Goal: Task Accomplishment & Management: Use online tool/utility

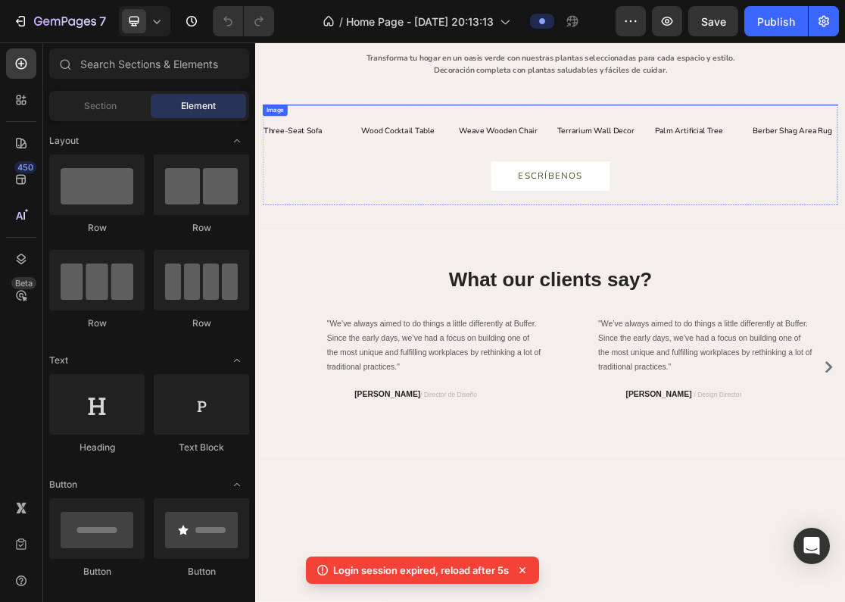
scroll to position [2318, 0]
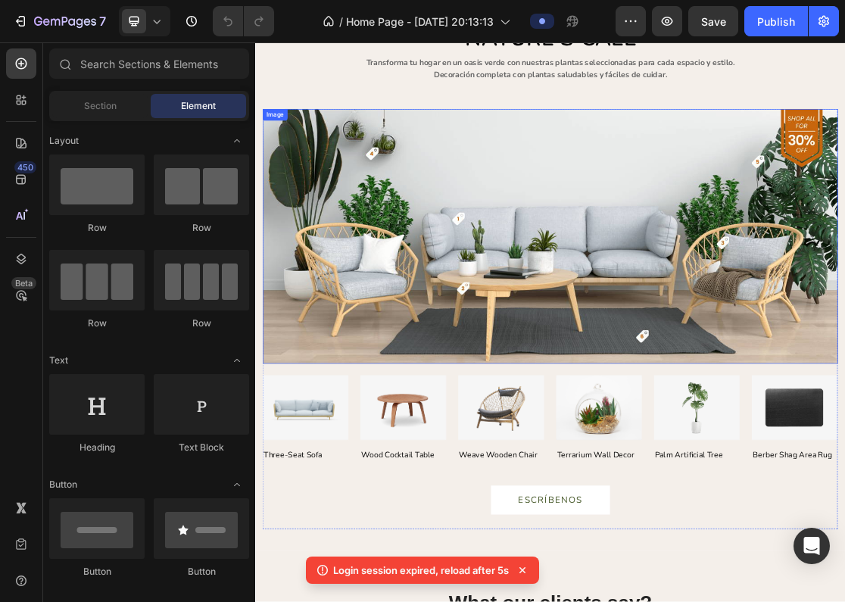
click at [672, 300] on img at bounding box center [710, 341] width 886 height 392
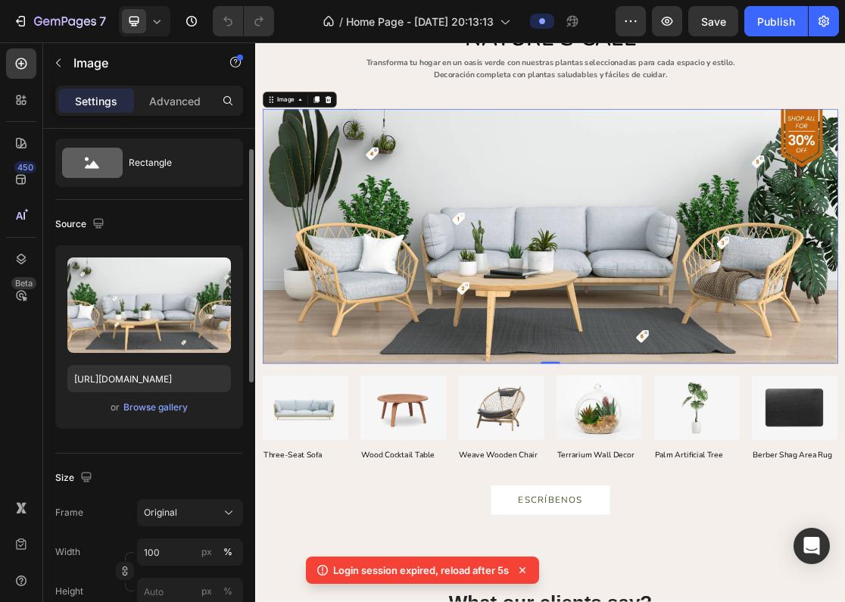
scroll to position [39, 0]
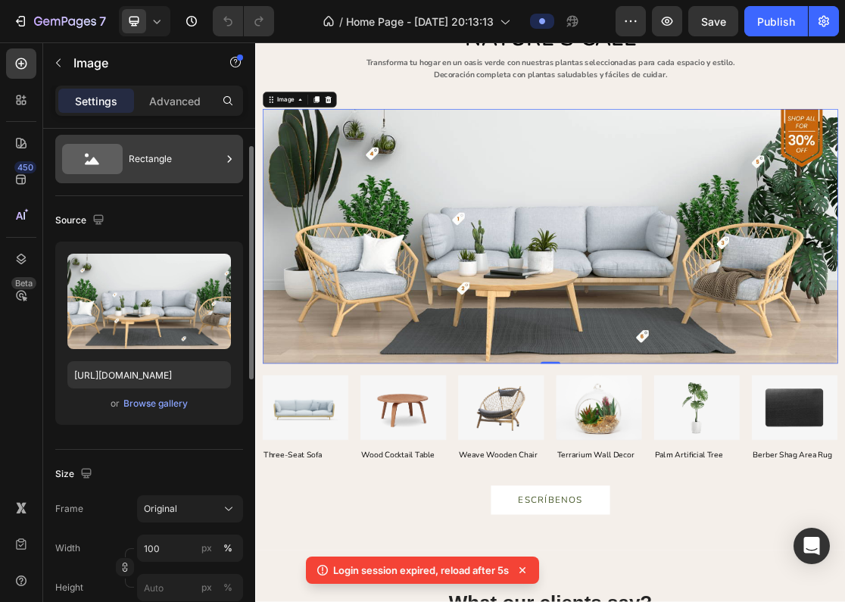
click at [175, 166] on div "Rectangle" at bounding box center [175, 159] width 92 height 35
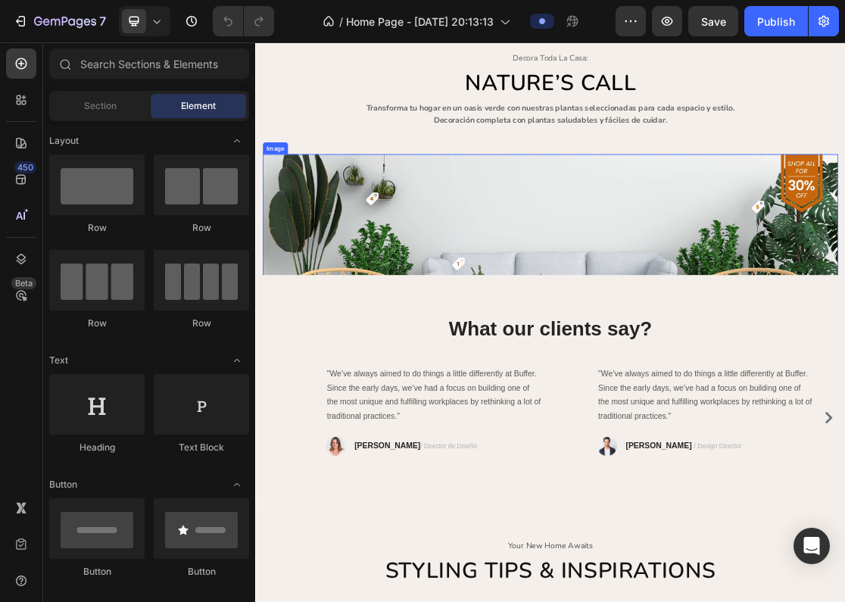
scroll to position [1930, 0]
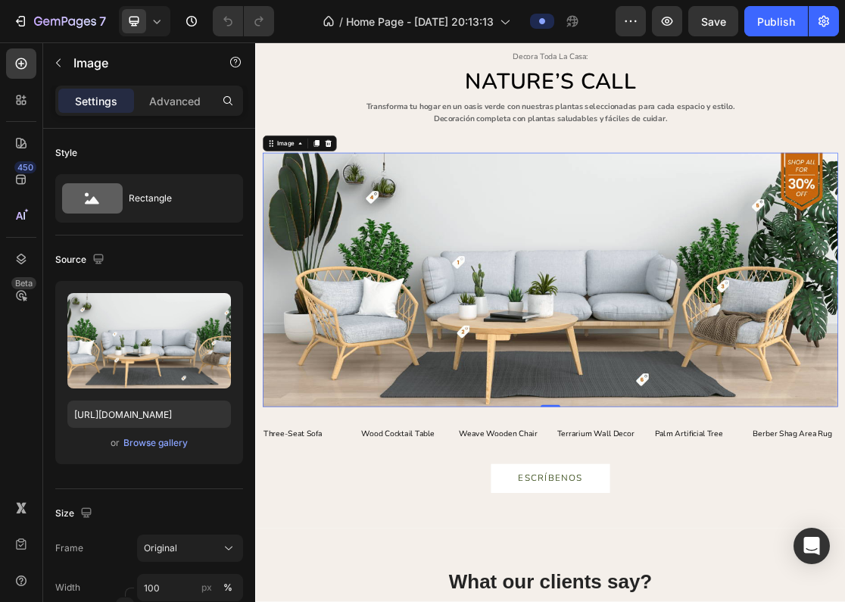
click at [517, 420] on img at bounding box center [710, 409] width 886 height 392
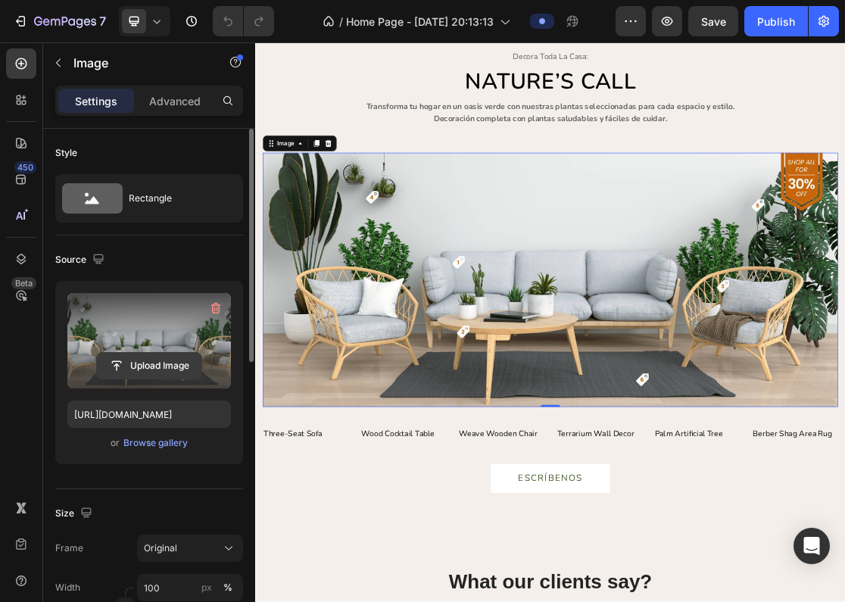
click at [136, 369] on input "file" at bounding box center [149, 366] width 105 height 26
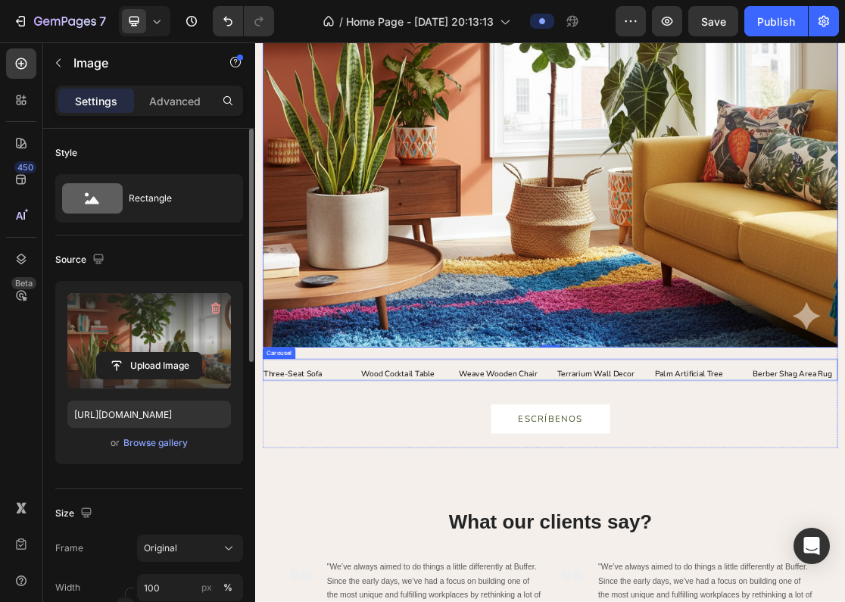
scroll to position [2562, 0]
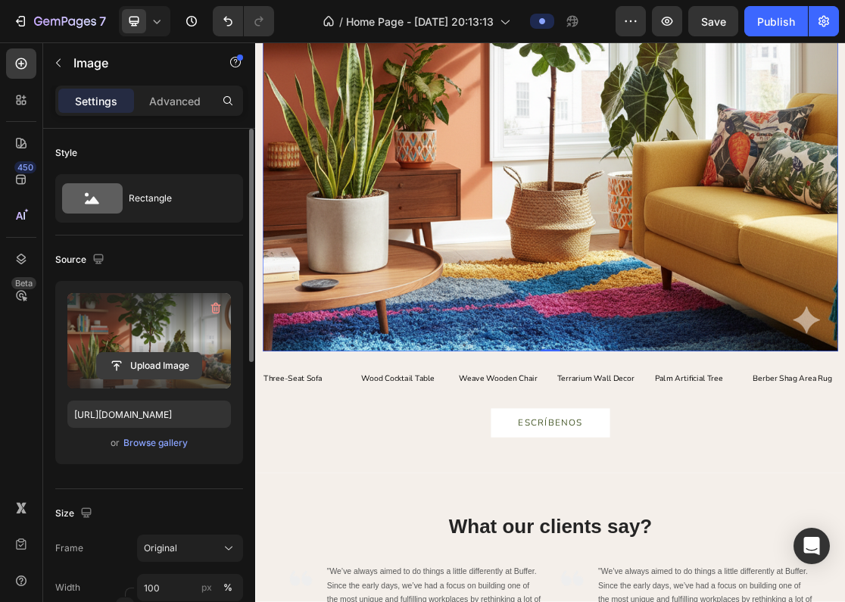
click at [129, 364] on input "file" at bounding box center [149, 366] width 105 height 26
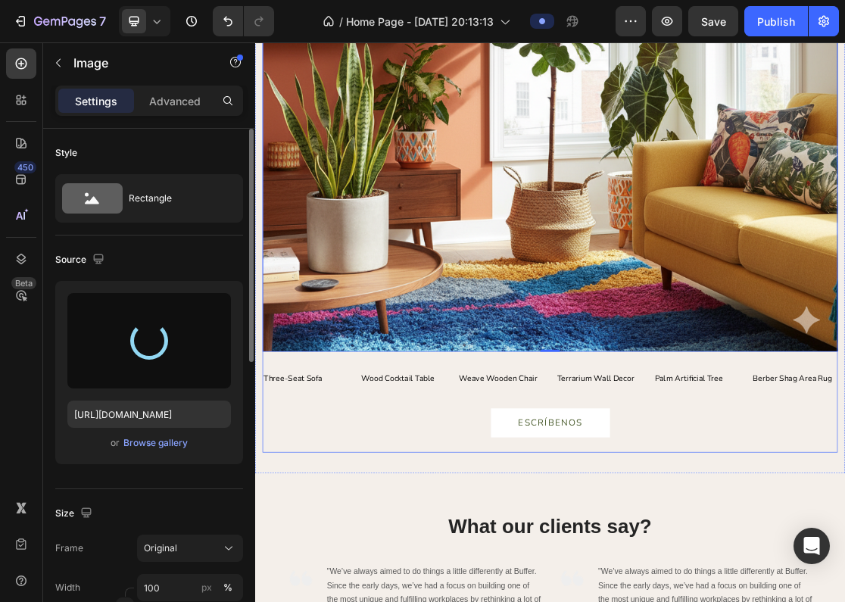
type input "https://cdn.shopify.com/s/files/1/0930/2989/2470/files/gempages_585545734355419…"
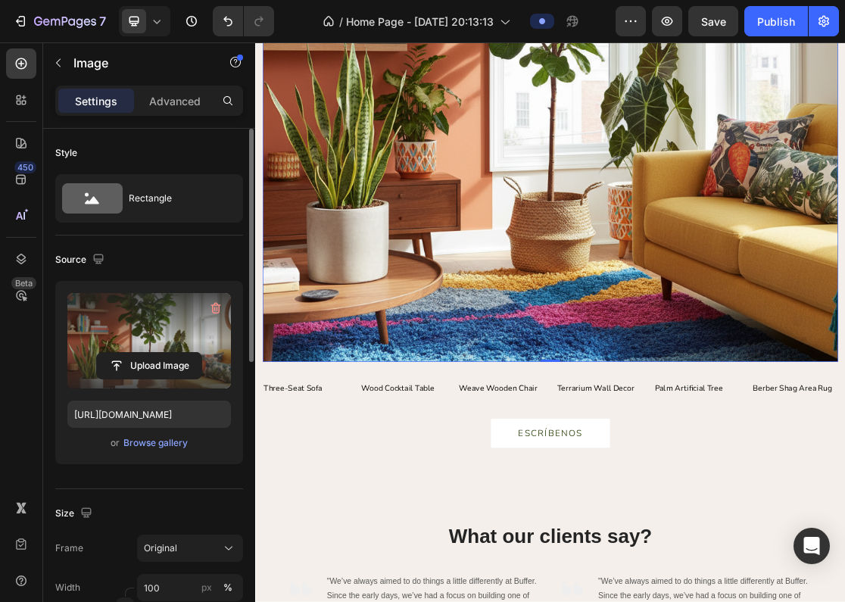
scroll to position [2549, 0]
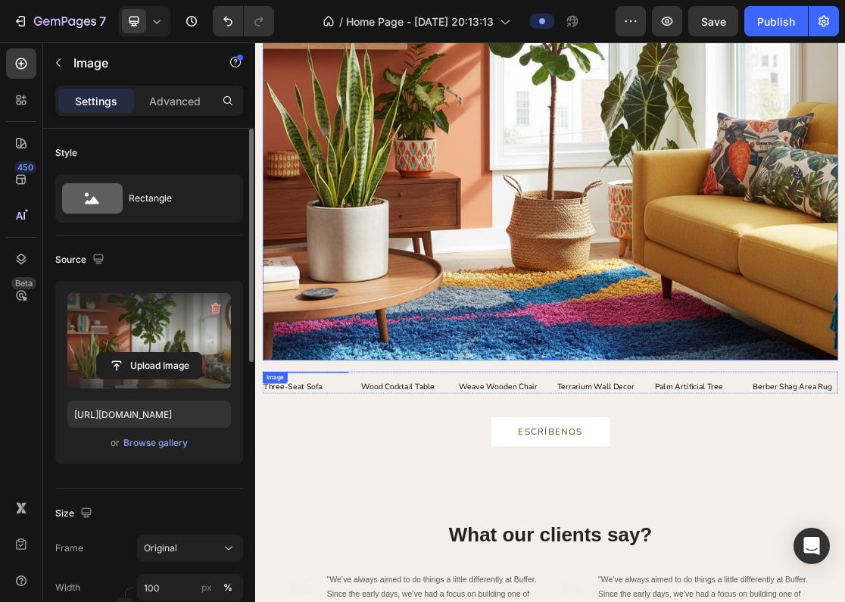
click at [342, 551] on img at bounding box center [333, 551] width 133 height 0
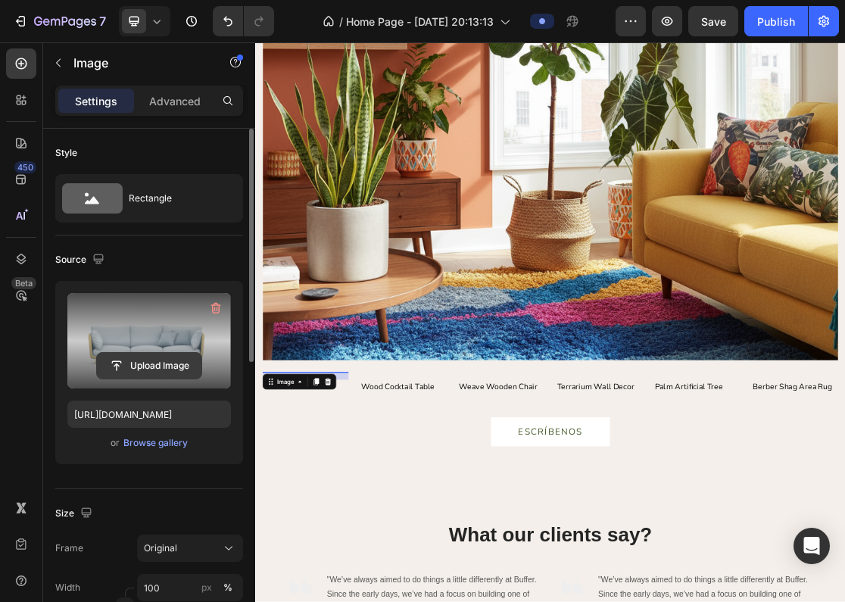
click at [167, 367] on input "file" at bounding box center [149, 366] width 105 height 26
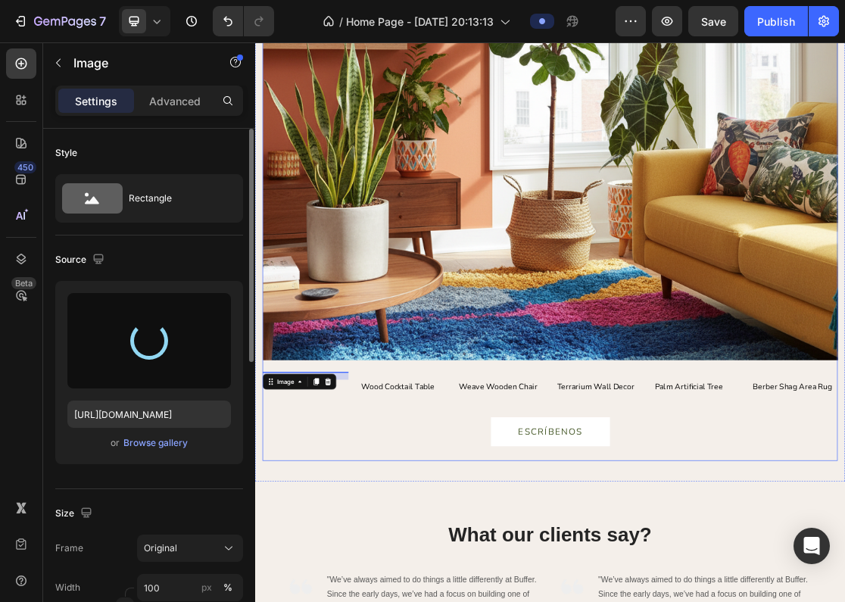
type input "https://cdn.shopify.com/s/files/1/0930/2989/2470/files/gempages_585545734355419…"
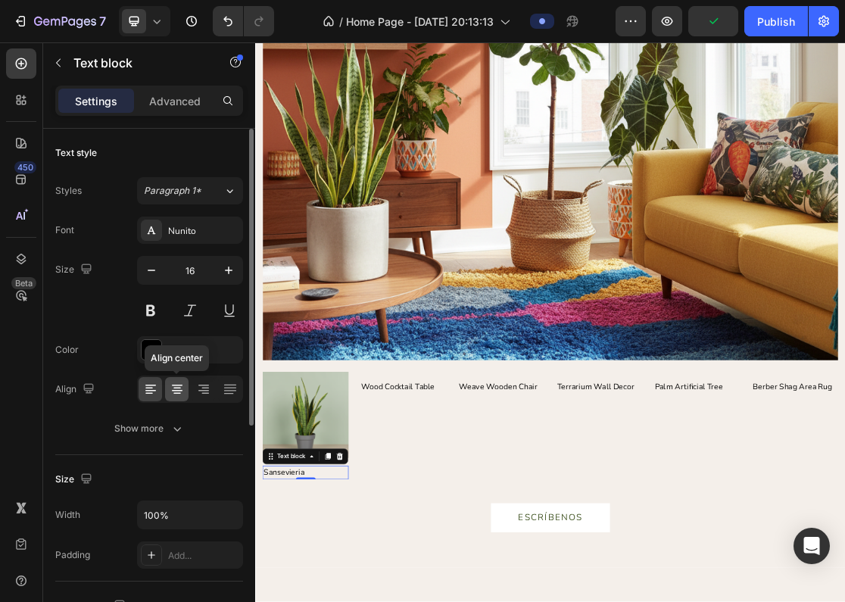
click at [176, 389] on icon at bounding box center [177, 389] width 15 height 15
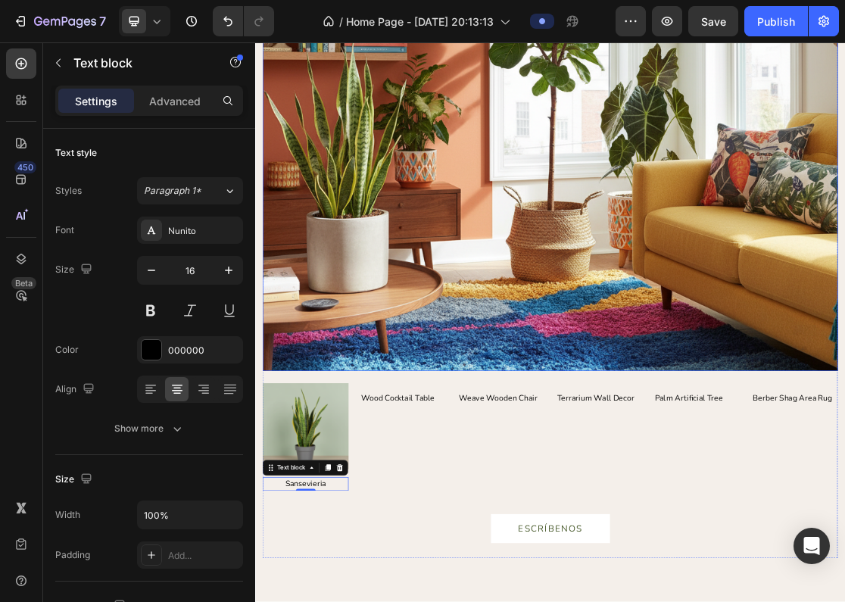
scroll to position [2528, 0]
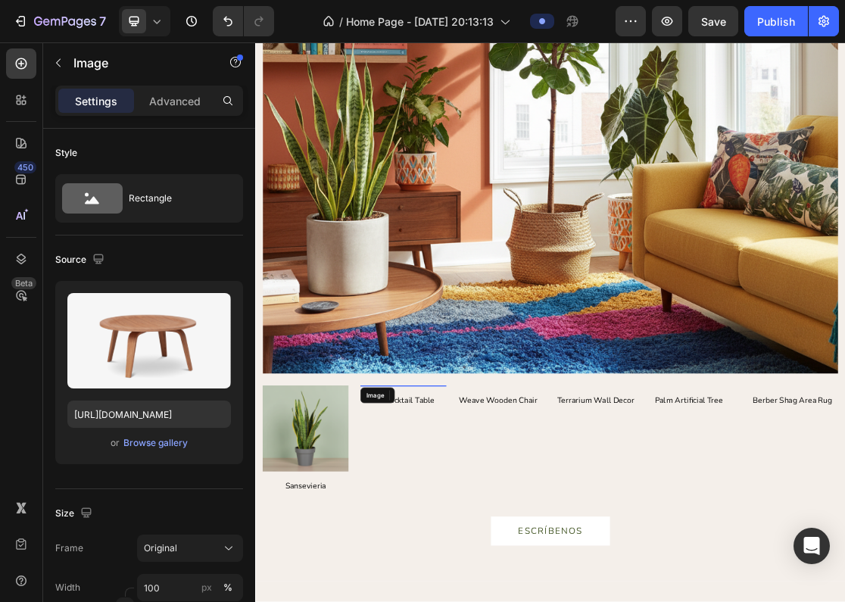
click at [495, 571] on div "Image" at bounding box center [483, 571] width 133 height 0
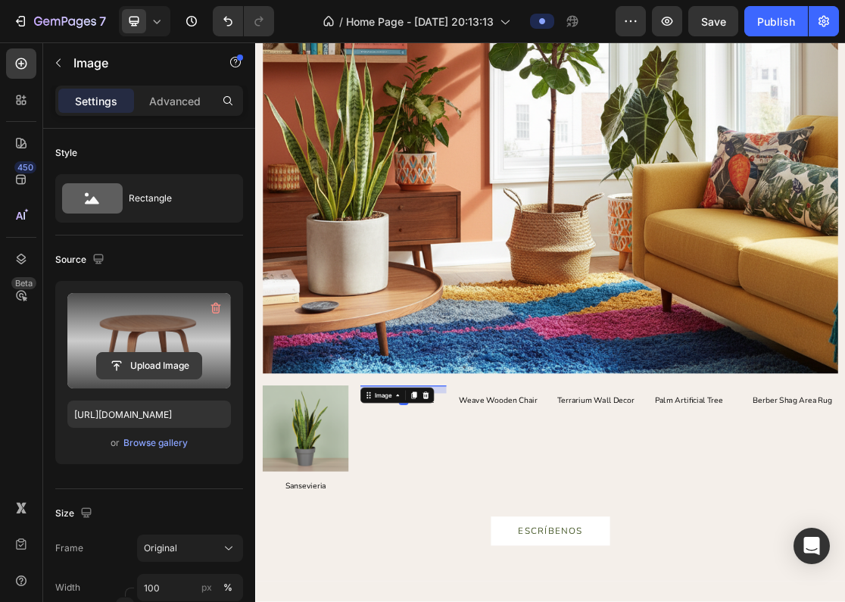
click at [156, 357] on input "file" at bounding box center [149, 366] width 105 height 26
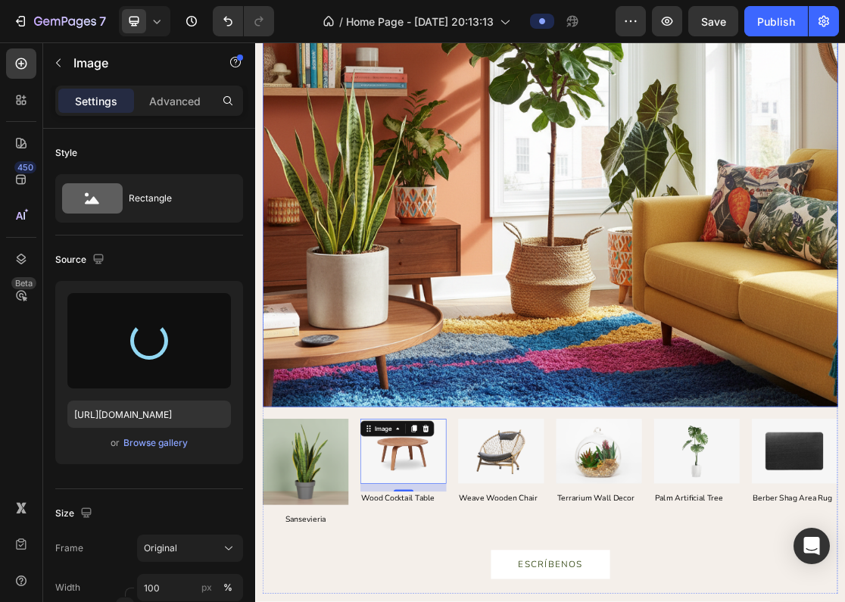
scroll to position [2531, 0]
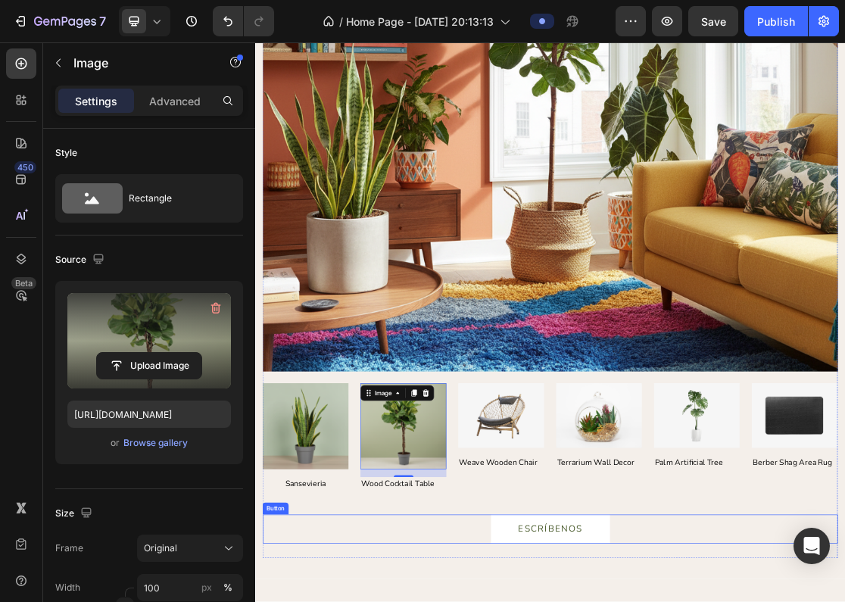
type input "https://cdn.shopify.com/s/files/1/0930/2989/2470/files/gempages_585545734355419…"
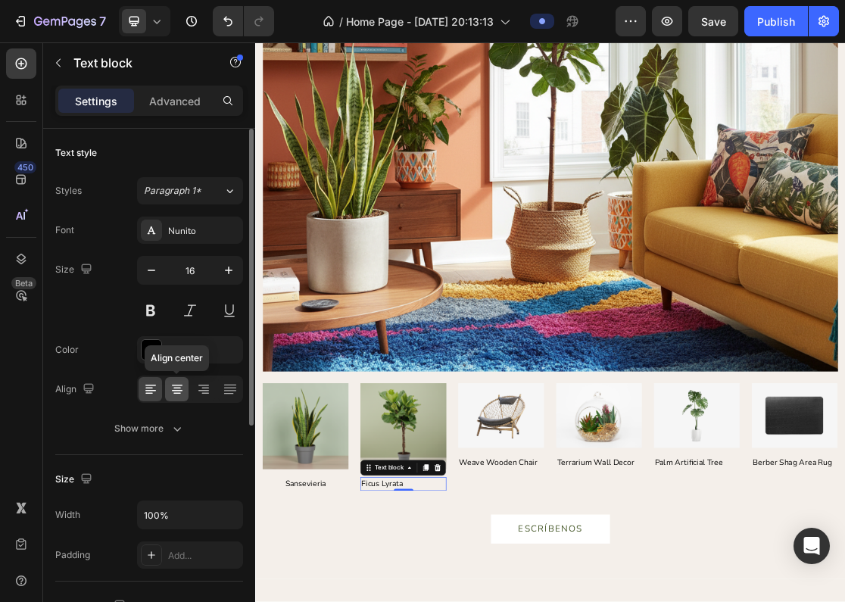
click at [179, 395] on icon at bounding box center [177, 389] width 15 height 15
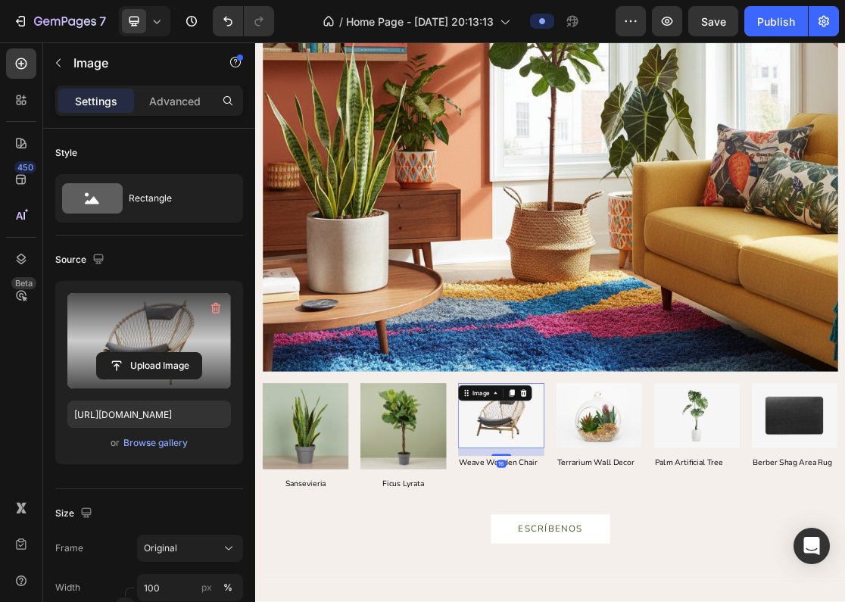
click at [206, 366] on div "Upload Image" at bounding box center [149, 365] width 164 height 27
click at [177, 365] on input "file" at bounding box center [149, 366] width 105 height 26
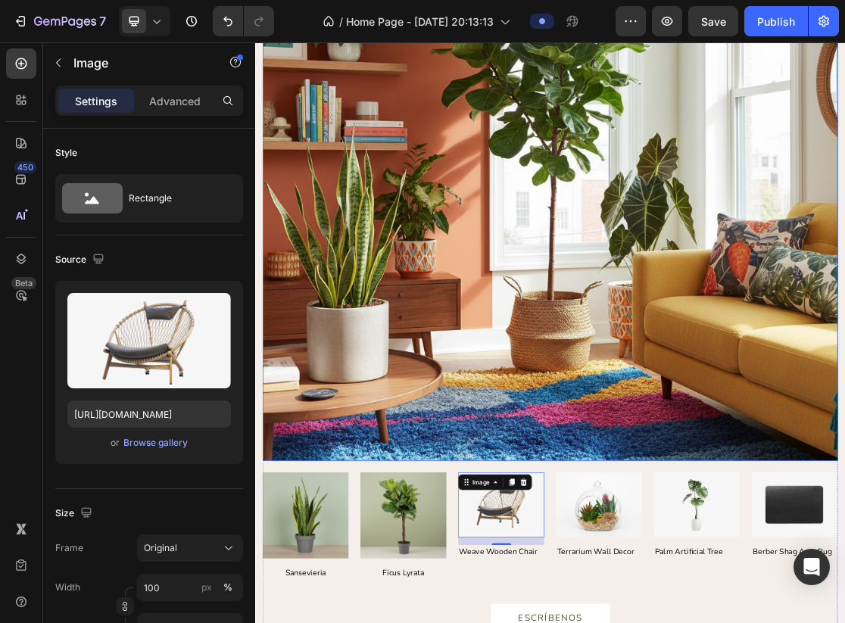
scroll to position [2453, 0]
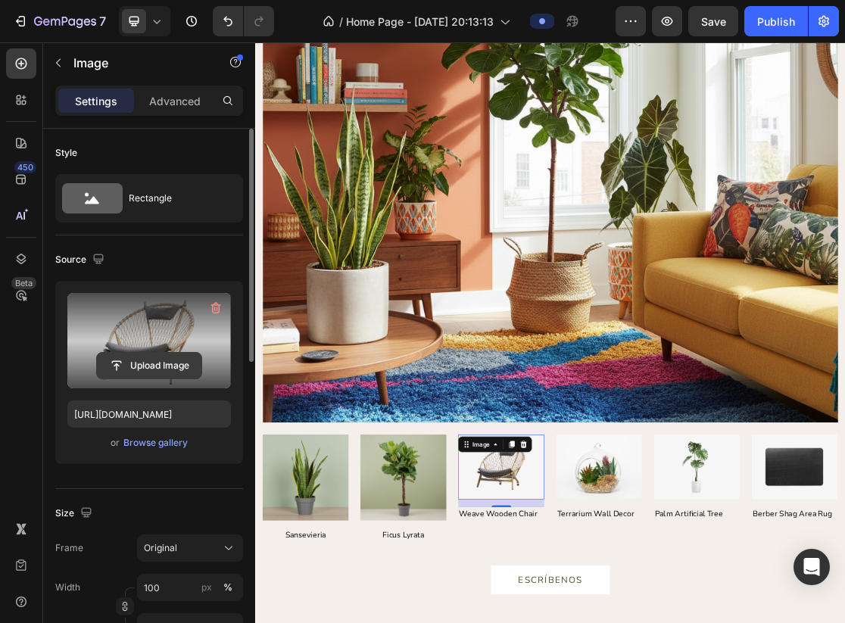
click at [158, 354] on input "file" at bounding box center [149, 366] width 105 height 26
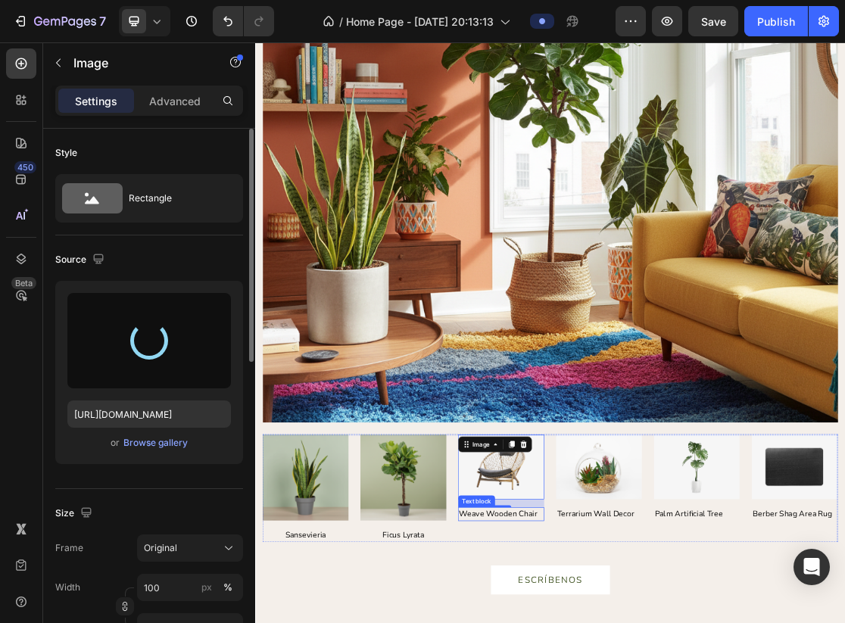
type input "https://cdn.shopify.com/s/files/1/0930/2989/2470/files/gempages_585545734355419…"
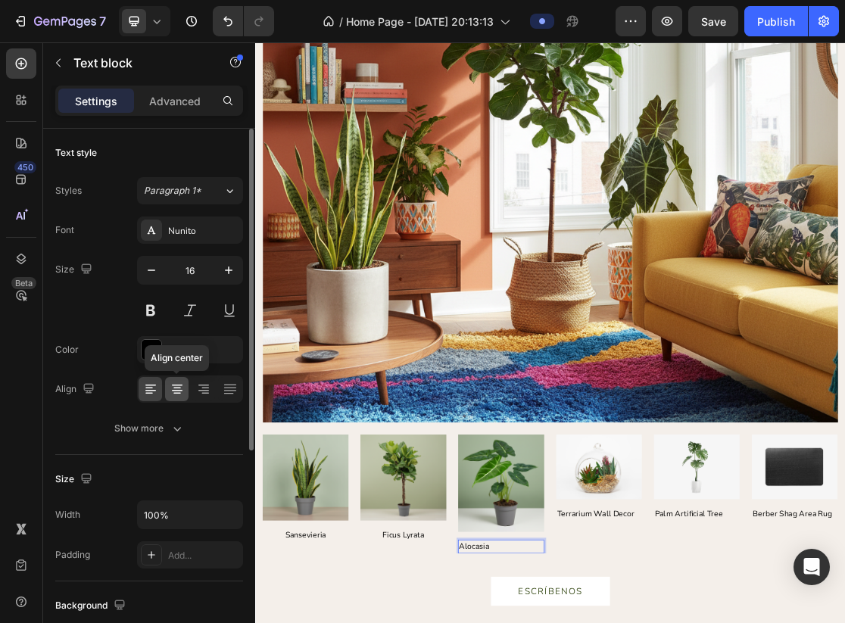
click at [186, 389] on div at bounding box center [176, 389] width 23 height 24
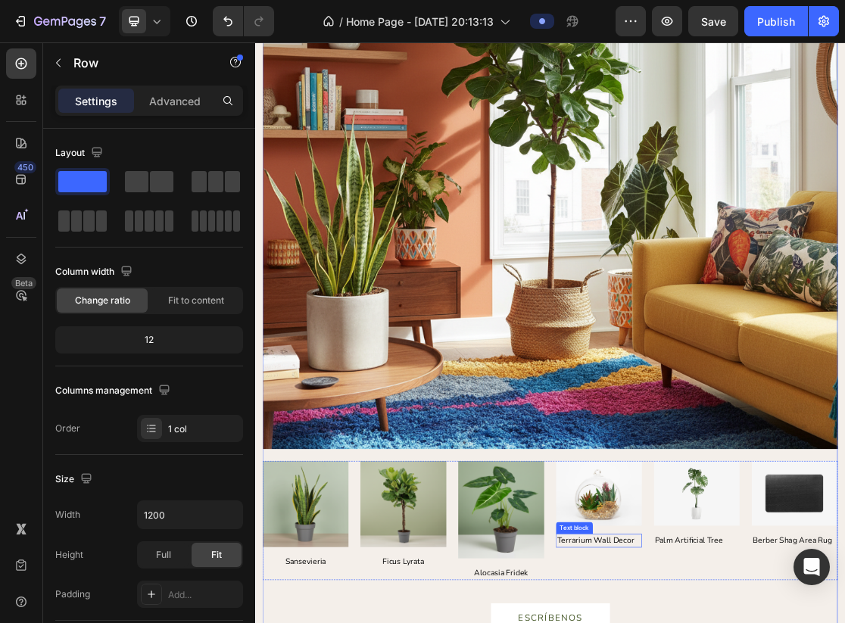
scroll to position [2428, 0]
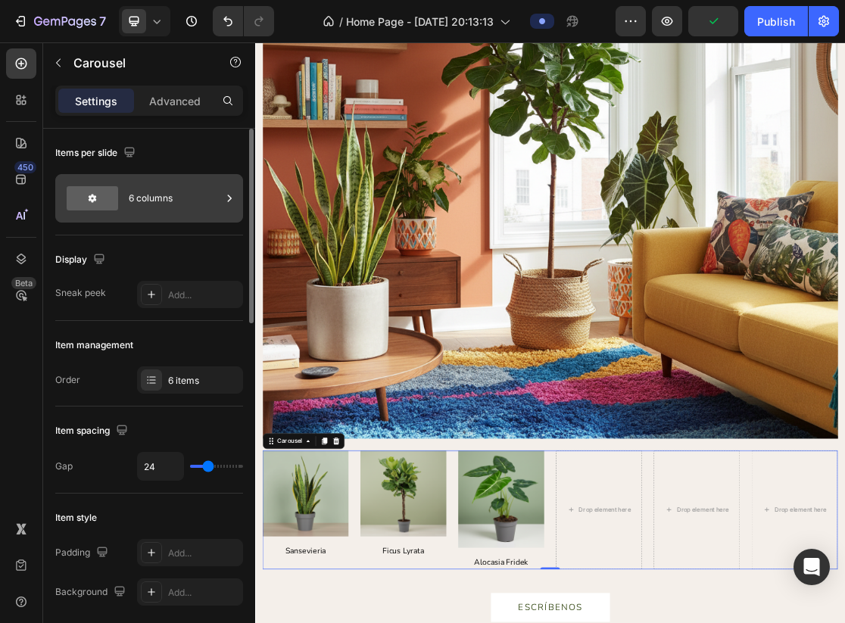
click at [181, 194] on div "6 columns" at bounding box center [175, 198] width 92 height 35
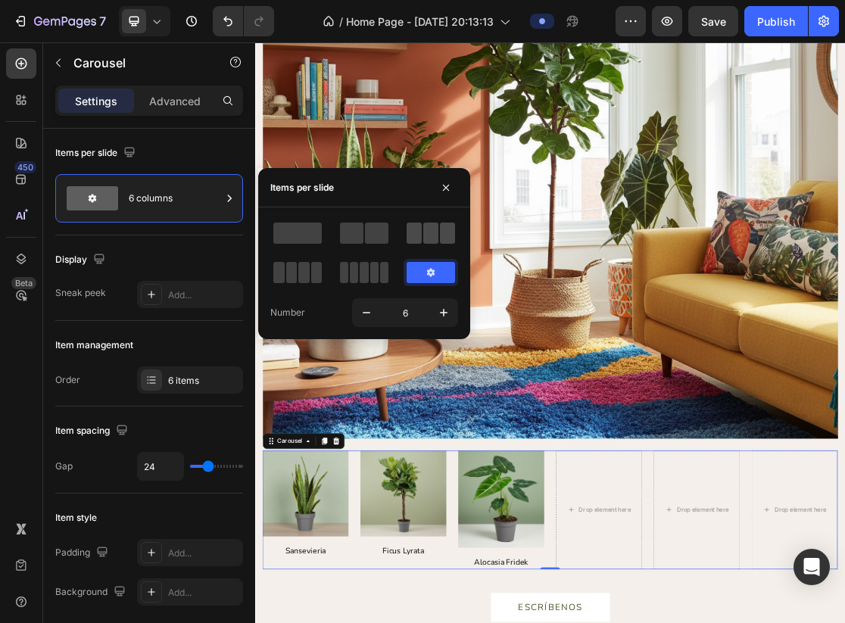
click at [424, 230] on span at bounding box center [430, 233] width 15 height 21
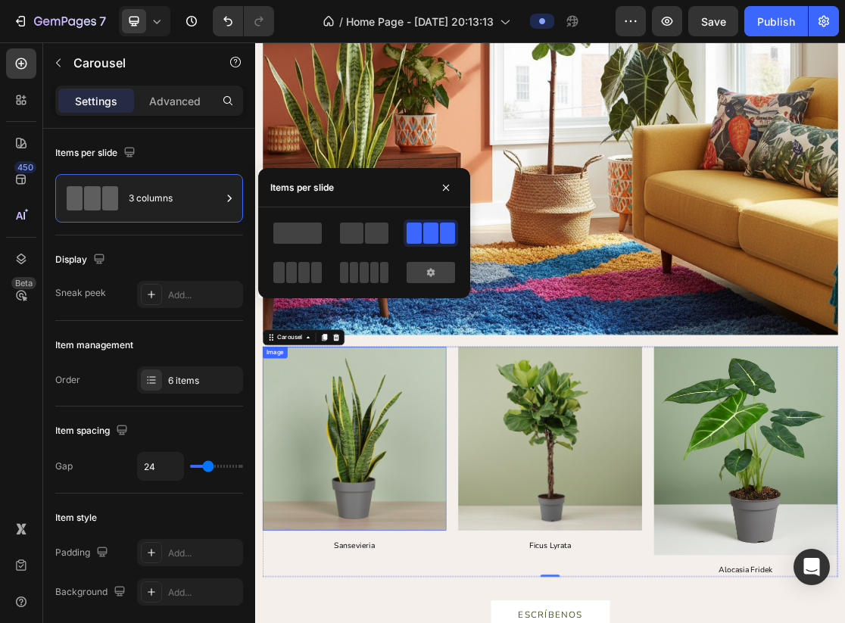
scroll to position [2782, 0]
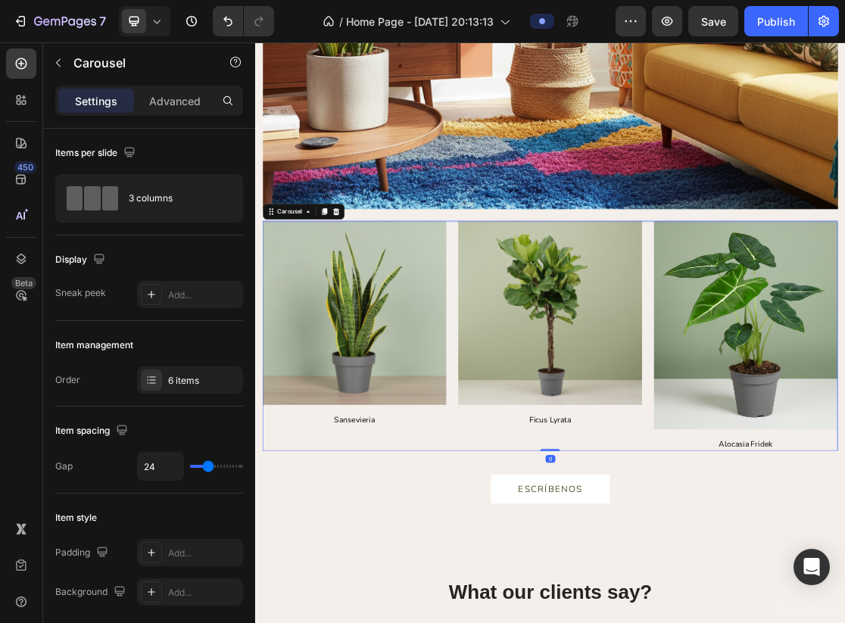
drag, startPoint x: 713, startPoint y: 670, endPoint x: 698, endPoint y: 548, distance: 123.6
click at [698, 548] on div "Image Sansevieria Text block Image Ficus Lyrata Text block Image Alocasia Fride…" at bounding box center [710, 494] width 886 height 354
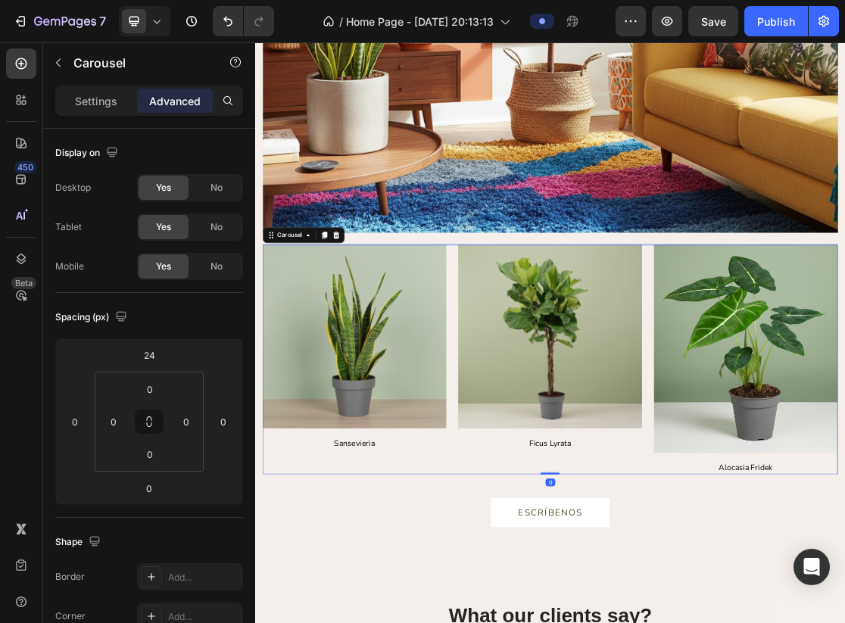
scroll to position [2738, 0]
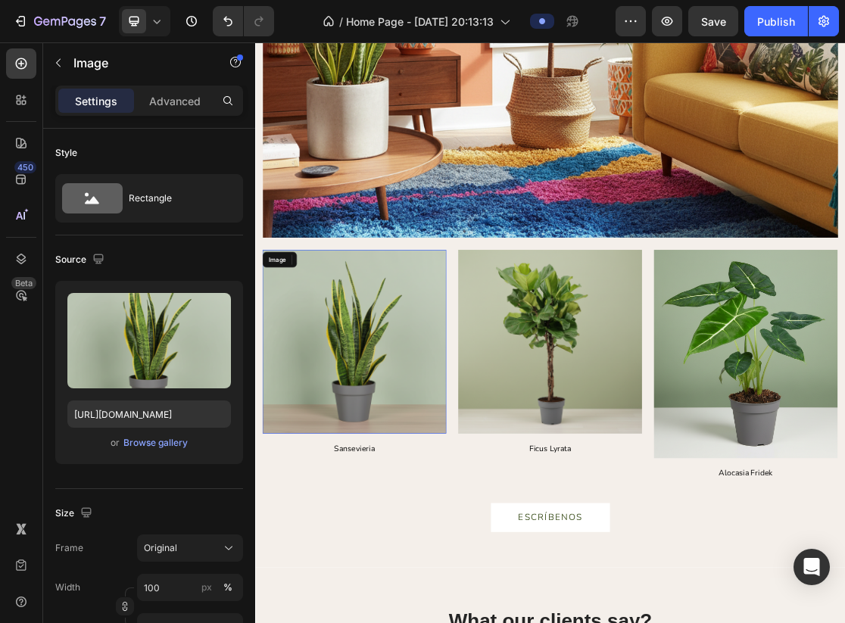
click at [490, 577] on img at bounding box center [408, 502] width 283 height 283
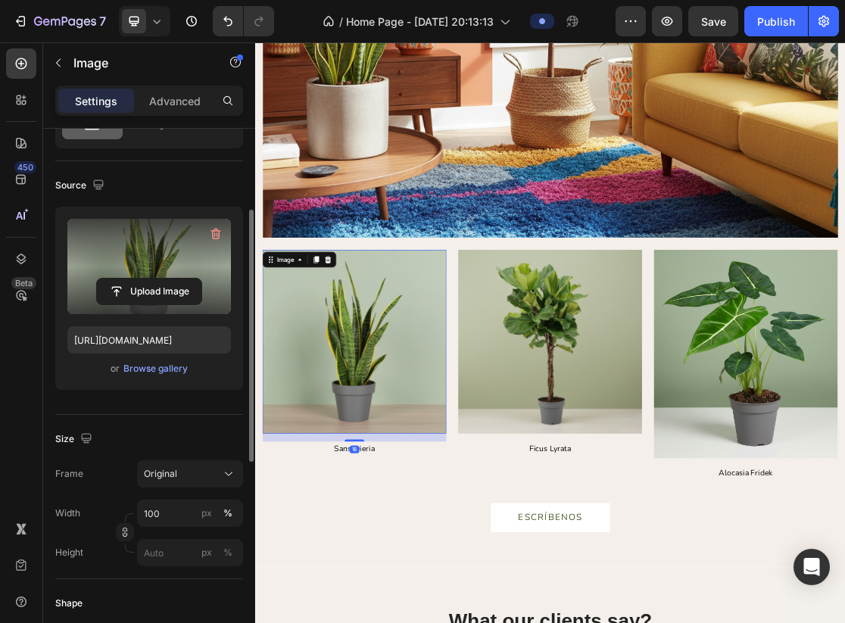
scroll to position [161, 0]
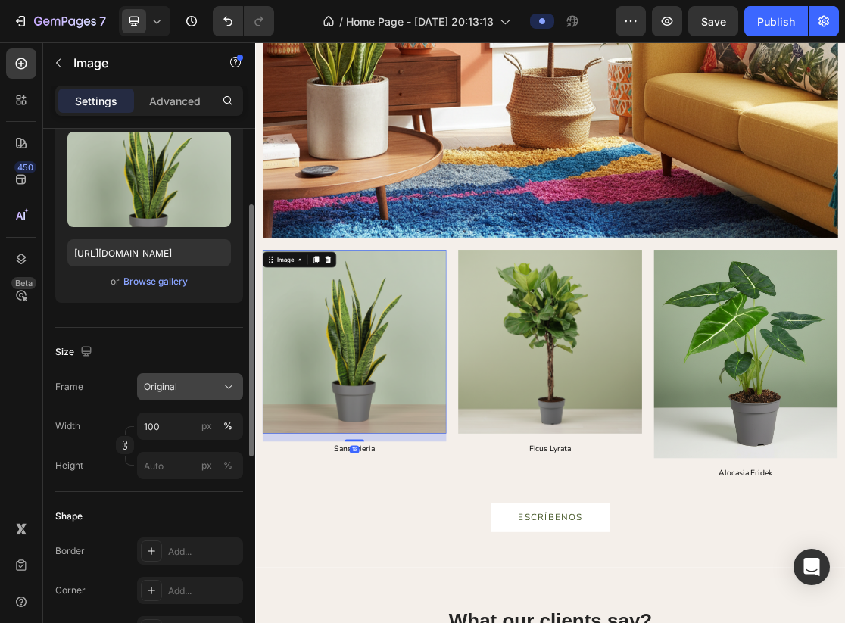
click at [211, 384] on div "Original" at bounding box center [181, 387] width 74 height 14
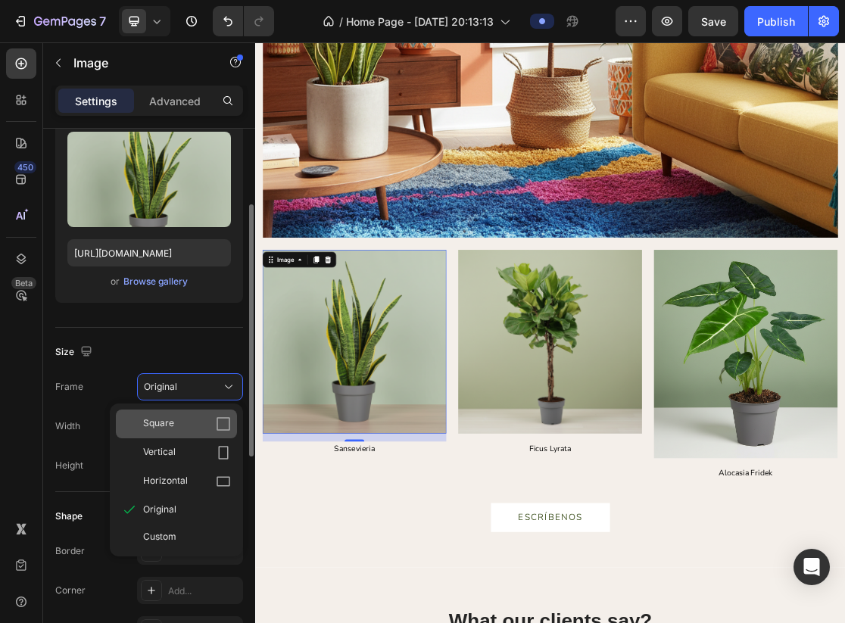
click at [209, 424] on div "Square" at bounding box center [187, 424] width 88 height 15
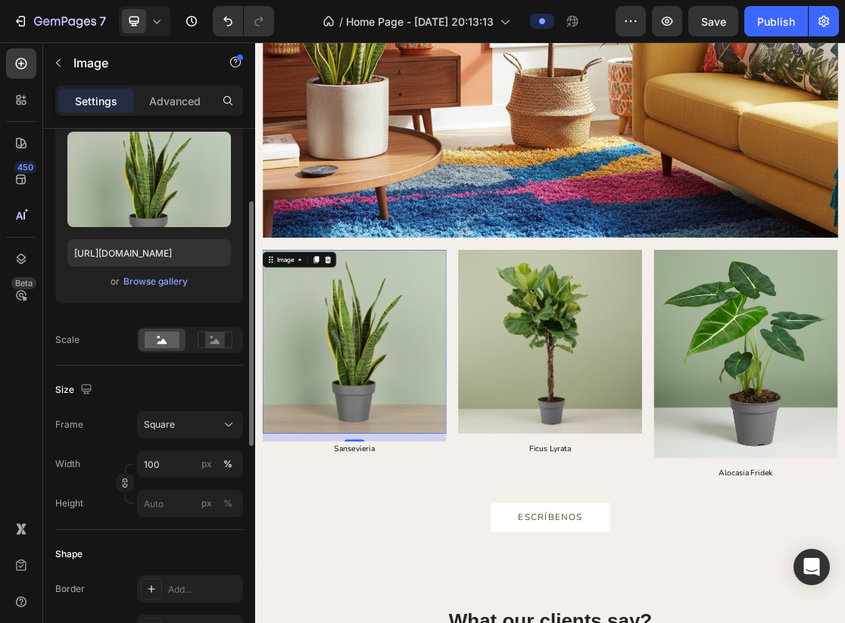
click at [209, 424] on div "Square" at bounding box center [181, 425] width 74 height 14
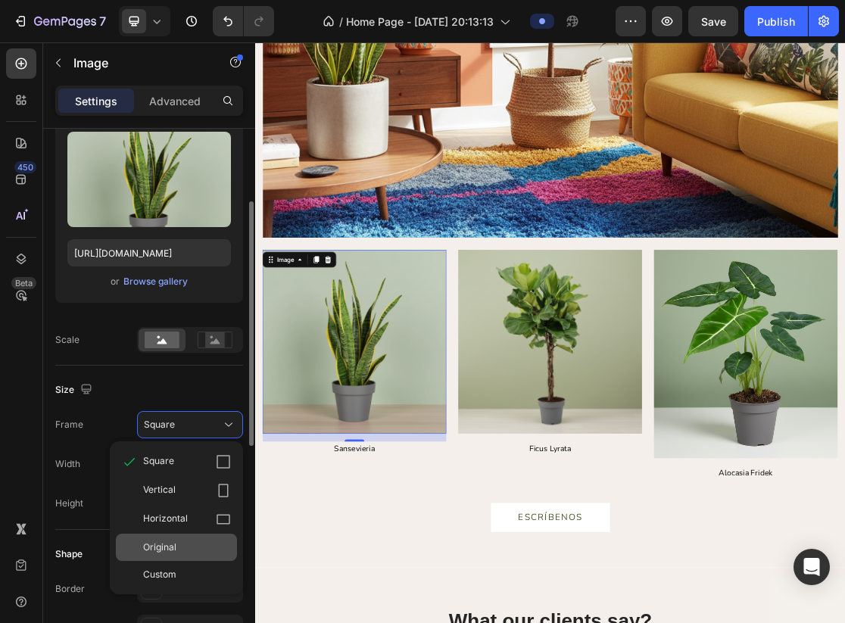
click at [201, 551] on div "Original" at bounding box center [187, 548] width 88 height 14
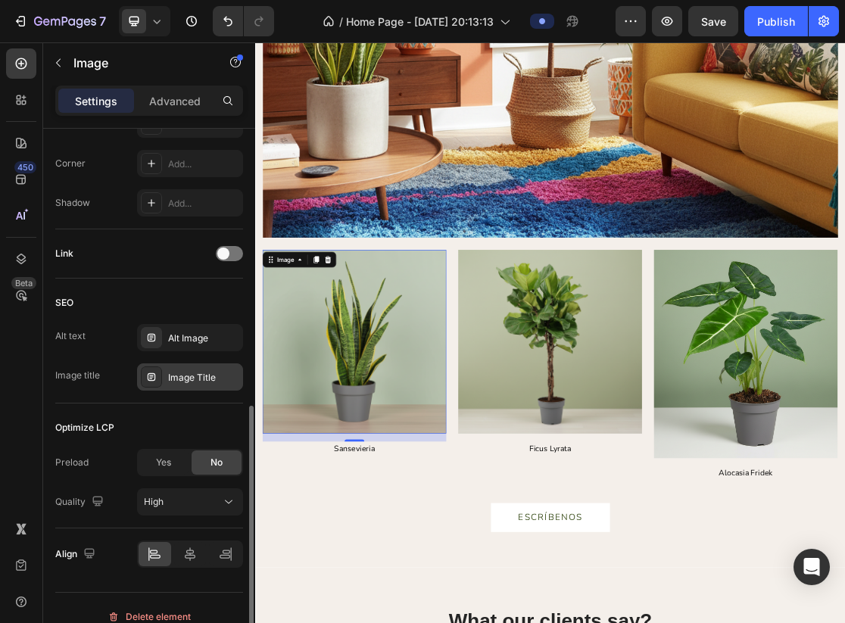
scroll to position [593, 0]
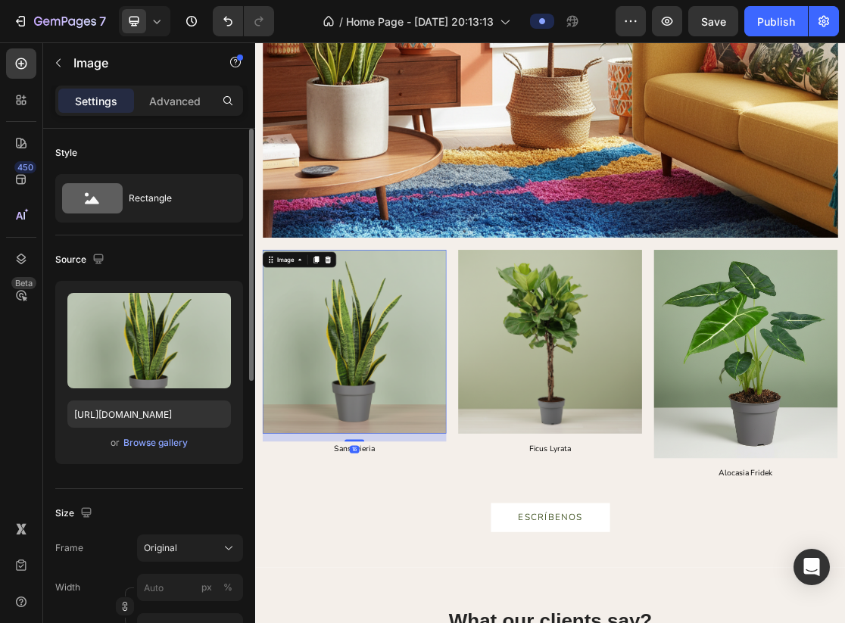
click at [393, 551] on img at bounding box center [408, 502] width 283 height 283
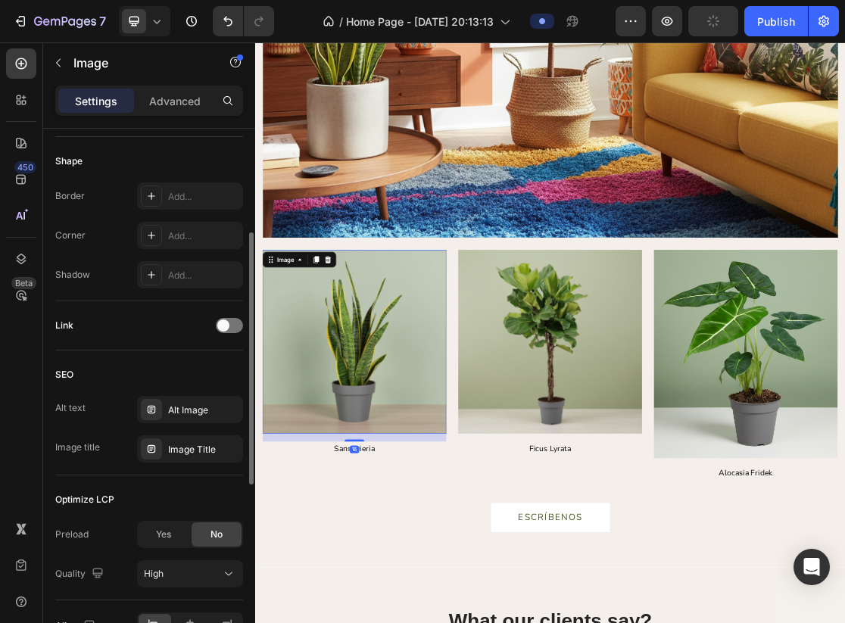
scroll to position [606, 0]
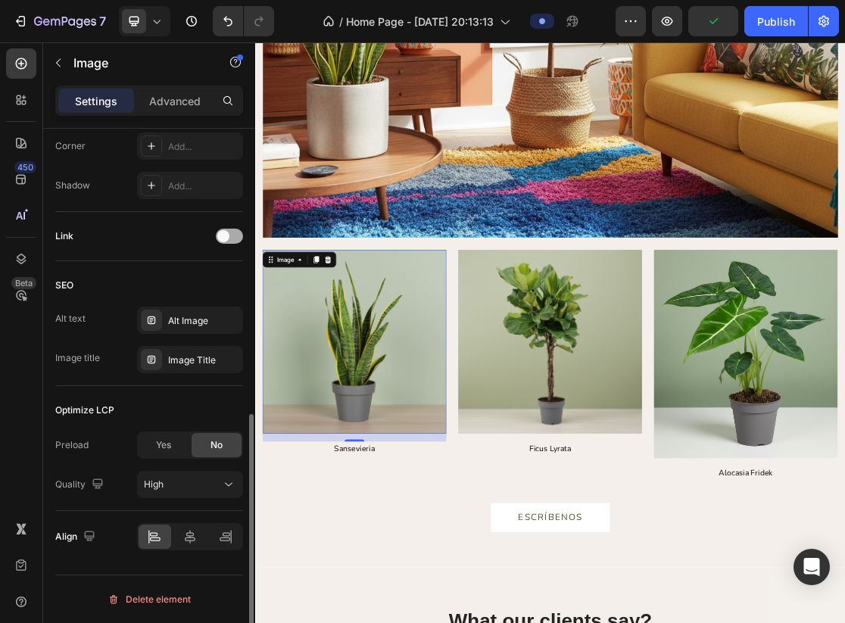
click at [226, 239] on span at bounding box center [223, 236] width 12 height 12
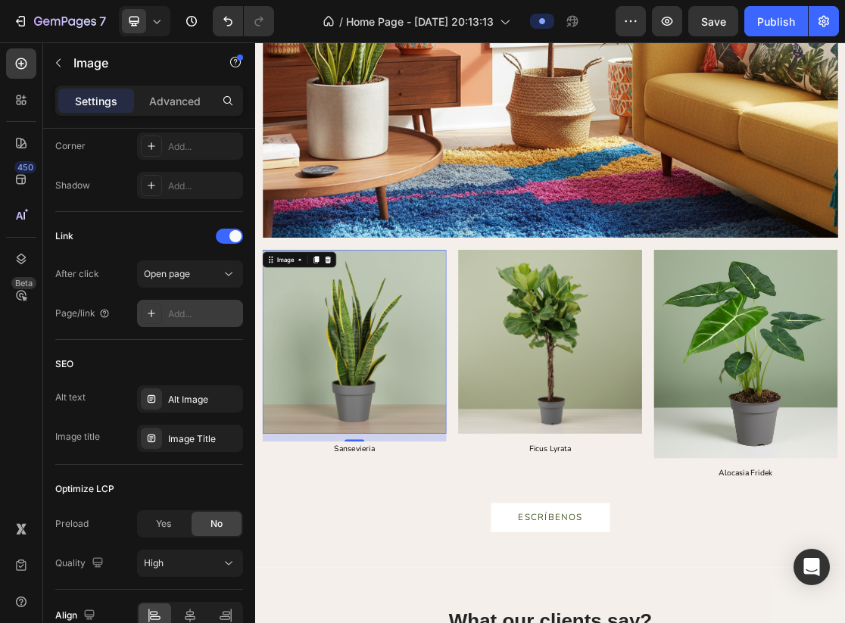
click at [203, 308] on div "Add..." at bounding box center [203, 314] width 71 height 14
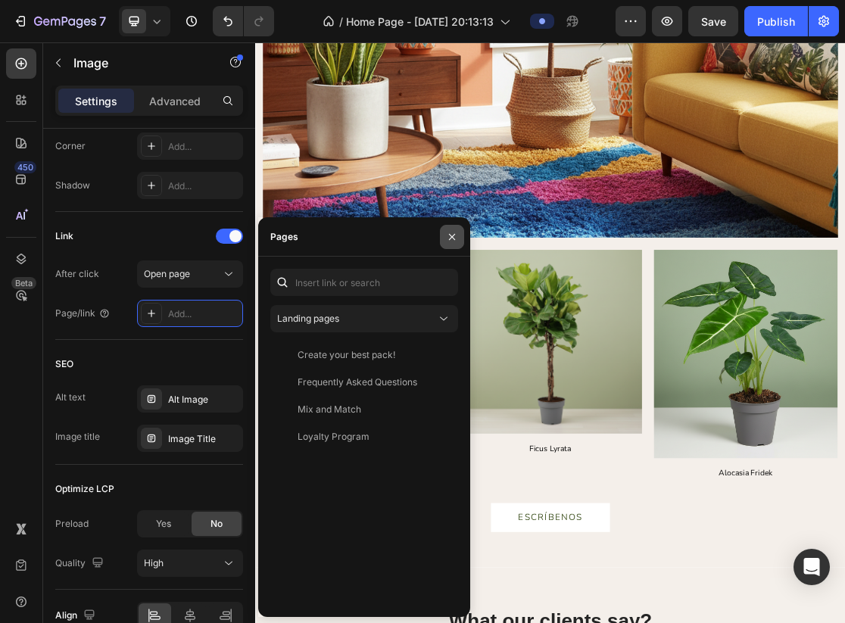
click at [450, 235] on icon "button" at bounding box center [452, 236] width 6 height 6
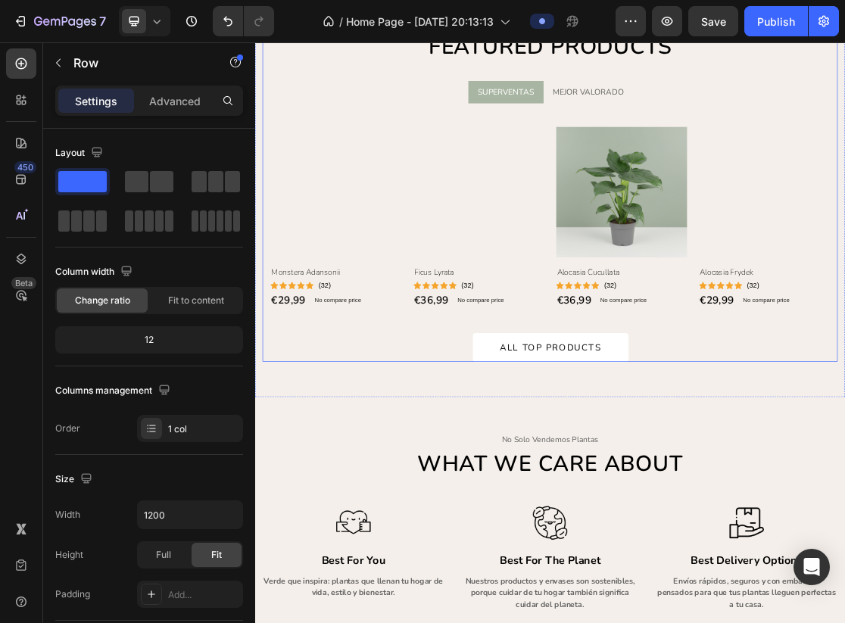
scroll to position [1282, 0]
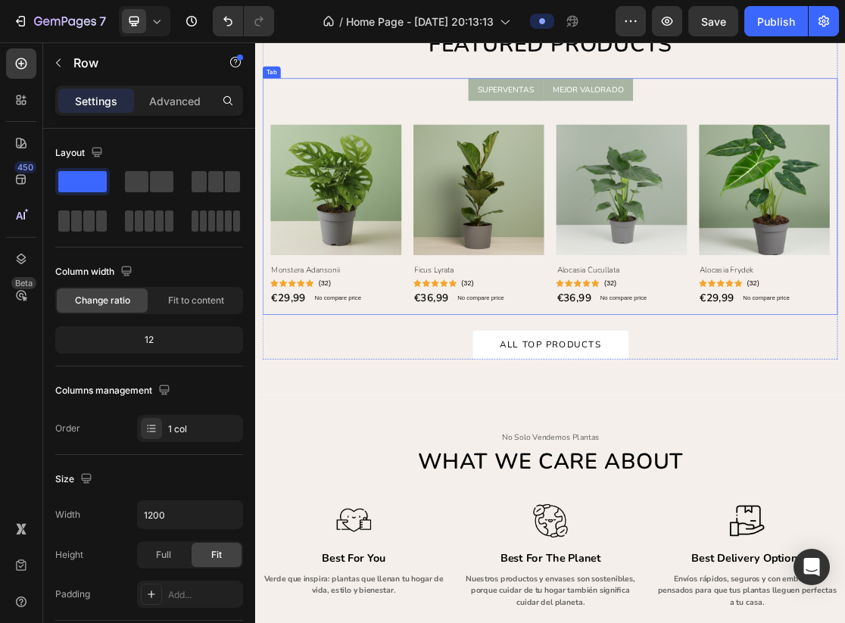
click at [788, 108] on p "MEJOR VALORADO" at bounding box center [767, 115] width 109 height 18
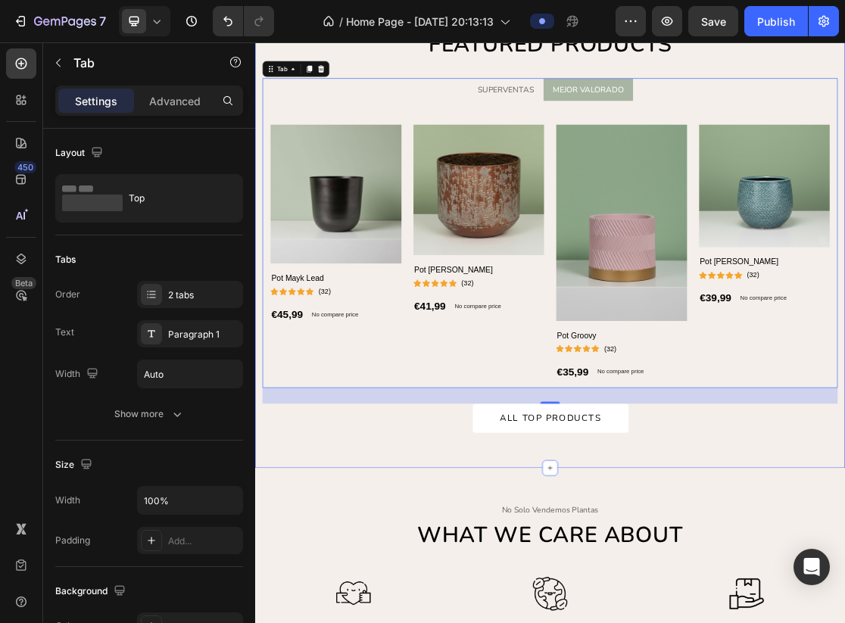
click at [443, 601] on div "people are buying Text Featured products Heading SUPERVENTAS MEJOR VALORADO Pro…" at bounding box center [709, 320] width 909 height 756
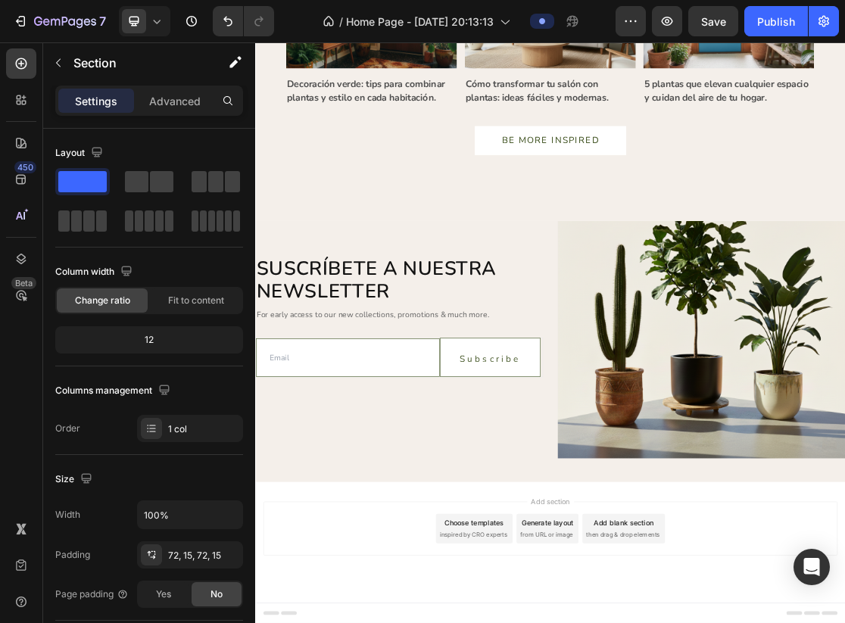
scroll to position [4608, 0]
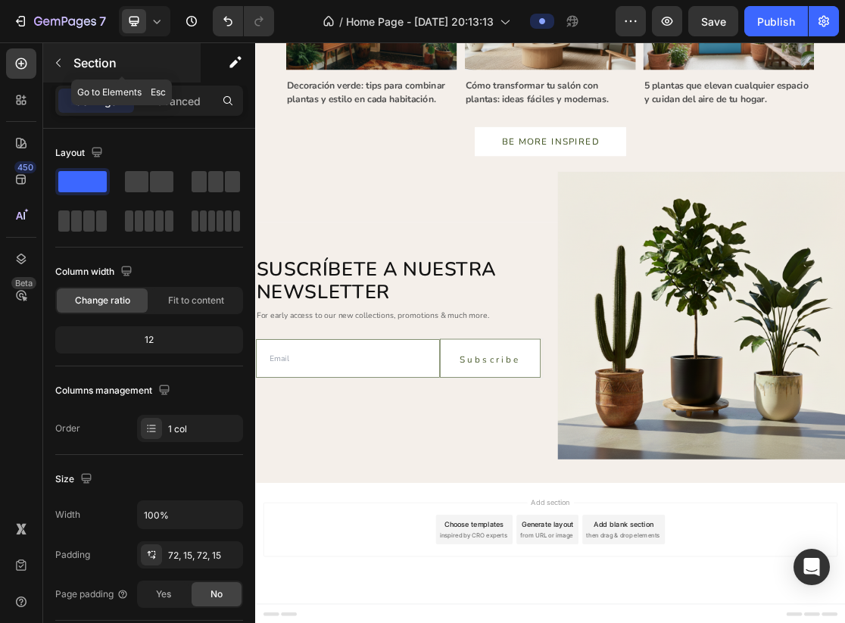
click at [83, 56] on p "Section" at bounding box center [135, 63] width 124 height 18
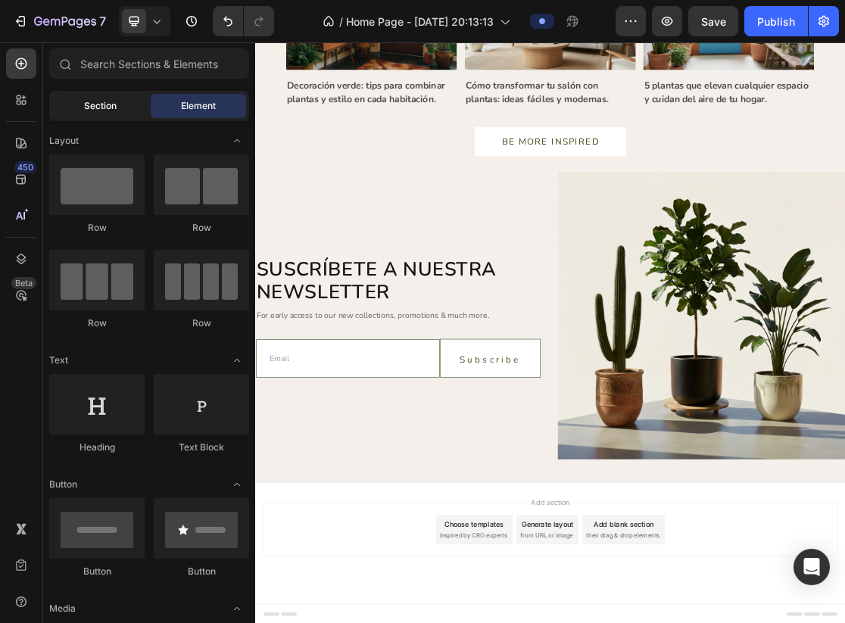
click at [88, 109] on span "Section" at bounding box center [100, 106] width 33 height 14
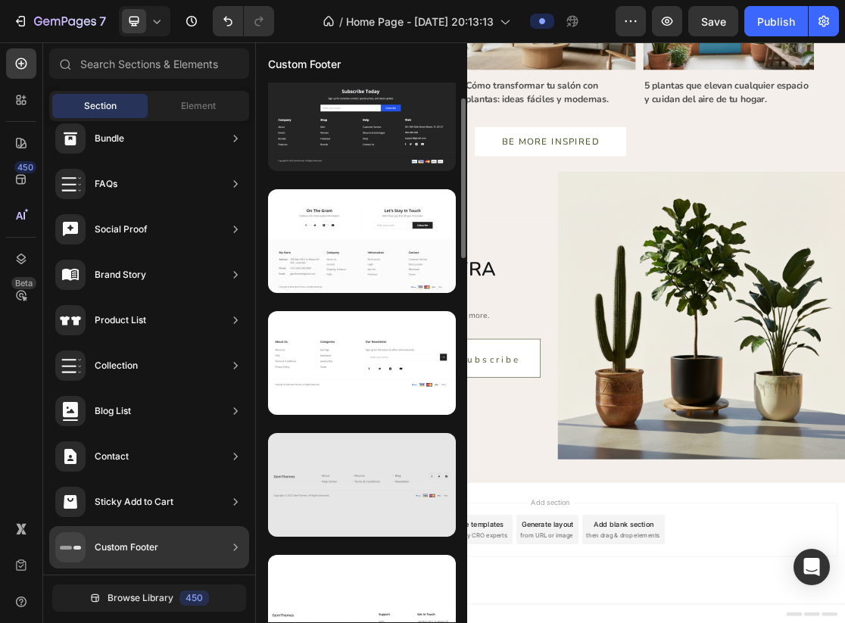
scroll to position [29, 0]
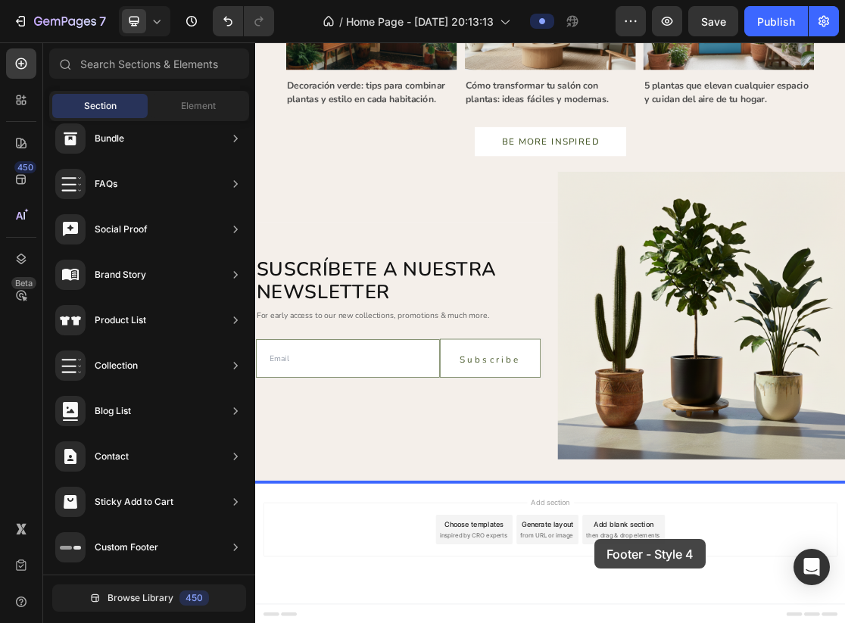
drag, startPoint x: 641, startPoint y: 517, endPoint x: 769, endPoint y: 796, distance: 307.4
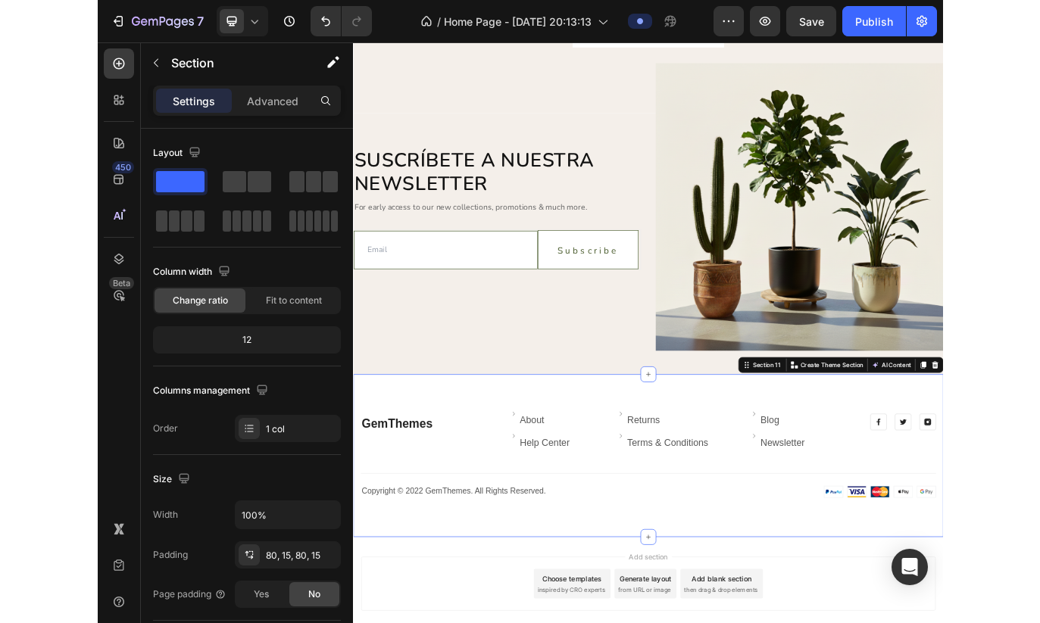
scroll to position [4799, 0]
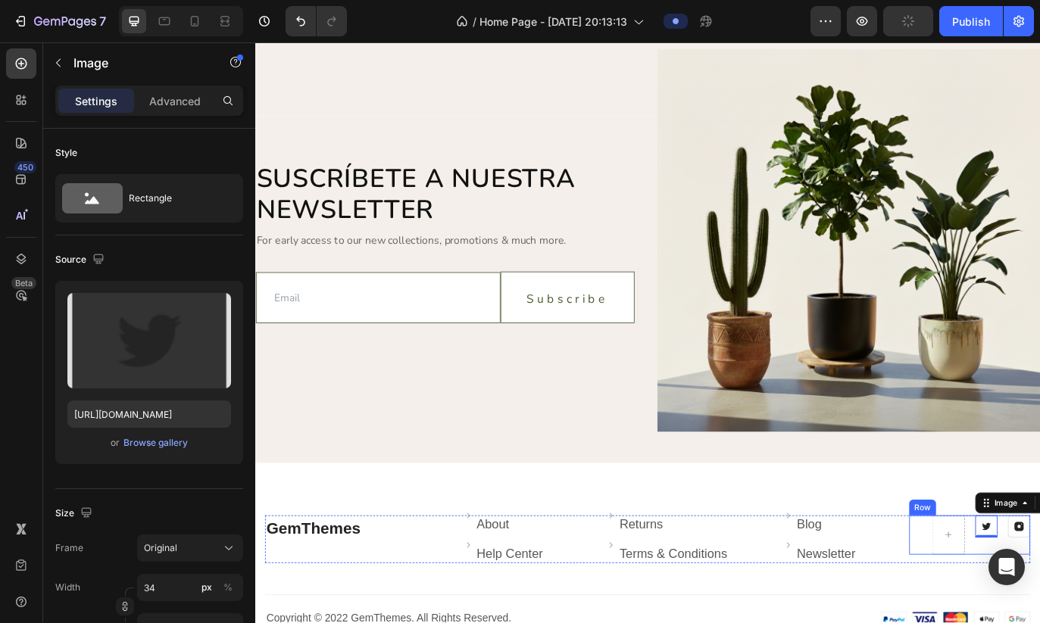
click at [844, 576] on div "Row" at bounding box center [1028, 582] width 25 height 14
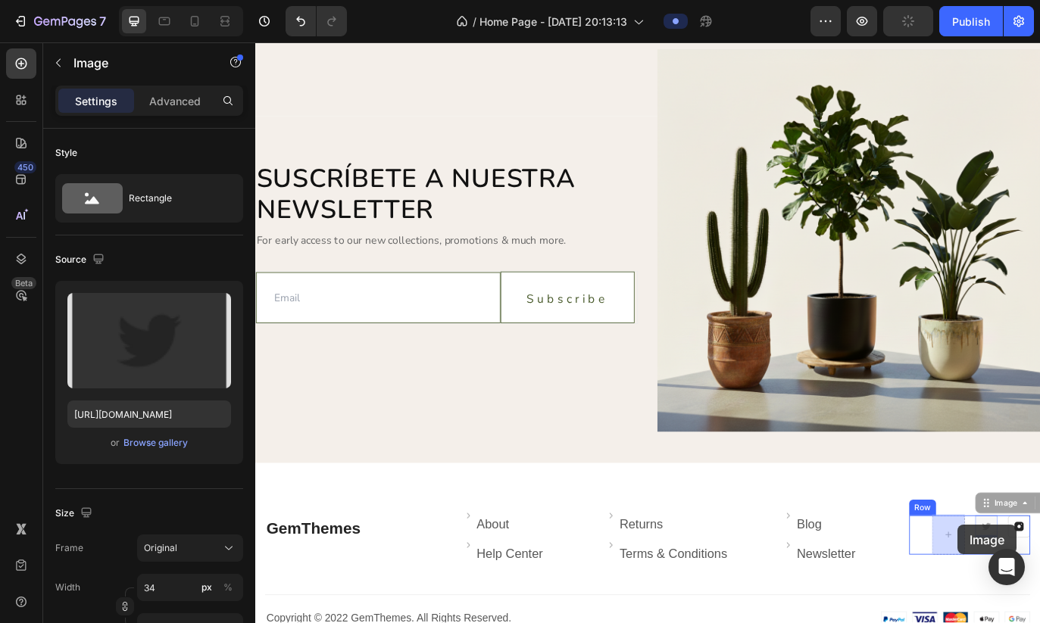
drag, startPoint x: 1099, startPoint y: 601, endPoint x: 1059, endPoint y: 602, distance: 40.2
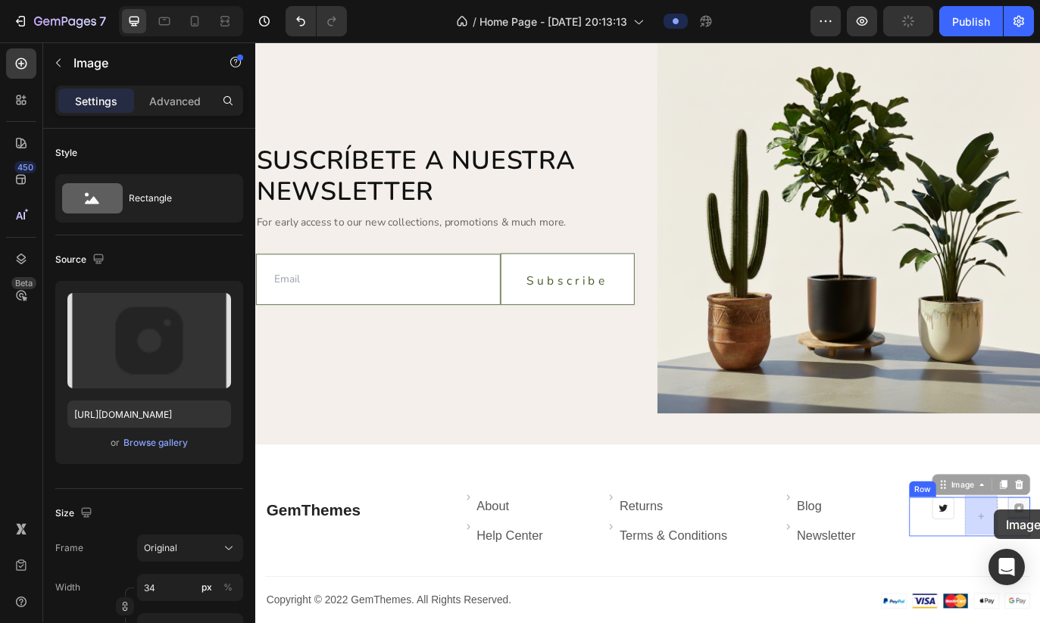
drag, startPoint x: 1136, startPoint y: 582, endPoint x: 1110, endPoint y: 584, distance: 26.6
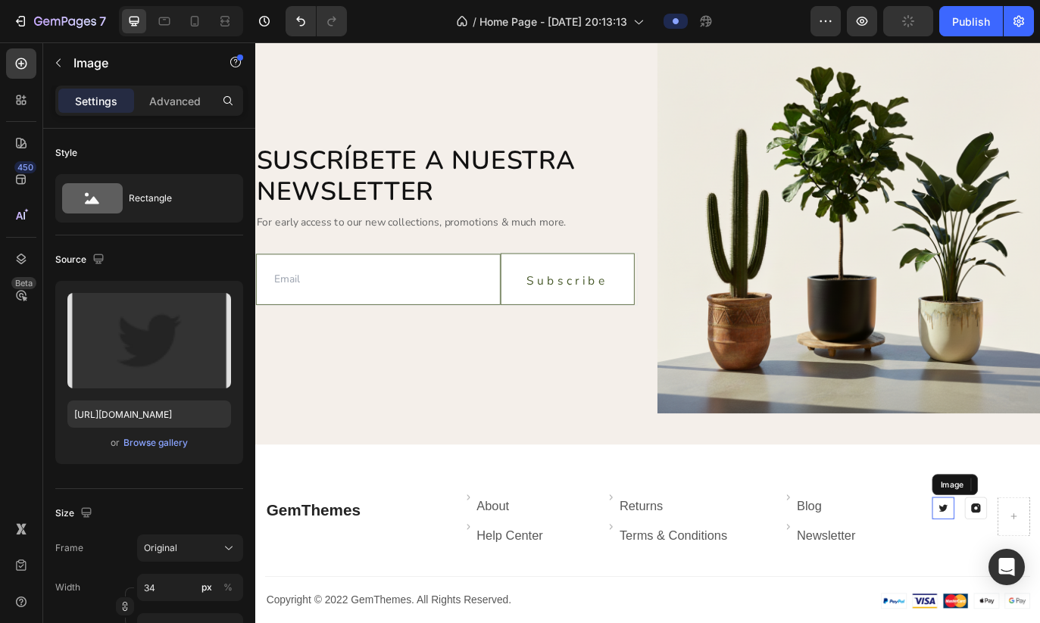
click at [844, 576] on img at bounding box center [1052, 583] width 26 height 26
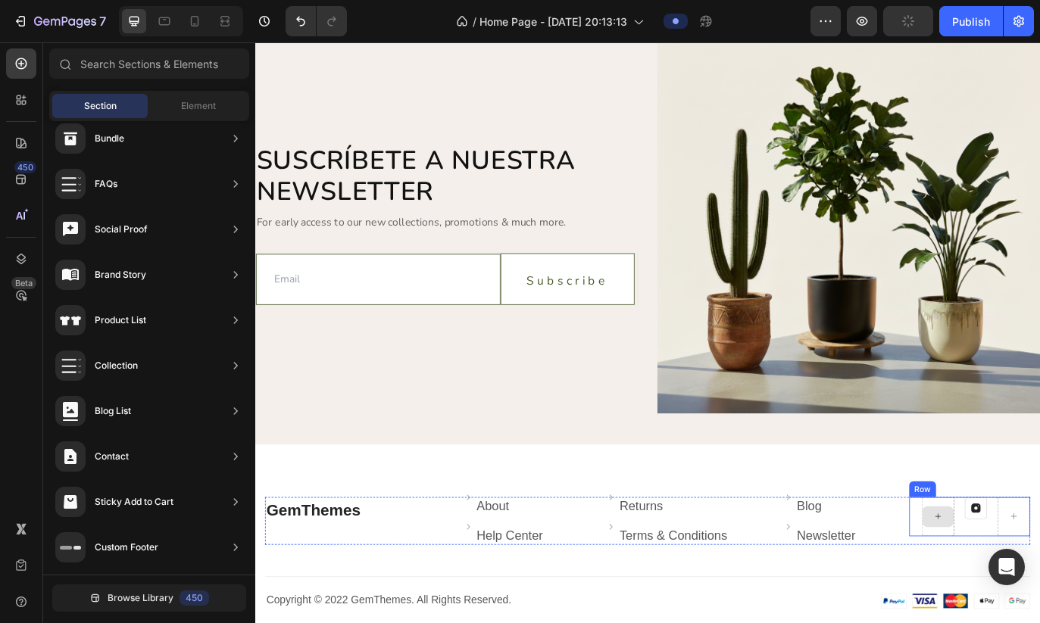
click at [844, 585] on icon at bounding box center [1046, 591] width 12 height 13
click at [844, 593] on div at bounding box center [1046, 592] width 36 height 24
click at [181, 102] on span "Element" at bounding box center [198, 106] width 35 height 14
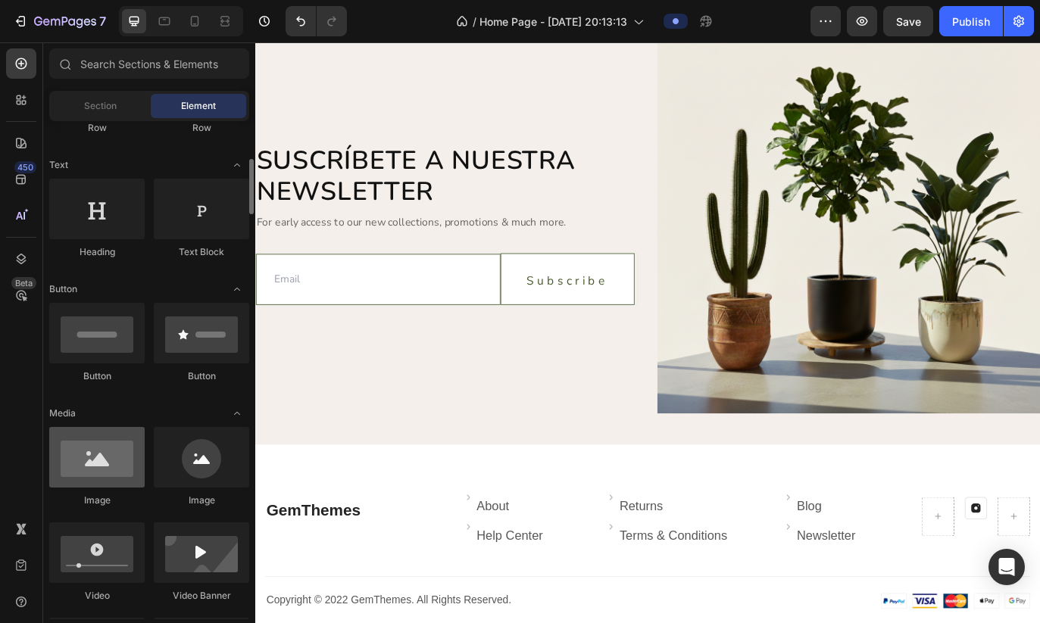
scroll to position [211, 0]
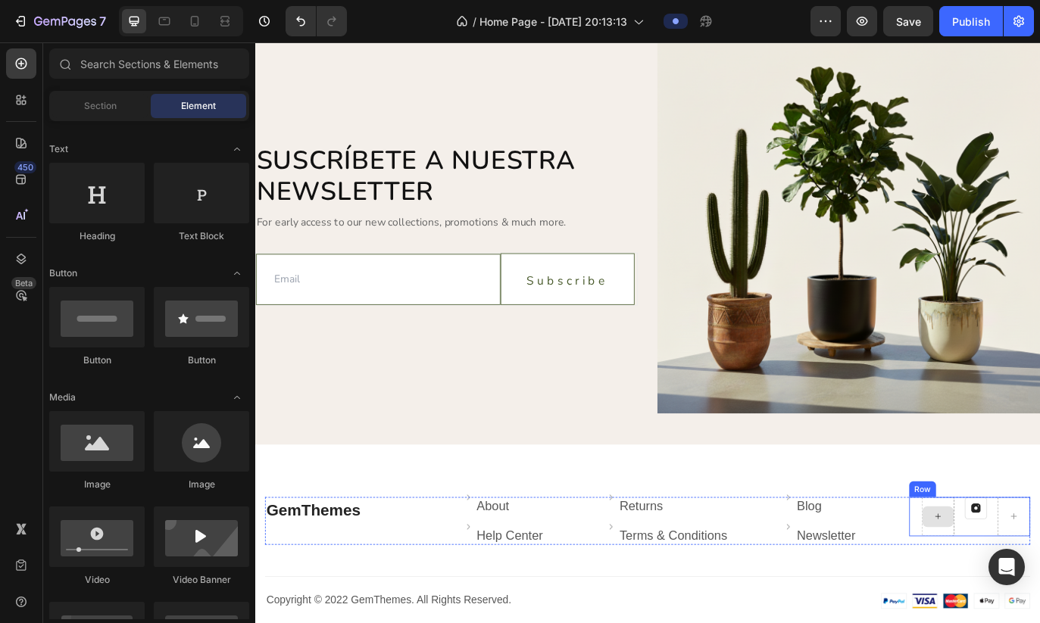
click at [844, 584] on div at bounding box center [1046, 592] width 36 height 24
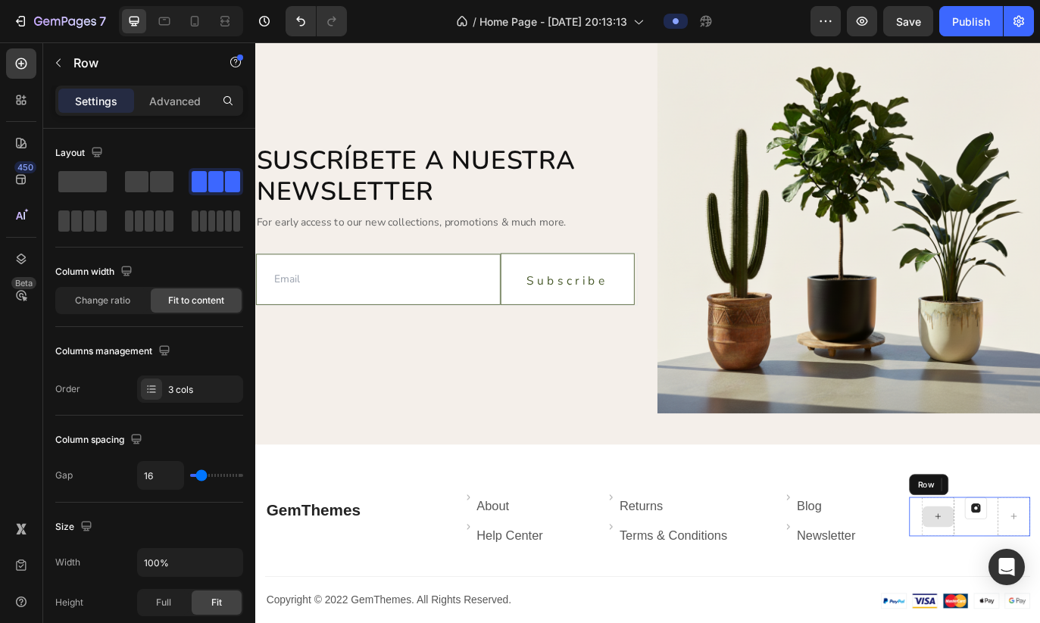
click at [844, 571] on div at bounding box center [1046, 592] width 38 height 45
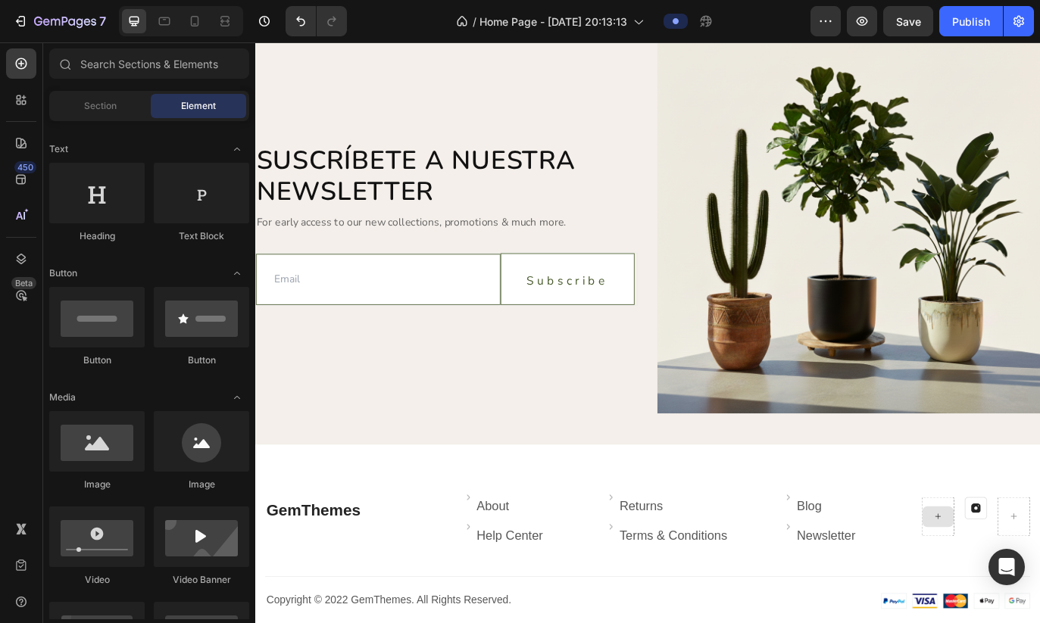
click at [844, 595] on icon at bounding box center [1046, 591] width 12 height 13
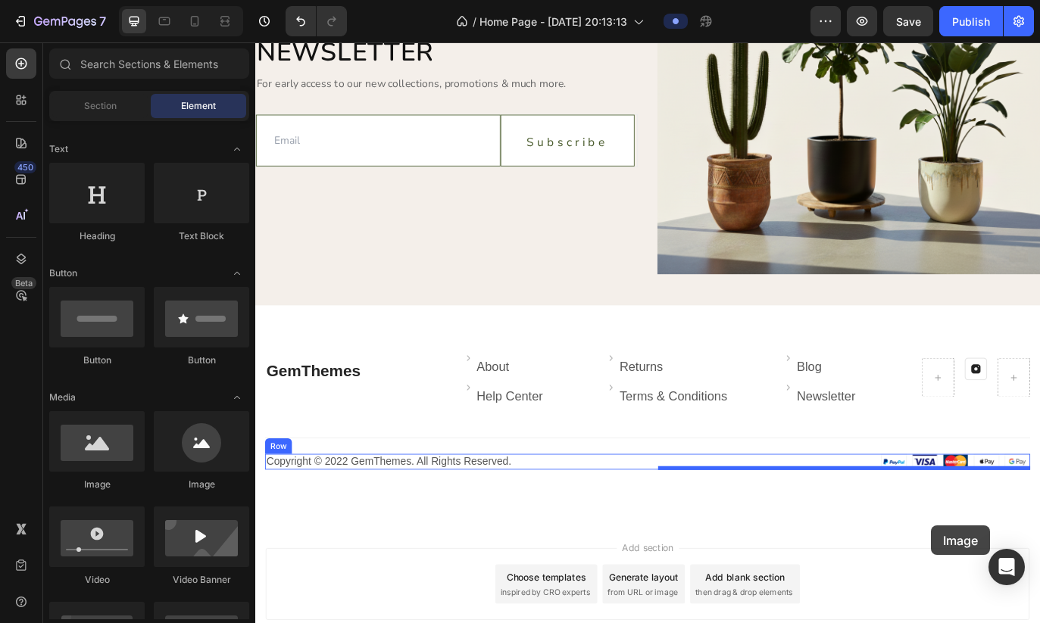
scroll to position [4990, 0]
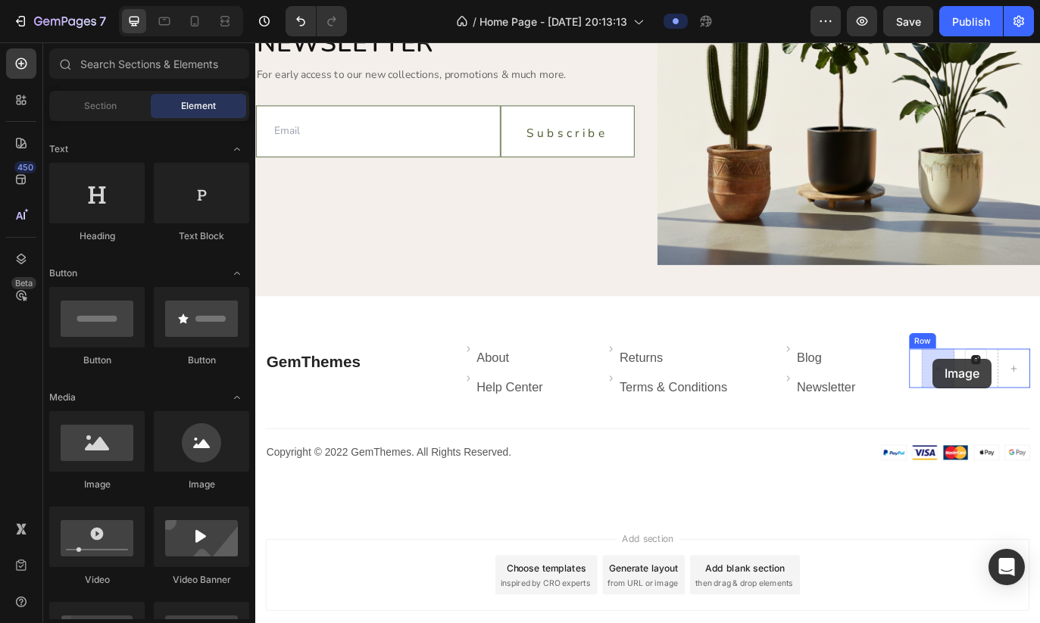
drag, startPoint x: 353, startPoint y: 485, endPoint x: 1041, endPoint y: 416, distance: 692.0
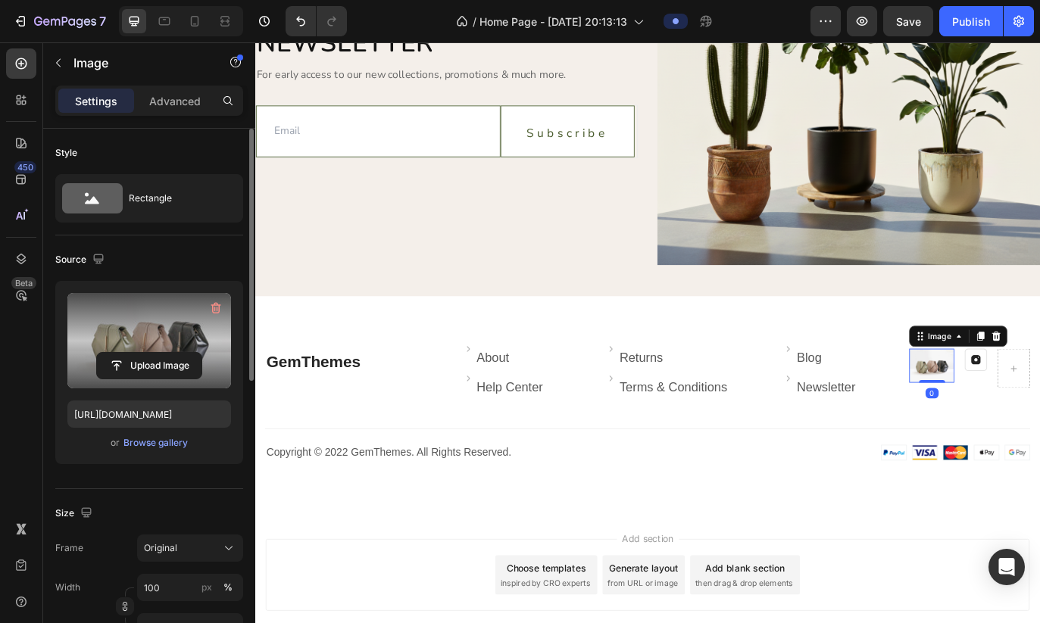
click at [144, 327] on label at bounding box center [149, 340] width 164 height 95
click at [144, 353] on input "file" at bounding box center [149, 366] width 105 height 26
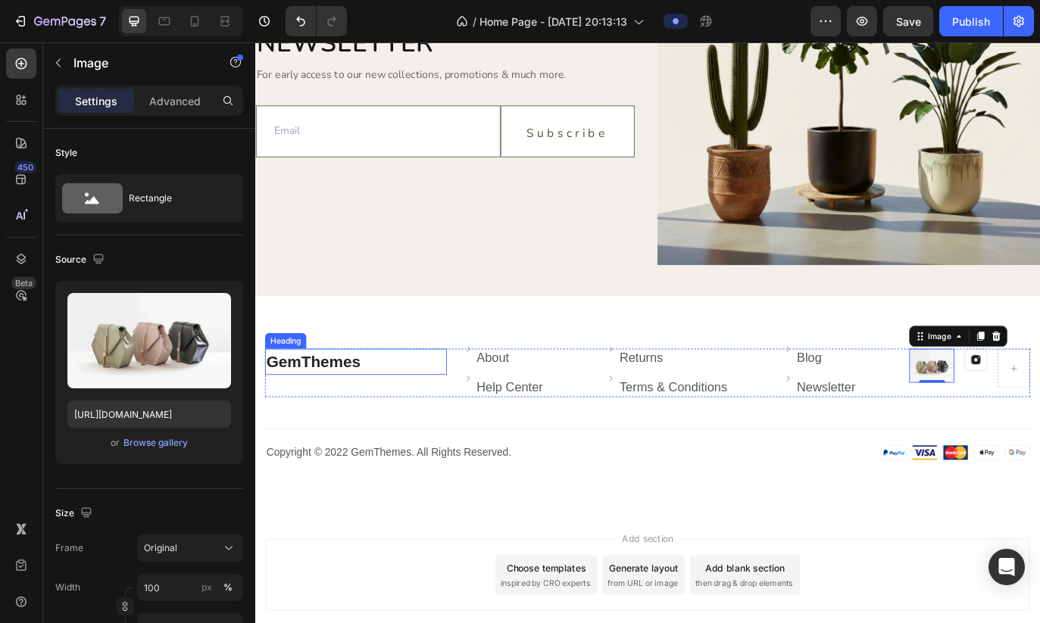
click at [357, 415] on link "GemThemes" at bounding box center [322, 412] width 109 height 20
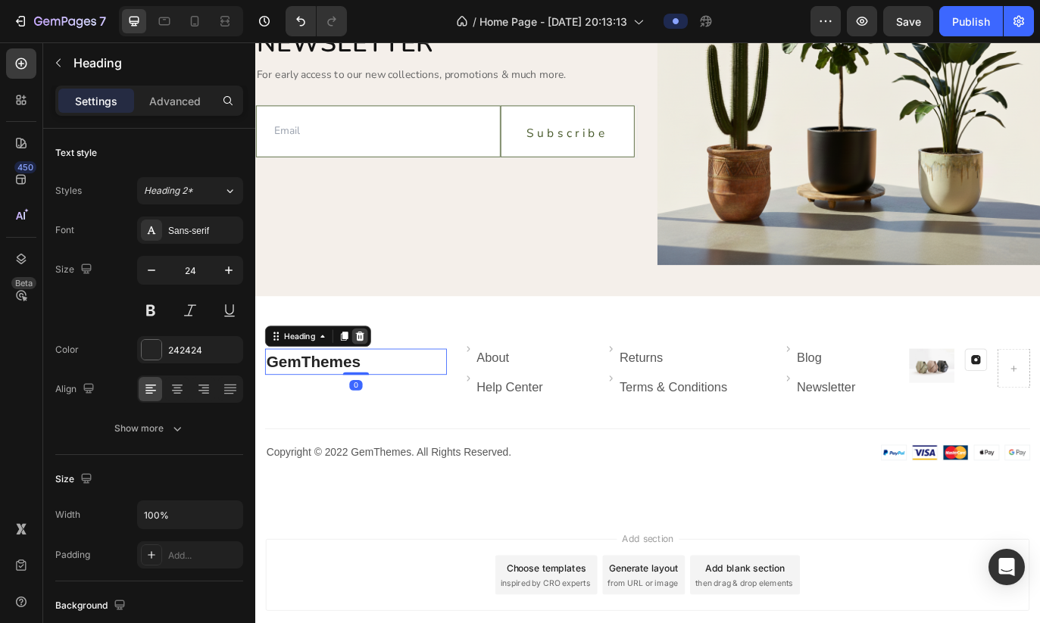
click at [379, 384] on icon at bounding box center [377, 383] width 10 height 11
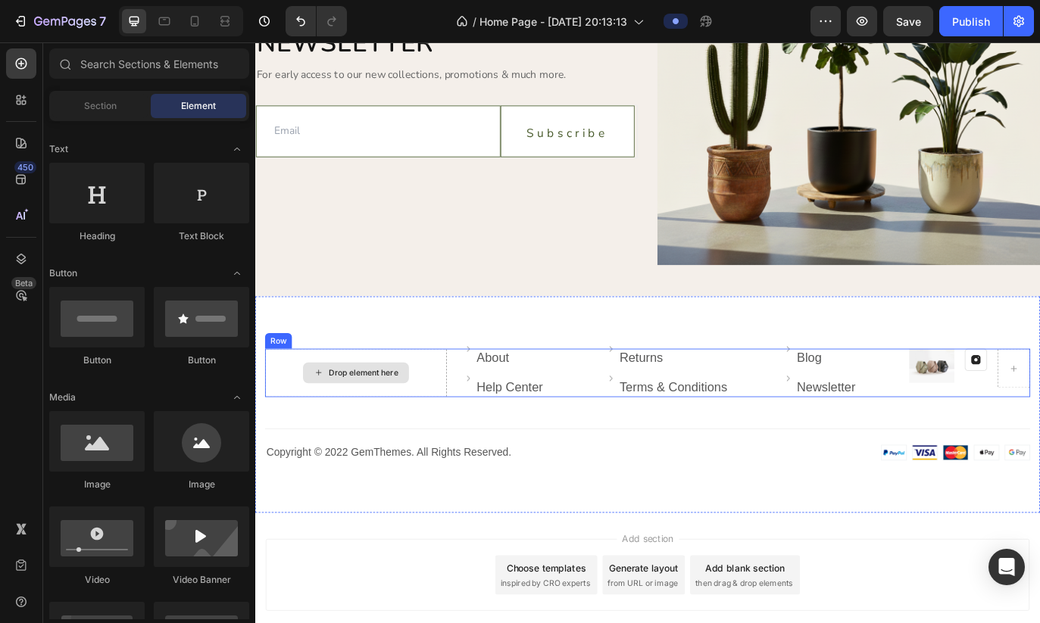
click at [470, 412] on div "Drop element here" at bounding box center [372, 425] width 211 height 55
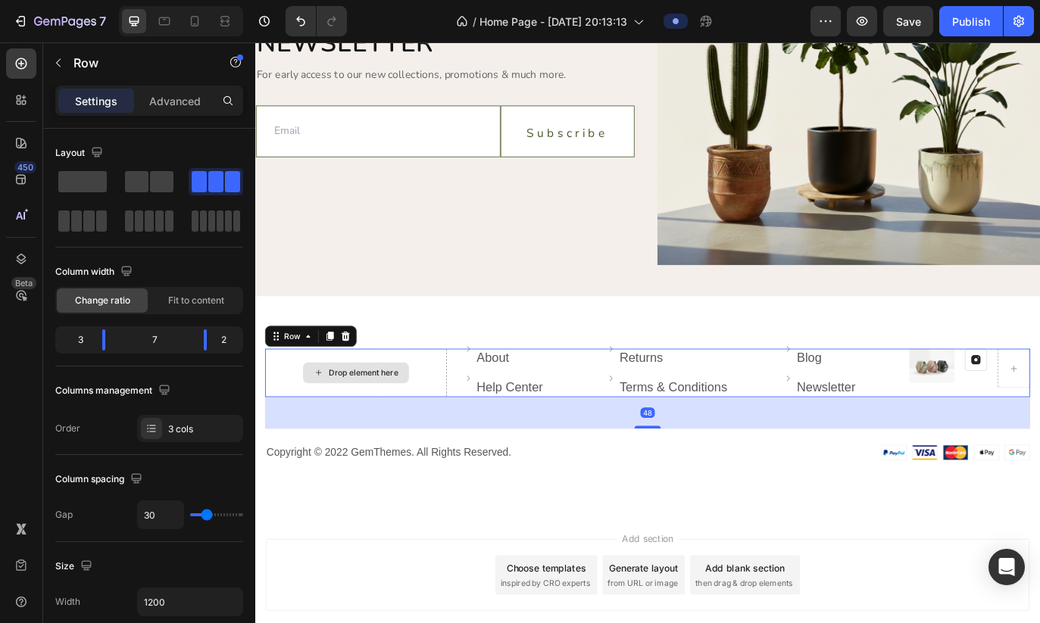
click at [436, 423] on div "Drop element here" at bounding box center [372, 425] width 211 height 55
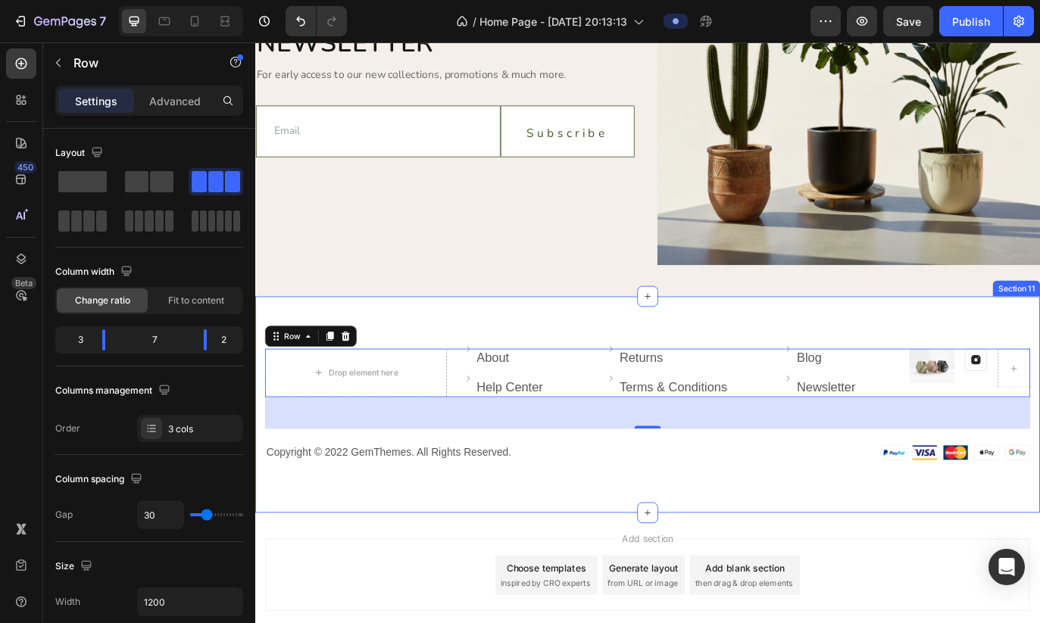
click at [435, 564] on div "Drop element here Image About Text block Row Image Help Center Text block Row I…" at bounding box center [709, 462] width 909 height 251
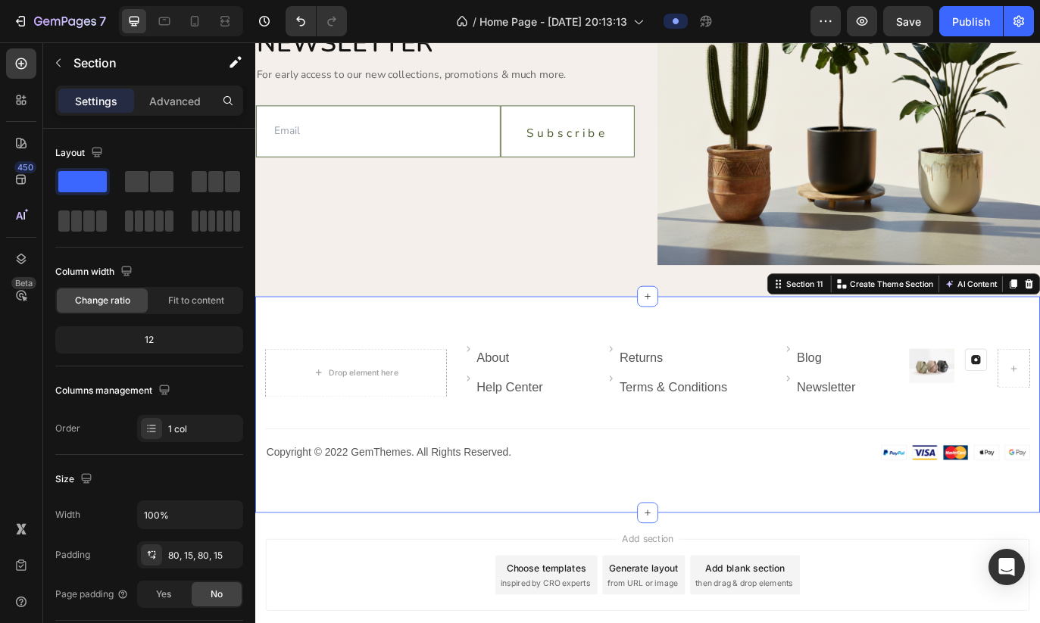
click at [371, 364] on div "Drop element here Image About Text block Row Image Help Center Text block Row I…" at bounding box center [709, 462] width 909 height 251
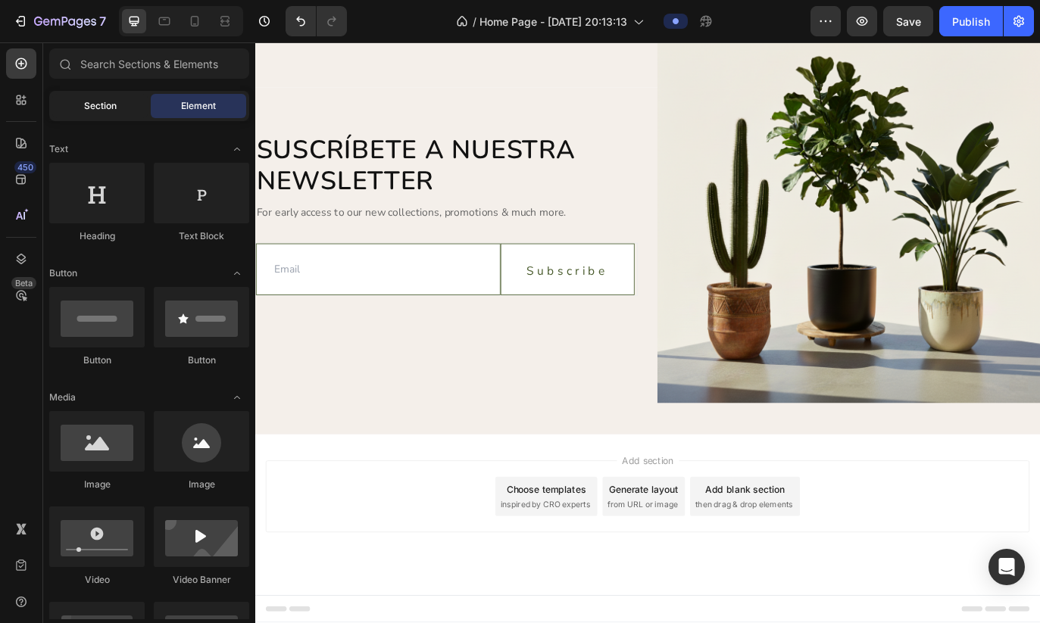
click at [86, 116] on div "Section" at bounding box center [99, 106] width 95 height 24
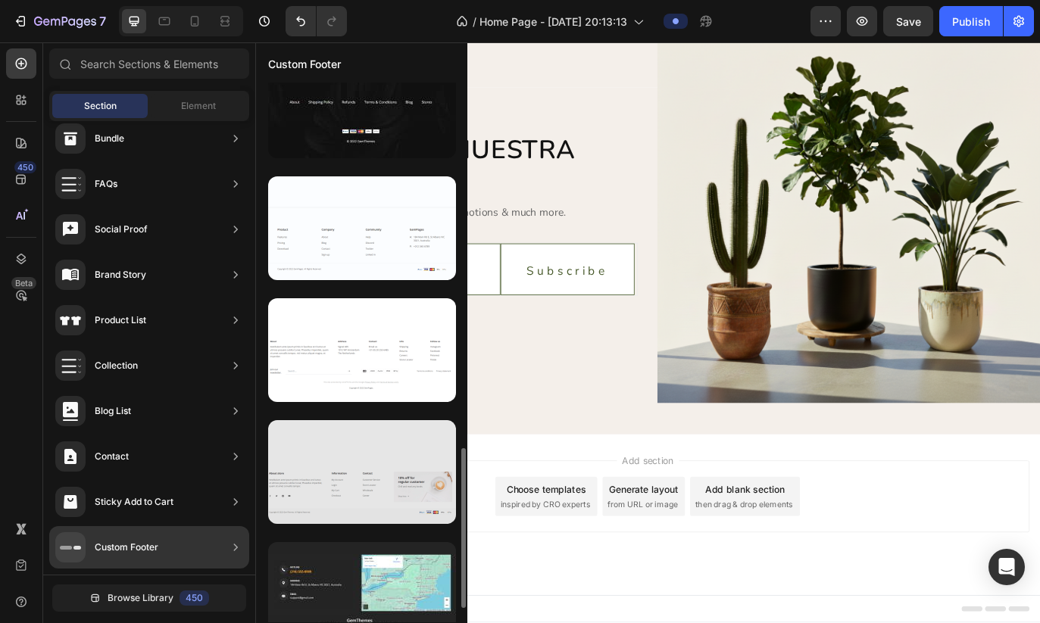
scroll to position [1247, 0]
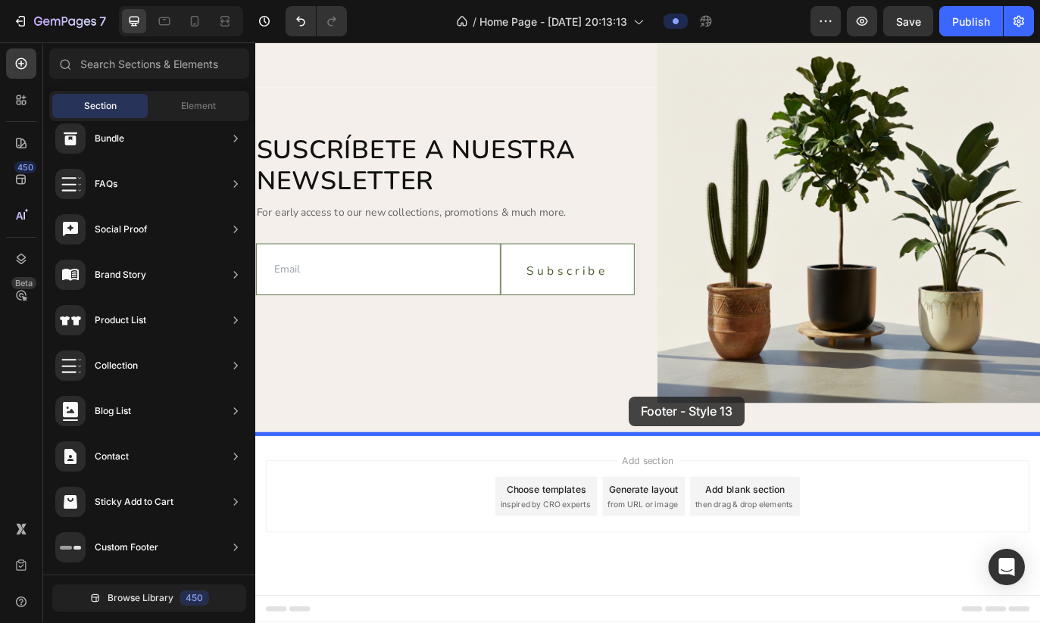
drag, startPoint x: 628, startPoint y: 317, endPoint x: 689, endPoint y: 414, distance: 114.7
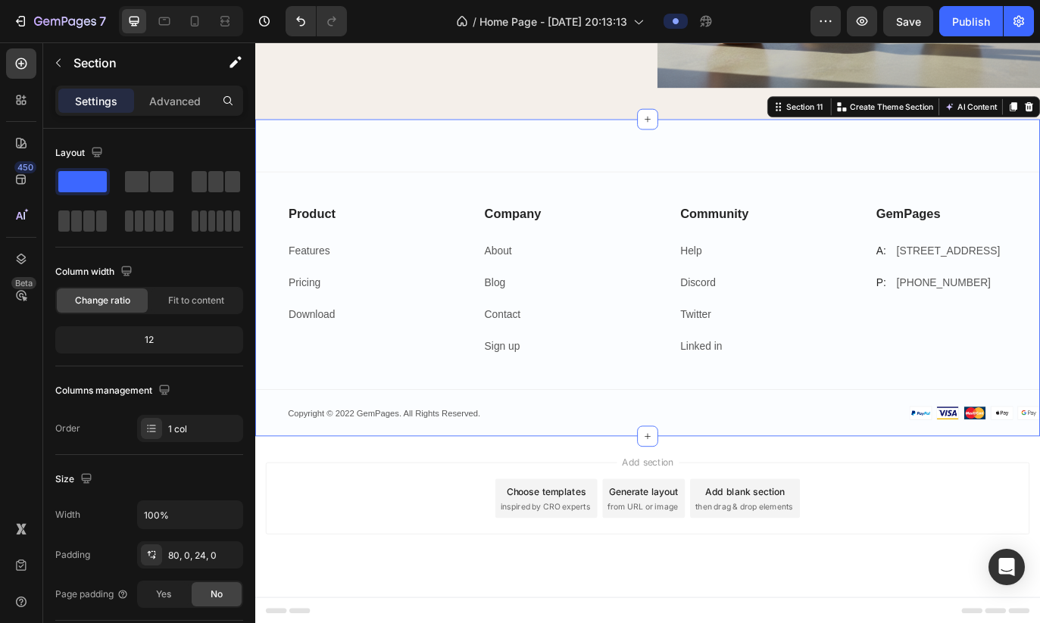
scroll to position [5195, 0]
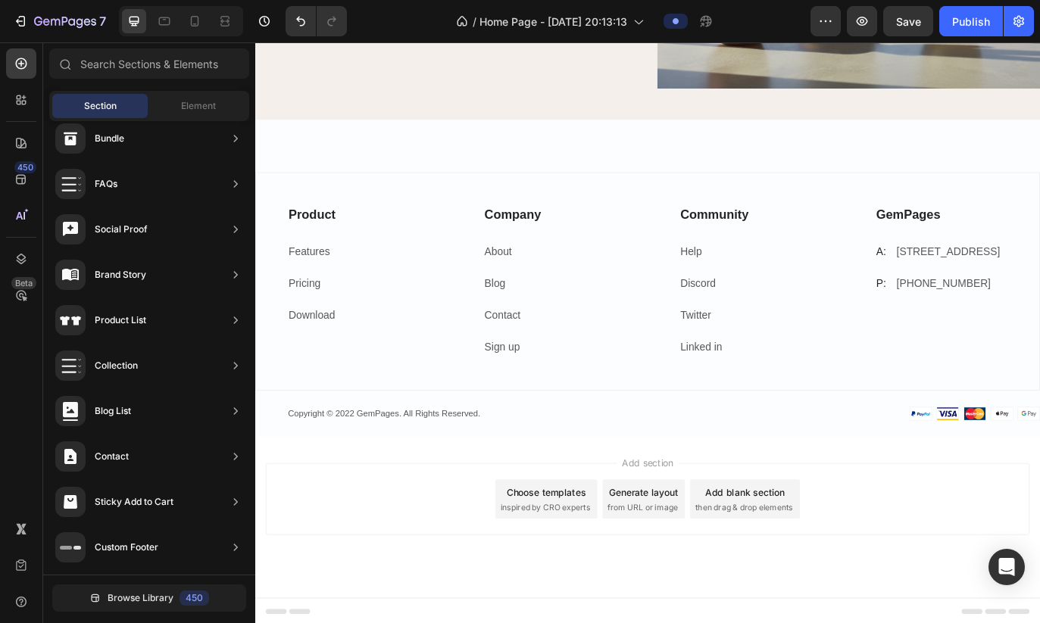
click at [439, 552] on div "Add section Choose templates inspired by CRO experts Generate layout from URL o…" at bounding box center [709, 571] width 885 height 83
click at [841, 357] on p "Twitter" at bounding box center [842, 359] width 188 height 22
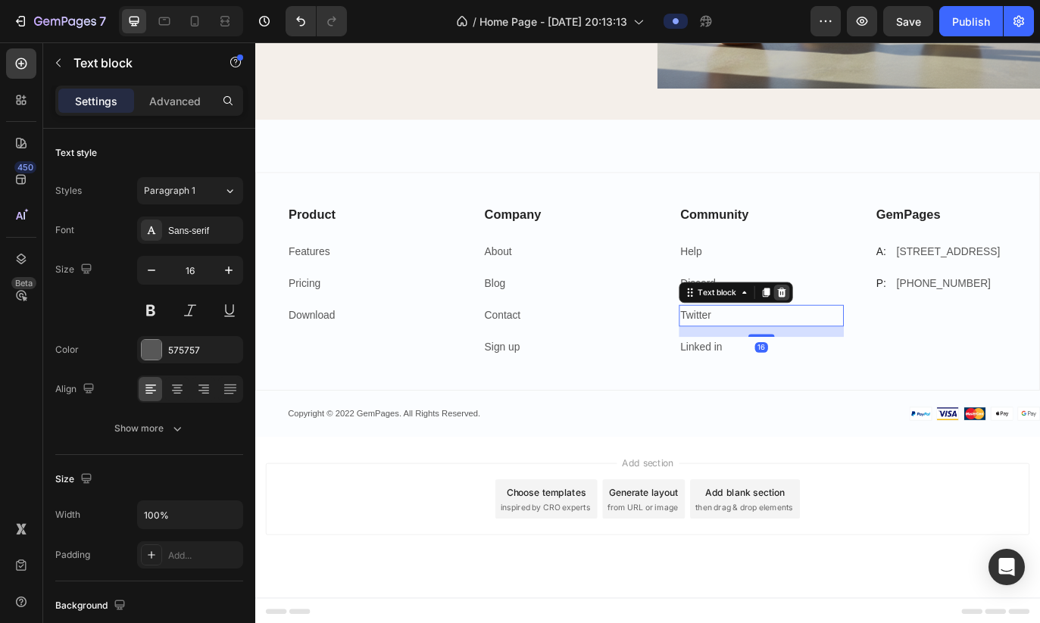
click at [844, 327] on icon at bounding box center [865, 332] width 10 height 11
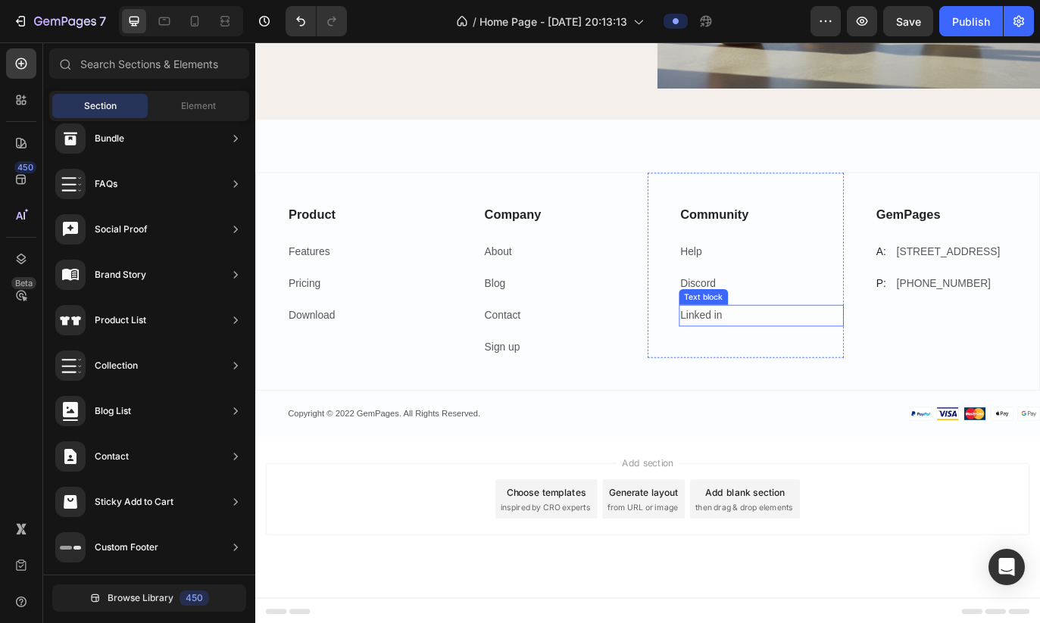
click at [791, 362] on link "Linked in" at bounding box center [772, 358] width 48 height 13
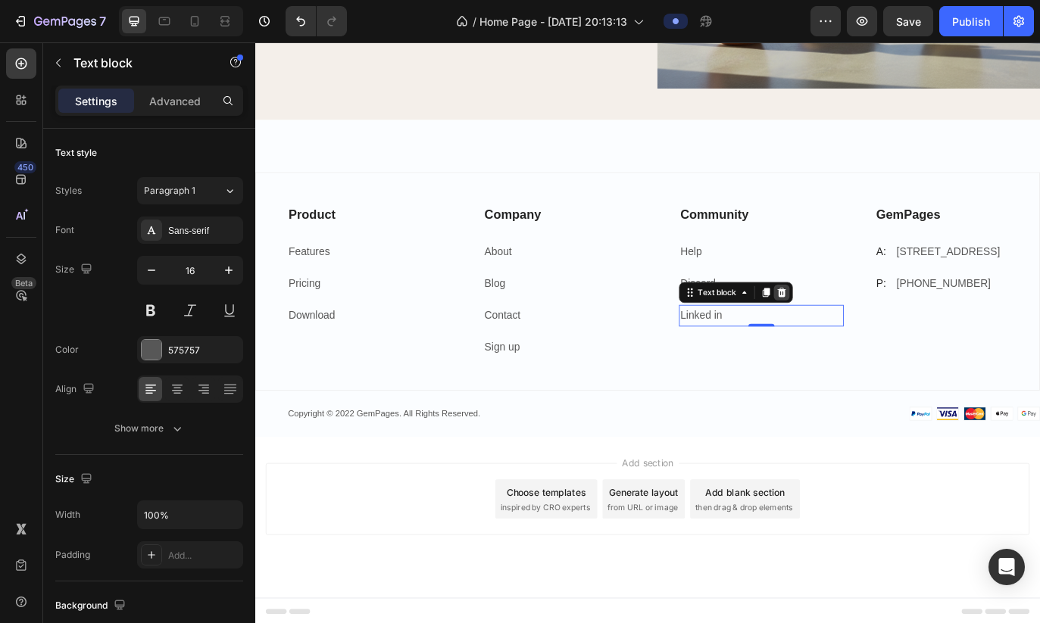
click at [844, 329] on icon at bounding box center [865, 332] width 10 height 11
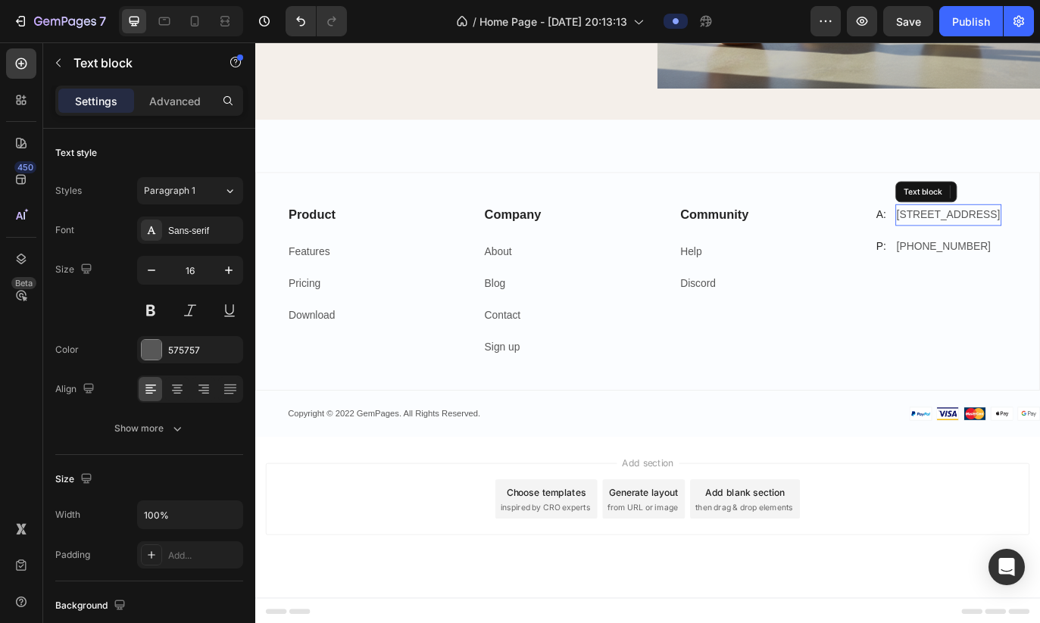
click at [844, 251] on p "184 Main Rd E, St Albans VIC 3021, Australia" at bounding box center [1058, 243] width 120 height 22
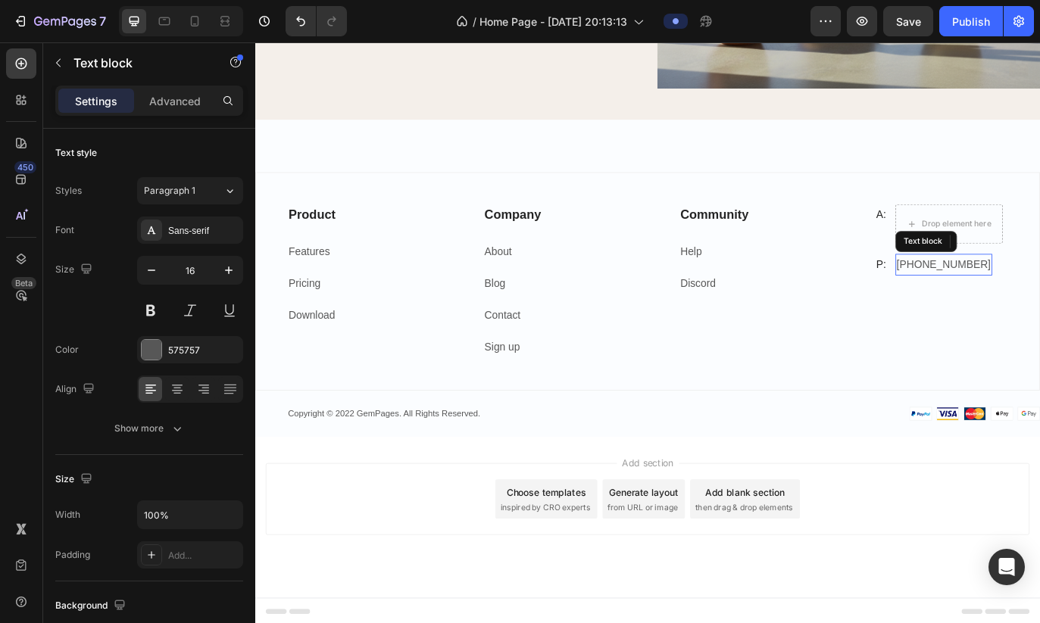
click at [844, 296] on p "+012 345 6789" at bounding box center [1052, 300] width 109 height 22
click at [844, 216] on div "A: Text block Drop element here Row P: Text block +012 345 6789 Text block 0 Ro…" at bounding box center [1050, 271] width 227 height 155
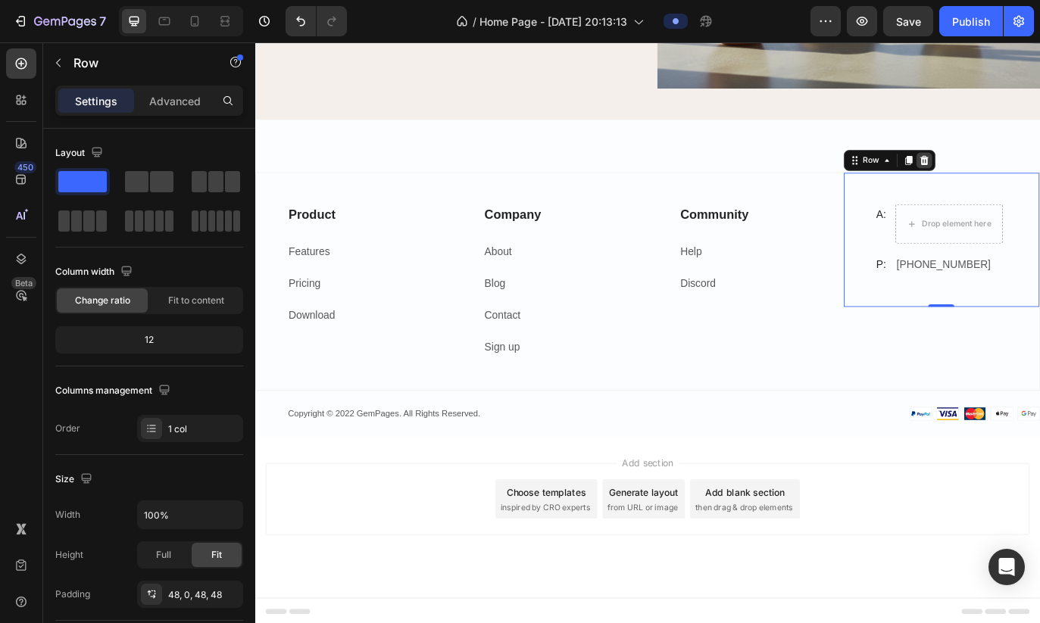
click at [844, 183] on icon at bounding box center [1030, 179] width 10 height 11
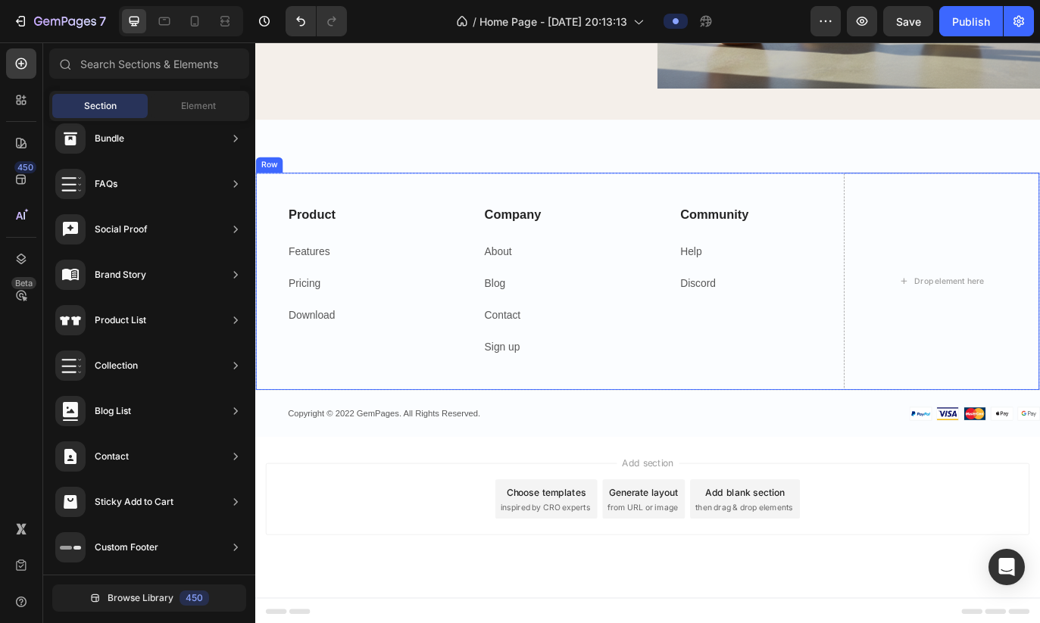
click at [442, 431] on div "Product Text block Features Text block Pricing Text block Download Text block R…" at bounding box center [369, 319] width 227 height 251
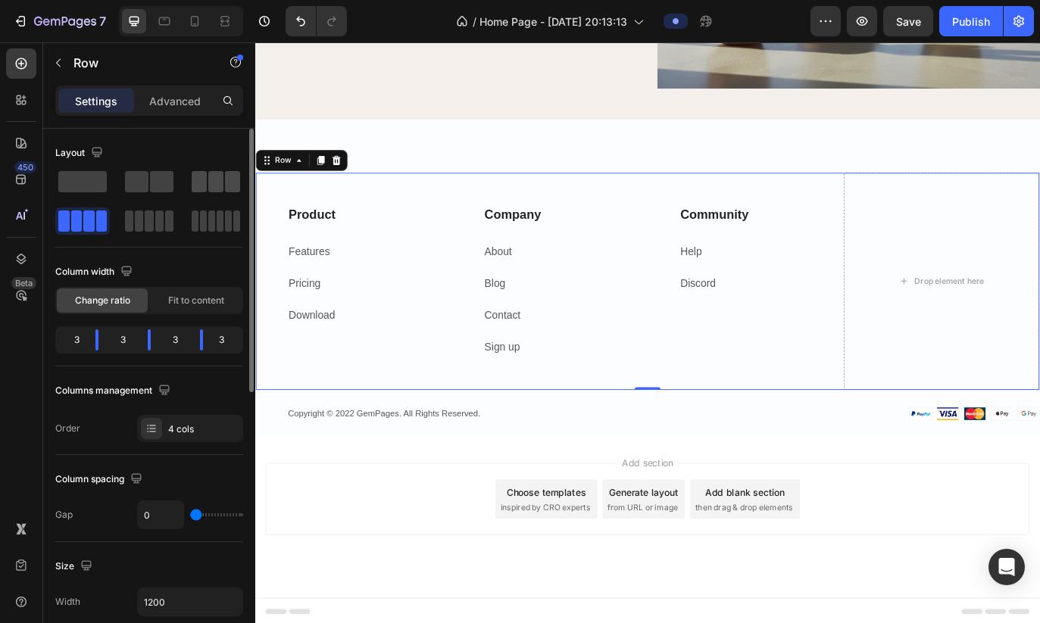
click at [221, 183] on span at bounding box center [215, 181] width 15 height 21
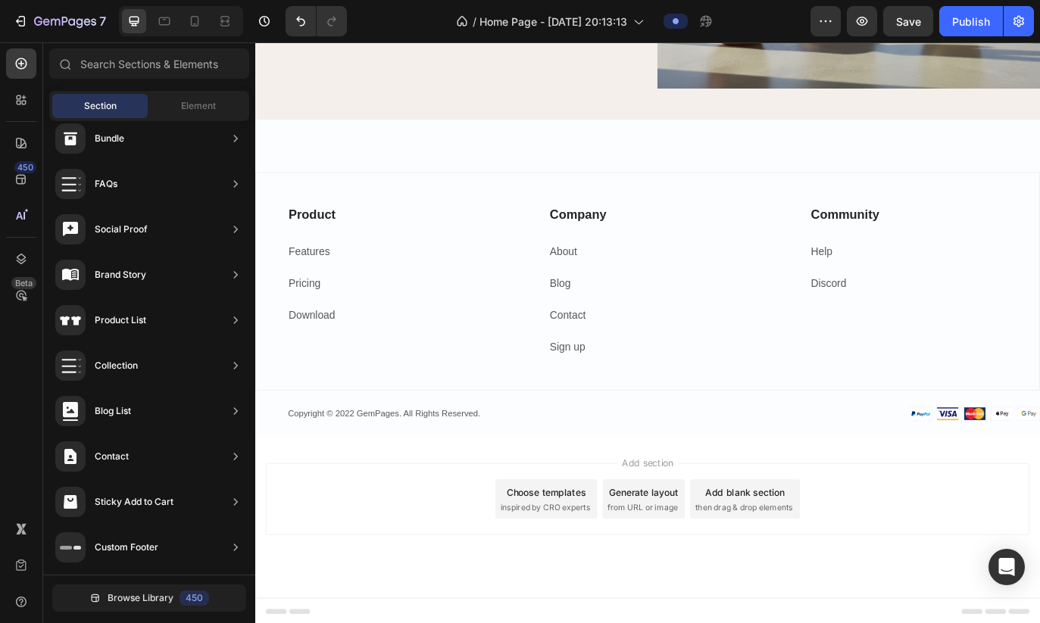
click at [370, 530] on div "Add section Choose templates inspired by CRO experts Generate layout from URL o…" at bounding box center [709, 571] width 885 height 83
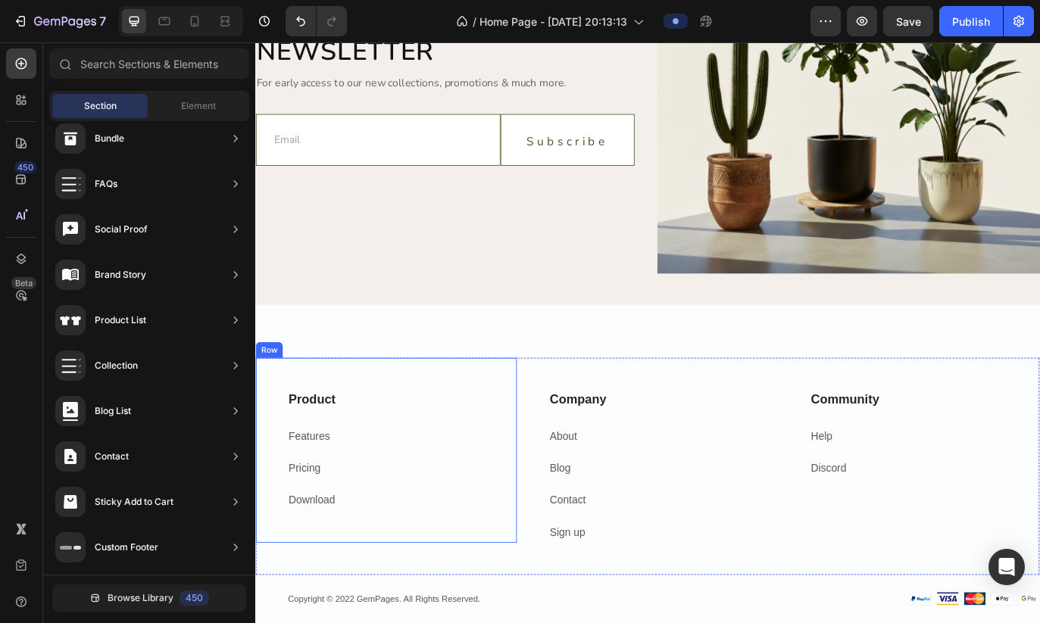
scroll to position [4977, 0]
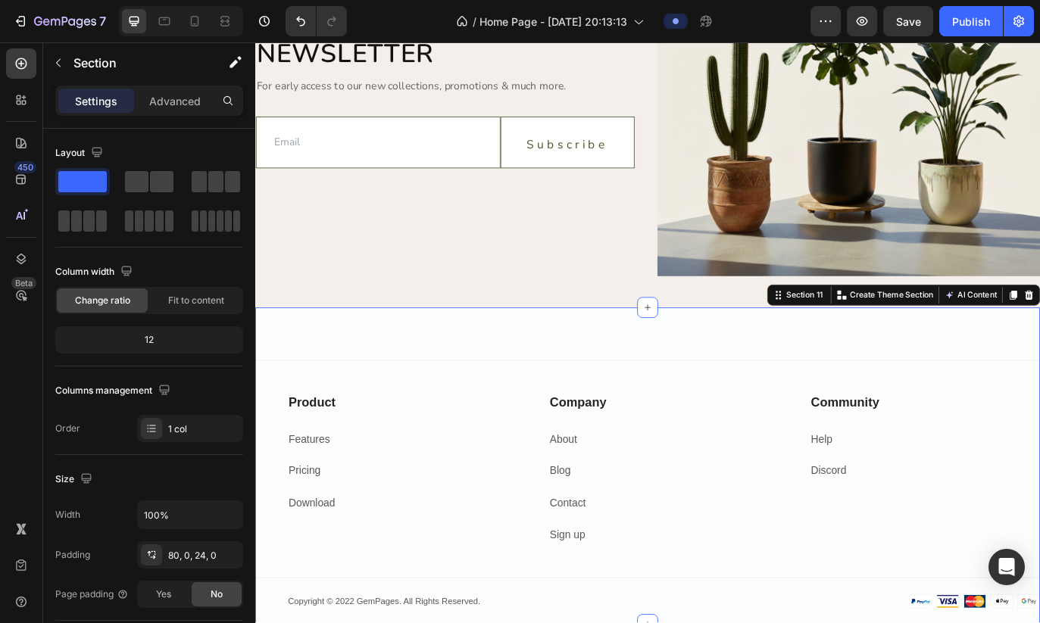
click at [479, 391] on div "Product Text block Features Text block Pricing Text block Download Text block R…" at bounding box center [709, 533] width 909 height 367
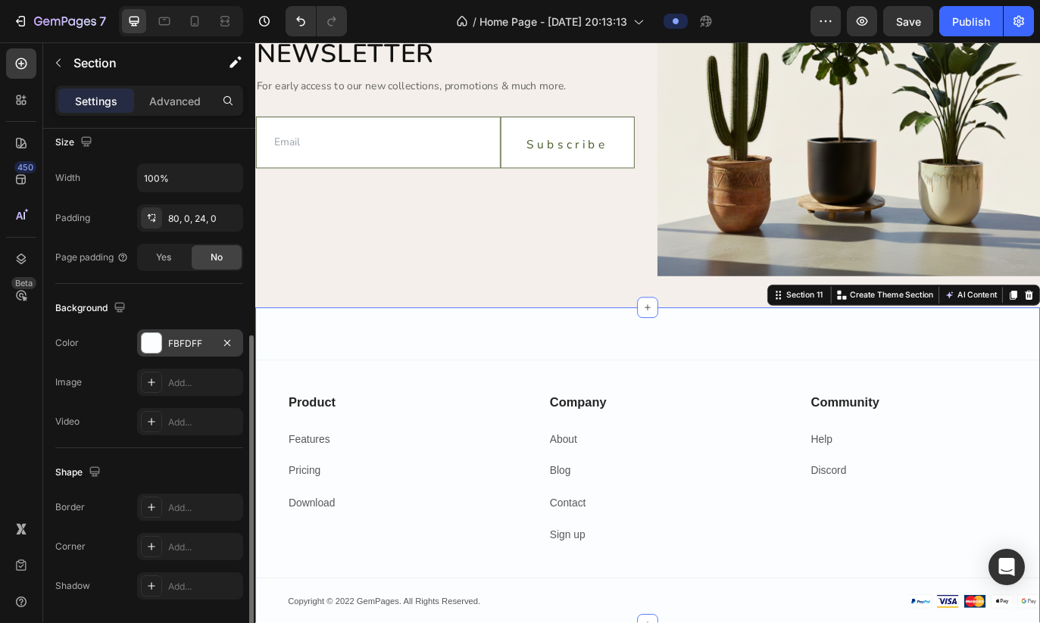
scroll to position [344, 0]
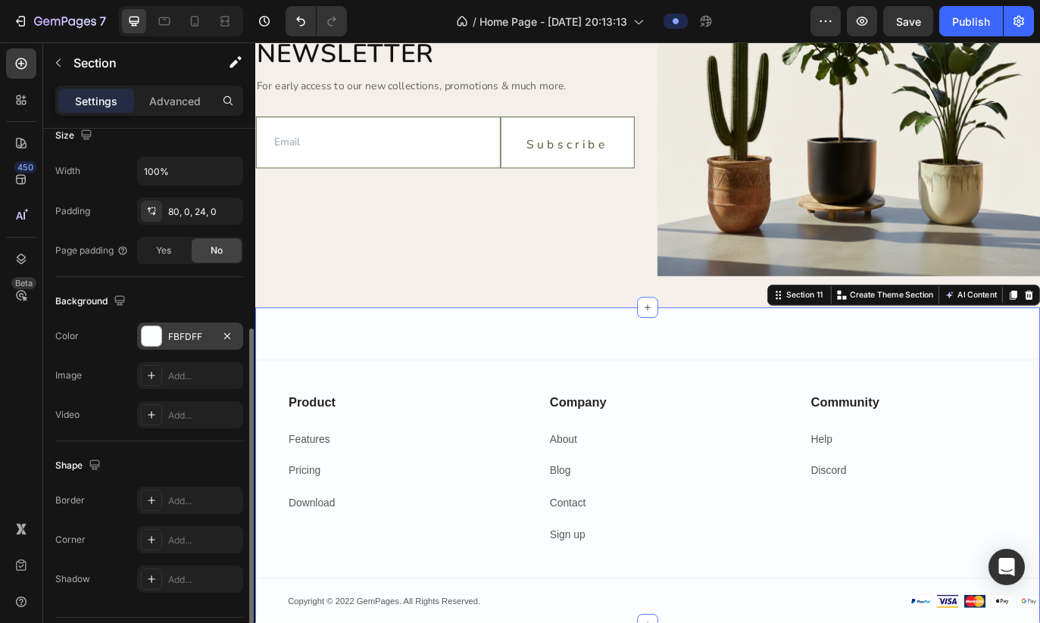
click at [179, 339] on div "FBFDFF" at bounding box center [190, 337] width 44 height 14
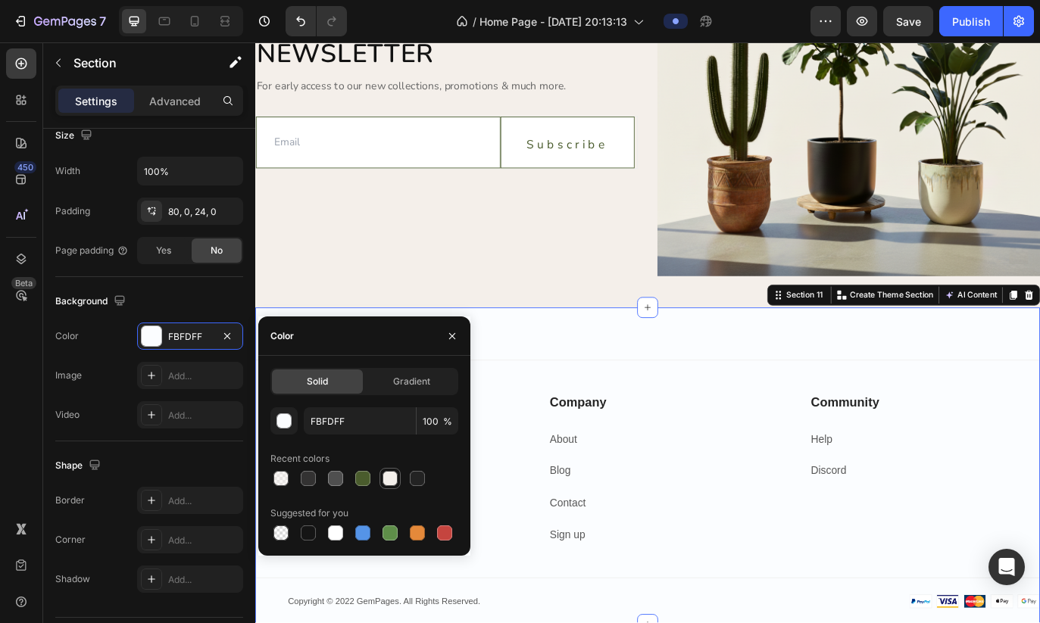
click at [388, 476] on div at bounding box center [389, 478] width 15 height 15
type input "F4EFEA"
type input "96"
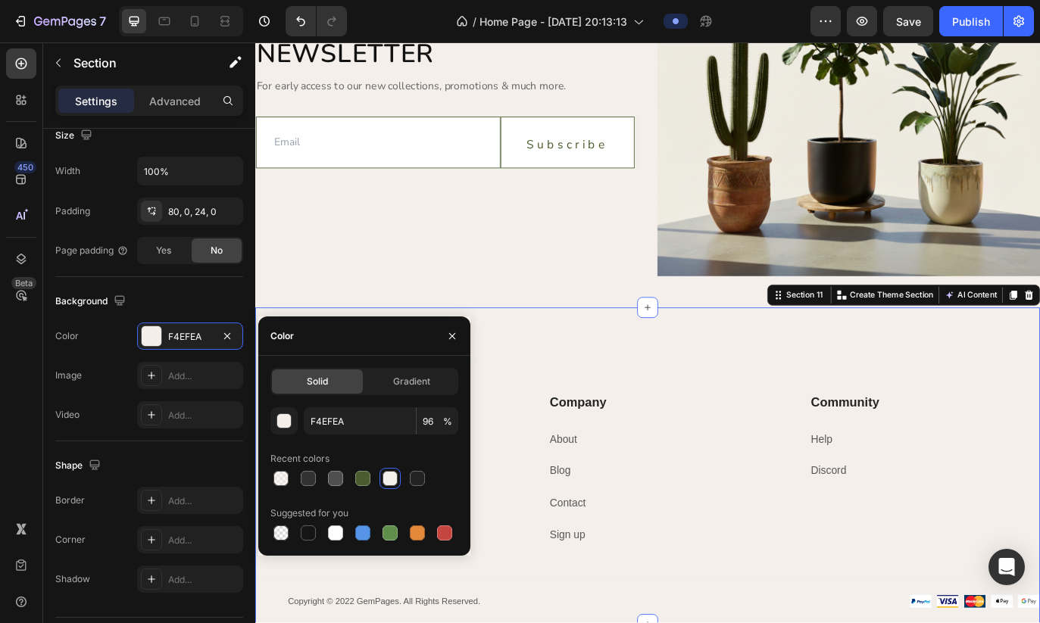
click at [566, 392] on div "Product Text block Features Text block Pricing Text block Download Text block R…" at bounding box center [709, 533] width 909 height 367
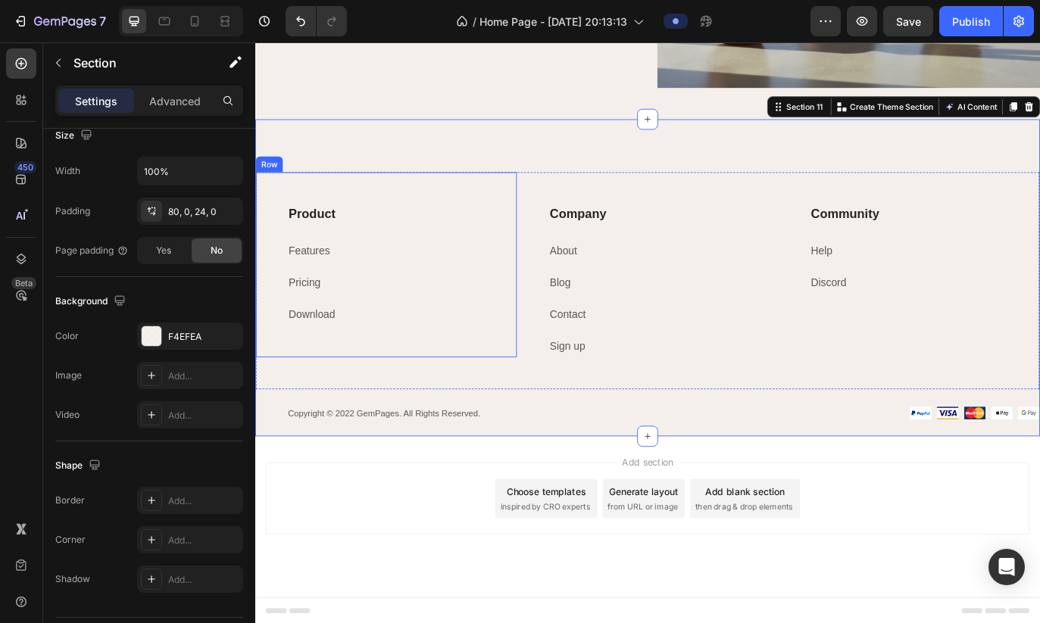
scroll to position [5195, 0]
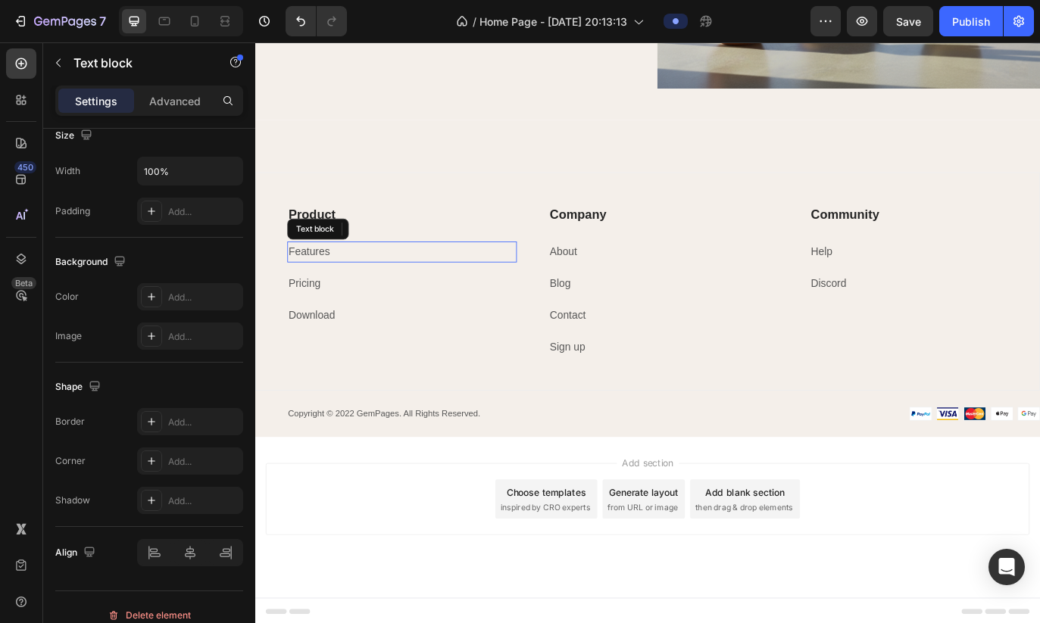
click at [370, 287] on p "Features" at bounding box center [425, 286] width 263 height 22
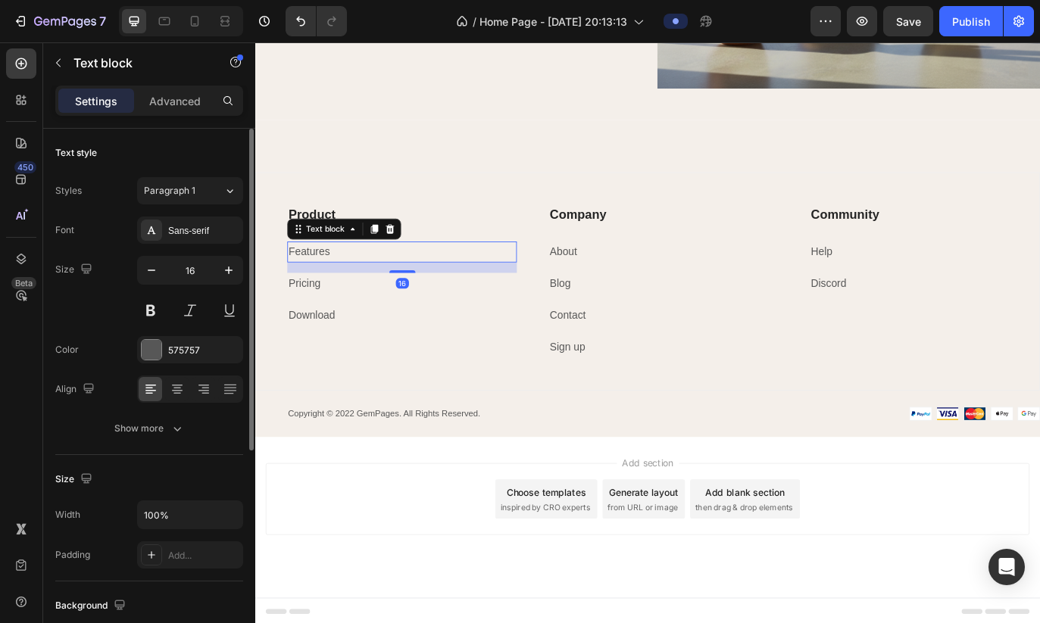
click at [370, 287] on p "Features" at bounding box center [425, 286] width 263 height 22
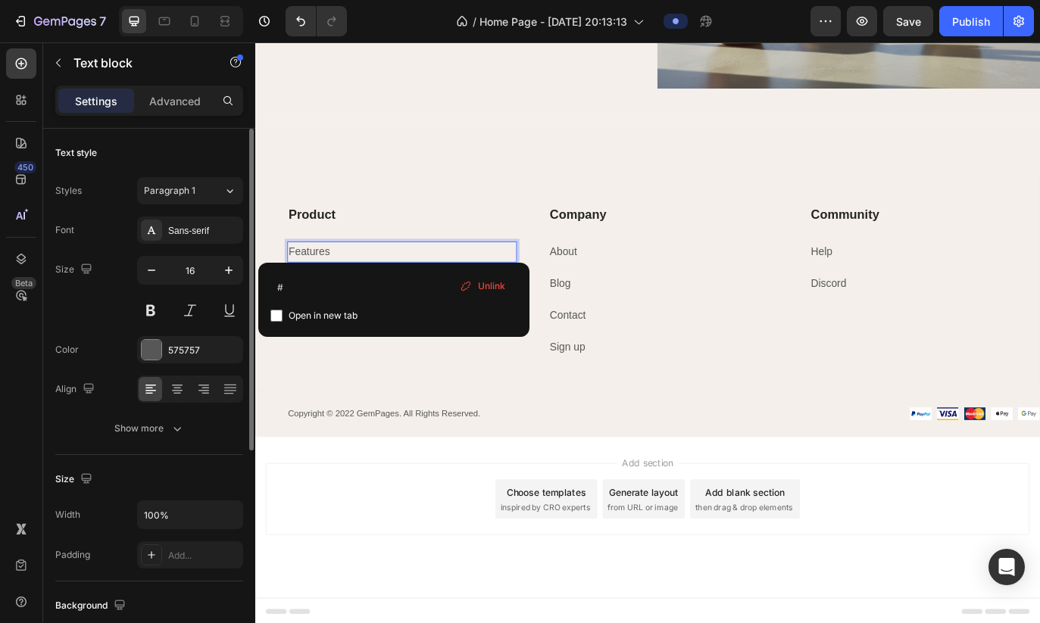
click at [370, 287] on p "Features" at bounding box center [425, 286] width 263 height 22
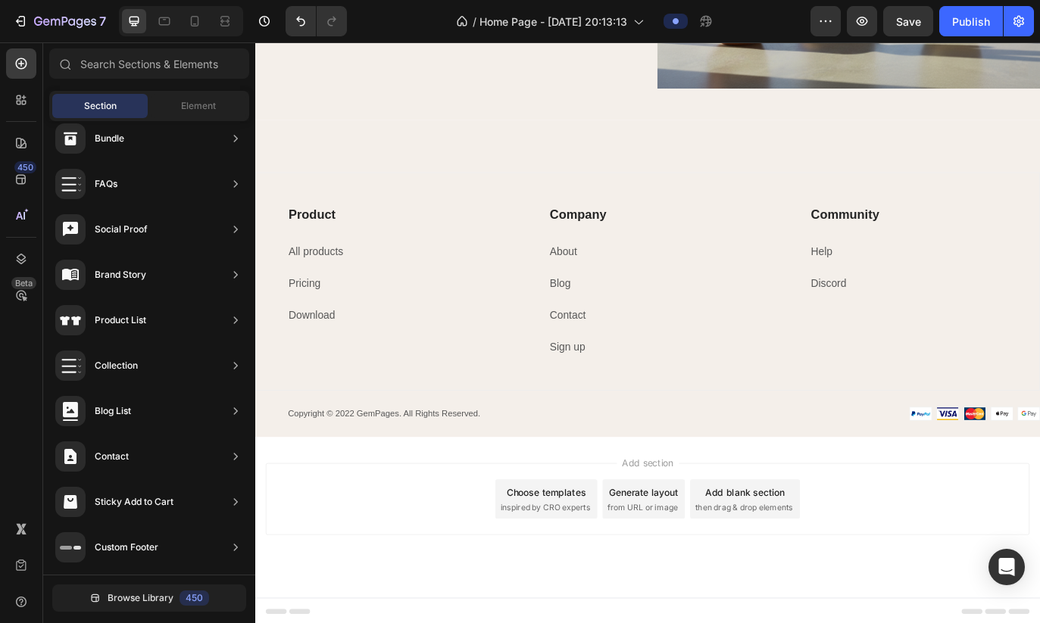
click at [390, 578] on div "Add section Choose templates inspired by CRO experts Generate layout from URL o…" at bounding box center [709, 571] width 885 height 83
click at [378, 282] on p "All products ⁠⁠⁠⁠⁠⁠⁠" at bounding box center [425, 286] width 263 height 22
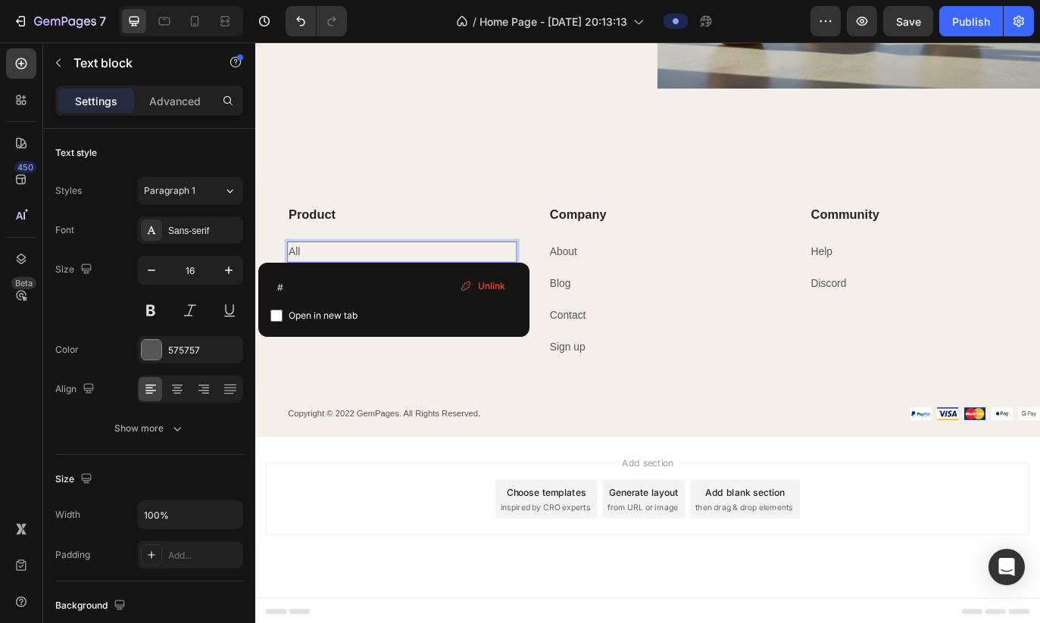
click at [339, 584] on div "Add section Choose templates inspired by CRO experts Generate layout from URL o…" at bounding box center [709, 571] width 885 height 83
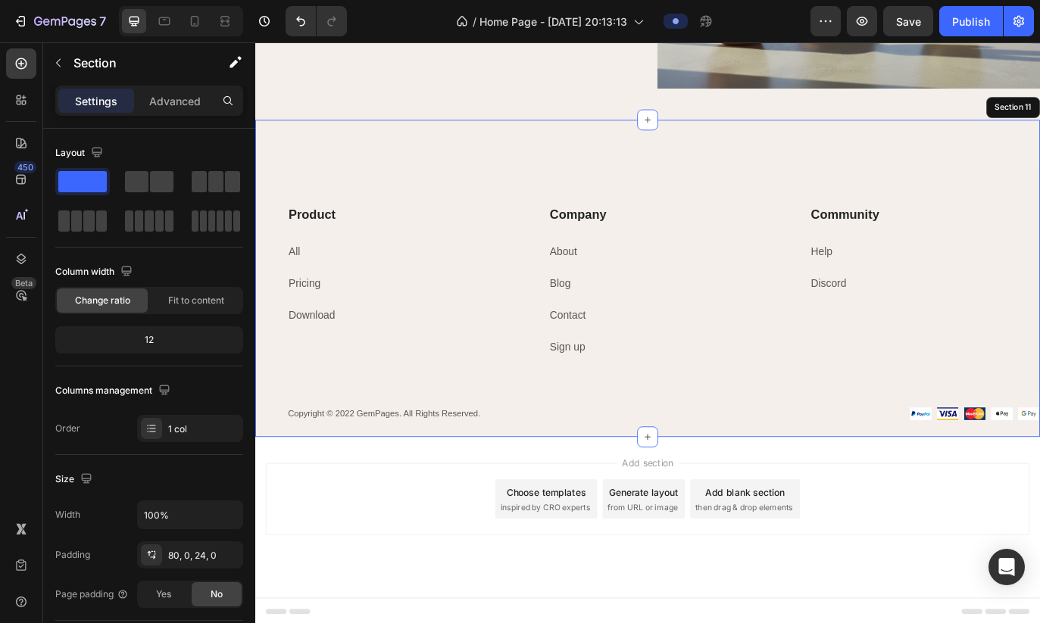
click at [523, 180] on div "Product Text block All ⁠⁠⁠⁠⁠⁠⁠ Text block Pricing Text block Download Text bloc…" at bounding box center [709, 316] width 909 height 367
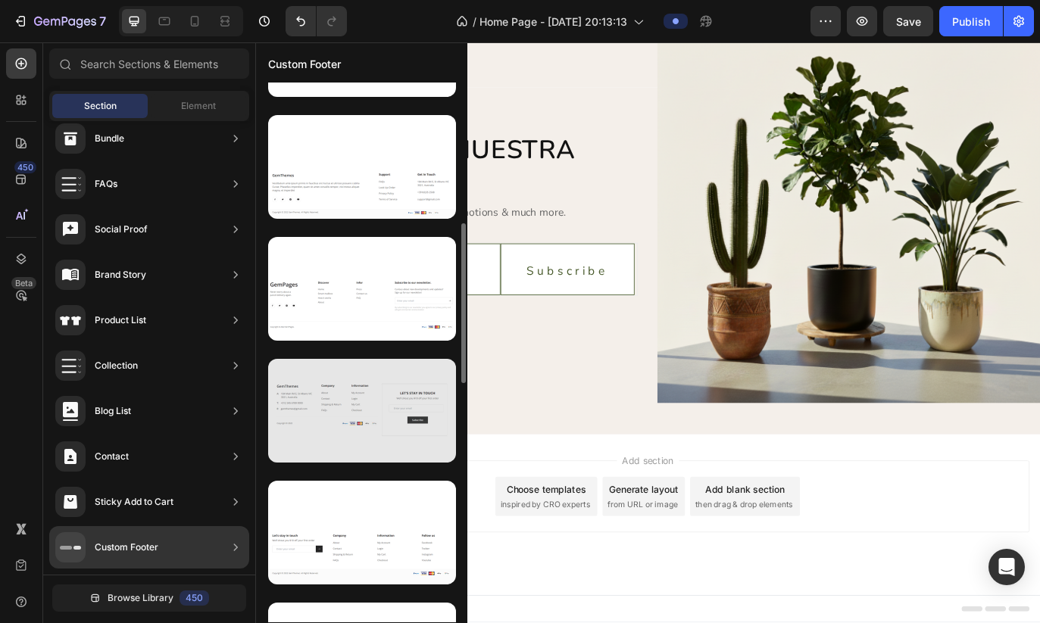
scroll to position [464, 0]
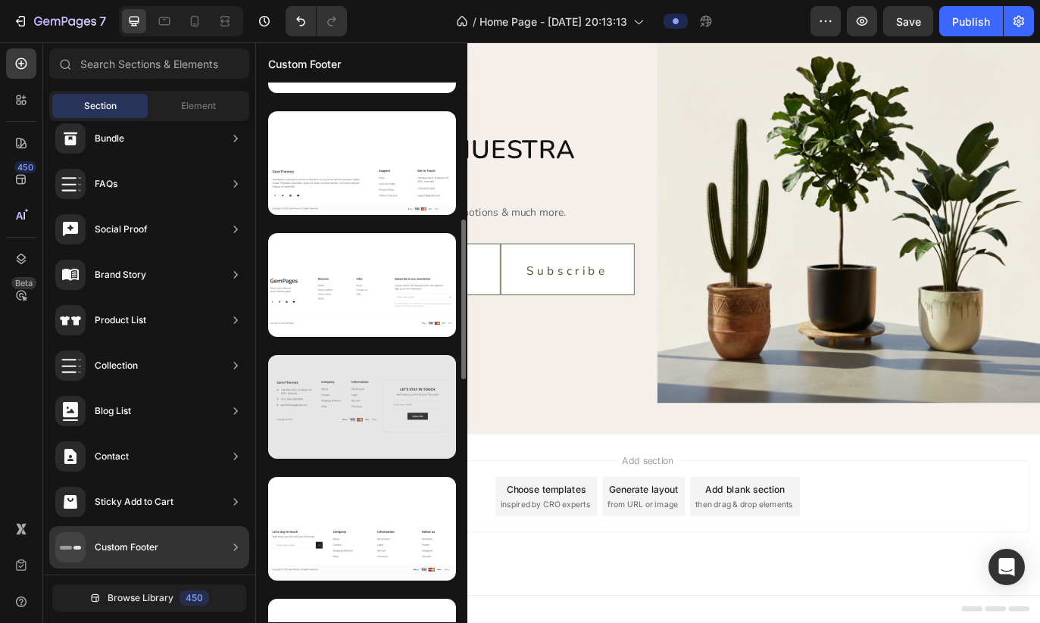
click at [312, 401] on div at bounding box center [362, 407] width 188 height 104
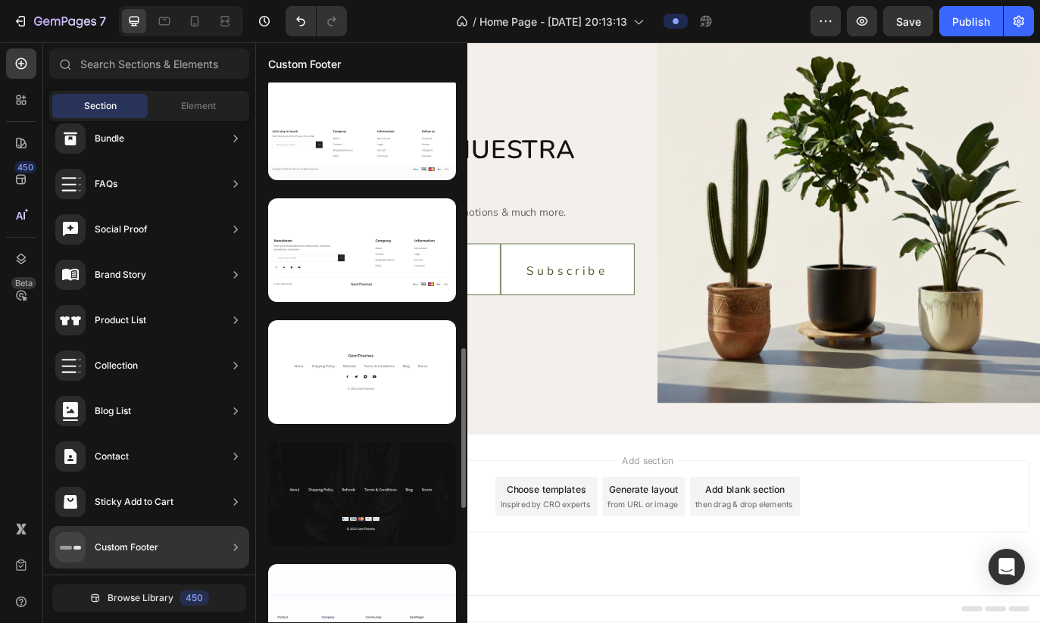
scroll to position [872, 0]
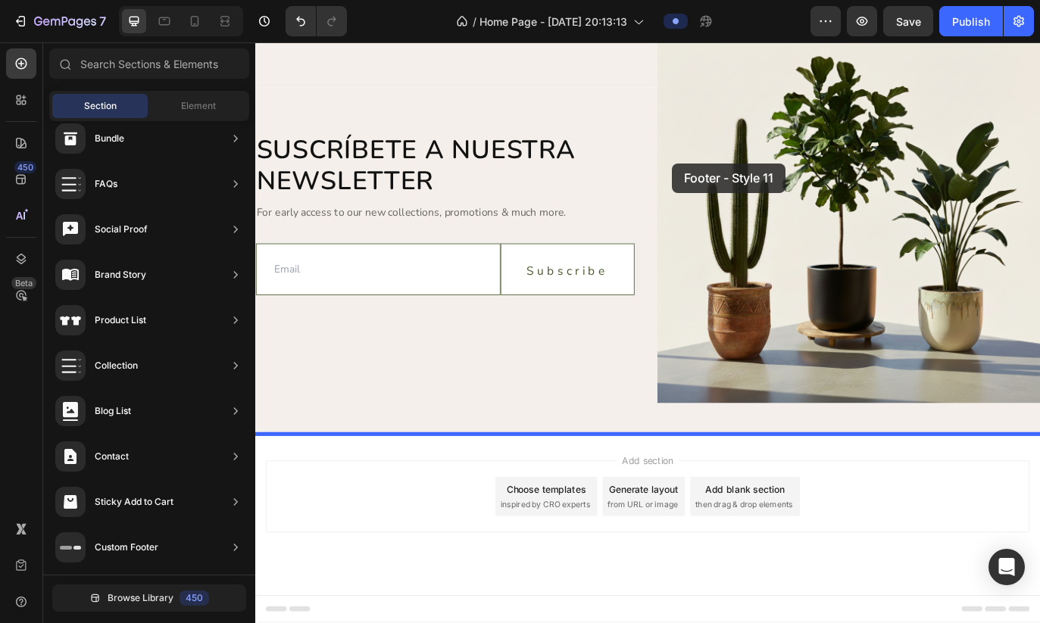
drag, startPoint x: 595, startPoint y: 413, endPoint x: 741, endPoint y: 179, distance: 274.9
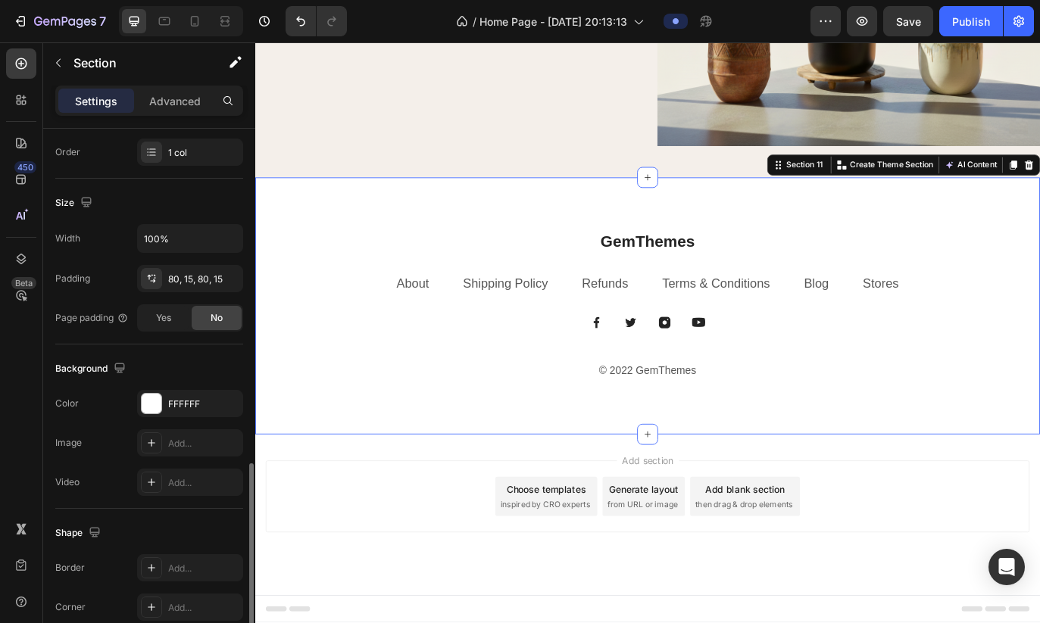
scroll to position [386, 0]
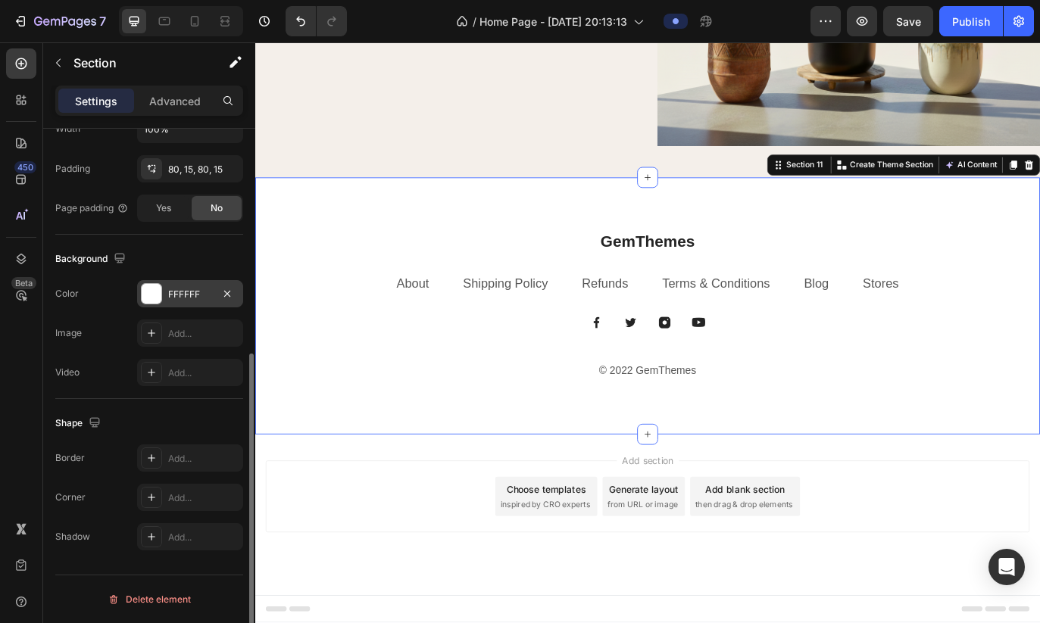
click at [183, 299] on div "FFFFFF" at bounding box center [190, 295] width 44 height 14
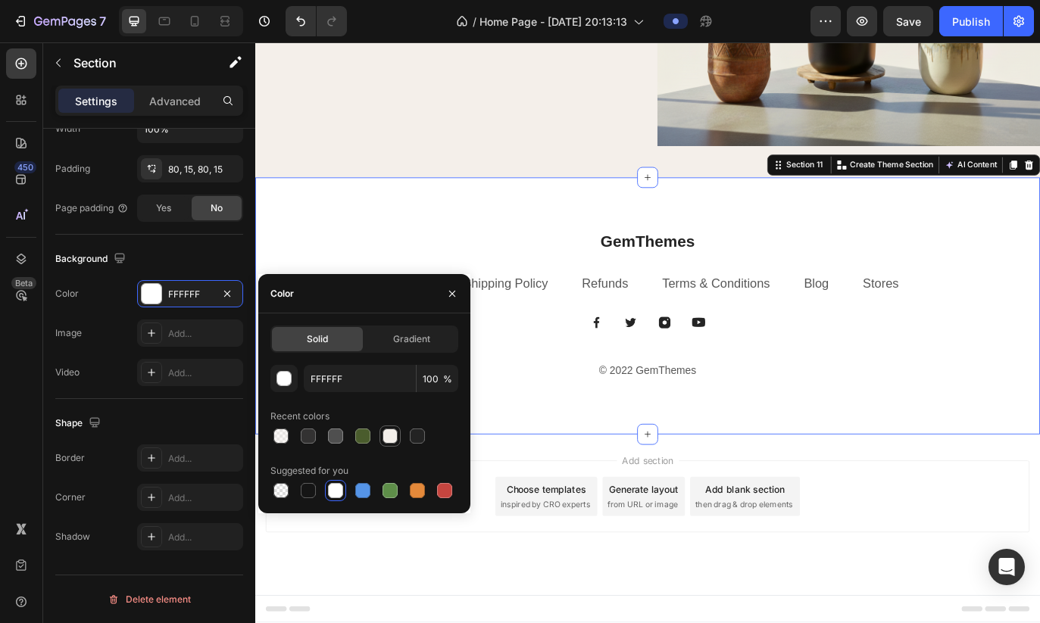
click at [382, 439] on div at bounding box center [389, 436] width 15 height 15
type input "F4EFEA"
type input "96"
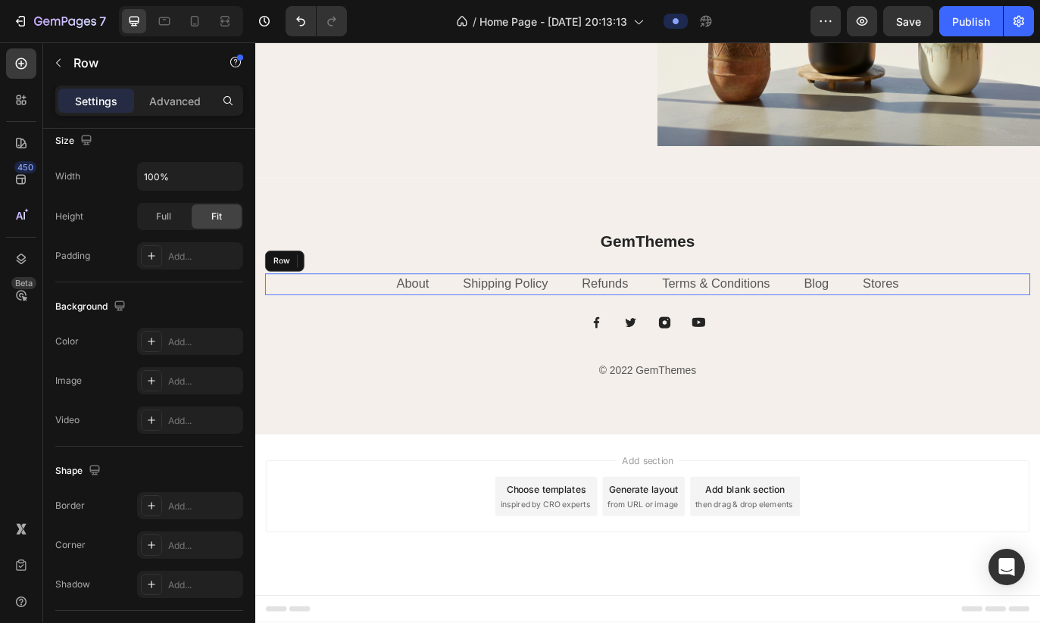
click at [366, 311] on div "About Text block Shipping Policy Text block Refunds Text block Terms & Conditio…" at bounding box center [710, 323] width 886 height 25
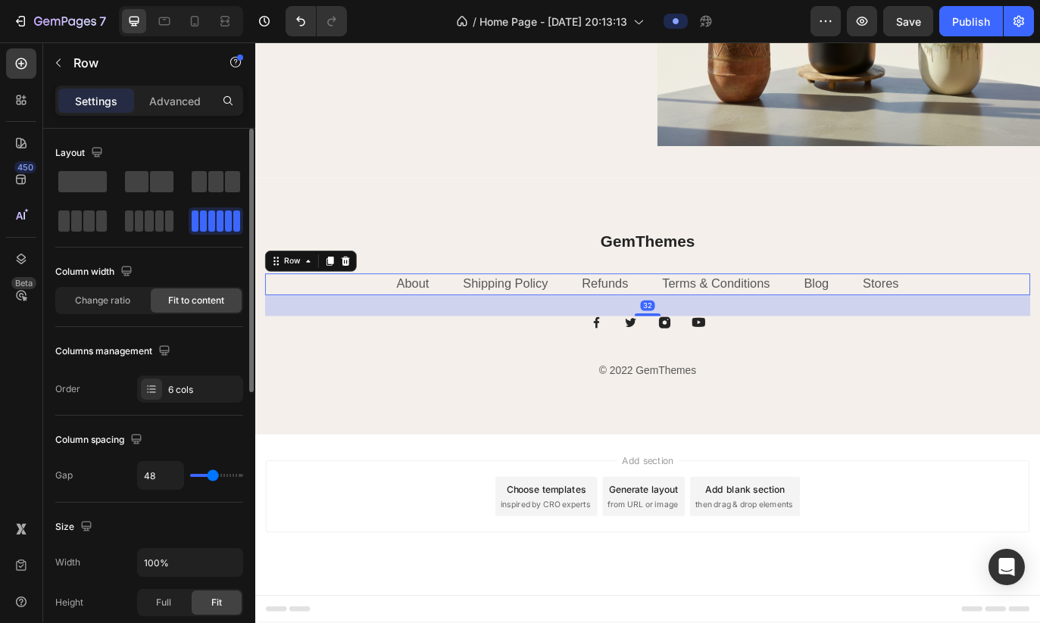
click at [377, 527] on div "Add section Choose templates inspired by CRO experts Generate layout from URL o…" at bounding box center [709, 568] width 885 height 83
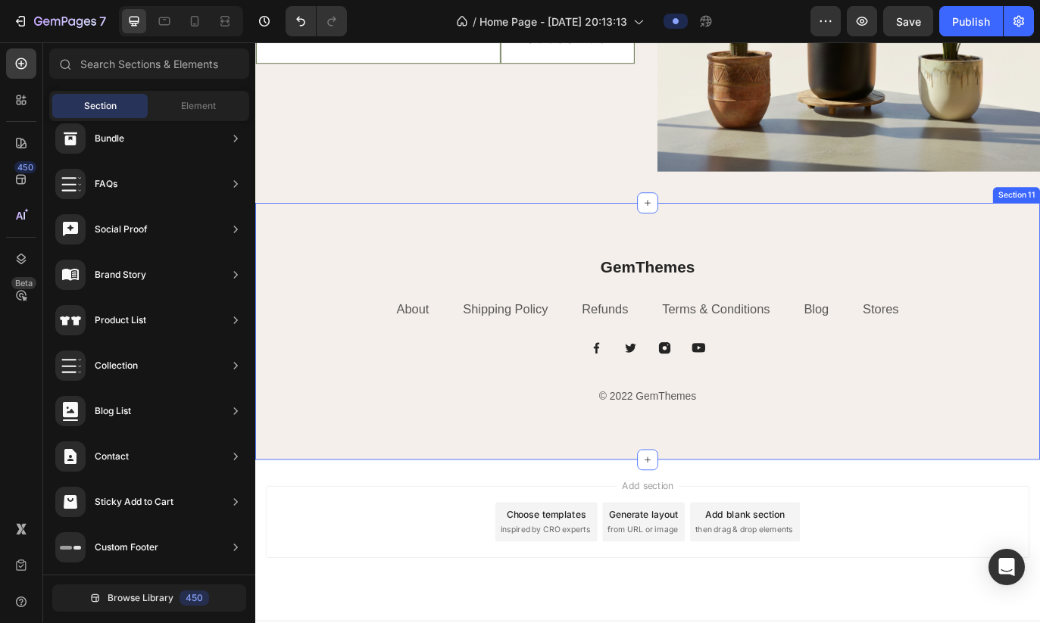
scroll to position [5086, 0]
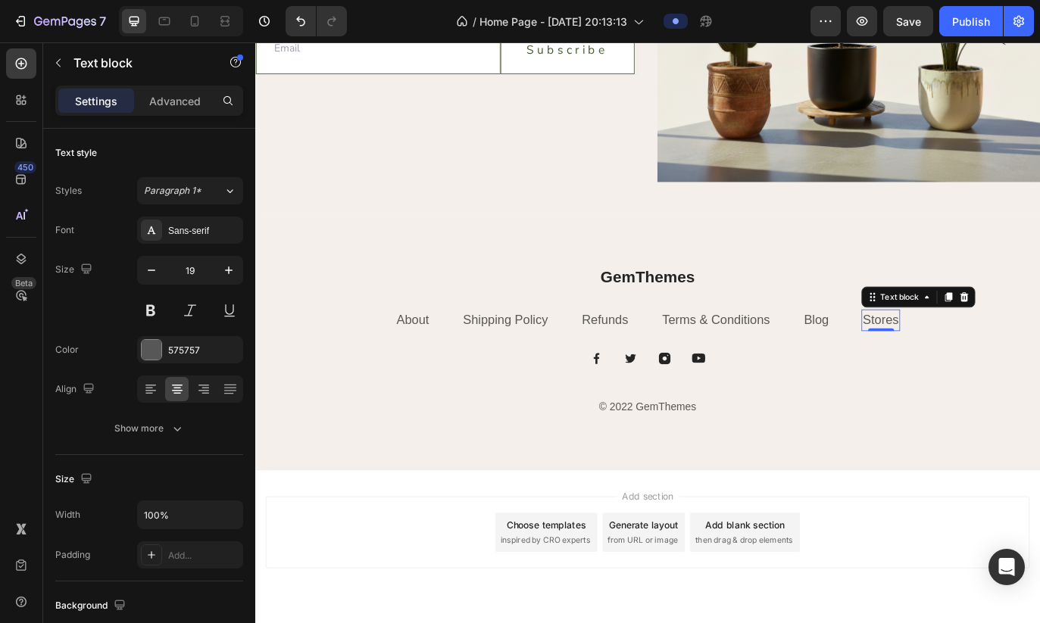
click at [844, 366] on link "Stores" at bounding box center [980, 364] width 42 height 16
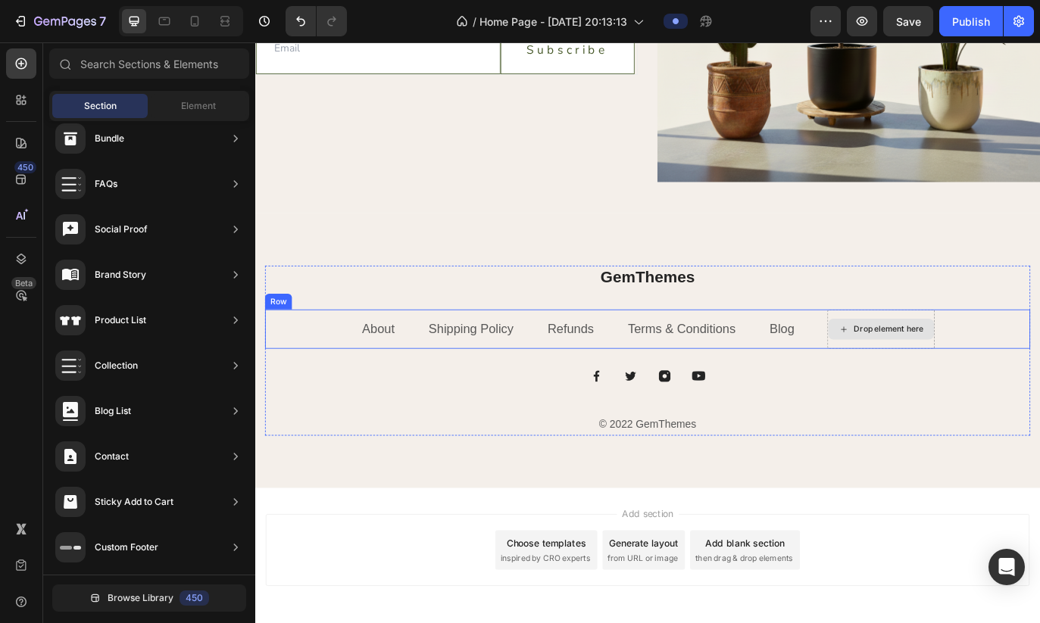
click at [844, 376] on div "Drop element here" at bounding box center [989, 375] width 80 height 12
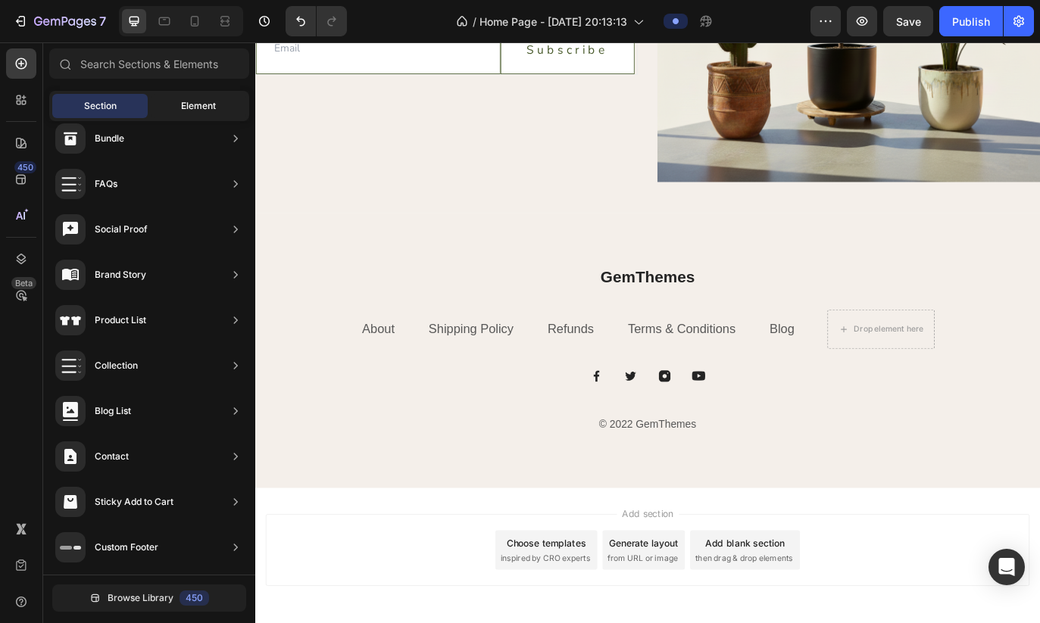
click at [200, 105] on span "Element" at bounding box center [198, 106] width 35 height 14
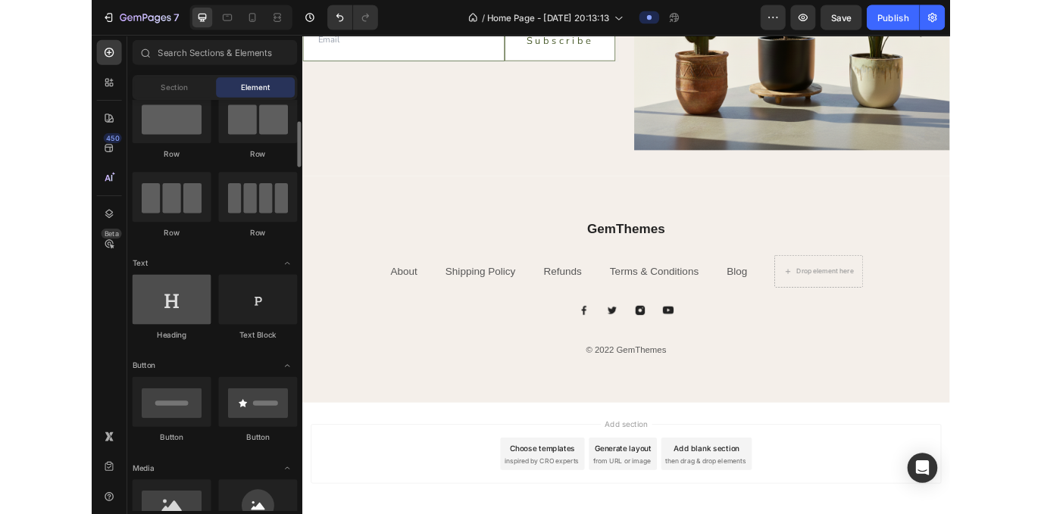
scroll to position [37, 0]
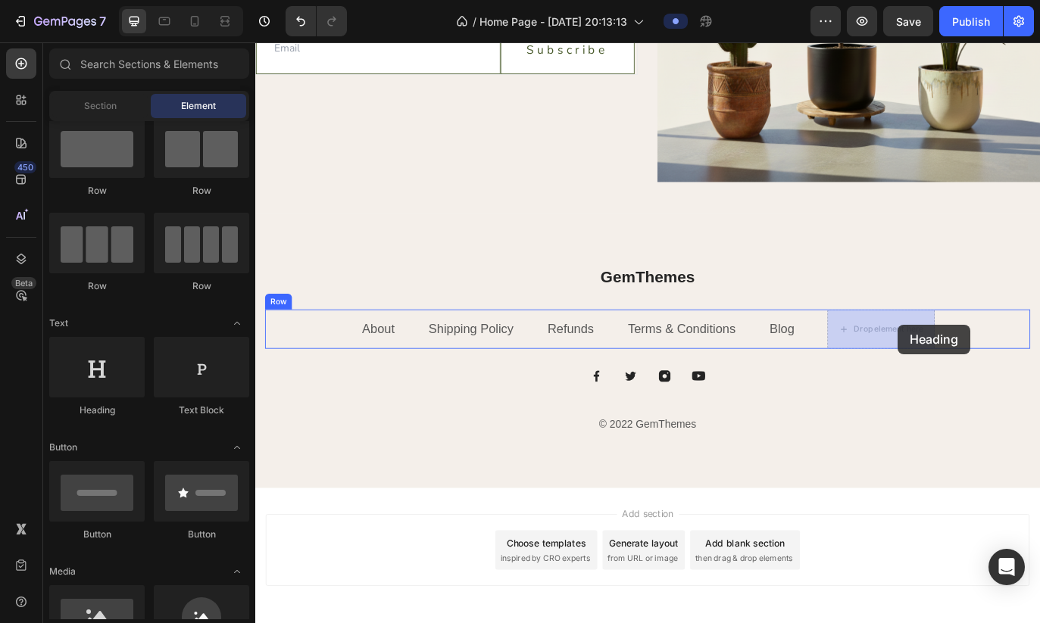
drag, startPoint x: 368, startPoint y: 402, endPoint x: 983, endPoint y: 370, distance: 615.8
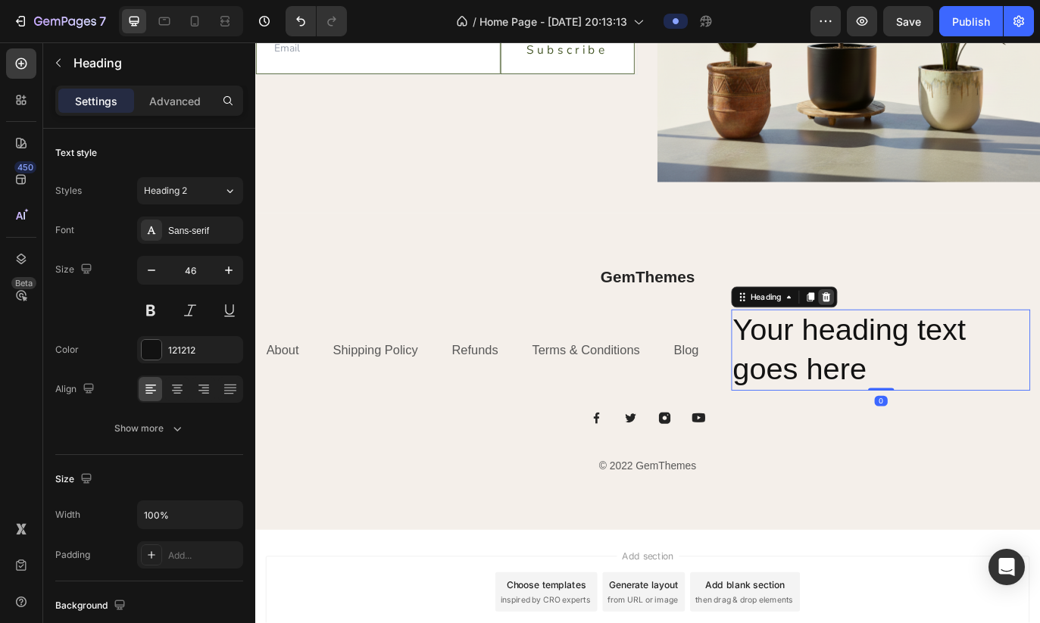
click at [844, 339] on icon at bounding box center [916, 338] width 12 height 12
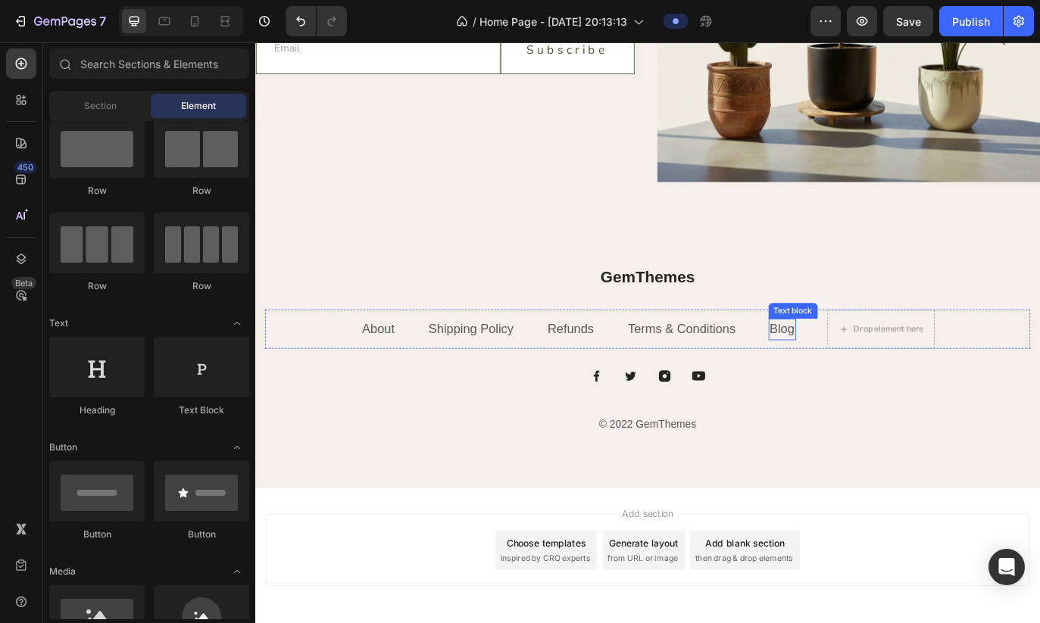
click at [844, 374] on link "Blog" at bounding box center [865, 375] width 29 height 16
click at [844, 385] on div "Drop element here" at bounding box center [980, 375] width 123 height 24
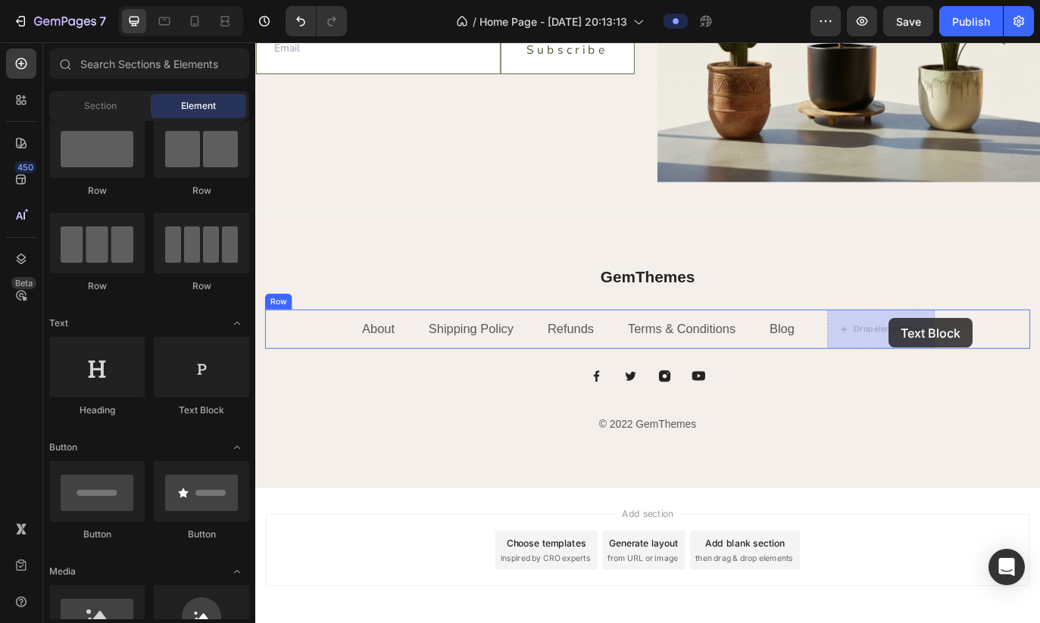
drag, startPoint x: 464, startPoint y: 404, endPoint x: 988, endPoint y: 367, distance: 524.7
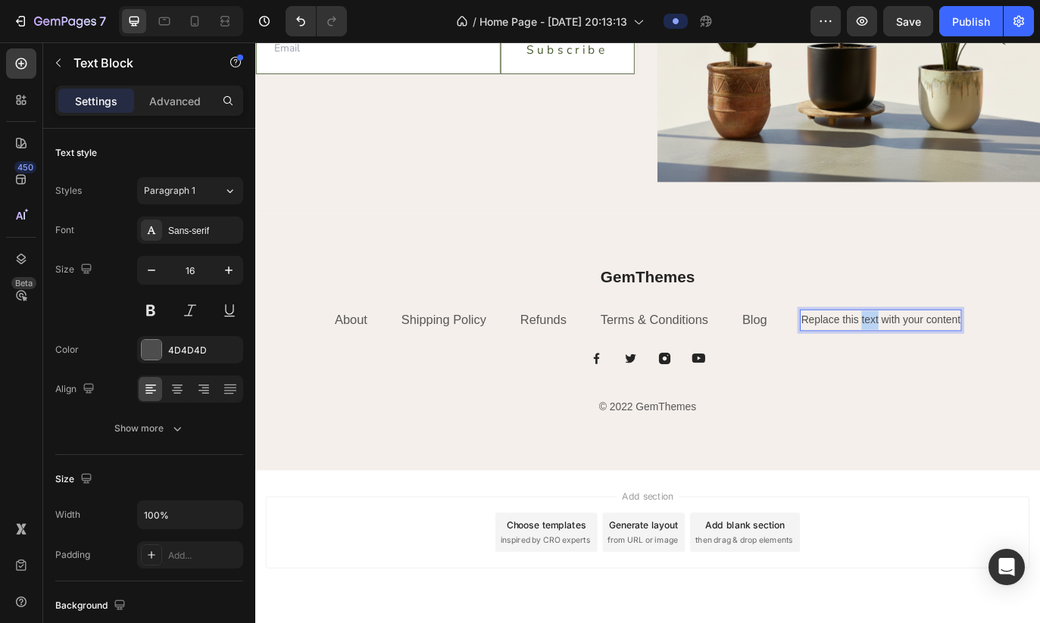
click at [844, 366] on p "Replace this text with your content" at bounding box center [980, 365] width 185 height 22
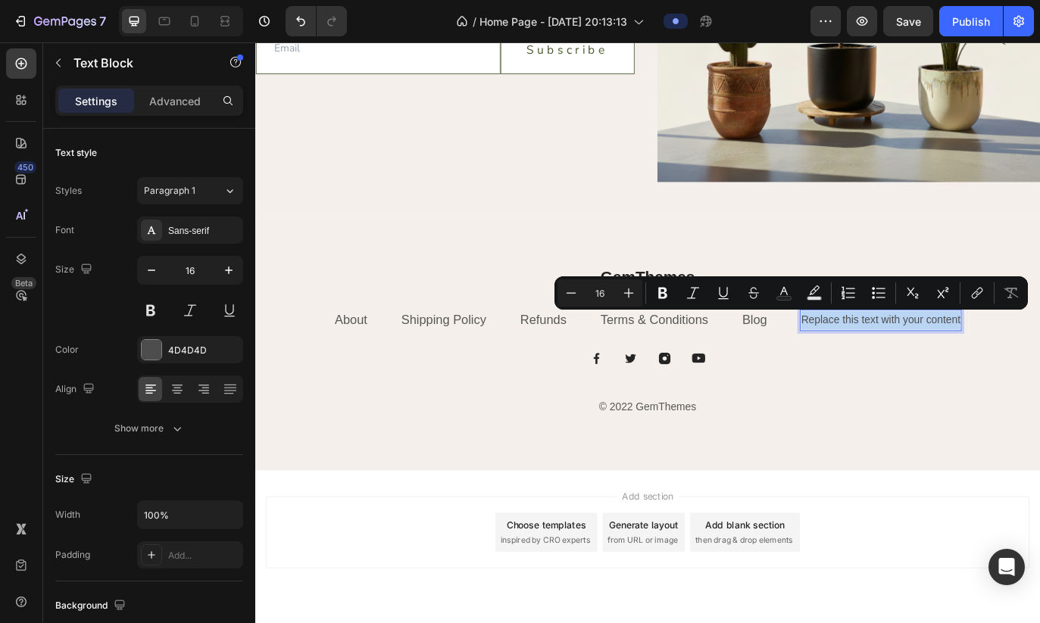
click at [844, 366] on p "Replace this text with your content" at bounding box center [980, 365] width 185 height 22
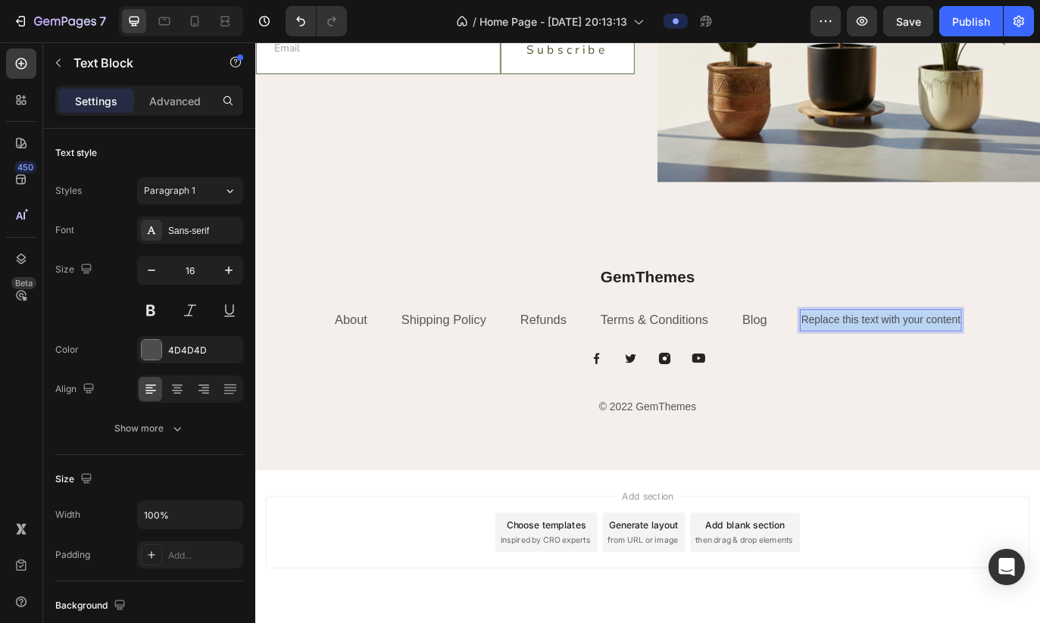
click at [844, 366] on p "Replace this text with your content" at bounding box center [980, 365] width 185 height 22
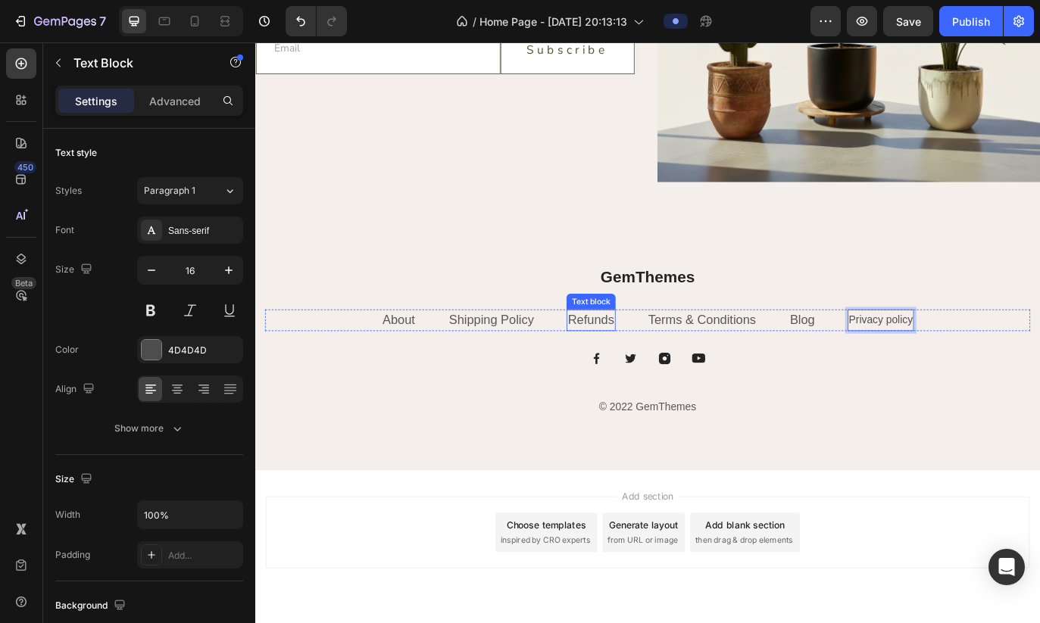
click at [640, 367] on link "Refunds" at bounding box center [644, 364] width 54 height 16
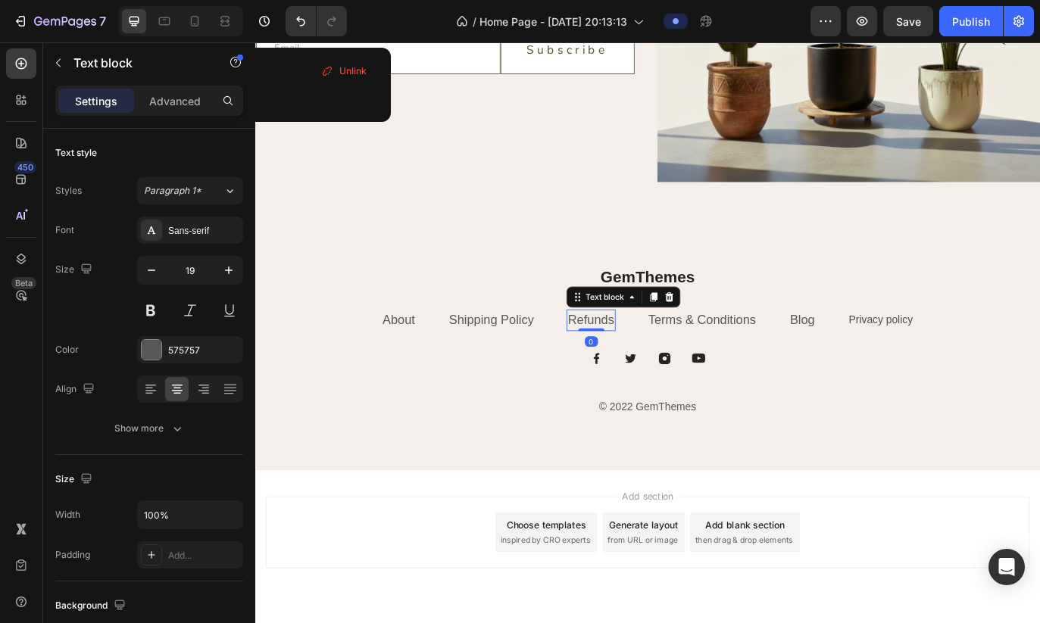
click at [666, 367] on link "Refunds" at bounding box center [644, 364] width 54 height 16
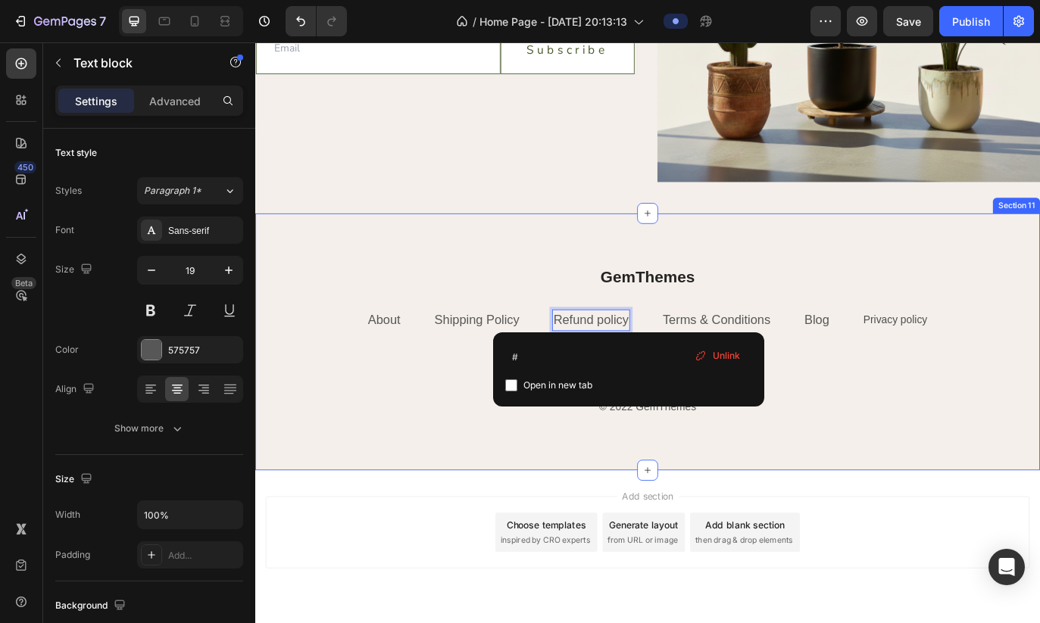
click at [819, 501] on div "GemThemes Heading About Text block Shipping Policy Text block Refund policy Tex…" at bounding box center [709, 390] width 909 height 298
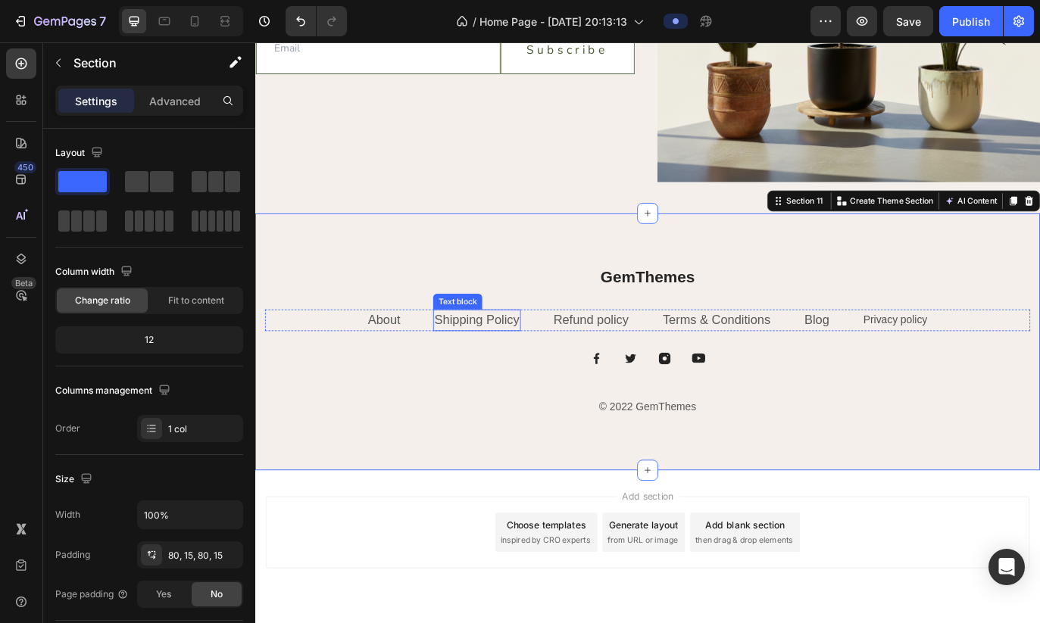
click at [556, 369] on link "Shipping Policy" at bounding box center [512, 364] width 98 height 16
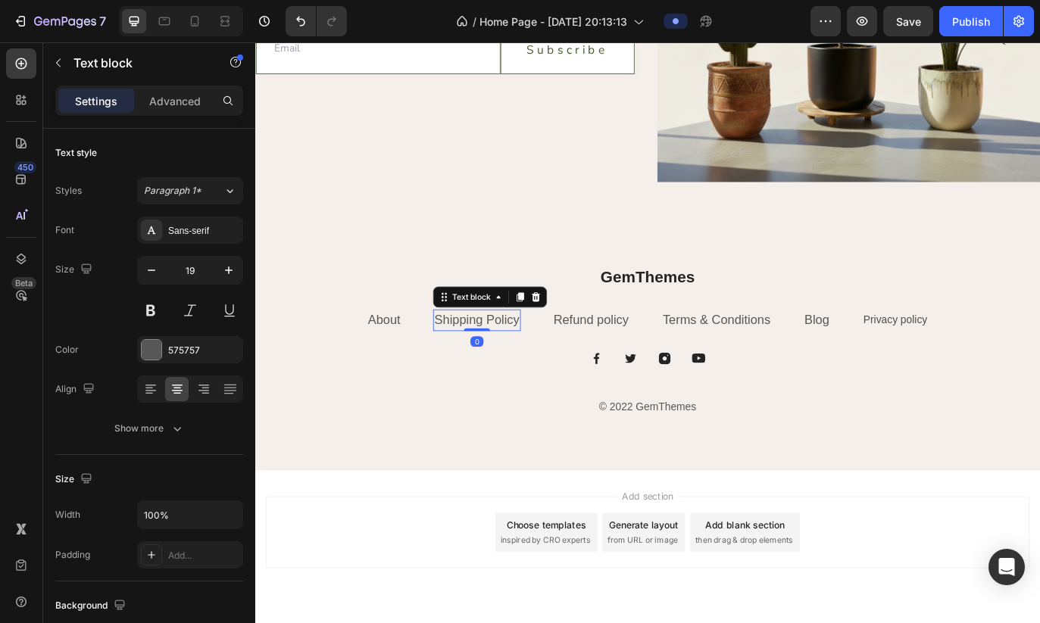
click at [556, 369] on link "Shipping Policy" at bounding box center [512, 364] width 98 height 16
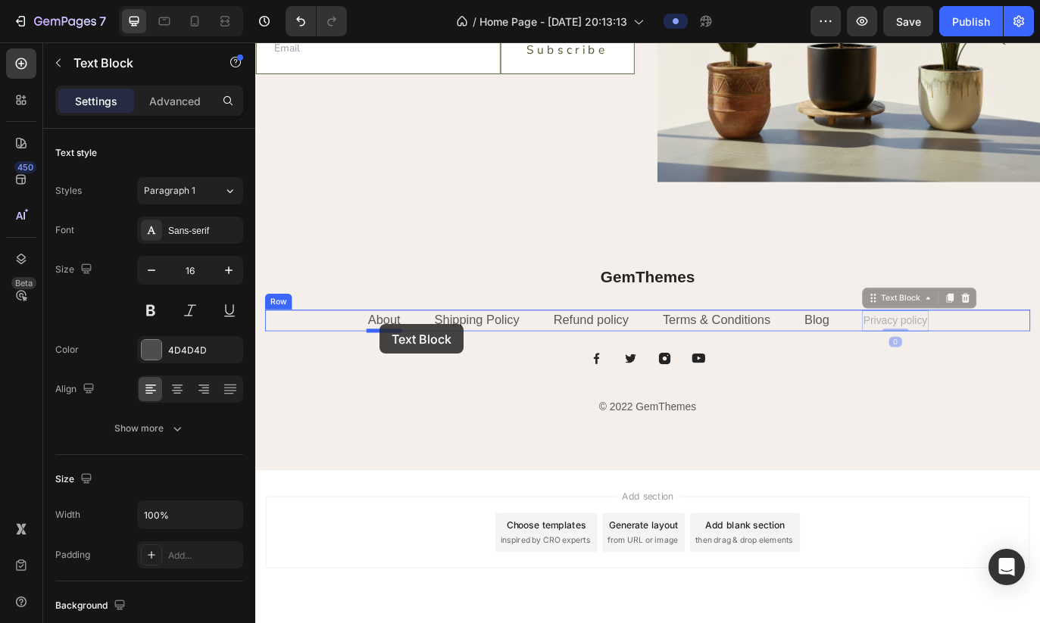
drag, startPoint x: 1001, startPoint y: 366, endPoint x: 398, endPoint y: 367, distance: 602.9
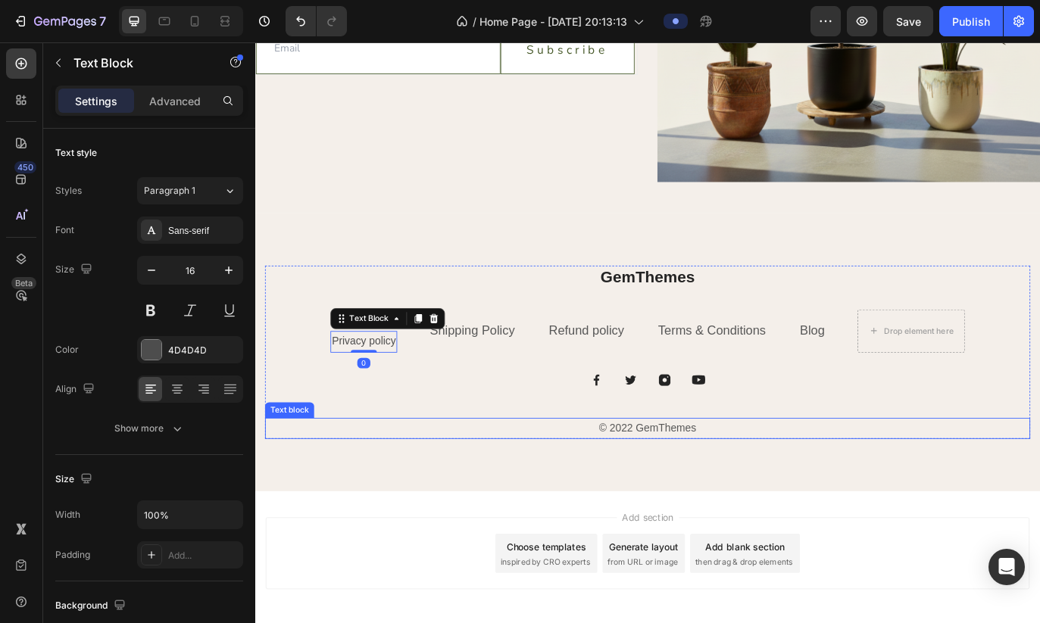
click at [470, 482] on p "© 2022 GemThemes" at bounding box center [709, 490] width 883 height 22
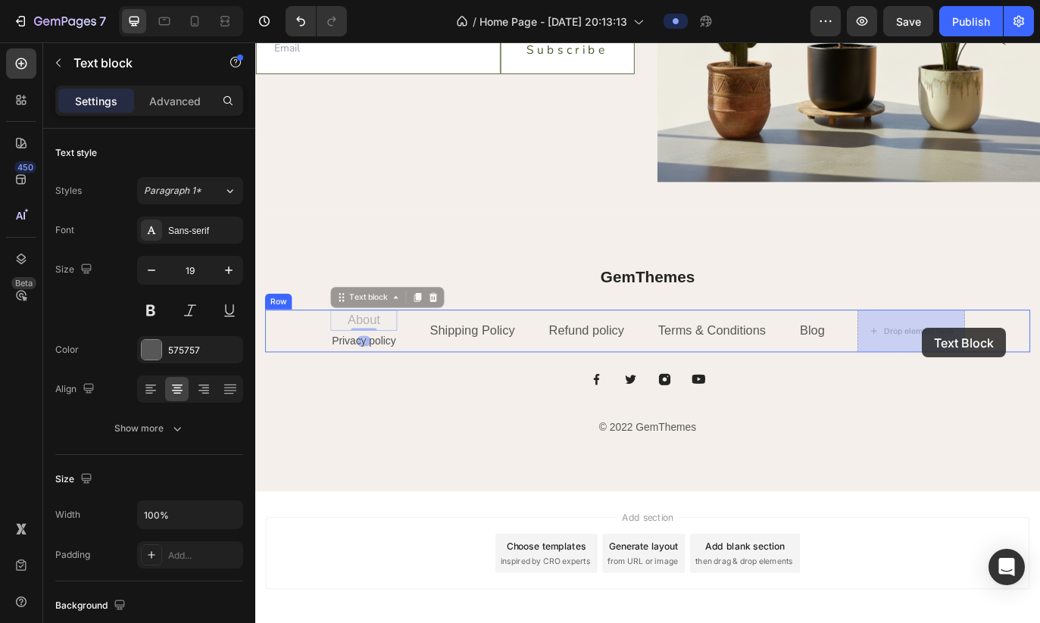
drag, startPoint x: 382, startPoint y: 360, endPoint x: 1015, endPoint y: 376, distance: 632.6
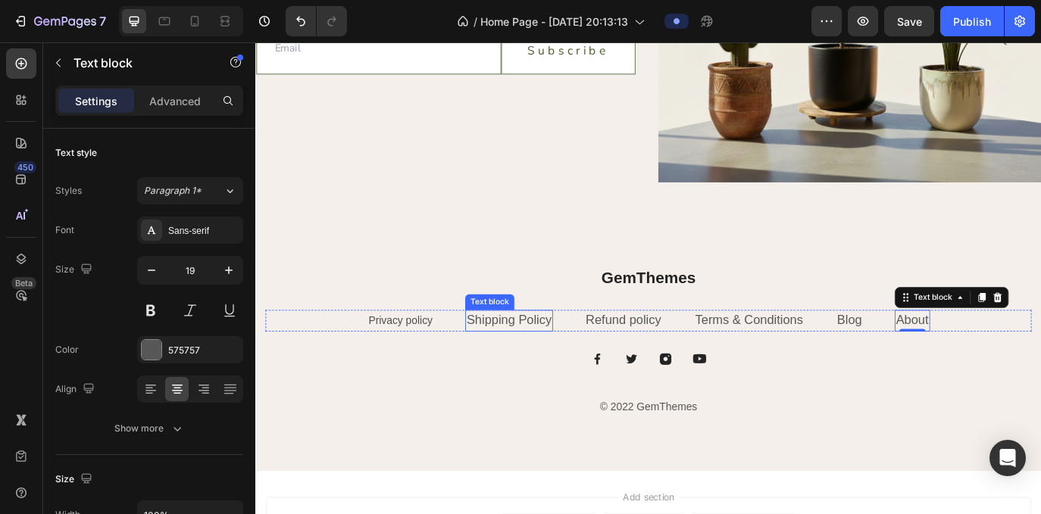
click at [573, 361] on link "Shipping Policy" at bounding box center [548, 364] width 98 height 16
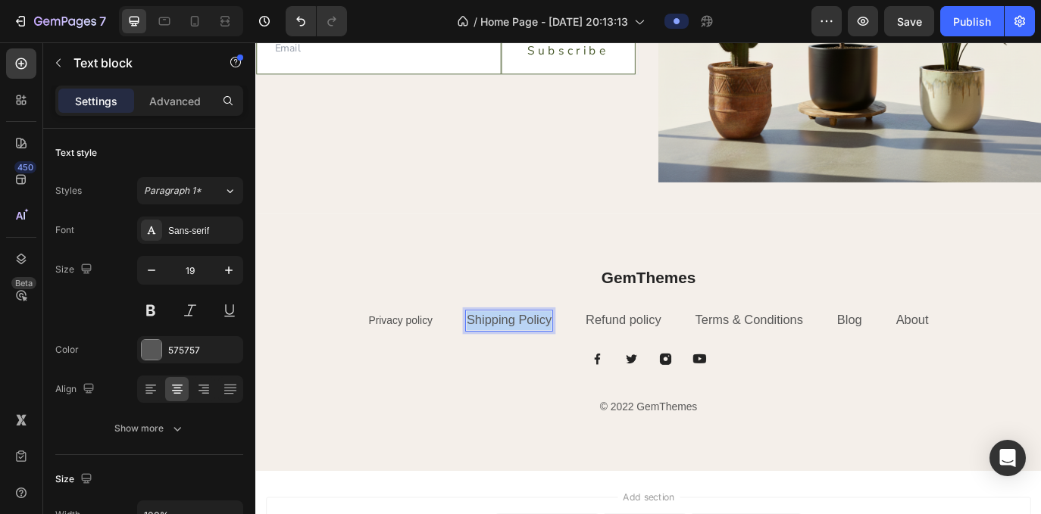
click at [573, 361] on link "Shipping Policy" at bounding box center [548, 364] width 98 height 16
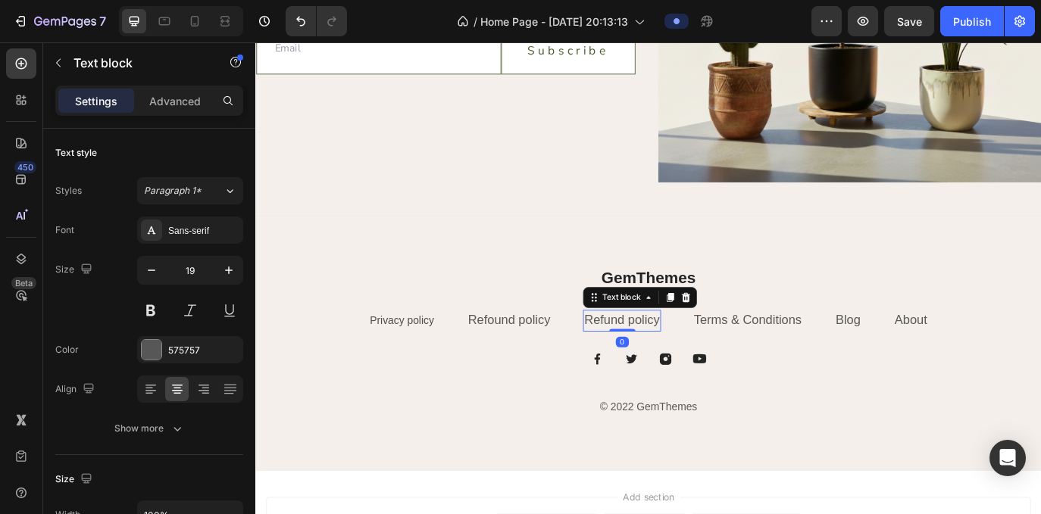
click at [669, 366] on link "Refund policy" at bounding box center [678, 364] width 87 height 16
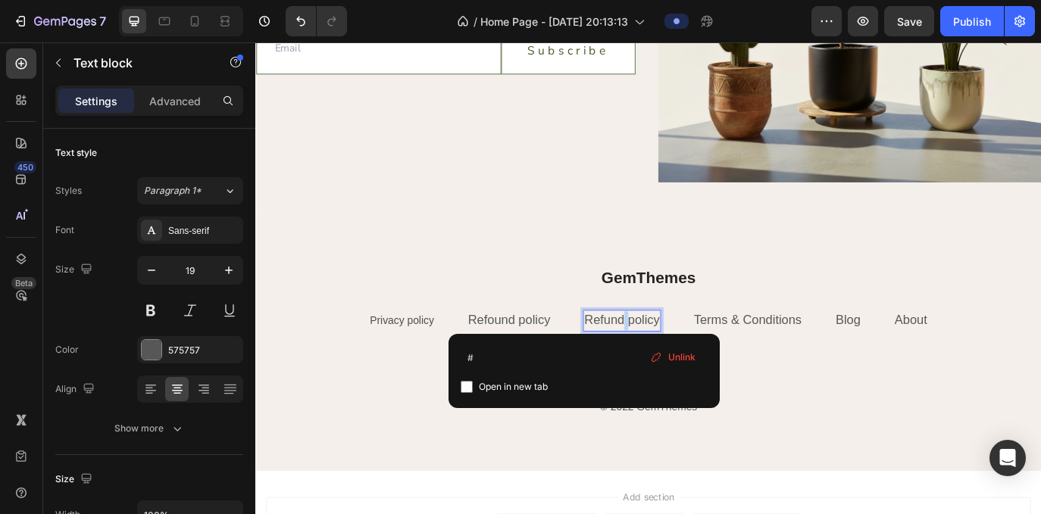
click at [678, 367] on link "Refund policy" at bounding box center [678, 364] width 87 height 16
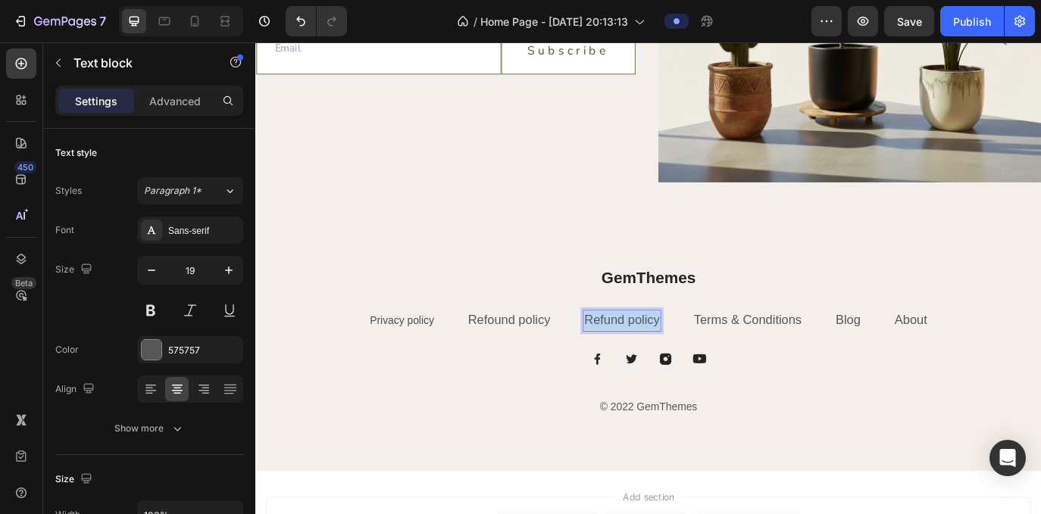
click at [678, 367] on link "Refund policy" at bounding box center [678, 364] width 87 height 16
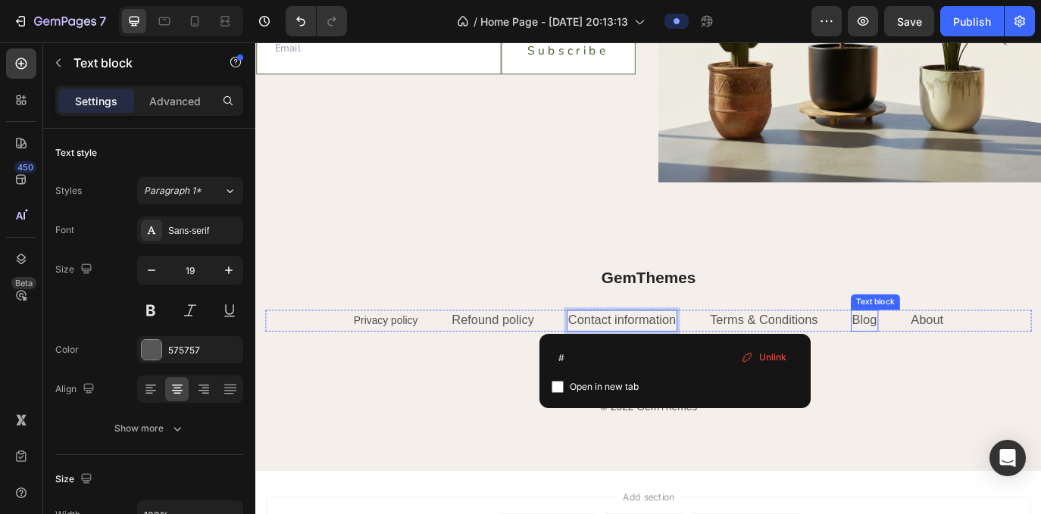
click at [844, 368] on link "Blog" at bounding box center [959, 364] width 29 height 16
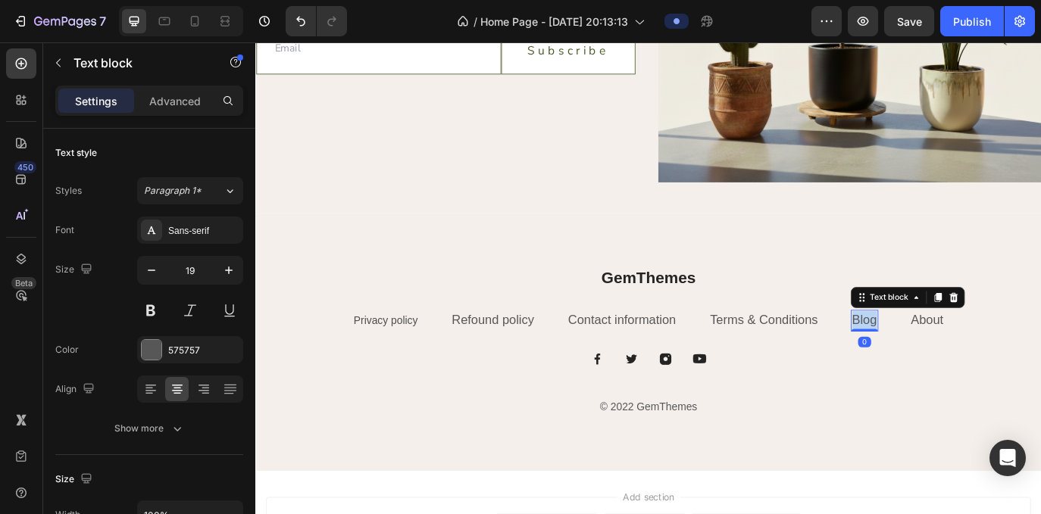
click at [844, 368] on link "Blog" at bounding box center [959, 364] width 29 height 16
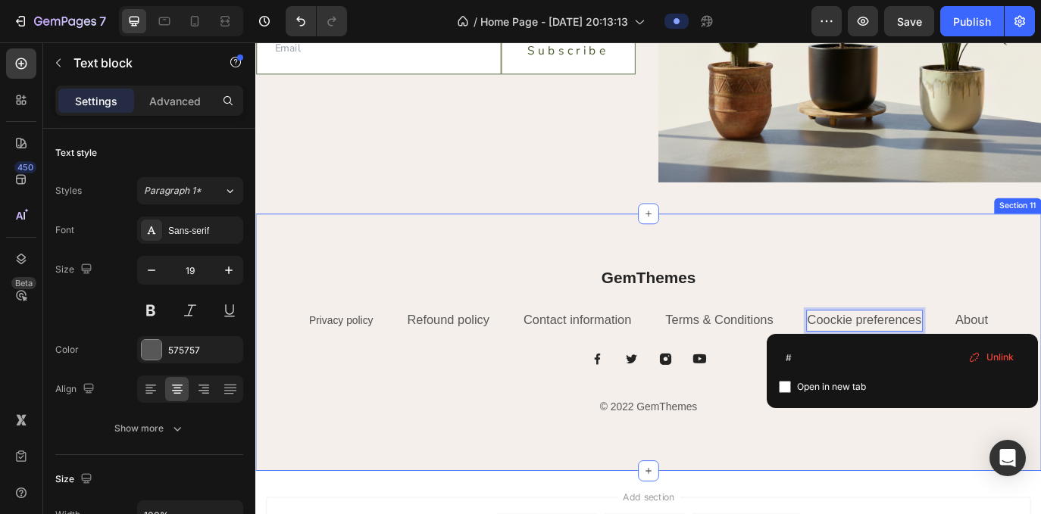
click at [844, 517] on div "GemThemes Heading Privacy policy Text Block Refound policy Text block Contact i…" at bounding box center [709, 390] width 909 height 298
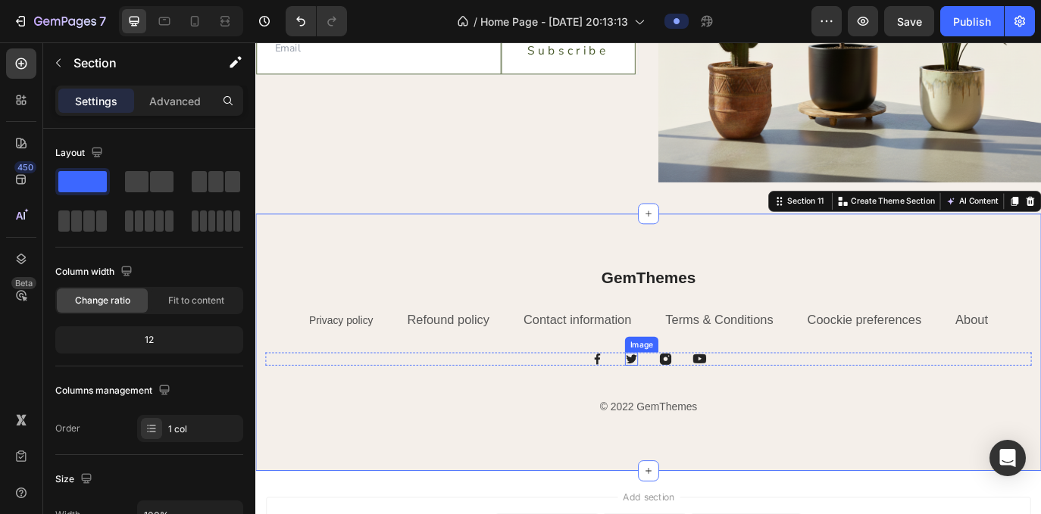
click at [690, 411] on div "Image" at bounding box center [689, 408] width 15 height 15
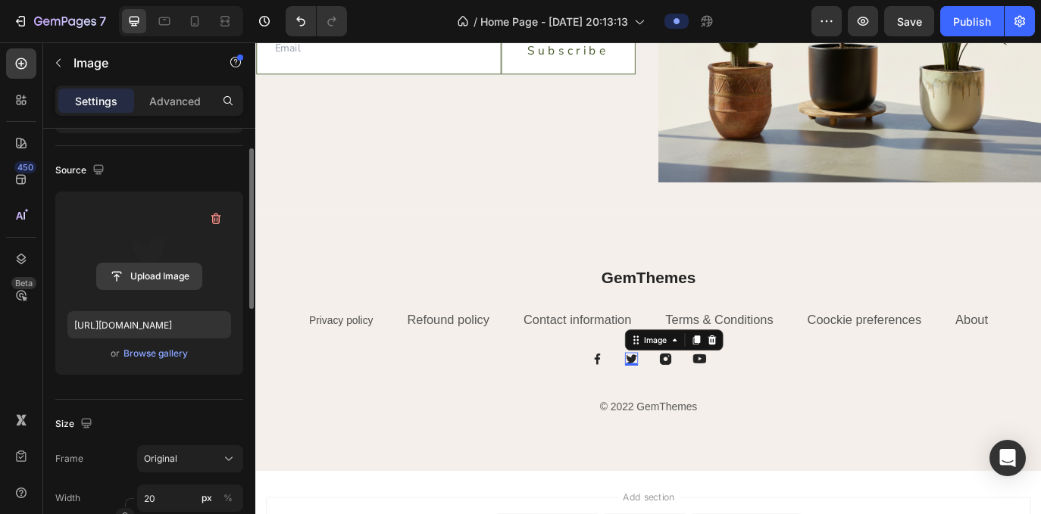
scroll to position [91, 0]
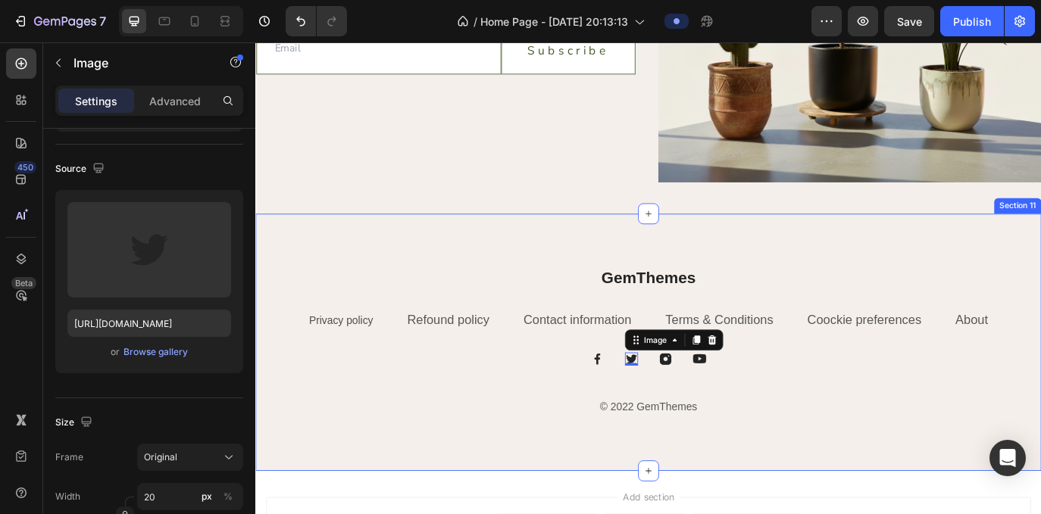
click at [692, 517] on div "GemThemes Heading Privacy policy Text Block Refound policy Text block Contact i…" at bounding box center [709, 390] width 909 height 298
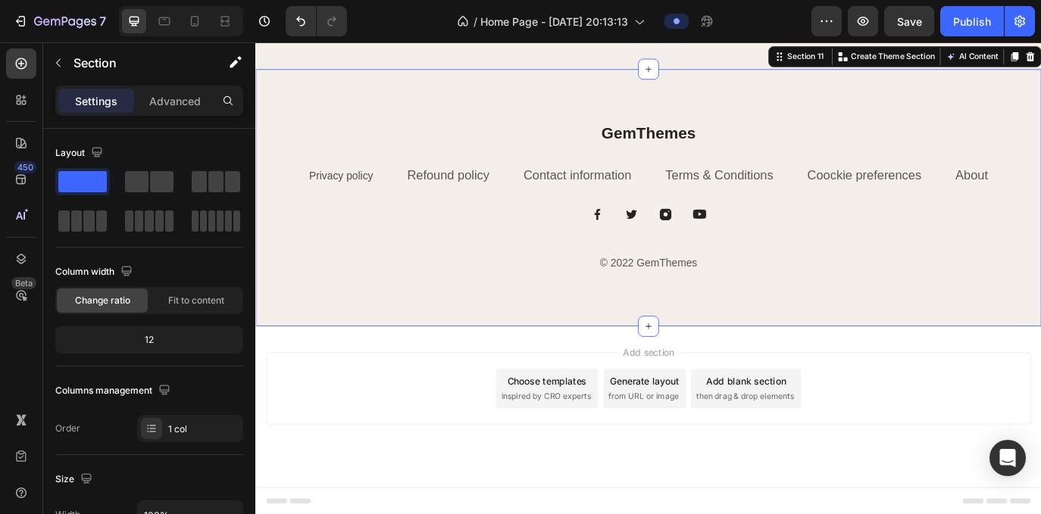
scroll to position [5253, 0]
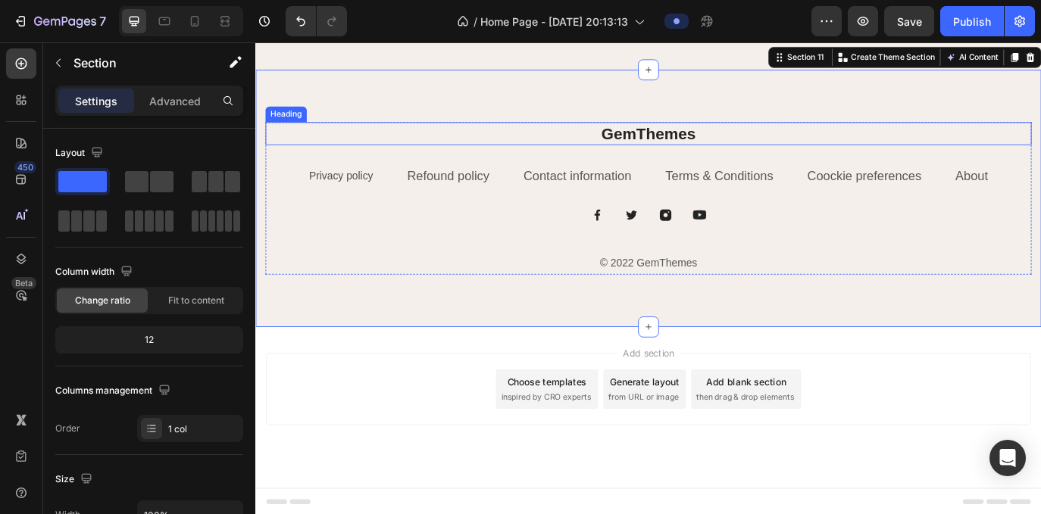
click at [722, 150] on p "GemThemes" at bounding box center [709, 147] width 883 height 23
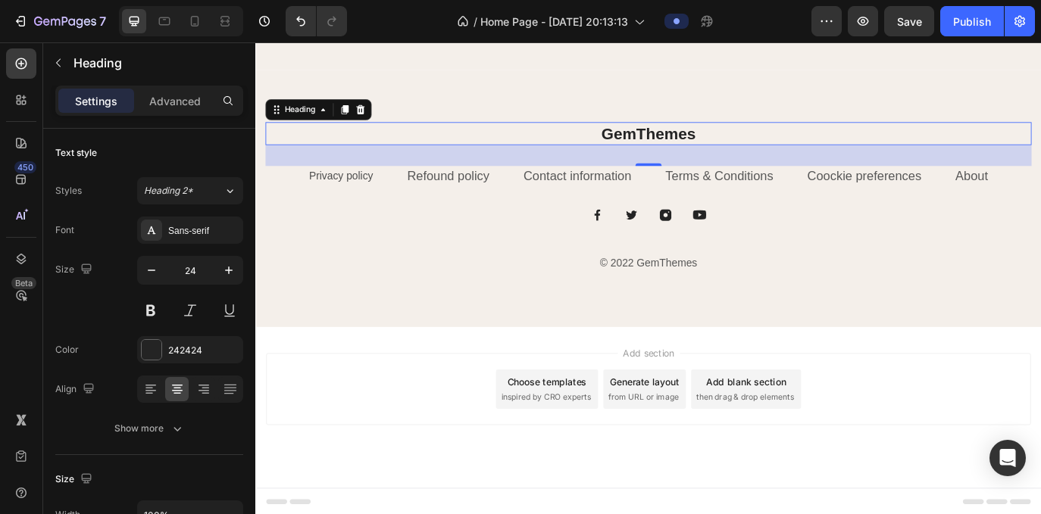
click at [753, 150] on p "GemThemes" at bounding box center [709, 147] width 883 height 23
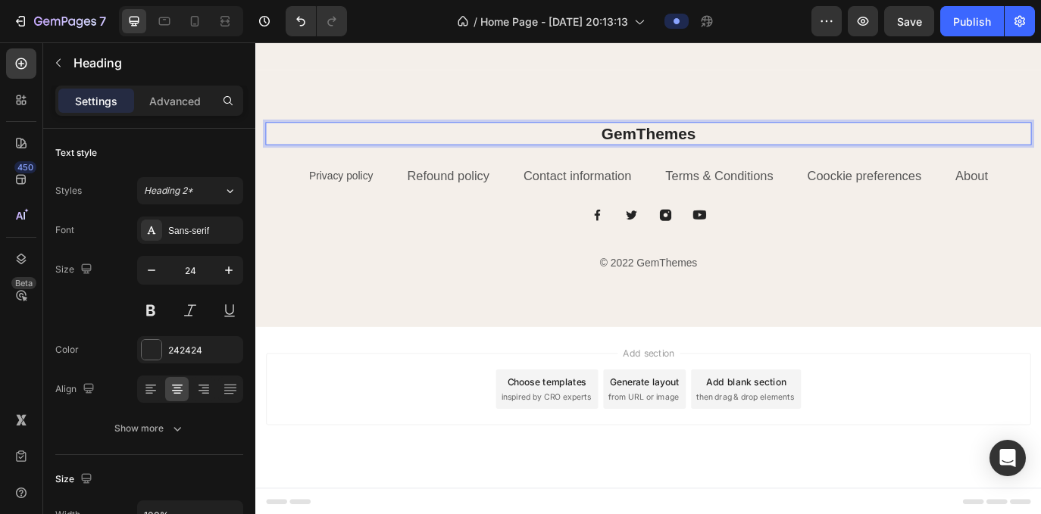
click at [624, 150] on p "GemThemes" at bounding box center [709, 147] width 883 height 23
click at [539, 306] on p "© 2022 GemThemes" at bounding box center [709, 299] width 883 height 22
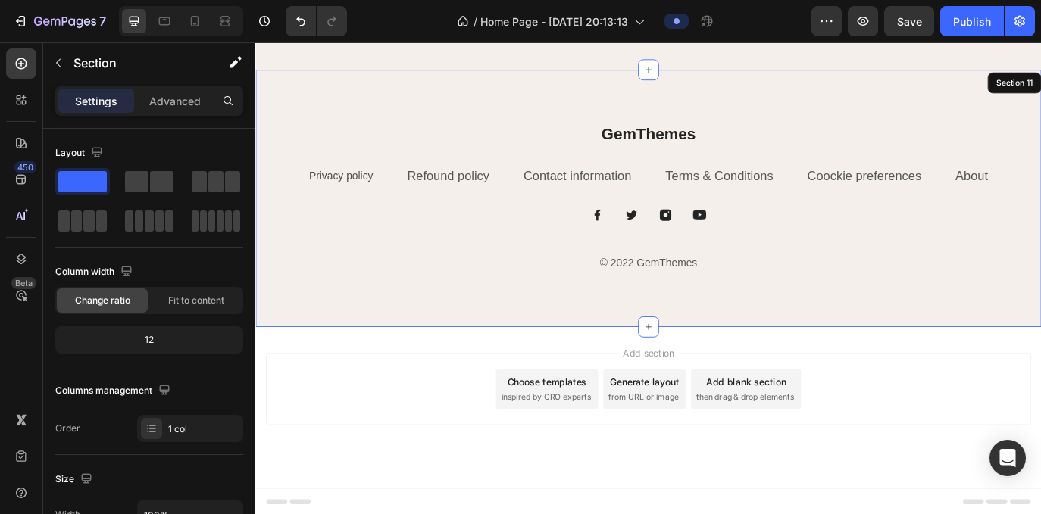
click at [687, 130] on div "GemThemes Heading Privacy policy Text Block Refound policy Text block Contact i…" at bounding box center [709, 223] width 909 height 298
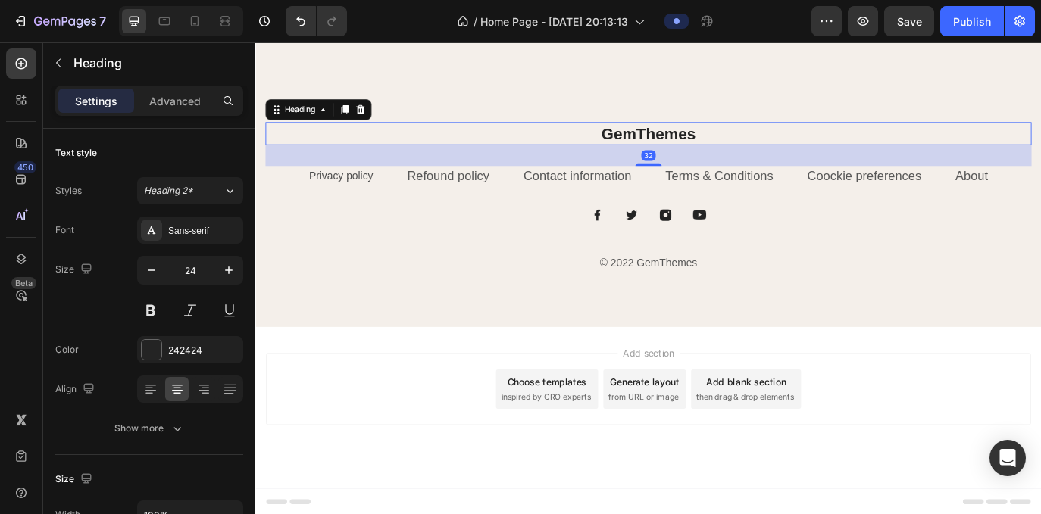
click at [687, 160] on p "GemThemes" at bounding box center [709, 147] width 883 height 23
click at [376, 123] on icon at bounding box center [376, 120] width 12 height 12
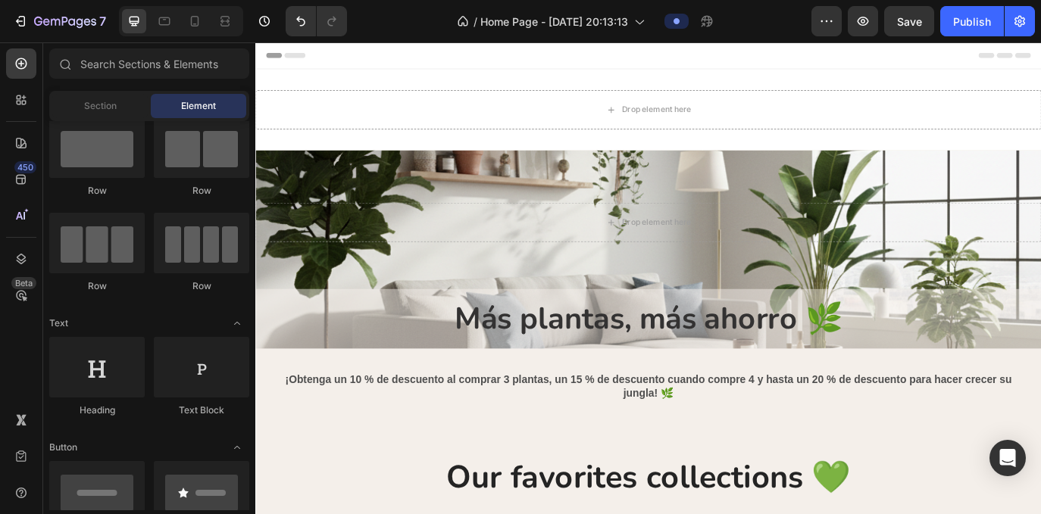
scroll to position [0, 0]
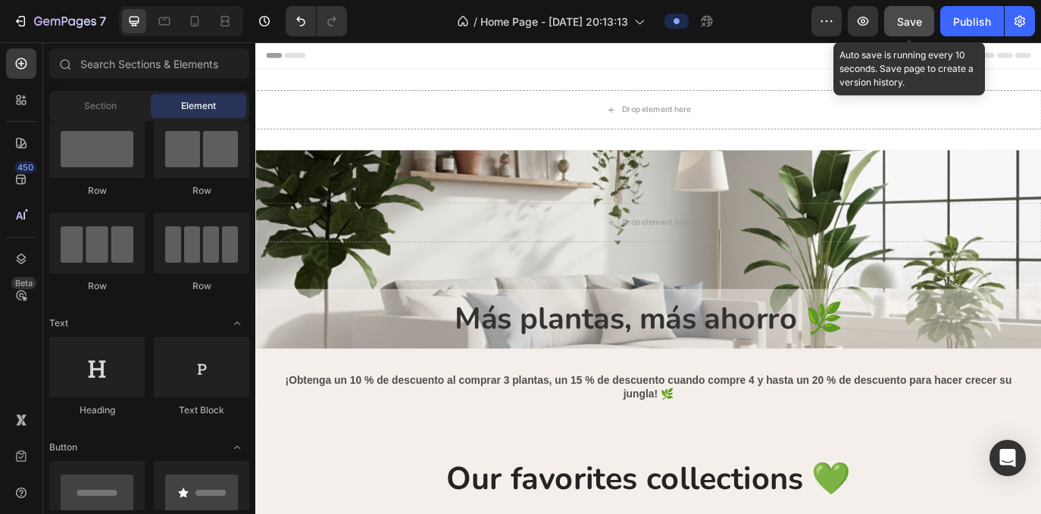
click at [844, 20] on span "Save" at bounding box center [909, 21] width 25 height 13
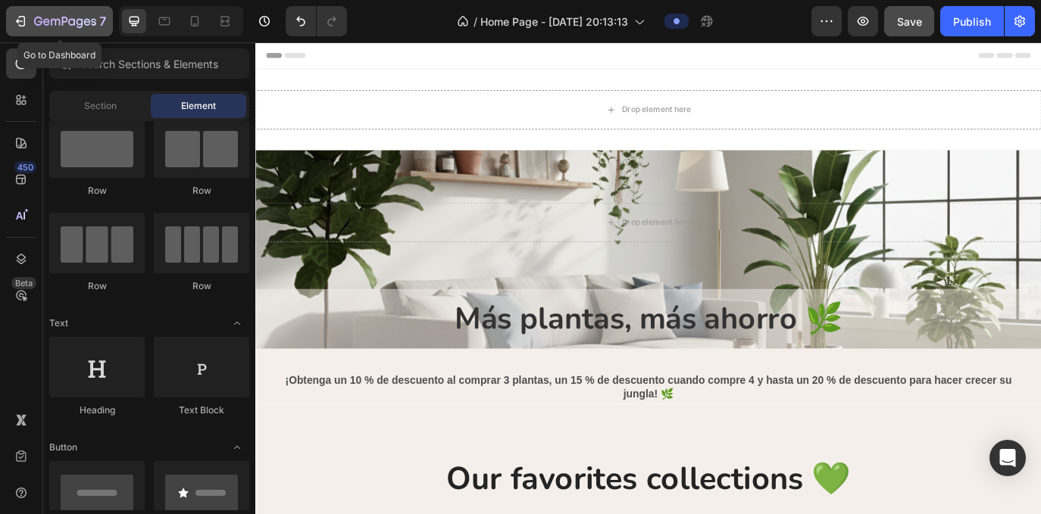
click at [15, 23] on icon "button" at bounding box center [20, 21] width 15 height 15
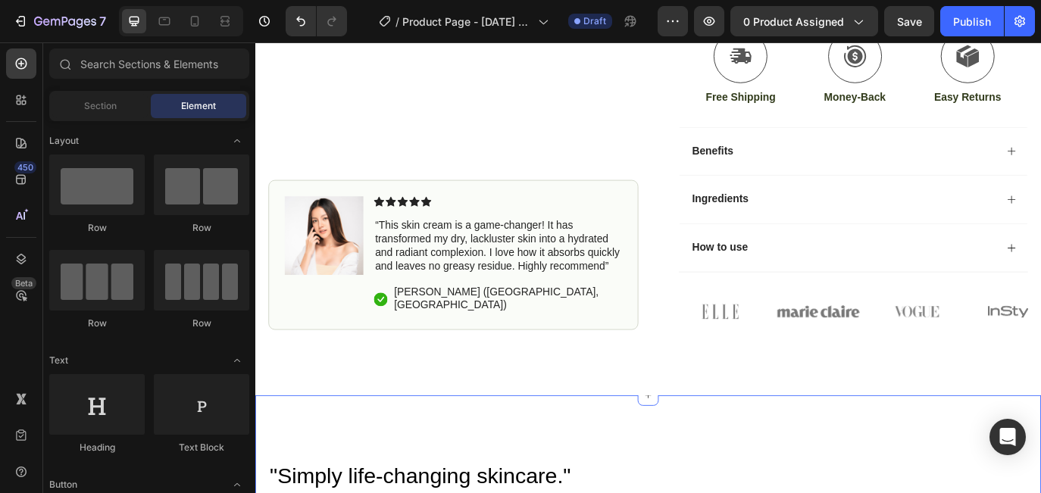
scroll to position [515, 0]
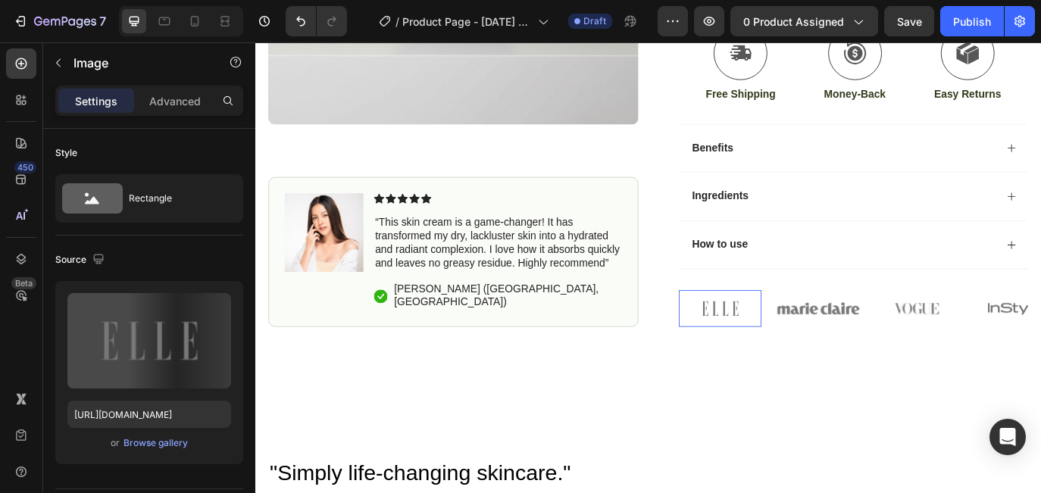
click at [809, 354] on img at bounding box center [792, 350] width 95 height 42
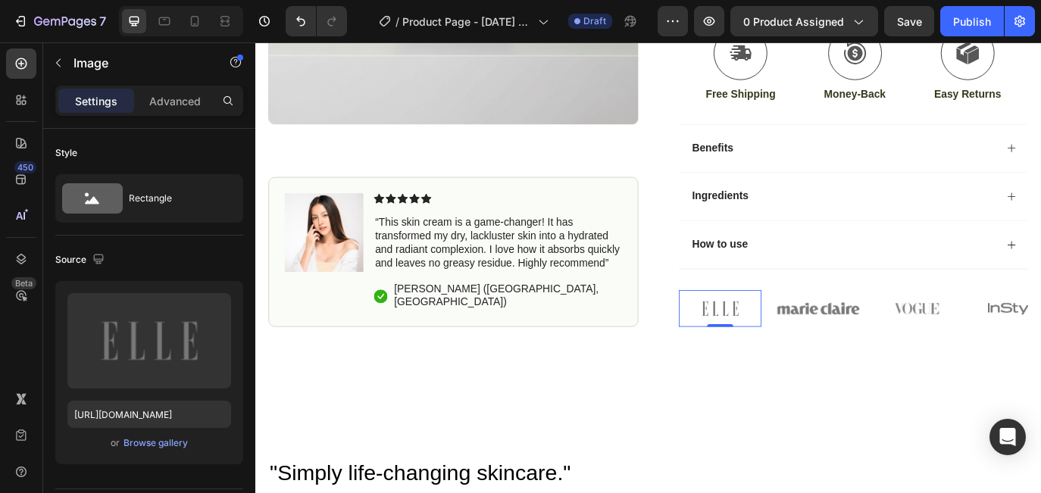
click at [796, 347] on img at bounding box center [792, 350] width 95 height 42
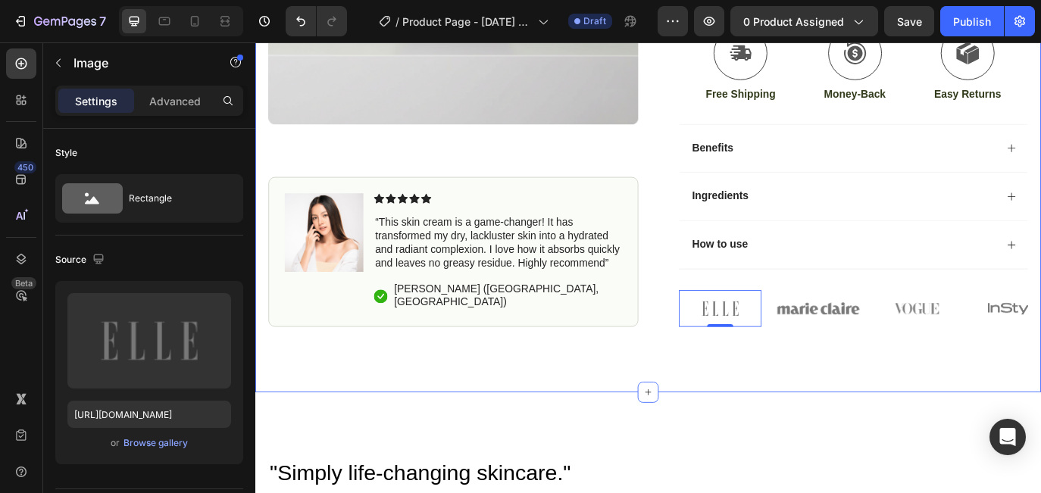
click at [856, 386] on div "Icon Free Shipping Today Only Text Block Row Icon 84,000+ Happy Customer Text B…" at bounding box center [709, 2] width 909 height 889
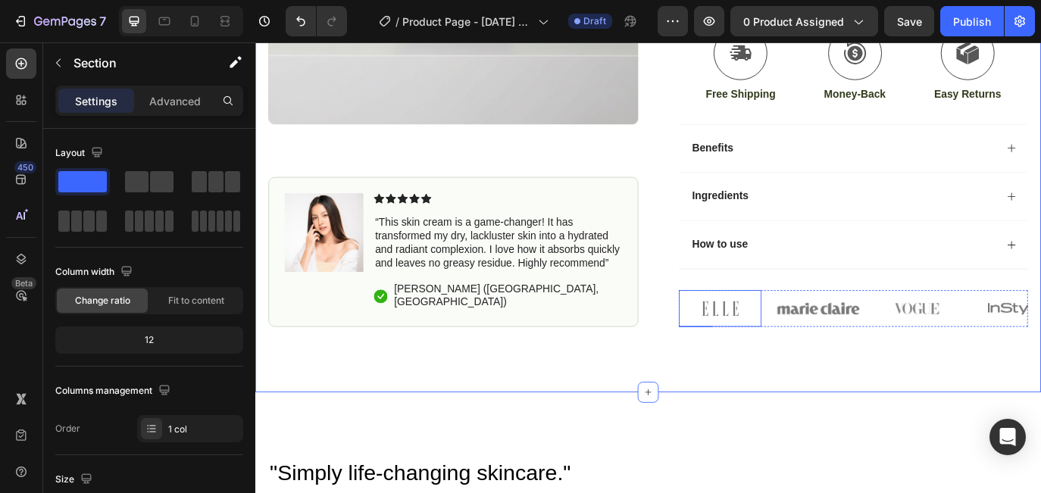
click at [837, 345] on img at bounding box center [792, 350] width 95 height 42
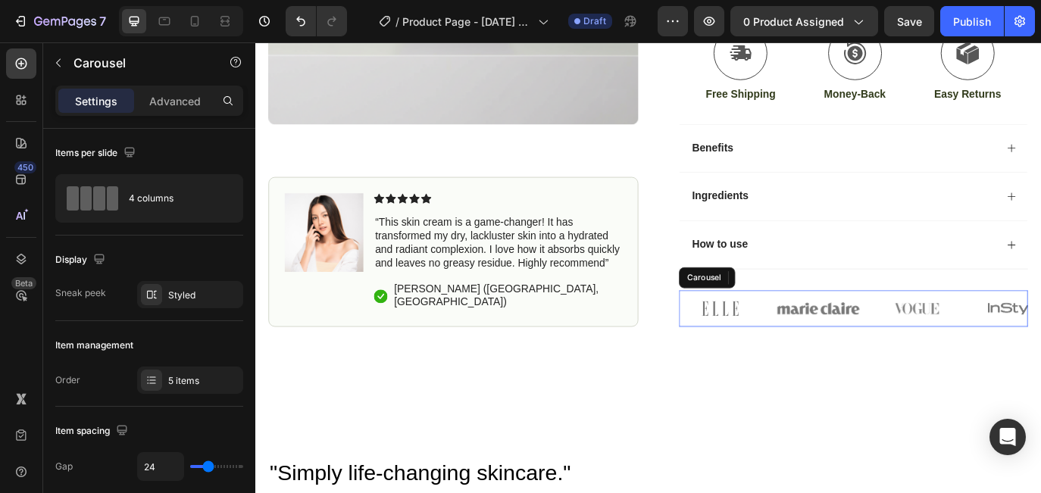
click at [847, 345] on div "Image 0 Image Image Image Image" at bounding box center [947, 350] width 404 height 42
click at [857, 310] on icon at bounding box center [859, 315] width 10 height 11
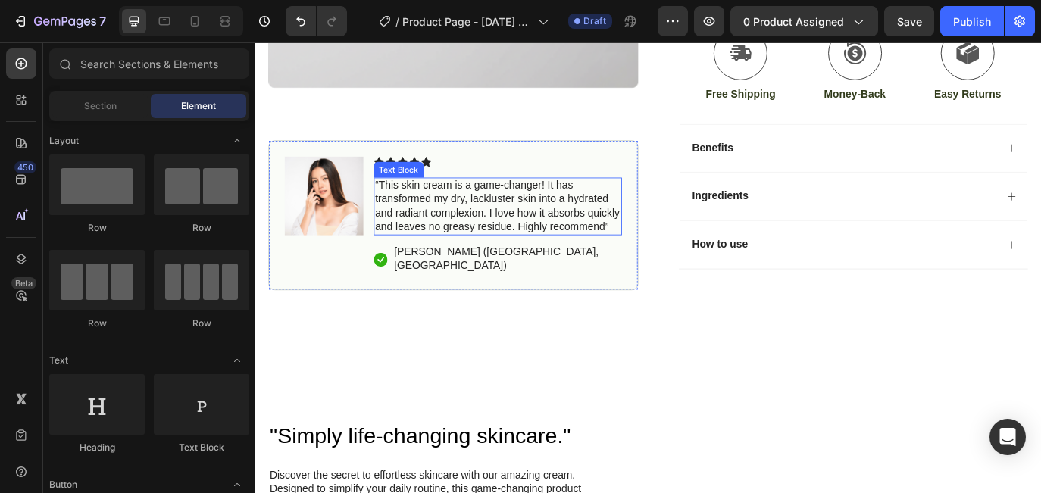
click at [666, 214] on p "“This skin cream is a game-changer! It has transformed my dry, lackluster skin …" at bounding box center [536, 232] width 284 height 63
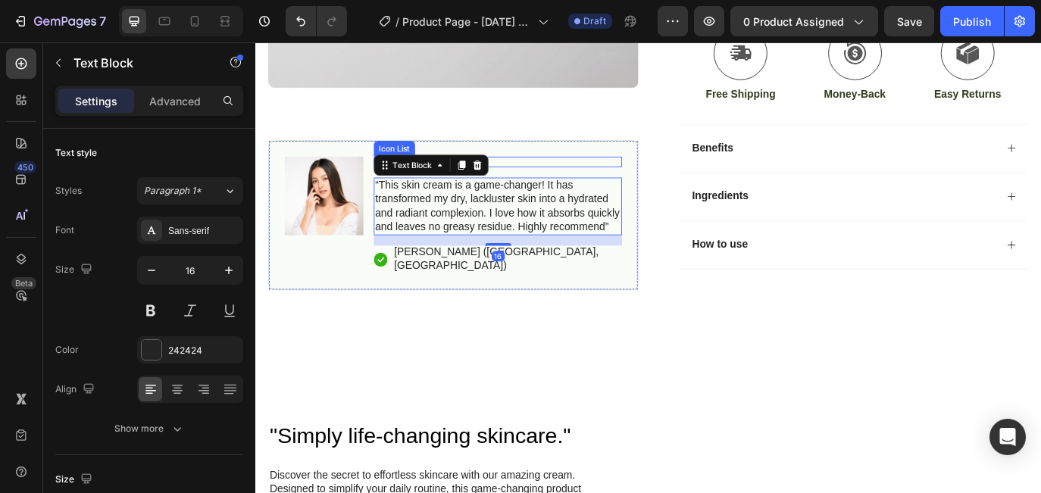
click at [661, 187] on div "Icon Icon Icon Icon Icon" at bounding box center [535, 181] width 287 height 12
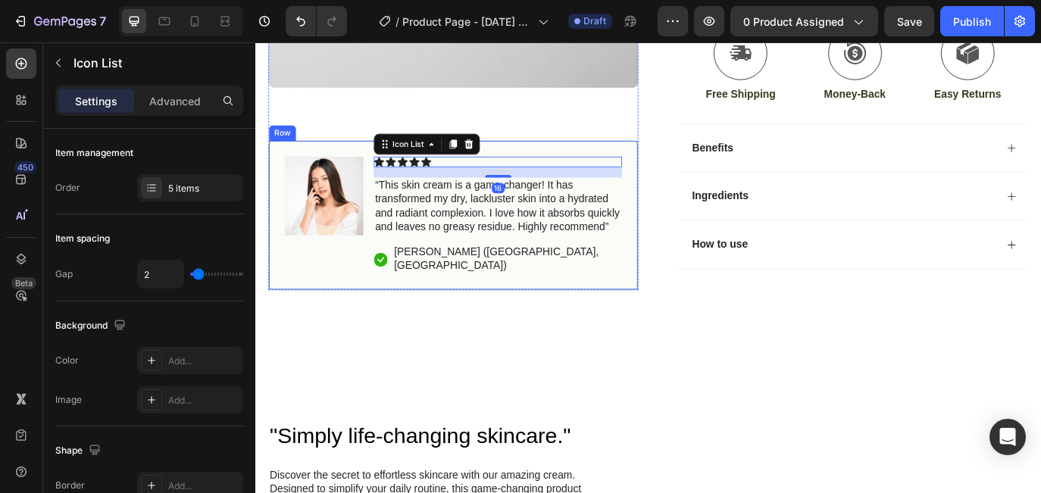
click at [685, 176] on div "Image Icon Icon Icon Icon Icon Icon List 16 “This skin cream is a game-changer!…" at bounding box center [484, 242] width 428 height 173
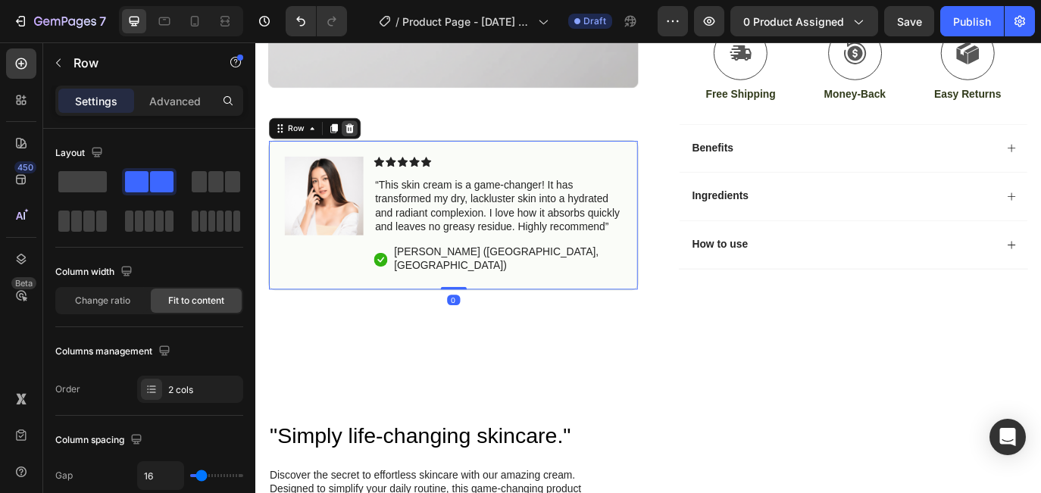
click at [362, 148] on icon at bounding box center [365, 142] width 10 height 11
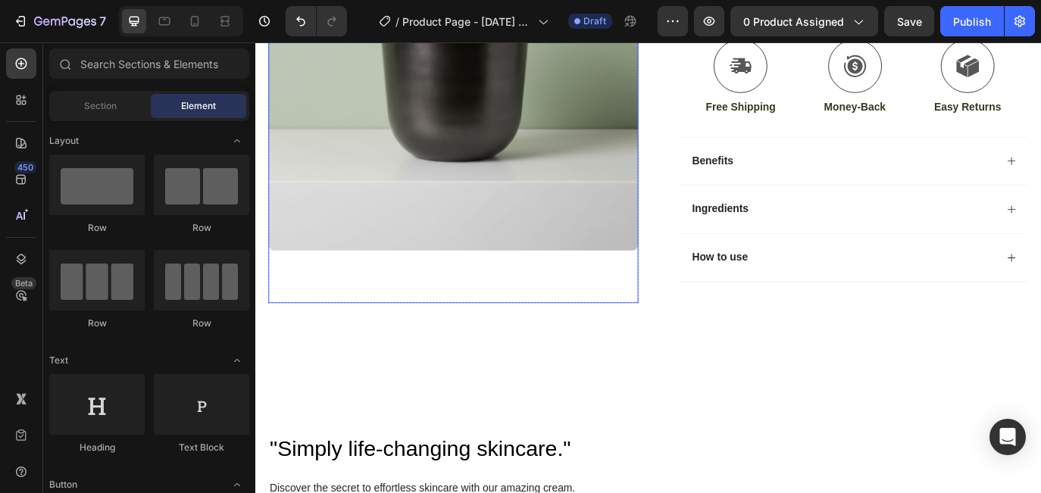
scroll to position [501, 0]
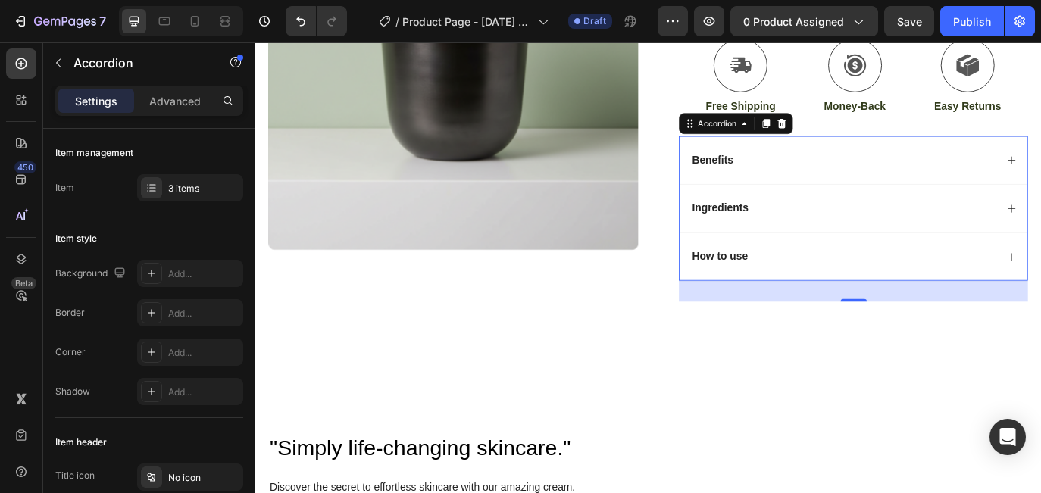
click at [780, 175] on p "Benefits" at bounding box center [784, 179] width 48 height 16
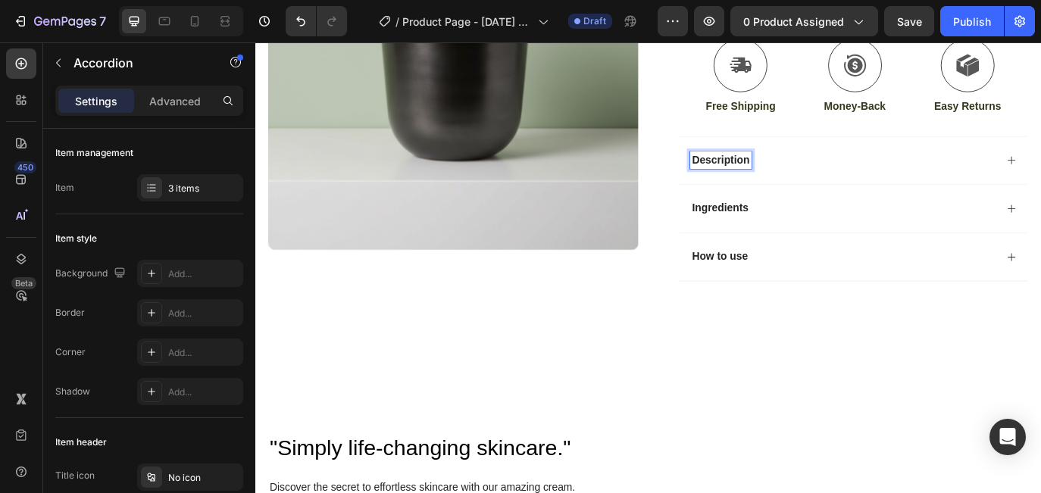
click at [806, 236] on p "Ingredients" at bounding box center [792, 234] width 65 height 16
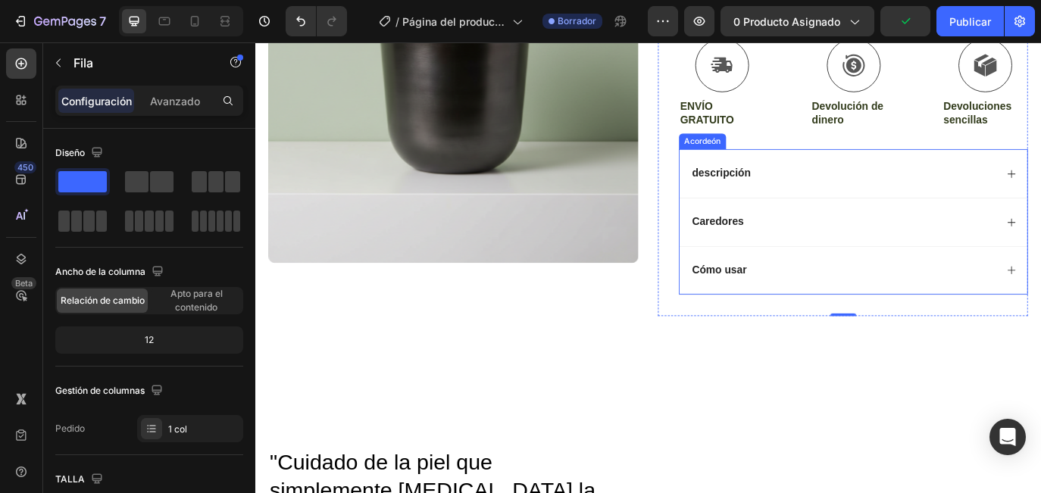
click at [804, 248] on p "Caredores" at bounding box center [790, 250] width 60 height 16
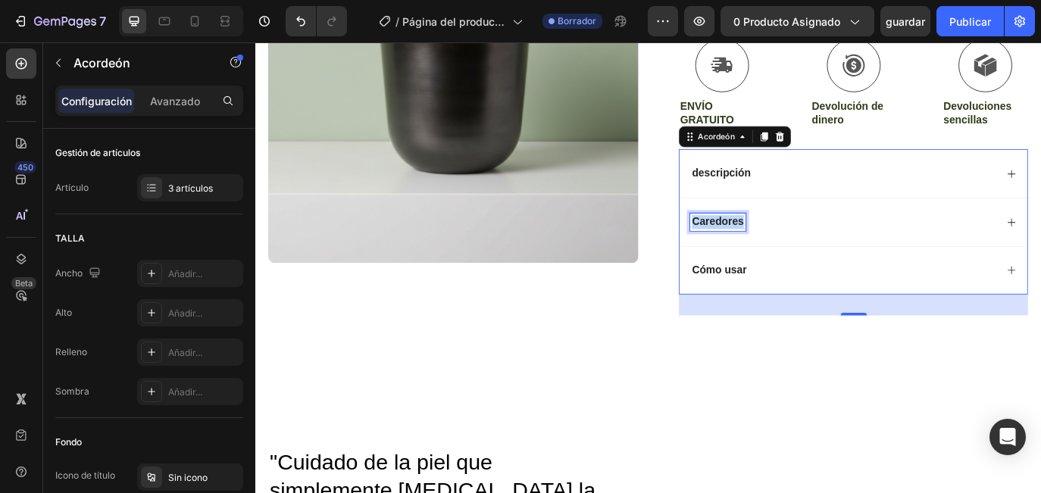
click at [803, 248] on p "Caredores" at bounding box center [790, 250] width 60 height 16
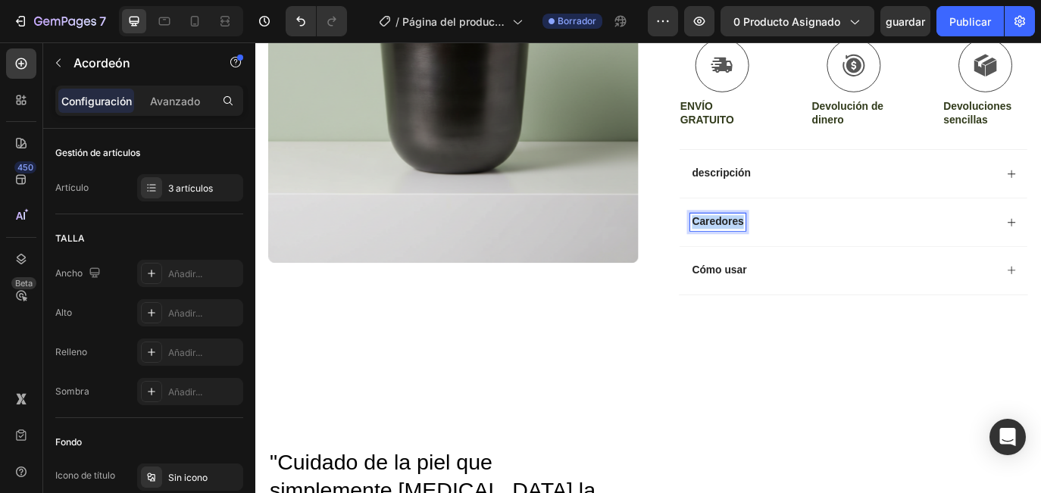
click at [803, 248] on p "Caredores" at bounding box center [790, 250] width 60 height 16
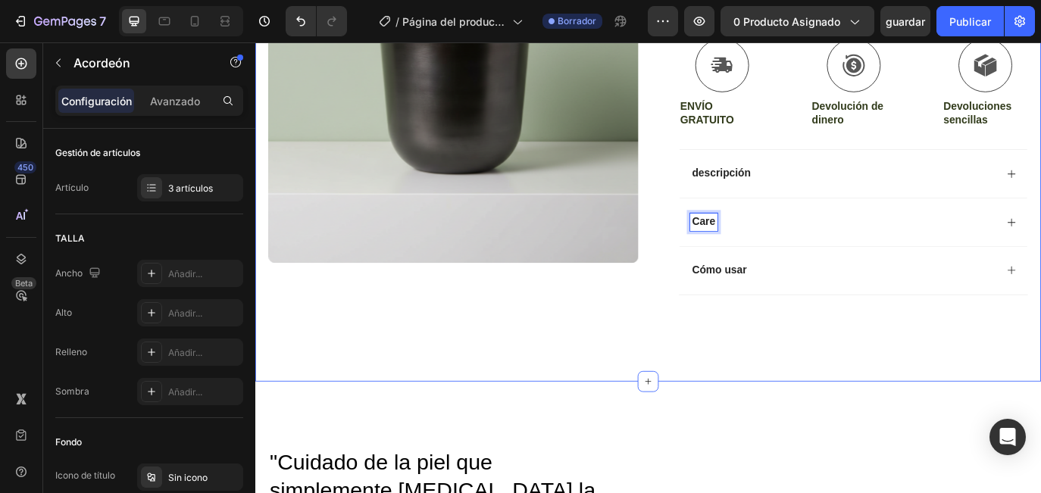
click at [790, 356] on div "icono Envío gratuito solo hoy Bloqueo de texto Fila icono Más de 84.000 cliente…" at bounding box center [709, 3] width 909 height 863
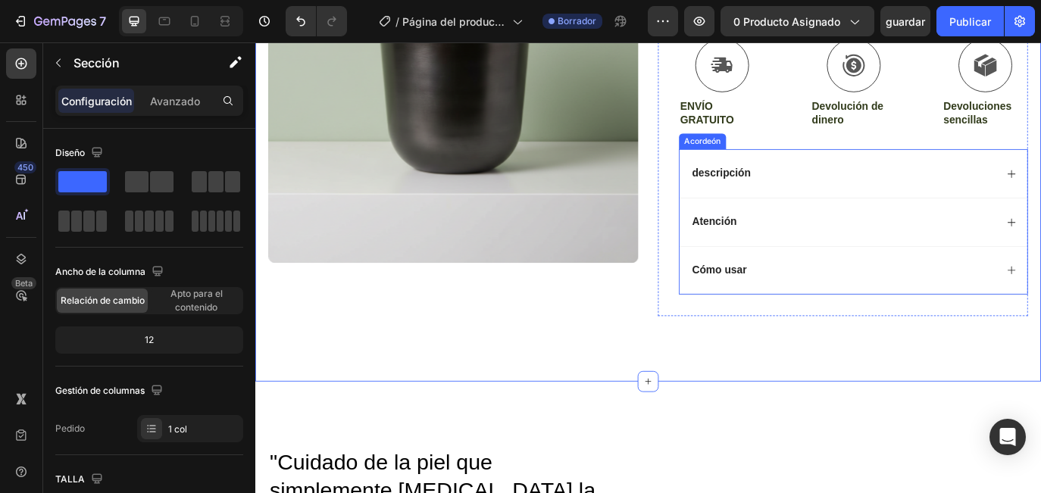
click at [782, 193] on p "descripción" at bounding box center [794, 194] width 68 height 16
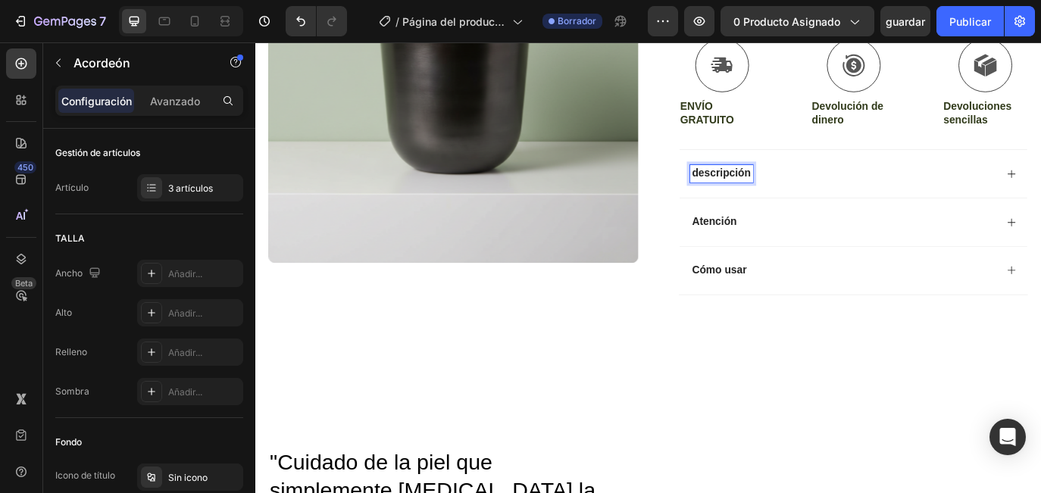
click at [767, 193] on p "descripción" at bounding box center [794, 194] width 68 height 16
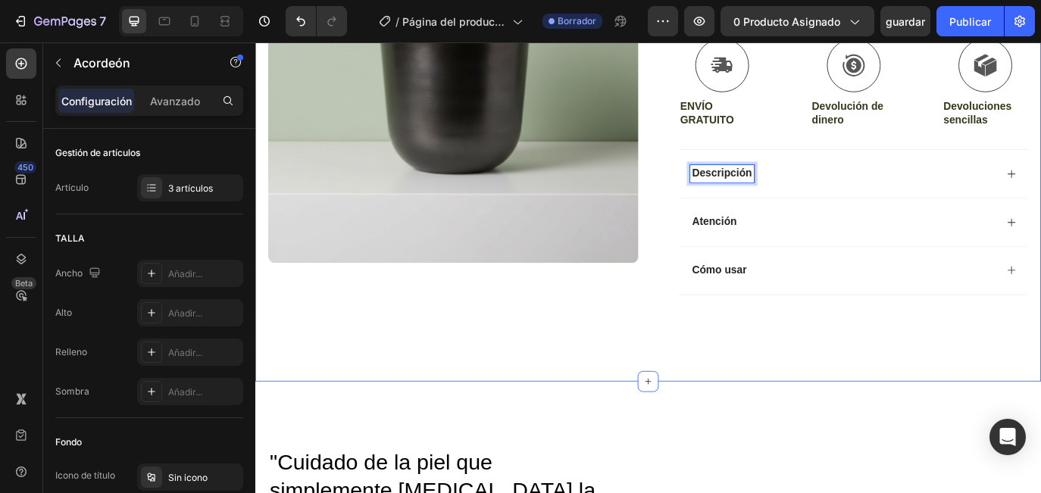
click at [829, 362] on div "icono Envío gratuito solo hoy Bloqueo de texto Fila icono Más de 84.000 cliente…" at bounding box center [709, 3] width 909 height 863
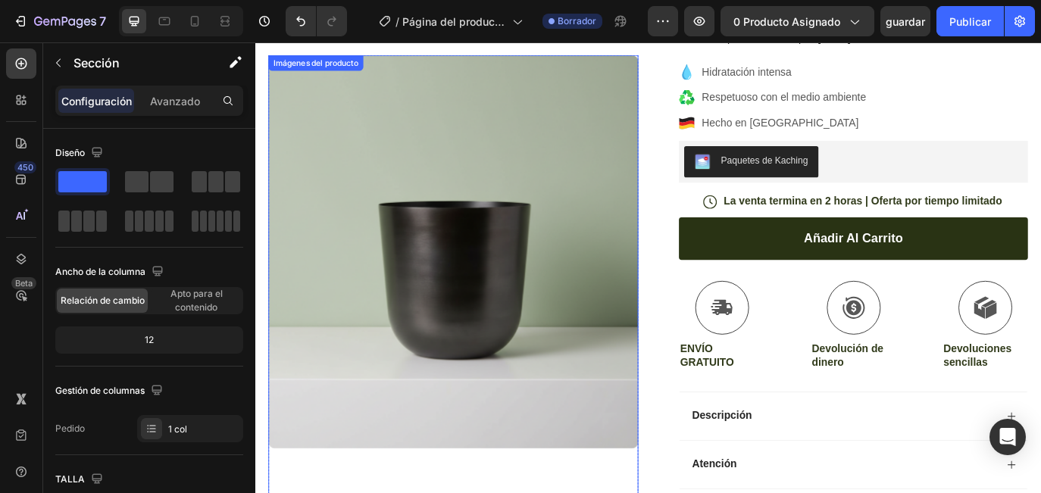
scroll to position [221, 0]
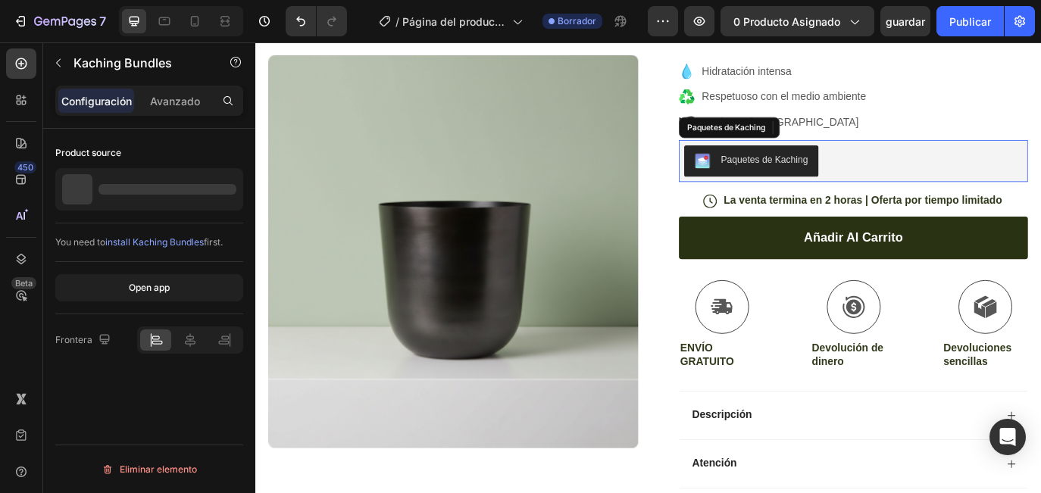
click at [916, 178] on div "Paquetes de Kaching" at bounding box center [947, 180] width 392 height 36
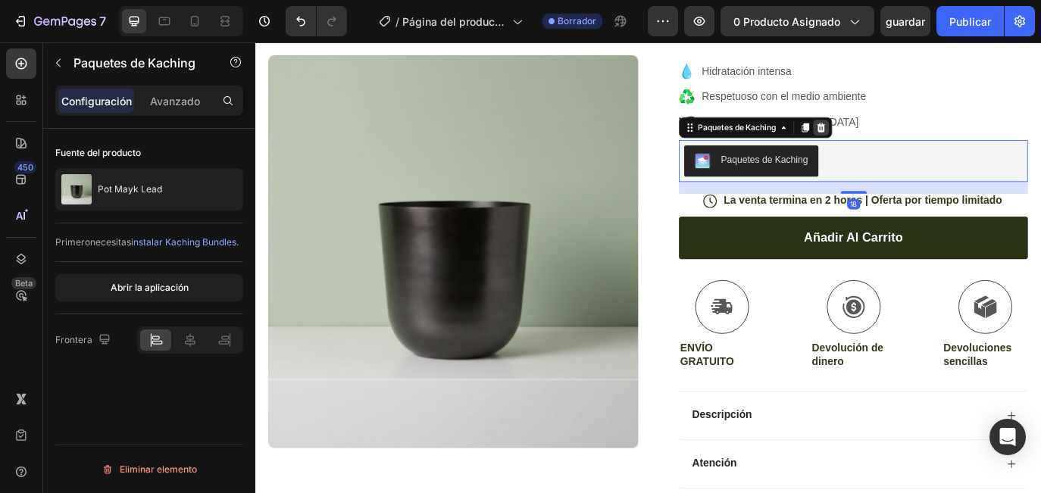
click at [908, 138] on icon at bounding box center [910, 141] width 10 height 11
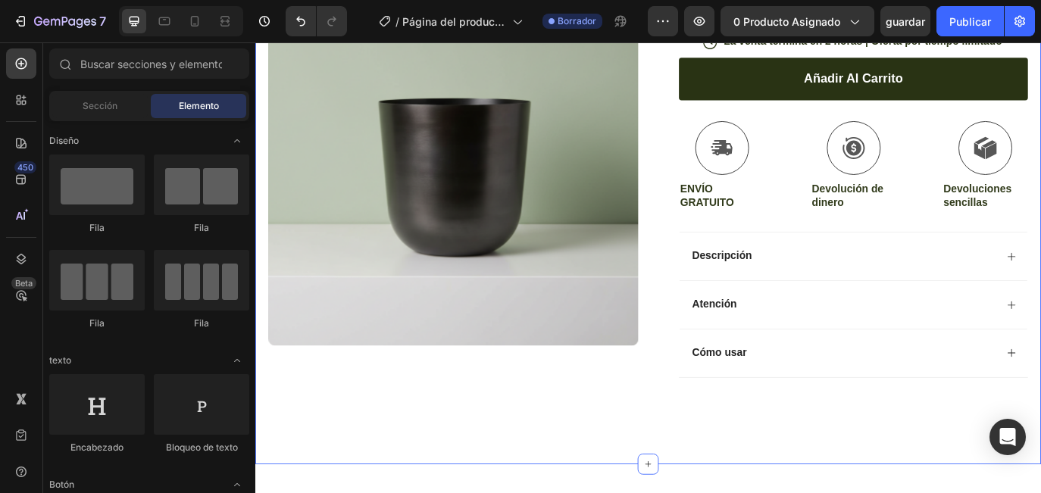
scroll to position [378, 0]
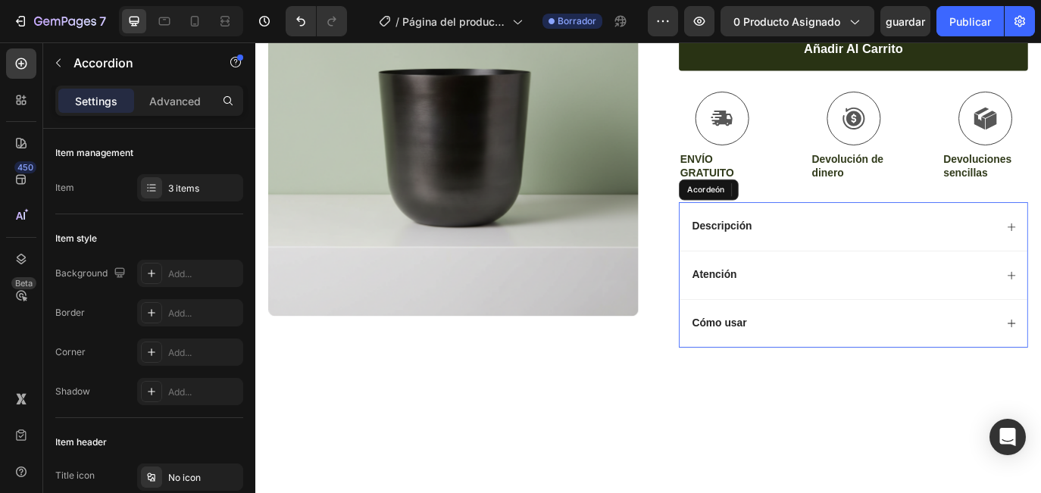
click at [808, 360] on p "Cómo usar" at bounding box center [792, 368] width 64 height 16
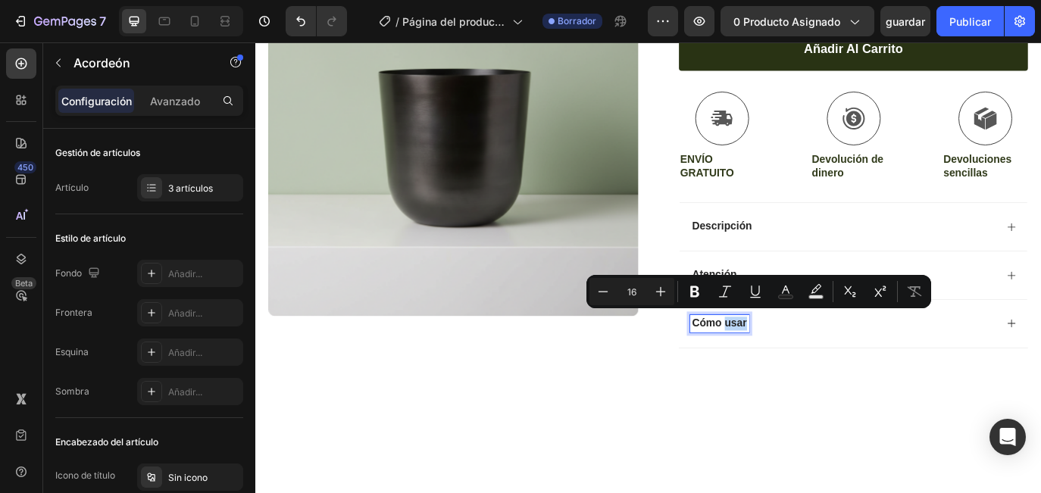
click at [809, 366] on p "Cómo usar" at bounding box center [792, 368] width 64 height 16
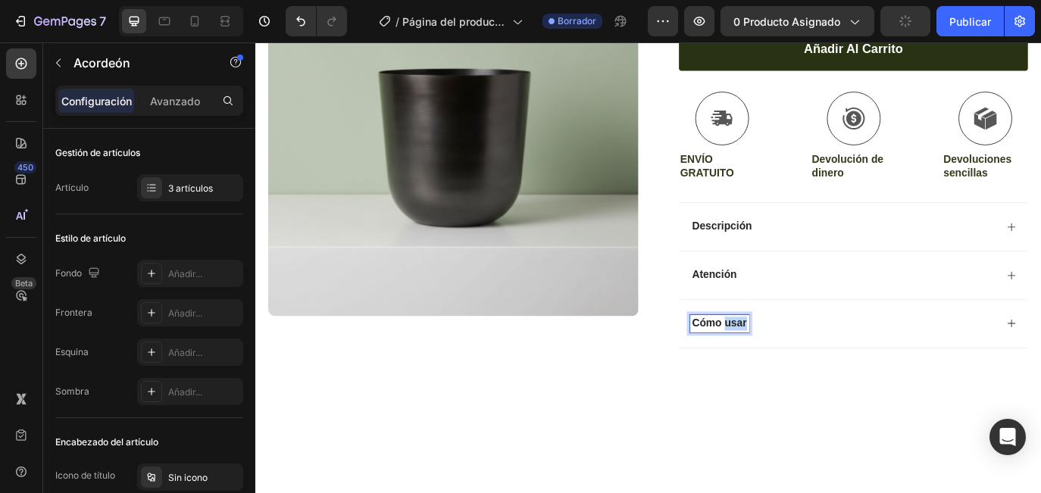
click at [809, 366] on p "Cómo usar" at bounding box center [792, 368] width 64 height 16
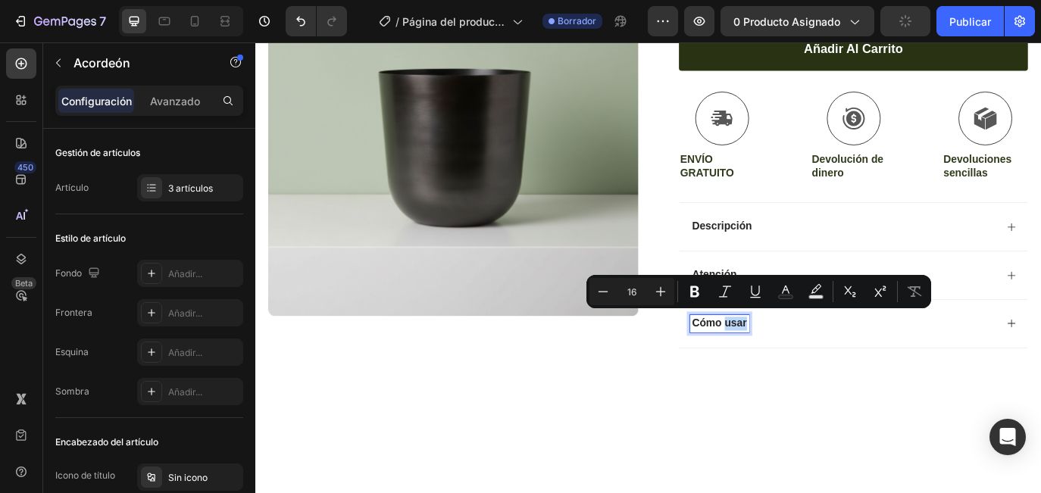
click at [809, 366] on p "Cómo usar" at bounding box center [792, 368] width 64 height 16
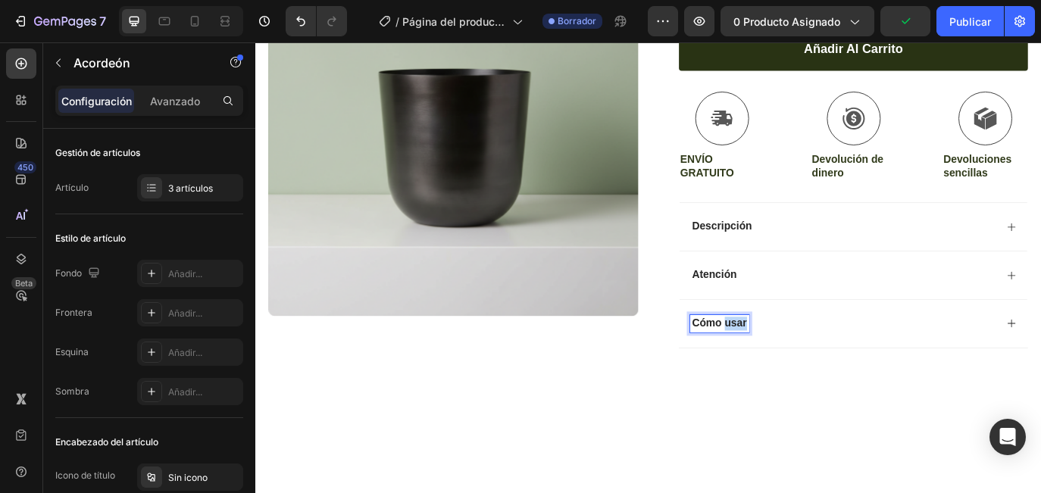
click at [809, 366] on p "Cómo usar" at bounding box center [792, 368] width 64 height 16
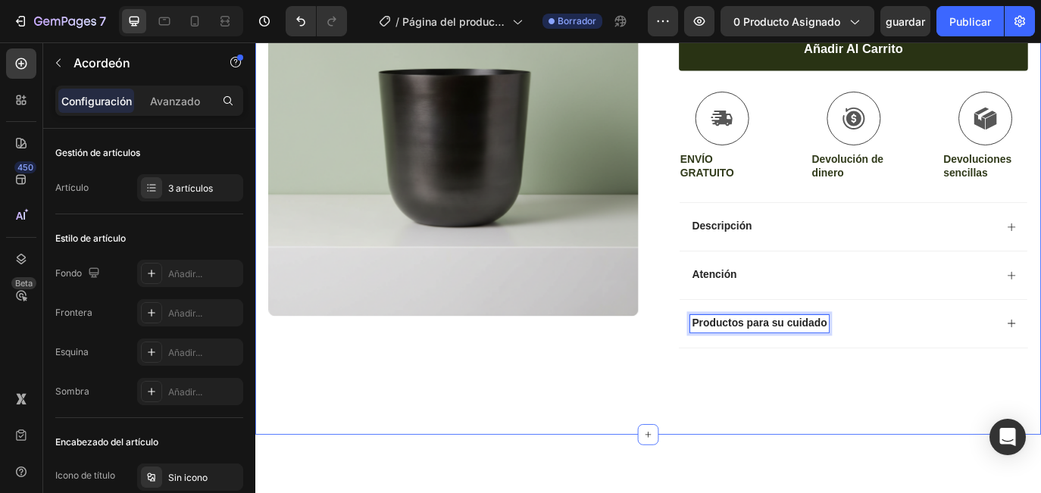
click at [796, 465] on div "icono Envío gratuito solo hoy Bloqueo de texto Fila icono Más de 84.000 cliente…" at bounding box center [709, 96] width 909 height 801
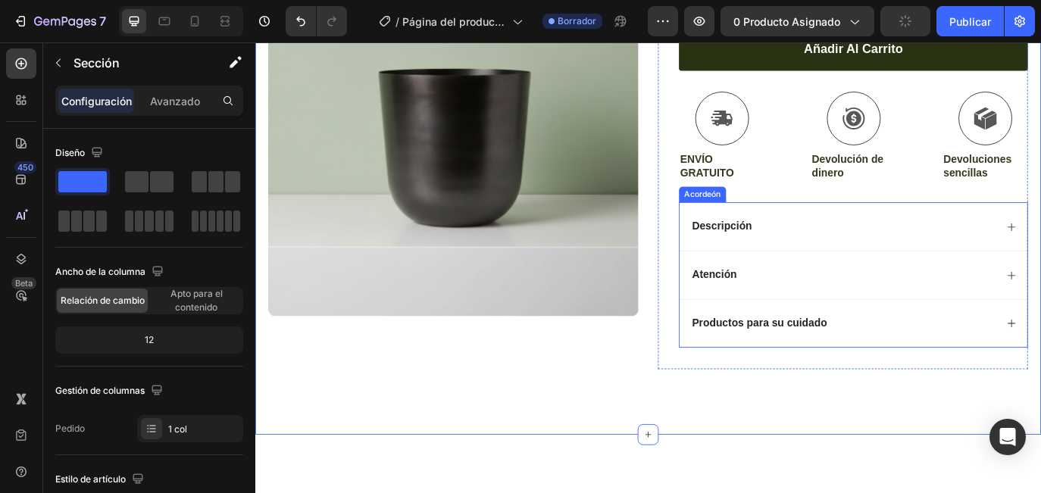
click at [815, 301] on div "Atención" at bounding box center [935, 311] width 354 height 20
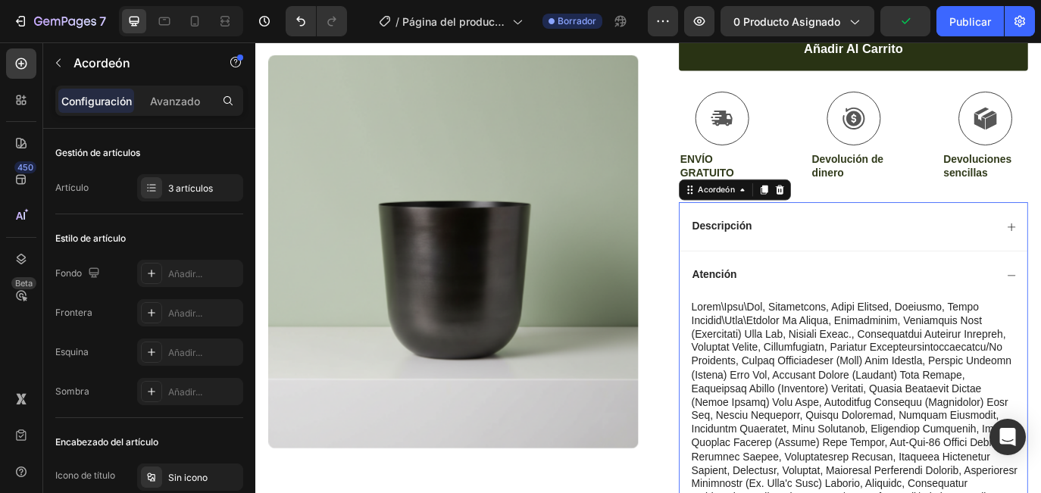
click at [841, 320] on div "Atención" at bounding box center [947, 311] width 402 height 56
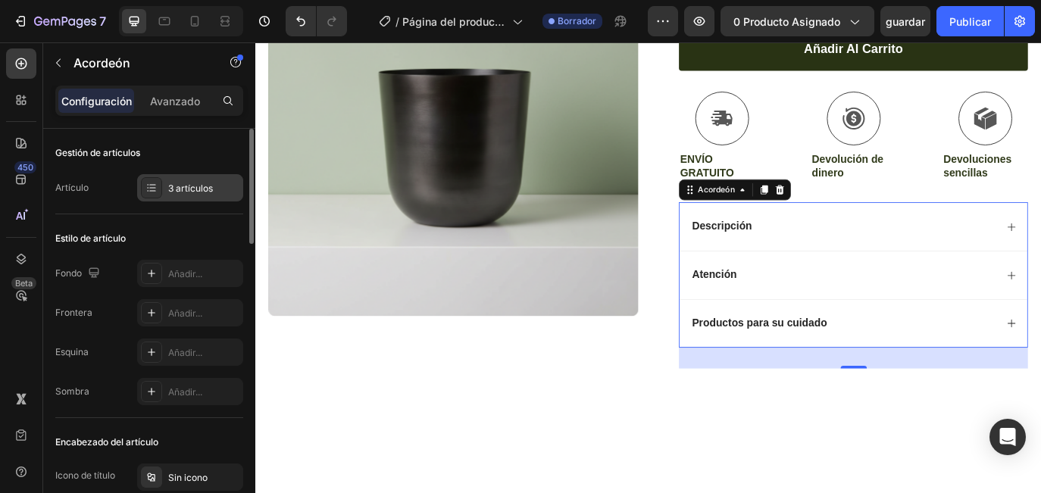
click at [208, 190] on div "3 artículos" at bounding box center [203, 189] width 71 height 14
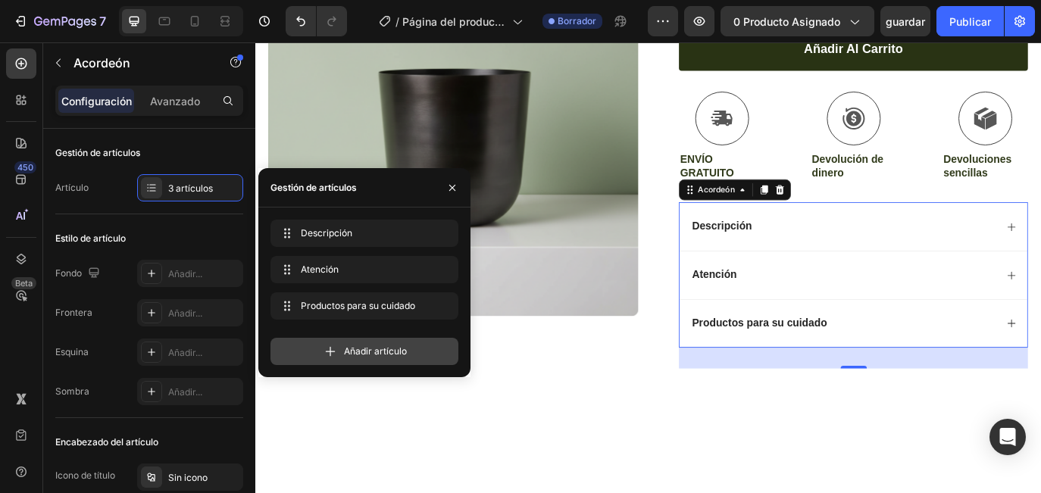
click at [320, 347] on div "Añadir artículo" at bounding box center [364, 351] width 188 height 27
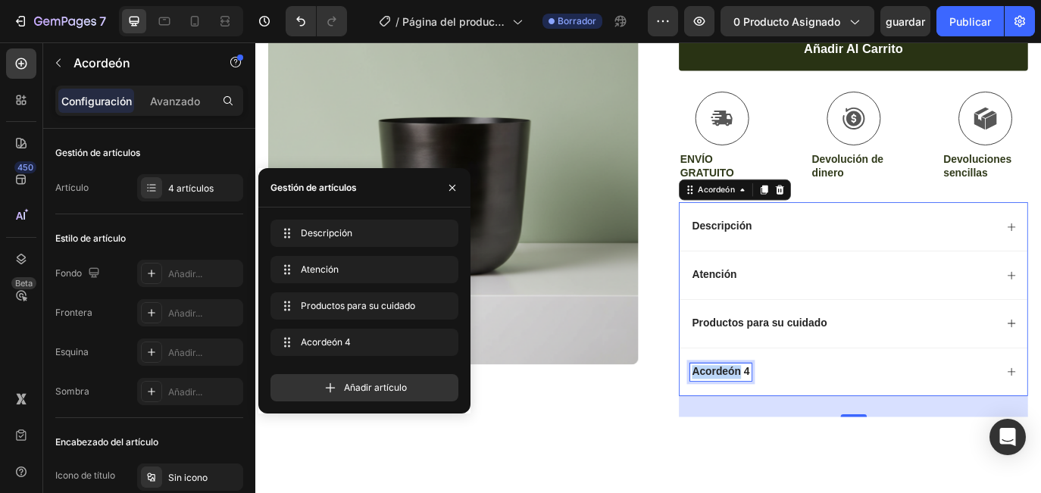
click at [800, 417] on p "Acordeón 4" at bounding box center [793, 424] width 67 height 16
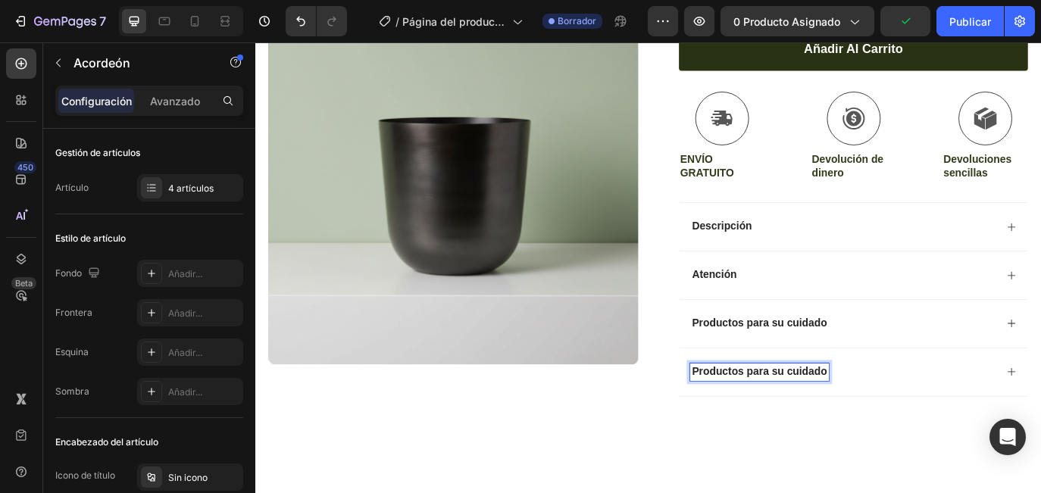
click at [857, 362] on p "Productos para su cuidado" at bounding box center [838, 368] width 156 height 16
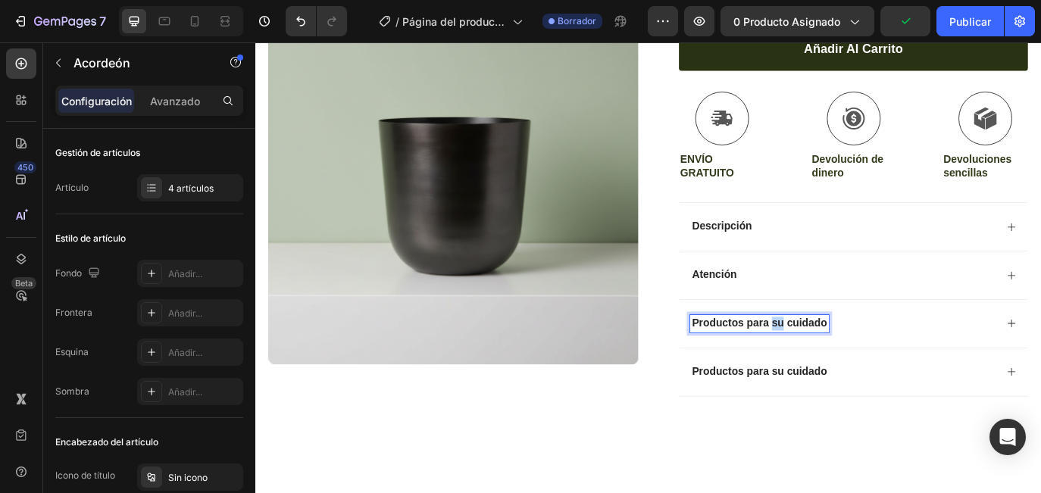
click at [857, 362] on p "Productos para su cuidado" at bounding box center [838, 368] width 156 height 16
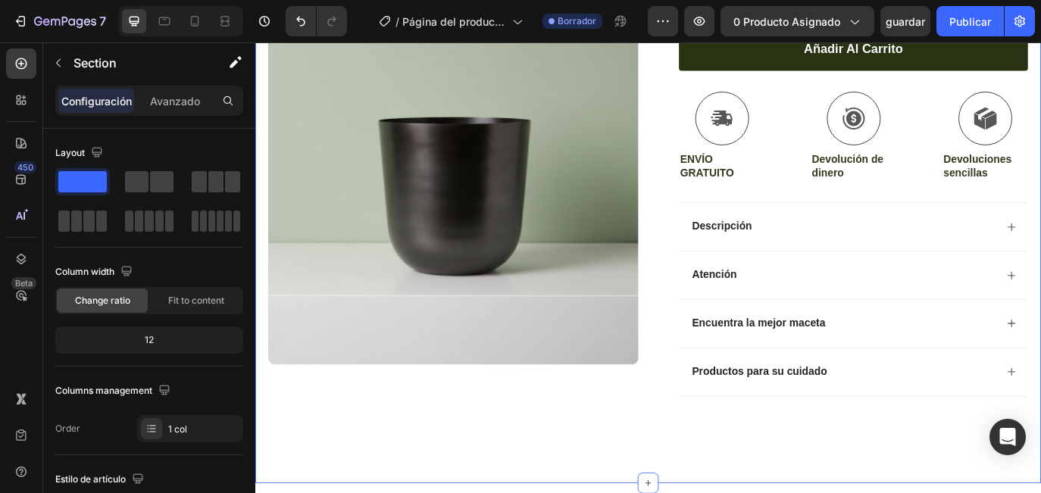
click at [719, 492] on div "icono Envío gratuito solo hoy Bloqueo de texto Fila icono Más de 84.000 cliente…" at bounding box center [709, 124] width 909 height 857
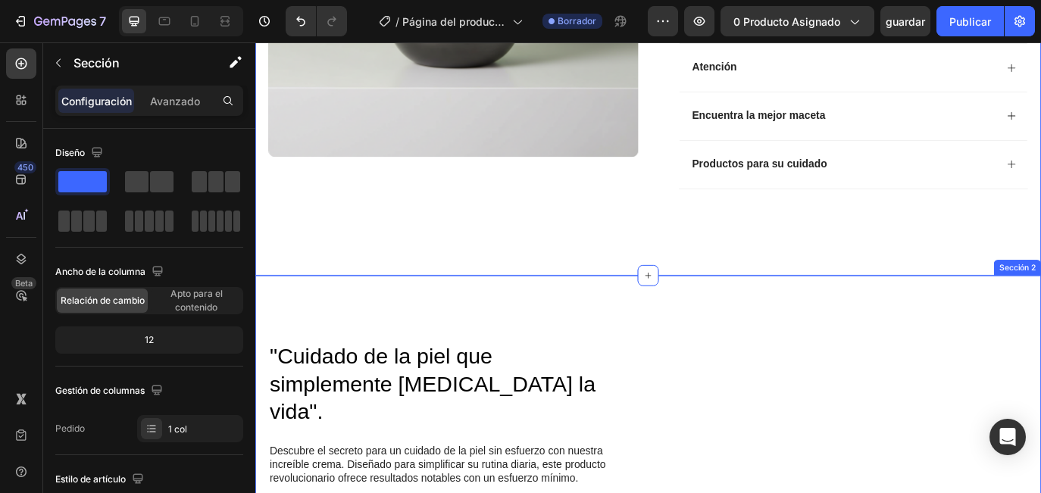
scroll to position [598, 0]
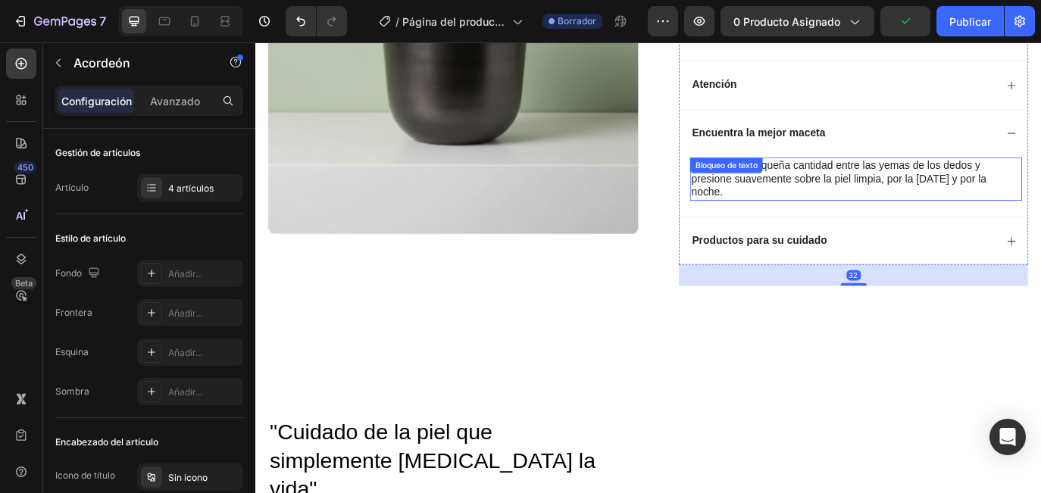
click at [869, 195] on div "Aplique una pequeña cantidad entre las yemas de los dedos y presione suavemente…" at bounding box center [950, 201] width 384 height 50
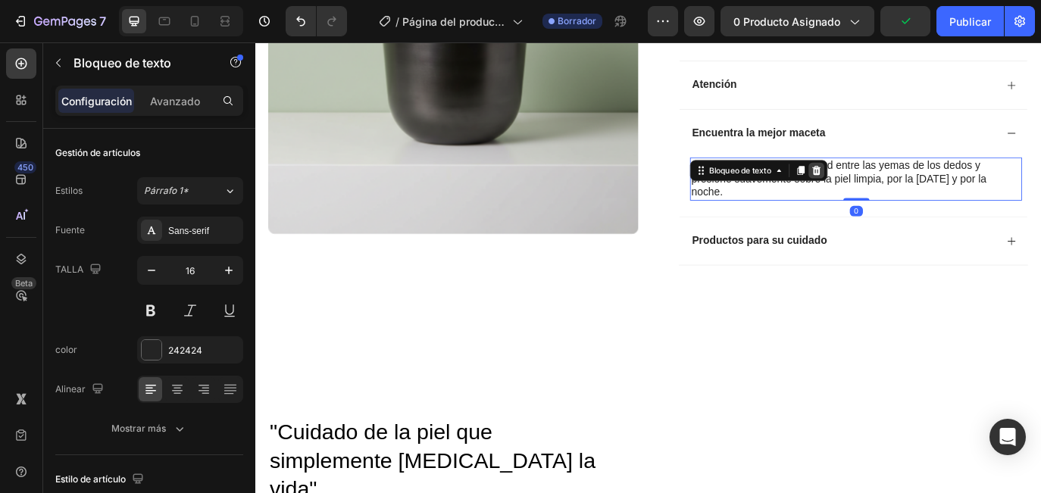
click at [912, 188] on div at bounding box center [904, 191] width 18 height 18
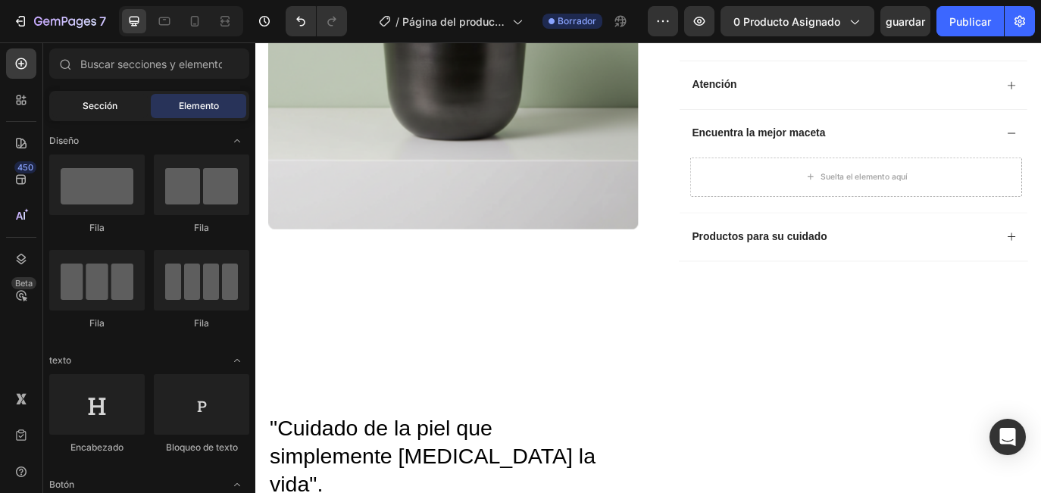
click at [92, 114] on div "Sección" at bounding box center [99, 106] width 95 height 24
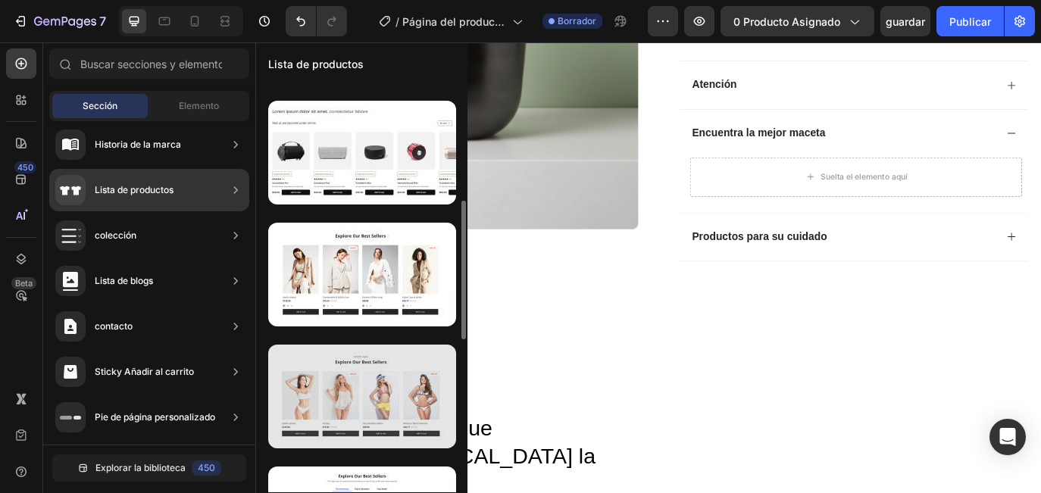
scroll to position [351, 0]
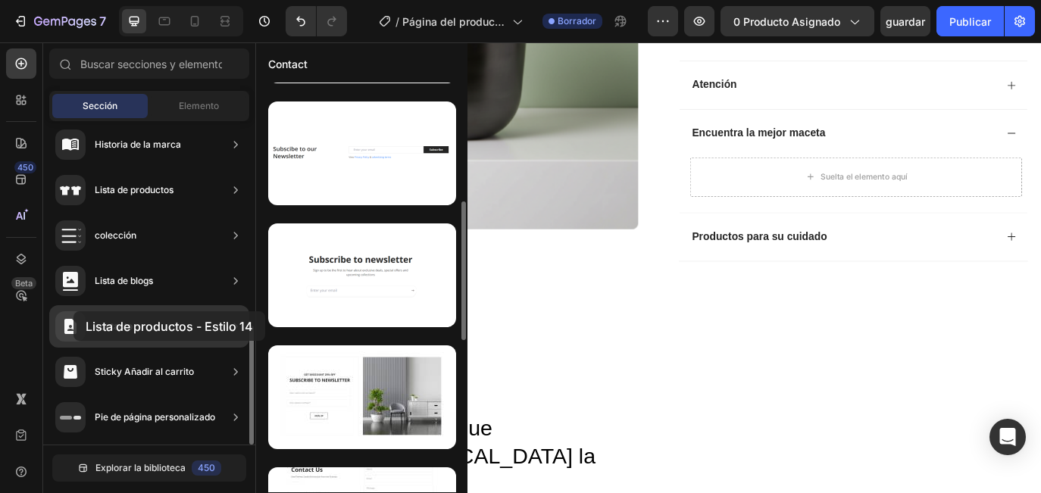
drag, startPoint x: 370, startPoint y: 258, endPoint x: 86, endPoint y: 307, distance: 288.4
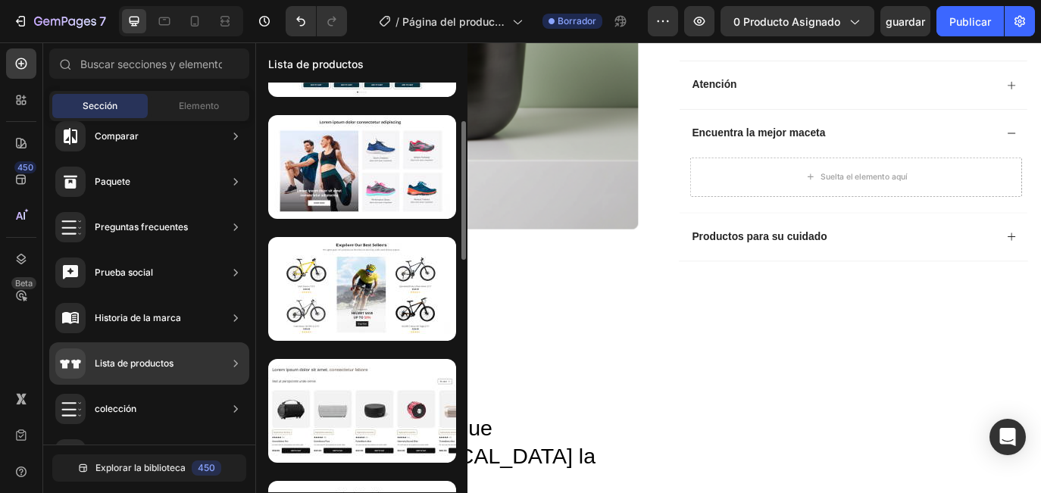
scroll to position [100, 0]
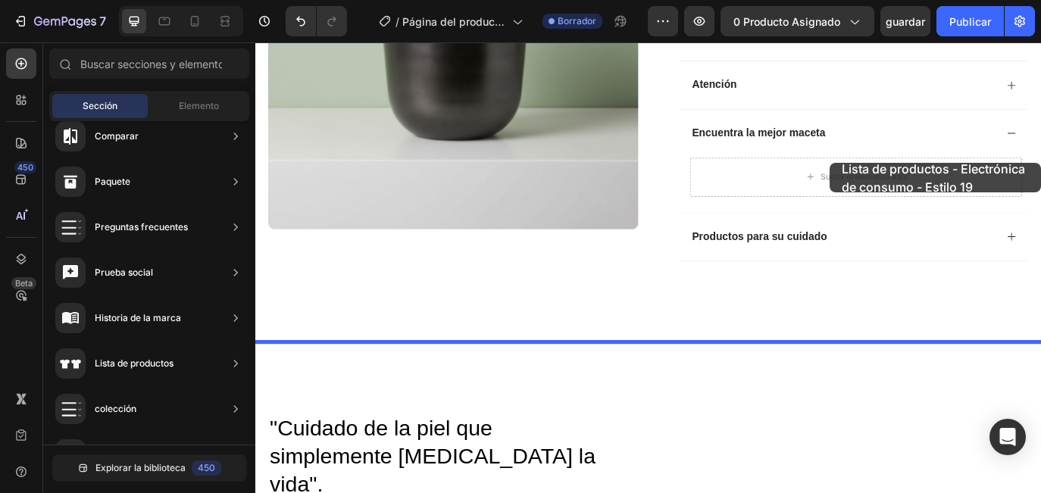
drag, startPoint x: 605, startPoint y: 411, endPoint x: 919, endPoint y: 182, distance: 389.2
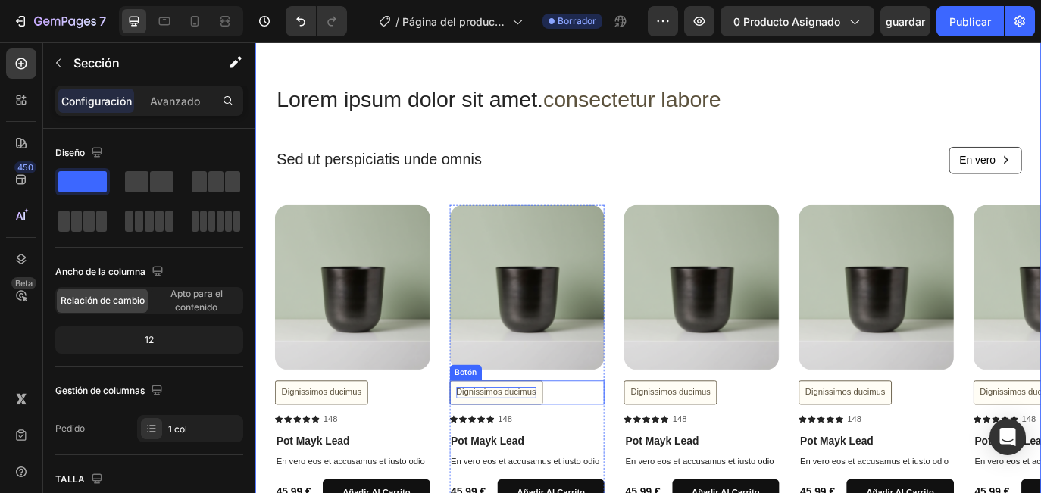
scroll to position [916, 0]
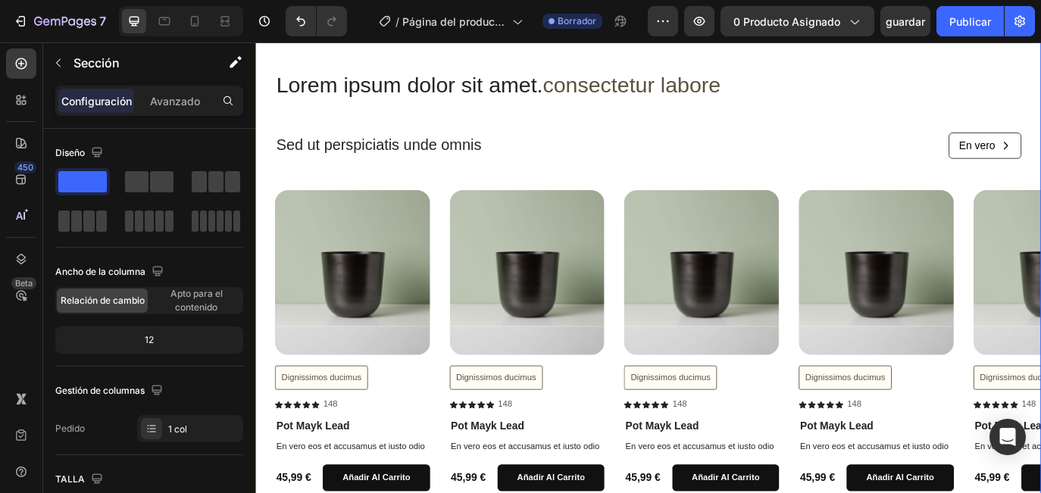
click at [1040, 59] on div "Lorem ipsum dolor sit amet. consectetur labore Encabezado Sed ut perspiciatis u…" at bounding box center [709, 318] width 909 height 609
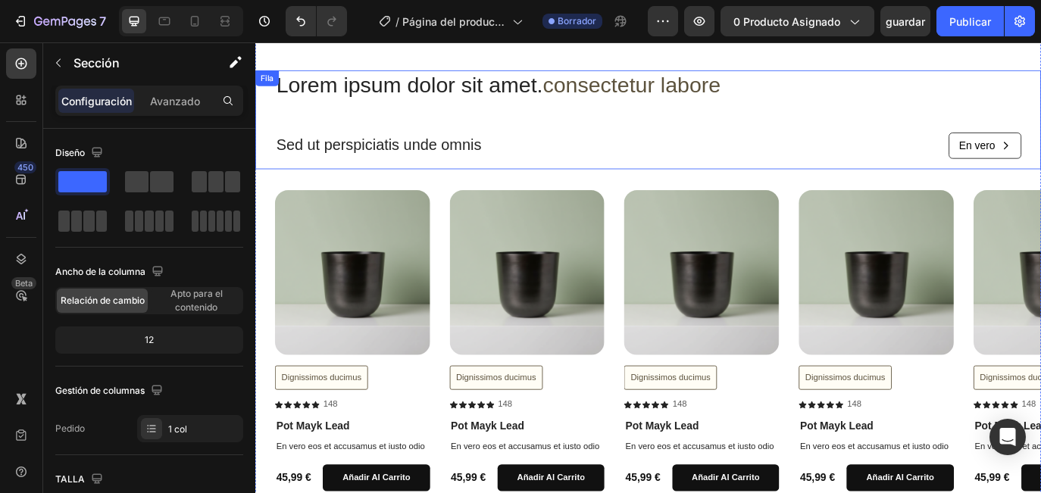
click at [1040, 111] on div "Lorem ipsum dolor sit amet. consectetur labore Encabezado Sed ut perspiciatis u…" at bounding box center [709, 132] width 863 height 115
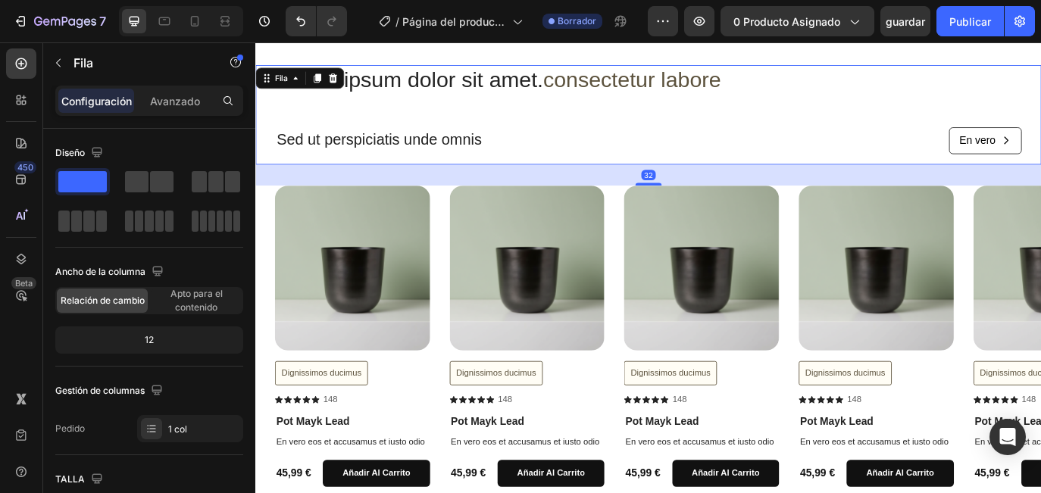
scroll to position [863, 0]
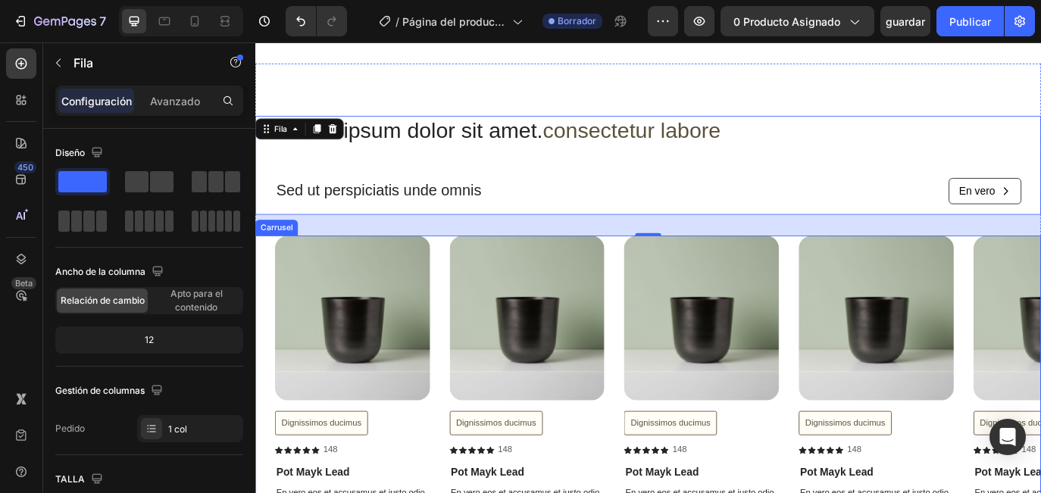
click at [270, 425] on div "Imágenes del producto Dignissimos ducimus Botón icono icono icono icono icono L…" at bounding box center [709, 441] width 909 height 348
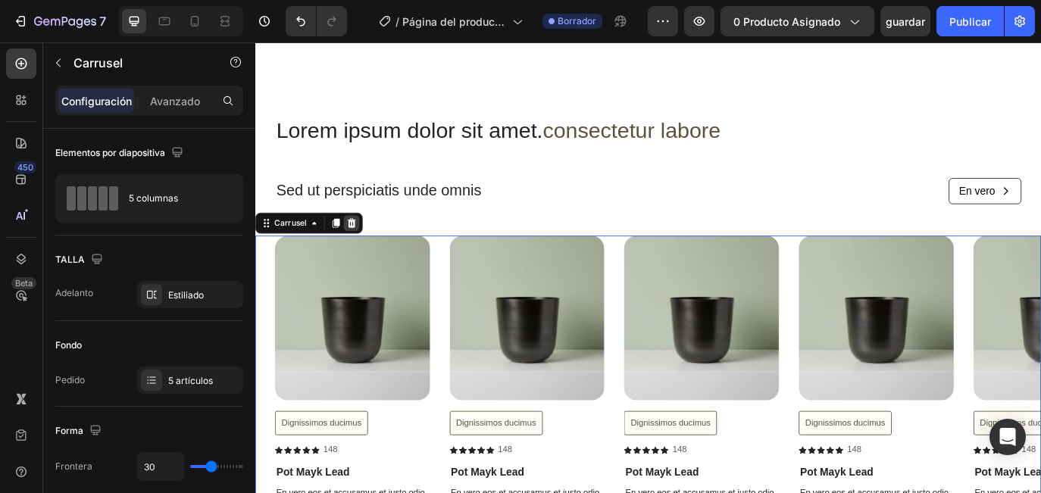
click at [369, 247] on icon at bounding box center [367, 252] width 10 height 11
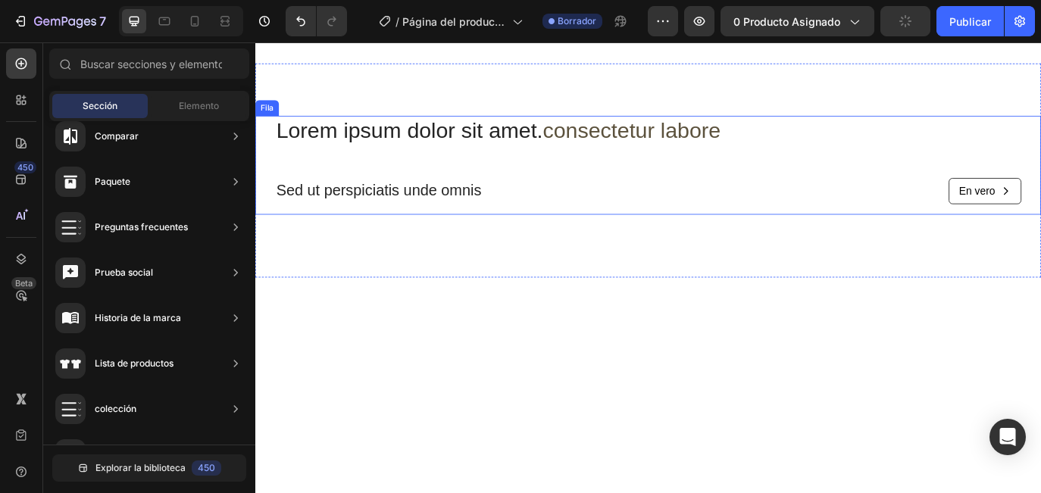
click at [661, 173] on div "Lorem ipsum dolor sit amet. consectetur labore Encabezado Sed ut perspiciatis u…" at bounding box center [709, 185] width 863 height 115
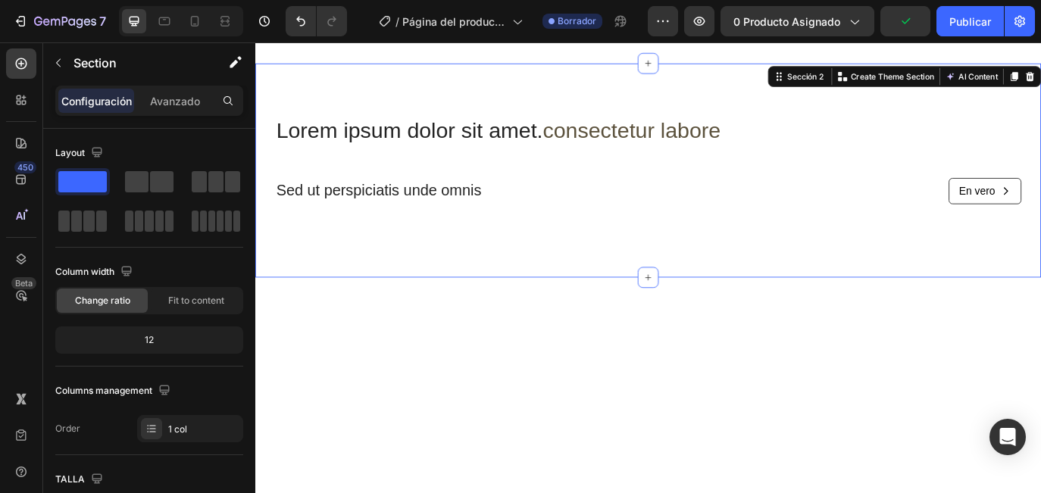
click at [763, 89] on div "Lorem ipsum dolor sit amet. consectetur labore Encabezado Sed ut perspiciatis u…" at bounding box center [709, 191] width 909 height 248
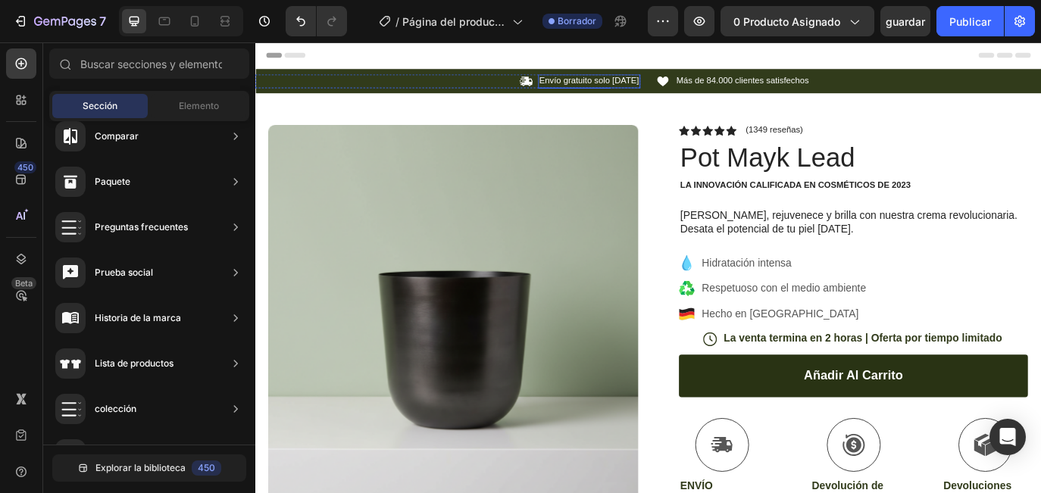
scroll to position [0, 0]
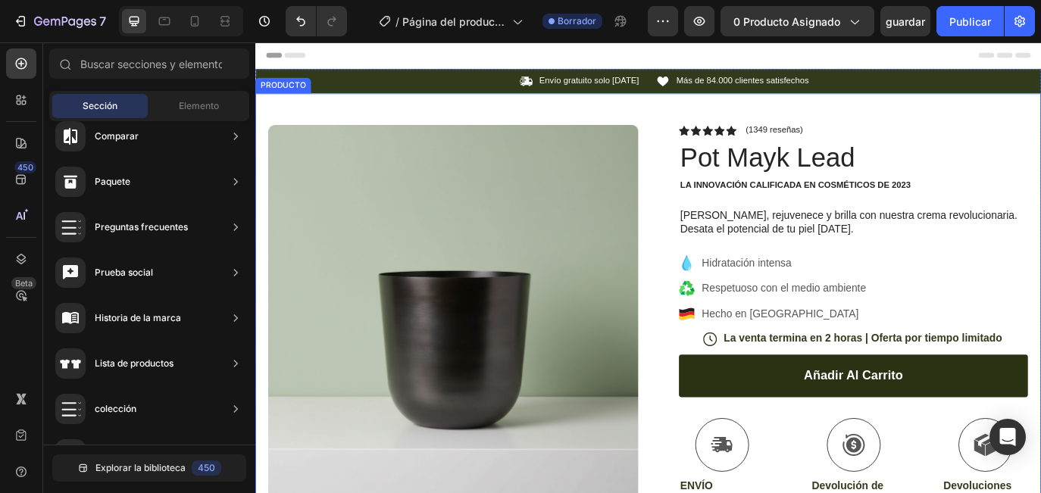
click at [705, 123] on div "Imágenes del producto Fila icono icono icono icono icono Lista de iconos (1349 …" at bounding box center [709, 477] width 909 height 753
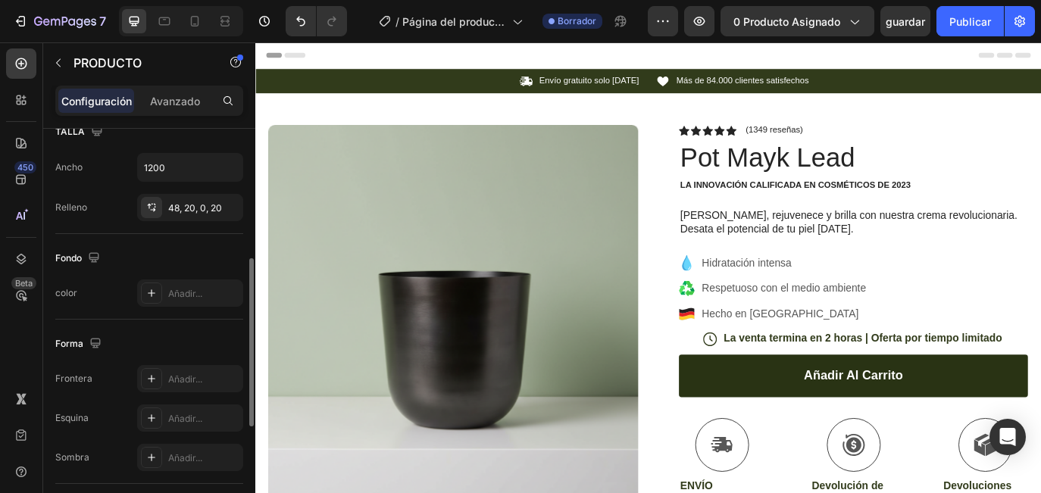
scroll to position [288, 0]
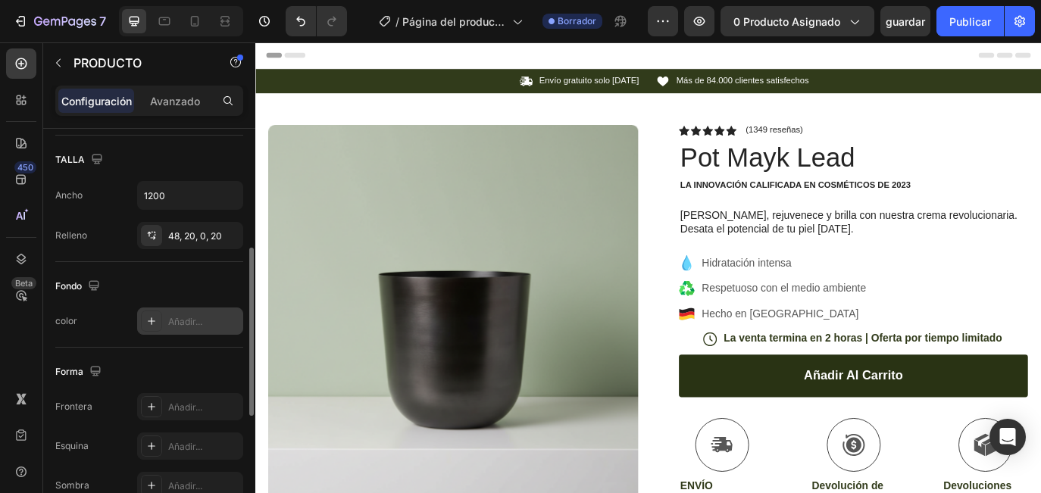
click at [192, 329] on div "Añadir..." at bounding box center [190, 320] width 106 height 27
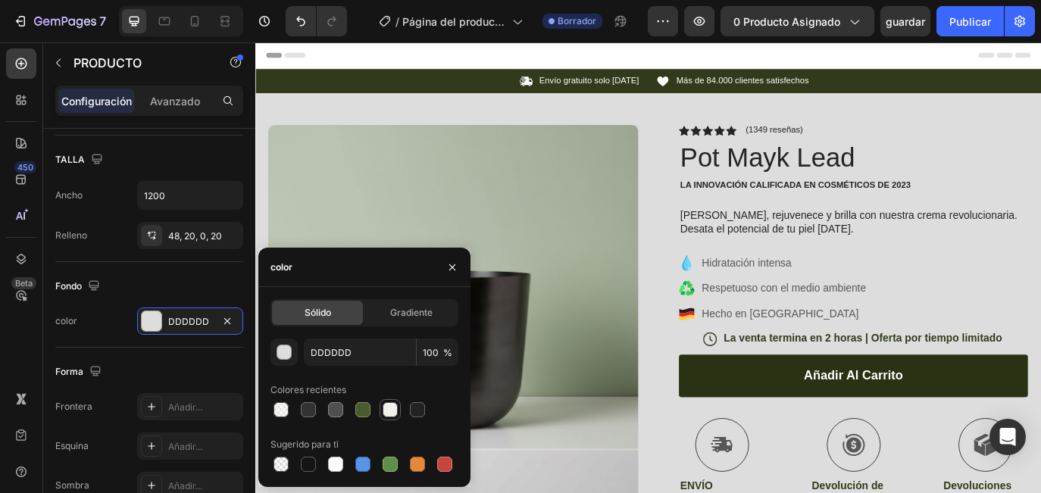
click at [386, 409] on div at bounding box center [389, 409] width 15 height 15
type input "F4EFEA"
type input "96"
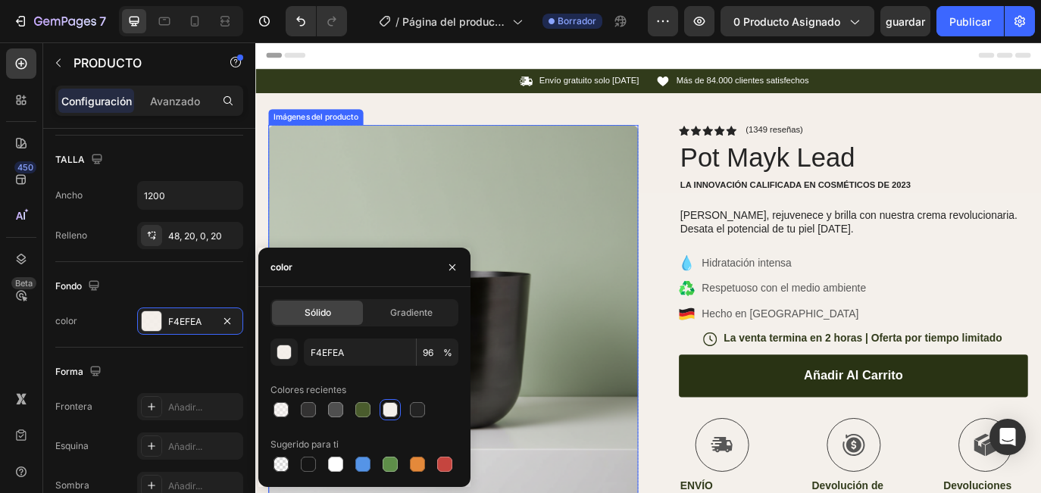
click at [699, 173] on div "Imágenes del producto Fila icono icono icono icono icono Lista de iconos (1349 …" at bounding box center [709, 477] width 909 height 753
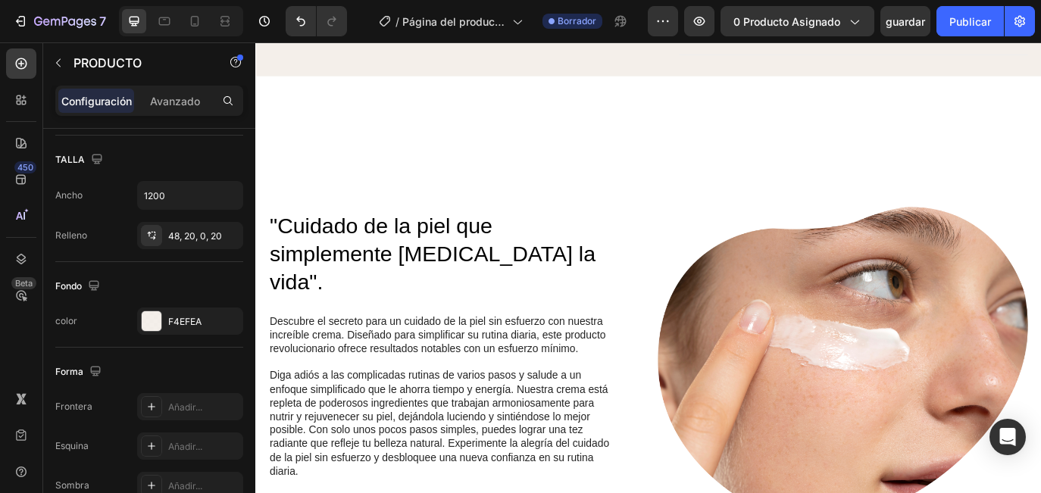
scroll to position [794, 0]
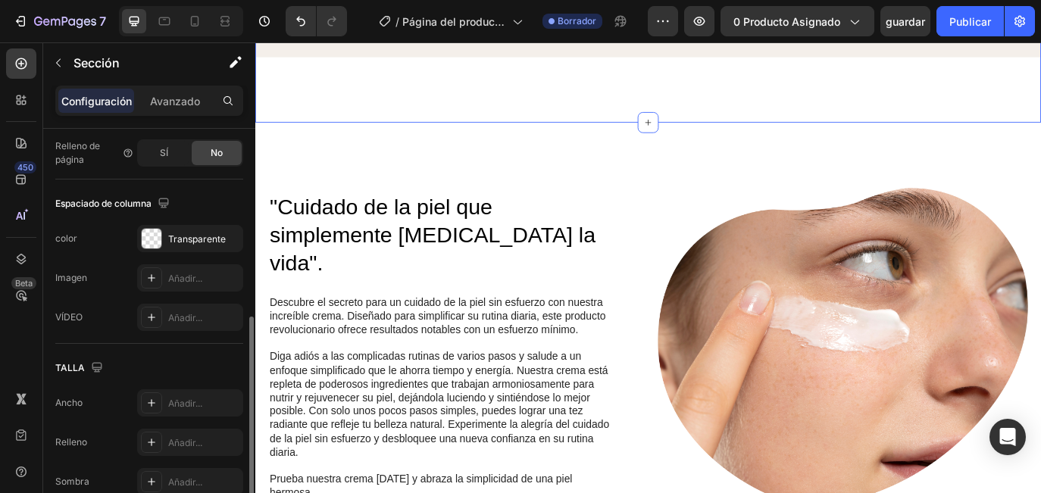
scroll to position [449, 0]
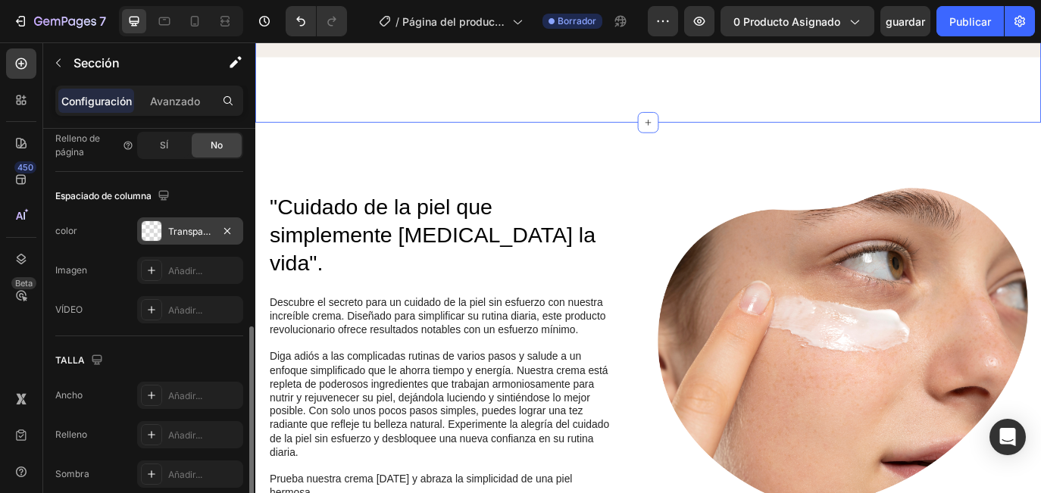
click at [190, 230] on div "Transparente" at bounding box center [190, 232] width 44 height 14
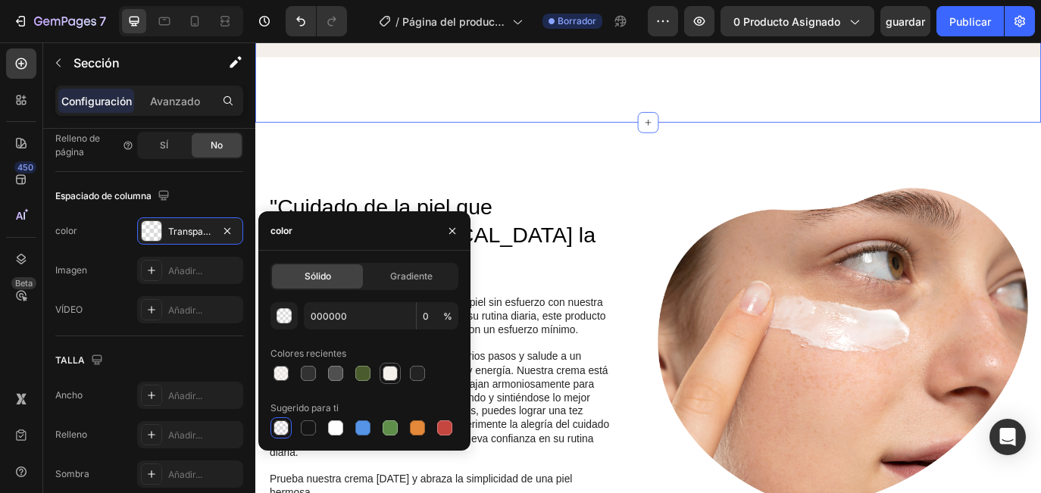
click at [385, 373] on div at bounding box center [389, 373] width 15 height 15
type input "F4EFEA"
type input "96"
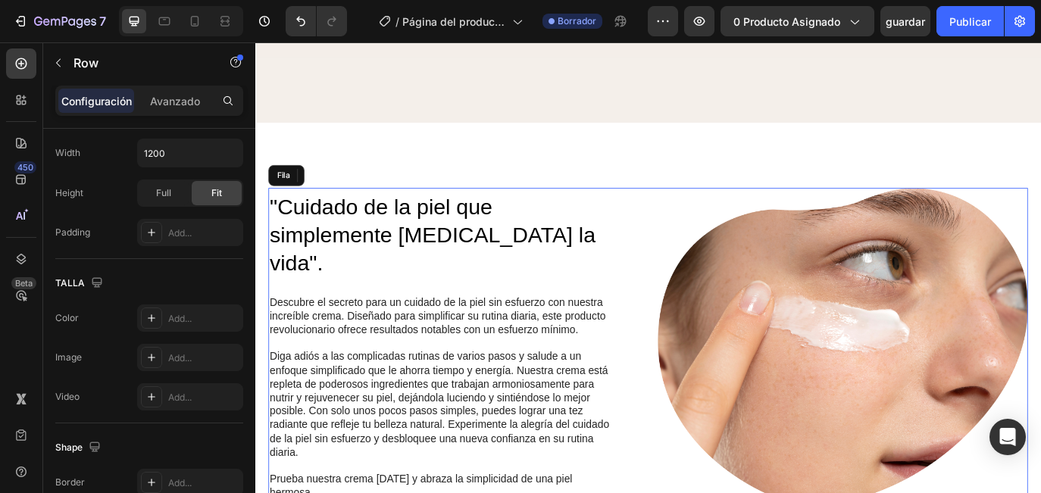
click at [675, 215] on div ""Cuidado de la piel que simplemente cambia la vida". Encabezado Descubre el sec…" at bounding box center [484, 395] width 428 height 368
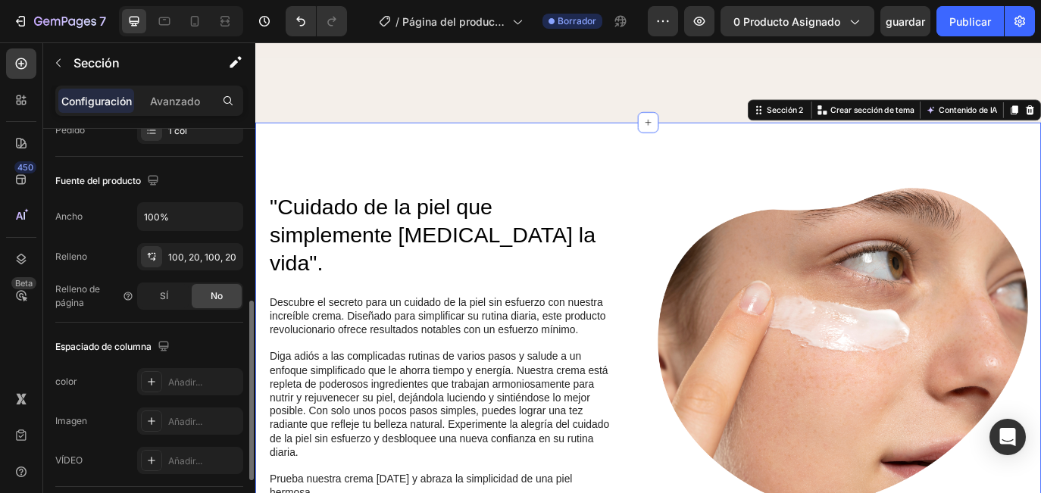
scroll to position [326, 0]
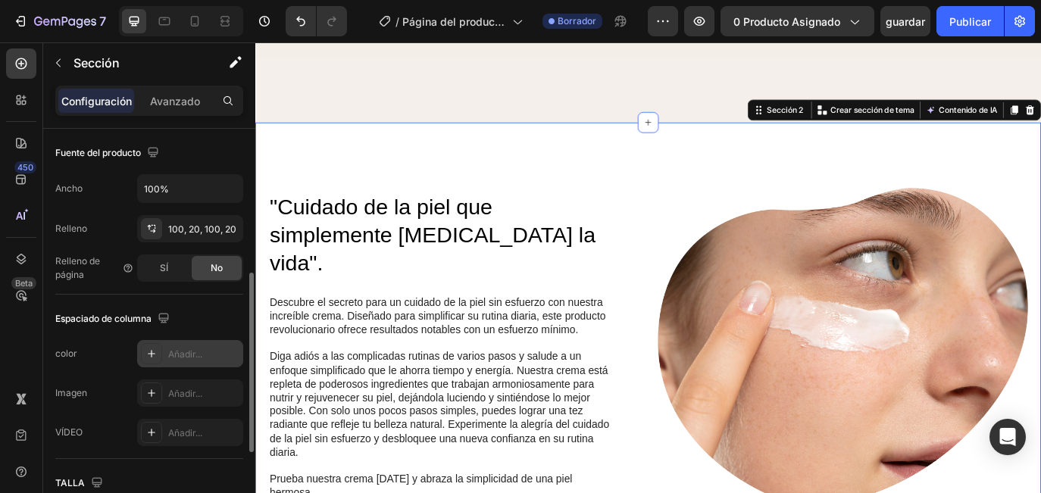
click at [199, 354] on div "Añadir..." at bounding box center [203, 355] width 71 height 14
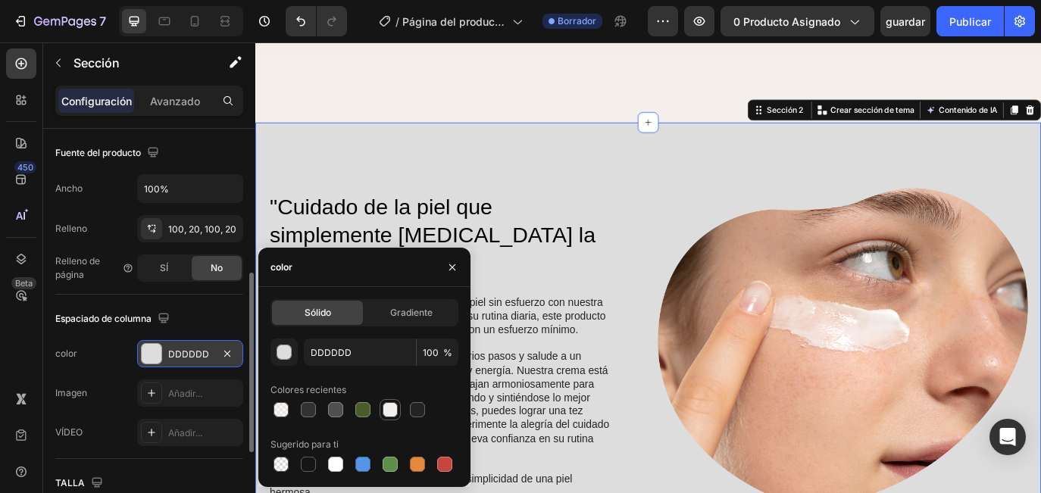
click at [390, 404] on div at bounding box center [389, 409] width 15 height 15
type input "F4EFEA"
type input "96"
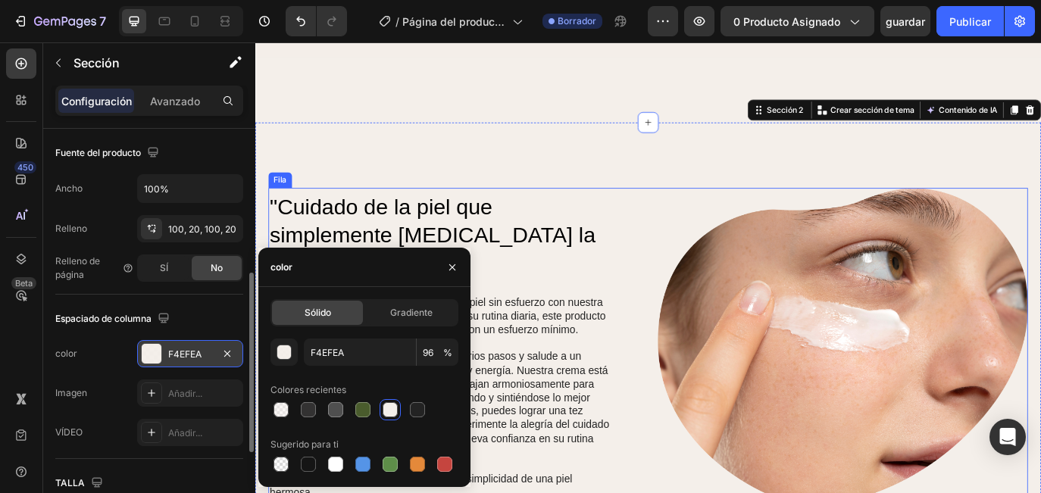
click at [628, 223] on div ""Cuidado de la piel que simplemente cambia la vida". Encabezado Descubre el sec…" at bounding box center [484, 395] width 428 height 368
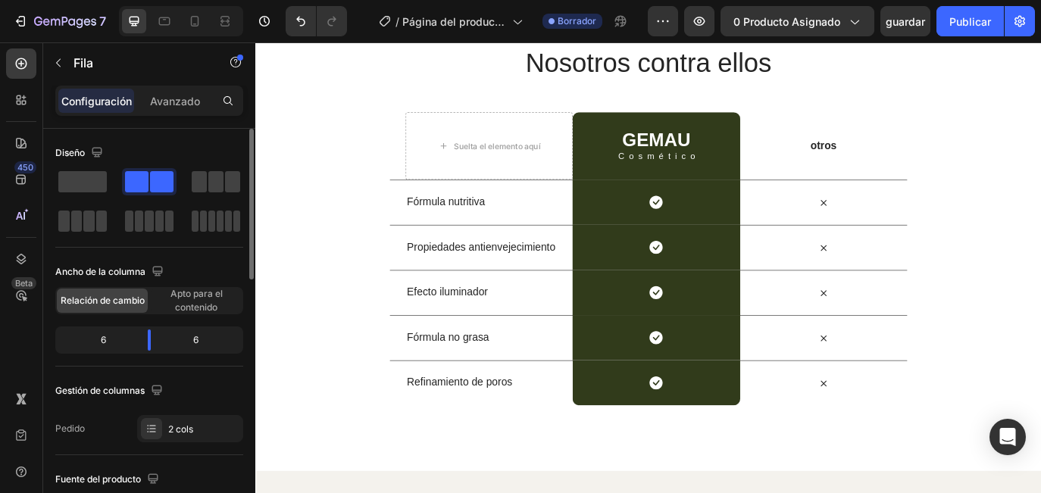
scroll to position [3085, 0]
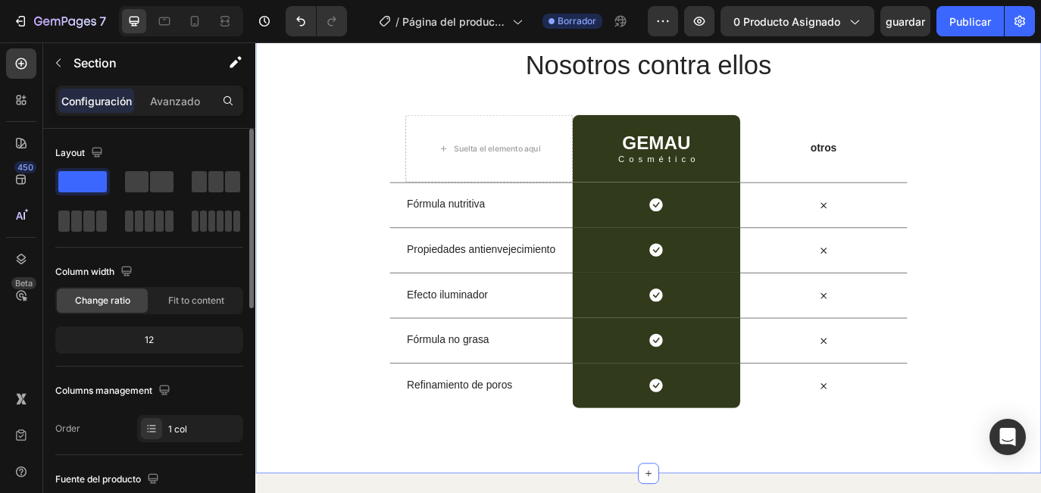
click at [345, 394] on div "Nosotros contra ellos Encabezado Fila Suelta el elemento aquí GEMAU Encabezado …" at bounding box center [709, 257] width 909 height 418
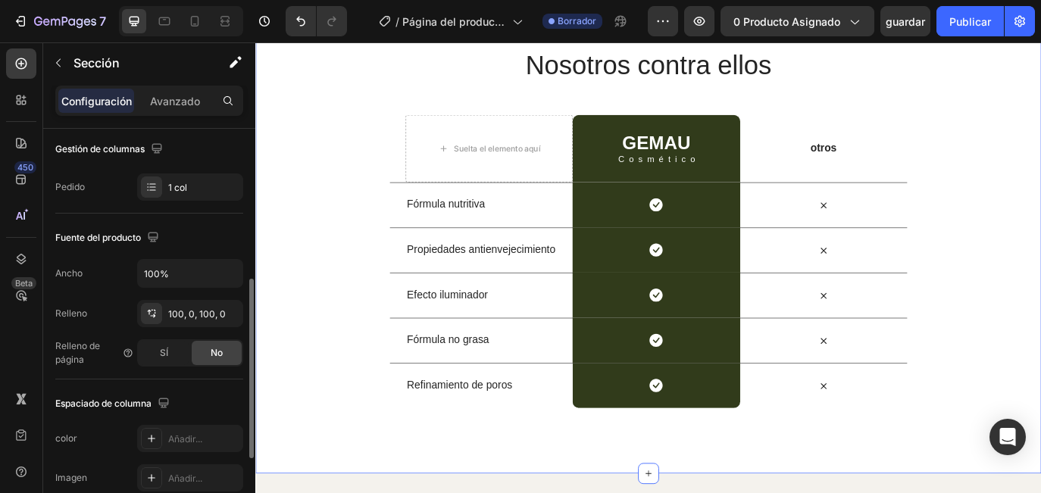
scroll to position [276, 0]
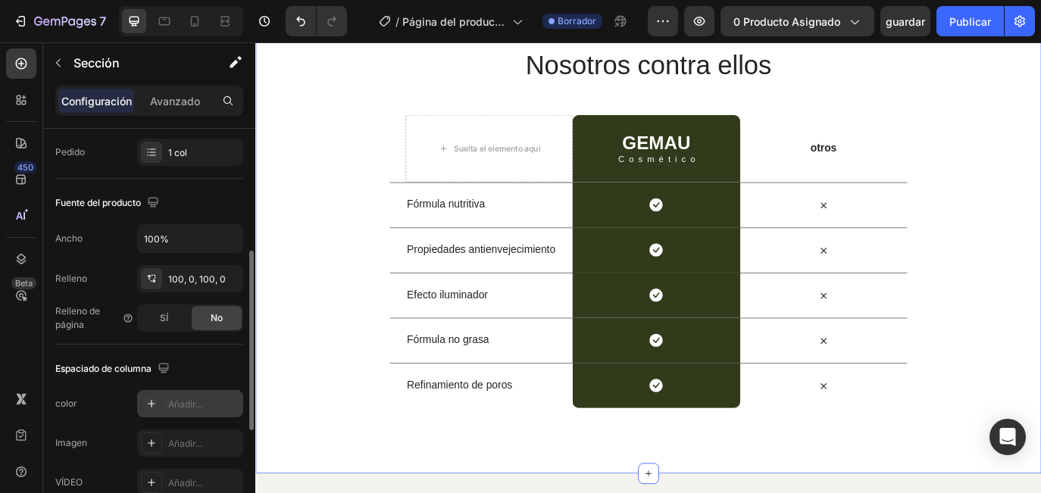
click at [176, 399] on div "Añadir..." at bounding box center [203, 405] width 71 height 14
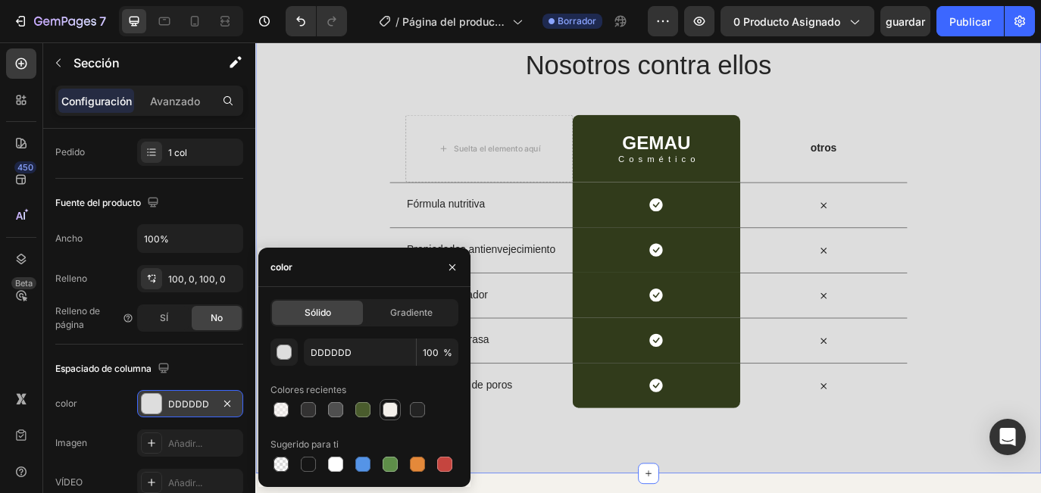
click at [389, 412] on div at bounding box center [389, 409] width 15 height 15
type input "F4EFEA"
type input "96"
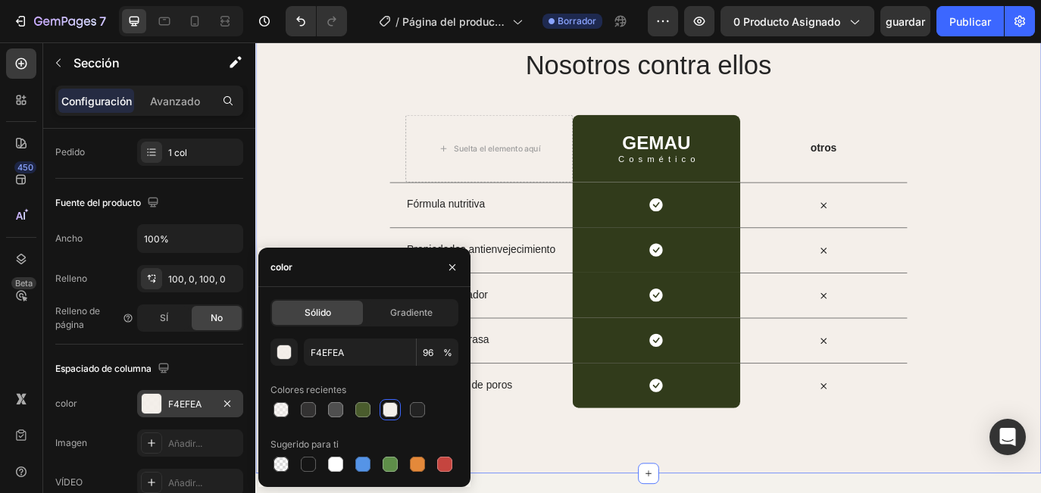
click at [388, 249] on div "Nosotros contra ellos Encabezado Fila Suelta el elemento aquí GEMAU Encabezado …" at bounding box center [709, 257] width 909 height 418
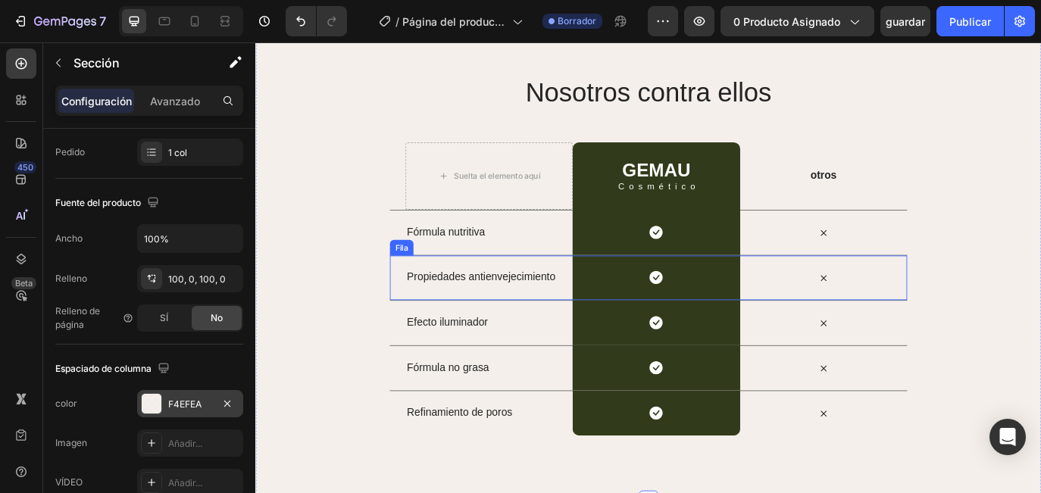
scroll to position [3047, 0]
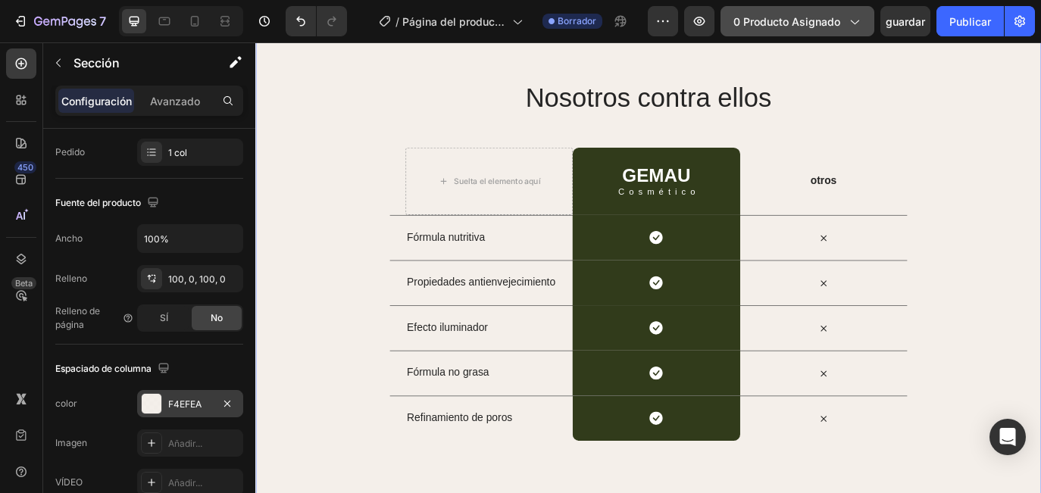
click at [816, 15] on span "0 Producto asignado" at bounding box center [786, 22] width 107 height 16
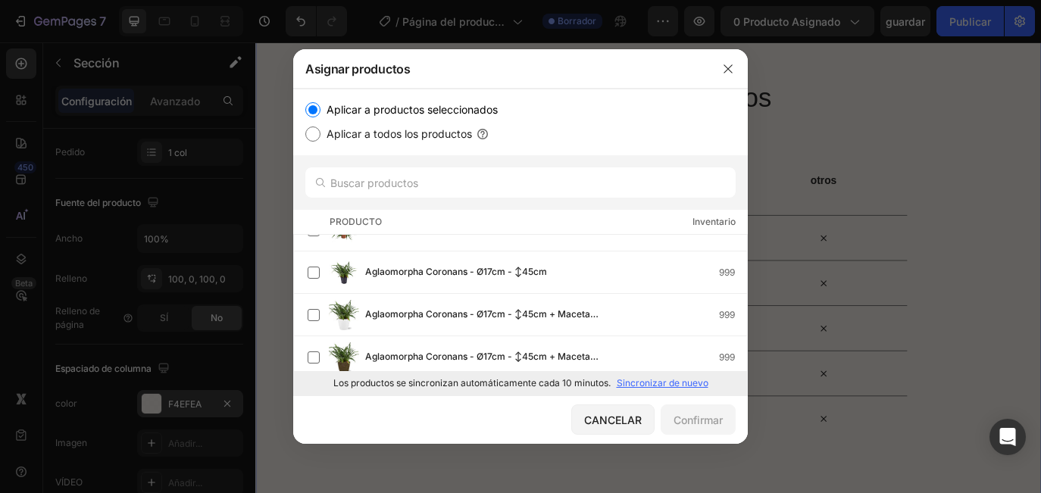
scroll to position [0, 0]
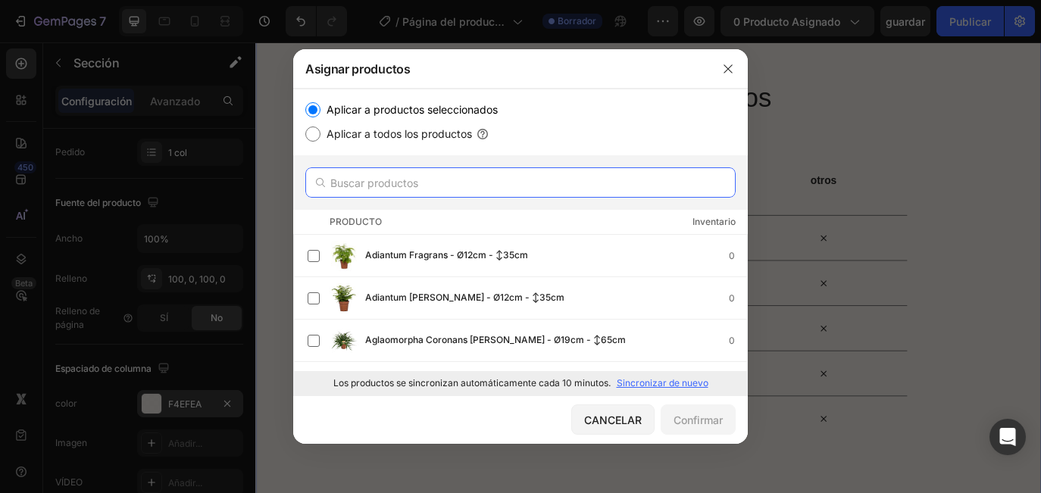
click at [451, 180] on input "text" at bounding box center [520, 182] width 430 height 30
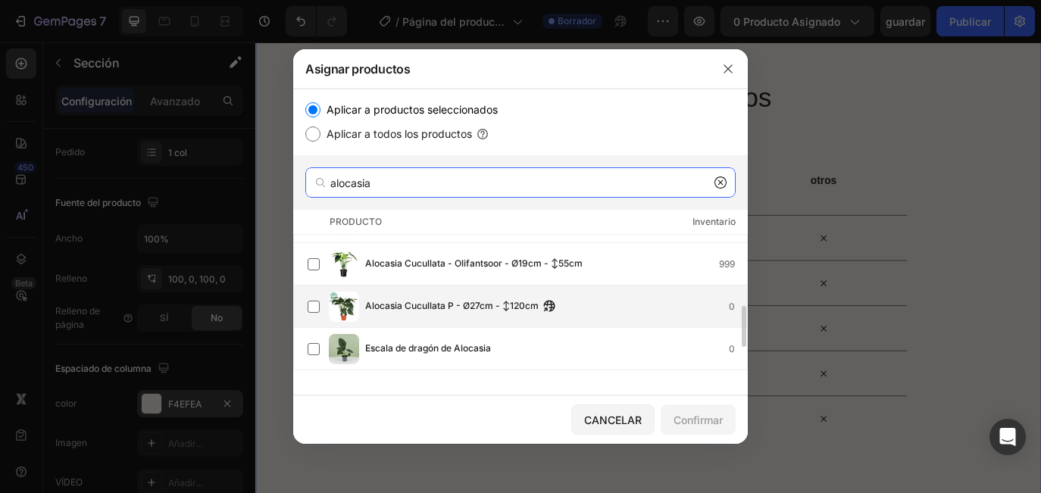
scroll to position [318, 0]
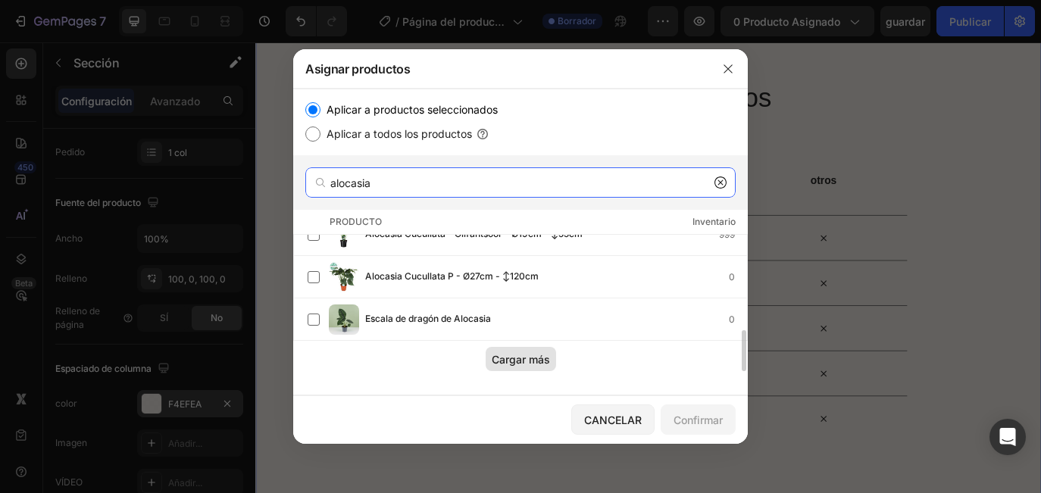
type input "alocasia"
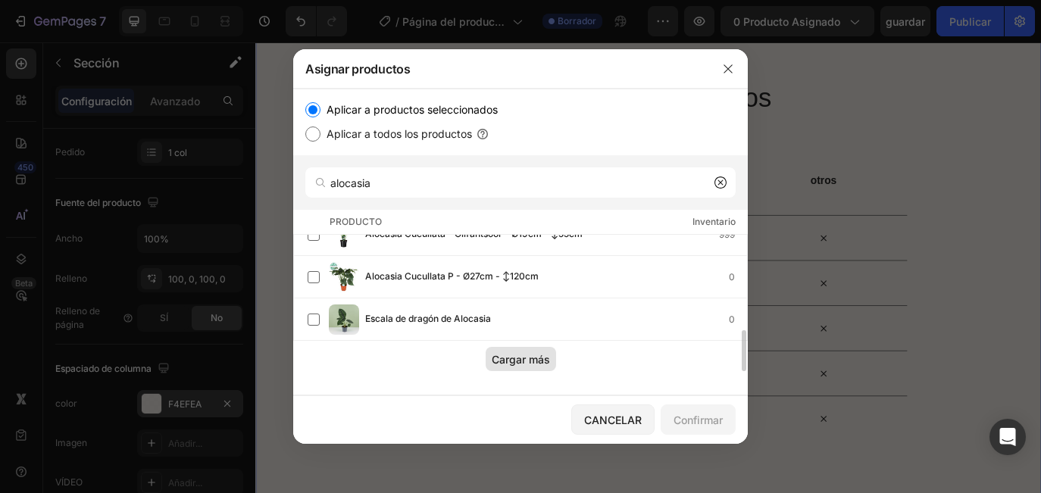
click at [520, 363] on div "Cargar más" at bounding box center [521, 359] width 58 height 16
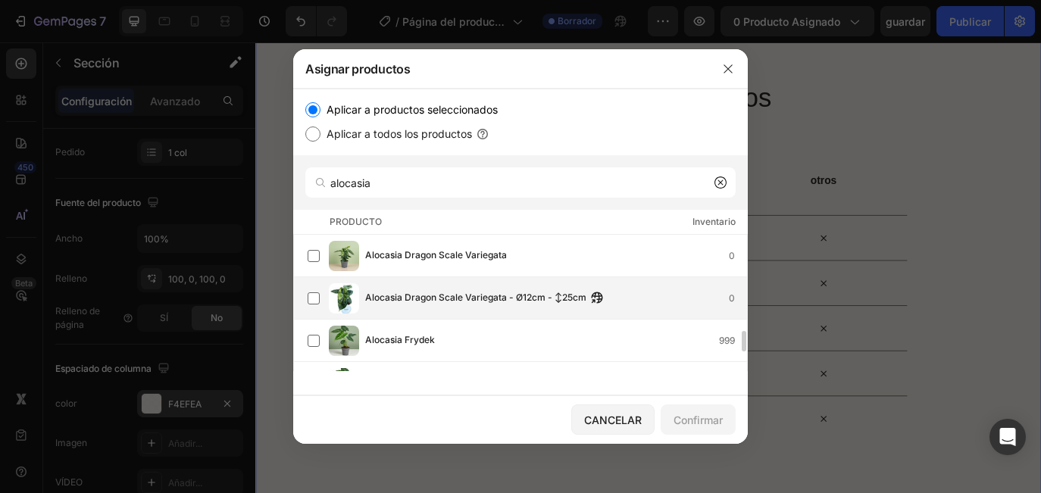
scroll to position [598, 0]
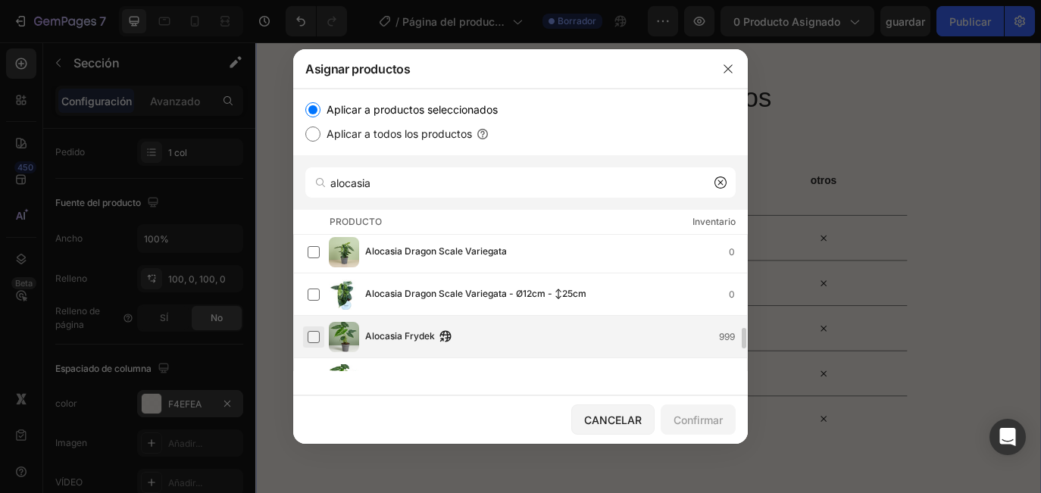
click at [316, 336] on label at bounding box center [313, 337] width 12 height 12
click at [714, 428] on div "Confirmar" at bounding box center [697, 420] width 49 height 16
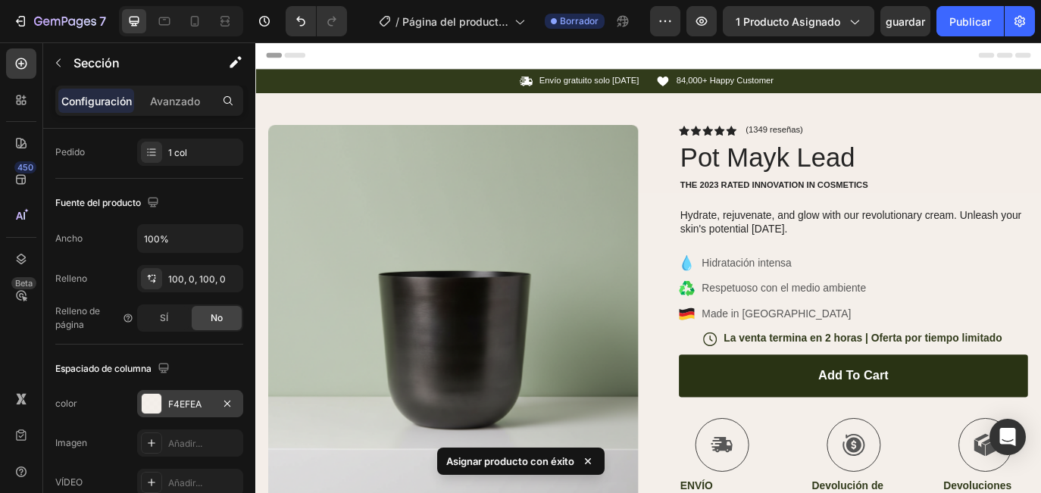
scroll to position [0, 0]
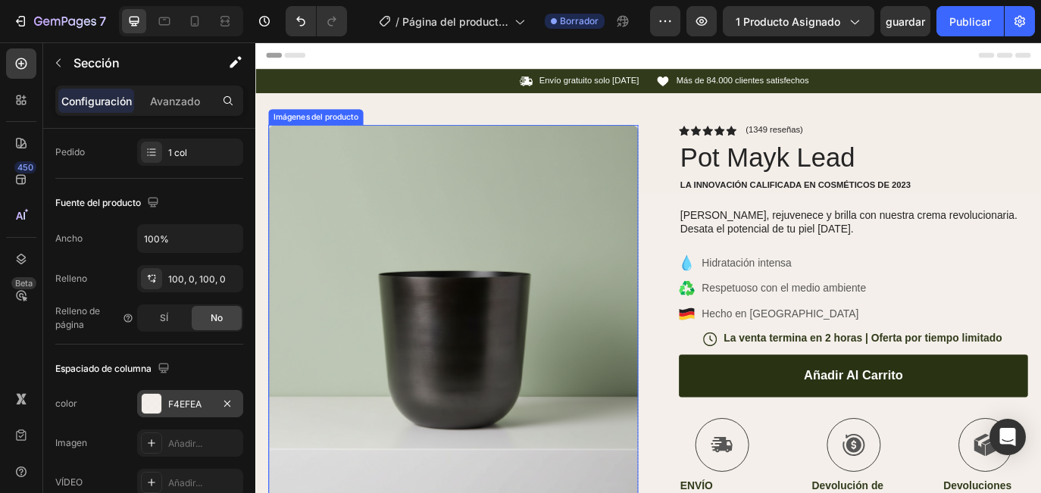
click at [567, 360] on img at bounding box center [484, 365] width 428 height 455
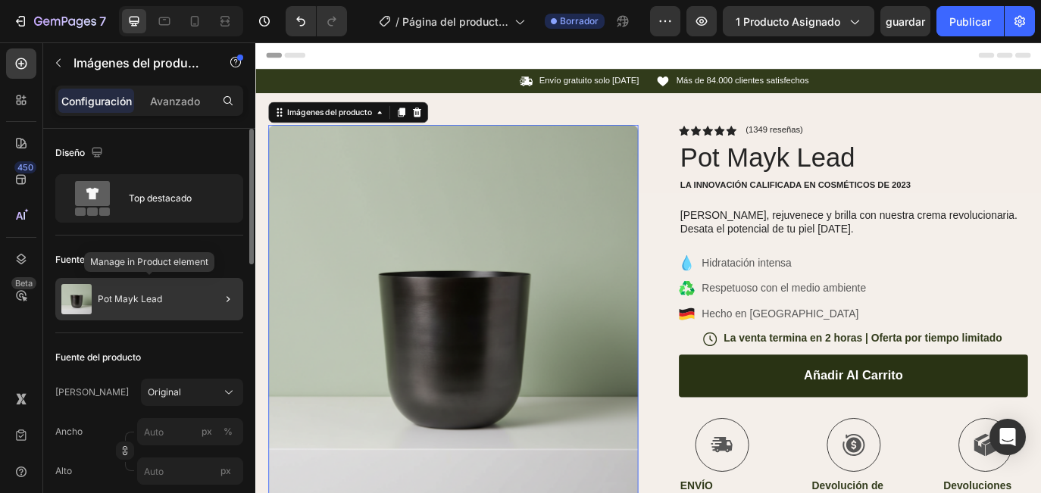
click at [157, 306] on div "Pot Mayk Lead" at bounding box center [149, 299] width 188 height 42
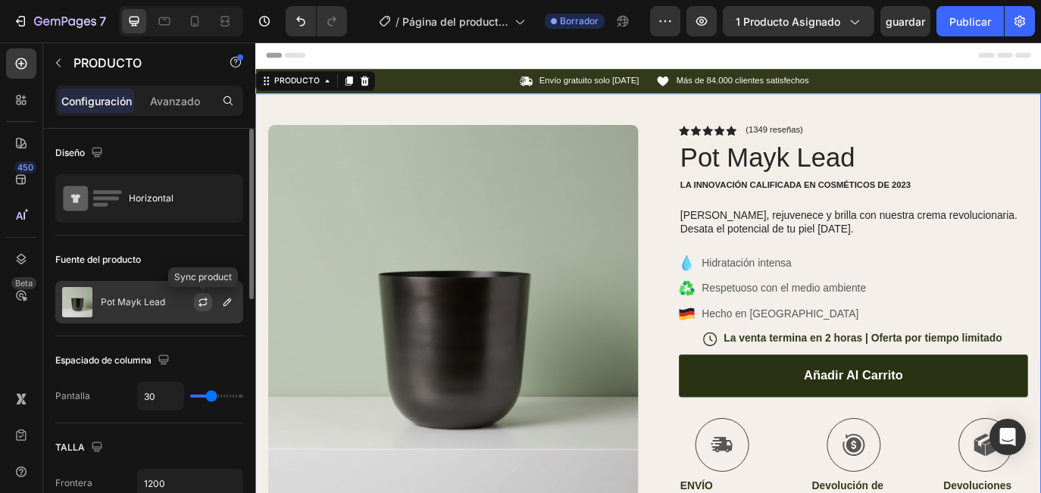
click at [208, 307] on icon "button" at bounding box center [203, 302] width 12 height 12
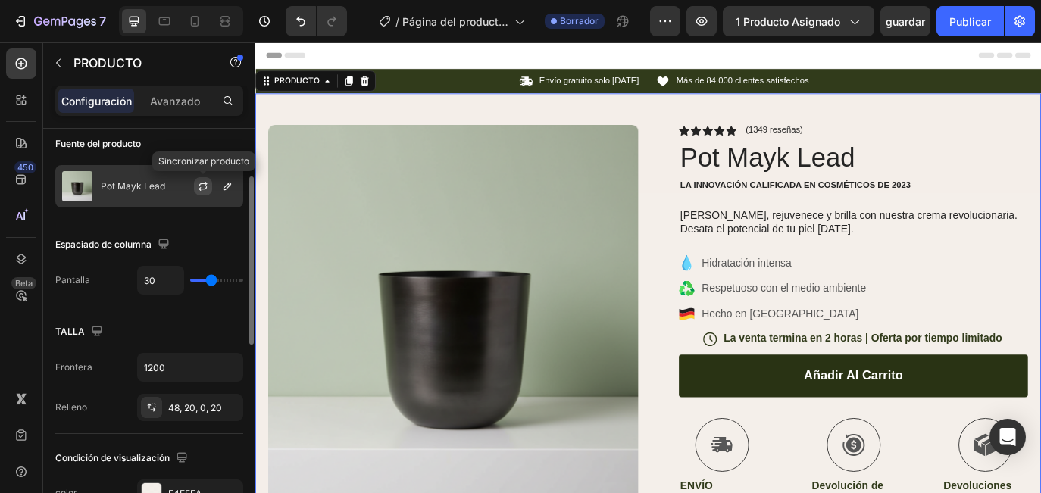
click at [197, 190] on icon "button" at bounding box center [203, 186] width 12 height 12
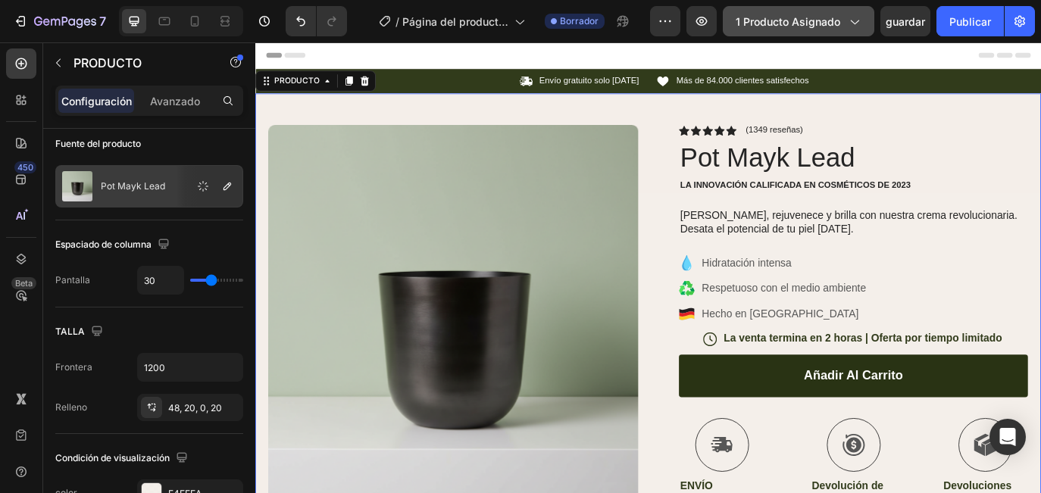
click at [829, 21] on span "1 producto asignado" at bounding box center [787, 22] width 105 height 16
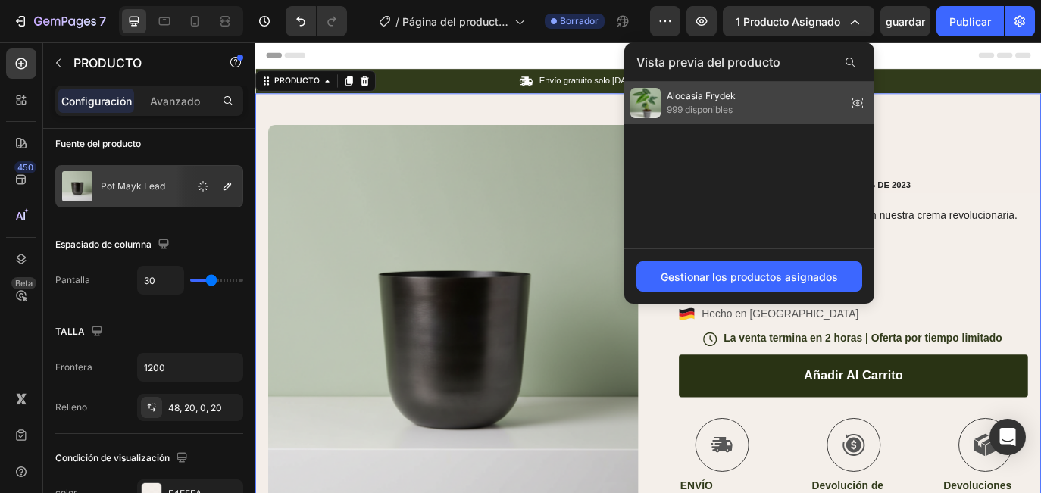
click at [782, 102] on div "Alocasia Frydek 999 disponibles" at bounding box center [749, 103] width 250 height 42
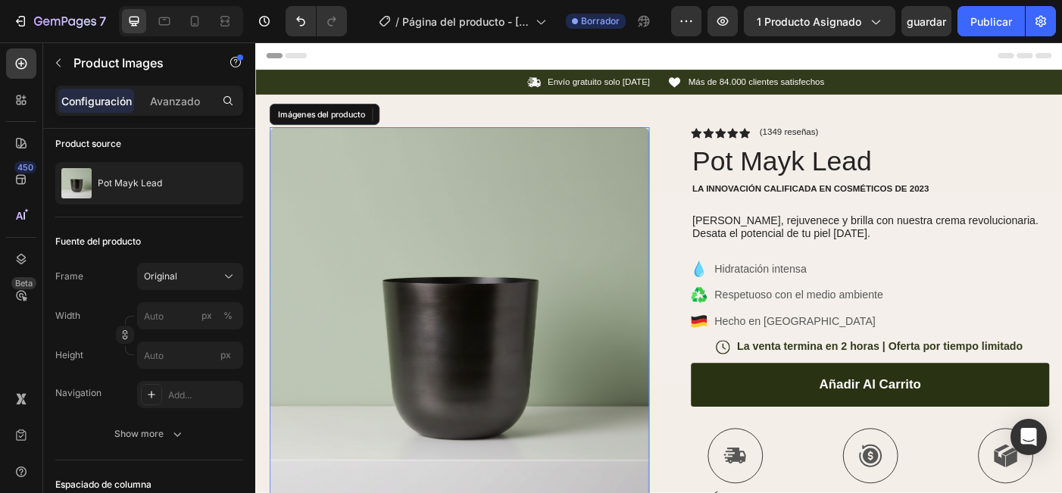
click at [530, 303] on img at bounding box center [484, 365] width 428 height 455
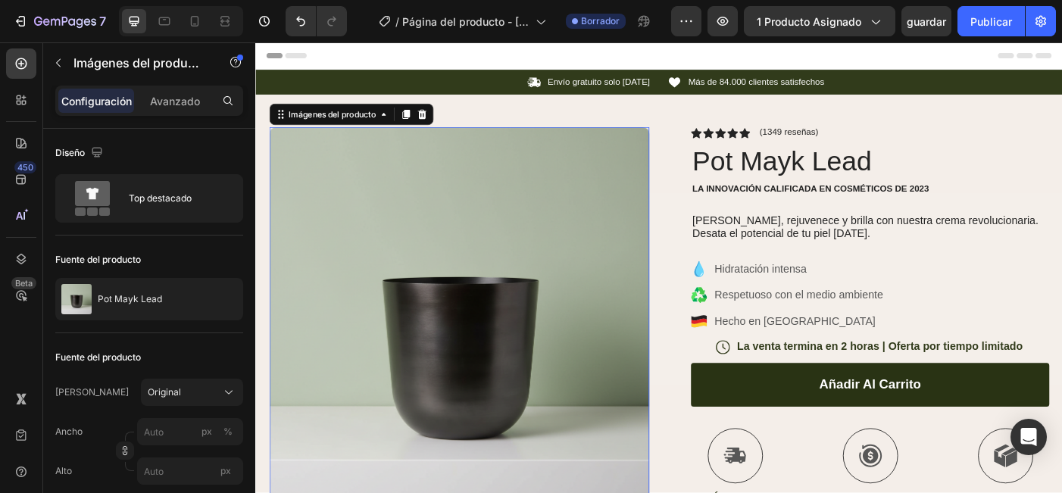
click at [382, 367] on img at bounding box center [484, 365] width 428 height 455
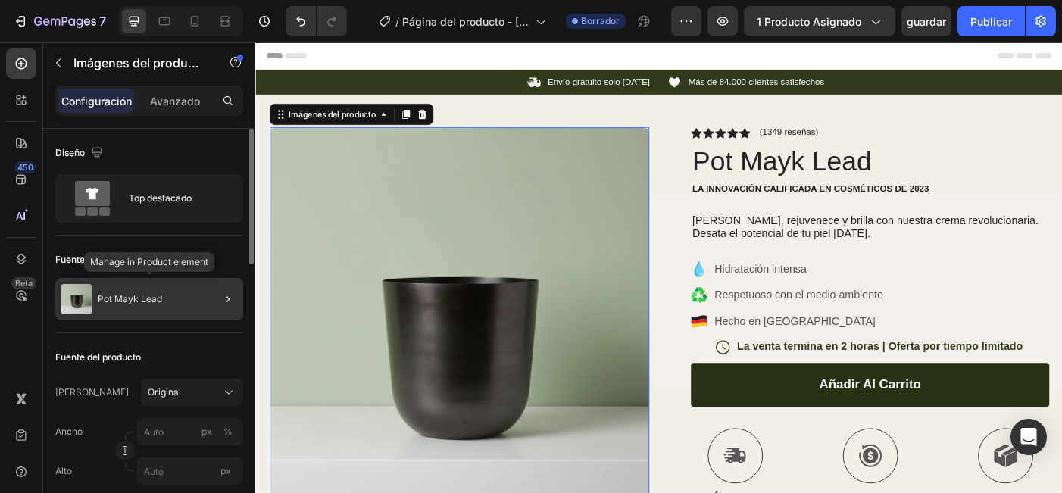
click at [192, 298] on div "Pot Mayk Lead" at bounding box center [149, 299] width 188 height 42
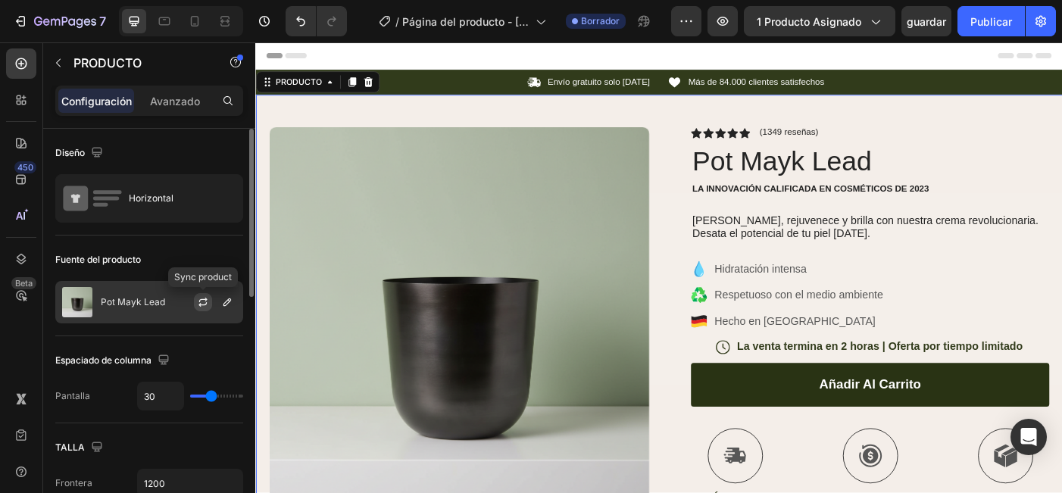
click at [198, 301] on icon "button" at bounding box center [203, 302] width 12 height 12
click at [205, 306] on icon "button" at bounding box center [203, 302] width 12 height 12
click at [126, 308] on div "Pot Mayk Lead" at bounding box center [149, 302] width 188 height 42
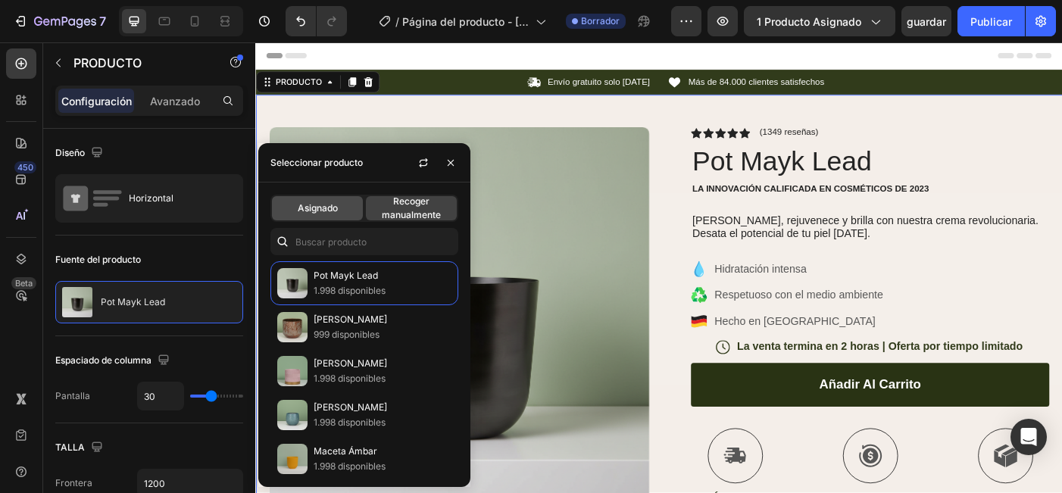
click at [314, 208] on span "Asignado" at bounding box center [318, 208] width 40 height 14
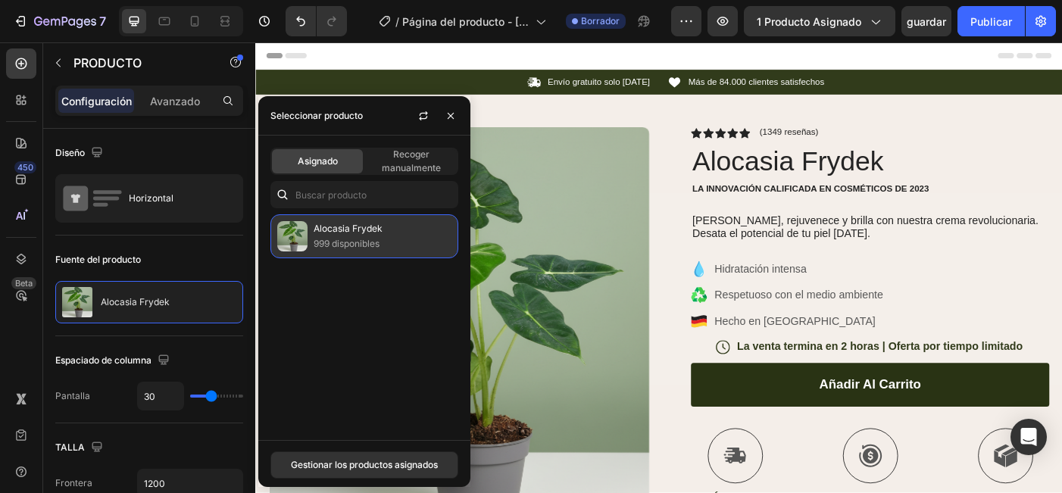
click at [323, 236] on p "Alocasia Frydek" at bounding box center [383, 228] width 138 height 15
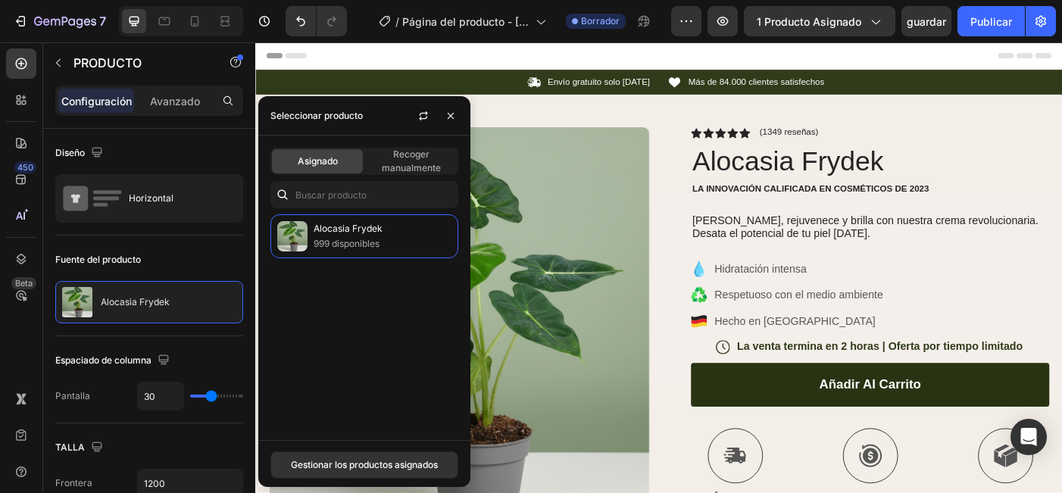
click at [713, 122] on div "Imágenes del producto Fila icono icono icono icono icono Lista de iconos (1349 …" at bounding box center [709, 477] width 909 height 753
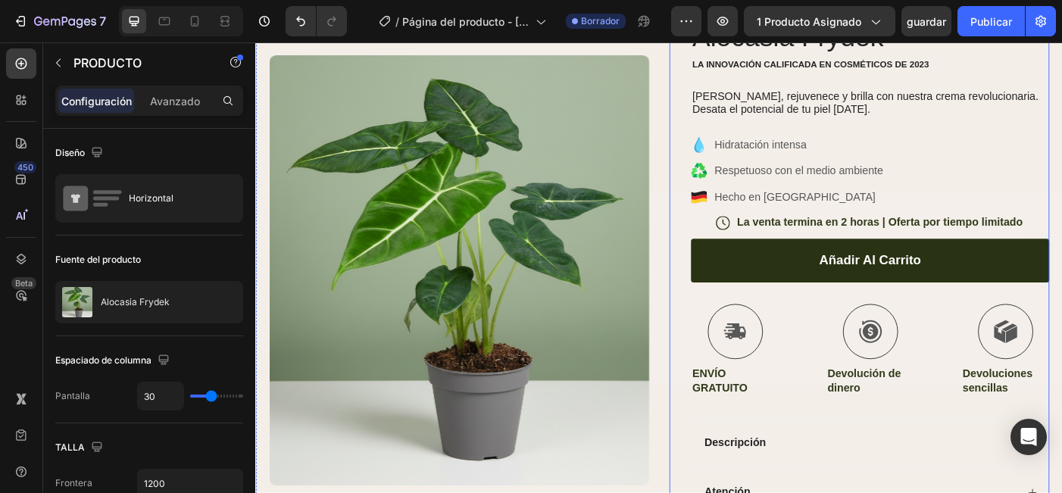
scroll to position [147, 0]
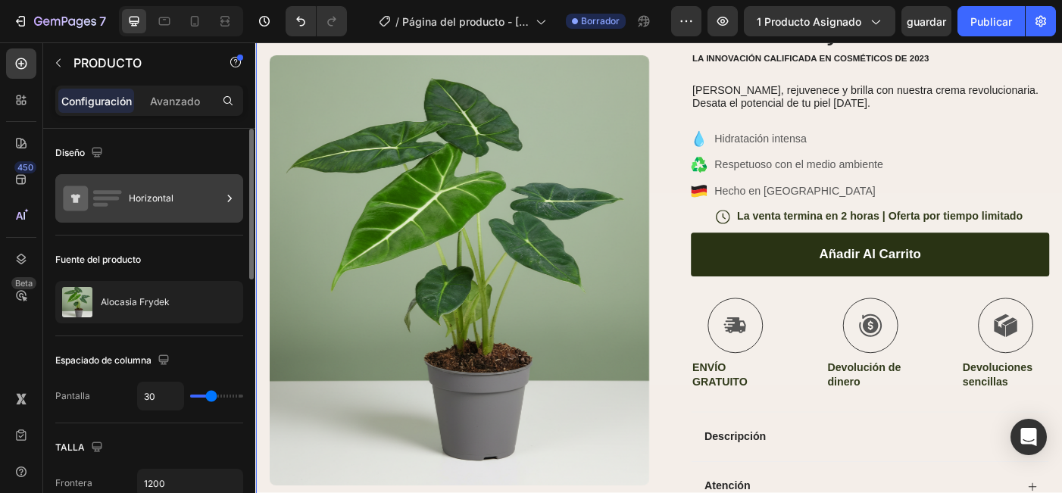
click at [159, 186] on div "Horizontal" at bounding box center [175, 198] width 92 height 35
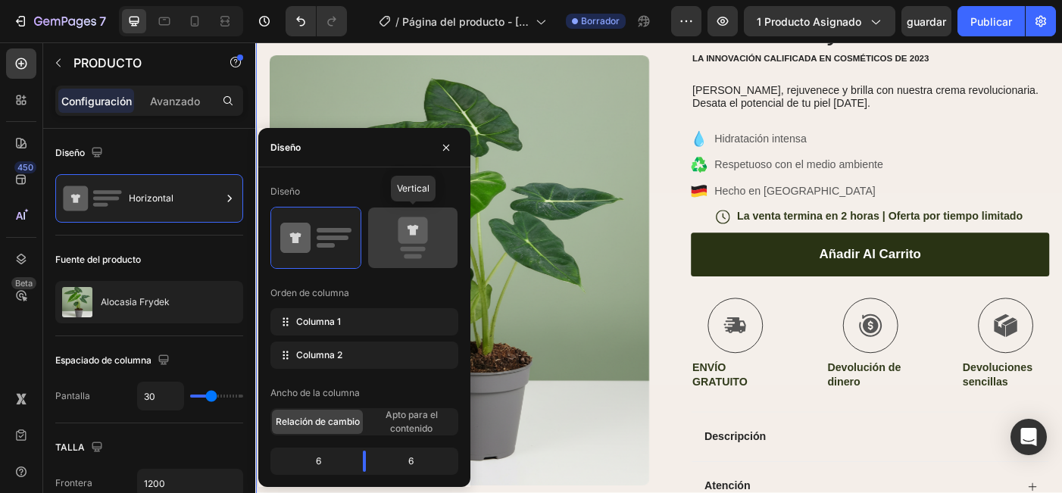
click at [410, 242] on icon at bounding box center [413, 230] width 30 height 27
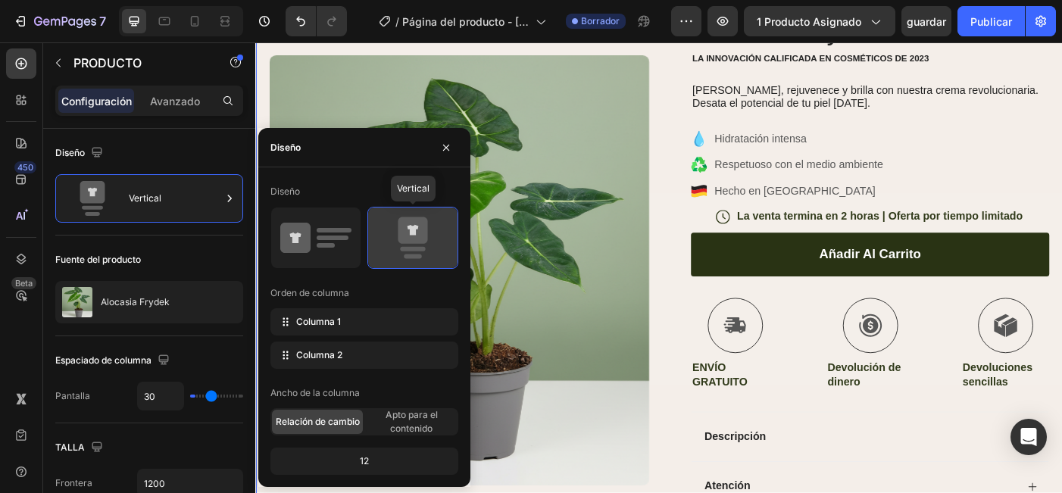
type input "0"
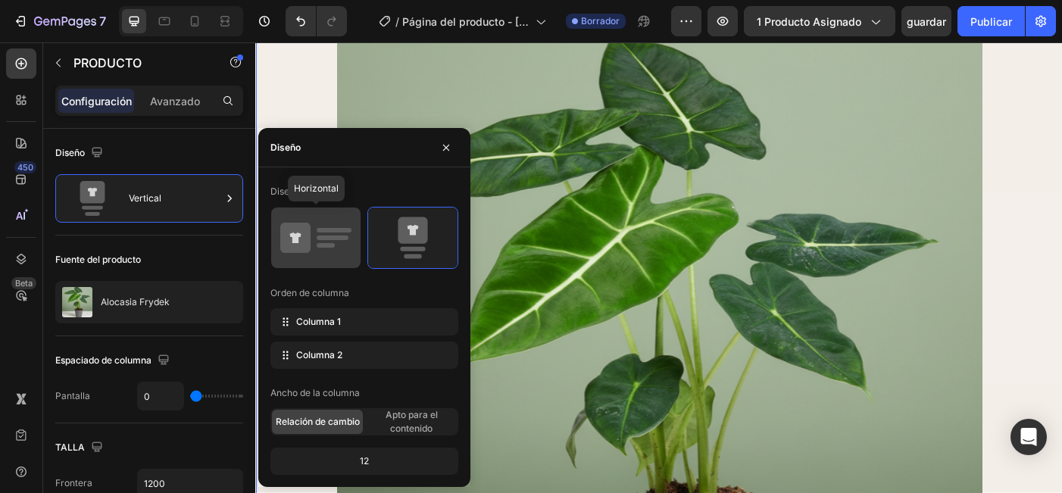
click at [332, 251] on icon at bounding box center [315, 238] width 71 height 42
type input "30"
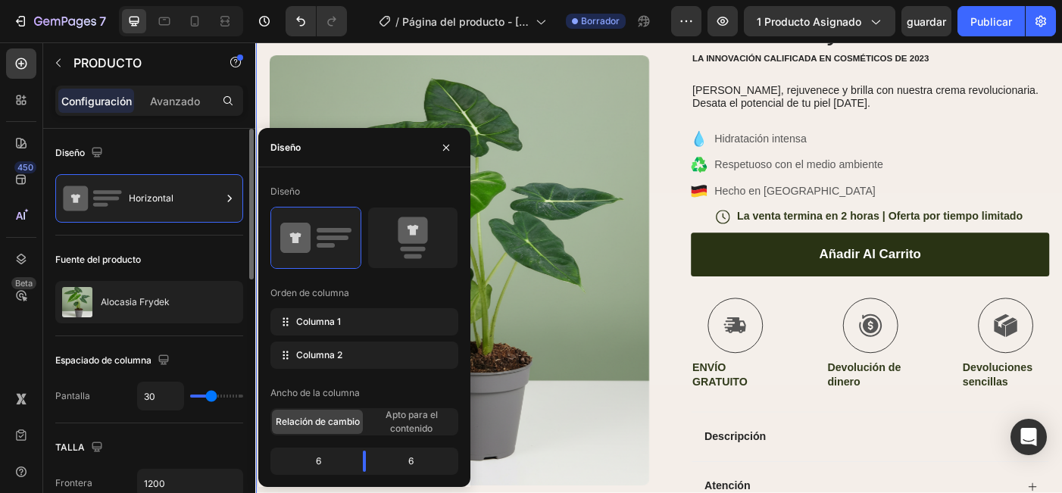
click at [214, 161] on div "Diseño" at bounding box center [149, 153] width 188 height 24
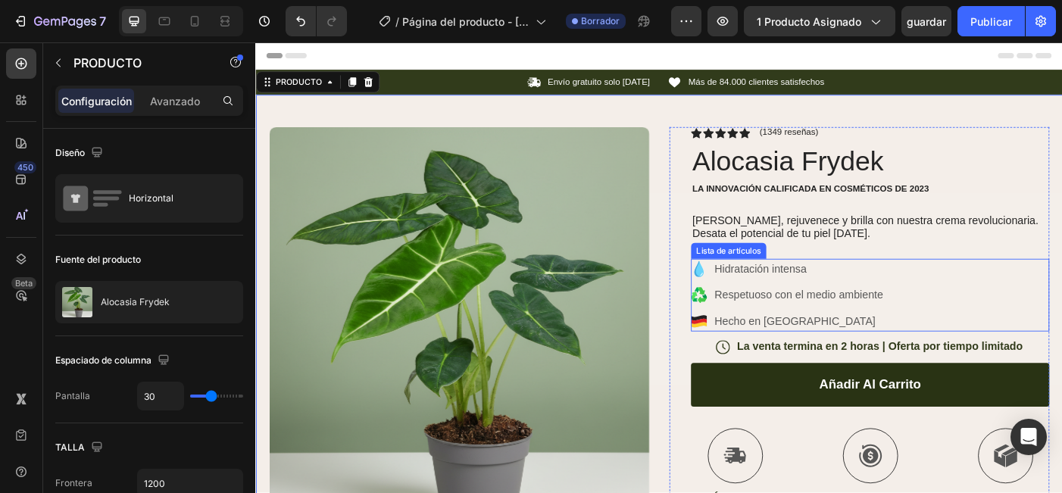
scroll to position [0, 0]
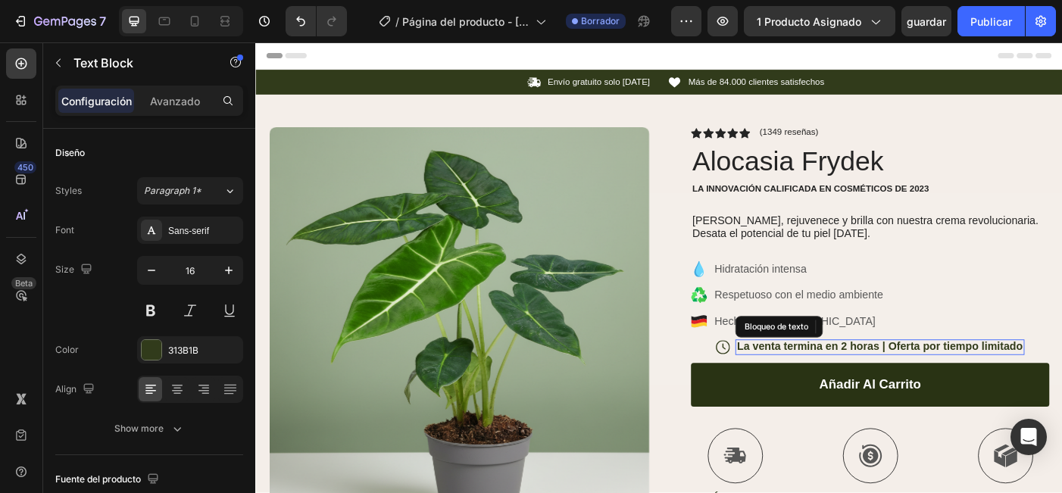
click at [880, 379] on p "La venta termina en 2 horas | Oferta por tiempo limitado" at bounding box center [958, 385] width 322 height 16
click at [943, 363] on icon at bounding box center [942, 362] width 10 height 11
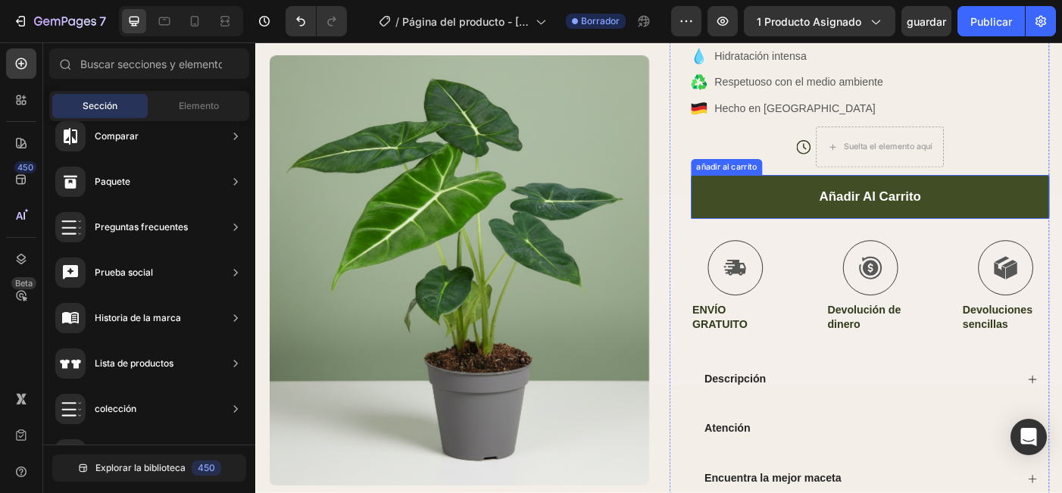
scroll to position [367, 0]
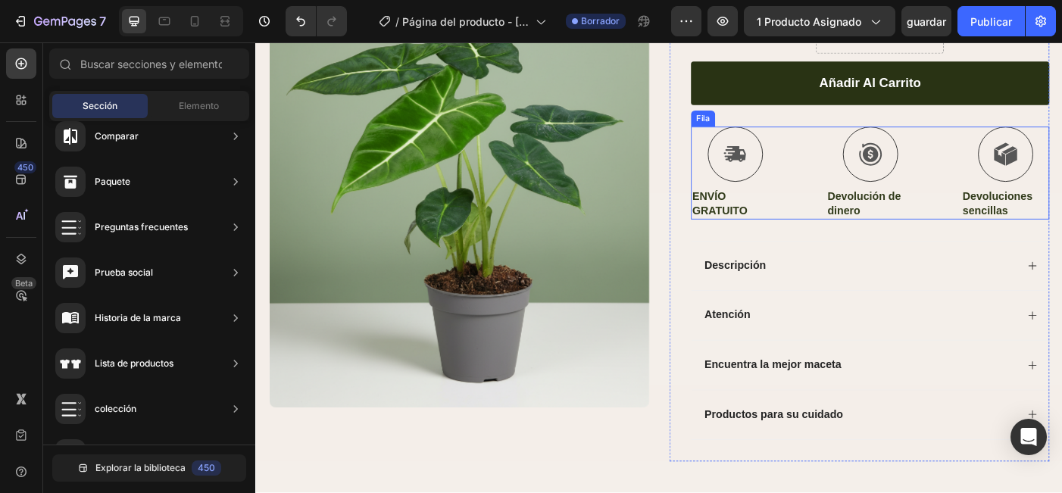
click at [888, 198] on div "icono ENVÍO GRATUITO Bloqueo de texto icono Devolución de dinero Bloqueo de tex…" at bounding box center [947, 190] width 404 height 105
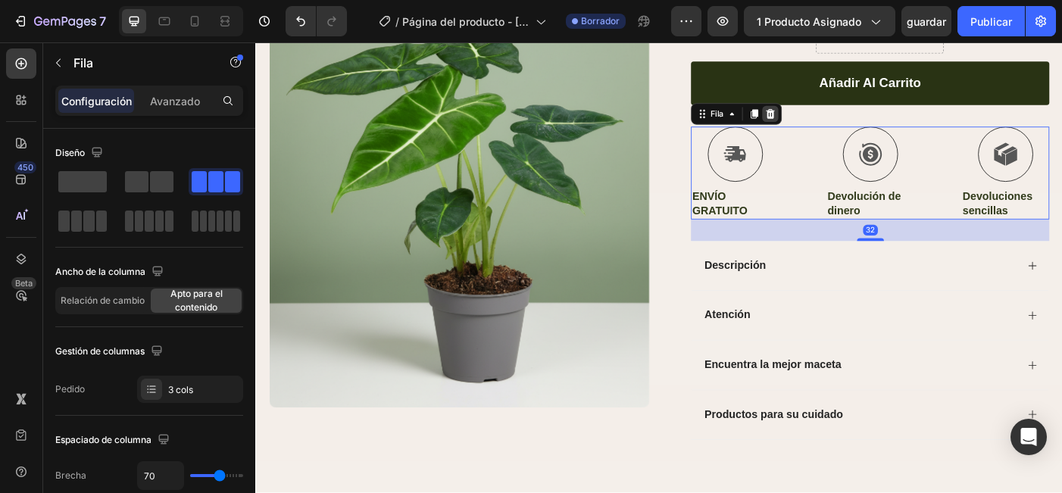
click at [834, 127] on div at bounding box center [835, 123] width 18 height 18
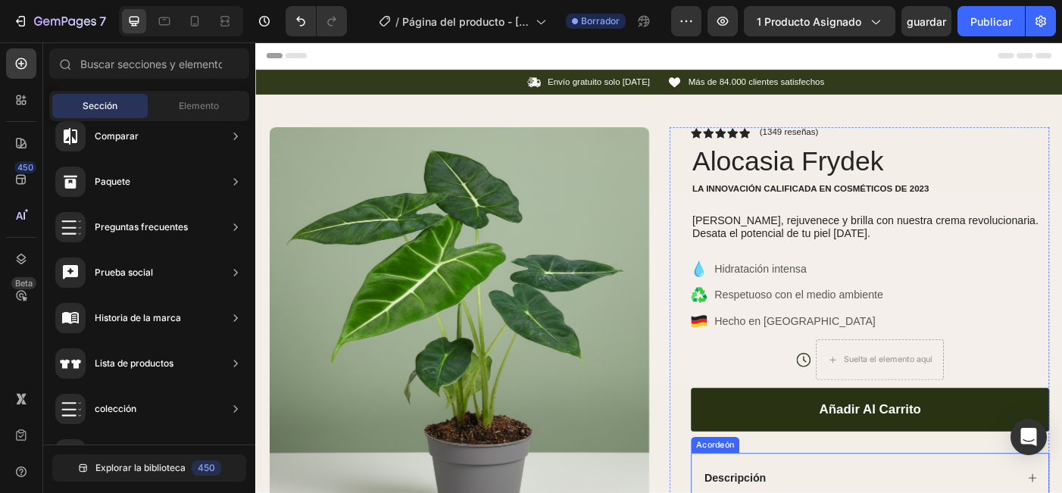
scroll to position [0, 0]
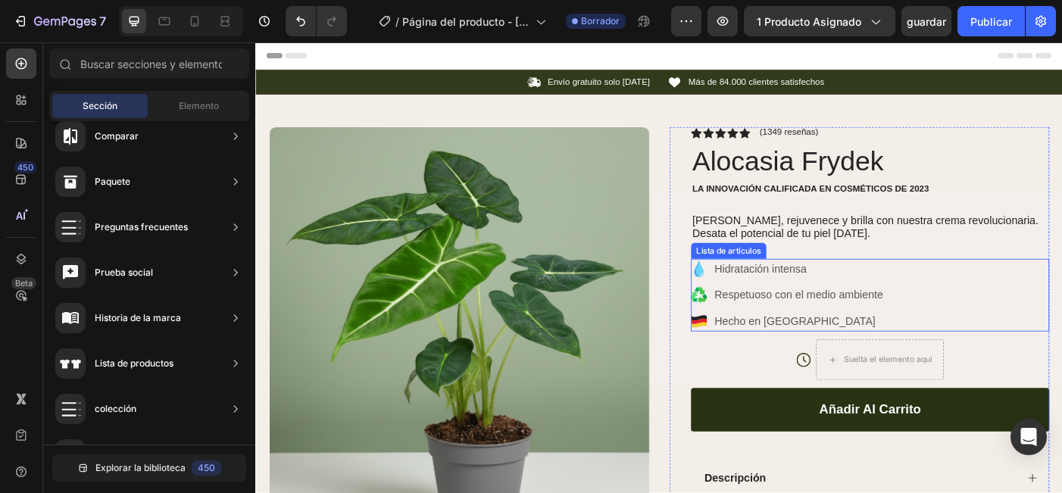
click at [787, 277] on div "Lista de artículos" at bounding box center [787, 277] width 79 height 14
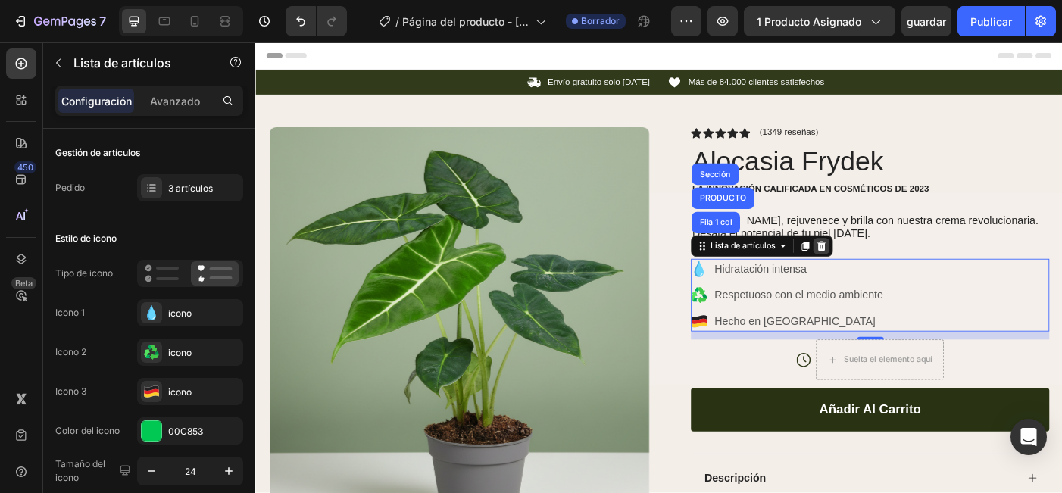
click at [894, 270] on icon at bounding box center [892, 272] width 12 height 12
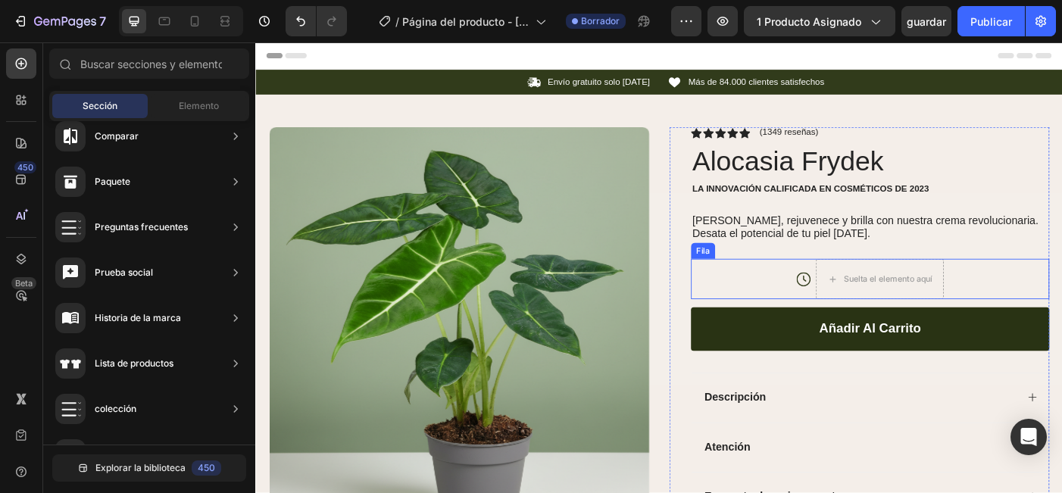
click at [805, 296] on div "icono Suelta el elemento aquí Fila" at bounding box center [947, 308] width 404 height 45
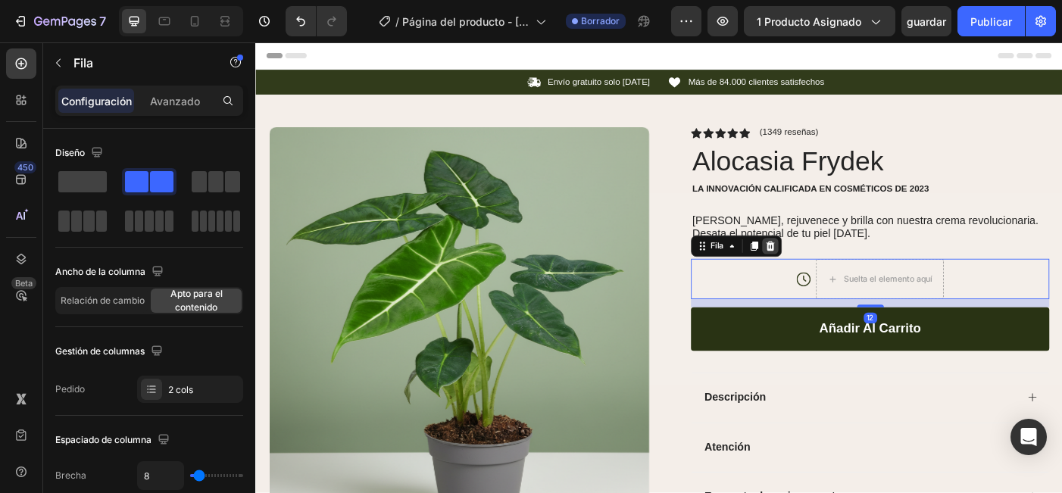
click at [829, 266] on icon at bounding box center [835, 272] width 12 height 12
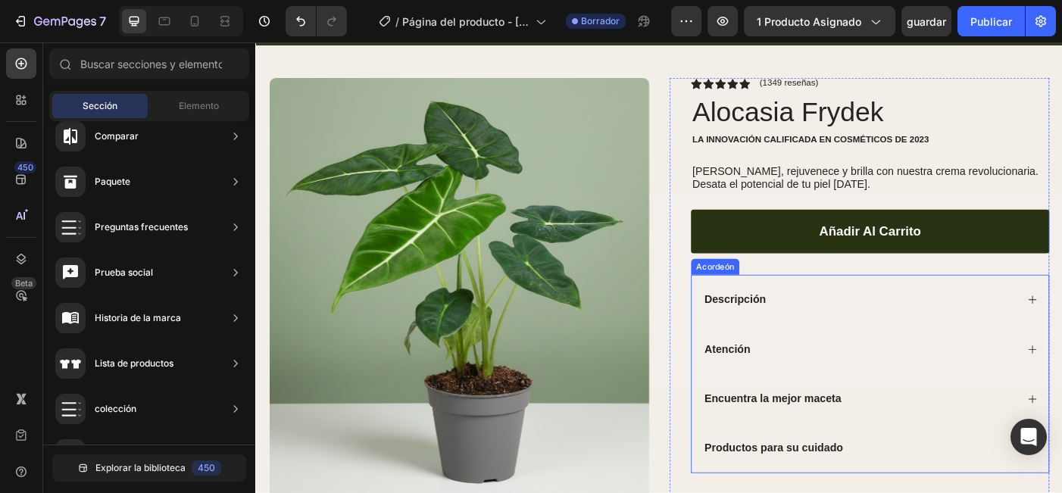
scroll to position [75, 0]
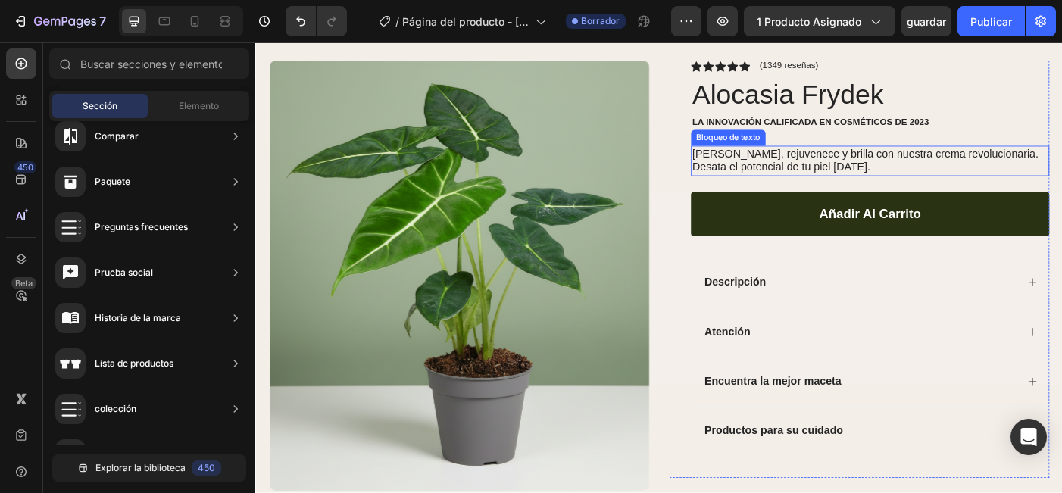
click at [839, 179] on p "[PERSON_NAME], rejuvenece y [PERSON_NAME] con nuestra crema revolucionaria. Des…" at bounding box center [947, 177] width 401 height 32
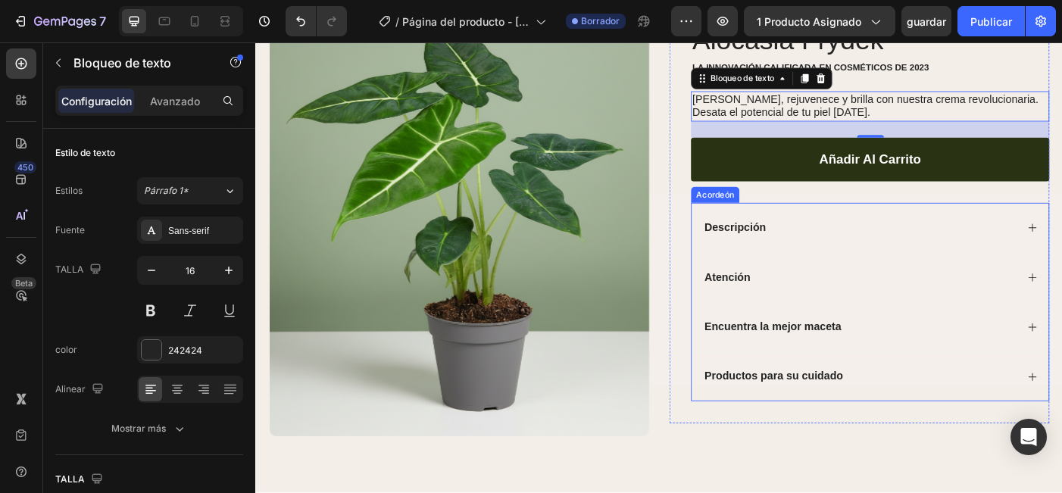
scroll to position [161, 0]
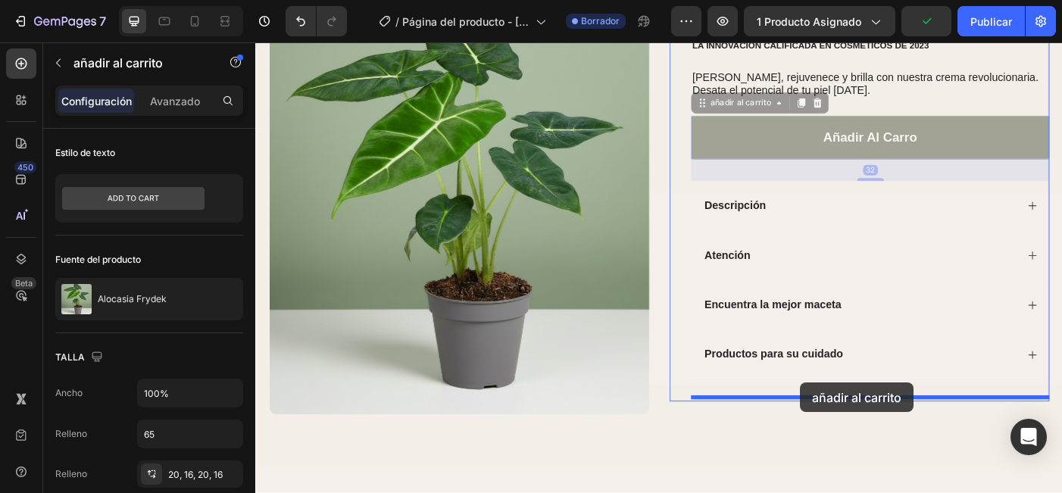
drag, startPoint x: 857, startPoint y: 139, endPoint x: 869, endPoint y: 429, distance: 290.3
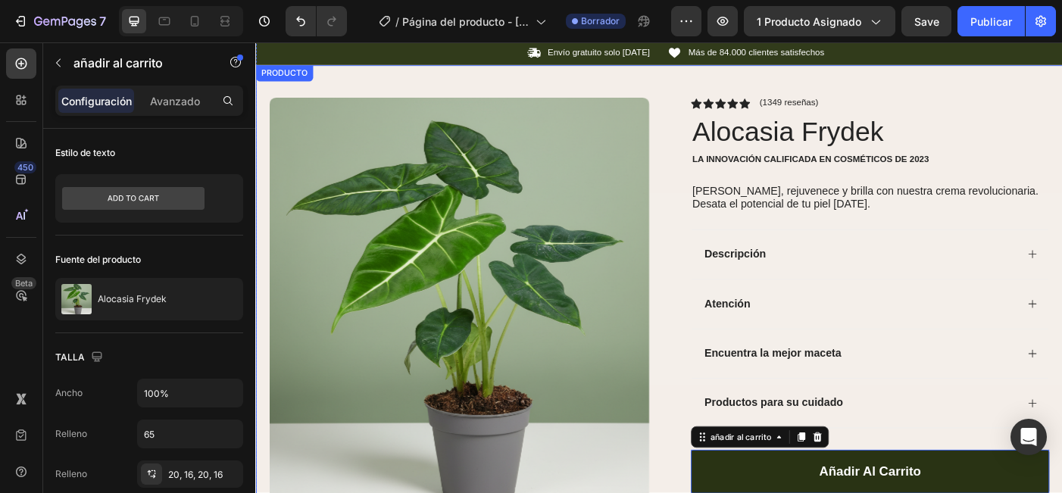
scroll to position [0, 0]
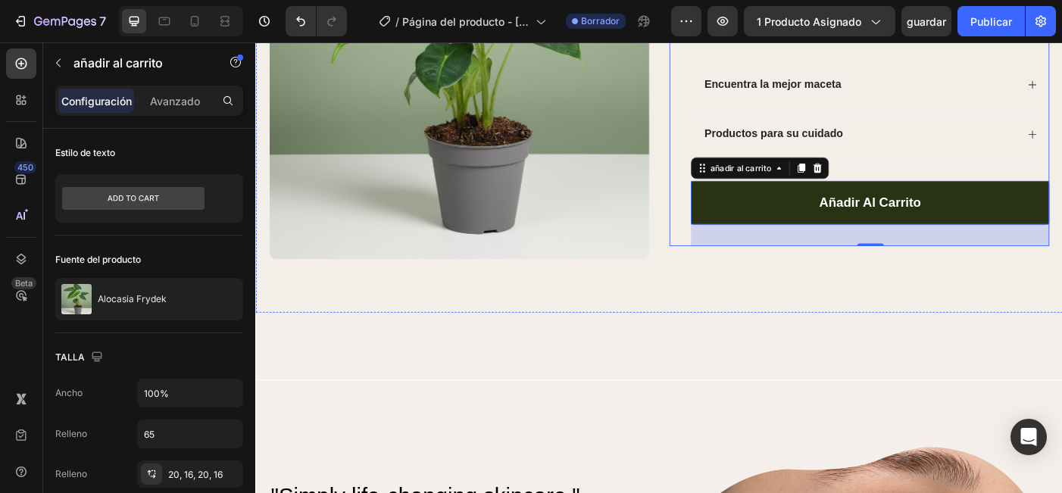
click at [725, 339] on div "icono icono icono icono icono Lista de iconos (1349 reseñas) Bloqueo de texto F…" at bounding box center [935, 74] width 428 height 545
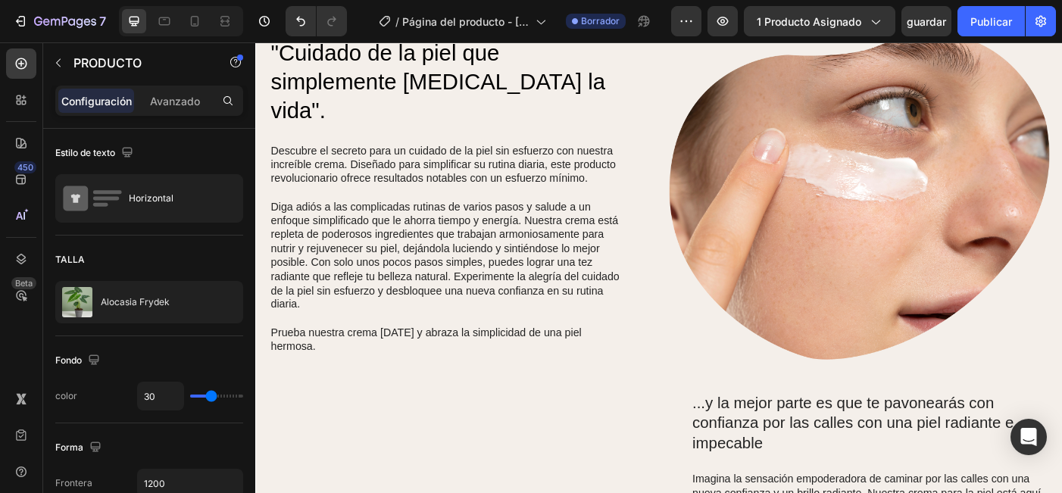
scroll to position [506, 0]
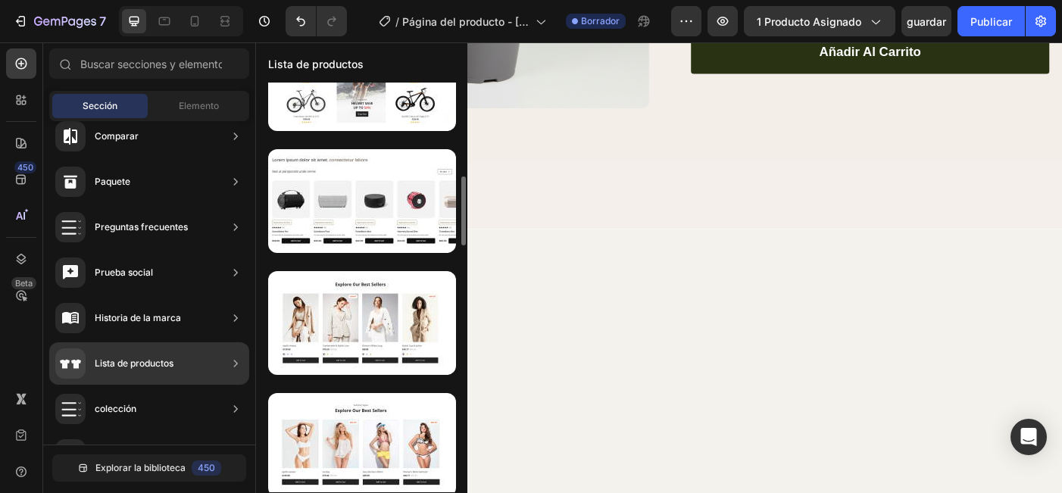
scroll to position [345, 0]
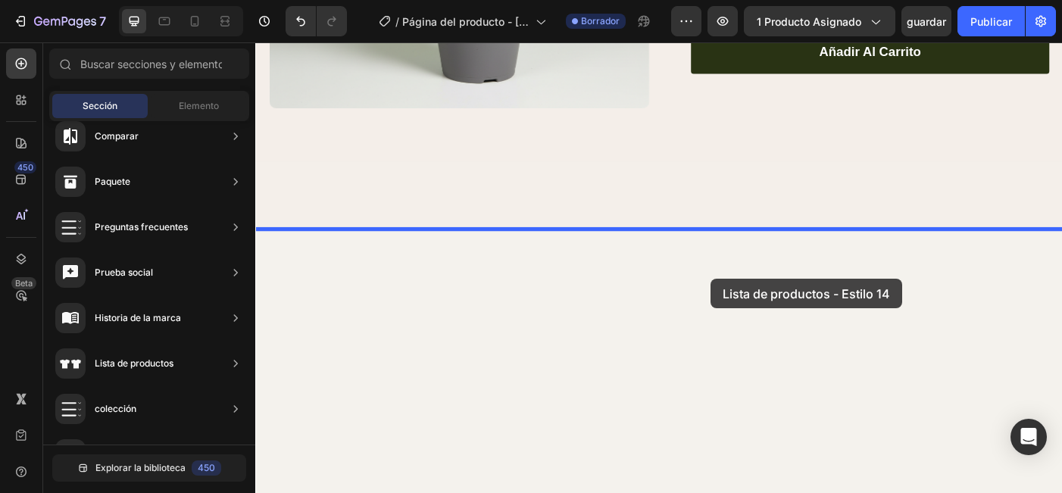
drag, startPoint x: 622, startPoint y: 304, endPoint x: 766, endPoint y: 307, distance: 144.7
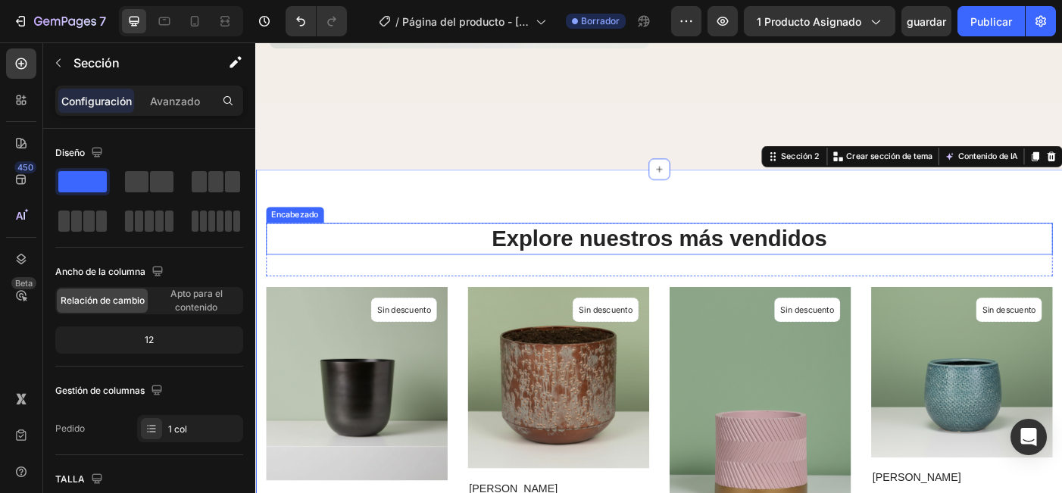
scroll to position [528, 0]
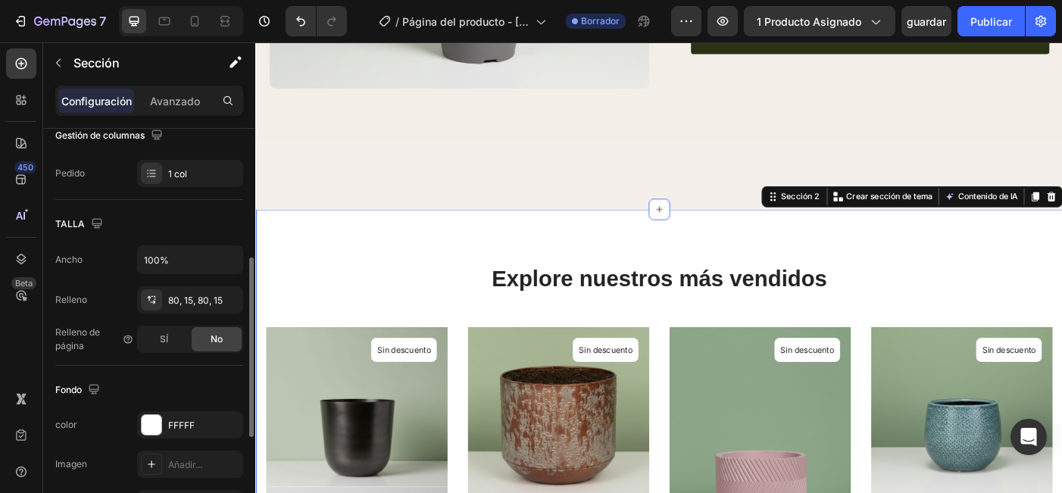
scroll to position [301, 0]
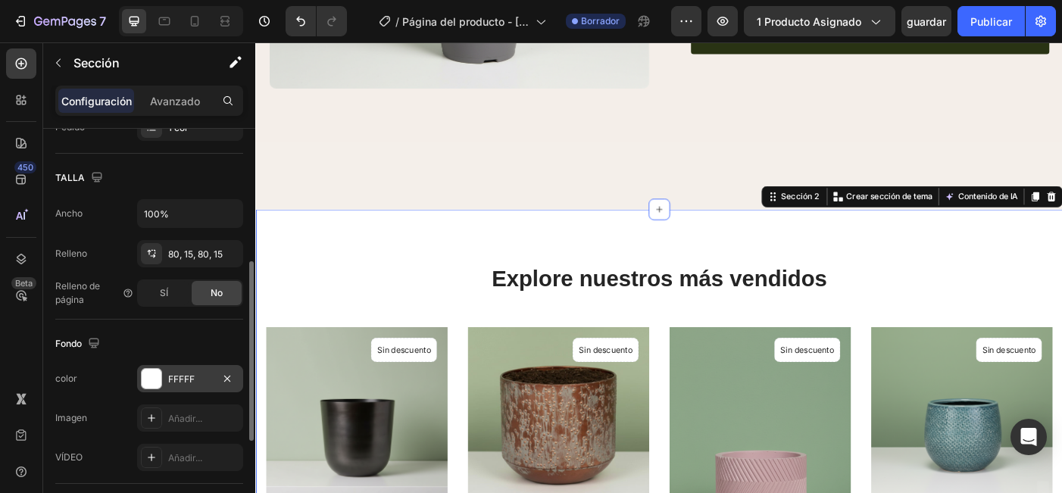
click at [187, 379] on div "FFFFF" at bounding box center [190, 380] width 44 height 14
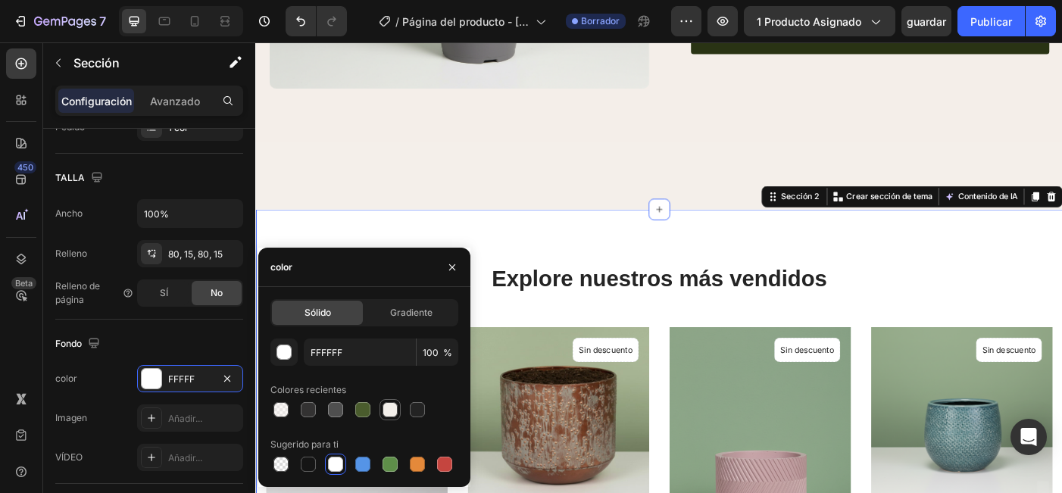
click at [392, 409] on div at bounding box center [389, 409] width 15 height 15
type input "F4EFEA"
type input "96"
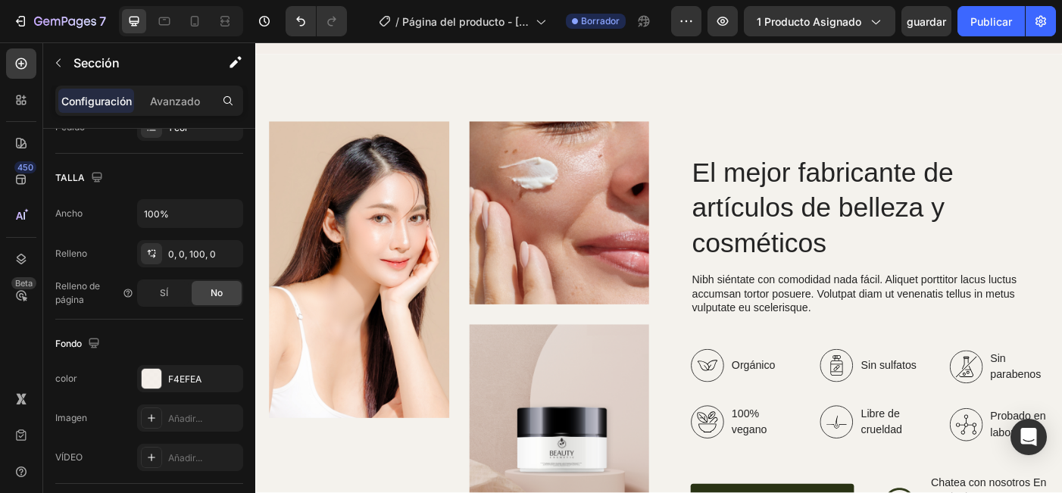
scroll to position [1222, 0]
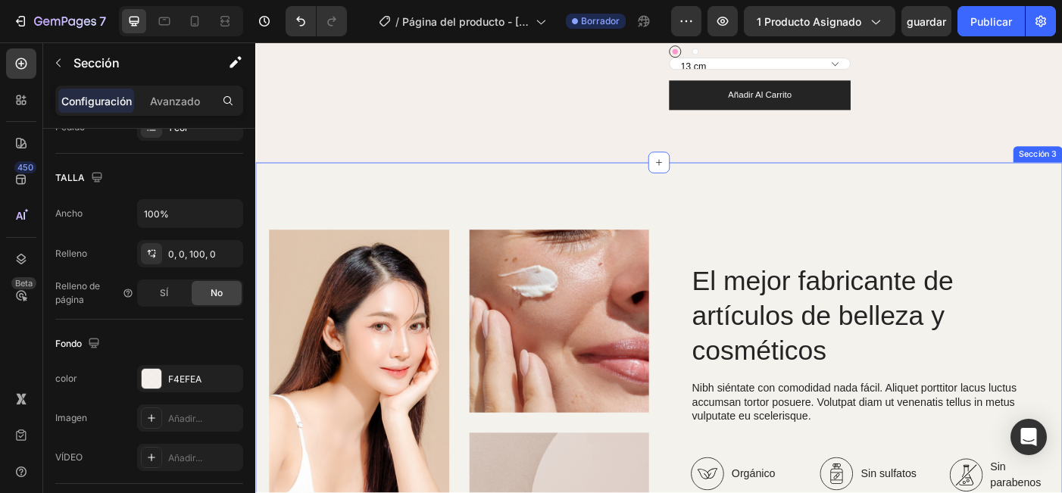
click at [829, 206] on div "Imagen Imagen Imagen Fila El mejor fabricante de artículos de belleza y cosméti…" at bounding box center [709, 499] width 909 height 642
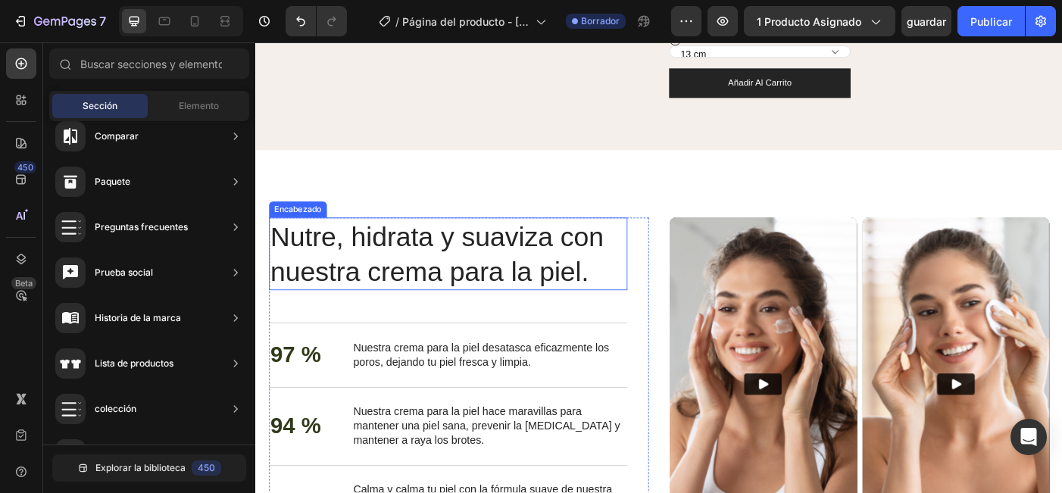
scroll to position [1230, 0]
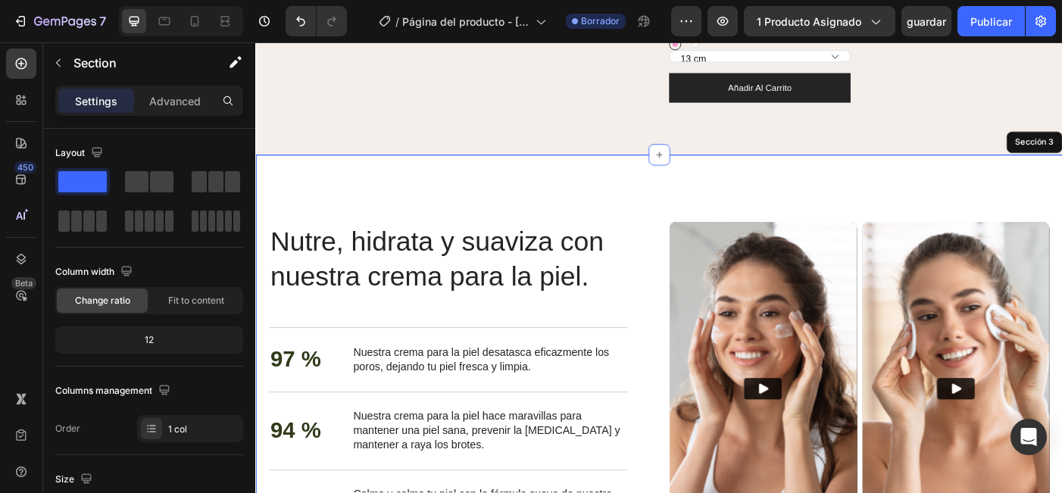
click at [664, 226] on div "Nourish, hydrate, and soften with our skin cream. Heading Nutre, hidrata y suav…" at bounding box center [709, 456] width 909 height 573
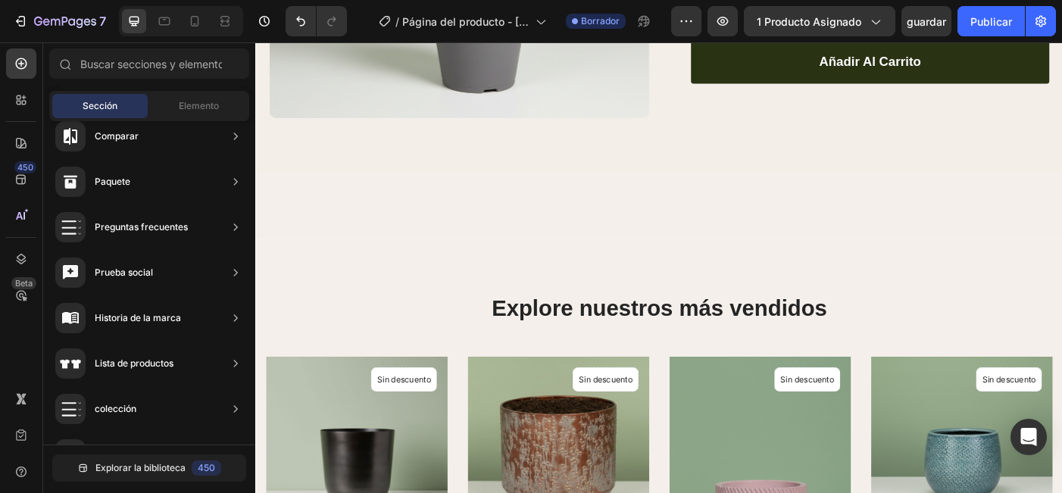
scroll to position [478, 0]
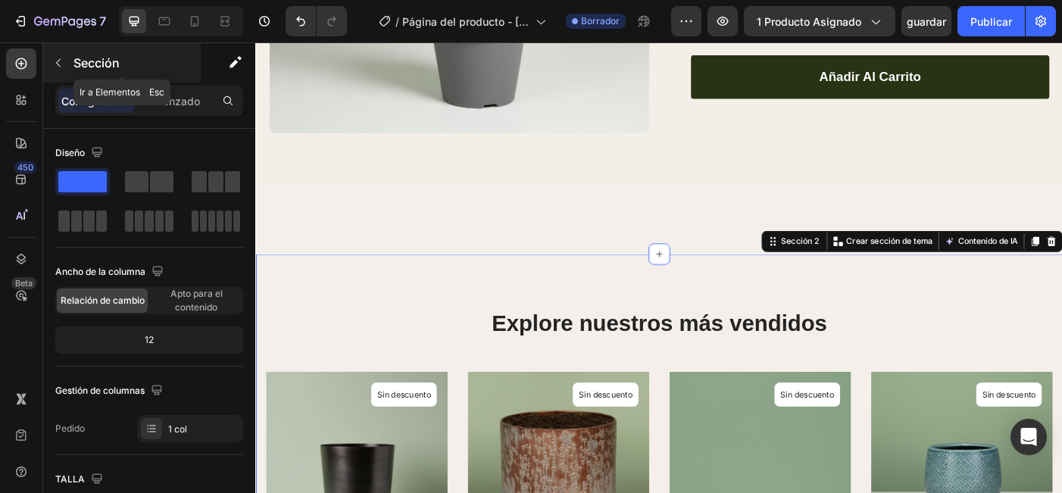
click at [68, 67] on button "button" at bounding box center [58, 63] width 24 height 24
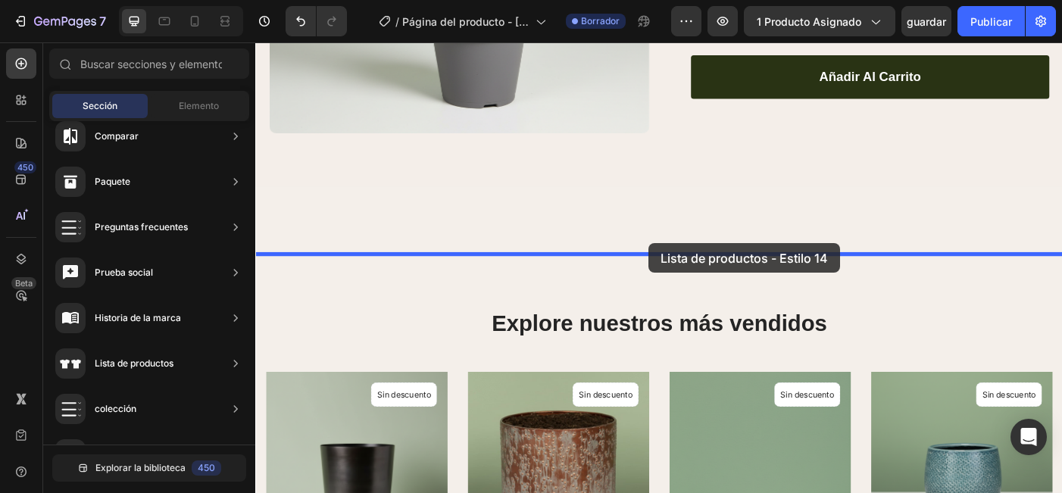
drag, startPoint x: 656, startPoint y: 283, endPoint x: 697, endPoint y: 269, distance: 43.4
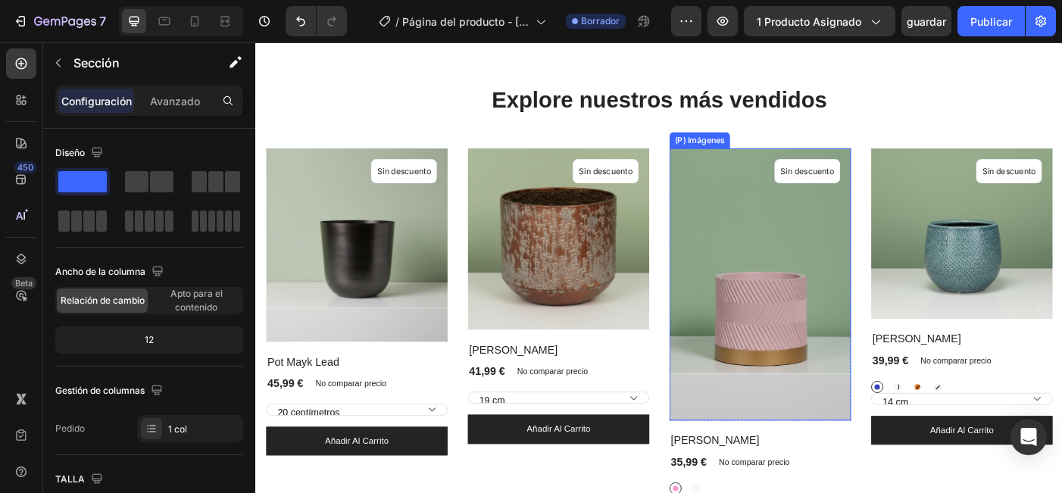
scroll to position [538, 0]
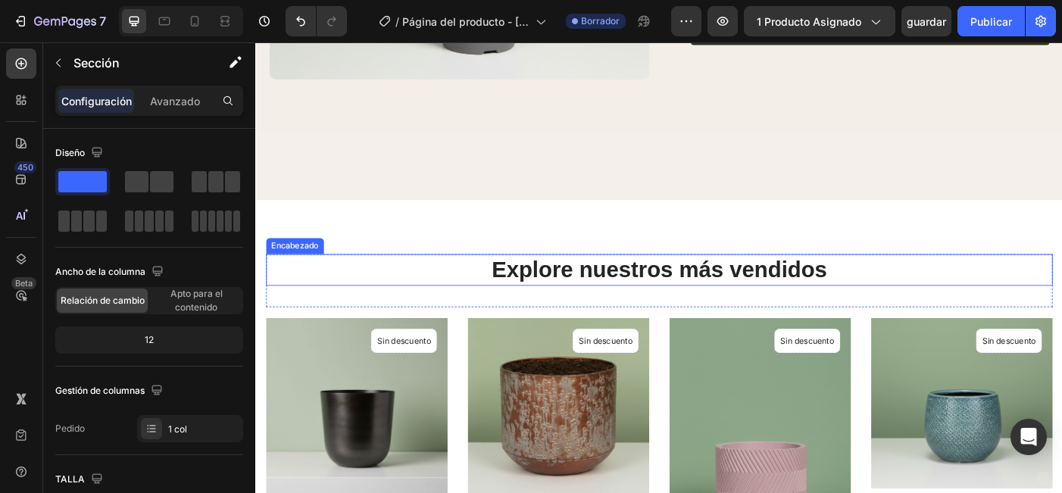
click at [837, 286] on p "Explore nuestros más vendidos" at bounding box center [709, 298] width 883 height 33
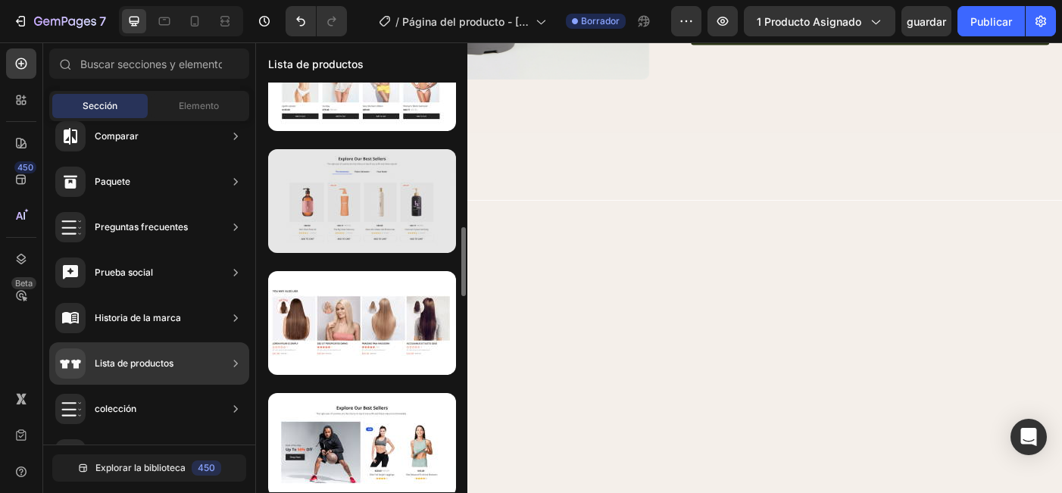
scroll to position [697, 0]
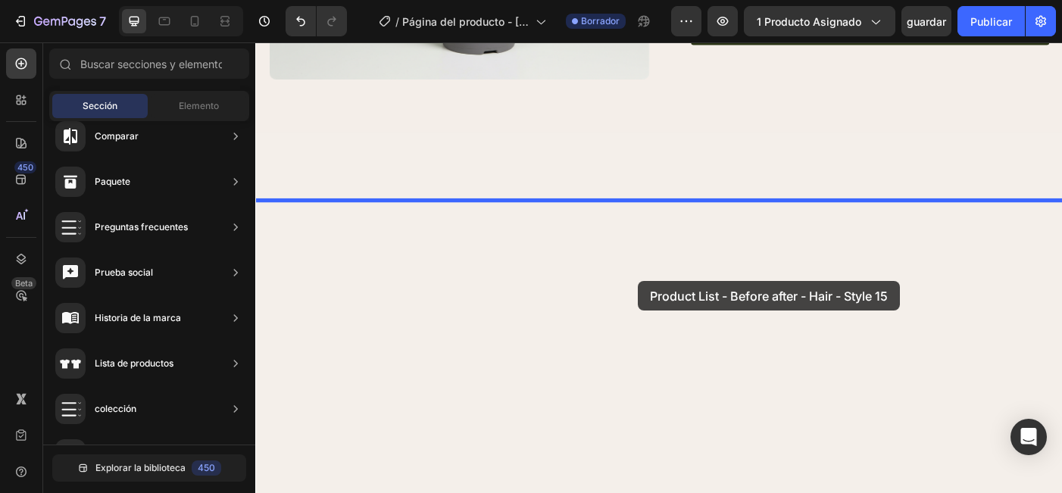
drag, startPoint x: 588, startPoint y: 306, endPoint x: 687, endPoint y: 310, distance: 99.3
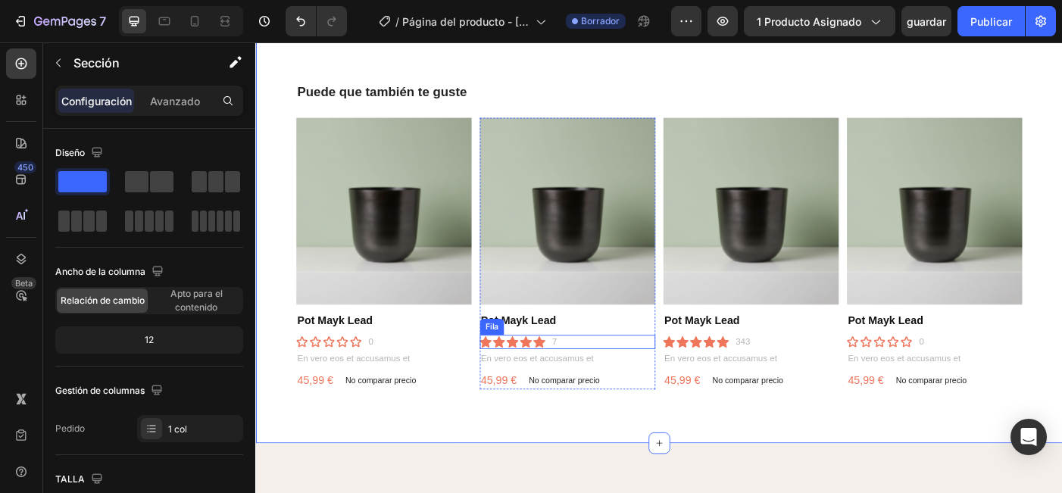
scroll to position [732, 0]
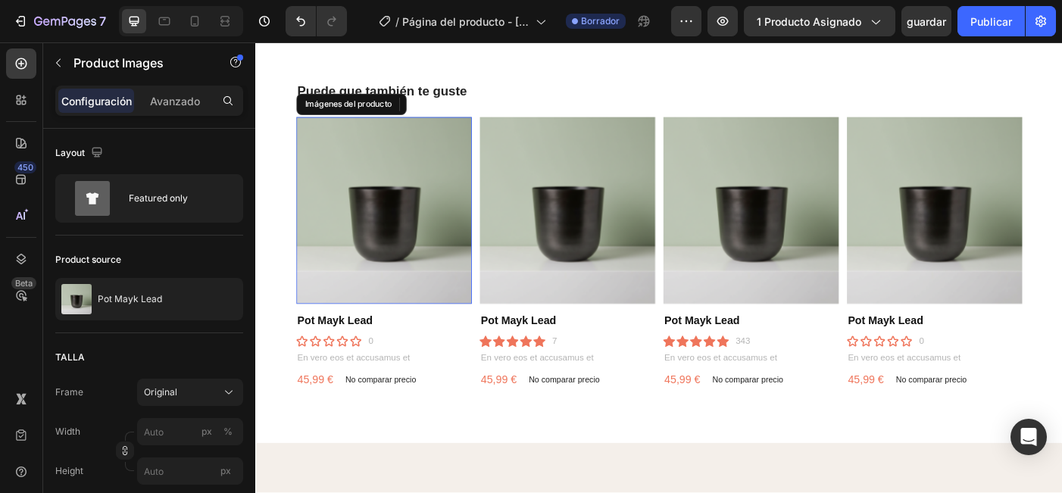
click at [370, 244] on img at bounding box center [400, 232] width 198 height 211
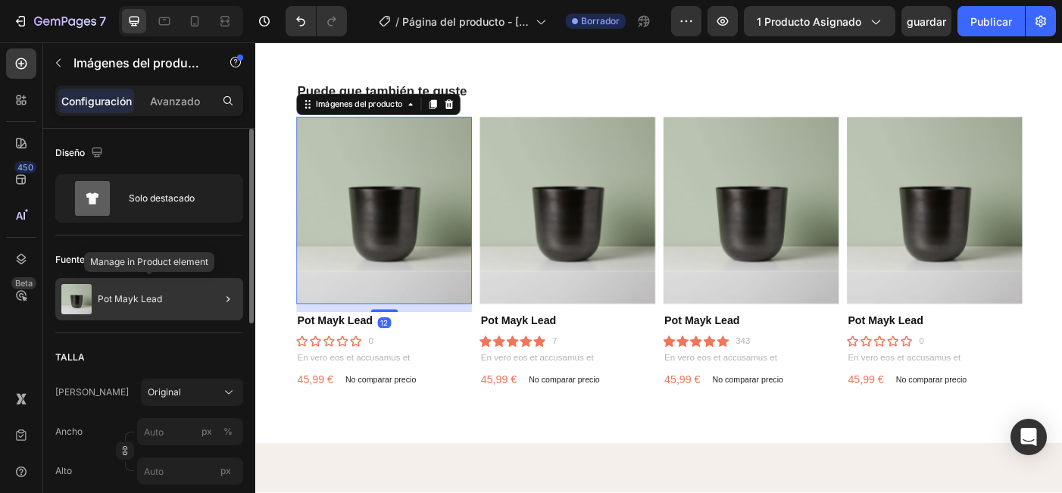
click at [139, 295] on p "Pot Mayk Lead" at bounding box center [130, 299] width 64 height 11
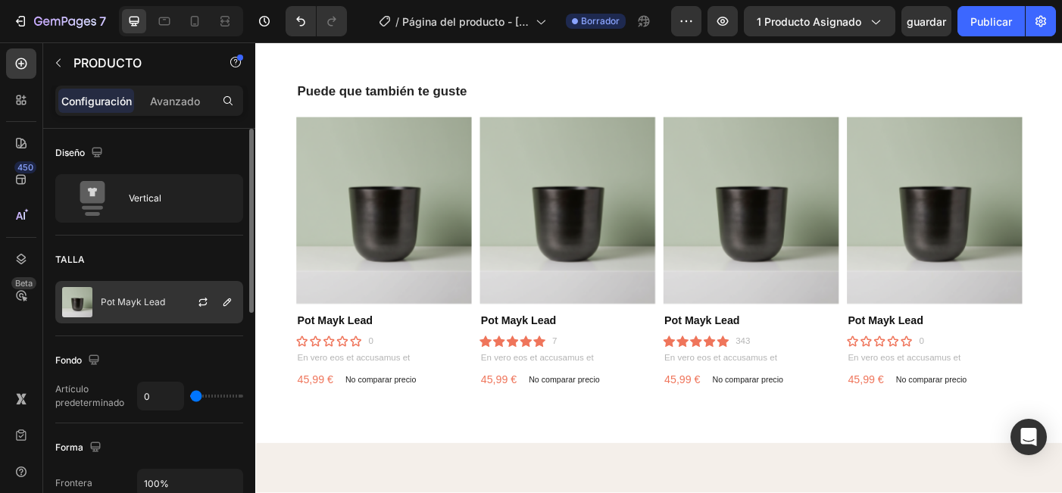
click at [124, 294] on div "Pot Mayk Lead" at bounding box center [149, 302] width 188 height 42
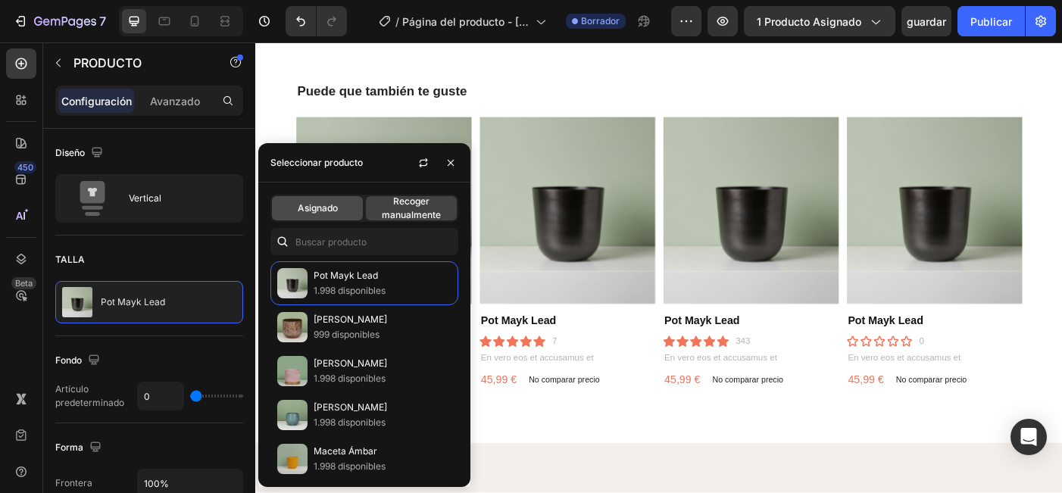
click at [317, 206] on span "Asignado" at bounding box center [318, 208] width 40 height 14
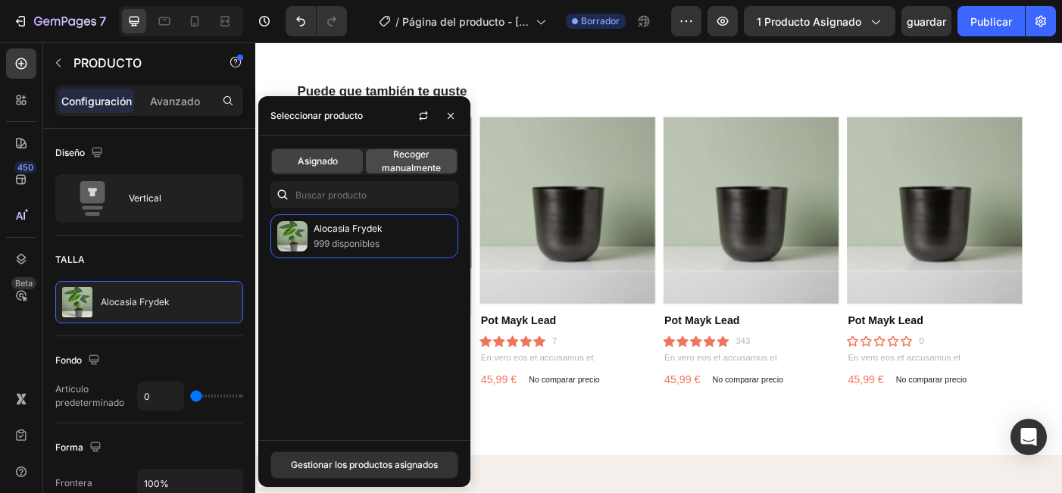
click at [413, 163] on span "Recoger manualmente" at bounding box center [411, 161] width 91 height 27
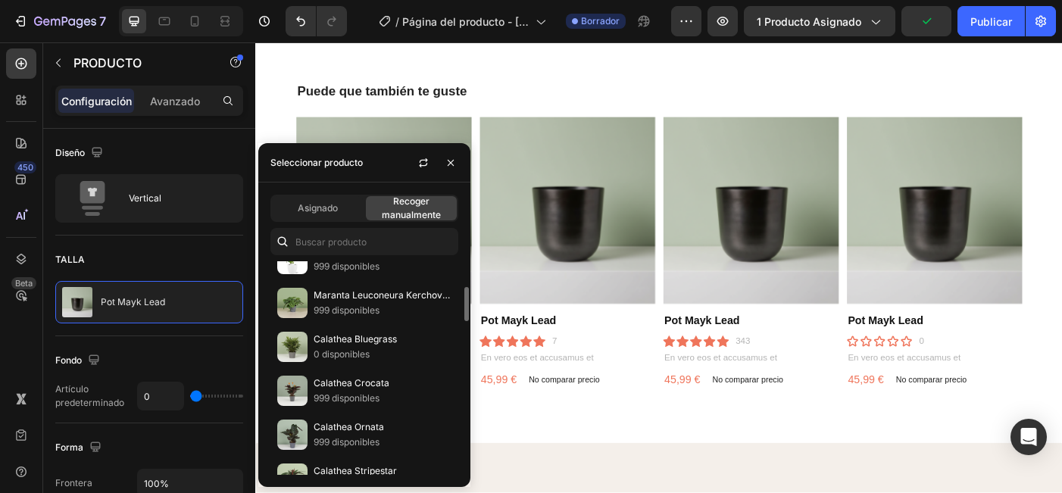
scroll to position [1132, 0]
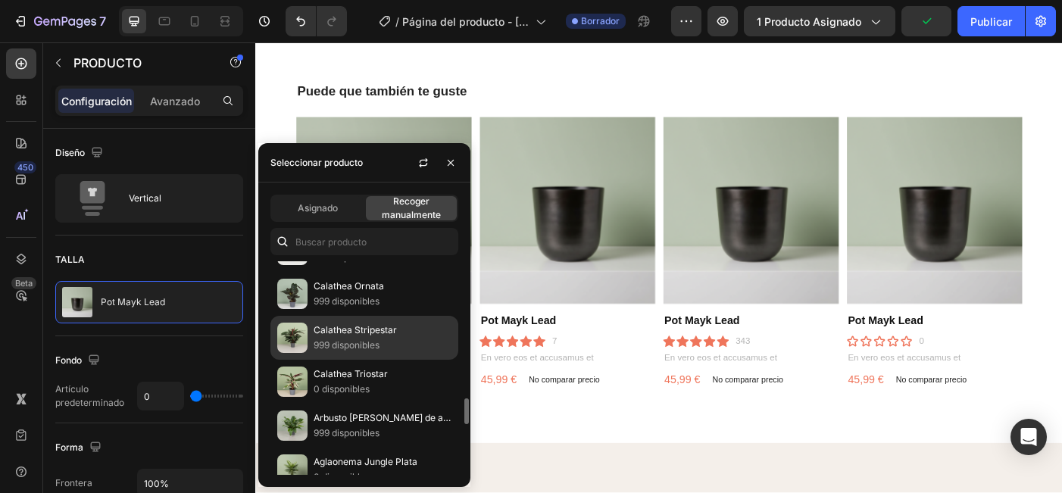
click at [378, 329] on div "Calathea Stripestar 999 disponibles" at bounding box center [364, 338] width 188 height 44
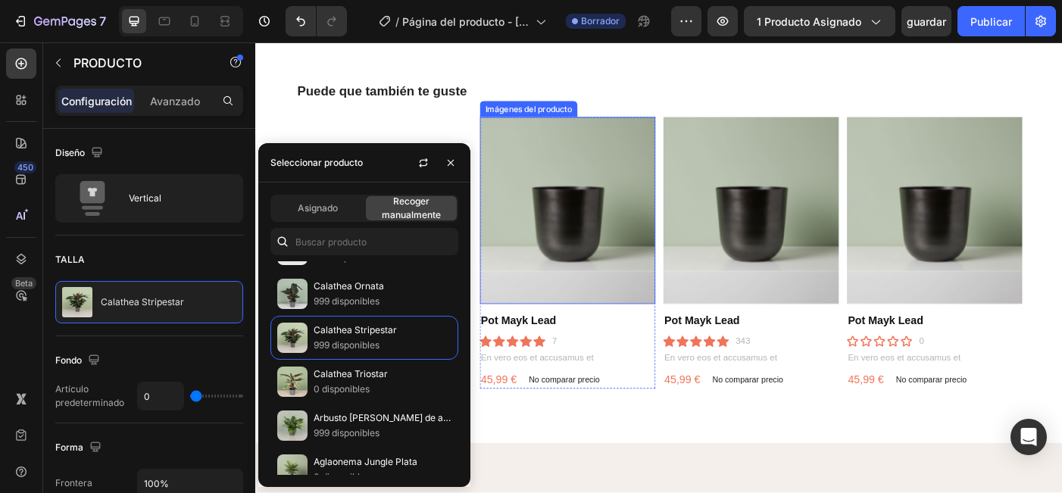
click at [603, 224] on img at bounding box center [606, 232] width 198 height 211
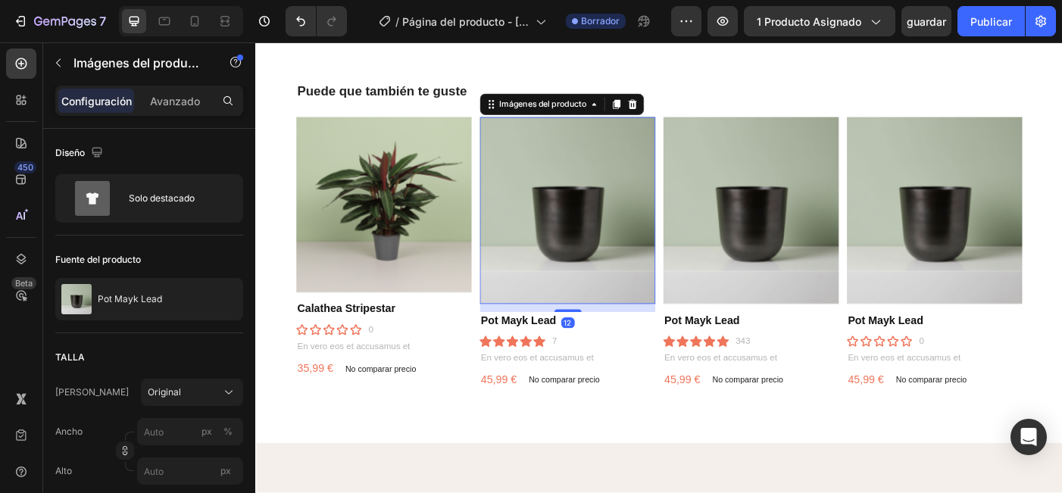
click at [603, 245] on img at bounding box center [606, 232] width 198 height 211
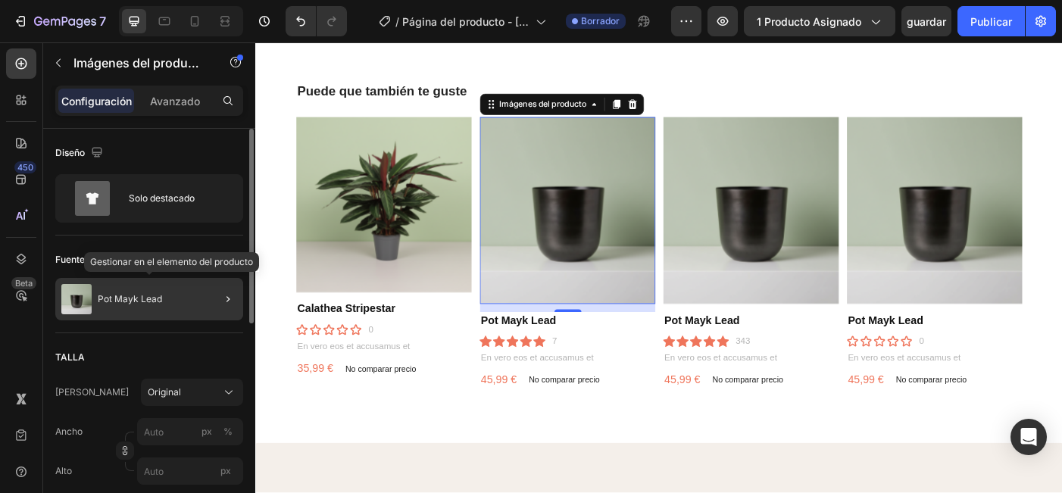
click at [171, 307] on div "Pot Mayk Lead" at bounding box center [149, 299] width 188 height 42
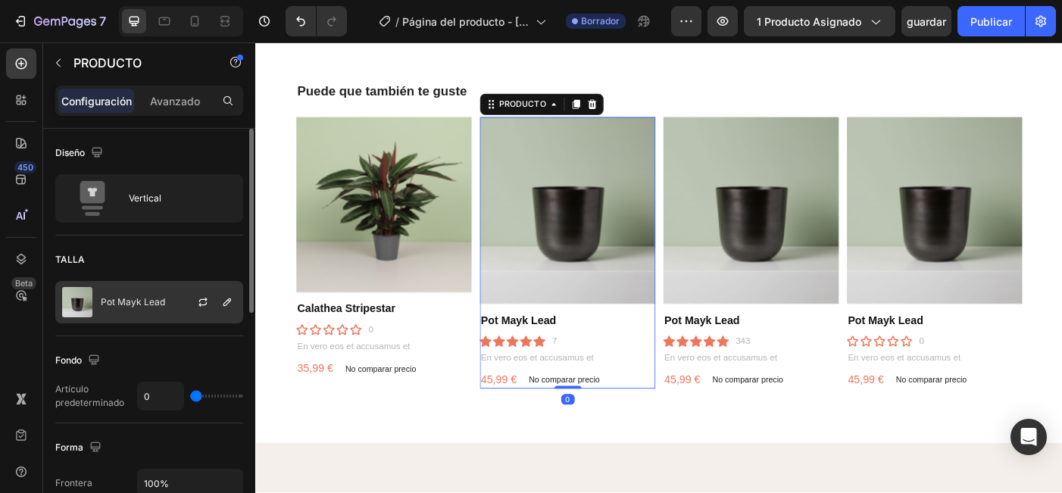
click at [151, 302] on p "Pot Mayk Lead" at bounding box center [133, 302] width 64 height 11
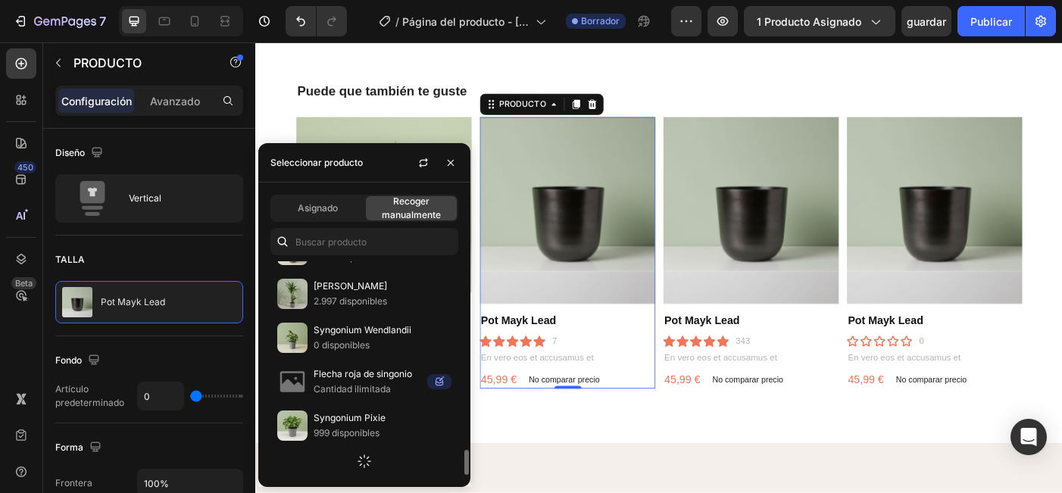
scroll to position [1594, 0]
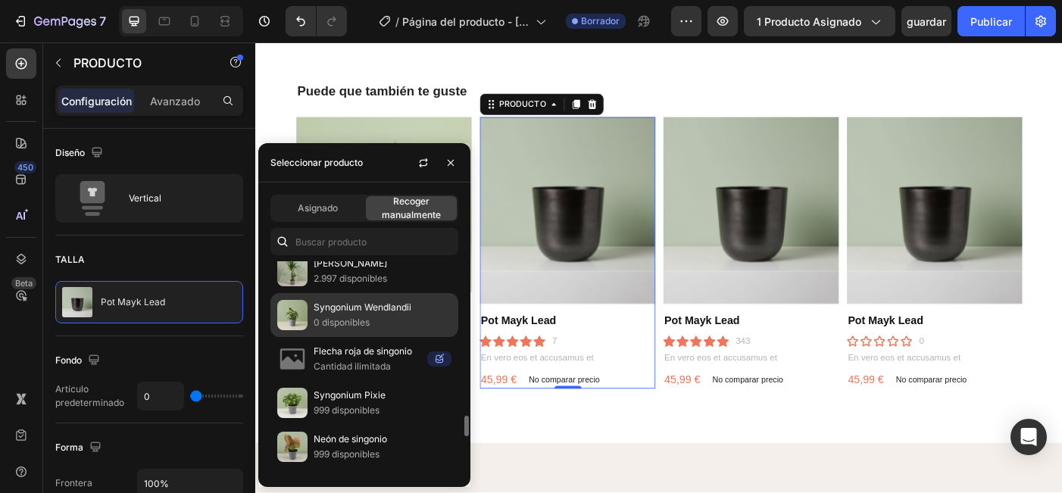
click at [368, 324] on div "Syngonium Wendlandii 0 disponibles" at bounding box center [364, 315] width 188 height 44
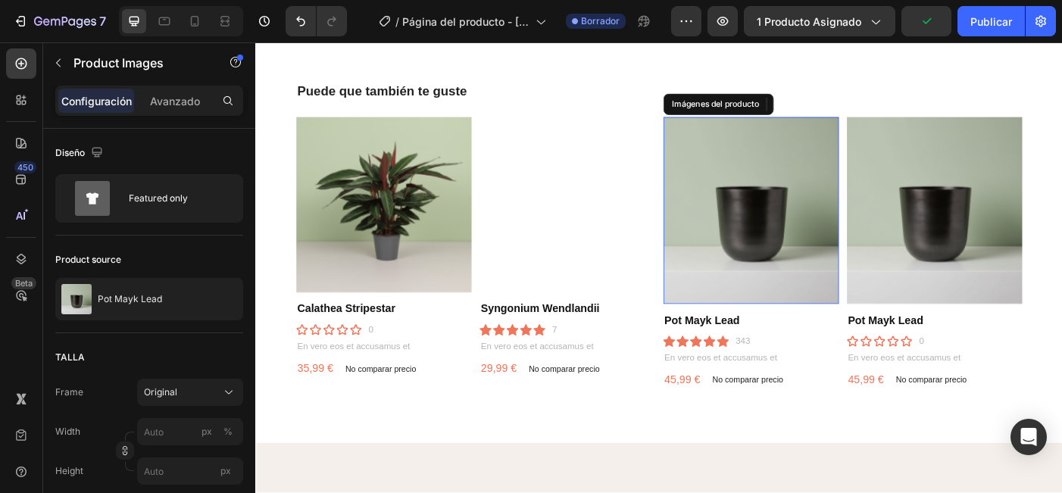
click at [776, 276] on img at bounding box center [813, 232] width 198 height 211
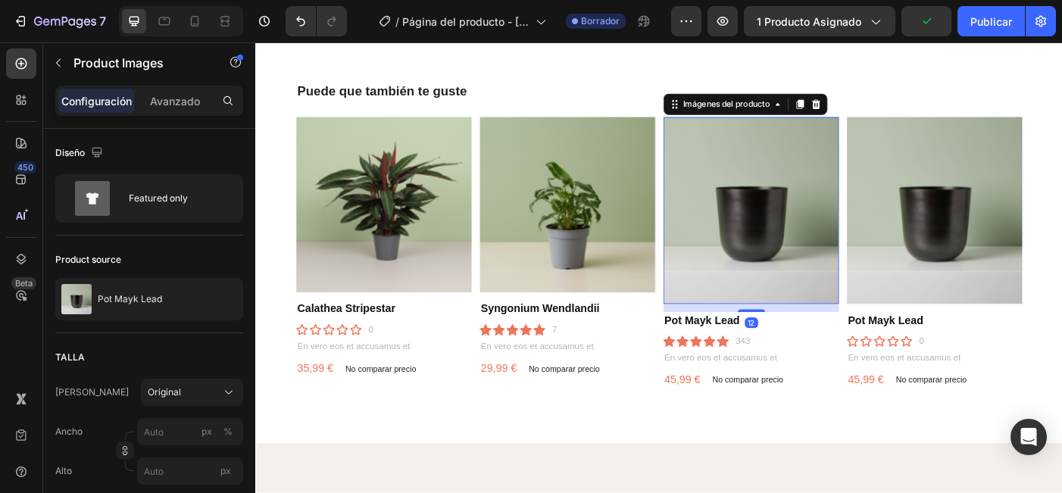
click at [776, 276] on img at bounding box center [813, 232] width 198 height 211
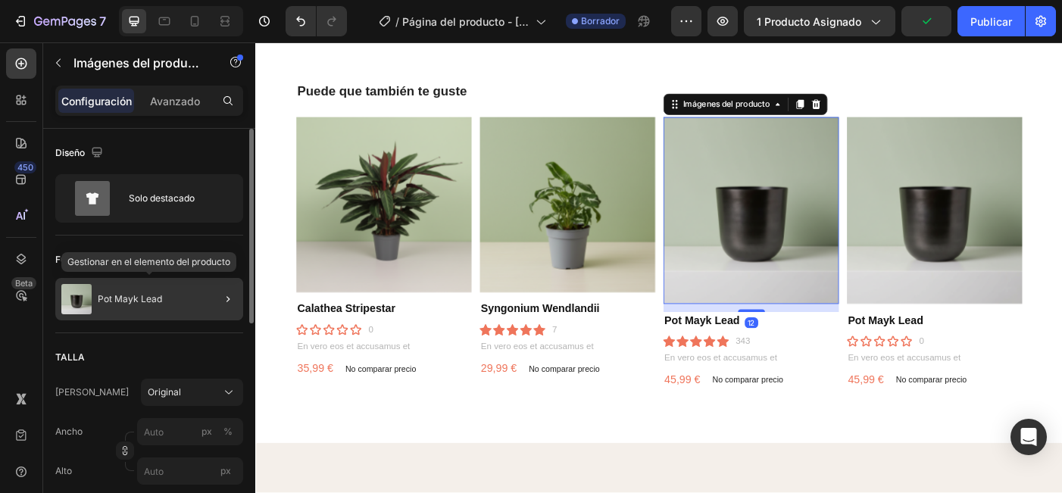
click at [155, 298] on p "Pot Mayk Lead" at bounding box center [130, 299] width 64 height 11
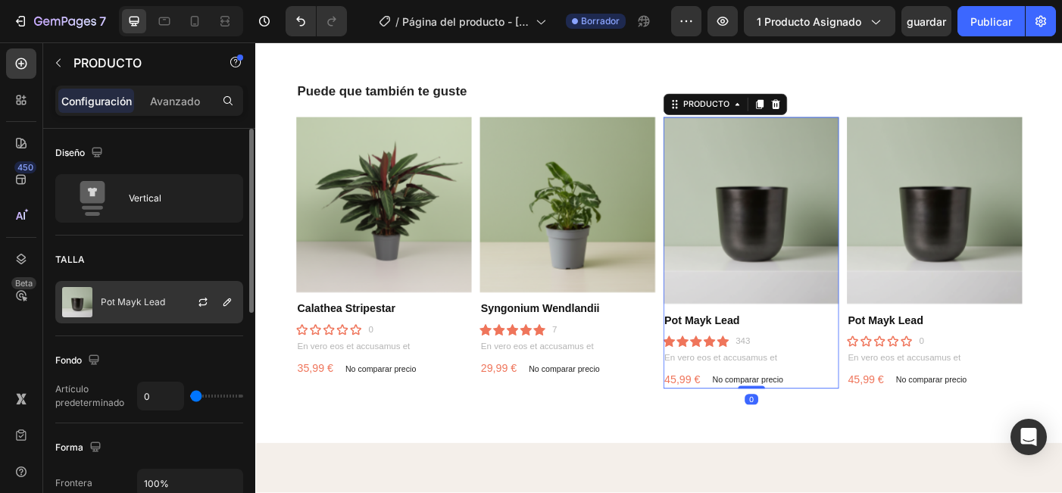
click at [155, 307] on p "Pot Mayk Lead" at bounding box center [133, 302] width 64 height 11
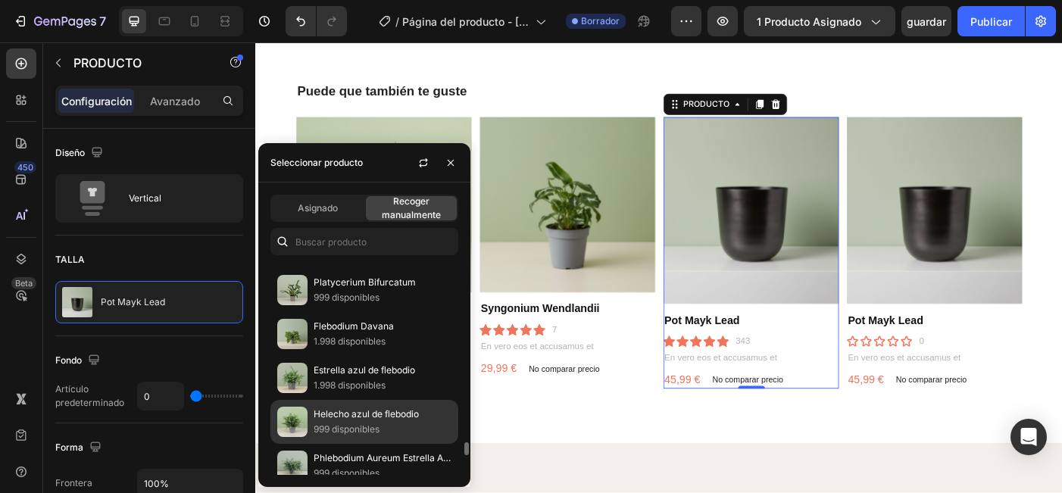
scroll to position [2858, 0]
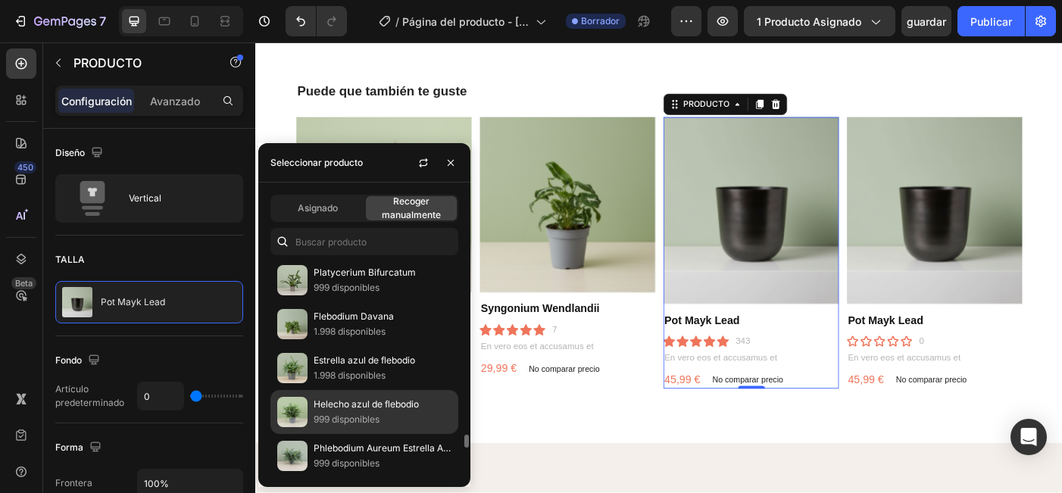
click at [352, 410] on p "Helecho azul de flebodio" at bounding box center [383, 404] width 138 height 15
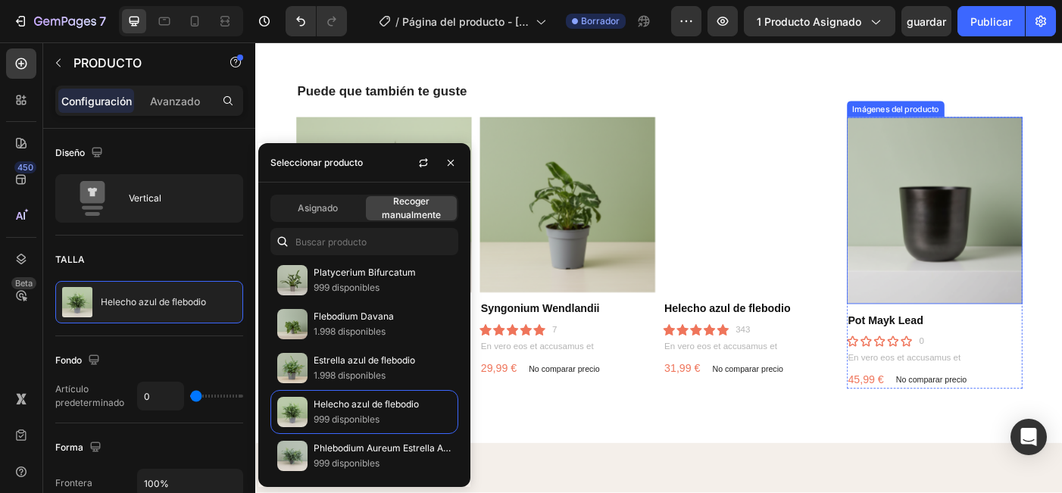
click at [1005, 279] on img at bounding box center [1020, 232] width 198 height 211
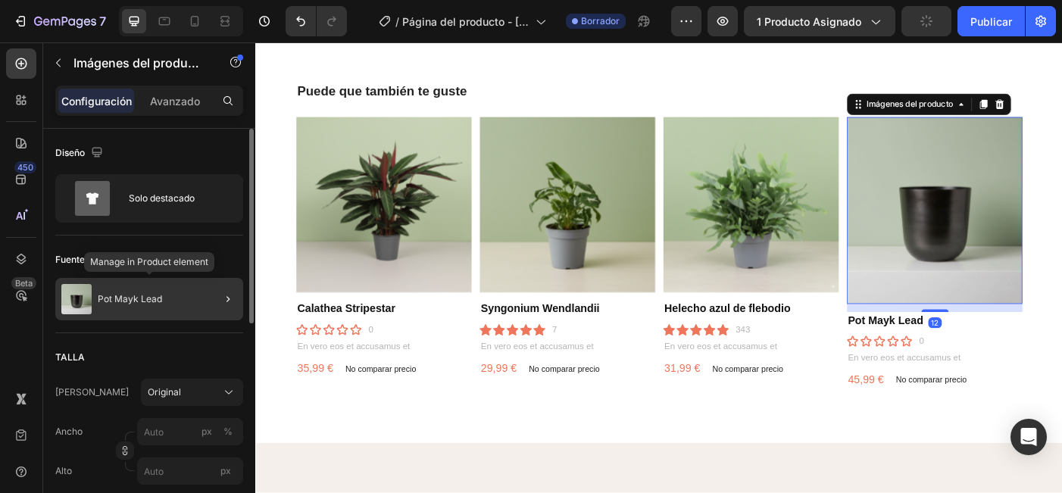
click at [169, 304] on div "Pot Mayk Lead" at bounding box center [149, 299] width 188 height 42
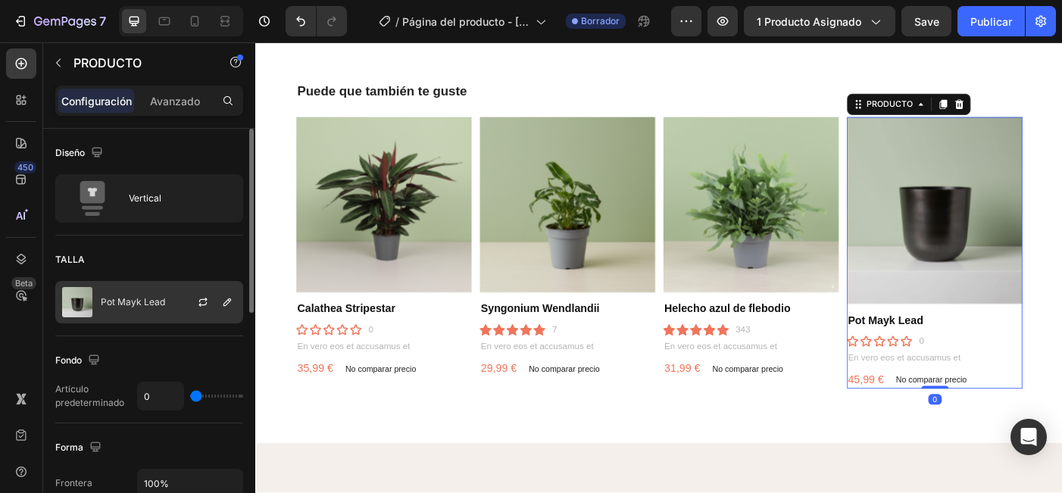
click at [133, 310] on div "Pot Mayk Lead" at bounding box center [149, 302] width 188 height 42
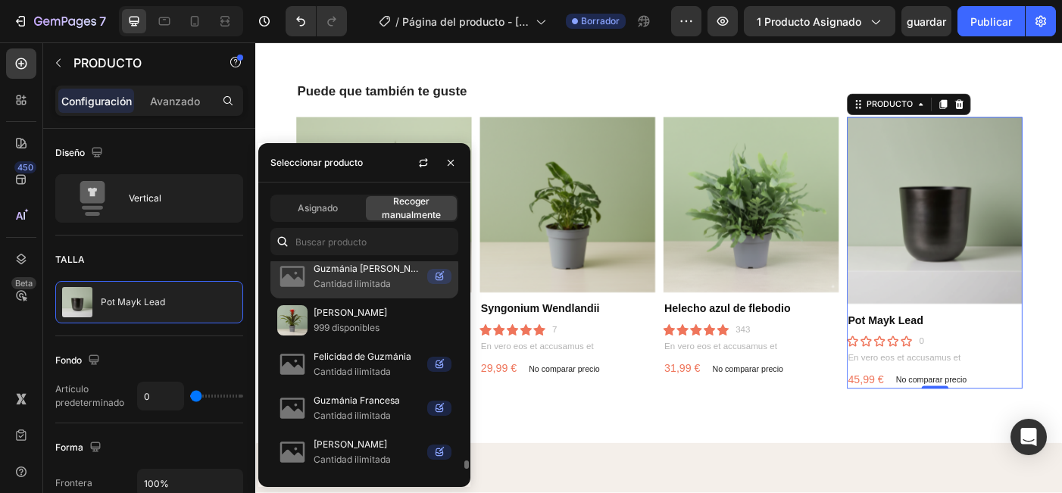
scroll to position [4962, 0]
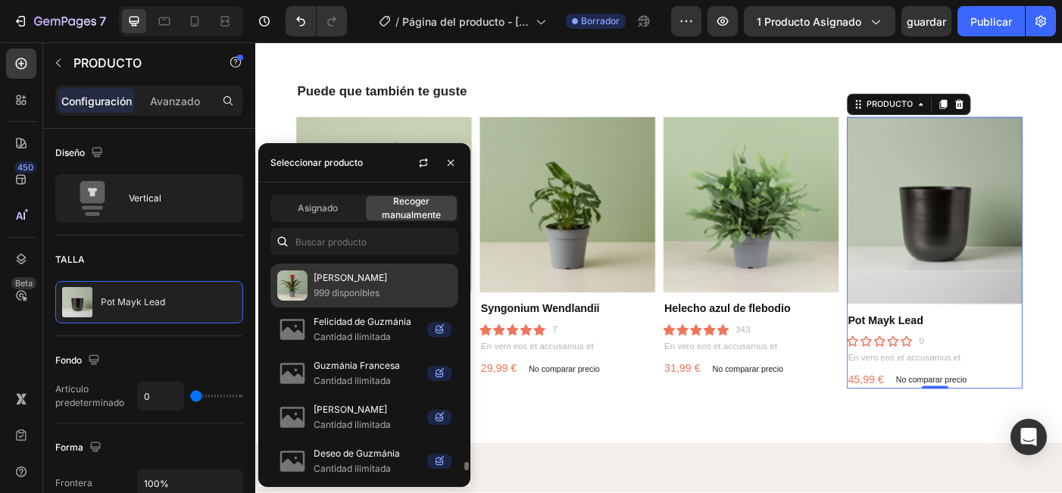
click at [351, 286] on p "[PERSON_NAME]" at bounding box center [383, 277] width 138 height 15
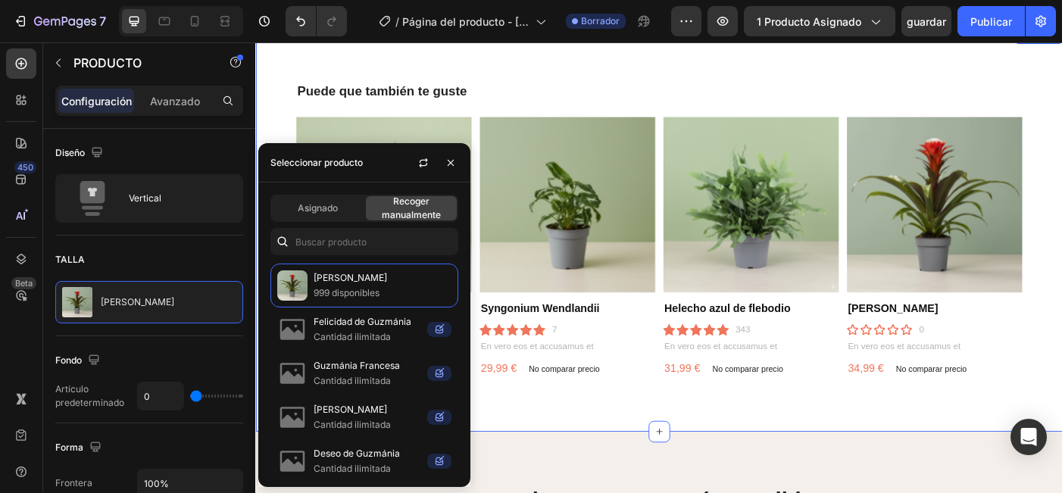
click at [701, 455] on div "Puede que también te guste Encabezado Imágenes del producto Calathea Stripestar…" at bounding box center [709, 254] width 909 height 454
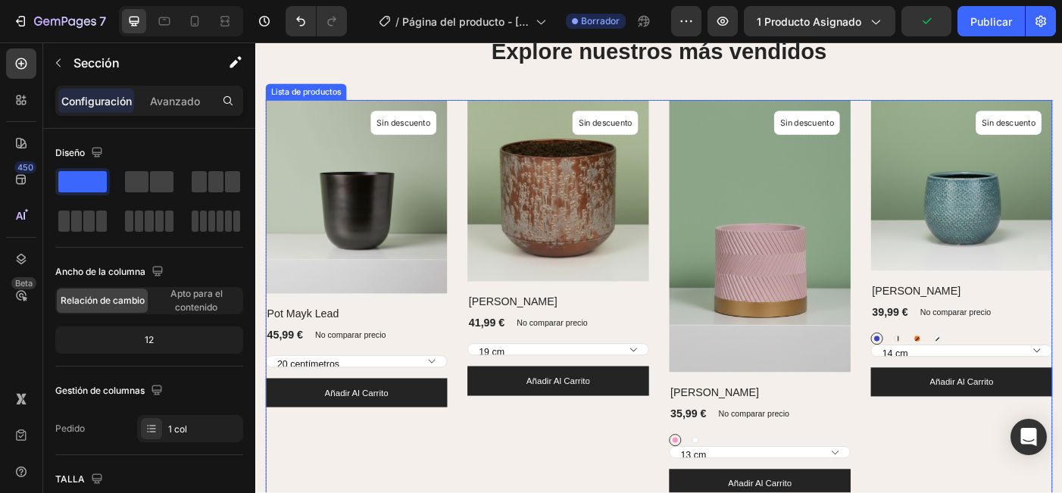
scroll to position [1232, 0]
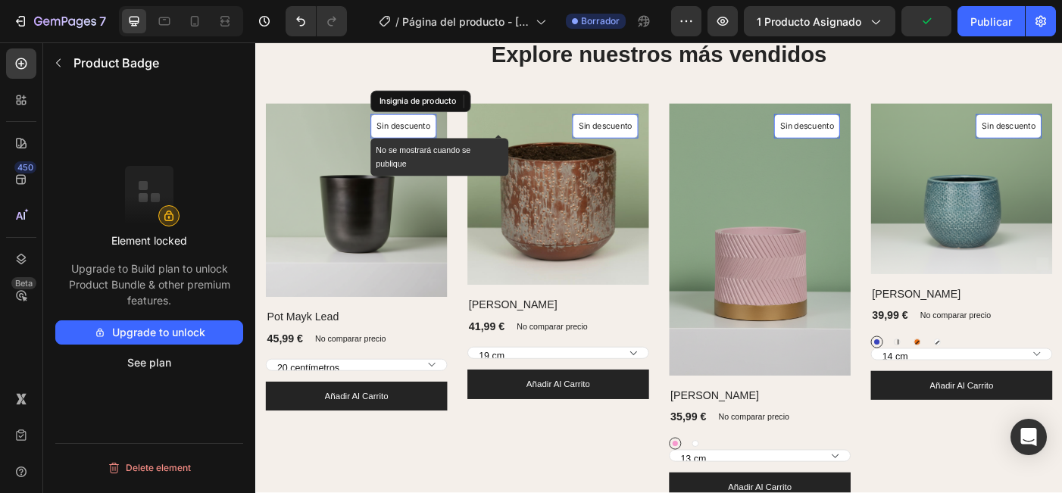
click at [429, 130] on p "Sin descuento" at bounding box center [422, 137] width 61 height 14
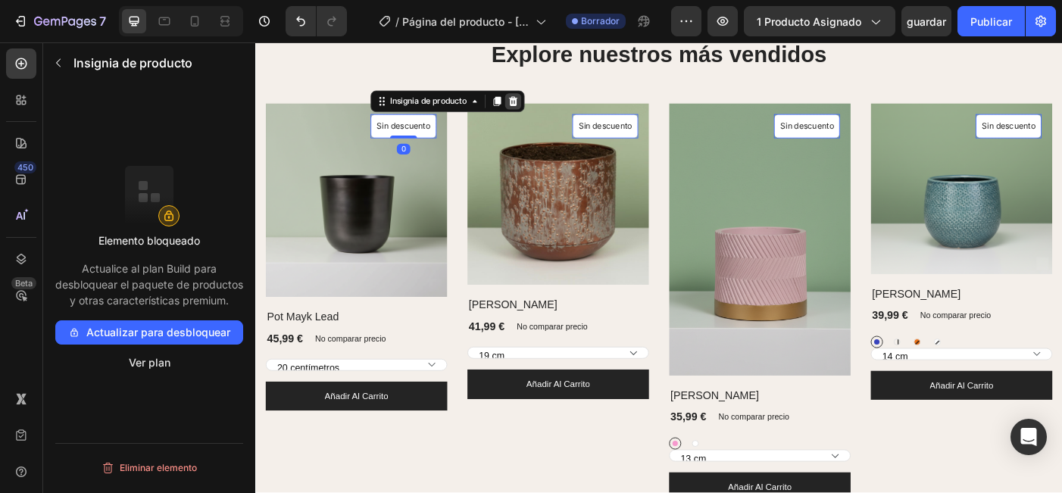
click at [550, 108] on icon at bounding box center [546, 109] width 10 height 11
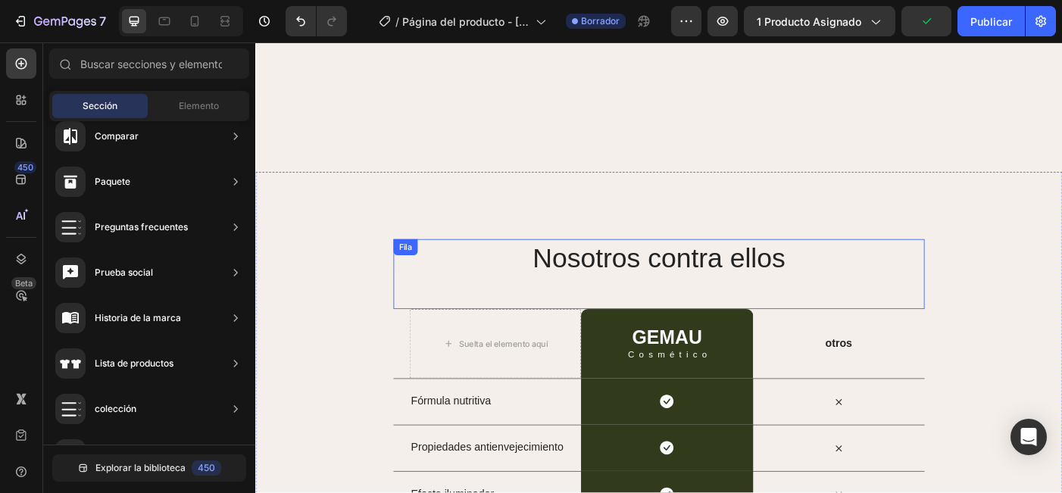
scroll to position [1577, 0]
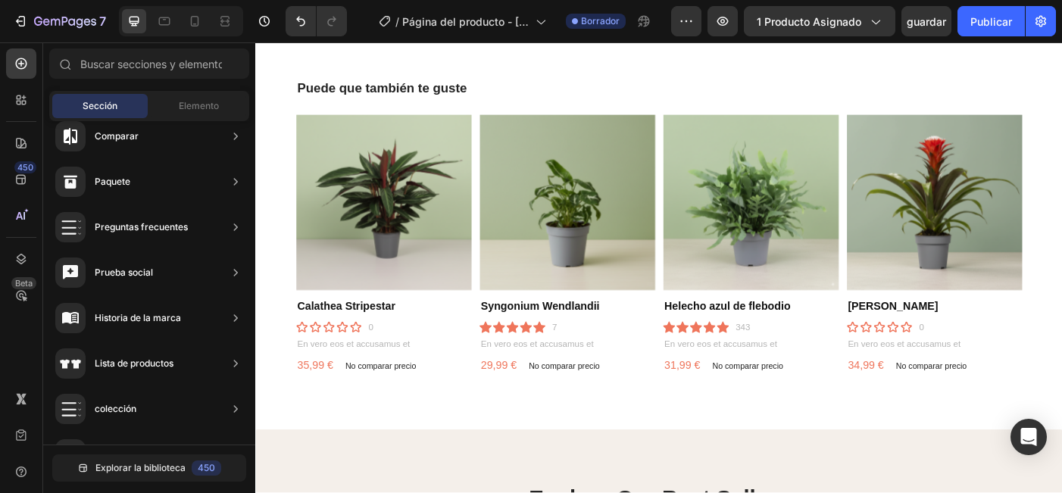
scroll to position [718, 0]
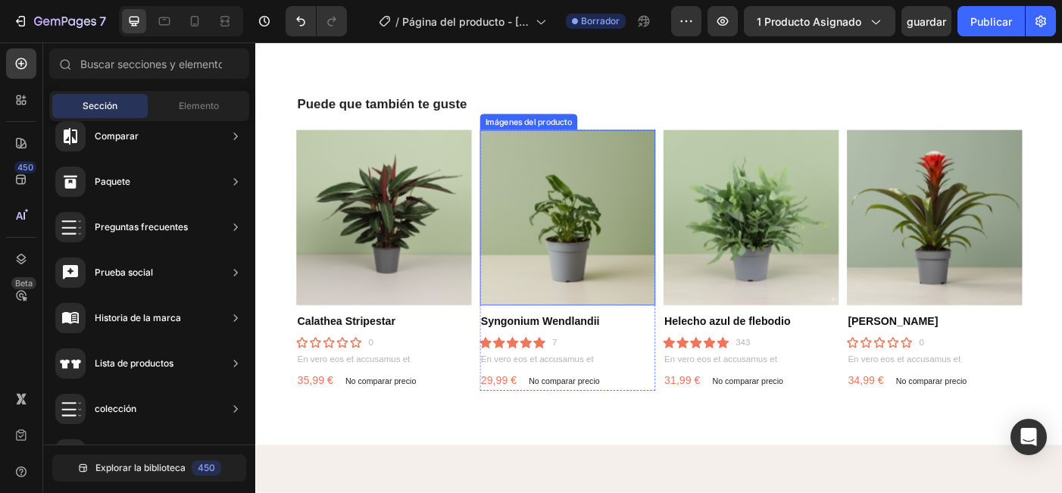
click at [398, 255] on img at bounding box center [400, 241] width 198 height 198
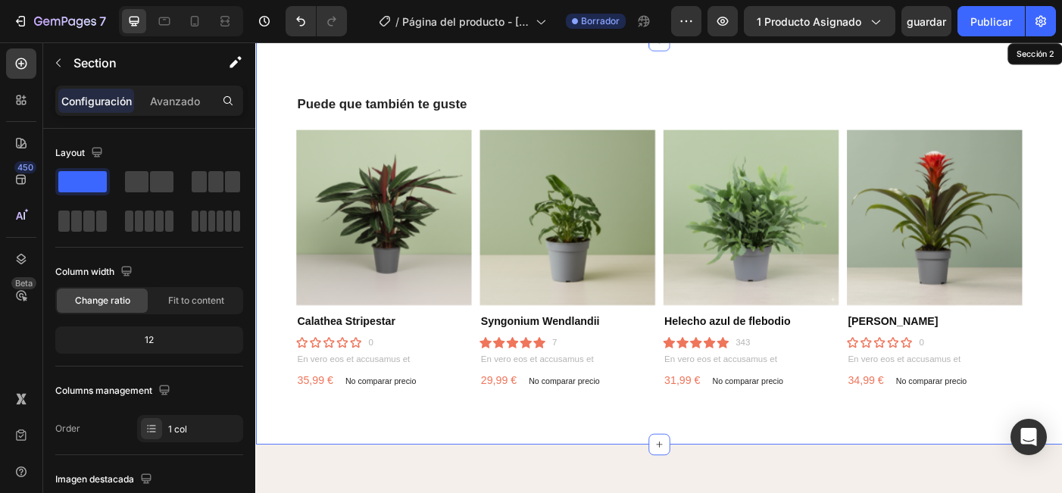
click at [276, 249] on div "Puede que también te guste Encabezado Imágenes del producto 12 Calathea Stripes…" at bounding box center [709, 268] width 909 height 454
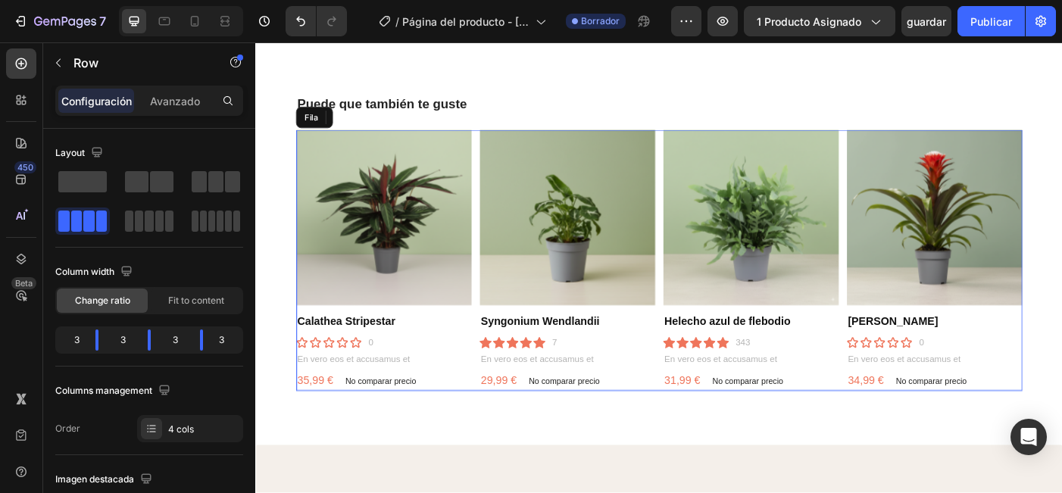
click at [503, 163] on div "Imágenes del producto Calathea Stripestar Título del producto icono icono icono…" at bounding box center [710, 289] width 818 height 294
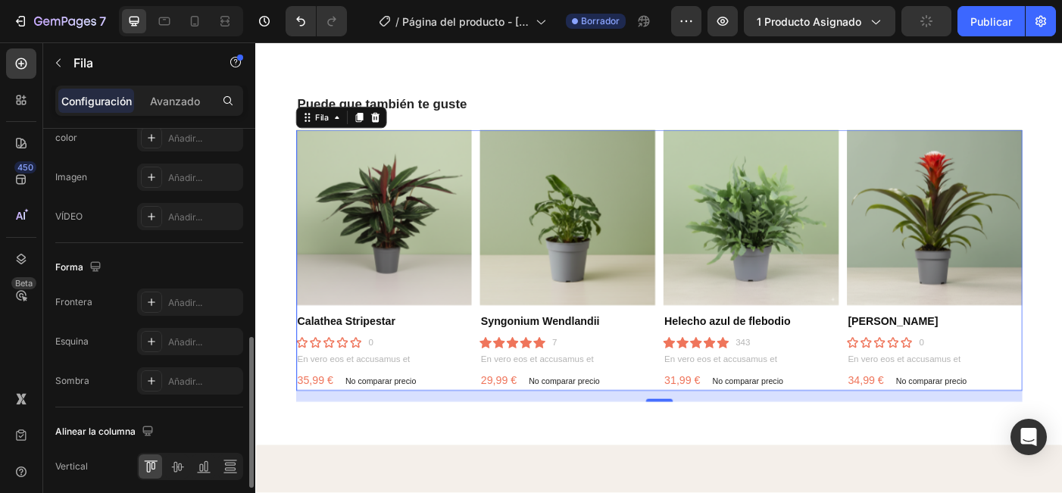
scroll to position [689, 0]
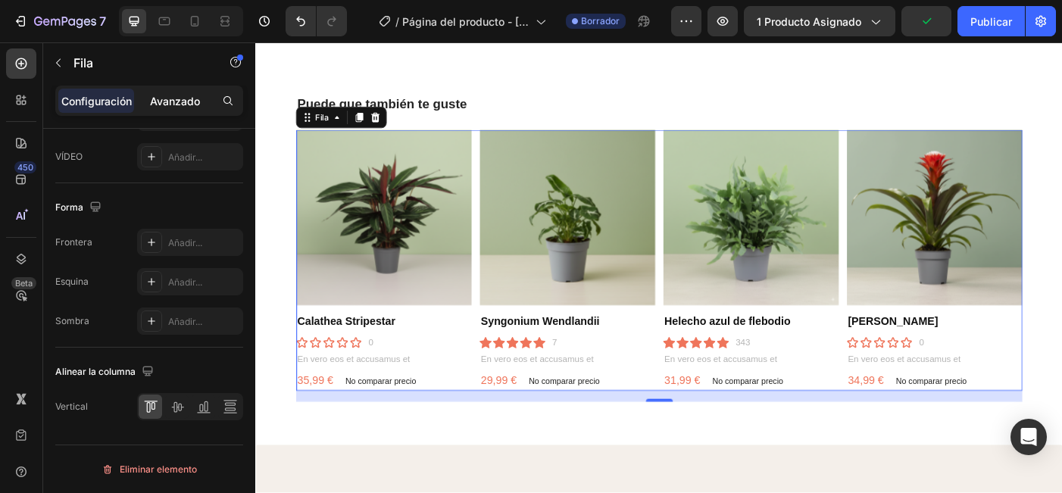
click at [167, 101] on p "Avanzado" at bounding box center [175, 101] width 50 height 16
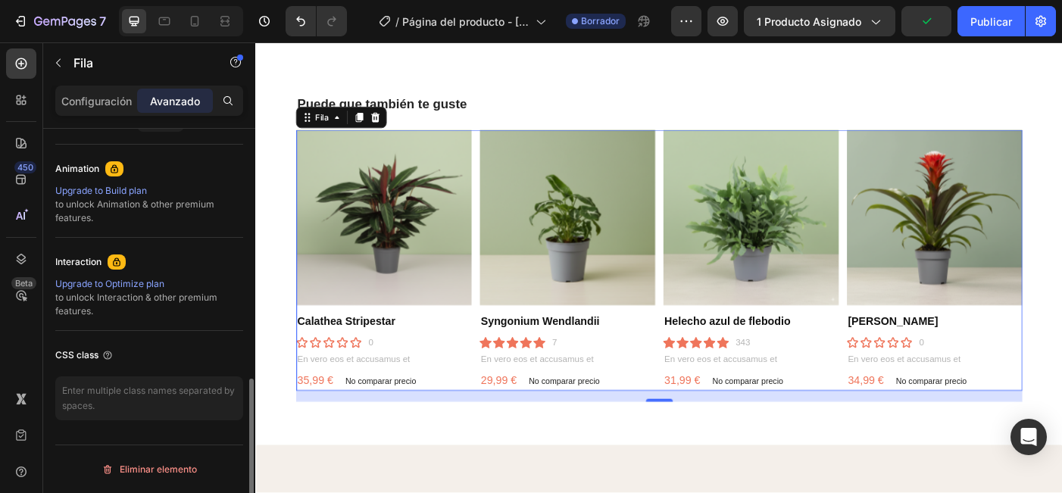
scroll to position [644, 0]
click at [93, 100] on p "Configuración" at bounding box center [96, 101] width 70 height 16
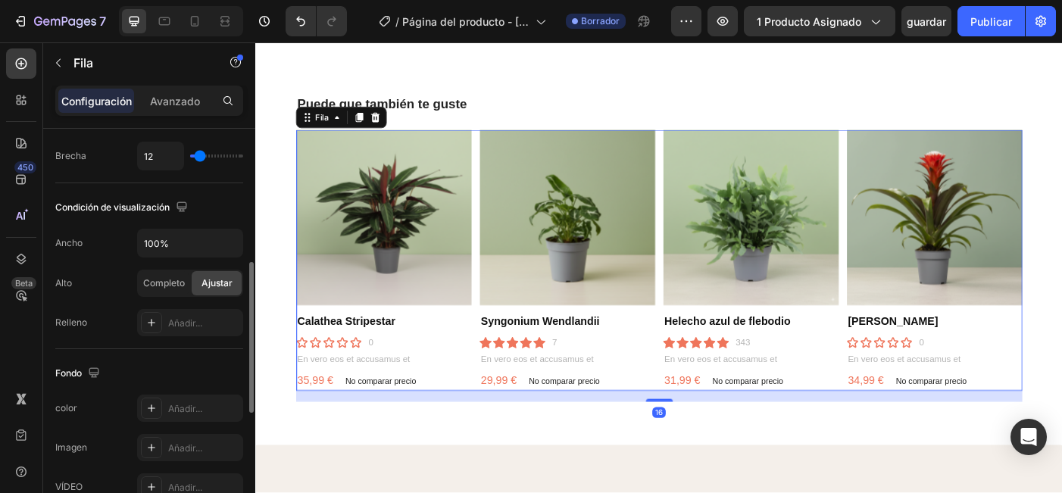
scroll to position [0, 0]
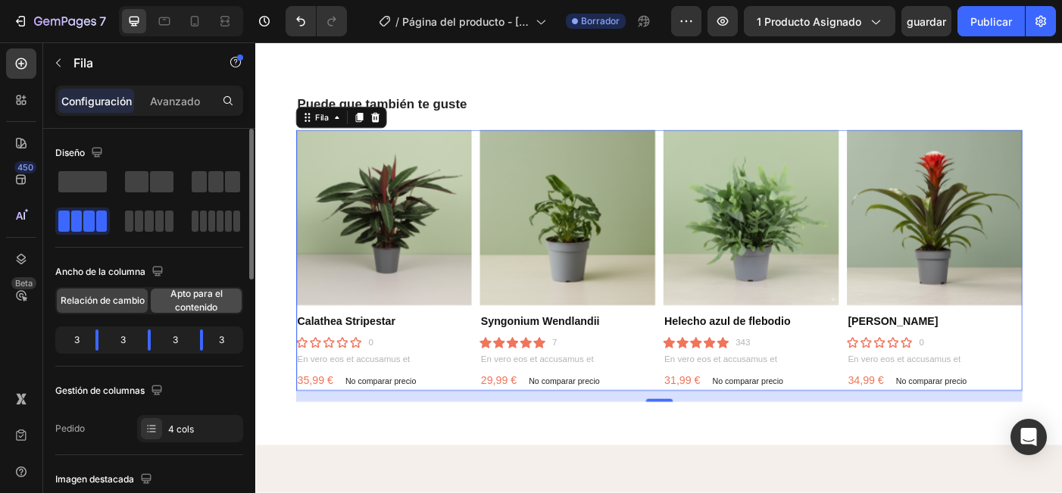
click at [192, 298] on span "Apto para el contenido" at bounding box center [196, 300] width 91 height 27
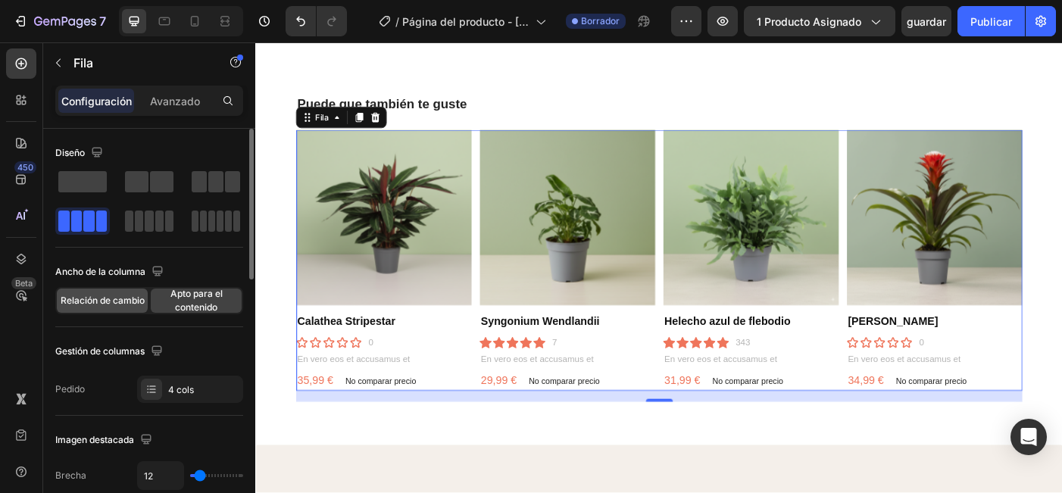
click at [119, 299] on span "Relación de cambio" at bounding box center [103, 301] width 84 height 14
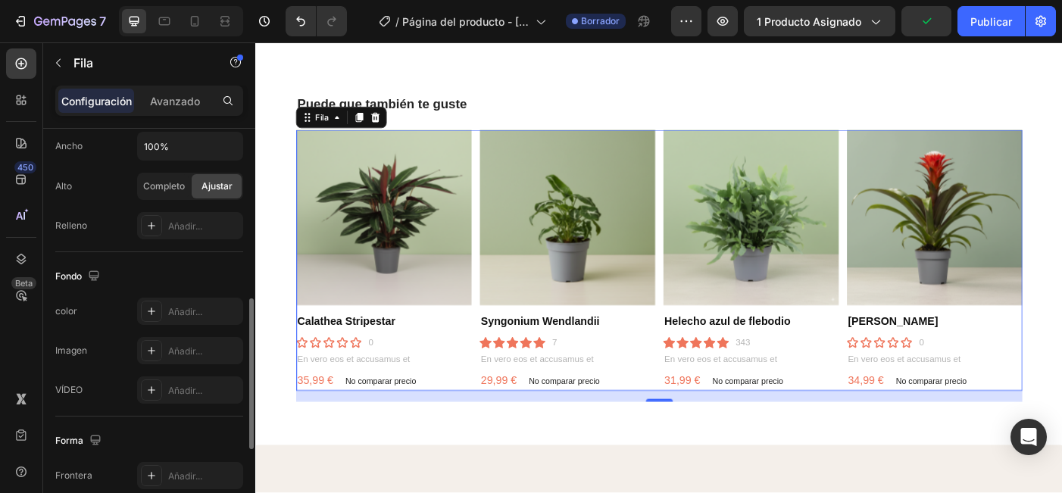
scroll to position [464, 0]
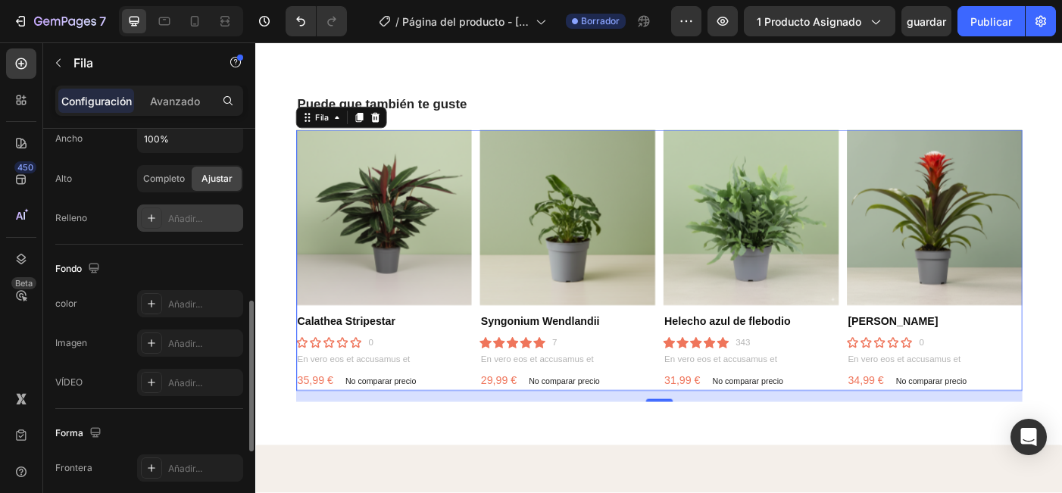
click at [195, 217] on div "Añadir..." at bounding box center [203, 219] width 71 height 14
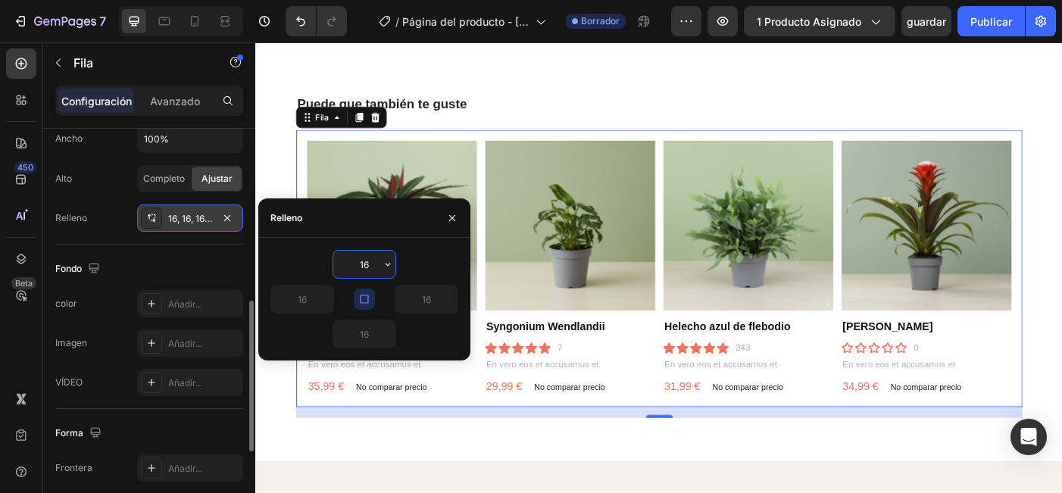
click at [153, 281] on div "Fondo The changes might be hidden by the video. color Añadir... Imagen Añadir..…" at bounding box center [149, 327] width 188 height 164
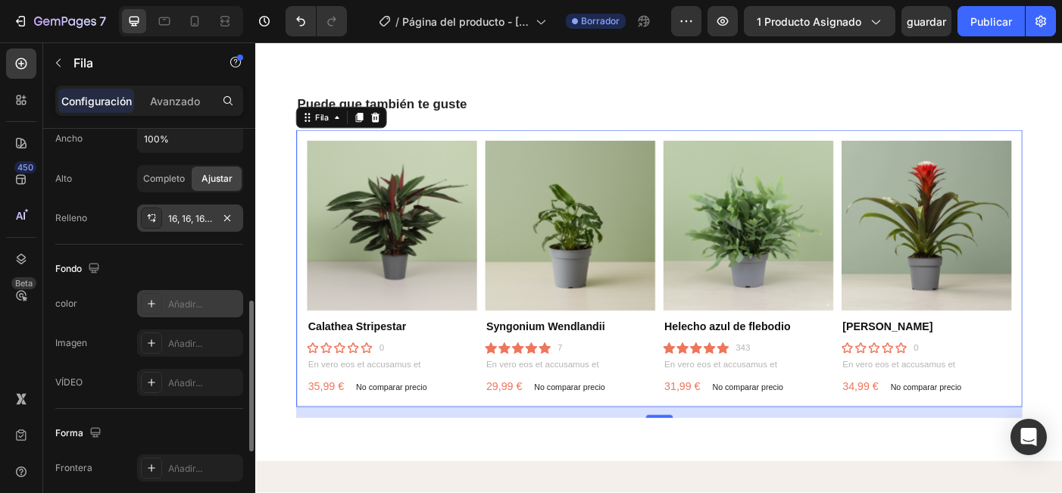
click at [192, 298] on div "Añadir..." at bounding box center [203, 305] width 71 height 14
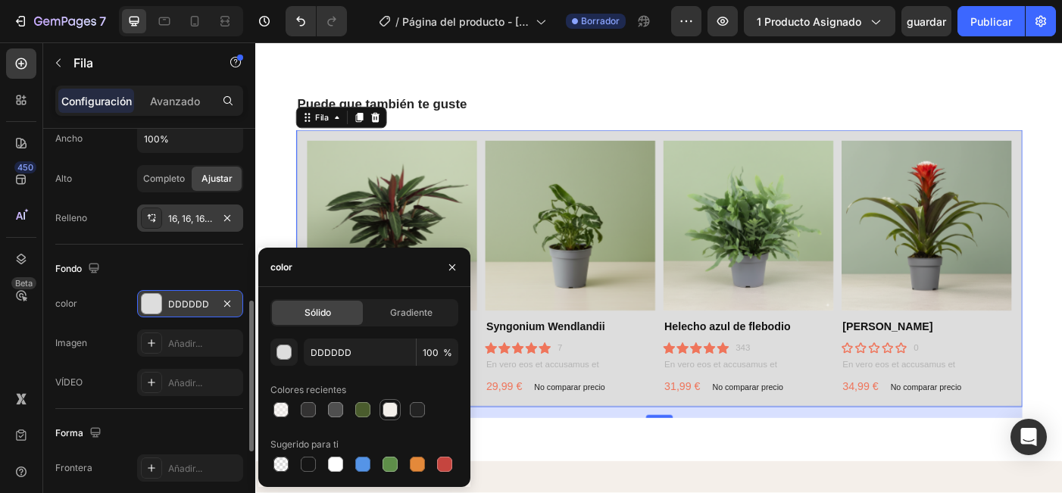
click at [380, 414] on div at bounding box center [389, 409] width 21 height 21
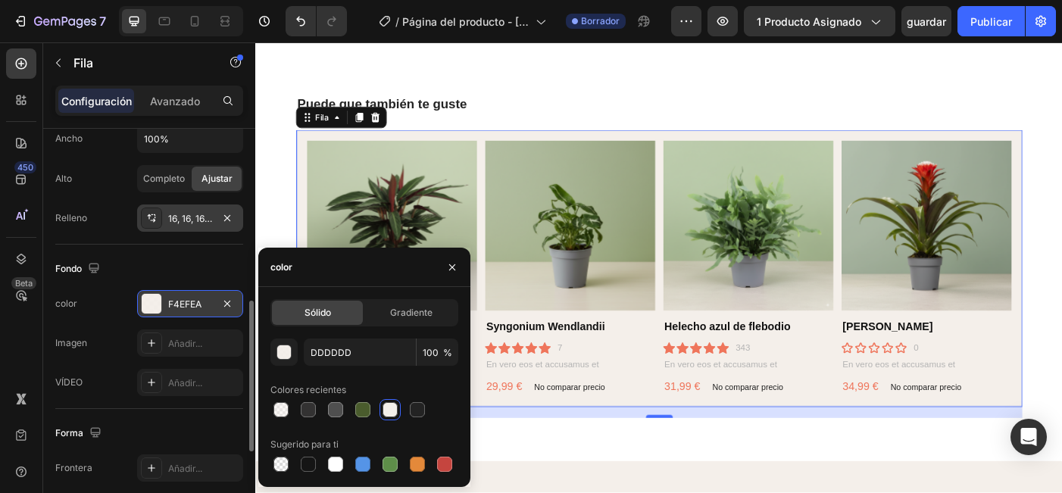
type input "F4EFEA"
type input "96"
click at [119, 352] on div "Imagen Añadir..." at bounding box center [149, 342] width 188 height 27
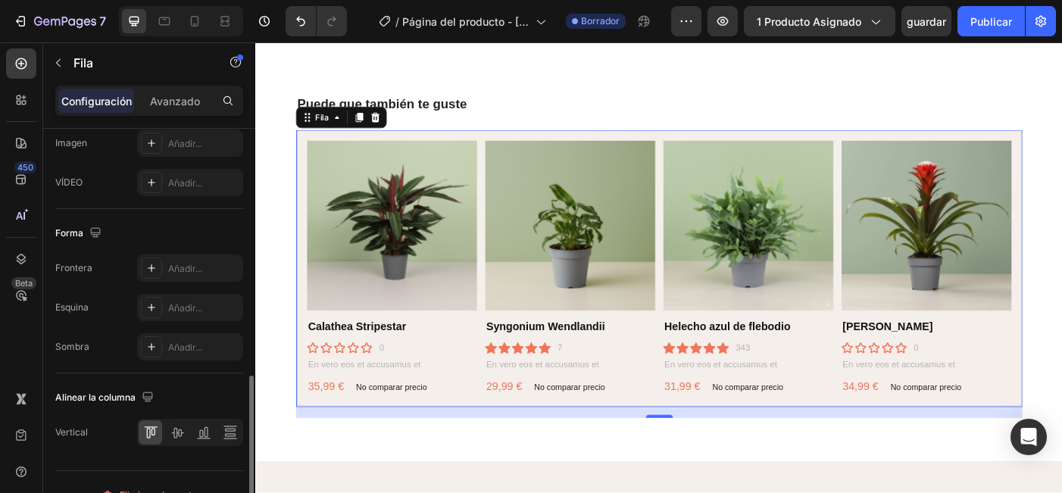
scroll to position [663, 0]
click at [186, 317] on div "Añadir..." at bounding box center [190, 307] width 106 height 27
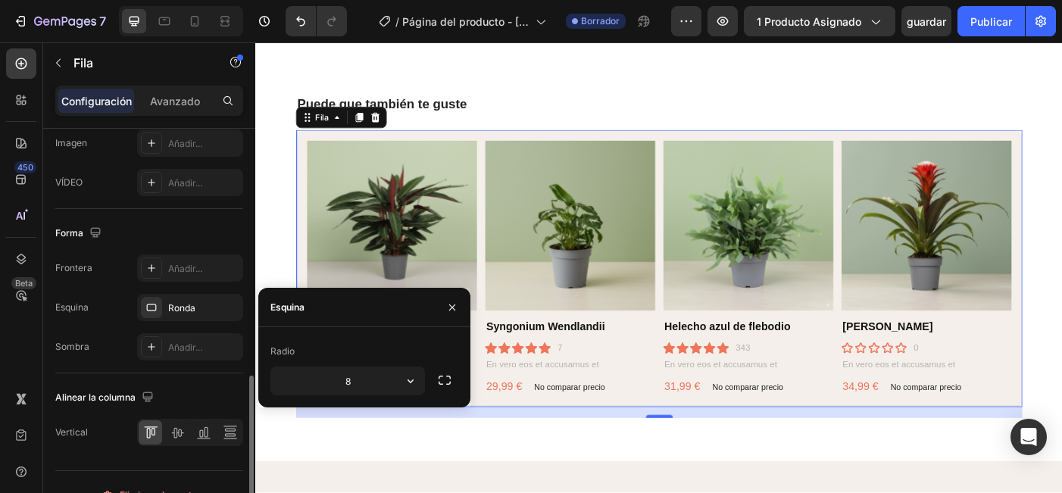
click at [114, 307] on div "Esquina Ronda" at bounding box center [149, 307] width 188 height 27
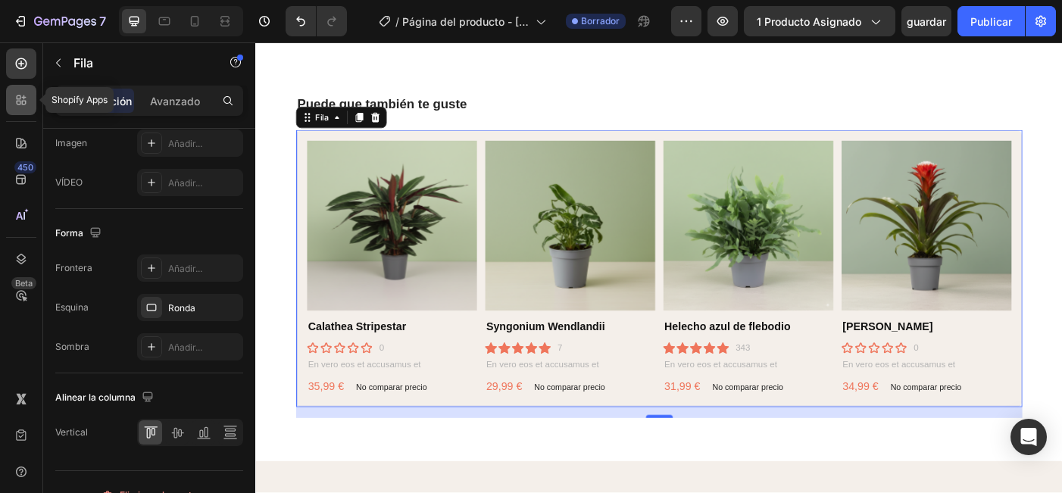
click at [27, 103] on icon at bounding box center [21, 99] width 15 height 15
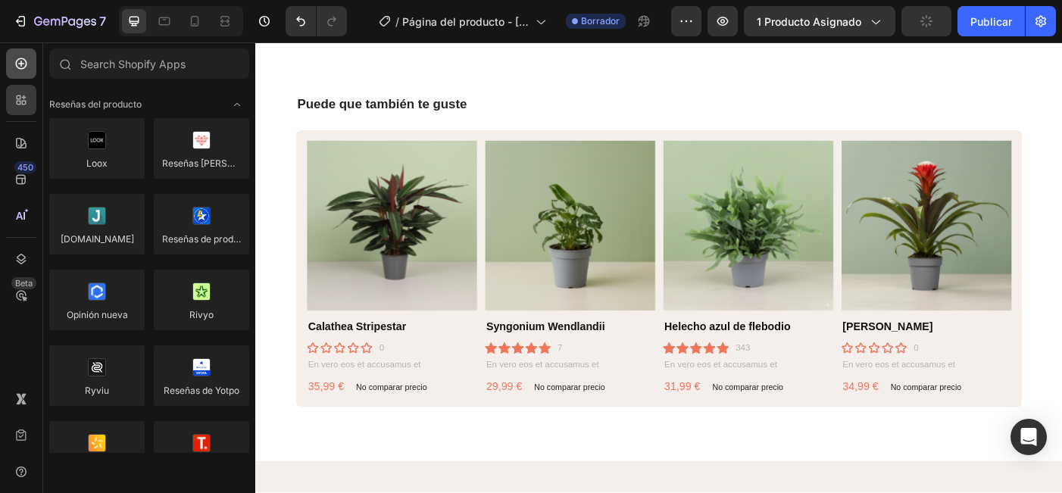
click at [23, 71] on div at bounding box center [21, 63] width 30 height 30
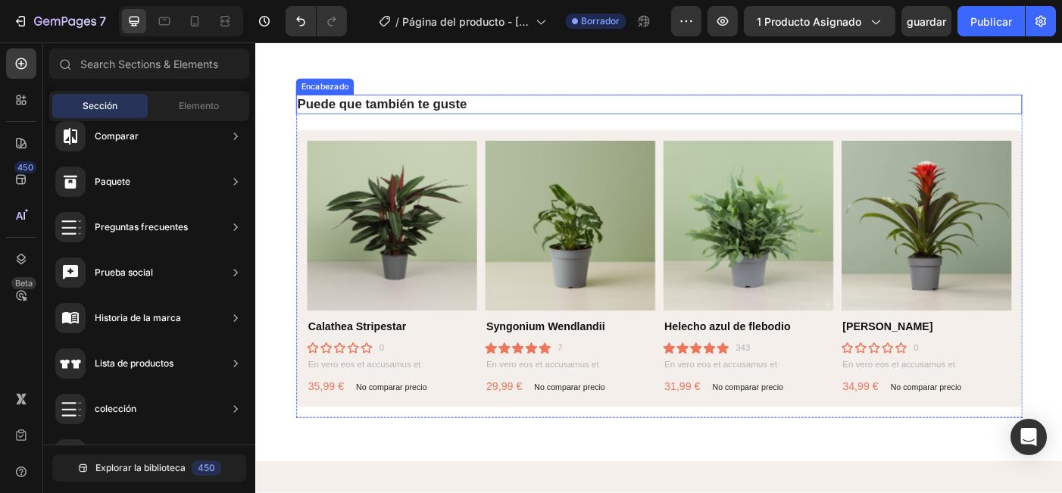
click at [523, 112] on h2 "Puede que también te guste" at bounding box center [710, 112] width 818 height 22
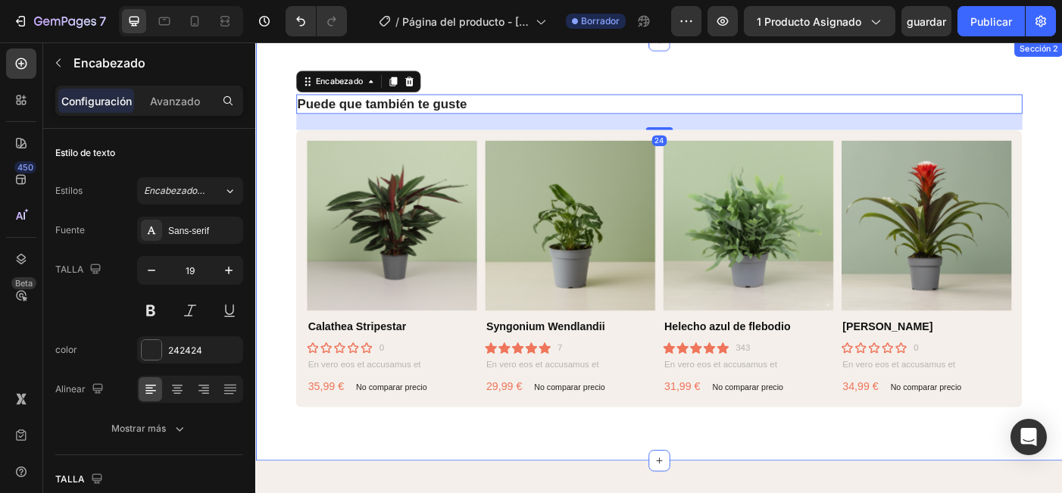
click at [535, 60] on div "Puede que también te guste Encabezado 24 Imágenes del producto Calathea Stripes…" at bounding box center [709, 277] width 909 height 473
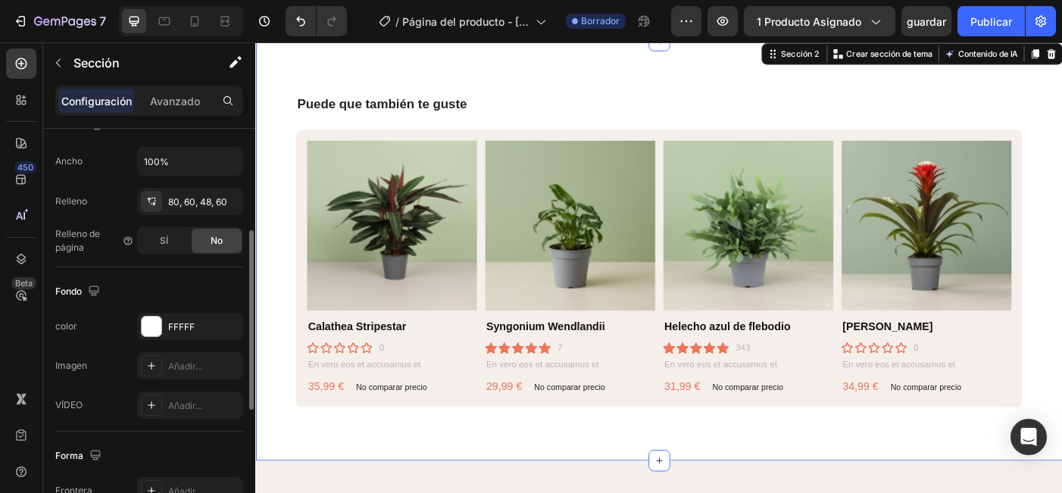
scroll to position [370, 0]
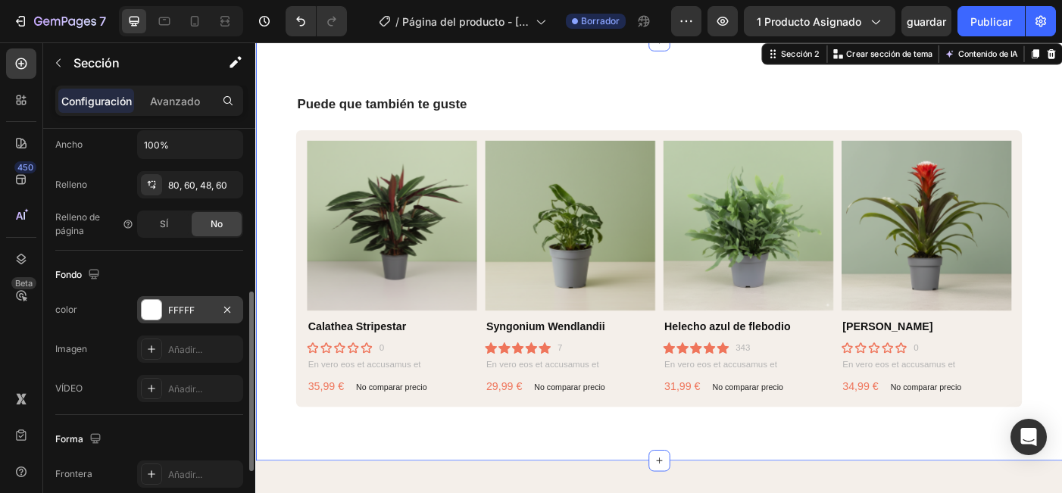
click at [198, 317] on div "FFFFF" at bounding box center [190, 311] width 44 height 14
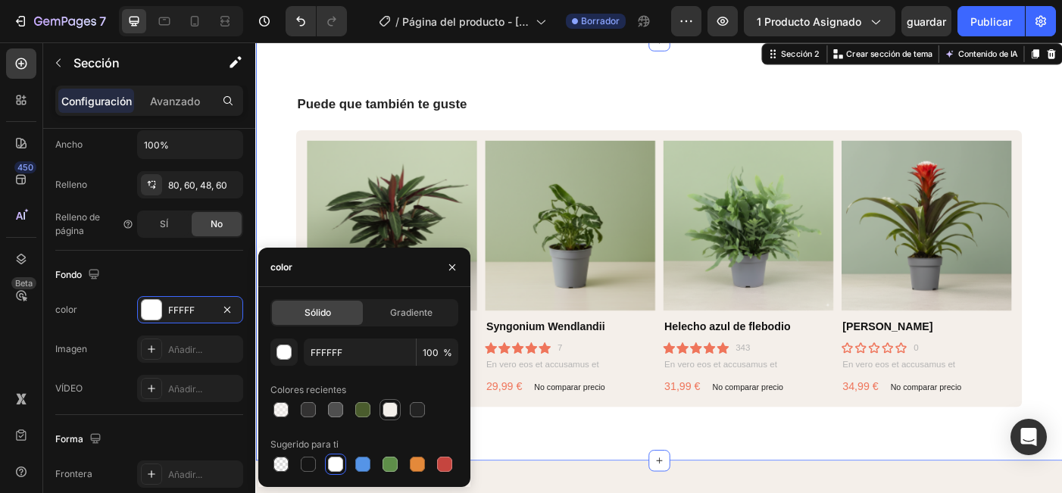
click at [379, 409] on div at bounding box center [389, 409] width 21 height 21
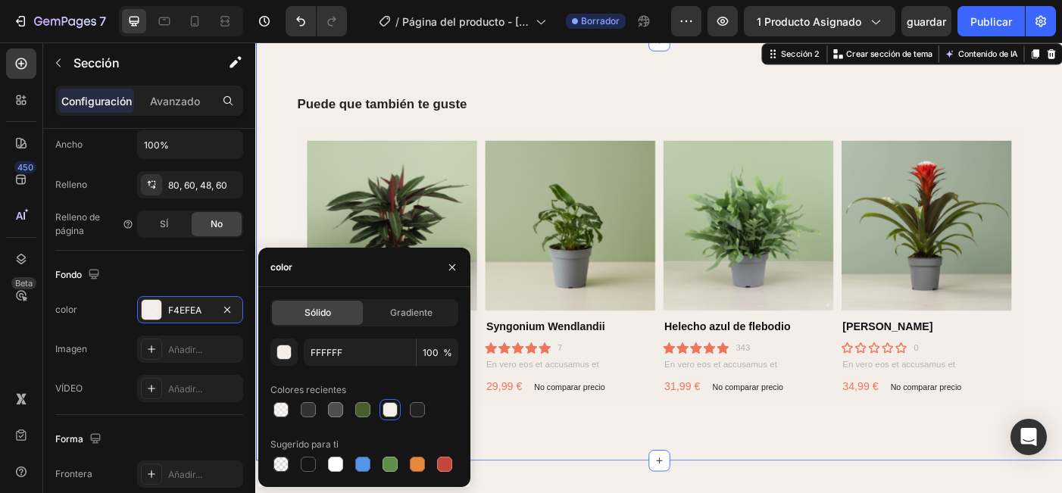
type input "F4EFEA"
type input "96"
click at [590, 101] on div "Puede que también te guste Encabezado Imágenes del producto Calathea Stripestar…" at bounding box center [709, 277] width 909 height 473
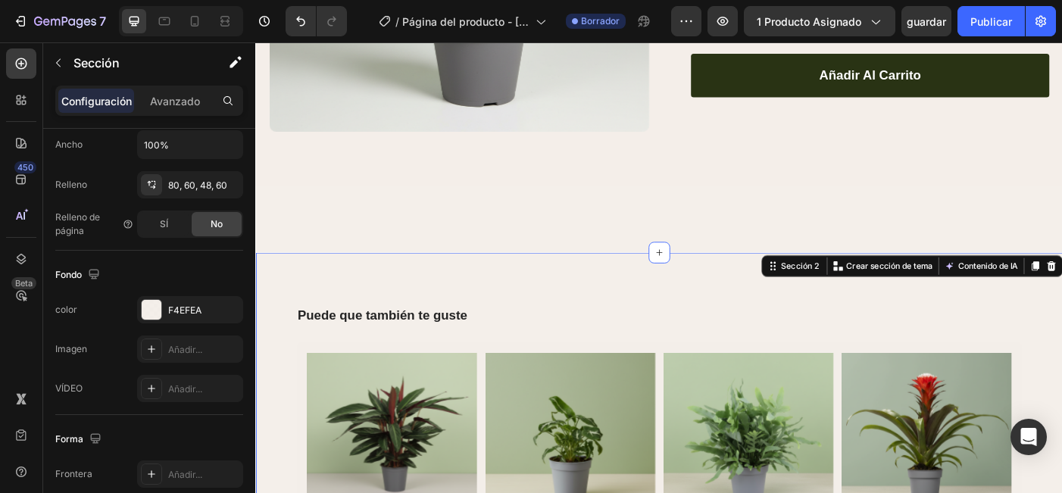
scroll to position [513, 0]
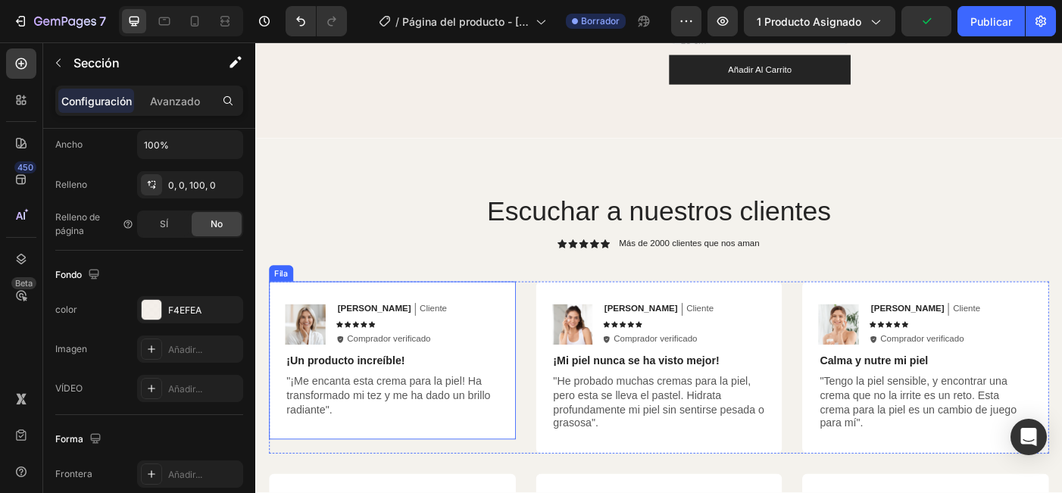
scroll to position [1690, 0]
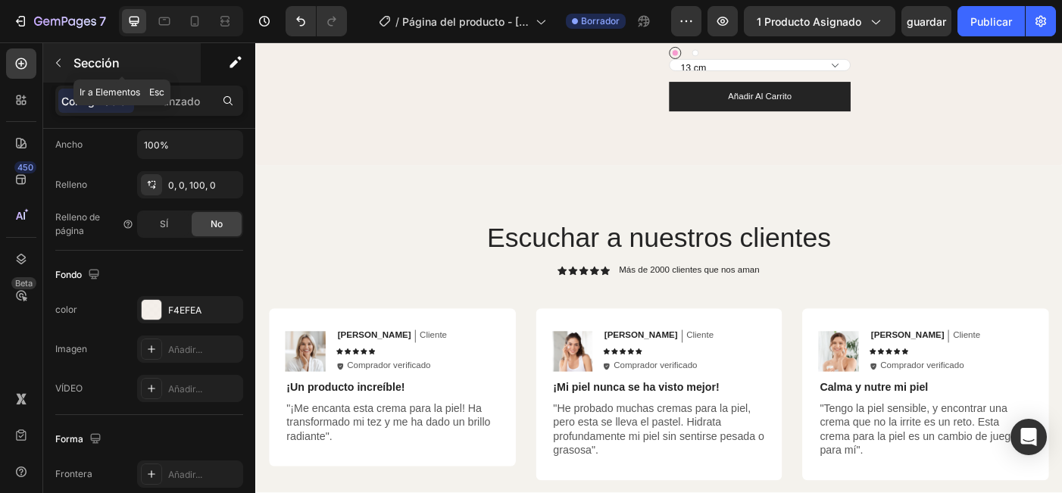
click at [64, 73] on button "button" at bounding box center [58, 63] width 24 height 24
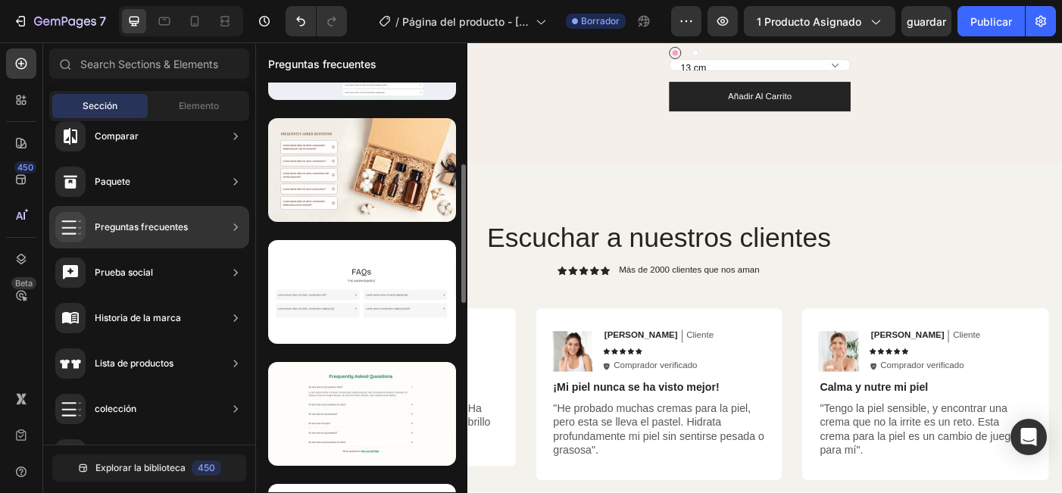
scroll to position [240, 0]
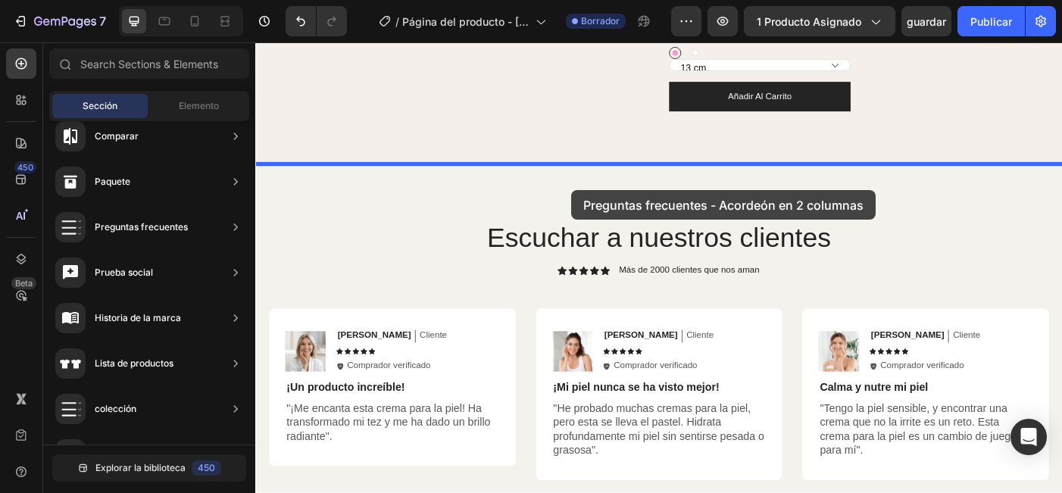
drag, startPoint x: 613, startPoint y: 306, endPoint x: 610, endPoint y: 208, distance: 97.7
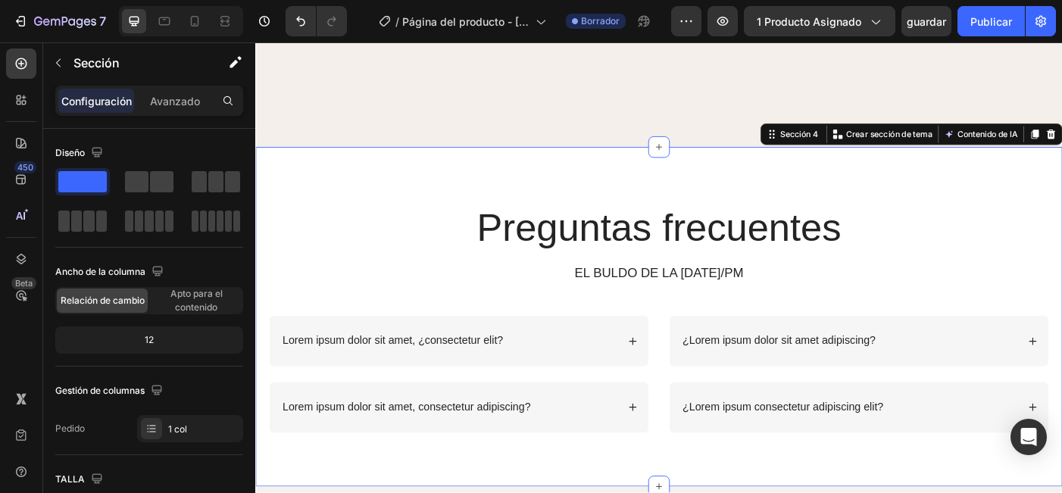
scroll to position [1645, 0]
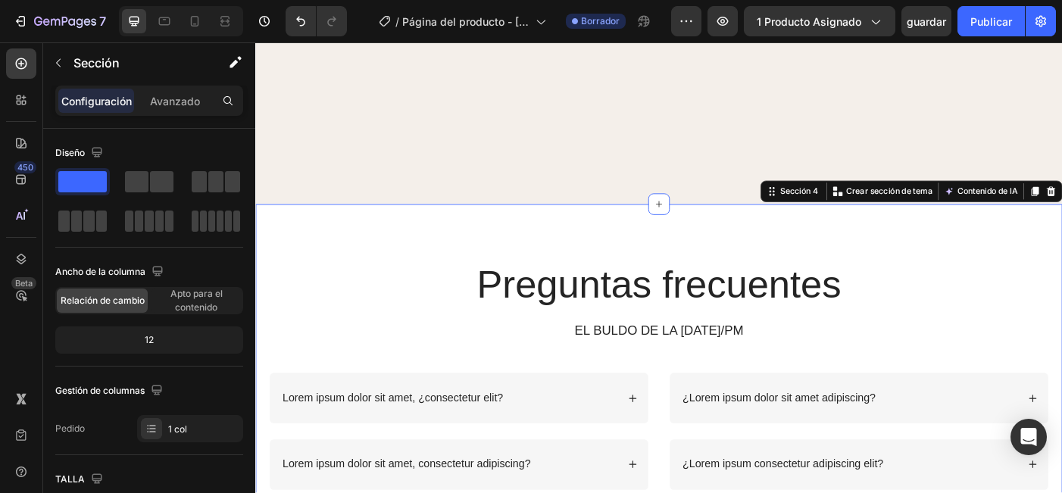
click at [465, 260] on div "Preguntas frecuentes Encabezado EL BULDO DE LA MAÑANA/PM Bloqueo de texto Fila …" at bounding box center [709, 416] width 909 height 382
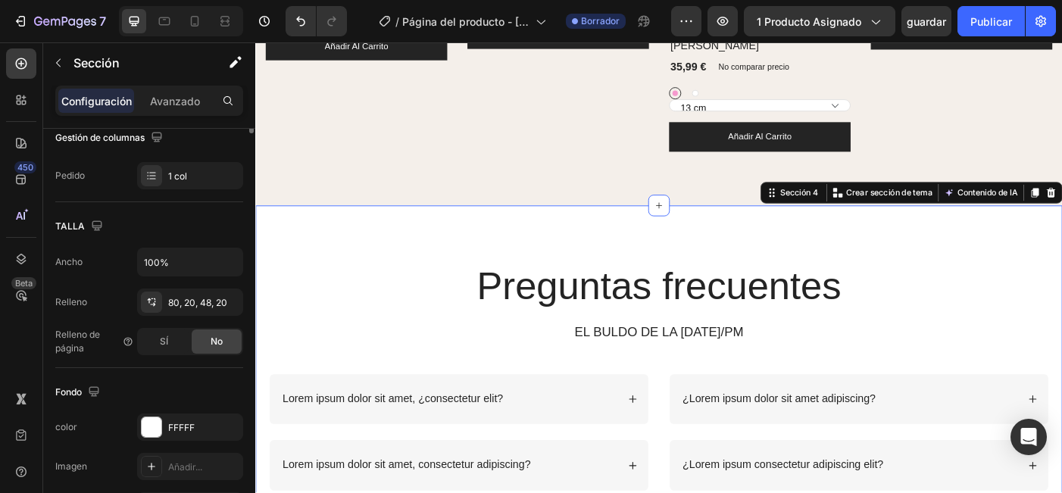
scroll to position [392, 0]
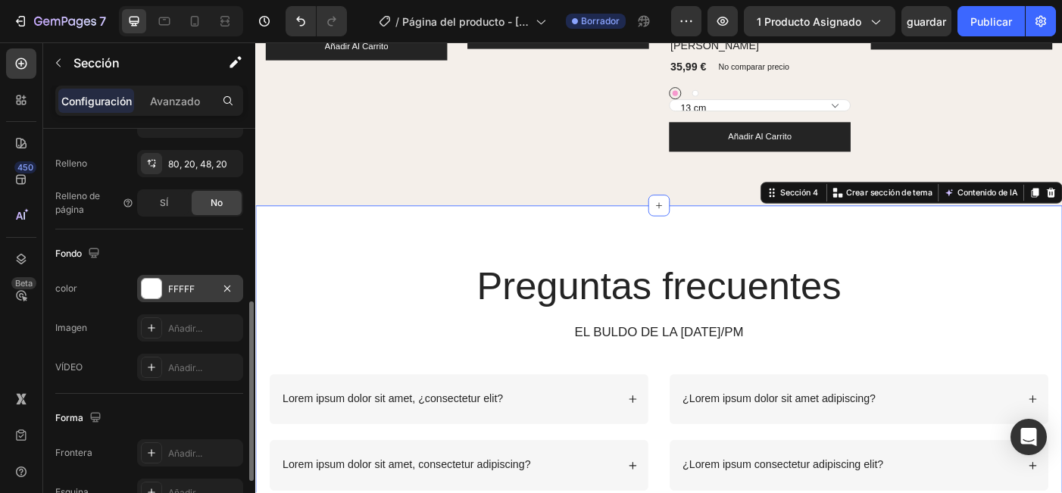
click at [189, 293] on div "FFFFF" at bounding box center [190, 289] width 44 height 14
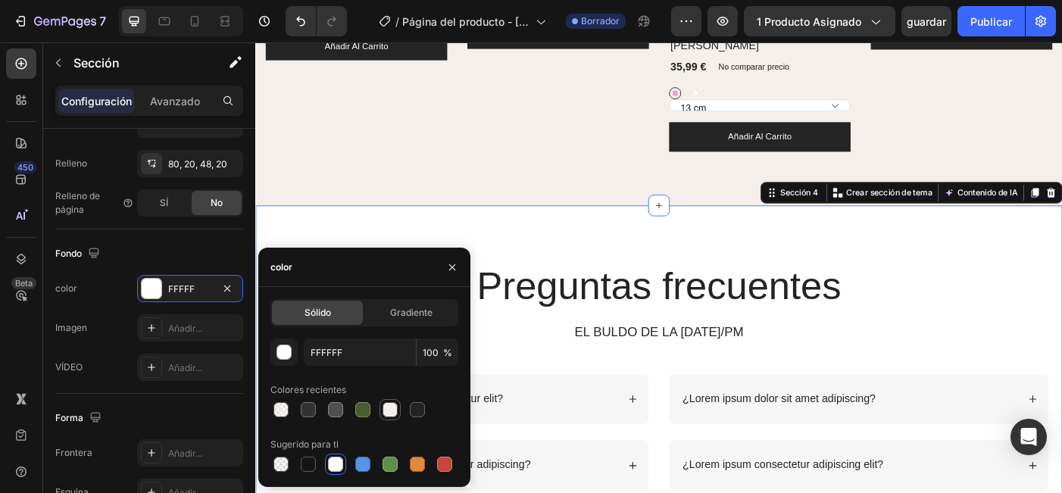
click at [385, 416] on div at bounding box center [389, 409] width 15 height 15
type input "F4EFEA"
type input "96"
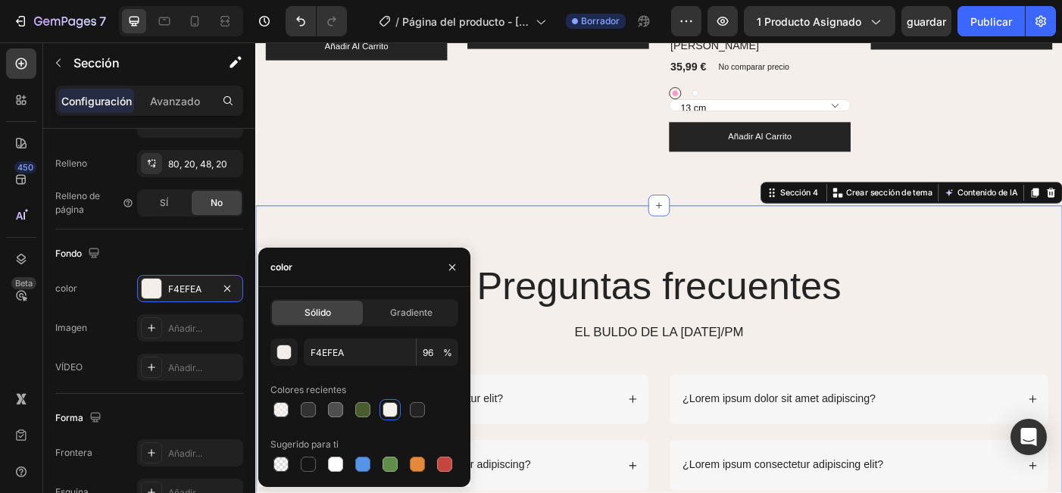
click at [532, 271] on div "Preguntas frecuentes Encabezado EL BULDO DE LA MAÑANA/PM Bloqueo de texto Fila …" at bounding box center [709, 417] width 909 height 382
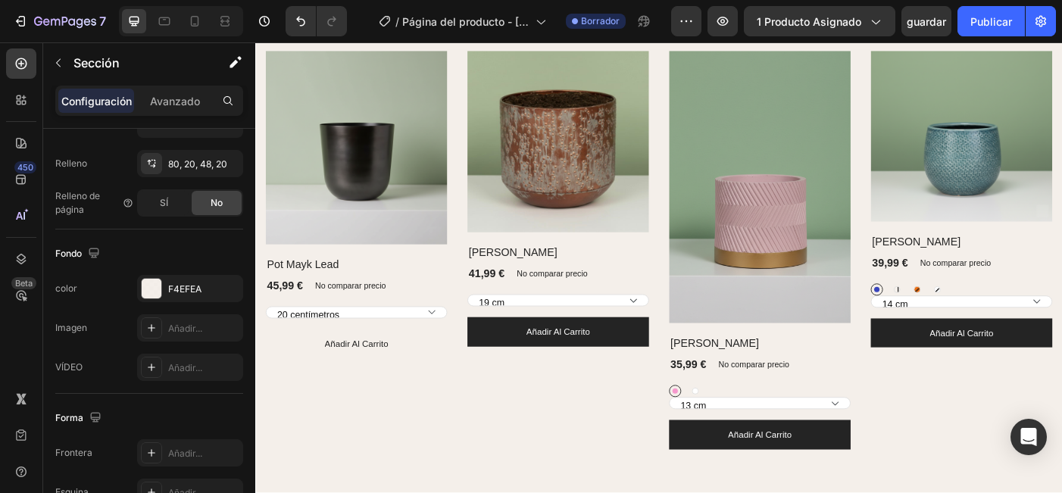
scroll to position [1328, 0]
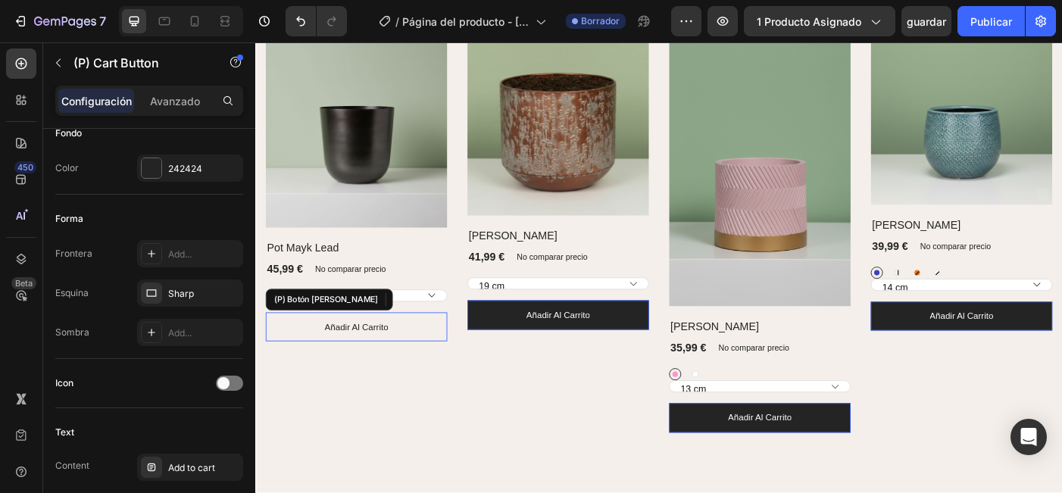
click at [463, 359] on button "añadir al carrito" at bounding box center [369, 363] width 204 height 33
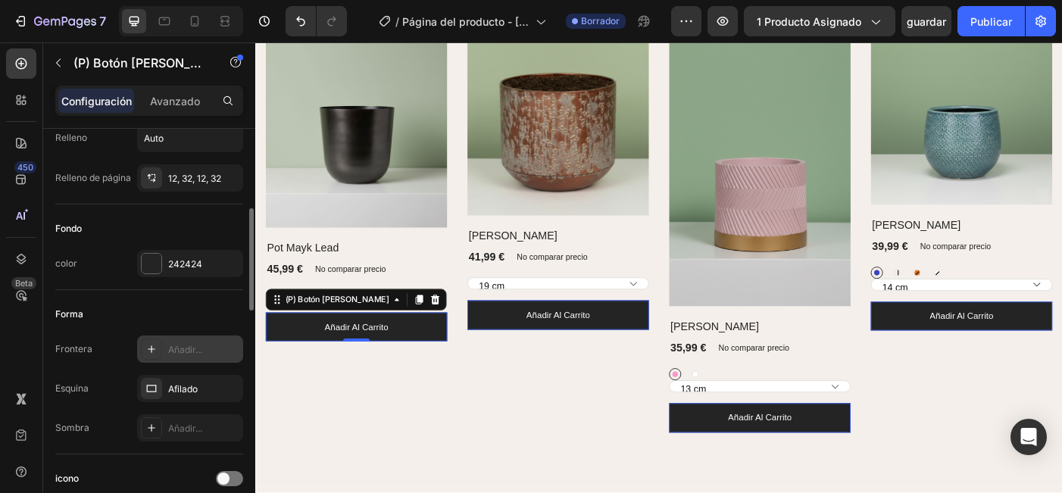
scroll to position [301, 0]
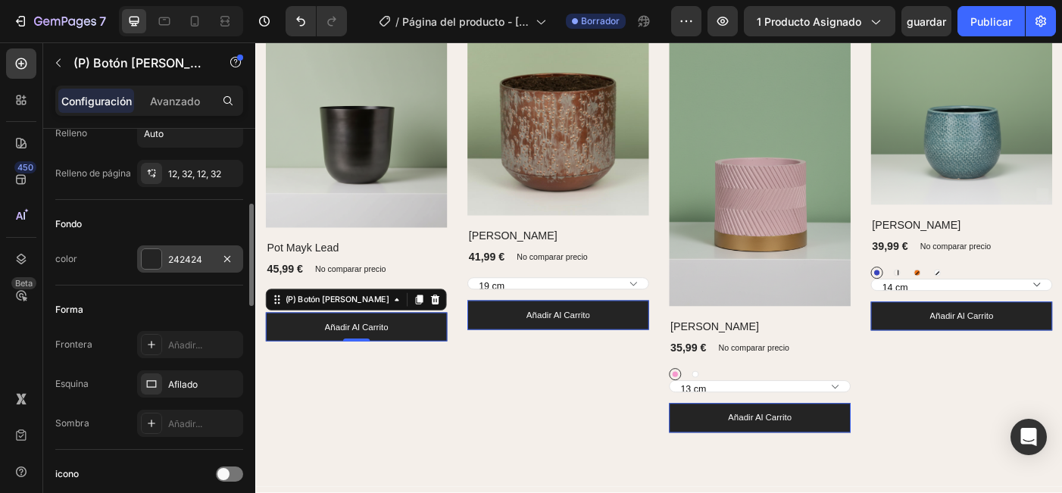
click at [204, 258] on div "242424" at bounding box center [190, 260] width 44 height 14
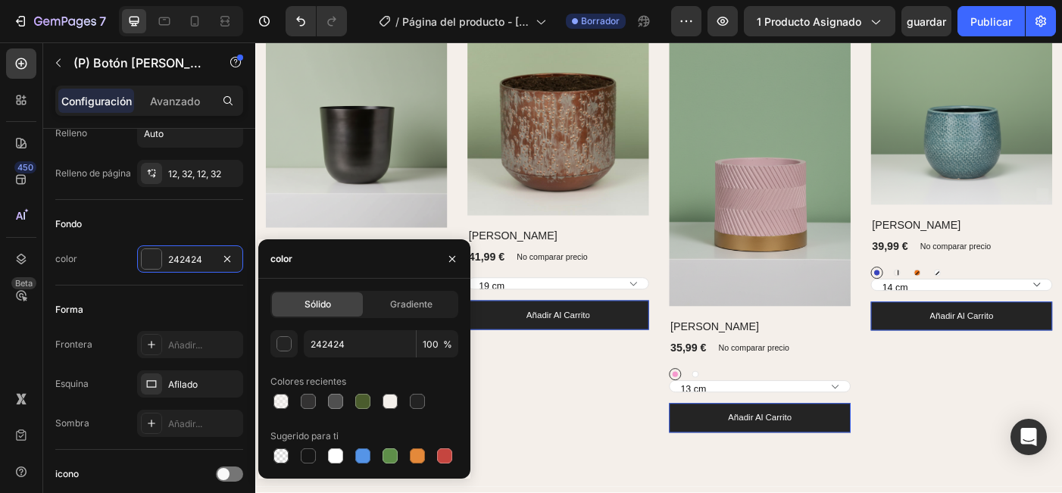
click at [361, 412] on div "242424 100 % Colores recientes Sugerido para ti" at bounding box center [364, 398] width 188 height 136
click at [364, 405] on div at bounding box center [362, 401] width 15 height 15
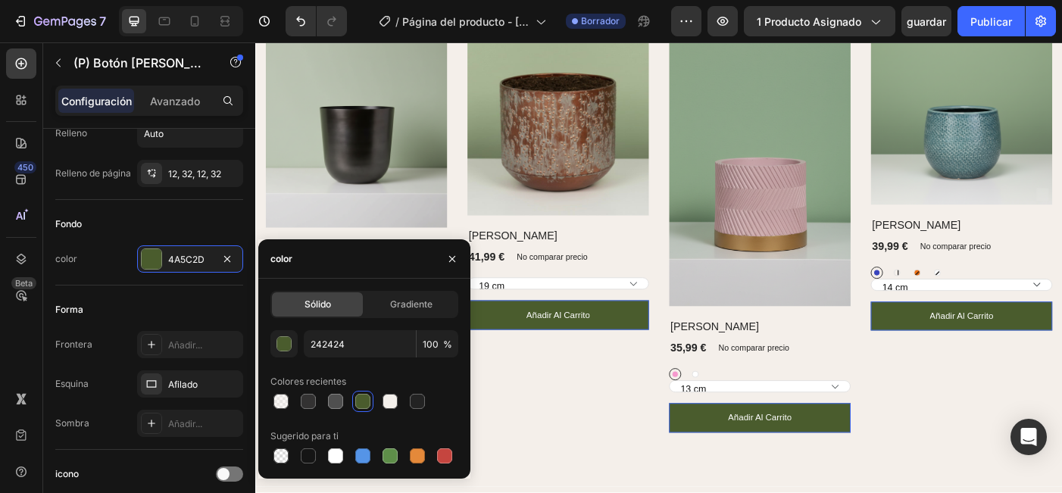
type input "4A5C2D"
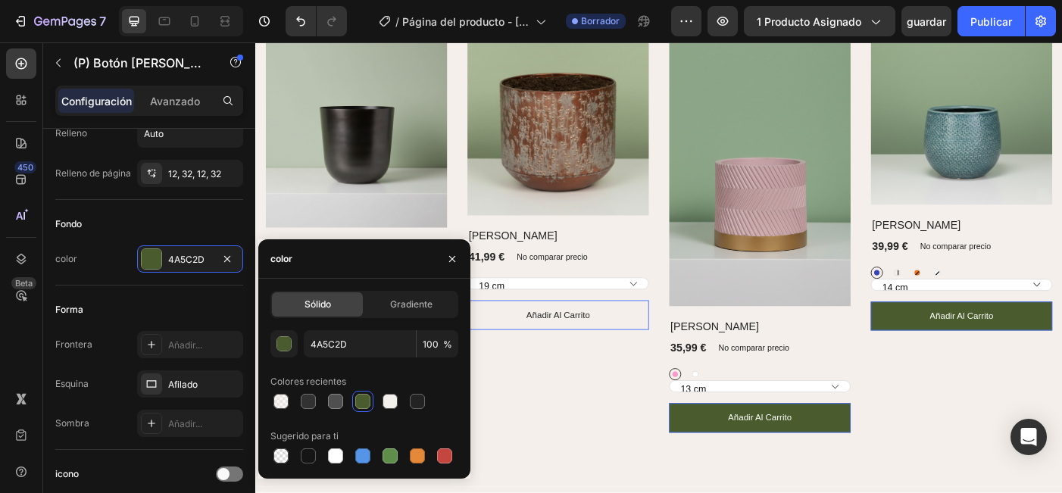
click at [639, 354] on button "añadir al carrito" at bounding box center [596, 349] width 204 height 33
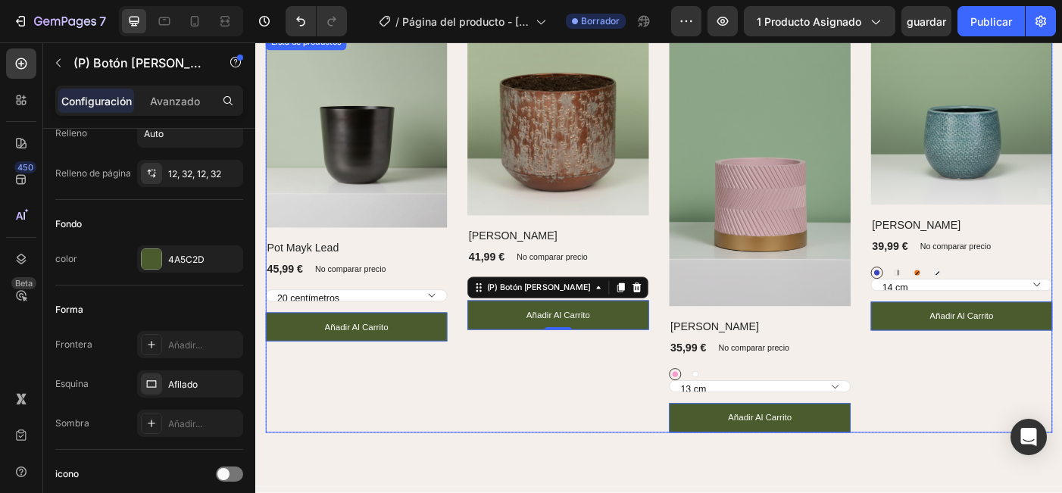
click at [595, 432] on div "(P) Imágenes Fila Olla Lian Koper (P) Título 41,99 € (P) Precio (P) Precio No c…" at bounding box center [596, 257] width 204 height 449
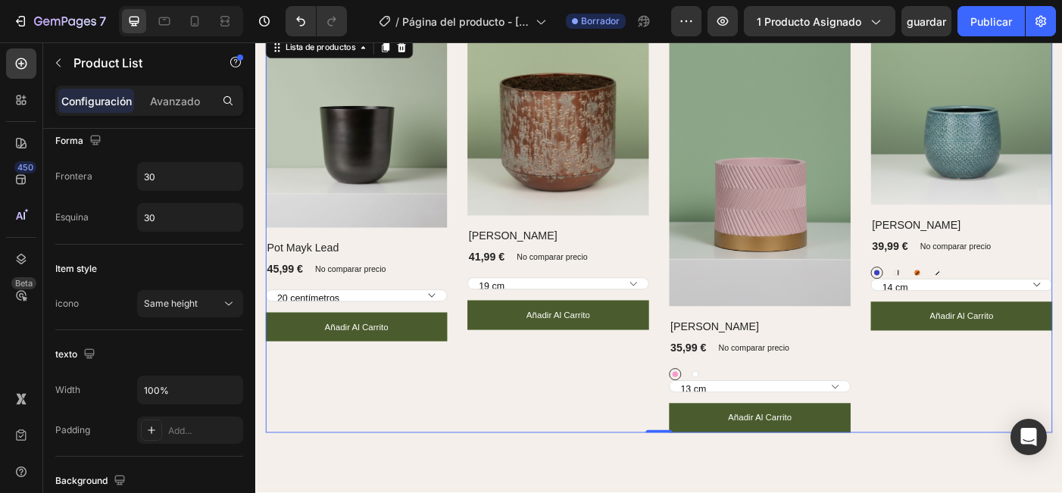
scroll to position [0, 0]
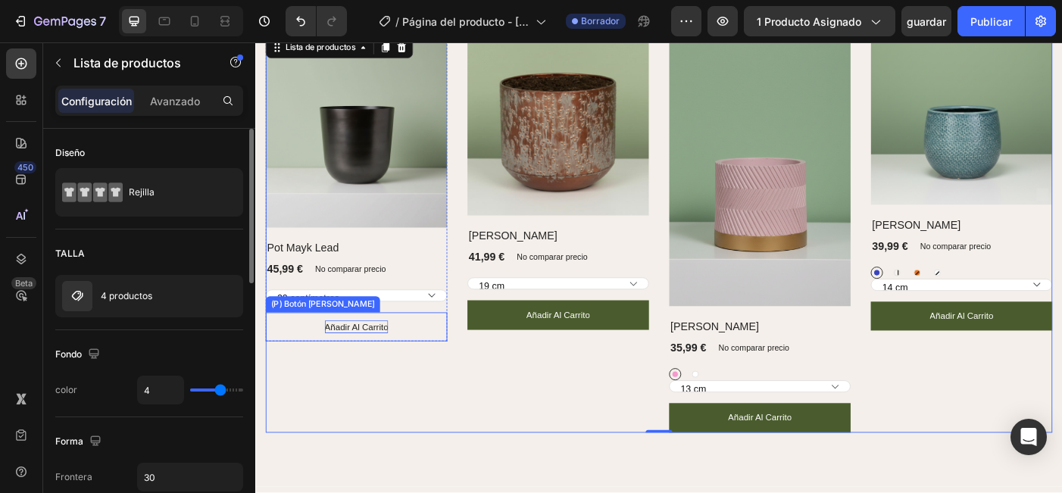
click at [388, 366] on div "añadir al carrito" at bounding box center [369, 363] width 72 height 15
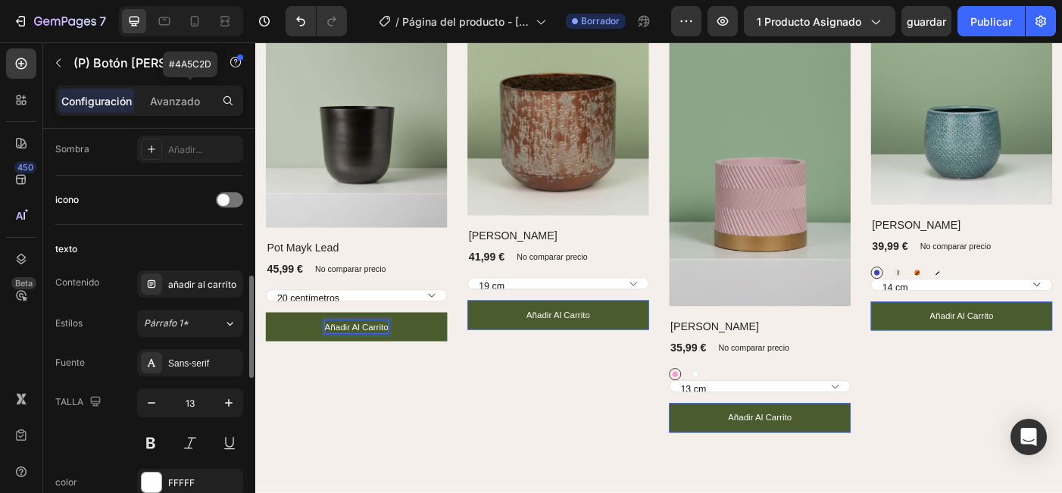
scroll to position [578, 0]
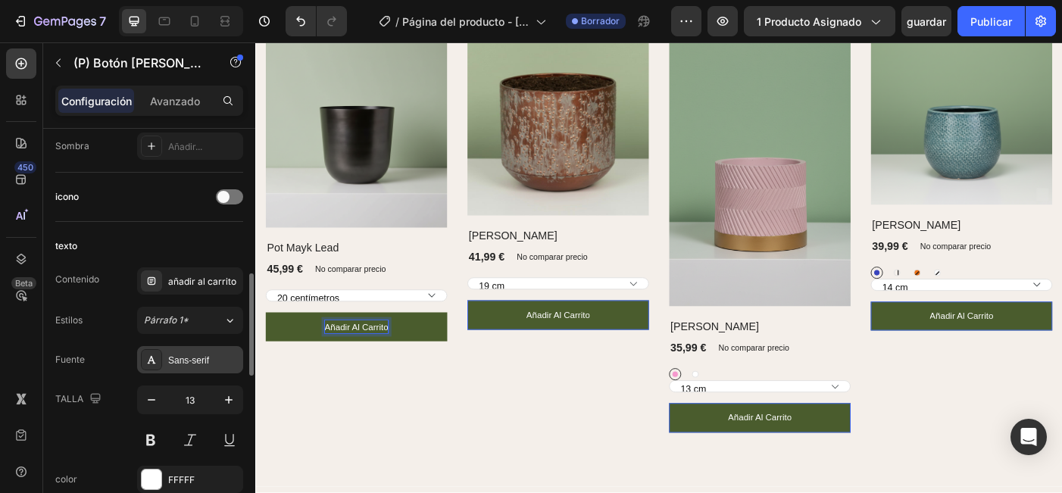
click at [197, 361] on div "Sans-serif" at bounding box center [203, 361] width 71 height 14
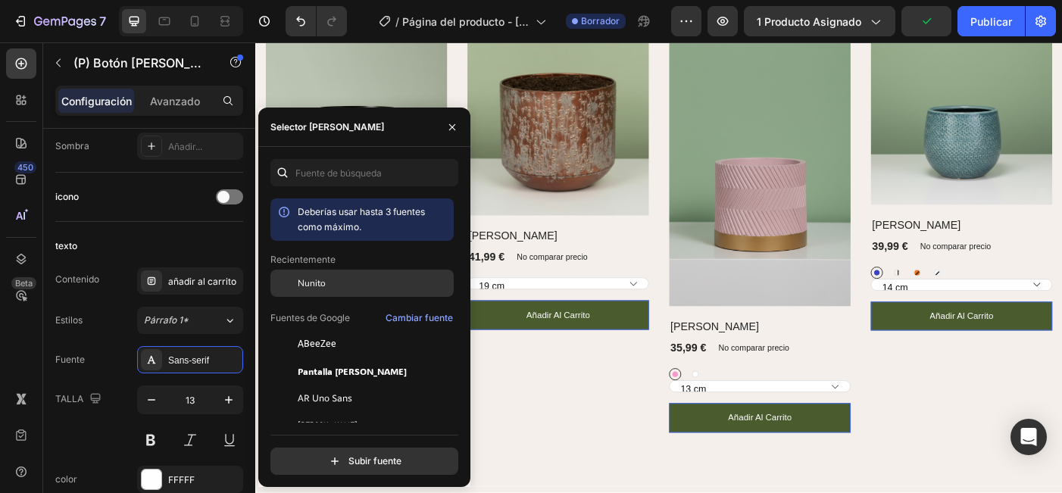
click at [348, 273] on div "Nunito" at bounding box center [361, 283] width 183 height 27
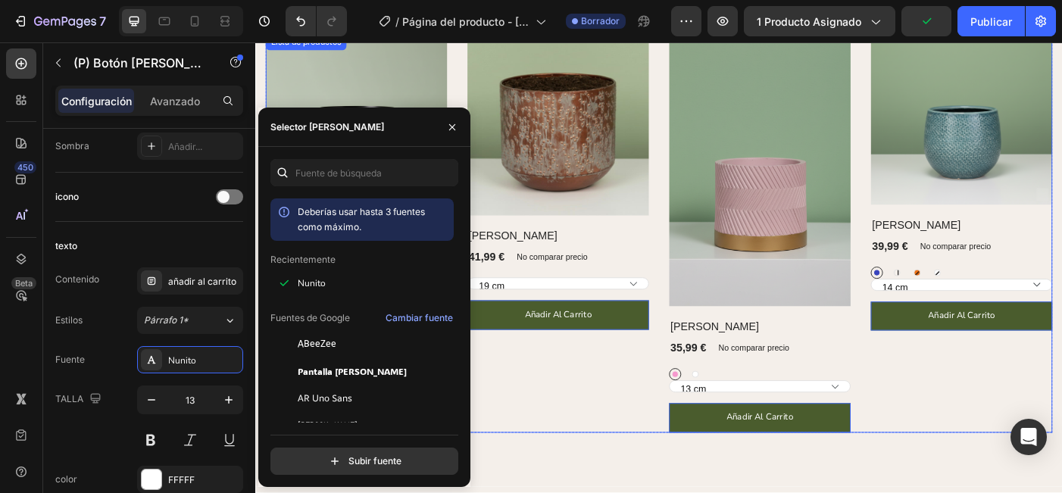
click at [579, 380] on div "(P) Imágenes Fila Olla Lian Koper (P) Título 41,99 € (P) Precio (P) Precio No c…" at bounding box center [596, 257] width 204 height 449
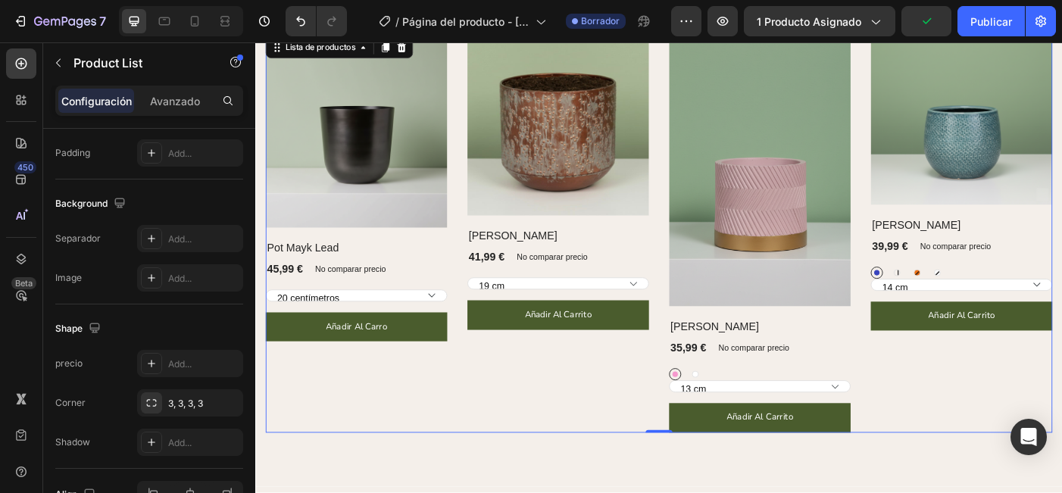
scroll to position [0, 0]
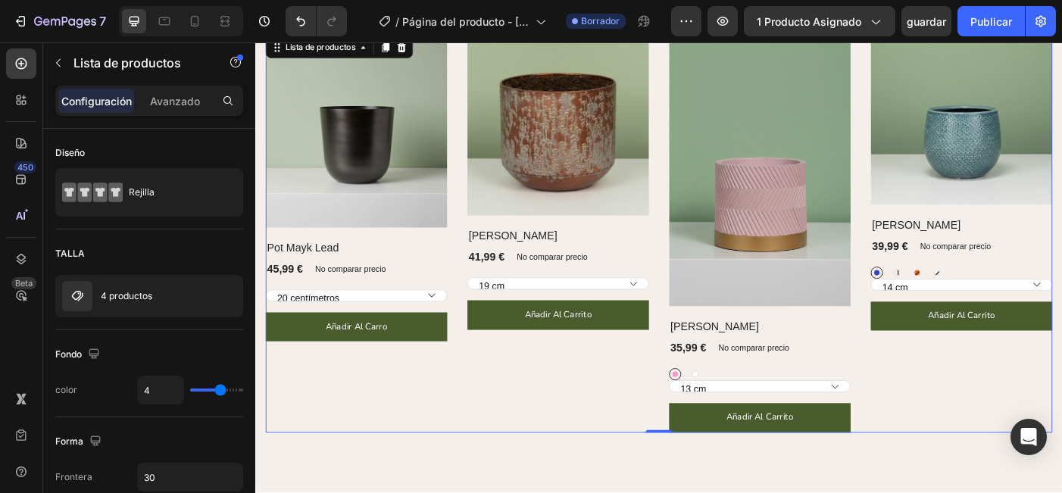
click at [485, 433] on div "(P) Imágenes Fila Pot Mayk Lead (P) Título 45,99 € (P) Precio (P) Precio No com…" at bounding box center [710, 257] width 886 height 449
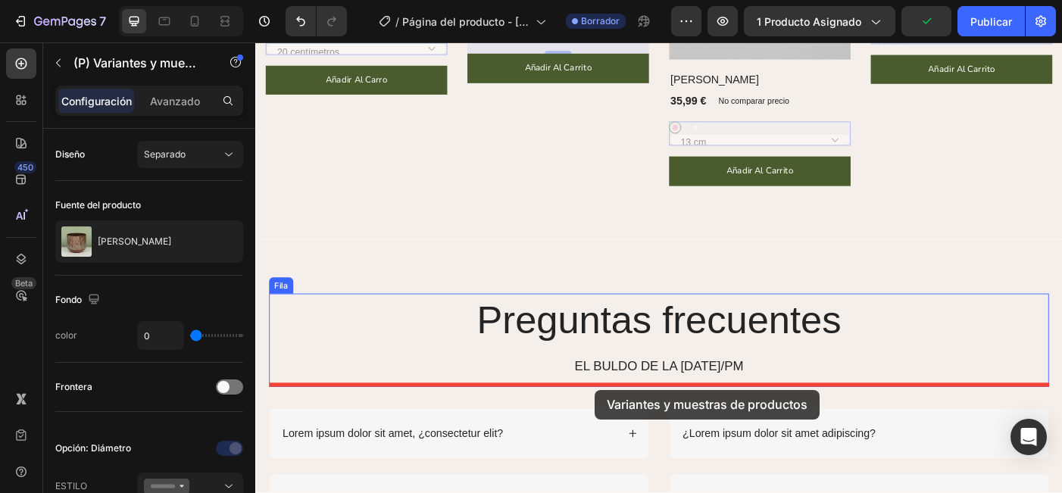
scroll to position [1615, 0]
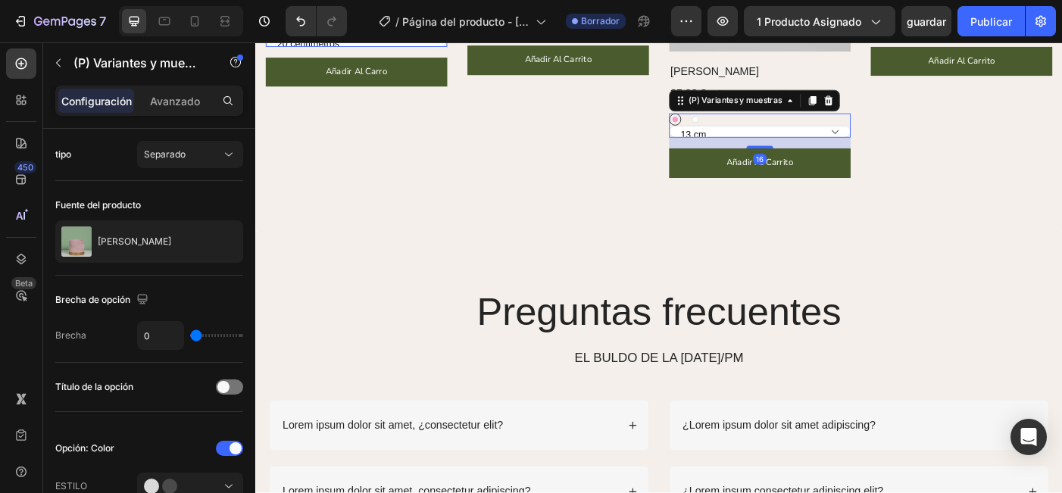
click at [823, 134] on div "Rosa Rosa blanco blanco" at bounding box center [823, 130] width 204 height 14
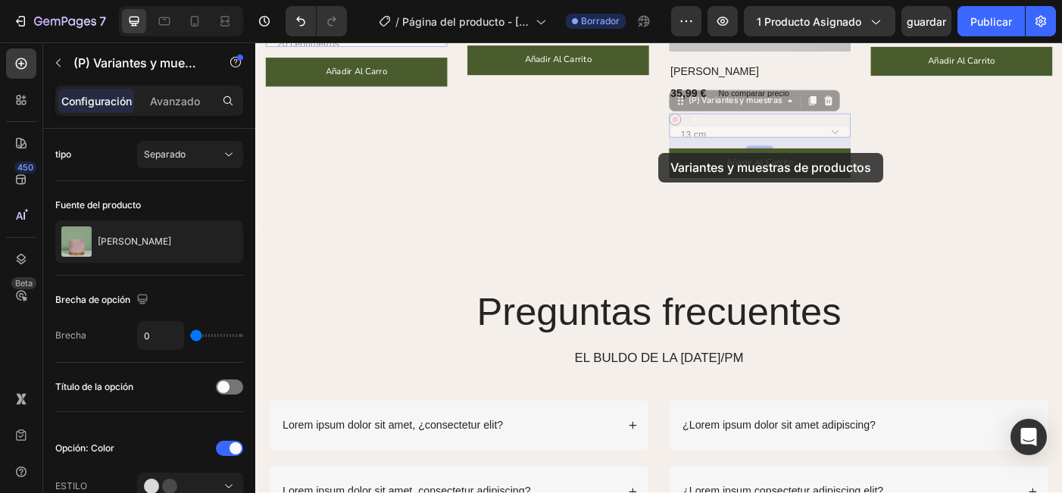
click at [255, 42] on div at bounding box center [255, 42] width 0 height 0
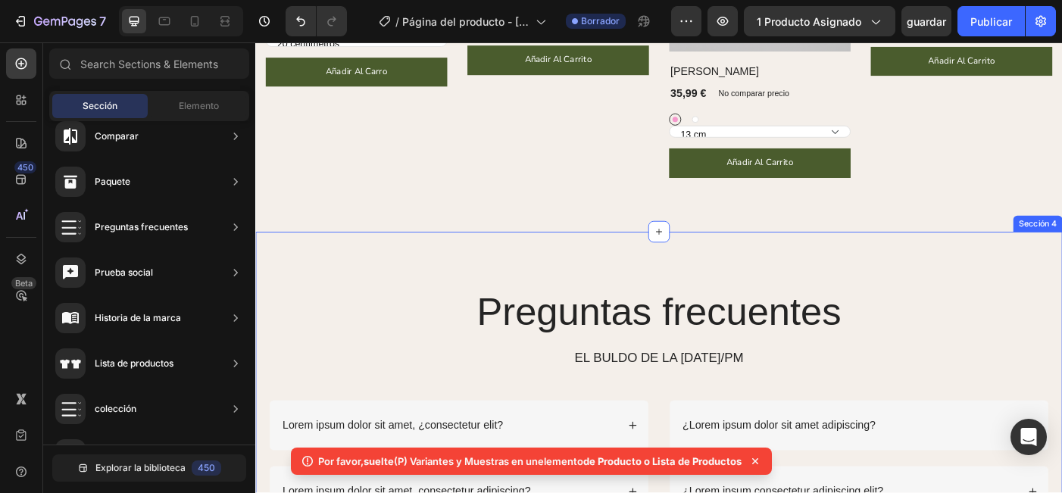
scroll to position [1453, 0]
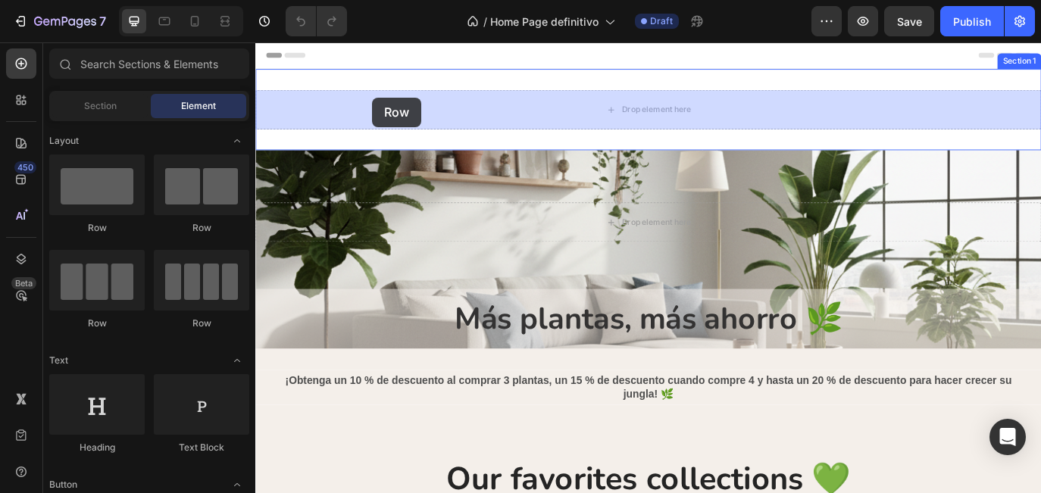
drag, startPoint x: 375, startPoint y: 225, endPoint x: 389, endPoint y: 104, distance: 121.9
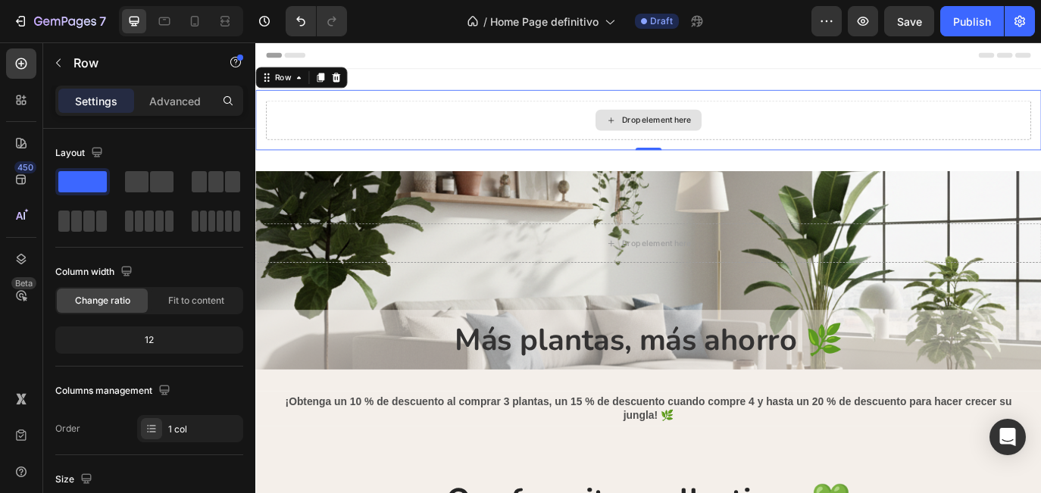
click at [350, 137] on div "Drop element here" at bounding box center [709, 132] width 885 height 45
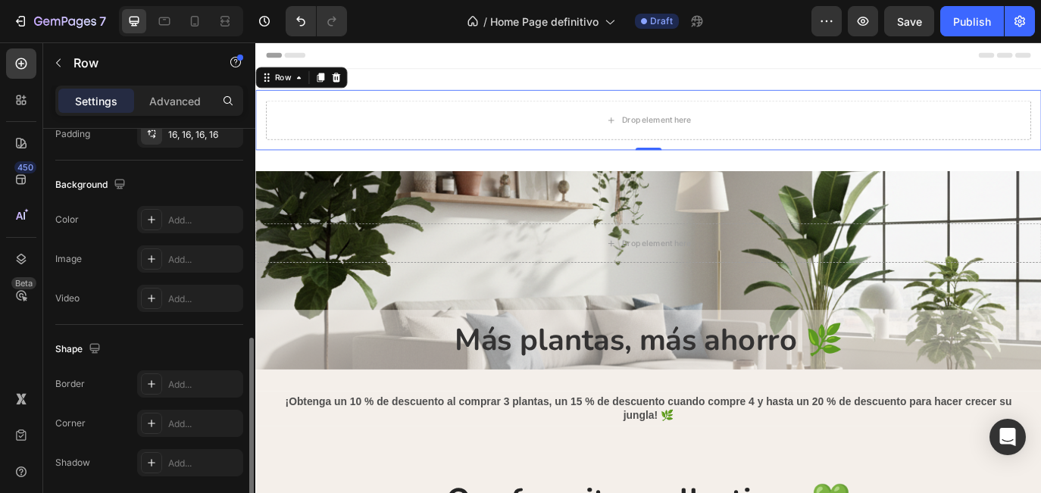
scroll to position [460, 0]
click at [186, 223] on div "Add..." at bounding box center [203, 221] width 71 height 14
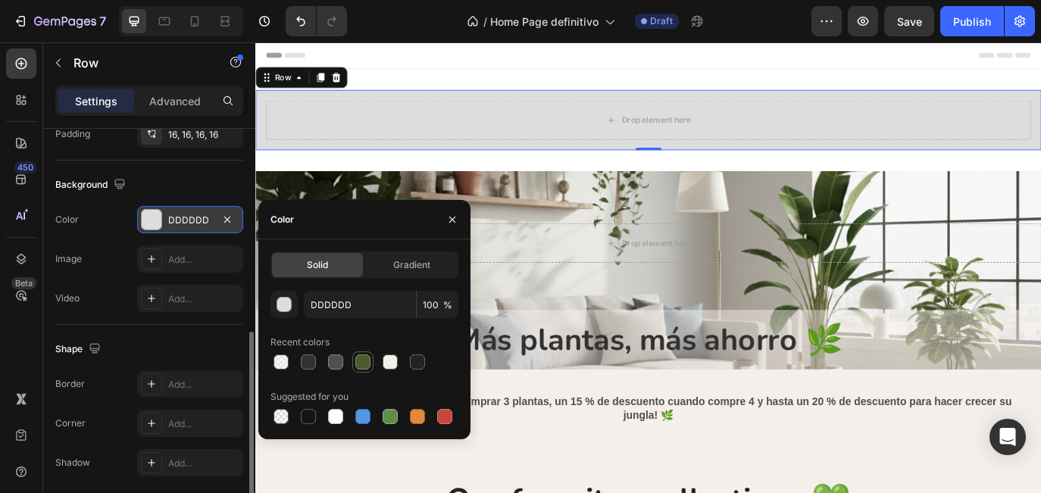
click at [358, 368] on div at bounding box center [362, 361] width 15 height 15
type input "4A5C2D"
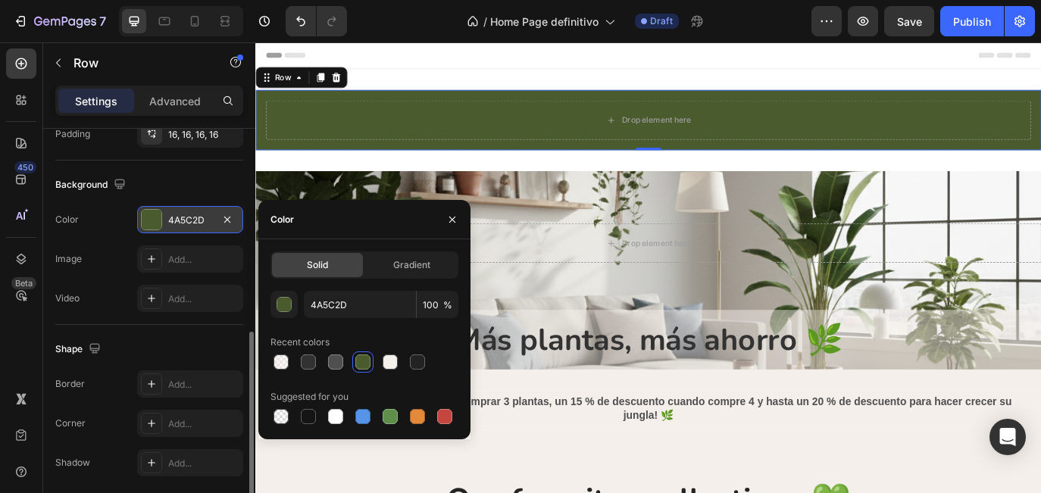
click at [125, 262] on div "Image Add..." at bounding box center [149, 258] width 188 height 27
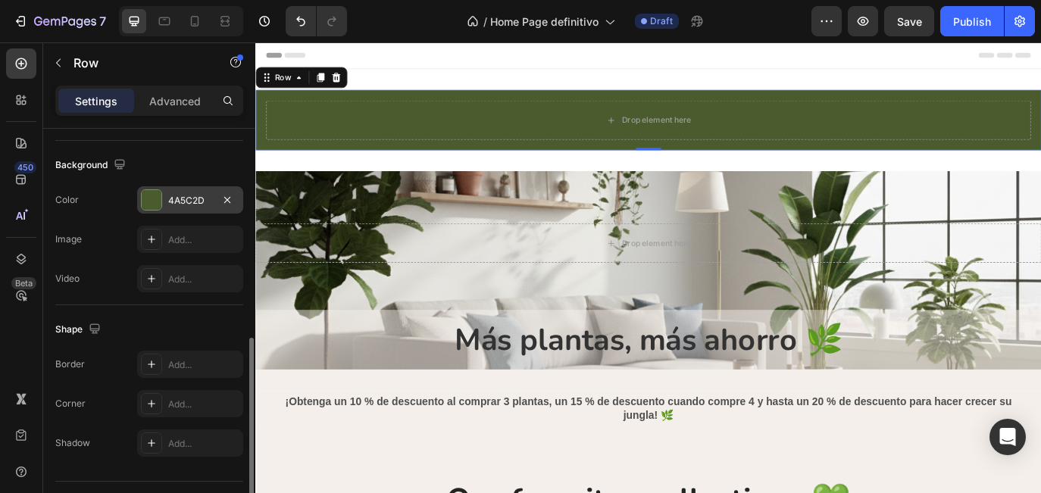
scroll to position [484, 0]
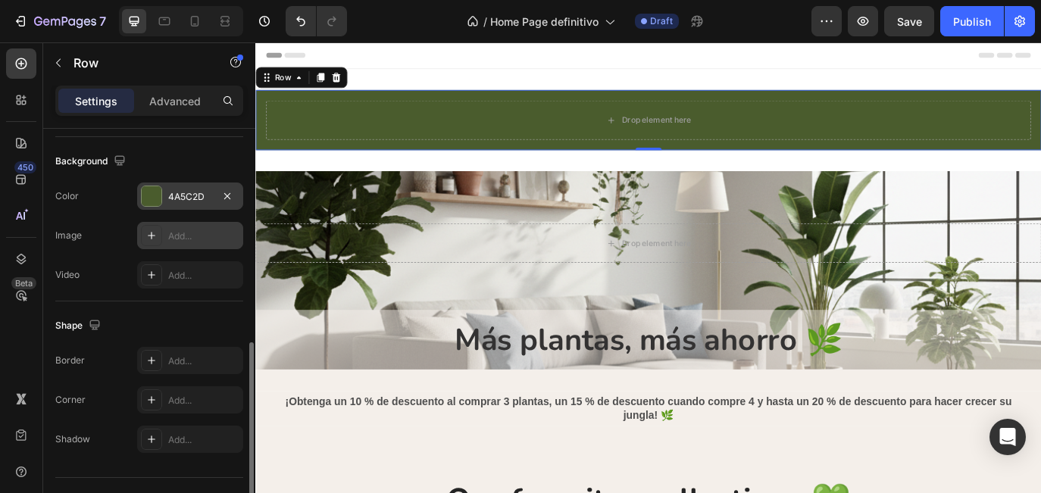
click at [199, 233] on div "Add..." at bounding box center [203, 236] width 71 height 14
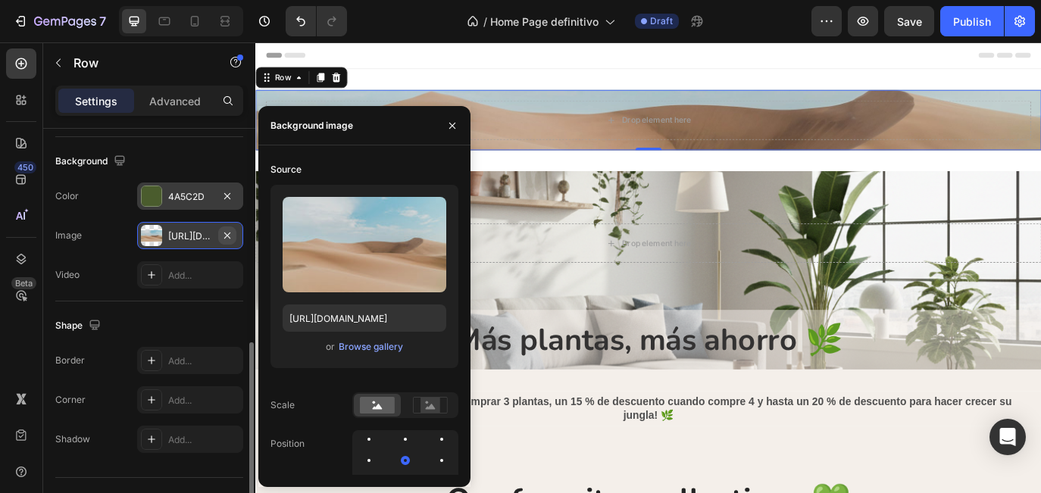
click at [227, 234] on icon "button" at bounding box center [227, 235] width 12 height 12
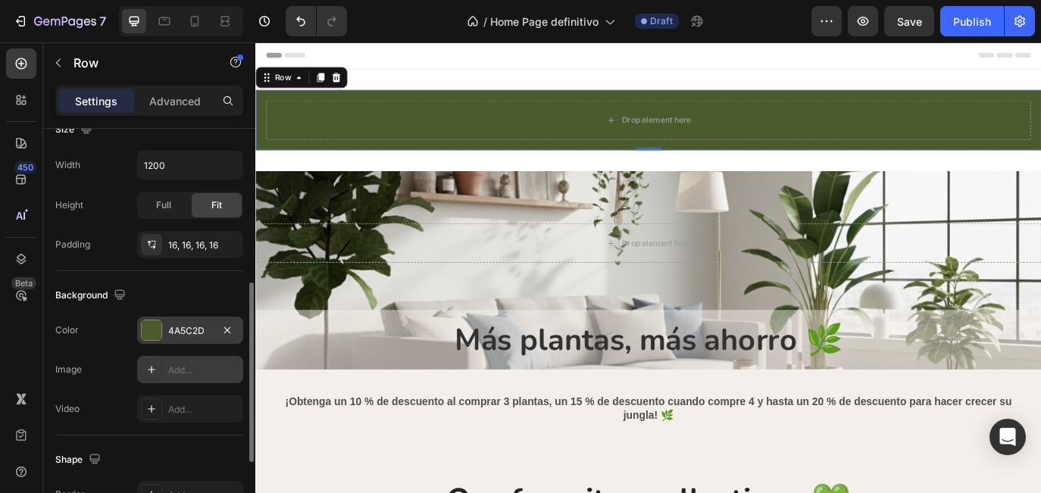
scroll to position [296, 0]
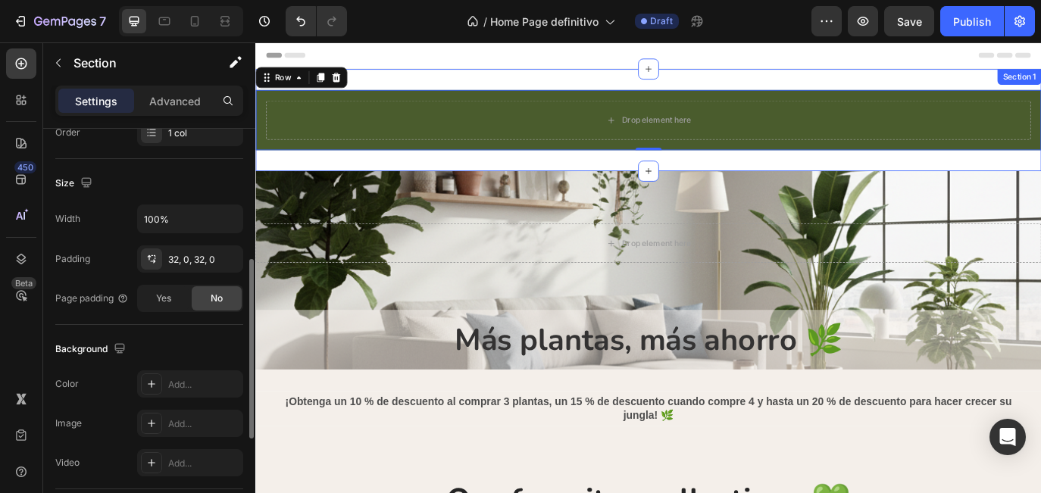
click at [400, 175] on div "Drop element here Row 0 Section 1" at bounding box center [709, 132] width 909 height 118
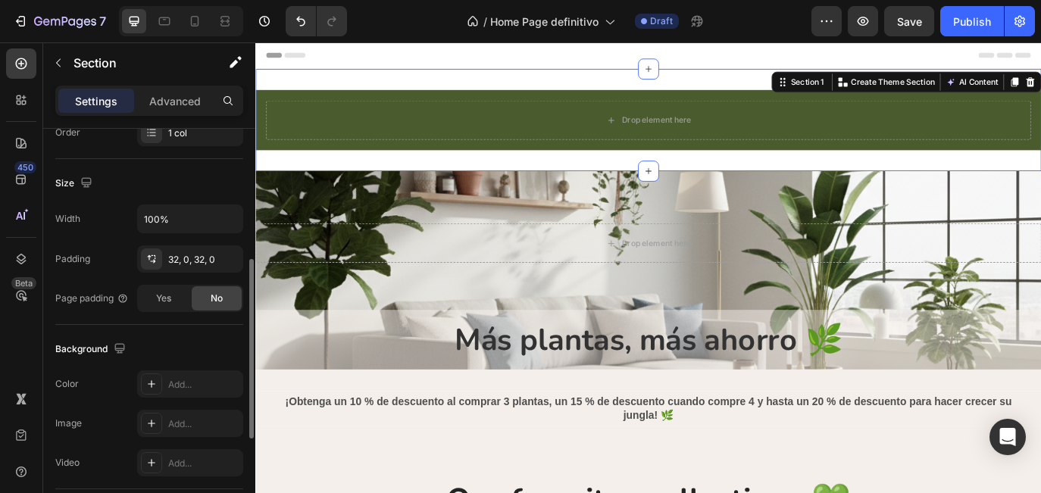
scroll to position [0, 0]
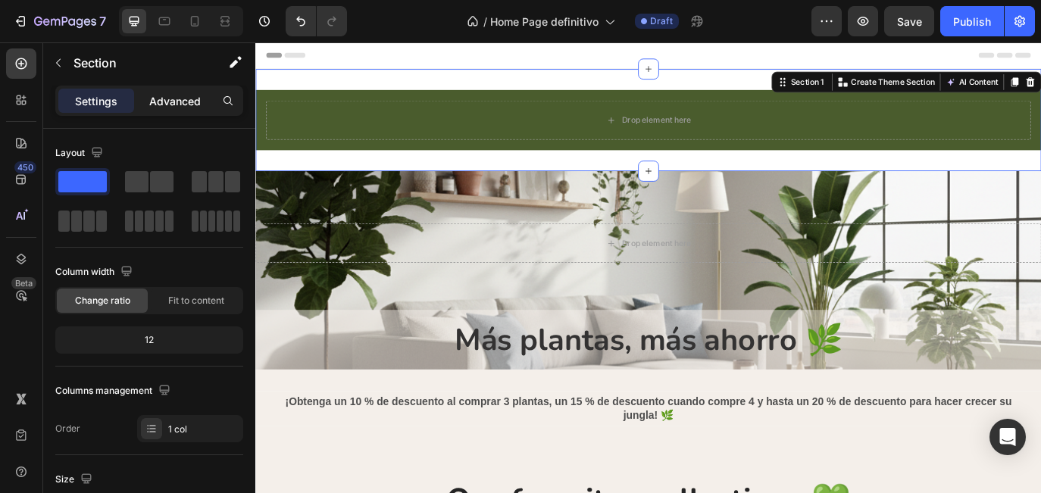
click at [179, 98] on p "Advanced" at bounding box center [175, 101] width 52 height 16
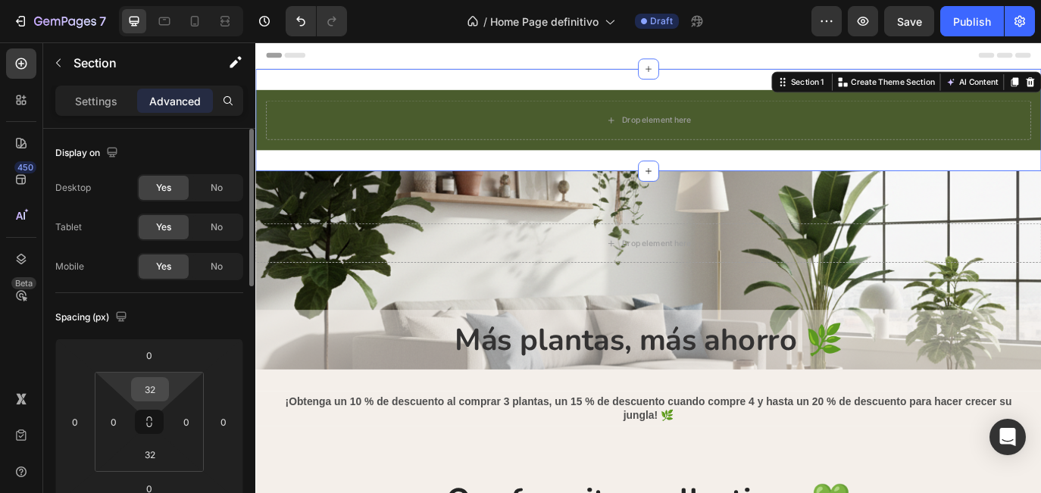
click at [155, 385] on input "32" at bounding box center [150, 389] width 30 height 23
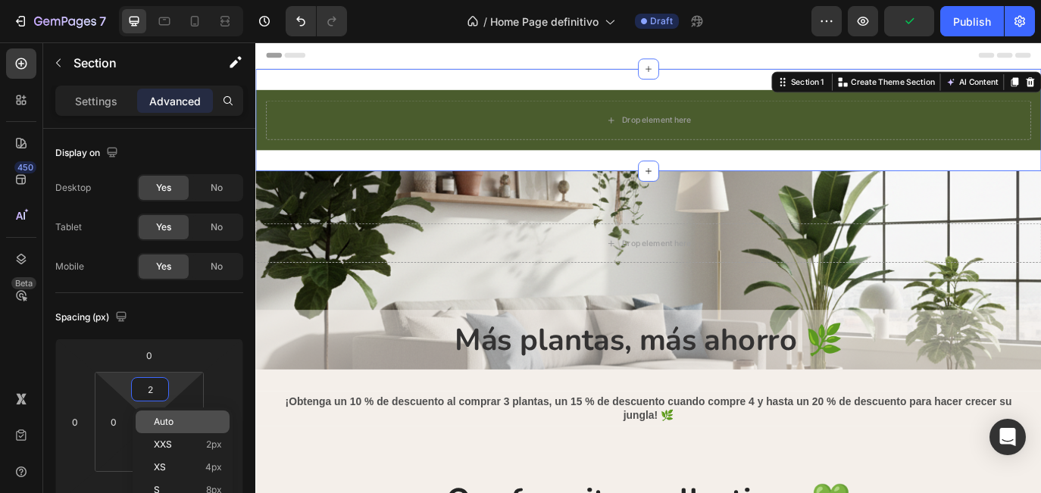
click at [161, 427] on div "Auto" at bounding box center [183, 421] width 94 height 23
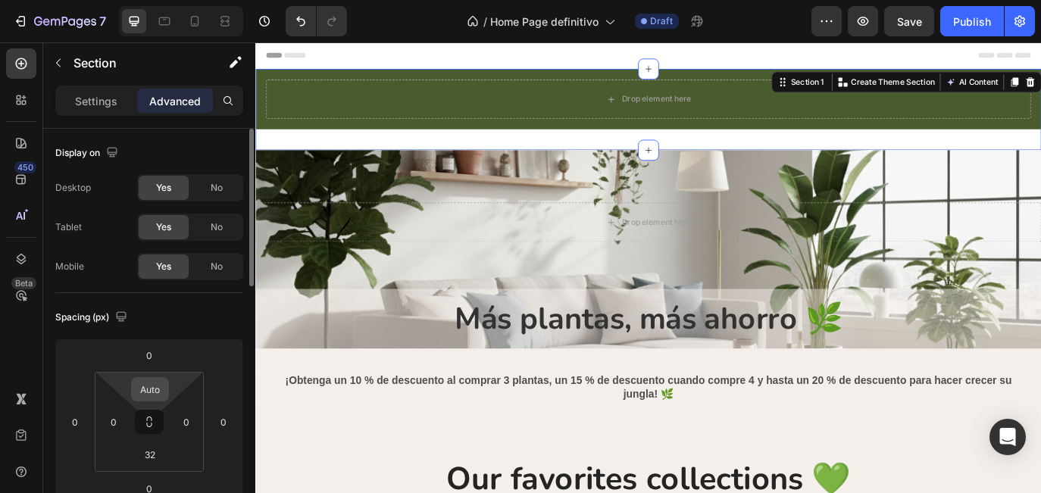
click at [153, 395] on input "Auto" at bounding box center [150, 389] width 30 height 23
click at [153, 391] on input "Auto" at bounding box center [150, 389] width 30 height 23
type input "0"
click at [156, 453] on input "32" at bounding box center [150, 454] width 30 height 23
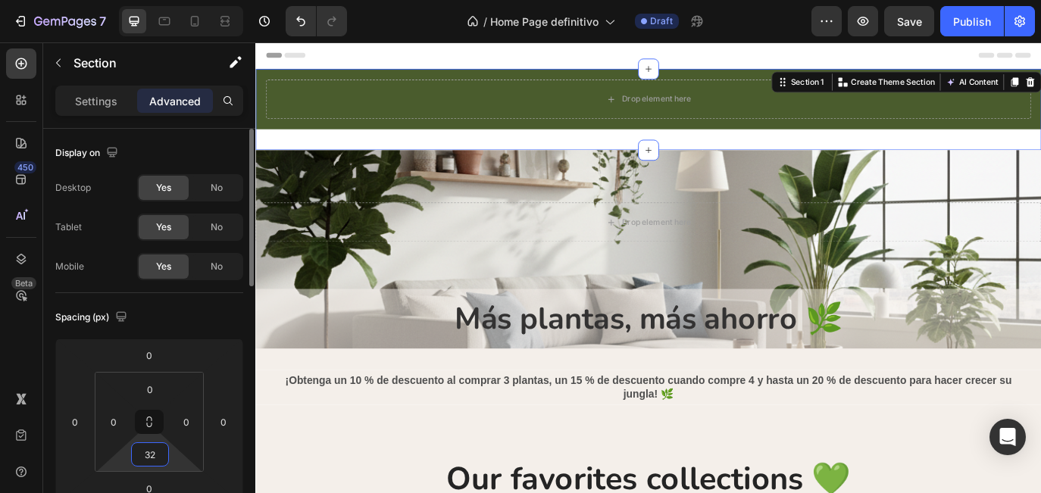
click at [156, 453] on input "32" at bounding box center [150, 454] width 30 height 23
type input "0"
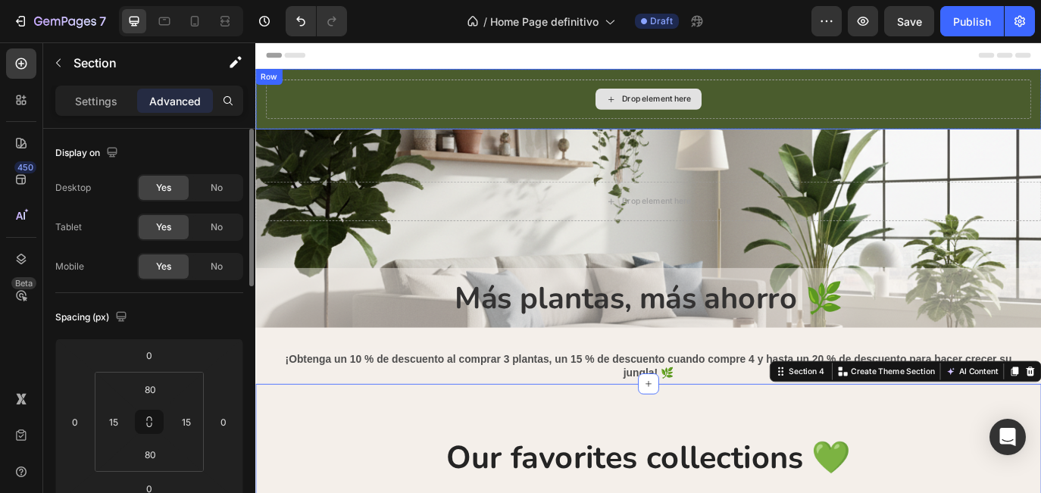
click at [573, 97] on div "Drop element here" at bounding box center [709, 108] width 885 height 45
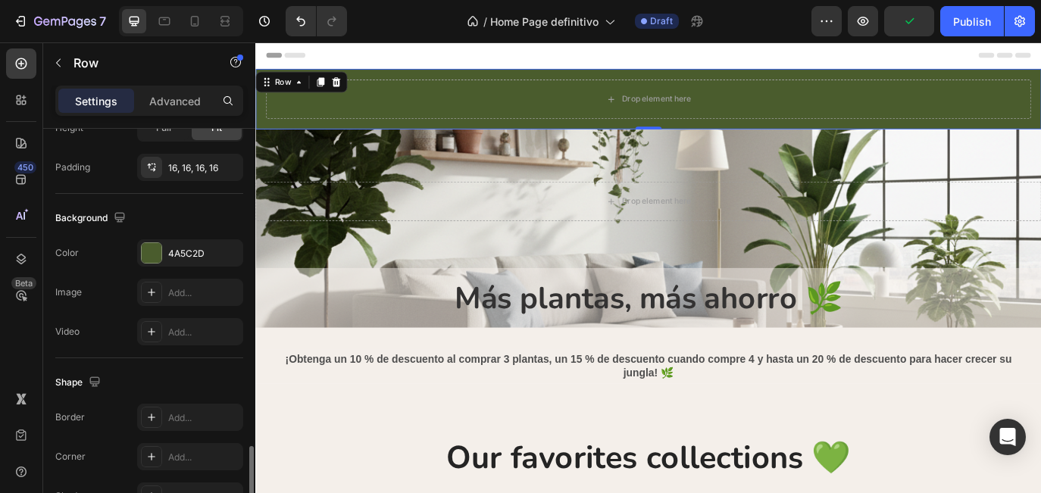
scroll to position [517, 0]
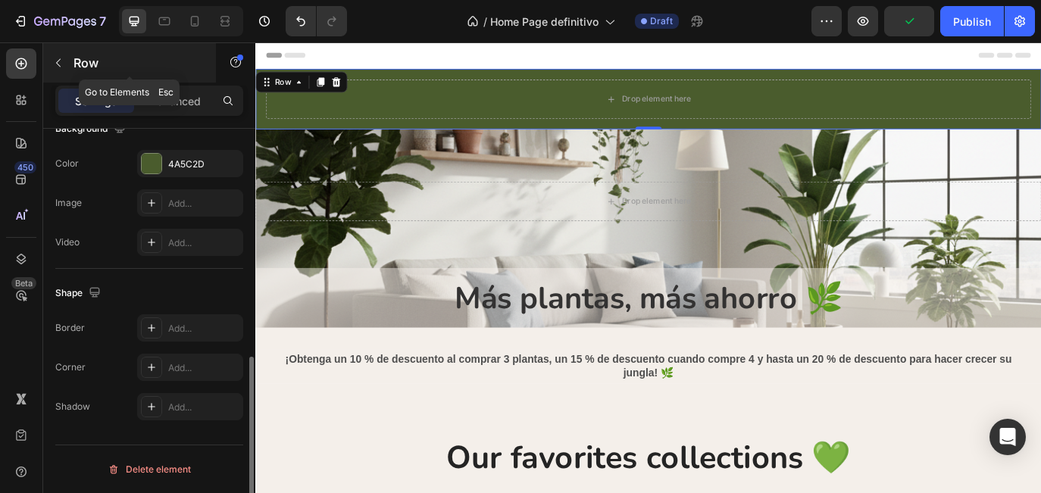
click at [69, 63] on button "button" at bounding box center [58, 63] width 24 height 24
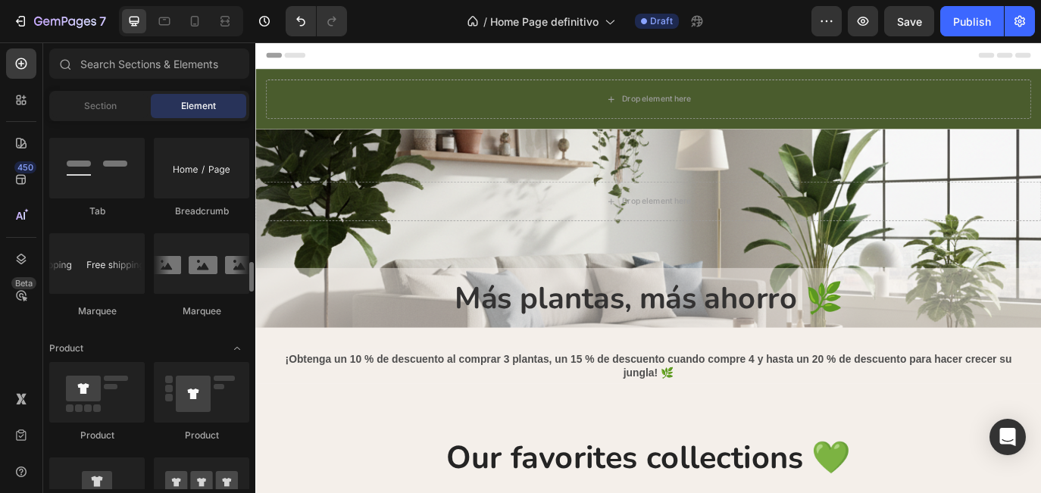
scroll to position [1733, 0]
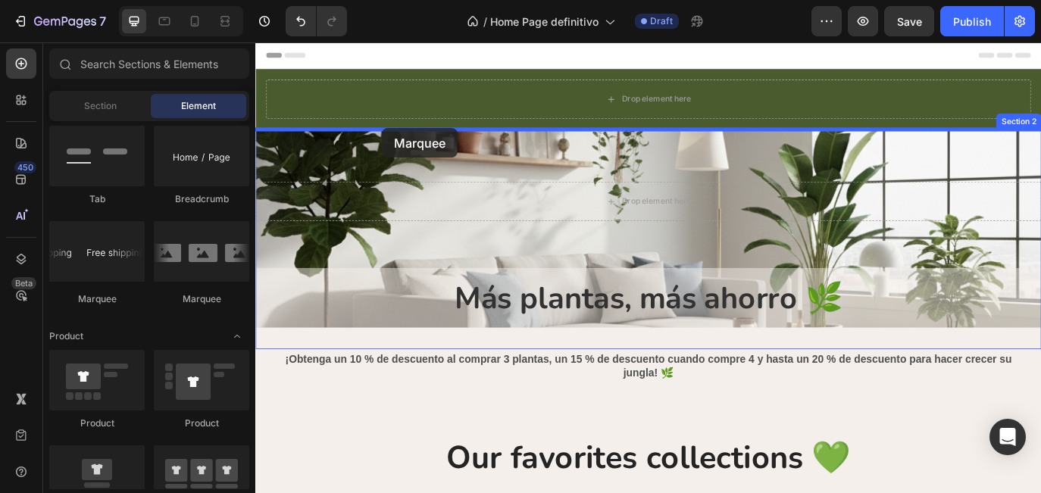
drag, startPoint x: 353, startPoint y: 301, endPoint x: 402, endPoint y: 142, distance: 166.5
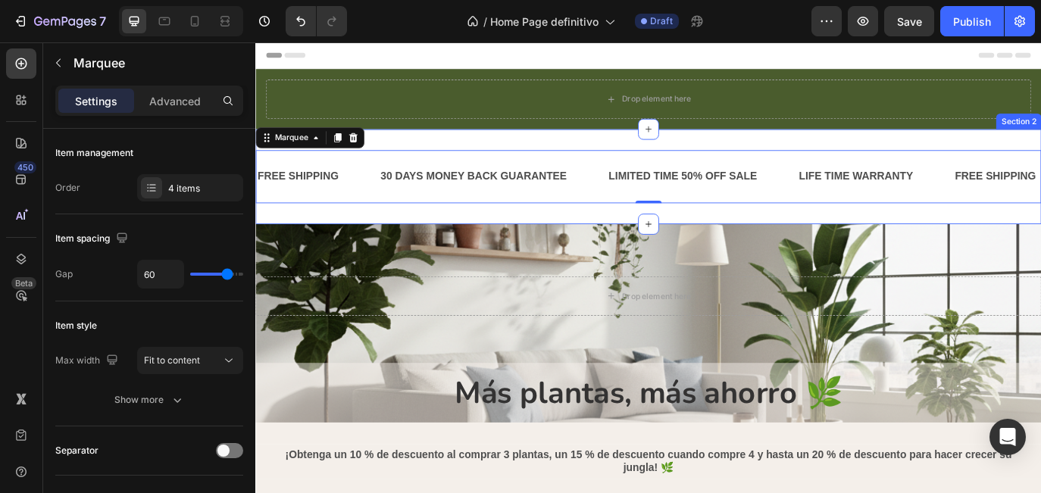
click at [417, 155] on div "FREE SHIPPING Text Block 30 DAYS MONEY BACK GUARANTEE Text Block LIMITED TIME 5…" at bounding box center [709, 198] width 909 height 110
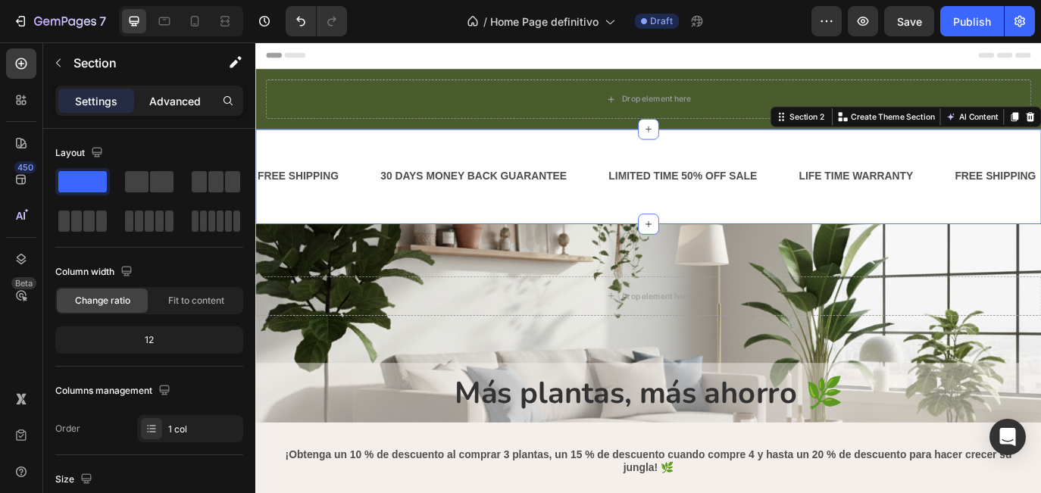
click at [188, 96] on p "Advanced" at bounding box center [175, 101] width 52 height 16
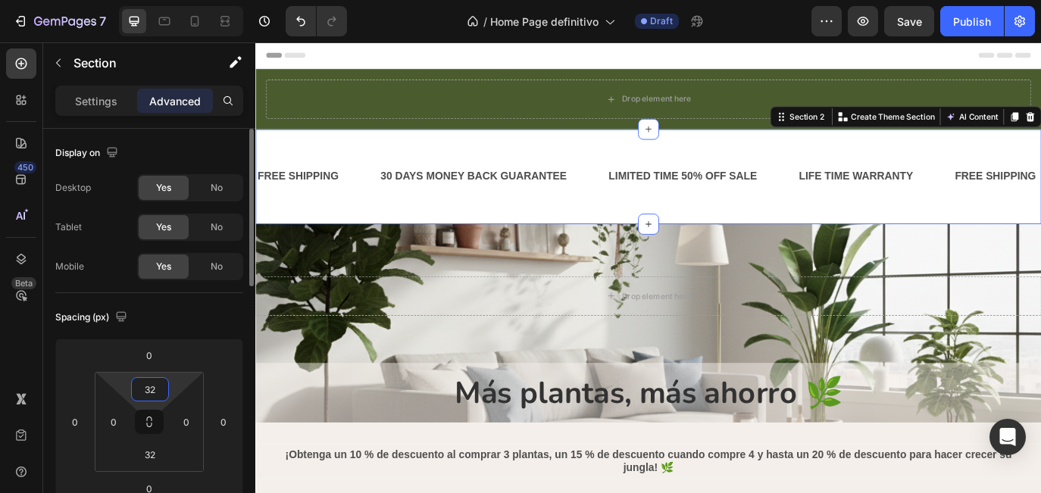
click at [155, 398] on input "32" at bounding box center [150, 389] width 30 height 23
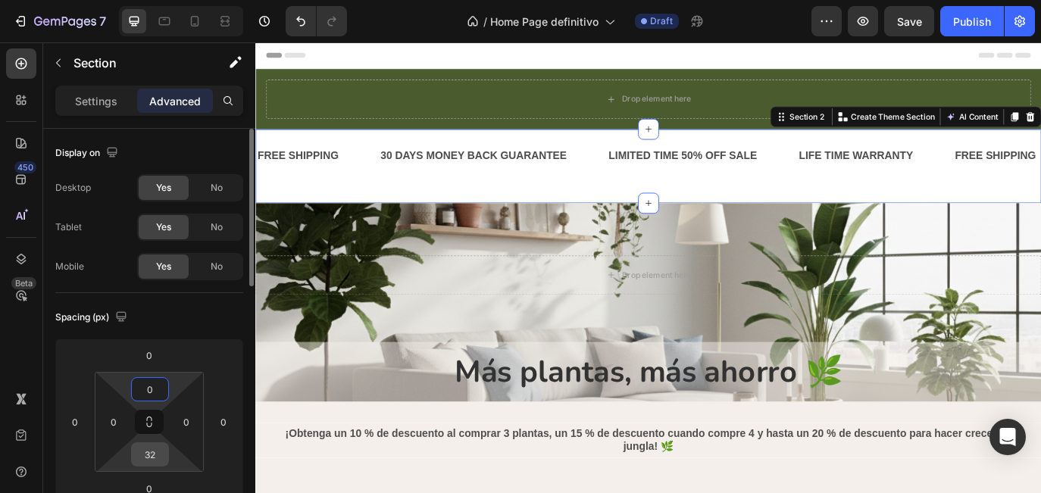
type input "0"
click at [149, 455] on input "32" at bounding box center [150, 454] width 30 height 23
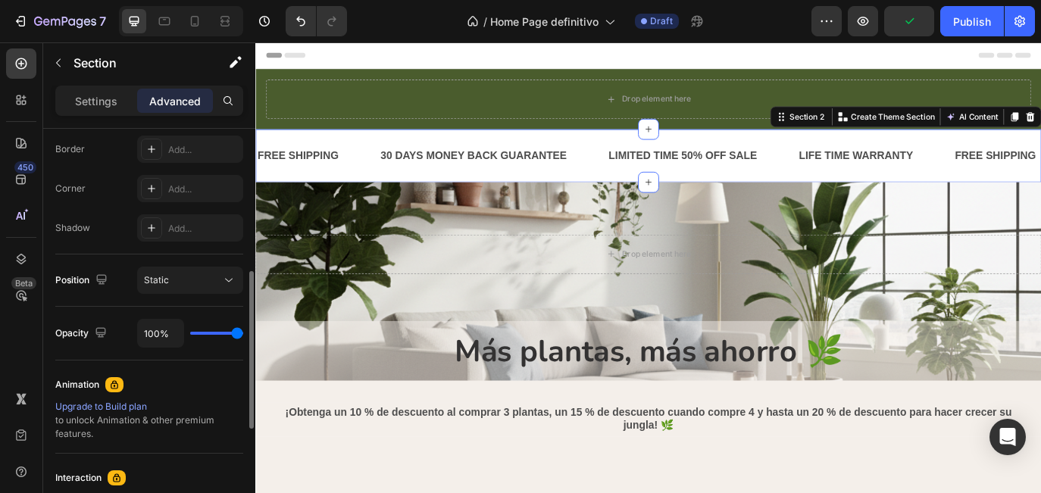
scroll to position [438, 0]
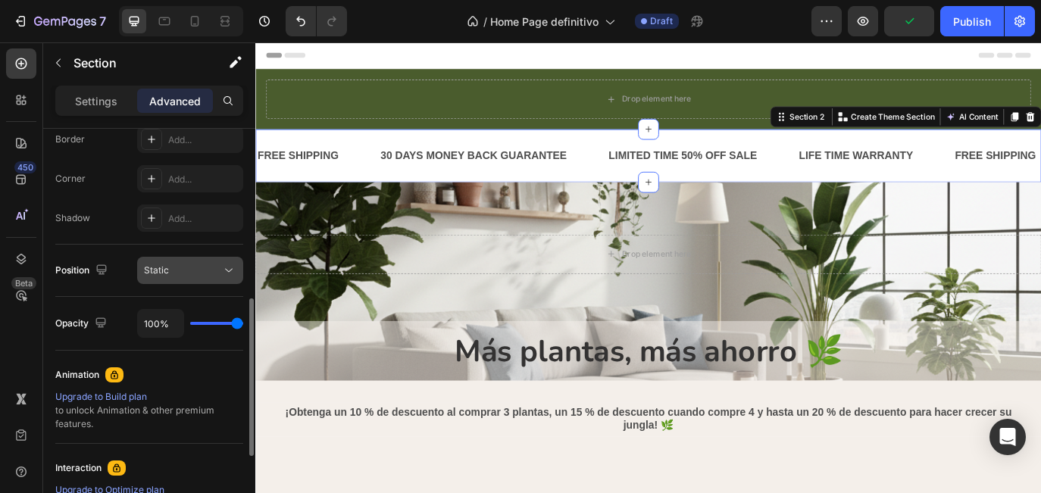
type input "0"
click at [203, 270] on div "Static" at bounding box center [182, 271] width 77 height 14
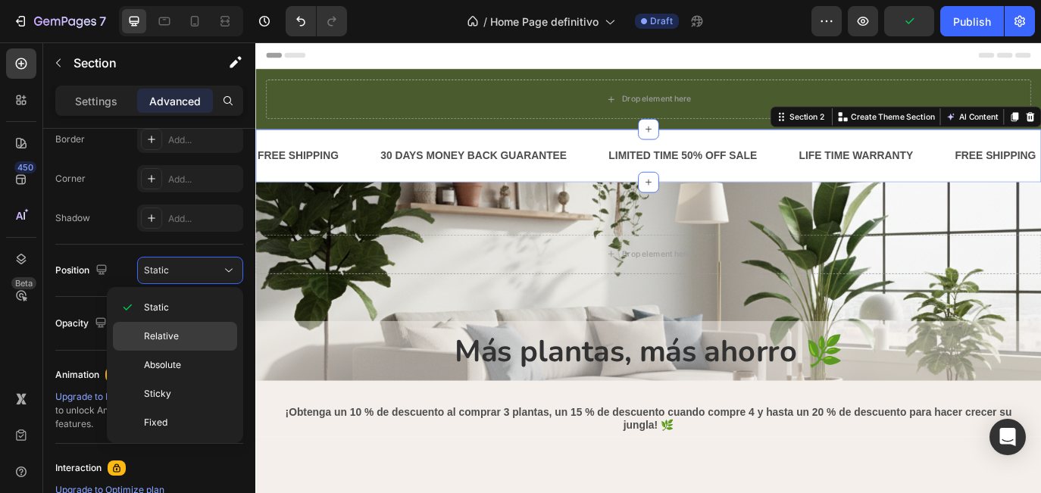
click at [193, 336] on p "Relative" at bounding box center [187, 336] width 86 height 14
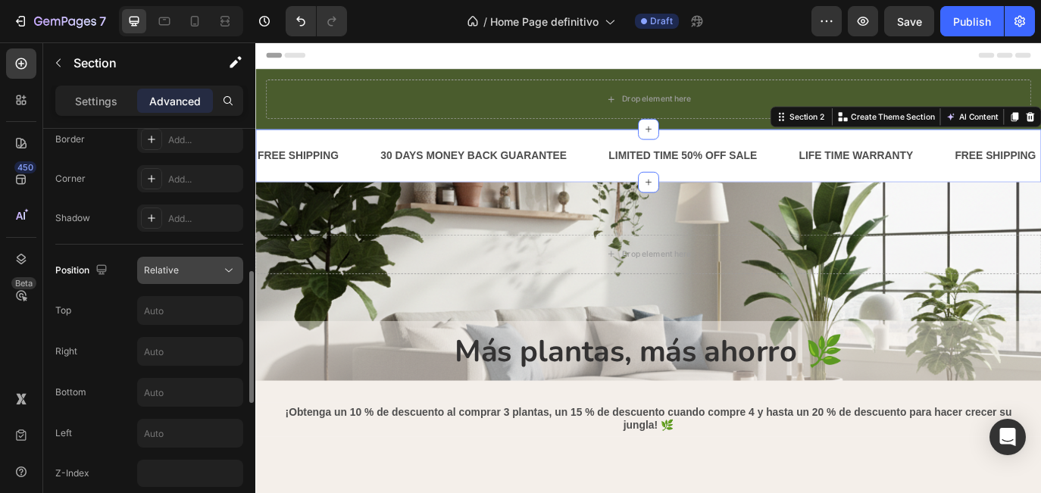
click at [201, 267] on div "Relative" at bounding box center [182, 271] width 77 height 14
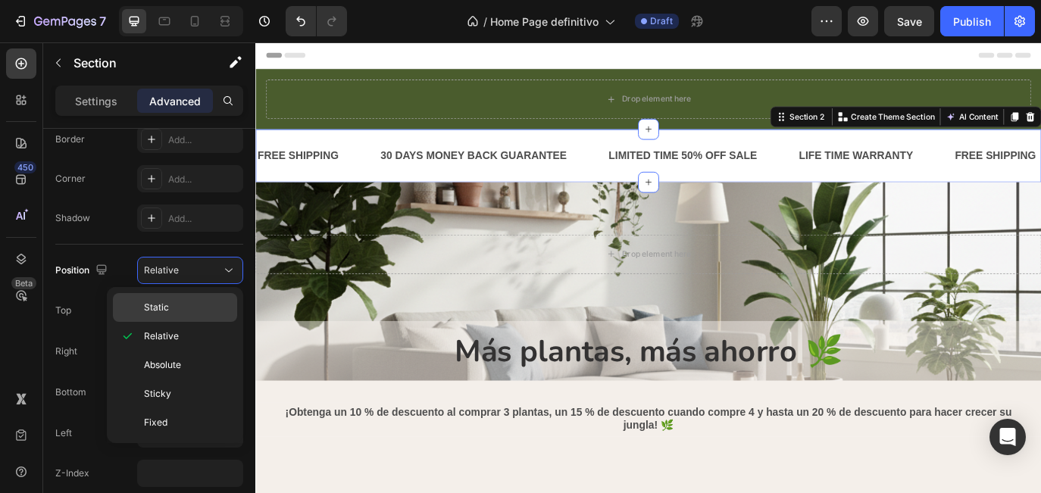
click at [177, 304] on p "Static" at bounding box center [187, 308] width 86 height 14
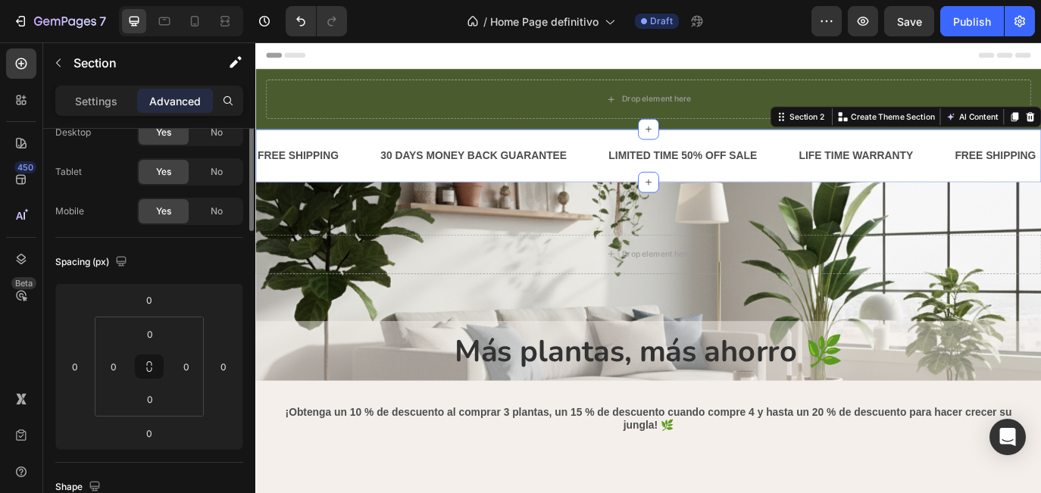
scroll to position [0, 0]
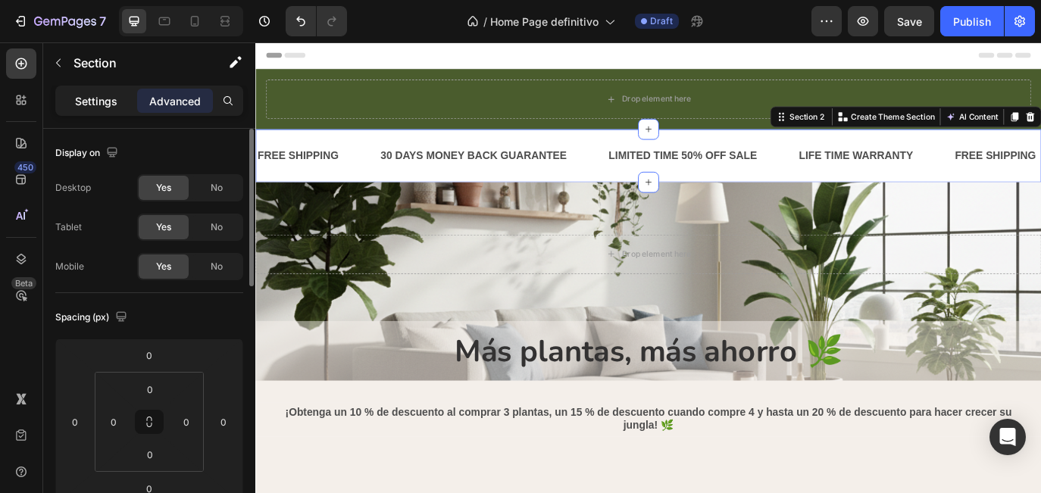
click at [95, 103] on p "Settings" at bounding box center [96, 101] width 42 height 16
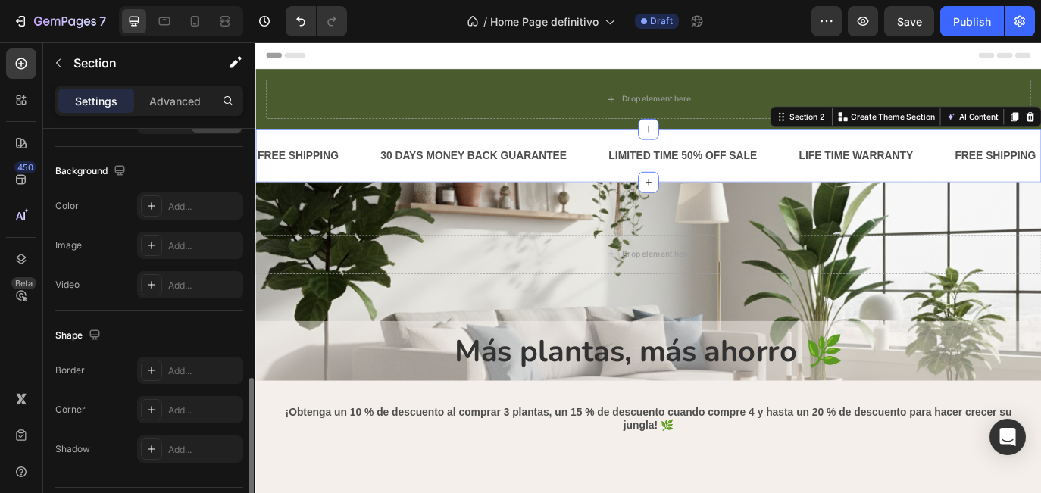
scroll to position [517, 0]
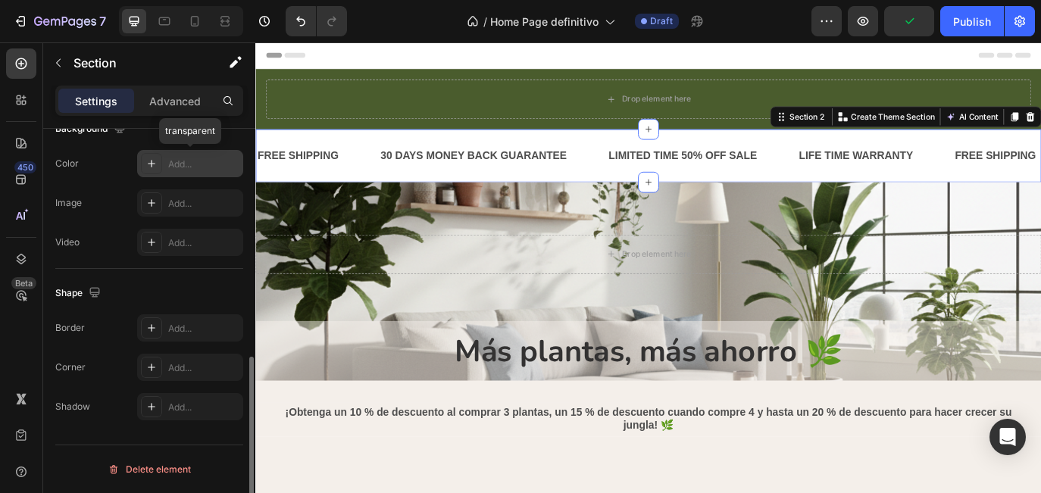
click at [186, 167] on div "Add..." at bounding box center [203, 165] width 71 height 14
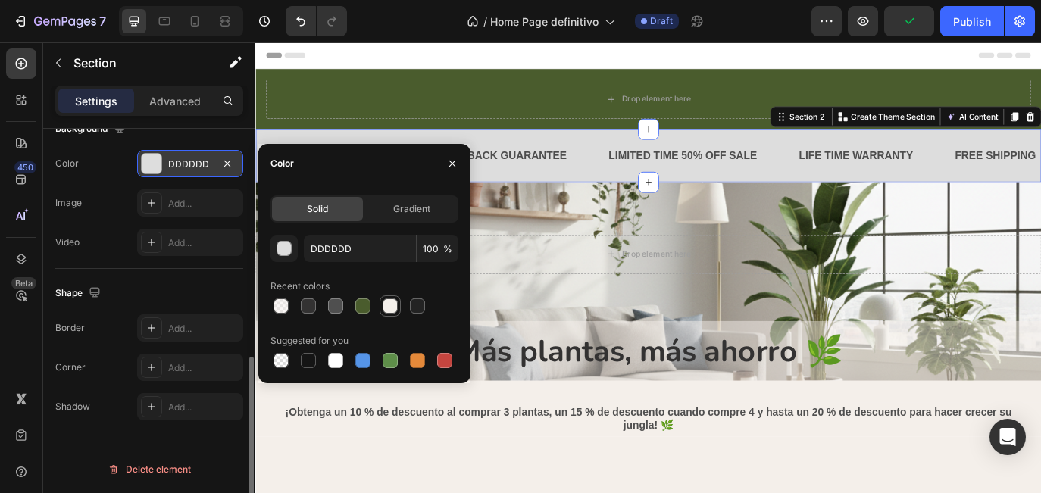
click at [390, 307] on div at bounding box center [389, 305] width 15 height 15
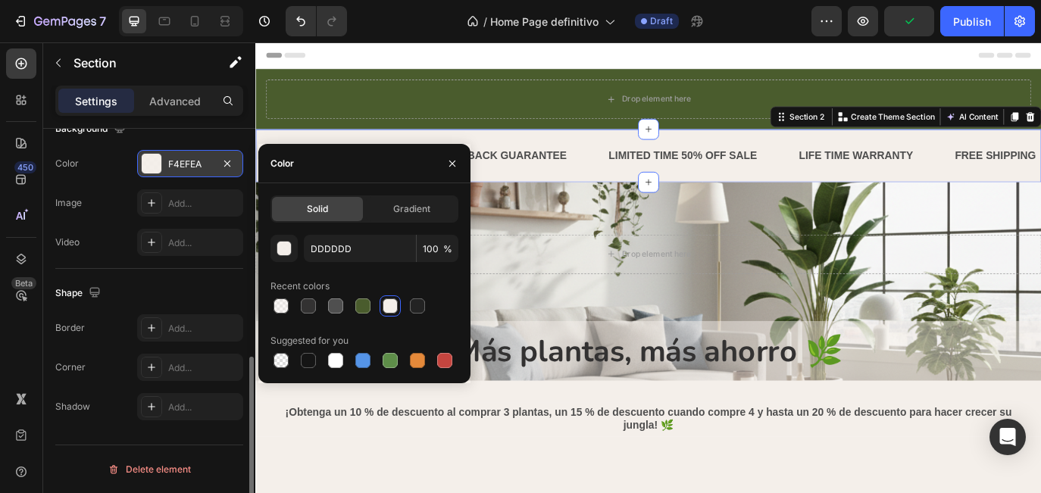
type input "F4EFEA"
type input "96"
click at [117, 201] on div "Image Add..." at bounding box center [149, 202] width 188 height 27
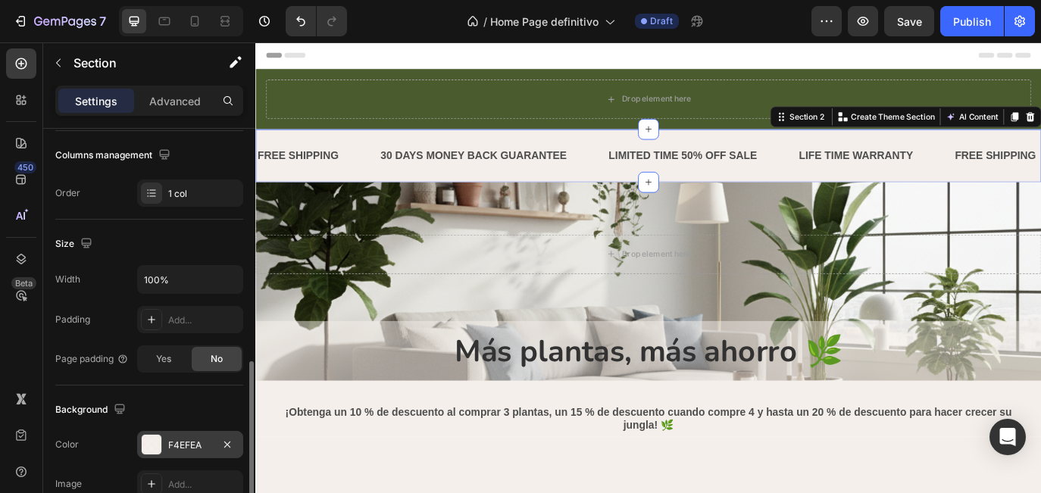
scroll to position [0, 0]
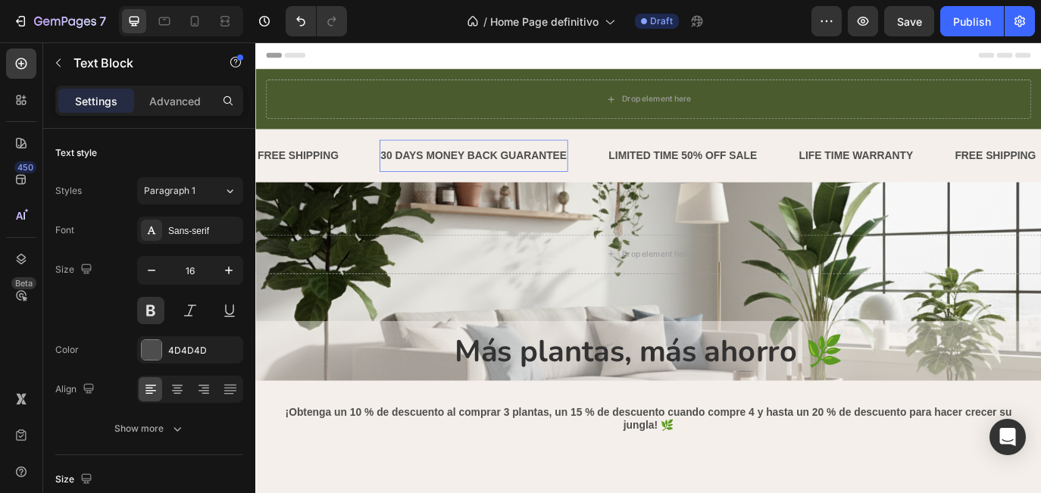
click at [485, 164] on div "30 DAYS MONEY BACK GUARANTEE" at bounding box center [507, 173] width 219 height 25
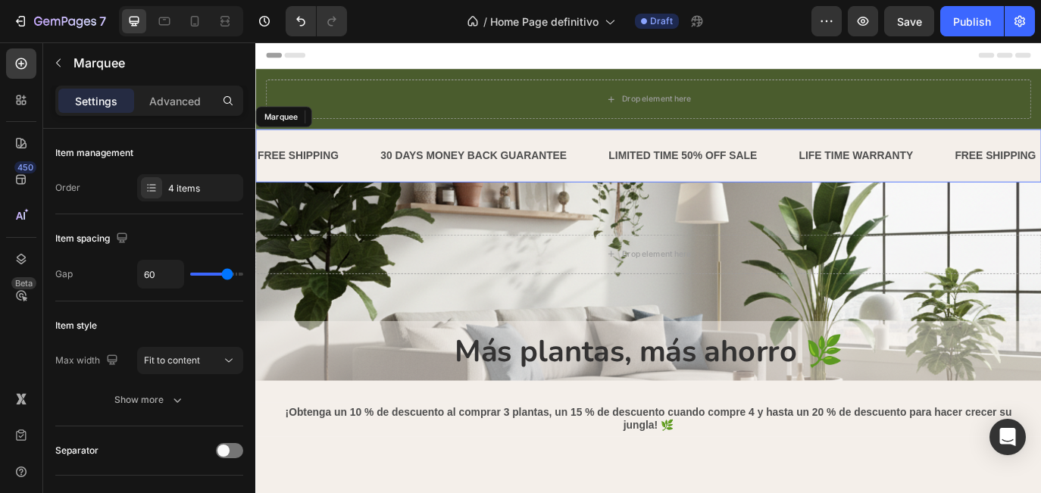
click at [370, 172] on div "FREE SHIPPING Text Block" at bounding box center [327, 173] width 142 height 37
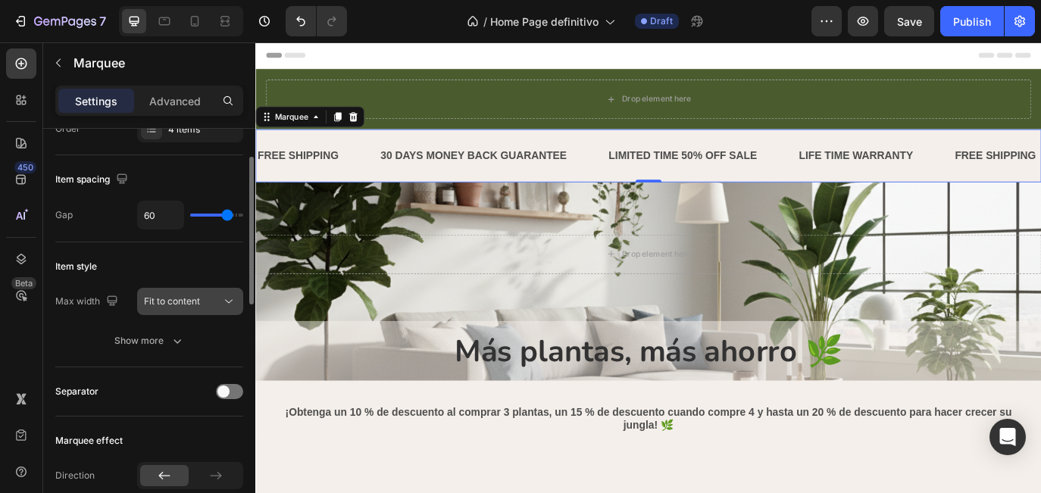
scroll to position [67, 0]
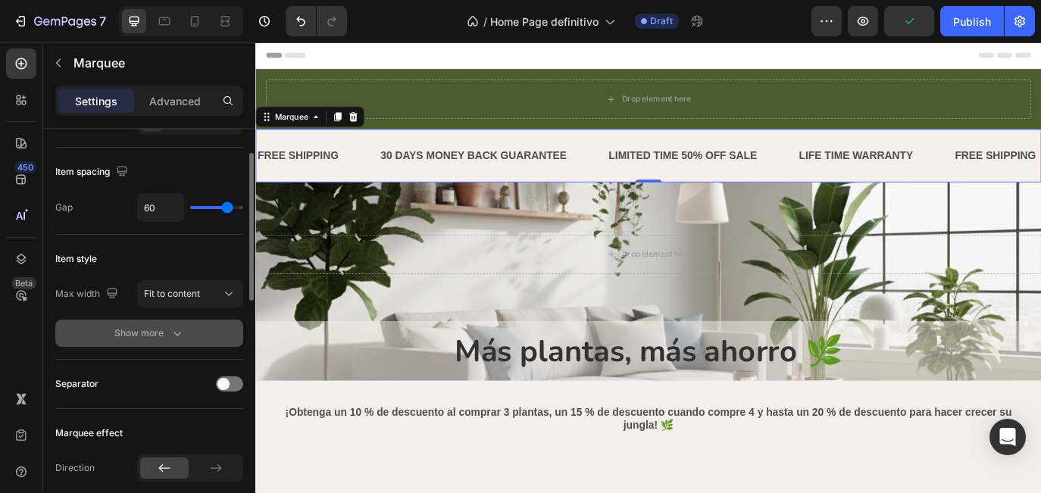
click at [175, 337] on icon "button" at bounding box center [177, 333] width 15 height 15
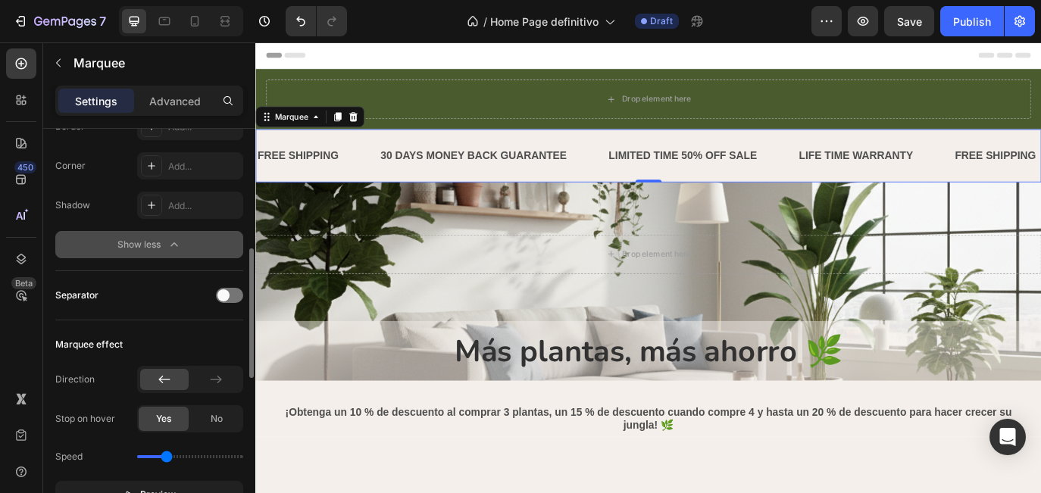
scroll to position [328, 0]
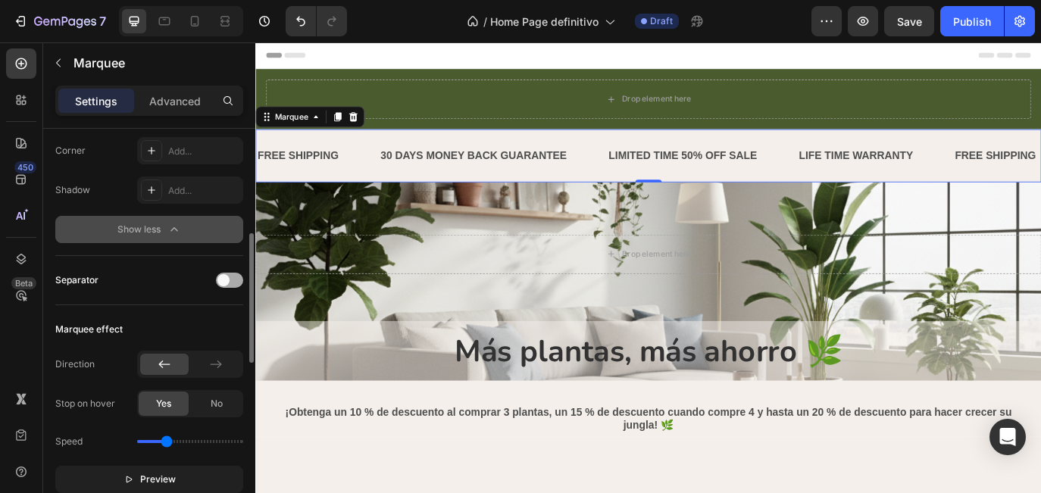
click at [227, 285] on span at bounding box center [223, 280] width 12 height 12
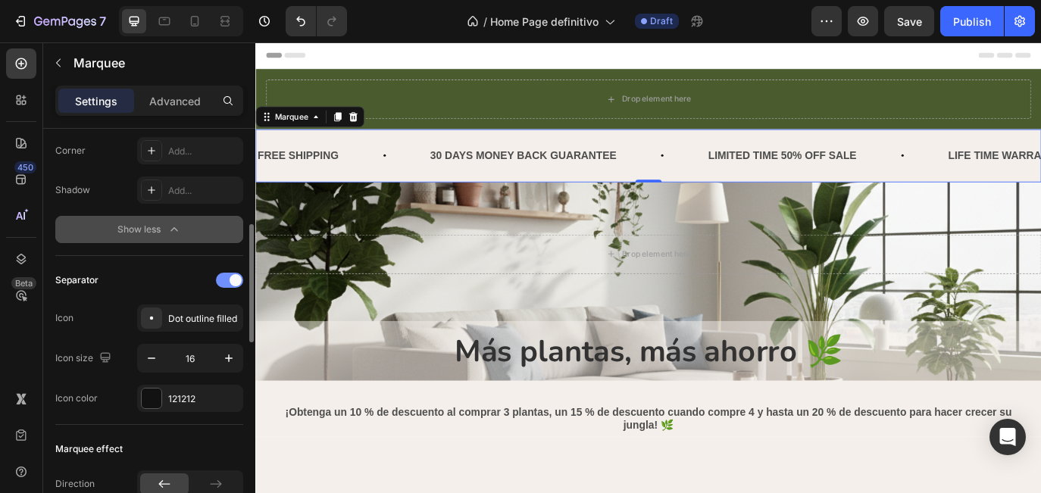
click at [227, 285] on div at bounding box center [229, 280] width 27 height 15
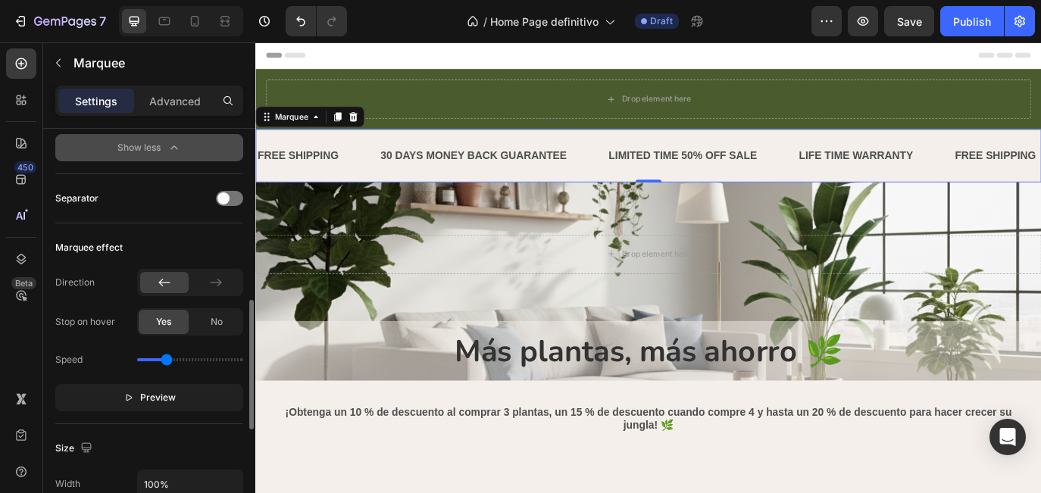
scroll to position [441, 0]
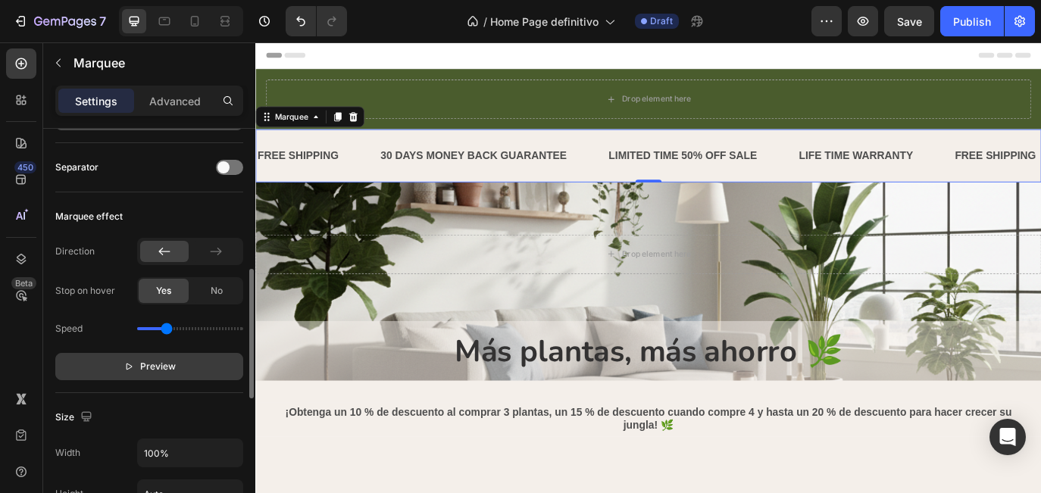
click at [167, 365] on span "Preview" at bounding box center [158, 366] width 36 height 15
click at [208, 292] on div "No" at bounding box center [217, 291] width 50 height 24
click at [159, 295] on span "Yes" at bounding box center [163, 291] width 15 height 14
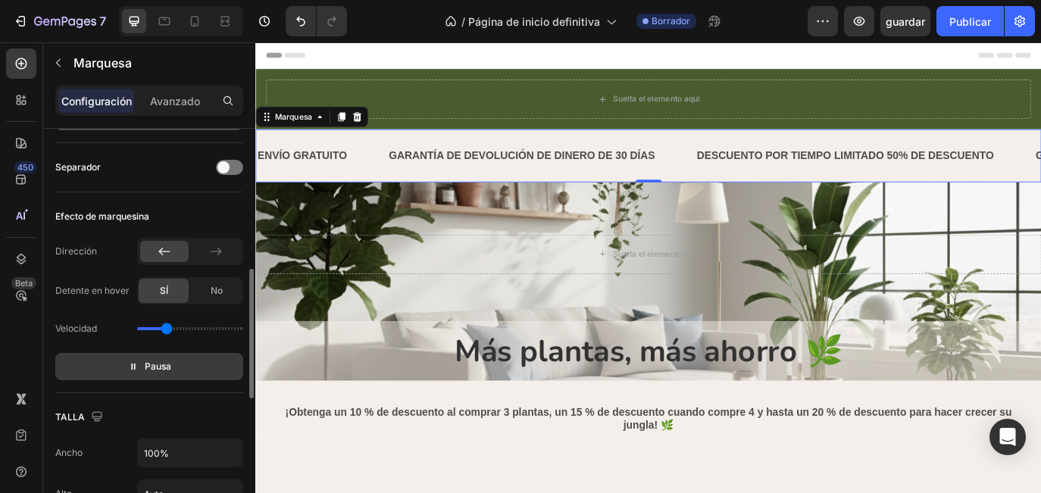
click at [96, 317] on div "Velocidad" at bounding box center [76, 329] width 42 height 24
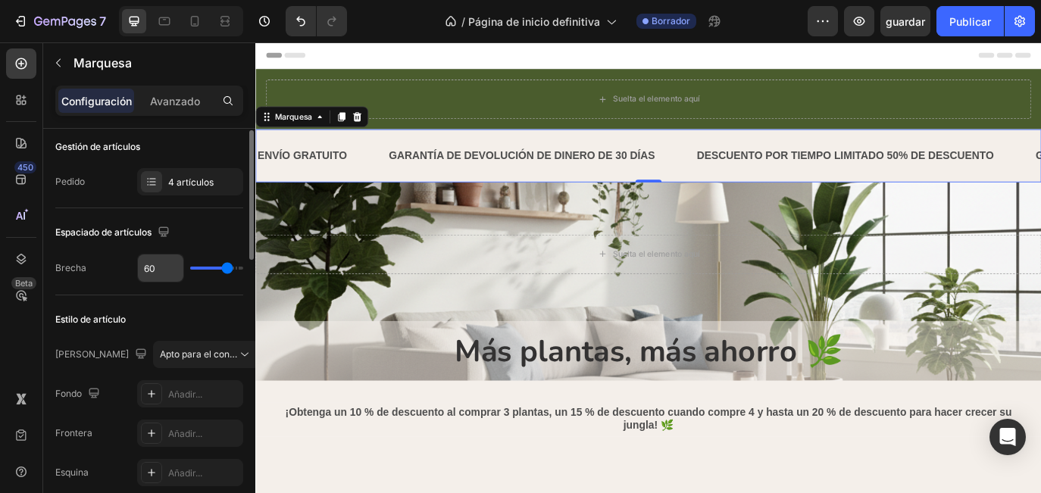
scroll to position [0, 0]
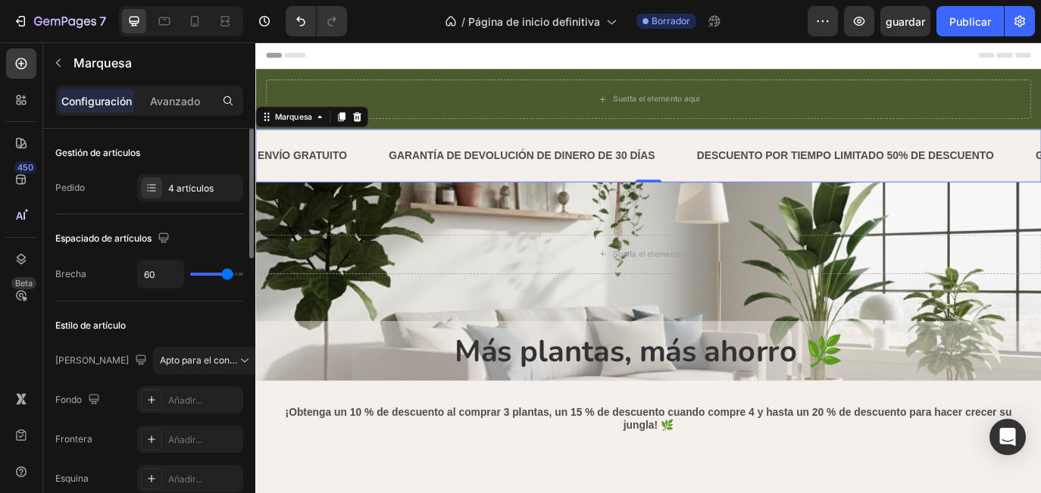
type input "50"
type input "43"
type input "37"
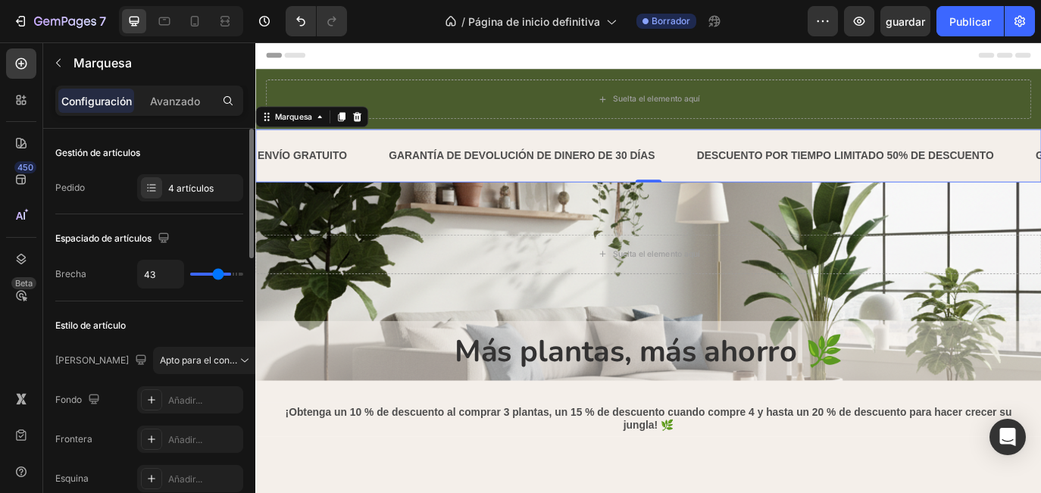
type input "37"
type input "34"
type input "32"
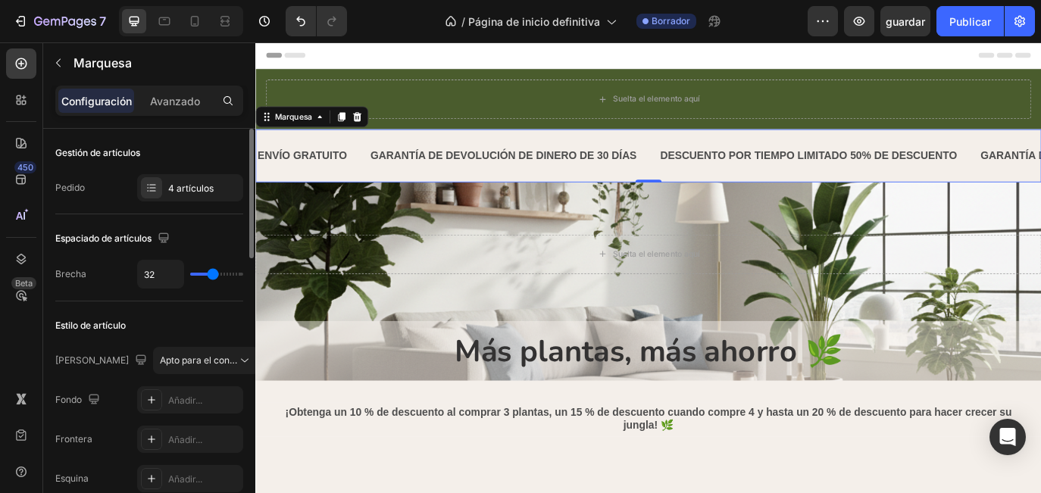
type input "30"
type input "29"
type input "27"
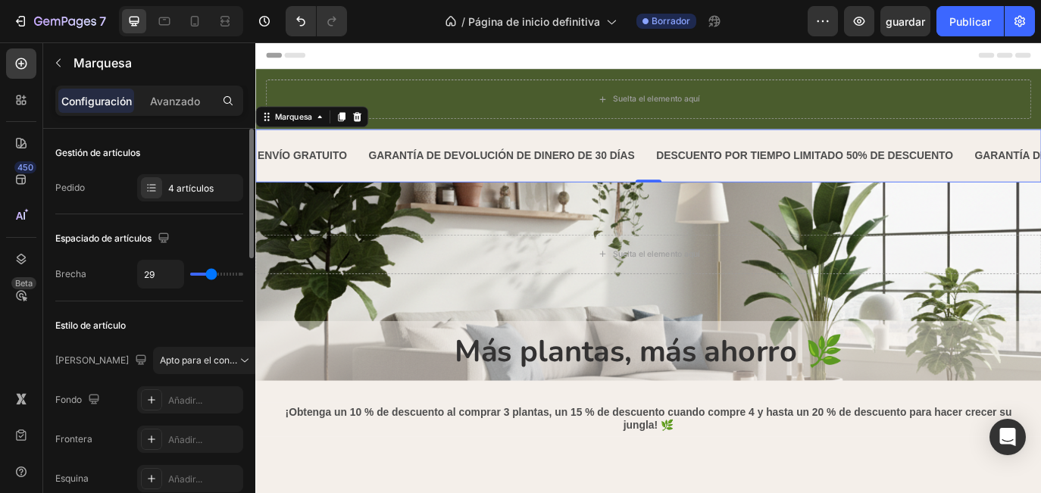
type input "27"
type input "26"
type input "25"
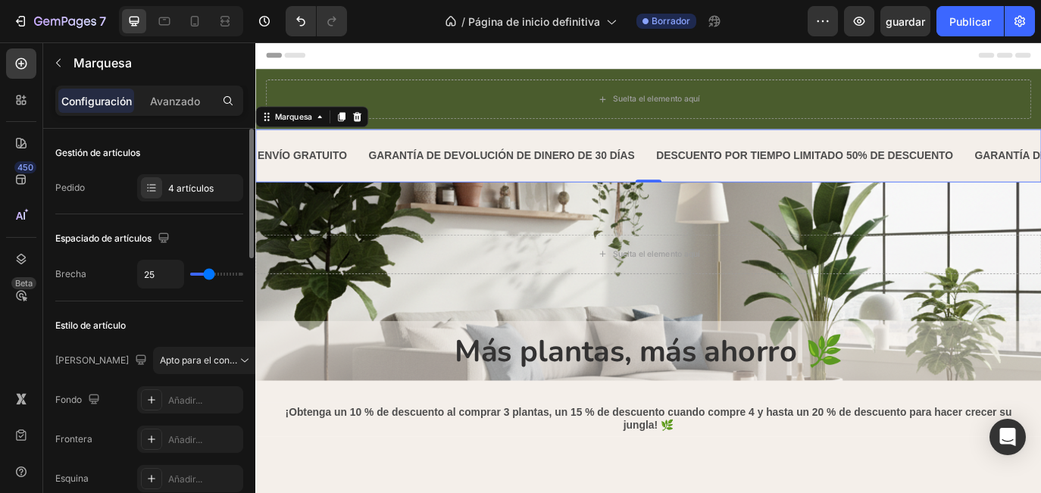
type input "23"
type input "22"
type input "20"
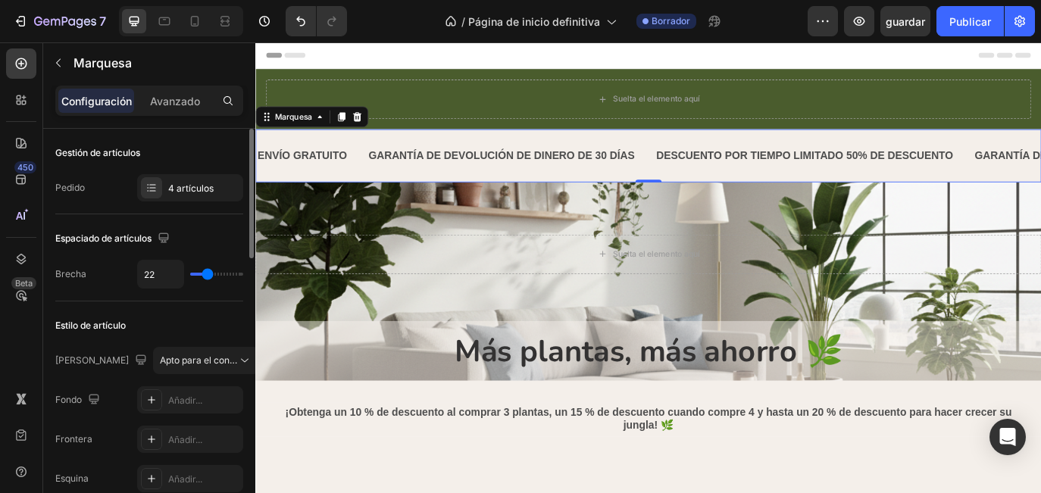
type input "20"
type input "19"
type input "18"
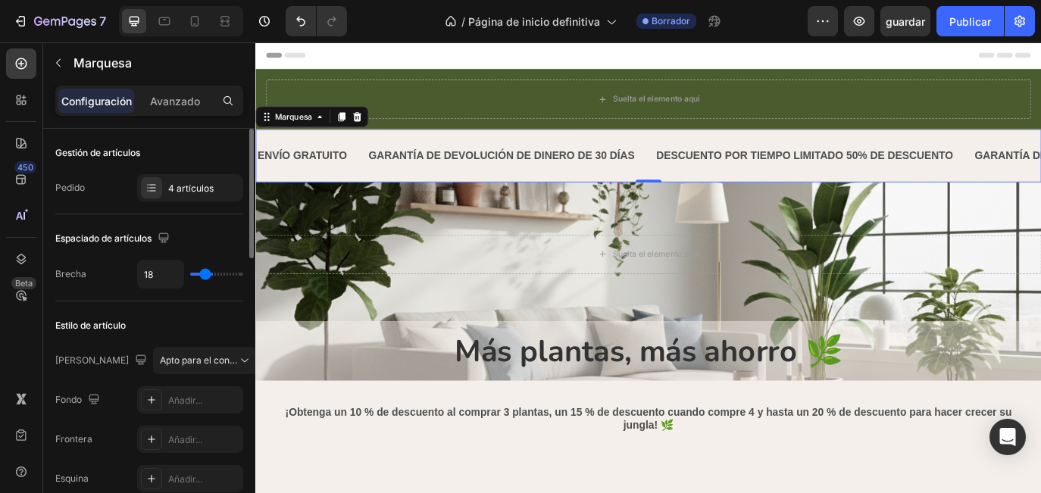
type input "16"
type input "15"
type input "13"
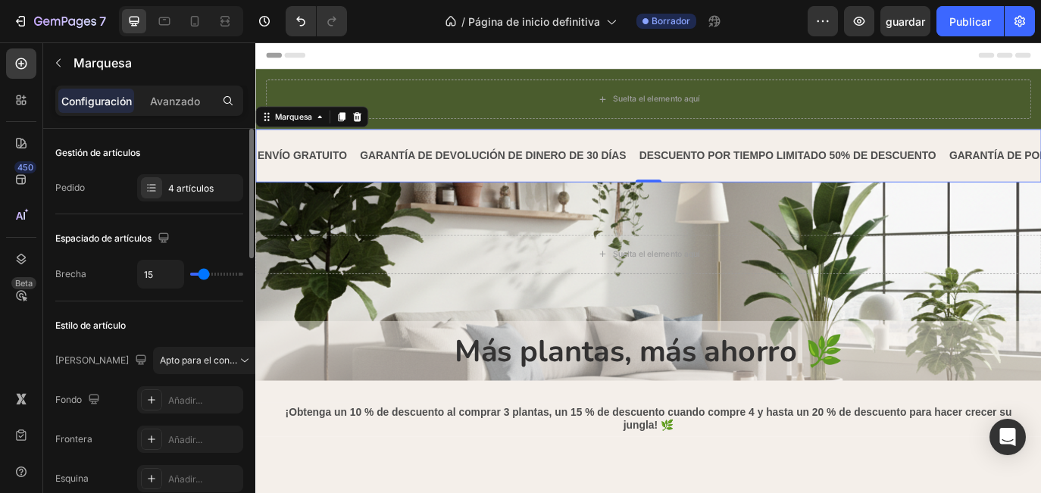
type input "13"
type input "12"
type input "11"
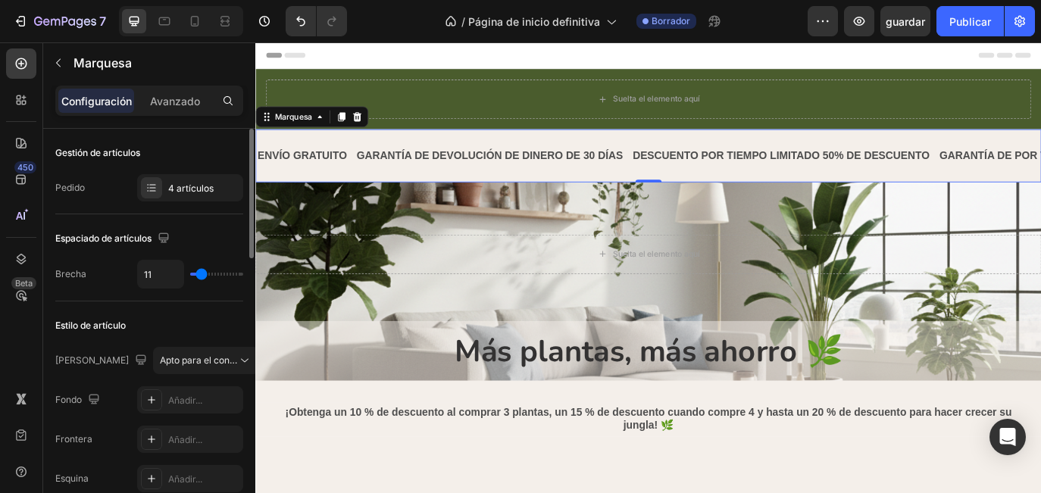
type input "12"
type input "13"
type input "15"
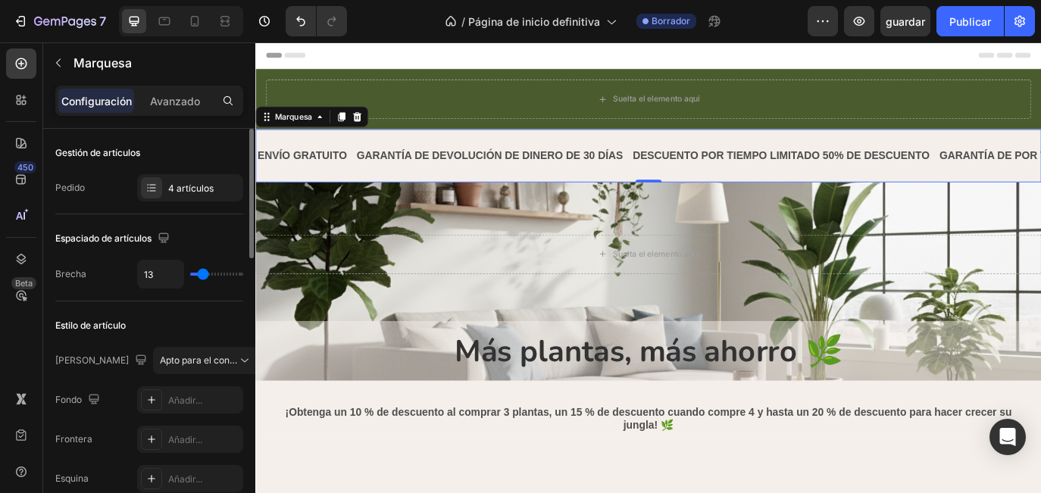
type input "15"
type input "16"
type input "18"
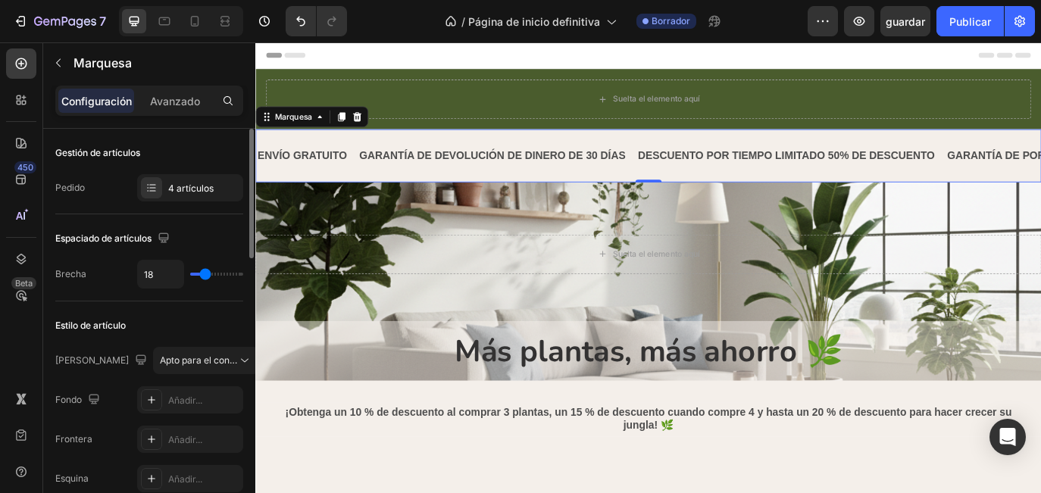
type input "20"
type input "22"
type input "23"
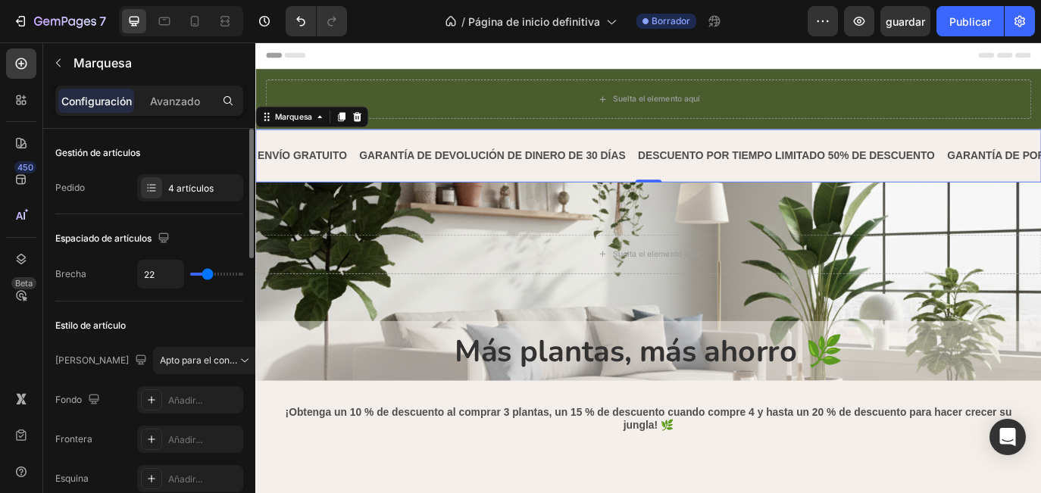
type input "23"
type input "25"
type input "26"
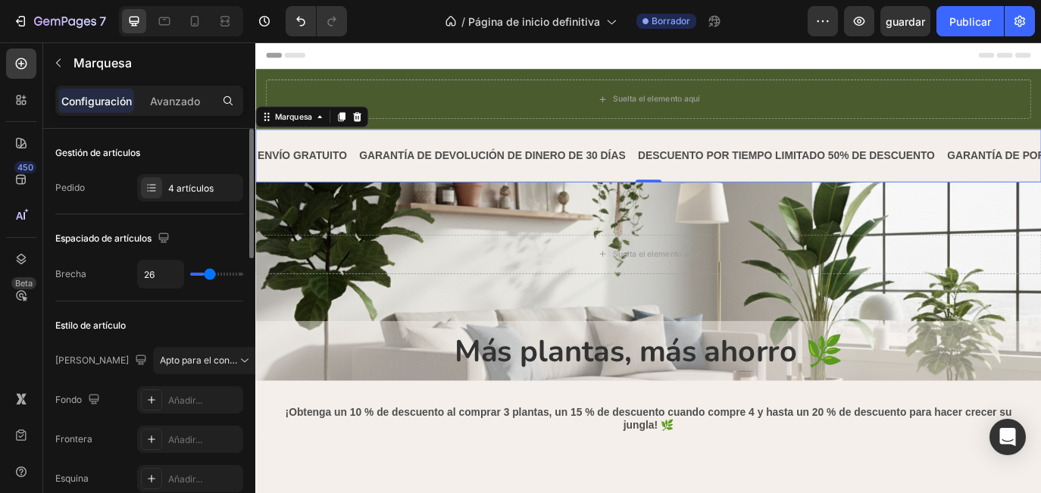
type input "27"
type input "29"
type input "30"
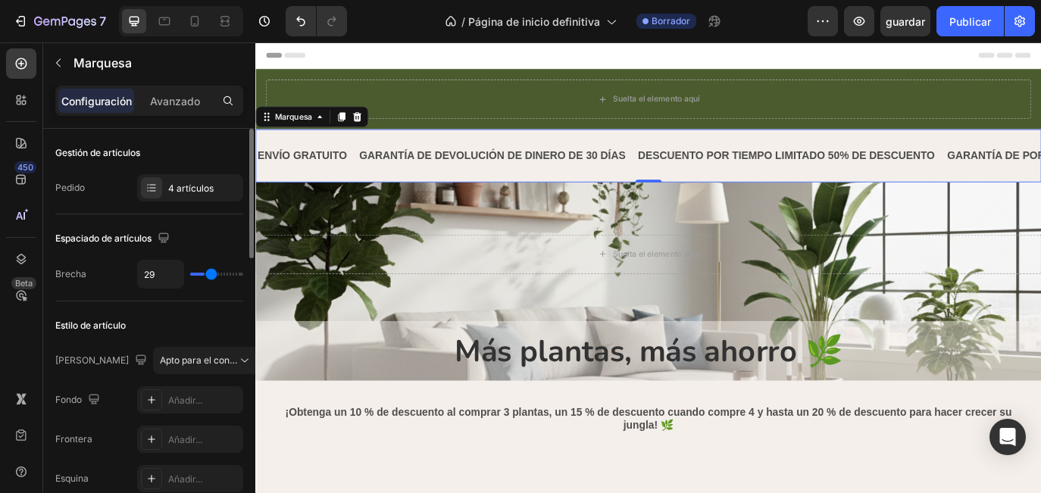
type input "30"
type input "32"
type input "34"
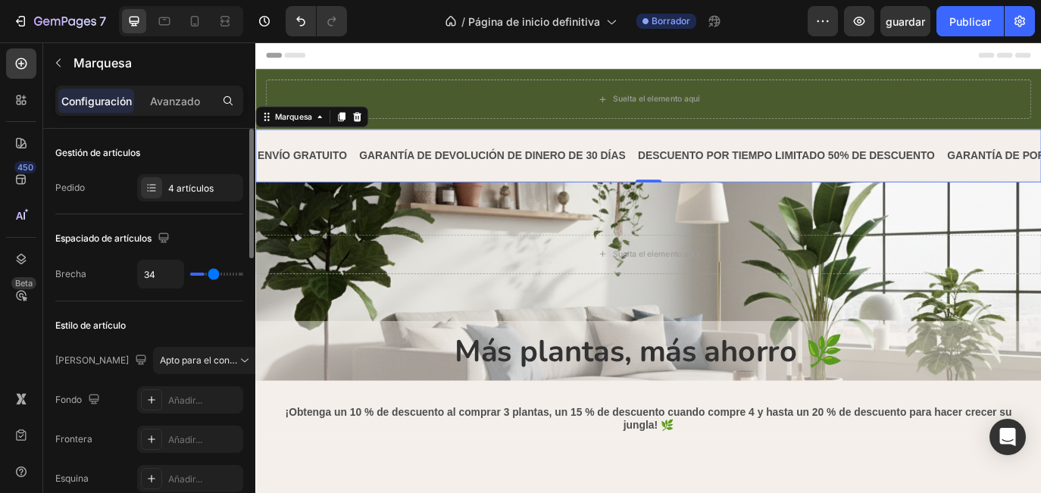
type input "36"
type input "39"
type input "43"
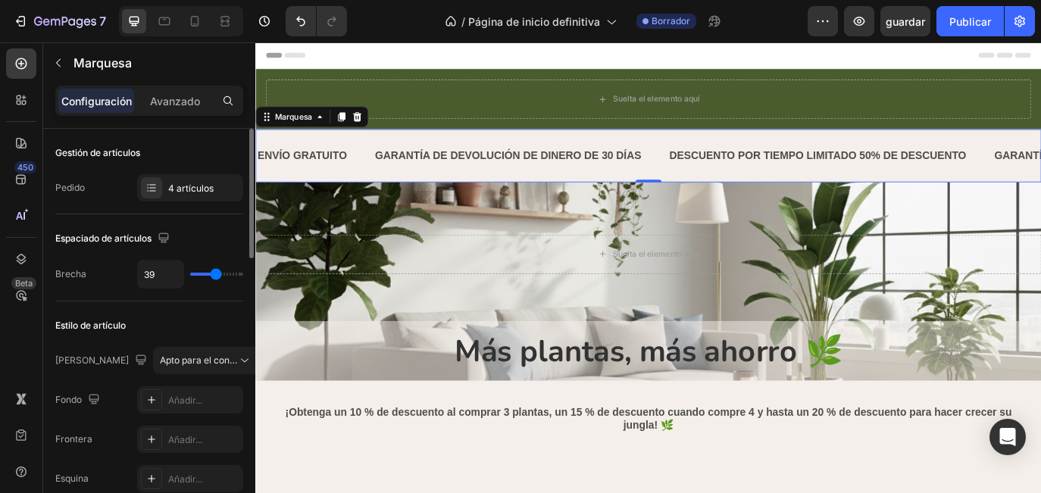
type input "43"
type input "47"
type input "50"
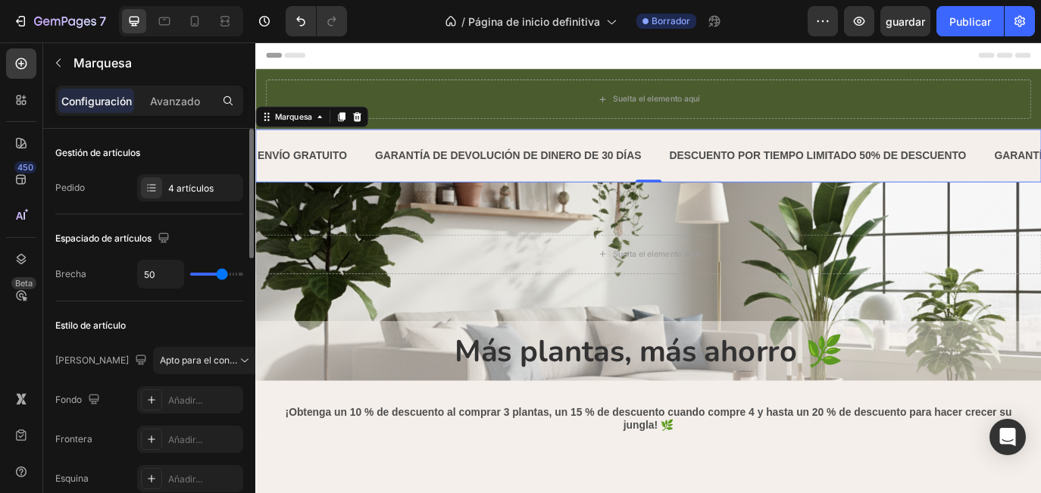
type input "53"
type input "54"
type input "55"
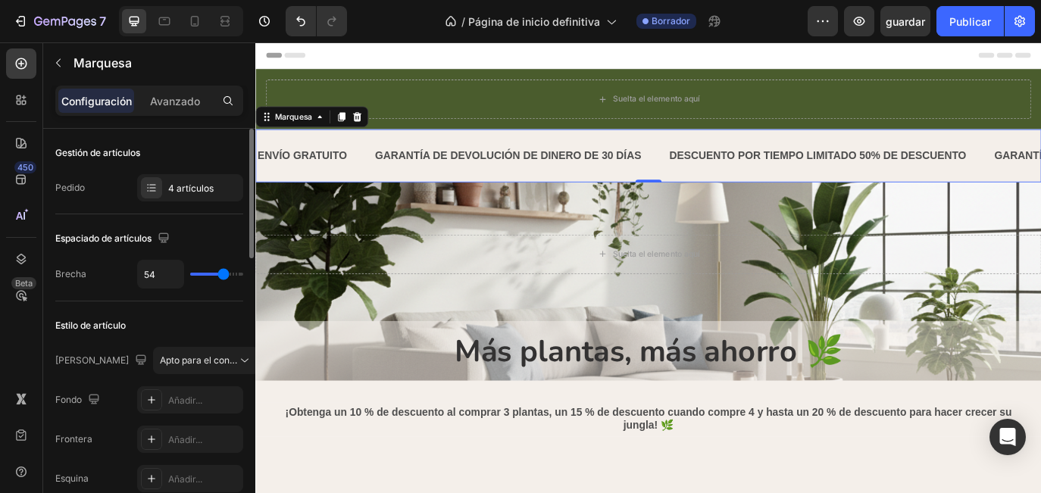
type input "55"
type input "57"
type input "58"
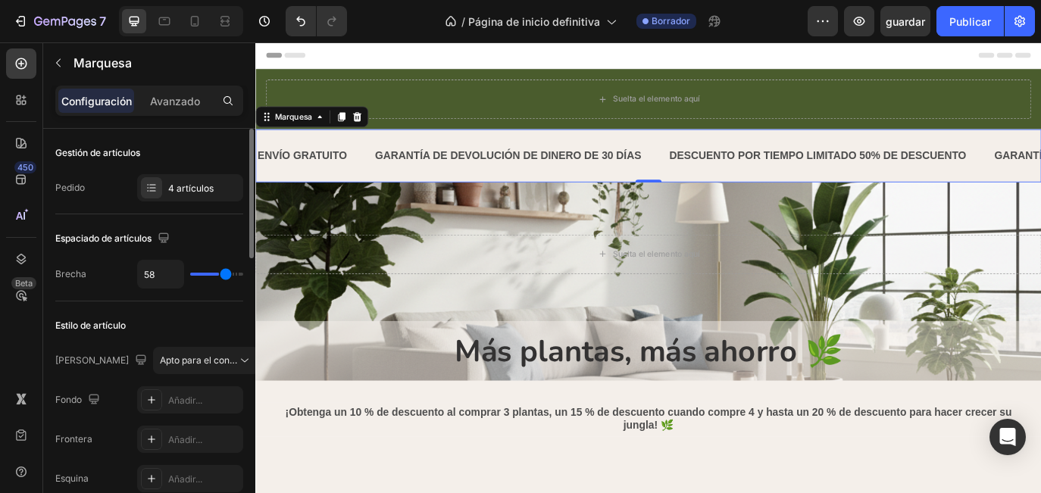
type input "60"
type input "61"
type input "64"
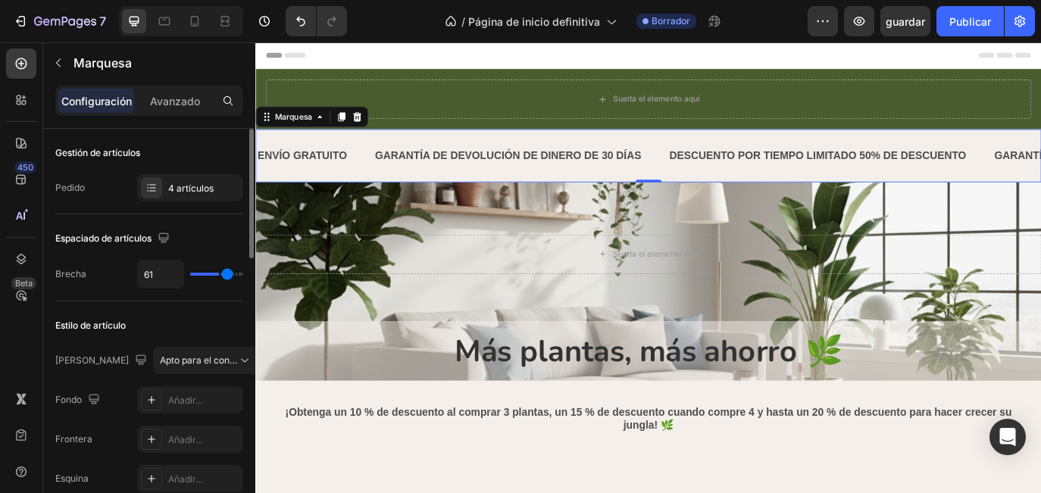
type input "64"
type input "67"
type input "69"
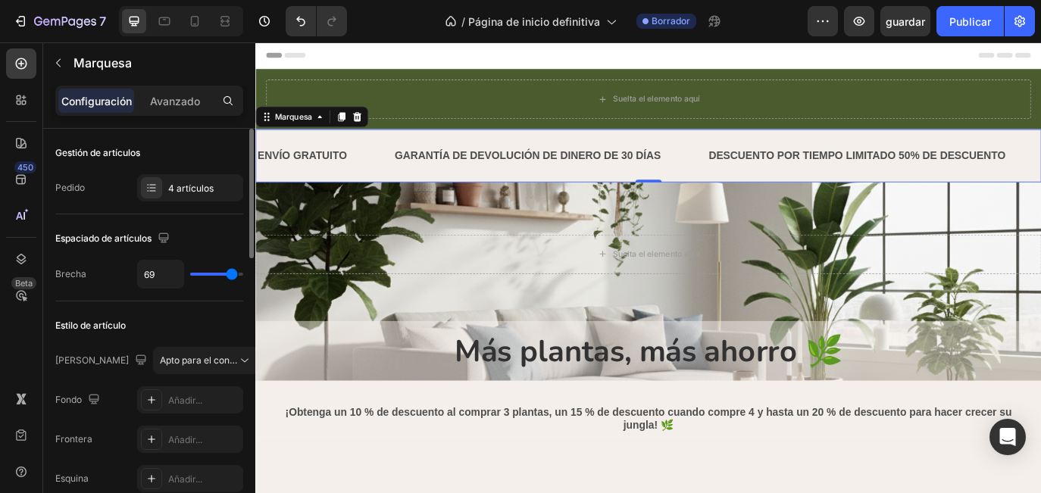
type input "74"
type input "76"
type input "79"
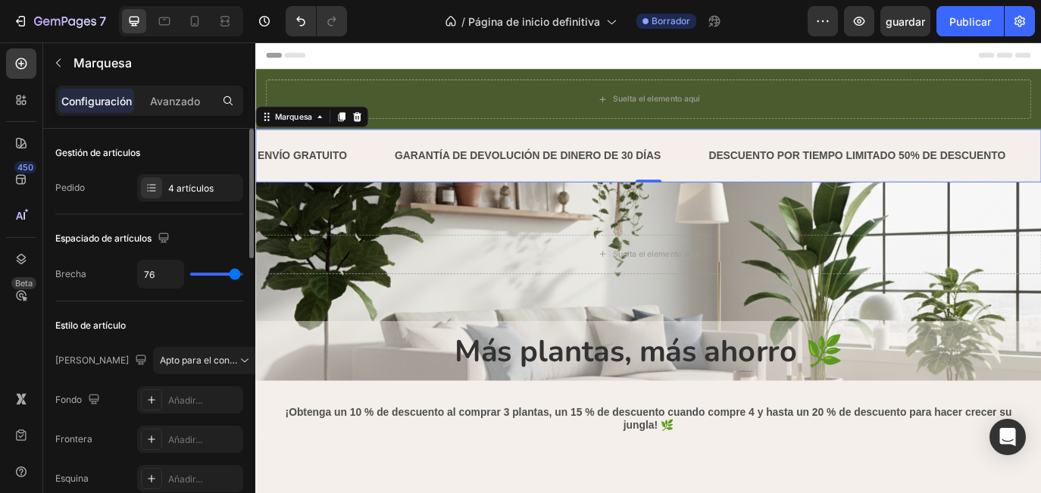
type input "79"
type input "80"
type input "76"
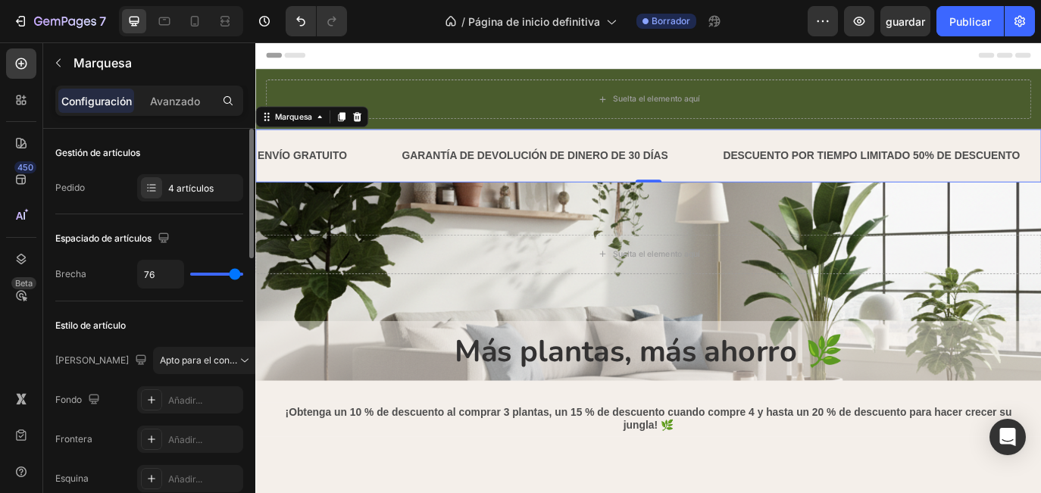
type input "69"
type input "68"
type input "67"
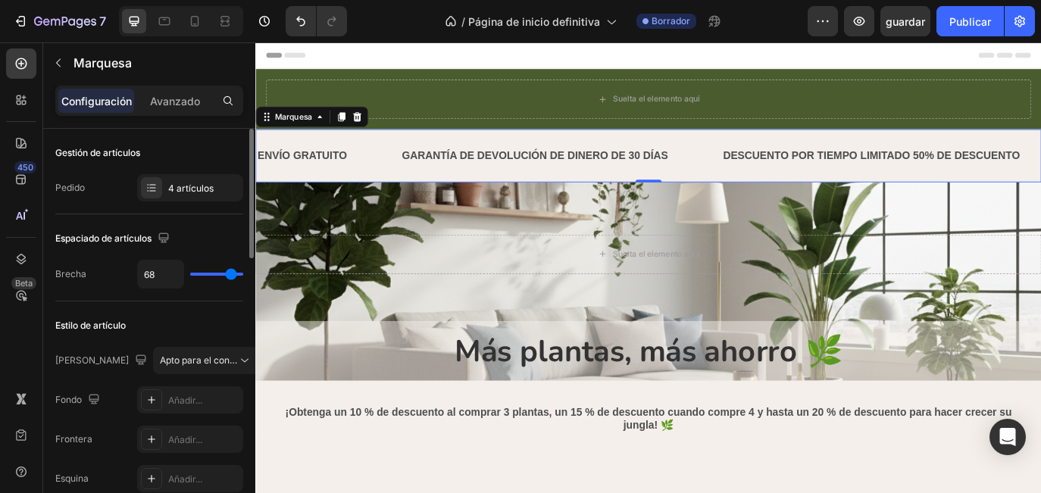
type input "67"
type input "65"
type input "64"
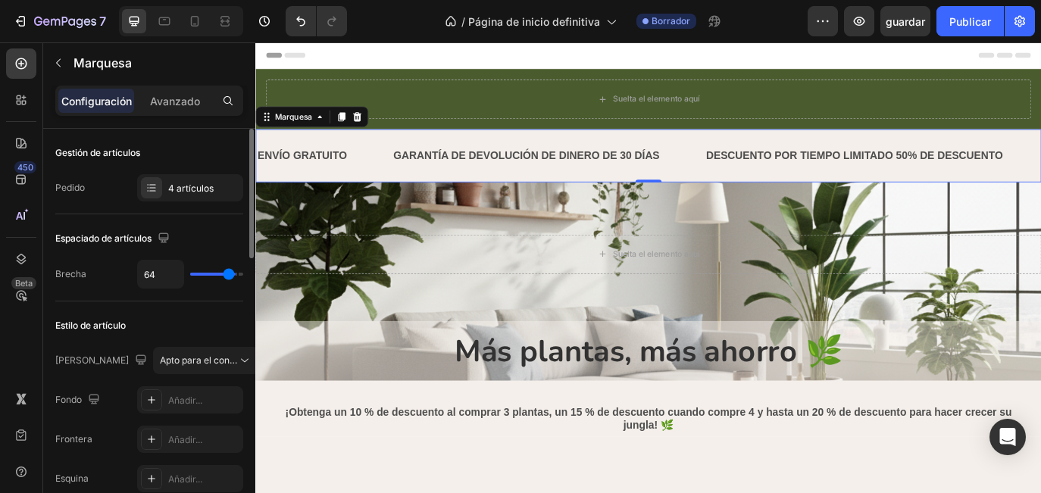
type input "62"
type input "61"
type input "60"
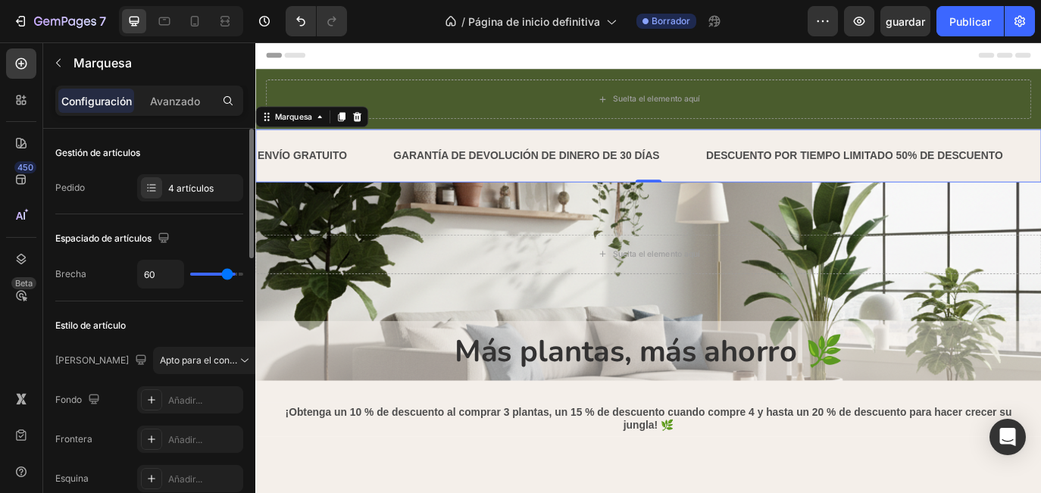
type input "60"
type input "58"
type input "57"
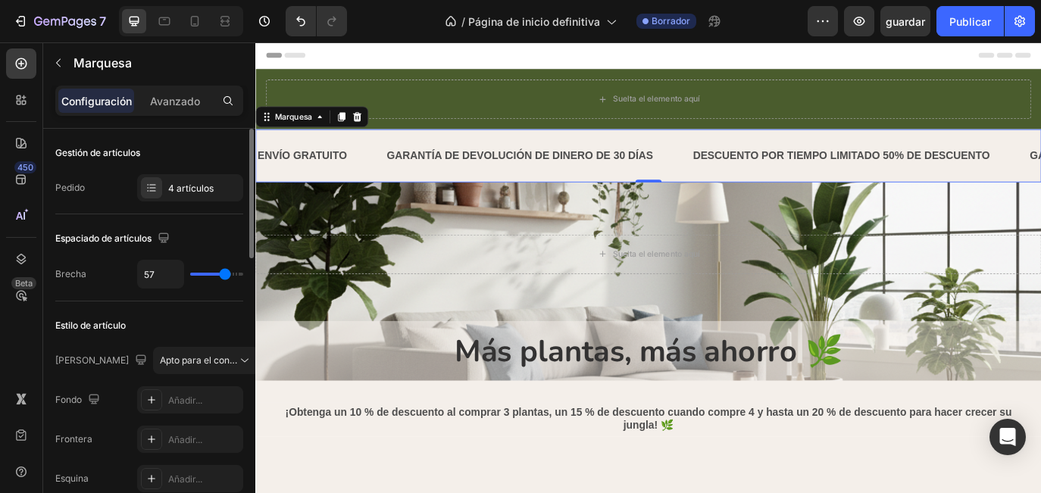
type input "58"
type input "60"
click at [226, 276] on input "range" at bounding box center [216, 274] width 53 height 3
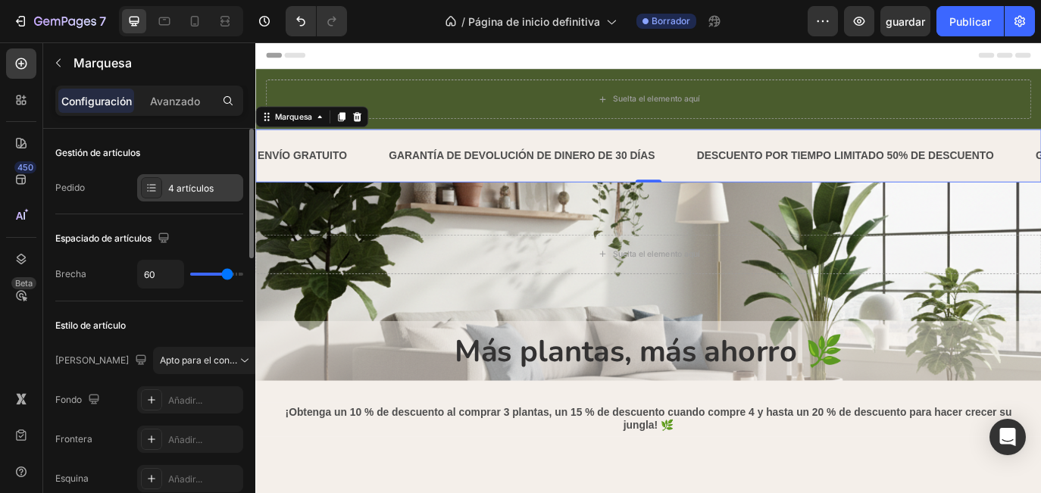
click at [187, 189] on div "4 artículos" at bounding box center [203, 189] width 71 height 14
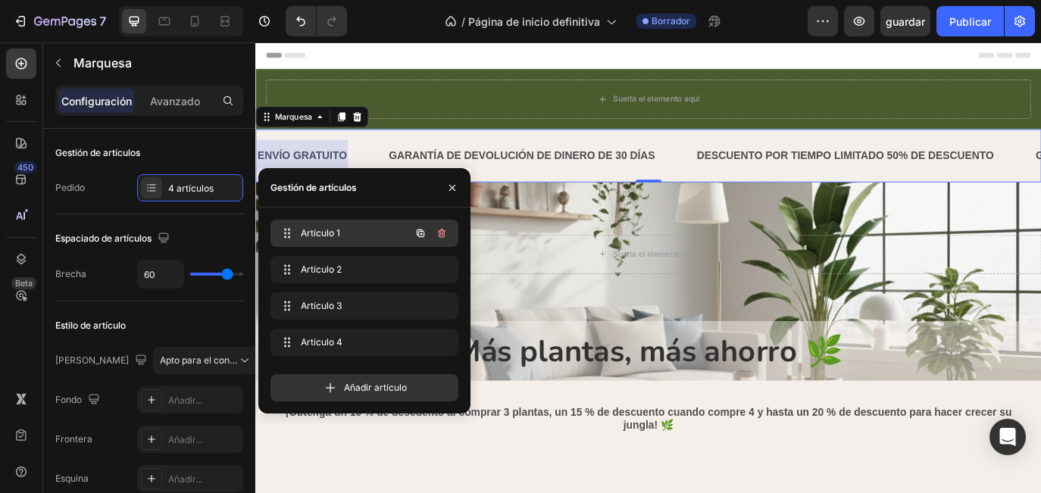
click at [318, 234] on span "Artículo 1" at bounding box center [344, 233] width 86 height 14
click at [338, 232] on span "Artículo 1" at bounding box center [344, 233] width 86 height 14
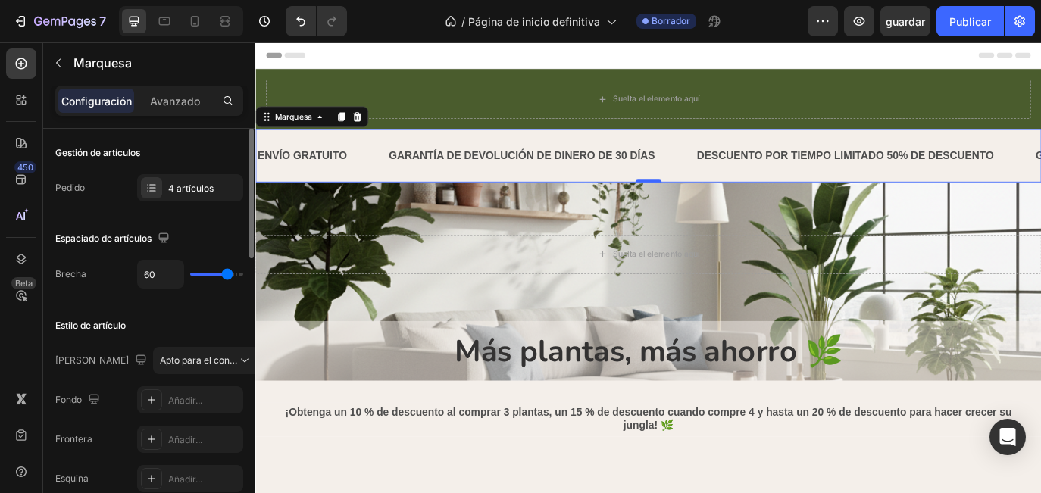
click at [129, 206] on div "Gestión de artículos Pedido 4 artículos" at bounding box center [149, 172] width 188 height 86
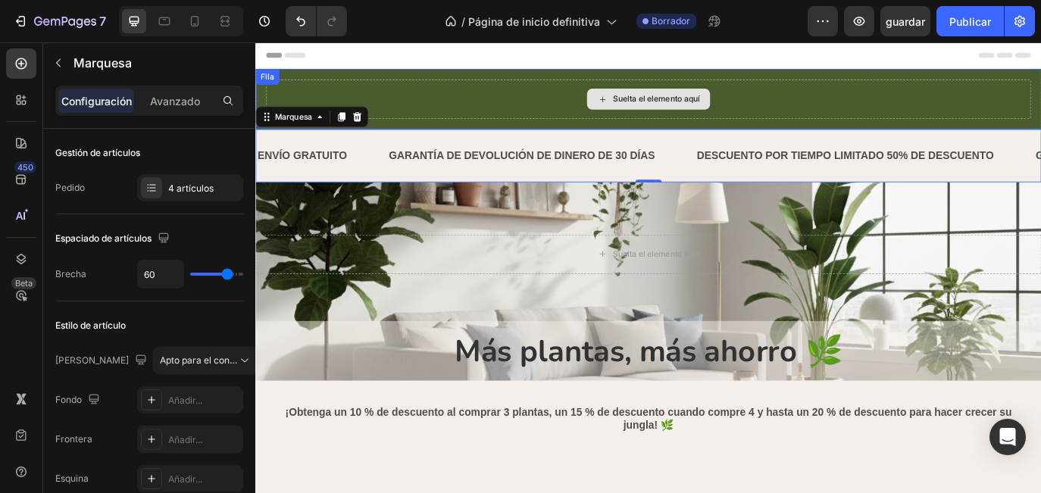
click at [518, 105] on div "Suelta el elemento aquí" at bounding box center [709, 108] width 885 height 45
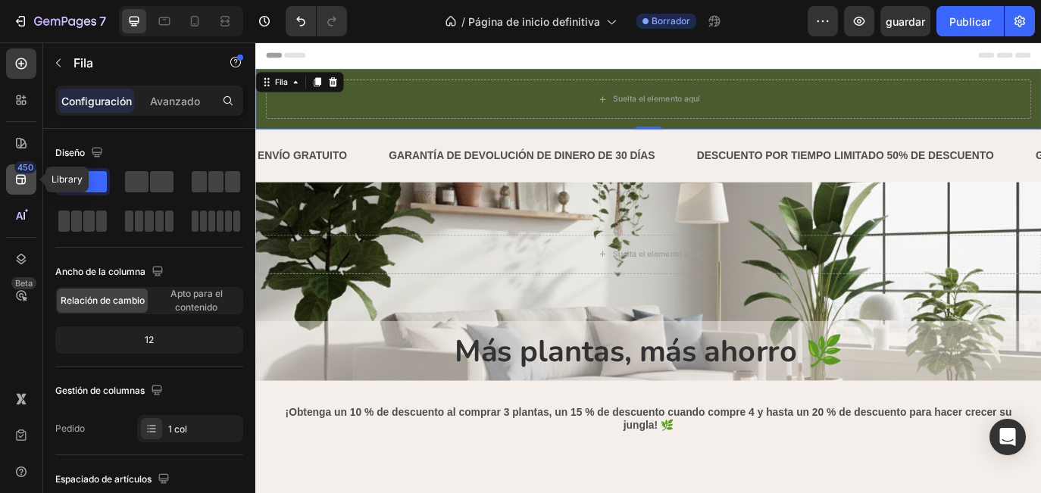
click at [23, 183] on icon at bounding box center [21, 179] width 15 height 15
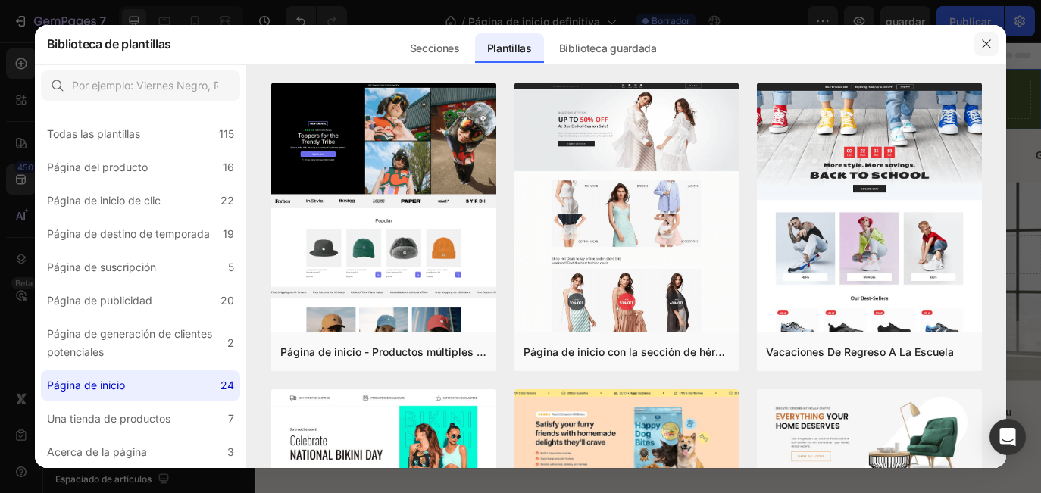
click at [985, 48] on icon "button" at bounding box center [986, 44] width 12 height 12
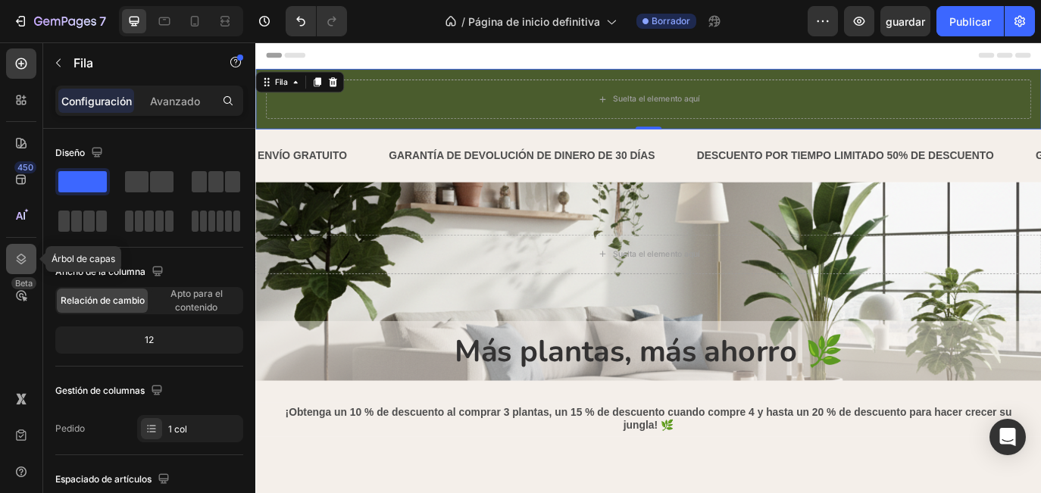
click at [18, 263] on icon at bounding box center [21, 258] width 15 height 15
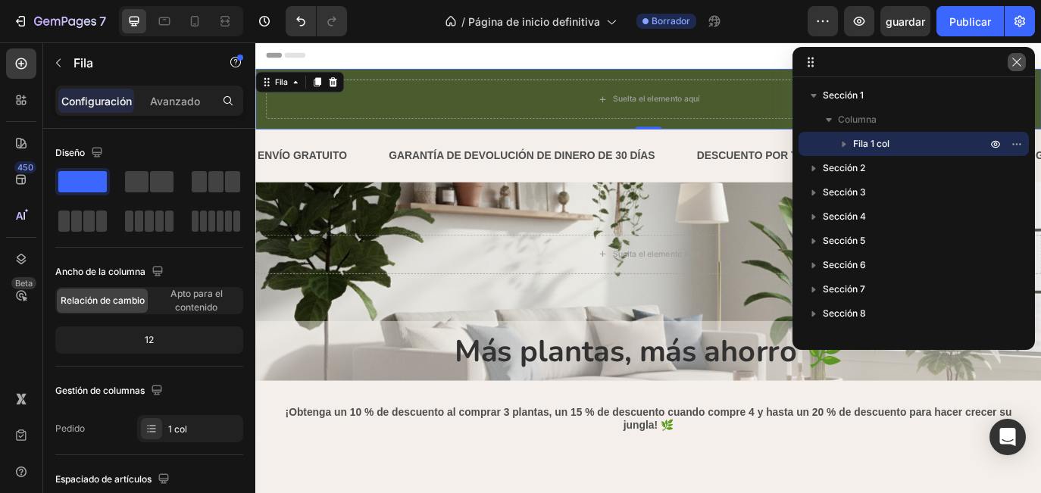
click at [1013, 63] on icon "button" at bounding box center [1016, 62] width 12 height 12
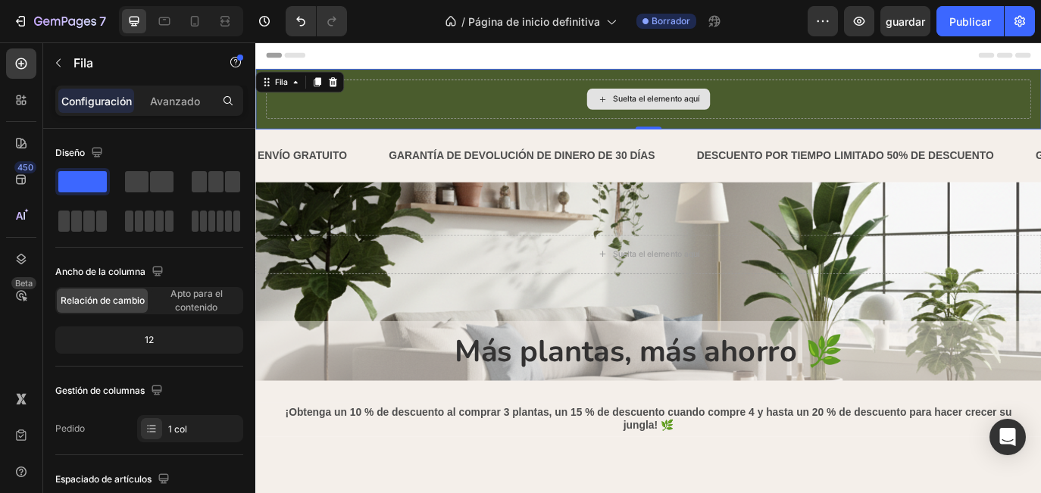
click at [365, 98] on div "Suelta el elemento aquí" at bounding box center [709, 108] width 885 height 45
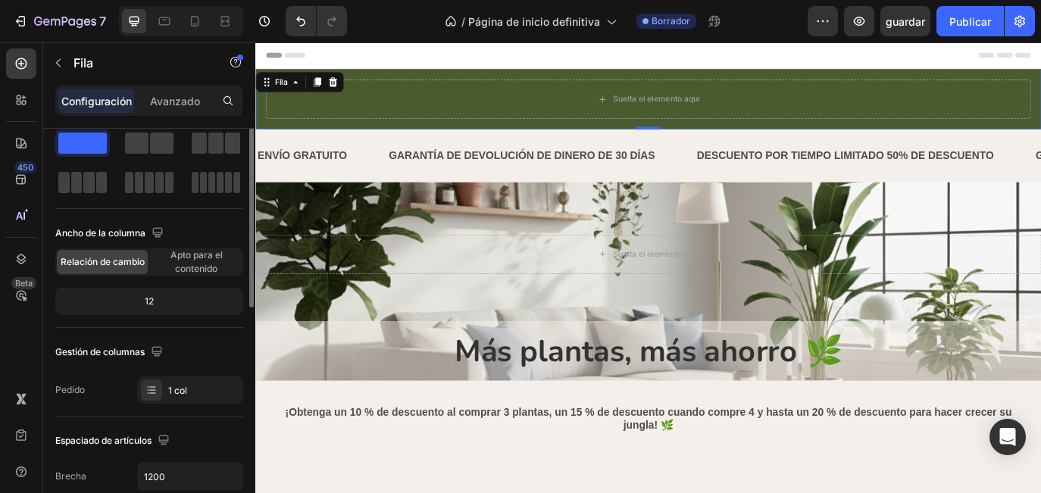
scroll to position [45, 0]
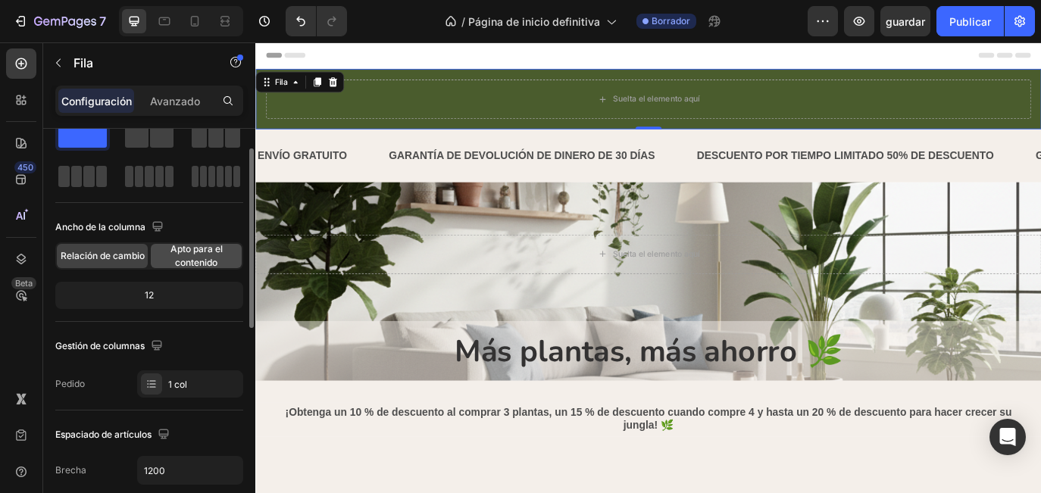
click at [187, 255] on span "Apto para el contenido" at bounding box center [196, 255] width 91 height 27
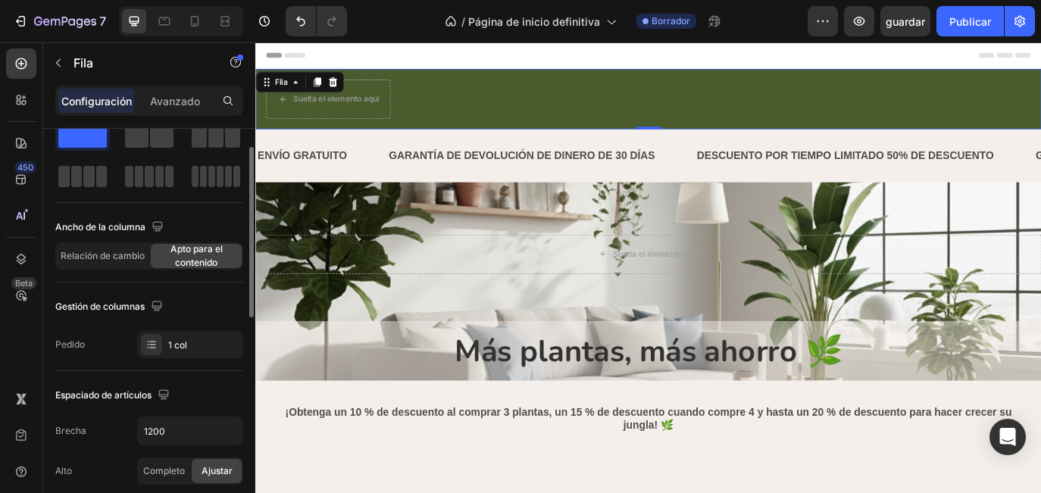
scroll to position [47, 0]
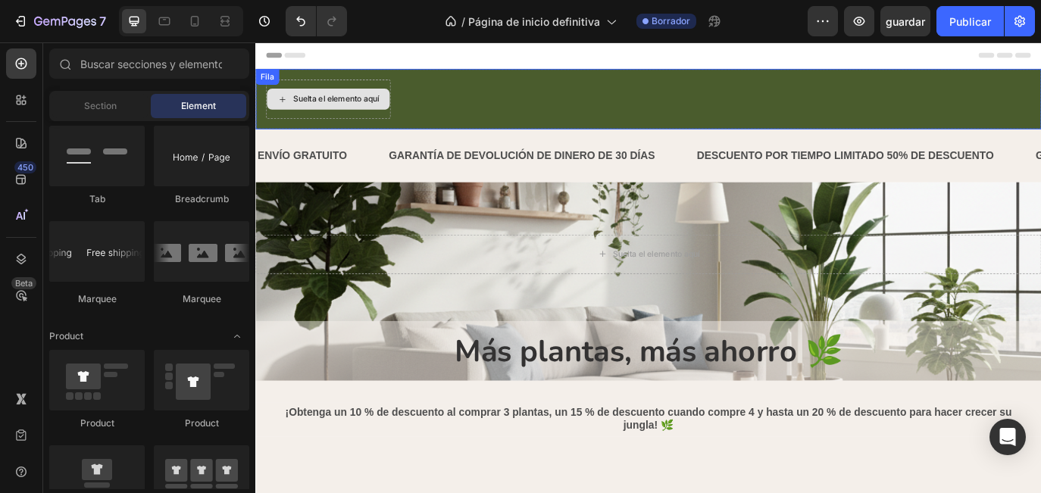
click at [352, 105] on div "Suelta el elemento aquí" at bounding box center [348, 108] width 100 height 12
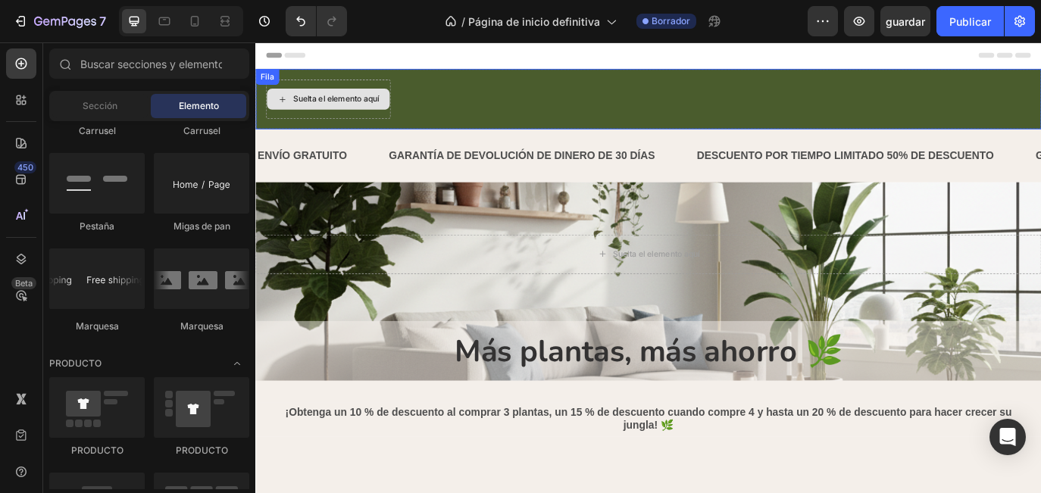
click at [323, 109] on div "Suelta el elemento aquí" at bounding box center [348, 108] width 100 height 12
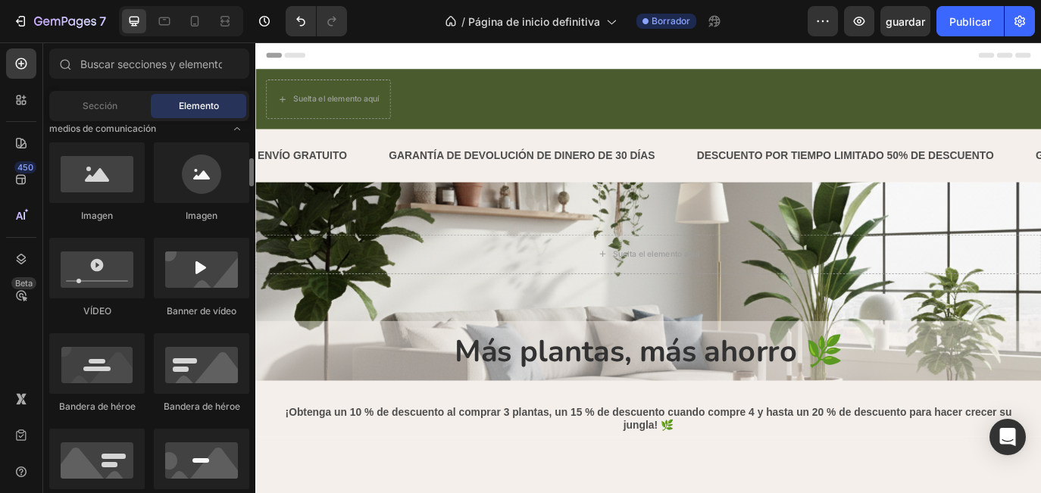
scroll to position [479, 0]
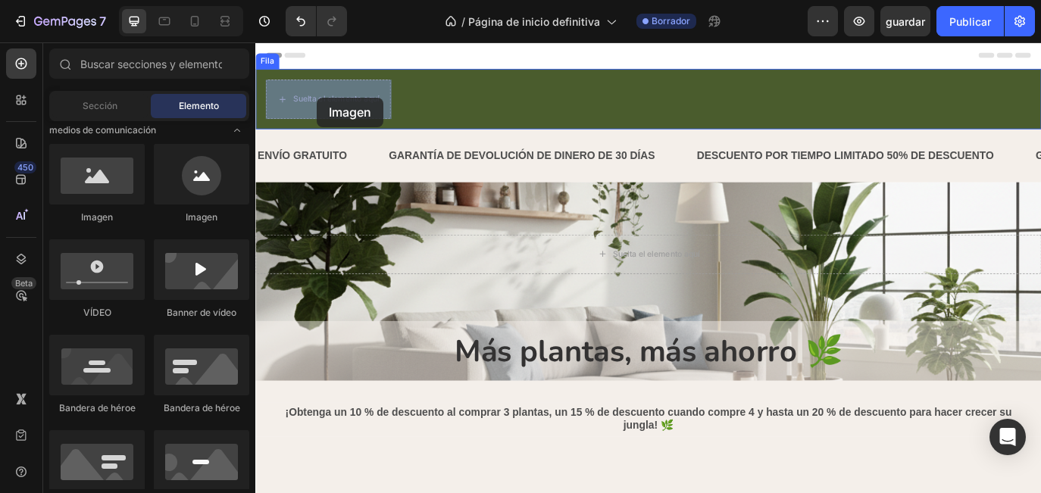
drag, startPoint x: 353, startPoint y: 237, endPoint x: 326, endPoint y: 105, distance: 134.6
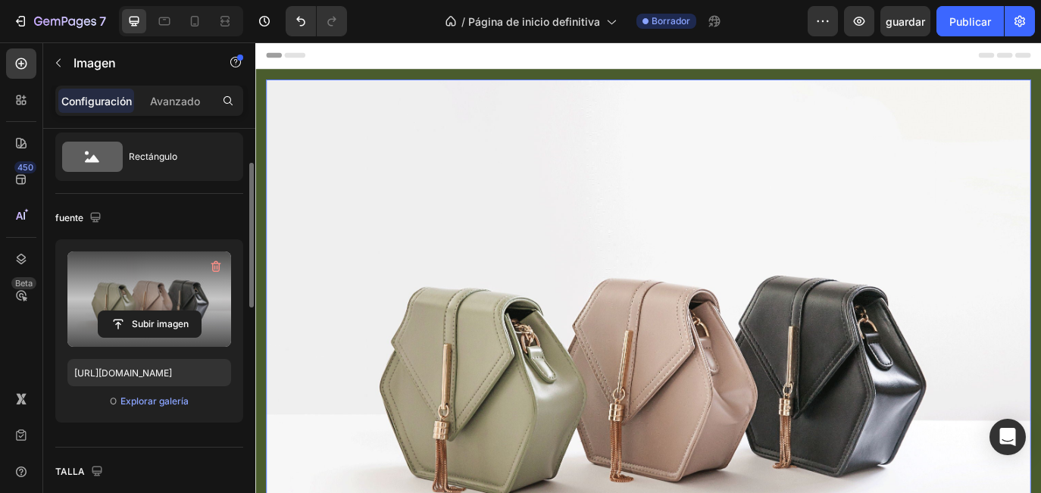
scroll to position [57, 0]
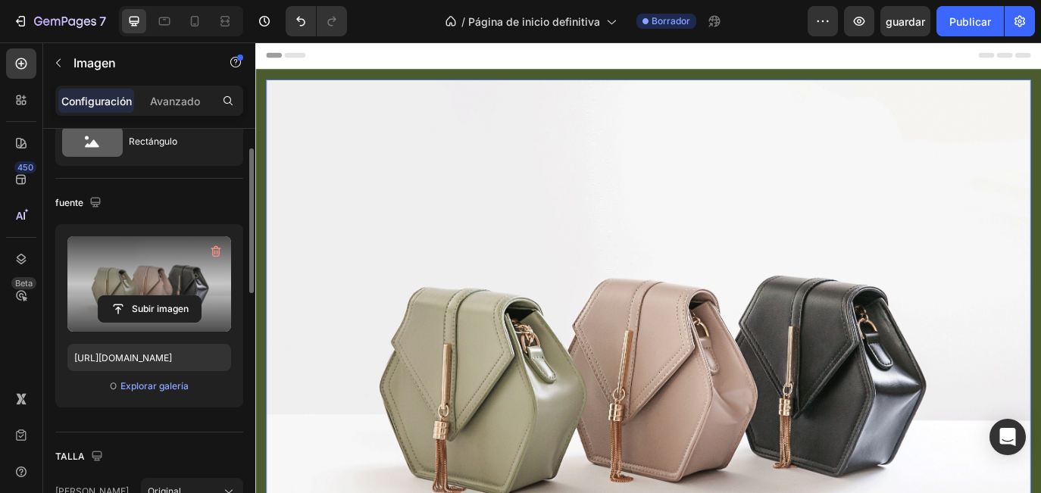
click at [173, 292] on label at bounding box center [149, 283] width 164 height 95
click at [173, 296] on input "file" at bounding box center [149, 309] width 102 height 26
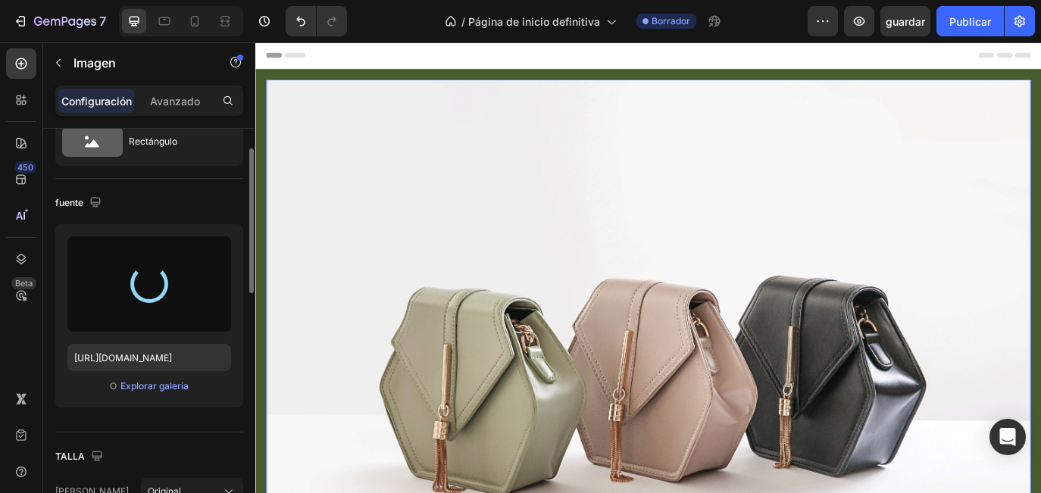
type input "https://cdn.shopify.com/s/files/1/0930/2989/2470/files/gempages_585545734355419…"
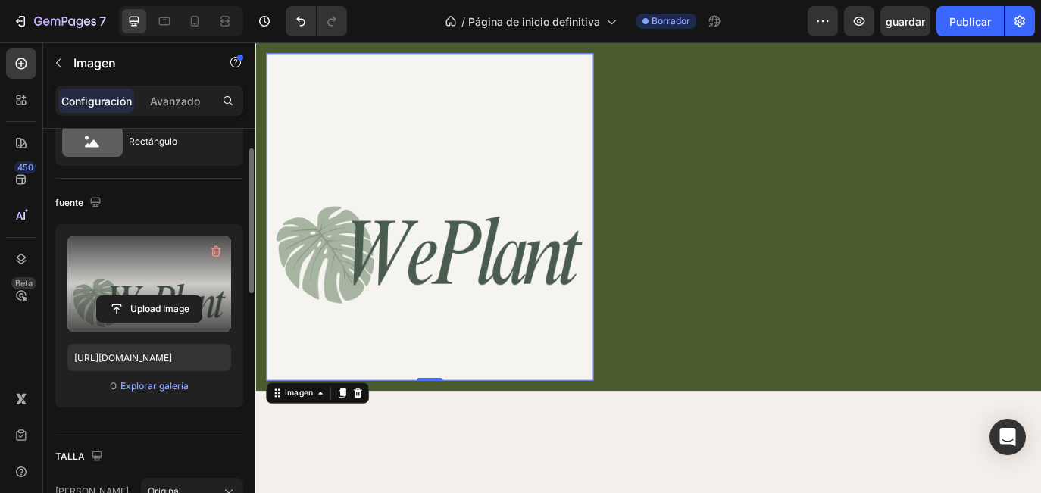
scroll to position [36, 0]
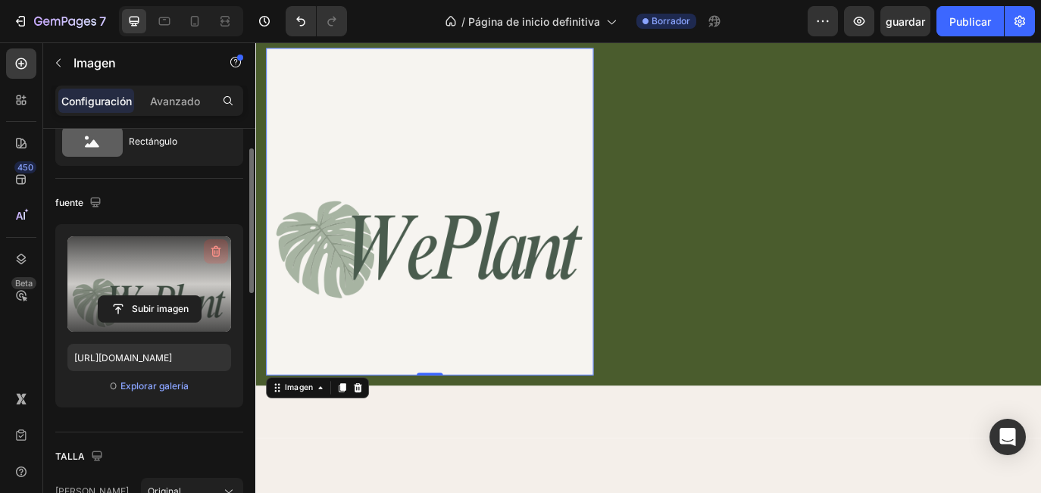
click at [218, 246] on icon "button" at bounding box center [215, 251] width 15 height 15
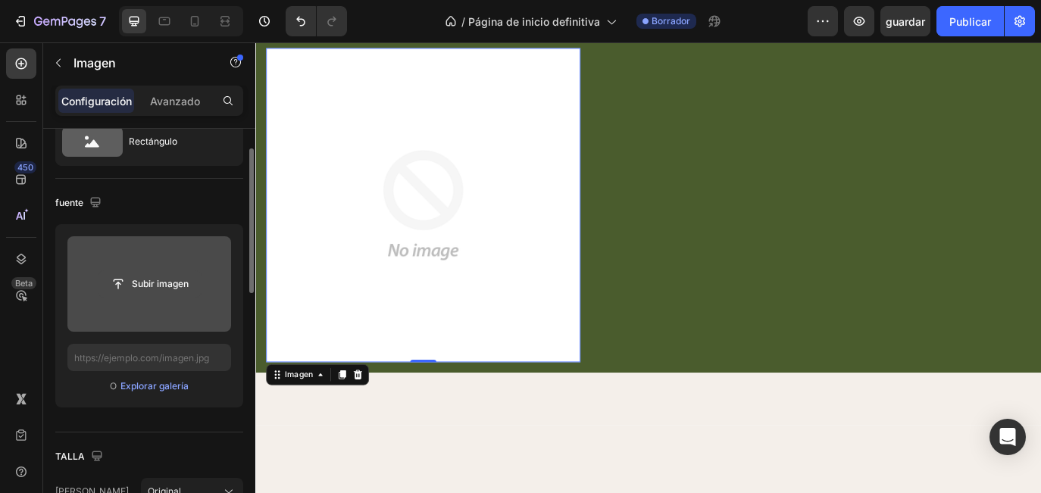
click at [153, 277] on input "file" at bounding box center [149, 284] width 102 height 26
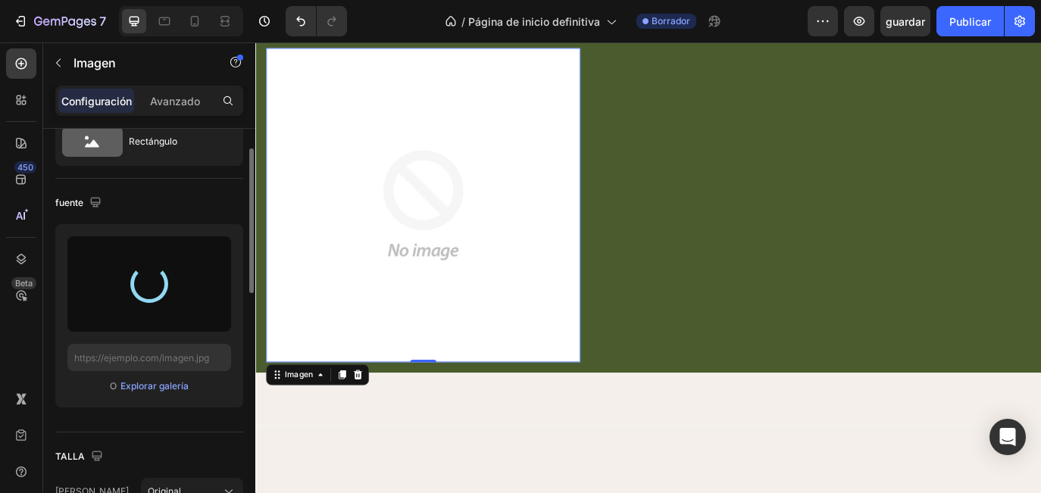
type input "https://cdn.shopify.com/s/files/1/0930/2989/2470/files/gempages_585545734355419…"
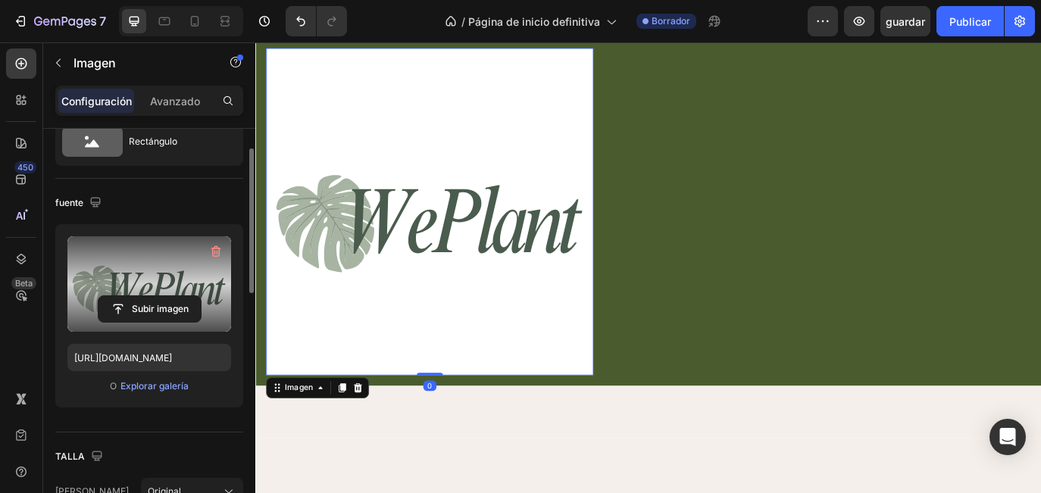
drag, startPoint x: 460, startPoint y: 426, endPoint x: 448, endPoint y: 302, distance: 124.7
click at [448, 302] on div "Imagen 0" at bounding box center [456, 238] width 379 height 379
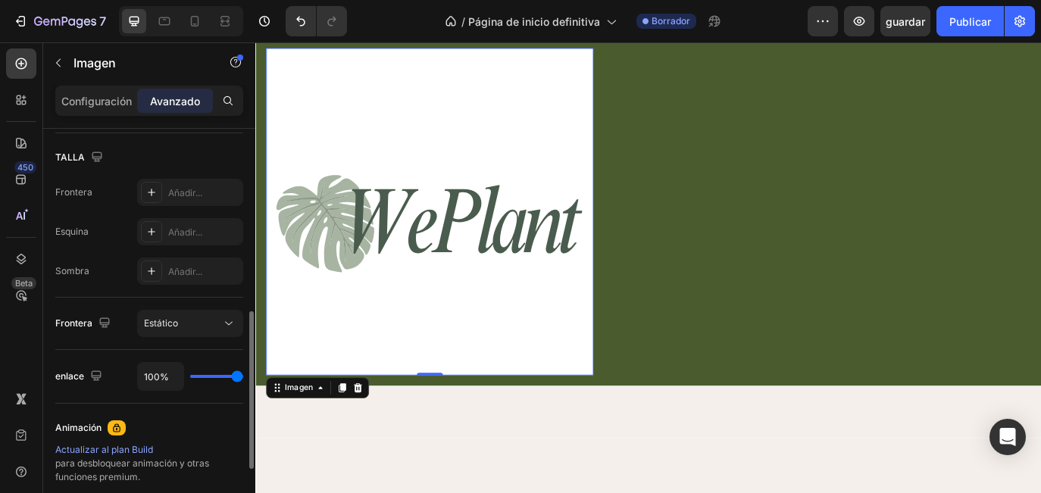
scroll to position [294, 0]
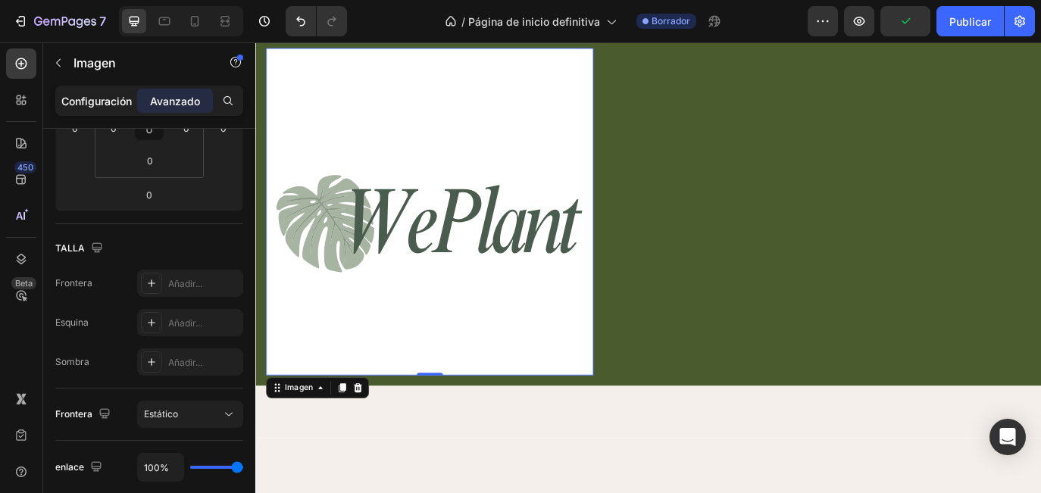
click at [87, 108] on p "Configuración" at bounding box center [96, 101] width 70 height 16
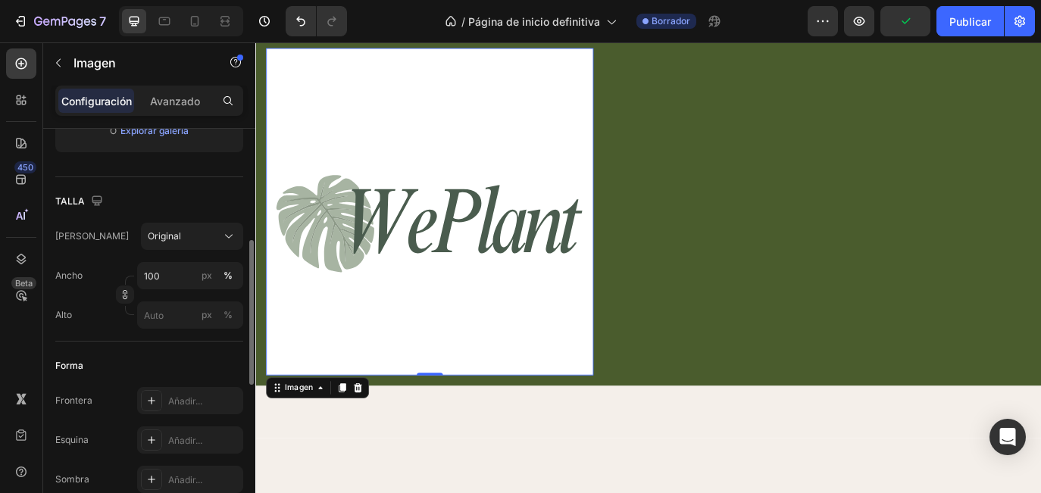
scroll to position [315, 0]
click at [176, 273] on input "100" at bounding box center [190, 272] width 106 height 27
click at [214, 236] on div "Original" at bounding box center [183, 233] width 70 height 14
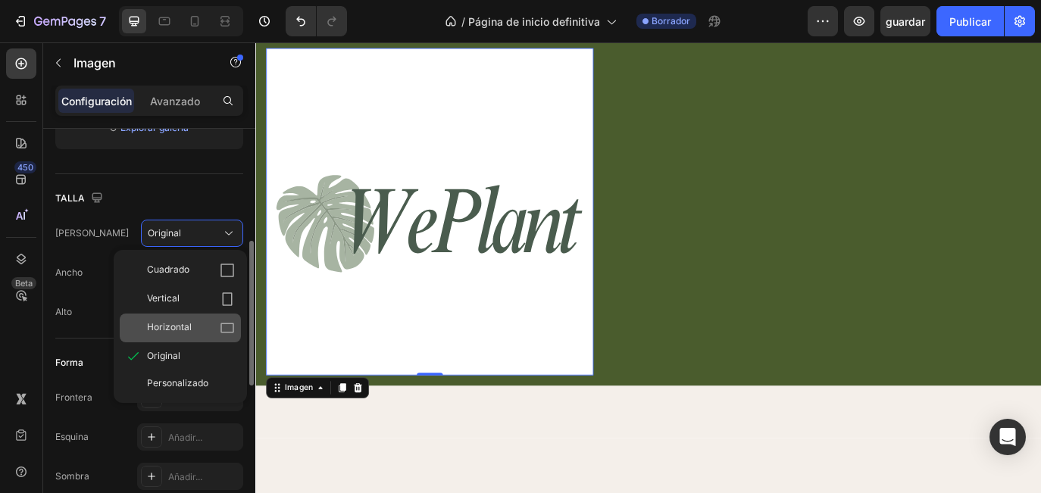
click at [192, 323] on div "Horizontal" at bounding box center [191, 327] width 88 height 15
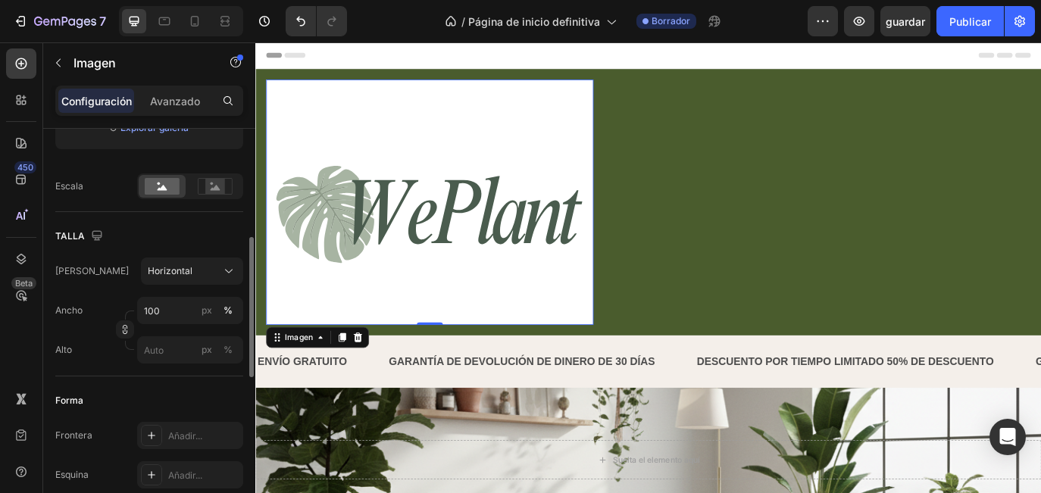
scroll to position [0, 0]
click at [423, 153] on img at bounding box center [456, 228] width 379 height 284
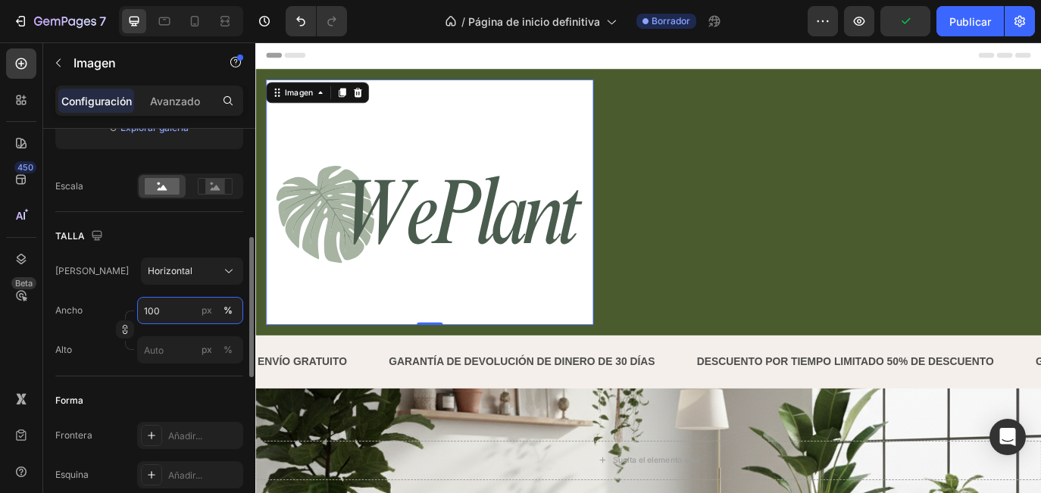
click at [171, 314] on input "100" at bounding box center [190, 310] width 106 height 27
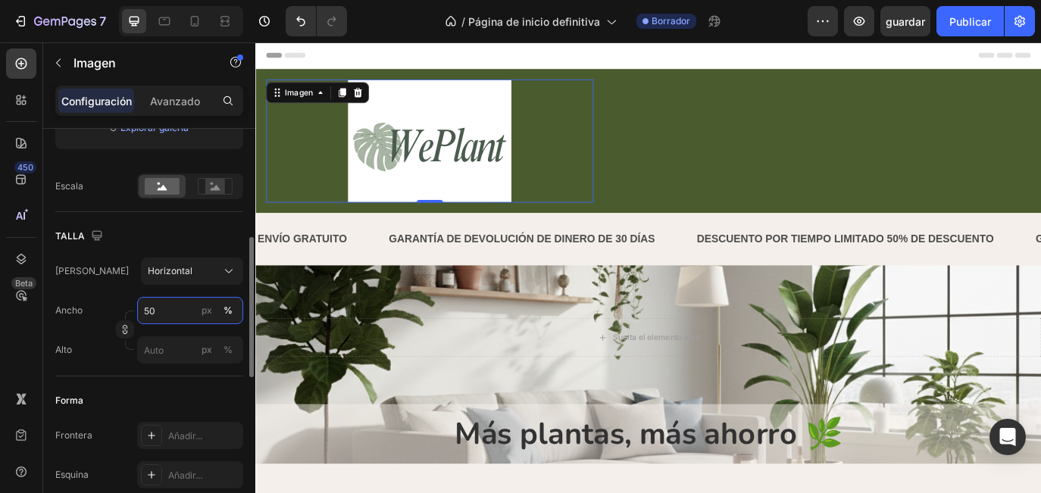
click at [181, 313] on input "50" at bounding box center [190, 310] width 106 height 27
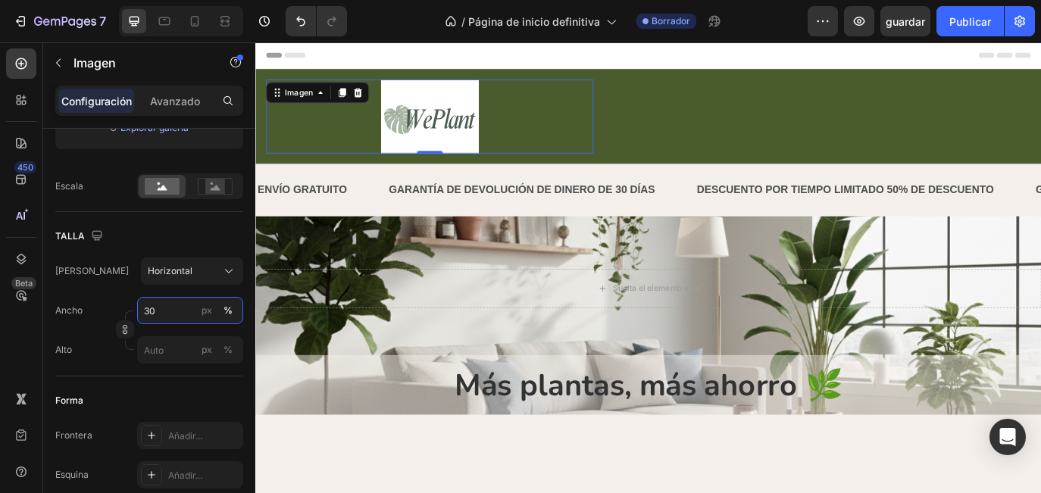
type input "30"
click at [462, 134] on img at bounding box center [457, 129] width 114 height 86
click at [440, 134] on img at bounding box center [457, 129] width 114 height 86
click at [429, 92] on img at bounding box center [457, 129] width 114 height 86
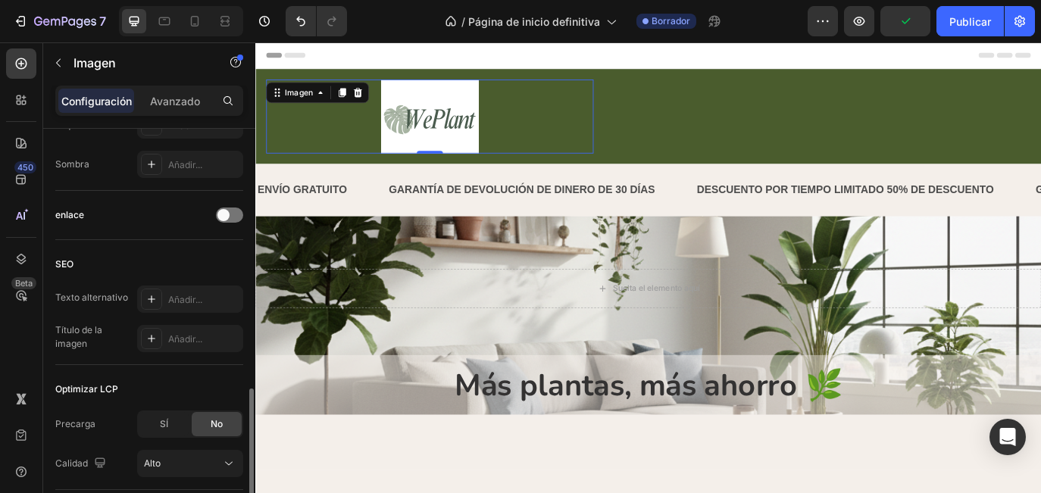
scroll to position [774, 0]
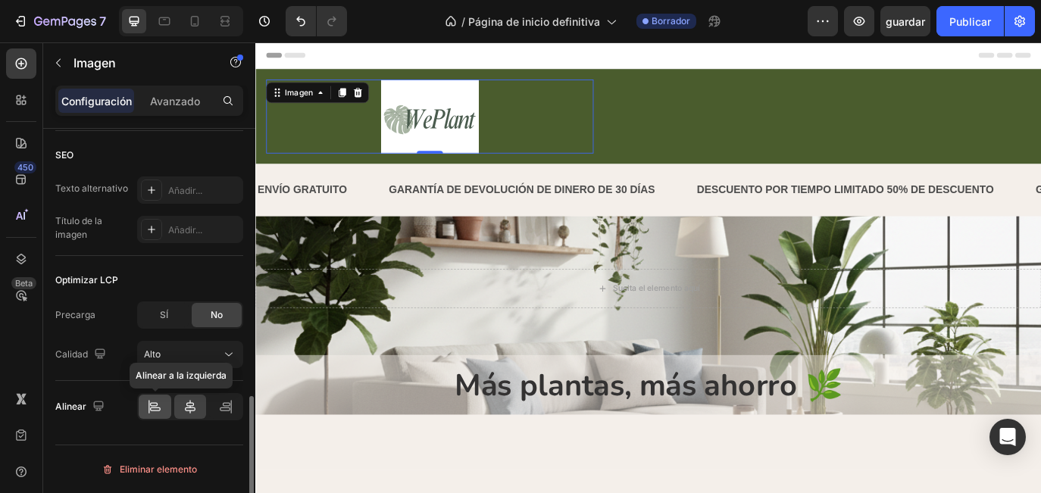
click at [158, 405] on icon at bounding box center [154, 406] width 15 height 15
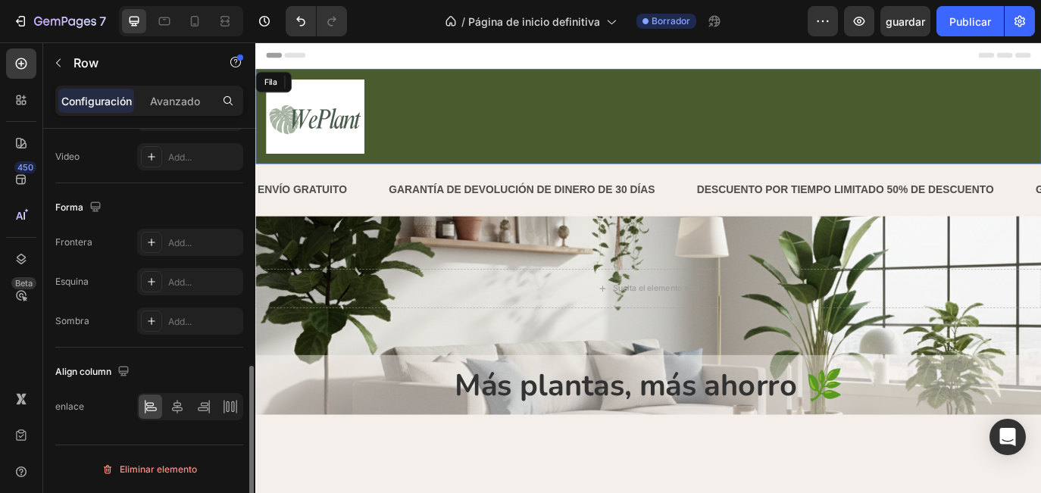
click at [807, 98] on div "Imagen 0 Fila" at bounding box center [709, 128] width 909 height 110
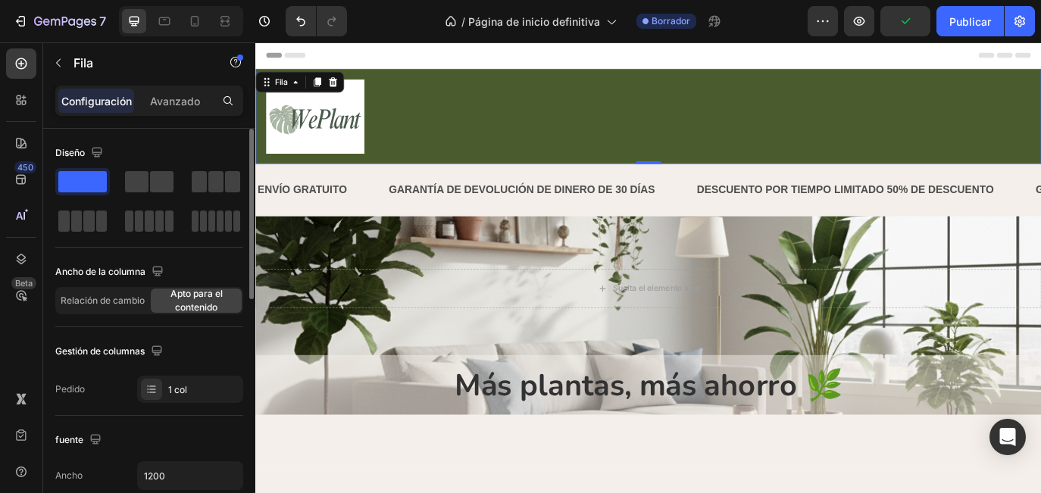
click at [93, 101] on p "Configuración" at bounding box center [96, 101] width 70 height 16
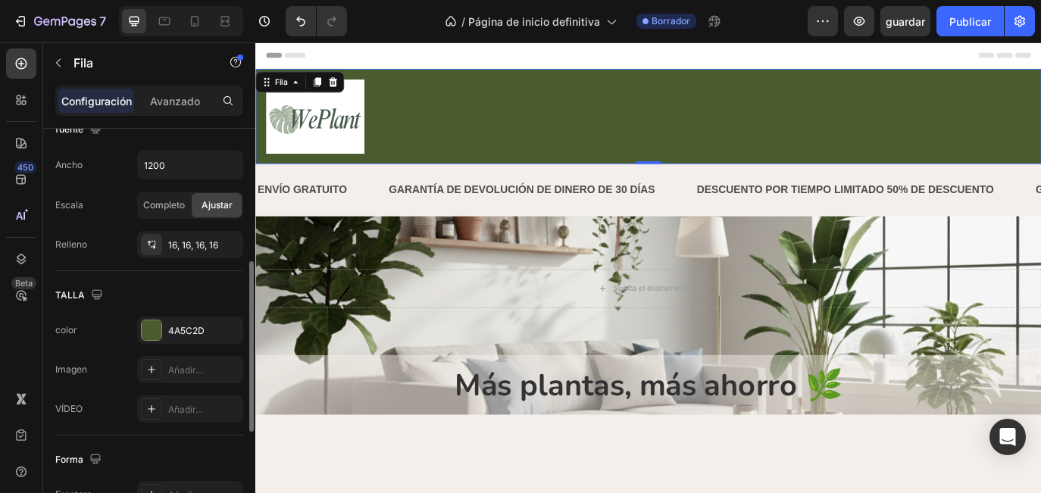
scroll to position [314, 0]
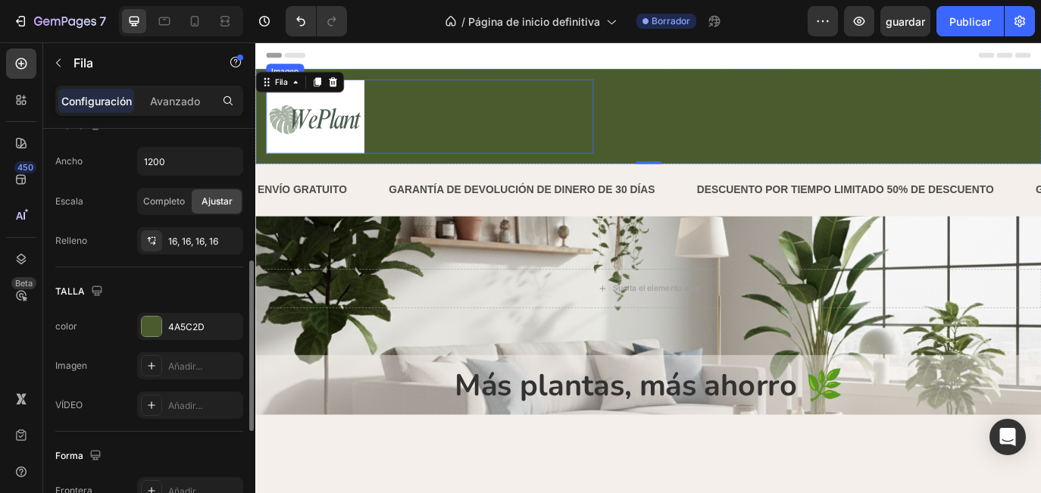
click at [323, 138] on img at bounding box center [324, 129] width 114 height 86
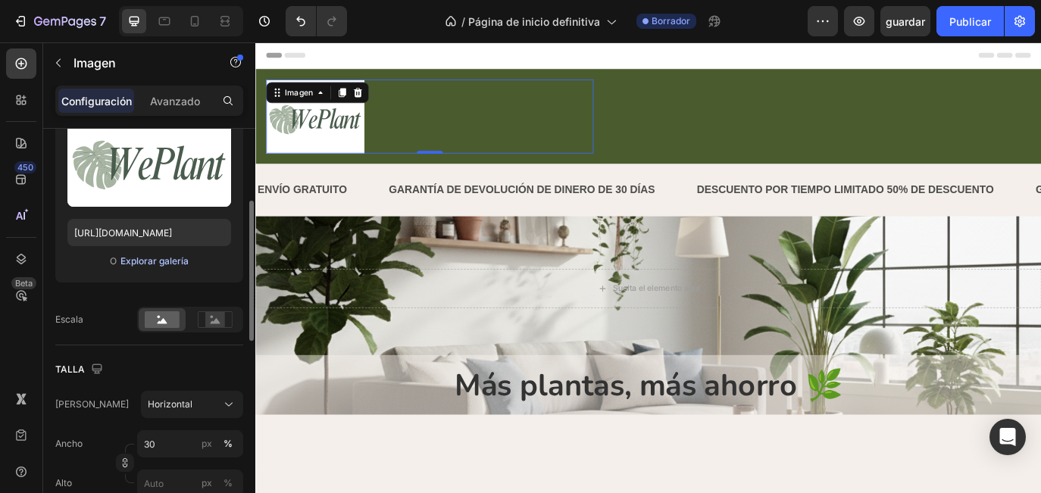
scroll to position [189, 0]
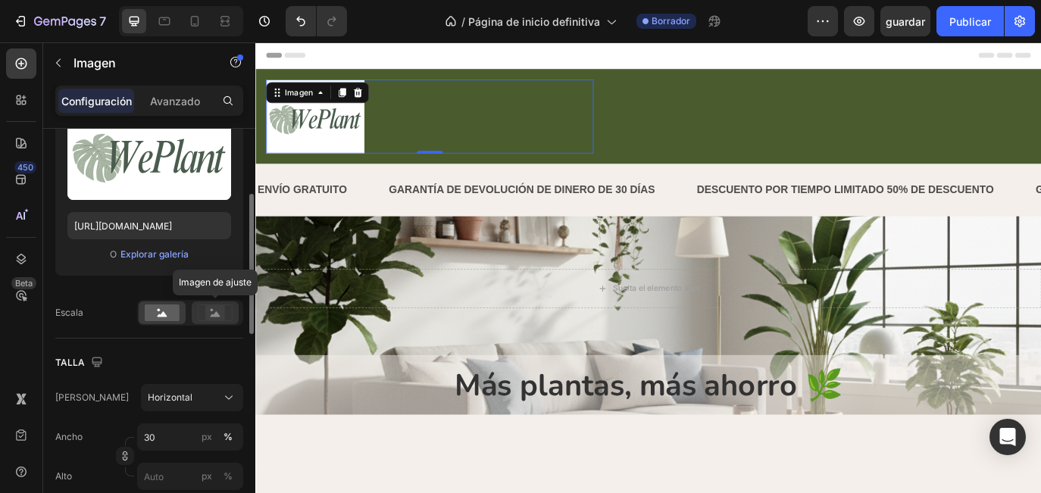
click at [228, 311] on icon at bounding box center [215, 312] width 35 height 17
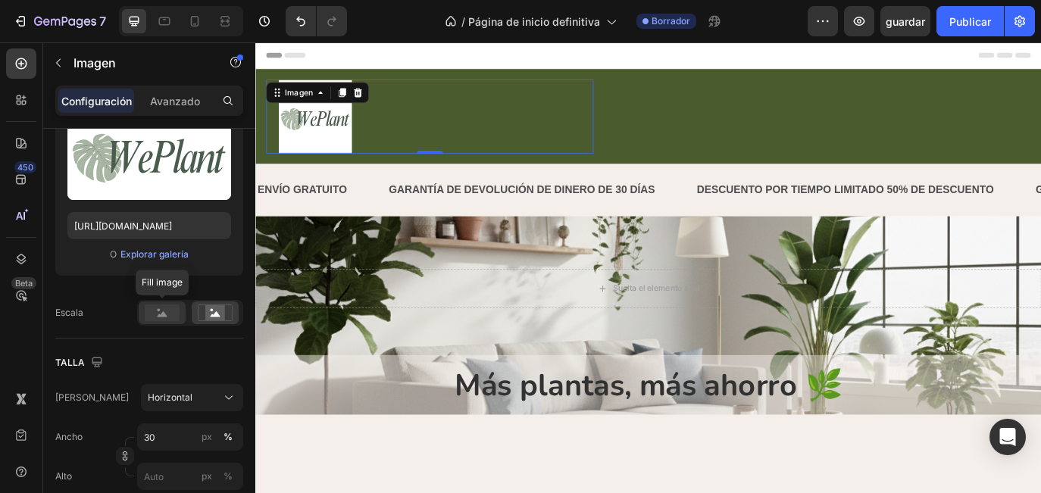
click at [151, 320] on rect at bounding box center [162, 312] width 35 height 17
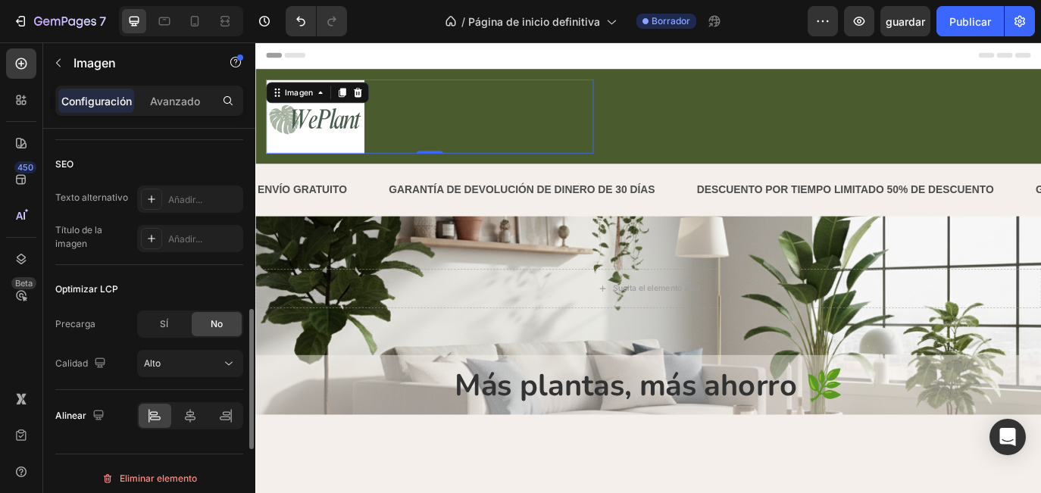
scroll to position [774, 0]
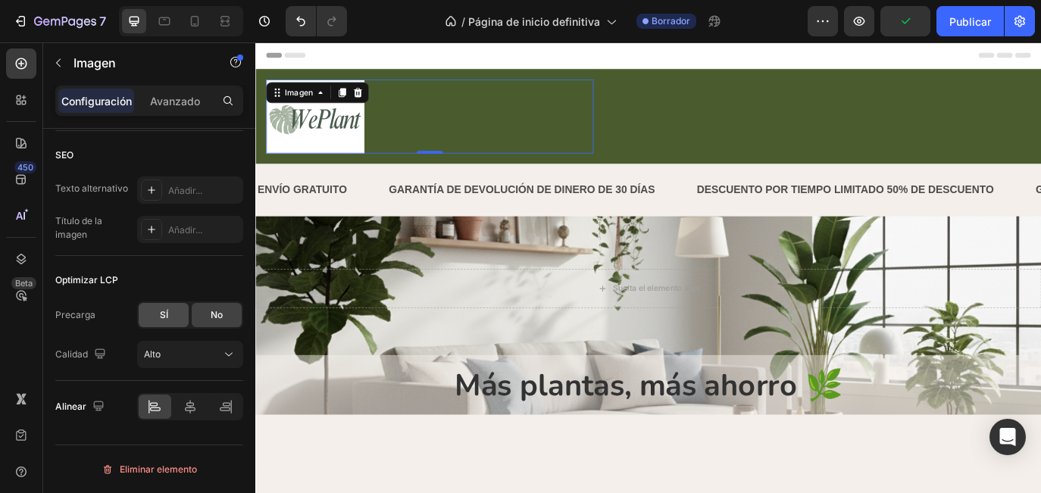
click at [170, 321] on div "SÍ" at bounding box center [164, 315] width 50 height 24
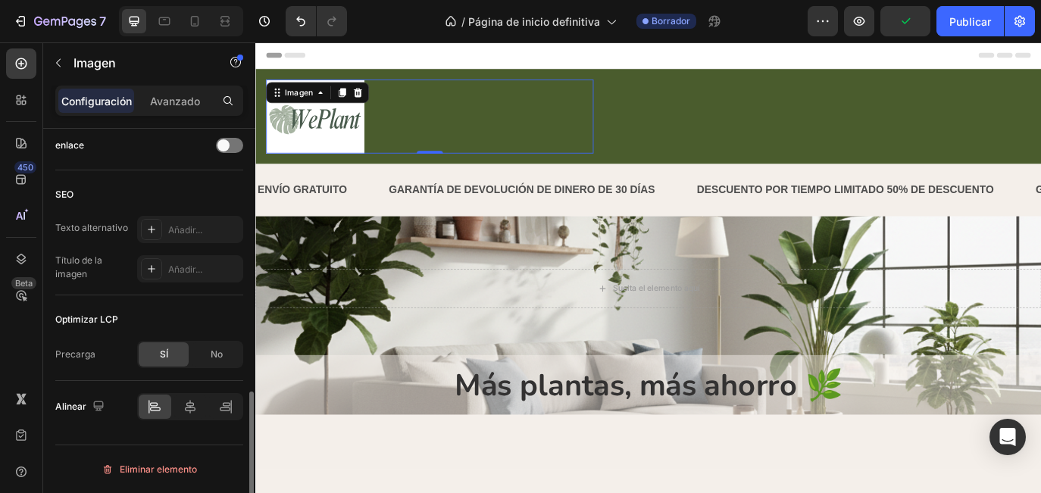
scroll to position [735, 0]
click at [216, 361] on span "No" at bounding box center [217, 355] width 12 height 14
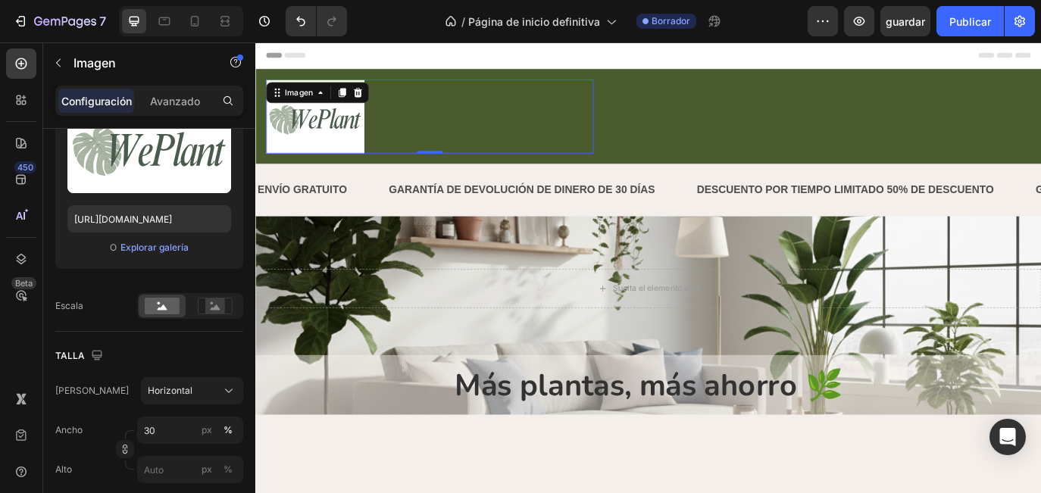
scroll to position [0, 0]
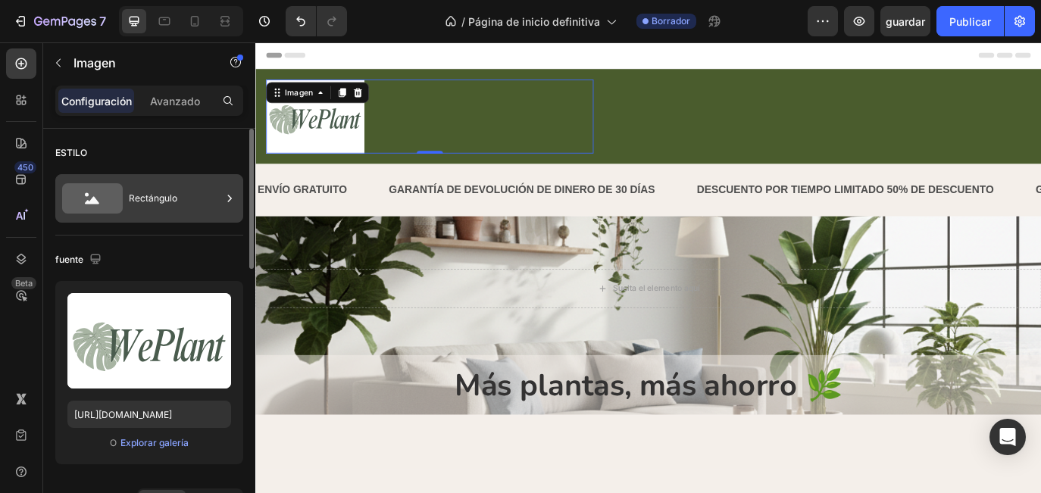
click at [141, 211] on div "Rectángulo" at bounding box center [175, 198] width 92 height 35
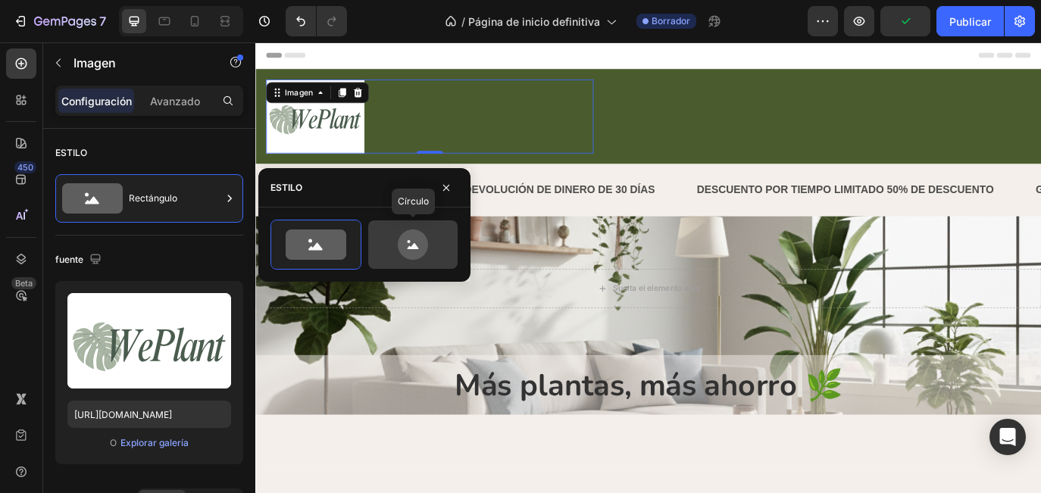
click at [417, 251] on icon at bounding box center [413, 244] width 30 height 30
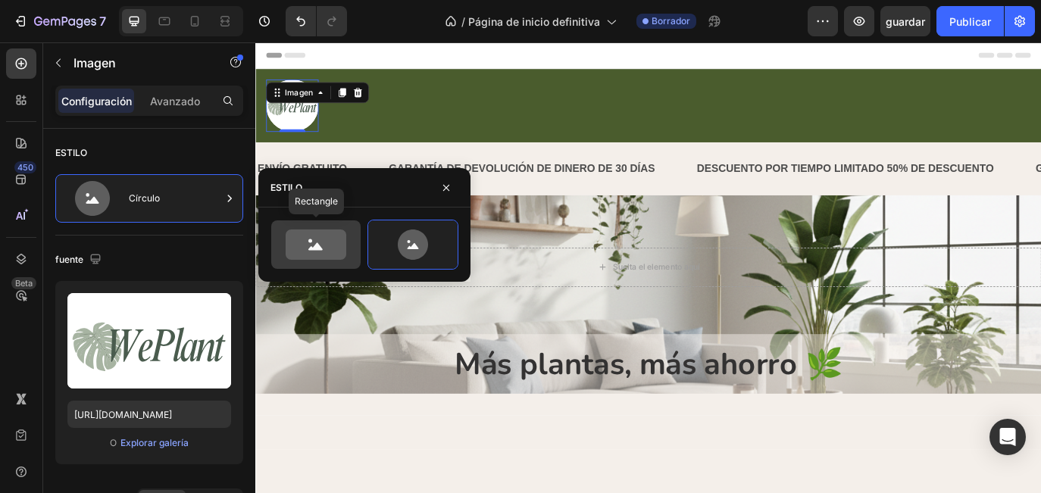
click at [311, 253] on icon at bounding box center [316, 244] width 61 height 30
type input "100"
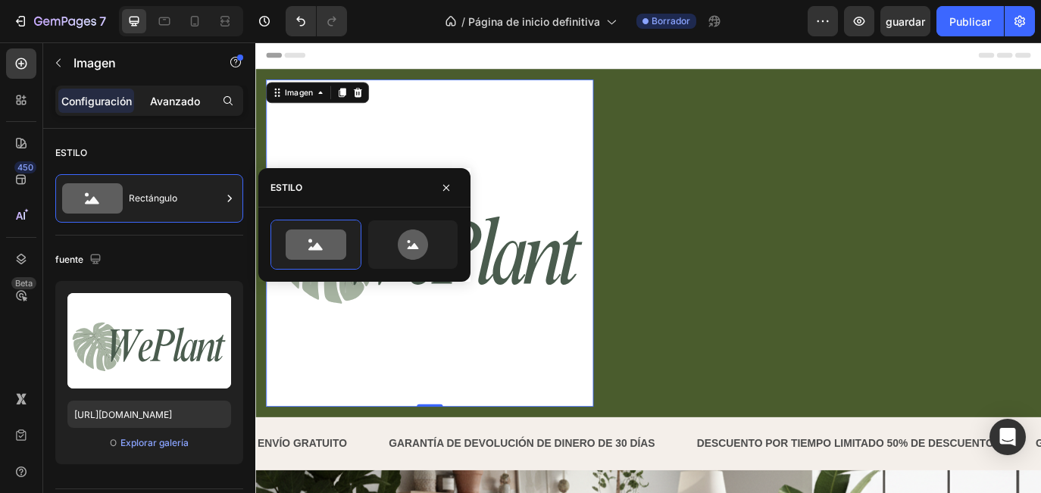
click at [168, 111] on div "Avanzado" at bounding box center [175, 101] width 76 height 24
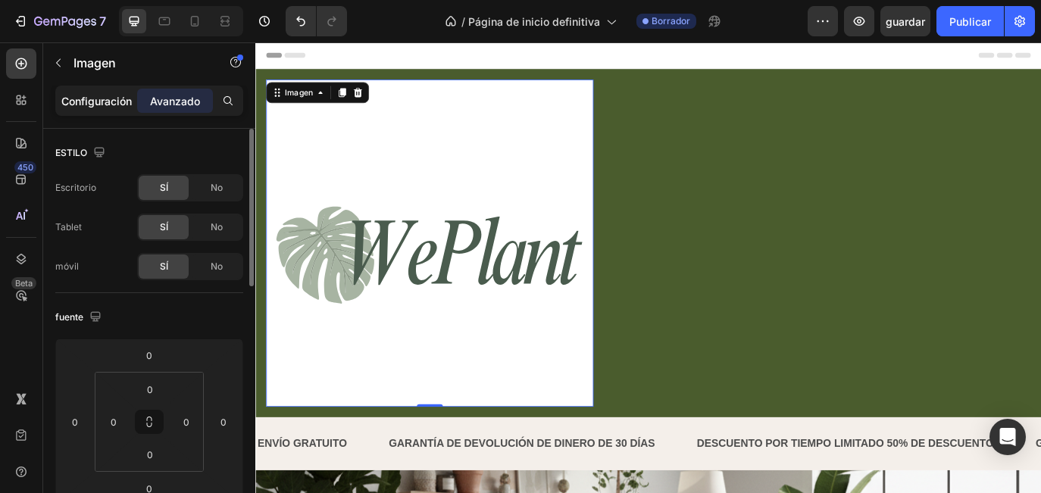
click at [105, 94] on p "Configuración" at bounding box center [96, 101] width 70 height 16
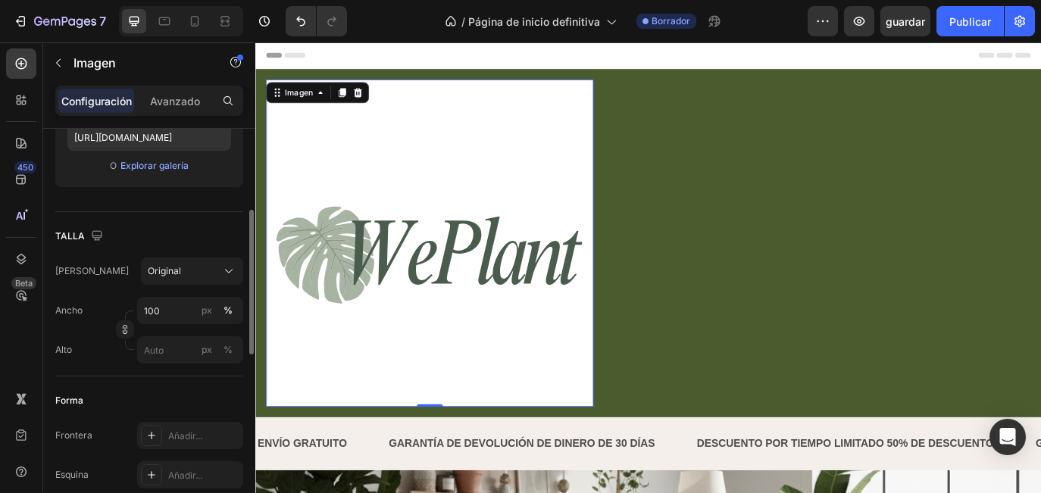
scroll to position [282, 0]
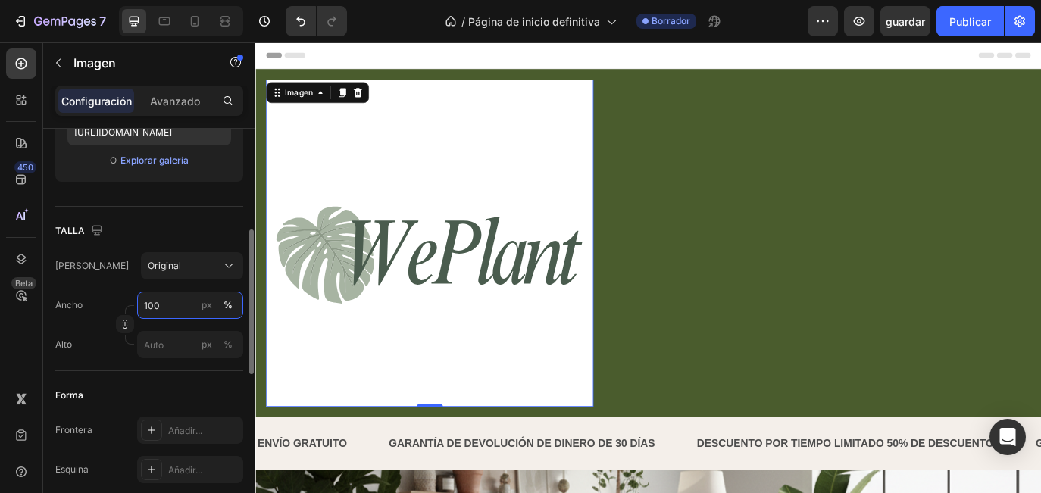
click at [171, 307] on input "100" at bounding box center [190, 305] width 106 height 27
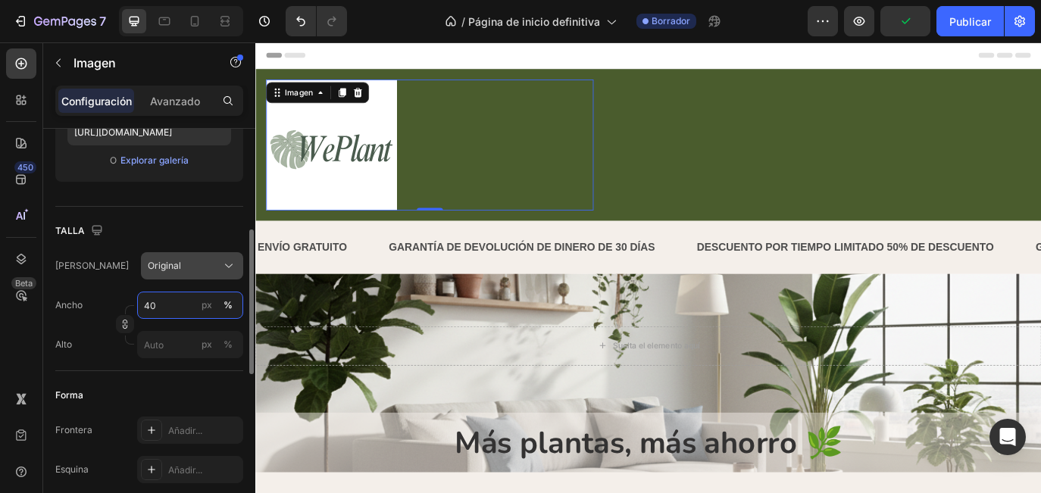
type input "40"
click at [182, 261] on div "Original" at bounding box center [183, 266] width 70 height 14
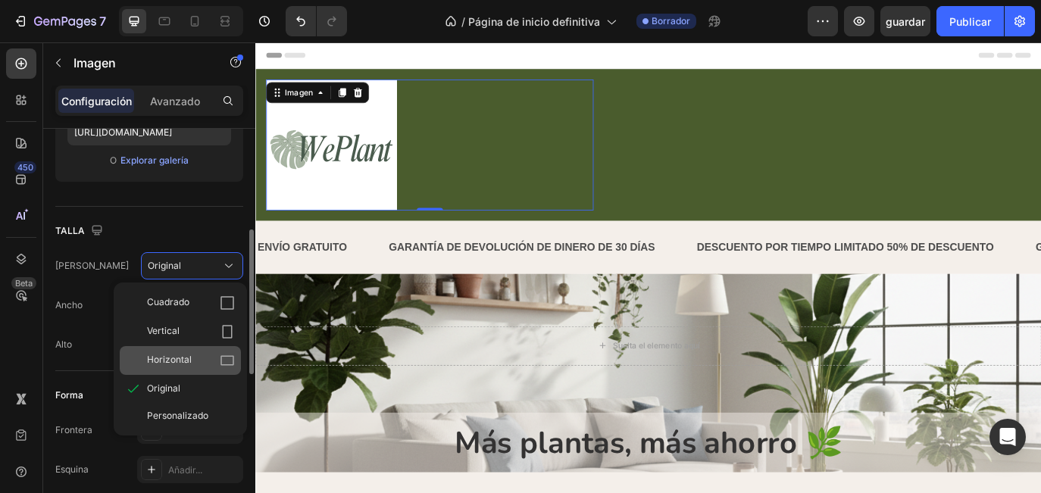
drag, startPoint x: 185, startPoint y: 333, endPoint x: 184, endPoint y: 357, distance: 23.5
click at [184, 357] on div "Cuadrado Vertical Horizontal Original Personalizado" at bounding box center [180, 359] width 133 height 141
click at [184, 357] on span "Horizontal" at bounding box center [169, 360] width 45 height 15
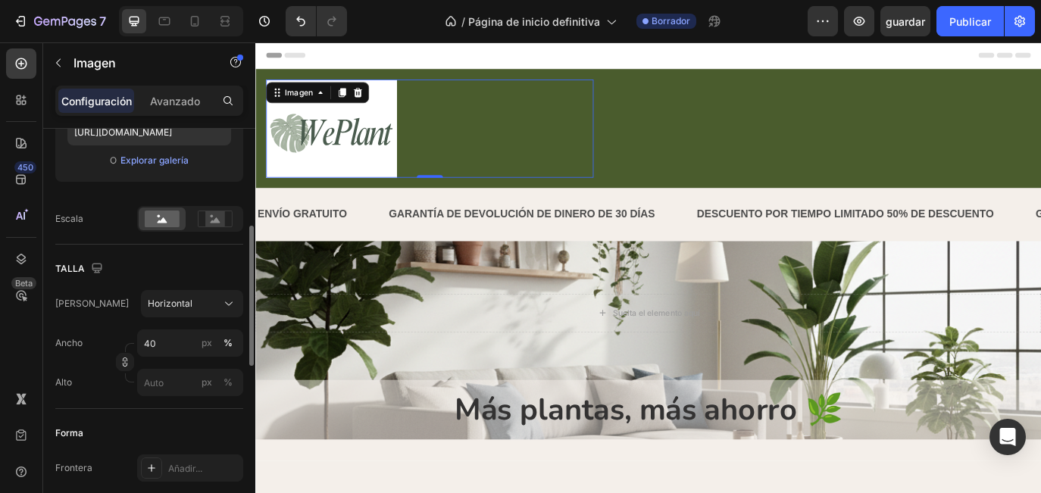
click at [114, 312] on div "Marco Horizontal" at bounding box center [149, 303] width 188 height 27
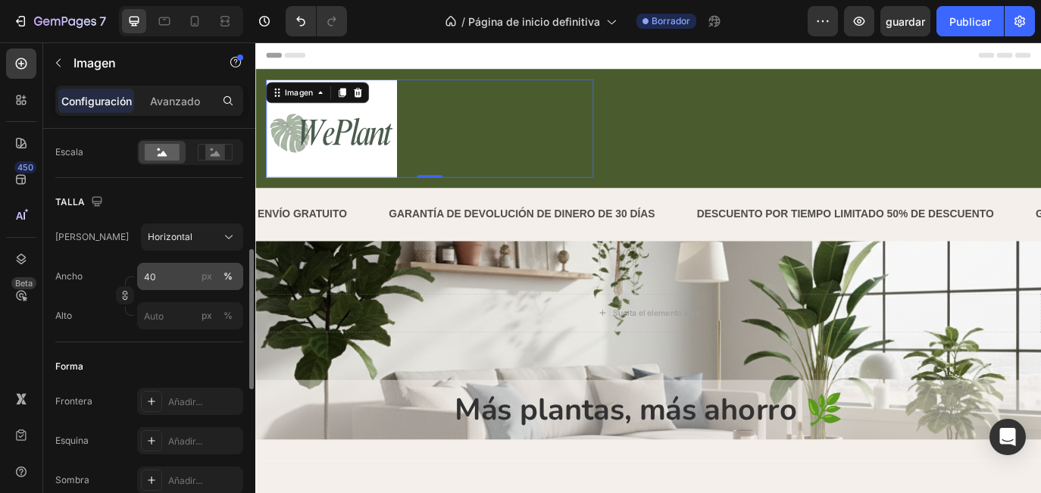
scroll to position [362, 0]
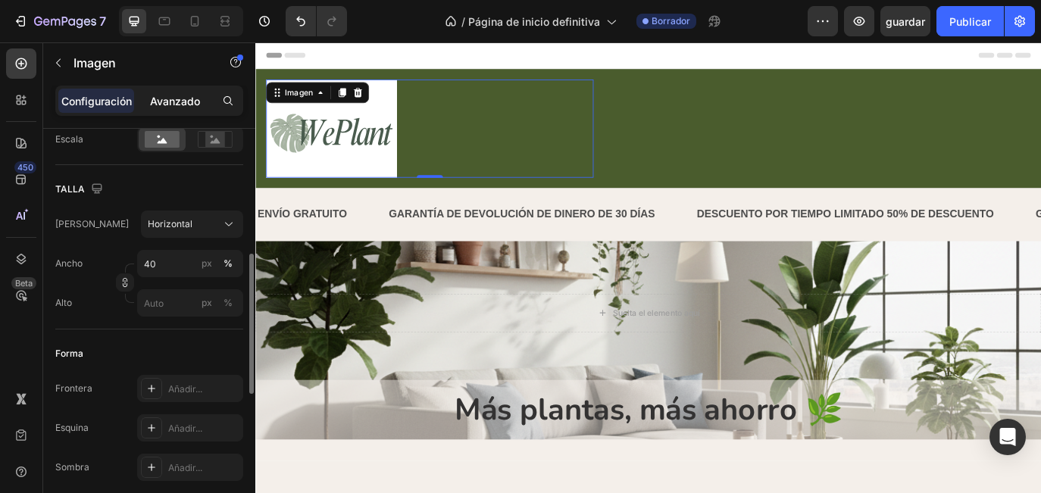
click at [182, 100] on p "Avanzado" at bounding box center [175, 101] width 50 height 16
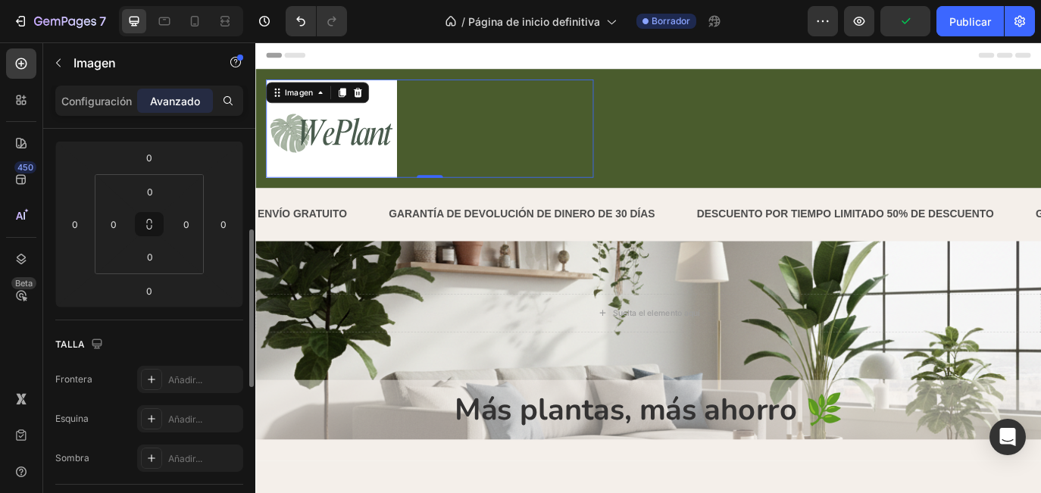
scroll to position [81, 0]
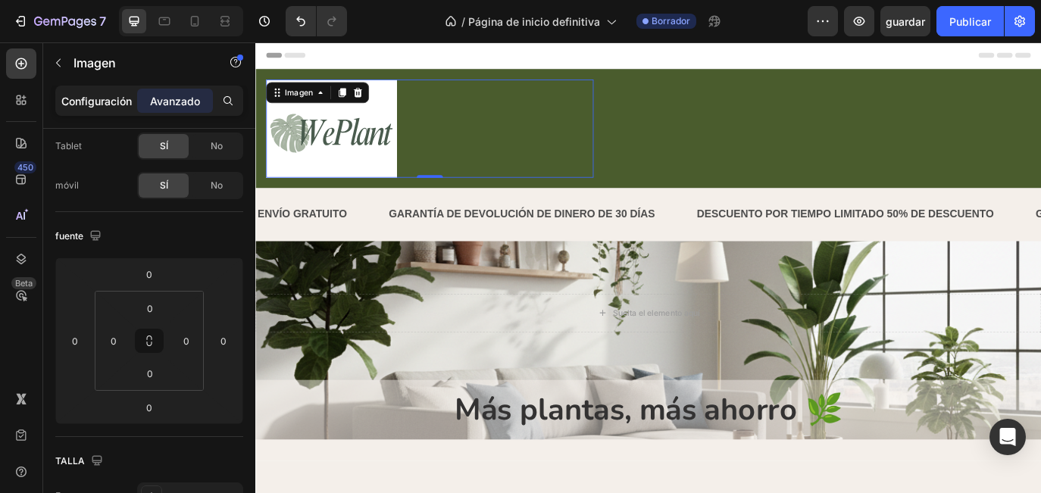
click at [95, 100] on p "Configuración" at bounding box center [96, 101] width 70 height 16
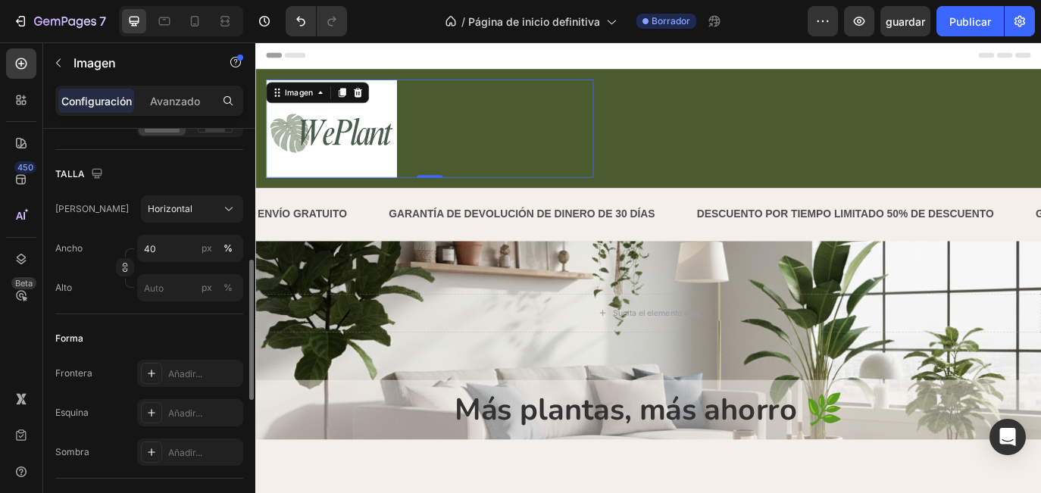
scroll to position [403, 0]
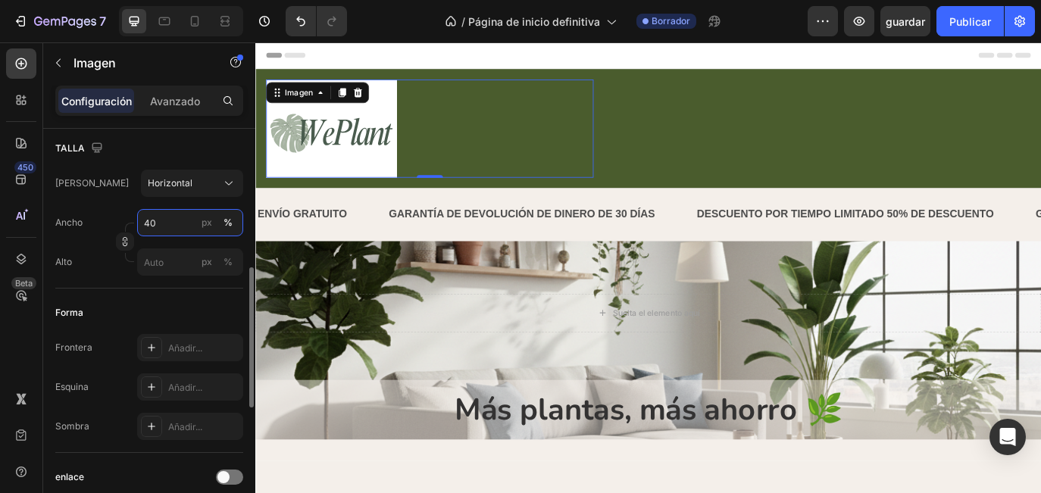
click at [176, 222] on input "40" at bounding box center [190, 222] width 106 height 27
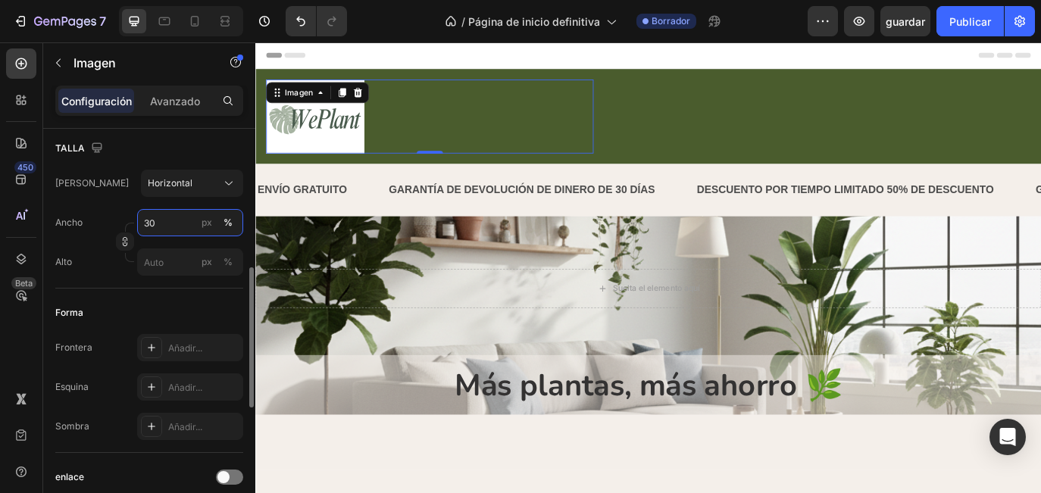
type input "30"
click at [174, 304] on div "Forma" at bounding box center [149, 313] width 188 height 24
click at [489, 122] on div at bounding box center [456, 129] width 379 height 86
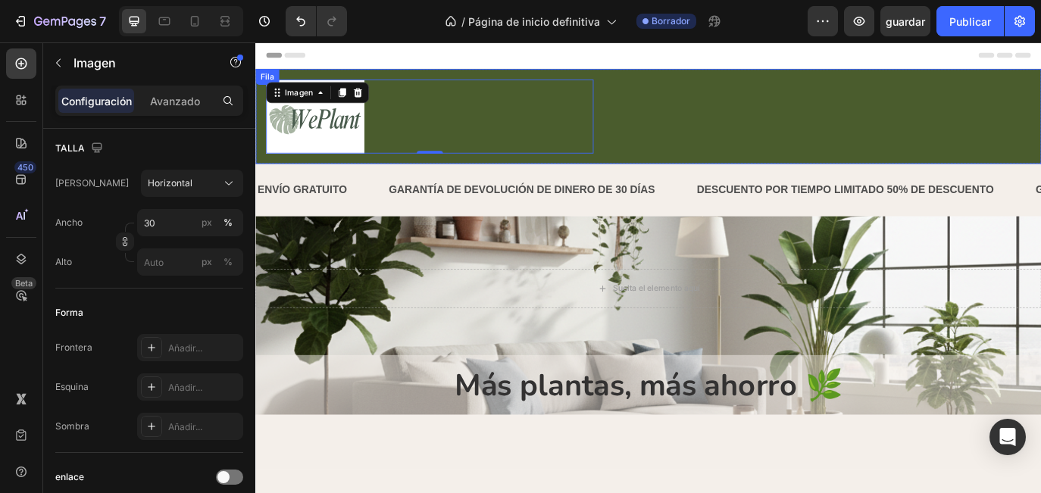
click at [695, 134] on div "Imagen 0 Fila" at bounding box center [709, 128] width 909 height 110
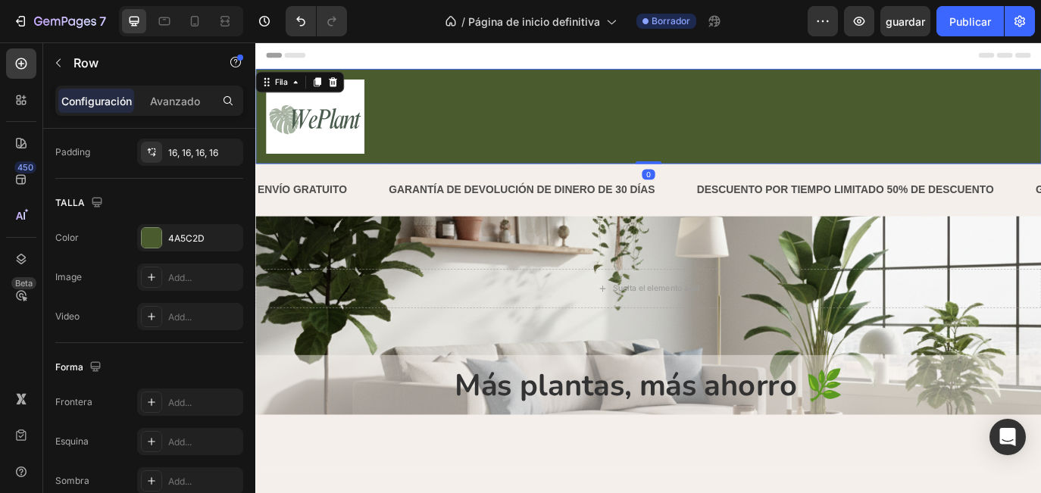
scroll to position [0, 0]
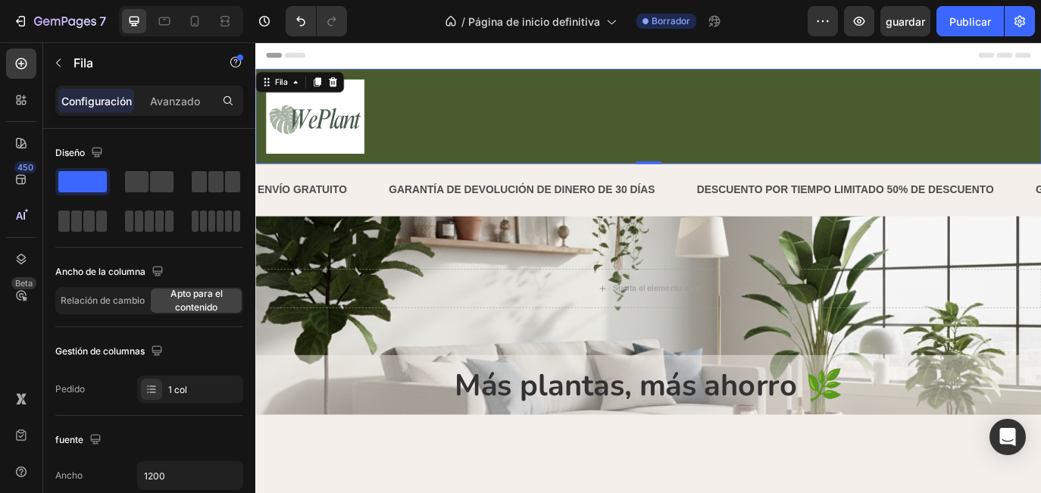
click at [86, 101] on p "Configuración" at bounding box center [96, 101] width 70 height 16
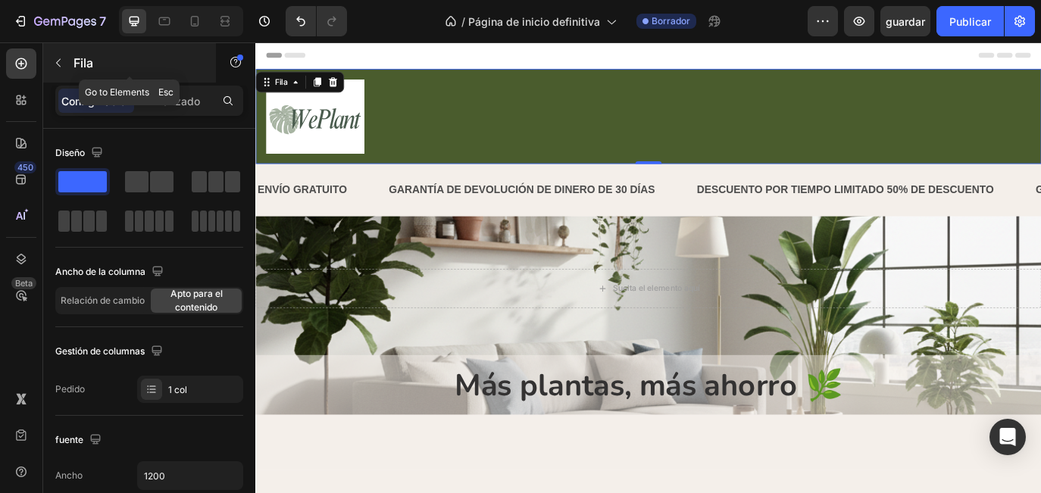
click at [71, 66] on div "Fila" at bounding box center [129, 62] width 173 height 39
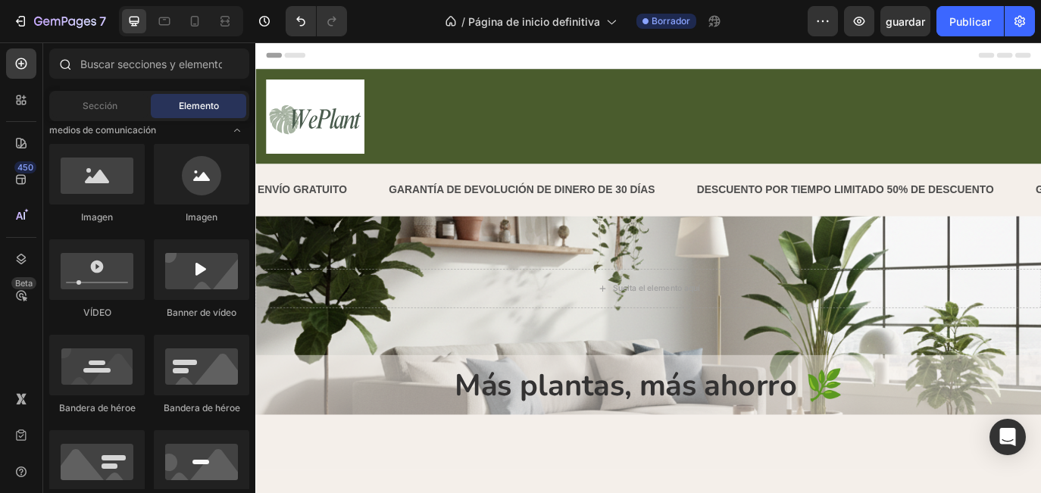
click at [70, 66] on div at bounding box center [64, 63] width 30 height 30
click at [88, 108] on span "Sección" at bounding box center [100, 106] width 35 height 14
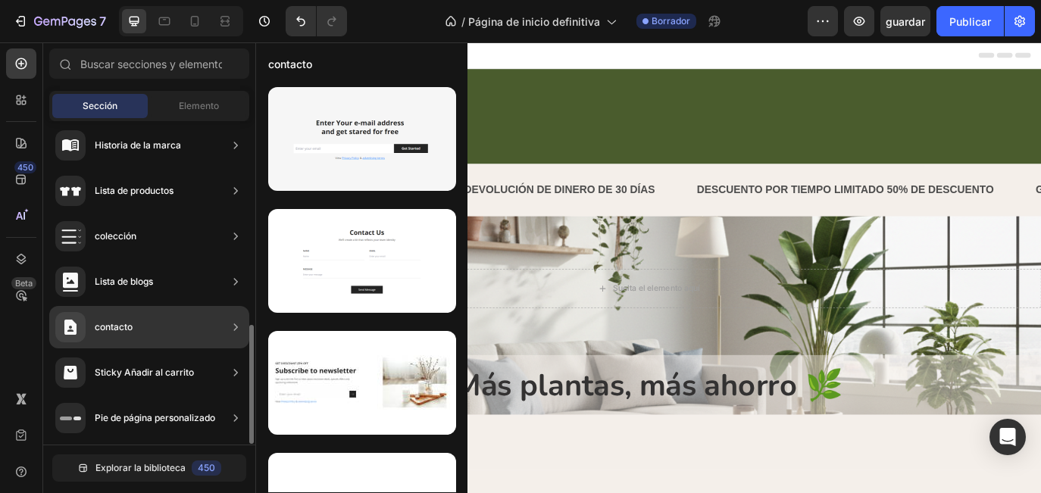
scroll to position [555, 0]
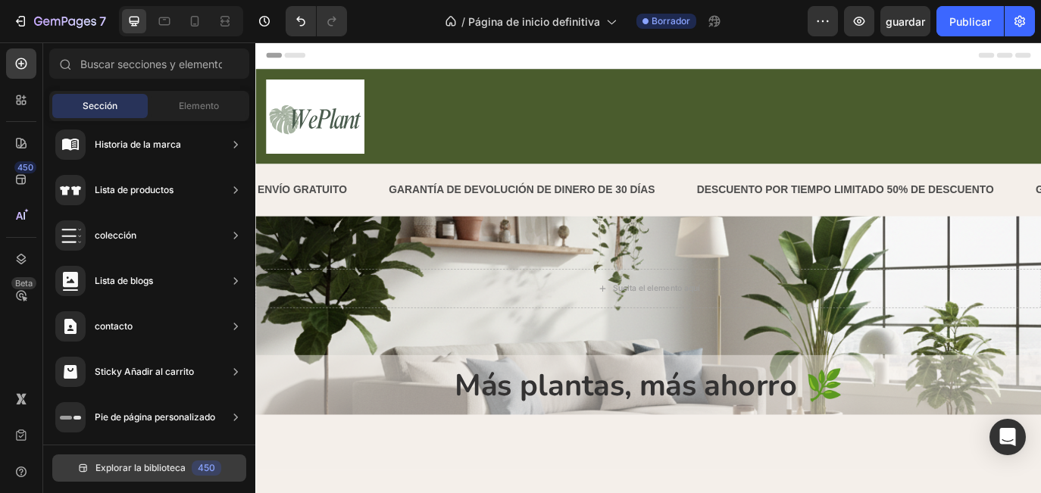
click at [173, 467] on span "Explorar la biblioteca" at bounding box center [140, 468] width 90 height 14
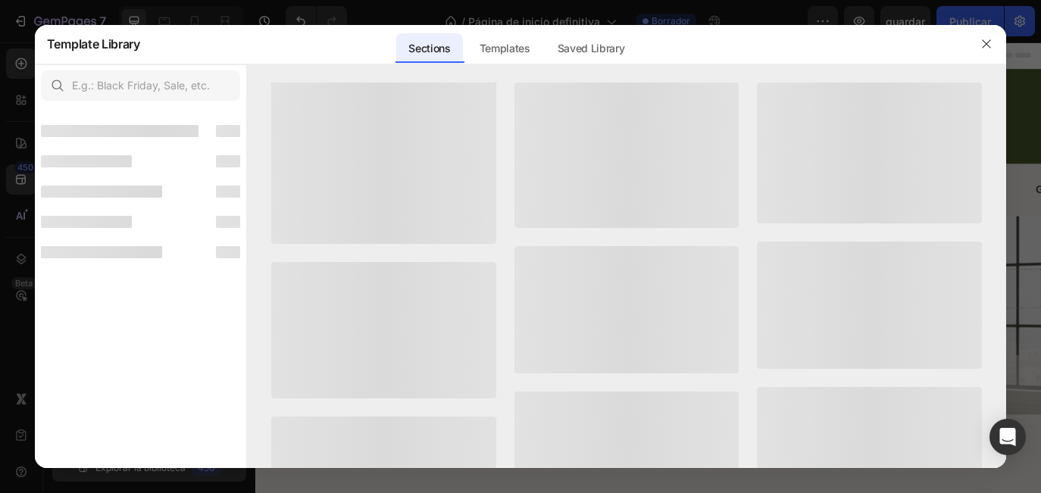
scroll to position [537, 0]
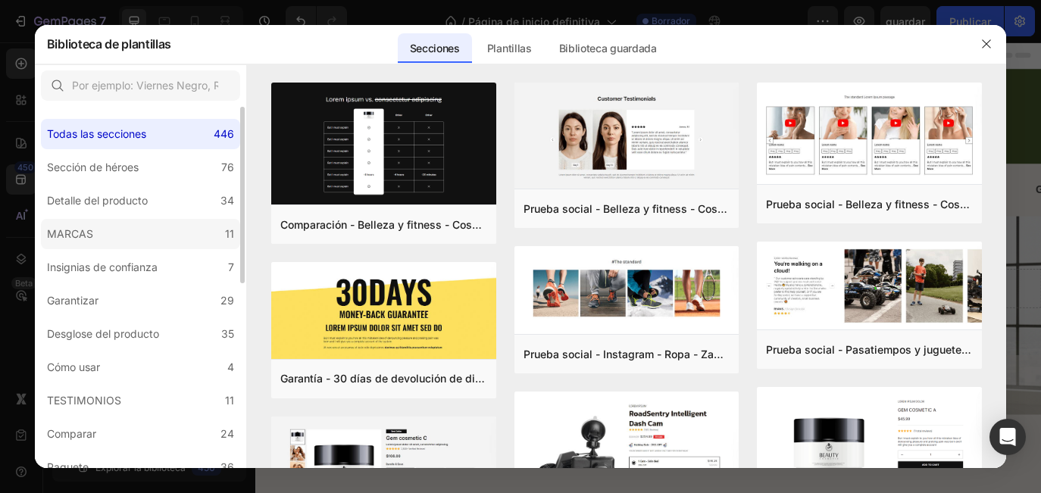
click at [173, 225] on label "MARCAS 11" at bounding box center [140, 234] width 199 height 30
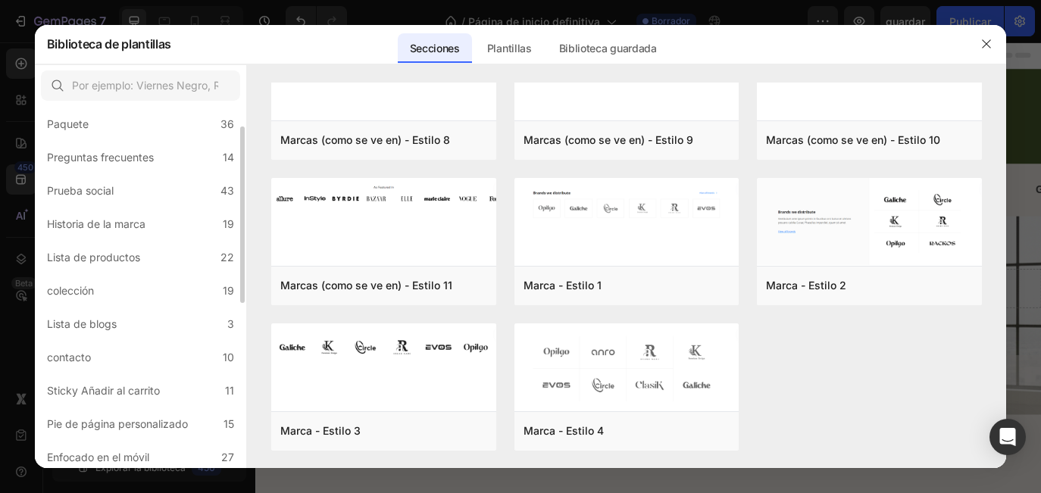
scroll to position [380, 0]
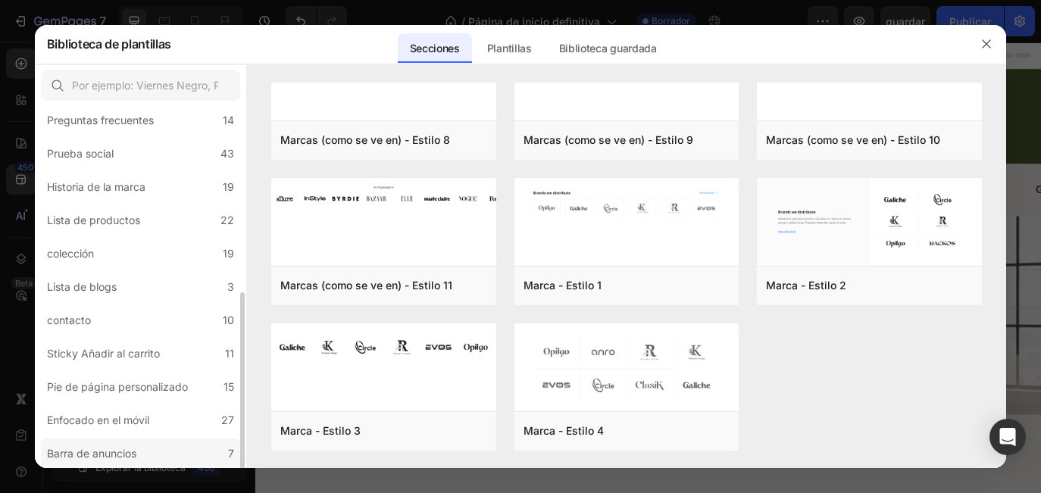
click at [156, 454] on label "Barra de anuncios 7" at bounding box center [140, 454] width 199 height 30
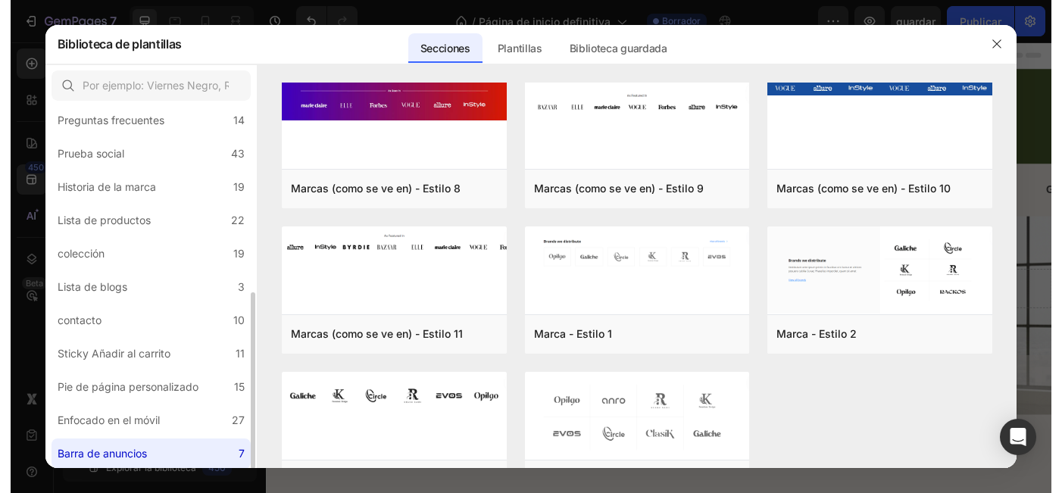
scroll to position [0, 0]
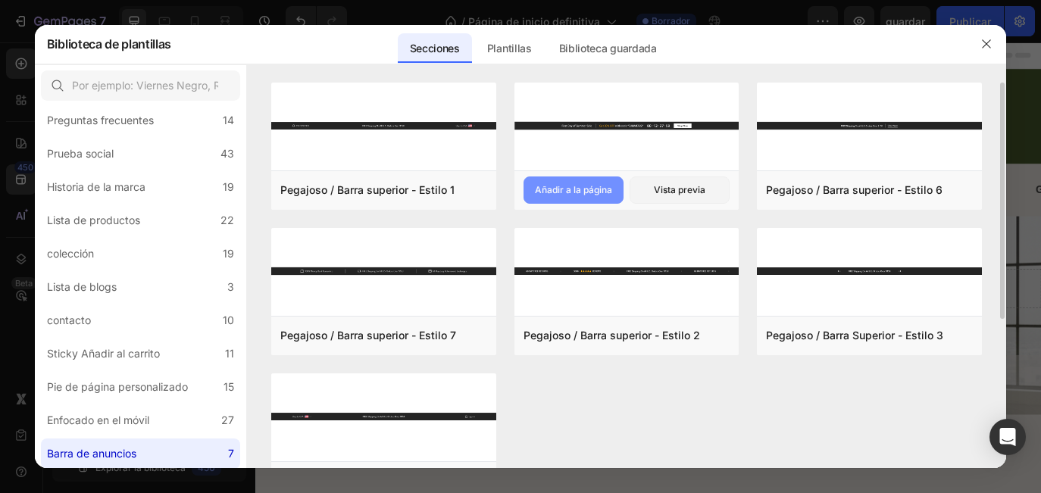
click at [582, 201] on button "Añadir a la página" at bounding box center [573, 189] width 100 height 27
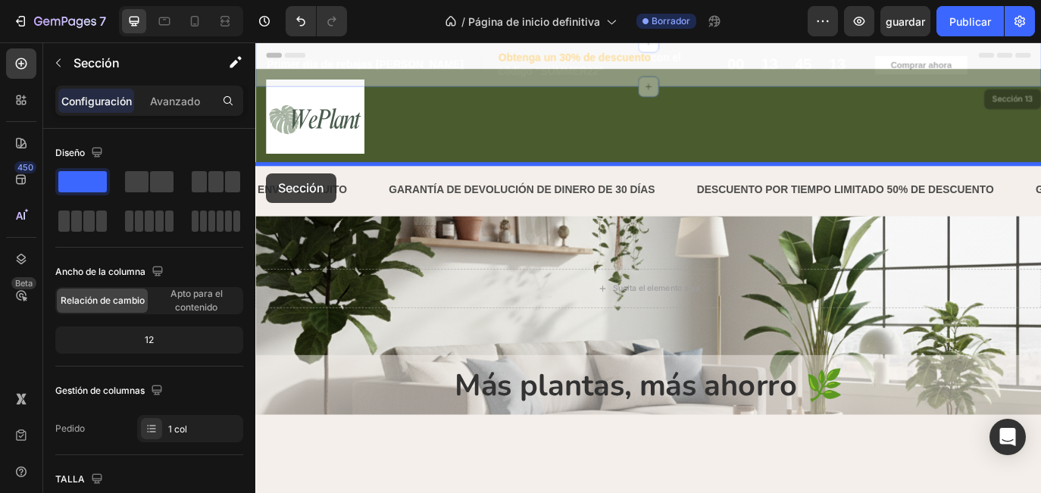
drag, startPoint x: 261, startPoint y: 66, endPoint x: 267, endPoint y: 189, distance: 122.8
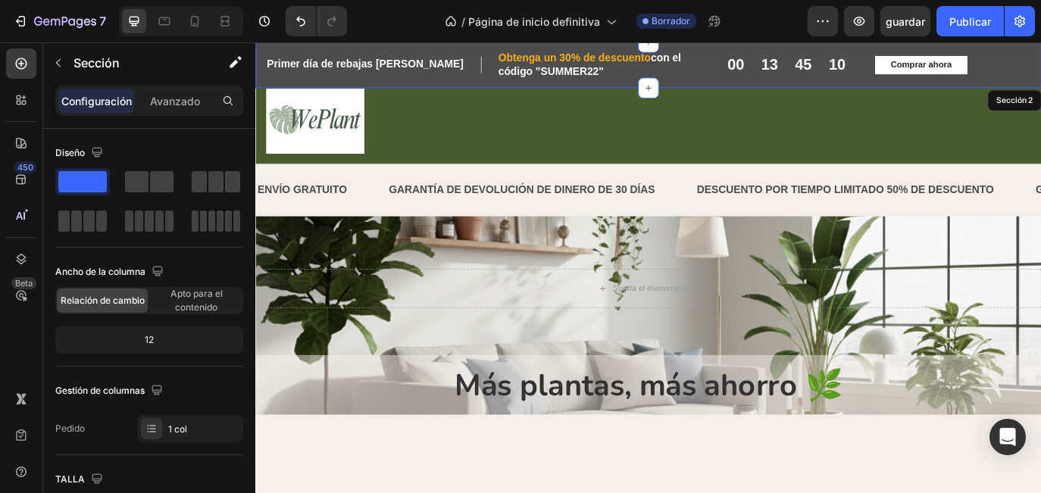
click at [1040, 92] on div "Primer día de rebajas de verano Encabezado Fila Obtenga un 30% de descuento con…" at bounding box center [709, 68] width 909 height 53
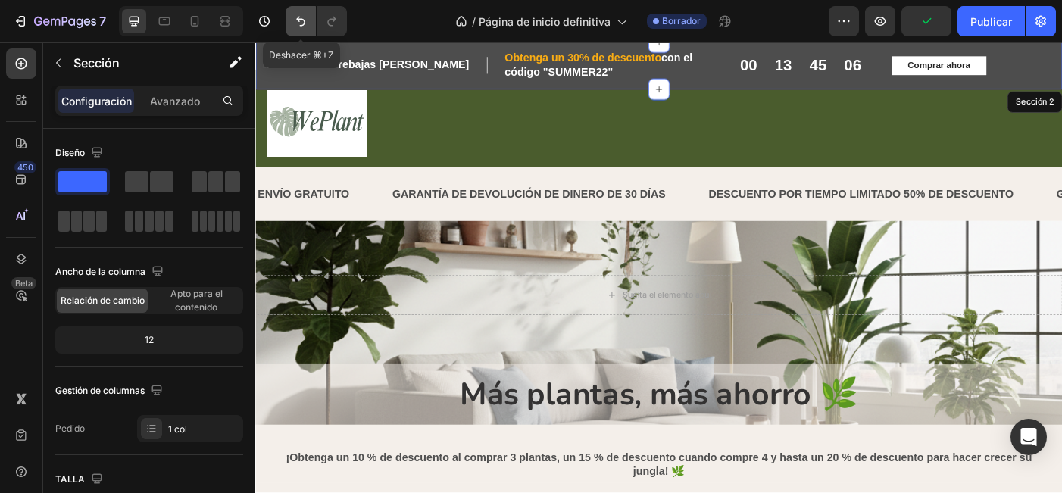
click at [300, 23] on icon "Deshacer/Rehacer" at bounding box center [300, 21] width 15 height 15
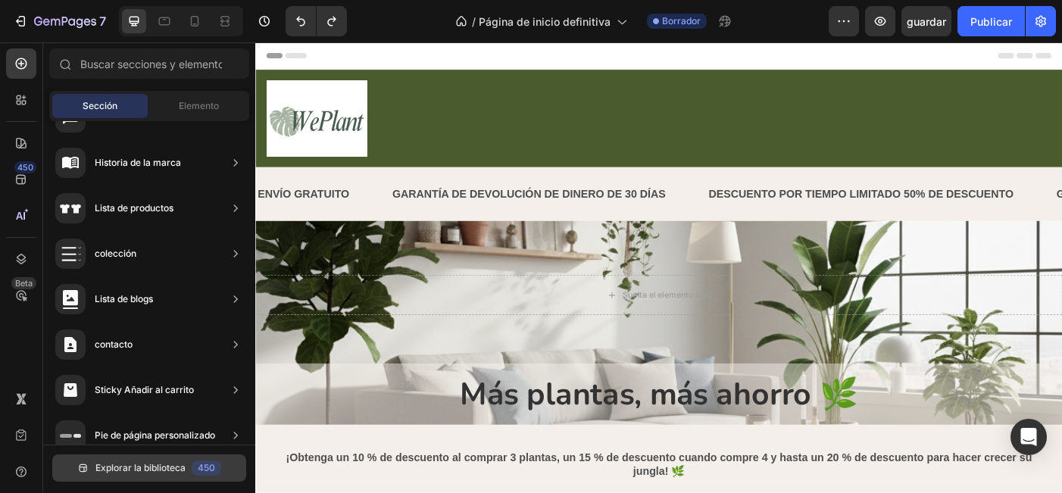
click at [140, 473] on span "Explorar la biblioteca" at bounding box center [140, 468] width 90 height 14
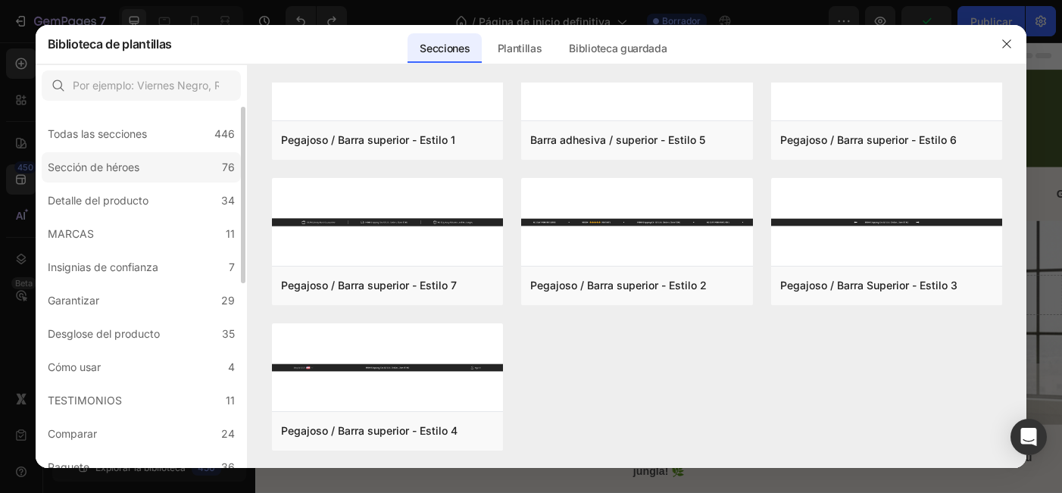
click at [207, 163] on label "Sección de héroes 76" at bounding box center [141, 167] width 199 height 30
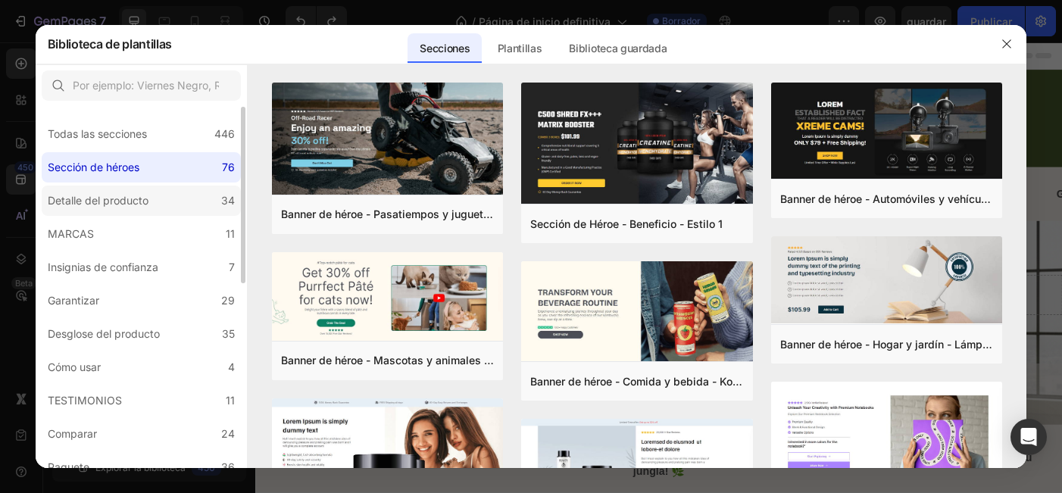
click at [221, 199] on div "34" at bounding box center [228, 201] width 14 height 18
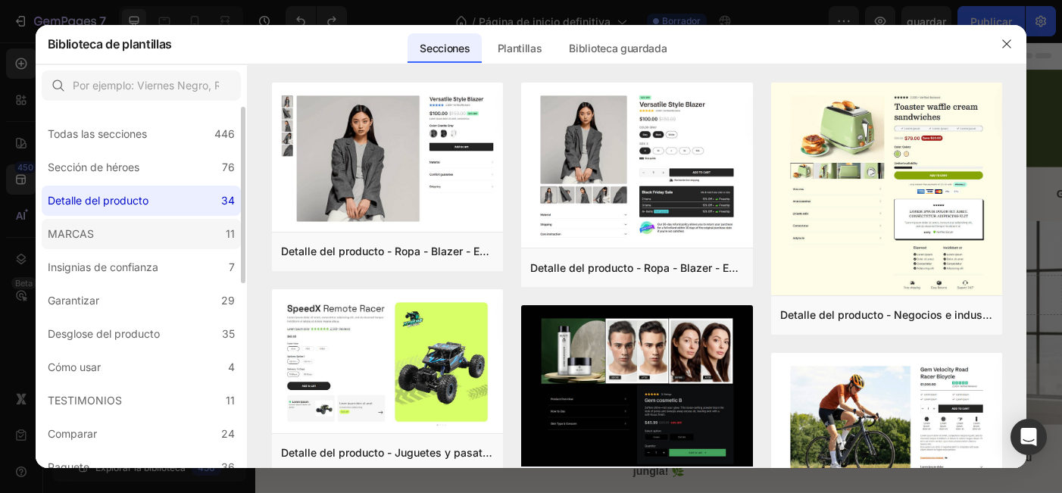
click at [216, 234] on label "MARCAS 11" at bounding box center [141, 234] width 199 height 30
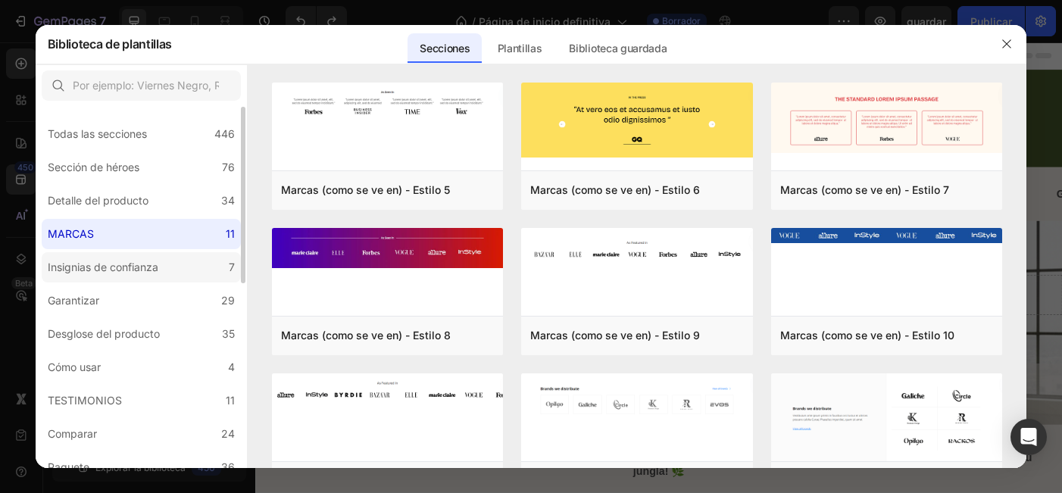
click at [198, 275] on label "Insignias de confianza 7" at bounding box center [141, 267] width 199 height 30
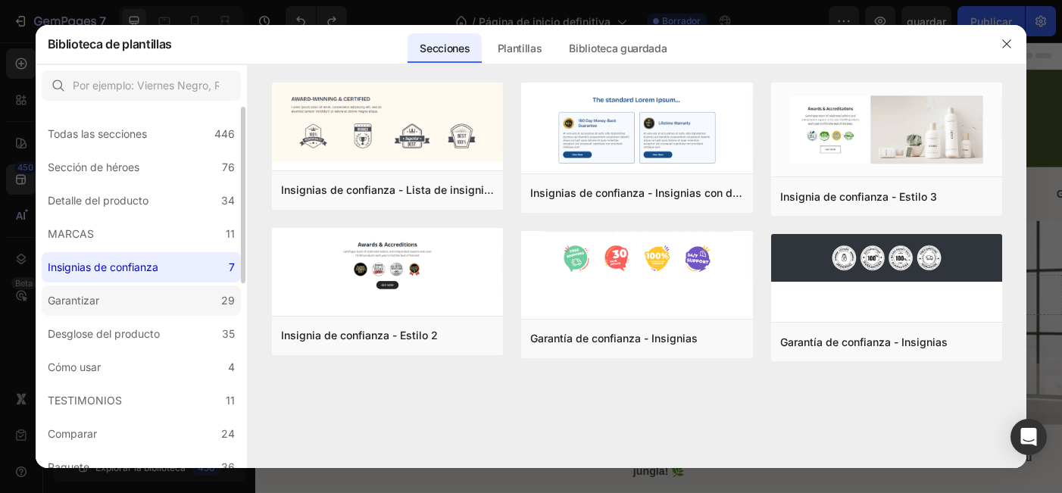
click at [192, 309] on label "Garantizar 29" at bounding box center [141, 301] width 199 height 30
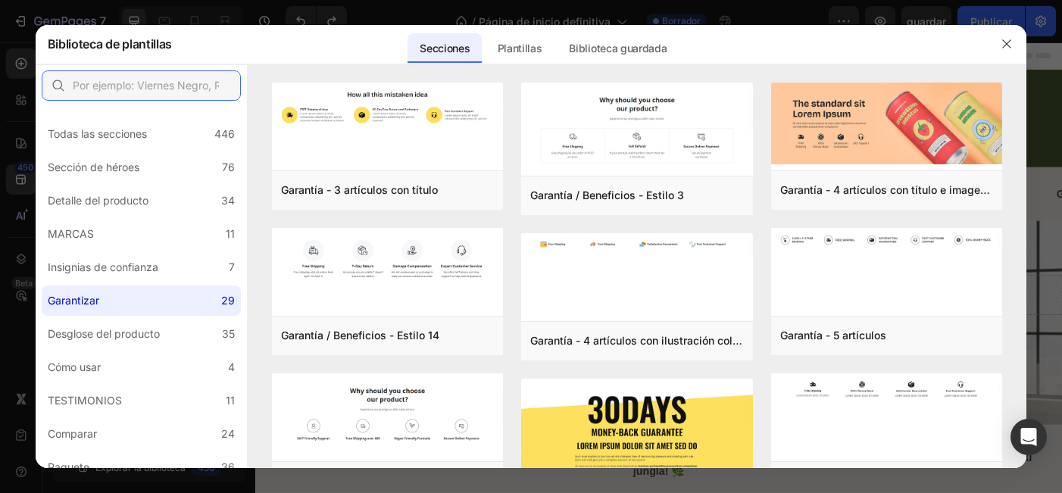
click at [169, 79] on input "text" at bounding box center [141, 85] width 199 height 30
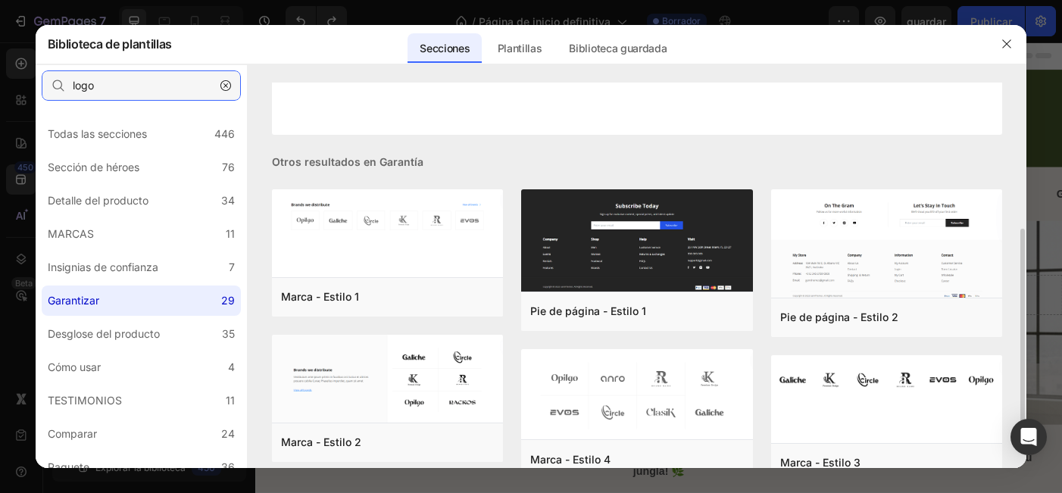
scroll to position [282, 0]
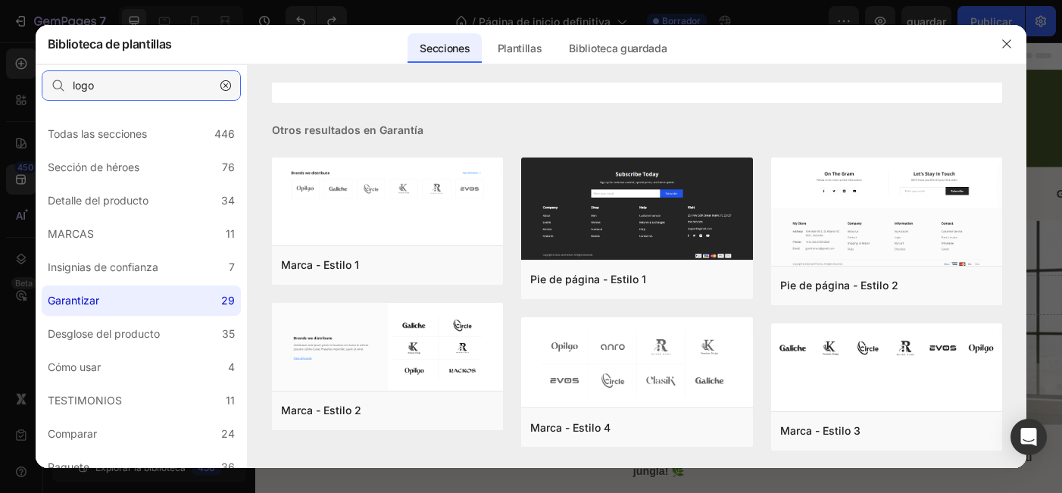
type input "logo"
click at [223, 89] on icon "button" at bounding box center [225, 85] width 11 height 11
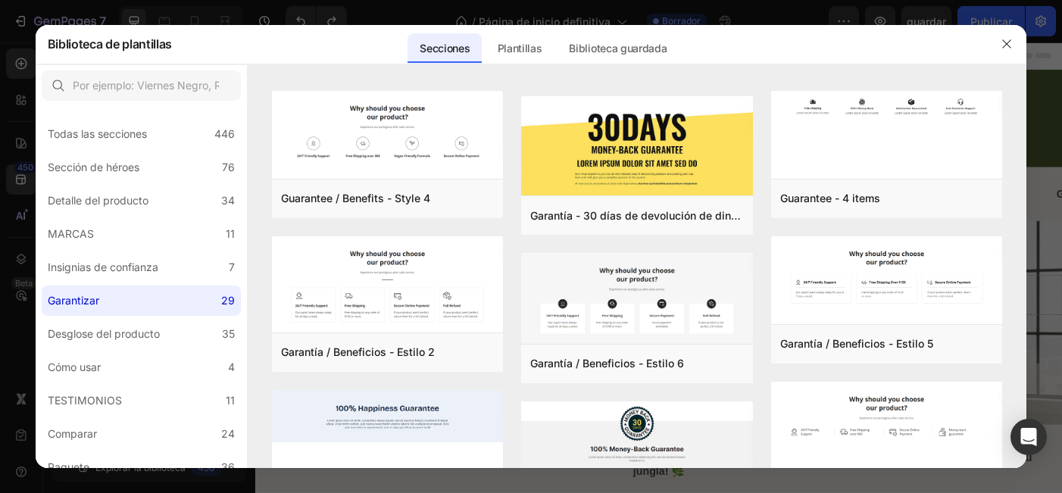
scroll to position [0, 0]
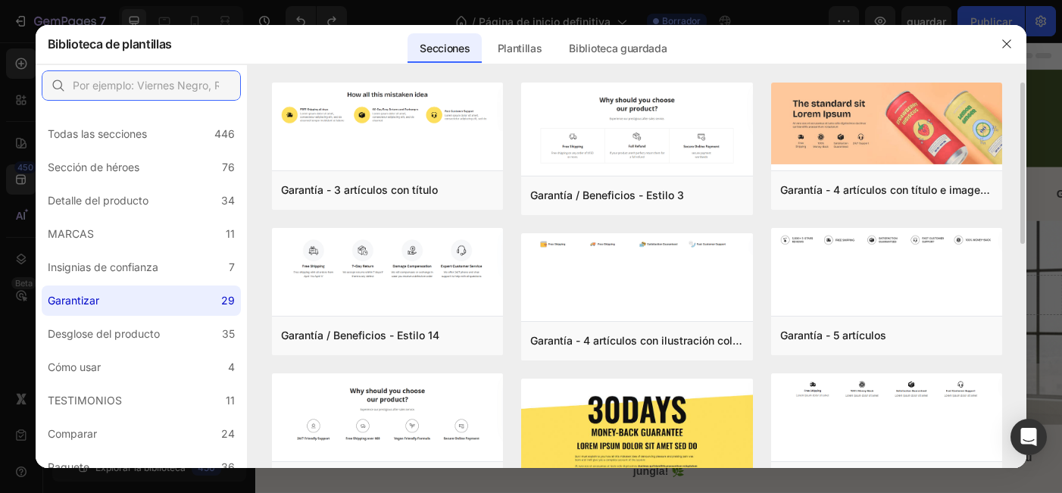
click at [190, 89] on input "text" at bounding box center [141, 85] width 199 height 30
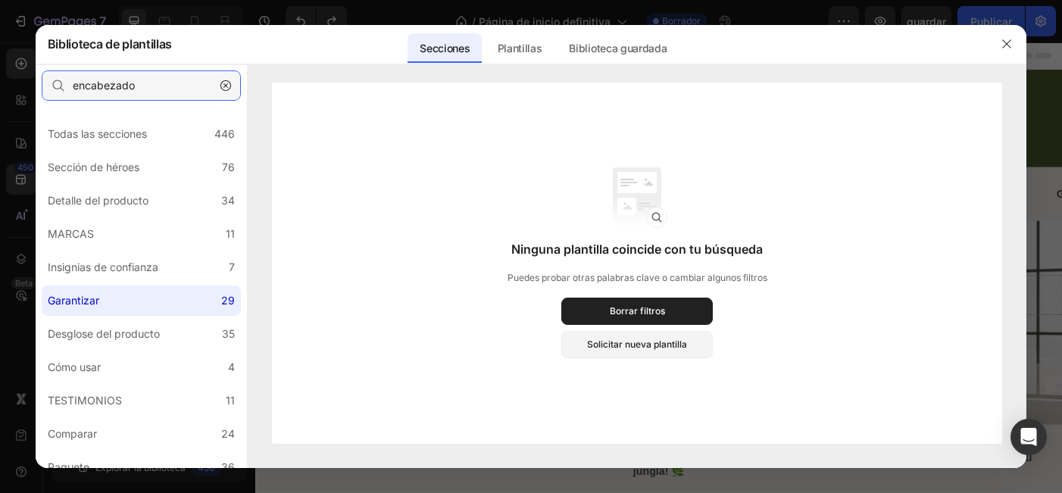
type input "encabezado"
click at [226, 89] on icon "button" at bounding box center [225, 85] width 11 height 11
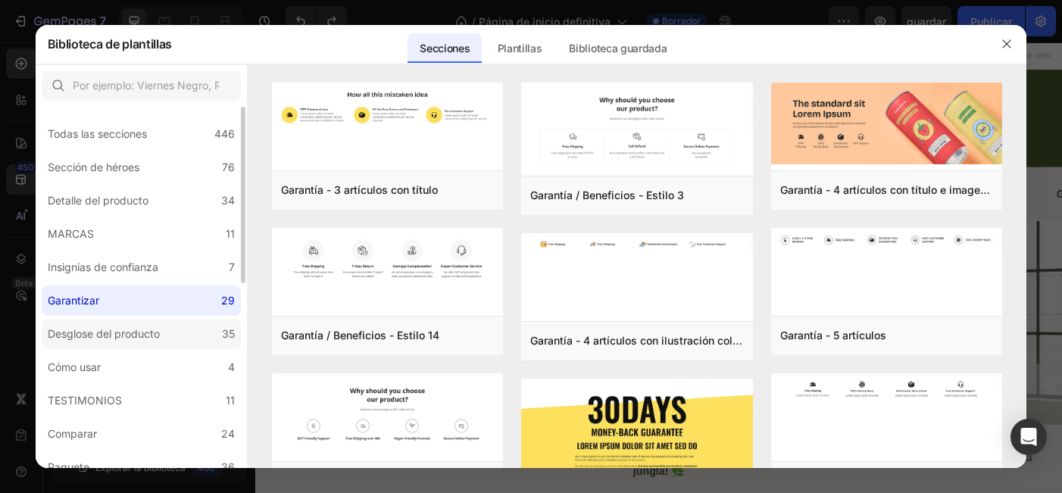
click at [149, 335] on div "Desglose del producto" at bounding box center [104, 334] width 112 height 18
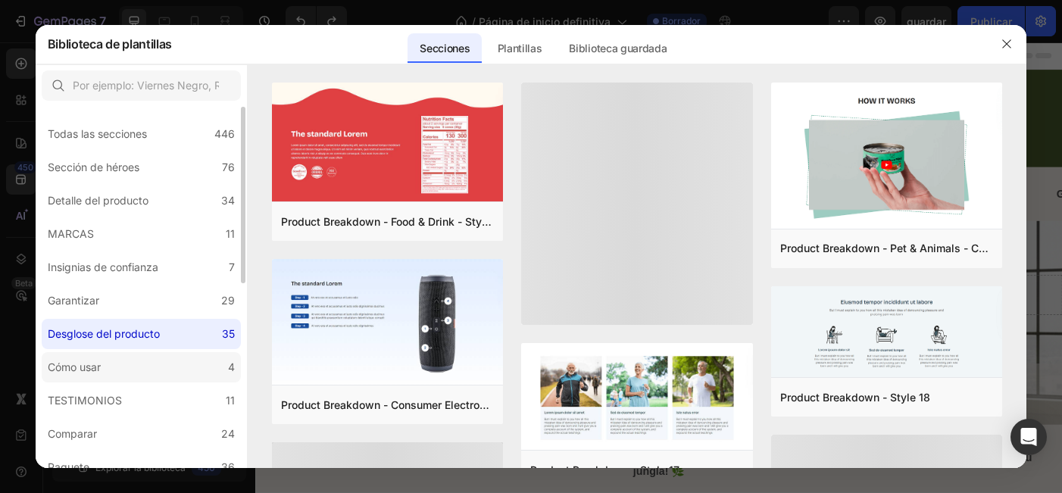
click at [138, 378] on label "Cómo usar 4" at bounding box center [141, 367] width 199 height 30
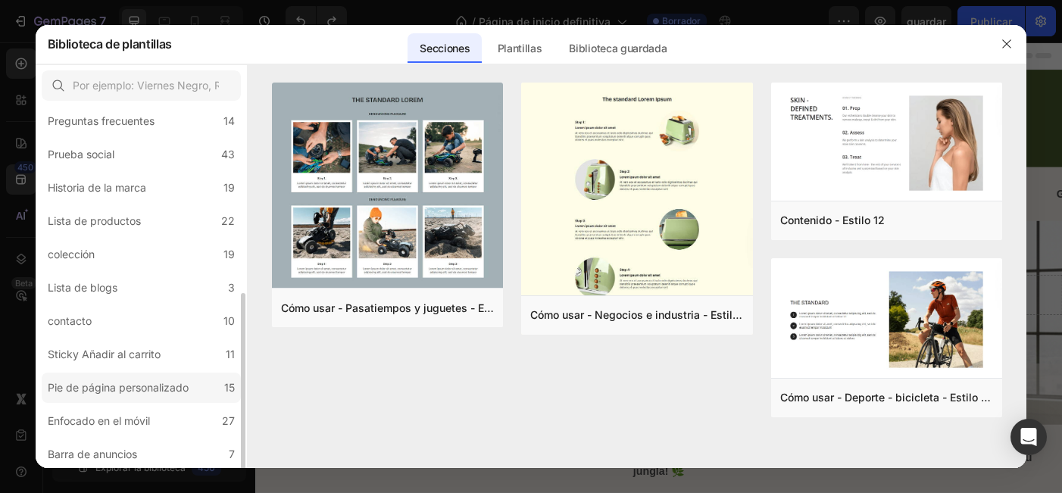
scroll to position [380, 0]
click at [179, 246] on label "colección 19" at bounding box center [141, 254] width 199 height 30
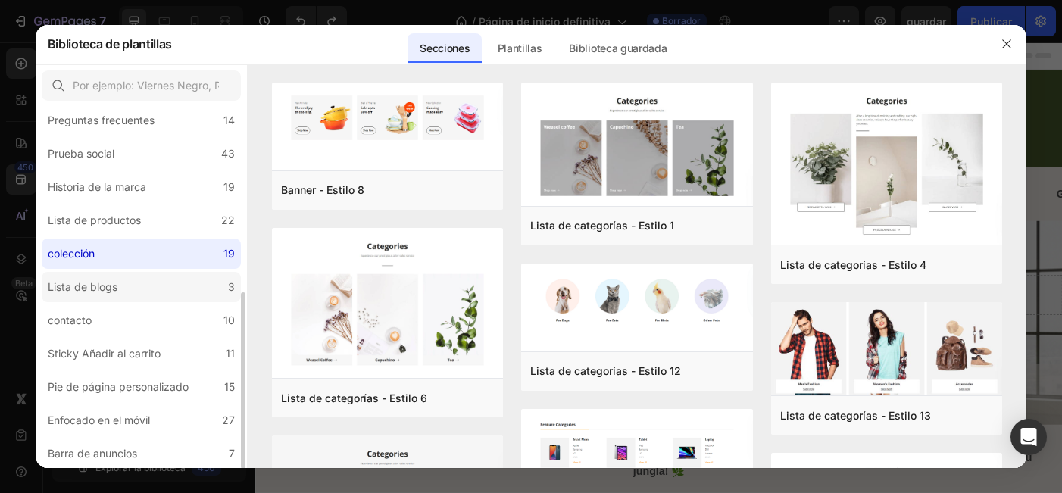
click at [173, 289] on label "Lista de blogs 3" at bounding box center [141, 287] width 199 height 30
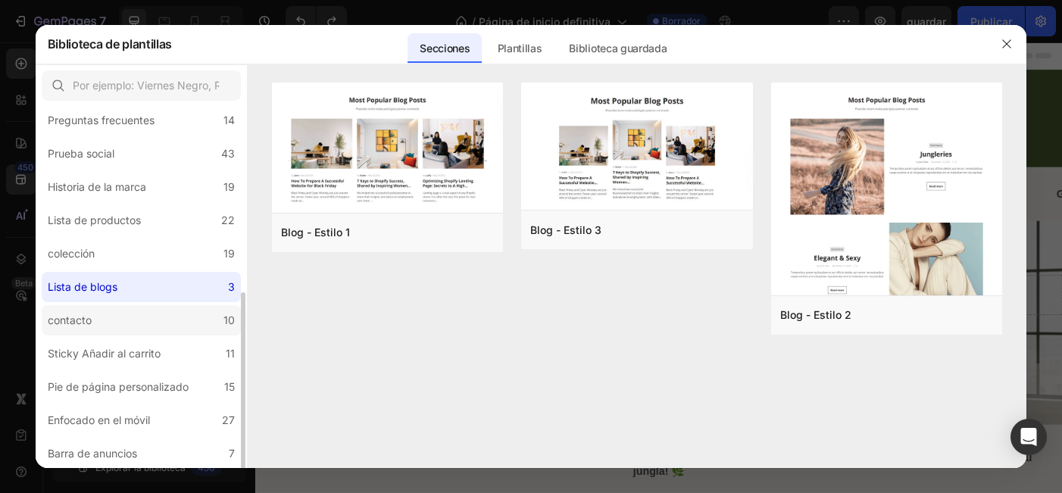
click at [176, 320] on label "contacto 10" at bounding box center [141, 320] width 199 height 30
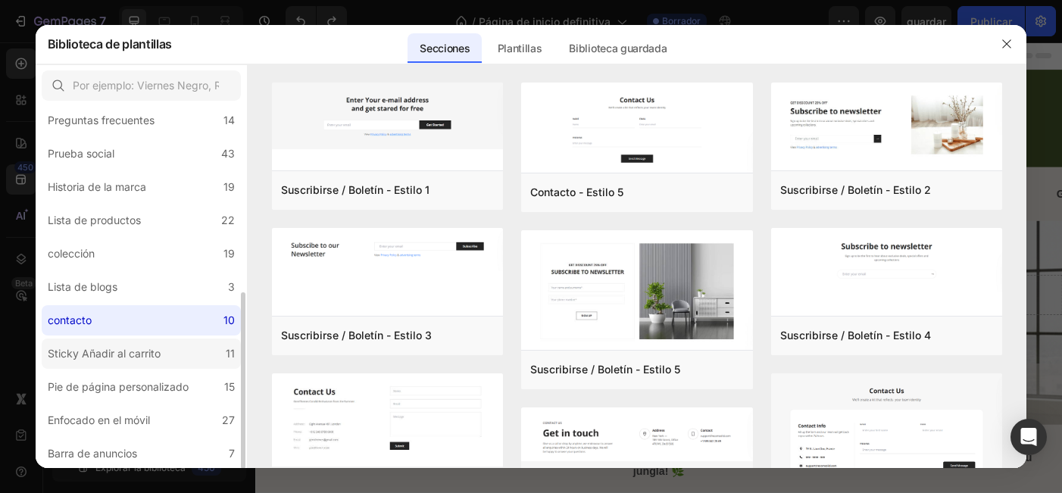
click at [184, 354] on label "Sticky Añadir al carrito 11" at bounding box center [141, 354] width 199 height 30
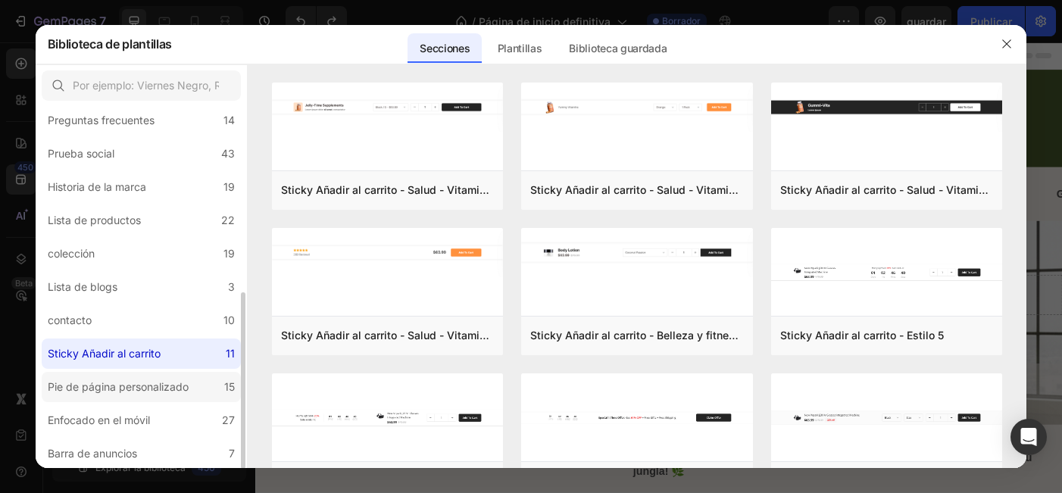
click at [185, 388] on div "Pie de página personalizado" at bounding box center [118, 387] width 141 height 18
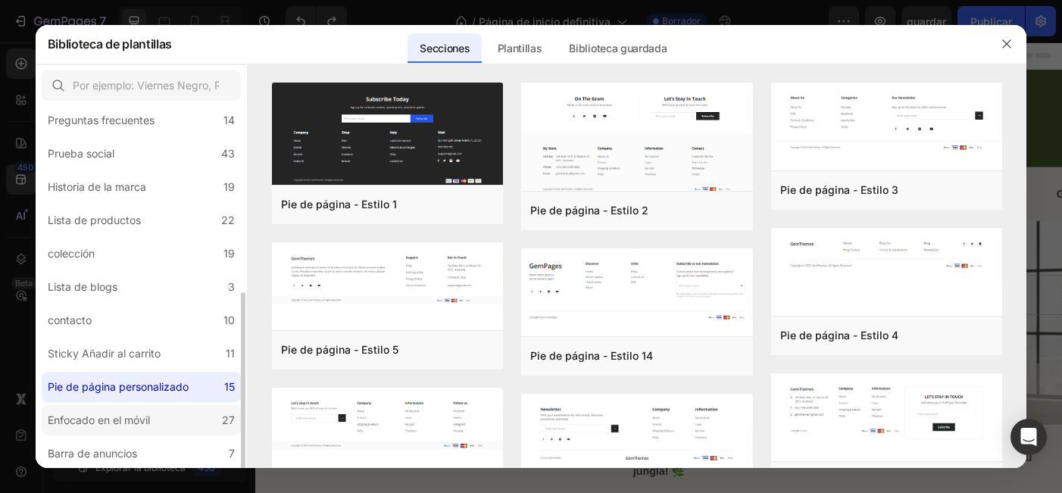
click at [176, 414] on label "Enfocado en el móvil 27" at bounding box center [141, 420] width 199 height 30
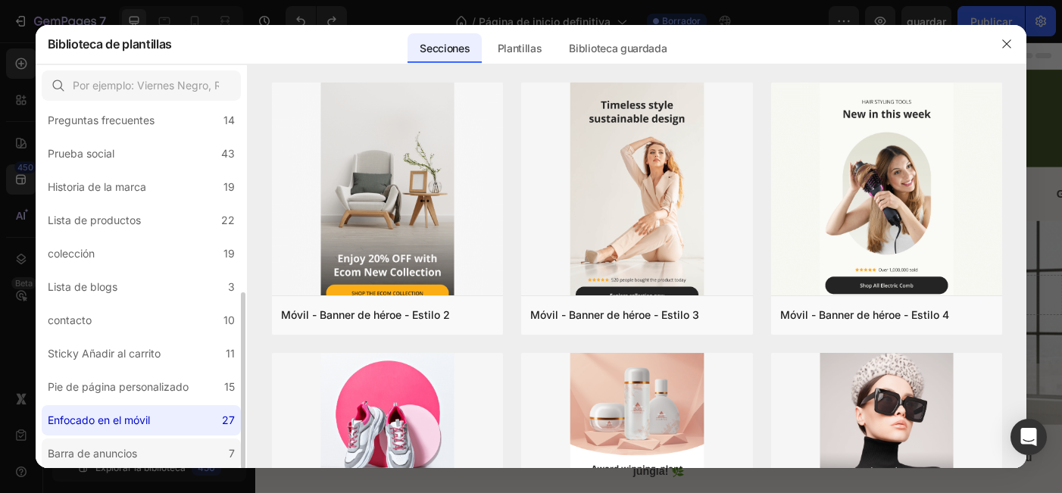
click at [167, 454] on label "Barra de anuncios 7" at bounding box center [141, 454] width 199 height 30
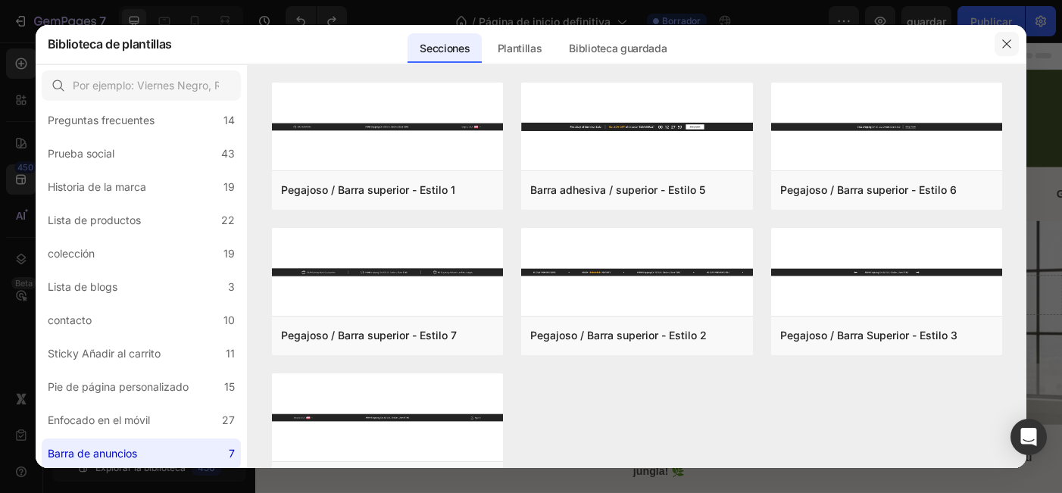
click at [1003, 46] on icon "button" at bounding box center [1006, 44] width 12 height 12
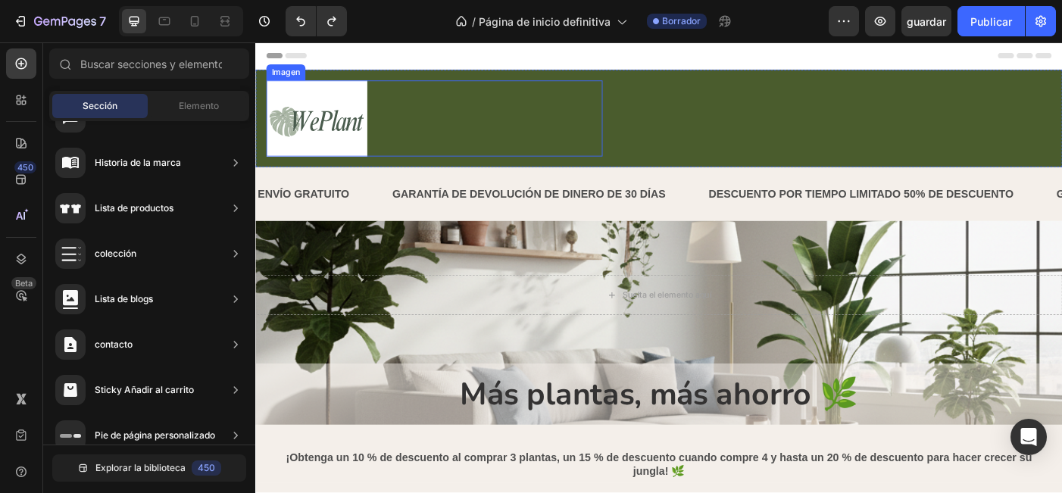
click at [477, 138] on div at bounding box center [456, 129] width 379 height 86
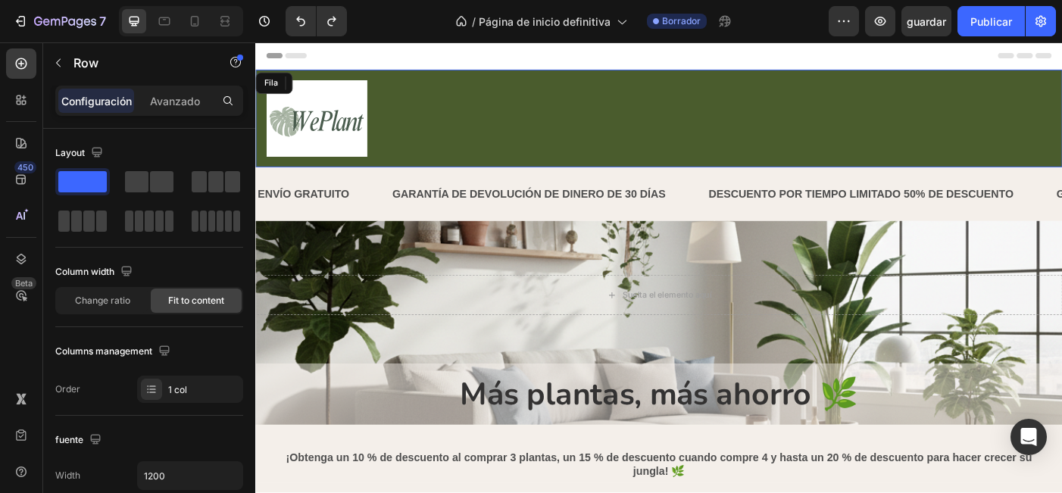
click at [749, 136] on div "Imagen 0 Fila" at bounding box center [709, 128] width 909 height 110
click at [343, 86] on icon at bounding box center [345, 88] width 10 height 11
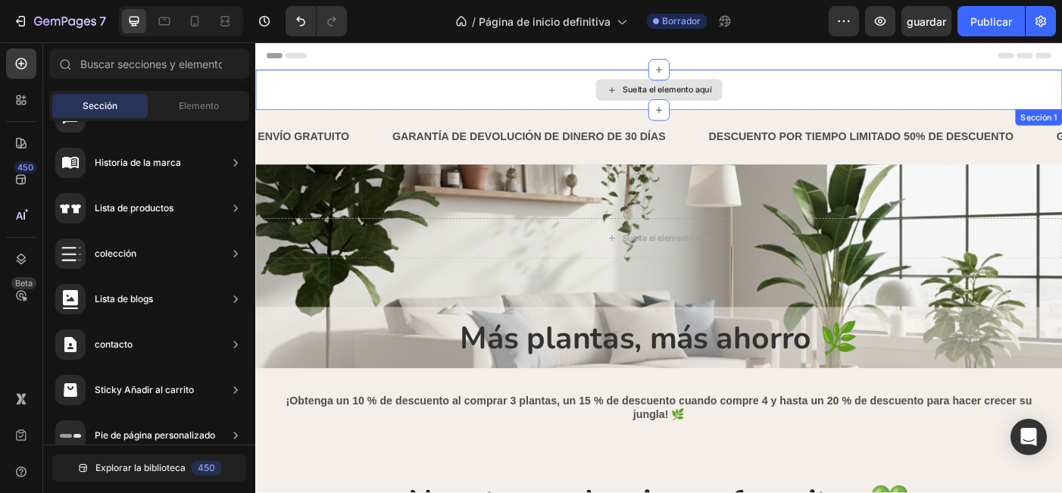
click at [487, 98] on div "Suelta el elemento aquí" at bounding box center [709, 95] width 909 height 45
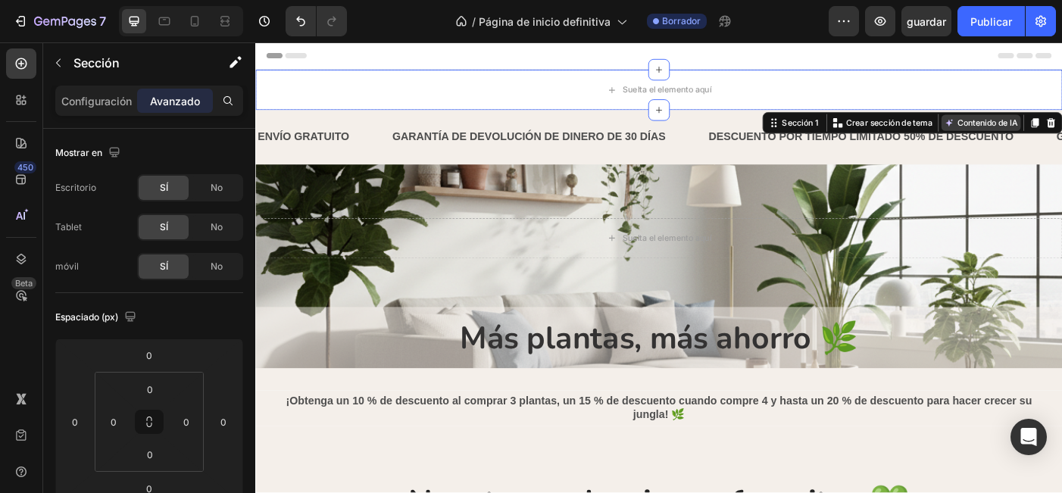
click at [1040, 136] on button "Contenido de IA" at bounding box center [1072, 133] width 89 height 18
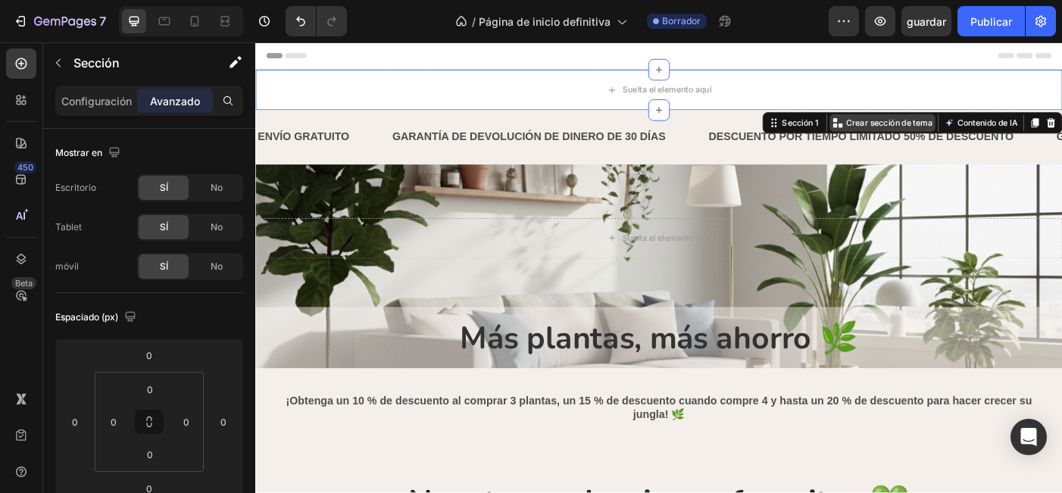
click at [988, 136] on p "Crear sección de tema" at bounding box center [969, 133] width 98 height 14
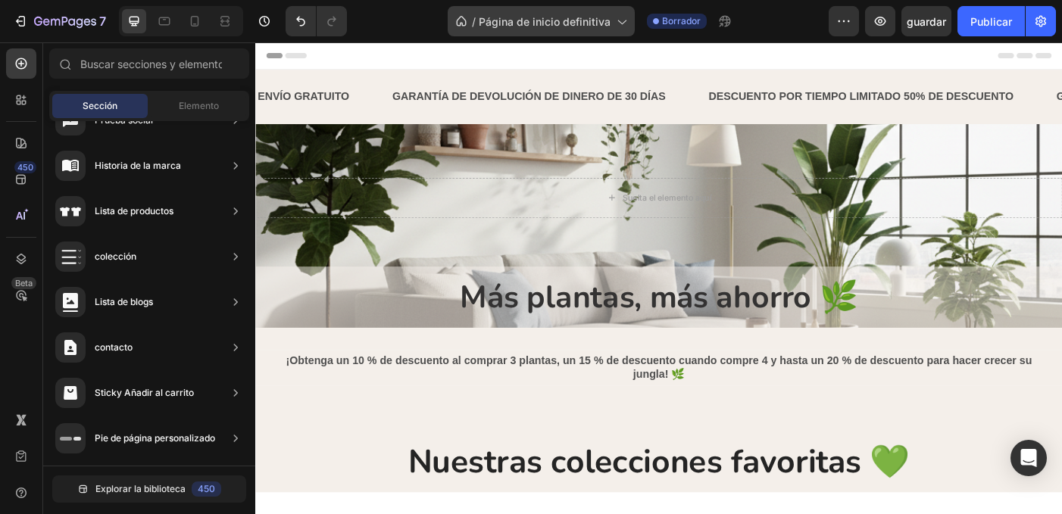
scroll to position [534, 0]
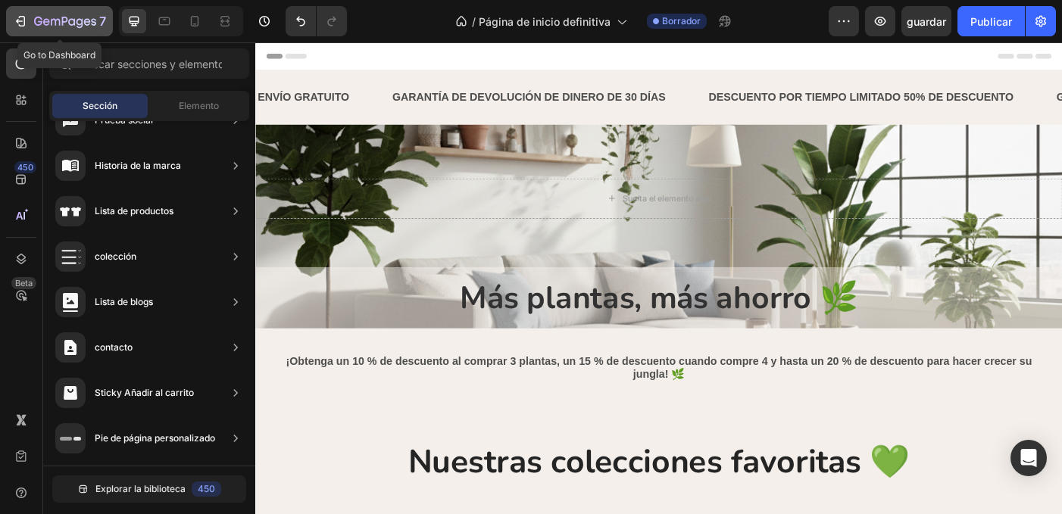
click at [17, 12] on div "7" at bounding box center [59, 21] width 93 height 18
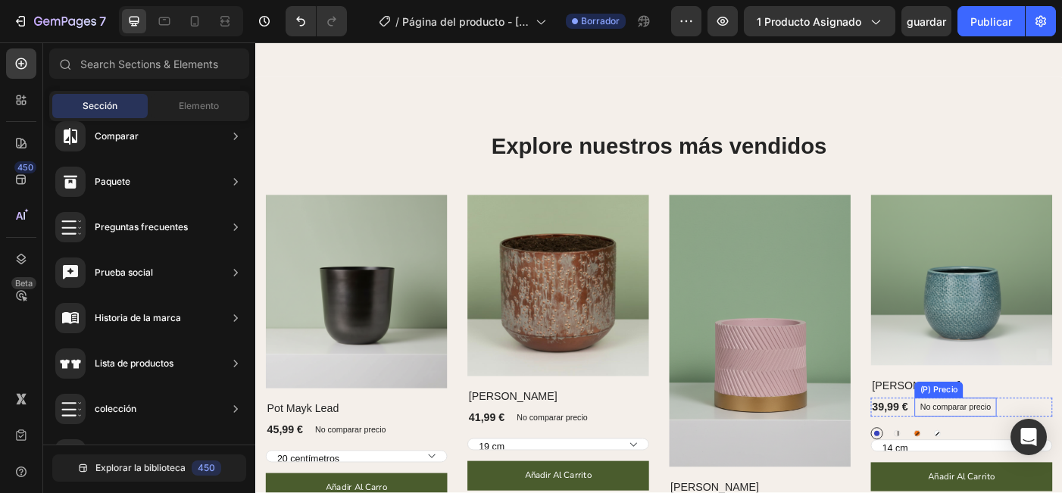
scroll to position [1341, 0]
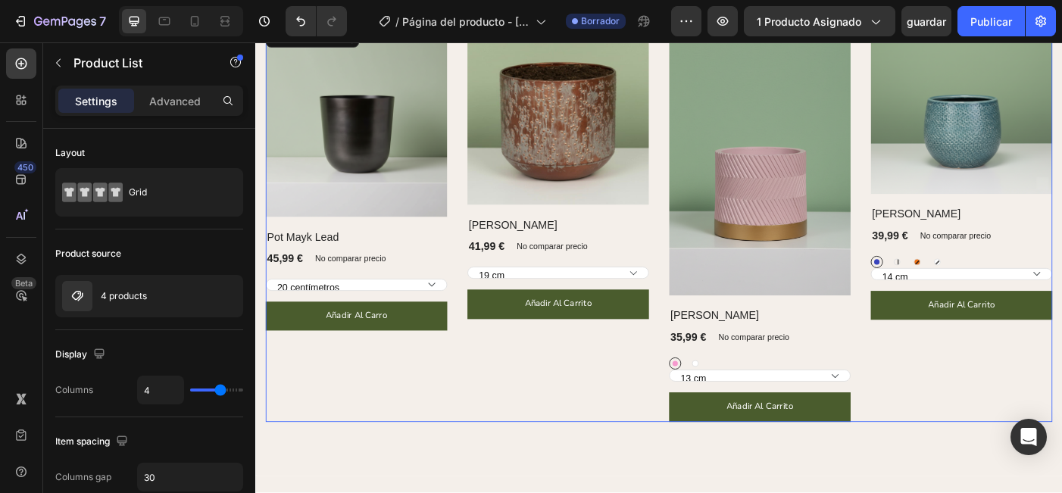
click at [484, 364] on div "(P) Imágenes Fila Pot Mayk Lead (P) Título 45,99 € (P) Precio (P) Precio No com…" at bounding box center [710, 245] width 886 height 449
click at [484, 205] on div "(P) Imágenes Fila Pot Mayk Lead (P) Título 45,99 € (P) Precio (P) Precio No com…" at bounding box center [710, 245] width 886 height 449
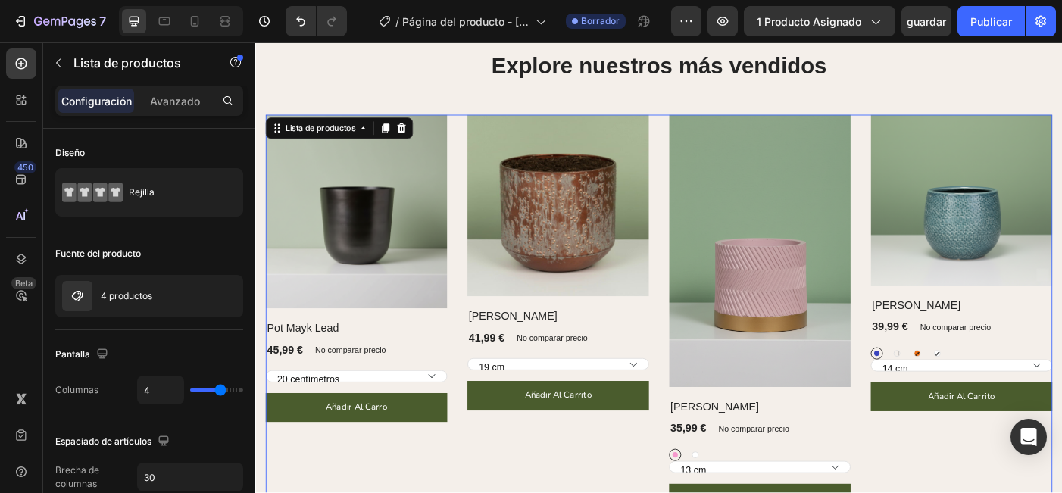
scroll to position [1199, 0]
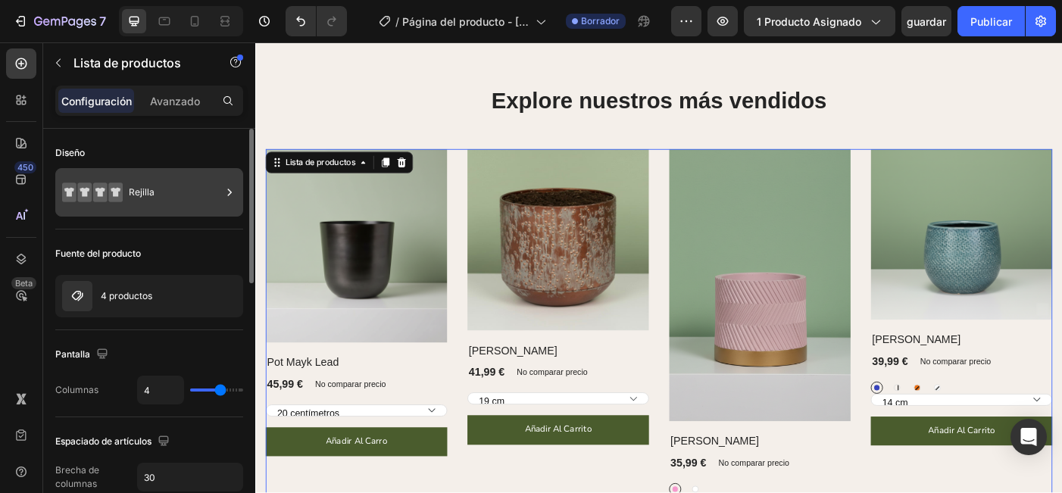
click at [161, 204] on div "Rejilla" at bounding box center [175, 192] width 92 height 35
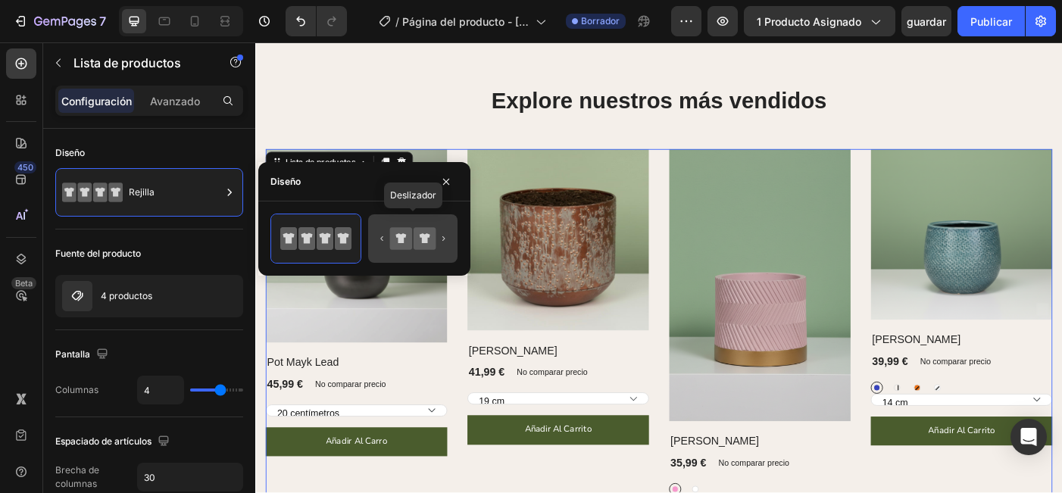
click at [414, 248] on icon at bounding box center [412, 238] width 71 height 30
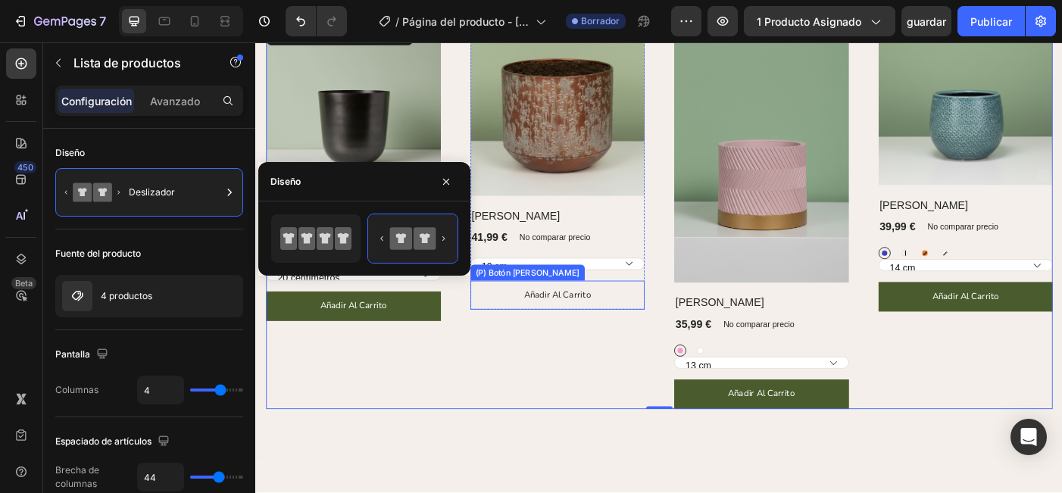
scroll to position [1344, 0]
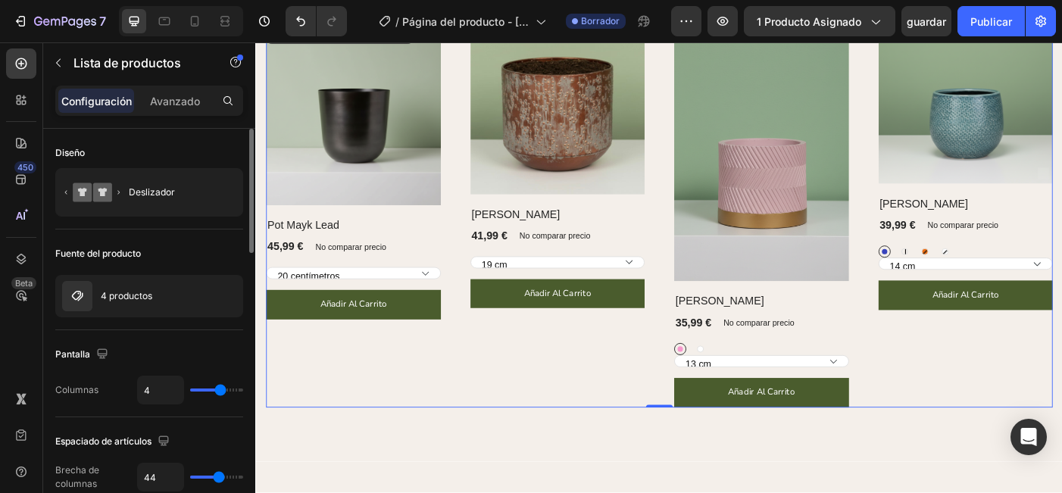
click at [208, 326] on div "Fuente del producto 4 productos" at bounding box center [149, 279] width 188 height 101
click at [175, 292] on div "4 productos" at bounding box center [149, 296] width 188 height 42
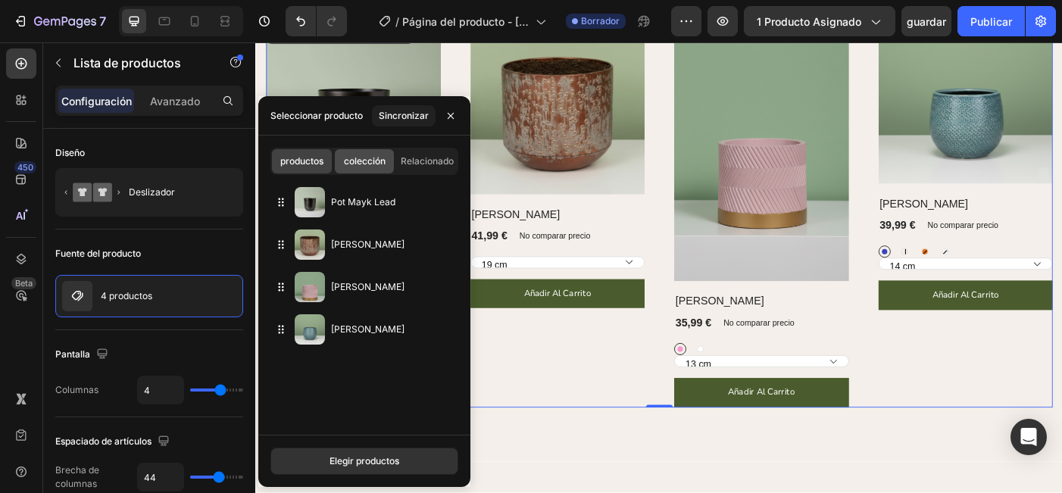
click at [368, 167] on span "colección" at bounding box center [365, 162] width 42 height 14
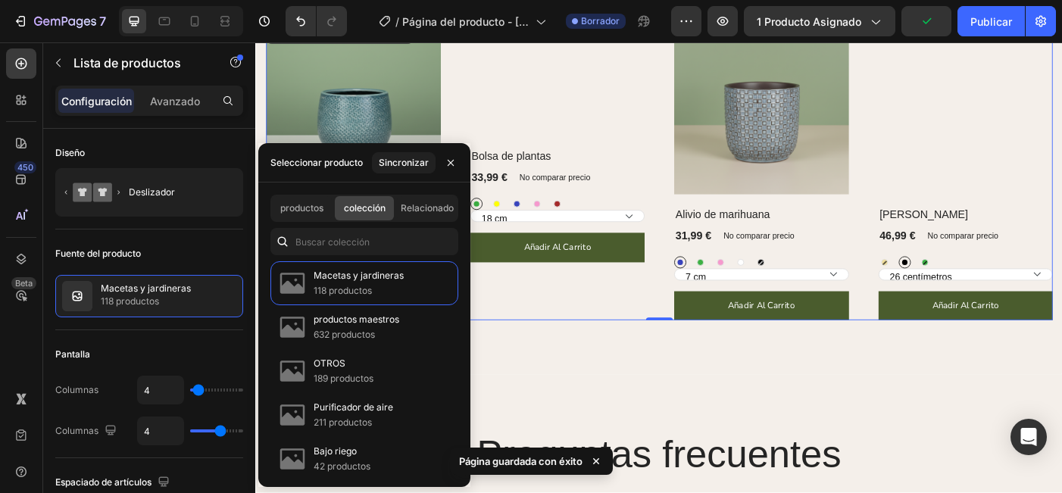
scroll to position [5, 0]
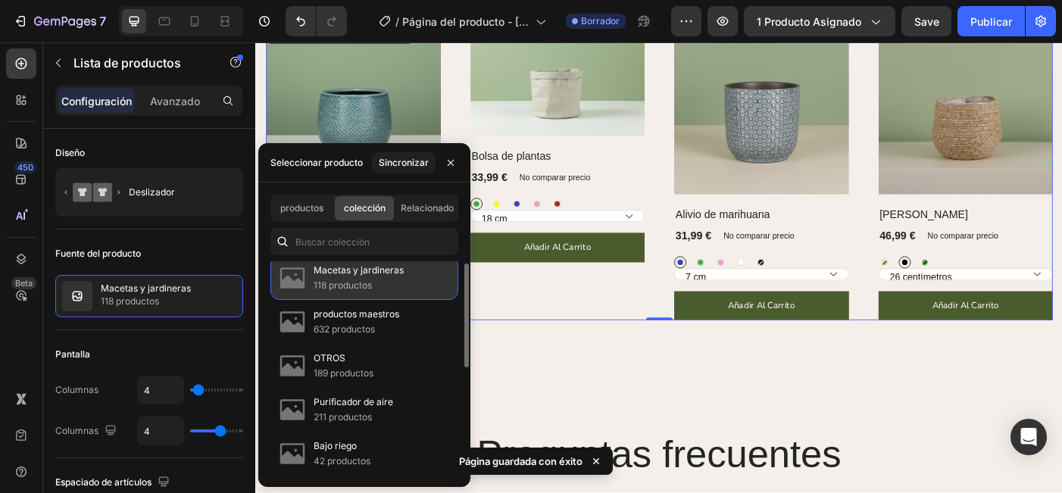
click at [395, 286] on p "118 productos" at bounding box center [359, 285] width 90 height 15
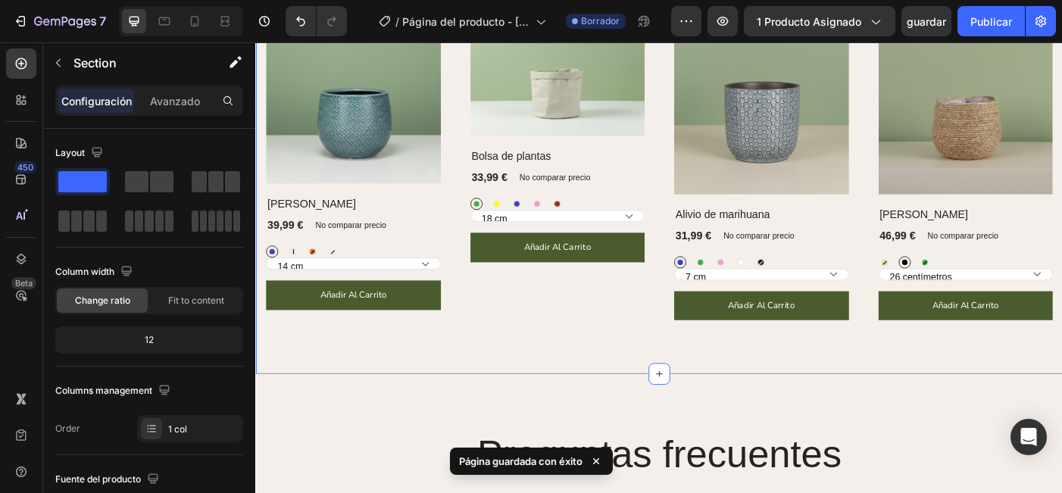
click at [641, 388] on div "Explore nuestros más vendidos Encabezado Fila (P) Imágenes Fila [PERSON_NAME] (…" at bounding box center [709, 151] width 909 height 532
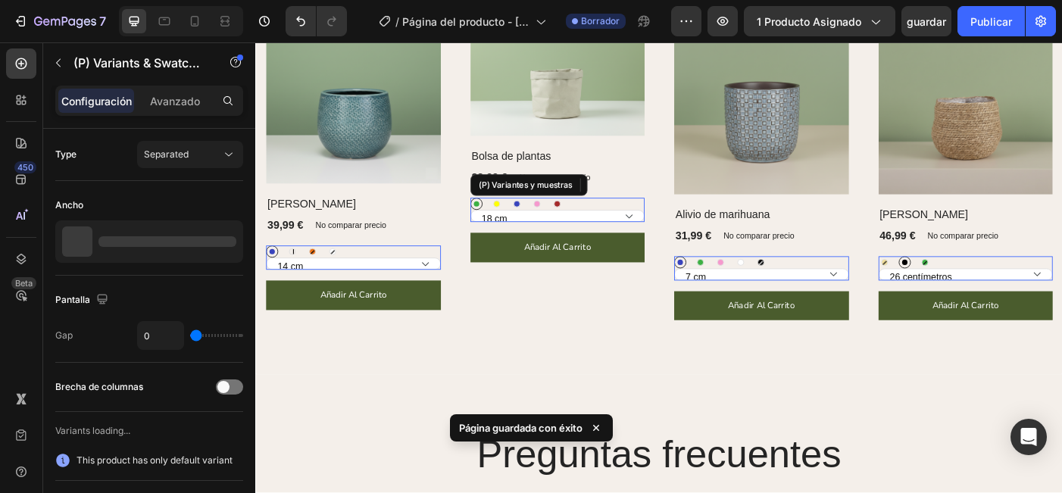
click at [527, 223] on div at bounding box center [527, 225] width 8 height 8
click at [520, 218] on input "[PERSON_NAME]" at bounding box center [519, 217] width 1 height 1
radio input "true"
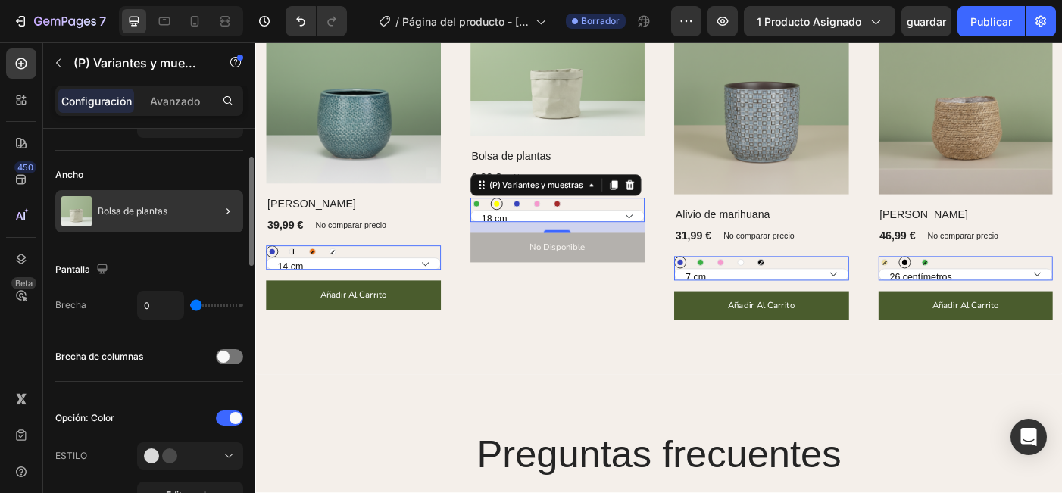
scroll to position [49, 0]
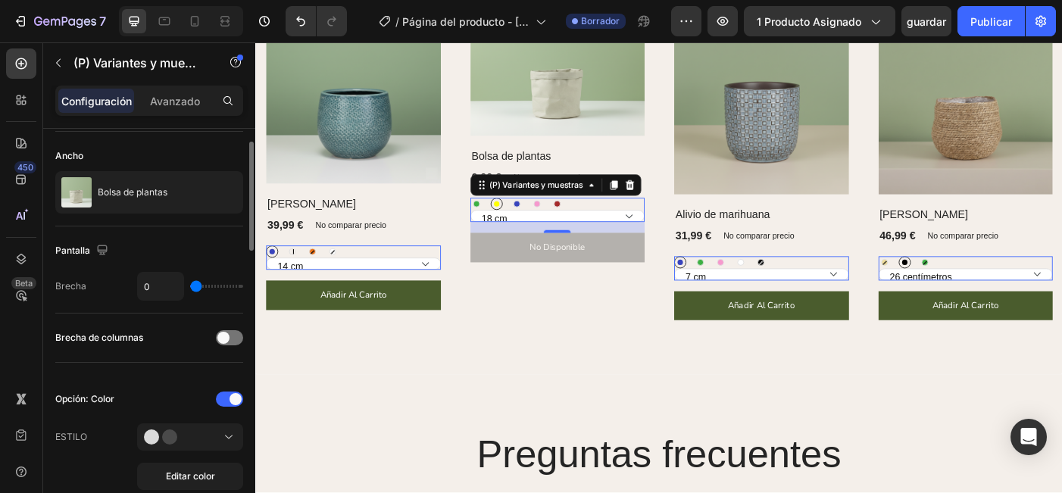
type input "1"
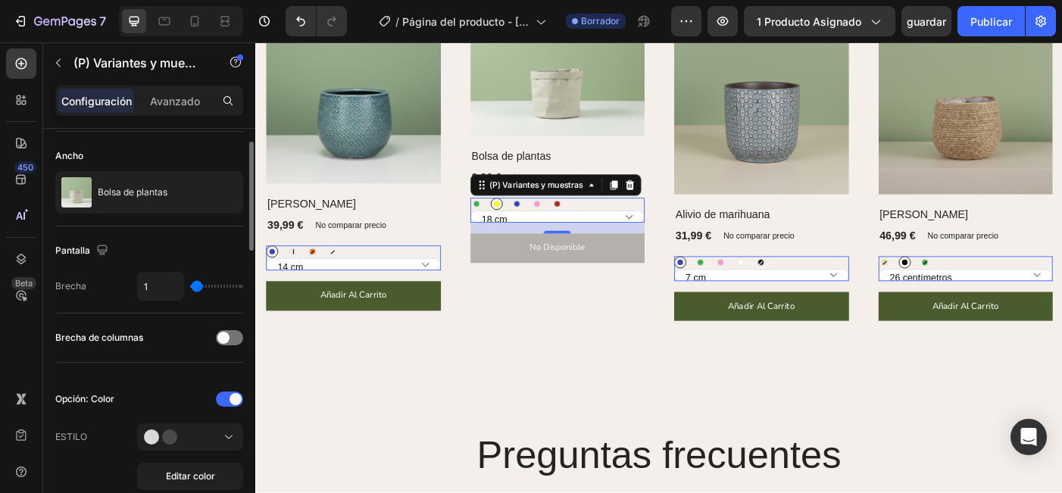
type input "4"
type input "7"
type input "9"
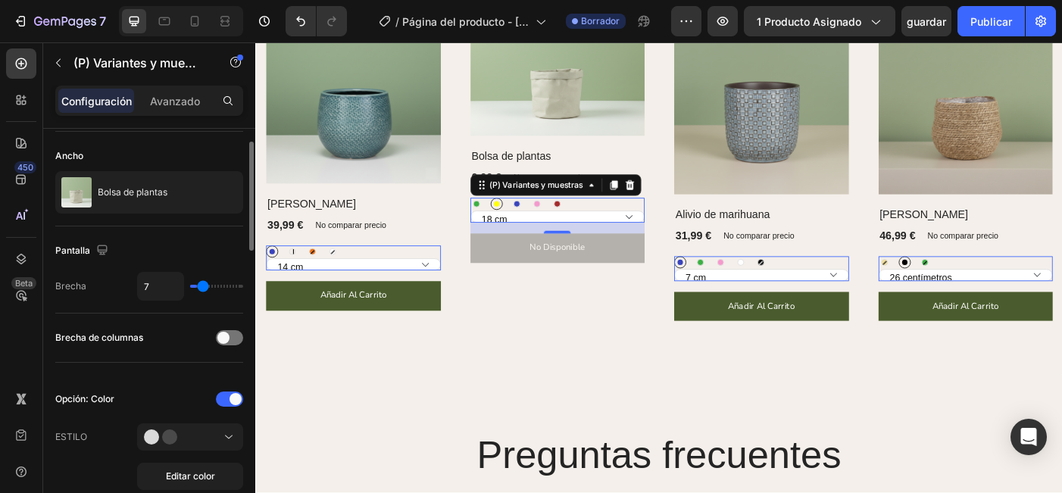
type input "9"
type input "10"
type input "11"
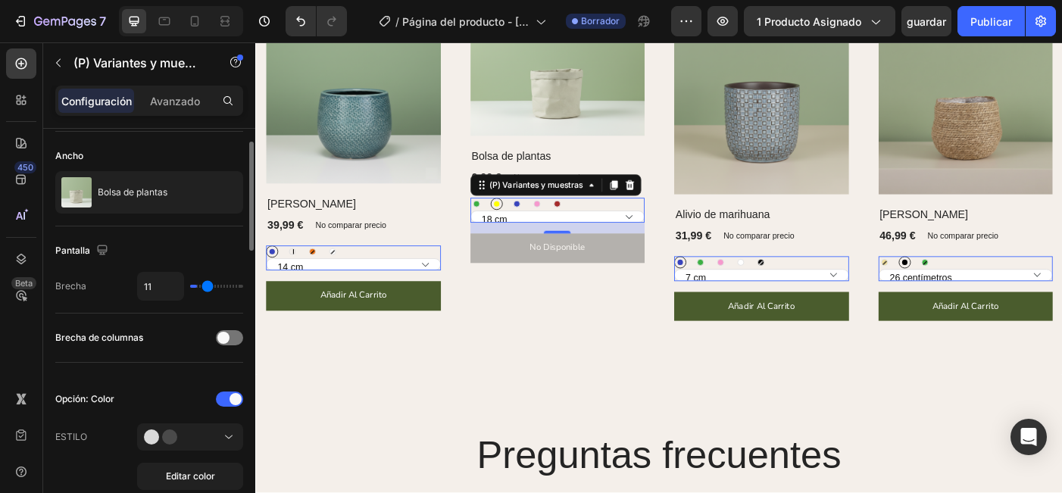
type input "12"
type input "14"
type input "18"
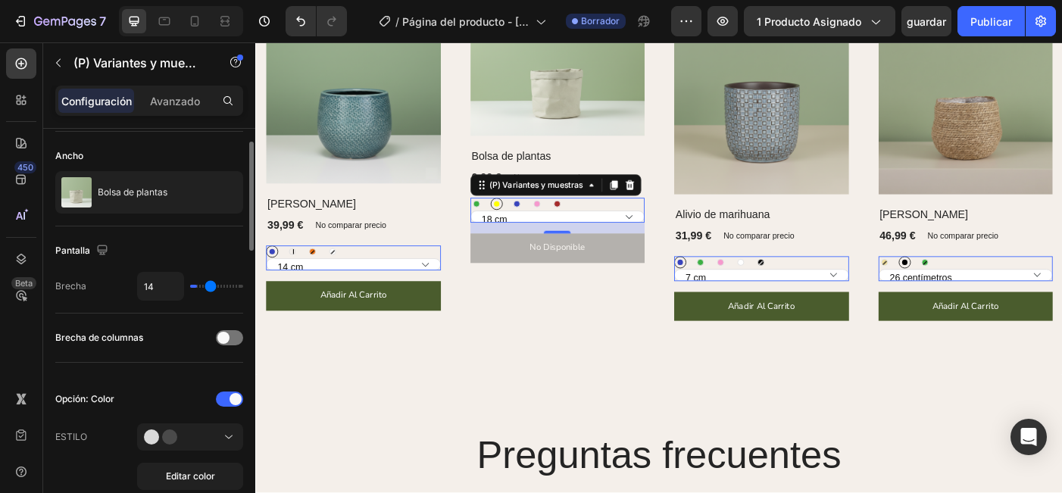
type input "18"
type input "20"
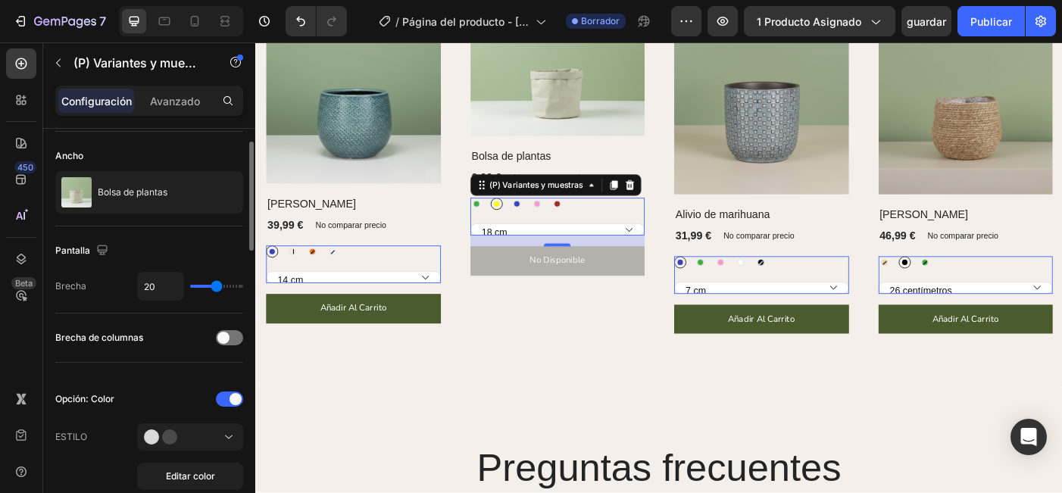
type input "21"
type input "23"
type input "24"
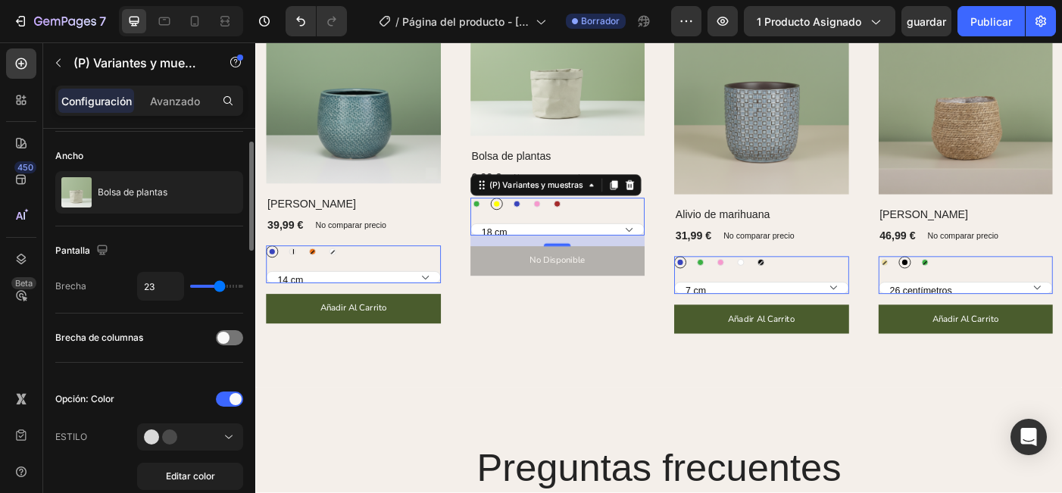
type input "24"
type input "26"
type input "29"
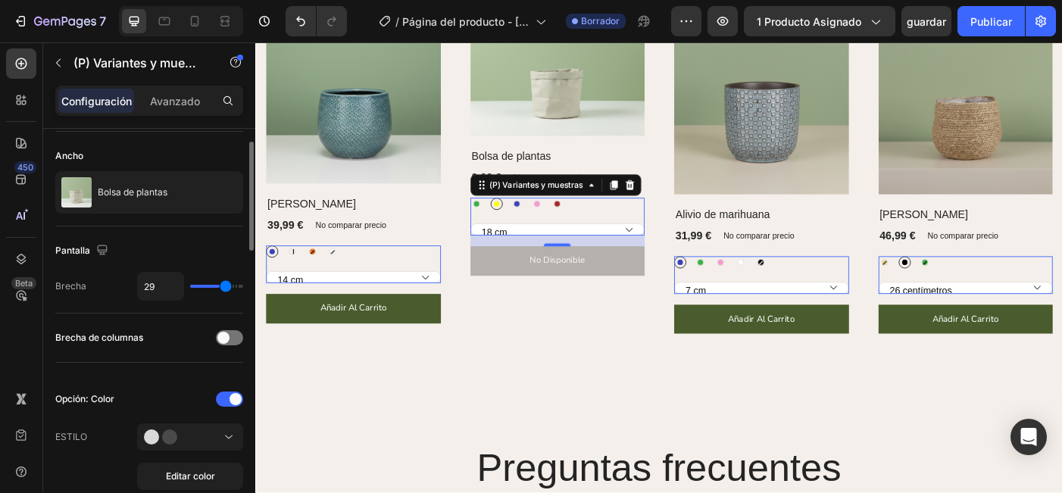
type input "30"
type input "31"
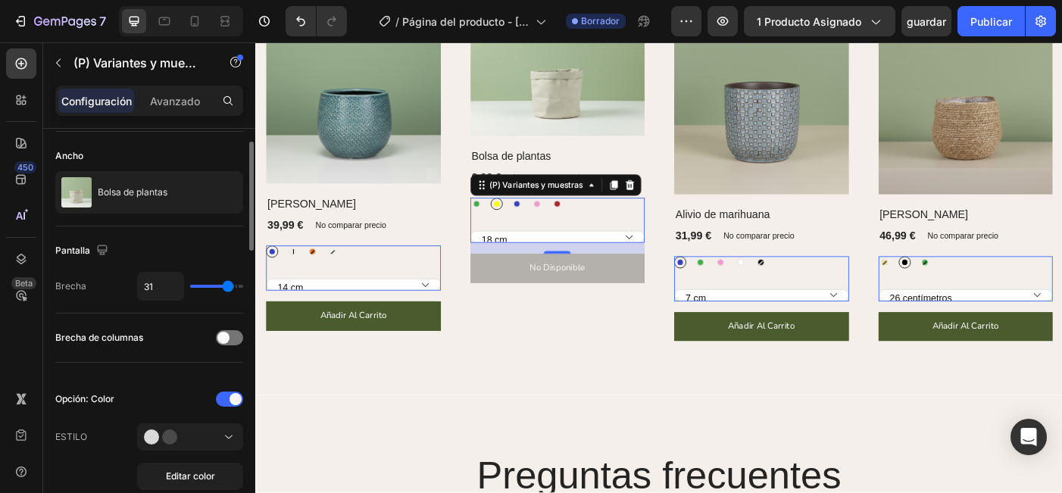
type input "30"
type input "28"
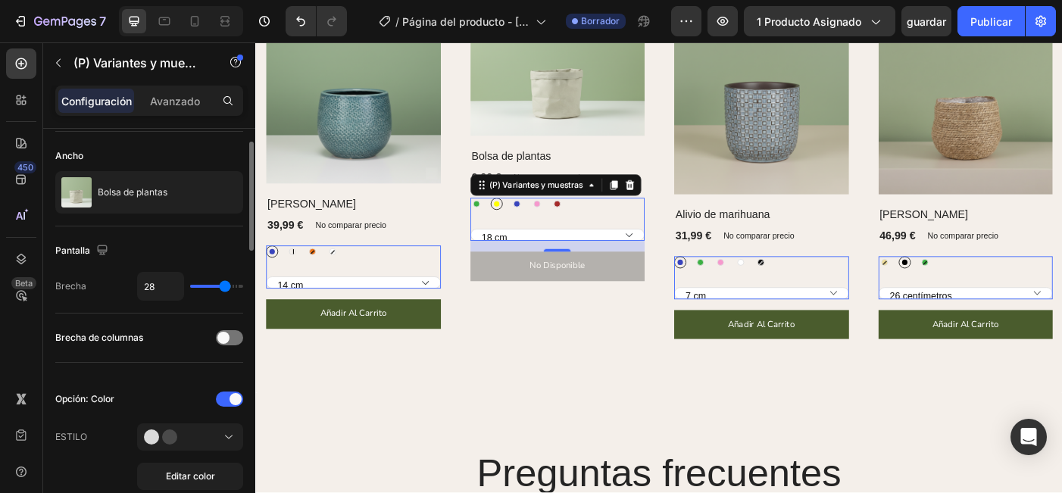
type input "26"
type input "24"
type input "23"
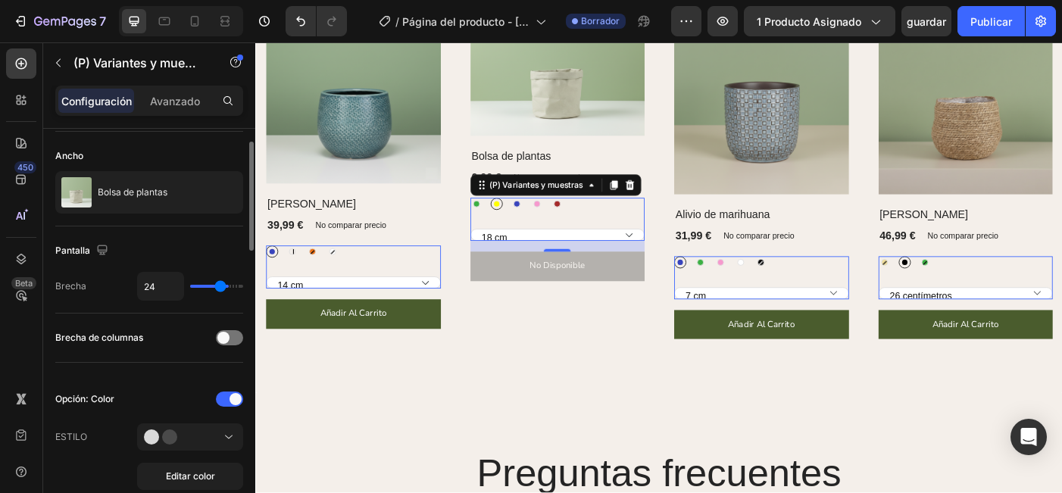
type input "23"
type input "22"
type input "21"
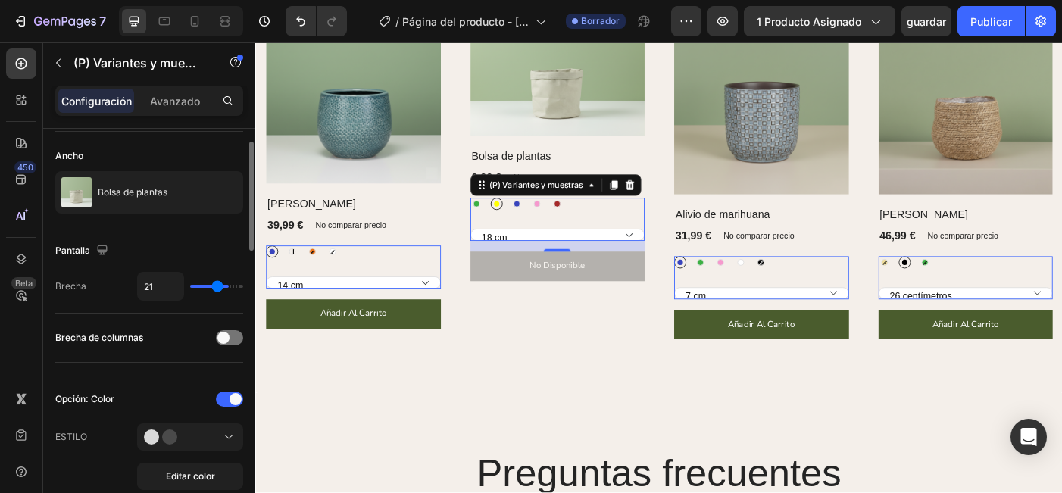
type input "20"
type input "19"
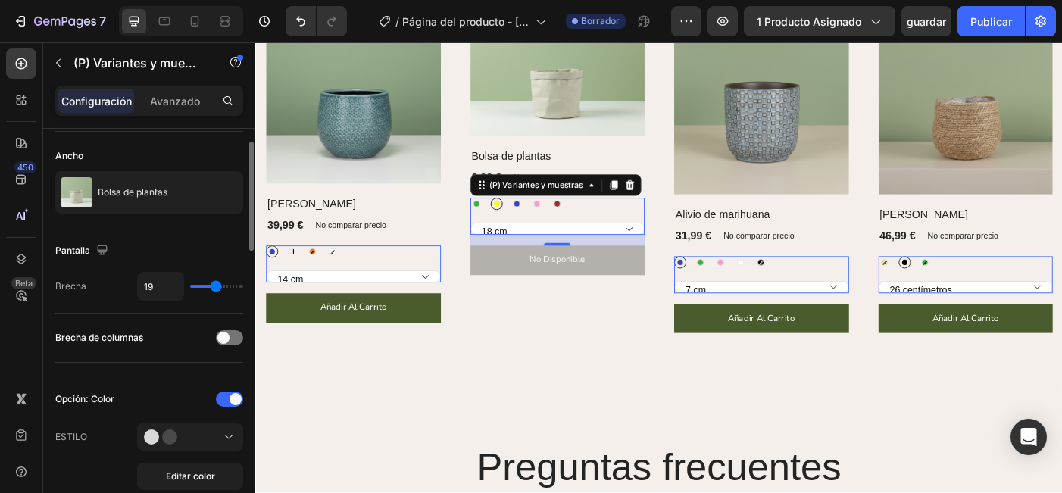
type input "18"
type input "16"
type input "15"
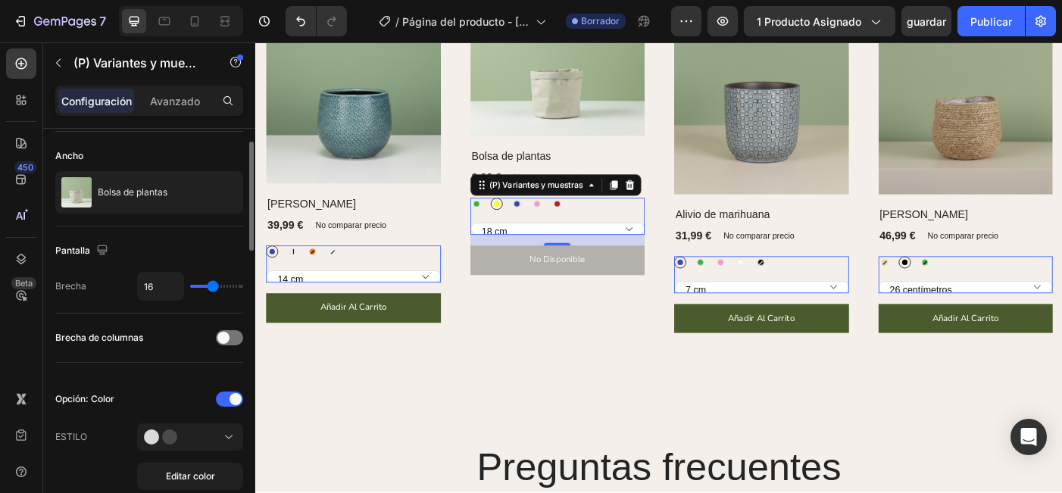
type input "15"
type input "13"
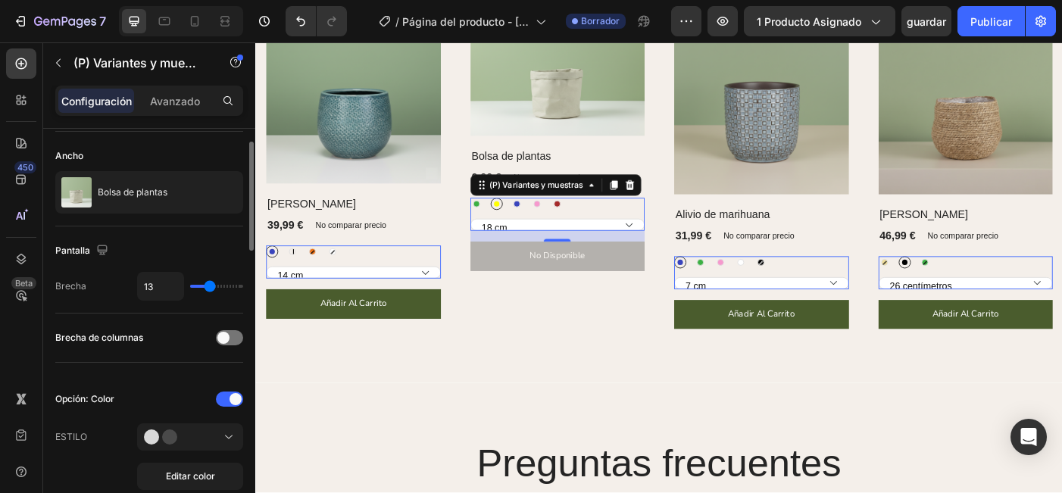
type input "12"
type input "11"
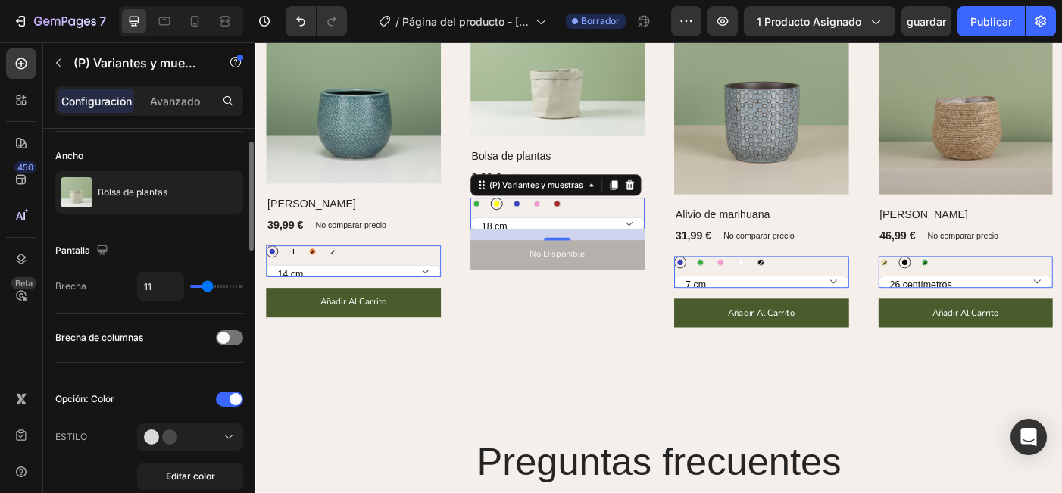
type input "10"
type input "9"
type input "8"
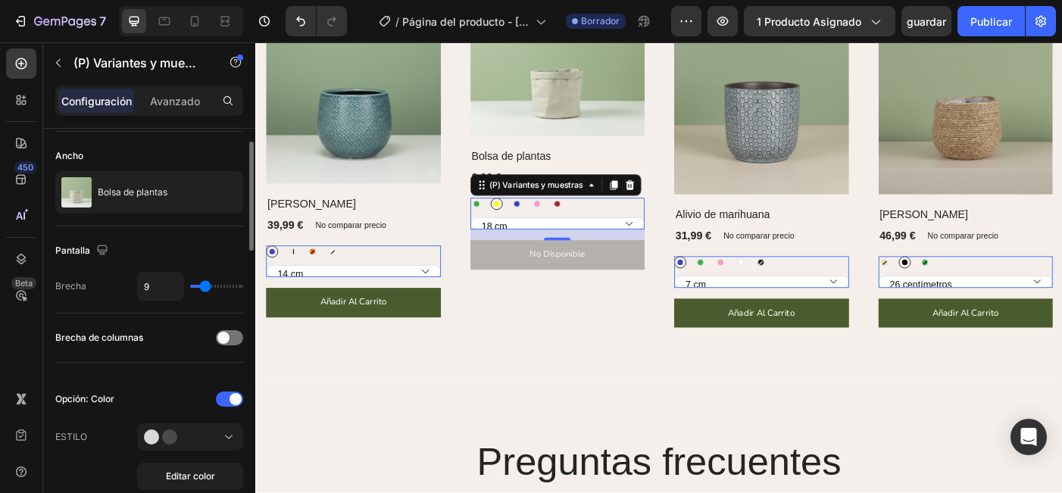
type input "8"
type input "7"
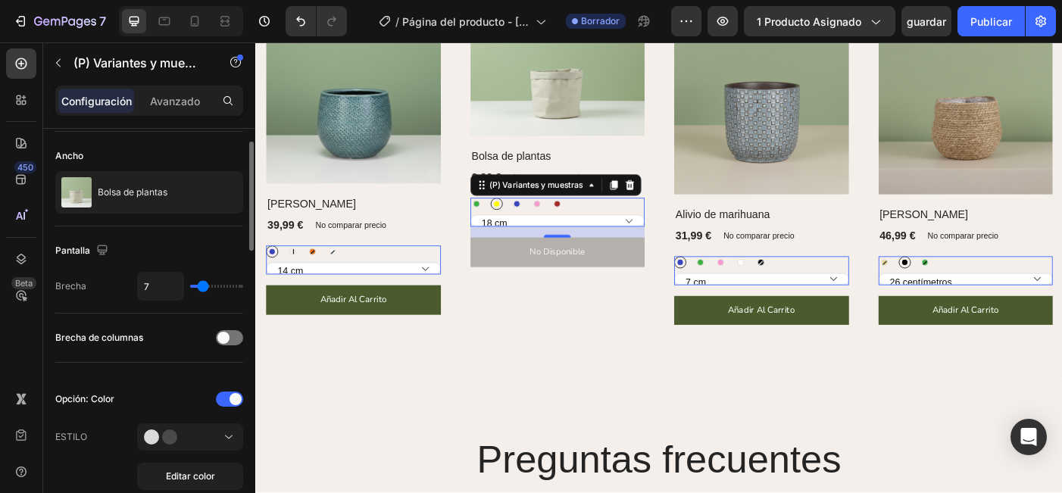
type input "8"
type input "9"
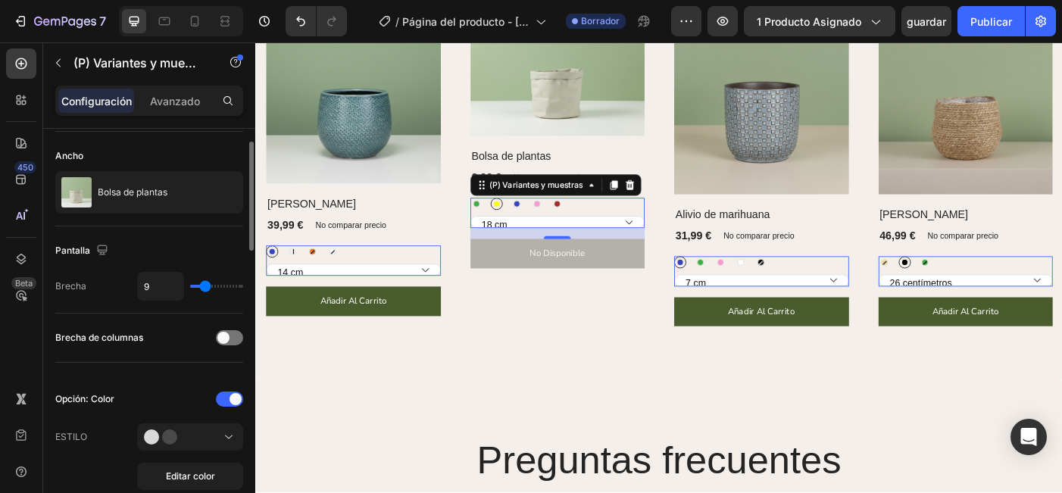
type input "10"
drag, startPoint x: 194, startPoint y: 285, endPoint x: 204, endPoint y: 289, distance: 11.5
type input "10"
click at [204, 288] on input "range" at bounding box center [216, 286] width 53 height 3
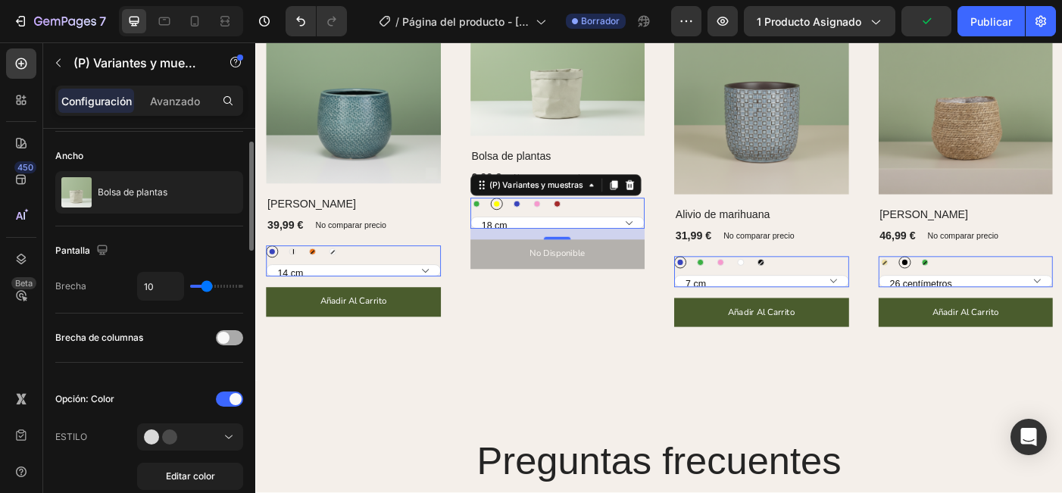
click at [228, 338] on span at bounding box center [223, 338] width 12 height 12
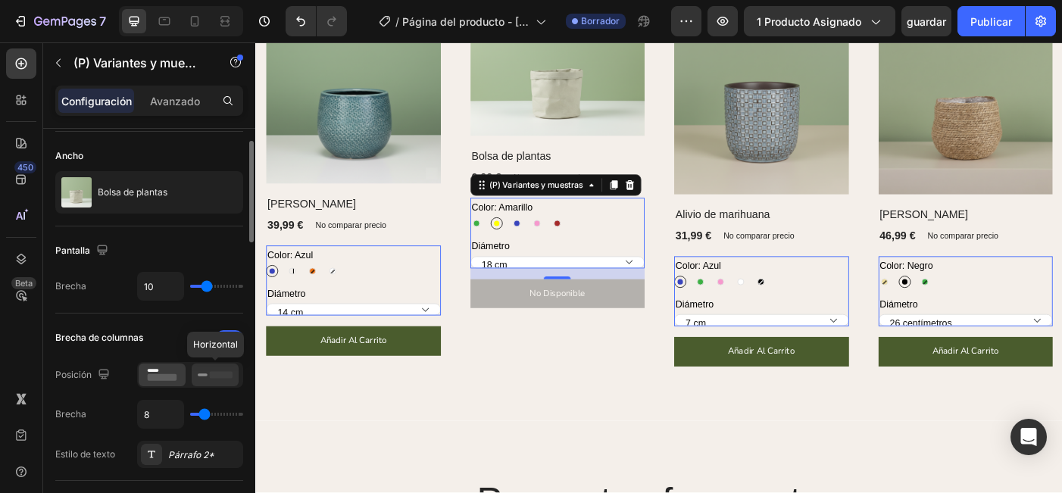
click at [222, 376] on rect at bounding box center [221, 374] width 23 height 7
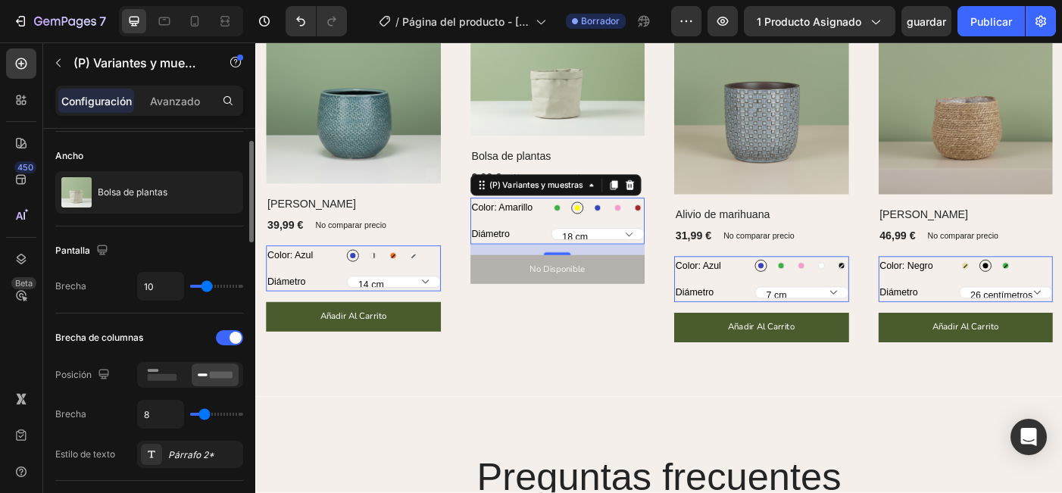
click at [203, 294] on div "10" at bounding box center [190, 286] width 106 height 29
type input "9"
type input "8"
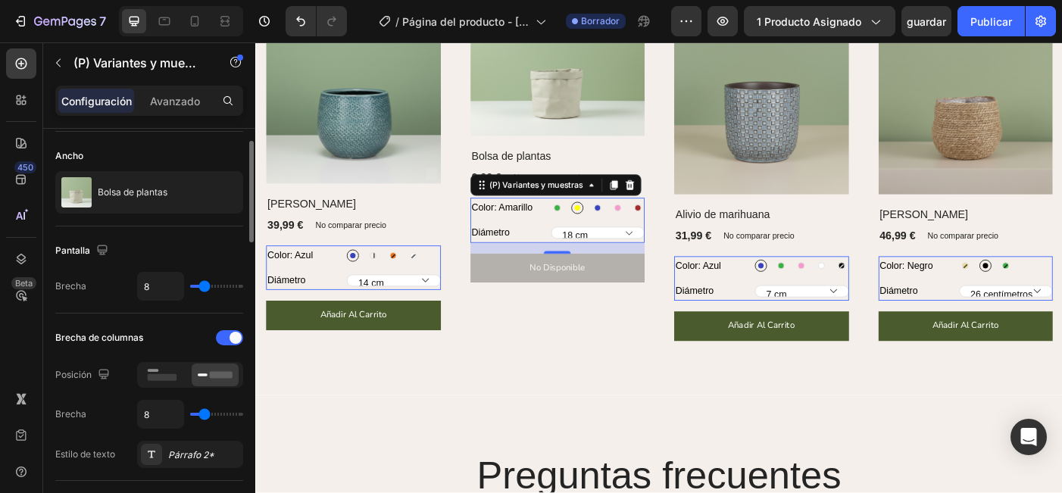
type input "7"
type input "6"
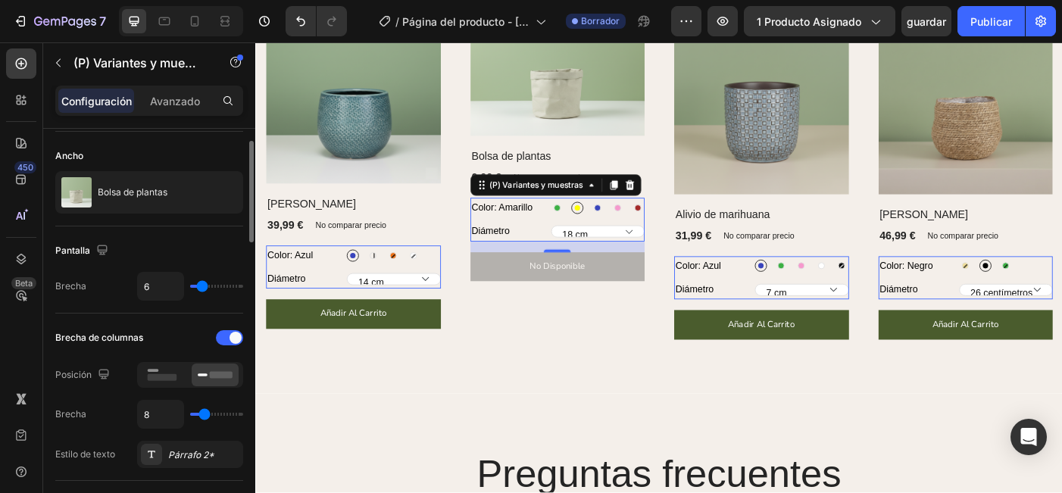
type input "5"
type input "4"
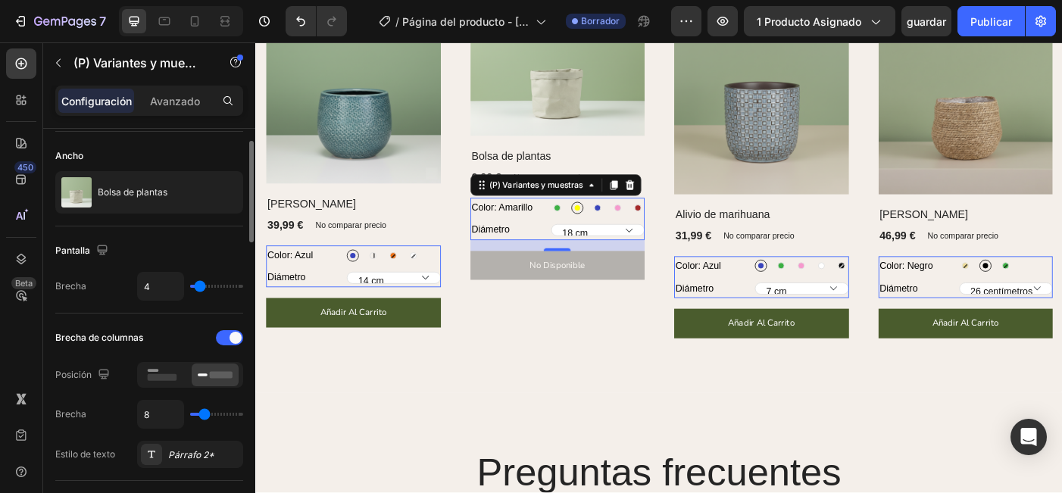
type input "3"
type input "2"
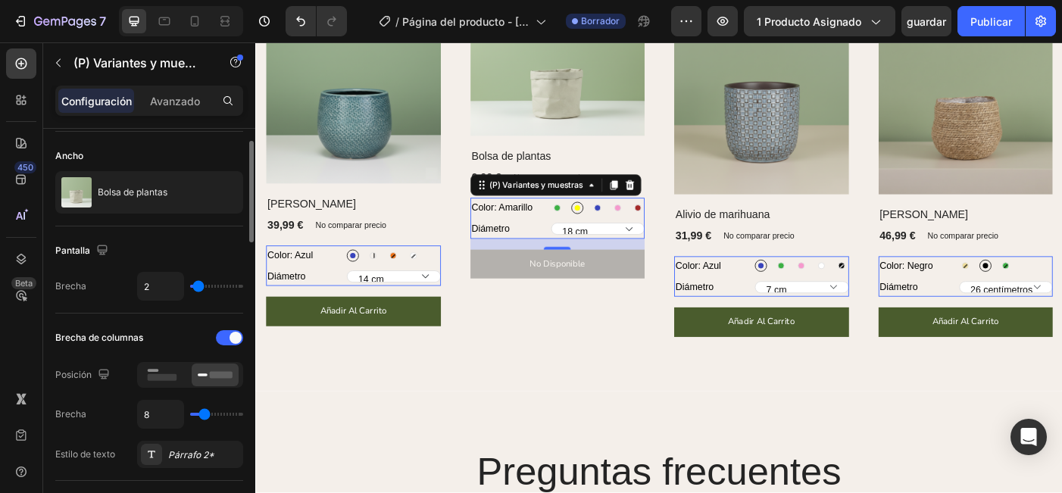
type input "1"
type input "0"
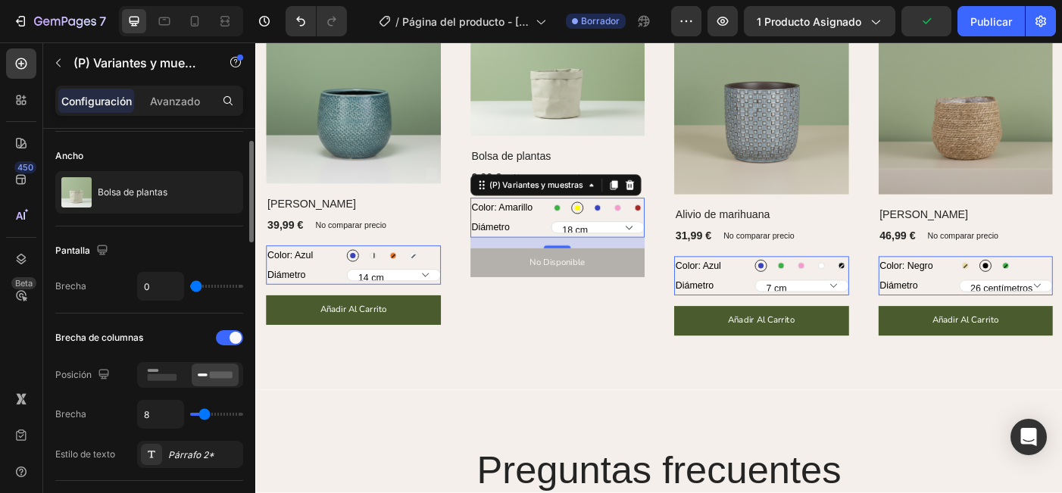
drag, startPoint x: 204, startPoint y: 284, endPoint x: 186, endPoint y: 284, distance: 18.2
type input "0"
click at [186, 284] on div "0" at bounding box center [190, 286] width 106 height 29
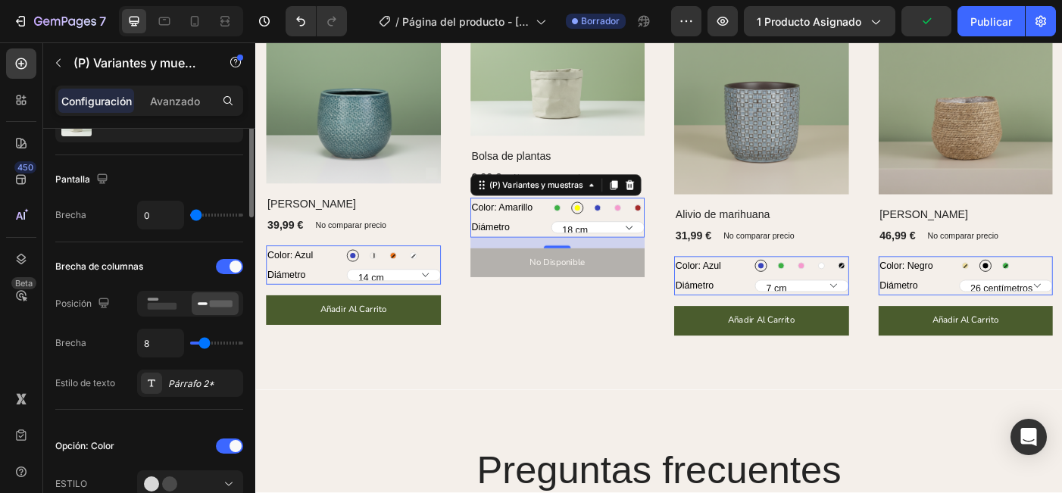
scroll to position [121, 0]
type input "9"
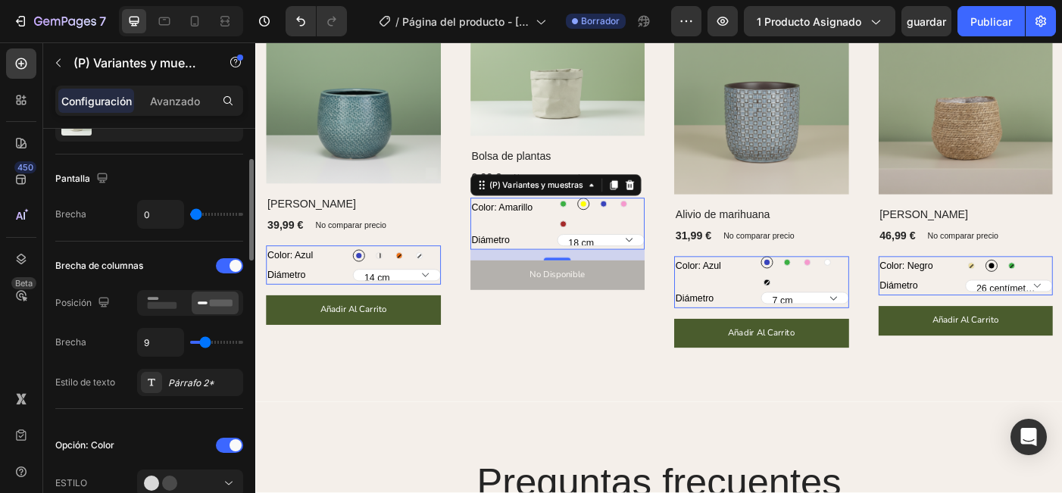
type input "19"
type input "29"
type input "33"
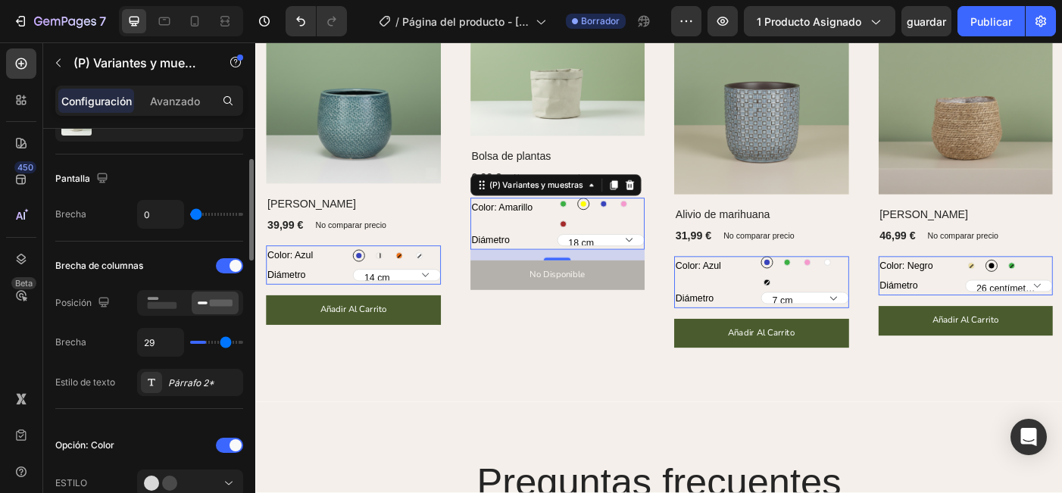
type input "33"
type input "38"
type input "40"
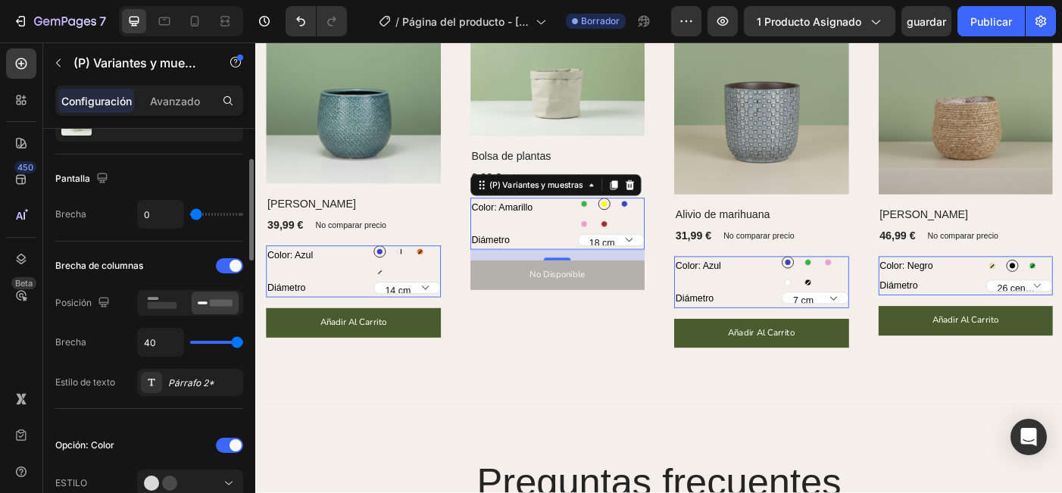
type input "38"
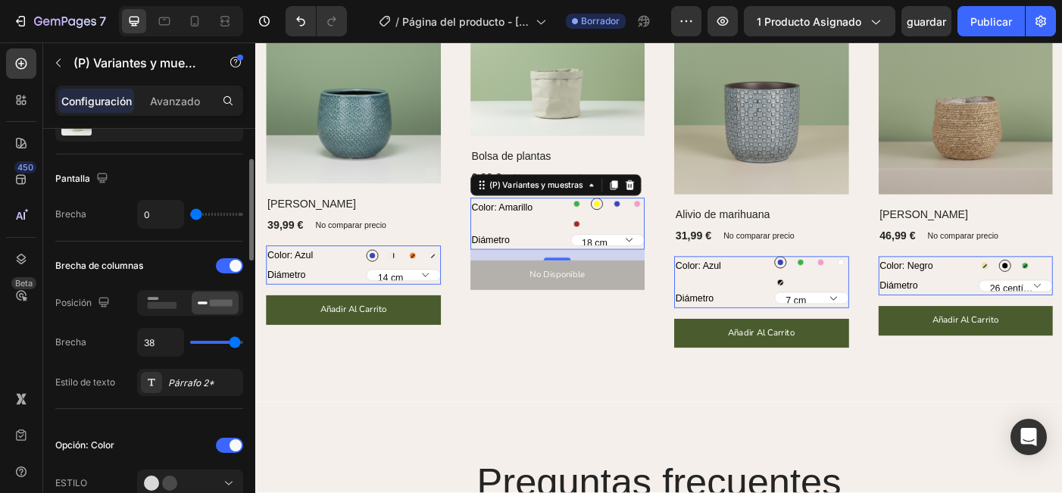
type input "29"
type input "25"
type input "24"
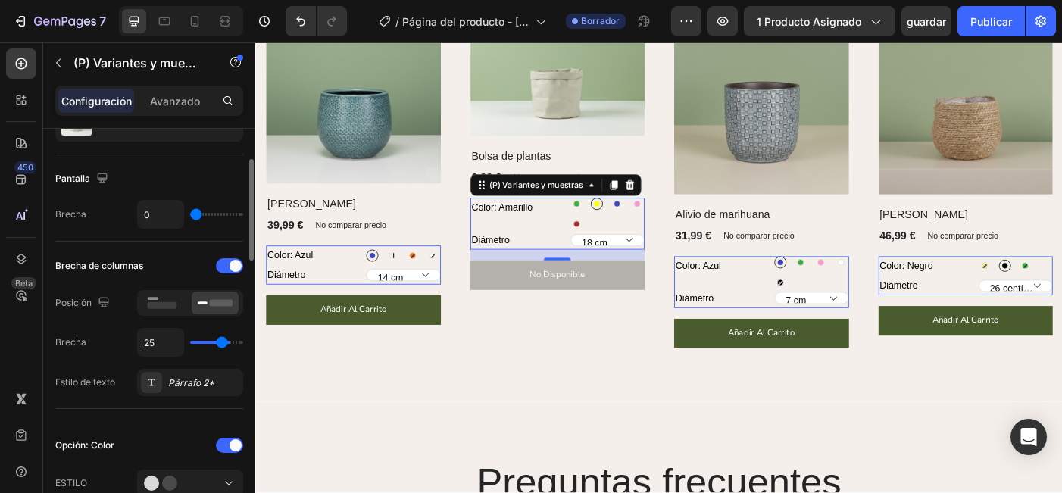
type input "24"
type input "23"
type input "22"
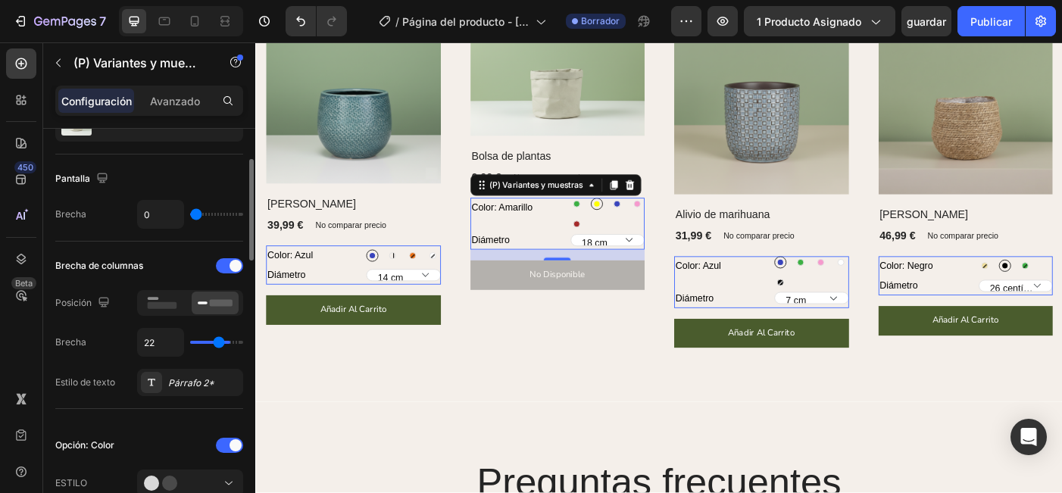
type input "21"
type input "19"
type input "16"
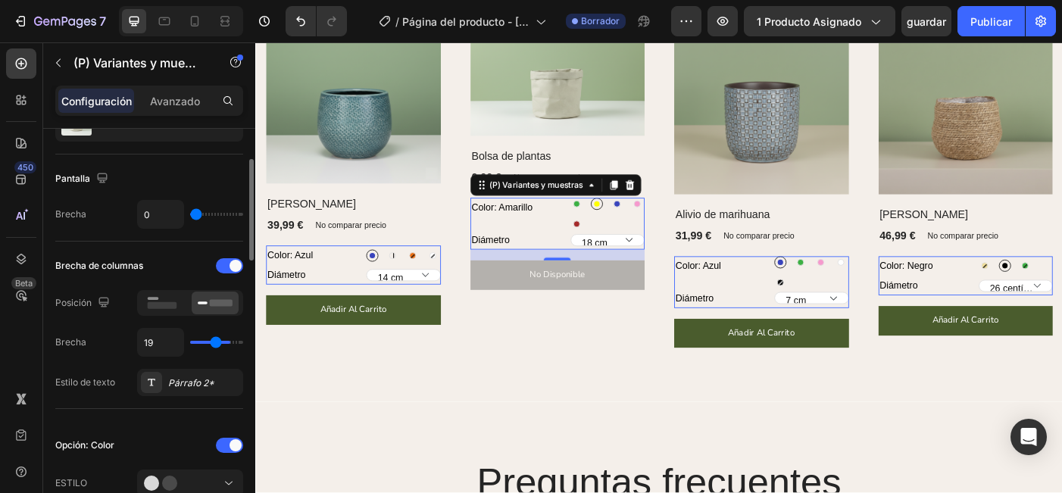
type input "16"
type input "14"
type input "9"
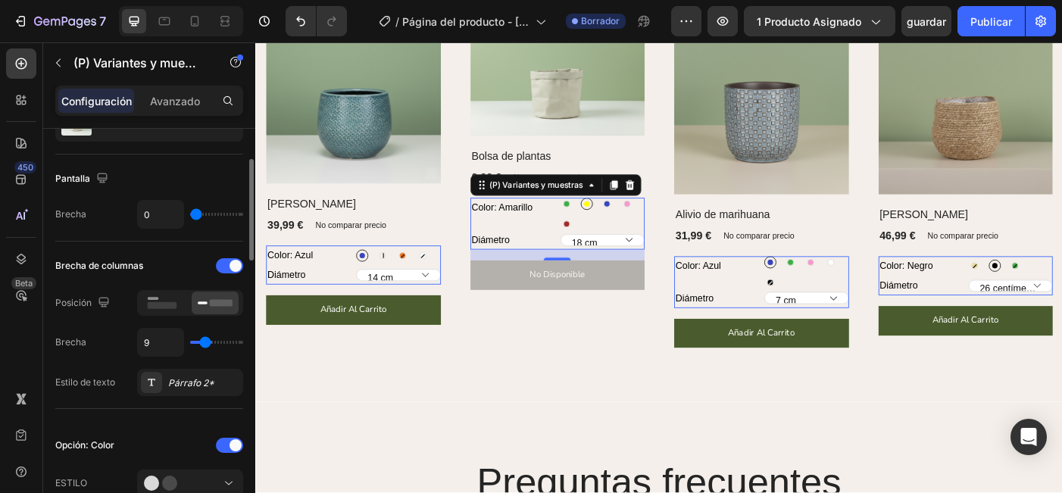
type input "8"
type input "7"
type input "5"
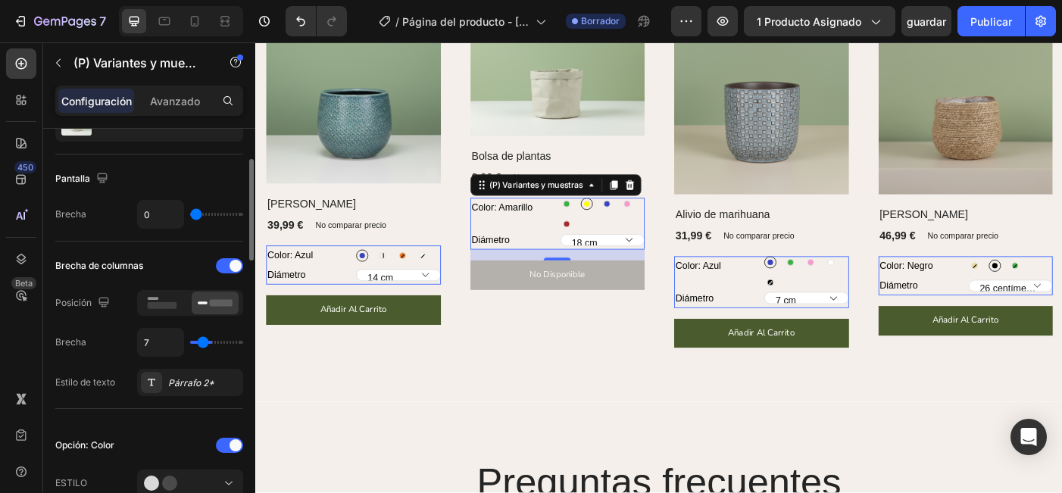
type input "5"
type input "4"
type input "2"
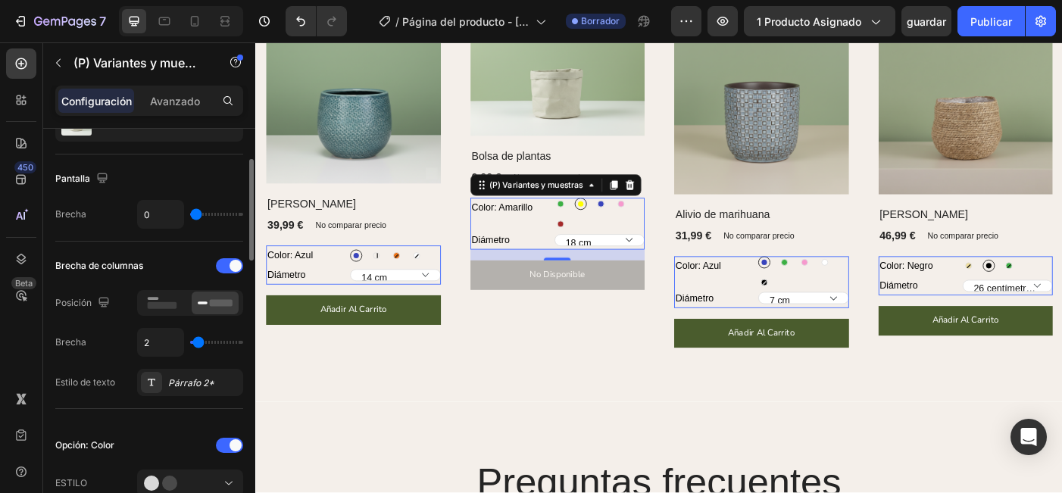
type input "1"
type input "0"
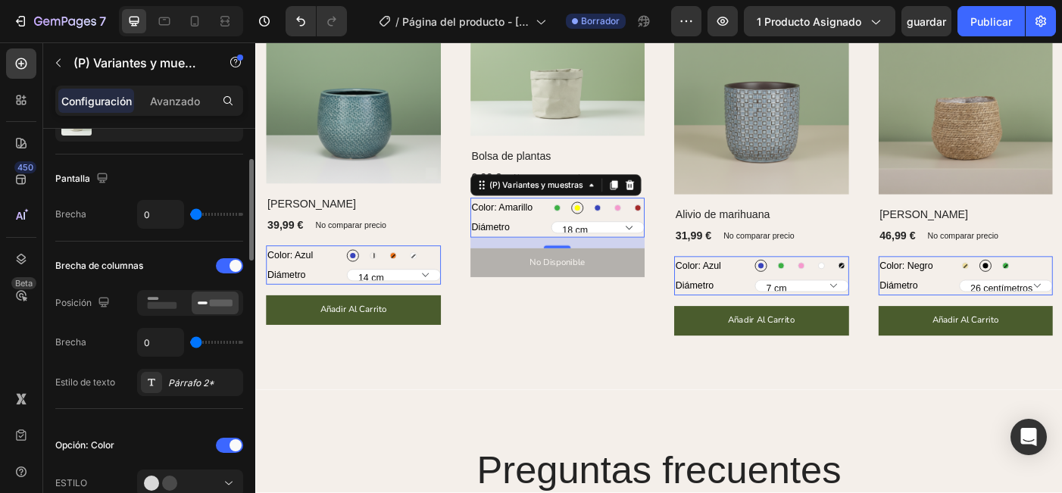
drag, startPoint x: 202, startPoint y: 348, endPoint x: 179, endPoint y: 346, distance: 22.8
type input "0"
click at [179, 346] on div "0" at bounding box center [190, 342] width 106 height 29
click at [214, 389] on div "Párrafo 2*" at bounding box center [203, 383] width 71 height 14
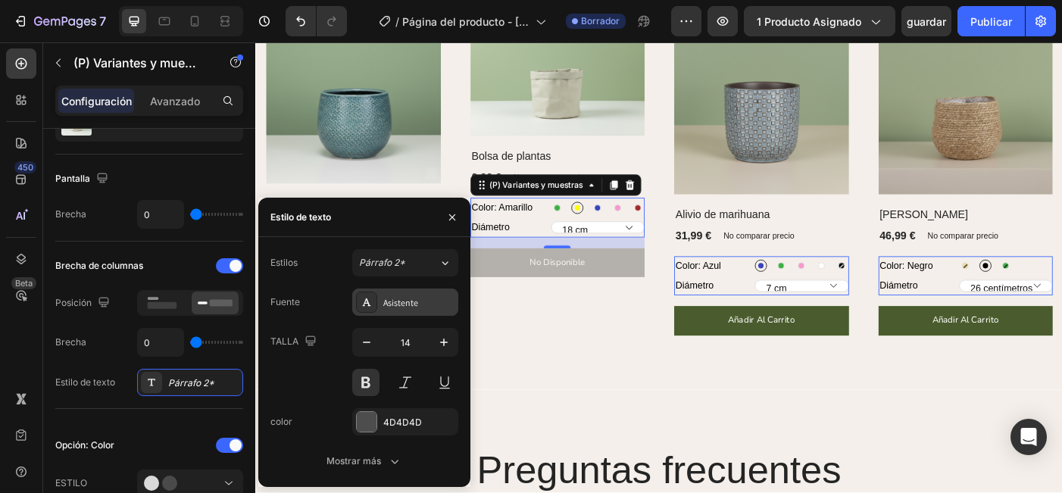
click at [413, 302] on div "Asistente" at bounding box center [418, 303] width 71 height 14
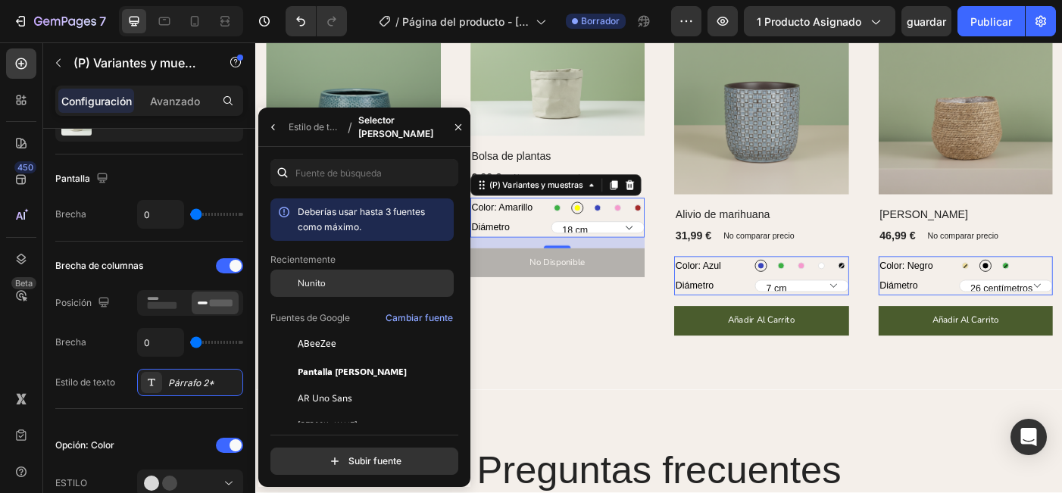
click at [324, 292] on div "Nunito" at bounding box center [361, 283] width 183 height 27
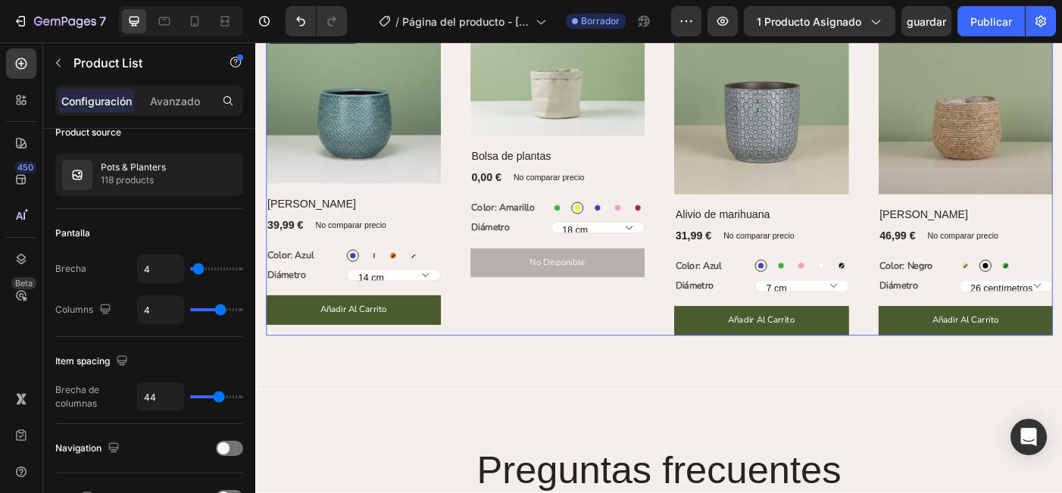
click at [628, 331] on div "(P) Imágenes Fila Bolsa de plantas (P) Título 0,00 € (P) Precio (P) Precio No c…" at bounding box center [595, 194] width 197 height 355
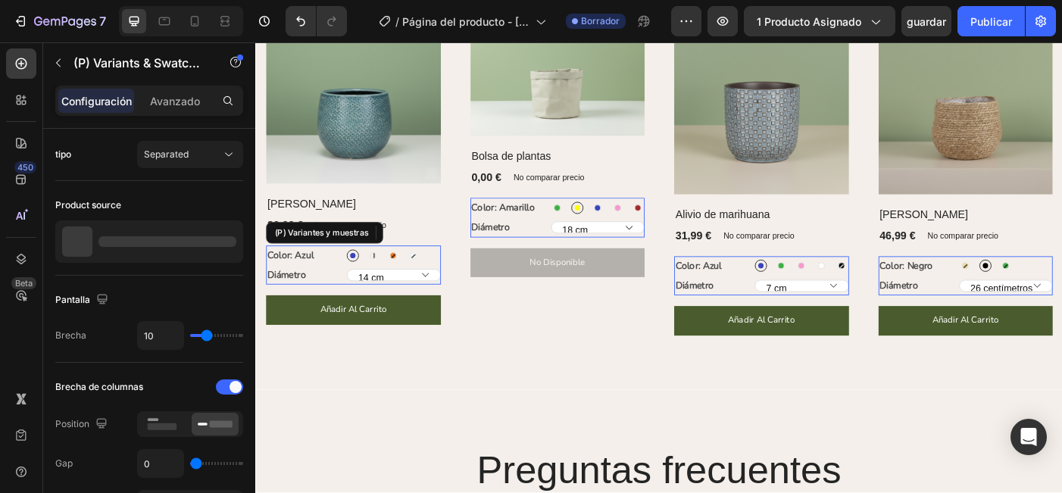
click at [381, 304] on select "14 cm" at bounding box center [410, 305] width 106 height 14
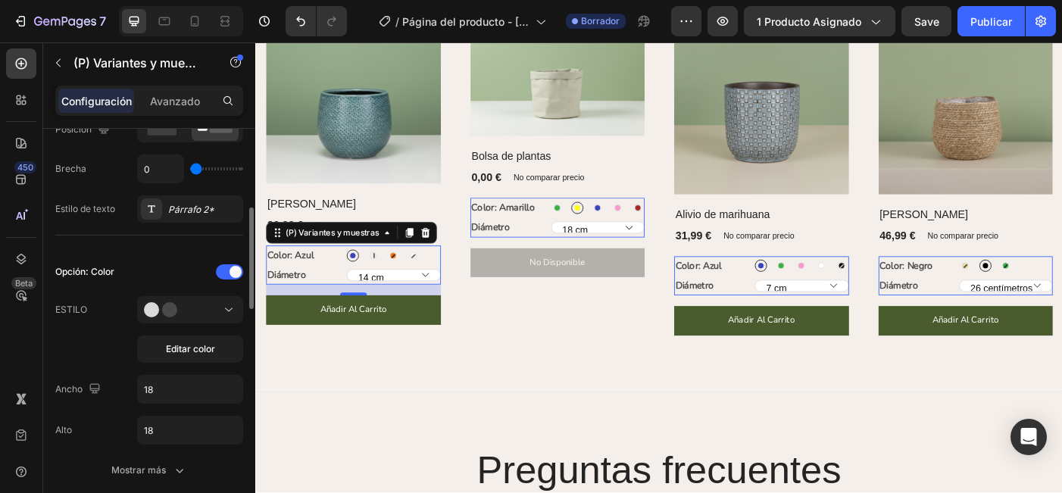
scroll to position [299, 0]
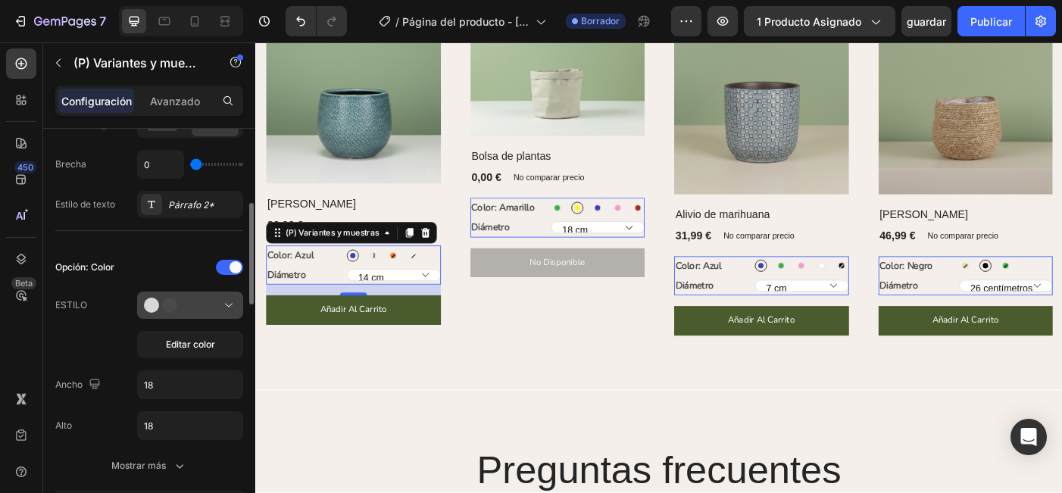
click at [197, 309] on div at bounding box center [190, 305] width 92 height 15
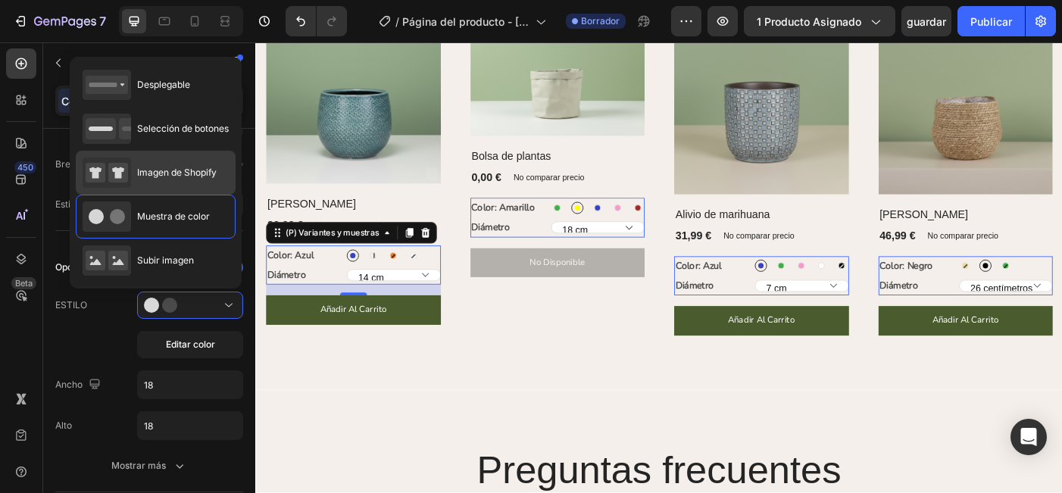
click at [171, 171] on span "Imagen de Shopify" at bounding box center [177, 173] width 80 height 14
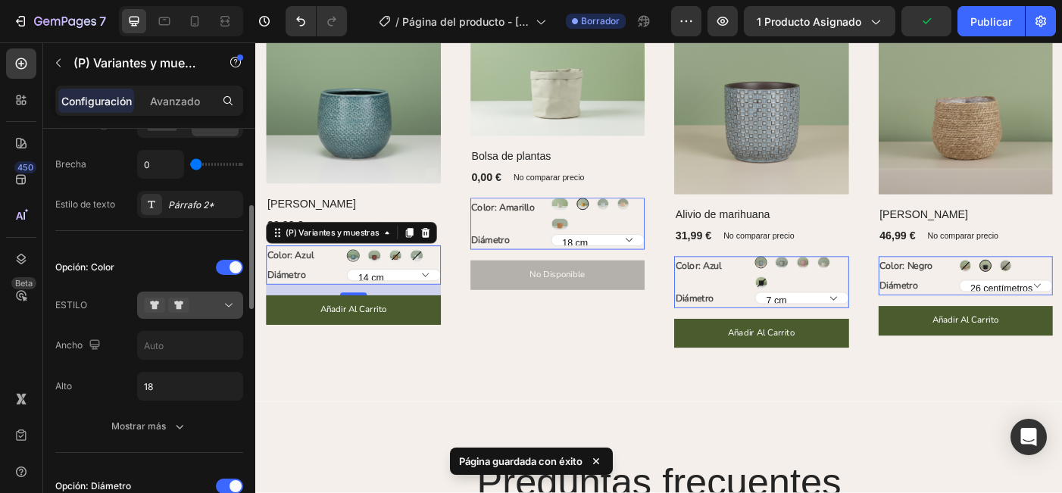
click at [196, 313] on div at bounding box center [190, 305] width 92 height 15
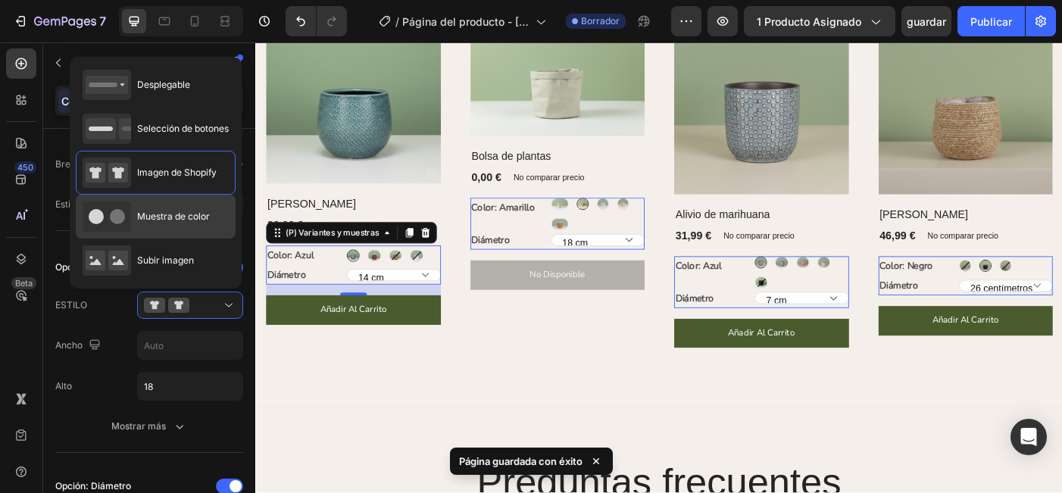
click at [188, 220] on span "Muestra de color" at bounding box center [173, 217] width 73 height 14
type input "18"
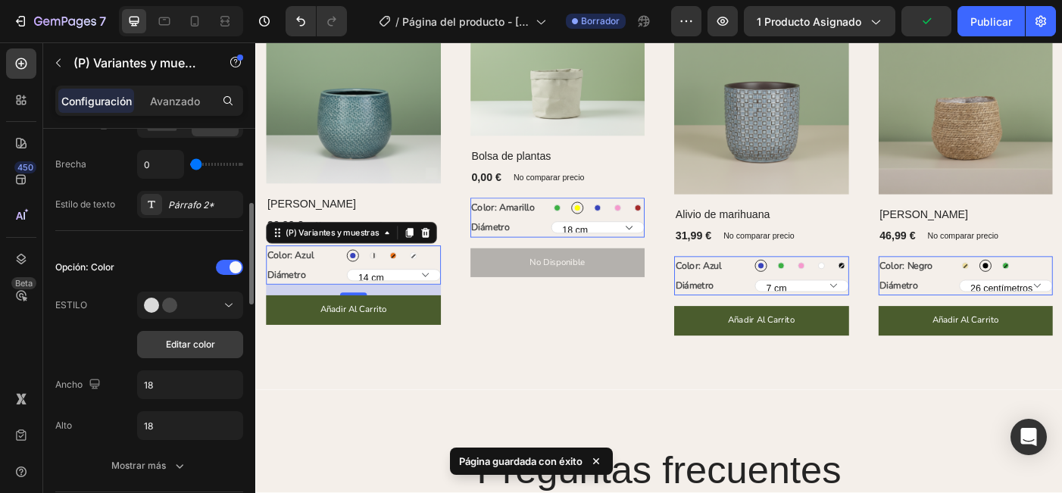
click at [205, 335] on button "Editar color" at bounding box center [190, 344] width 106 height 27
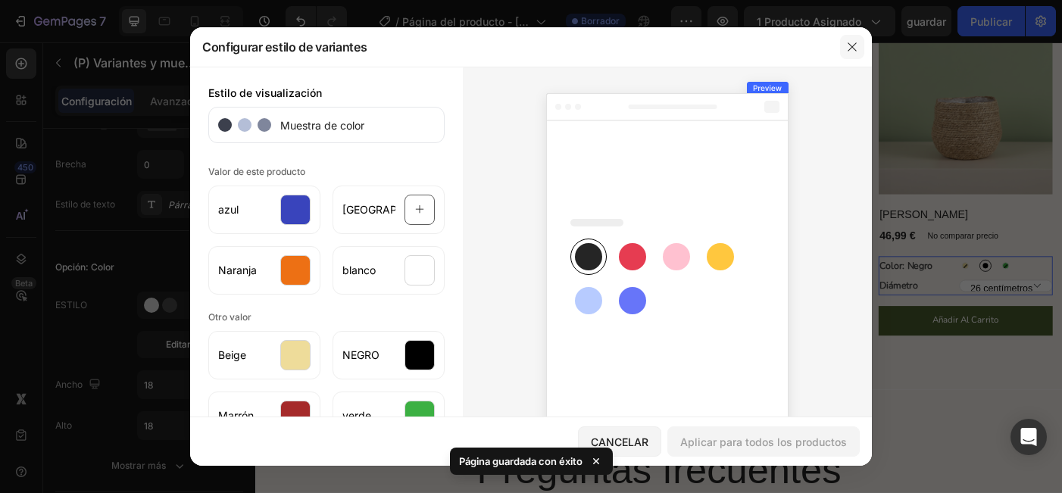
click at [855, 50] on icon "button" at bounding box center [852, 47] width 12 height 12
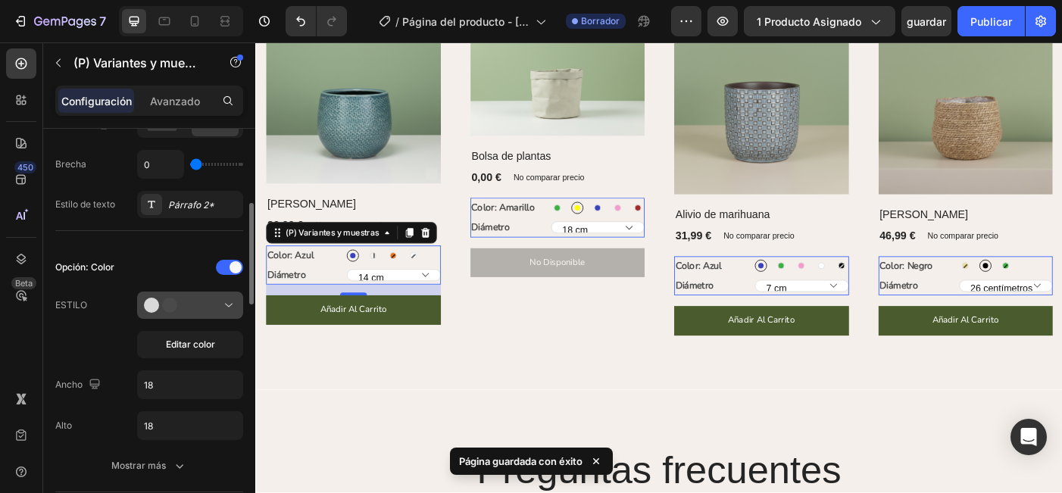
click at [195, 304] on div at bounding box center [190, 305] width 92 height 15
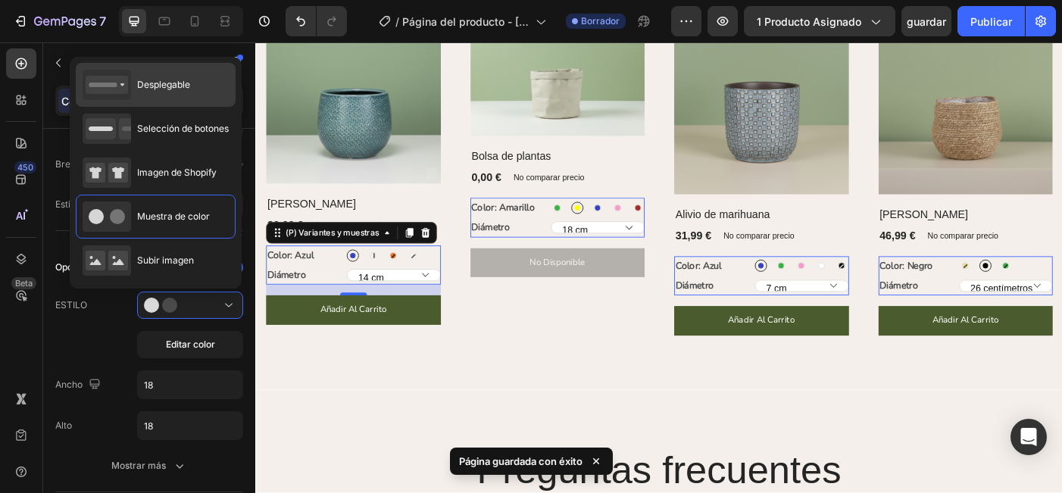
click at [188, 90] on span "Desplegable" at bounding box center [163, 85] width 53 height 14
select select "Yellow"
select select "Black"
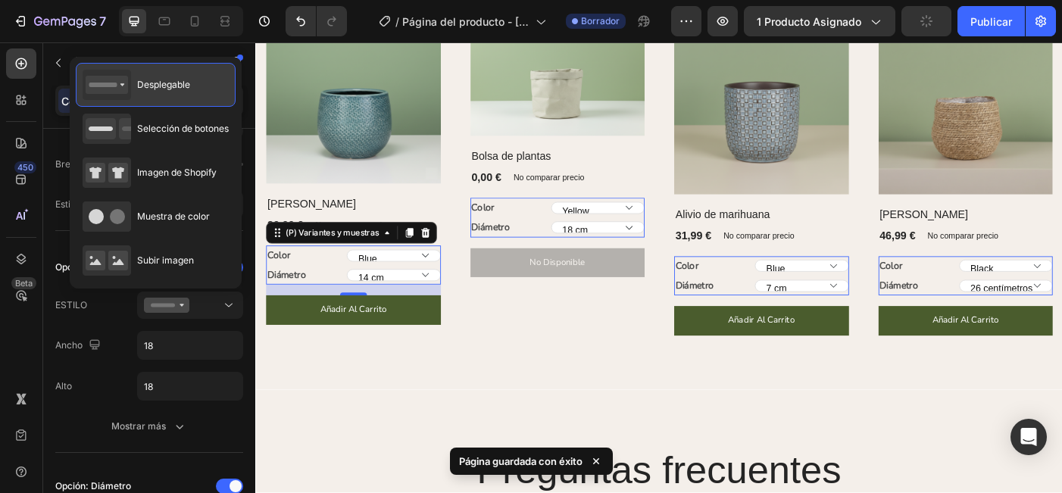
type input "100%"
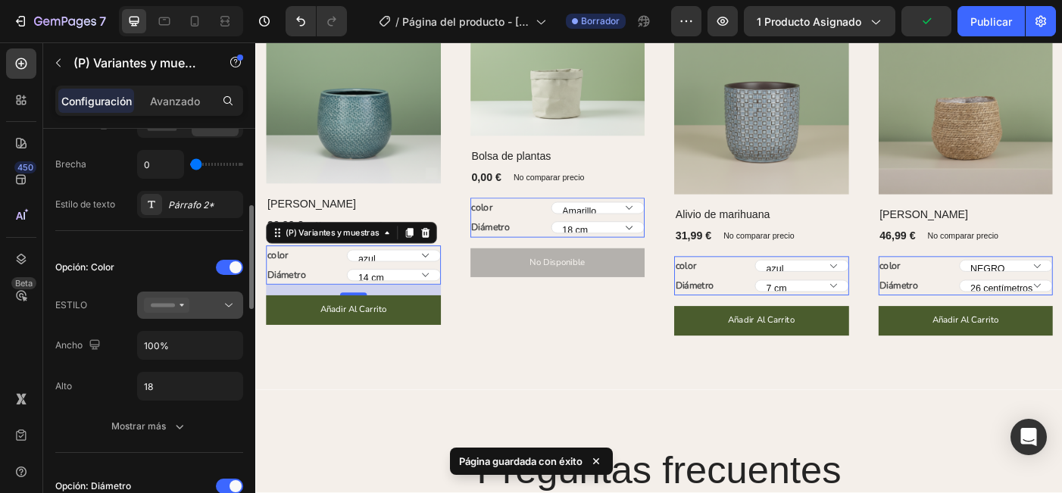
click at [196, 301] on div at bounding box center [190, 305] width 92 height 15
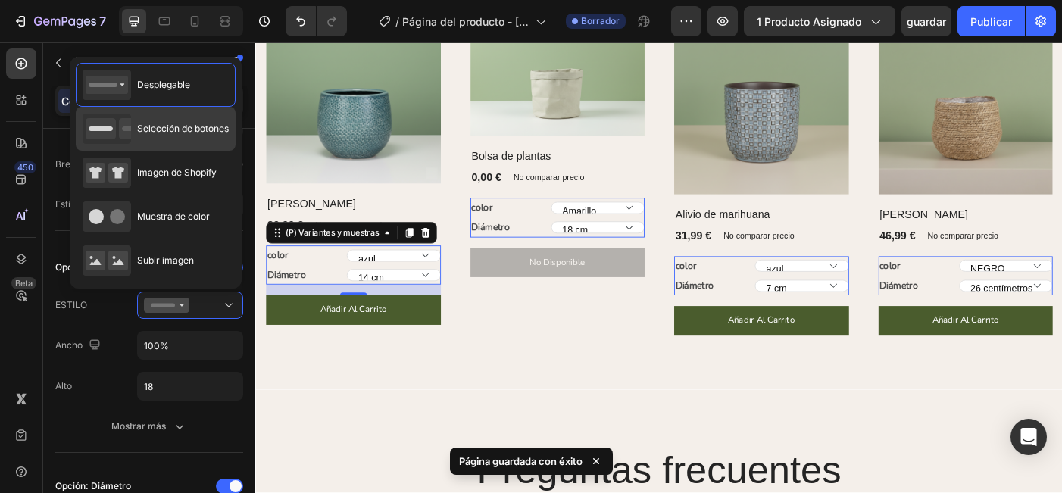
click at [193, 137] on div "Selección de botones" at bounding box center [156, 129] width 146 height 30
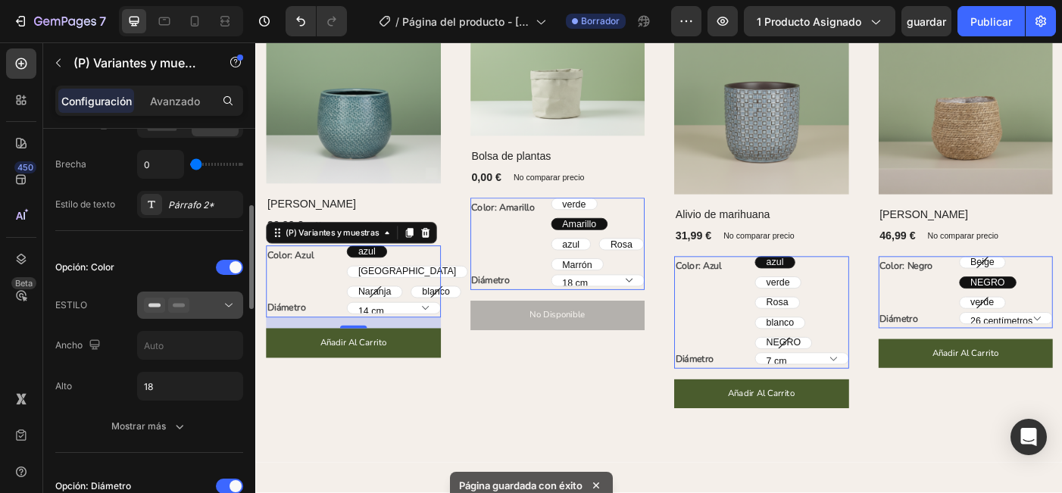
click at [207, 301] on div at bounding box center [190, 305] width 92 height 15
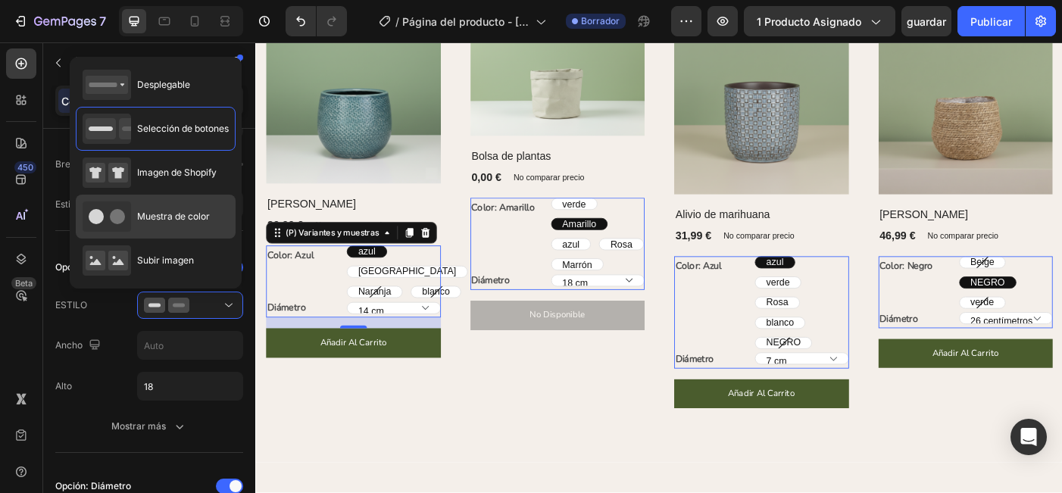
click at [192, 217] on span "Muestra de color" at bounding box center [173, 217] width 73 height 14
type input "18"
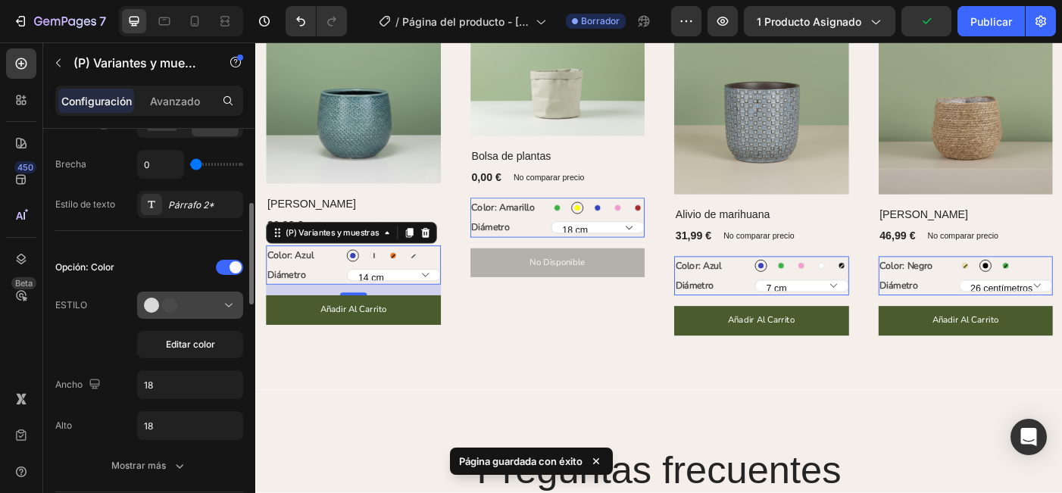
click at [201, 313] on div at bounding box center [190, 305] width 92 height 15
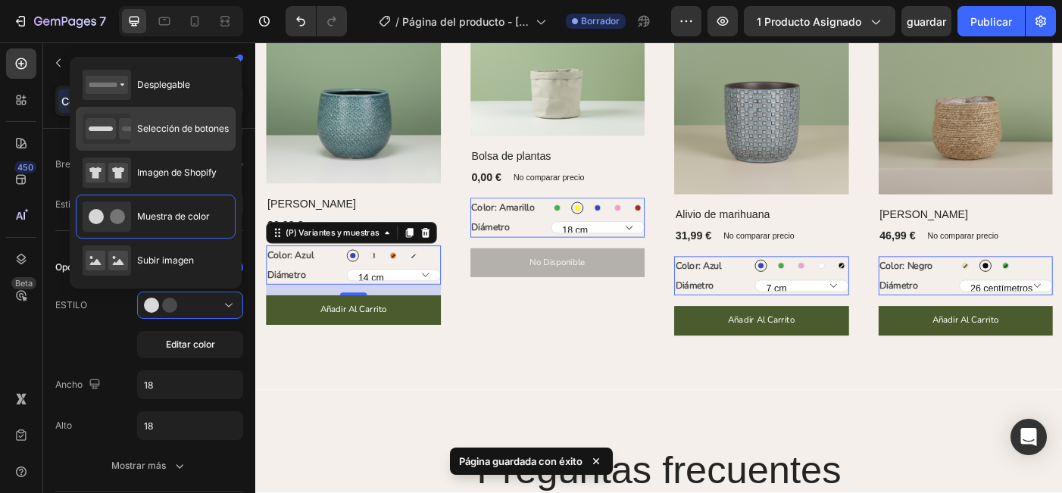
click at [197, 120] on div "Selección de botones" at bounding box center [156, 129] width 146 height 30
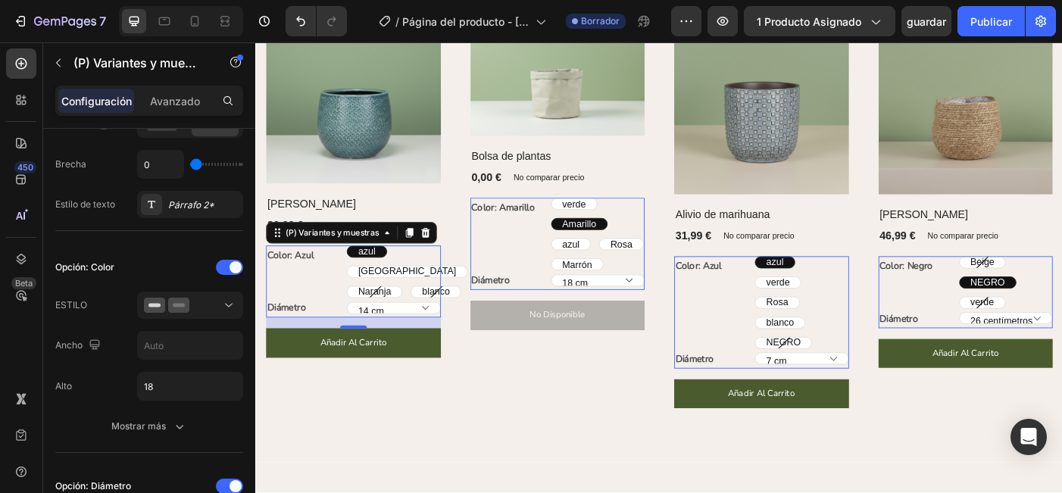
click at [398, 299] on span "[GEOGRAPHIC_DATA]" at bounding box center [425, 301] width 111 height 12
click at [357, 295] on input "Granada Granada Granada" at bounding box center [357, 294] width 1 height 1
radio input "true"
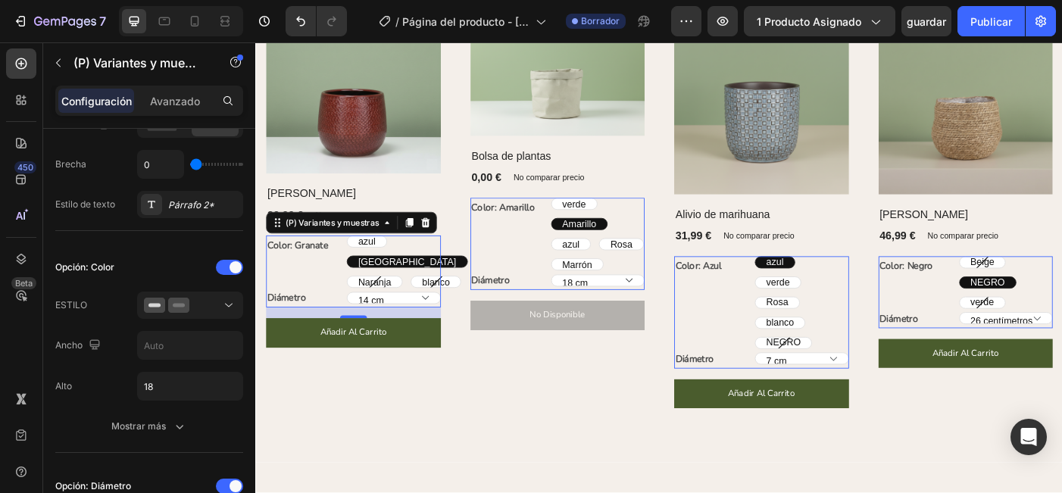
click at [442, 319] on span "blanco" at bounding box center [457, 313] width 31 height 12
click at [429, 306] on input "blanco blanco blanco" at bounding box center [429, 305] width 1 height 1
radio input "true"
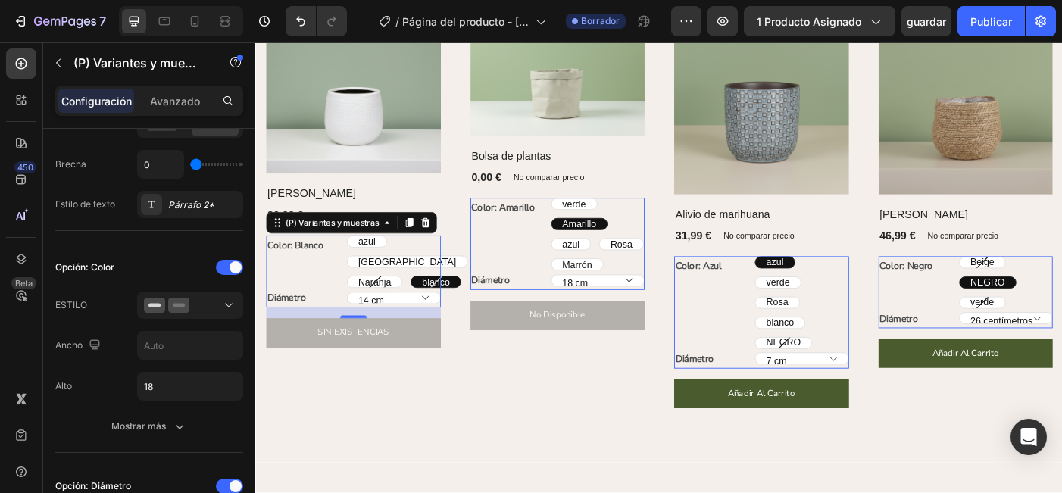
click at [410, 290] on span "[GEOGRAPHIC_DATA]" at bounding box center [425, 290] width 111 height 12
click at [357, 283] on input "Granada Granada Granada" at bounding box center [357, 282] width 1 height 1
radio input "true"
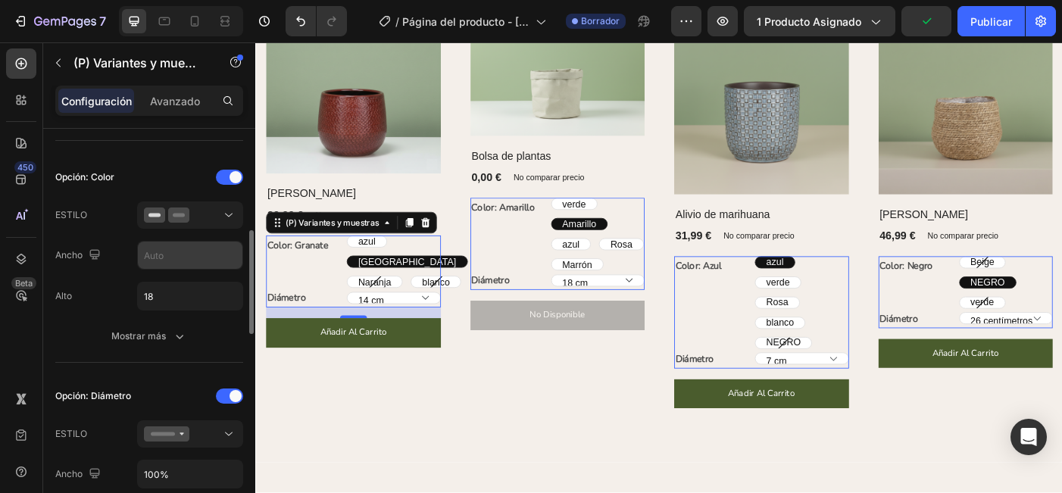
scroll to position [391, 0]
click at [199, 267] on input "text" at bounding box center [190, 253] width 105 height 27
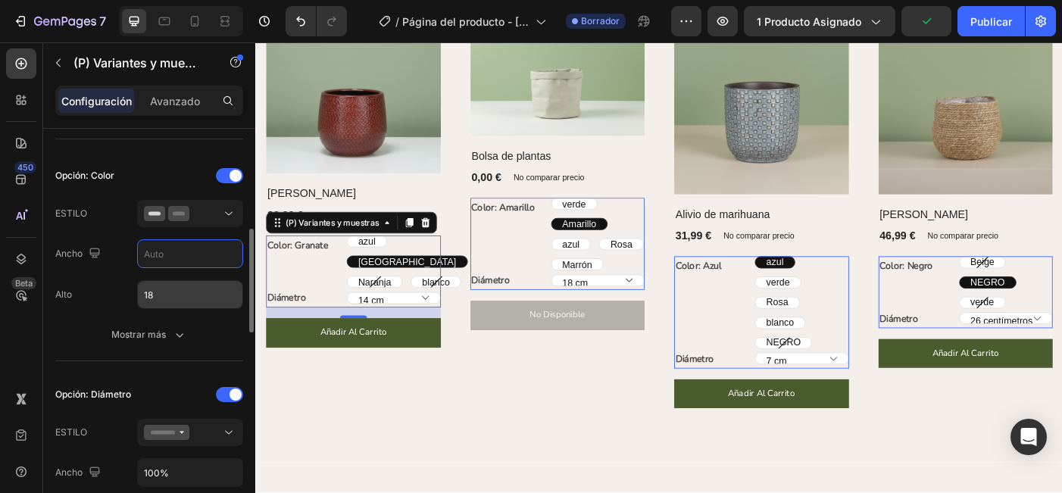
click at [201, 294] on input "18" at bounding box center [190, 294] width 105 height 27
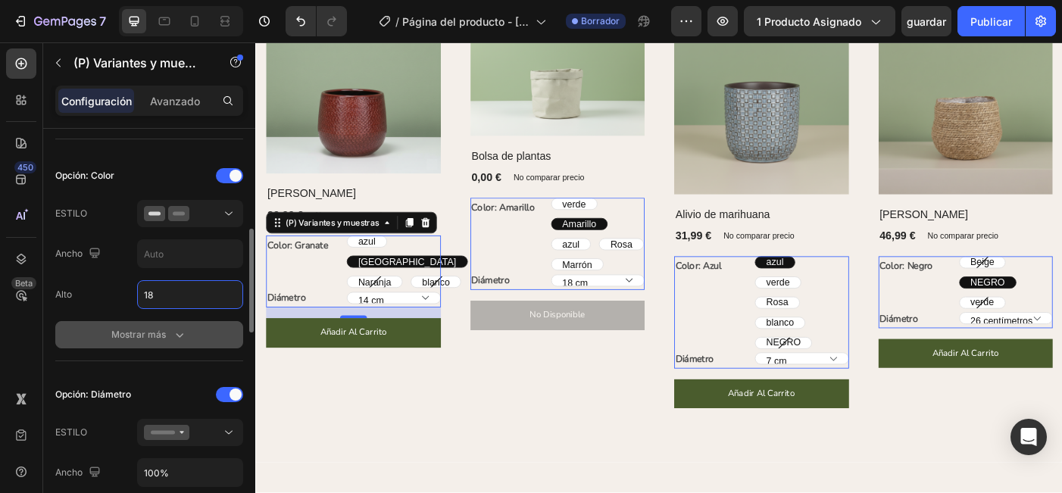
click at [167, 340] on div "Mostrar más" at bounding box center [149, 334] width 76 height 15
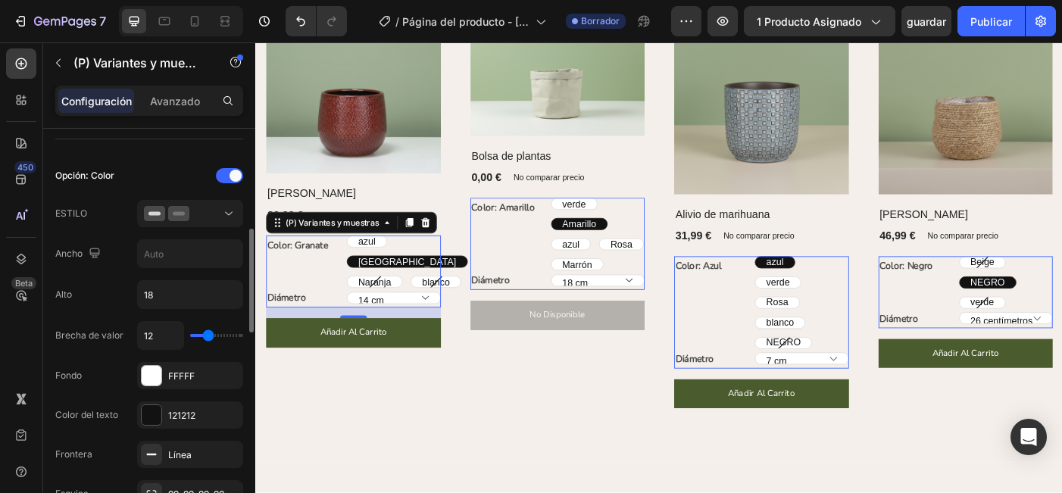
type input "13"
type input "14"
type input "16"
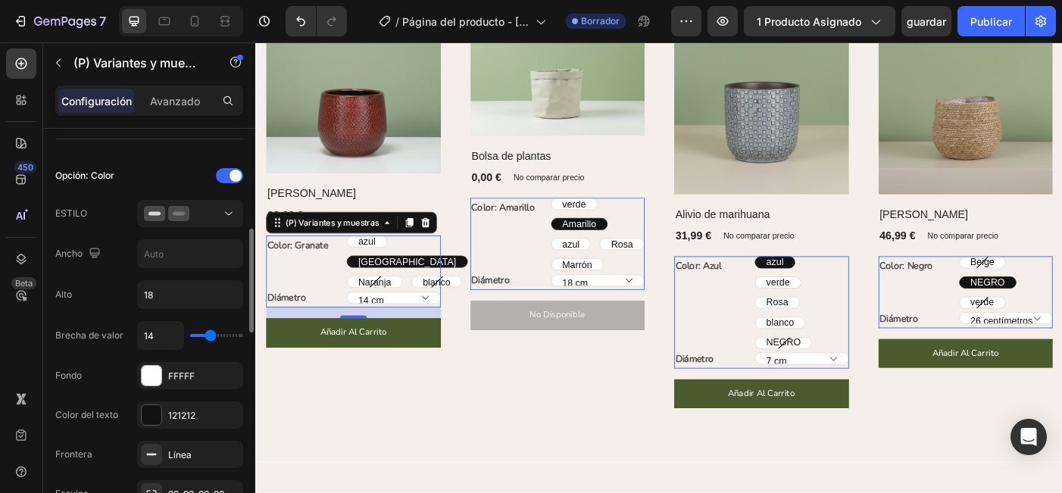
type input "16"
type input "19"
type input "24"
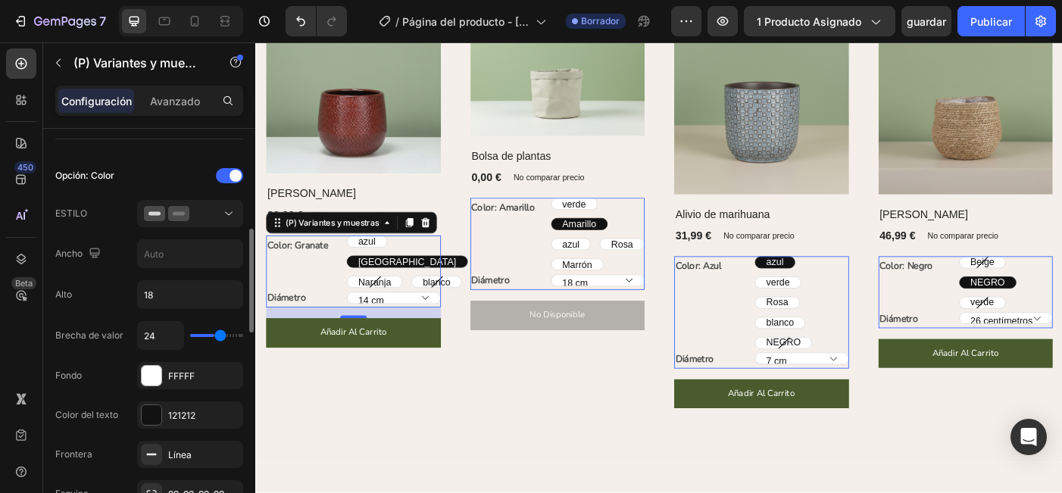
type input "28"
type input "29"
type input "30"
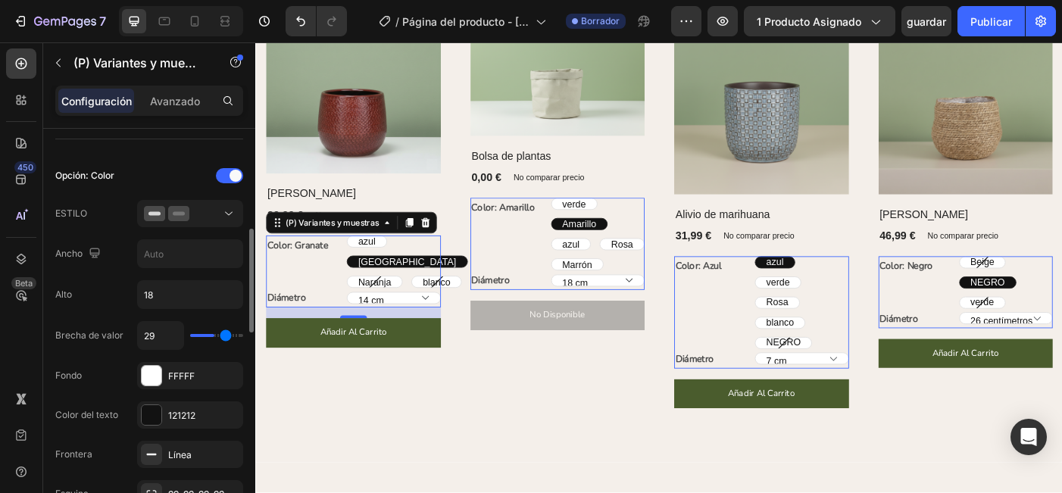
type input "30"
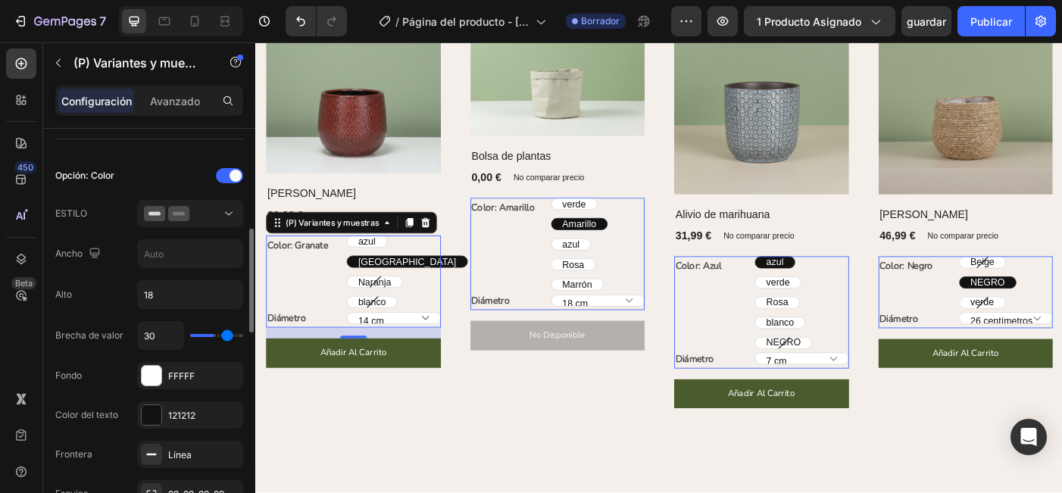
type input "31"
type input "38"
type input "40"
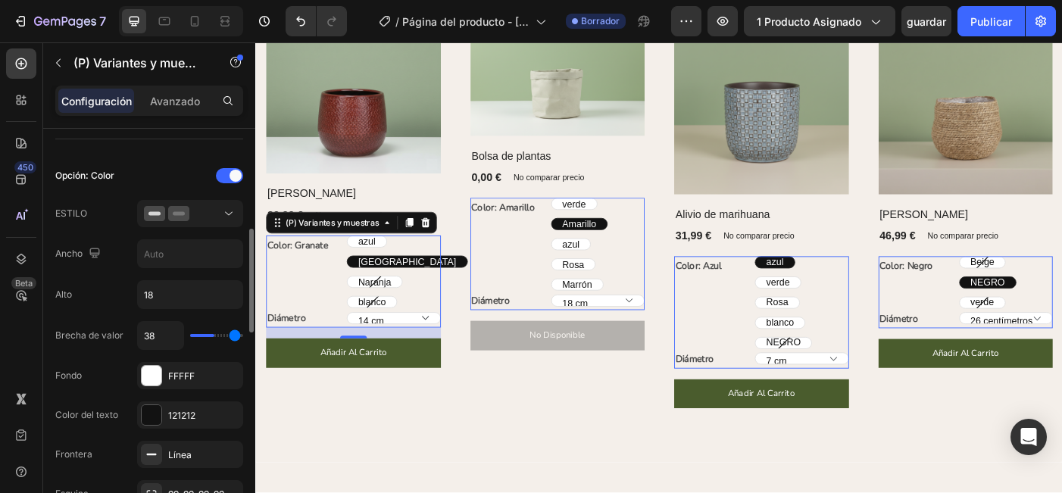
type input "40"
type input "38"
type input "30"
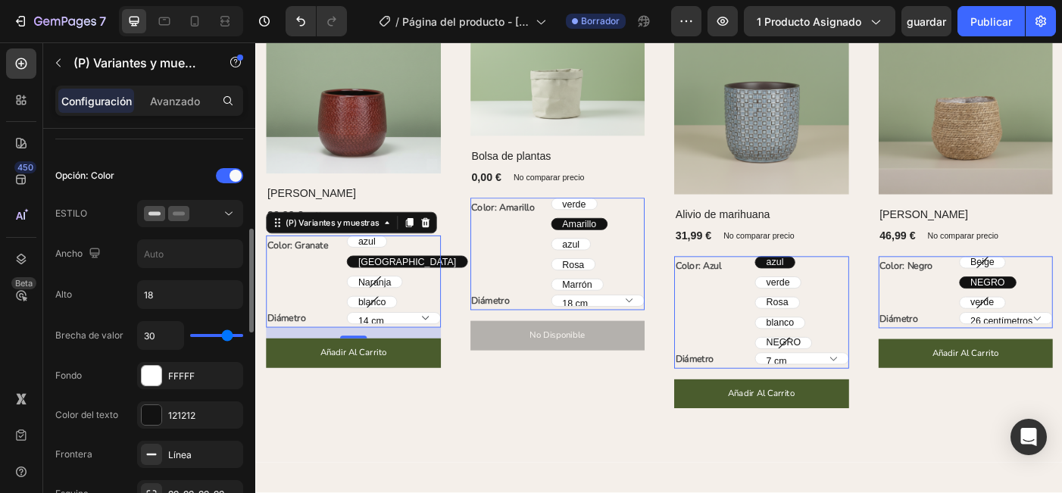
type input "20"
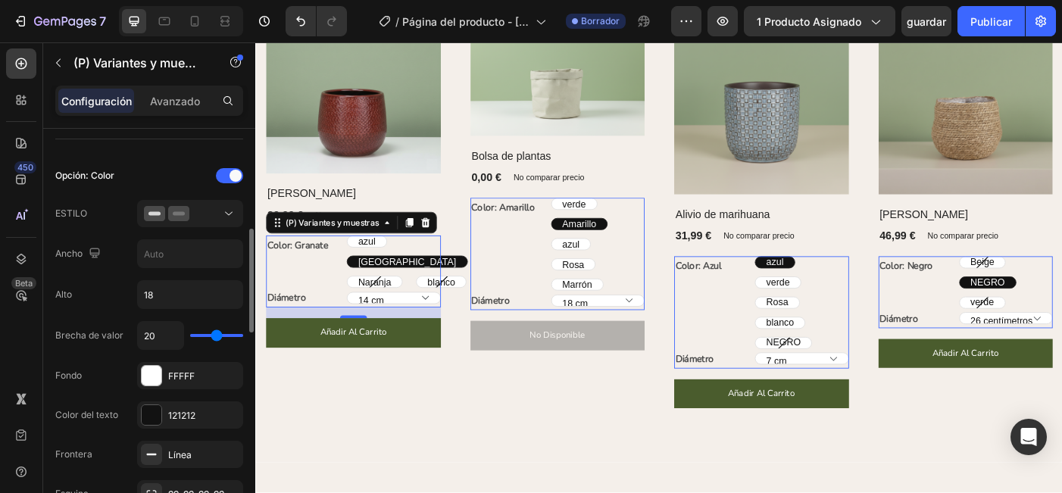
type input "16"
type input "12"
type input "11"
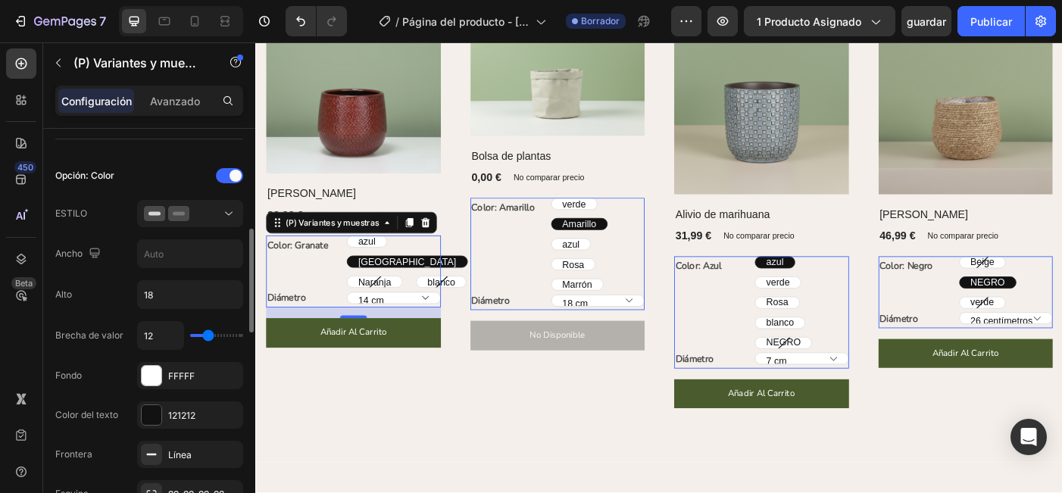
type input "11"
type input "10"
type input "9"
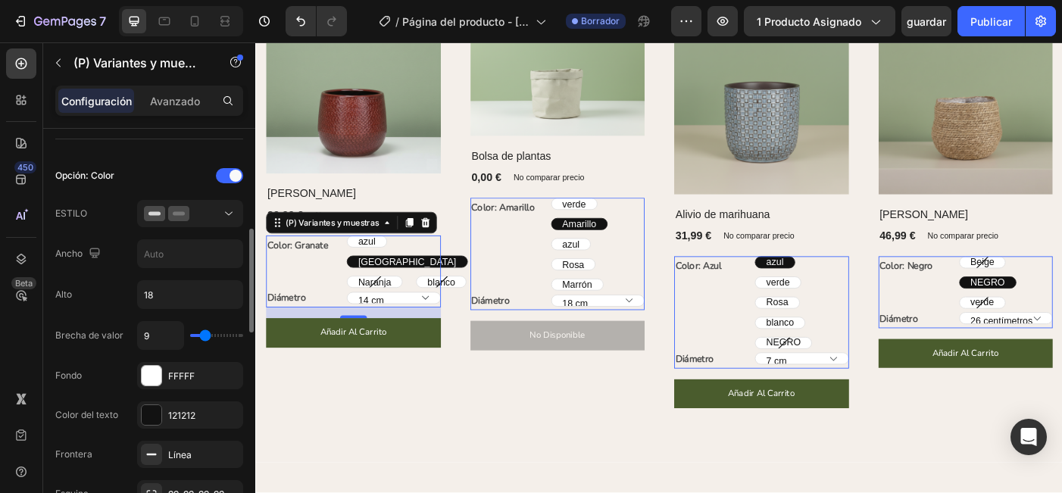
type input "6"
type input "2"
type input "0"
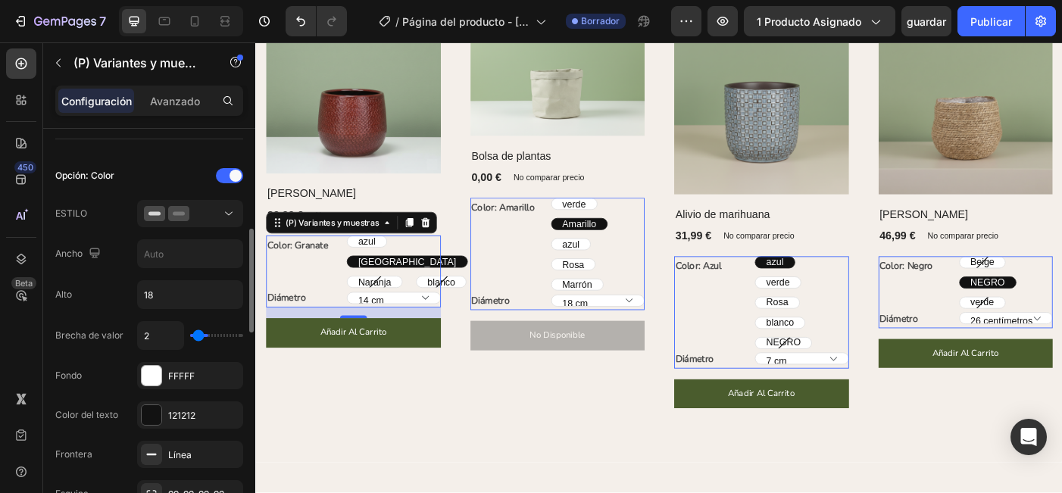
type input "0"
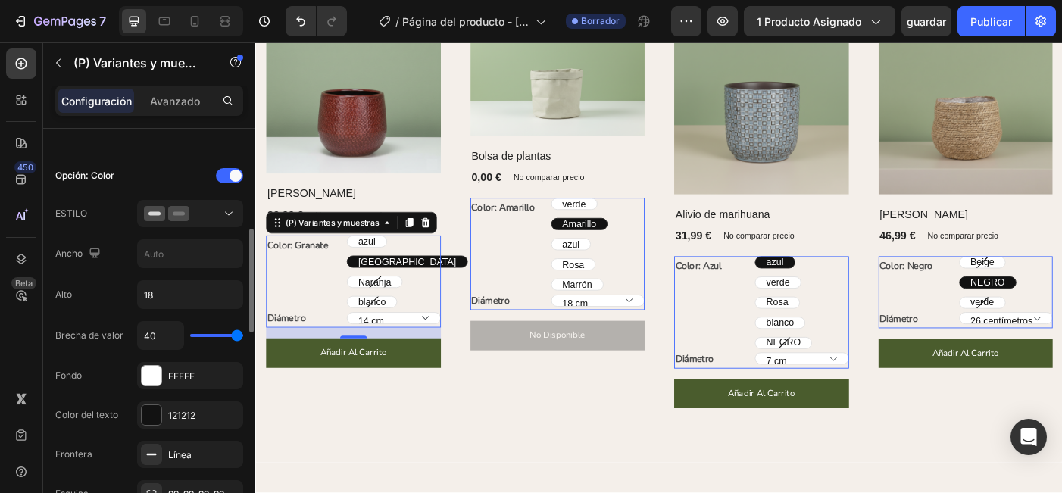
drag, startPoint x: 208, startPoint y: 339, endPoint x: 270, endPoint y: 342, distance: 62.9
click at [270, 0] on div "7 / Página del producto - 27 de septiembre, 20:29:05 Borrador Preview 1 product…" at bounding box center [531, 0] width 1062 height 0
click at [209, 382] on div "FFFFF" at bounding box center [190, 377] width 44 height 14
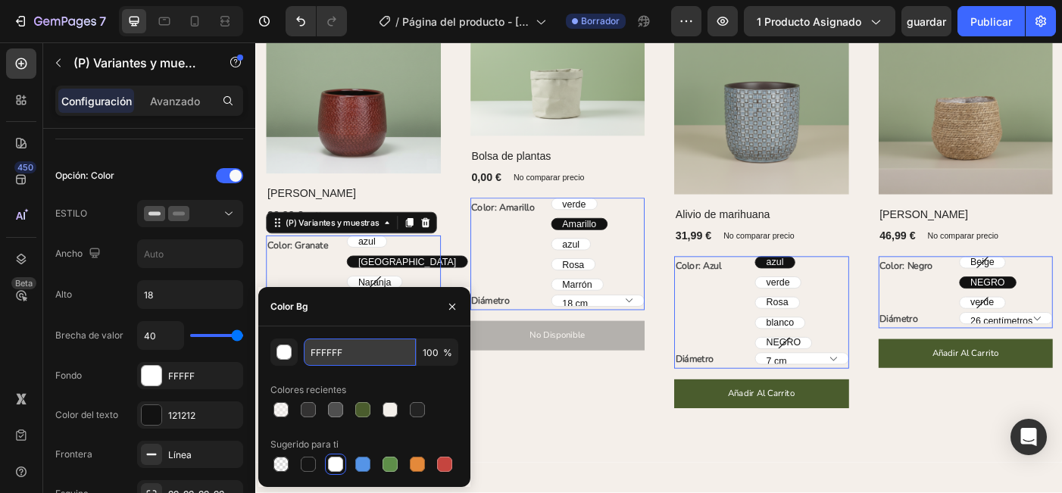
click at [359, 353] on input "FFFFFF" at bounding box center [360, 352] width 112 height 27
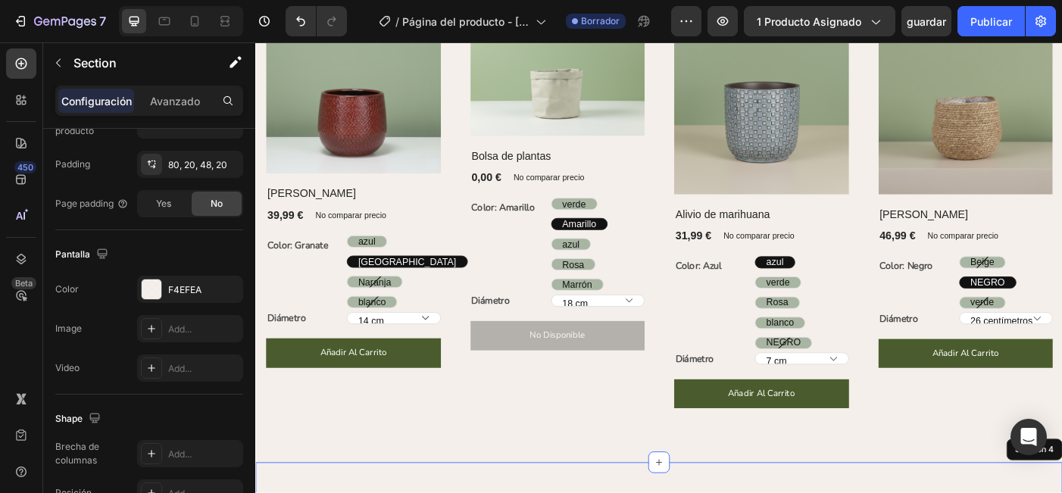
scroll to position [0, 0]
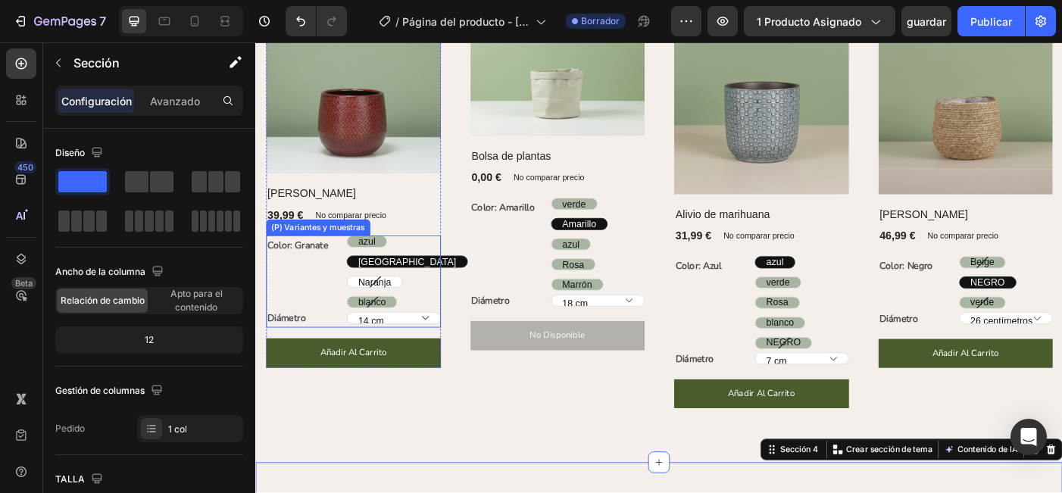
click at [405, 312] on span "Naranja" at bounding box center [388, 313] width 37 height 12
click at [357, 306] on input "Naranja Naranja Naranja" at bounding box center [357, 305] width 1 height 1
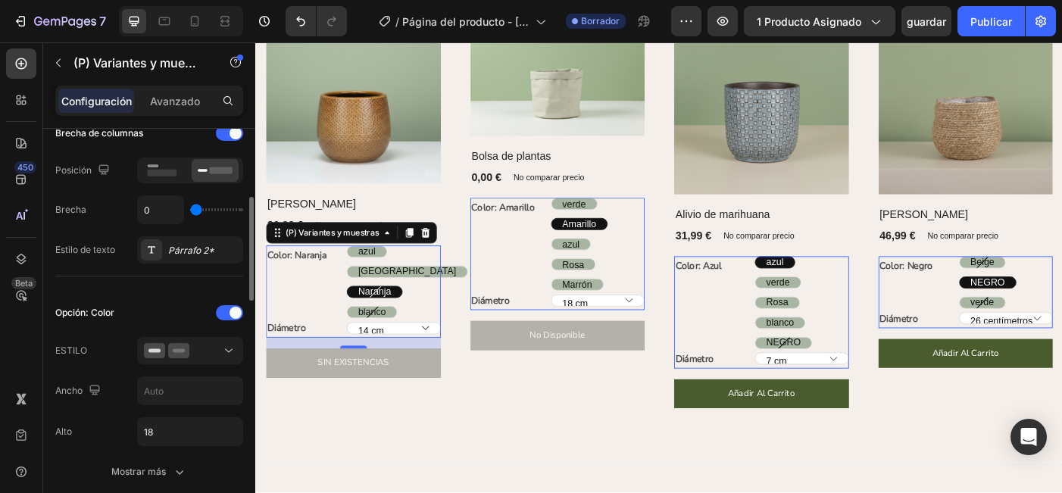
scroll to position [269, 0]
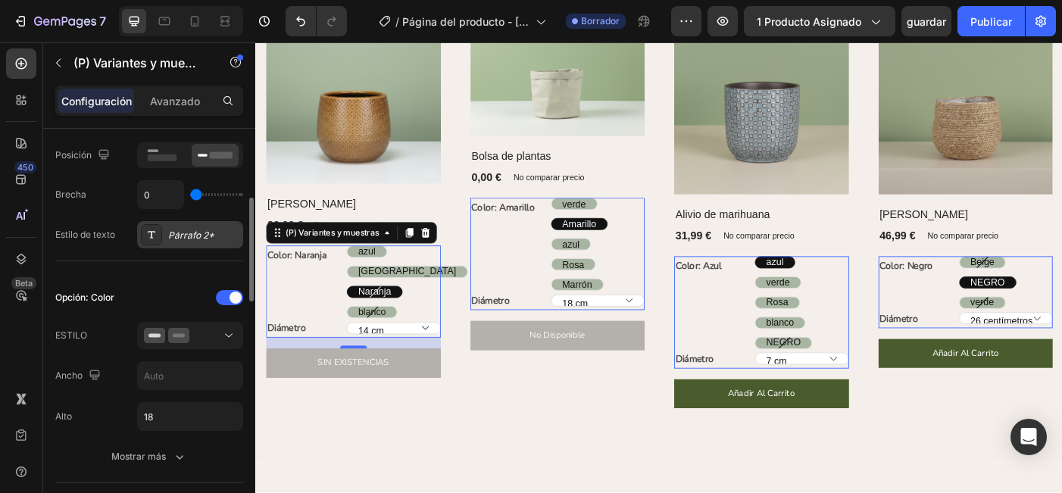
click at [190, 234] on div "Párrafo 2*" at bounding box center [203, 236] width 71 height 14
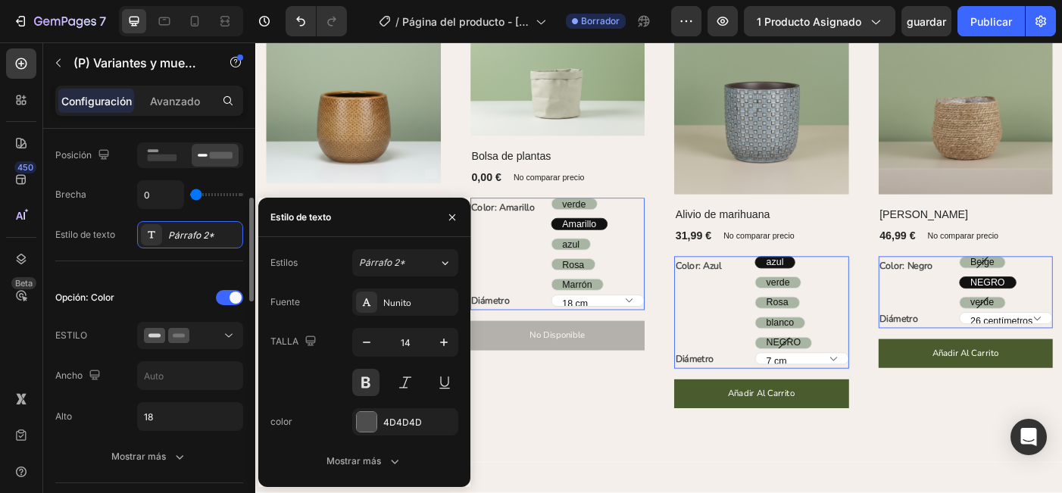
click at [150, 261] on div "Opción: Color ESTILO Ancho Alto 18 Mostrar más Opción: Diámetro ESTILO Ancho 10…" at bounding box center [149, 487] width 188 height 453
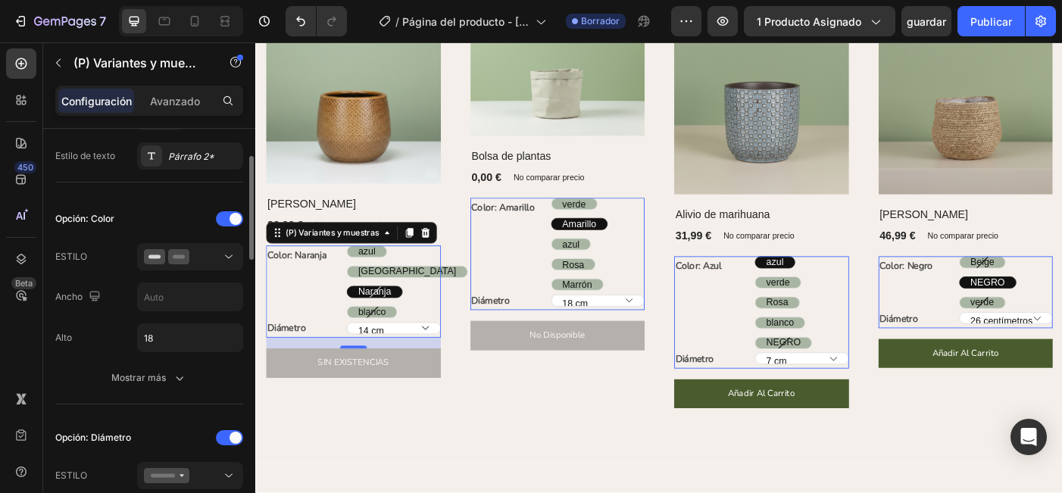
scroll to position [348, 0]
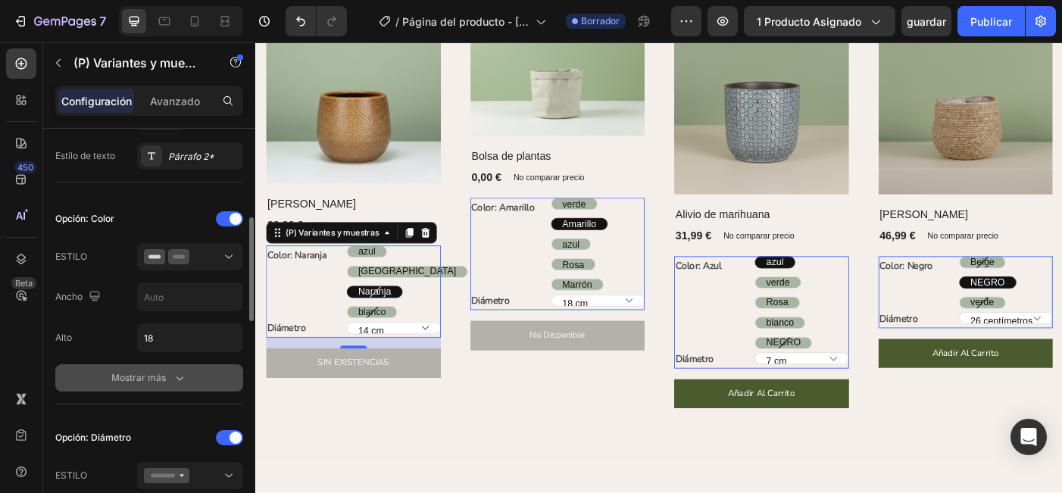
click at [167, 386] on div "Mostrar más" at bounding box center [149, 377] width 76 height 15
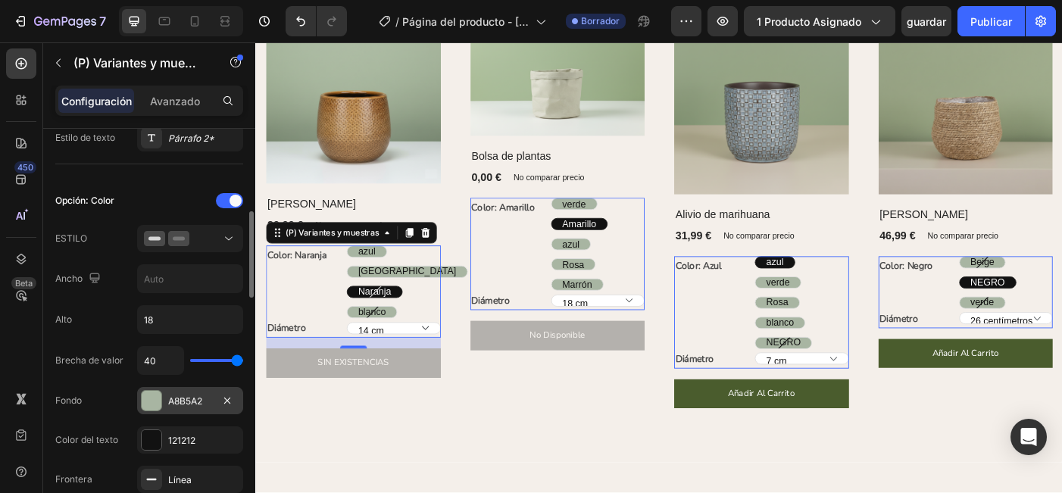
scroll to position [370, 0]
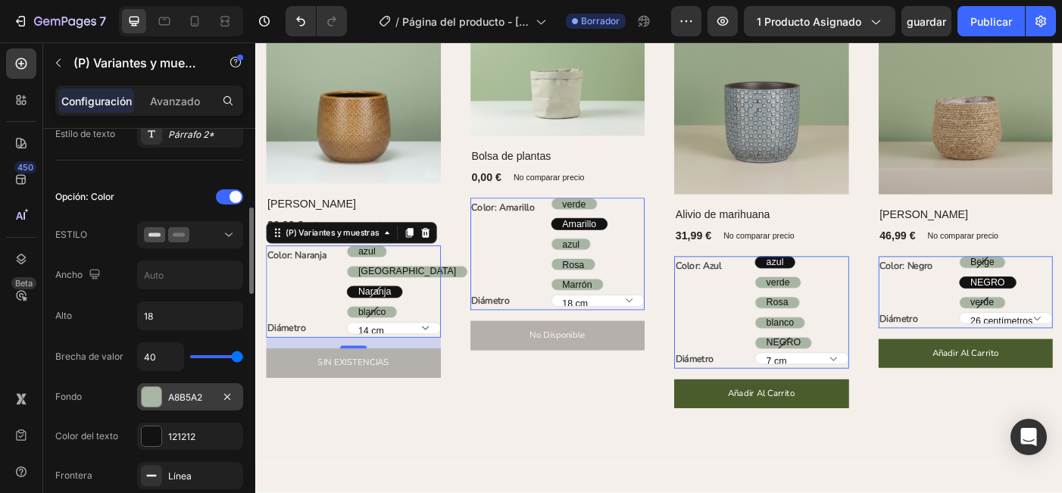
click at [201, 408] on div "A8B5A2" at bounding box center [190, 396] width 106 height 27
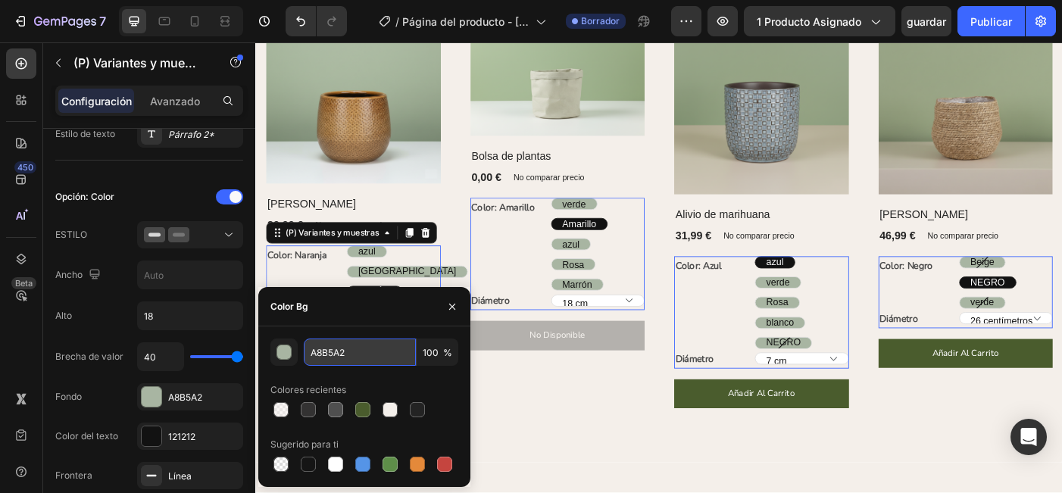
click at [358, 351] on input "A8B5A2" at bounding box center [360, 352] width 112 height 27
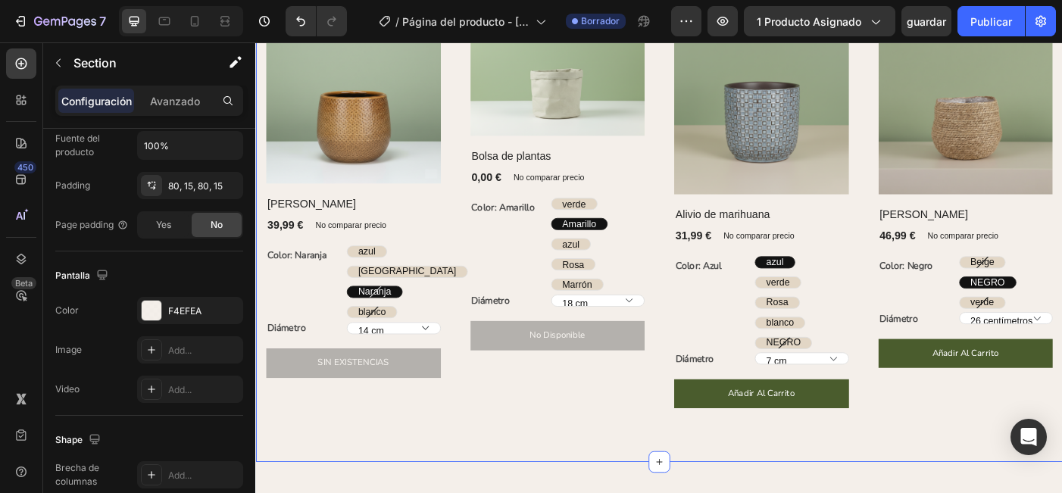
click at [617, 482] on div "Explore nuestros más vendidos Encabezado Fila (P) Imágenes Fila Olla Gabriel (P…" at bounding box center [709, 200] width 909 height 631
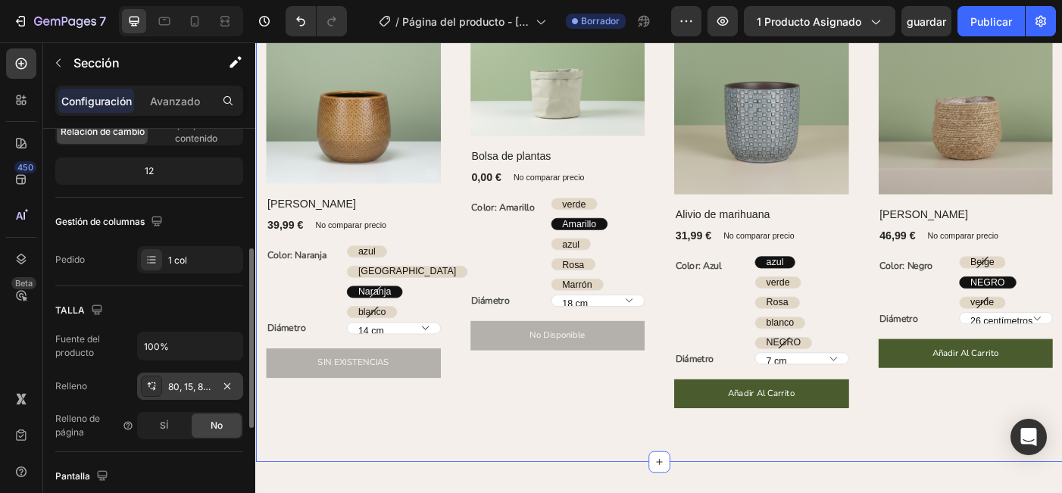
scroll to position [201, 0]
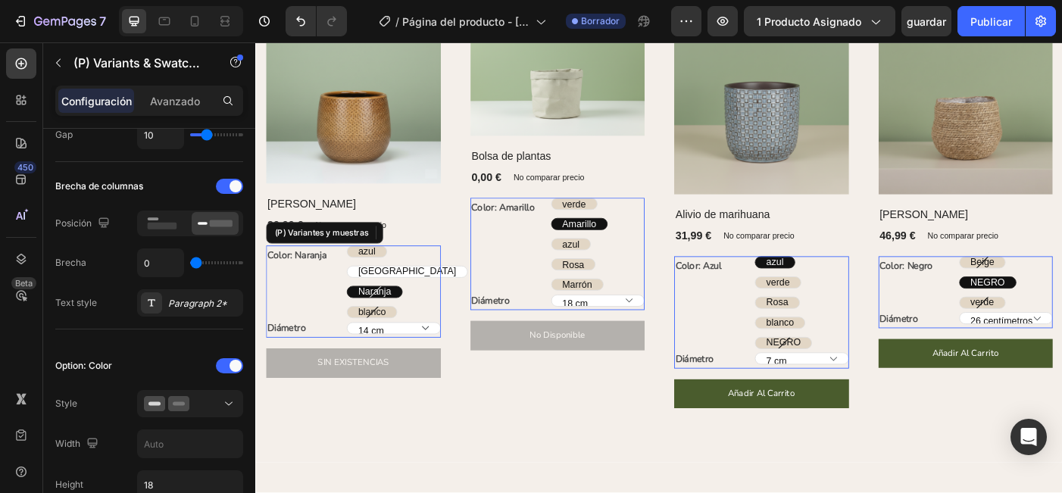
click at [419, 302] on div "Granada" at bounding box center [425, 301] width 135 height 31
click at [357, 295] on input "Granada Granada Granada" at bounding box center [357, 294] width 1 height 1
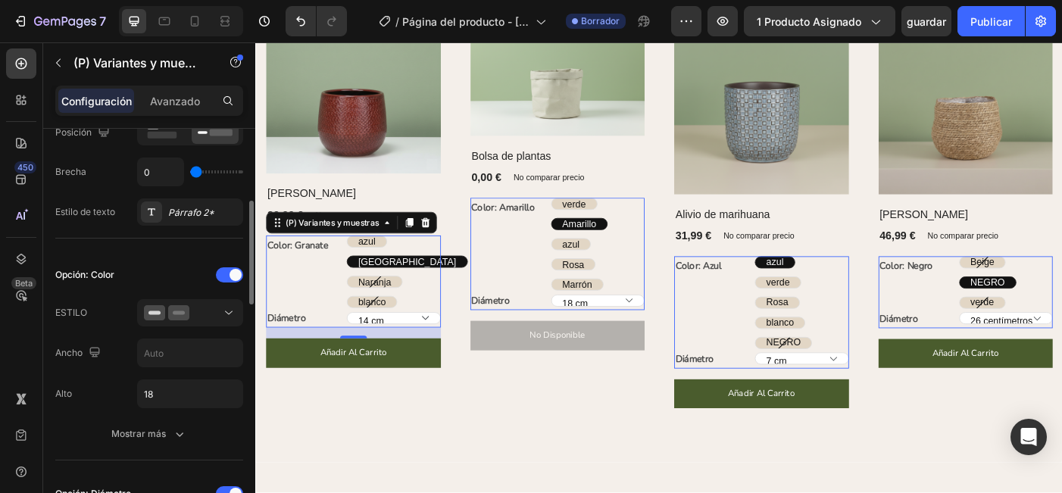
scroll to position [304, 0]
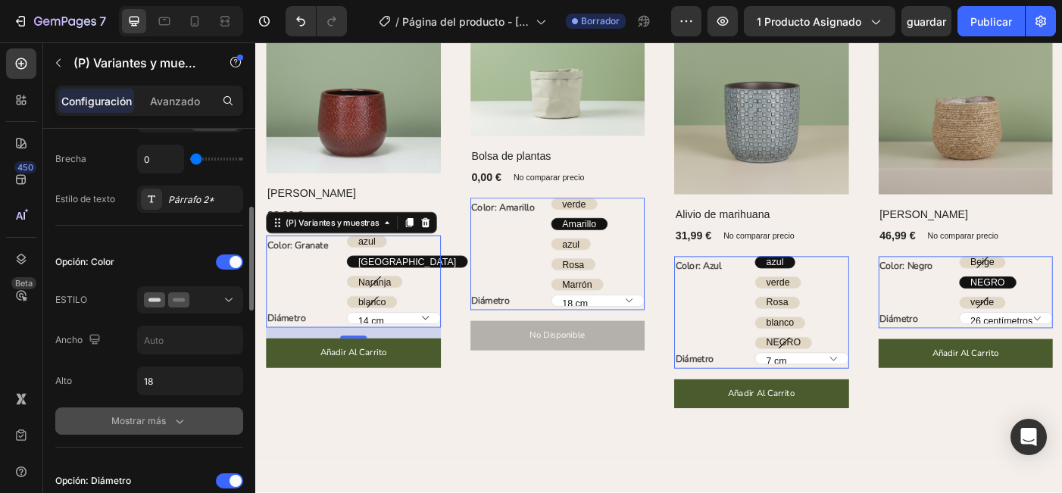
click at [162, 411] on button "Mostrar más" at bounding box center [149, 420] width 188 height 27
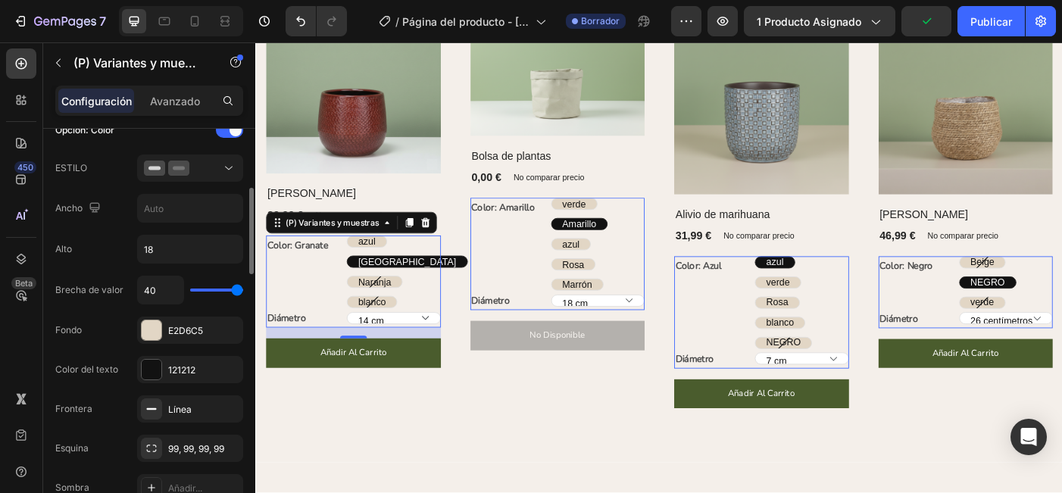
scroll to position [457, 0]
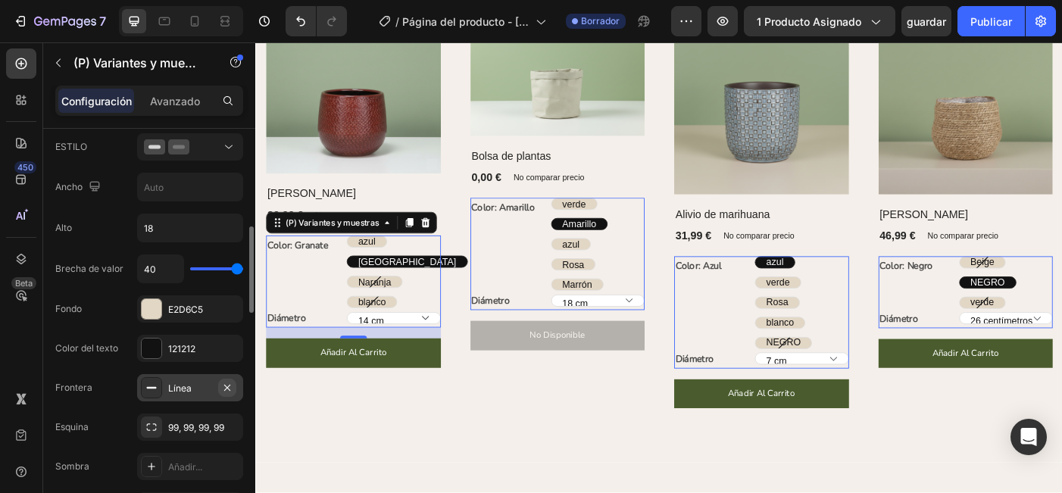
click at [226, 389] on icon "button" at bounding box center [227, 388] width 12 height 12
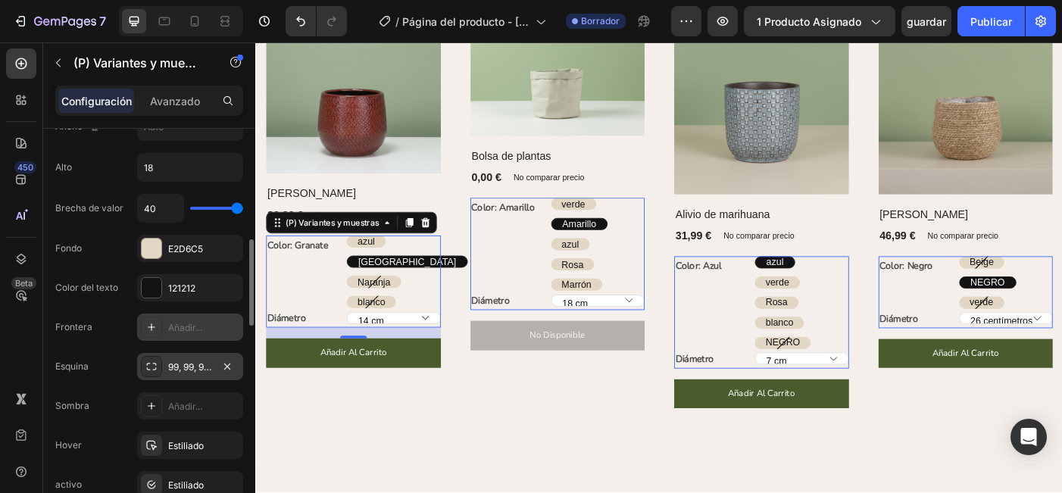
scroll to position [522, 0]
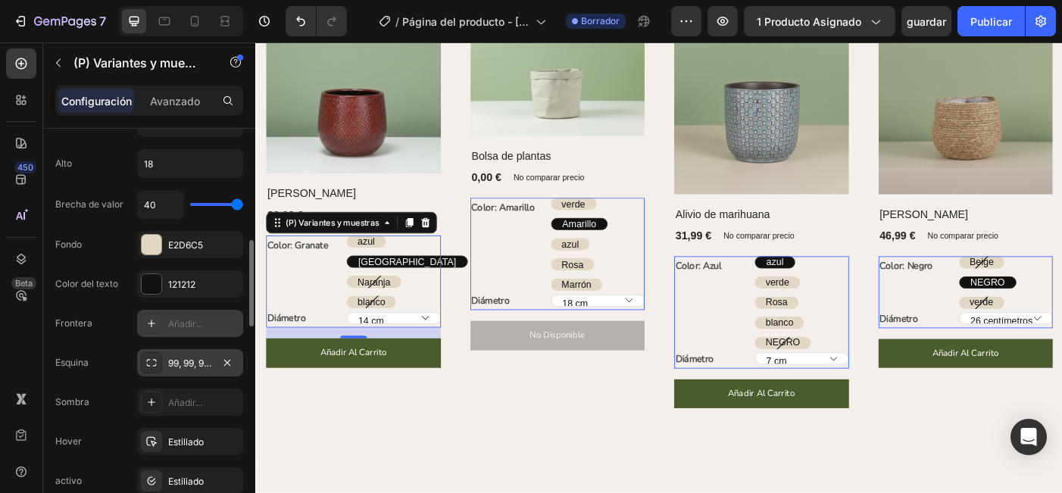
click at [187, 368] on div "99, 99, 99, 99" at bounding box center [190, 364] width 44 height 14
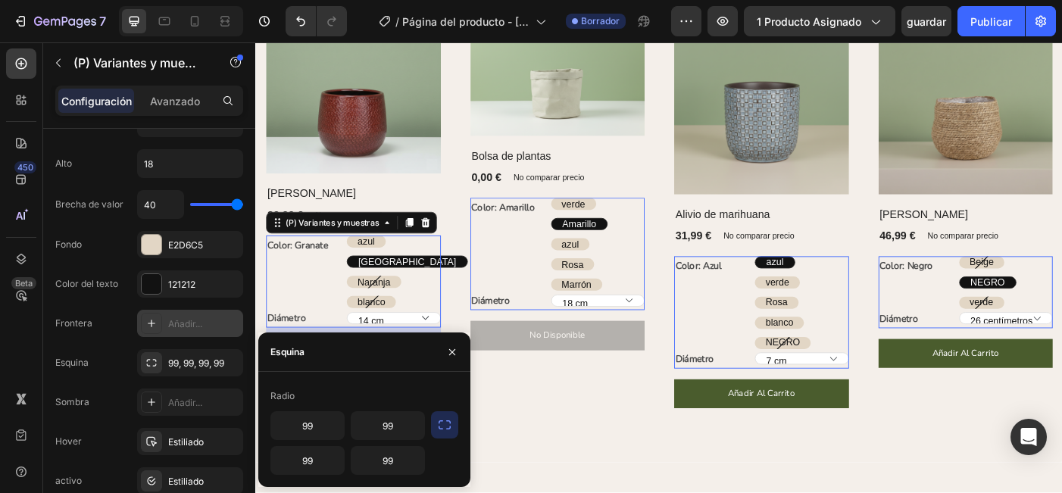
click at [442, 429] on icon "button" at bounding box center [445, 424] width 12 height 9
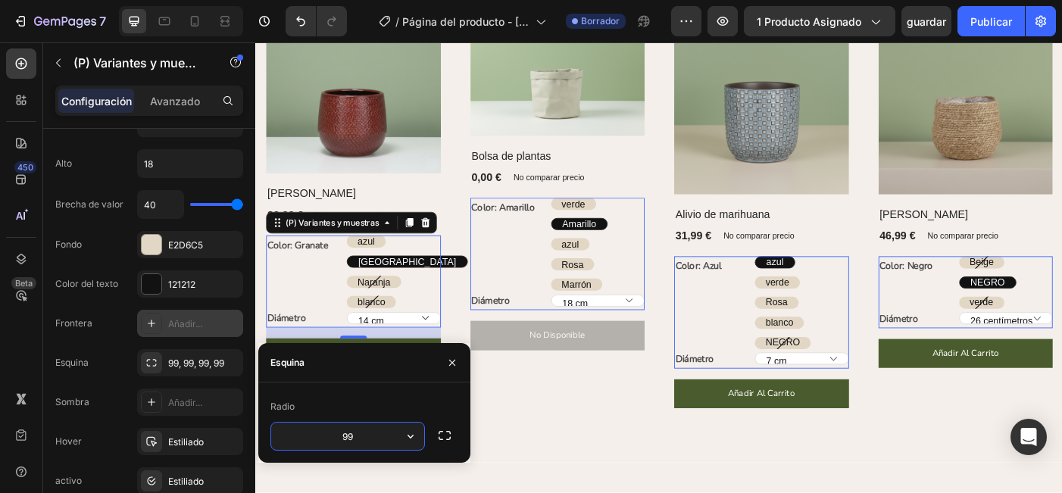
click at [370, 439] on input "99" at bounding box center [347, 436] width 153 height 27
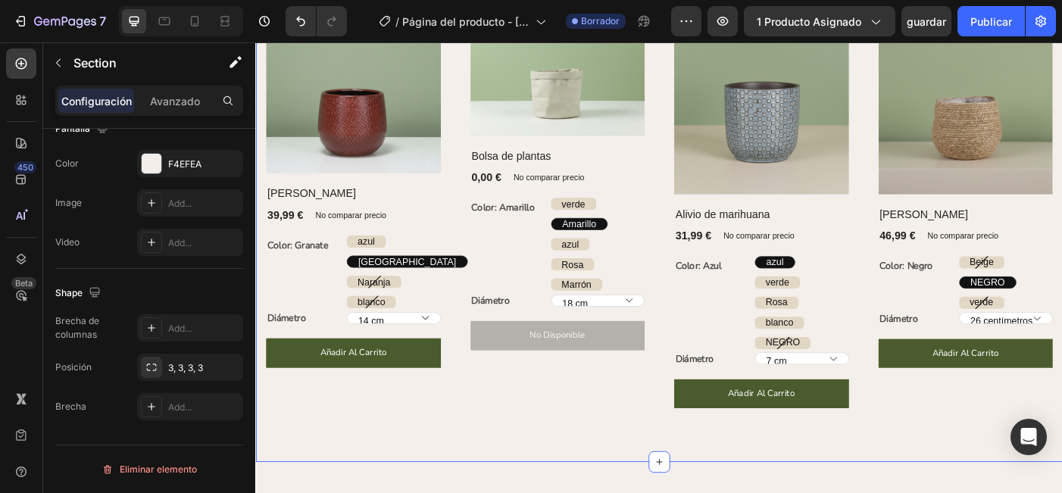
click at [564, 480] on div "Explore nuestros más vendidos Encabezado Fila (P) Imágenes Fila Olla Gabriel (P…" at bounding box center [709, 200] width 909 height 631
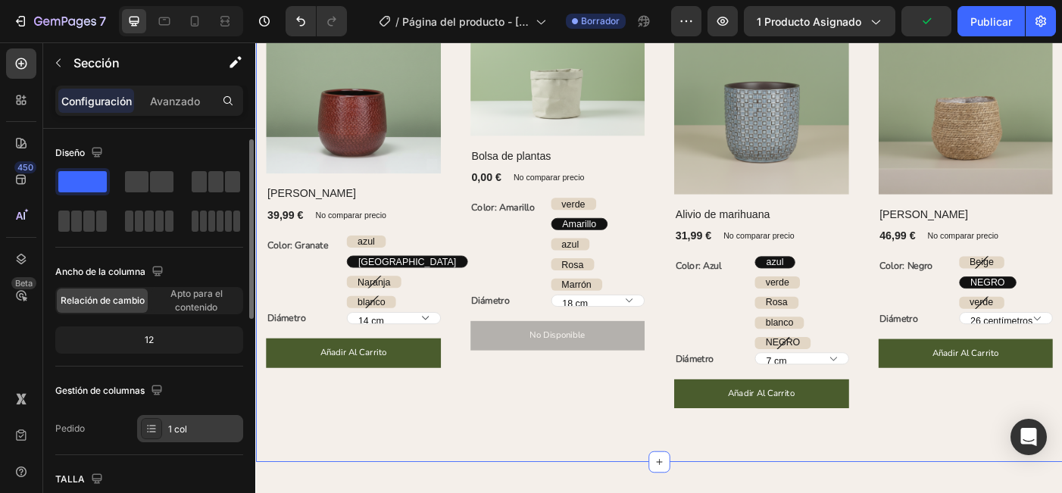
scroll to position [25, 0]
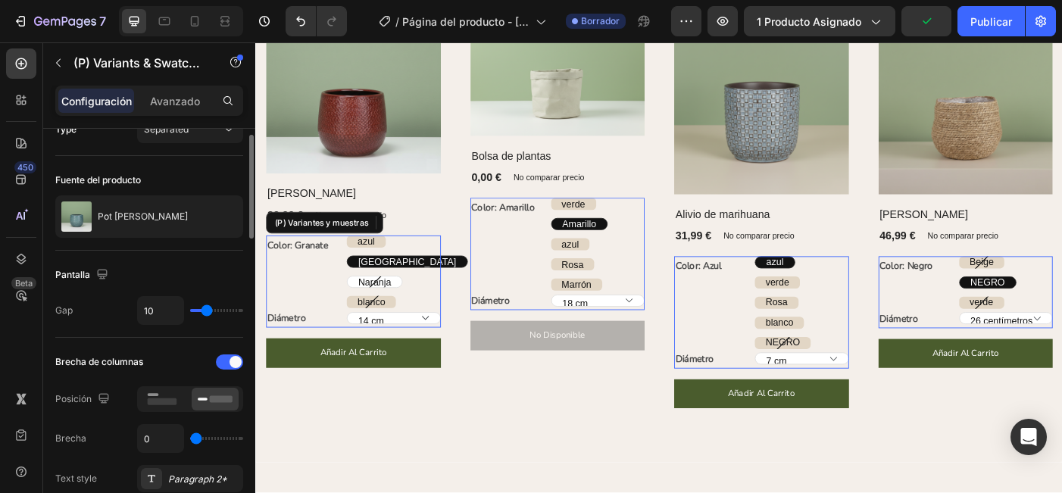
click at [414, 317] on div "Naranja" at bounding box center [388, 313] width 61 height 31
click at [357, 306] on input "Naranja Naranja Naranja" at bounding box center [357, 305] width 1 height 1
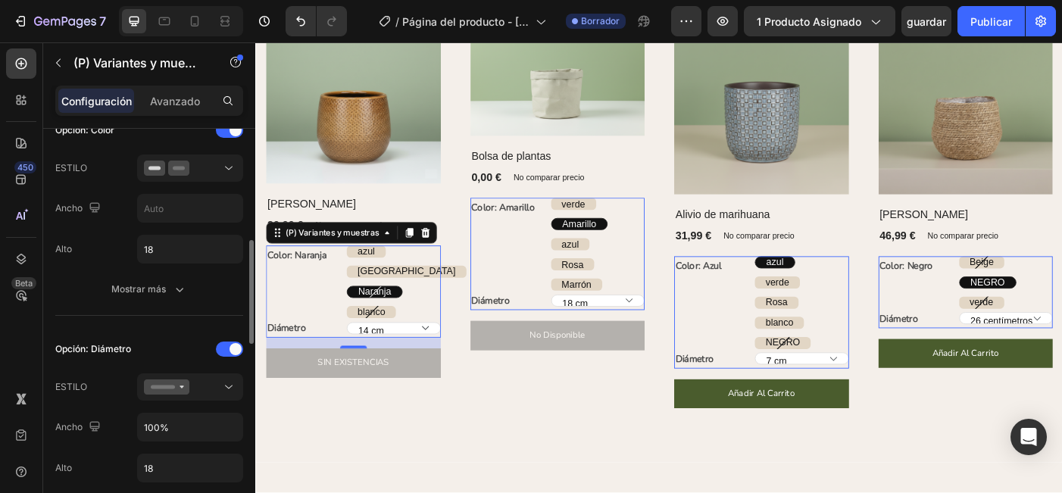
scroll to position [457, 0]
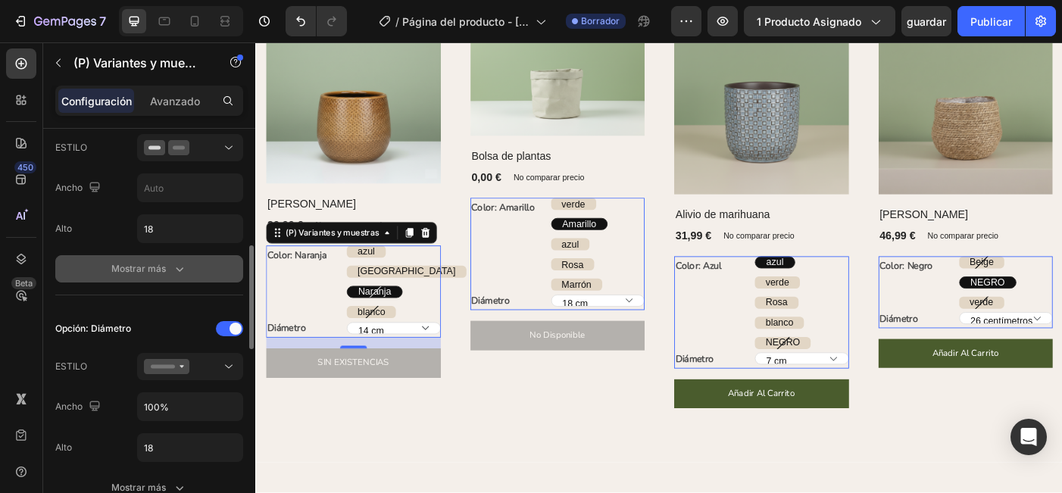
click at [165, 270] on div "Mostrar más" at bounding box center [149, 268] width 76 height 15
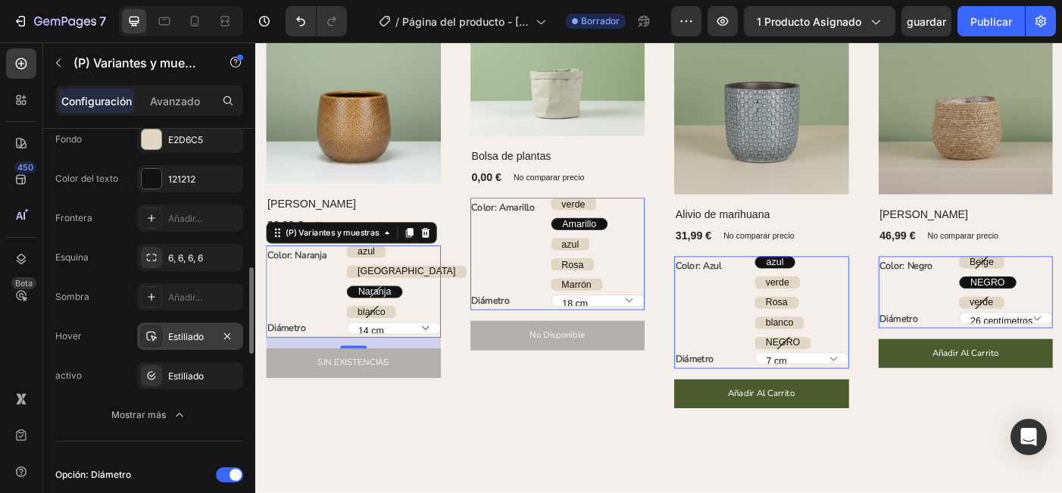
scroll to position [631, 0]
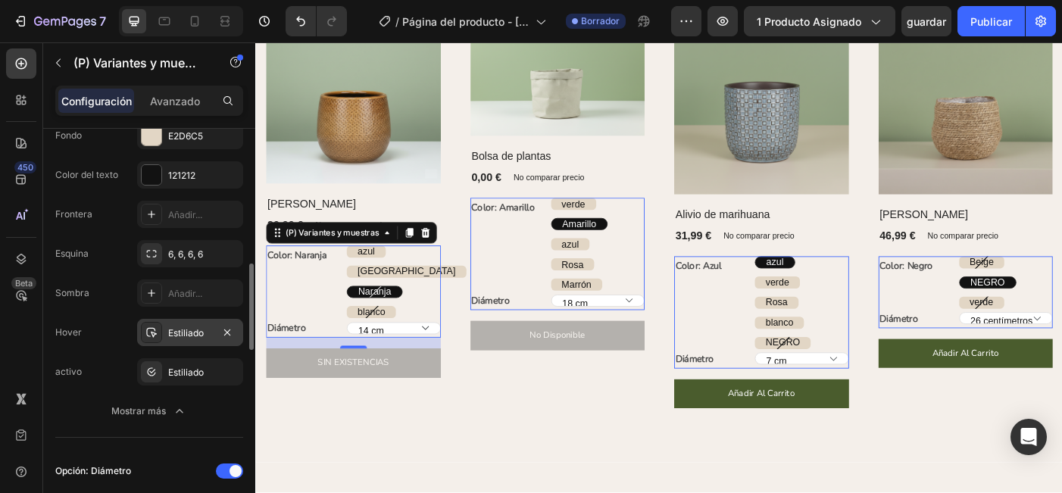
click at [185, 331] on div "Estiliado" at bounding box center [190, 333] width 44 height 14
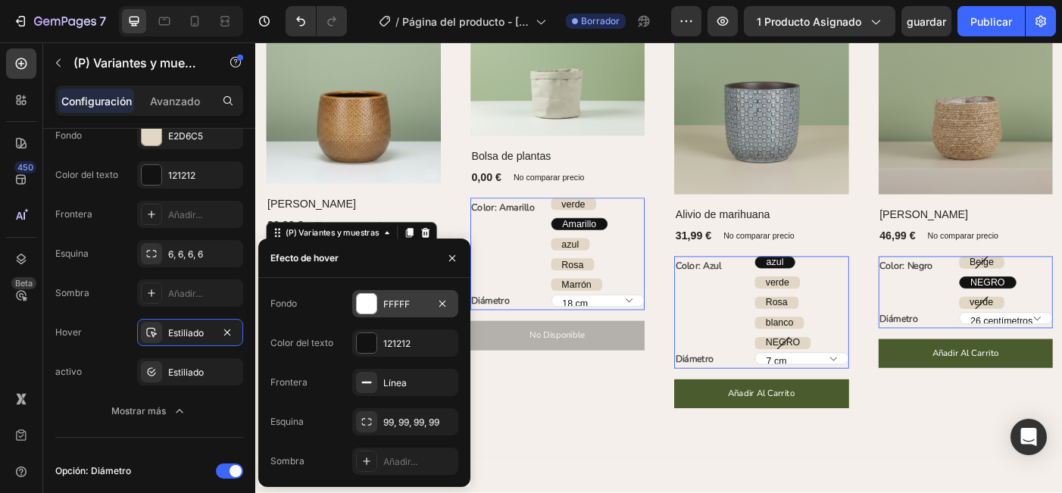
click at [398, 302] on div "FFFFF" at bounding box center [405, 305] width 44 height 14
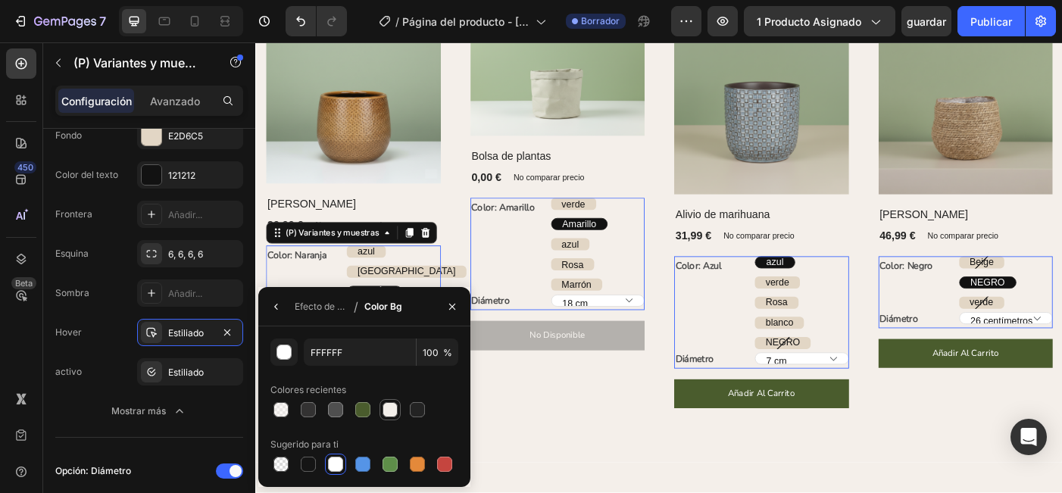
click at [389, 410] on div at bounding box center [389, 409] width 15 height 15
click at [116, 385] on div "activo Estiliado" at bounding box center [149, 371] width 188 height 27
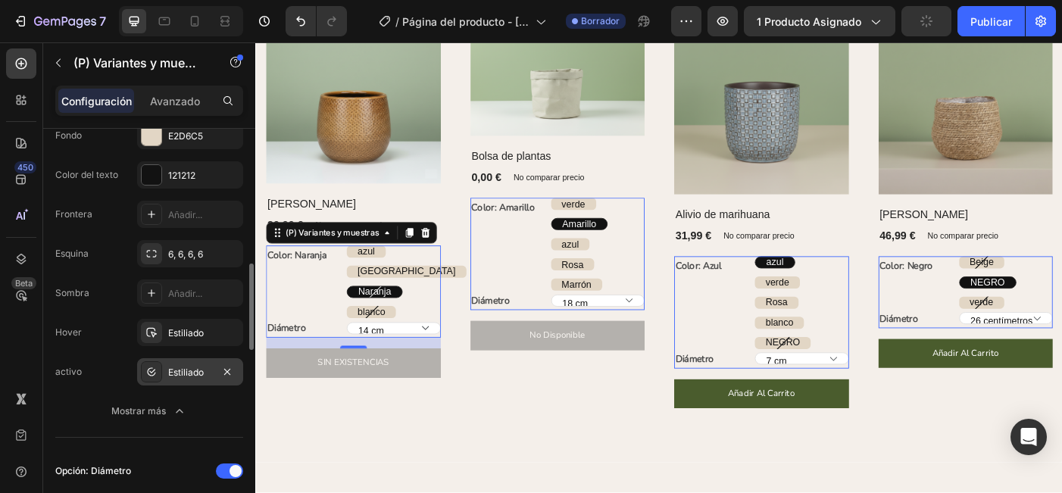
click at [184, 373] on div "Estiliado" at bounding box center [190, 373] width 44 height 14
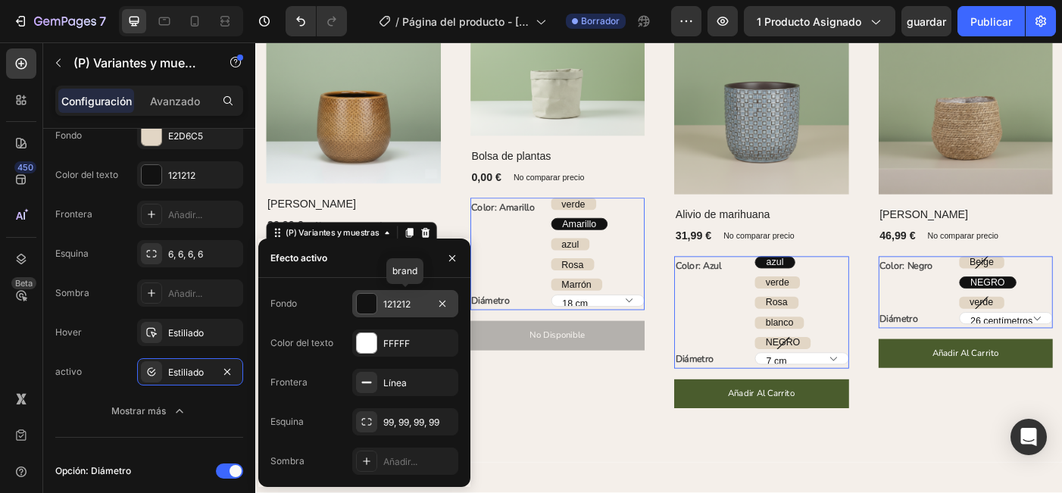
click at [413, 307] on div "121212" at bounding box center [405, 305] width 44 height 14
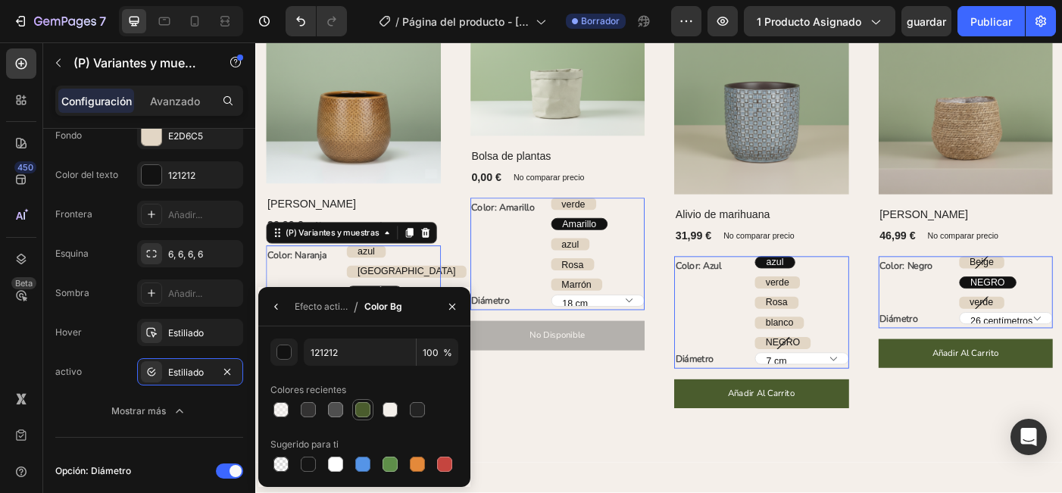
click at [360, 406] on div at bounding box center [362, 409] width 15 height 15
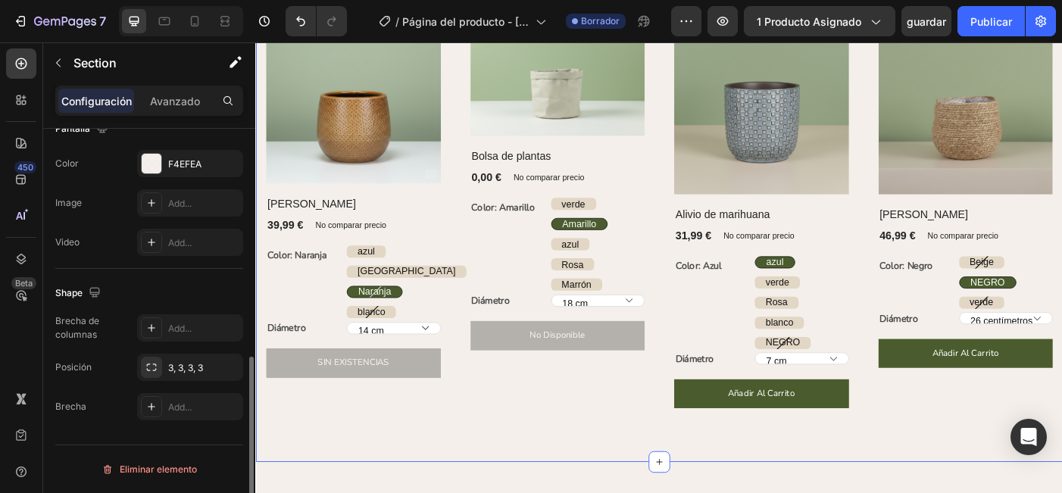
click at [593, 492] on div "Explore nuestros más vendidos Encabezado Fila (P) Imágenes Fila Olla Gabriel (P…" at bounding box center [709, 200] width 909 height 631
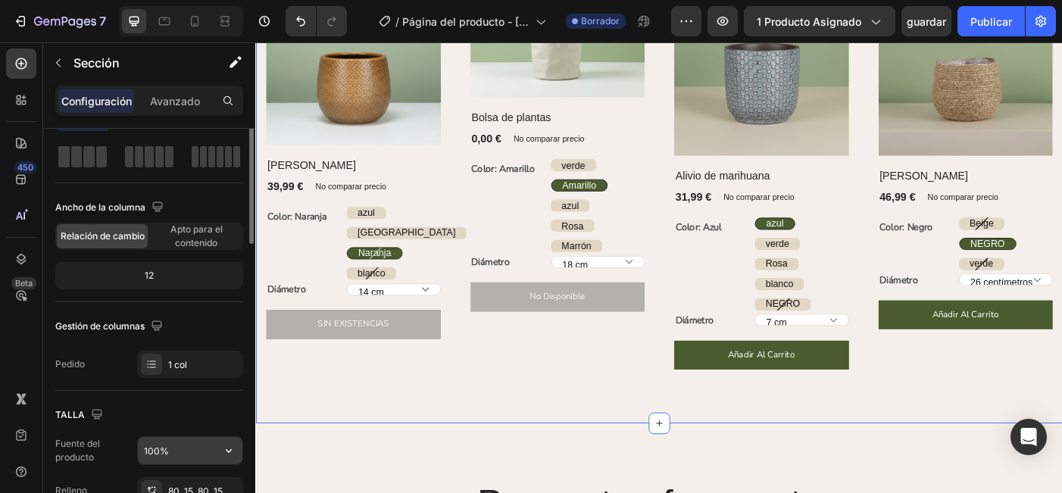
scroll to position [0, 0]
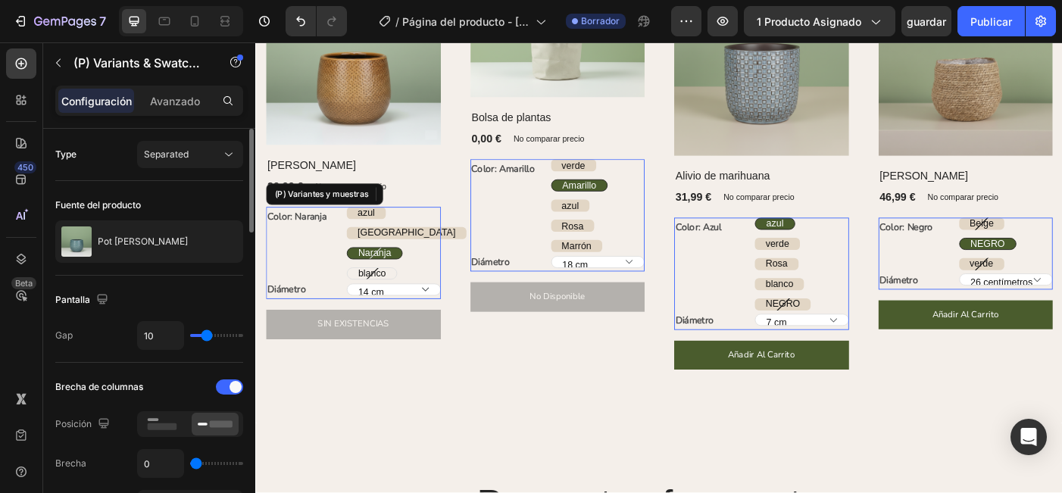
click at [392, 302] on span "blanco" at bounding box center [385, 302] width 31 height 12
click at [357, 296] on input "blanco blanco blanco" at bounding box center [357, 295] width 1 height 1
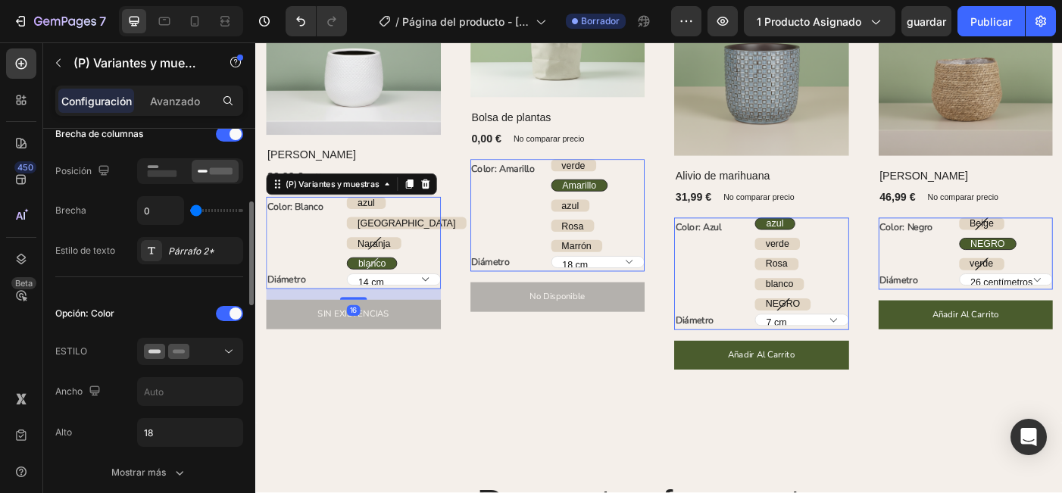
scroll to position [260, 0]
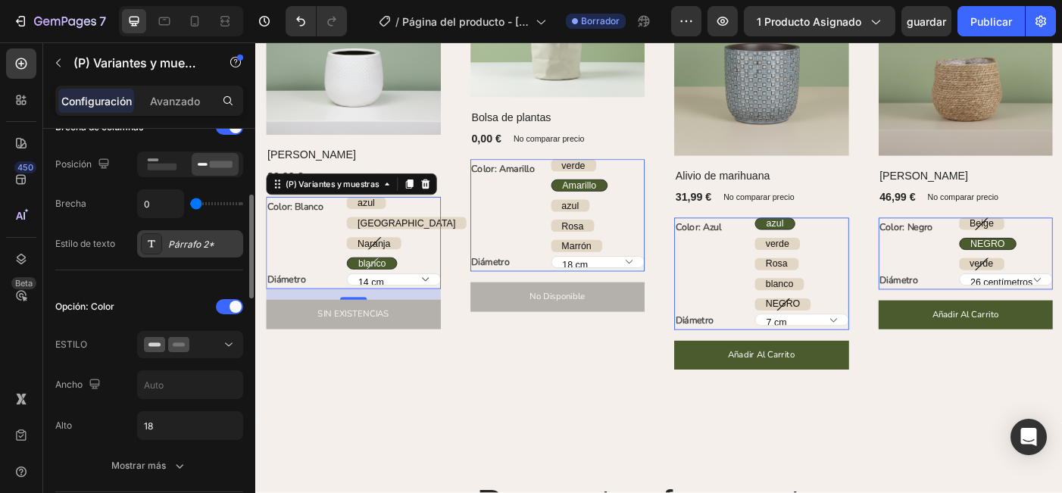
click at [185, 250] on div "Párrafo 2*" at bounding box center [203, 245] width 71 height 14
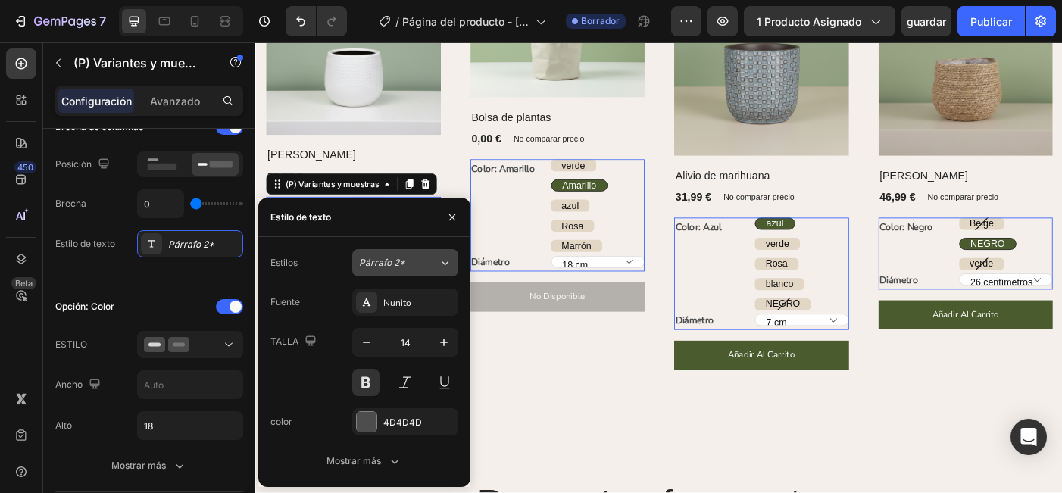
click at [380, 259] on span "Párrafo 2*" at bounding box center [382, 263] width 46 height 14
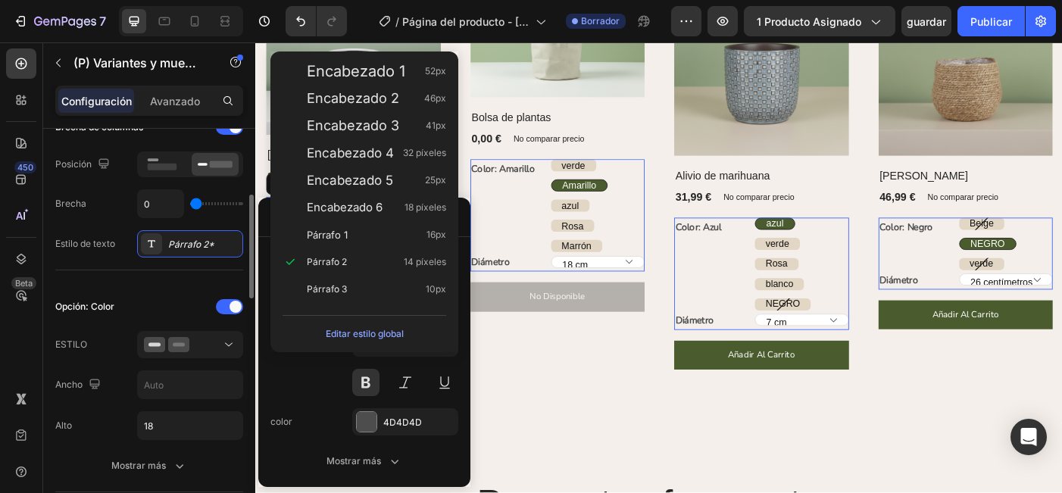
click at [186, 0] on body "7 / Página del producto - 27 de septiembre, 20:29:05 Borrador Preview 1 product…" at bounding box center [531, 0] width 1062 height 0
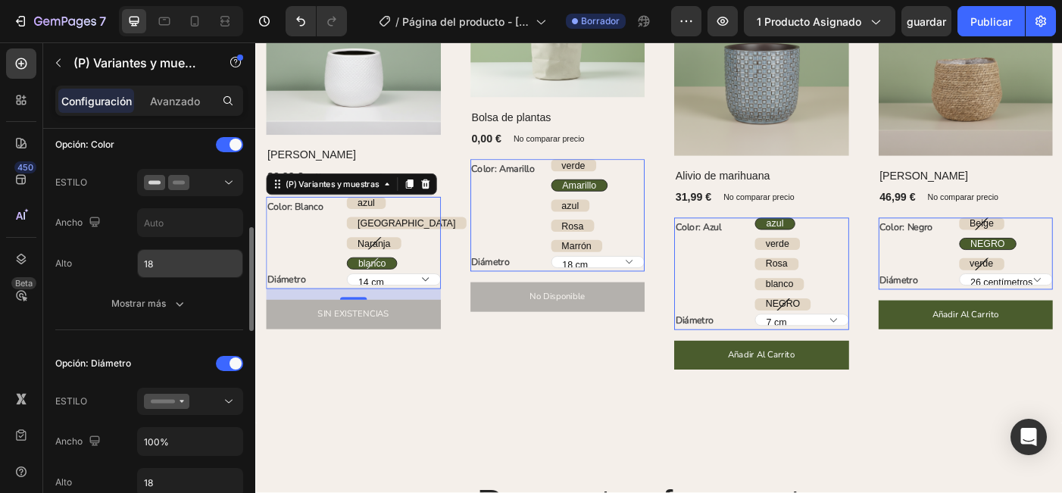
scroll to position [423, 0]
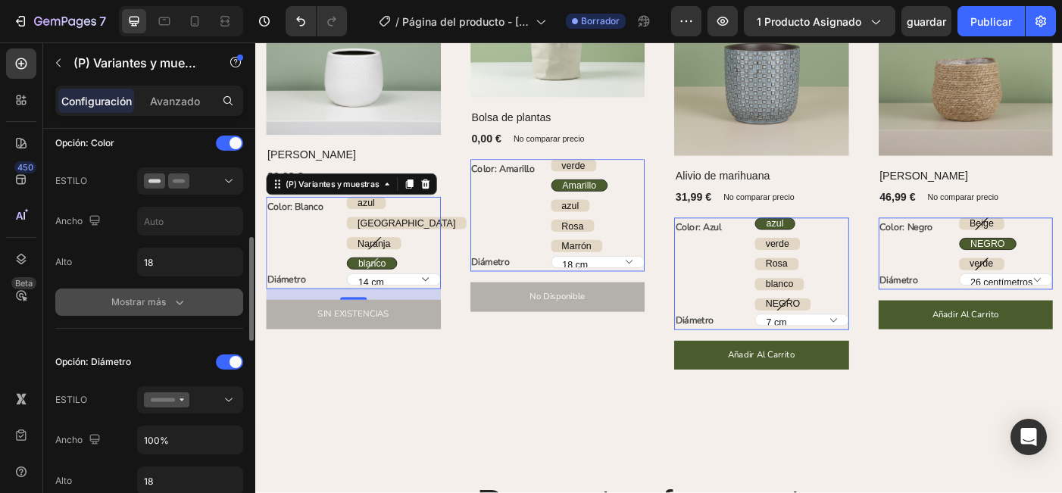
click at [158, 310] on div "Mostrar más" at bounding box center [149, 302] width 76 height 15
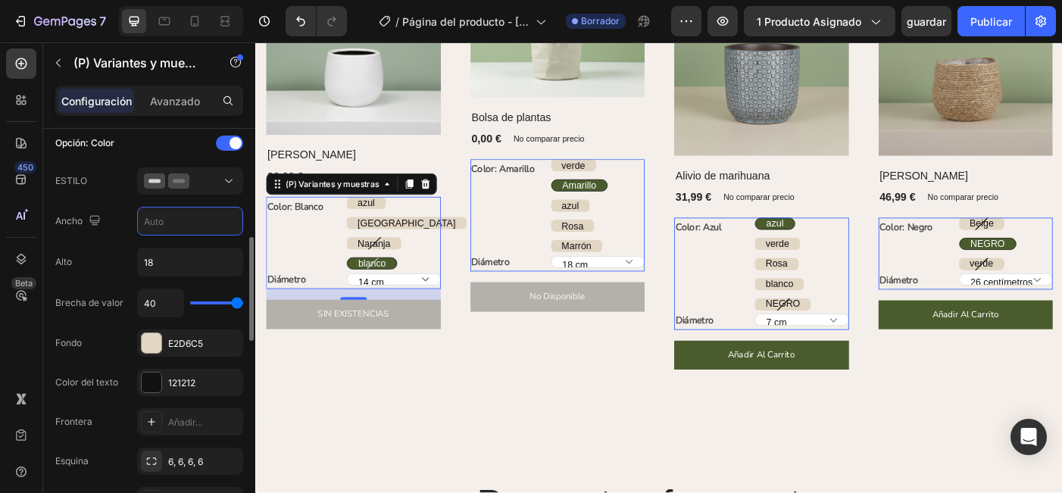
click at [204, 235] on input "text" at bounding box center [190, 221] width 105 height 27
click at [101, 267] on div "Alto 18" at bounding box center [149, 262] width 188 height 29
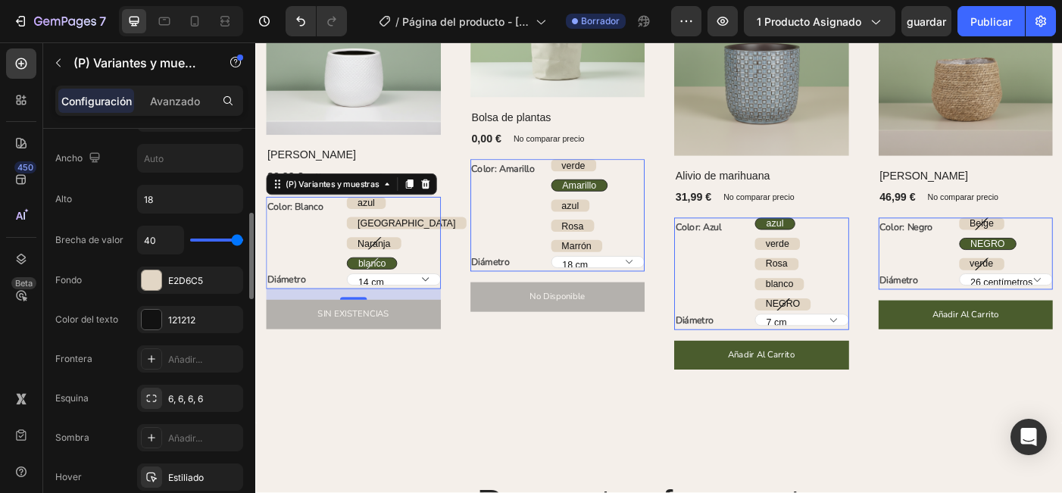
scroll to position [487, 0]
click at [182, 199] on input "18" at bounding box center [190, 198] width 105 height 27
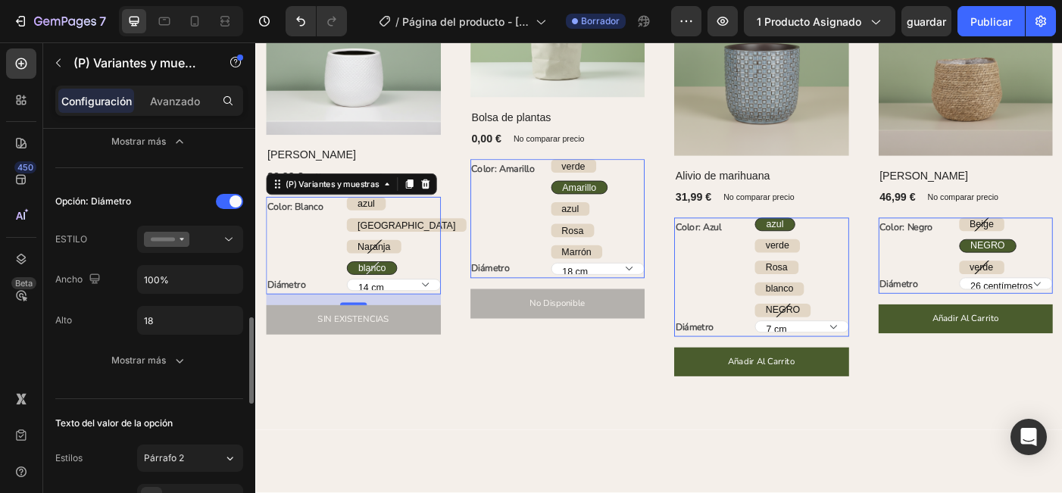
scroll to position [901, 0]
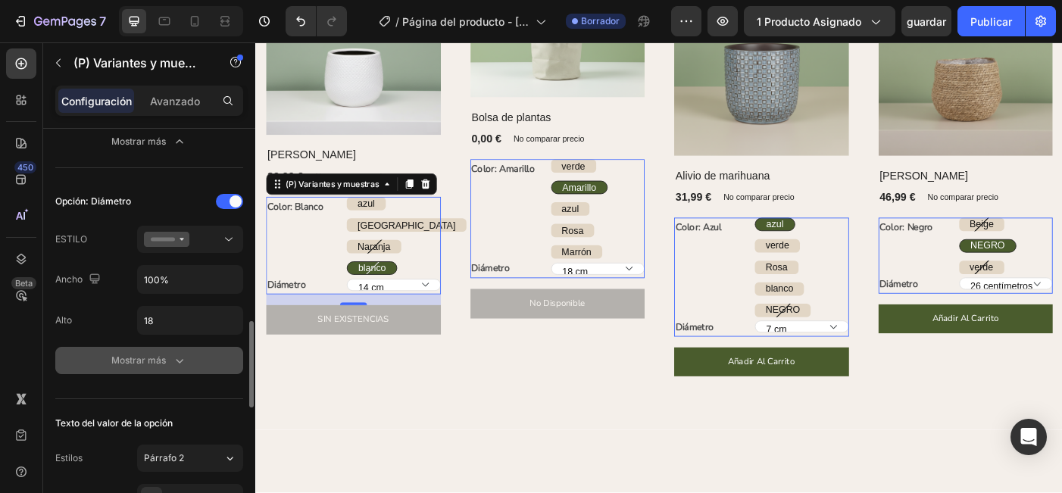
click at [158, 357] on div "Mostrar más" at bounding box center [149, 360] width 76 height 15
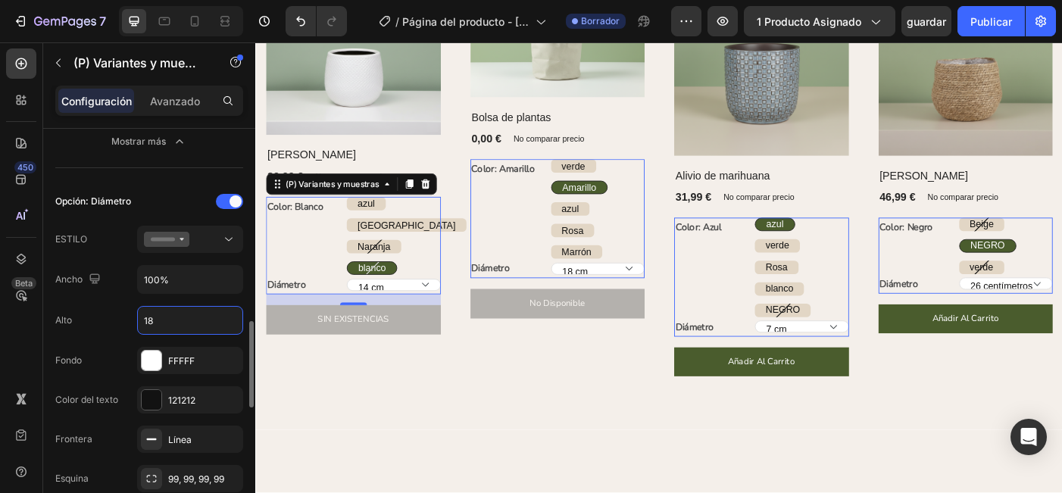
click at [185, 327] on input "18" at bounding box center [190, 320] width 105 height 27
click at [200, 363] on div "FFFFF" at bounding box center [190, 361] width 44 height 14
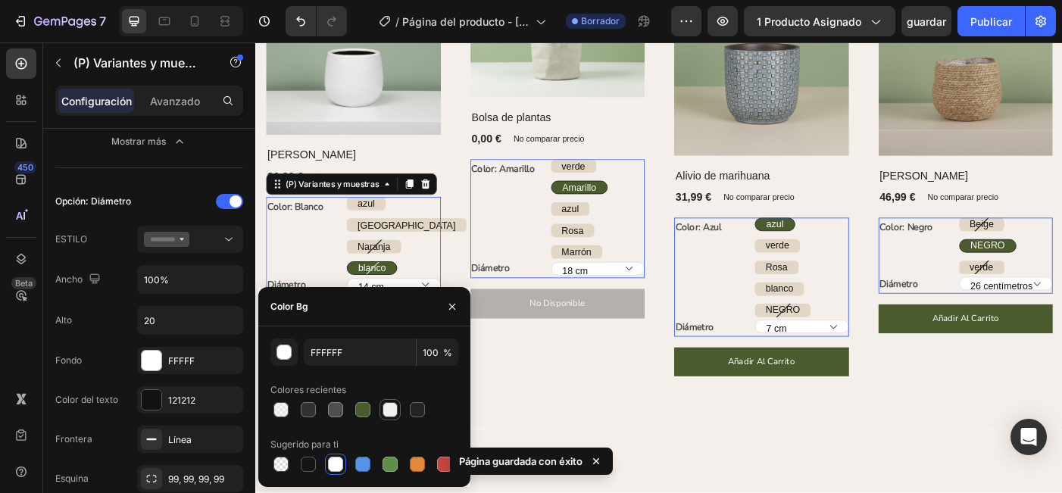
click at [391, 415] on div at bounding box center [389, 409] width 15 height 15
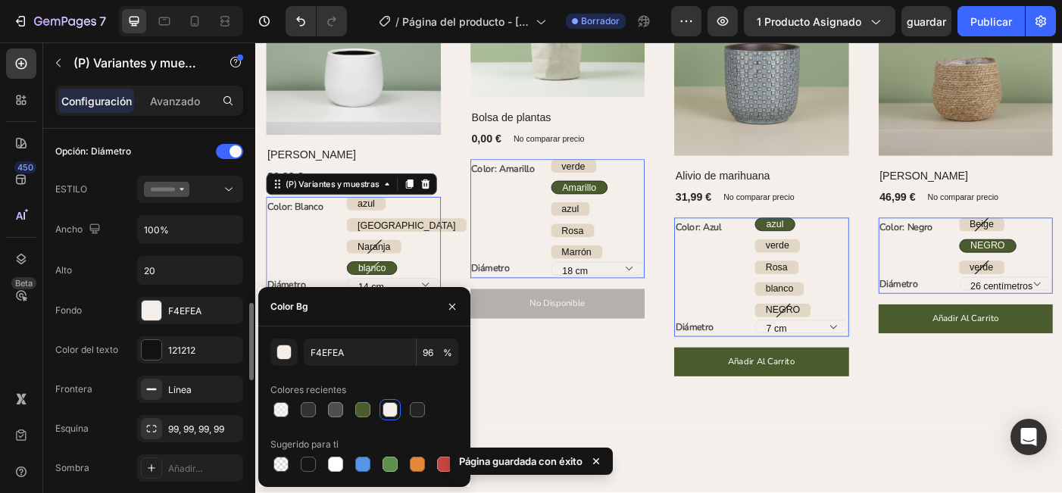
scroll to position [950, 0]
click at [226, 388] on icon "button" at bounding box center [227, 389] width 6 height 6
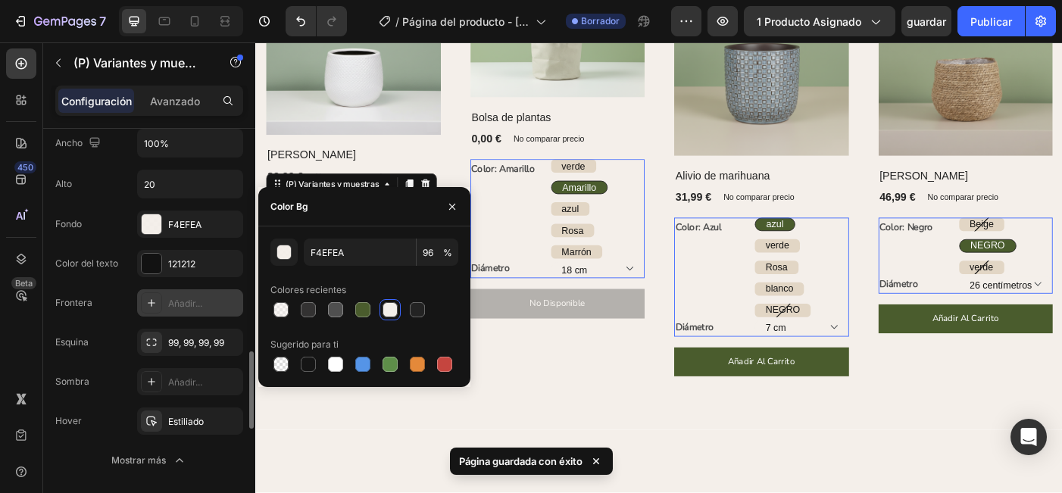
scroll to position [1066, 0]
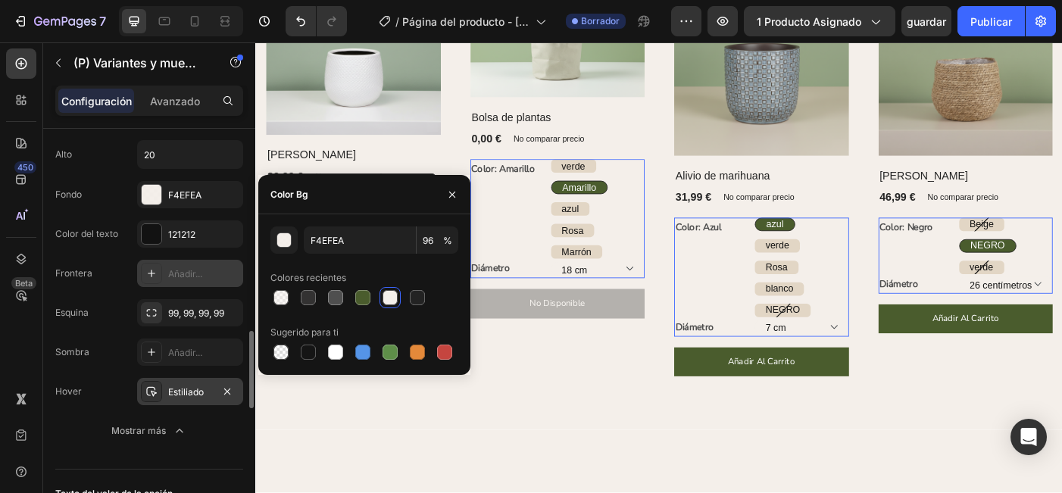
click at [186, 393] on div "Estiliado" at bounding box center [190, 393] width 44 height 14
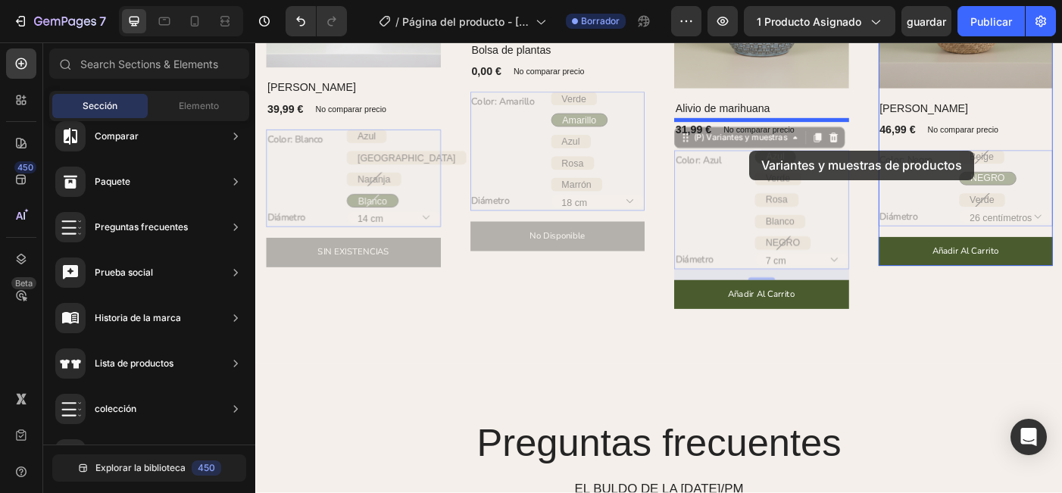
scroll to position [1461, 0]
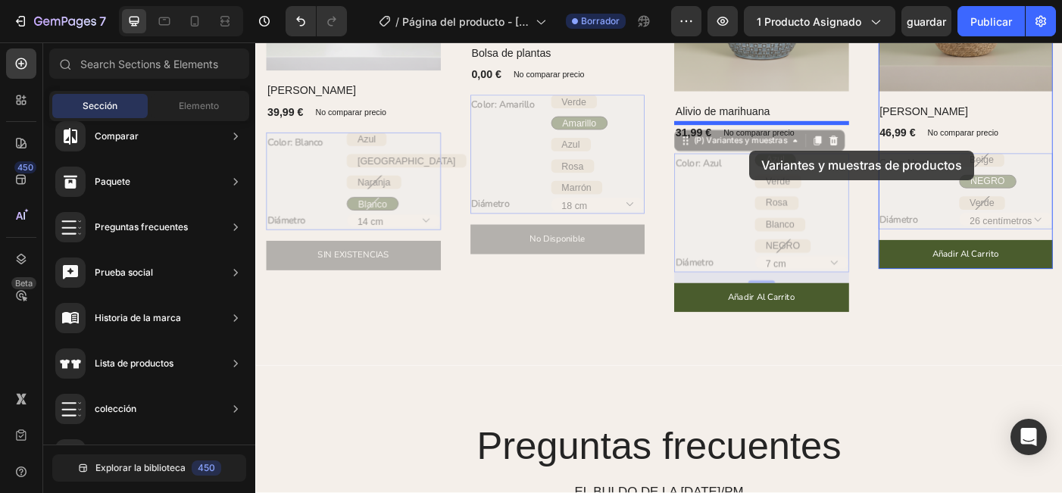
click at [812, 164] on div at bounding box center [709, 209] width 909 height 3257
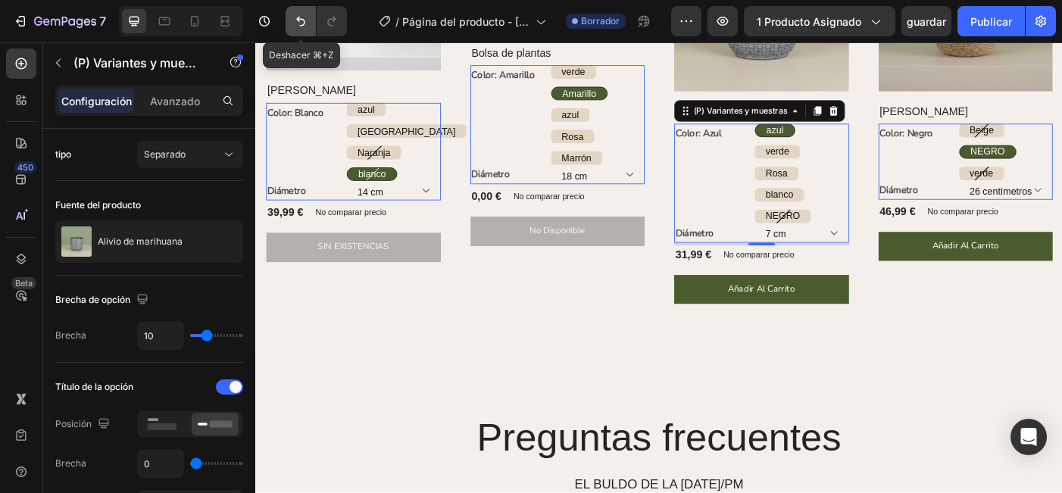
click at [295, 11] on button "Deshacer/Rehacer" at bounding box center [301, 21] width 30 height 30
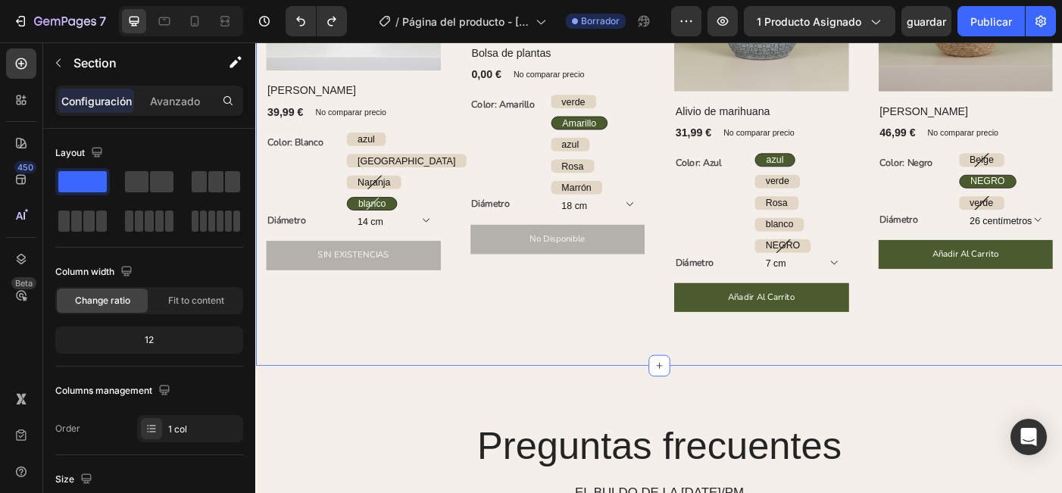
click at [552, 397] on div "Explore nuestros más vendidos Encabezado Fila (P) Imágenes Fila Olla Gabriel (P…" at bounding box center [709, 87] width 909 height 638
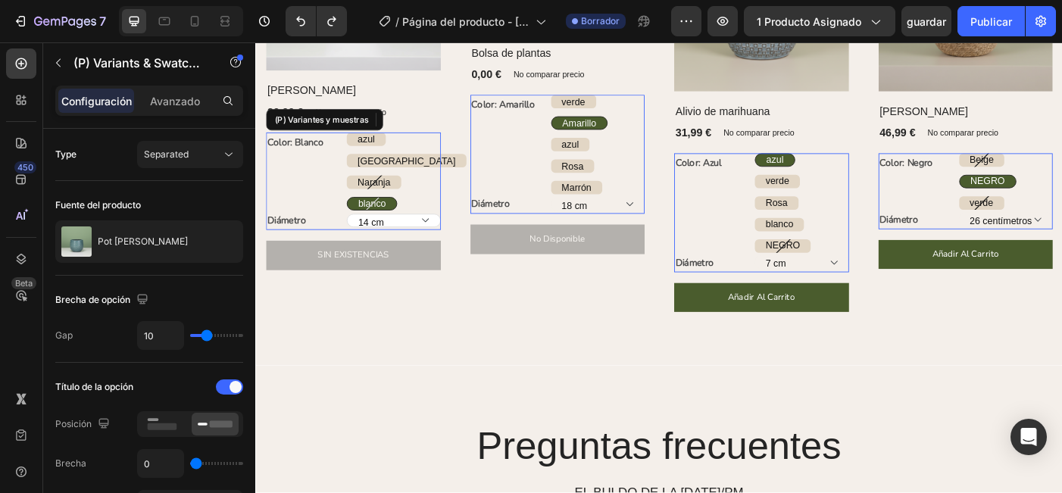
click at [414, 244] on select "14 cm" at bounding box center [410, 243] width 106 height 15
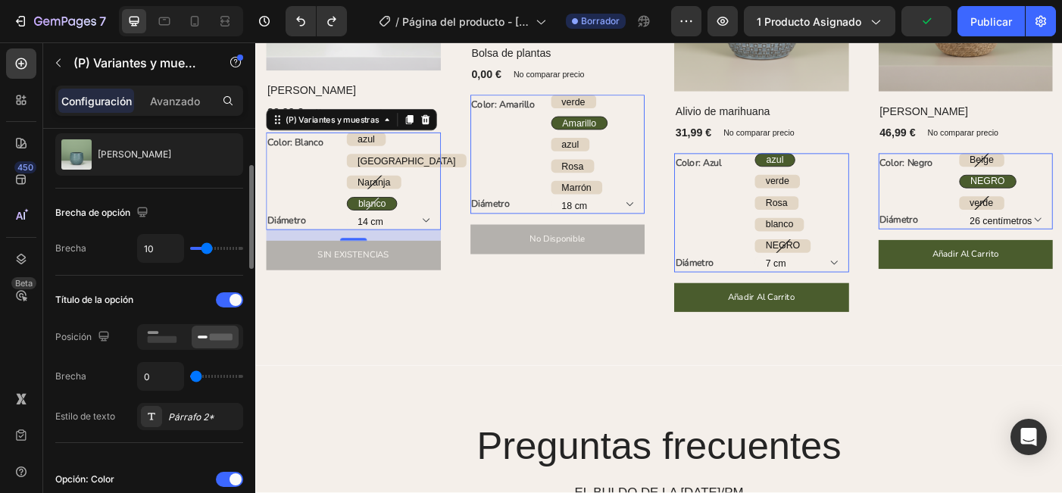
scroll to position [98, 0]
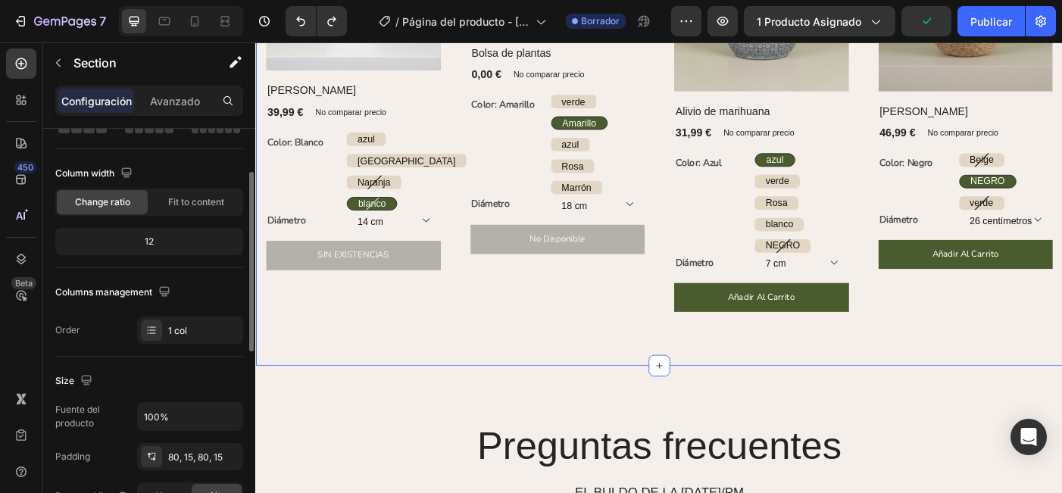
click at [437, 371] on div "Explore nuestros más vendidos Encabezado Fila (P) Imágenes Fila Olla Gabriel (P…" at bounding box center [709, 87] width 909 height 638
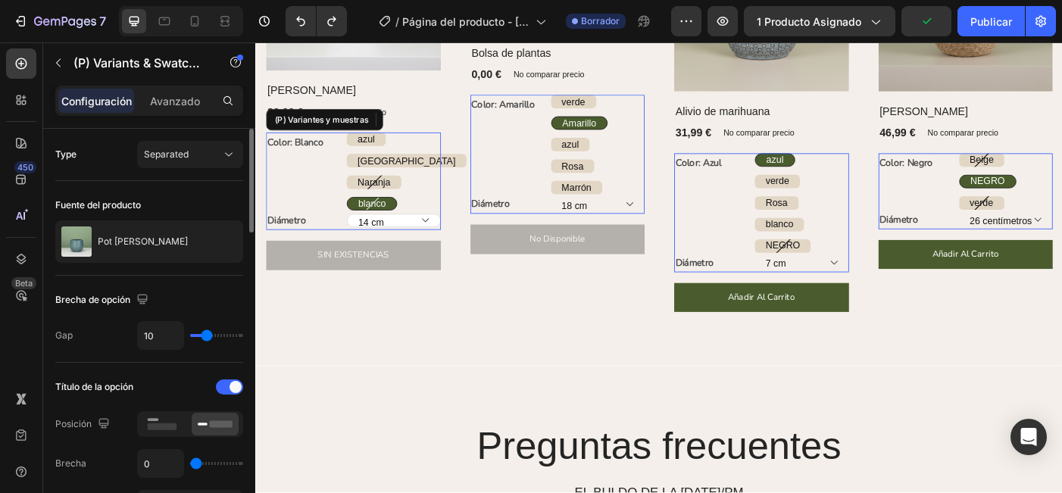
click at [410, 245] on select "14 cm" at bounding box center [410, 243] width 106 height 15
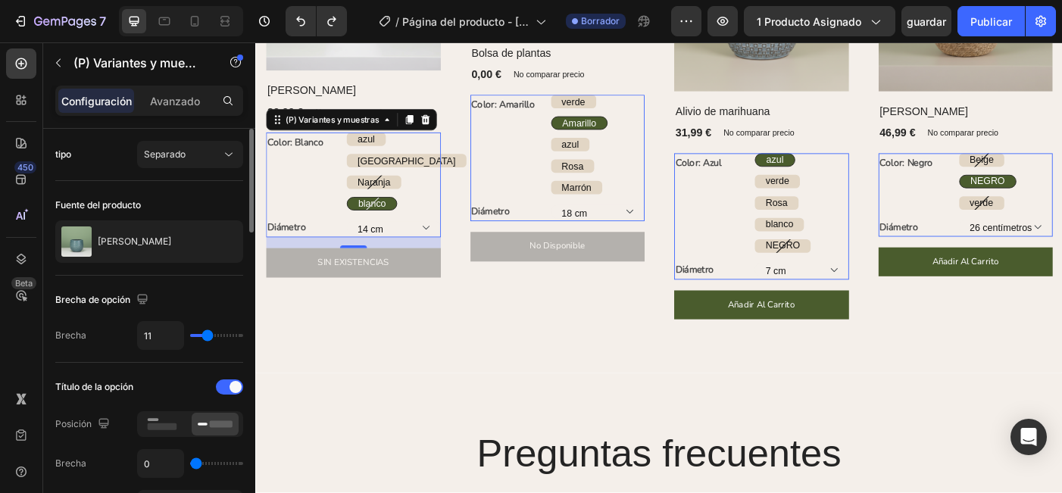
click at [205, 337] on input "range" at bounding box center [216, 335] width 53 height 3
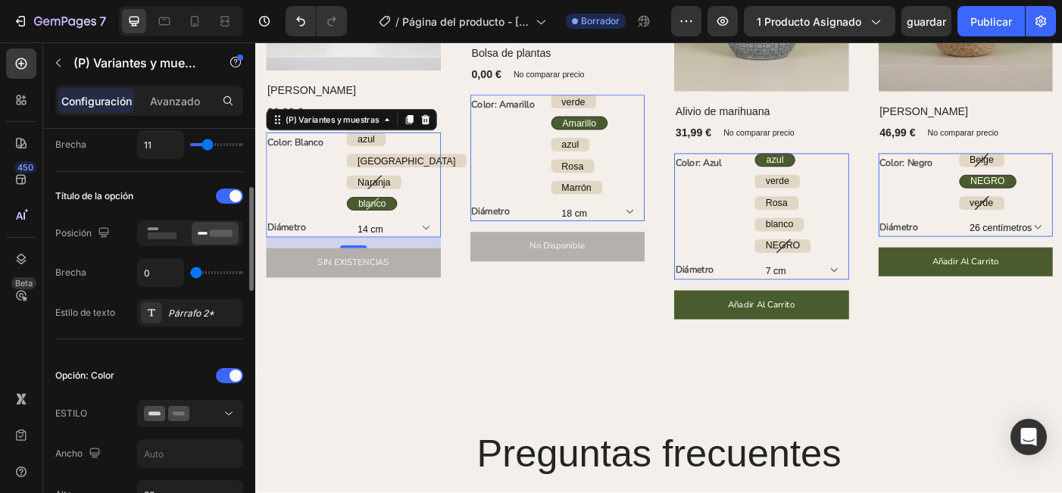
scroll to position [200, 0]
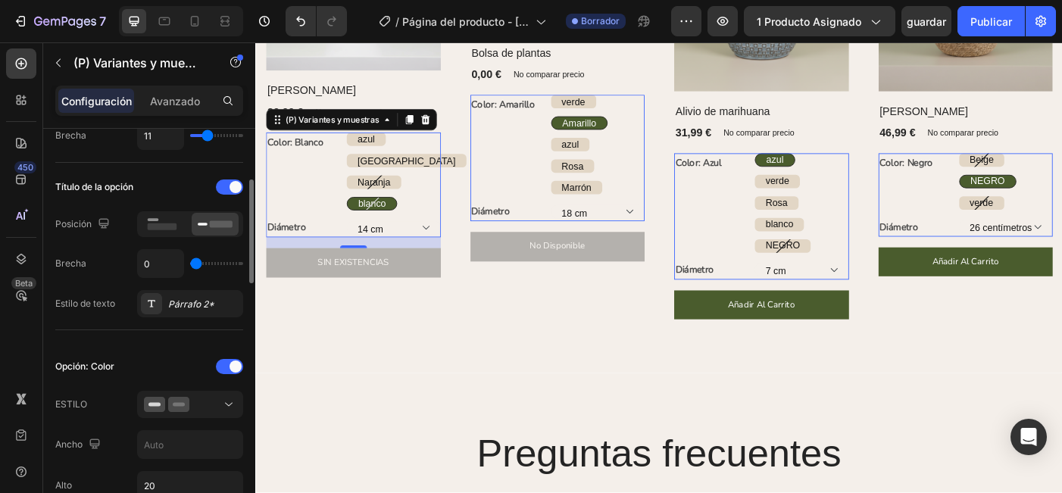
click at [190, 265] on input "range" at bounding box center [216, 263] width 53 height 3
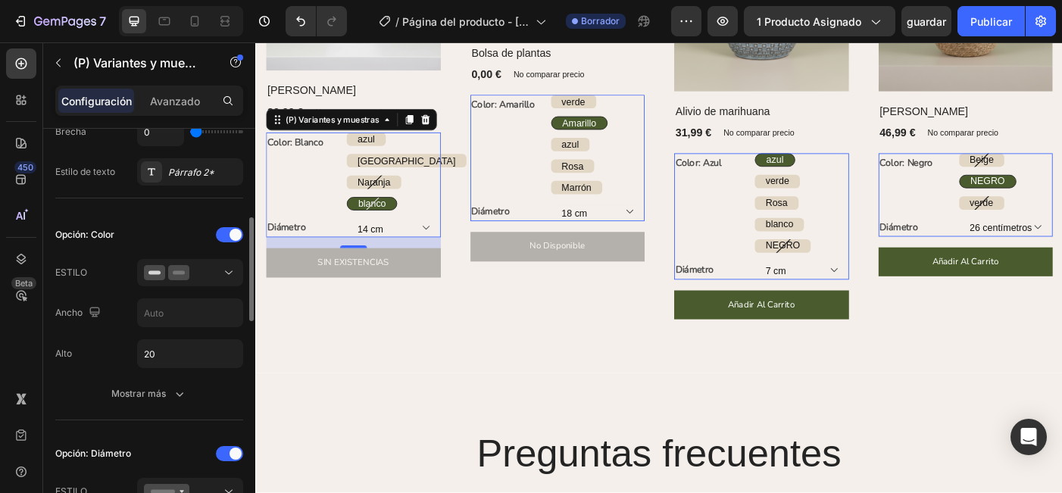
scroll to position [335, 0]
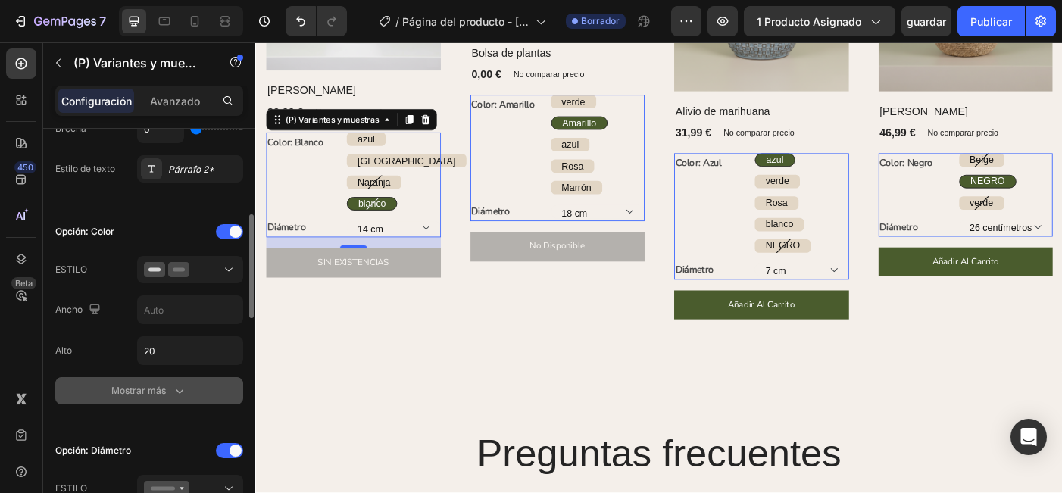
click at [172, 382] on button "Mostrar más" at bounding box center [149, 390] width 188 height 27
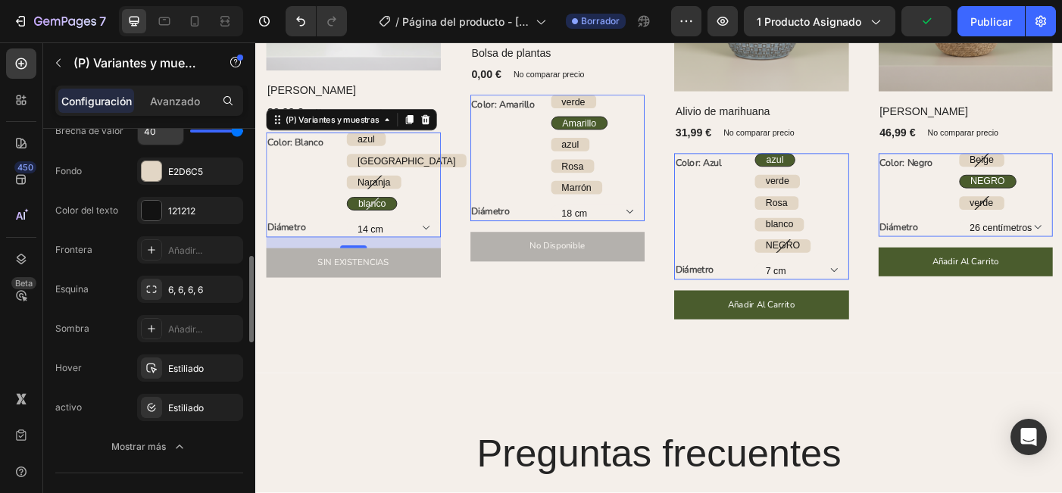
scroll to position [604, 0]
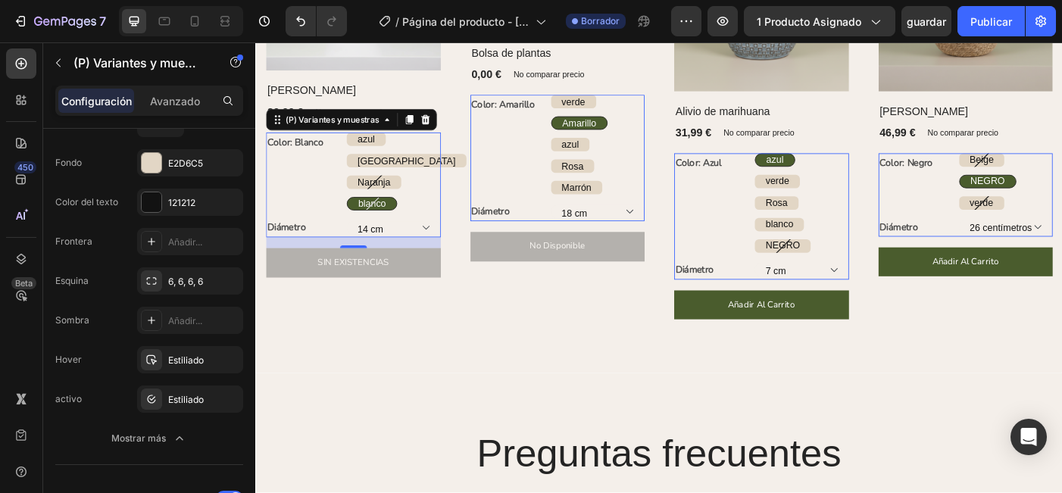
click at [402, 226] on div "blanco" at bounding box center [385, 224] width 55 height 31
click at [357, 217] on input "blanco blanco blanco" at bounding box center [357, 216] width 1 height 1
click at [420, 178] on div "Granada" at bounding box center [425, 176] width 135 height 31
click at [357, 168] on input "Granada Granada Granada" at bounding box center [357, 167] width 1 height 1
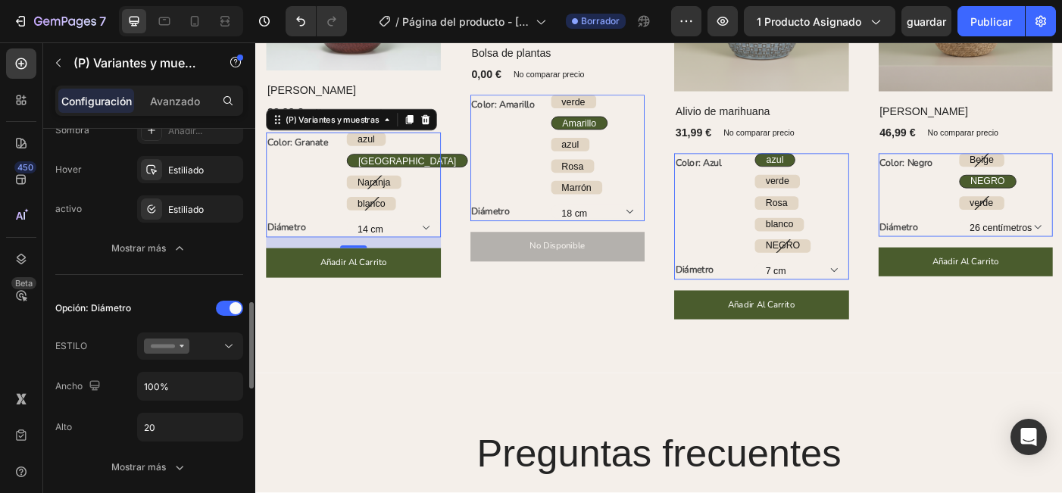
scroll to position [797, 0]
click at [222, 345] on icon at bounding box center [228, 343] width 15 height 15
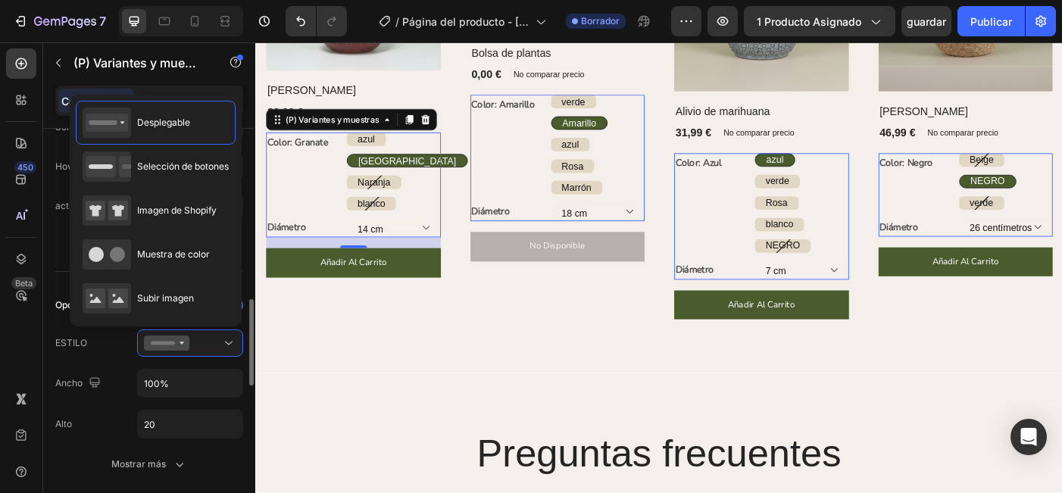
click at [107, 365] on div "Opción: Diámetro ESTILO Ancho 100% Alto 20 Mostrar más" at bounding box center [149, 385] width 188 height 185
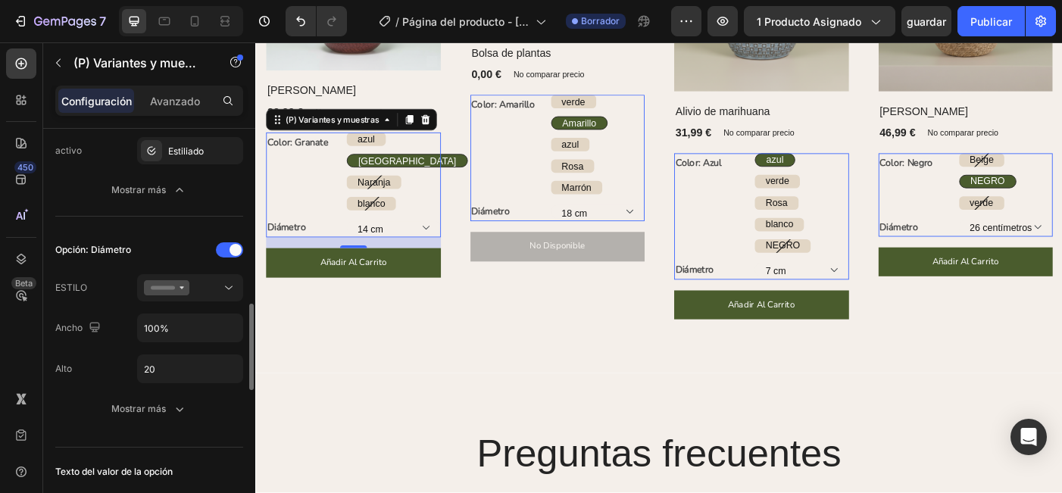
scroll to position [885, 0]
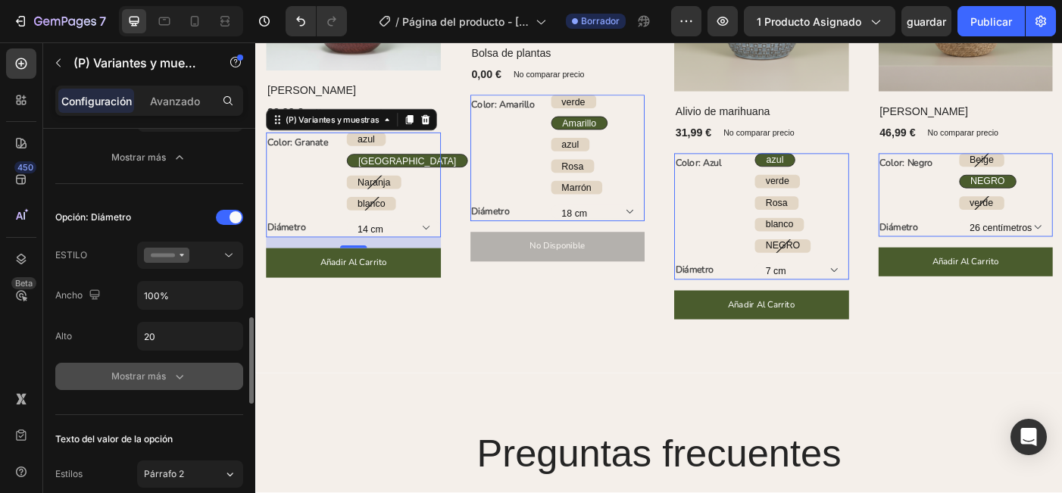
click at [170, 381] on div "Mostrar más" at bounding box center [149, 376] width 76 height 15
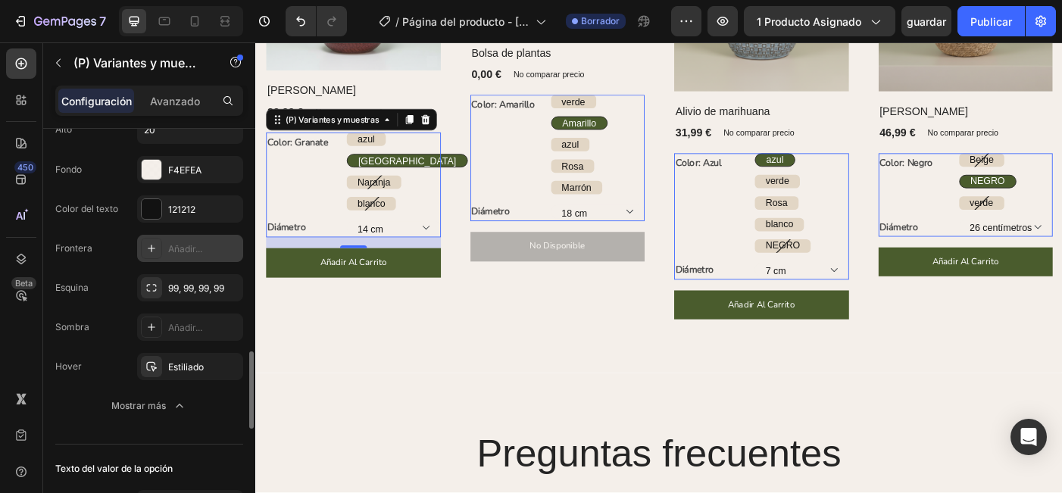
scroll to position [1104, 0]
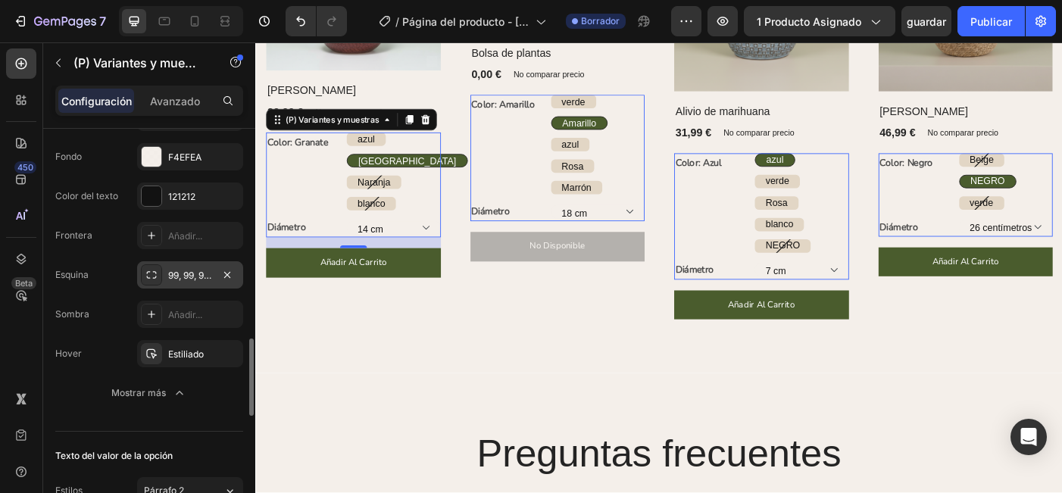
click at [187, 277] on div "99, 99, 99, 99" at bounding box center [190, 276] width 44 height 14
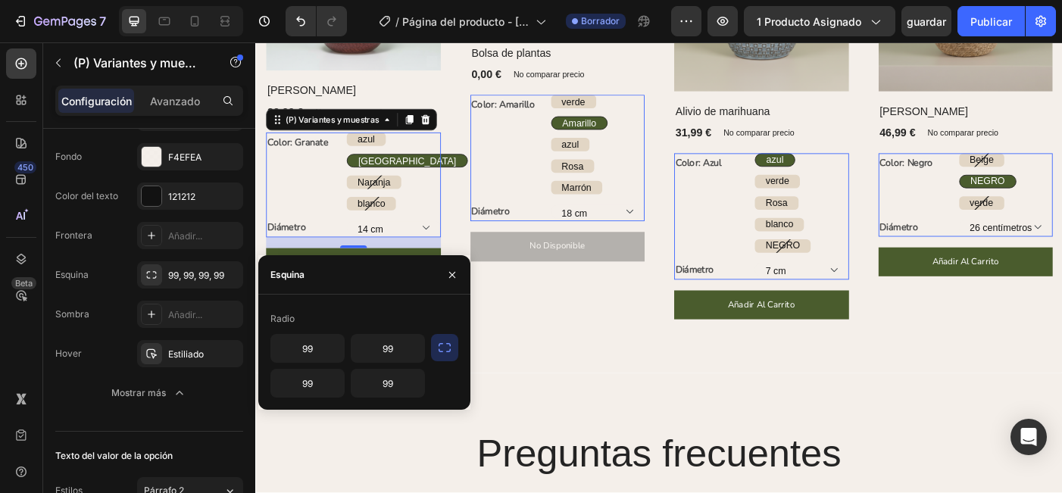
click at [443, 342] on icon "button" at bounding box center [444, 347] width 15 height 15
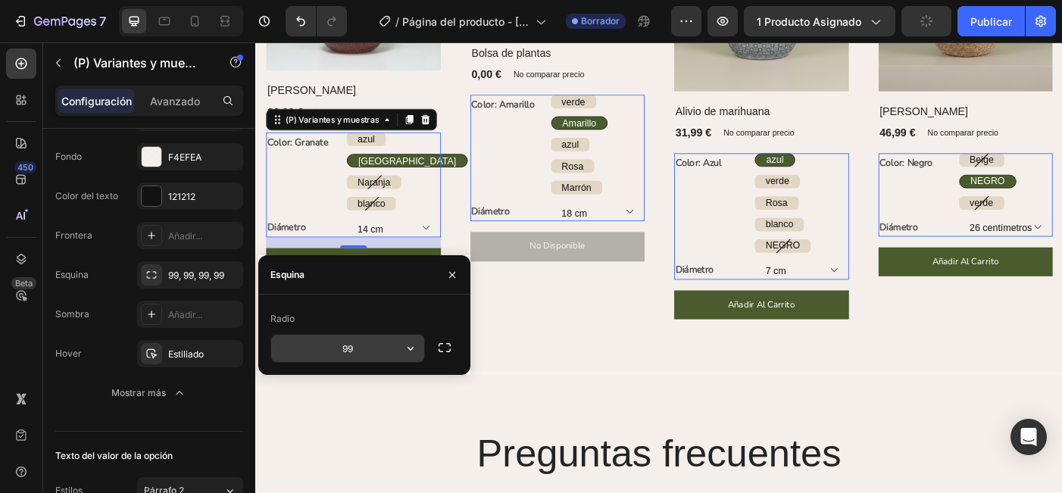
click at [357, 349] on input "99" at bounding box center [347, 348] width 153 height 27
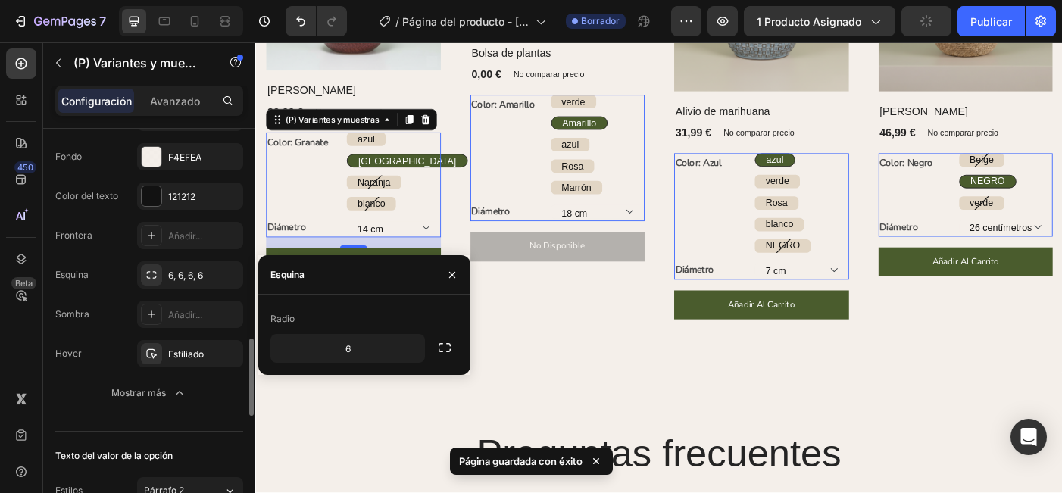
click at [111, 377] on div "Fondo F4EFEA Color del texto 121212 Frontera Añadir... Esquina 6, 6, 6, 6 Sombr…" at bounding box center [149, 275] width 188 height 264
click at [183, 360] on div "Estiliado" at bounding box center [190, 355] width 44 height 14
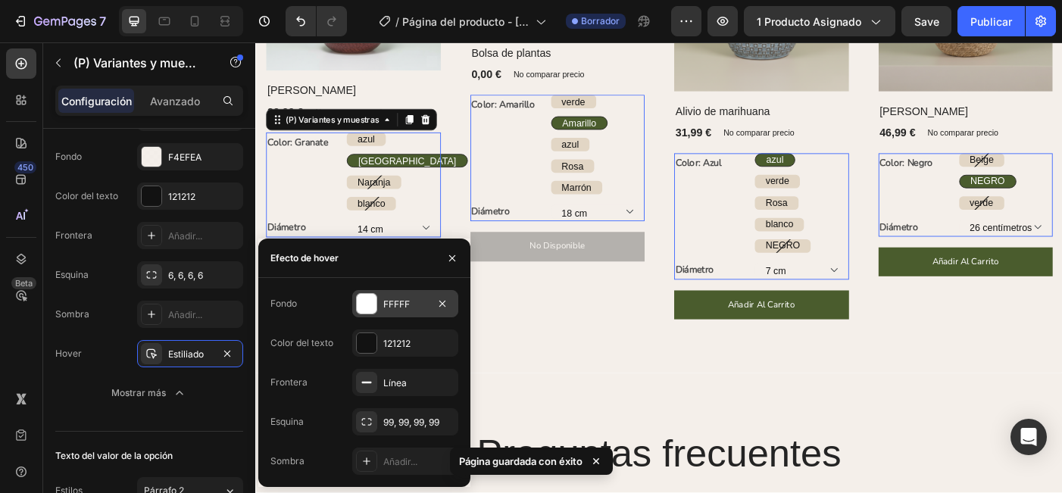
click at [393, 311] on div "FFFFF" at bounding box center [405, 305] width 44 height 14
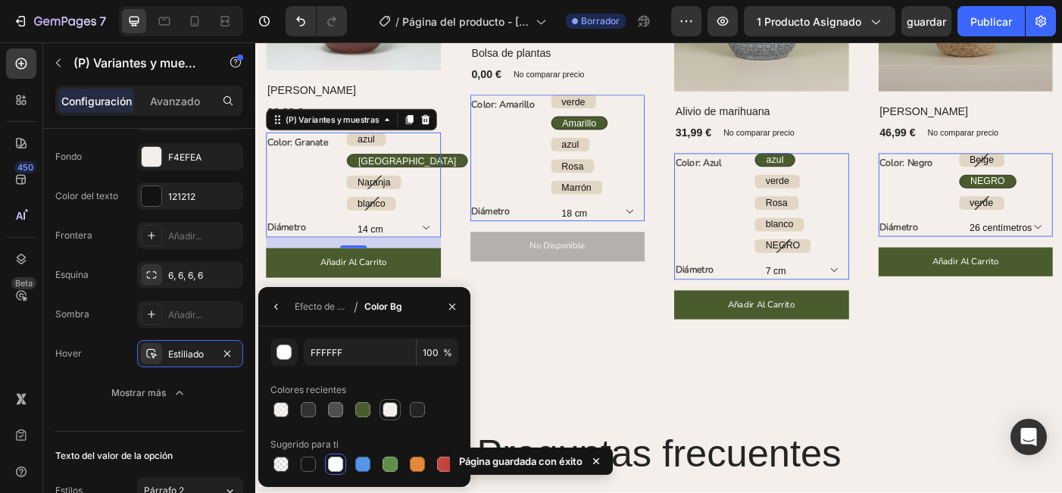
click at [392, 415] on div at bounding box center [389, 409] width 15 height 15
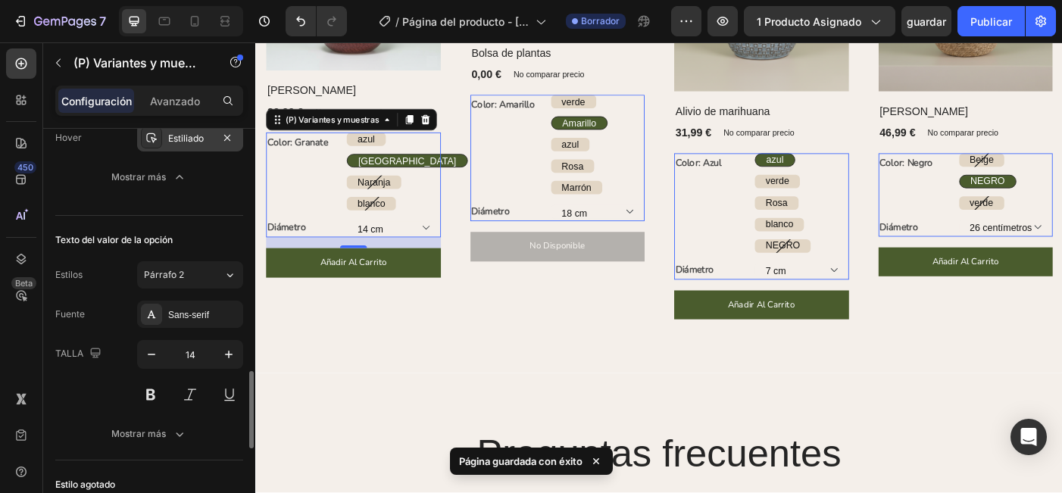
scroll to position [1325, 0]
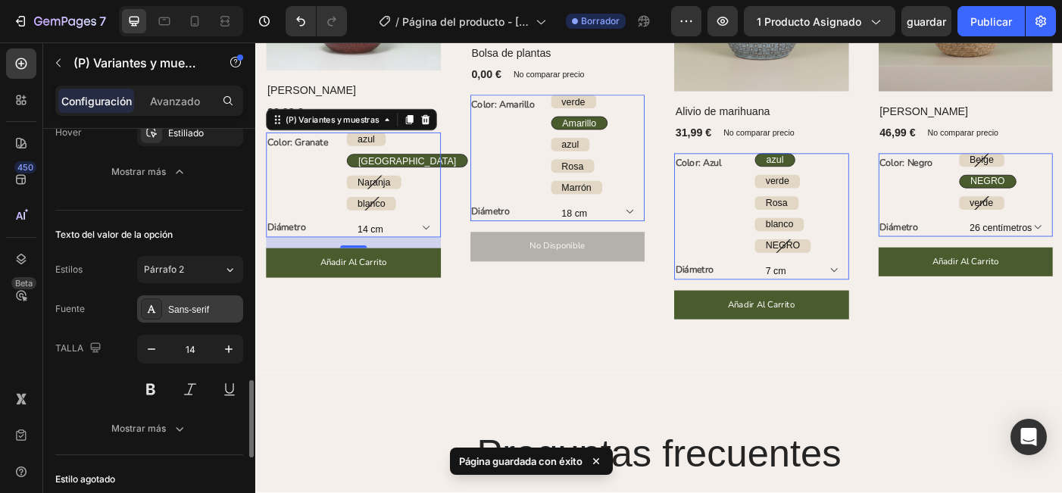
click at [186, 307] on div "Sans-serif" at bounding box center [203, 310] width 71 height 14
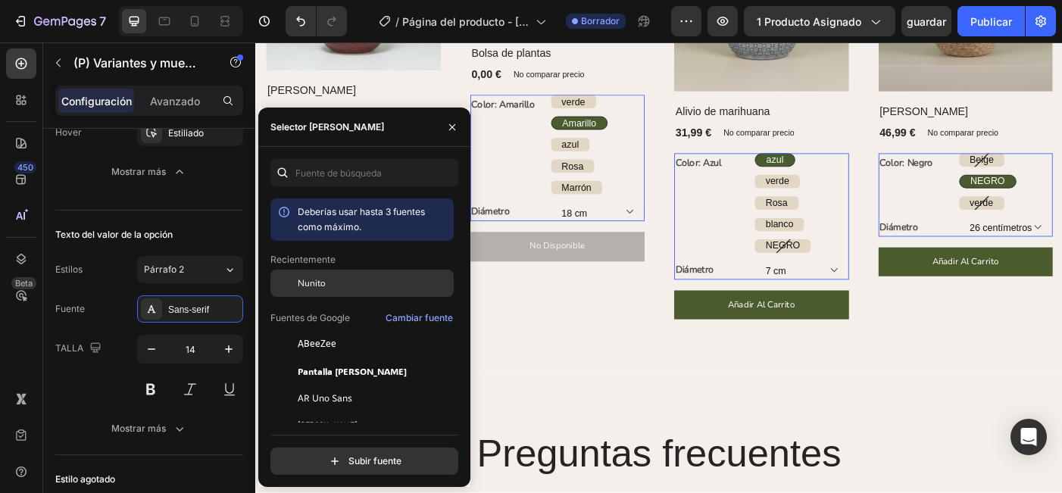
click at [334, 279] on div "Nunito" at bounding box center [374, 283] width 153 height 14
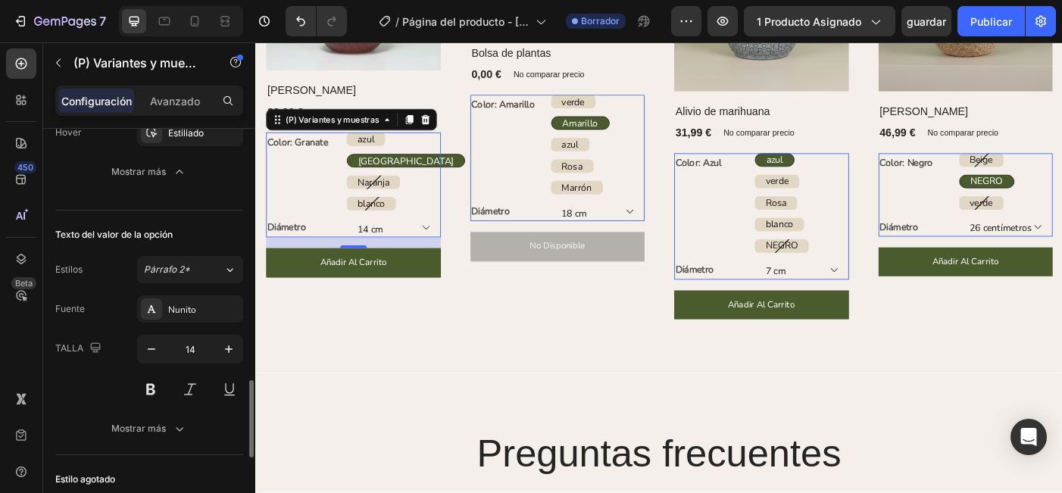
click at [80, 388] on div "TALLA 14" at bounding box center [149, 369] width 188 height 68
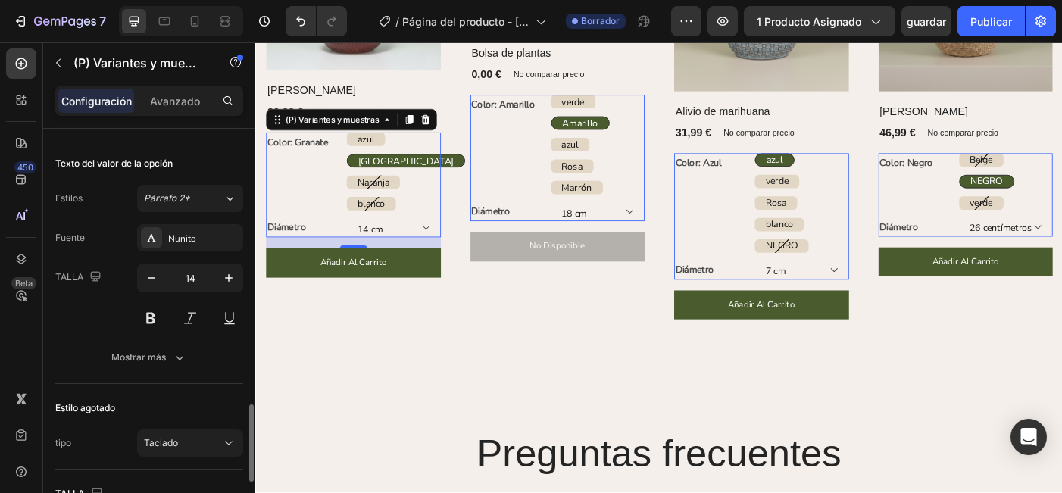
scroll to position [1406, 0]
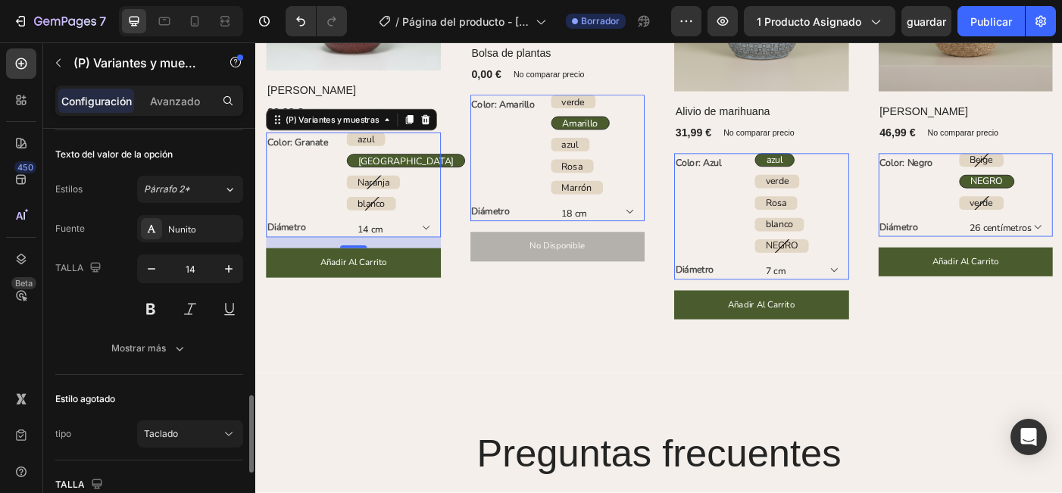
click at [141, 364] on div "Texto del valor de la opción Estilos Párrafo 2* Fuente Nunito TALLA 14 Mostrar …" at bounding box center [149, 252] width 188 height 245
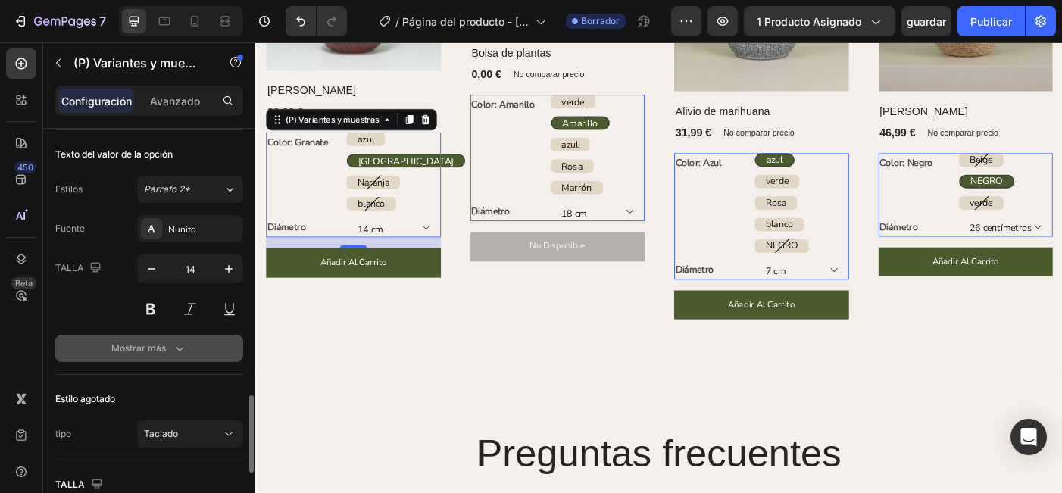
click at [153, 352] on div "Mostrar más" at bounding box center [149, 348] width 76 height 15
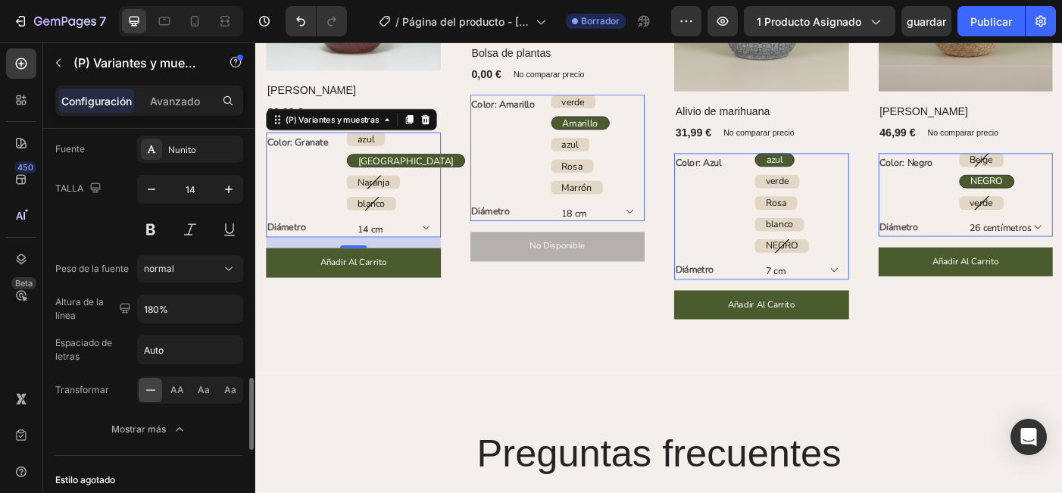
scroll to position [1488, 0]
click at [191, 265] on div "normal" at bounding box center [182, 266] width 77 height 14
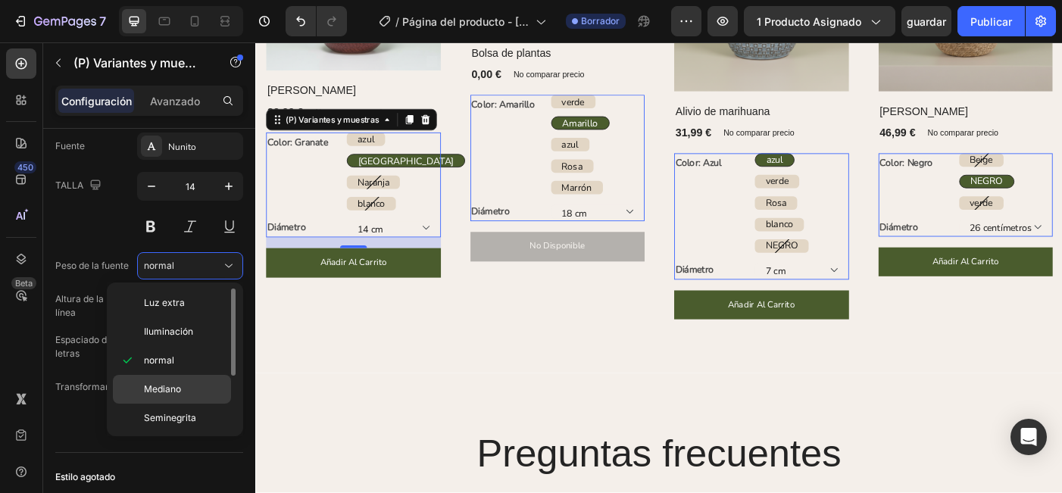
click at [191, 390] on p "Mediano" at bounding box center [184, 389] width 80 height 14
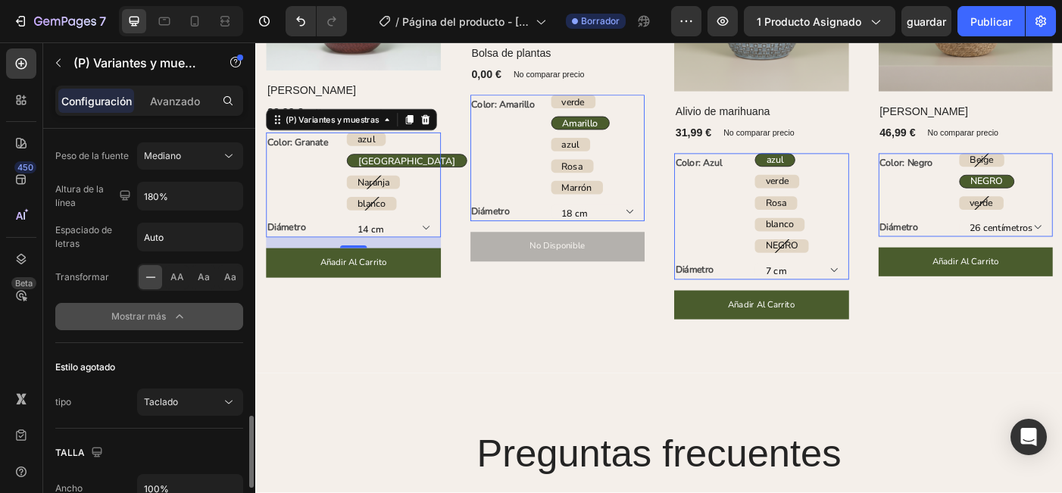
scroll to position [1605, 0]
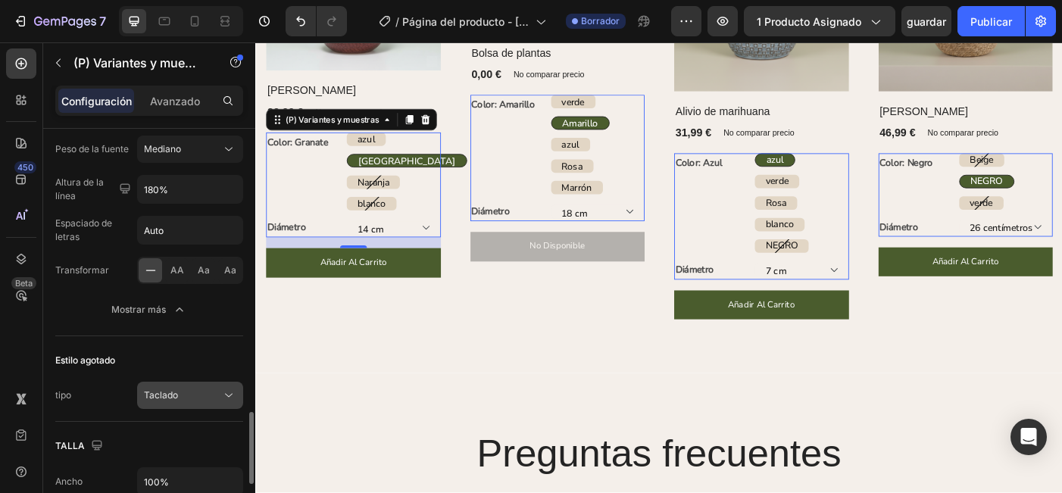
click at [204, 400] on div "Taclado" at bounding box center [182, 396] width 77 height 14
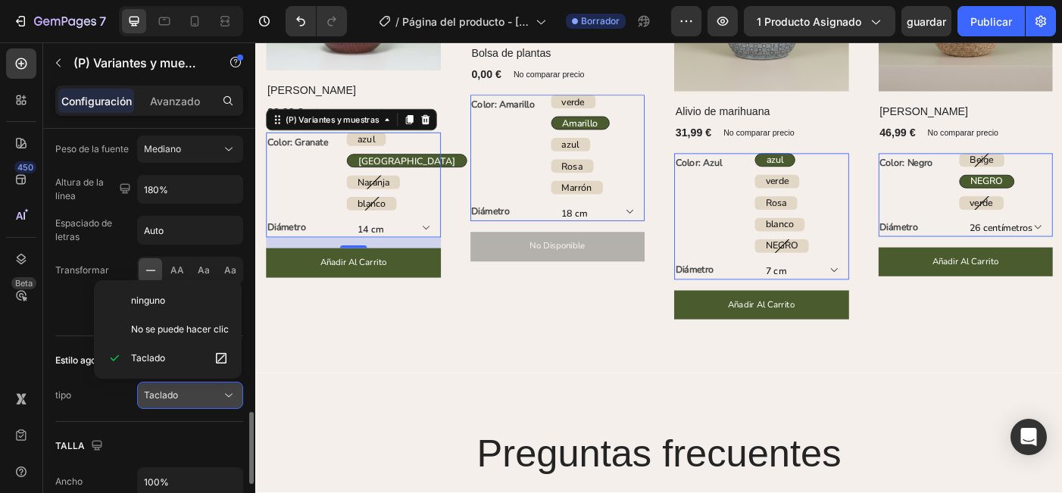
click at [167, 392] on span "Taclado" at bounding box center [161, 394] width 34 height 11
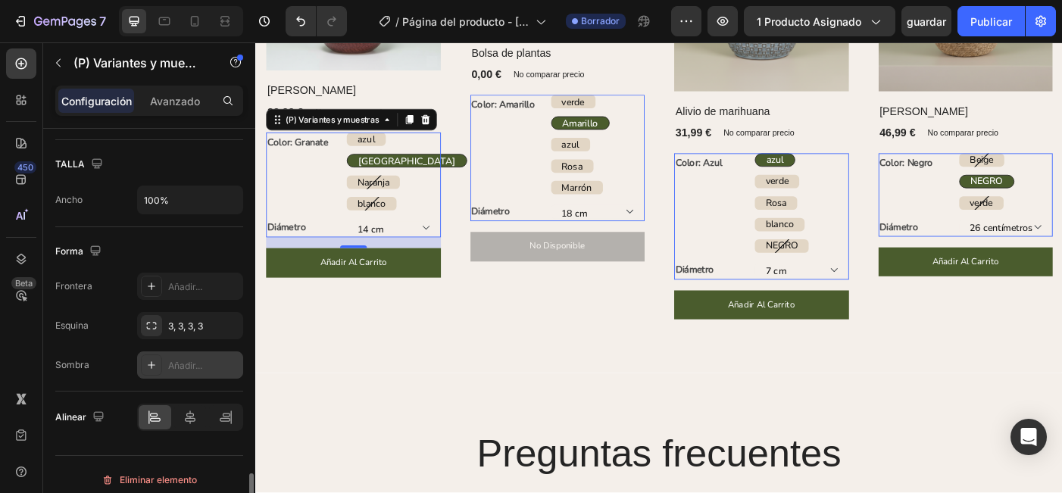
scroll to position [1897, 0]
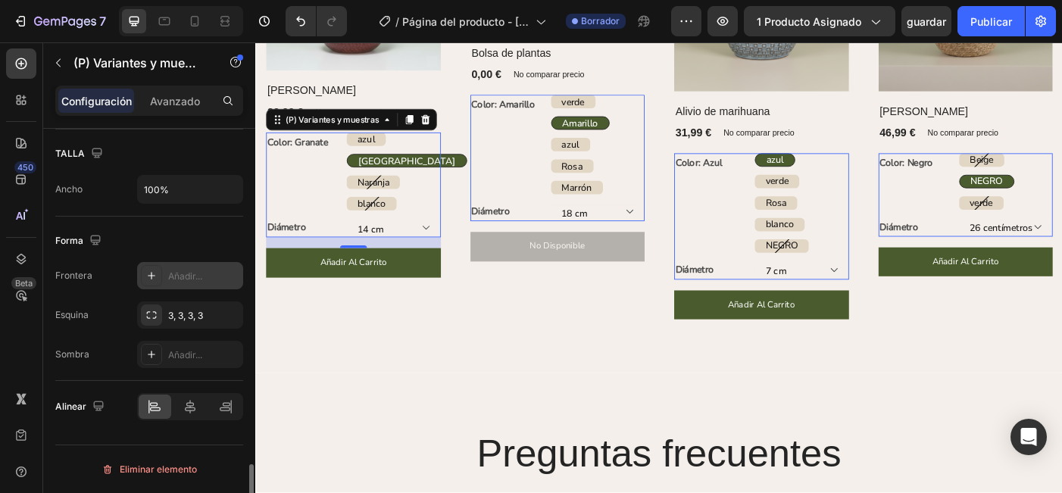
click at [153, 276] on icon at bounding box center [152, 276] width 8 height 8
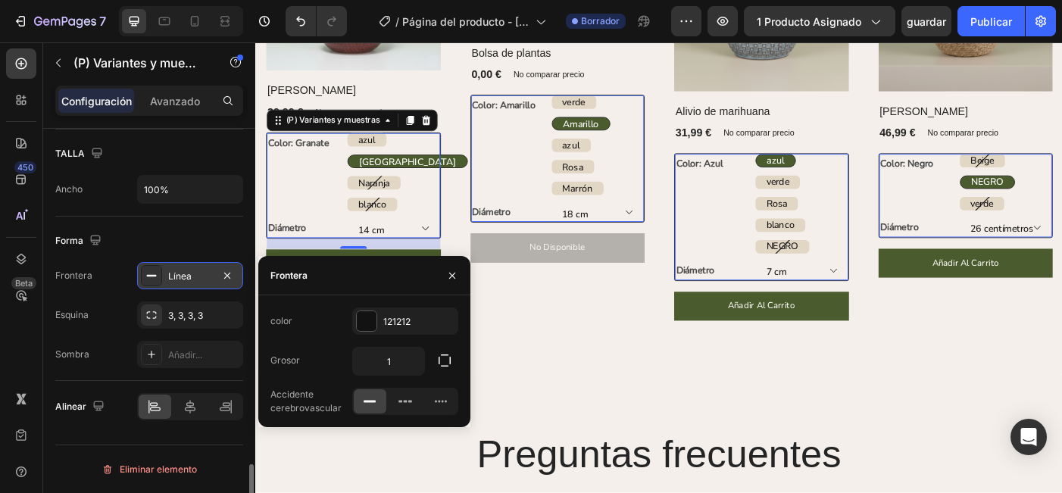
click at [153, 276] on rect at bounding box center [152, 276] width 10 height 2
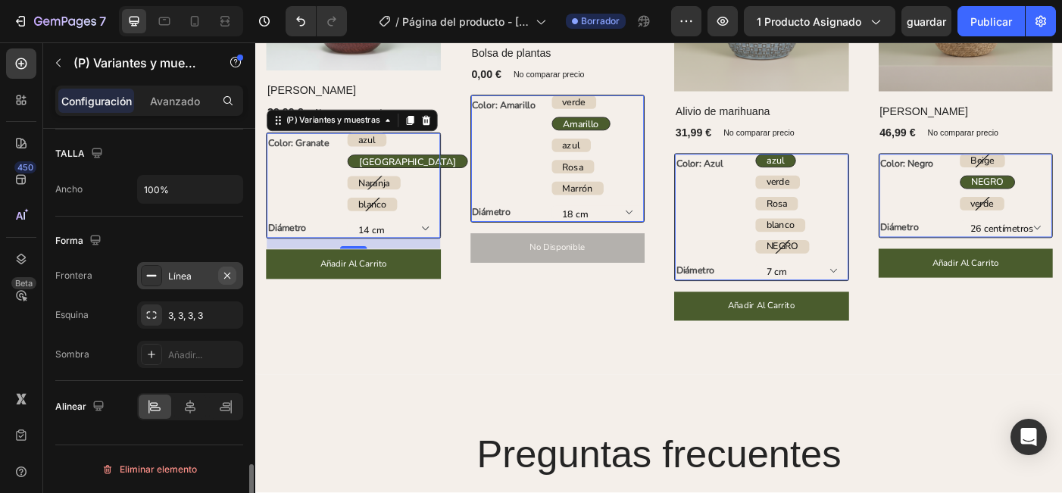
click at [229, 279] on icon "button" at bounding box center [227, 276] width 12 height 12
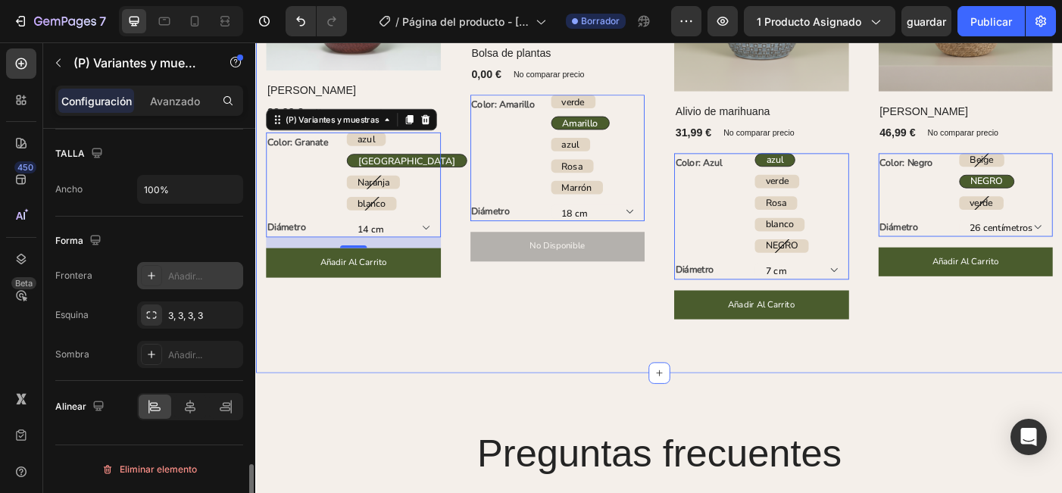
click at [385, 377] on div "Explore nuestros más vendidos Encabezado Fila (P) Imágenes Fila Olla Gabriel (P…" at bounding box center [709, 91] width 909 height 647
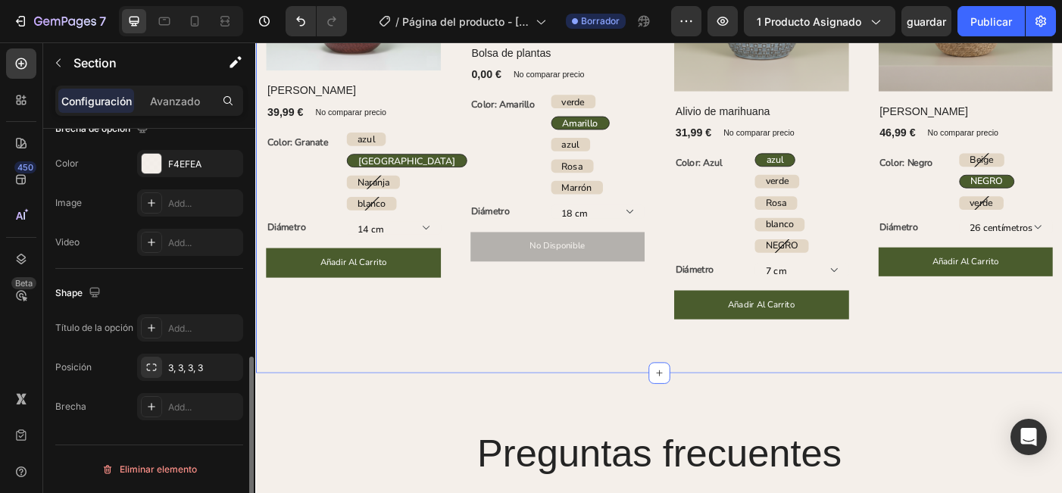
scroll to position [0, 0]
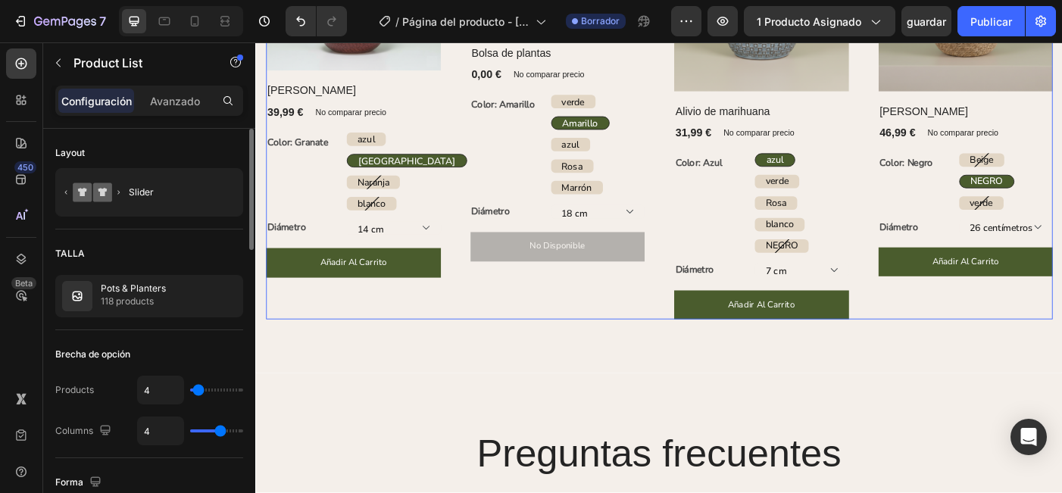
click at [485, 284] on div "(P) Imágenes Fila Olla Gabriel (P) Título 39,99 € (P) Precio (P) Precio No comp…" at bounding box center [710, 128] width 886 height 454
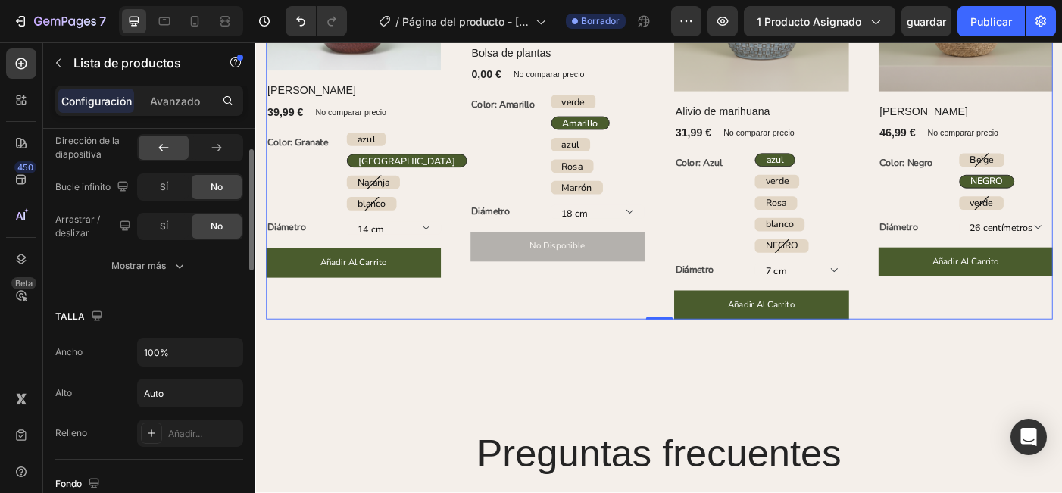
scroll to position [963, 0]
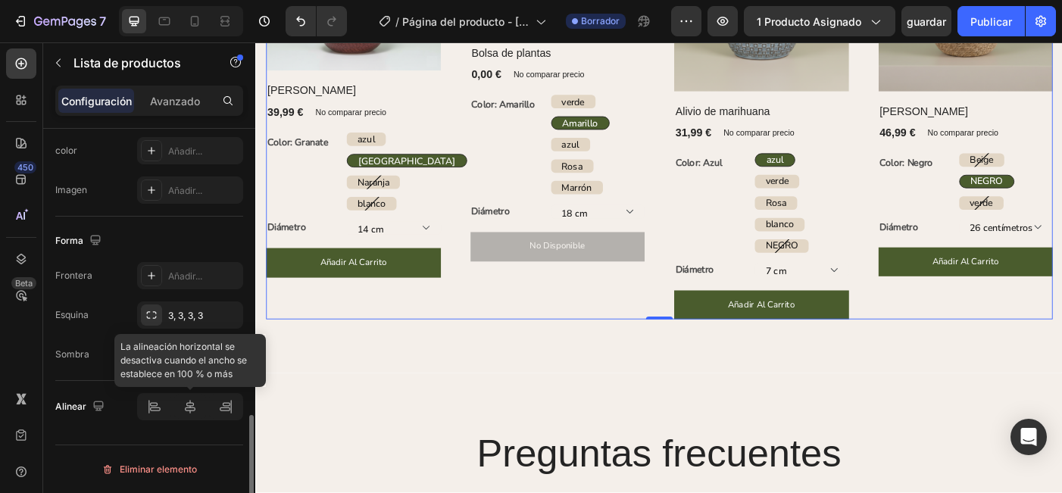
click at [226, 408] on div at bounding box center [190, 406] width 106 height 27
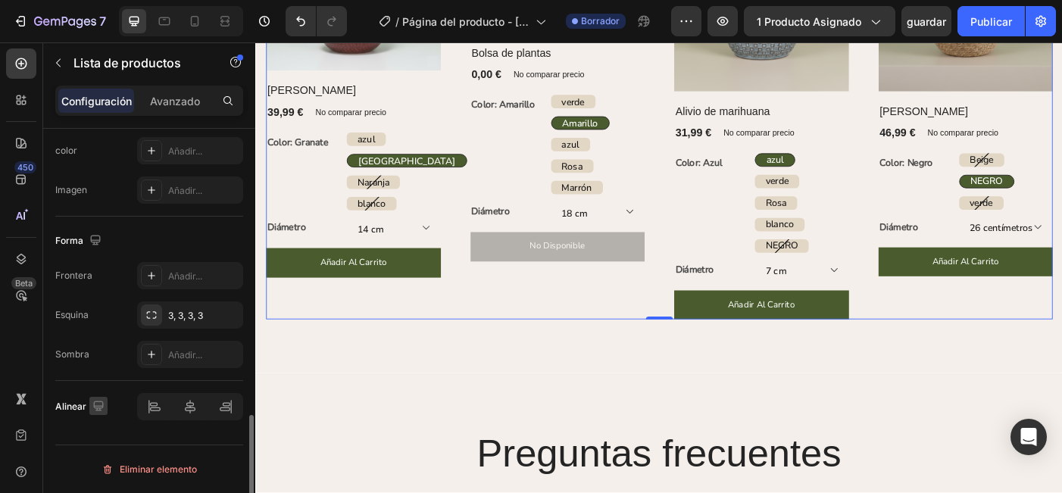
click at [101, 414] on button "button" at bounding box center [98, 406] width 18 height 18
click at [71, 409] on div "Alinear" at bounding box center [81, 407] width 52 height 20
click at [177, 105] on p "Avanzado" at bounding box center [175, 101] width 50 height 16
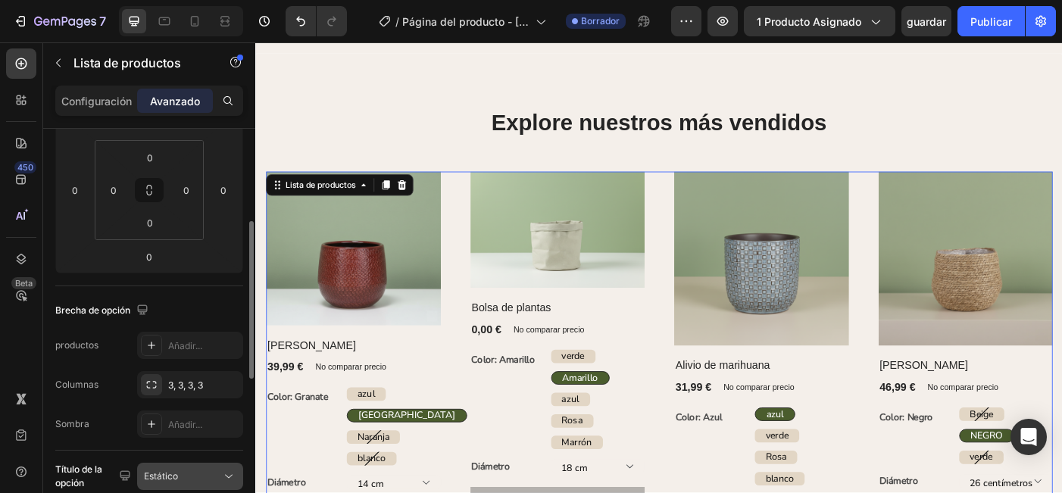
scroll to position [223, 0]
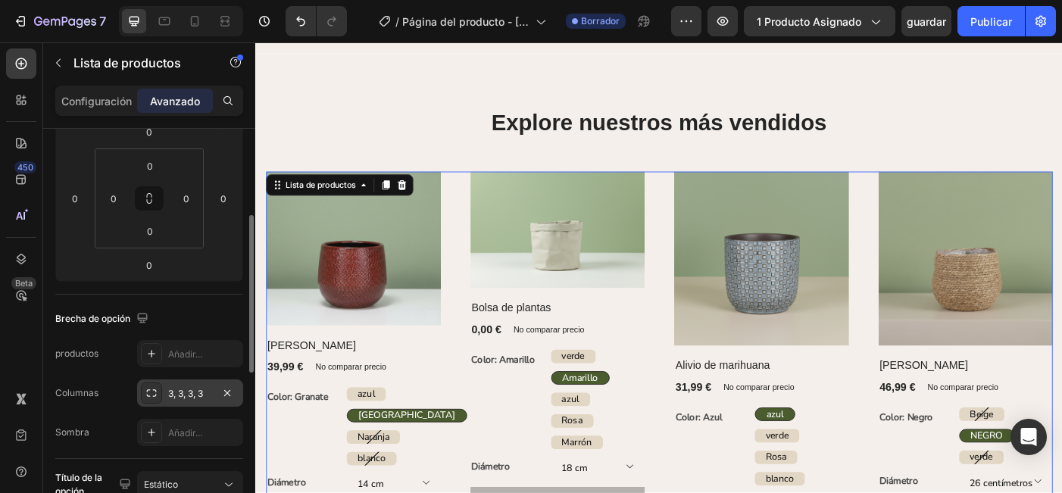
click at [192, 397] on div "3, 3, 3, 3" at bounding box center [190, 394] width 44 height 14
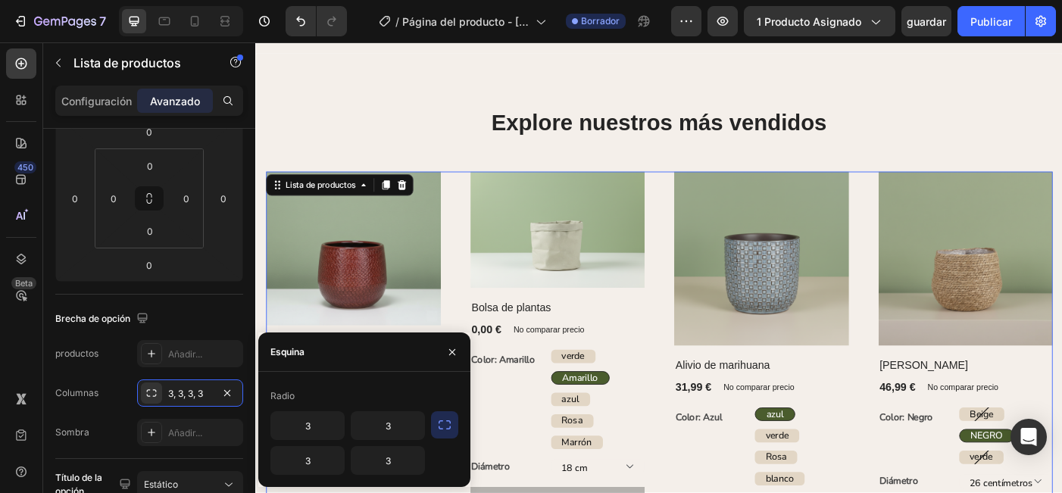
click at [447, 422] on icon "button" at bounding box center [444, 424] width 15 height 15
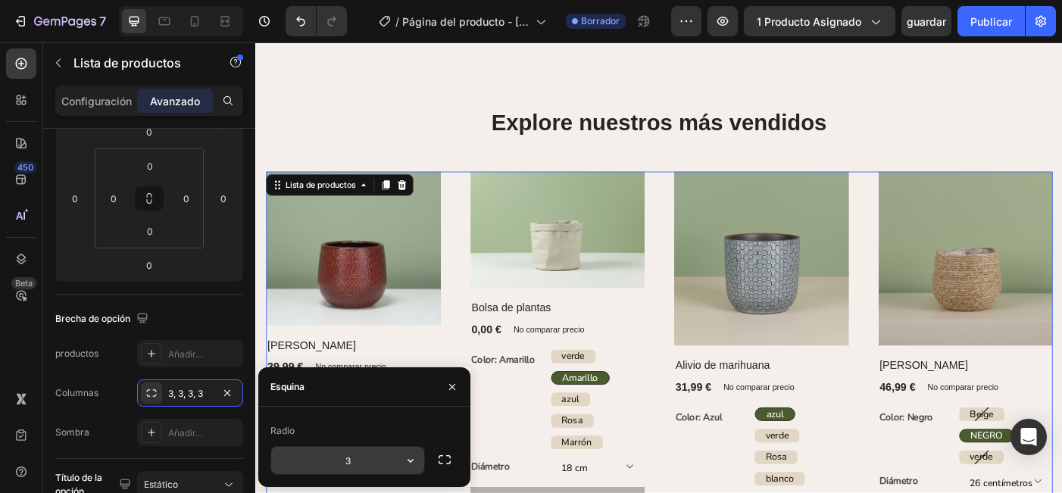
click at [365, 456] on input "3" at bounding box center [347, 460] width 153 height 27
click at [197, 324] on div "Brecha de opción" at bounding box center [149, 319] width 188 height 24
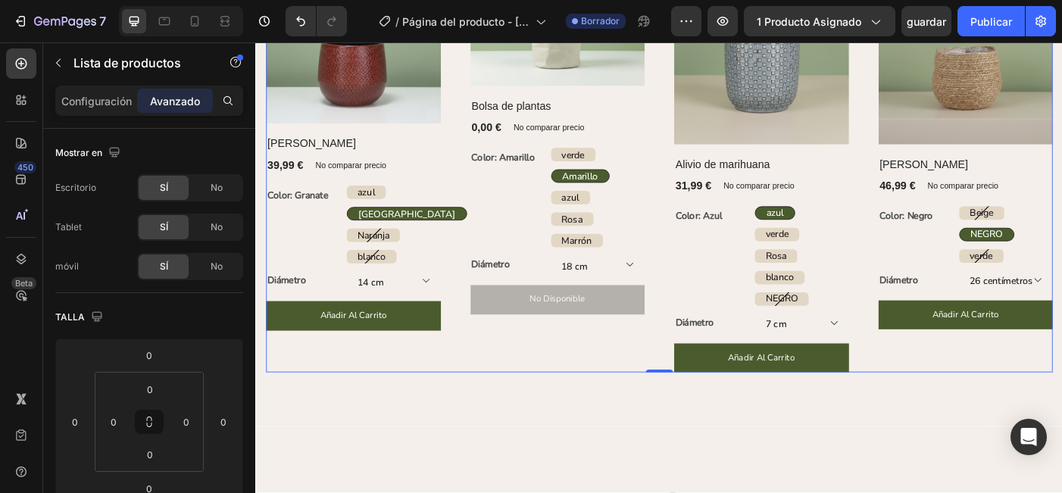
scroll to position [1427, 0]
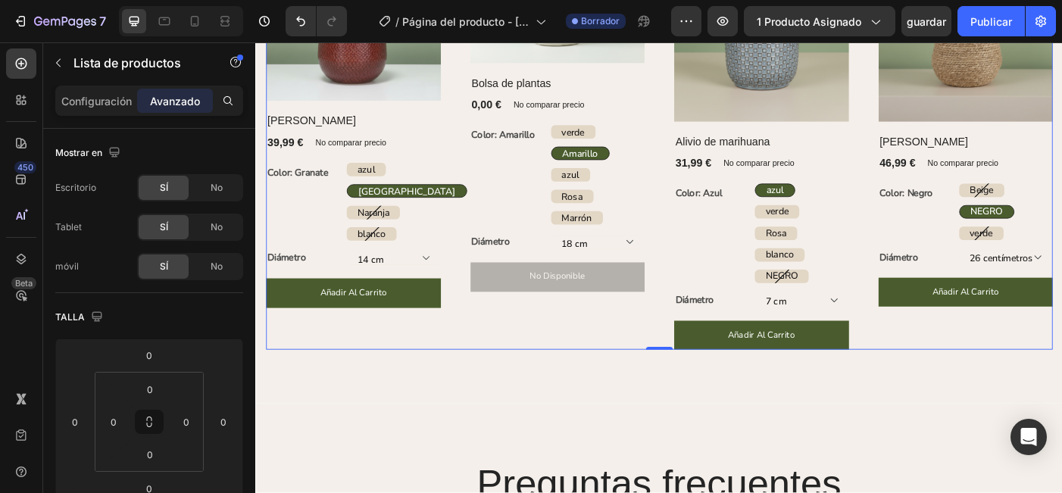
click at [471, 424] on div "Explore nuestros más vendidos Encabezado Fila (P) Imágenes Fila Olla Gabriel (P…" at bounding box center [709, 125] width 909 height 647
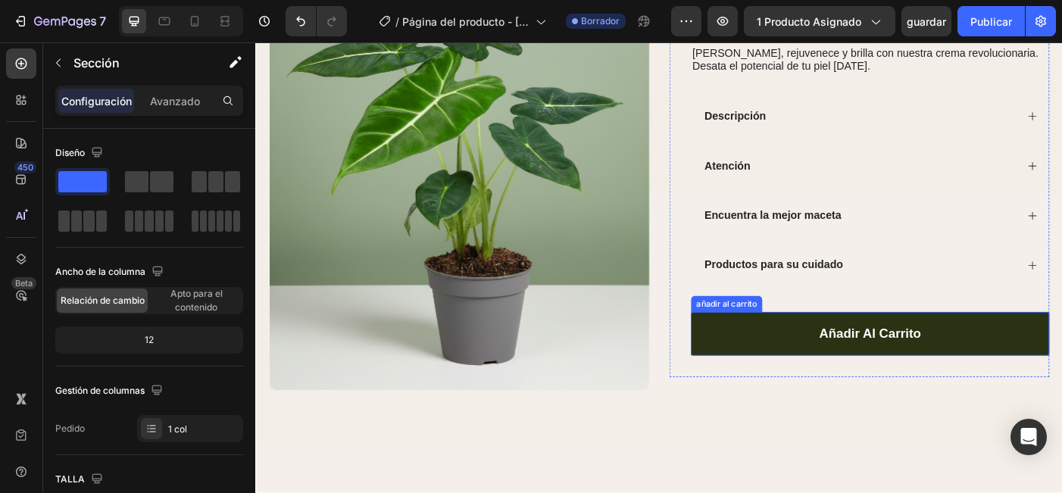
scroll to position [194, 0]
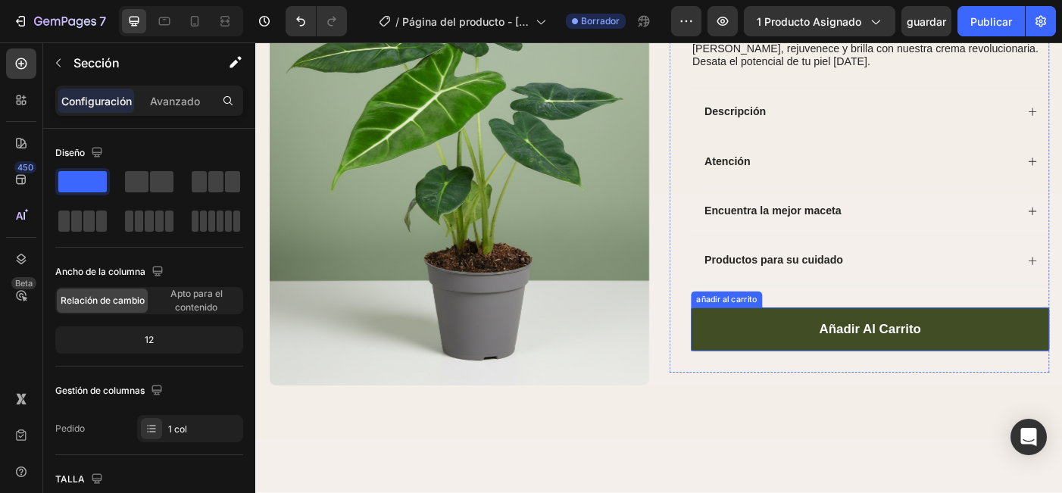
click at [813, 348] on button "añadir al carrito" at bounding box center [947, 365] width 404 height 49
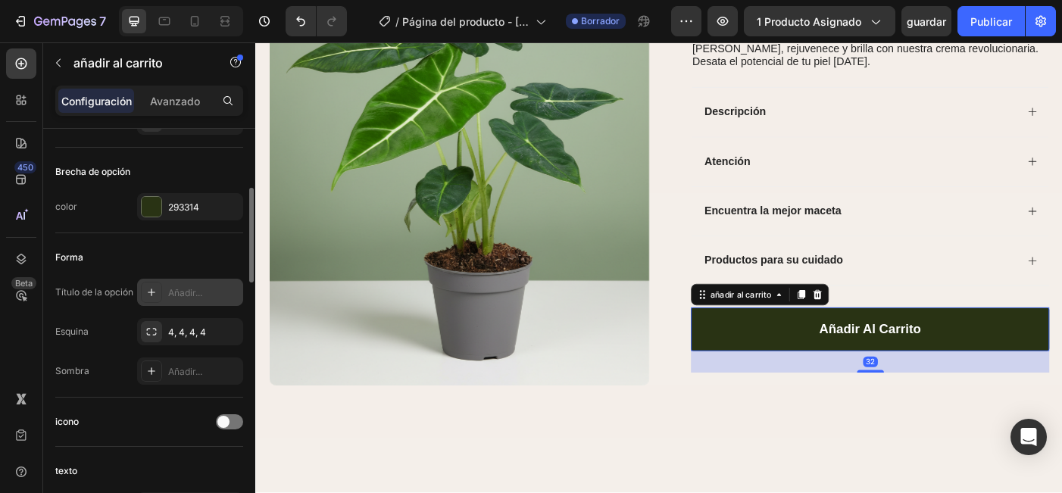
scroll to position [358, 0]
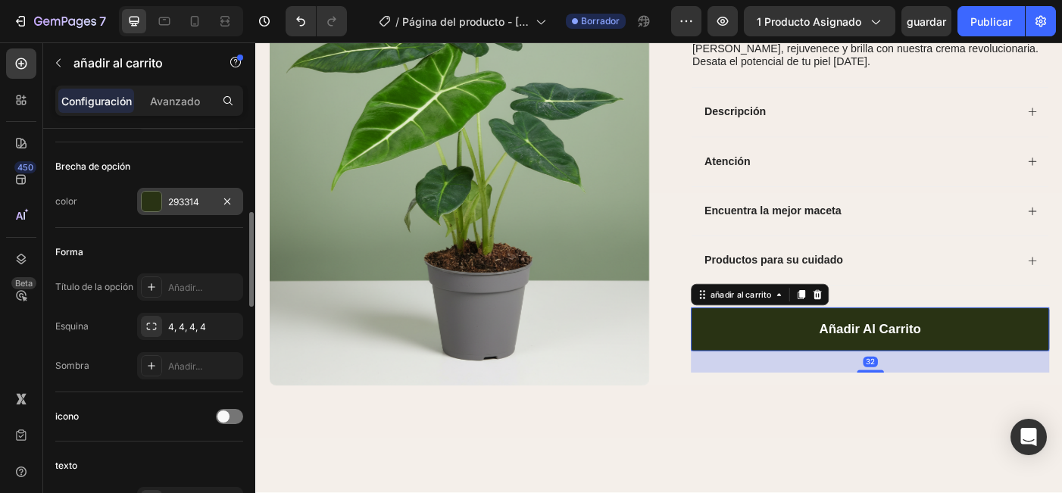
click at [175, 199] on div "293314" at bounding box center [190, 202] width 44 height 14
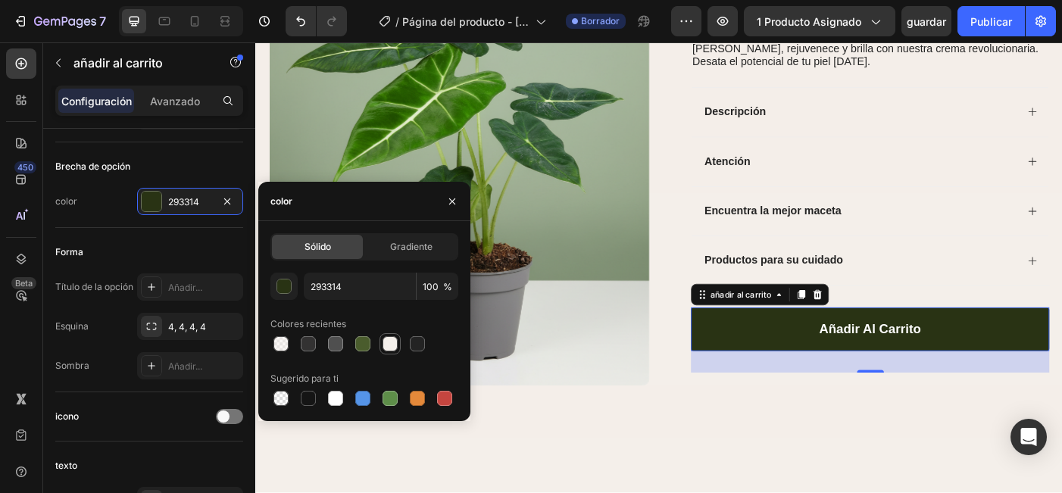
click at [388, 346] on div at bounding box center [389, 343] width 15 height 15
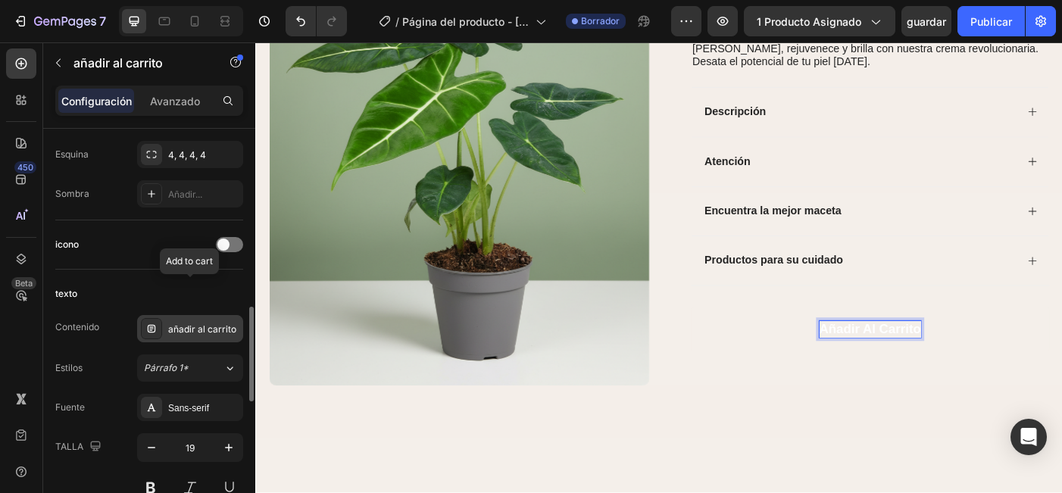
scroll to position [585, 0]
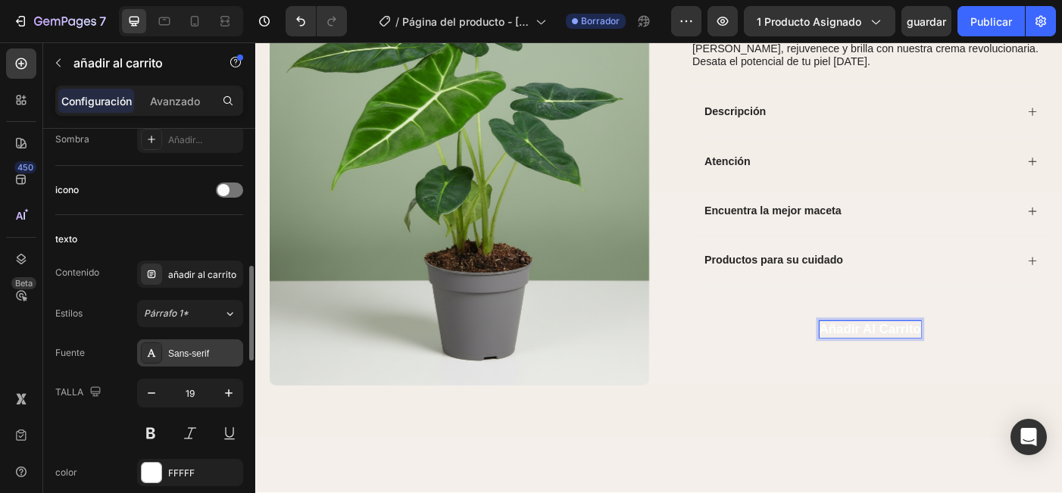
click at [195, 348] on div "Sans-serif" at bounding box center [203, 354] width 71 height 14
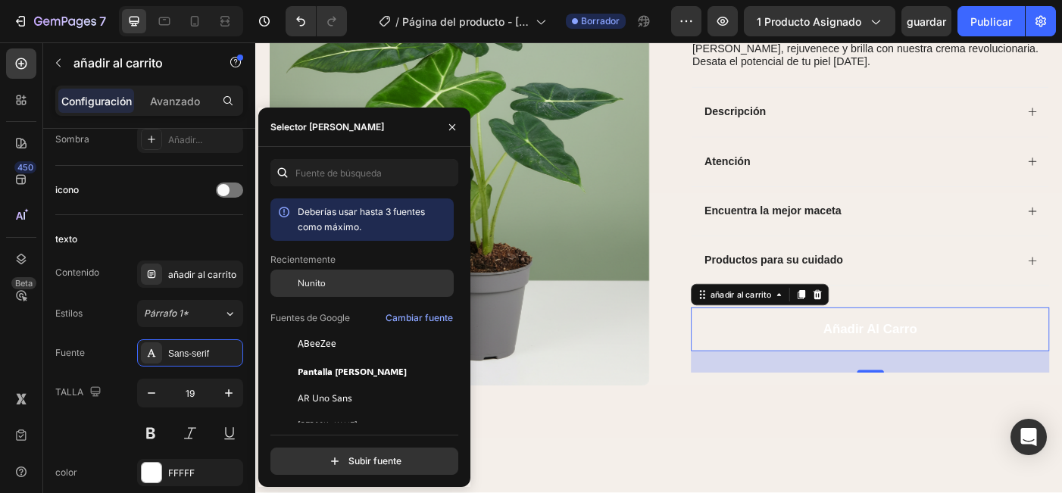
click at [330, 271] on div "Nunito" at bounding box center [361, 283] width 183 height 27
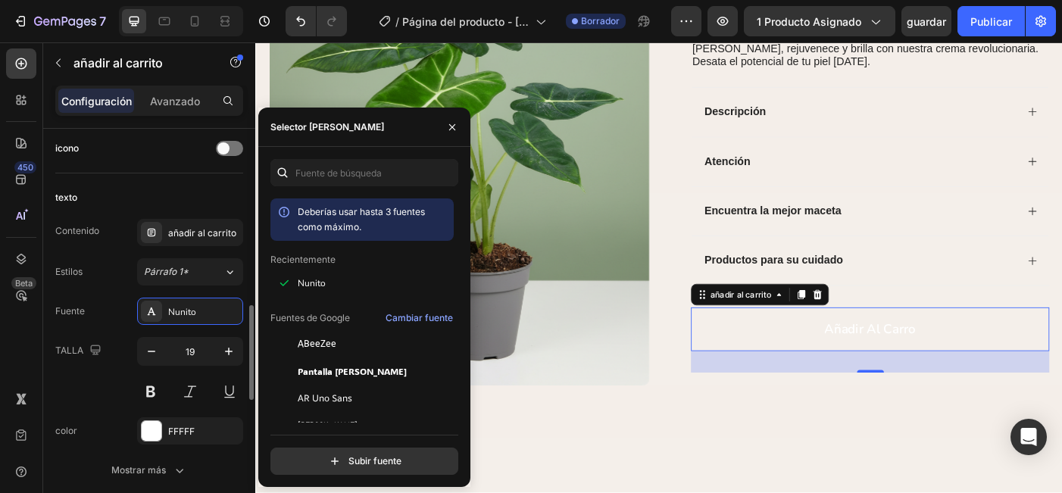
scroll to position [673, 0]
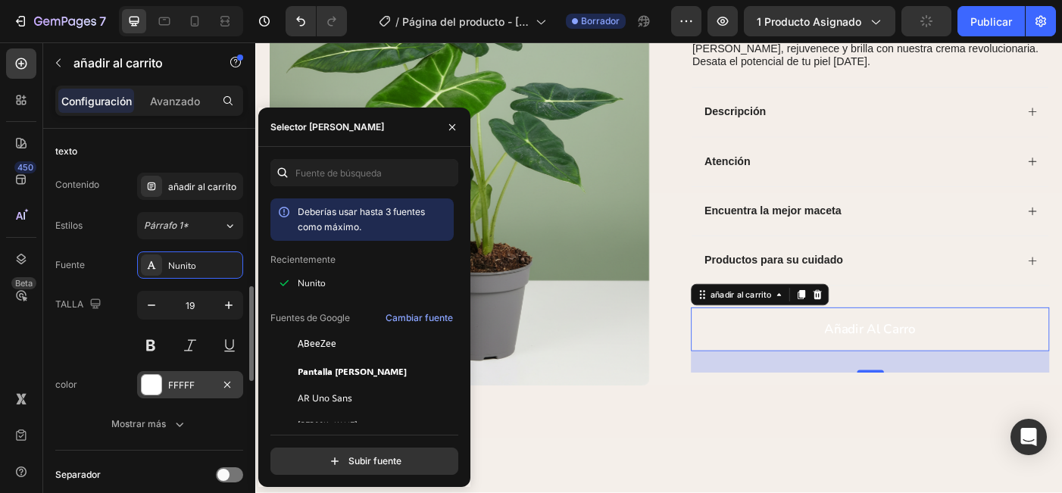
click at [186, 385] on div "FFFFF" at bounding box center [190, 386] width 44 height 14
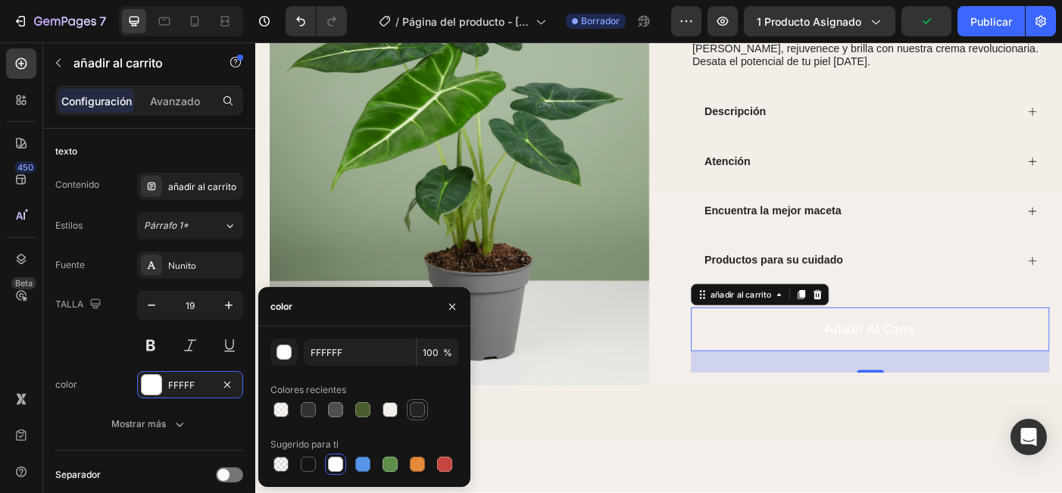
click at [409, 410] on div at bounding box center [417, 410] width 18 height 18
click at [309, 460] on div at bounding box center [308, 464] width 15 height 15
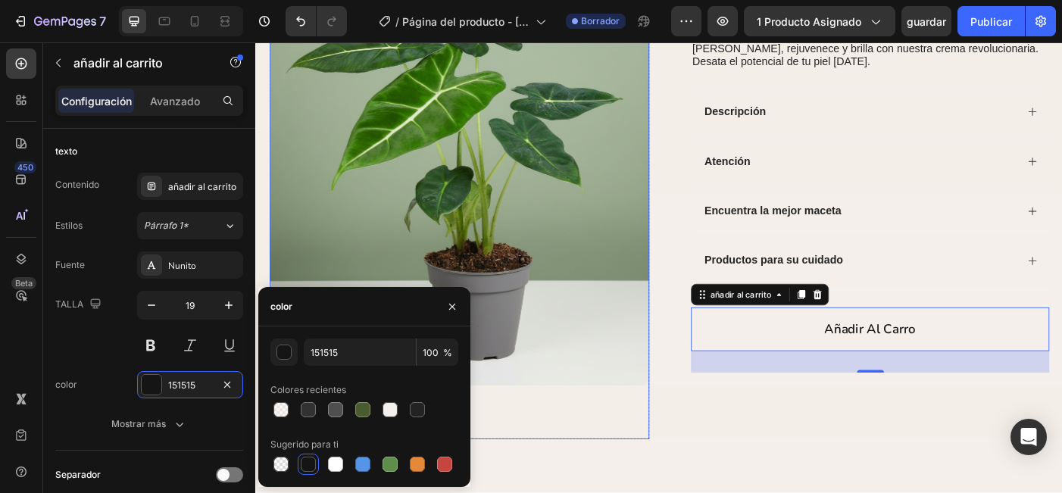
click at [695, 413] on img at bounding box center [484, 186] width 428 height 485
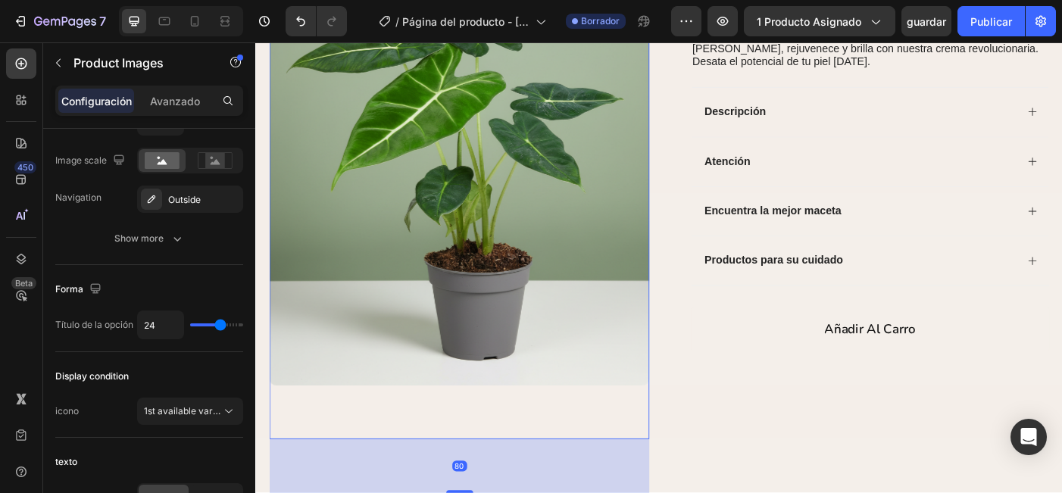
scroll to position [0, 0]
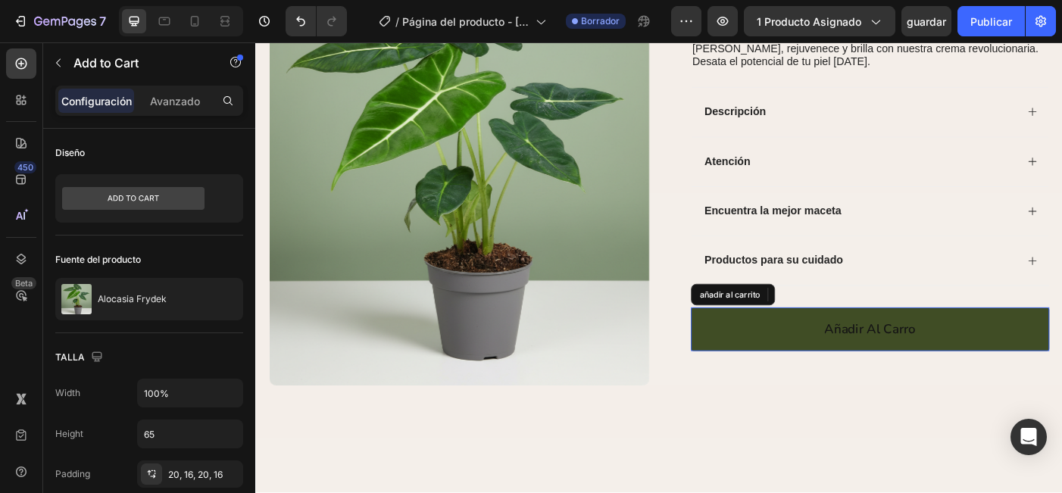
click at [853, 361] on button "Añadir Al Carro" at bounding box center [947, 365] width 404 height 49
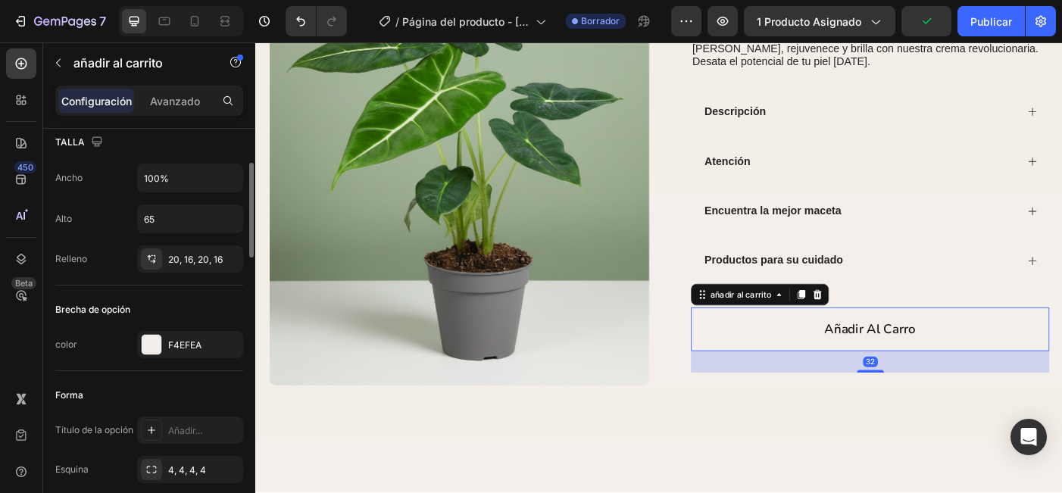
scroll to position [265, 0]
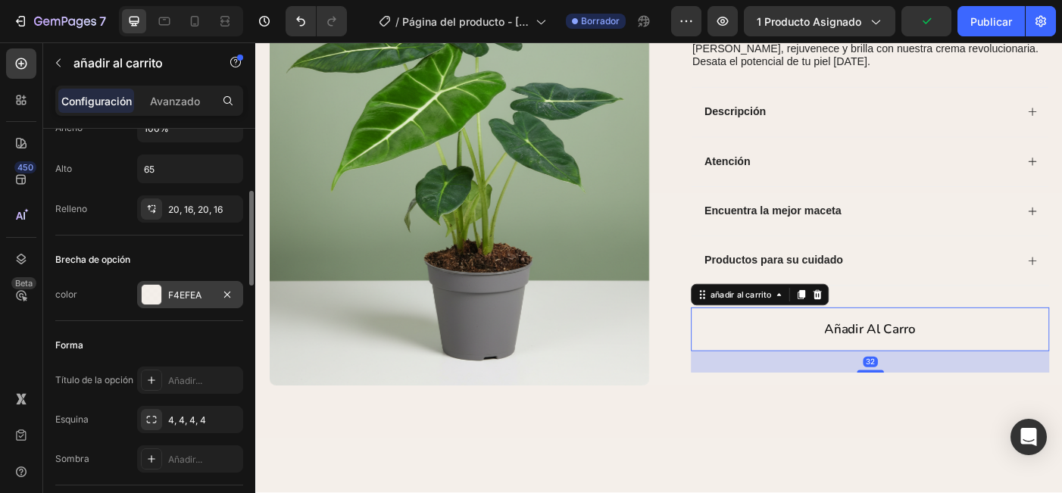
click at [191, 298] on div "F4EFEA" at bounding box center [190, 296] width 44 height 14
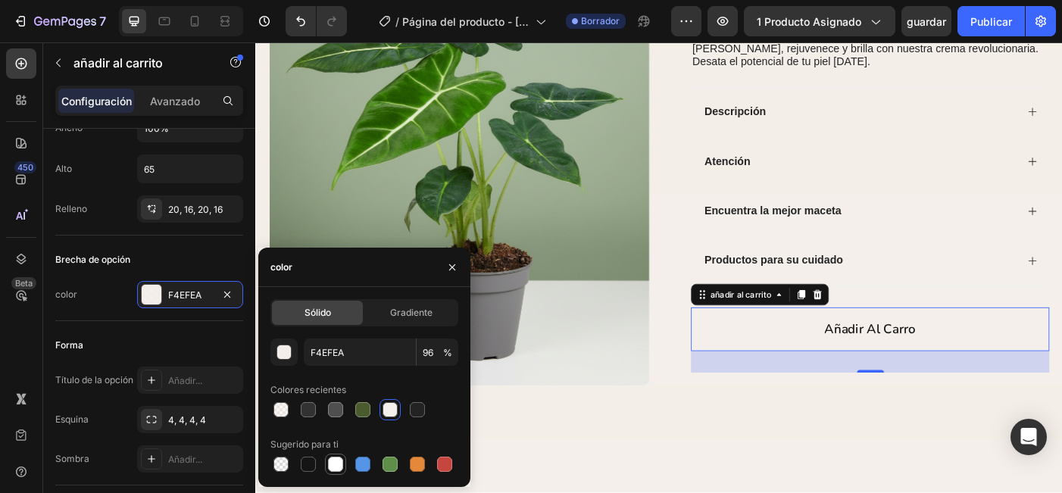
click at [335, 469] on div at bounding box center [335, 464] width 15 height 15
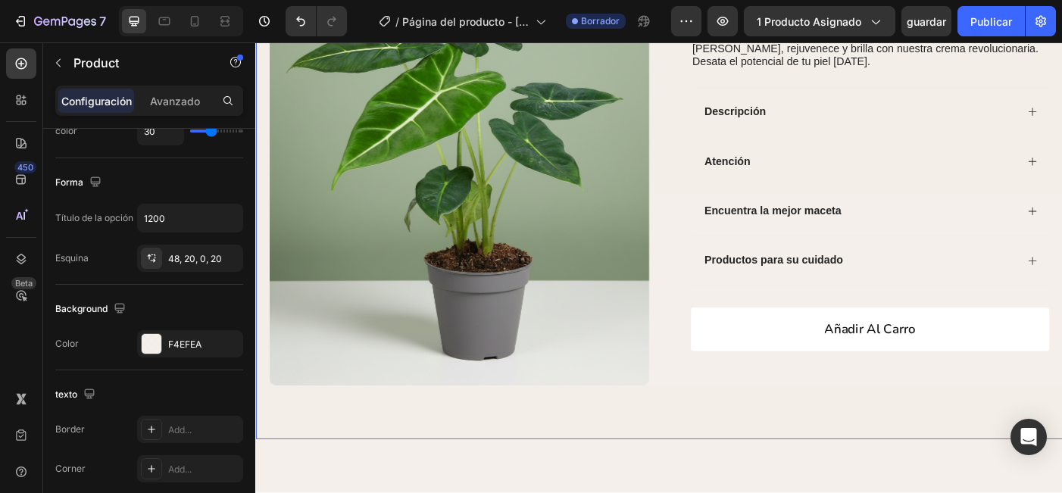
click at [760, 467] on div "icono icono icono icono icono Lista de iconos (1349 reseñas) Bloqueo de texto F…" at bounding box center [935, 216] width 428 height 545
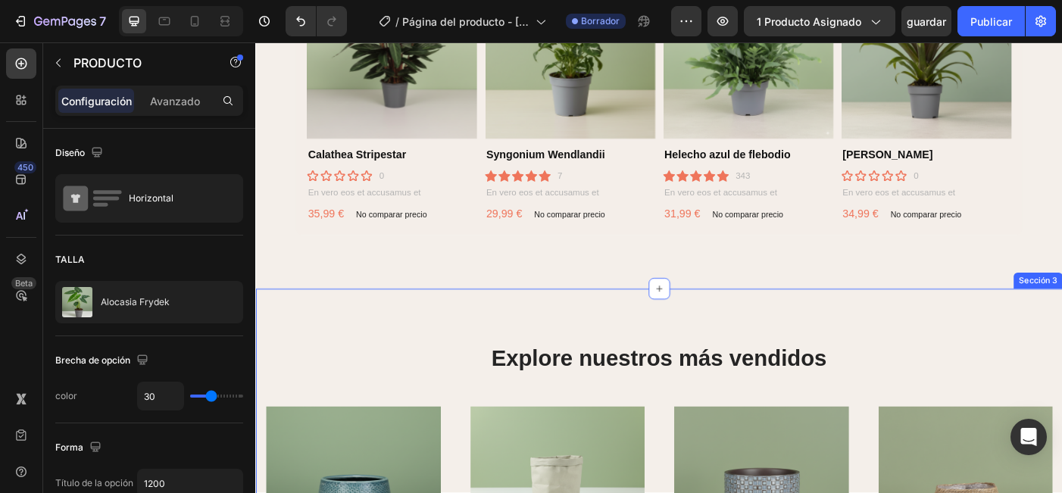
scroll to position [916, 0]
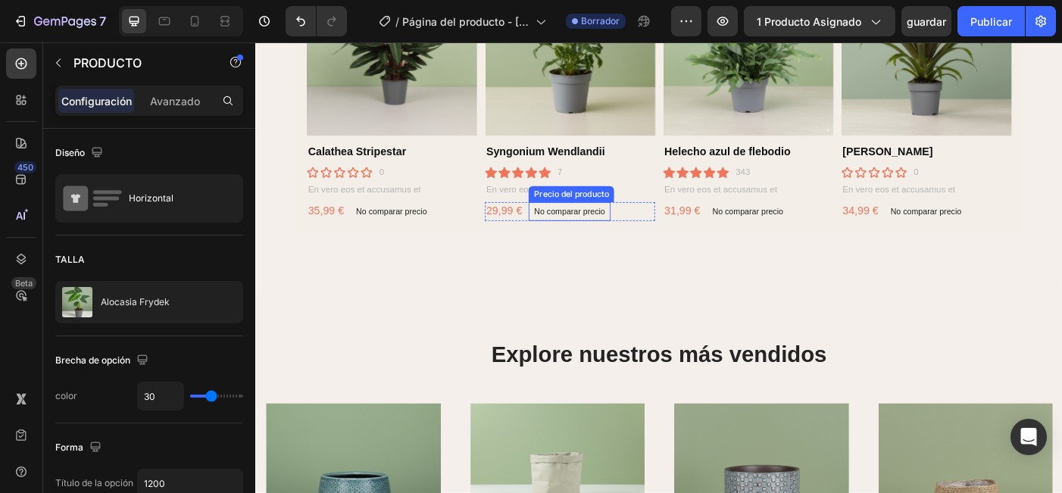
click at [629, 229] on p "No comparar precio" at bounding box center [609, 233] width 80 height 9
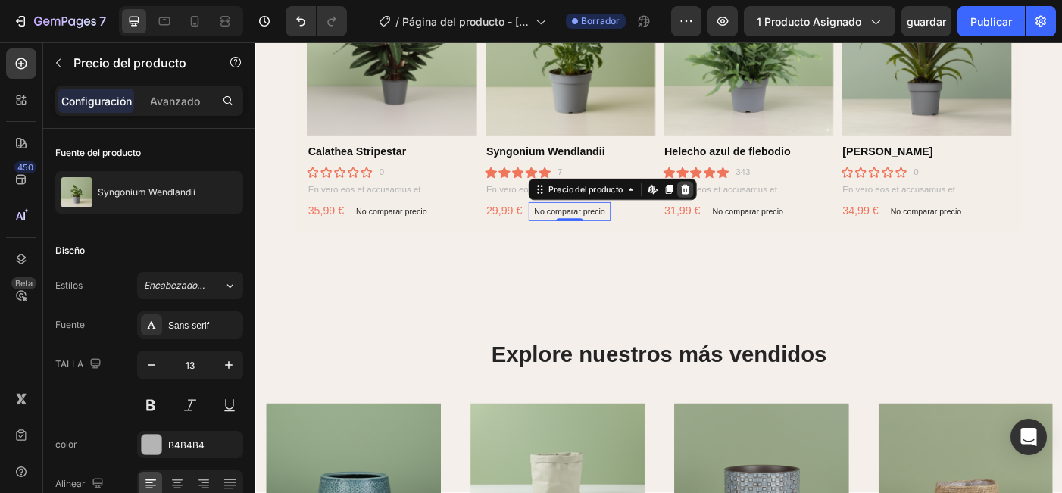
click at [741, 206] on icon at bounding box center [739, 208] width 12 height 12
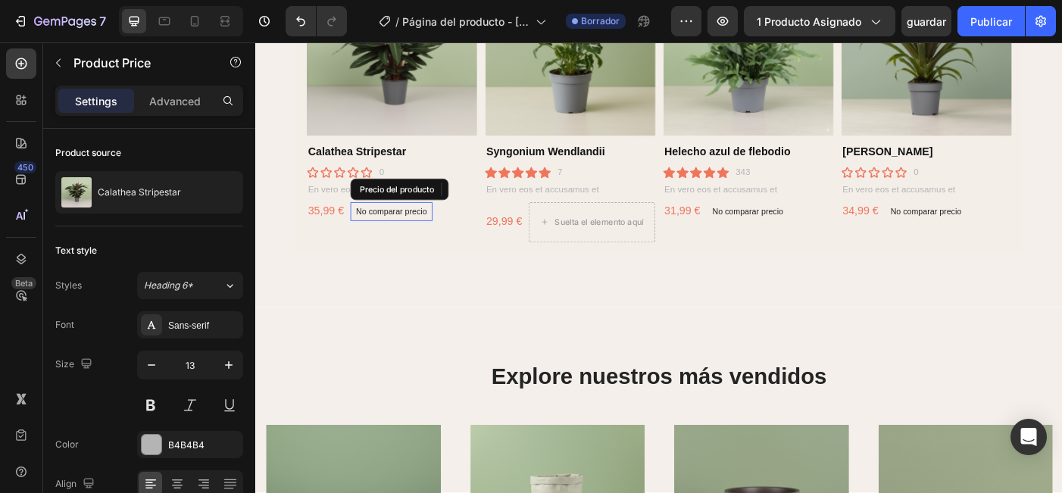
click at [433, 233] on p "No comparar precio" at bounding box center [408, 233] width 80 height 9
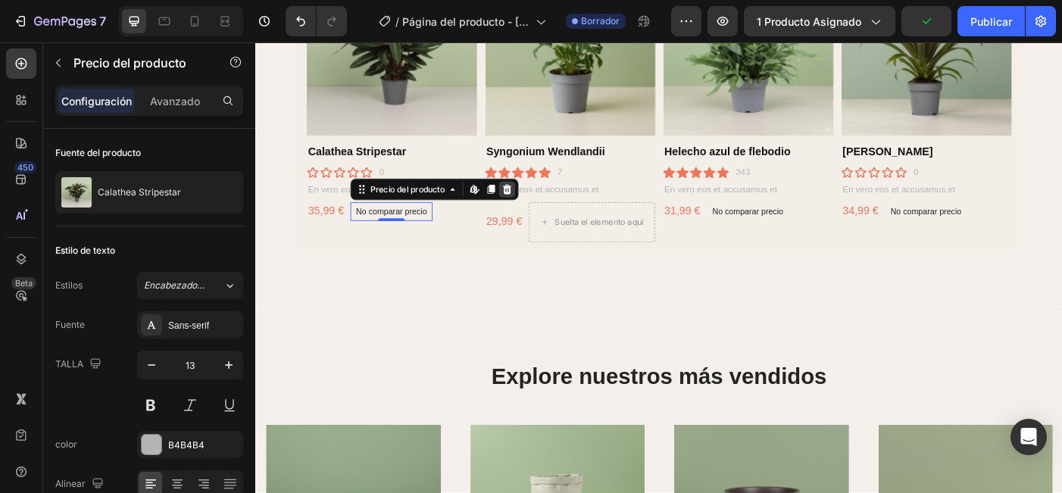
click at [545, 207] on icon at bounding box center [538, 208] width 12 height 12
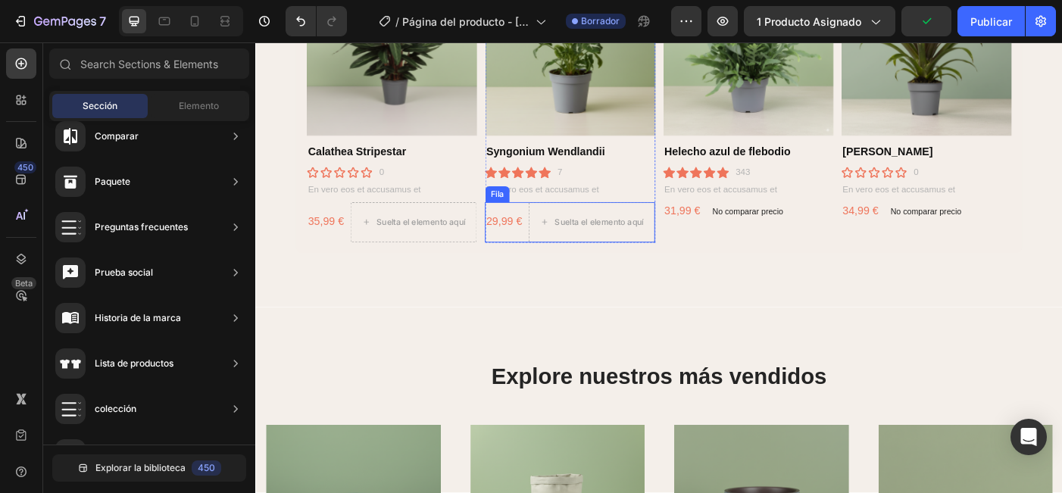
click at [547, 260] on div "29,99 € Precio del producto Precio del producto" at bounding box center [534, 245] width 43 height 45
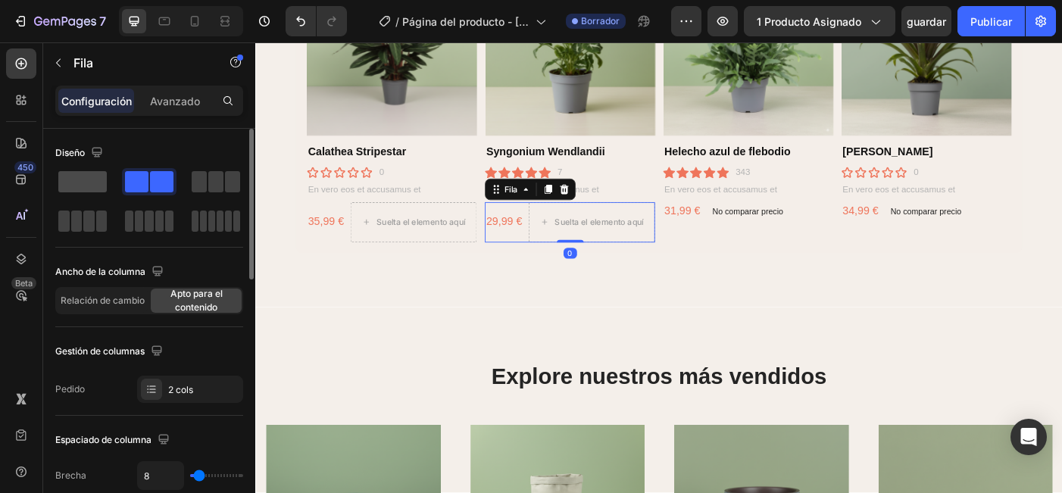
click at [85, 187] on span at bounding box center [82, 181] width 48 height 21
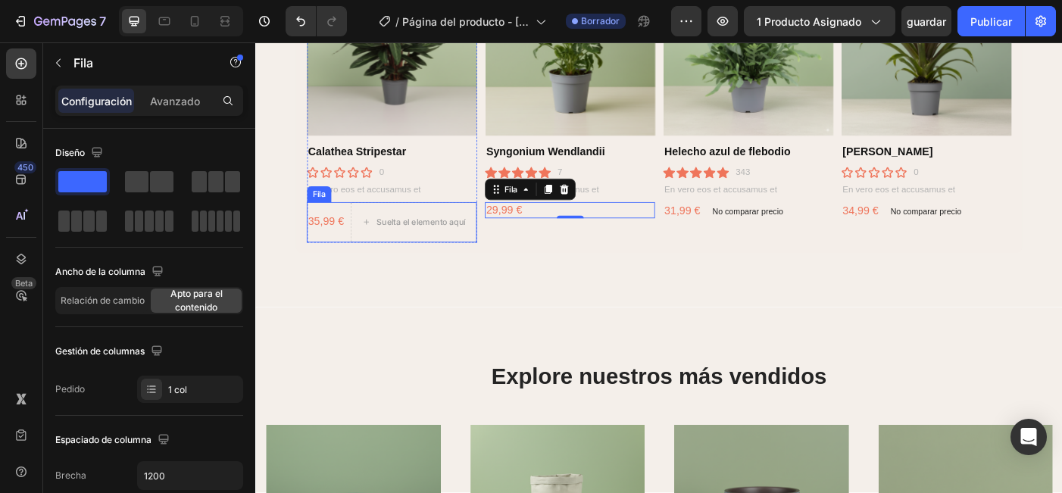
click at [345, 262] on div "35,99 € Precio del producto Precio del producto" at bounding box center [334, 245] width 43 height 45
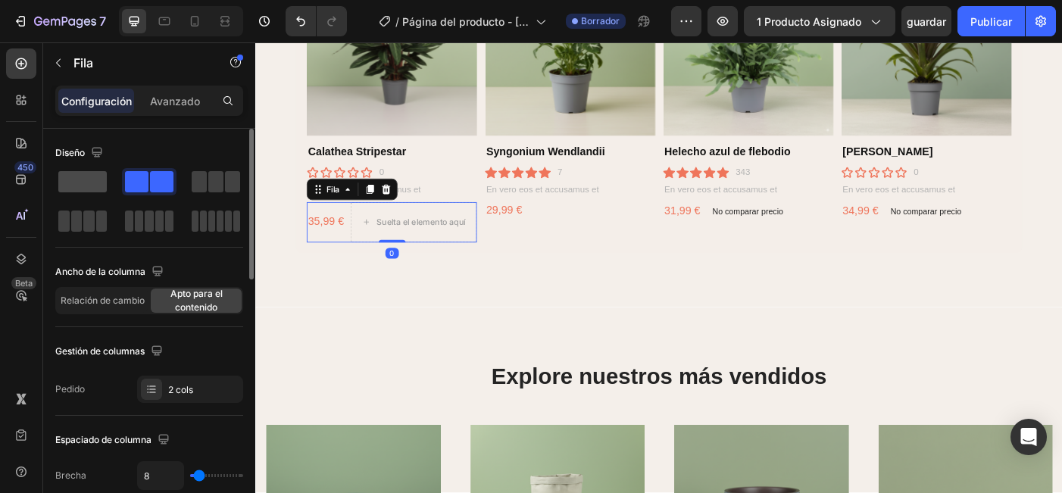
click at [81, 186] on span at bounding box center [82, 181] width 48 height 21
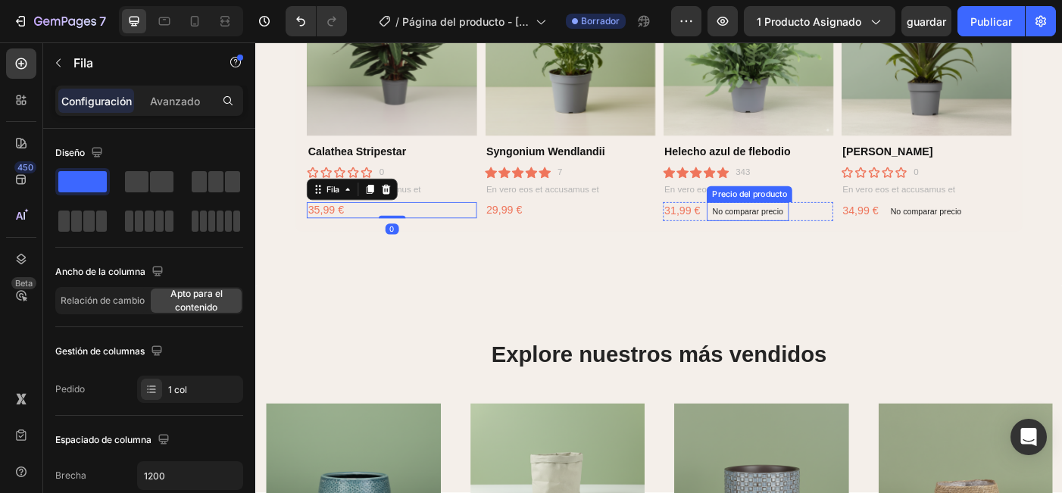
click at [809, 237] on div "No comparar precio Precio del producto" at bounding box center [809, 233] width 92 height 21
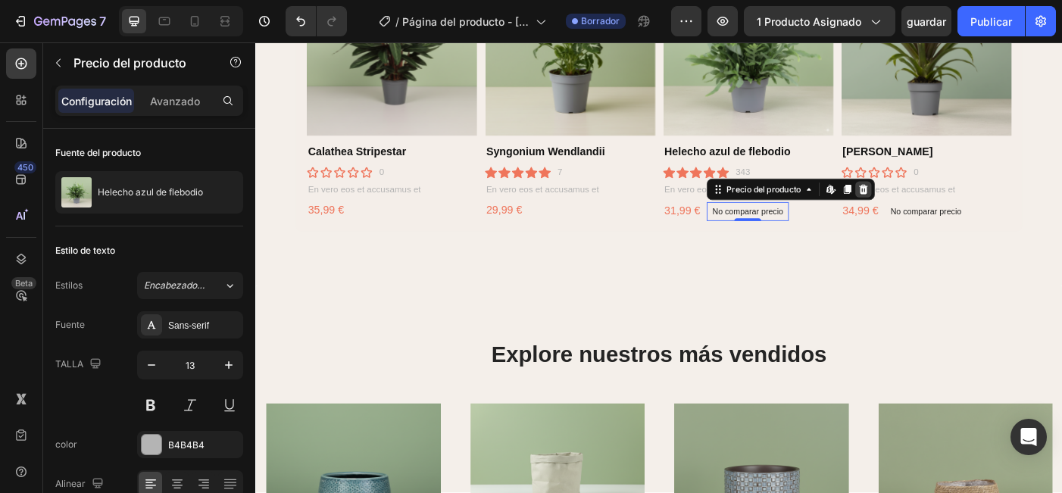
click at [944, 208] on icon at bounding box center [940, 208] width 10 height 11
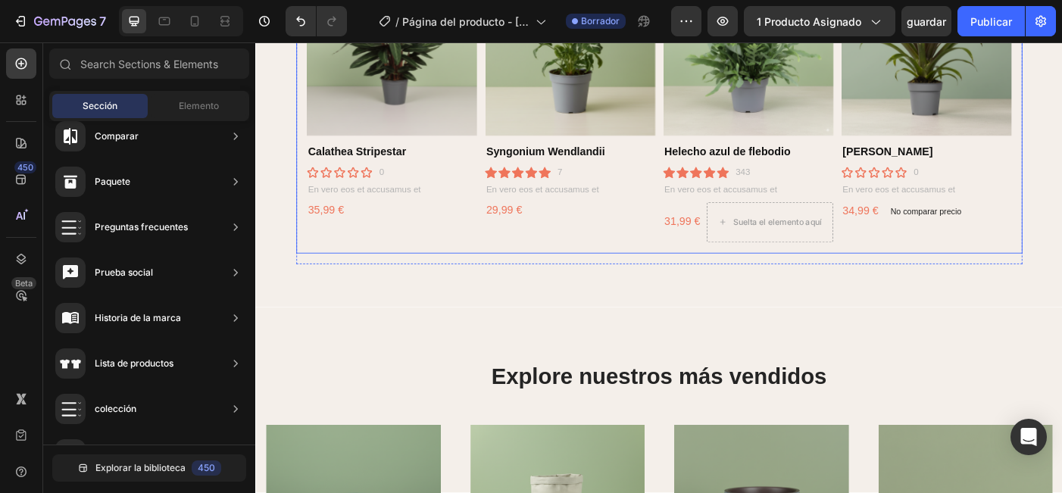
click at [754, 265] on div "31,99 € Precio del producto Precio del producto" at bounding box center [735, 245] width 43 height 45
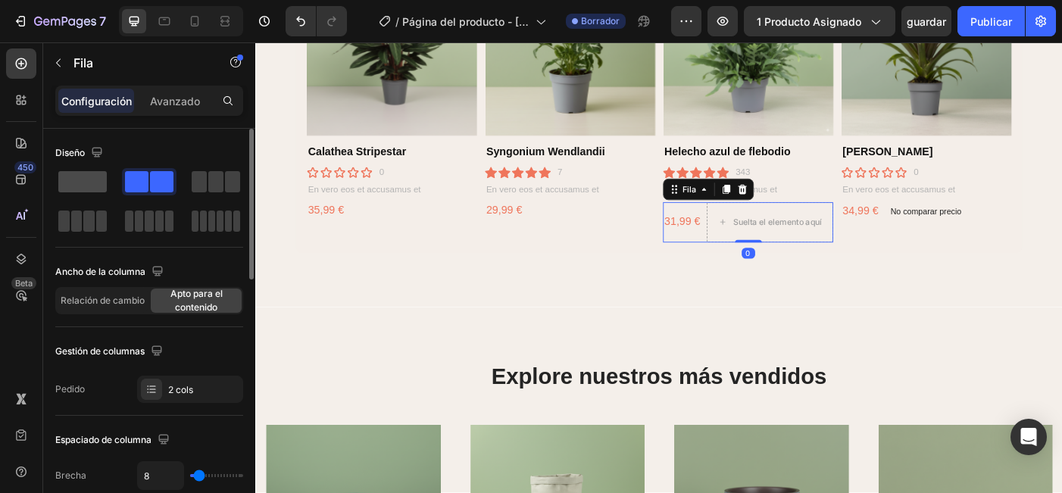
click at [92, 183] on span at bounding box center [82, 181] width 48 height 21
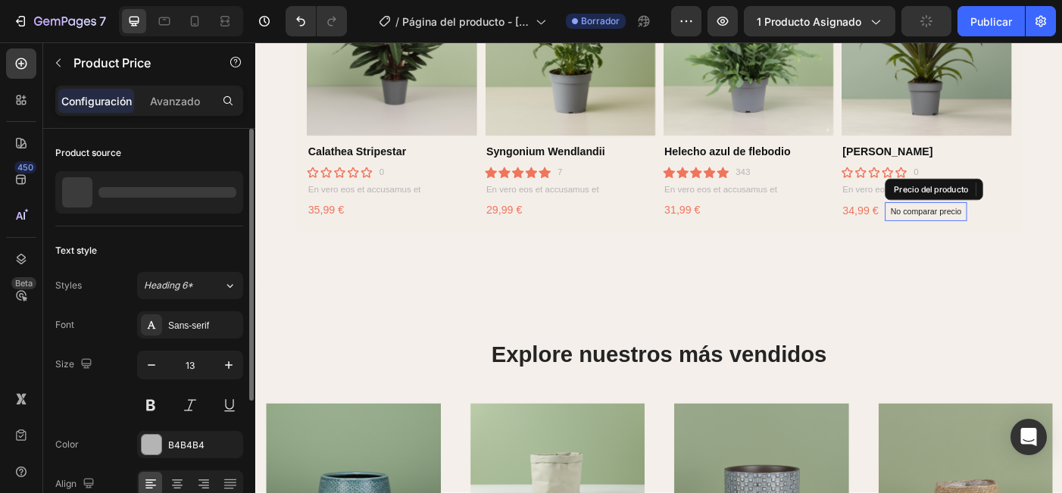
click at [1010, 223] on div "No comparar precio" at bounding box center [1010, 233] width 92 height 21
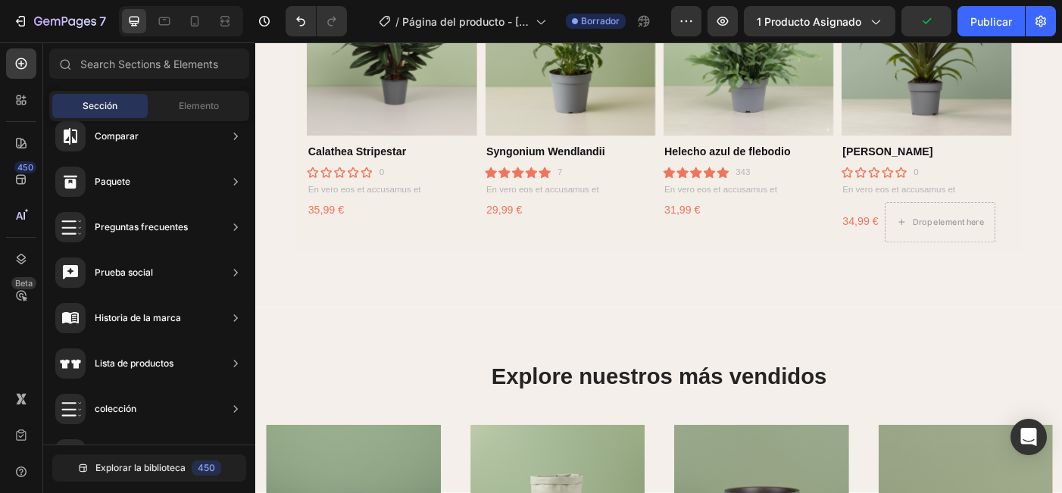
click at [1061, 204] on div "Puede que también te guste Encabezado Imágenes del producto Calathea Stripestar…" at bounding box center [709, 91] width 909 height 497
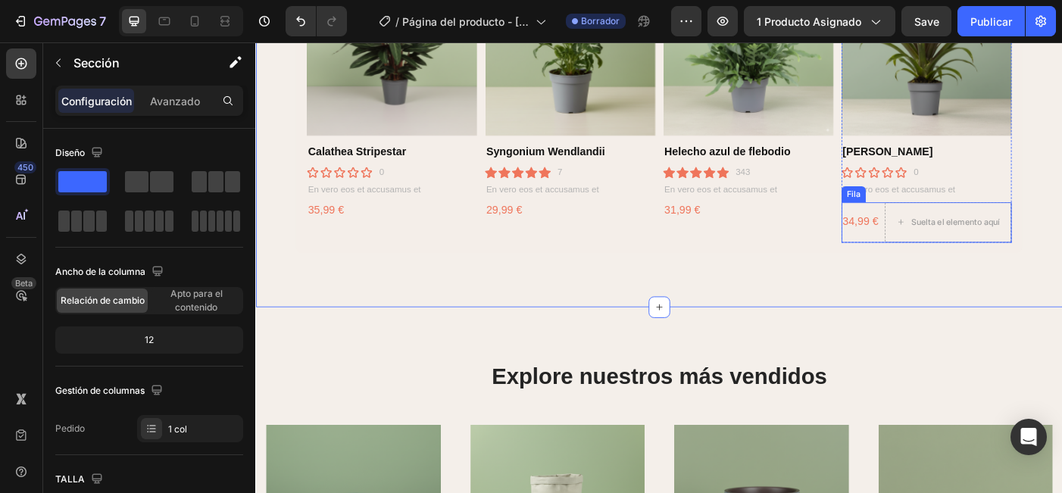
click at [961, 259] on div "34,99 € Precio del producto Precio del producto Suelta el elemento aquí Fila" at bounding box center [1011, 245] width 192 height 45
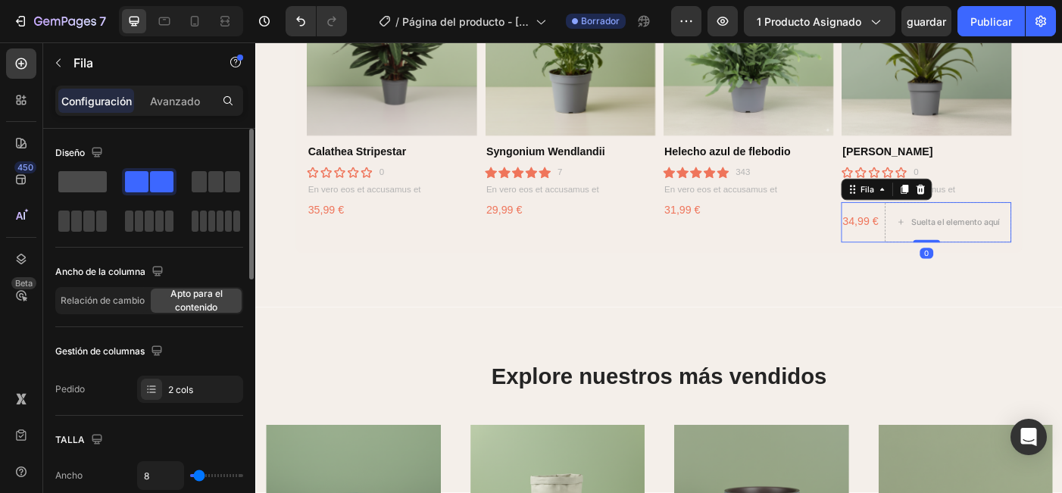
click at [79, 177] on span at bounding box center [82, 181] width 48 height 21
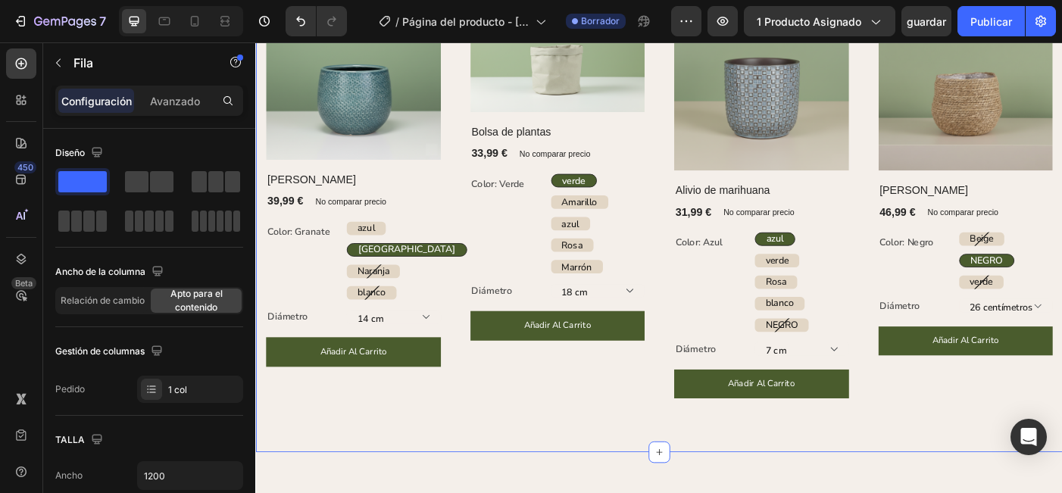
scroll to position [1370, 0]
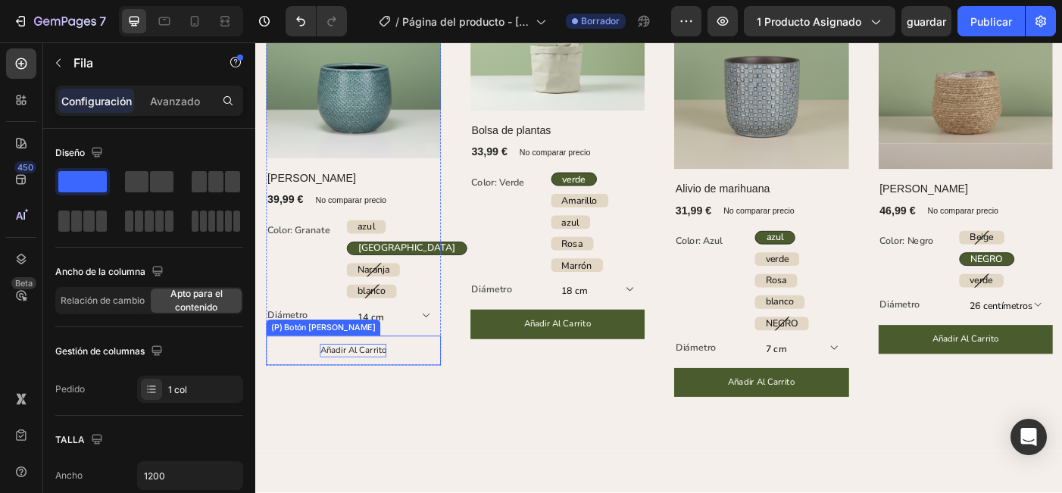
click at [398, 395] on div "añadir al carrito" at bounding box center [364, 389] width 75 height 15
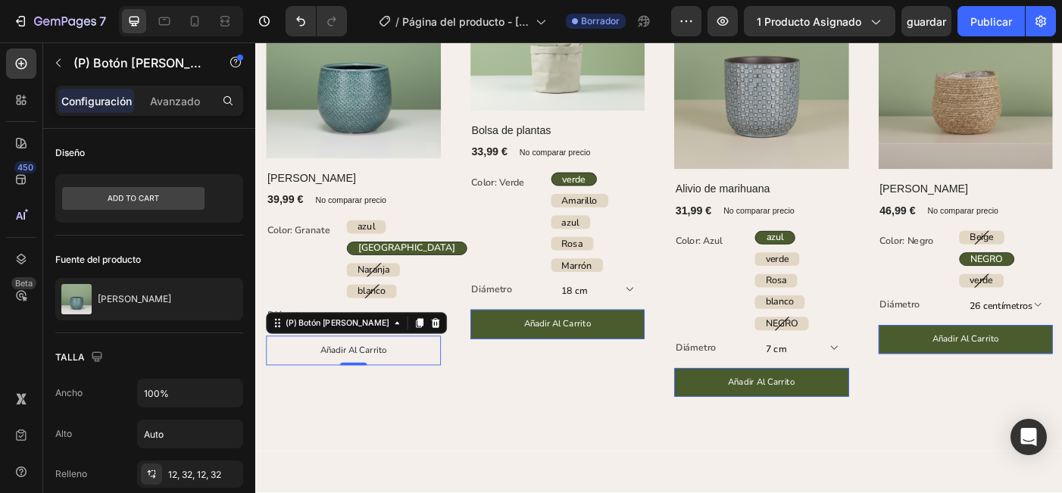
click at [426, 392] on button "añadir al carrito" at bounding box center [365, 389] width 197 height 33
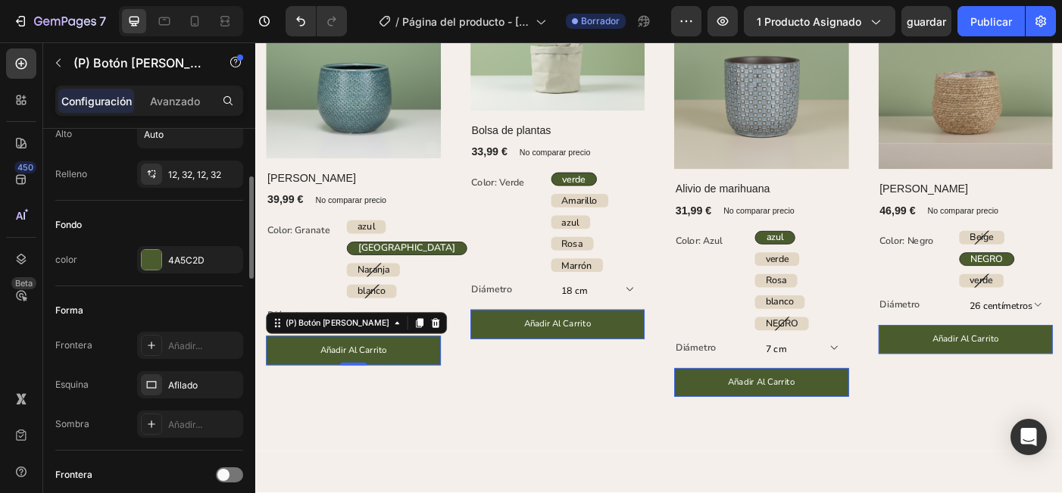
scroll to position [300, 0]
click at [192, 261] on div "4A5C2D" at bounding box center [190, 261] width 44 height 14
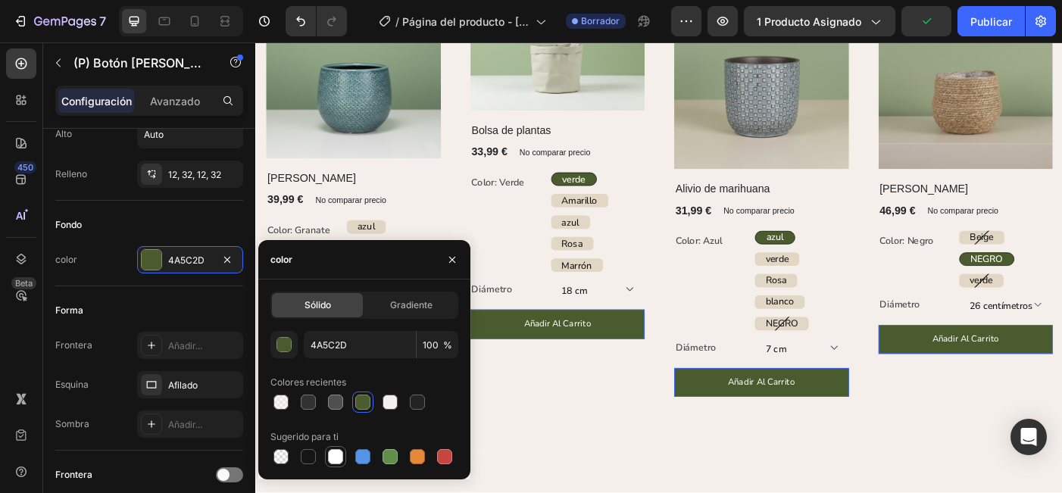
click at [332, 463] on div at bounding box center [335, 456] width 15 height 15
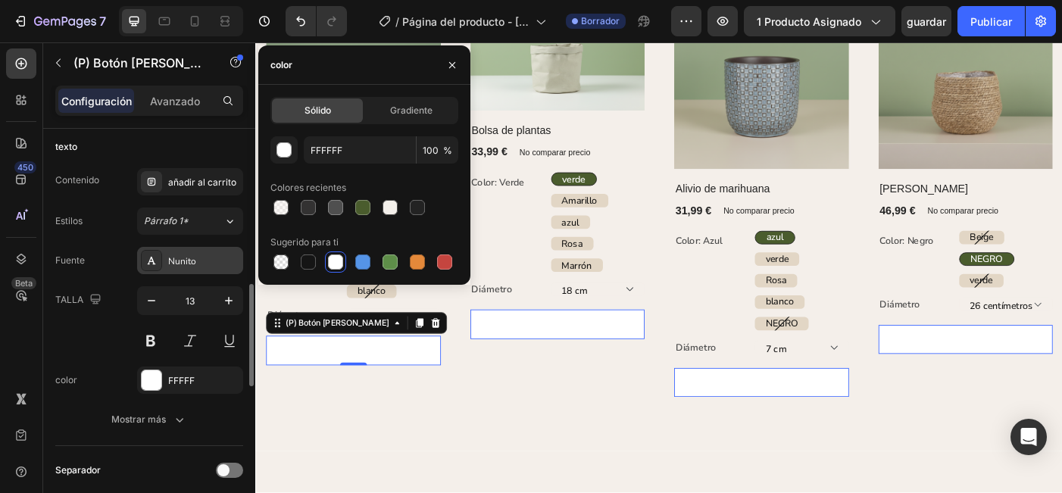
scroll to position [677, 0]
click at [182, 379] on div "FFFFF" at bounding box center [190, 381] width 44 height 14
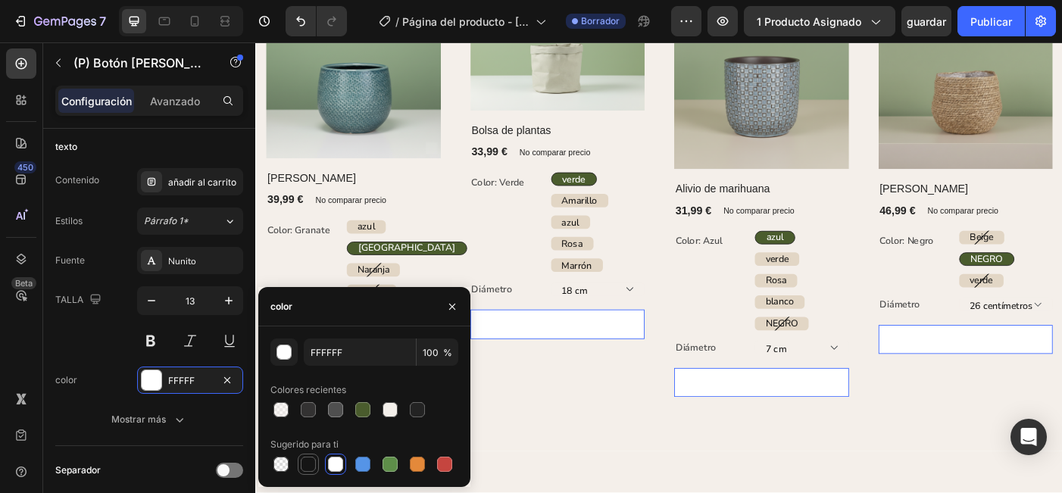
click at [305, 465] on div at bounding box center [308, 464] width 15 height 15
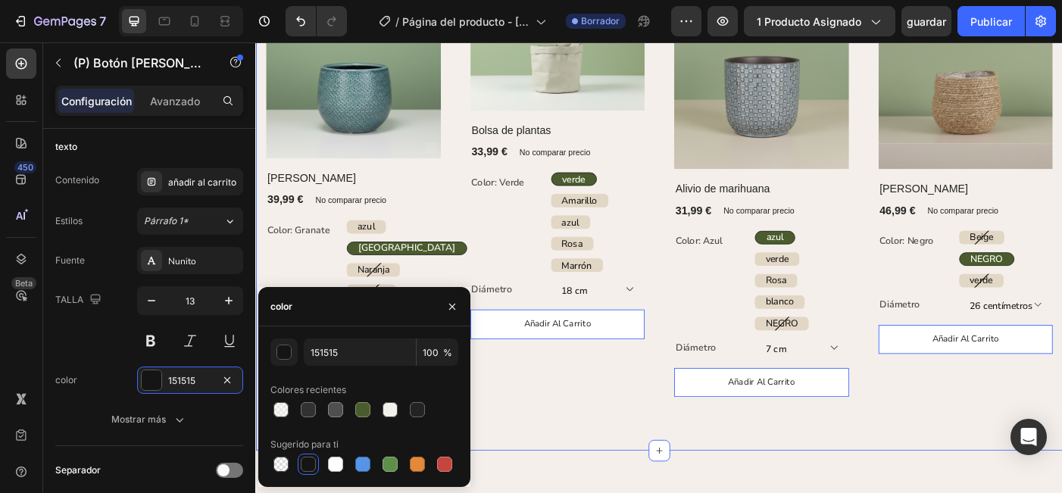
click at [562, 467] on div "Explore nuestros más vendidos Encabezado Fila (P) Imágenes Fila Olla Gabriel (P…" at bounding box center [709, 179] width 909 height 647
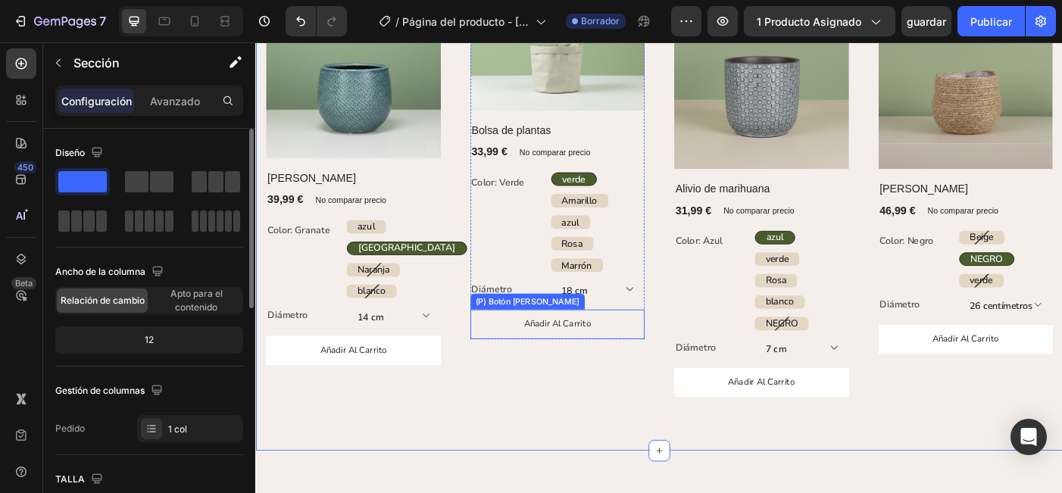
click at [668, 356] on button "añadir al carrito" at bounding box center [595, 360] width 197 height 33
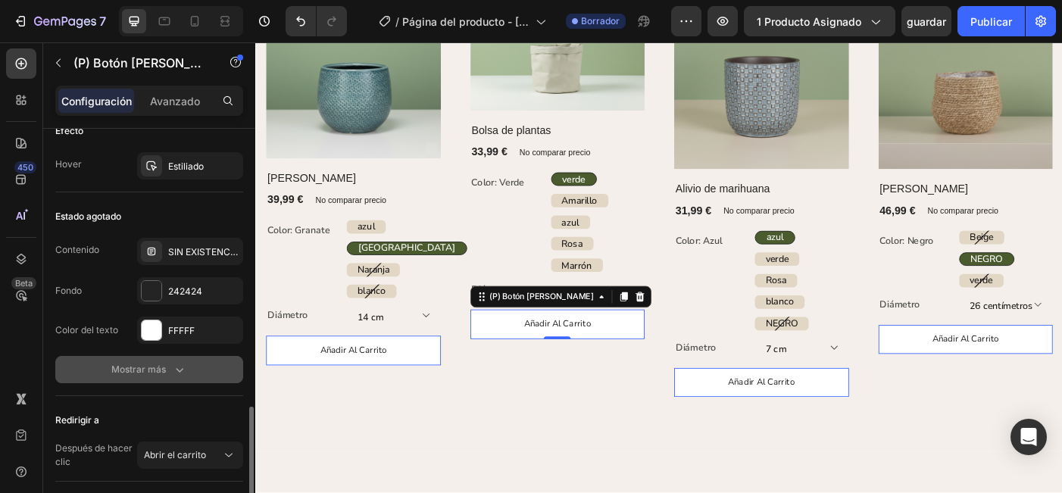
scroll to position [1113, 0]
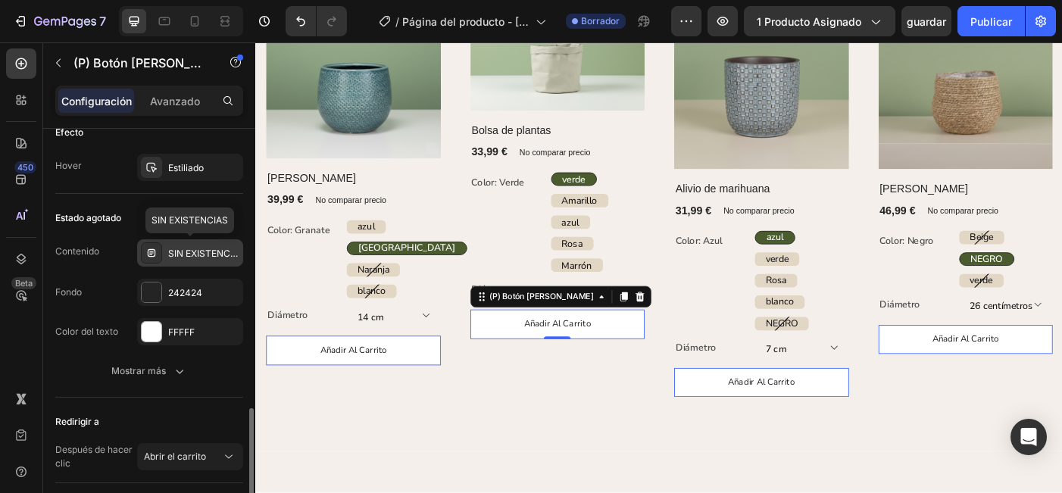
click at [185, 256] on div "SIN EXISTENCIAS" at bounding box center [203, 254] width 71 height 14
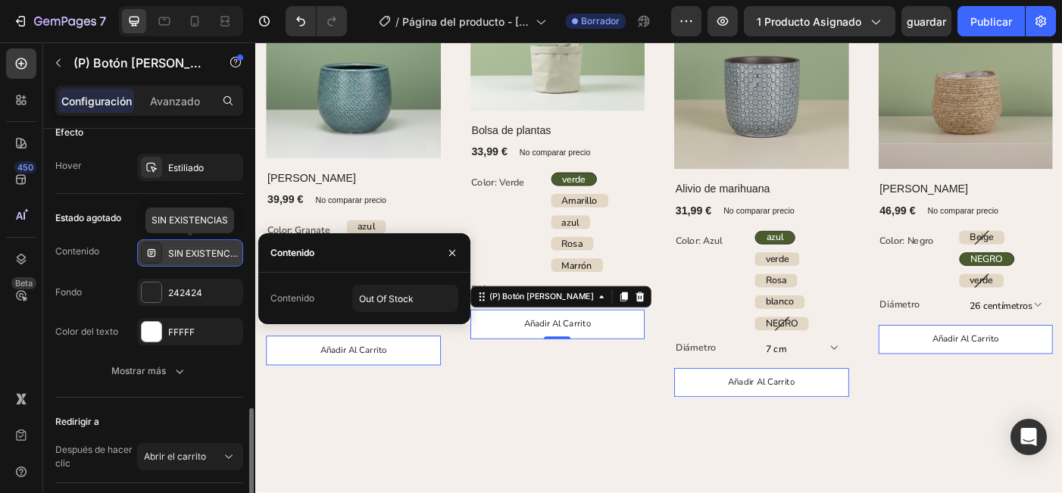
click at [185, 256] on div "SIN EXISTENCIAS" at bounding box center [203, 254] width 71 height 14
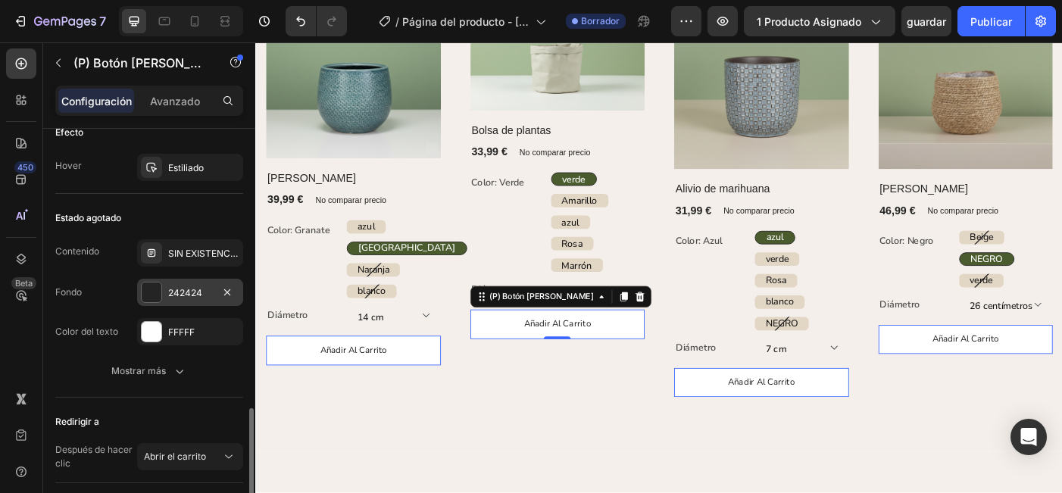
click at [188, 289] on div "242424" at bounding box center [190, 293] width 44 height 14
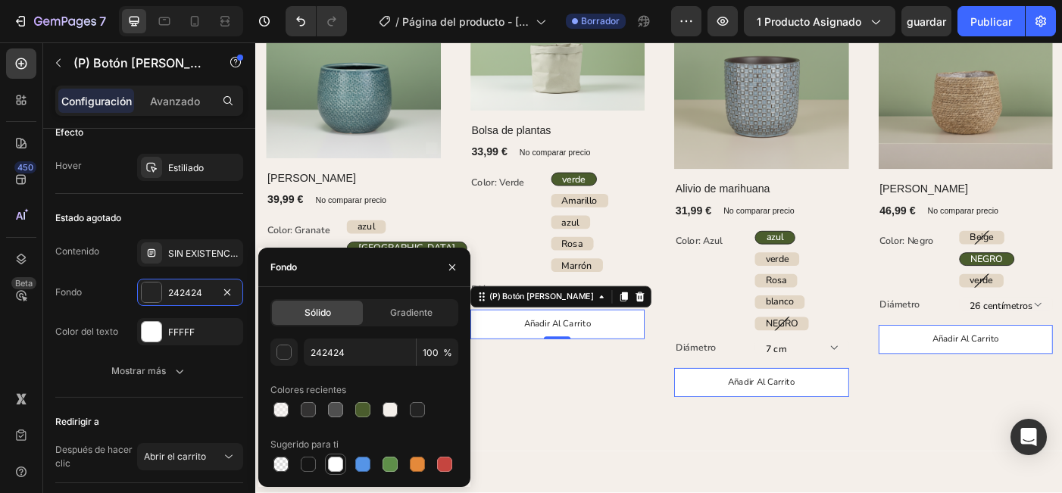
click at [334, 467] on div at bounding box center [335, 464] width 15 height 15
click at [190, 333] on div "FFFFF" at bounding box center [190, 333] width 44 height 14
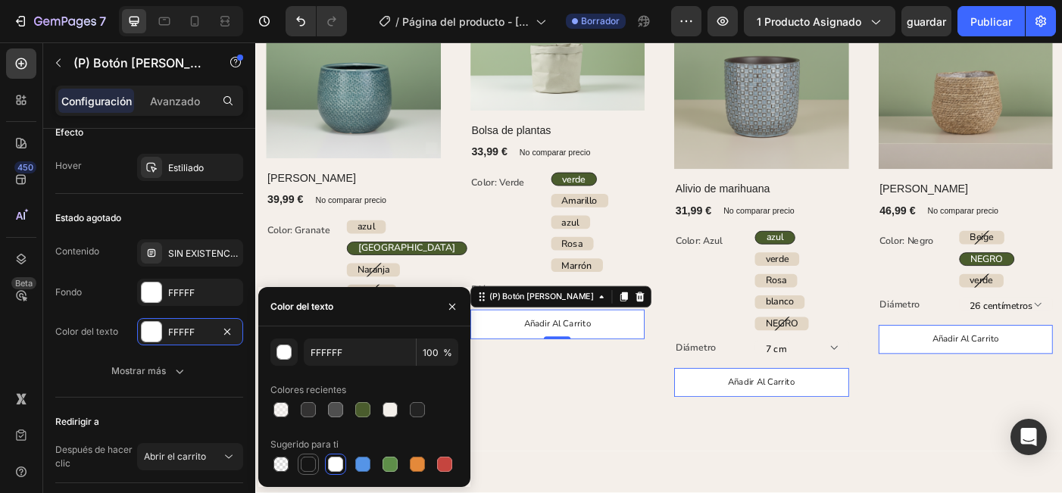
click at [310, 467] on div at bounding box center [308, 464] width 15 height 15
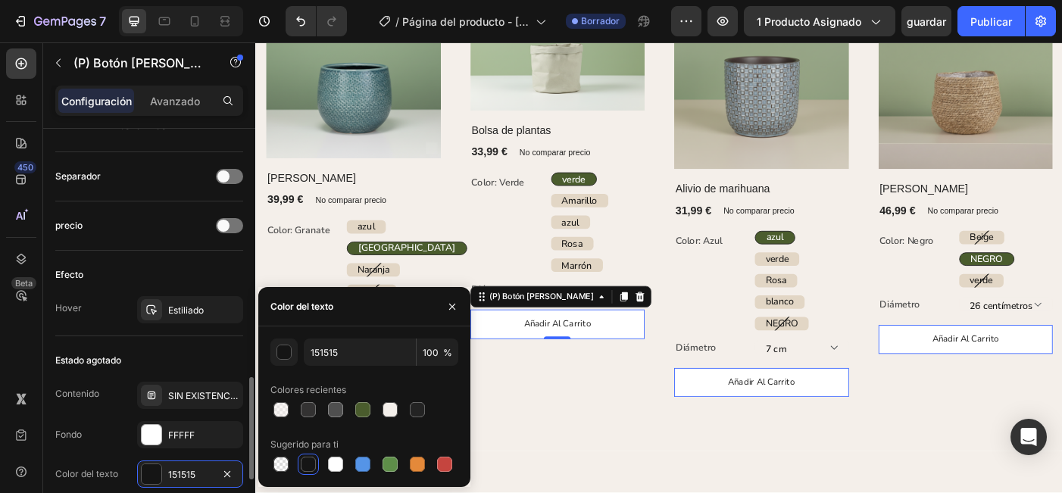
scroll to position [954, 0]
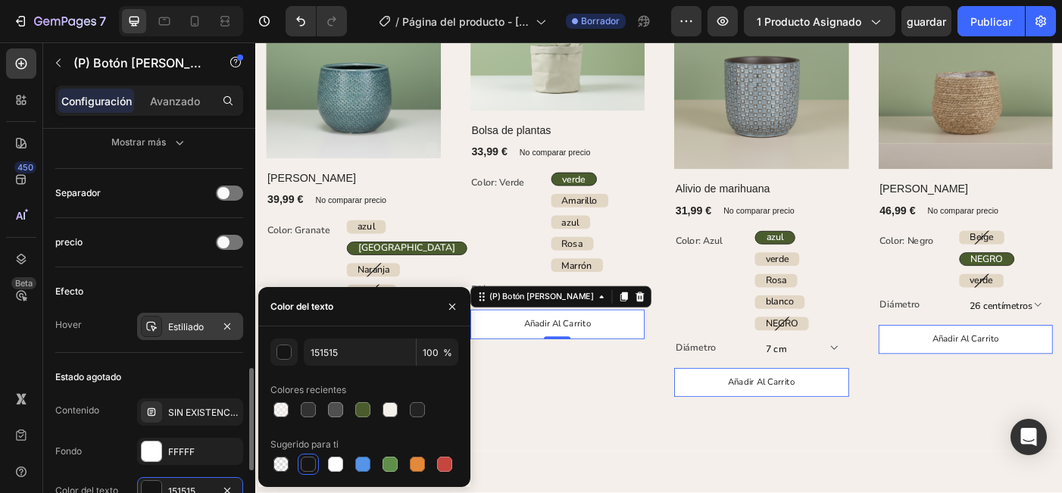
click at [193, 333] on div "Estiliado" at bounding box center [190, 327] width 44 height 14
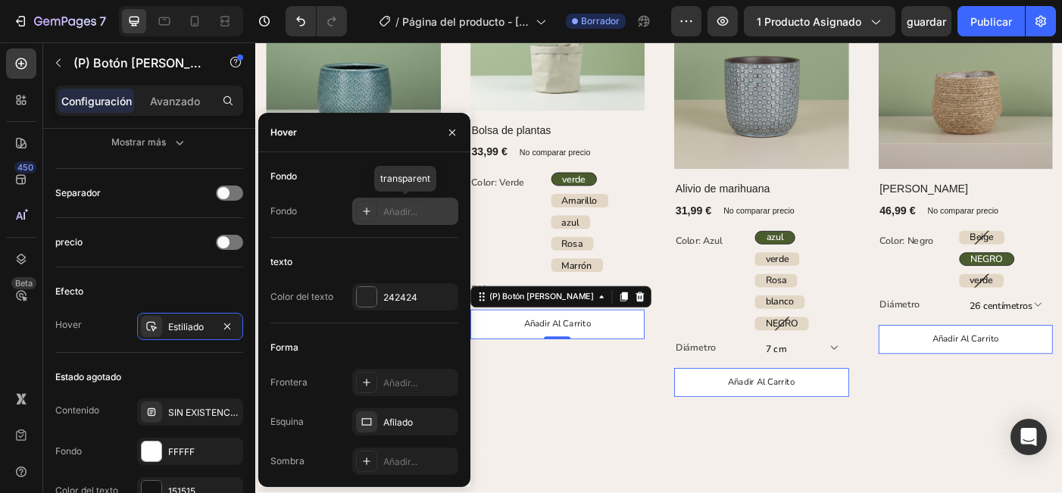
click at [417, 210] on div "Añadir..." at bounding box center [418, 212] width 71 height 14
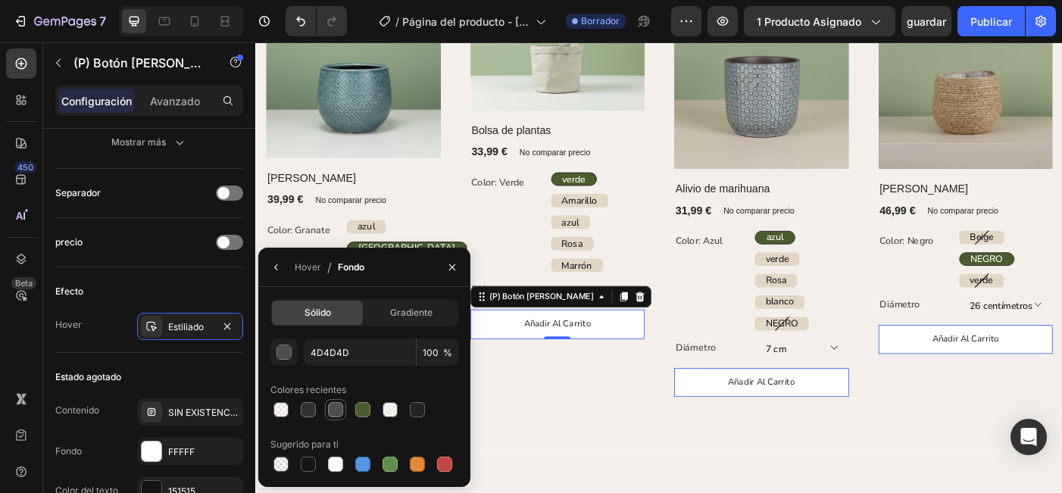
click at [336, 407] on div at bounding box center [335, 409] width 15 height 15
click at [417, 409] on div at bounding box center [417, 409] width 15 height 15
click at [229, 324] on icon "button" at bounding box center [227, 326] width 6 height 6
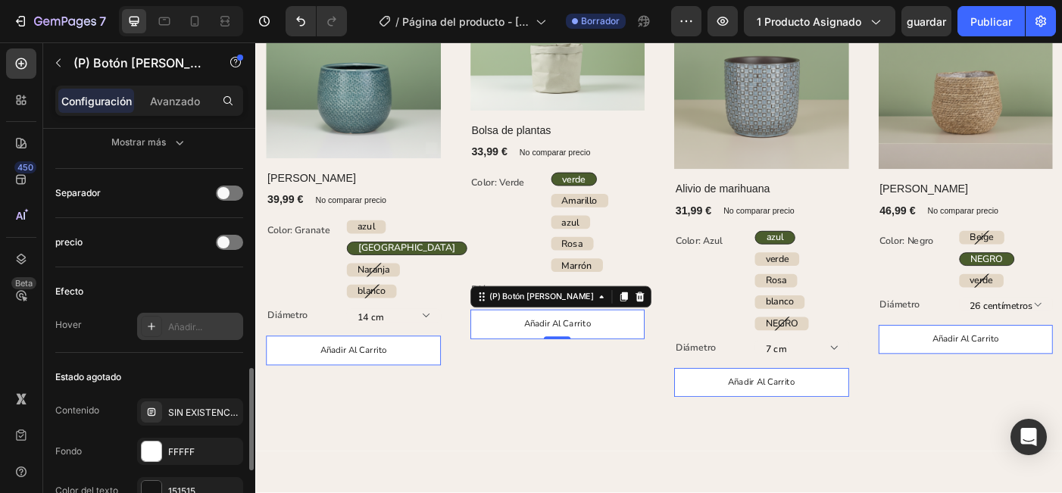
click at [179, 330] on div "Añadir..." at bounding box center [203, 327] width 71 height 14
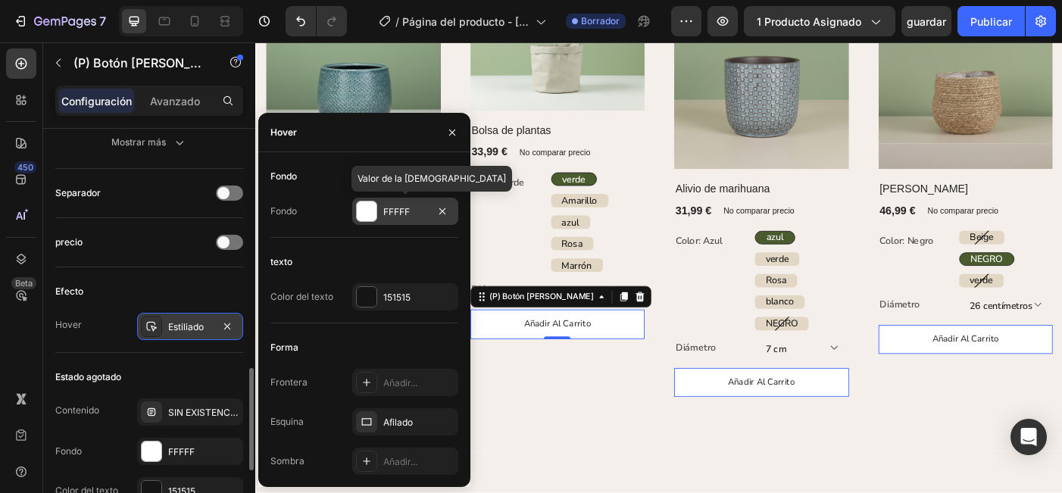
click at [396, 256] on div "texto" at bounding box center [364, 262] width 188 height 24
click at [105, 287] on div "Efecto" at bounding box center [149, 291] width 188 height 24
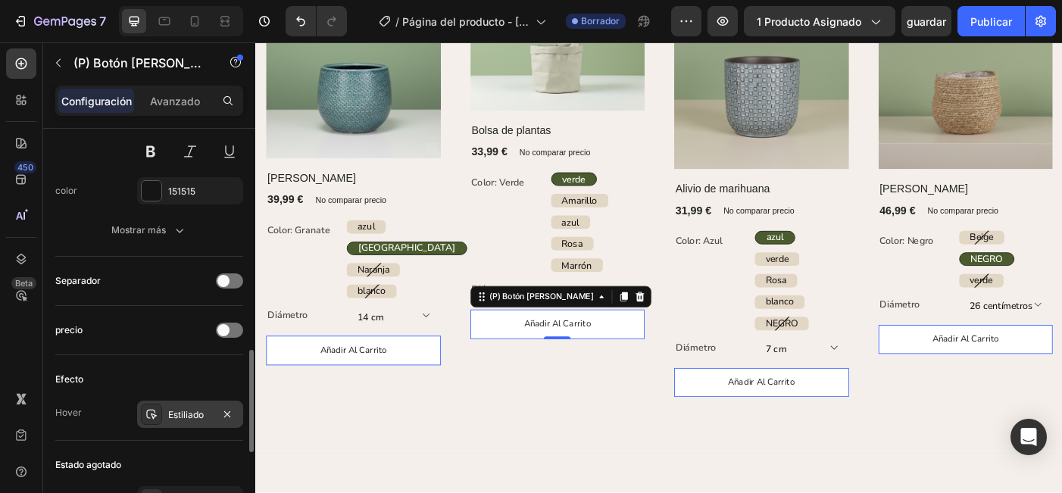
scroll to position [847, 0]
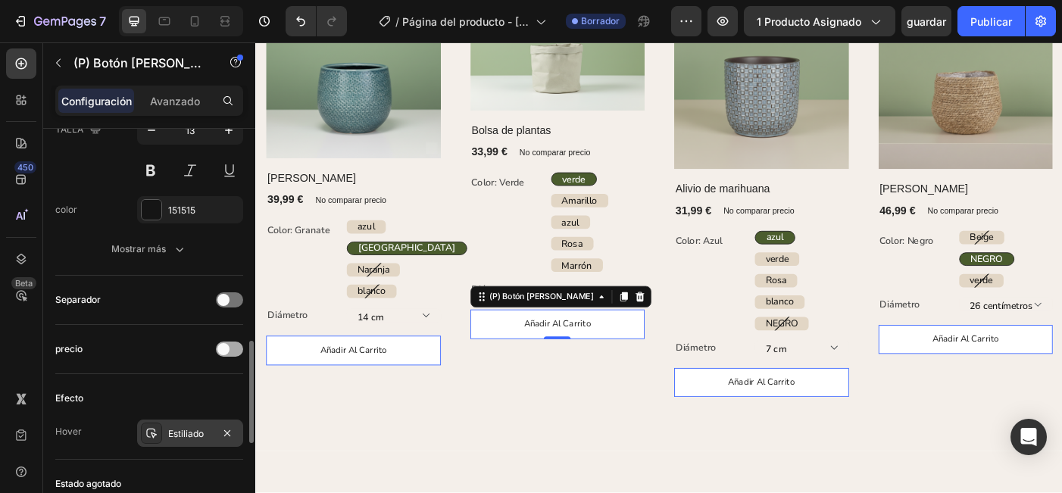
click at [226, 352] on span at bounding box center [223, 349] width 12 height 12
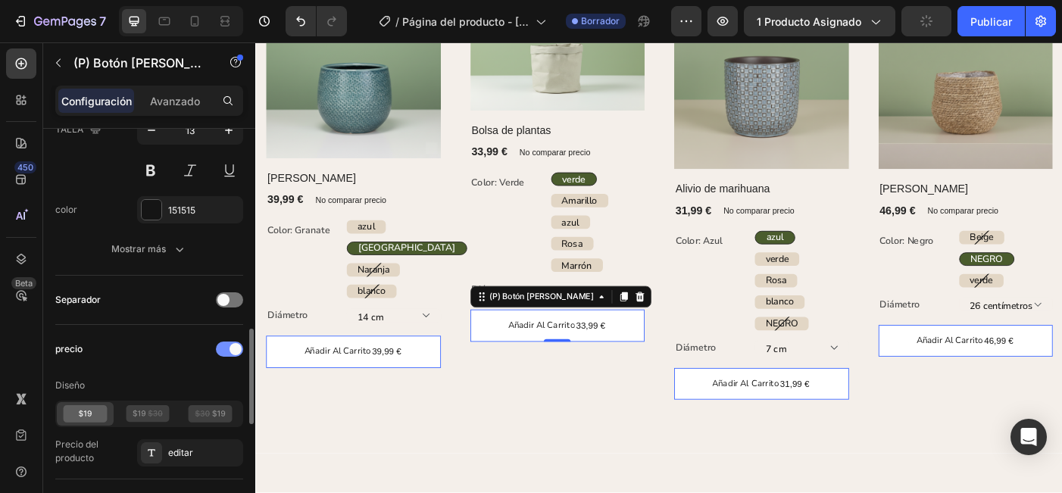
click at [223, 352] on div at bounding box center [229, 349] width 27 height 15
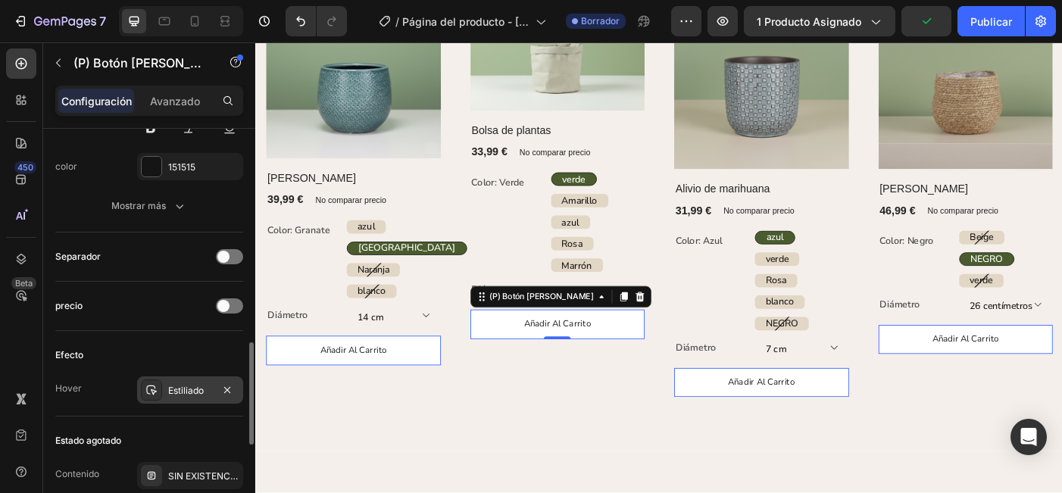
scroll to position [902, 0]
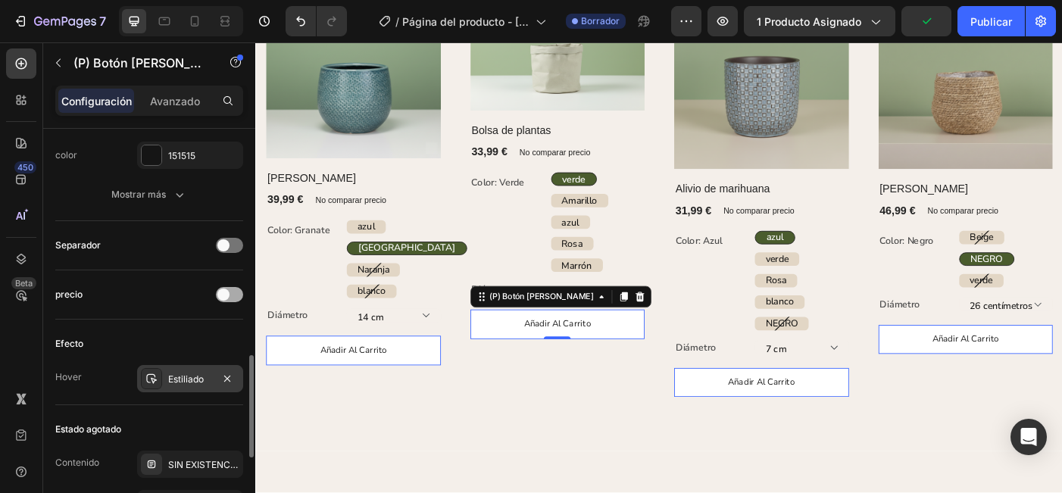
click at [229, 301] on div at bounding box center [229, 294] width 27 height 15
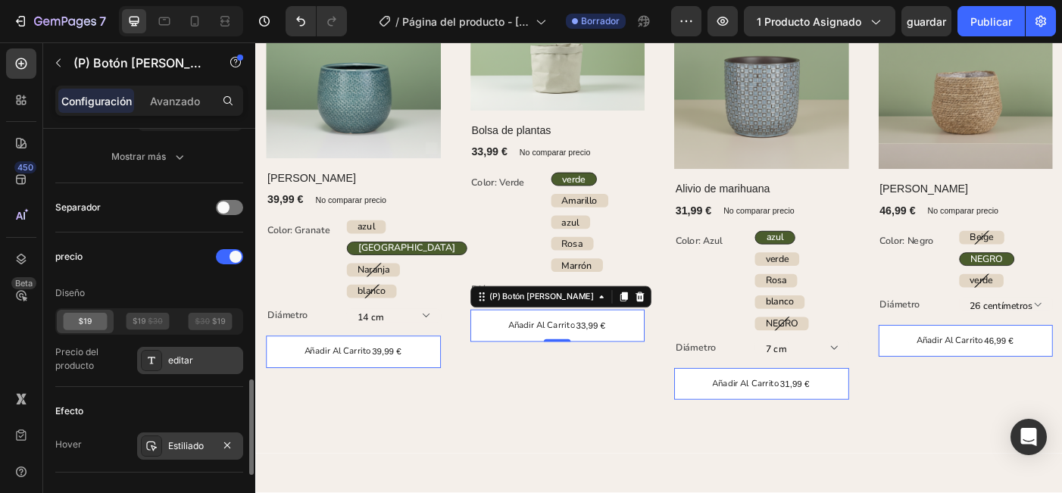
scroll to position [969, 0]
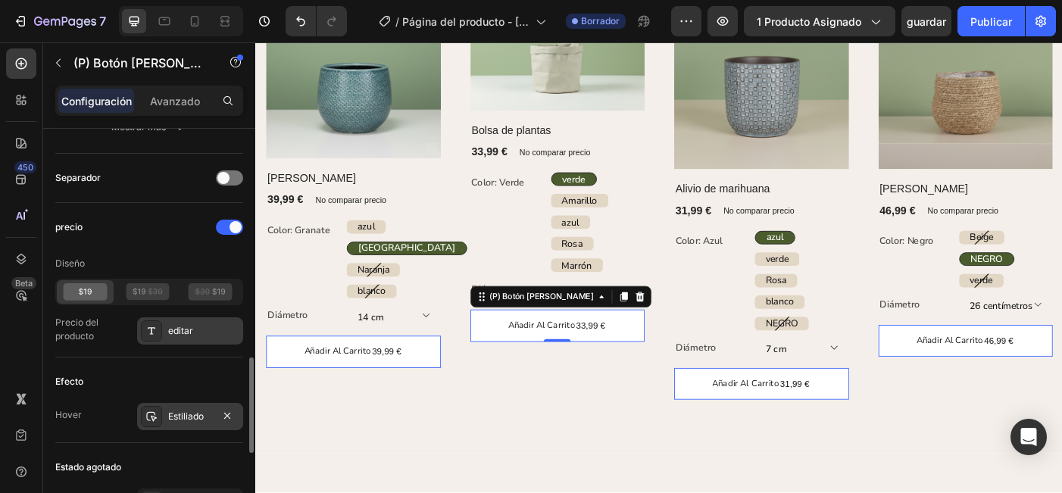
click at [193, 330] on div "editar" at bounding box center [203, 331] width 71 height 14
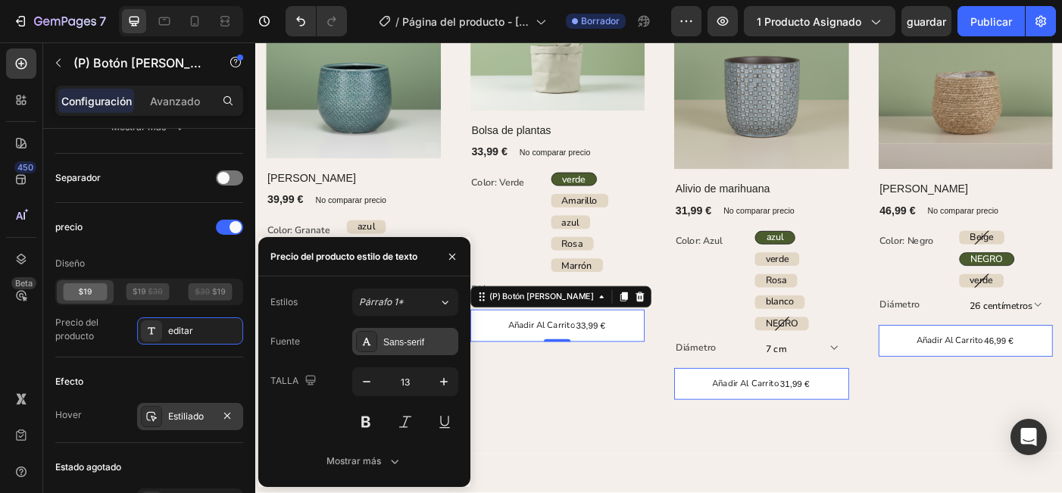
click at [421, 348] on div "Sans-serif" at bounding box center [418, 343] width 71 height 14
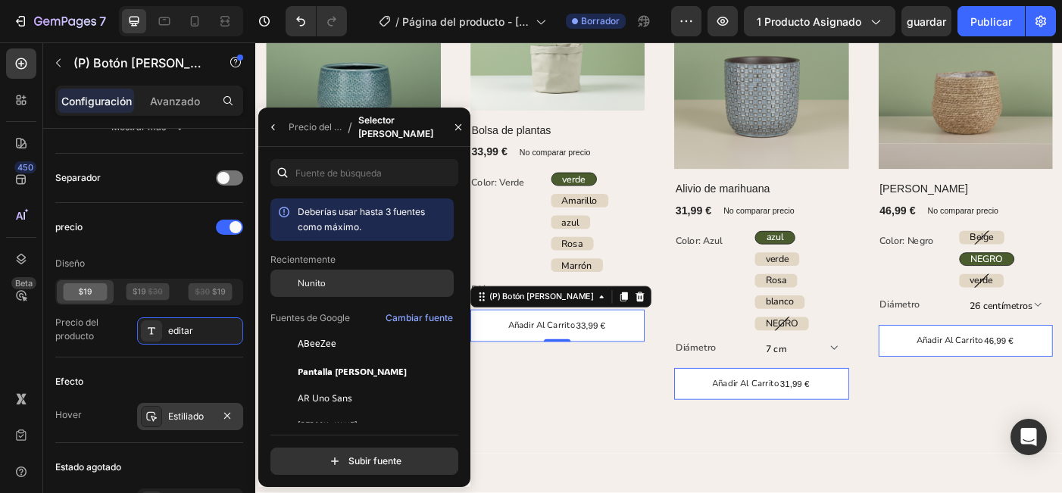
click at [389, 289] on div "Nunito" at bounding box center [374, 283] width 153 height 14
click at [274, 133] on icon "button" at bounding box center [273, 127] width 12 height 12
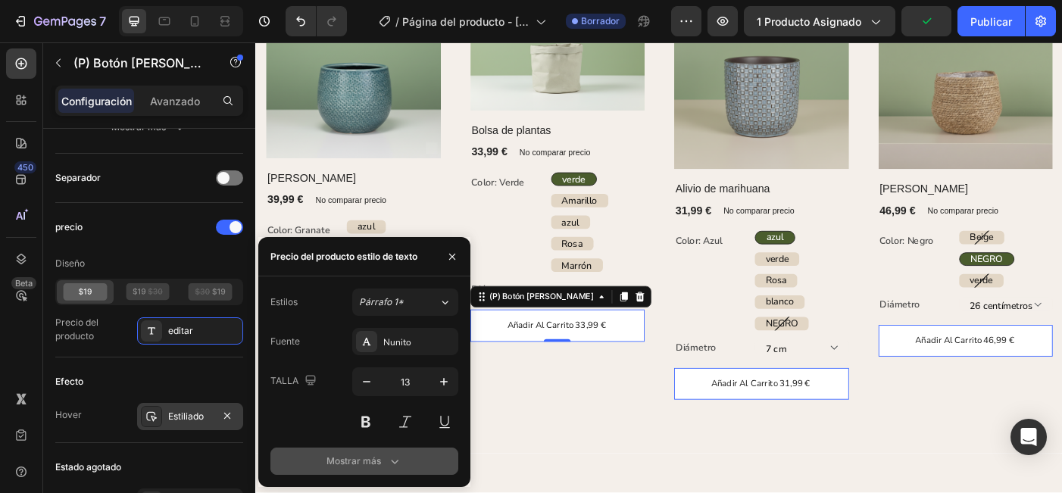
click at [322, 465] on button "Mostrar más" at bounding box center [364, 461] width 188 height 27
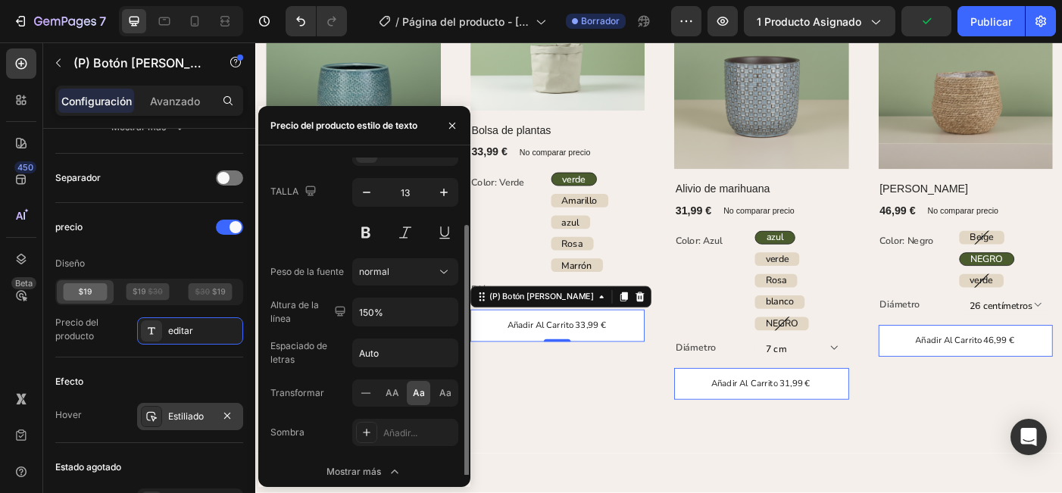
scroll to position [69, 0]
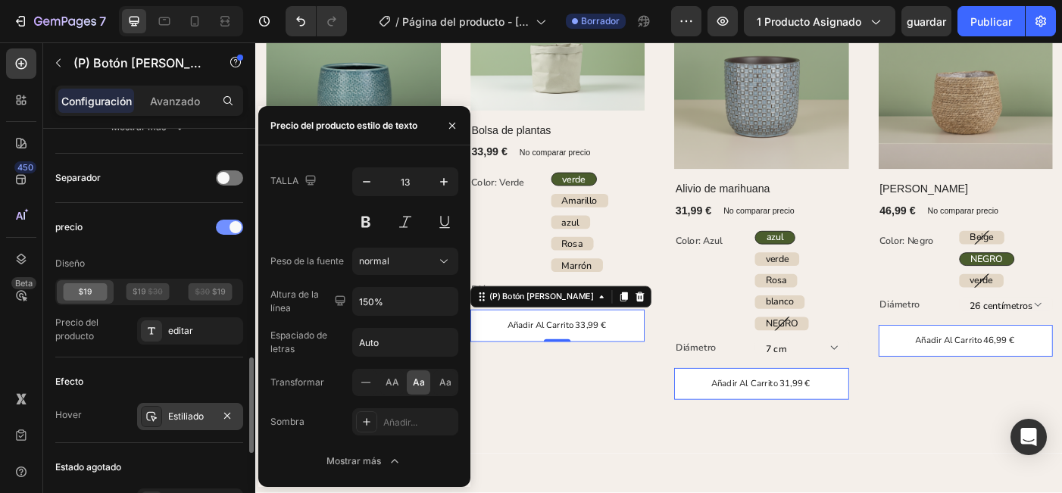
click at [219, 230] on div at bounding box center [229, 227] width 27 height 15
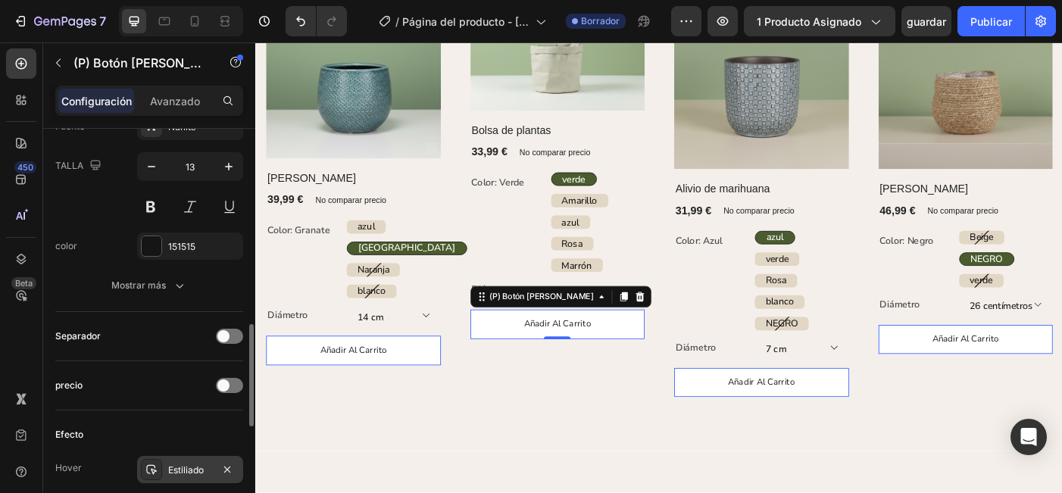
scroll to position [805, 0]
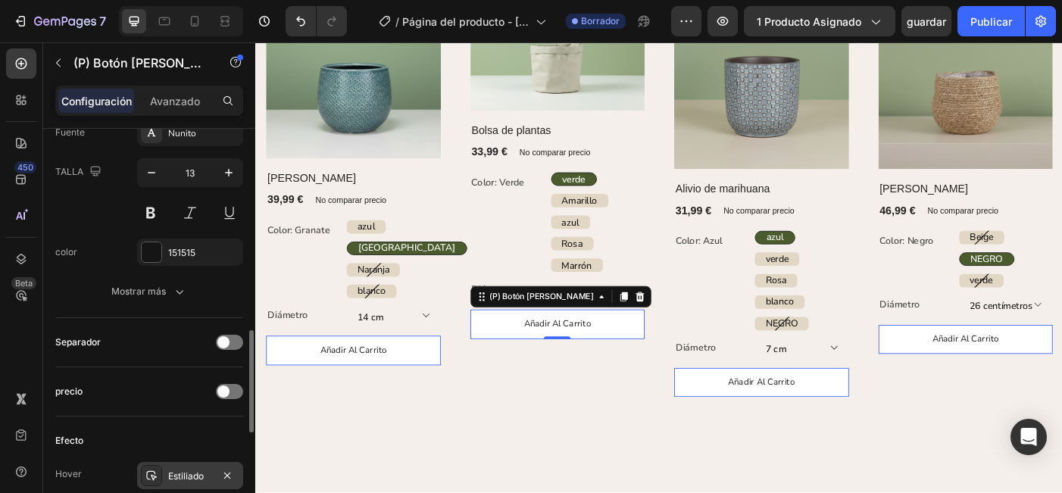
click at [151, 306] on div "texto Contenido añadir al carrito Estilos Párrafo 1* Fuente Nunito TALLA 13 col…" at bounding box center [149, 156] width 188 height 323
click at [141, 295] on div "Mostrar más" at bounding box center [149, 291] width 76 height 15
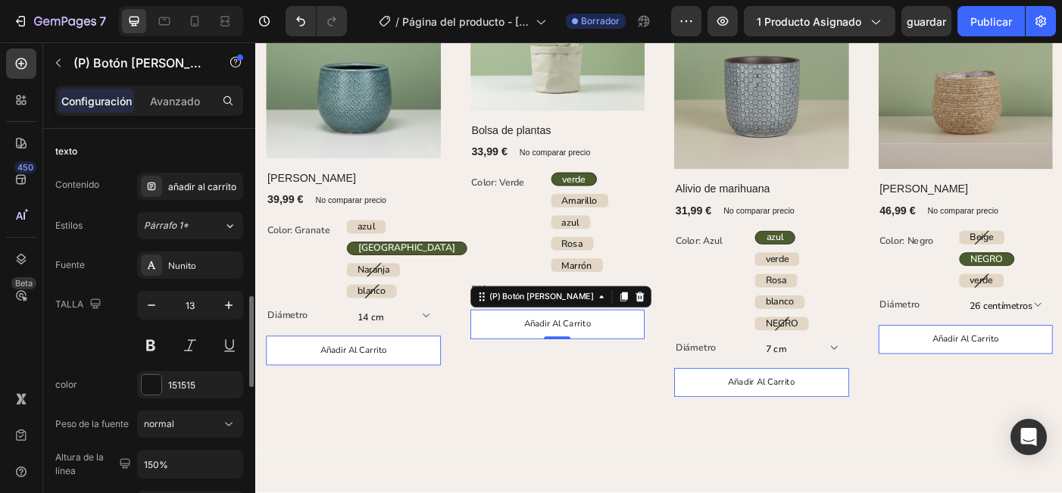
scroll to position [664, 0]
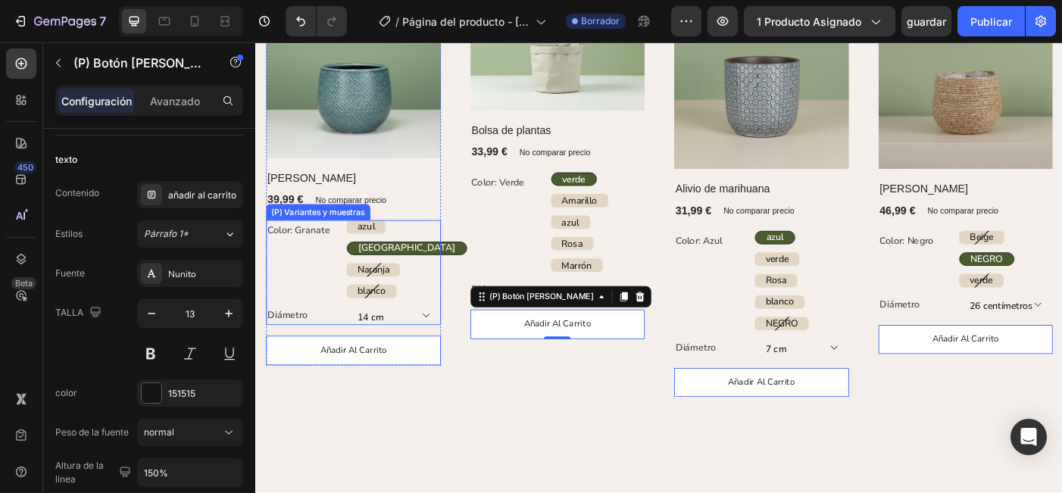
click at [410, 278] on span "Granada" at bounding box center [425, 274] width 110 height 14
click at [357, 267] on input "Granada Granada Granada" at bounding box center [357, 267] width 1 height 1
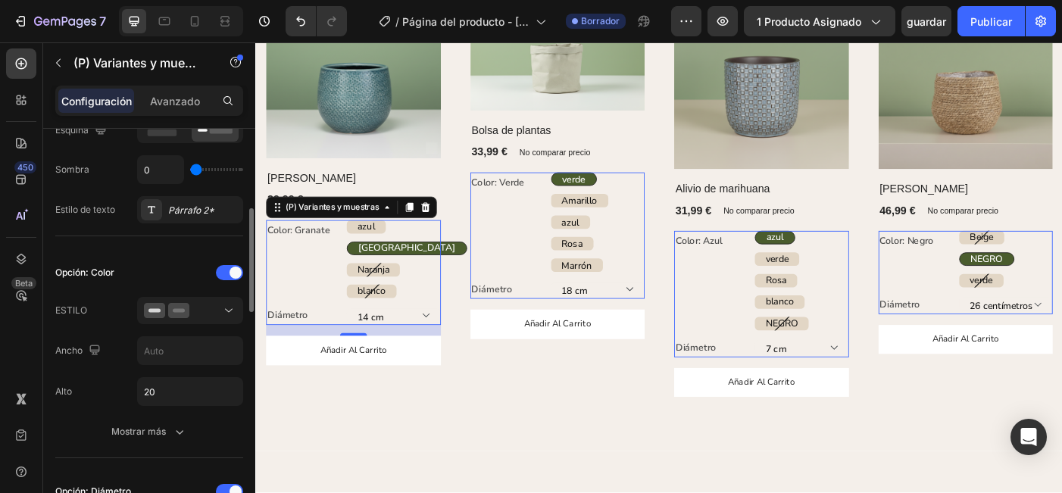
scroll to position [283, 0]
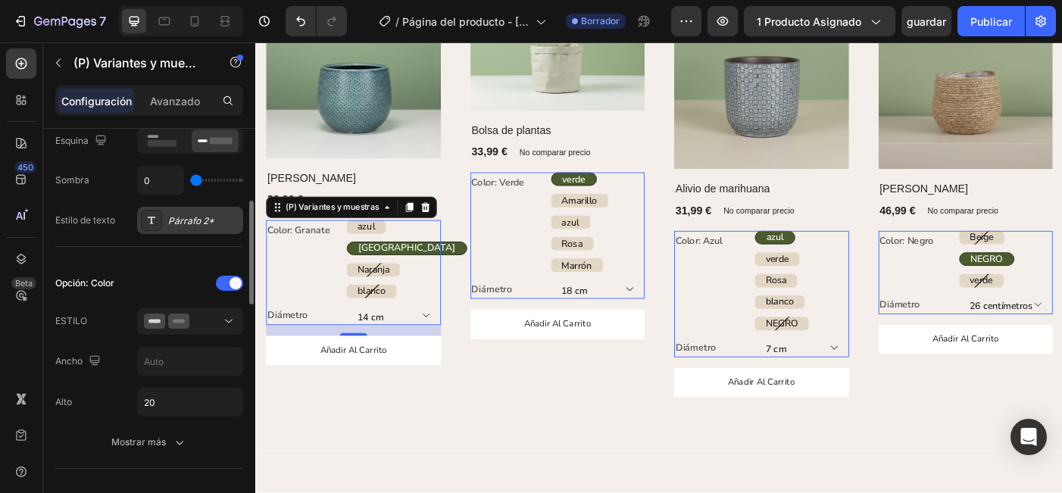
click at [173, 220] on div "Párrafo 2*" at bounding box center [203, 221] width 71 height 14
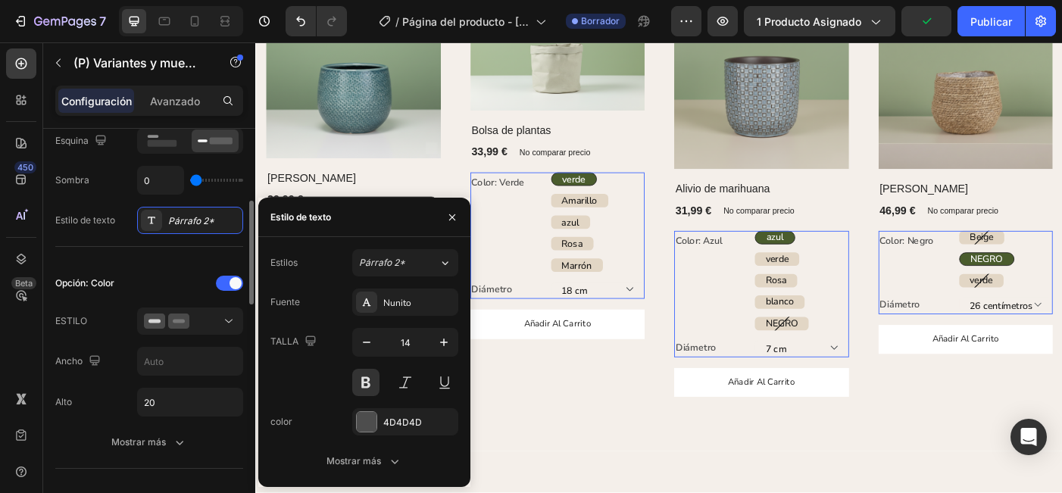
click at [137, 258] on div "Opción: Color ESTILO Ancho Alto 20 Mostrar más Opción: Diámetro ESTILO Ancho 10…" at bounding box center [149, 473] width 188 height 453
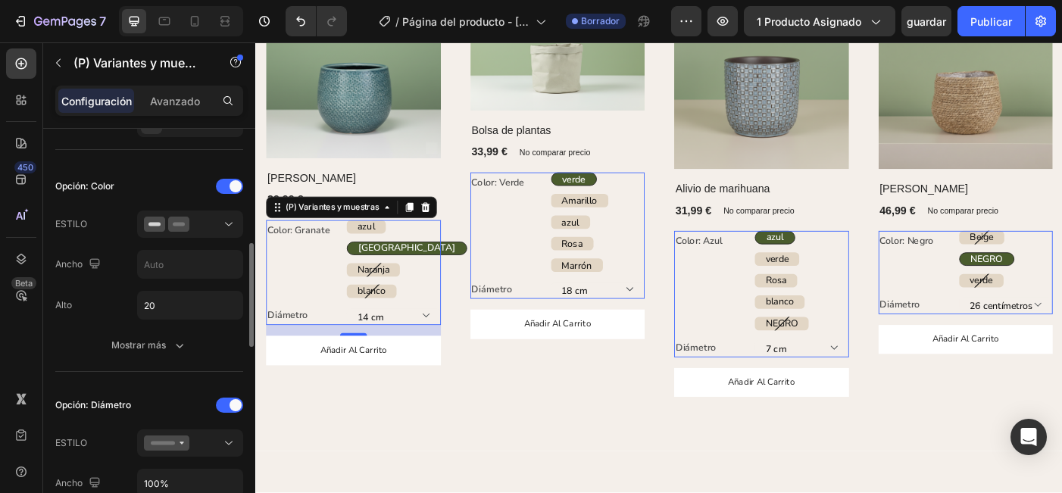
scroll to position [401, 0]
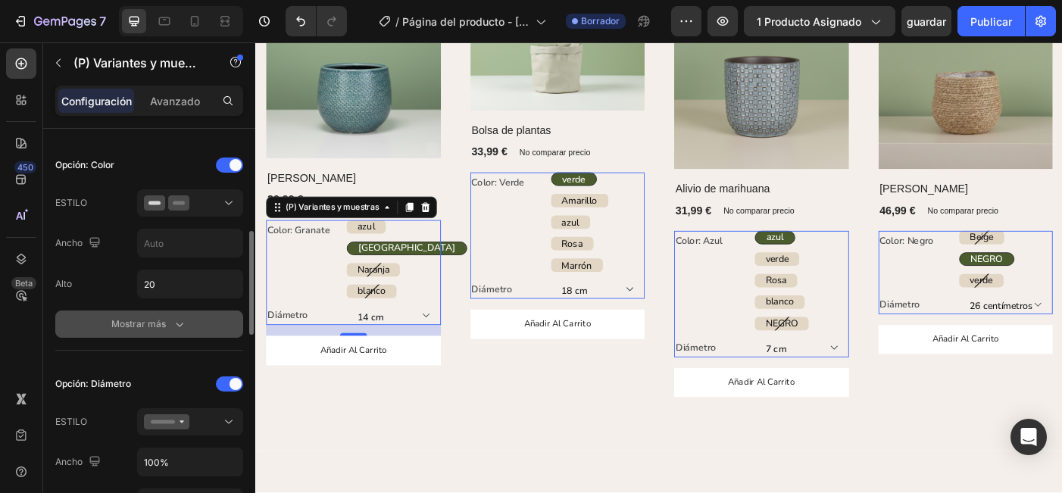
click at [145, 335] on button "Mostrar más" at bounding box center [149, 324] width 188 height 27
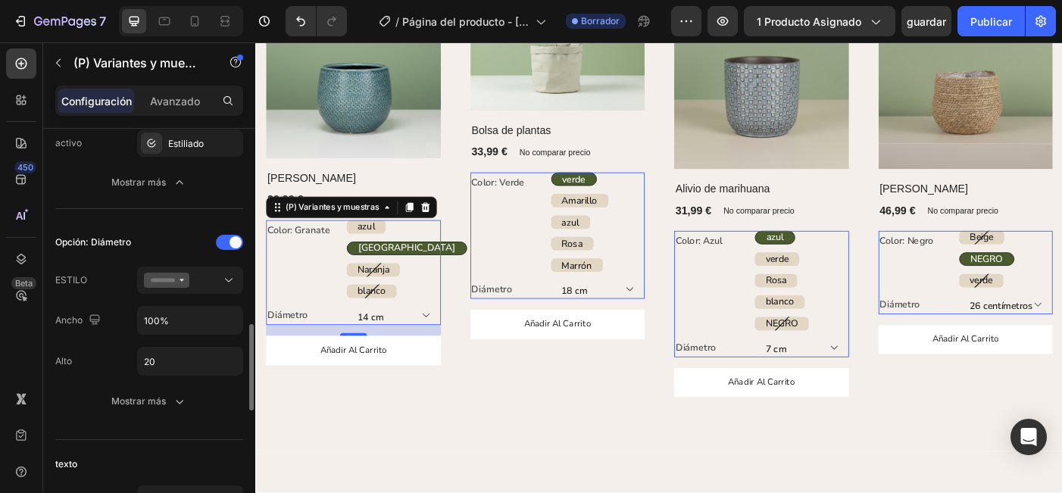
scroll to position [869, 0]
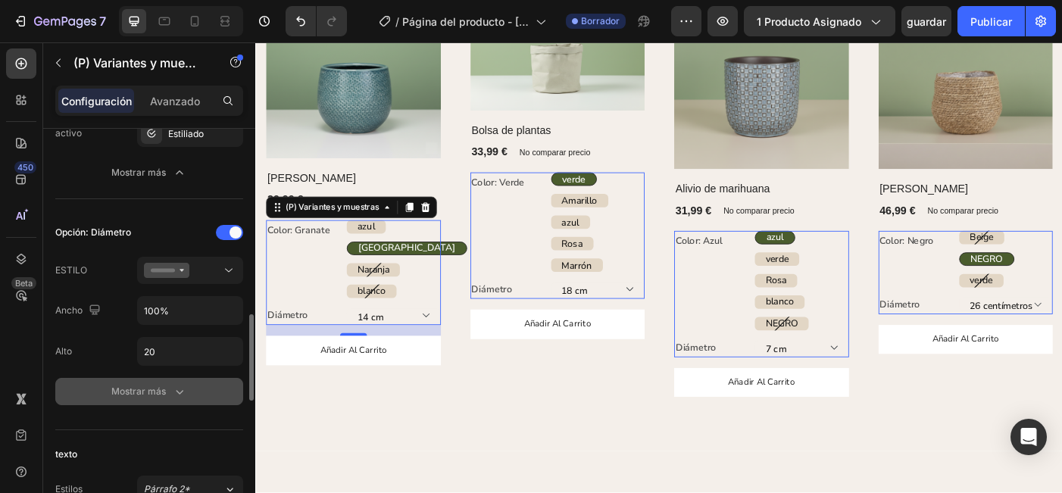
click at [145, 395] on div "Mostrar más" at bounding box center [149, 391] width 76 height 15
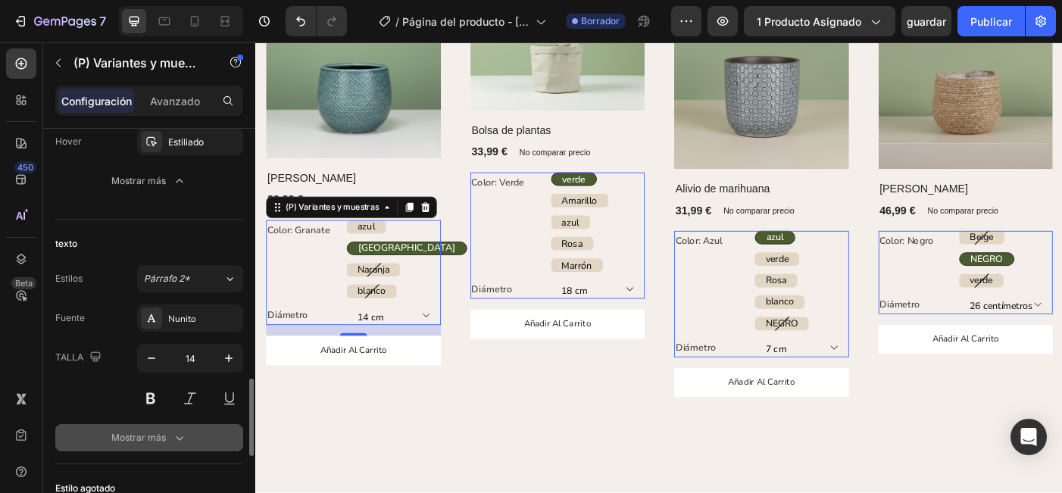
click at [131, 426] on button "Mostrar más" at bounding box center [149, 437] width 188 height 27
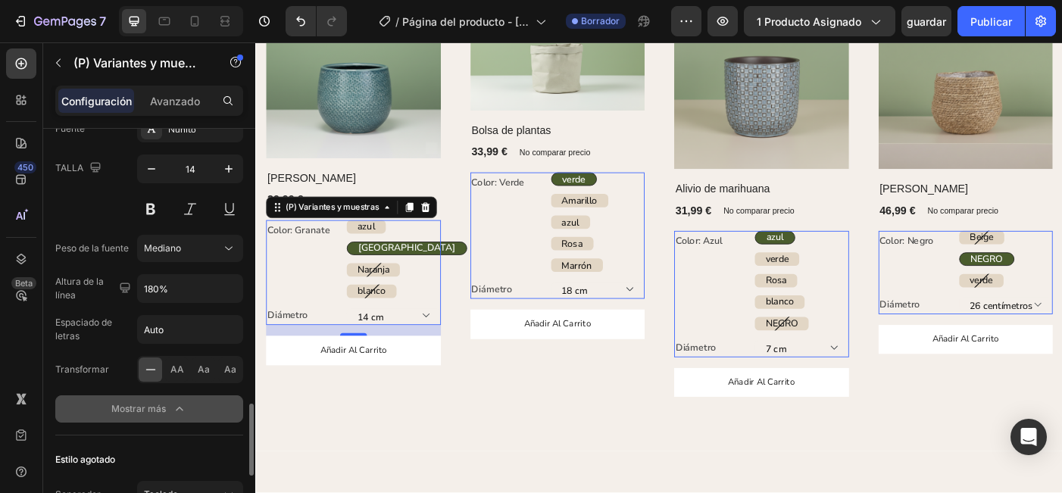
scroll to position [1422, 0]
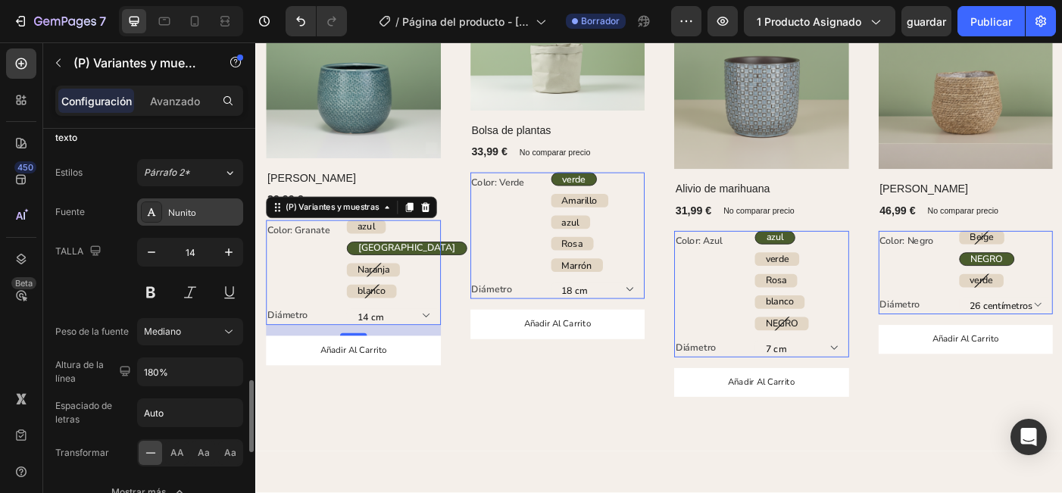
click at [185, 218] on div "Nunito" at bounding box center [203, 213] width 71 height 14
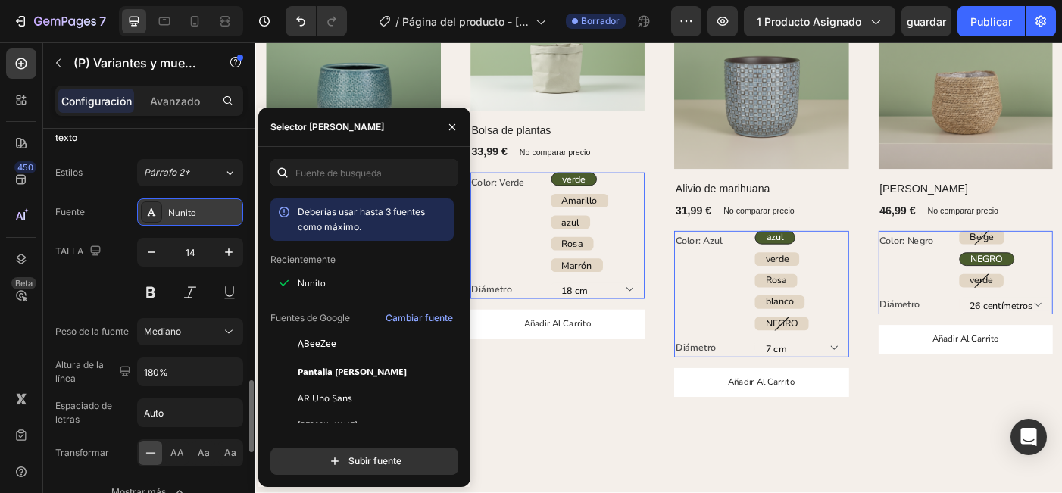
click at [194, 217] on div "Nunito" at bounding box center [203, 213] width 71 height 14
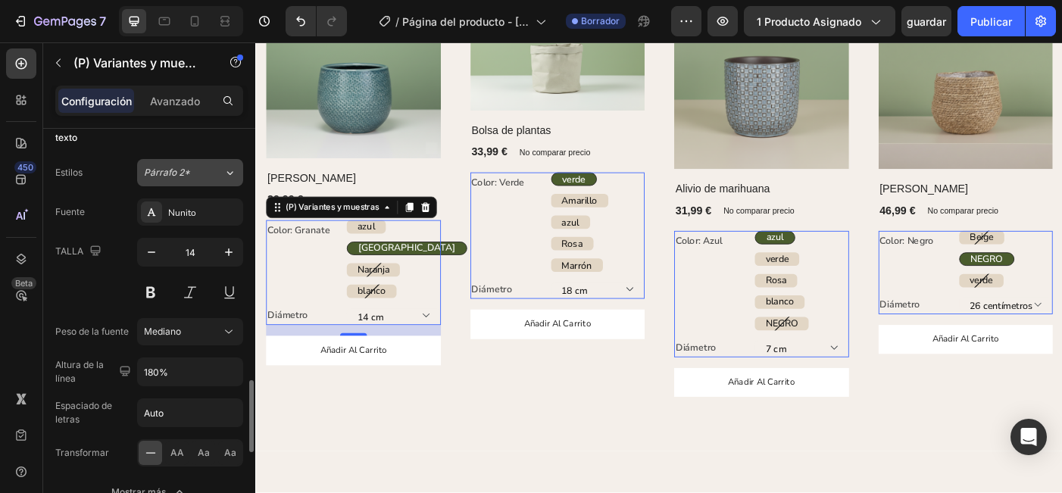
click at [184, 173] on span "Párrafo 2*" at bounding box center [167, 173] width 46 height 14
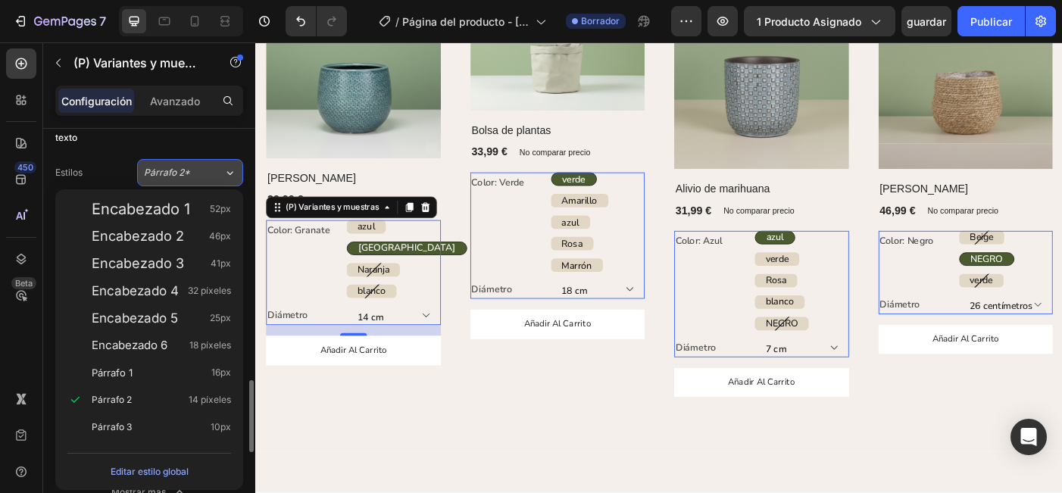
click at [184, 173] on span "Párrafo 2*" at bounding box center [167, 173] width 46 height 14
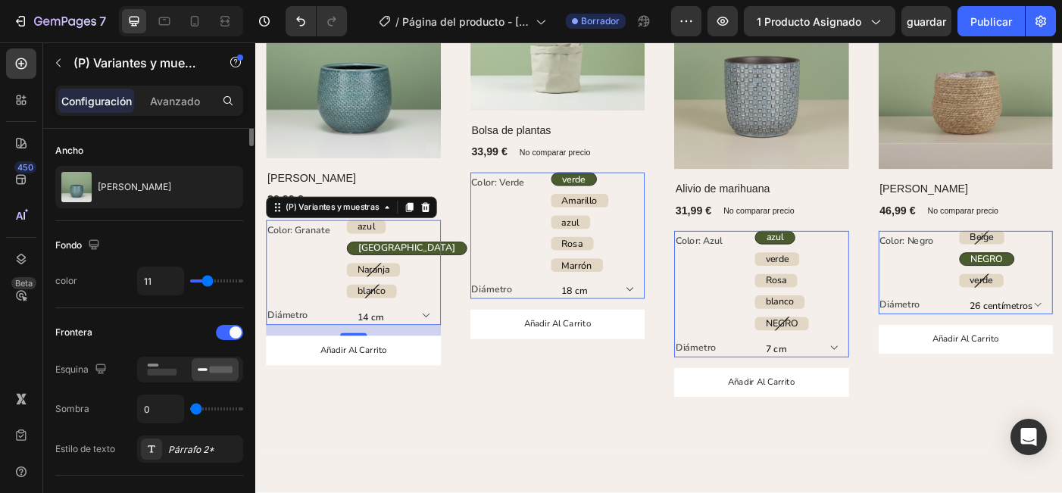
scroll to position [0, 0]
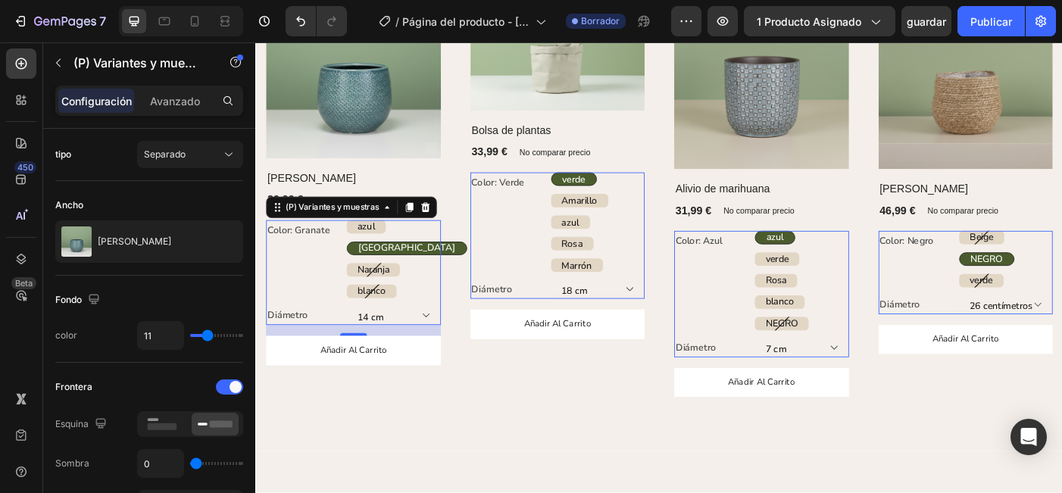
click at [392, 274] on span "Granada" at bounding box center [425, 274] width 110 height 14
click at [357, 267] on input "Granada Granada Granada" at bounding box center [357, 267] width 1 height 1
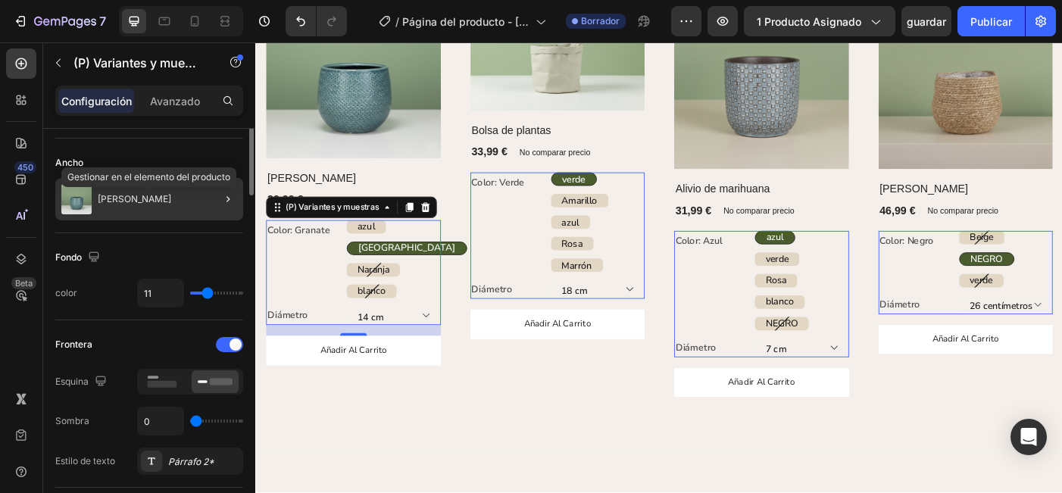
scroll to position [43, 0]
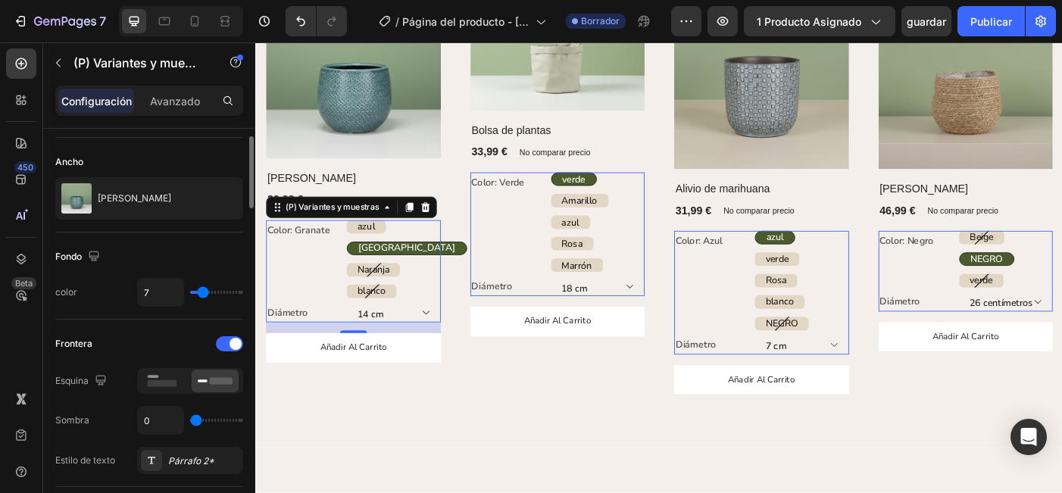
drag, startPoint x: 204, startPoint y: 297, endPoint x: 201, endPoint y: 306, distance: 9.4
click at [201, 306] on div "7" at bounding box center [190, 292] width 106 height 29
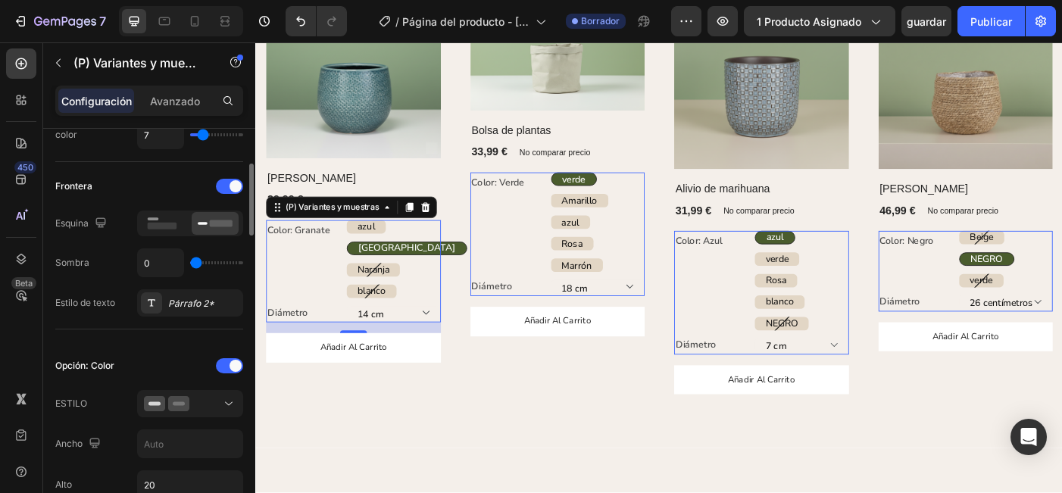
scroll to position [208, 0]
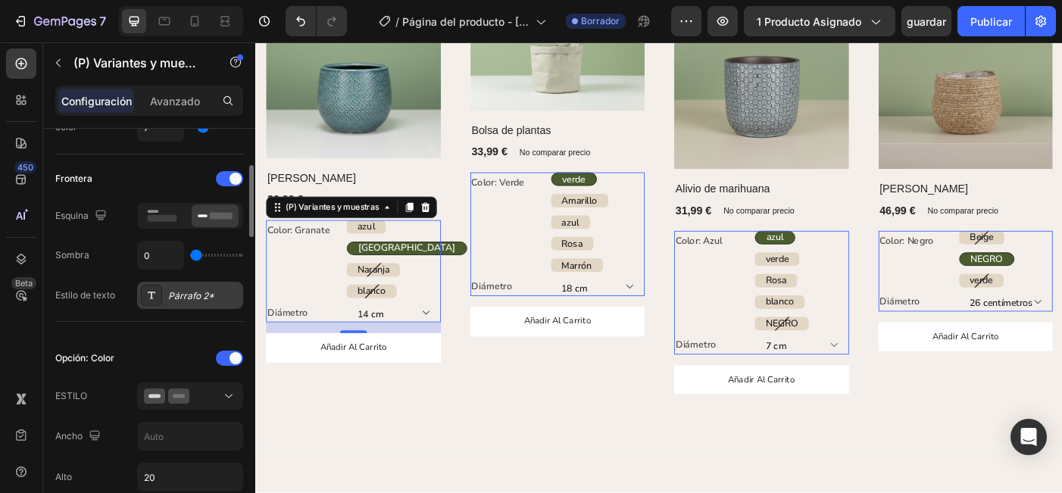
click at [200, 295] on div "Párrafo 2*" at bounding box center [203, 296] width 71 height 14
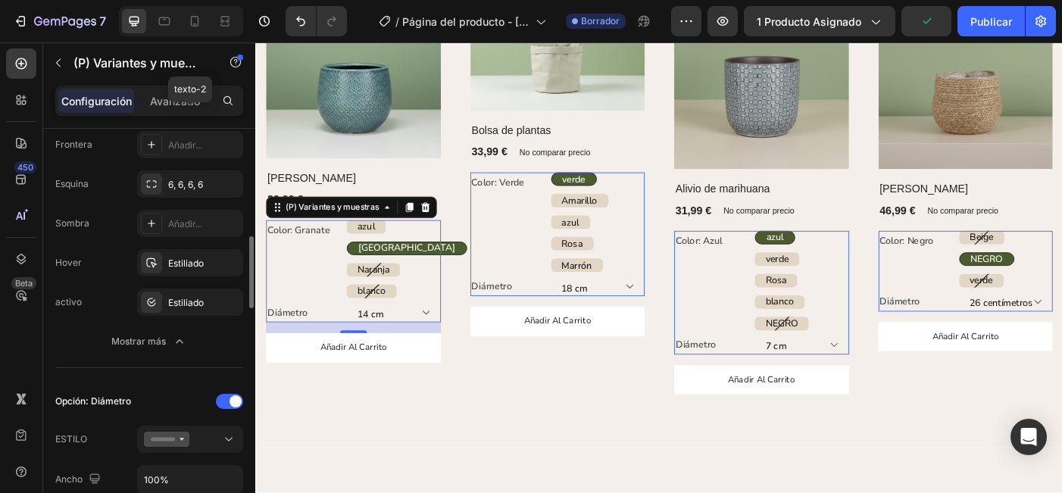
scroll to position [705, 0]
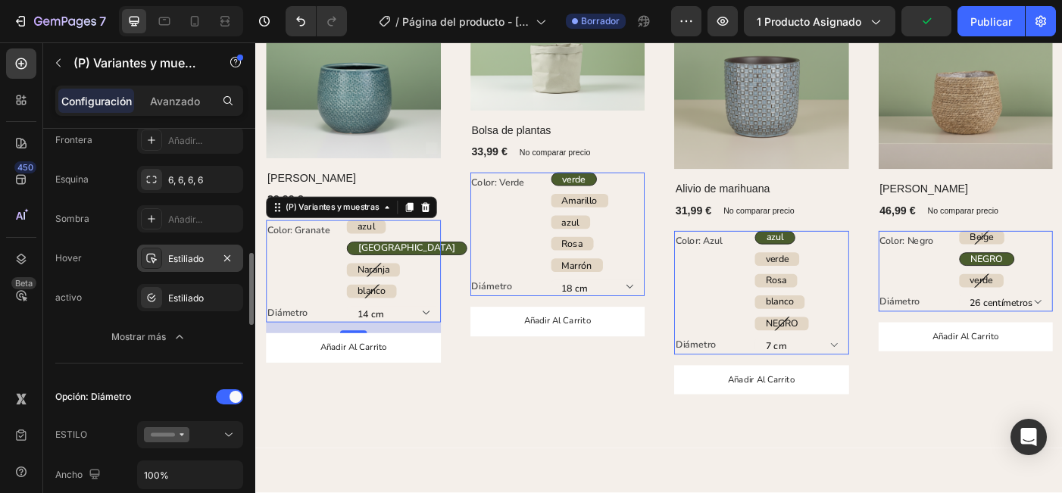
click at [177, 259] on div "Estiliado" at bounding box center [190, 259] width 44 height 14
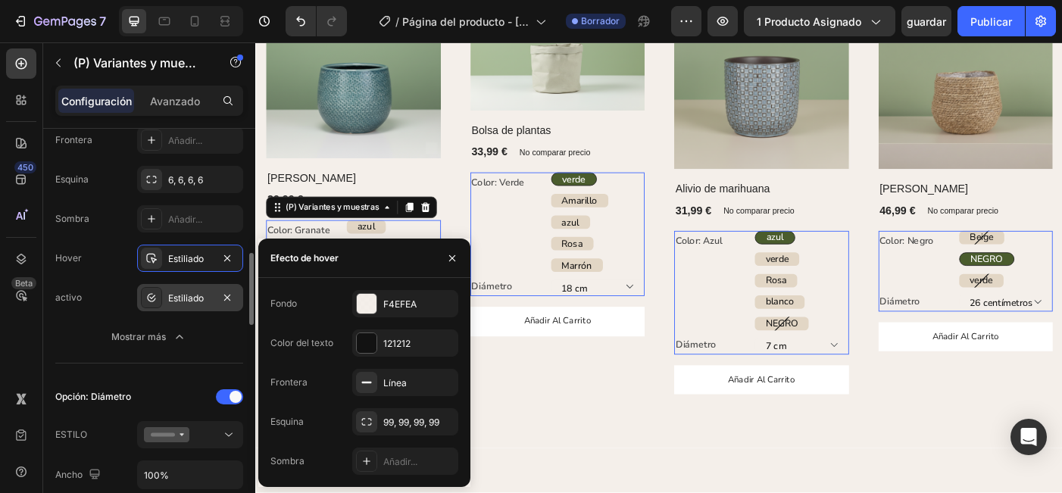
click at [179, 292] on div "Estiliado" at bounding box center [190, 299] width 44 height 14
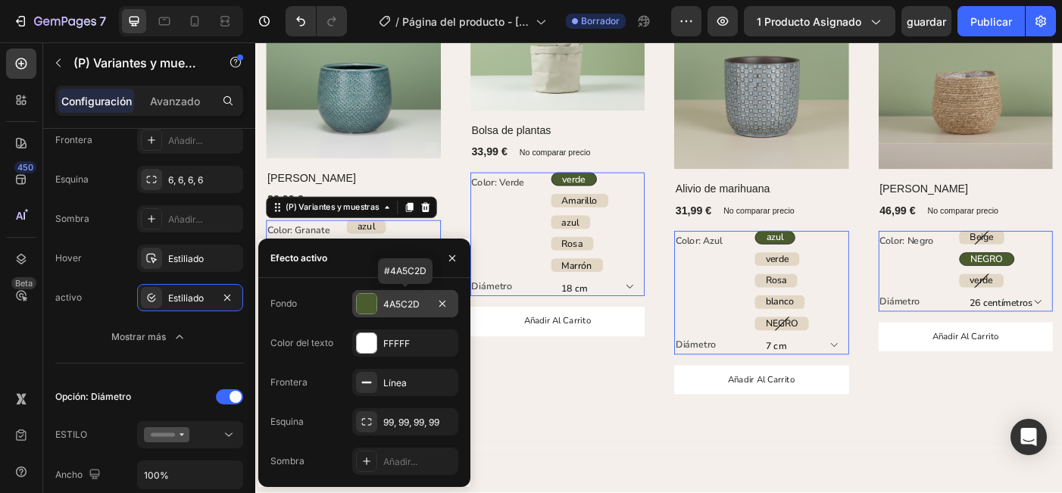
click at [398, 307] on div "4A5C2D" at bounding box center [405, 305] width 44 height 14
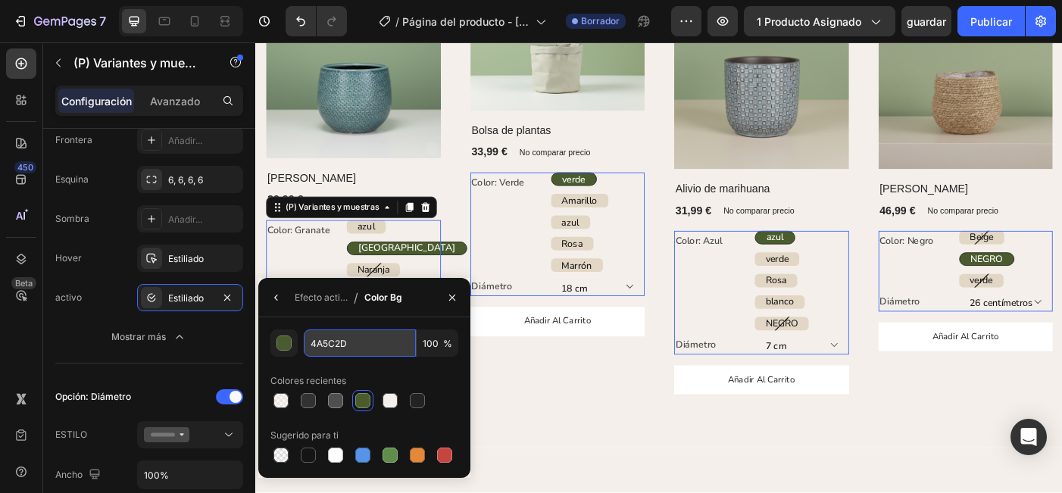
click at [370, 343] on input "4A5C2D" at bounding box center [360, 342] width 112 height 27
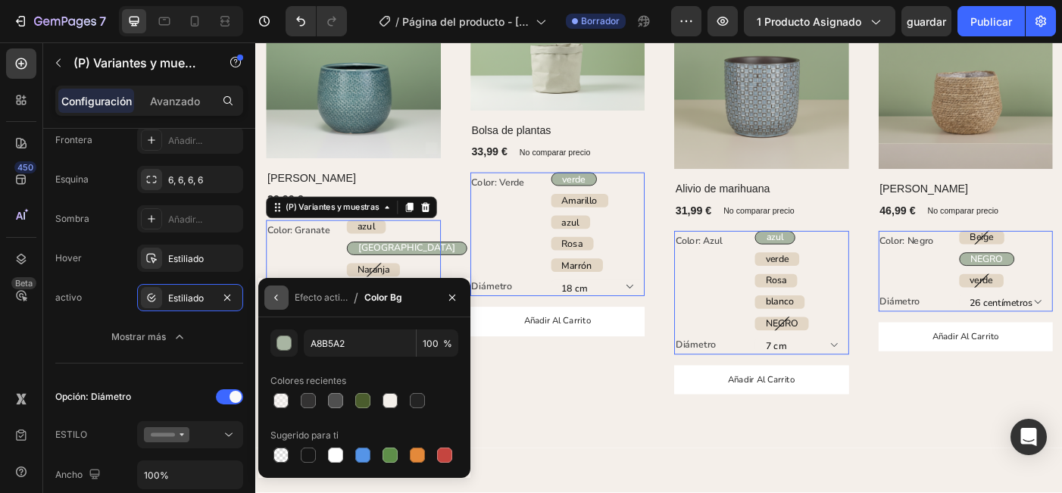
click at [276, 296] on icon "button" at bounding box center [275, 298] width 3 height 6
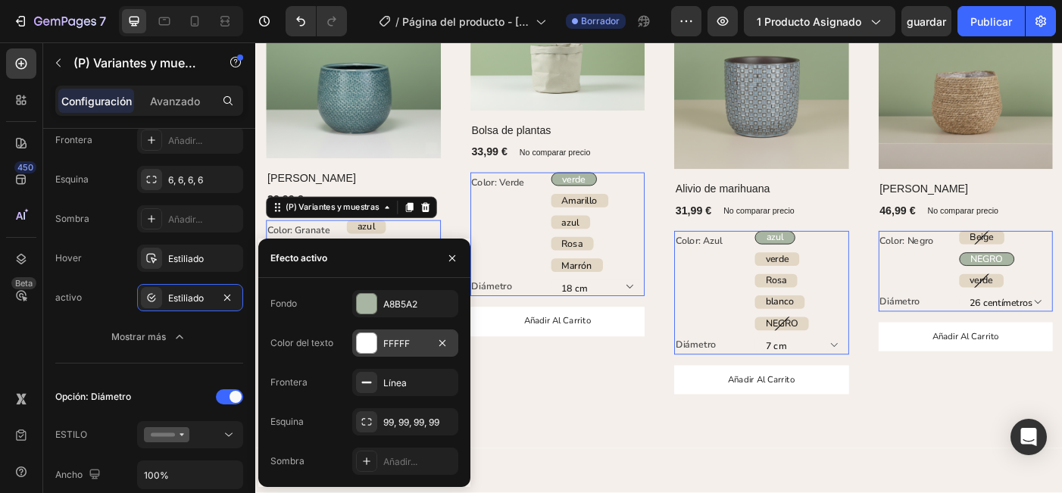
click at [396, 346] on div "FFFFF" at bounding box center [405, 344] width 44 height 14
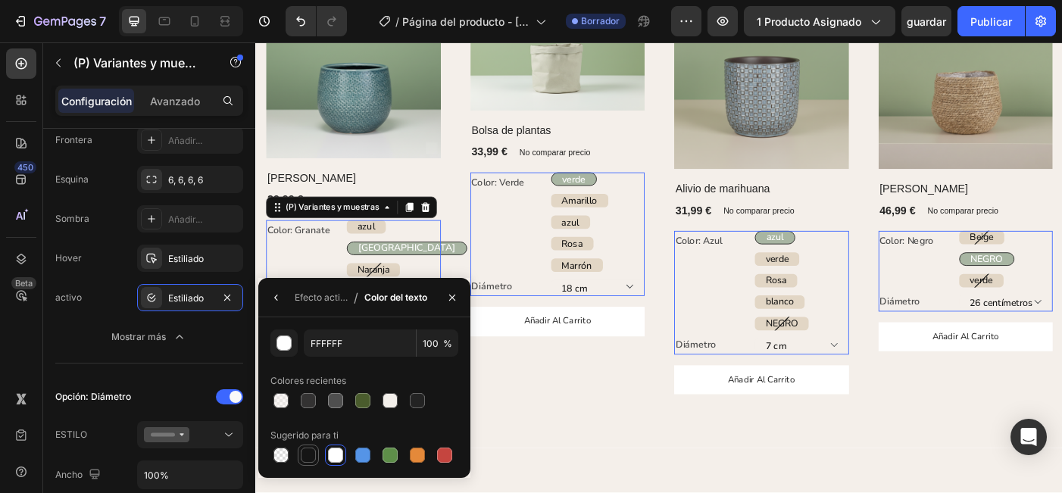
click at [309, 457] on div at bounding box center [308, 455] width 15 height 15
click at [282, 298] on icon "button" at bounding box center [276, 298] width 12 height 12
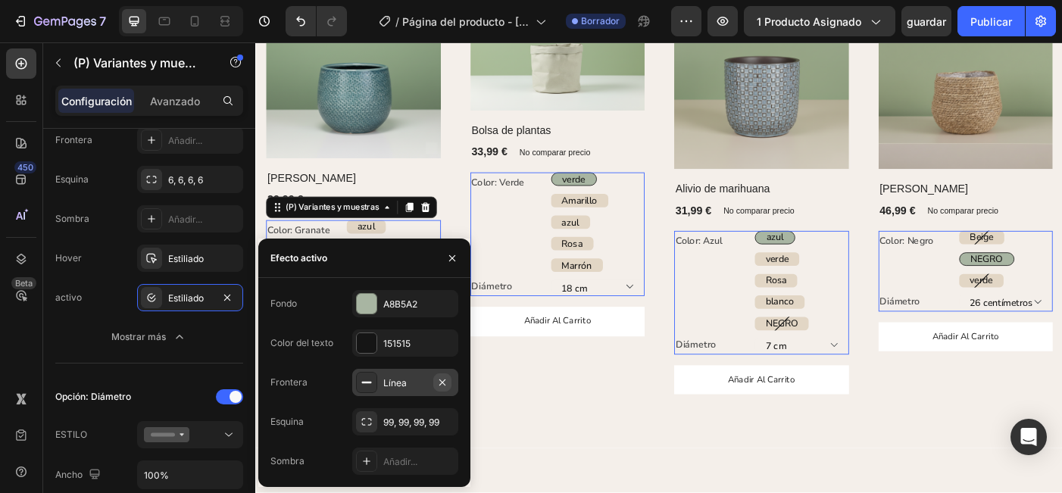
click at [445, 382] on icon "button" at bounding box center [442, 382] width 12 height 12
click at [614, 451] on div "Explore nuestros más vendidos Encabezado Fila (P) Imágenes Fila Olla Gabriel (P…" at bounding box center [709, 178] width 909 height 644
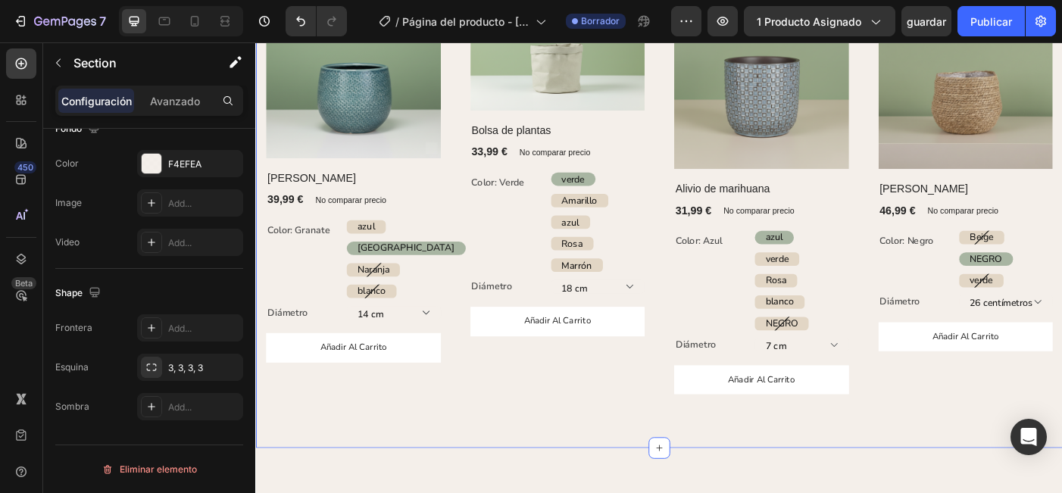
scroll to position [0, 0]
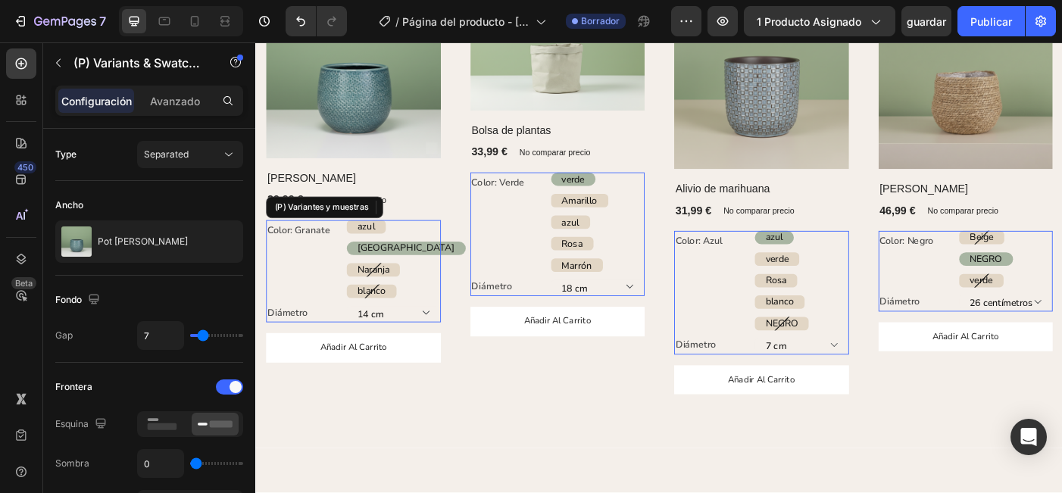
click at [407, 272] on span "Granada" at bounding box center [425, 274] width 110 height 14
click at [357, 267] on input "Granada Granada Granada" at bounding box center [357, 267] width 1 height 1
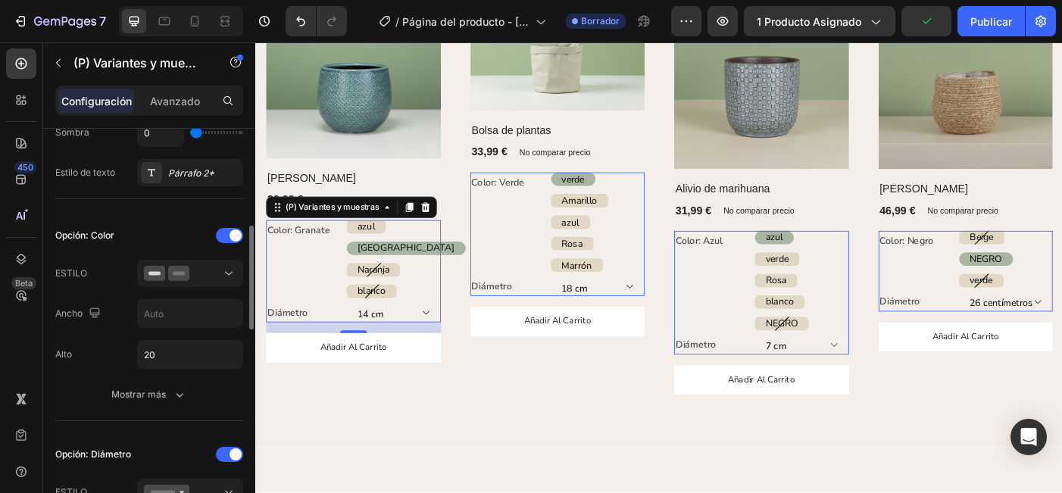
scroll to position [343, 0]
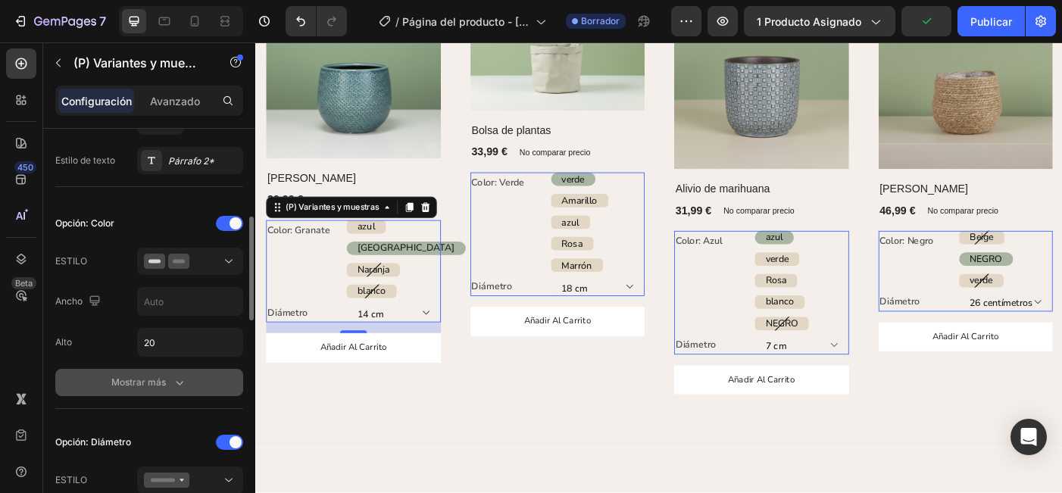
click at [162, 373] on button "Mostrar más" at bounding box center [149, 382] width 188 height 27
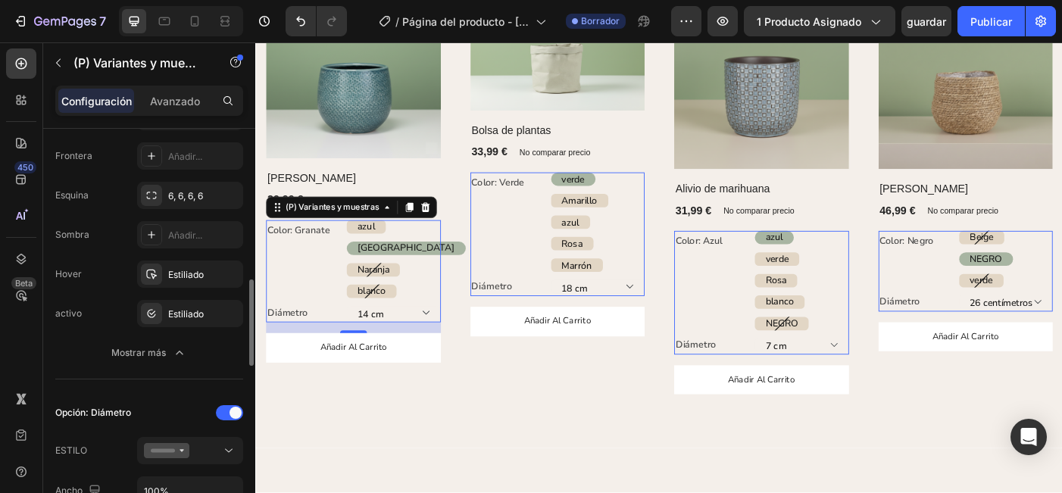
scroll to position [713, 0]
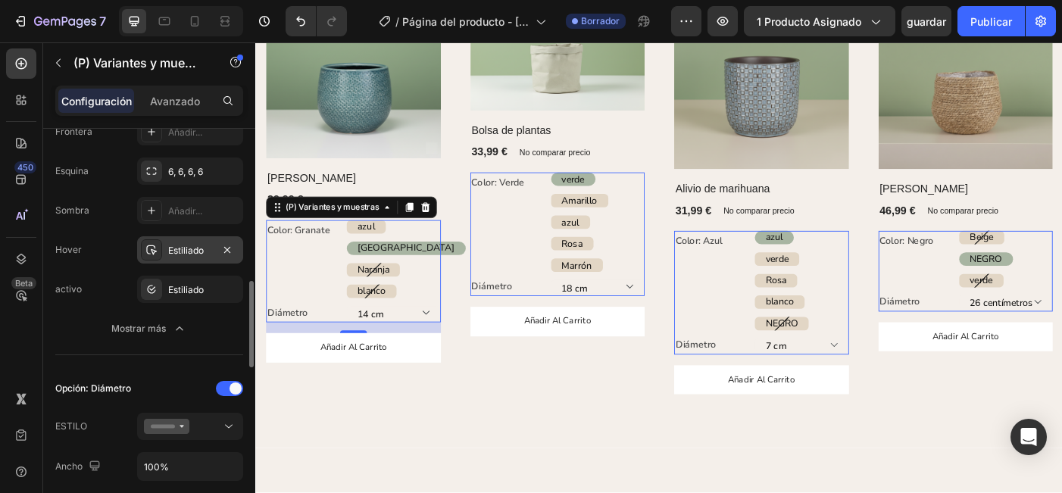
click at [184, 259] on div "Estiliado" at bounding box center [190, 249] width 106 height 27
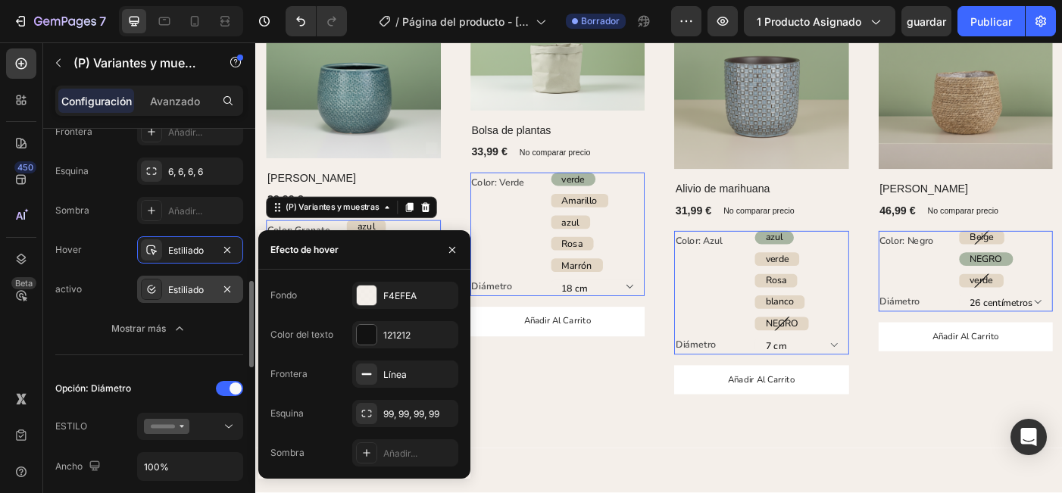
click at [191, 292] on div "Estiliado" at bounding box center [190, 290] width 44 height 14
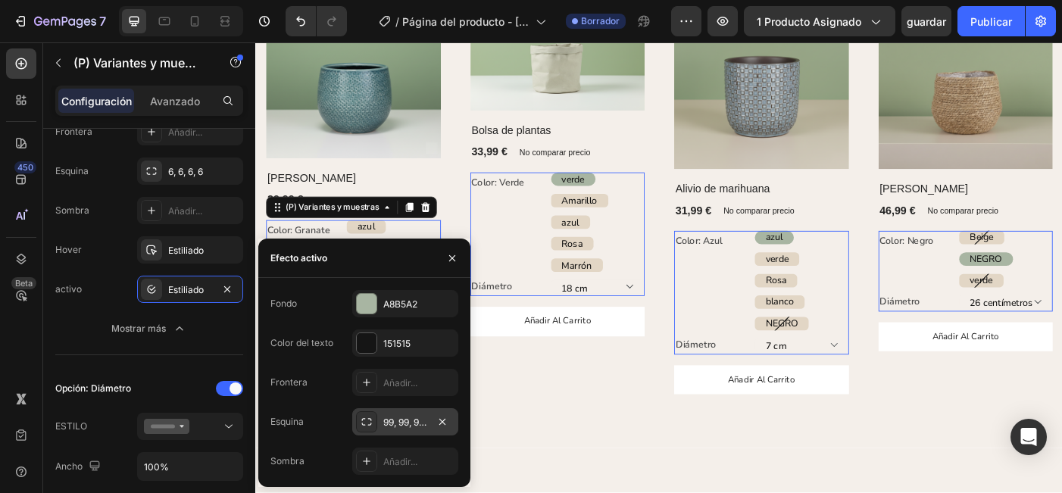
click at [412, 427] on div "99, 99, 99, 99" at bounding box center [405, 423] width 44 height 14
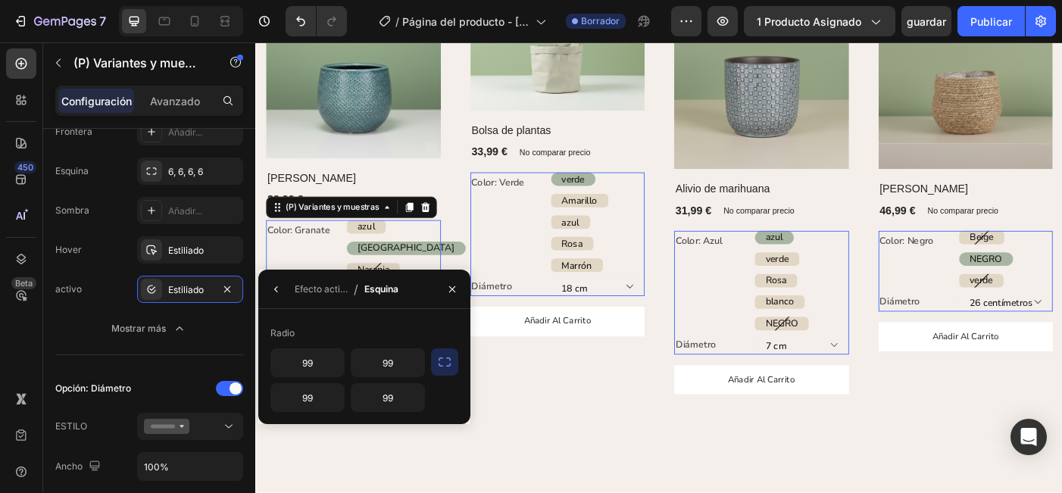
click at [451, 364] on icon "button" at bounding box center [444, 361] width 15 height 15
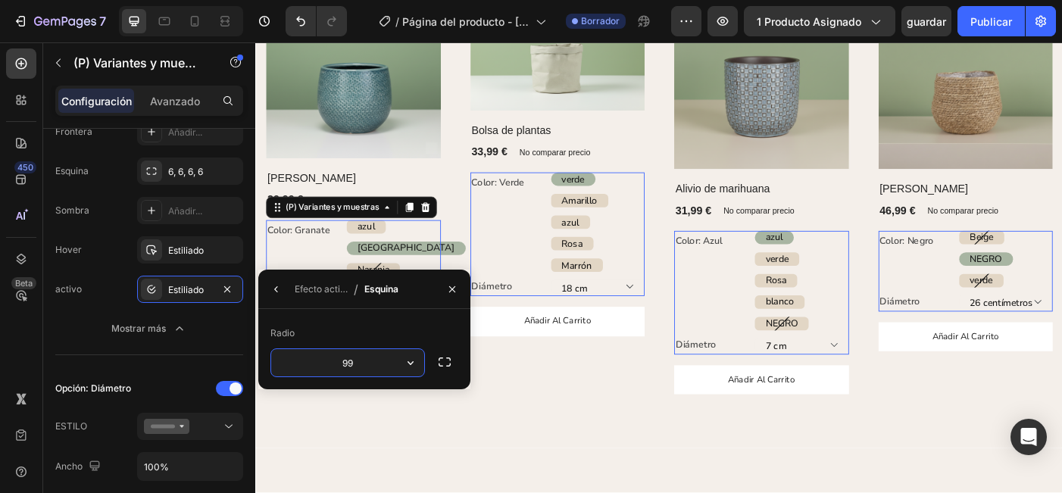
click at [368, 370] on input "99" at bounding box center [347, 362] width 153 height 27
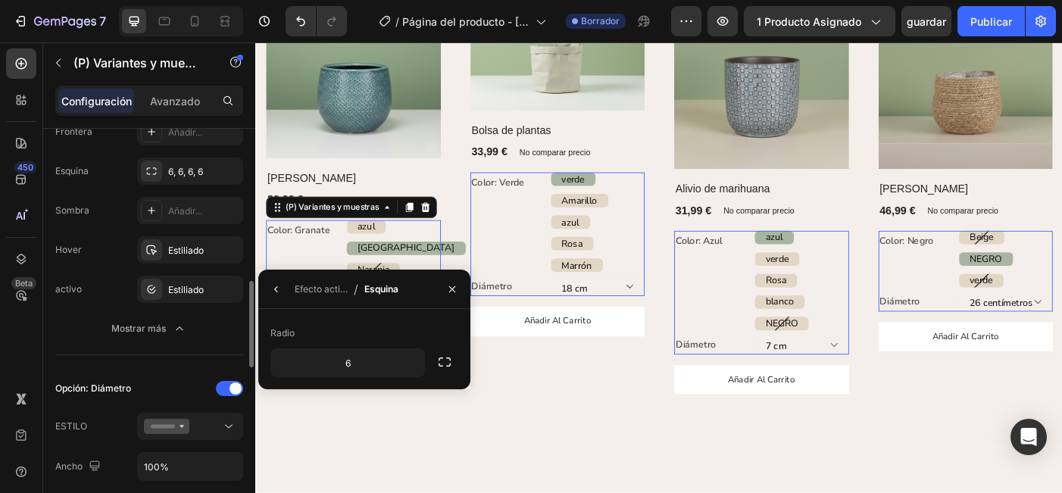
click at [111, 352] on div "Opción: Color ESTILO Ancho Alto 20 Brecha de valor 40 Fondo E2D6C5 Color del te…" at bounding box center [149, 92] width 188 height 526
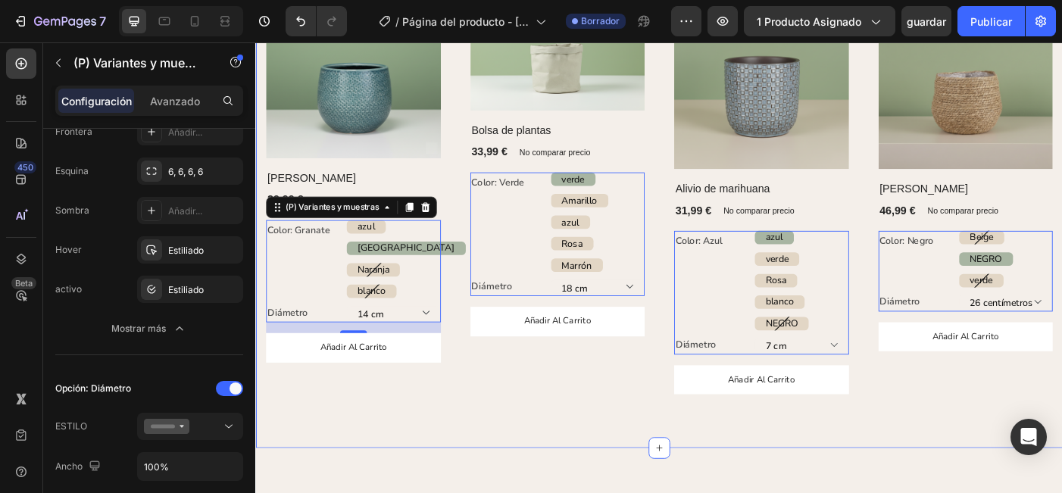
click at [438, 485] on div "Explore nuestros más vendidos Encabezado Fila (P) Imágenes Fila Olla Gabriel (P…" at bounding box center [709, 178] width 909 height 644
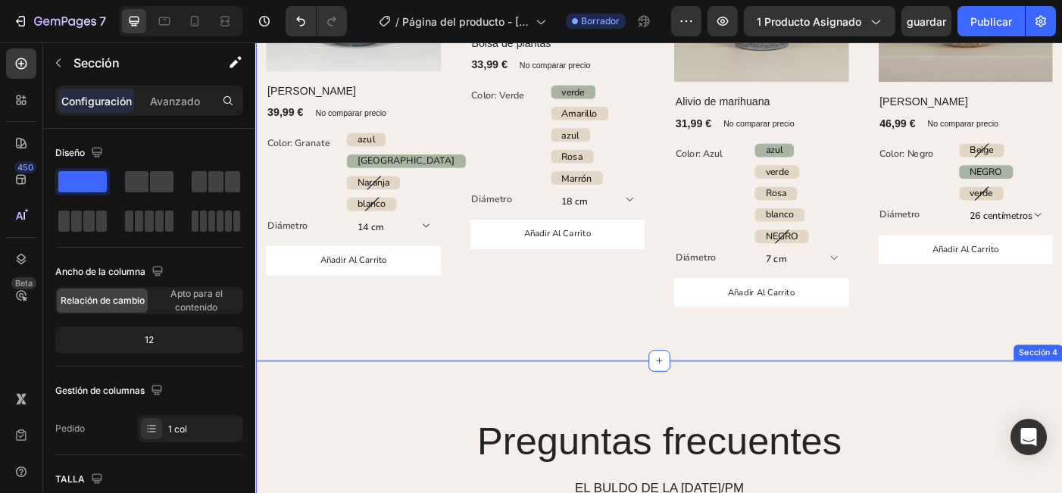
scroll to position [1473, 0]
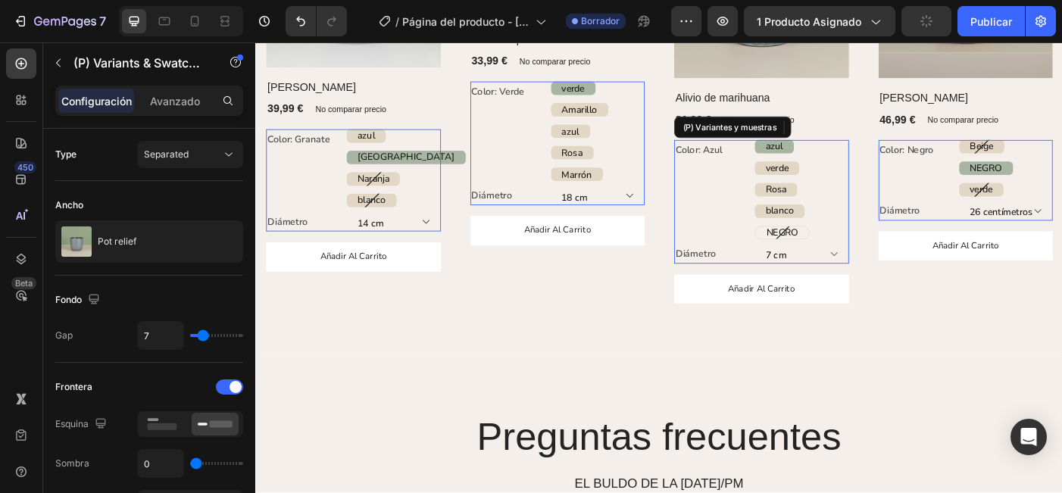
click at [862, 255] on span "NEGRO" at bounding box center [848, 256] width 36 height 14
click at [817, 249] on input "NEGRO NEGRO NEGRO" at bounding box center [816, 248] width 1 height 1
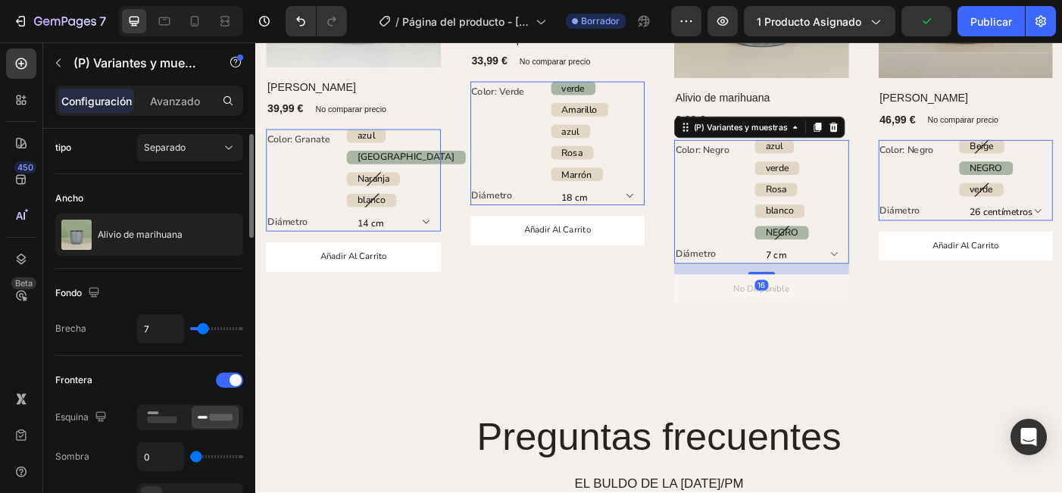
scroll to position [11, 0]
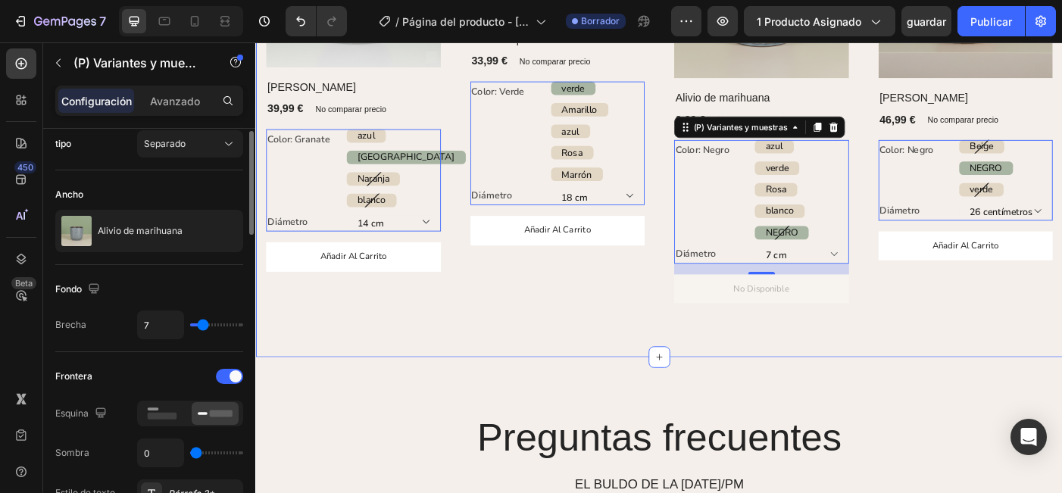
click at [500, 351] on div "Explore nuestros más vendidos Encabezado Fila (P) Imágenes Fila Olla Gabriel (P…" at bounding box center [709, 75] width 909 height 644
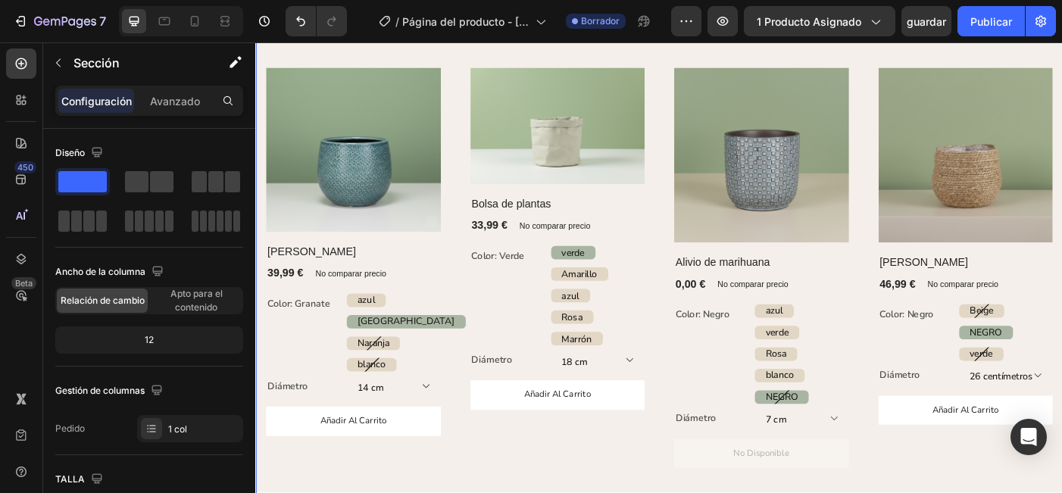
scroll to position [1236, 0]
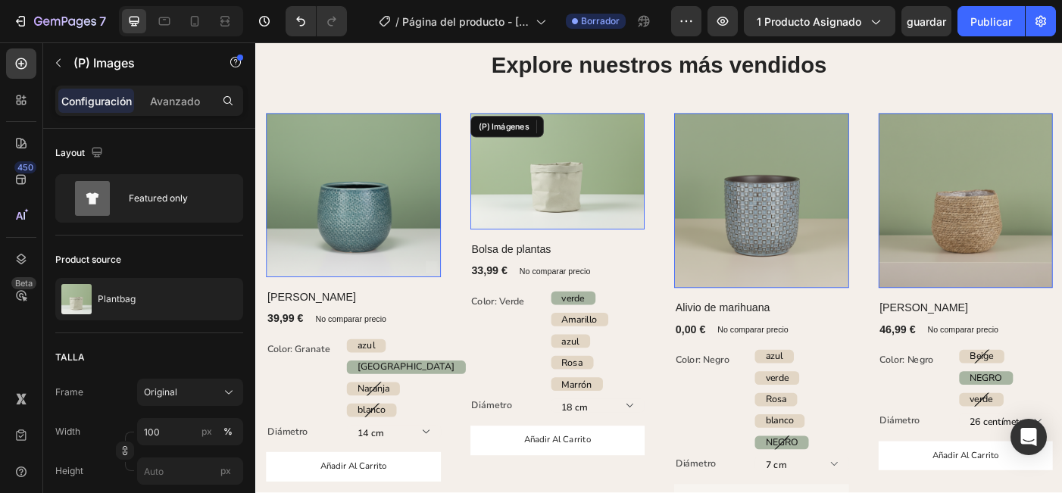
click at [610, 235] on img at bounding box center [595, 188] width 197 height 131
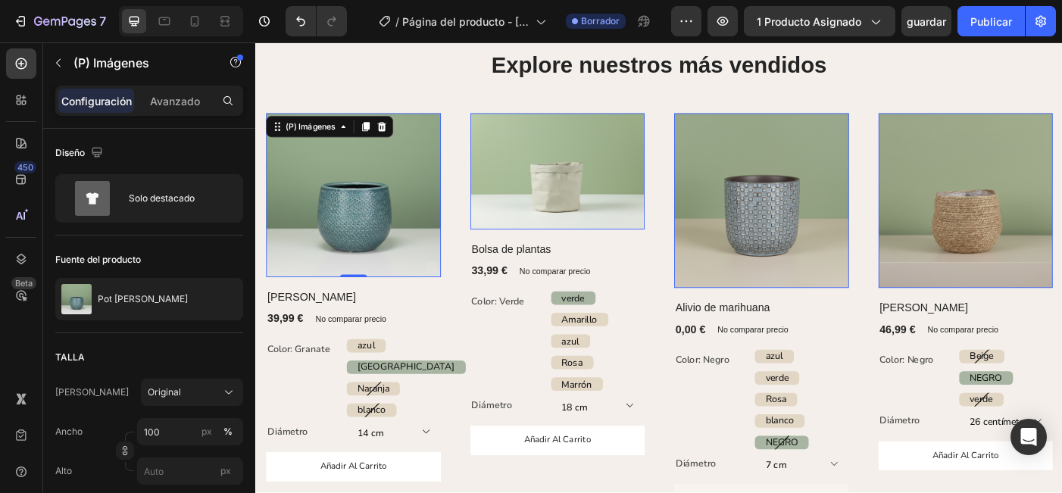
click at [443, 219] on img at bounding box center [365, 215] width 197 height 185
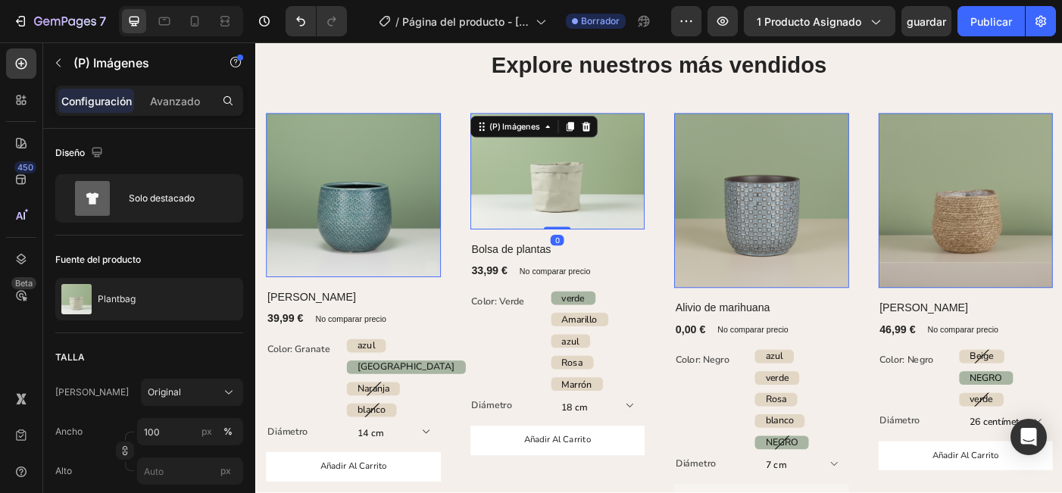
click at [567, 213] on img at bounding box center [595, 188] width 197 height 131
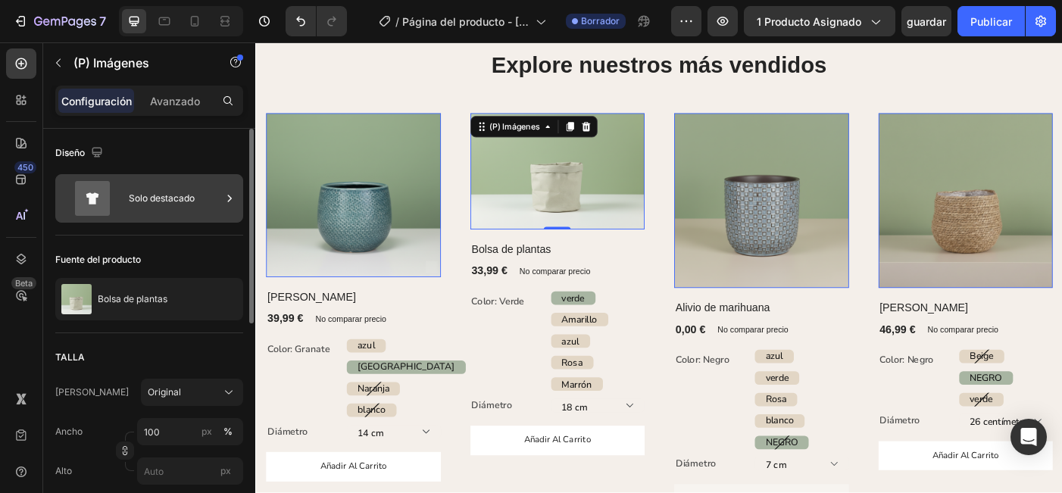
click at [90, 204] on icon at bounding box center [92, 198] width 35 height 35
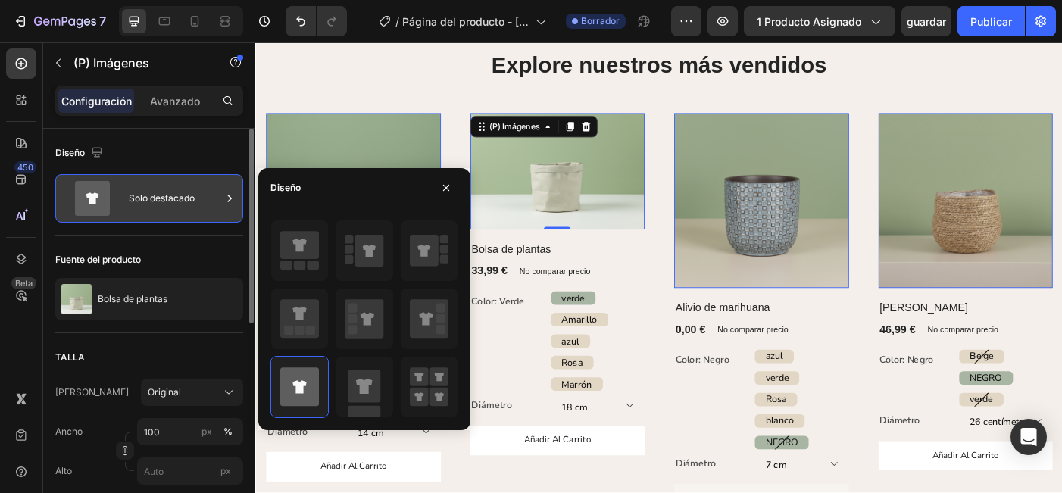
click at [183, 204] on div "Solo destacado" at bounding box center [175, 198] width 92 height 35
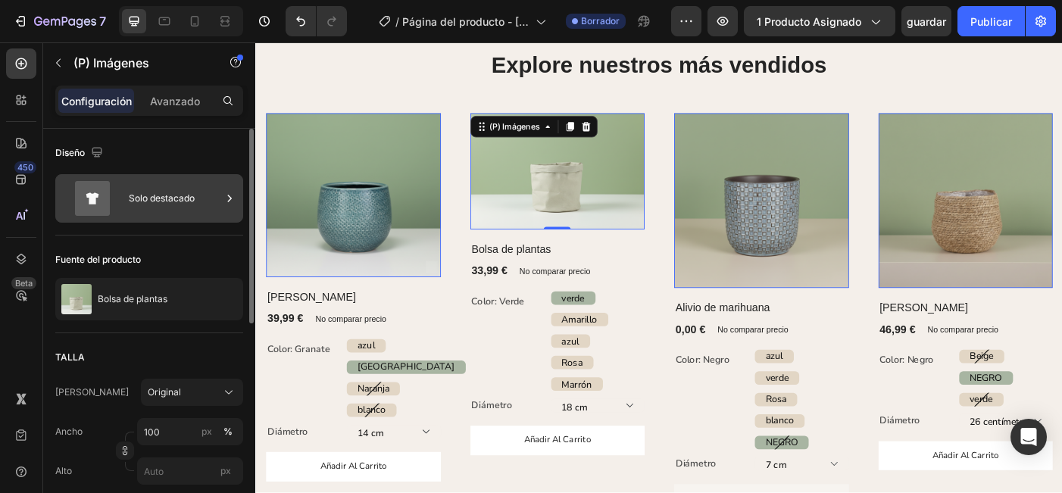
click at [183, 204] on div "Solo destacado" at bounding box center [175, 198] width 92 height 35
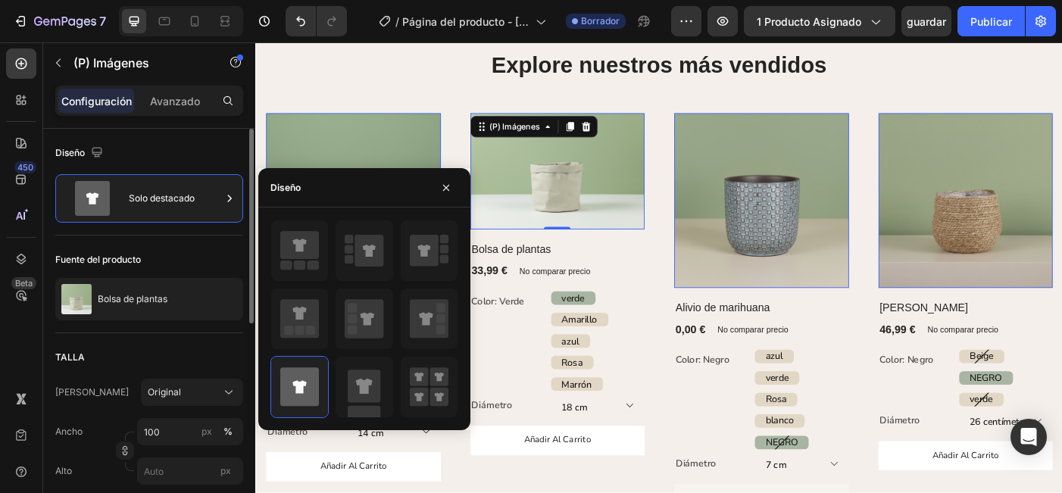
click at [213, 164] on div "Diseño" at bounding box center [149, 153] width 188 height 24
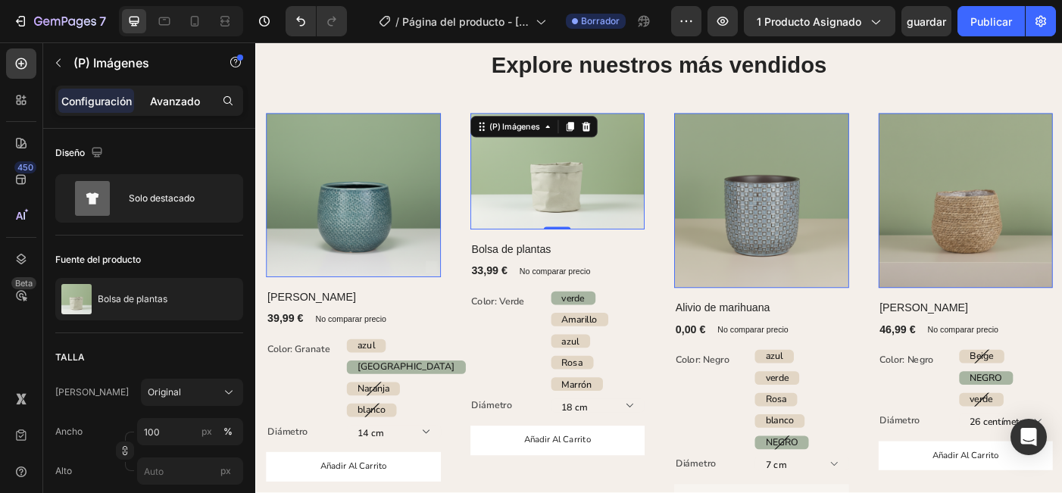
click at [170, 101] on p "Avanzado" at bounding box center [175, 101] width 50 height 16
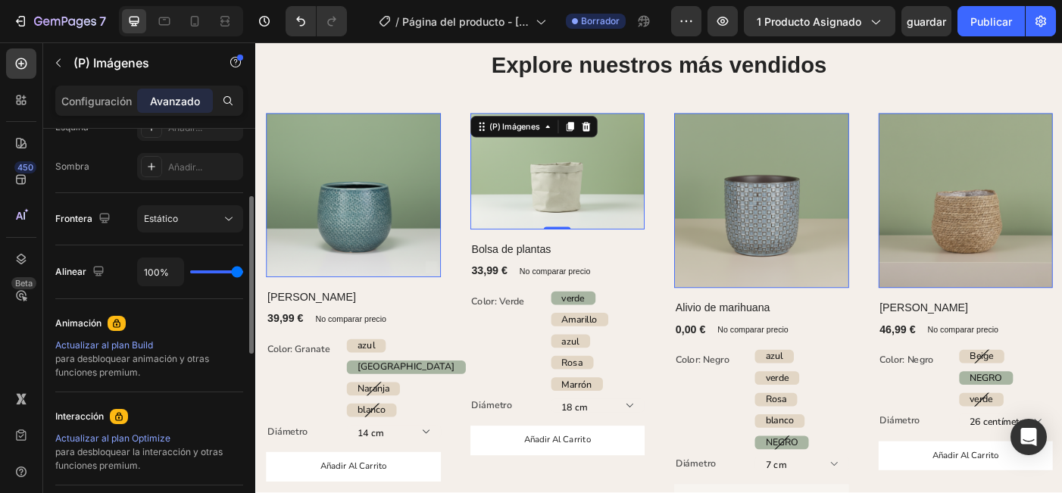
scroll to position [644, 0]
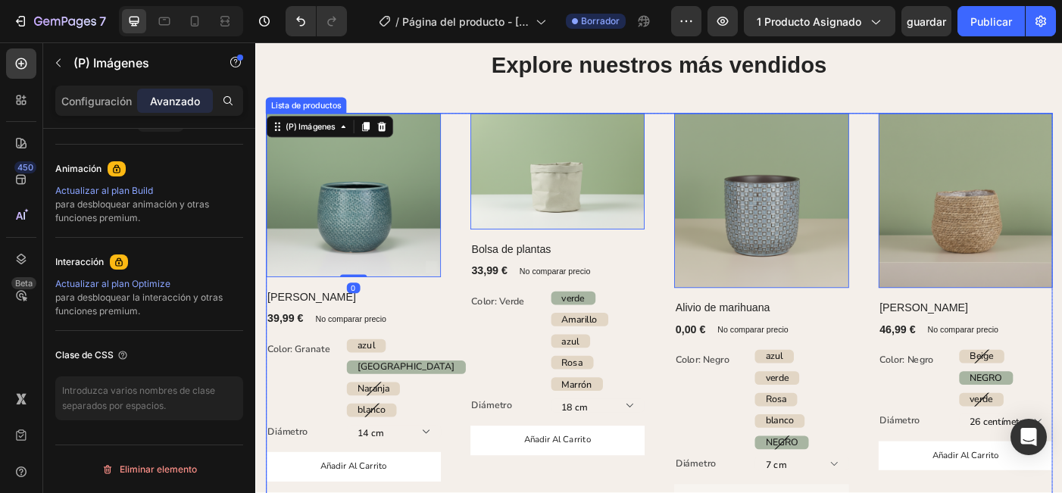
click at [471, 218] on div "(P) Imágenes 0 Fila Olla Gabriel (P) Título 39,99 € (P) Precio (P) Precio No co…" at bounding box center [710, 348] width 886 height 451
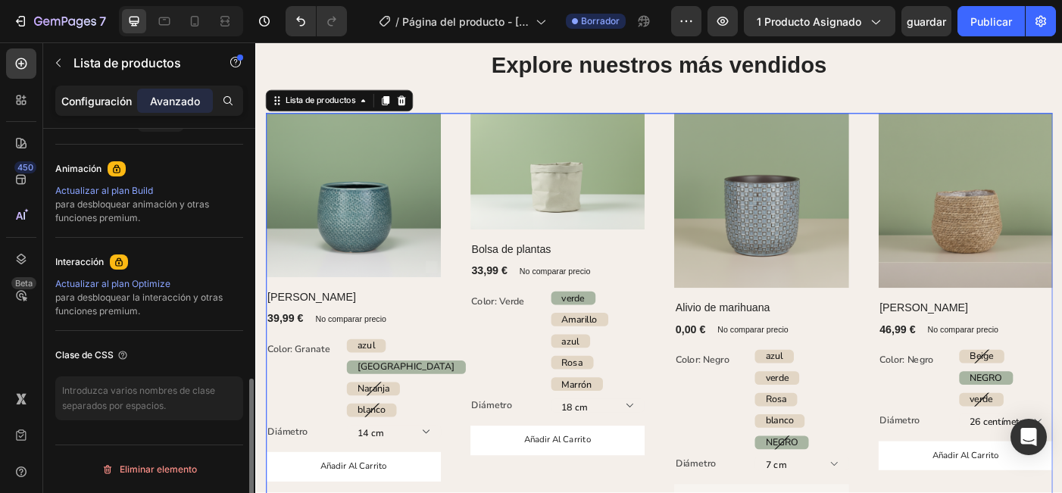
click at [106, 95] on p "Configuración" at bounding box center [96, 101] width 70 height 16
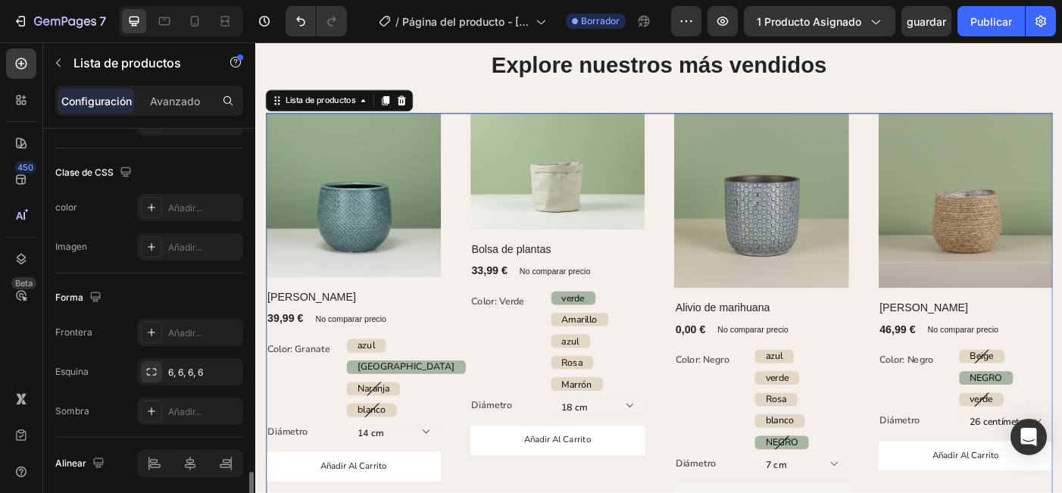
scroll to position [963, 0]
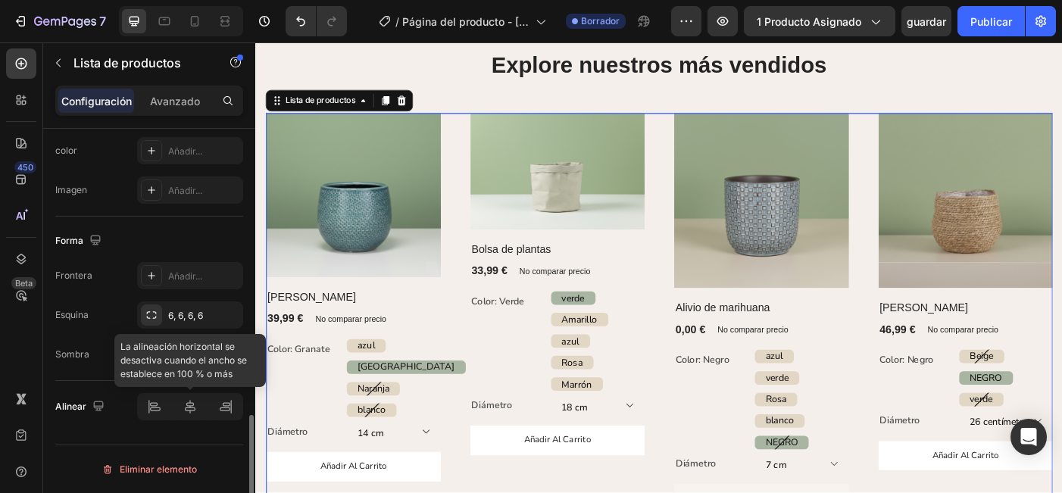
click at [191, 410] on div at bounding box center [190, 406] width 106 height 27
click at [190, 409] on div at bounding box center [190, 406] width 106 height 27
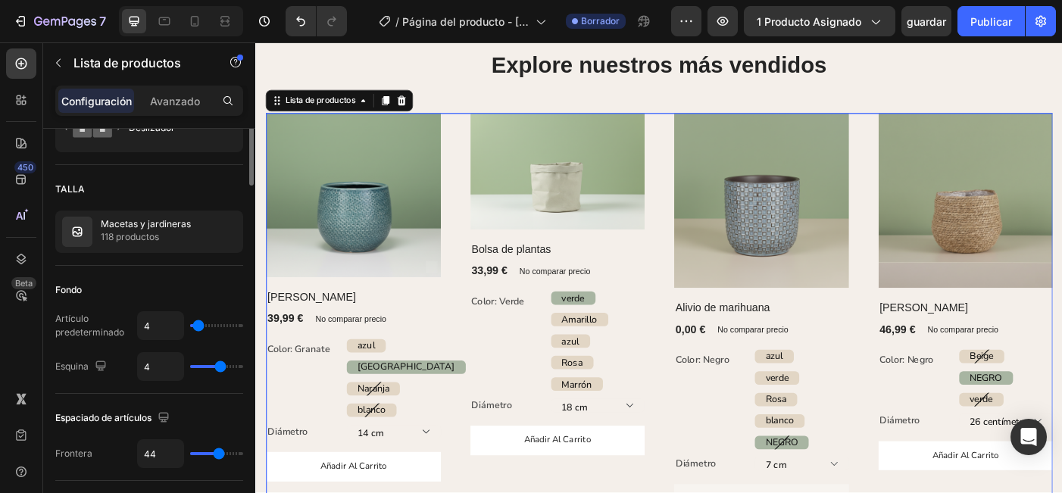
scroll to position [0, 0]
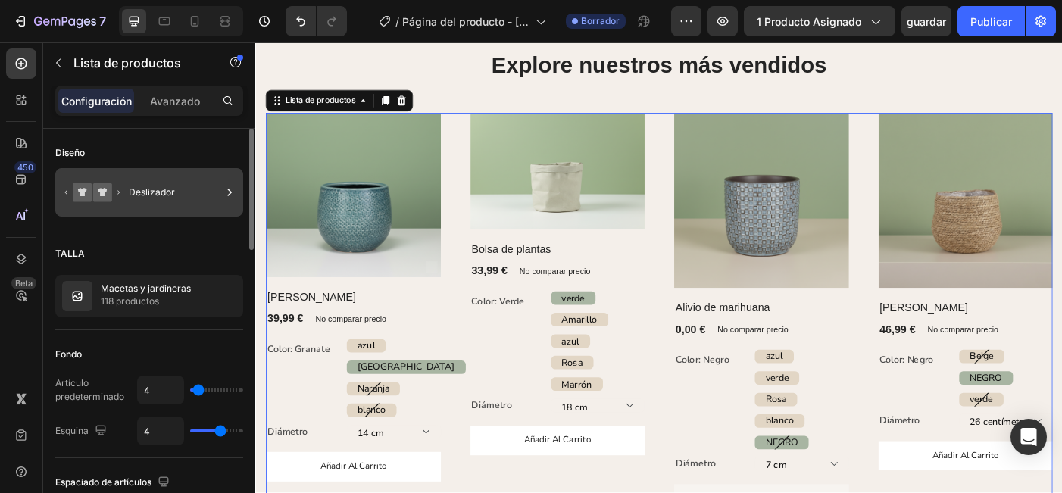
click at [123, 187] on div "Deslizador" at bounding box center [149, 192] width 188 height 48
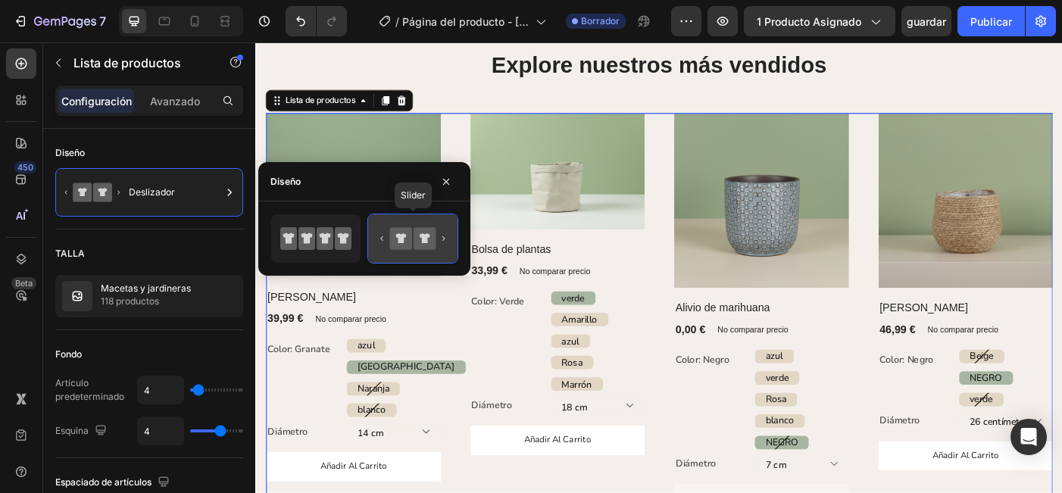
click at [420, 238] on icon at bounding box center [425, 238] width 22 height 22
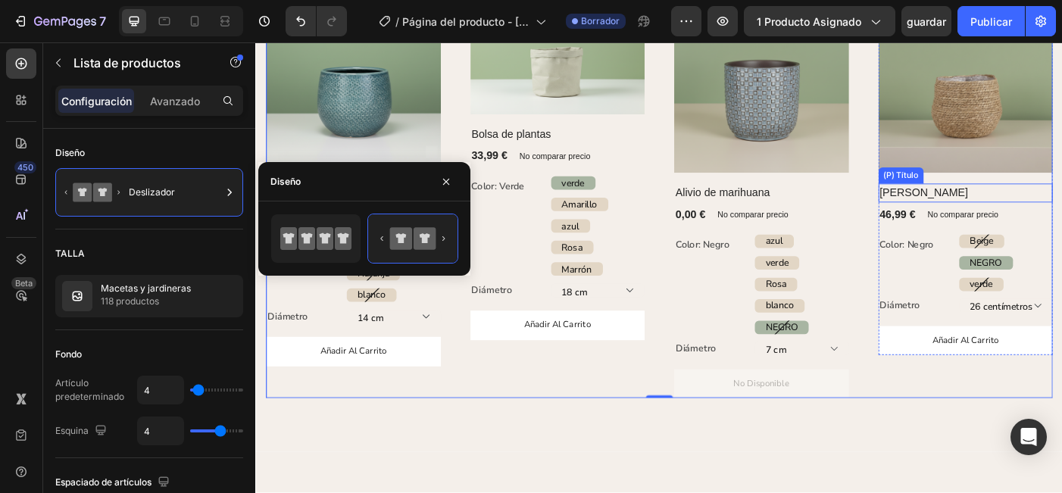
scroll to position [1366, 0]
click at [697, 423] on div "(P) Imágenes Fila Olla Gabriel (P) Título 39,99 € (P) Precio (P) Precio No comp…" at bounding box center [710, 218] width 886 height 451
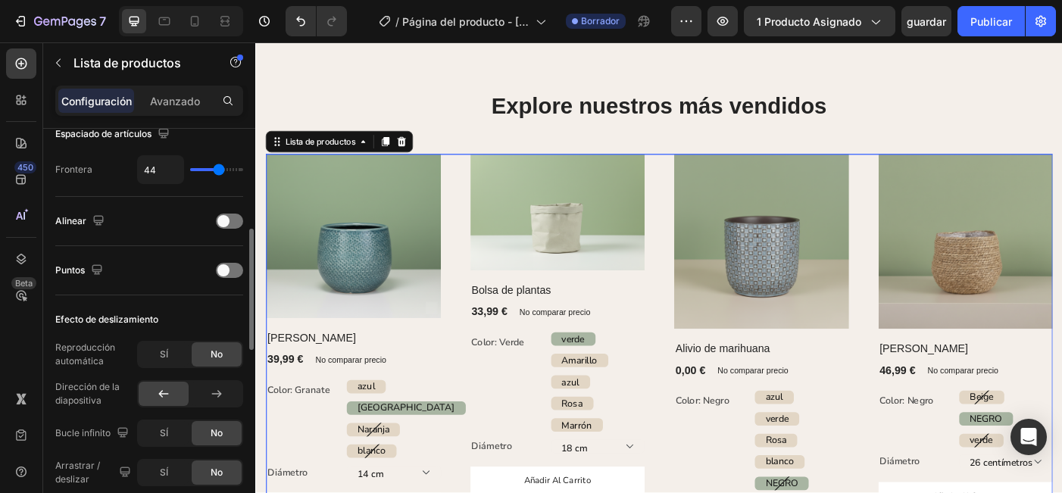
scroll to position [363, 0]
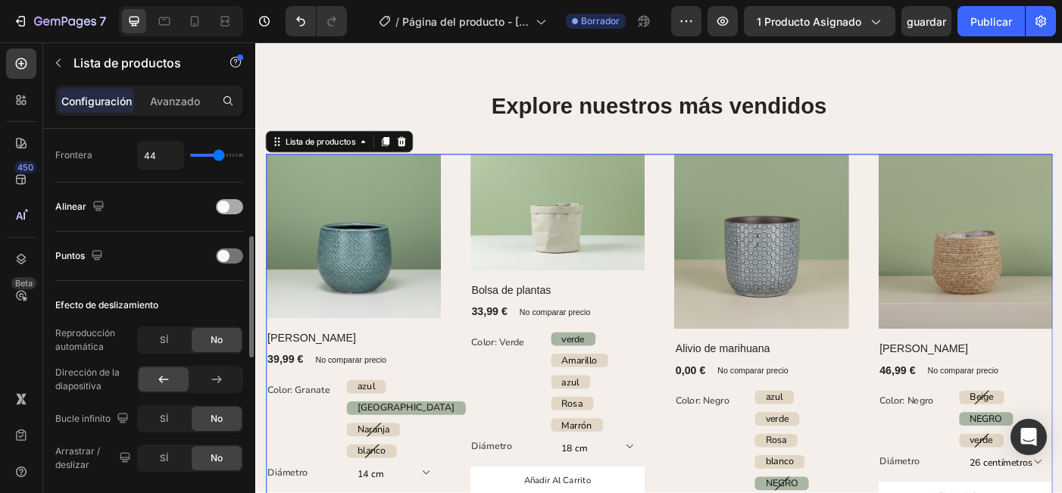
click at [239, 204] on div at bounding box center [229, 206] width 27 height 15
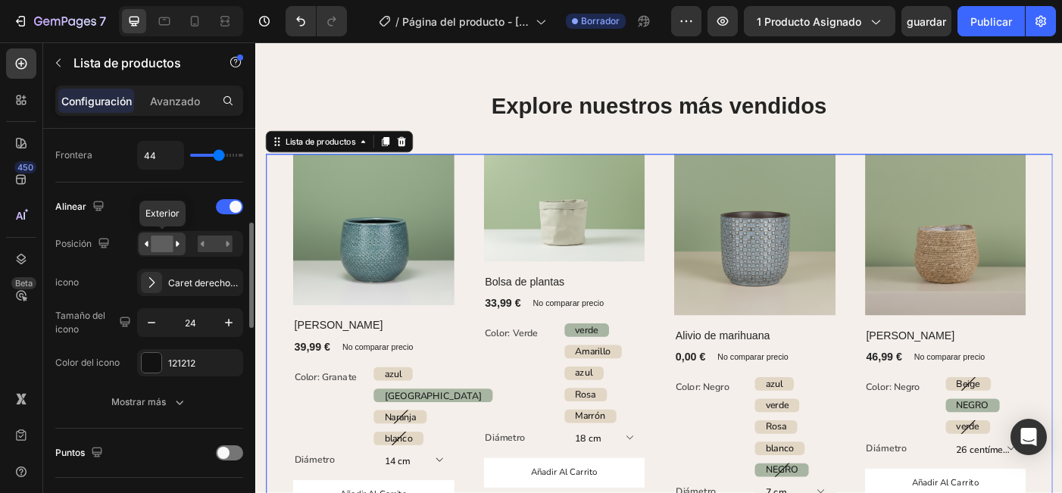
click at [163, 245] on rect at bounding box center [162, 244] width 22 height 17
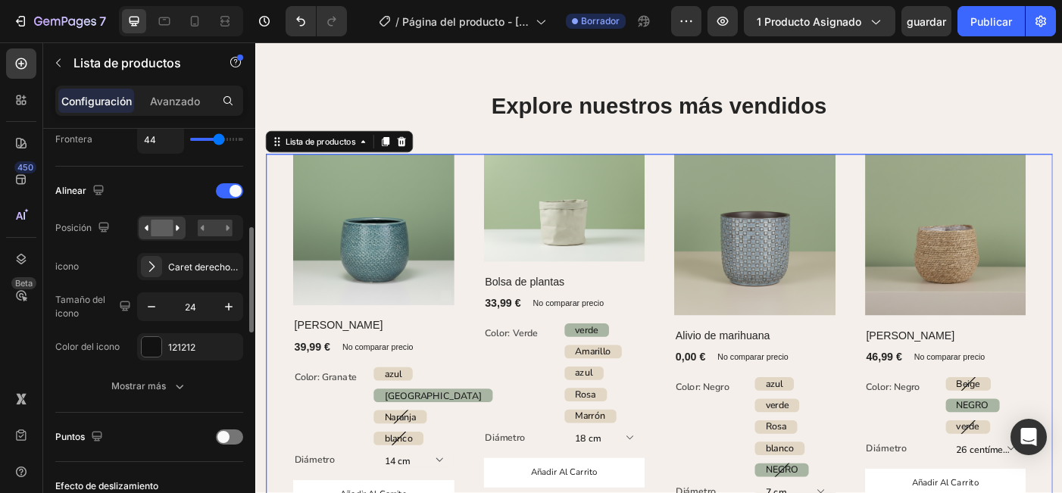
scroll to position [379, 0]
click at [192, 265] on div "Caret derecho regular" at bounding box center [203, 268] width 71 height 14
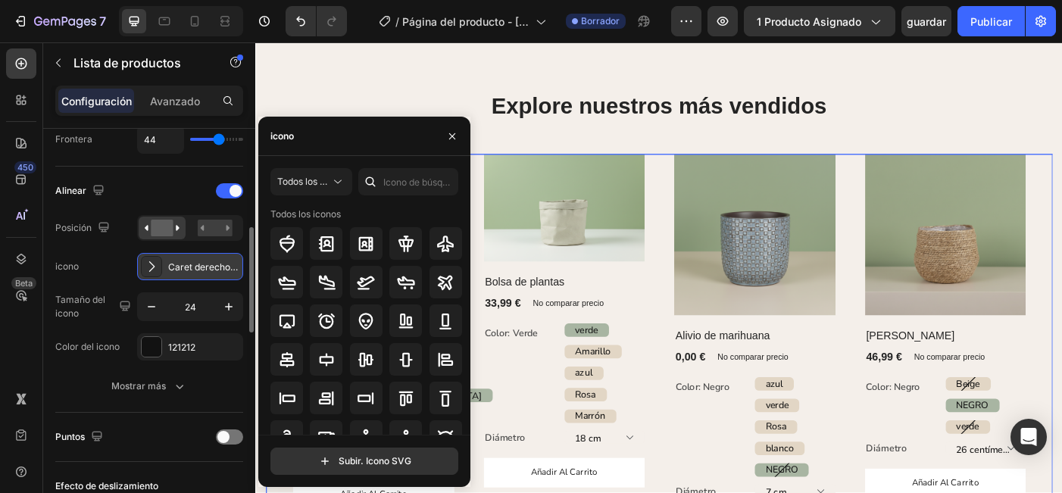
click at [192, 265] on div "Caret derecho regular" at bounding box center [203, 268] width 71 height 14
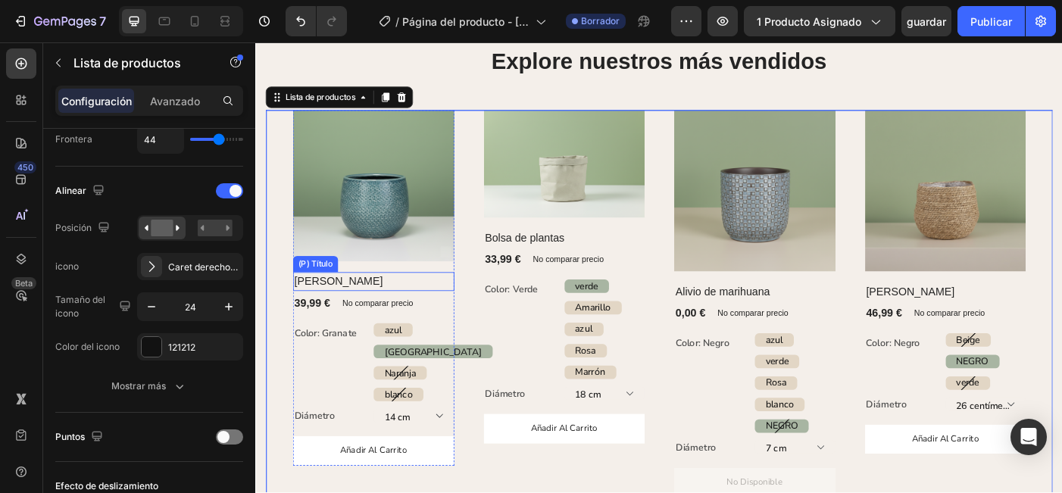
scroll to position [1244, 0]
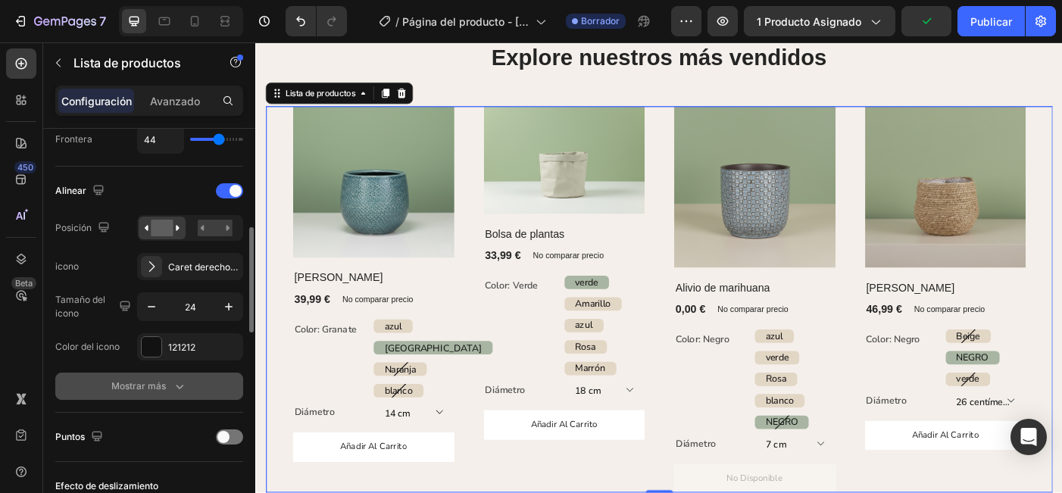
click at [170, 387] on div "Mostrar más" at bounding box center [149, 386] width 76 height 15
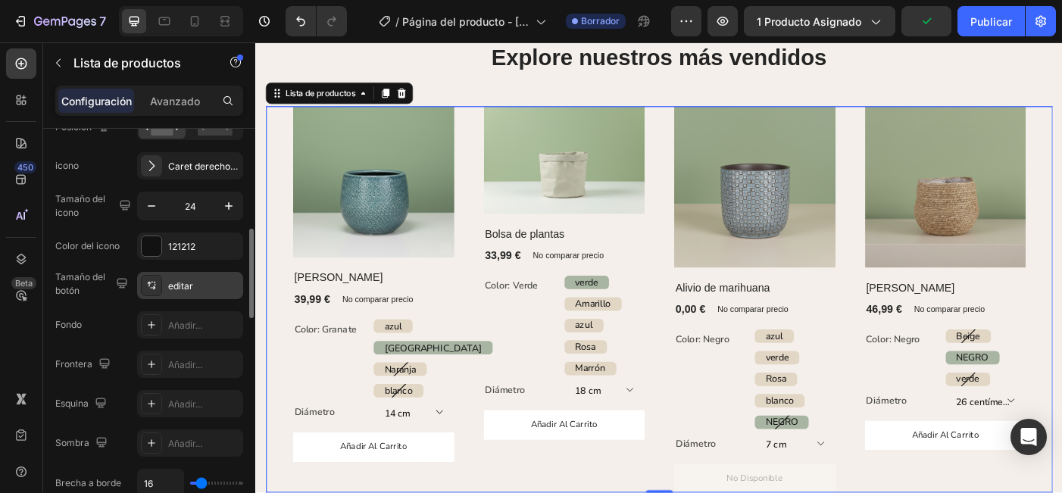
scroll to position [486, 0]
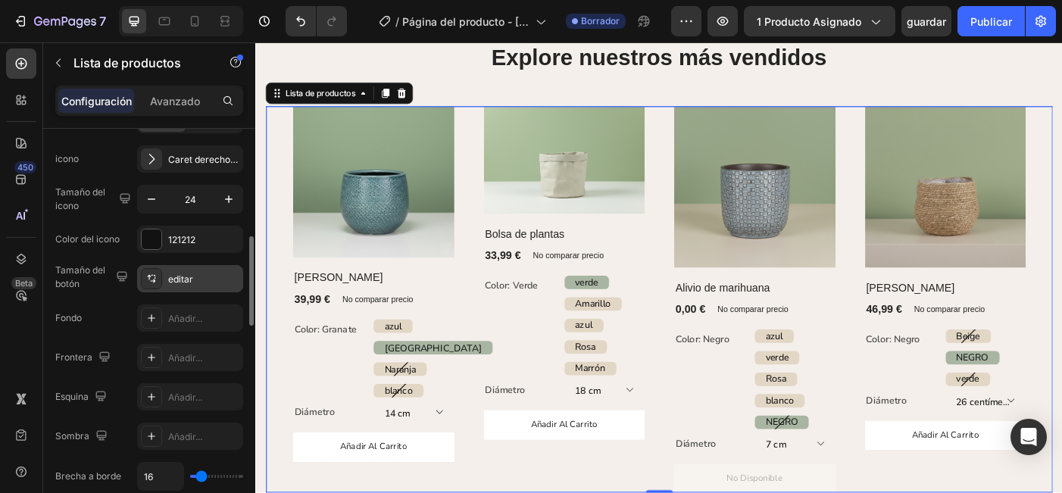
click at [187, 282] on div "editar" at bounding box center [203, 280] width 71 height 14
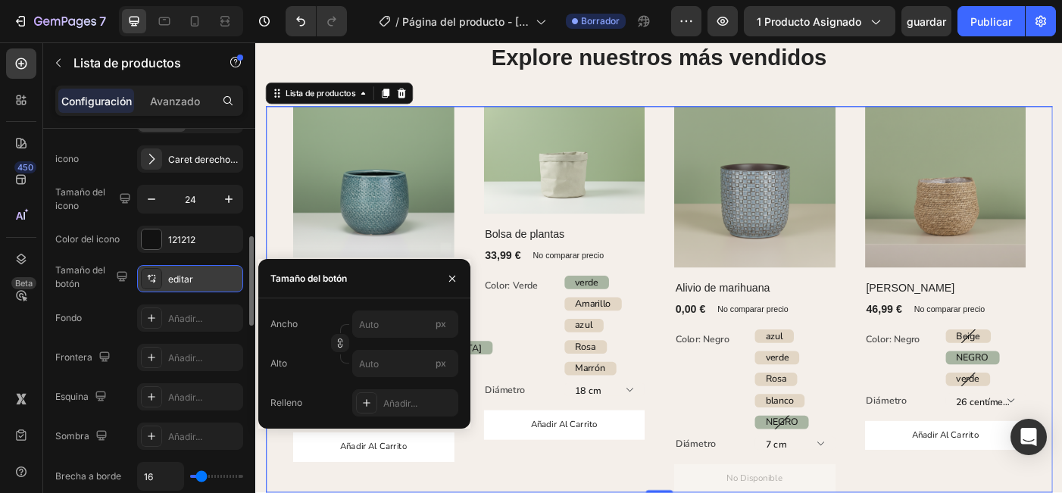
click at [187, 282] on div "editar" at bounding box center [203, 280] width 71 height 14
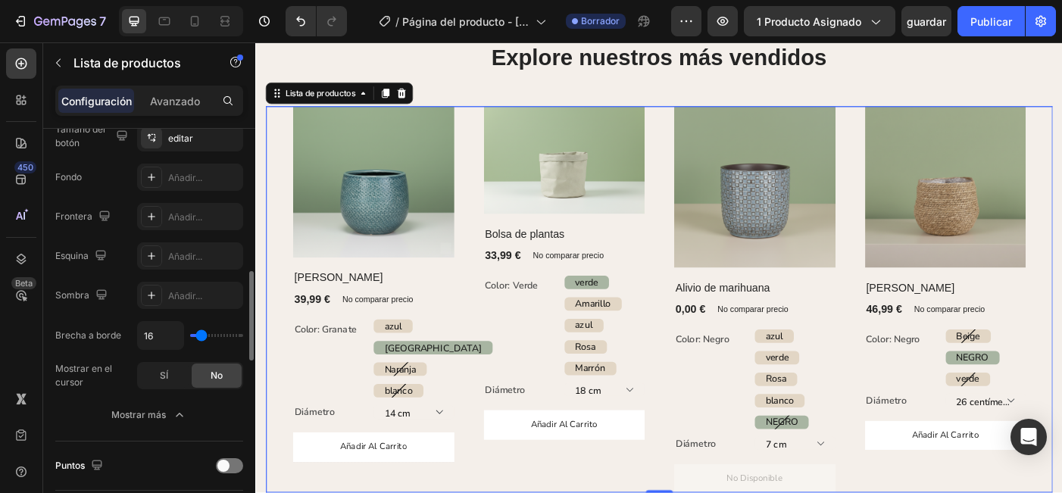
scroll to position [616, 0]
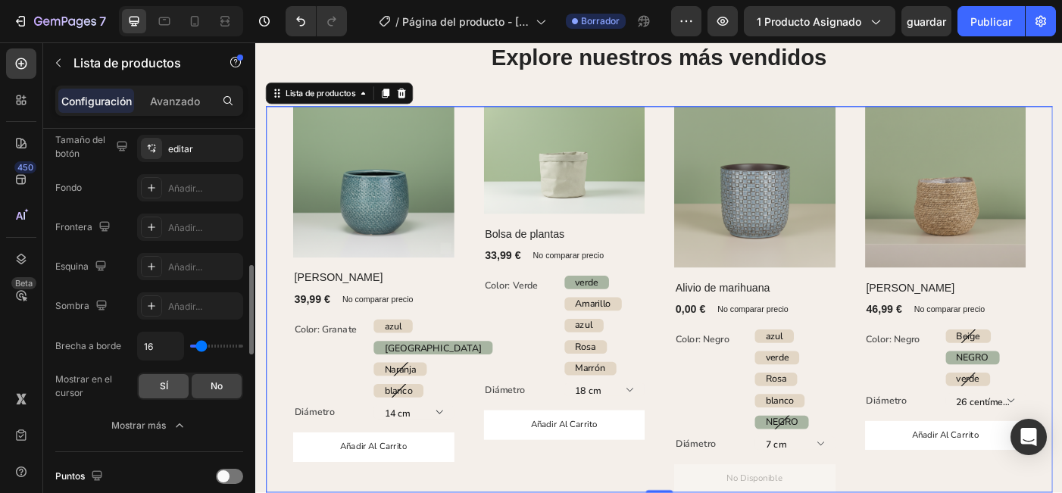
click at [164, 394] on div "SÍ" at bounding box center [164, 386] width 50 height 24
click at [228, 392] on div "No" at bounding box center [217, 386] width 50 height 24
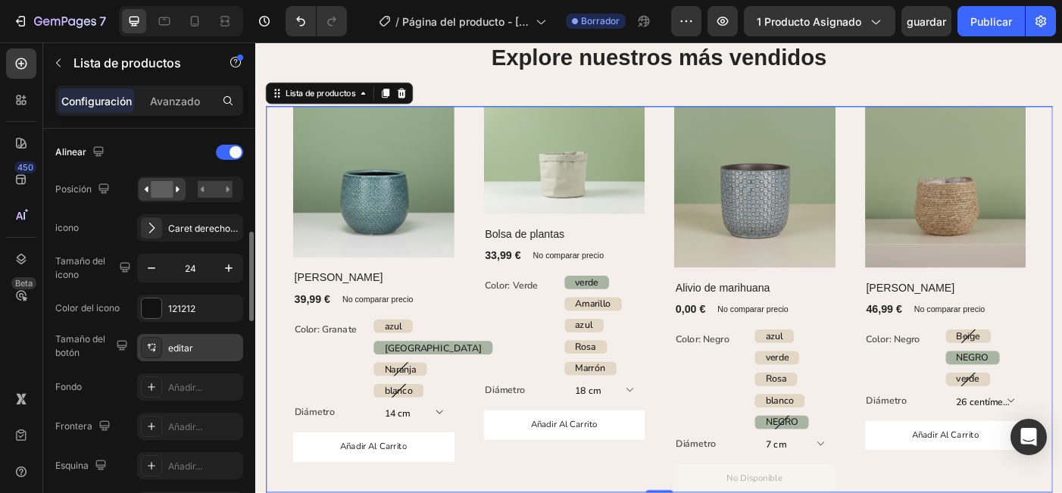
scroll to position [389, 0]
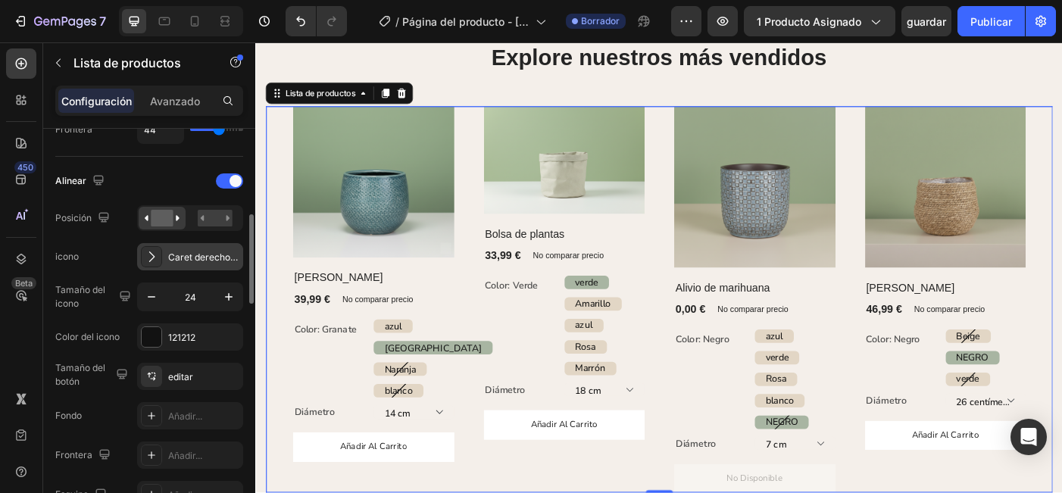
click at [193, 261] on div "Caret derecho regular" at bounding box center [203, 258] width 71 height 14
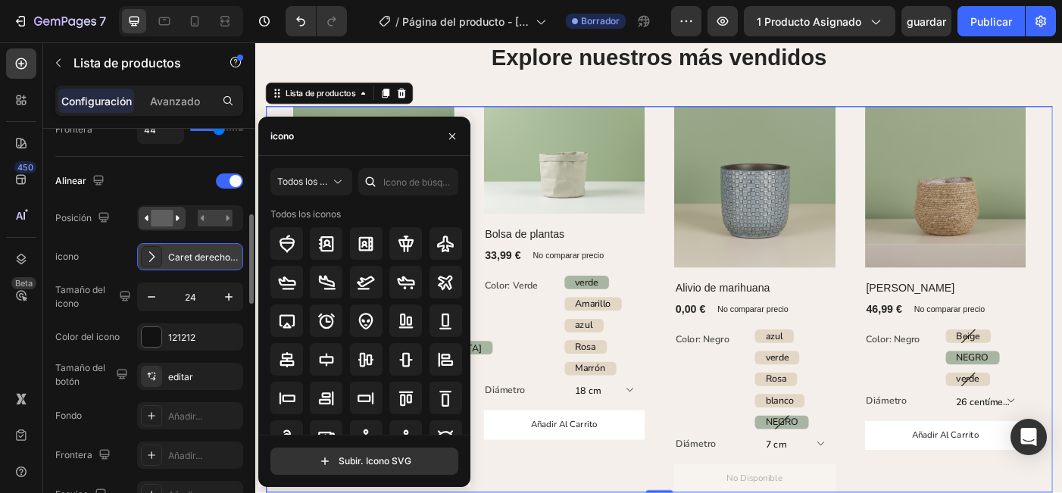
click at [170, 259] on div "Caret derecho regular" at bounding box center [203, 258] width 71 height 14
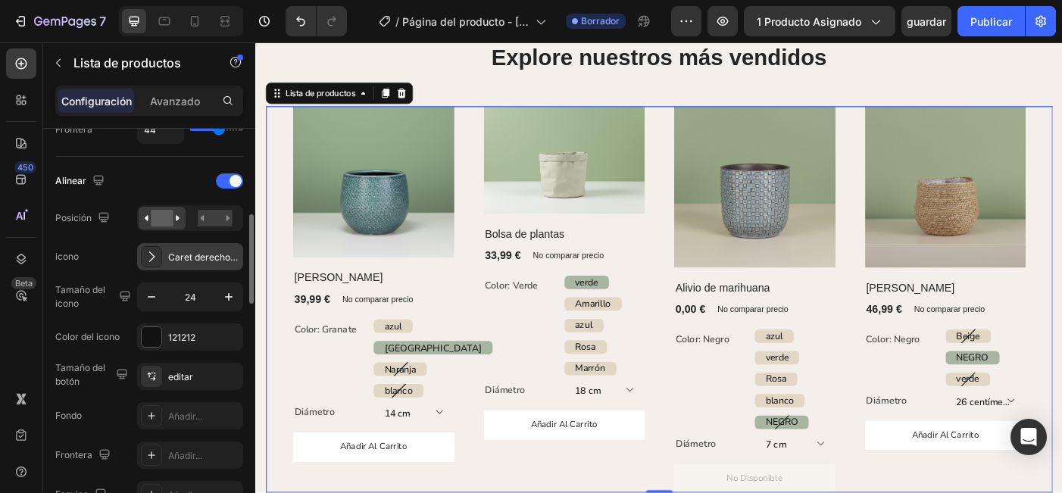
click at [151, 258] on icon at bounding box center [151, 256] width 15 height 15
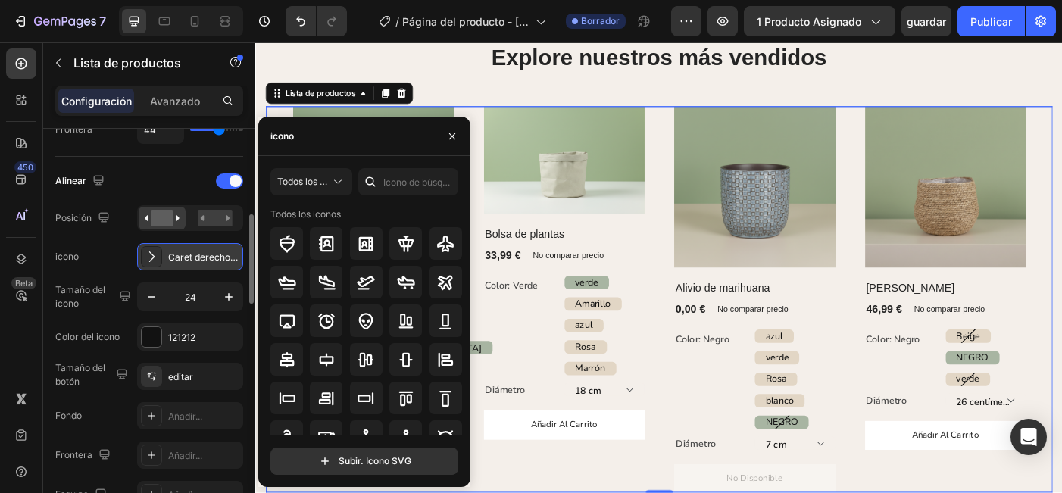
click at [151, 258] on icon at bounding box center [151, 256] width 15 height 15
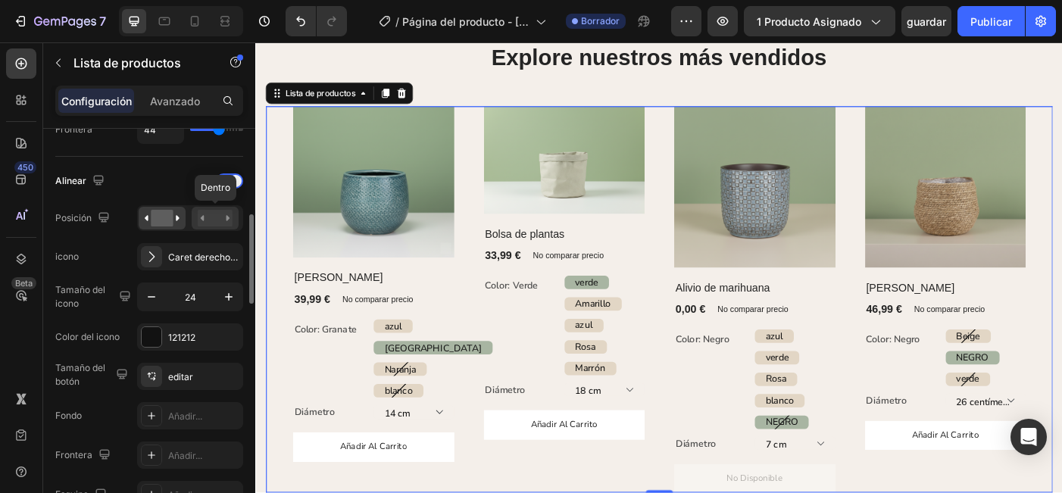
click at [221, 223] on rect at bounding box center [215, 218] width 35 height 17
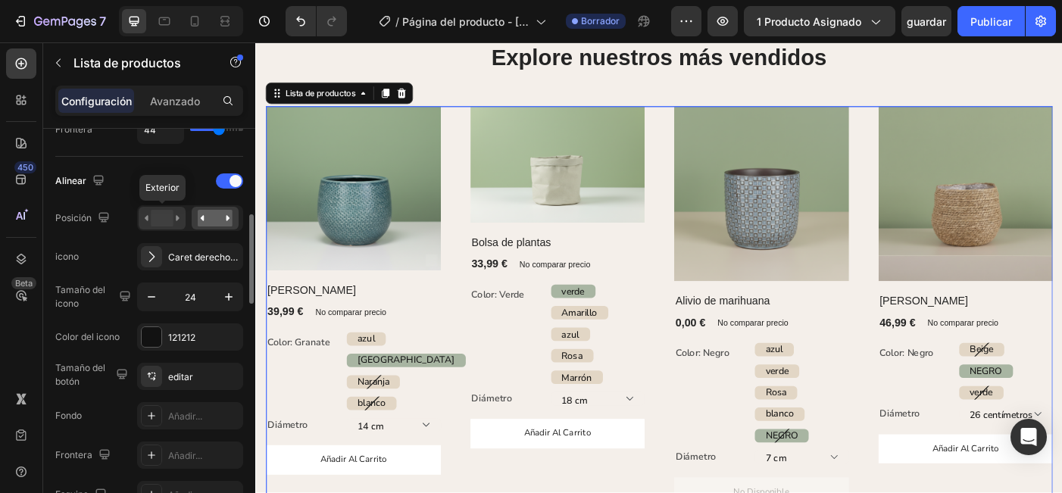
click at [167, 219] on rect at bounding box center [162, 218] width 22 height 17
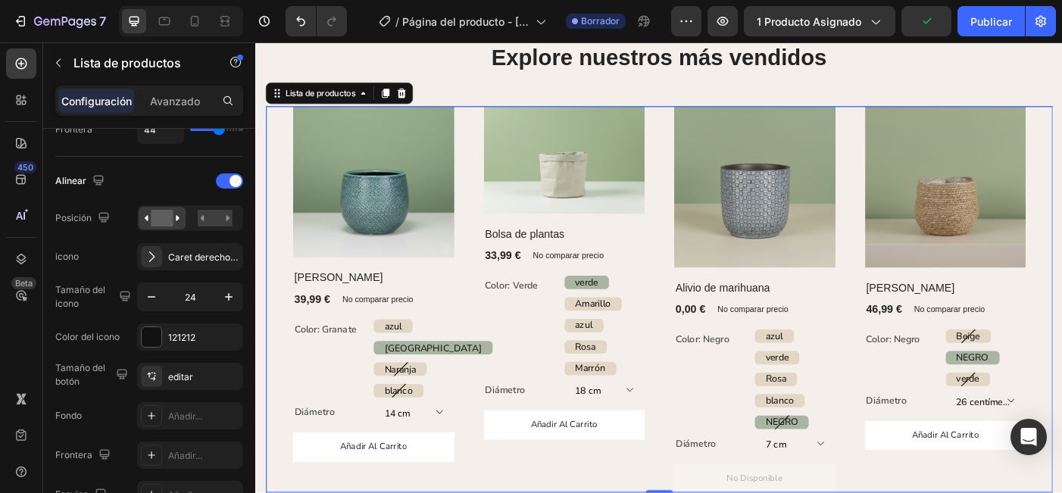
click at [281, 300] on div "(P) Imágenes Fila Olla Gabriel (P) Título 39,99 € (P) Precio (P) Precio No comp…" at bounding box center [710, 331] width 886 height 435
click at [276, 321] on div "(P) Imágenes Fila Olla Gabriel (P) Título 39,99 € (P) Precio (P) Precio No comp…" at bounding box center [710, 331] width 886 height 435
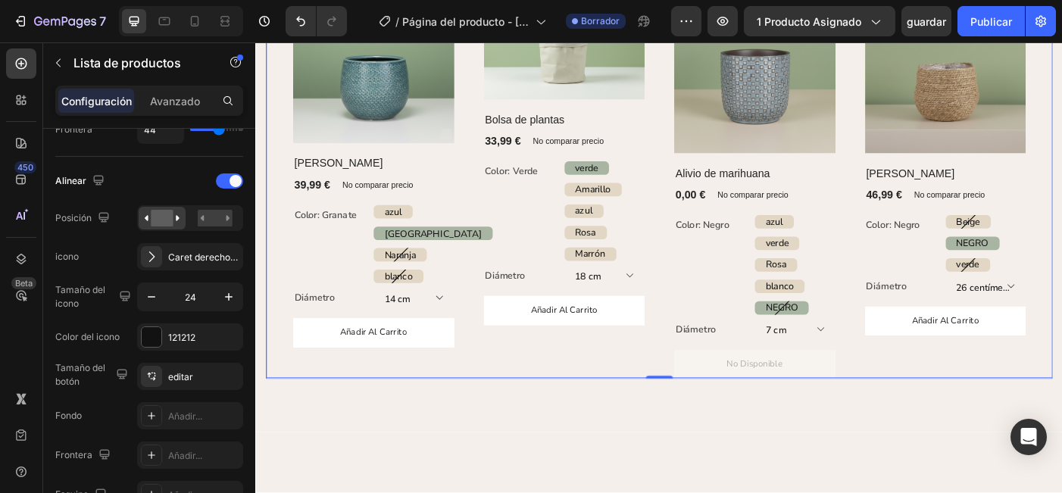
scroll to position [1378, 0]
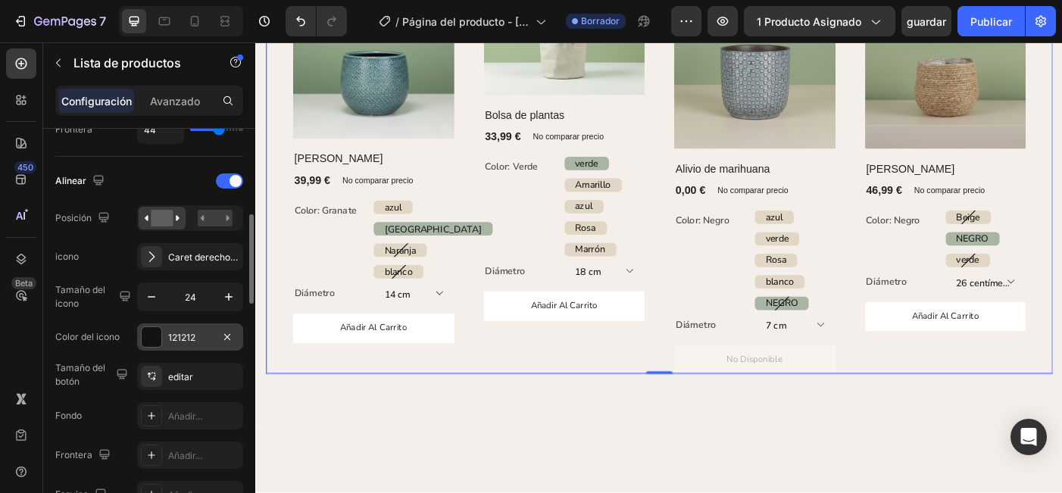
click at [179, 341] on div "121212" at bounding box center [190, 338] width 44 height 14
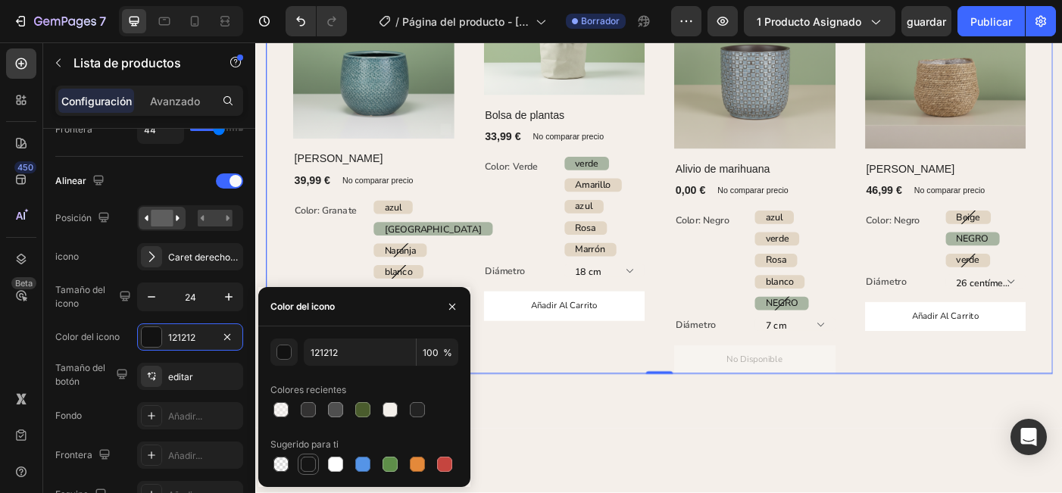
click at [304, 464] on div at bounding box center [308, 464] width 15 height 15
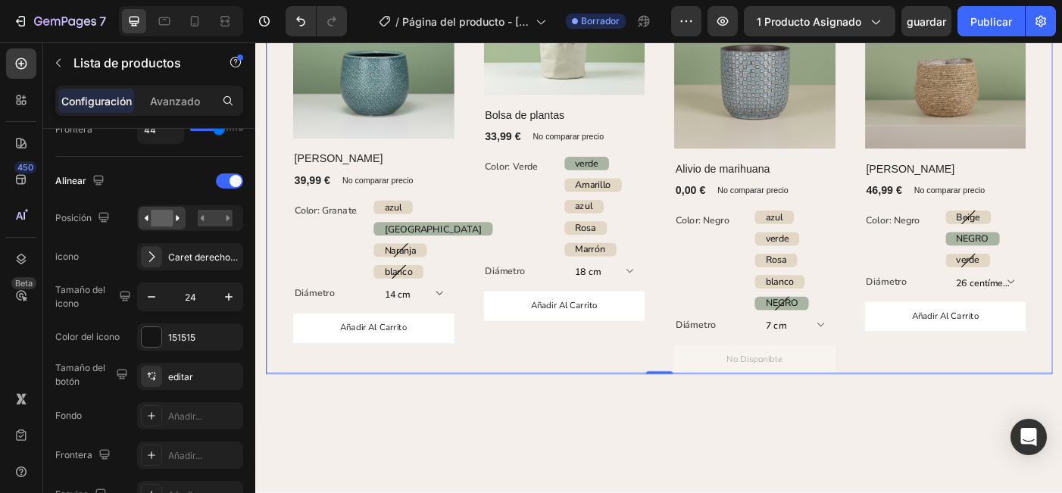
click at [607, 367] on div "(P) Imágenes Fila Bolsa de plantas (P) Título 33,99 € (P) Precio (P) Precio No …" at bounding box center [603, 198] width 182 height 435
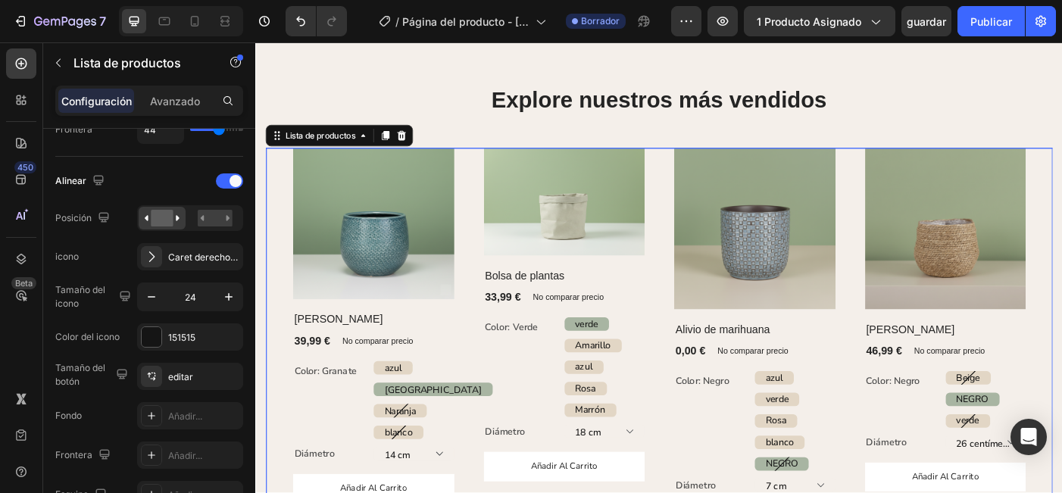
scroll to position [1247, 0]
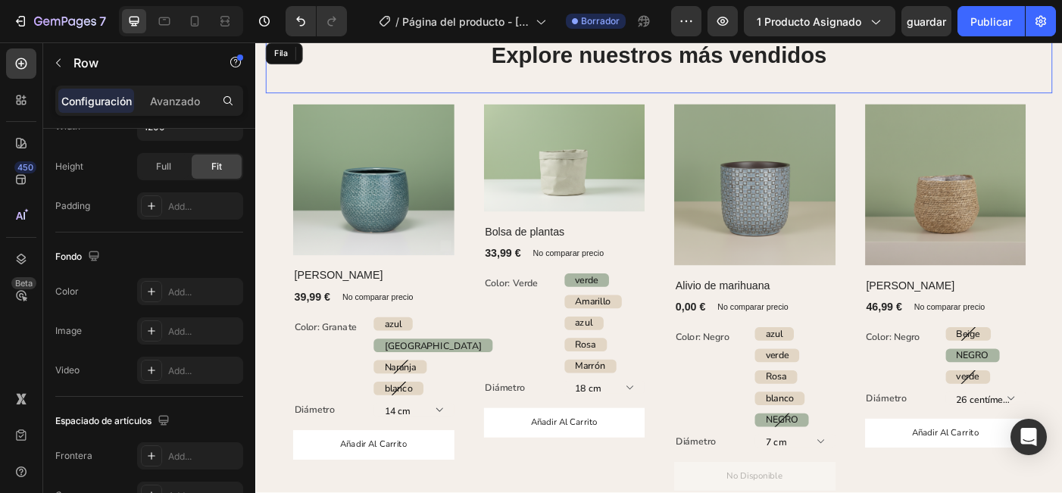
click at [651, 89] on div "Explore nuestros más vendidos Encabezado" at bounding box center [710, 70] width 886 height 60
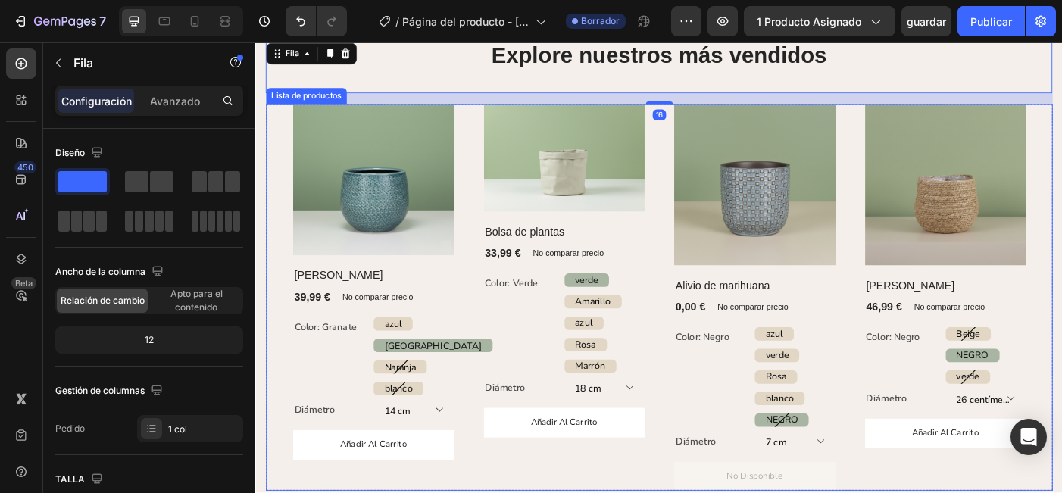
click at [285, 273] on div "(P) Imágenes Fila Olla Gabriel (P) Título 39,99 € (P) Precio (P) Precio No comp…" at bounding box center [710, 329] width 886 height 435
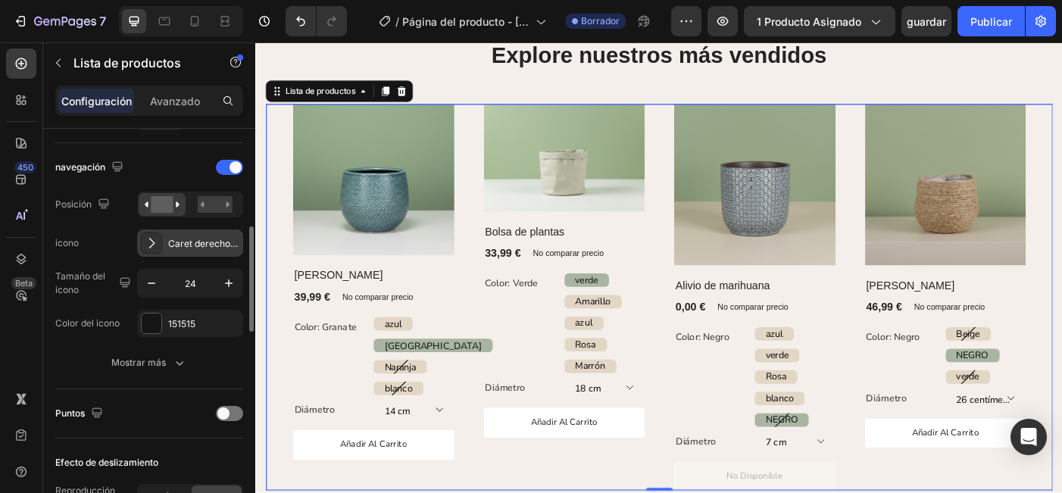
scroll to position [405, 0]
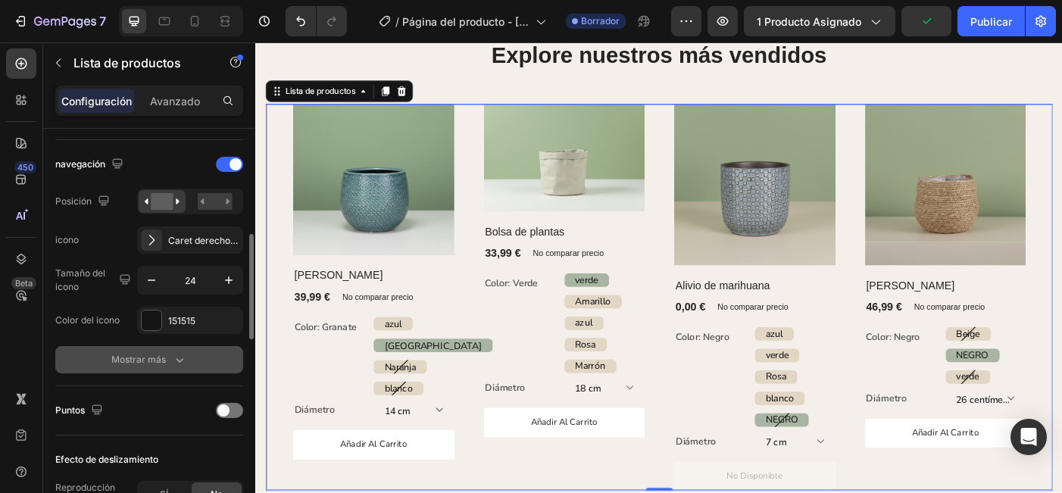
click at [148, 359] on div "Mostrar más" at bounding box center [149, 359] width 76 height 15
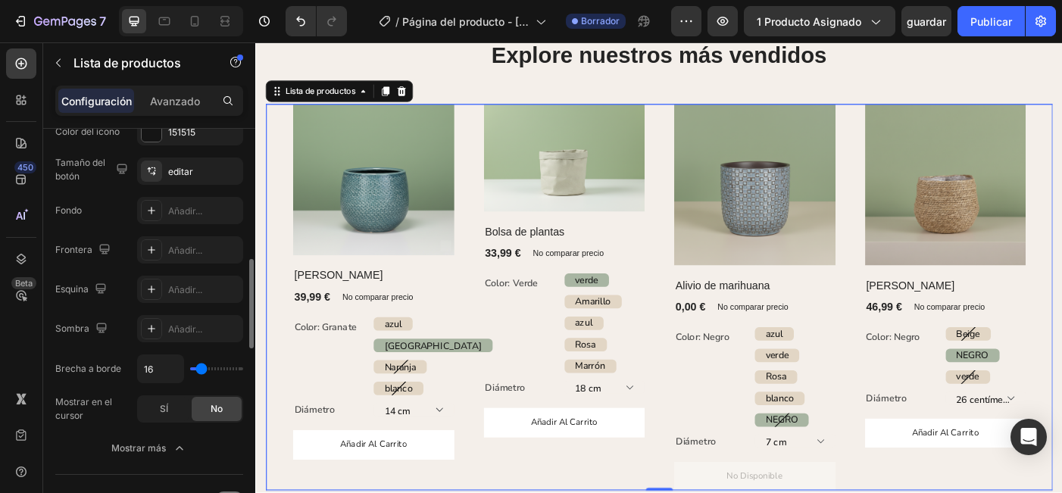
scroll to position [595, 0]
click at [170, 414] on div "SÍ" at bounding box center [164, 408] width 50 height 24
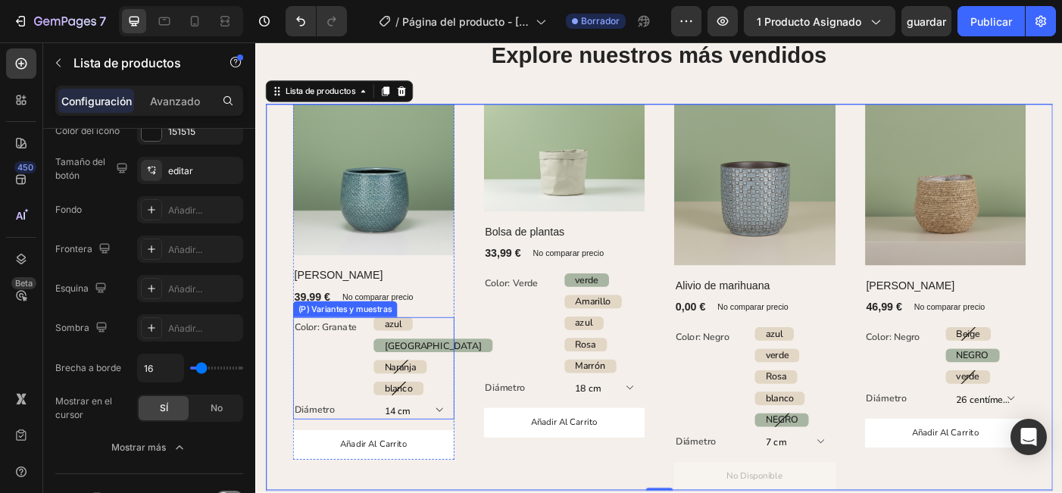
scroll to position [1266, 0]
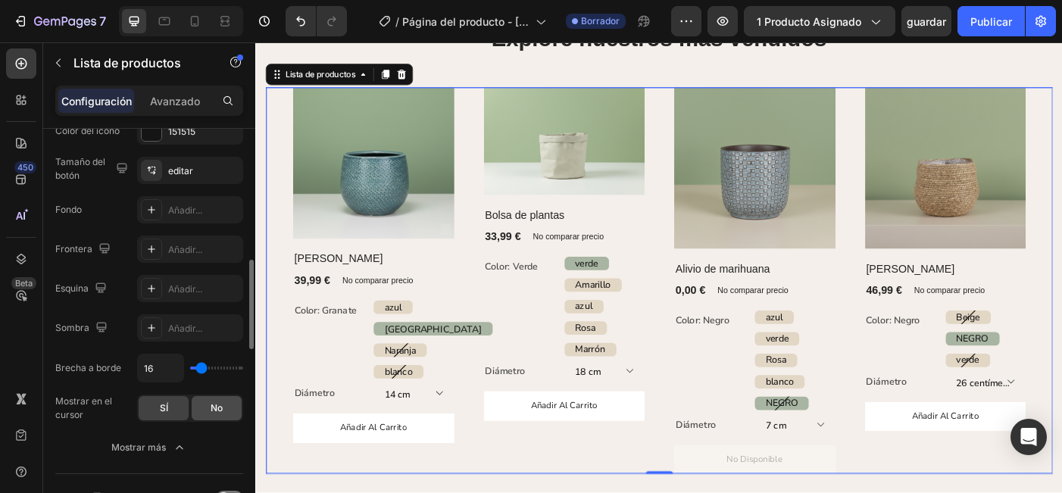
click at [223, 410] on div "No" at bounding box center [217, 408] width 50 height 24
click at [171, 405] on div "SÍ" at bounding box center [164, 408] width 50 height 24
click at [278, 311] on icon "Flecha hacia atrás del carrusel" at bounding box center [278, 311] width 18 height 18
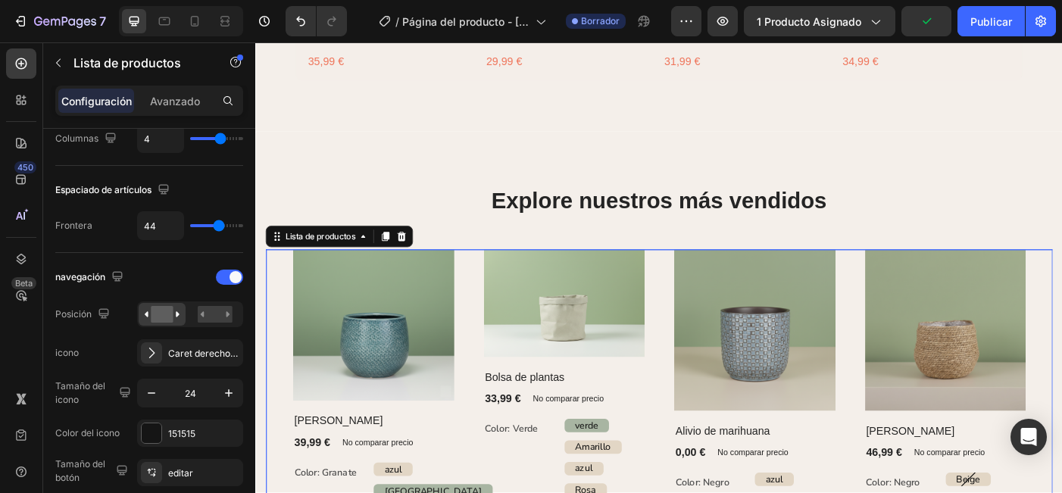
scroll to position [0, 0]
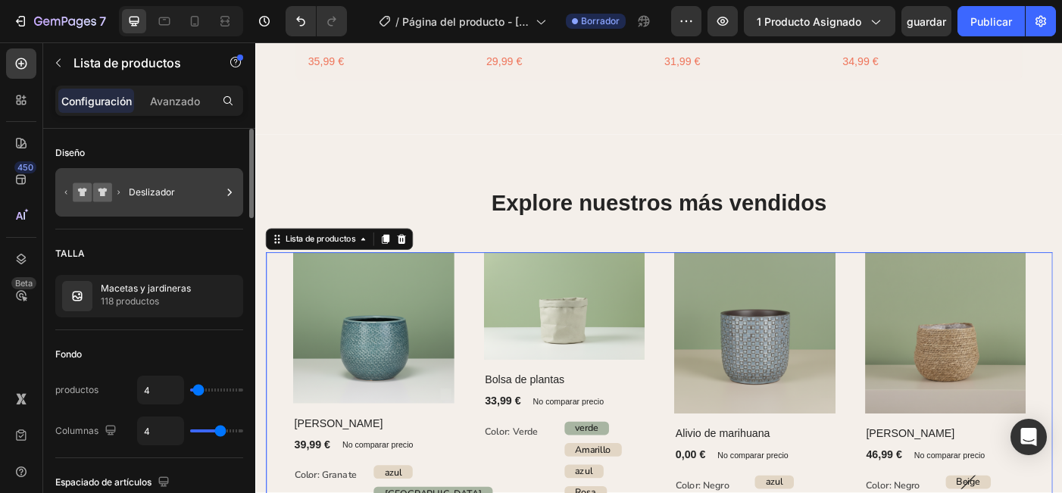
click at [124, 188] on div "Deslizador" at bounding box center [149, 192] width 188 height 48
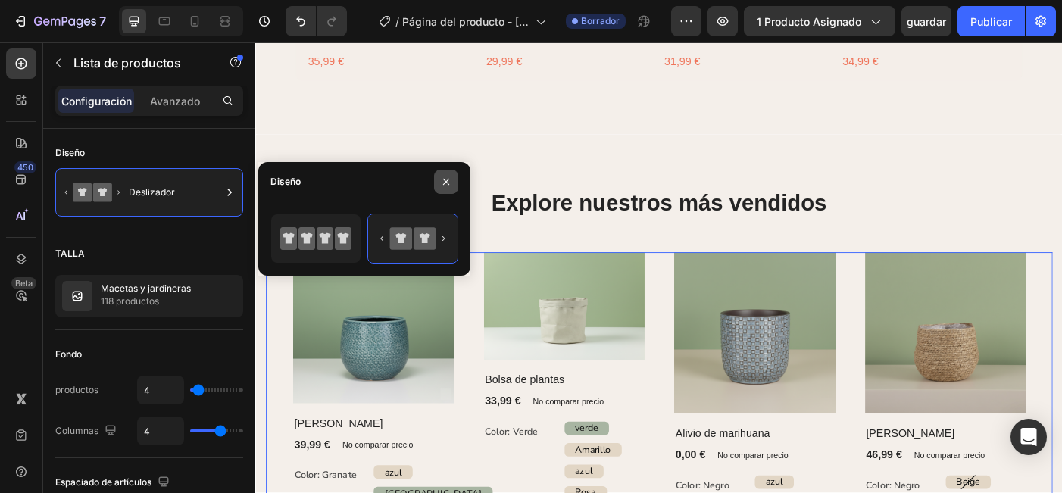
click at [454, 181] on button "button" at bounding box center [446, 182] width 24 height 24
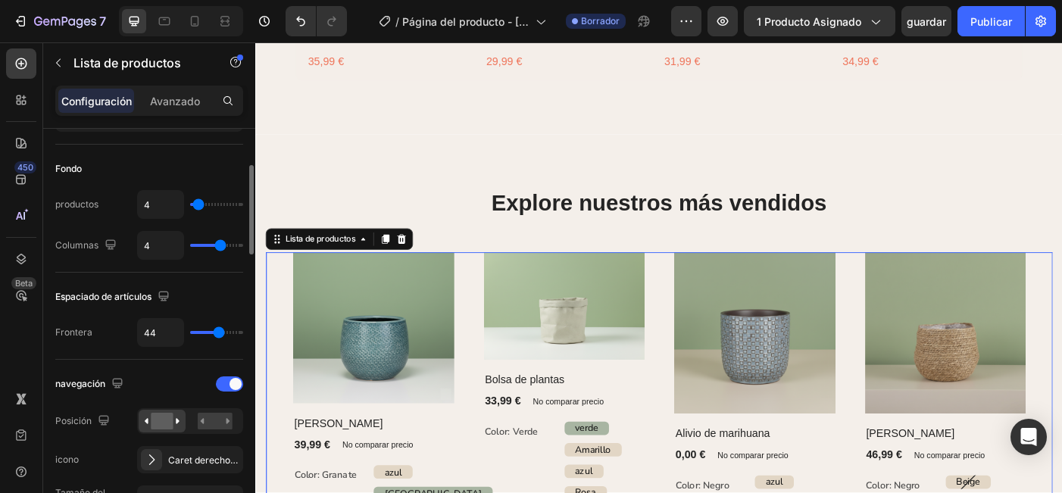
scroll to position [197, 0]
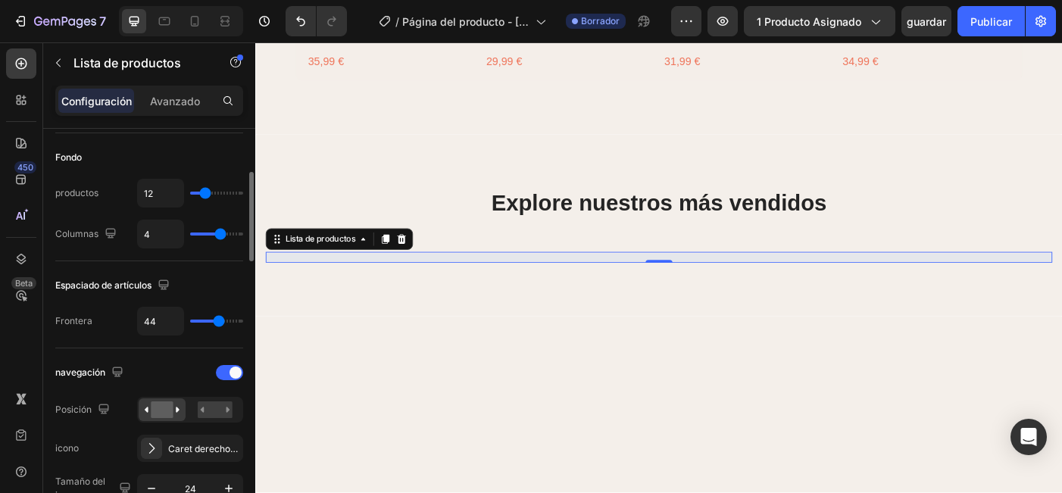
click at [203, 195] on input "range" at bounding box center [216, 193] width 53 height 3
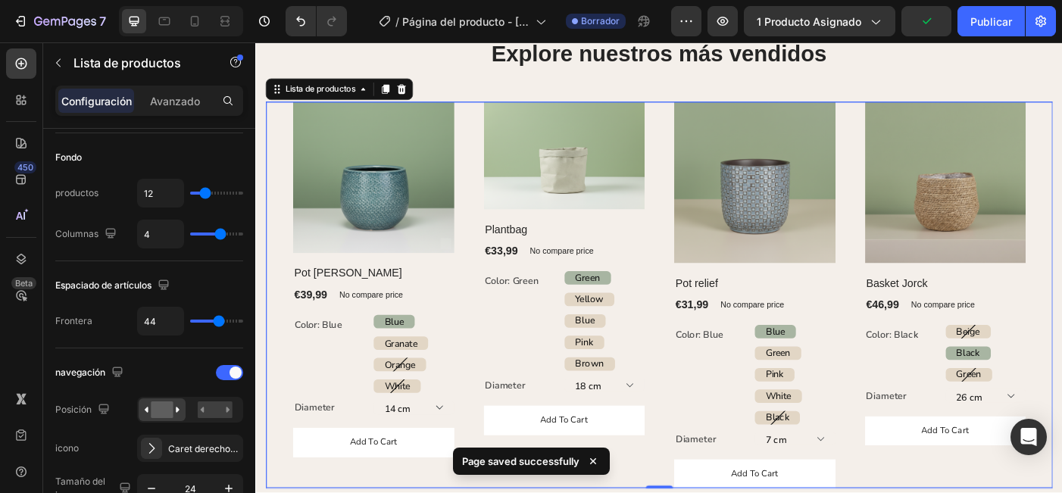
scroll to position [1314, 0]
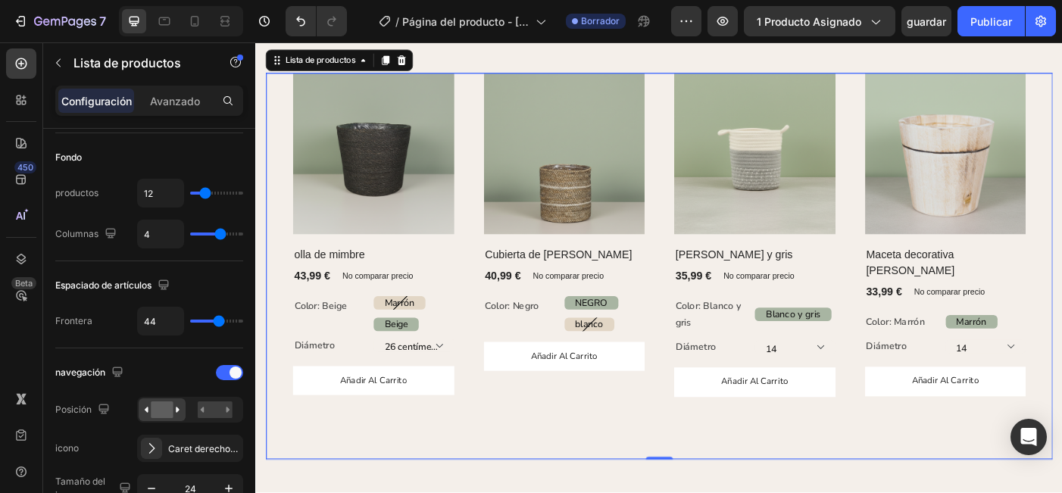
scroll to position [1280, 0]
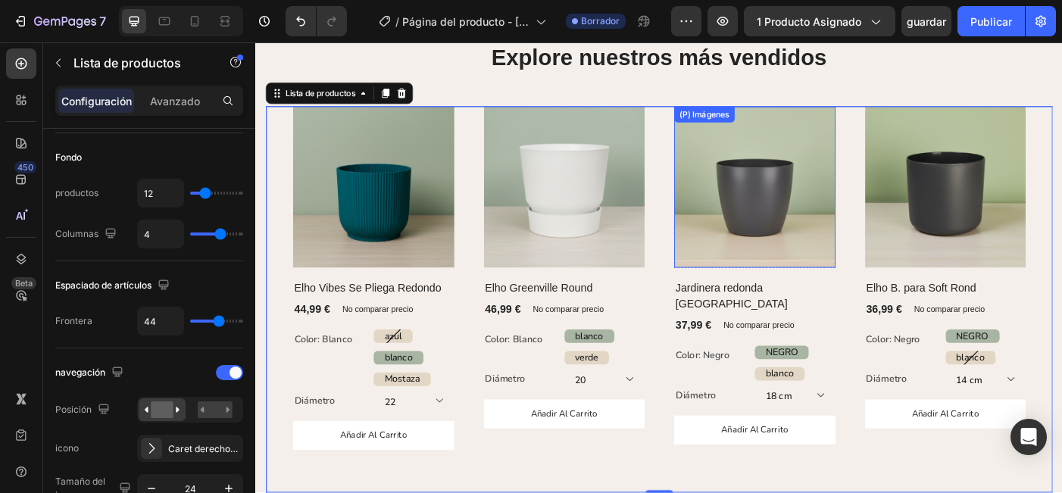
scroll to position [1254, 0]
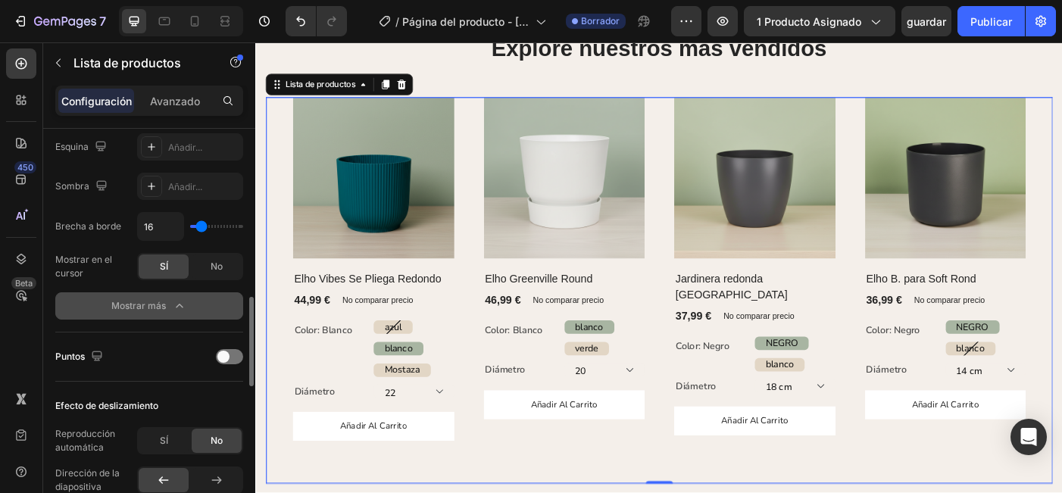
scroll to position [753, 0]
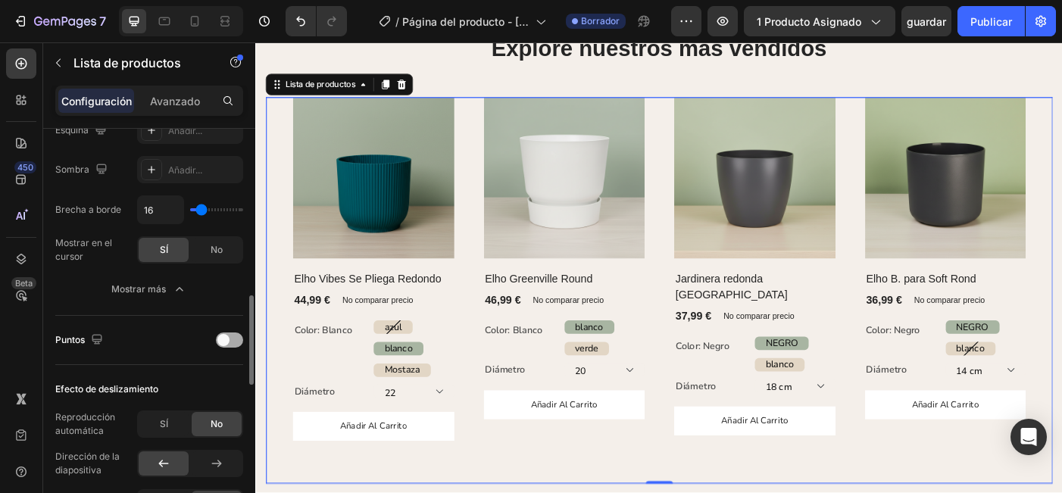
click at [233, 342] on div at bounding box center [229, 339] width 27 height 15
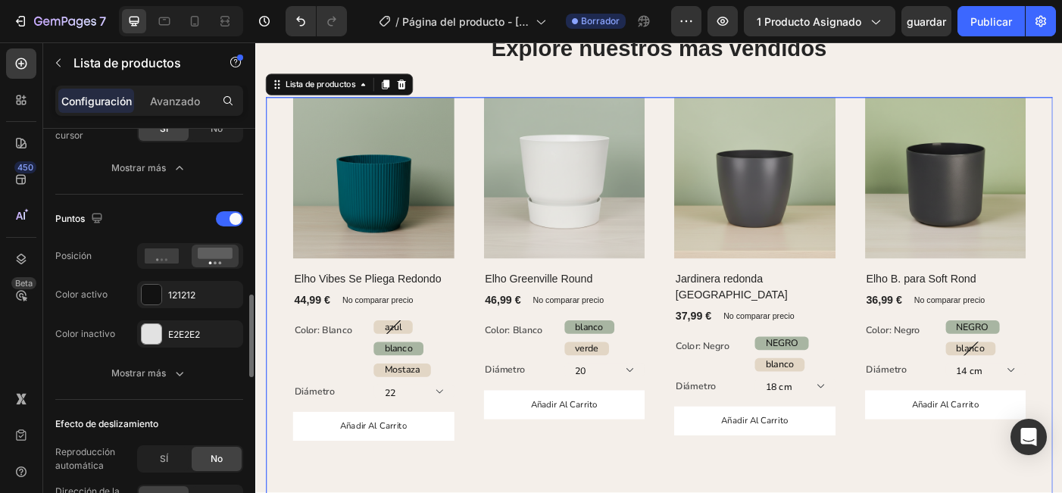
scroll to position [887, 0]
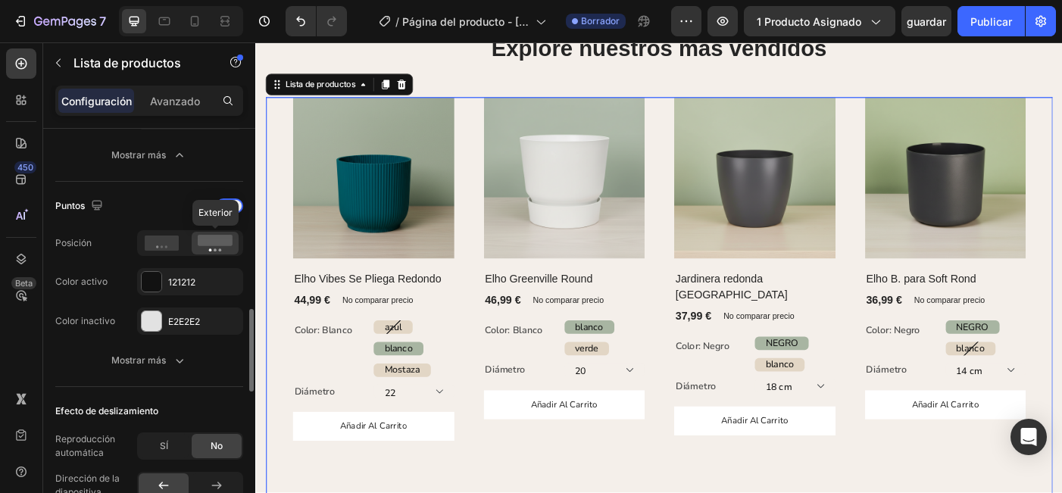
click at [220, 247] on icon at bounding box center [215, 243] width 35 height 17
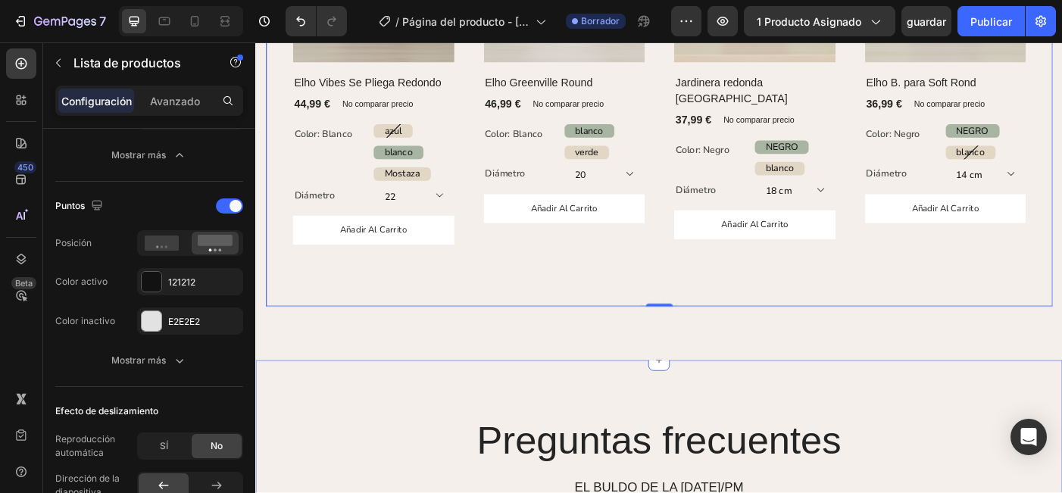
scroll to position [1475, 0]
click at [167, 248] on icon at bounding box center [162, 243] width 35 height 15
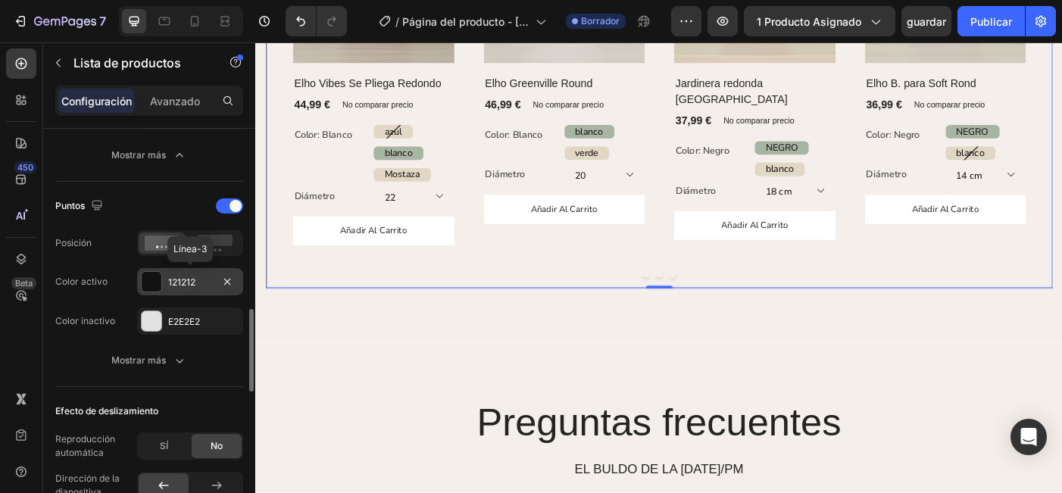
click at [206, 284] on div "121212" at bounding box center [190, 283] width 44 height 14
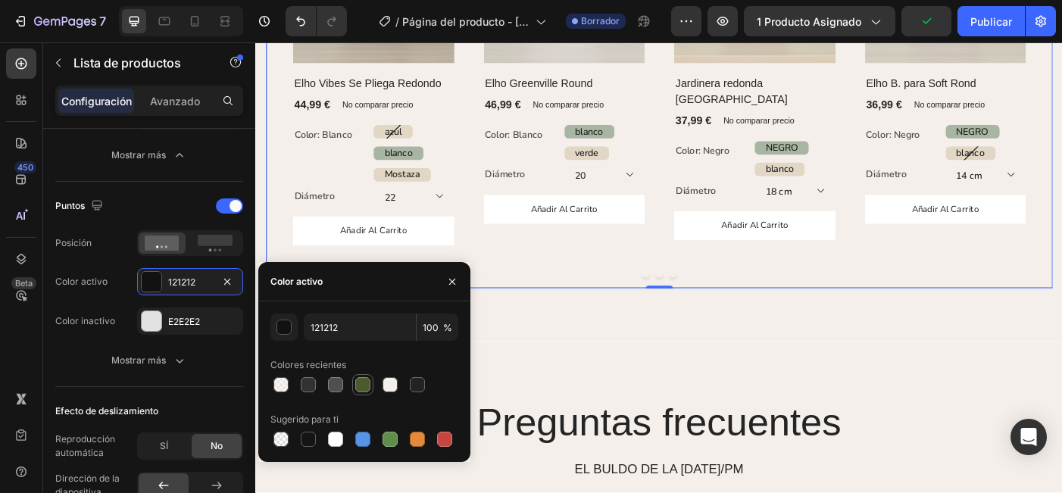
click at [360, 386] on div at bounding box center [362, 384] width 15 height 15
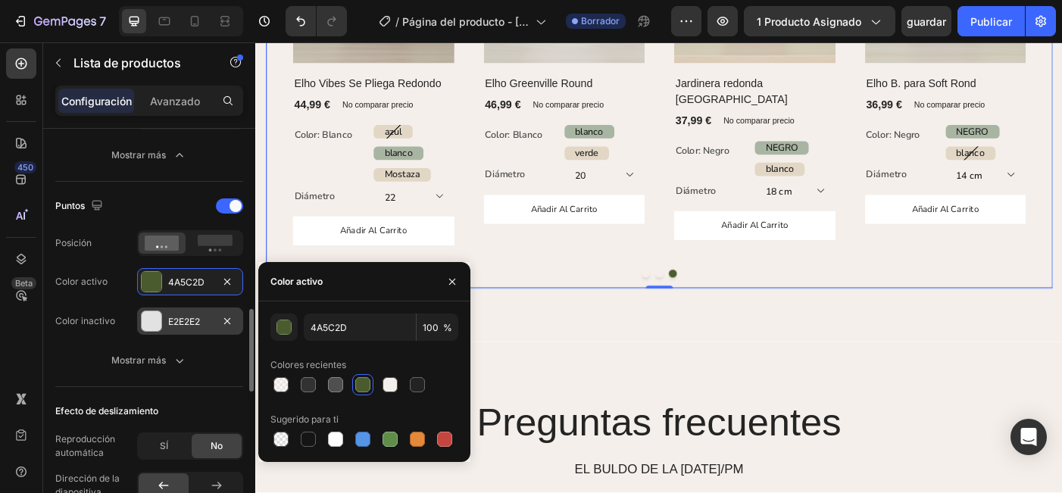
click at [186, 319] on div "E2E2E2" at bounding box center [190, 322] width 44 height 14
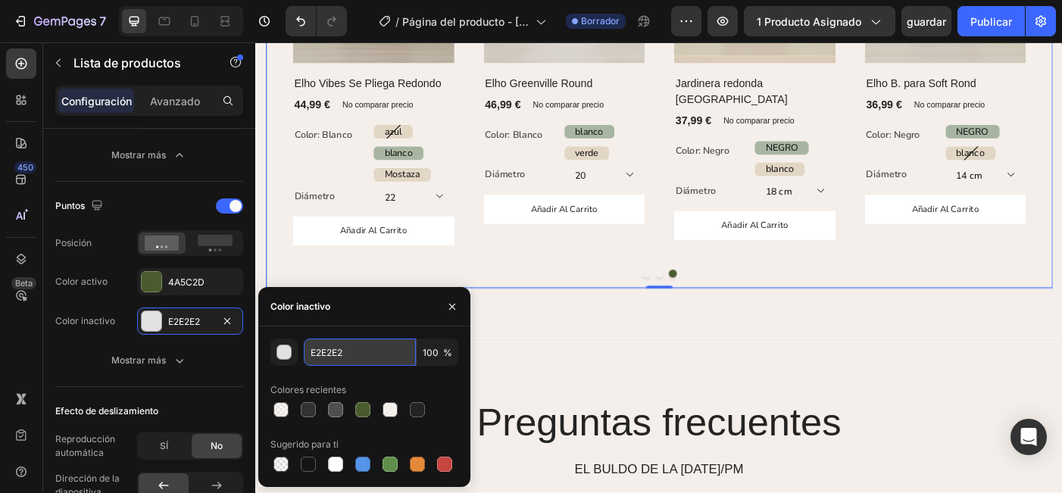
click at [351, 360] on input "E2E2E2" at bounding box center [360, 352] width 112 height 27
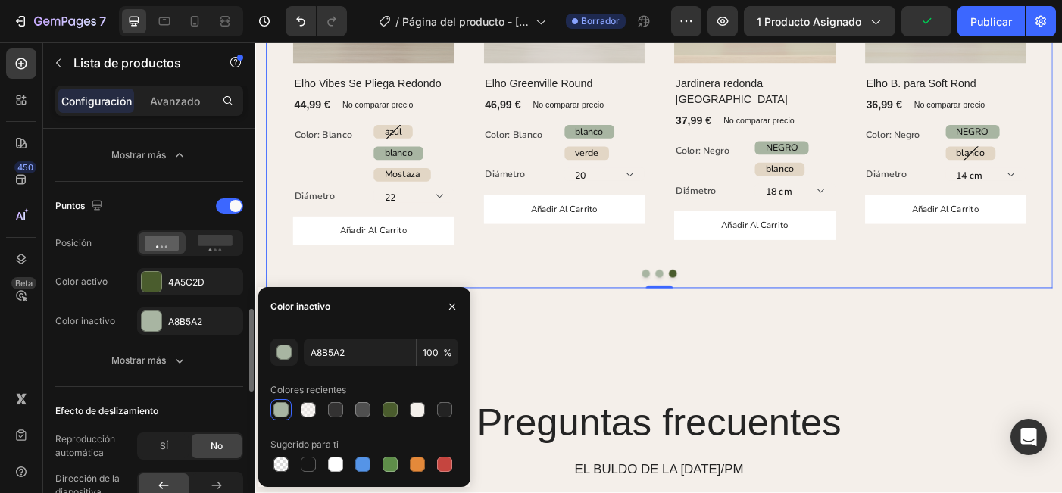
click at [190, 382] on div "Puntos Posición Color activo 4A5C2D Color inactivo A8B5A2 Mostrar más" at bounding box center [149, 284] width 188 height 205
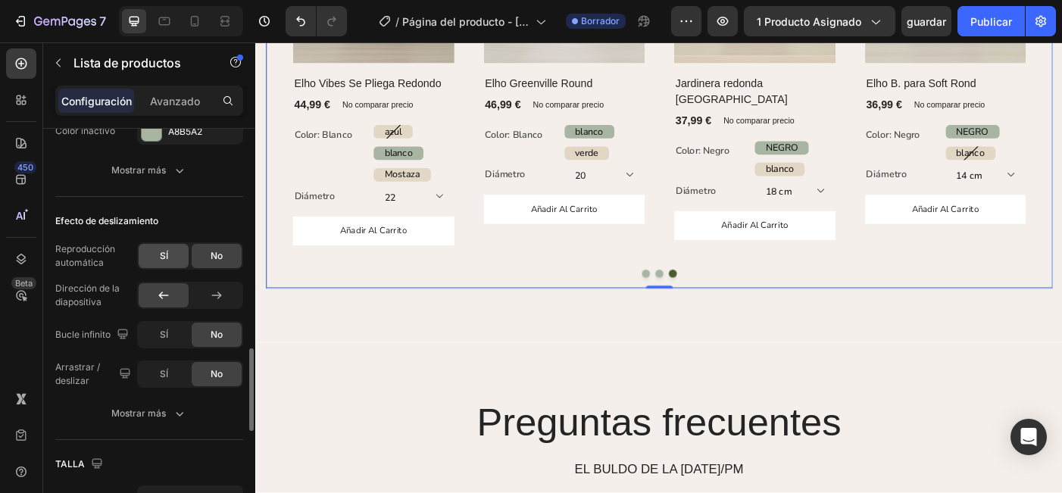
scroll to position [1083, 0]
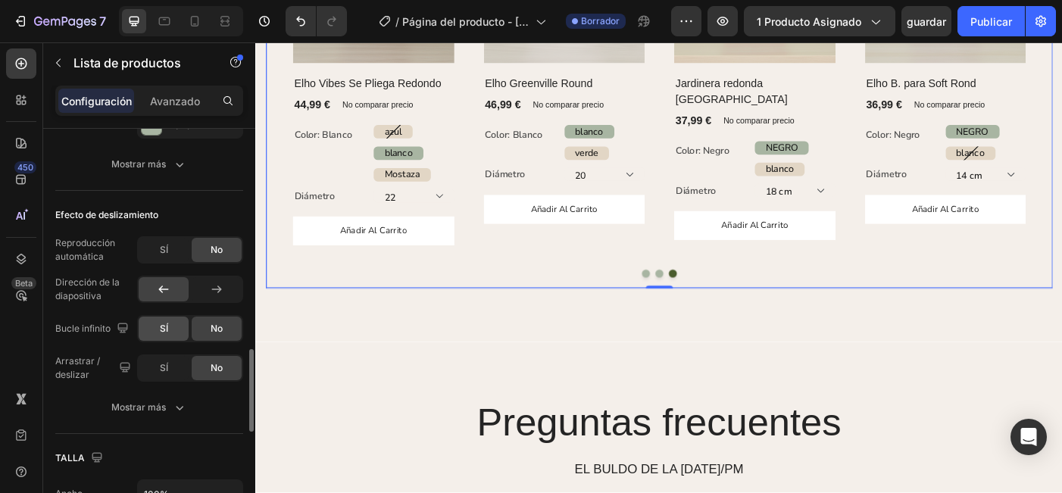
click at [170, 333] on div "SÍ" at bounding box center [164, 329] width 50 height 24
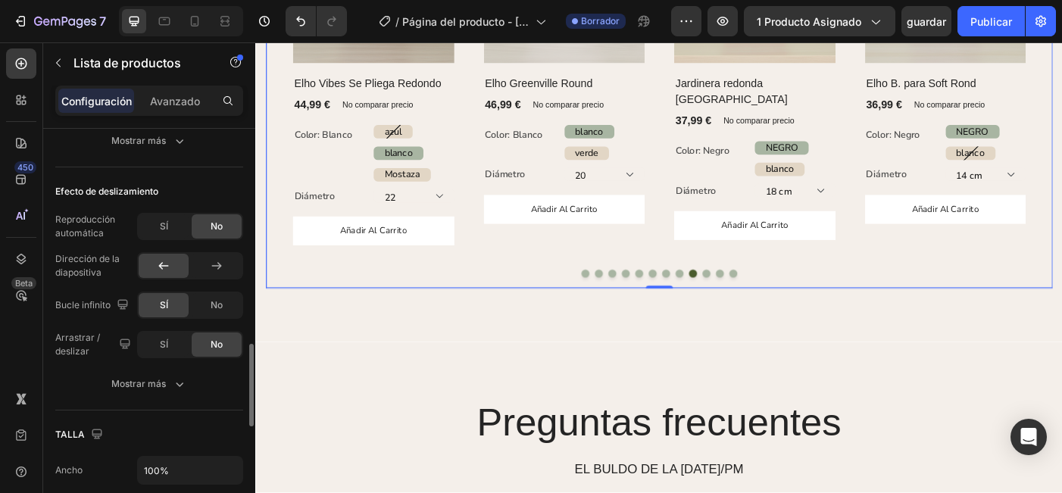
scroll to position [1107, 0]
click at [158, 351] on div "SÍ" at bounding box center [164, 344] width 50 height 24
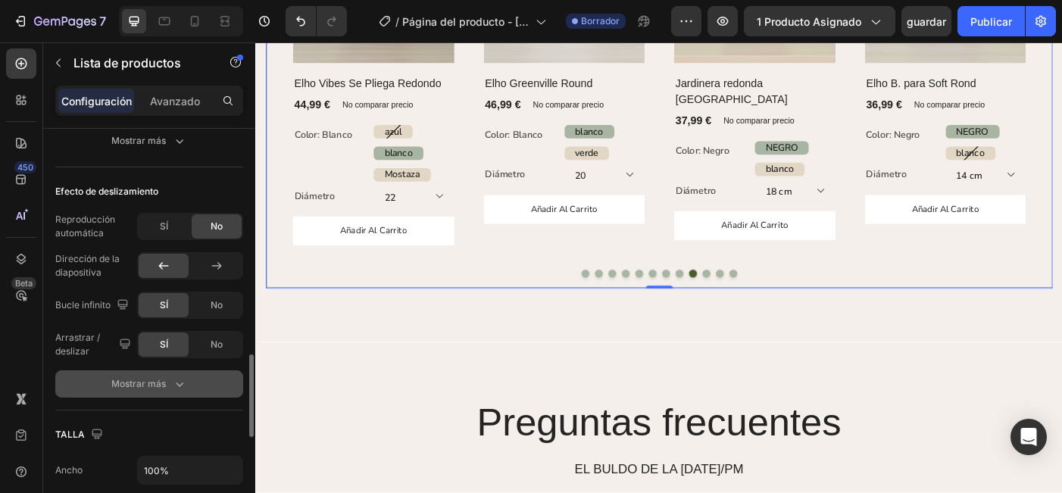
click at [179, 380] on icon "button" at bounding box center [179, 383] width 15 height 15
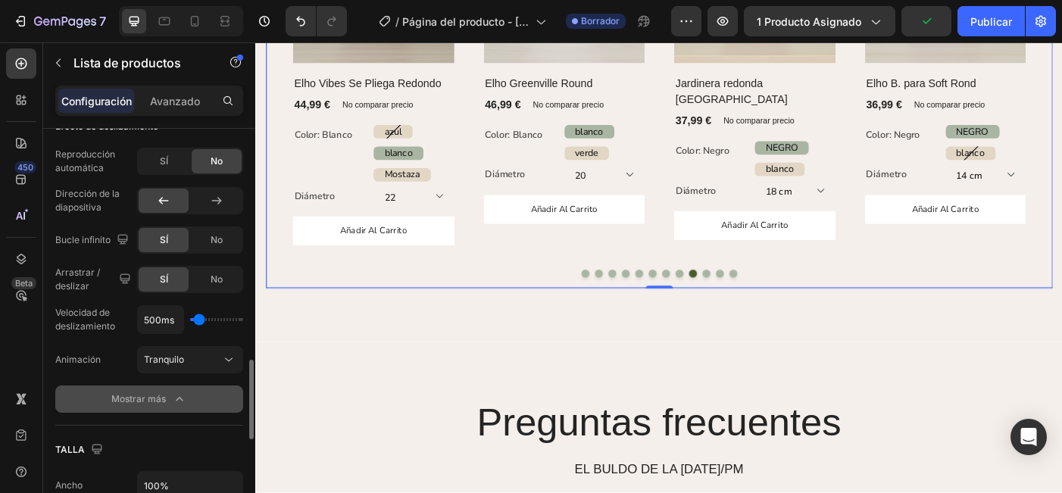
scroll to position [1173, 0]
click at [184, 354] on div "Tranquilo" at bounding box center [182, 358] width 77 height 14
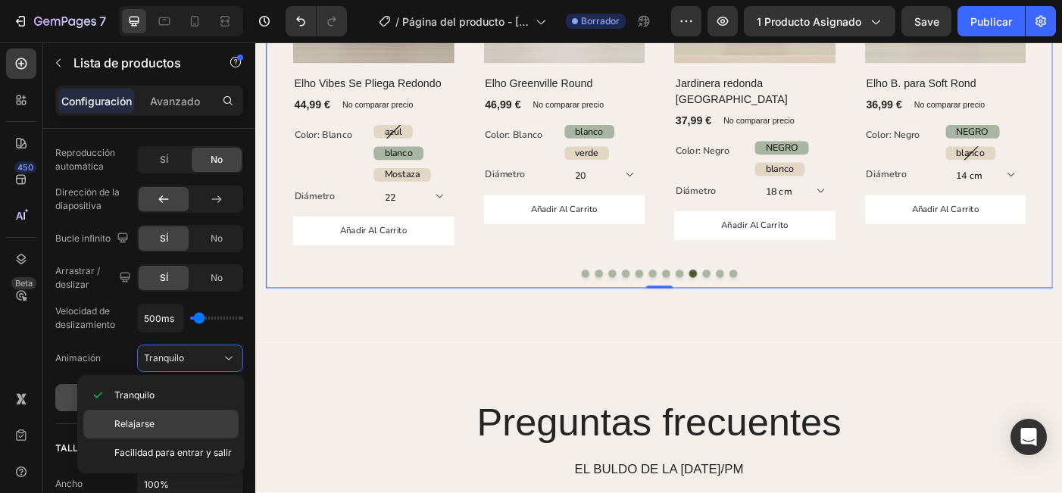
click at [196, 426] on p "Relajarse" at bounding box center [172, 424] width 117 height 14
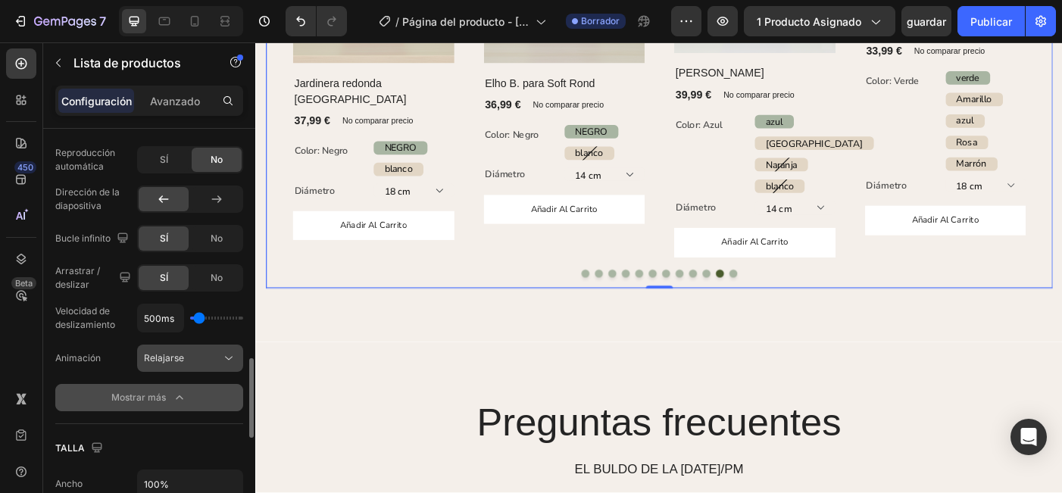
click at [208, 362] on div "Relajarse" at bounding box center [182, 358] width 77 height 14
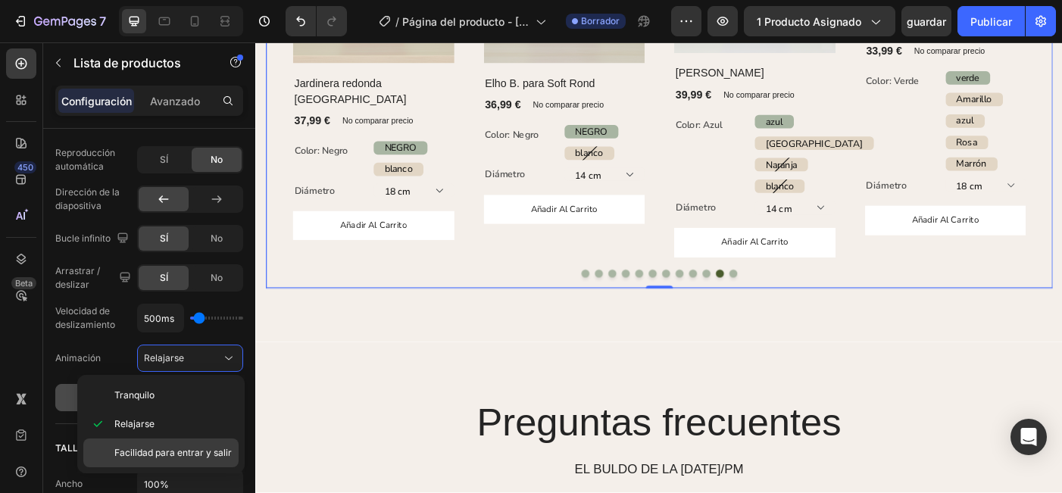
click at [186, 454] on span "Facilidad para entrar y salir" at bounding box center [172, 453] width 117 height 14
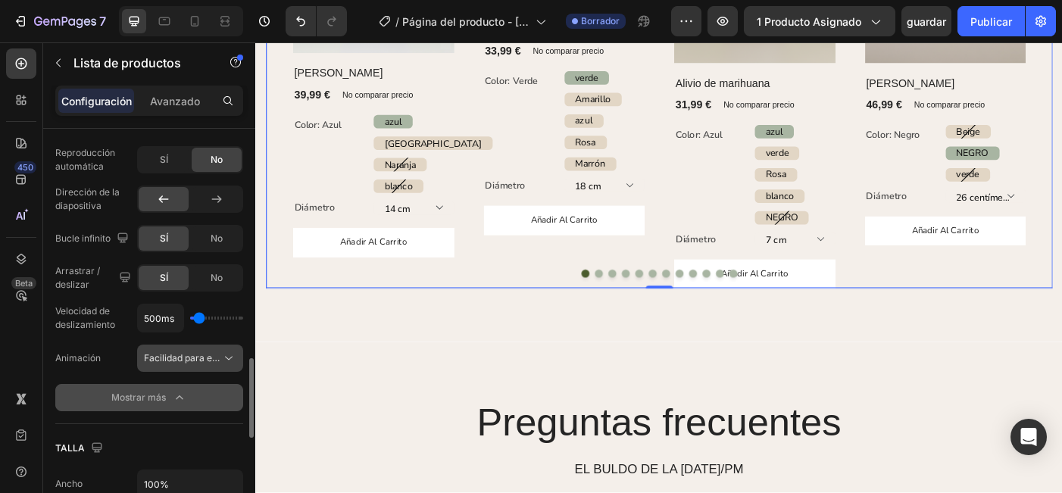
click at [206, 361] on span "Facilidad para entrar y salir" at bounding box center [202, 357] width 117 height 11
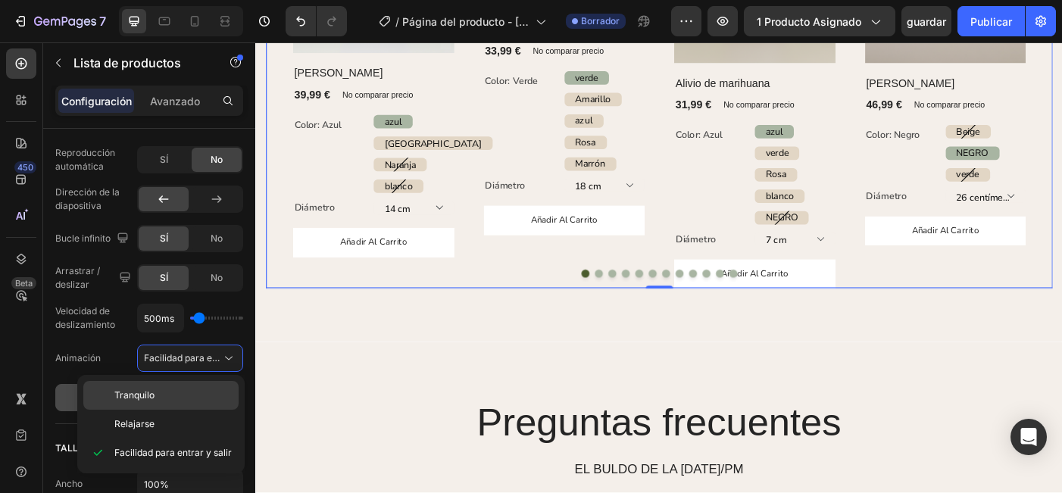
click at [166, 393] on p "Tranquilo" at bounding box center [172, 396] width 117 height 14
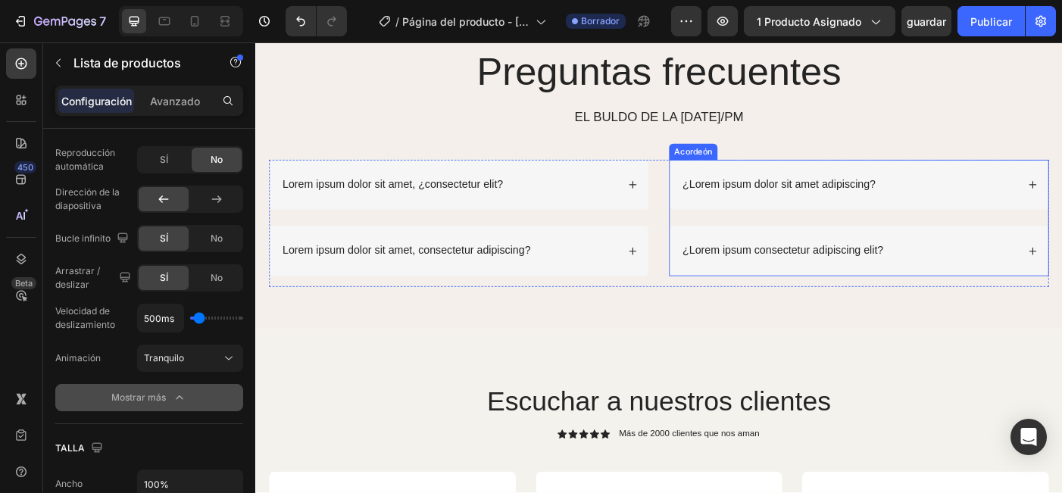
scroll to position [1868, 0]
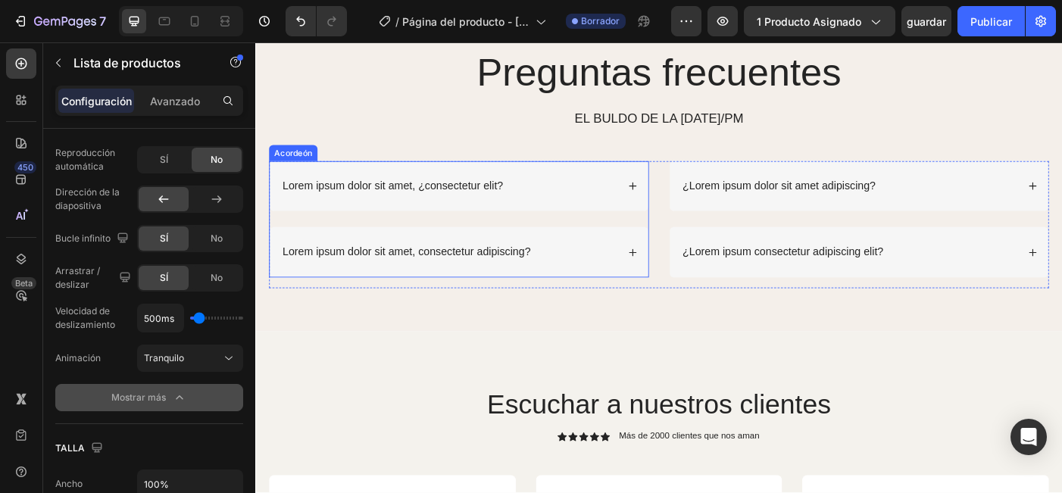
click at [493, 204] on p "Lorem ipsum dolor sit amet, ¿consectetur elit?" at bounding box center [410, 205] width 248 height 16
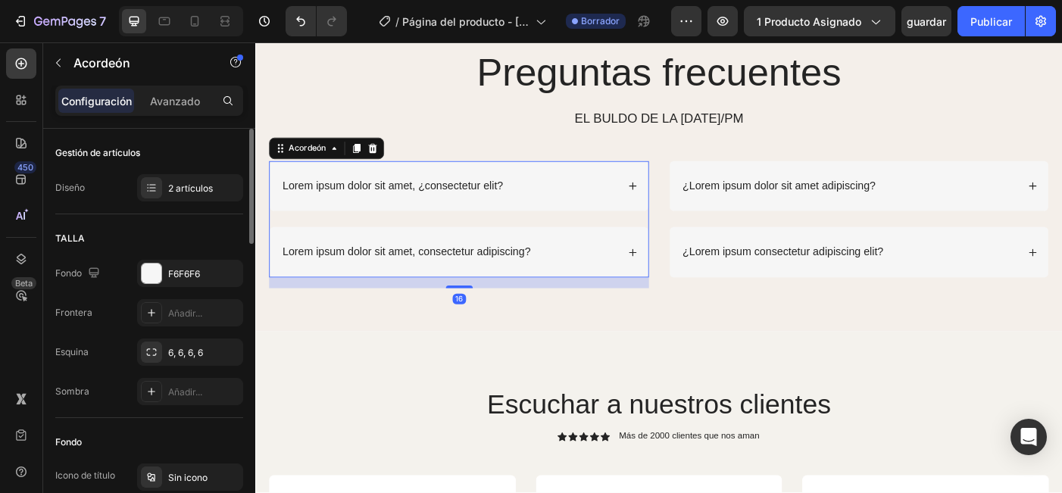
click at [572, 205] on div "Lorem ipsum dolor sit amet, ¿consectetur elit?" at bounding box center [472, 205] width 379 height 20
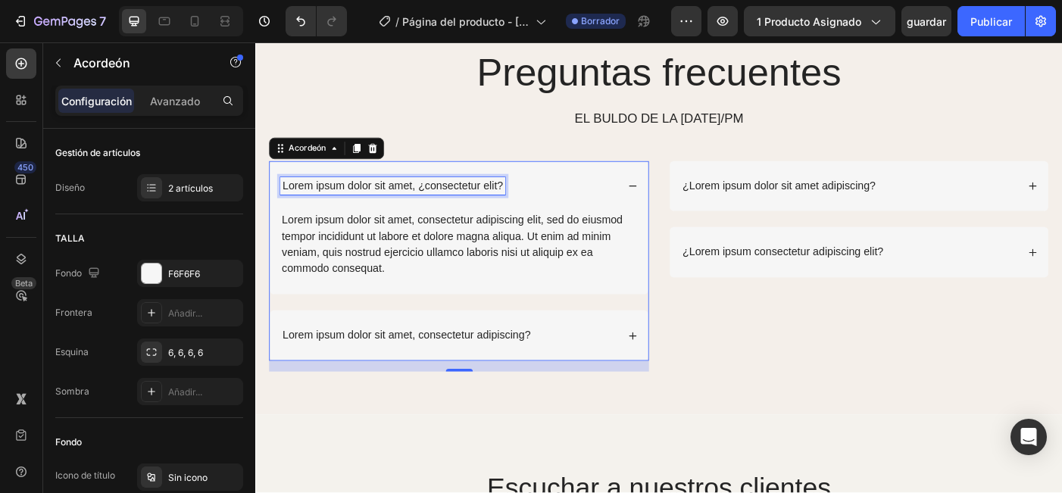
click at [525, 202] on p "Lorem ipsum dolor sit amet, ¿consectetur elit?" at bounding box center [410, 205] width 248 height 16
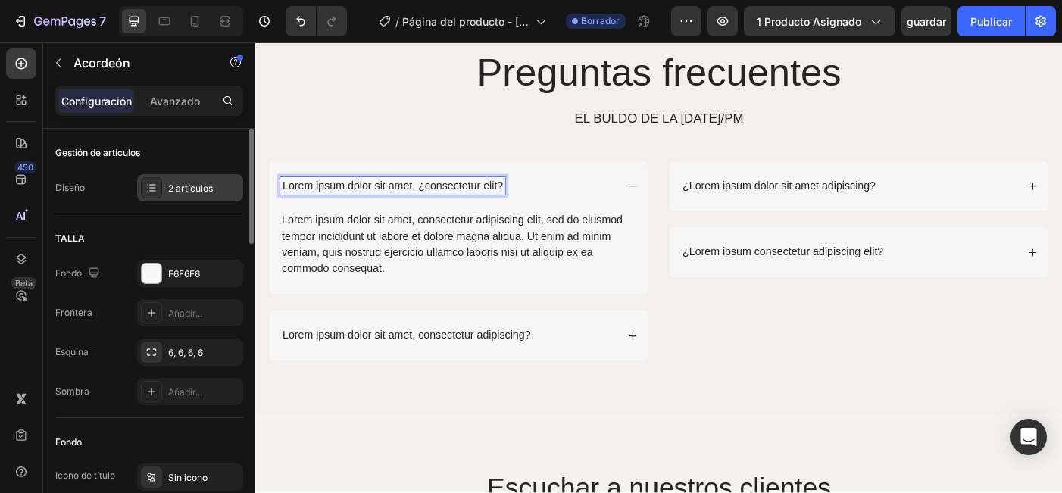
click at [179, 198] on div "2 artículos" at bounding box center [190, 187] width 106 height 27
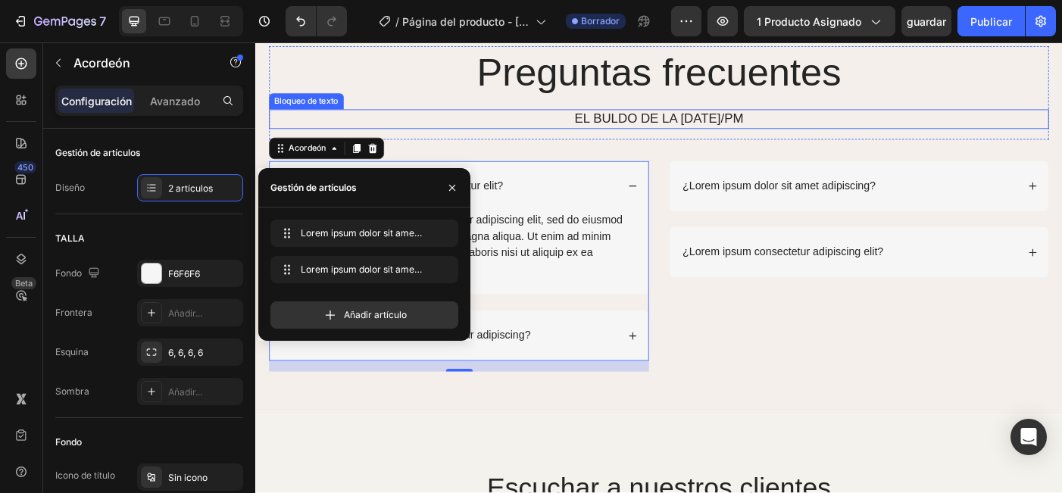
click at [462, 136] on p "EL BULDO DE LA MAÑANA/PM" at bounding box center [710, 129] width 876 height 19
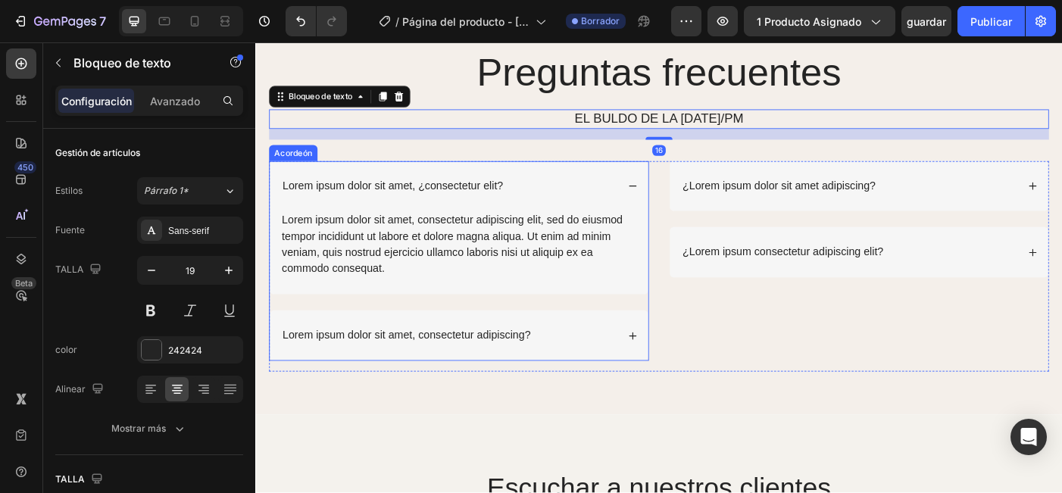
click at [428, 206] on p "Lorem ipsum dolor sit amet, ¿consectetur elit?" at bounding box center [410, 205] width 248 height 16
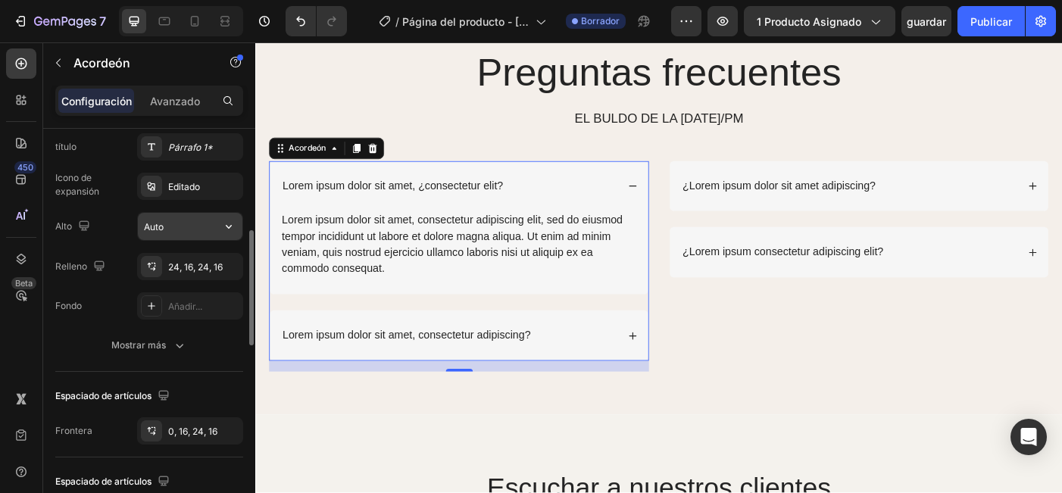
scroll to position [376, 0]
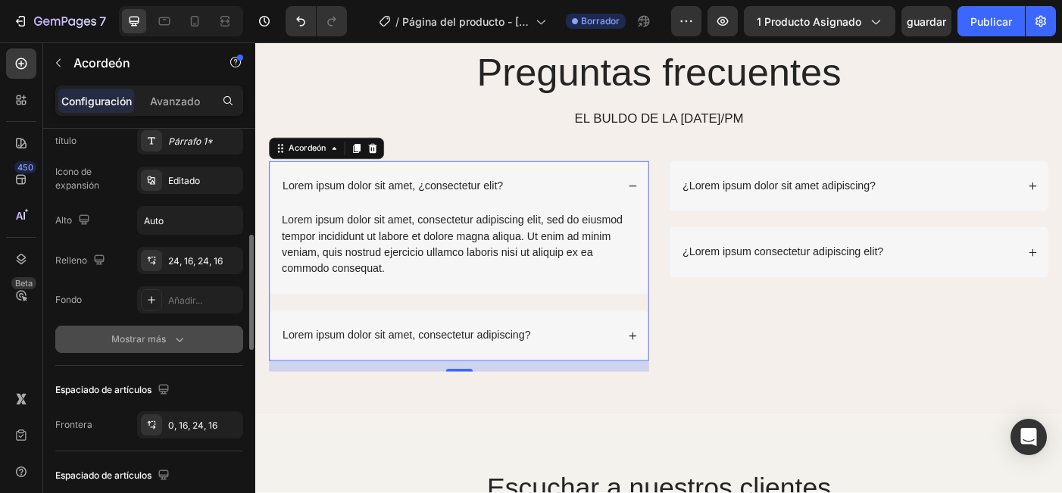
click at [157, 343] on div "Mostrar más" at bounding box center [149, 339] width 76 height 15
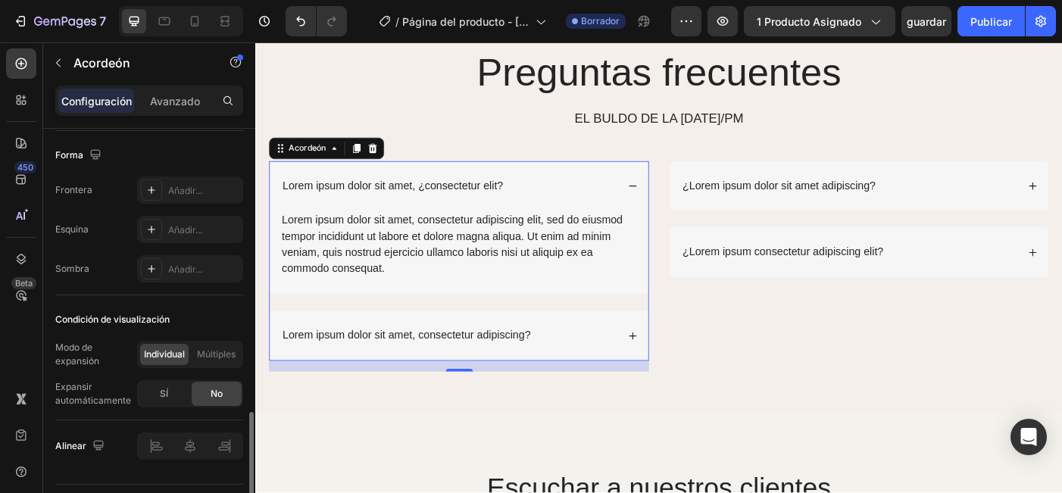
scroll to position [1069, 0]
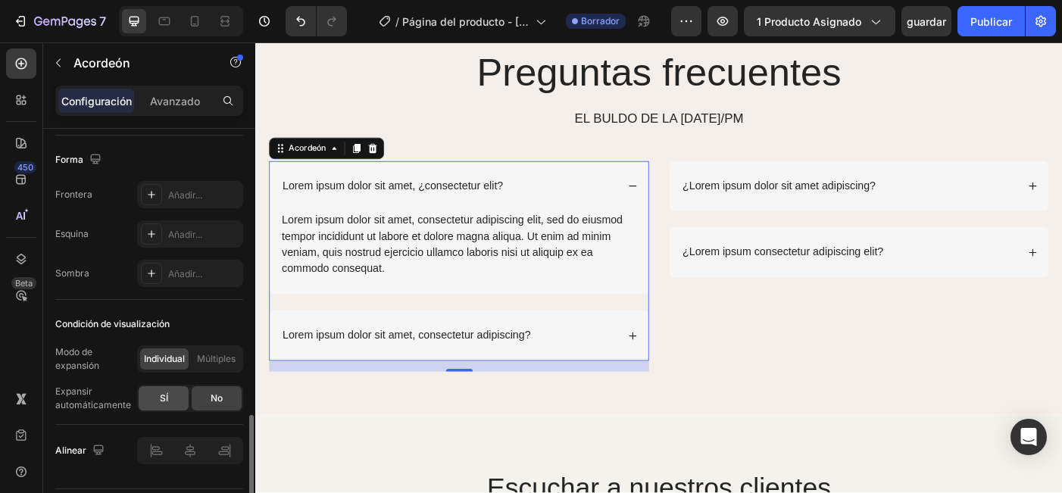
click at [161, 400] on span "SÍ" at bounding box center [164, 399] width 8 height 14
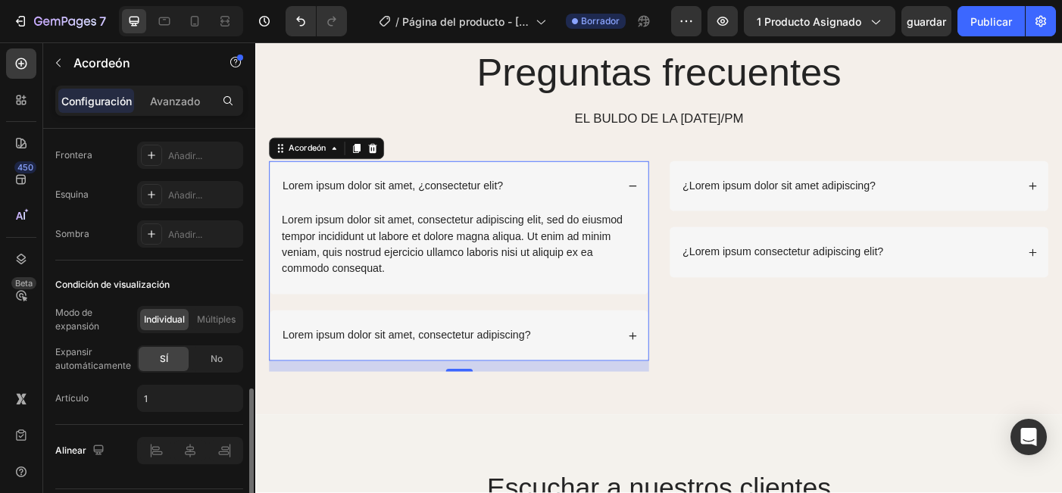
scroll to position [1117, 0]
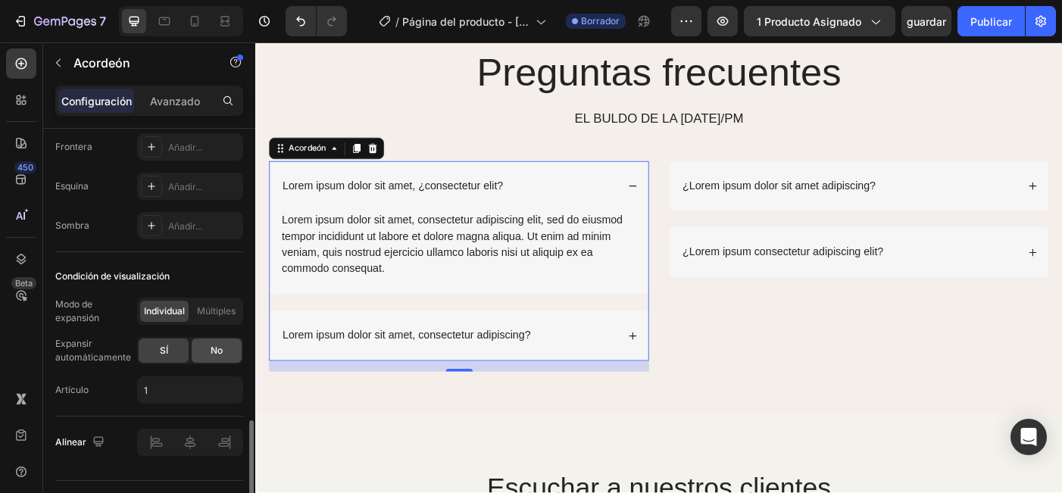
click at [211, 354] on span "No" at bounding box center [217, 351] width 12 height 14
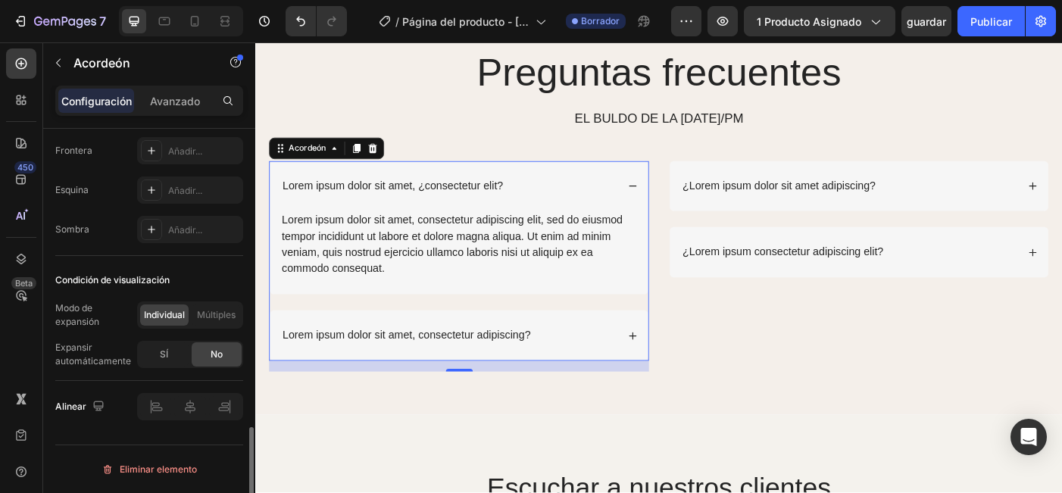
scroll to position [1113, 0]
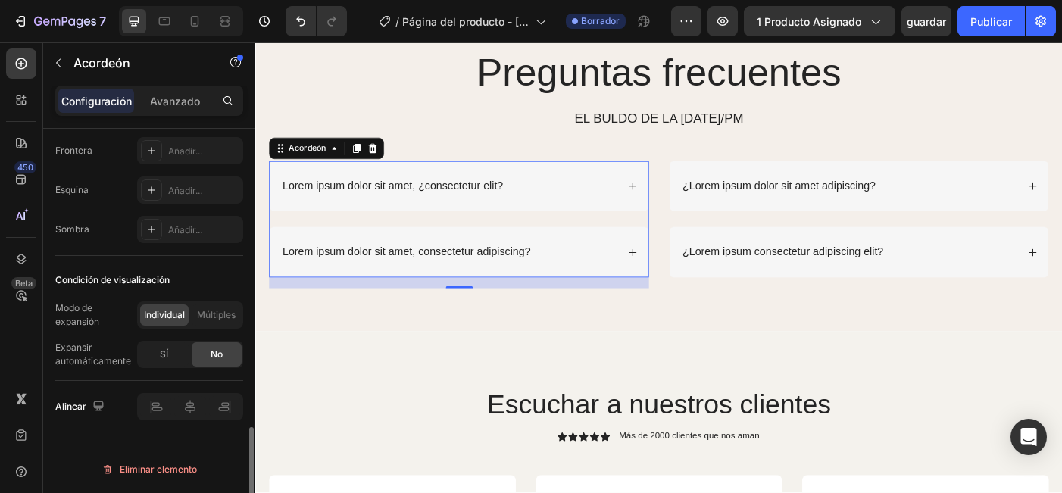
click at [145, 368] on div "Condición de visualización Modo de expansión Individual Múltiples Expansir auto…" at bounding box center [149, 318] width 188 height 125
click at [160, 357] on span "SÍ" at bounding box center [164, 355] width 8 height 14
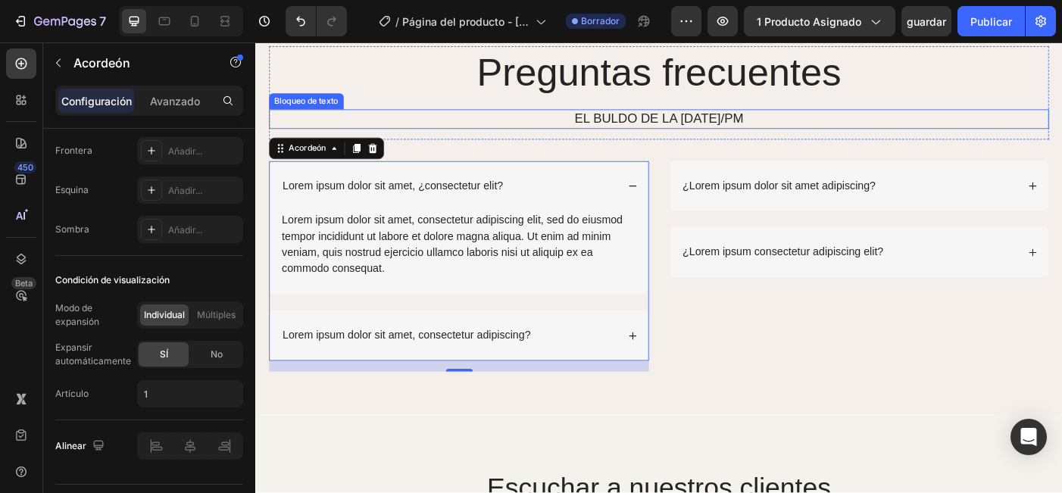
click at [415, 129] on p "EL BULDO DE LA MAÑANA/PM" at bounding box center [710, 129] width 876 height 19
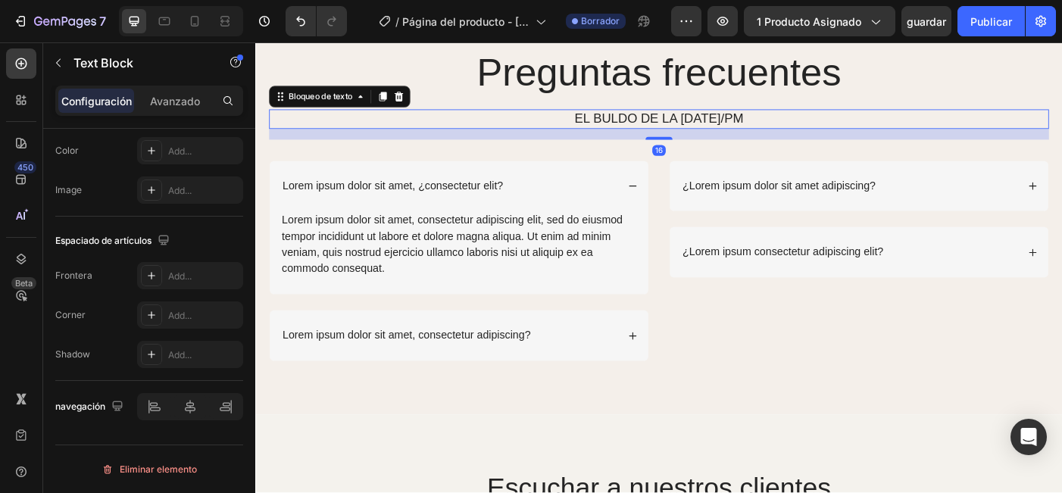
scroll to position [0, 0]
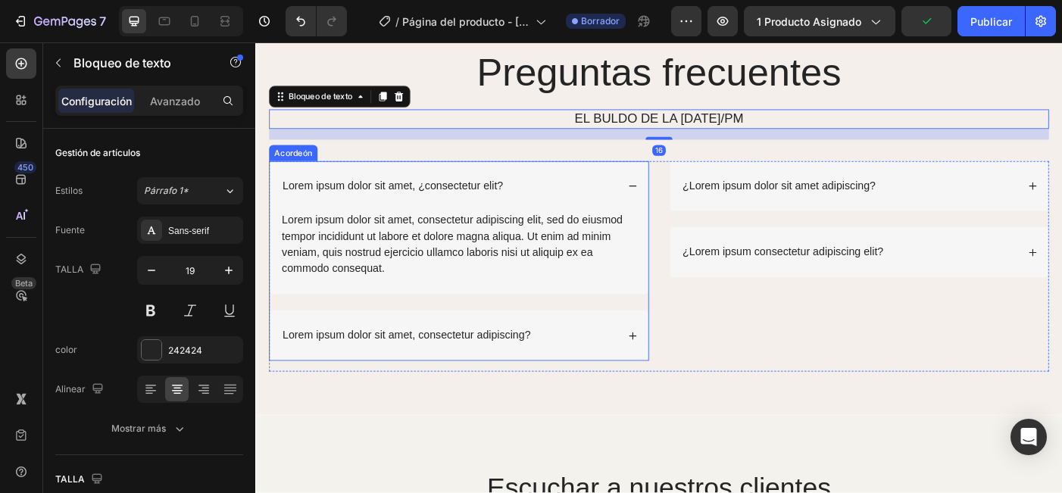
click at [595, 367] on div "Lorem ipsum dolor sit amet, consectetur adipiscing?" at bounding box center [472, 373] width 379 height 20
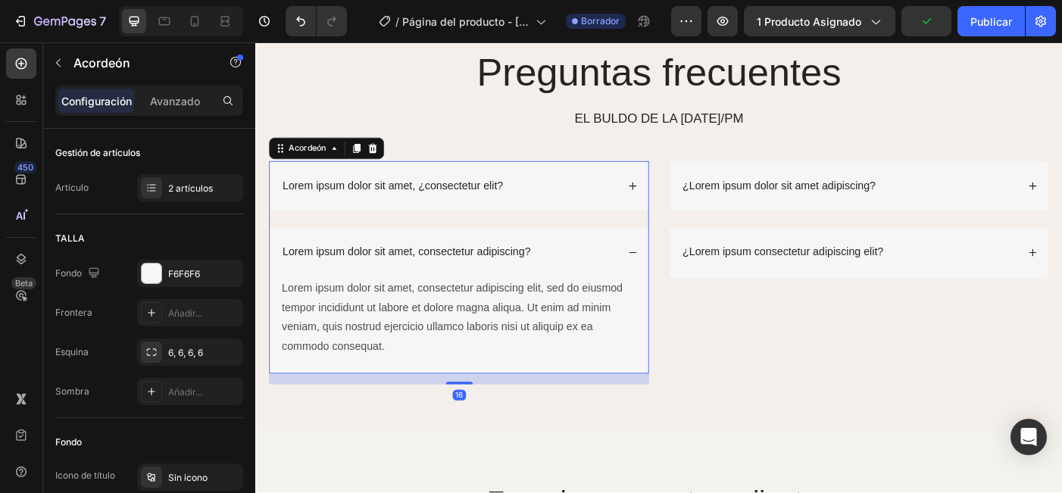
click at [625, 210] on div "Lorem ipsum dolor sit amet, ¿consectetur elit?" at bounding box center [472, 205] width 379 height 20
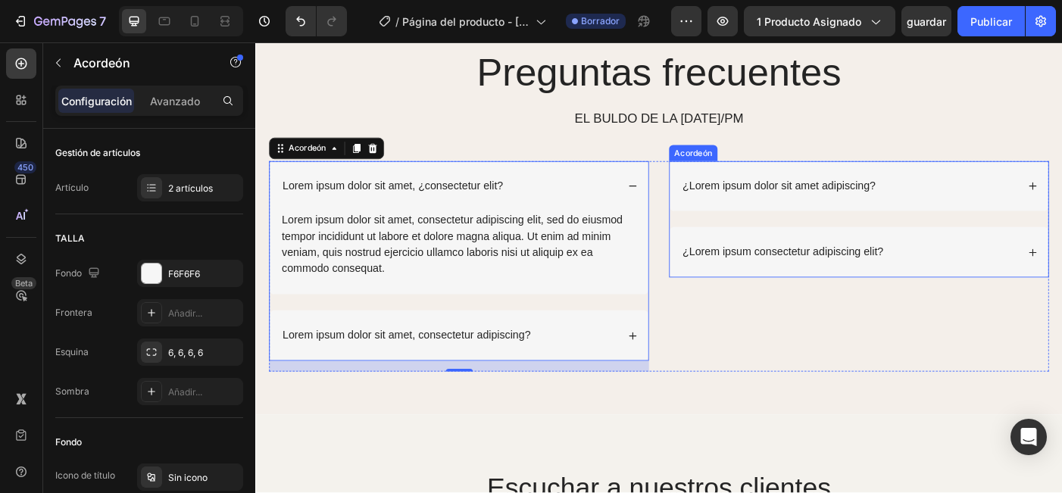
click at [838, 198] on p "¿Lorem ipsum dolor sit amet adipiscing?" at bounding box center [844, 205] width 217 height 16
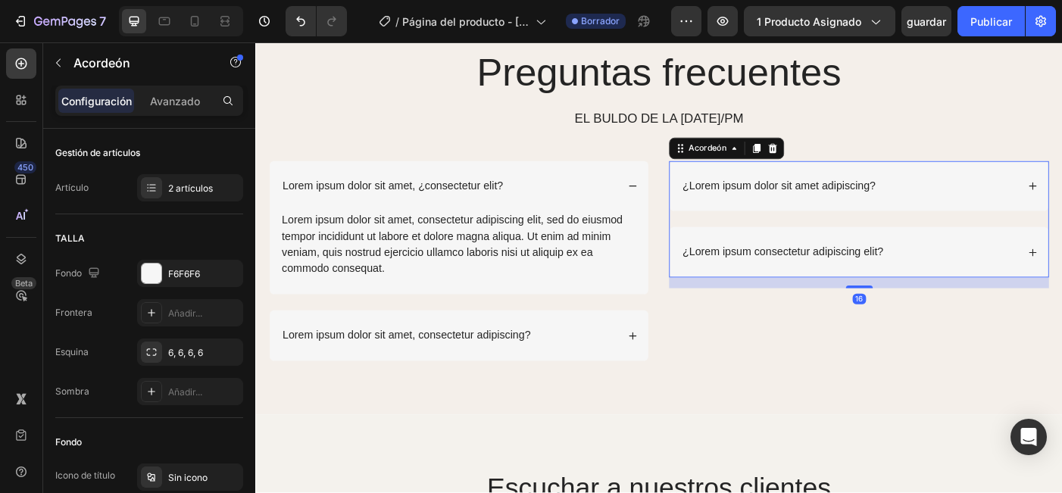
click at [979, 217] on div "¿Lorem ipsum dolor sit amet adipiscing?" at bounding box center [935, 204] width 426 height 57
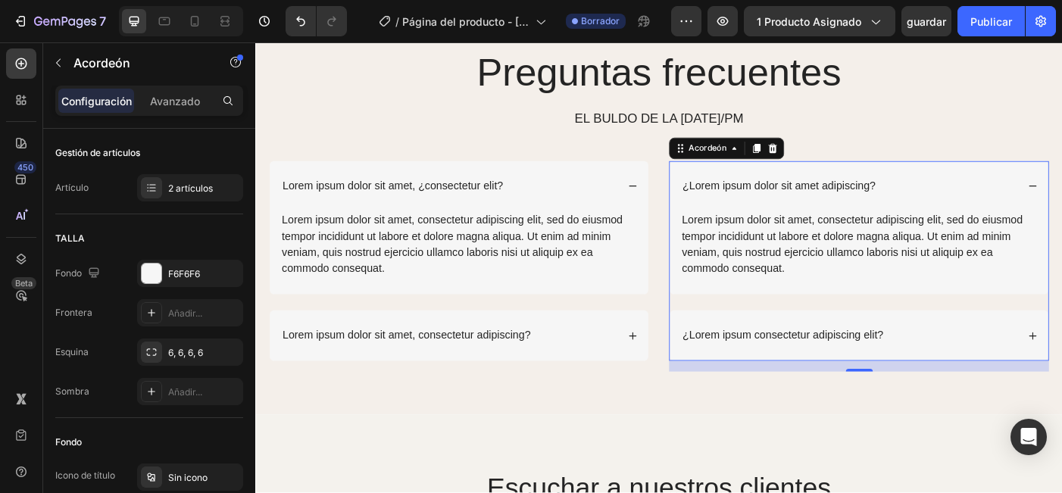
click at [745, 359] on div "¿Lorem ipsum consectetur adipiscing elit?" at bounding box center [935, 373] width 426 height 57
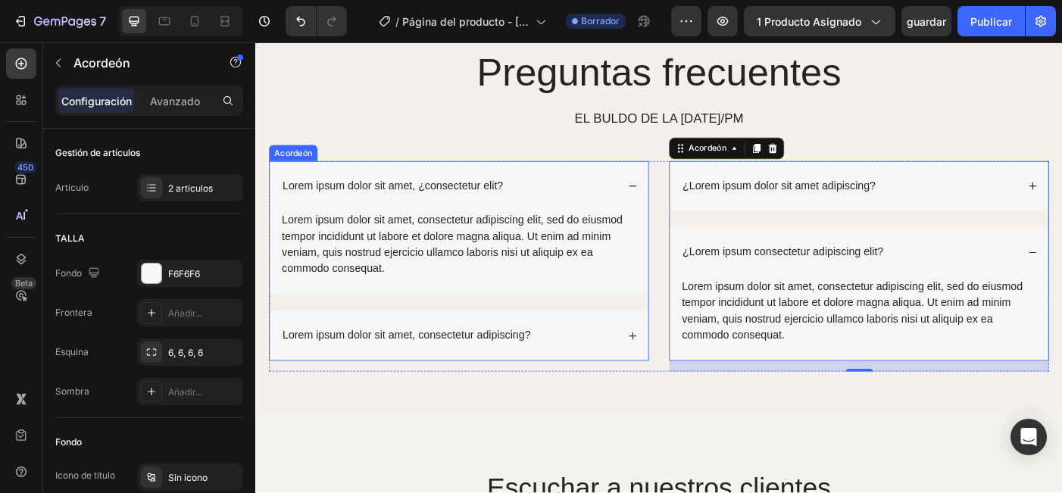
click at [641, 325] on div "Lorem ipsum dolor sit amet, consectetur adipiscing elit, sed do eiusmod tempor …" at bounding box center [484, 280] width 426 height 94
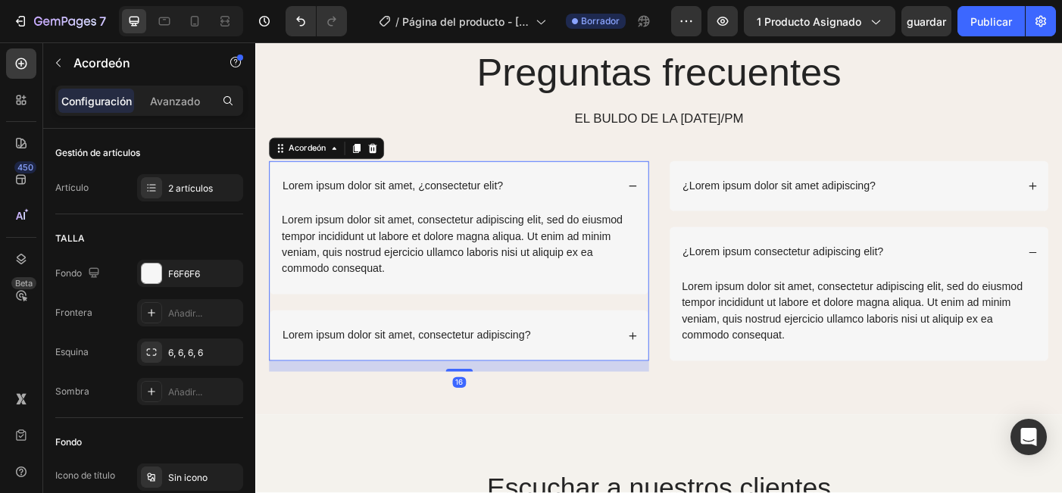
click at [640, 307] on div "Lorem ipsum dolor sit amet, consectetur adipiscing elit, sed do eiusmod tempor …" at bounding box center [484, 280] width 426 height 94
click at [630, 218] on div "Lorem ipsum dolor sit amet, ¿consectetur elit?" at bounding box center [484, 204] width 426 height 57
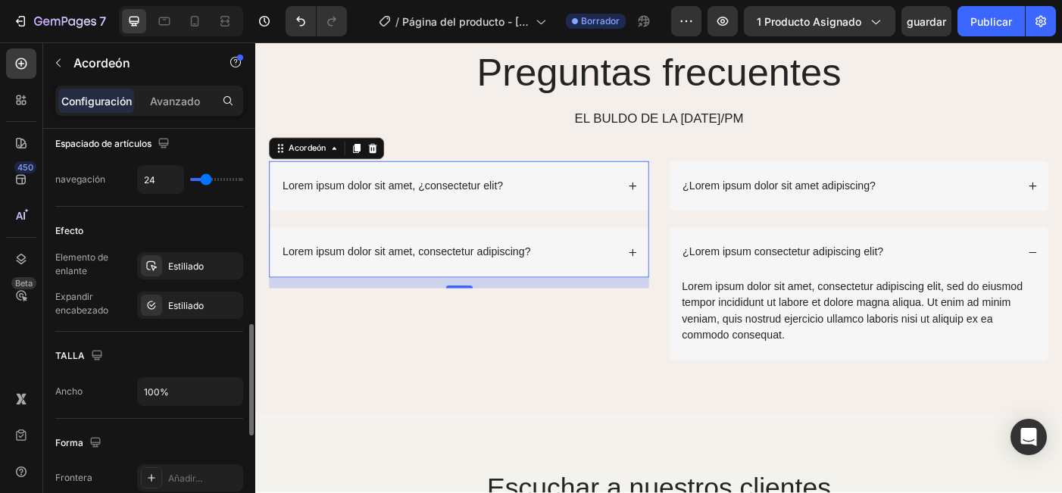
scroll to position [1074, 0]
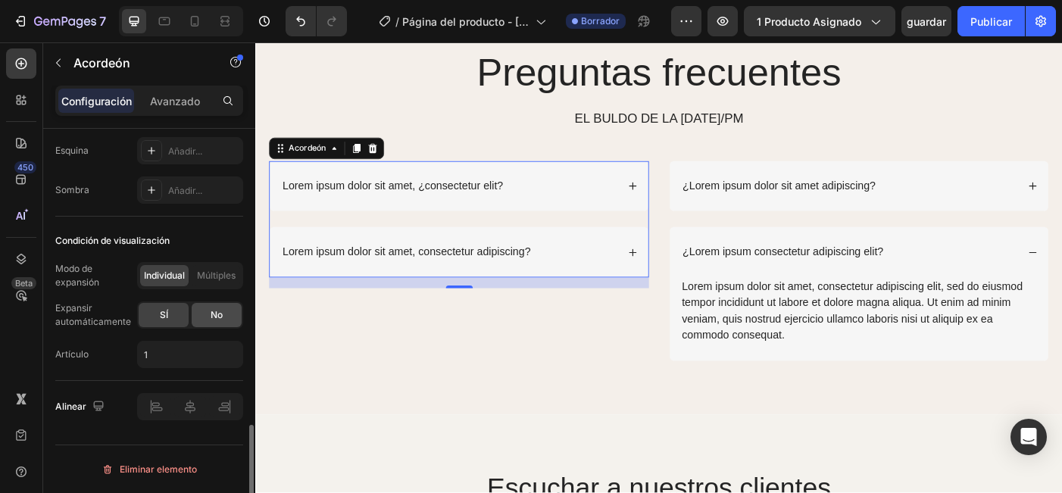
click at [226, 317] on div "No" at bounding box center [217, 315] width 50 height 24
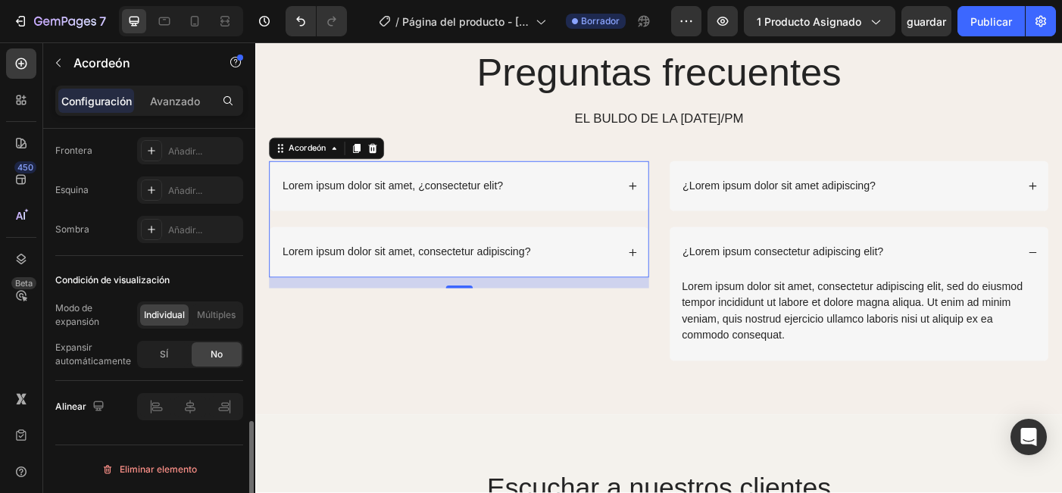
scroll to position [1035, 0]
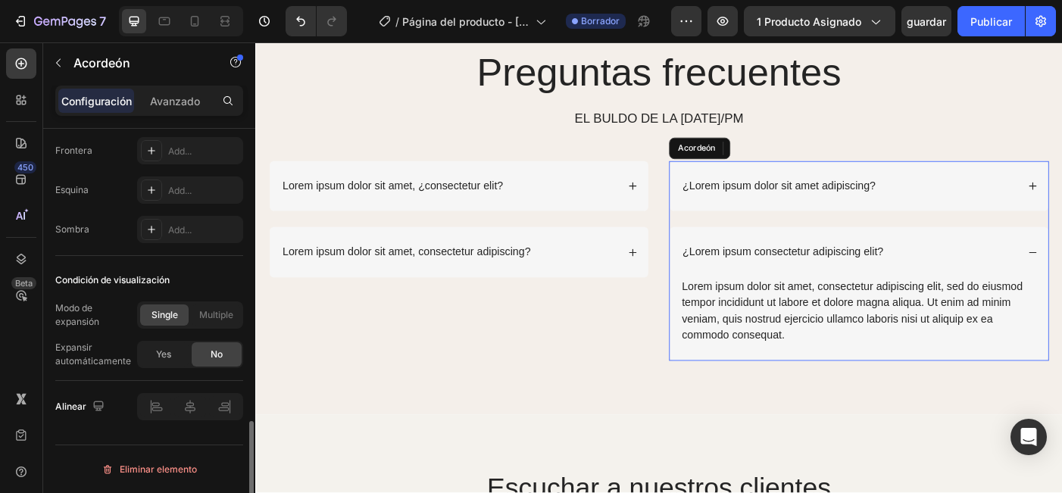
click at [834, 263] on div "¿Lorem ipsum consectetur adipiscing elit?" at bounding box center [935, 279] width 426 height 57
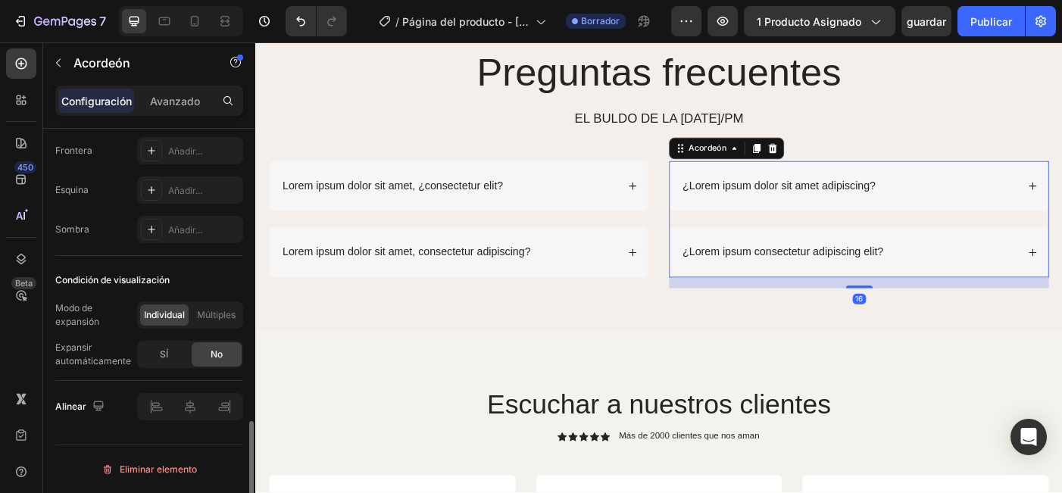
click at [826, 216] on div "¿Lorem ipsum dolor sit amet adipiscing?" at bounding box center [935, 204] width 426 height 57
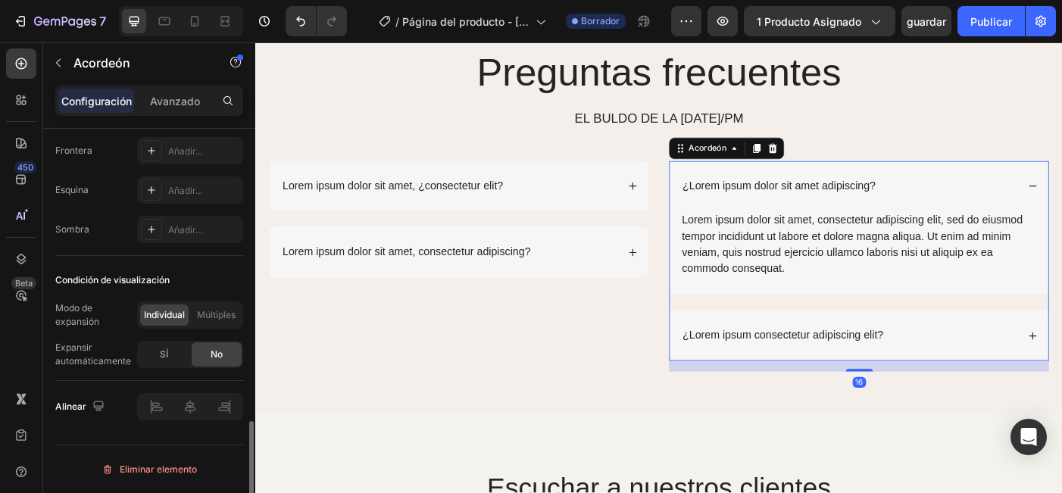
click at [798, 357] on div "¿Lorem ipsum consectetur adipiscing elit?" at bounding box center [935, 373] width 426 height 57
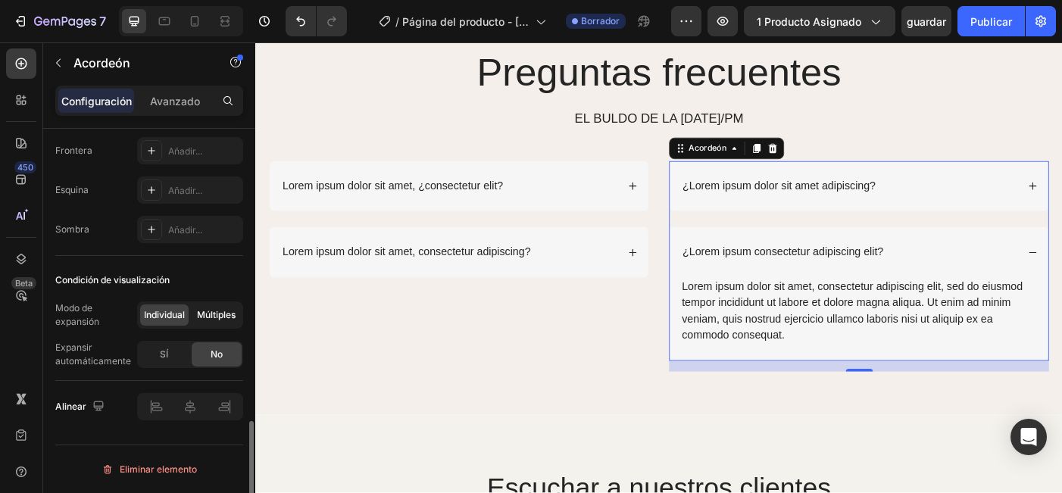
click at [214, 314] on span "Múltiples" at bounding box center [216, 315] width 39 height 14
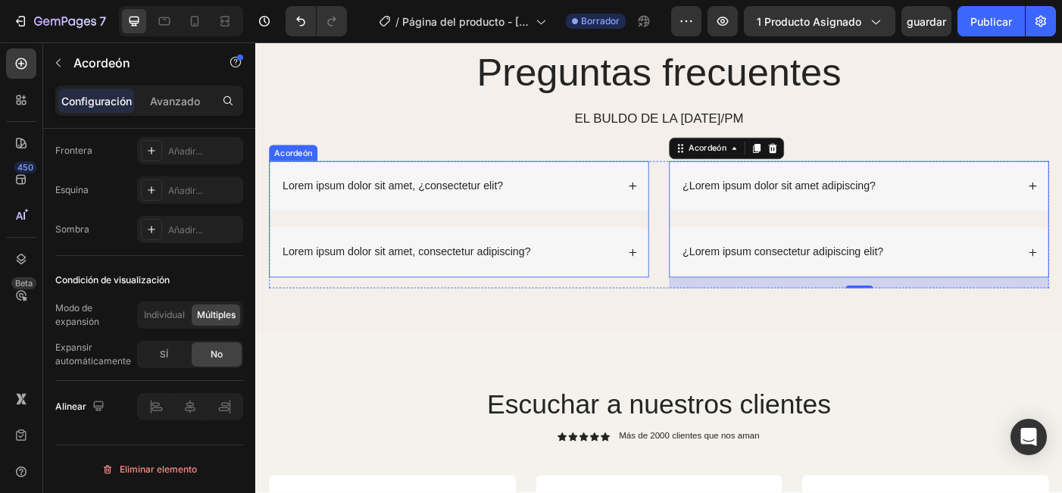
click at [624, 204] on div "Lorem ipsum dolor sit amet, ¿consectetur elit?" at bounding box center [472, 205] width 379 height 20
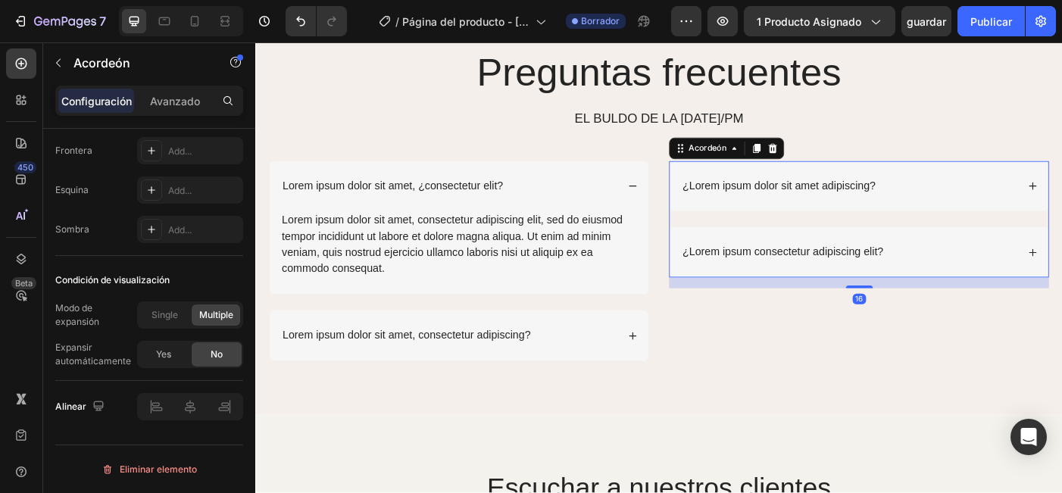
click at [774, 198] on p "¿Lorem ipsum dolor sit amet adipiscing?" at bounding box center [844, 205] width 217 height 16
click at [734, 190] on div "¿Lorem ipsum dolor sit amet adipiscing?" at bounding box center [935, 204] width 426 height 57
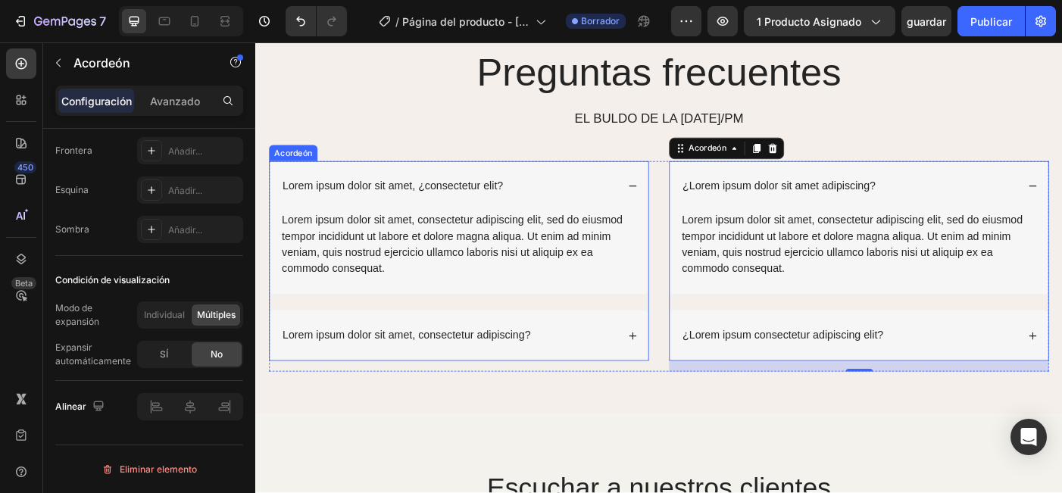
click at [646, 209] on div "Lorem ipsum dolor sit amet, ¿consectetur elit?" at bounding box center [472, 205] width 379 height 20
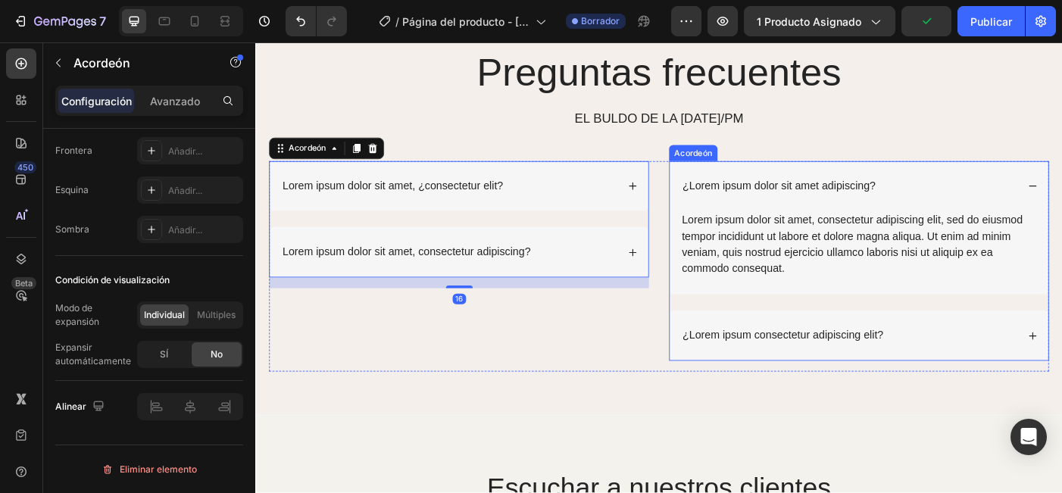
click at [856, 181] on div "¿Lorem ipsum dolor sit amet adipiscing?" at bounding box center [935, 204] width 426 height 57
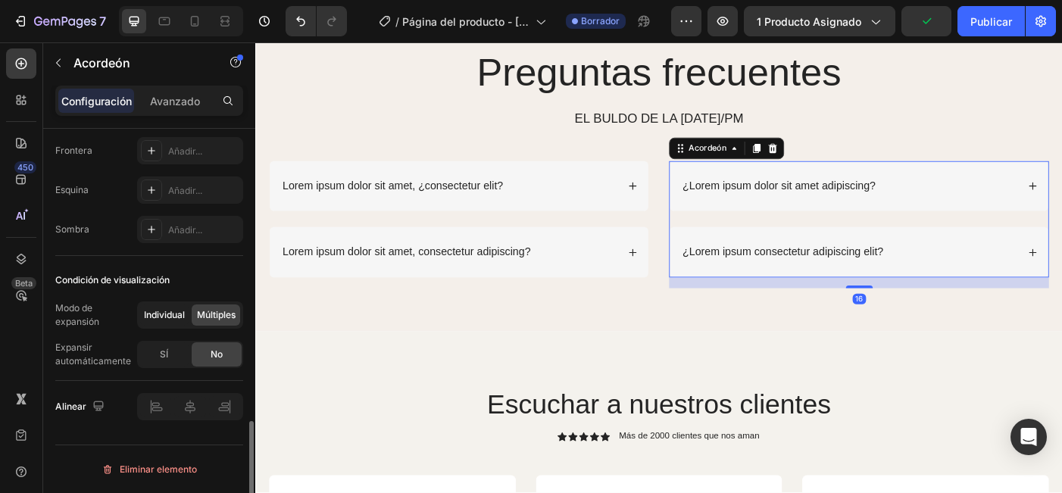
click at [155, 314] on span "Individual" at bounding box center [164, 315] width 41 height 14
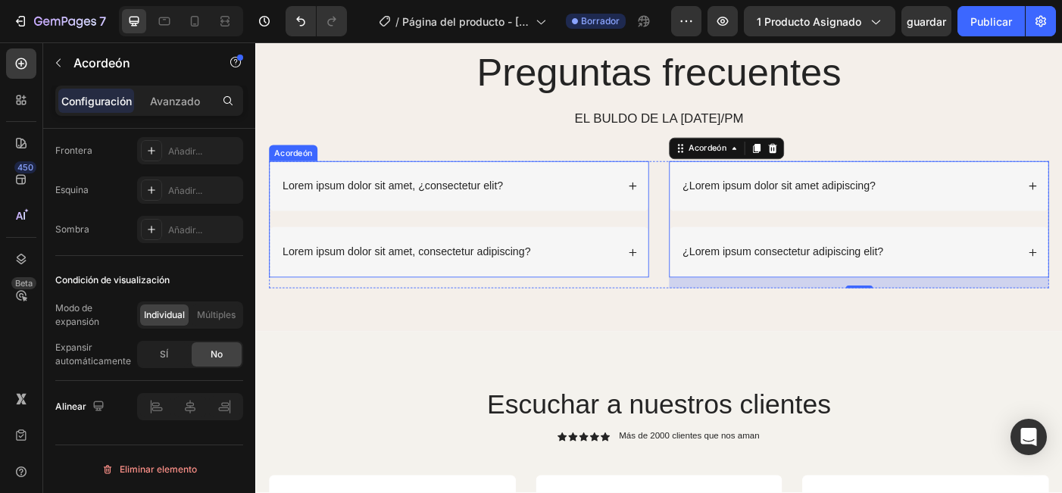
click at [523, 262] on div "Lorem ipsum dolor sit amet, consectetur adipiscing?" at bounding box center [484, 279] width 426 height 57
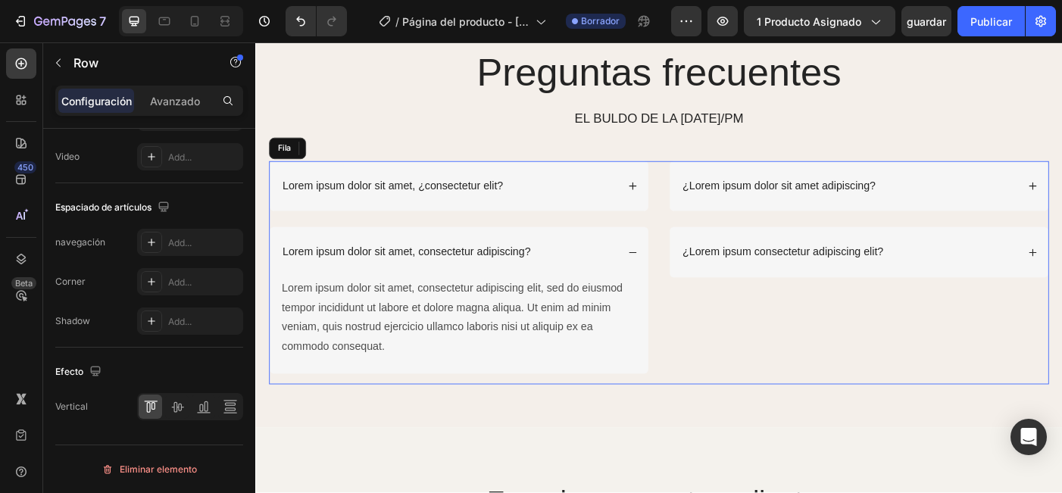
click at [728, 332] on div "¿Lorem ipsum dolor sit amet adipiscing? ¿Lorem ipsum consectetur adipiscing eli…" at bounding box center [935, 302] width 428 height 252
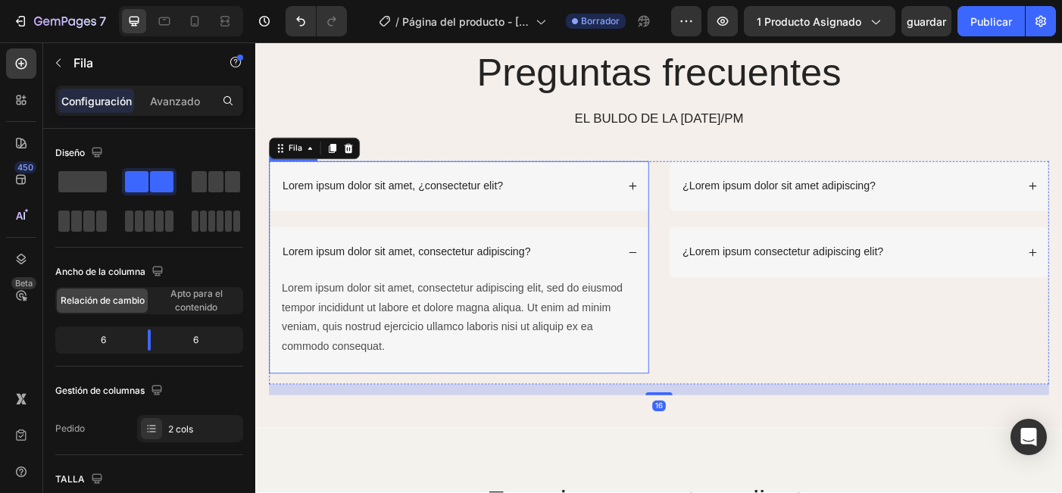
click at [632, 280] on div "Lorem ipsum dolor sit amet, consectetur adipiscing?" at bounding box center [472, 279] width 379 height 20
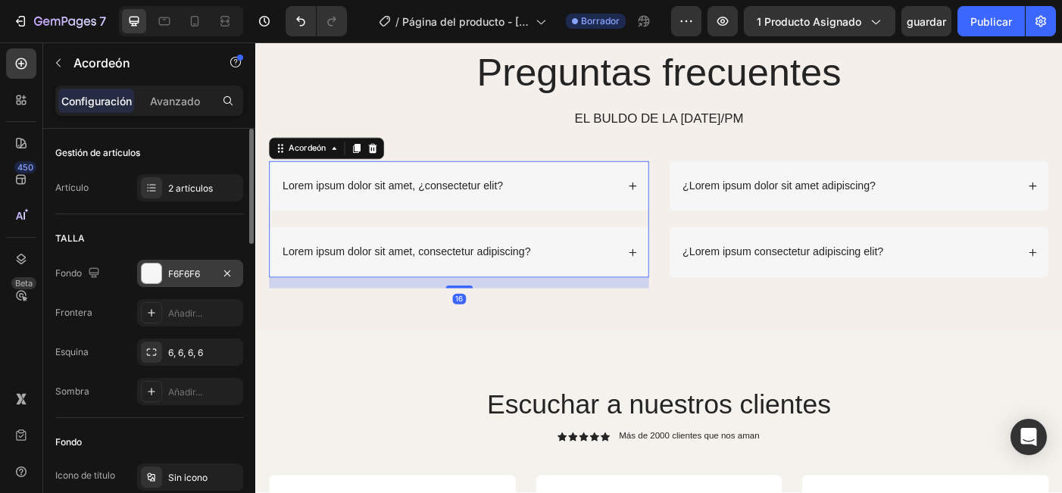
click at [189, 273] on div "F6F6F6" at bounding box center [190, 274] width 44 height 14
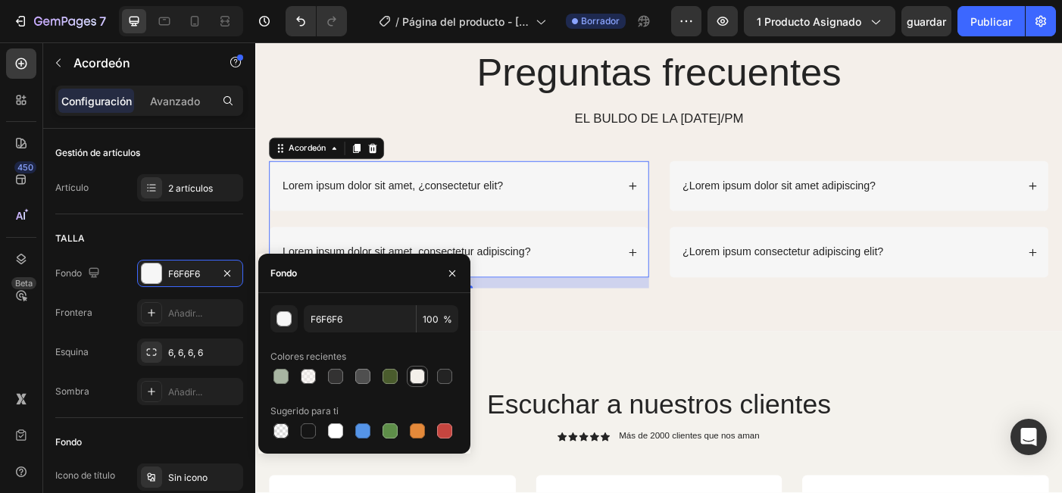
click at [414, 373] on div at bounding box center [417, 376] width 15 height 15
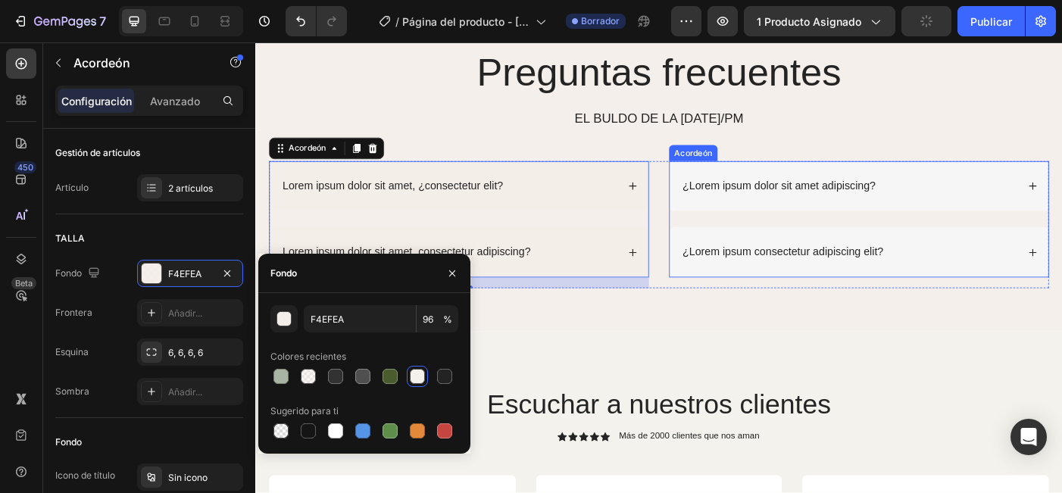
click at [829, 223] on div "¿Lorem ipsum dolor sit amet adipiscing?" at bounding box center [935, 204] width 426 height 57
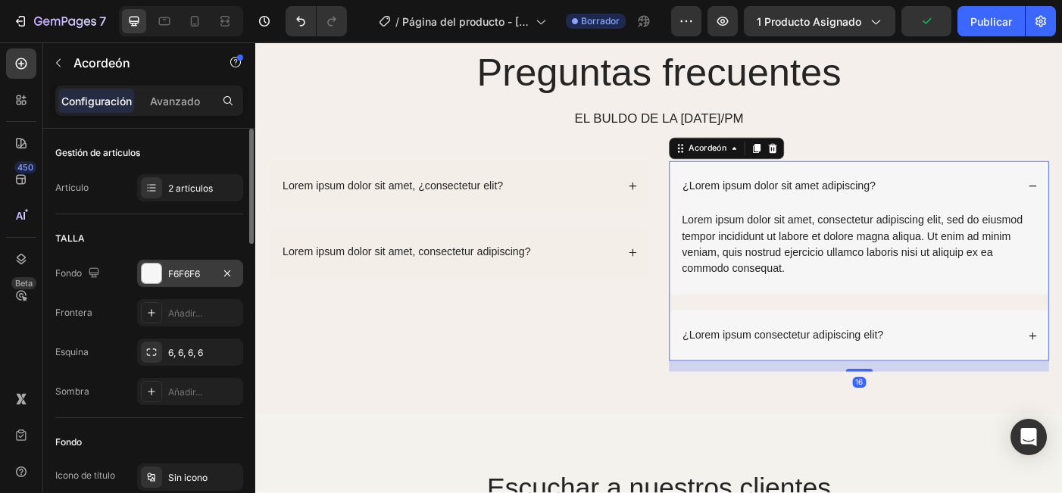
click at [188, 273] on div "F6F6F6" at bounding box center [190, 274] width 44 height 14
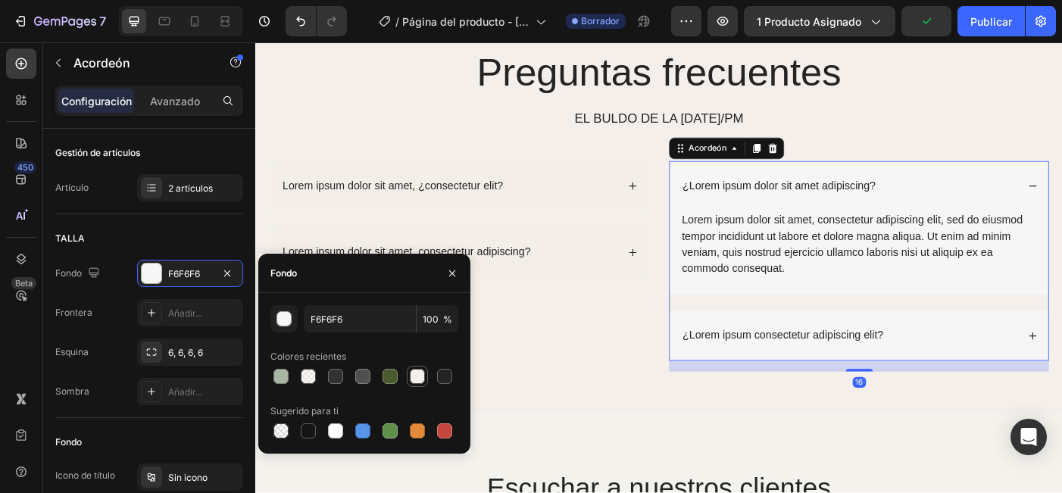
click at [421, 380] on div at bounding box center [417, 376] width 15 height 15
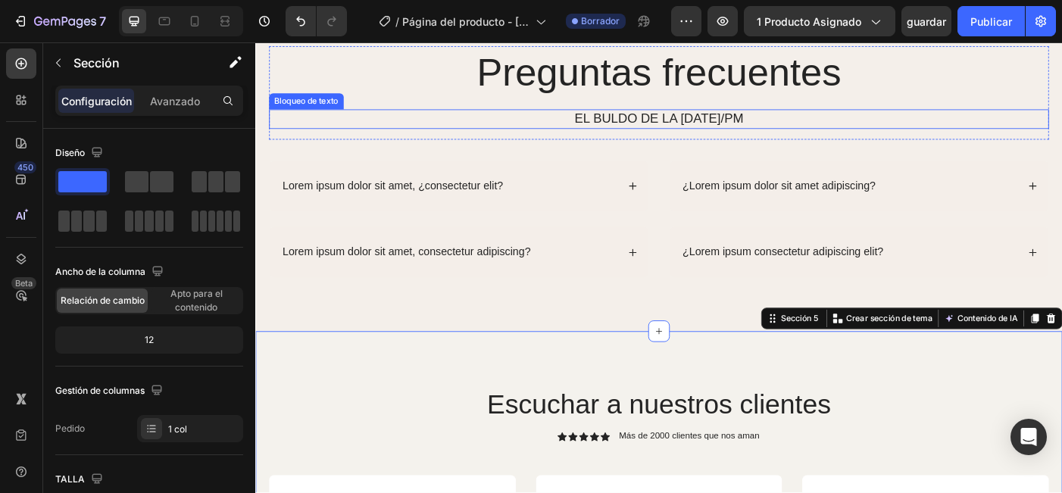
click at [429, 128] on p "EL BULDO DE LA MAÑANA/PM" at bounding box center [710, 129] width 876 height 19
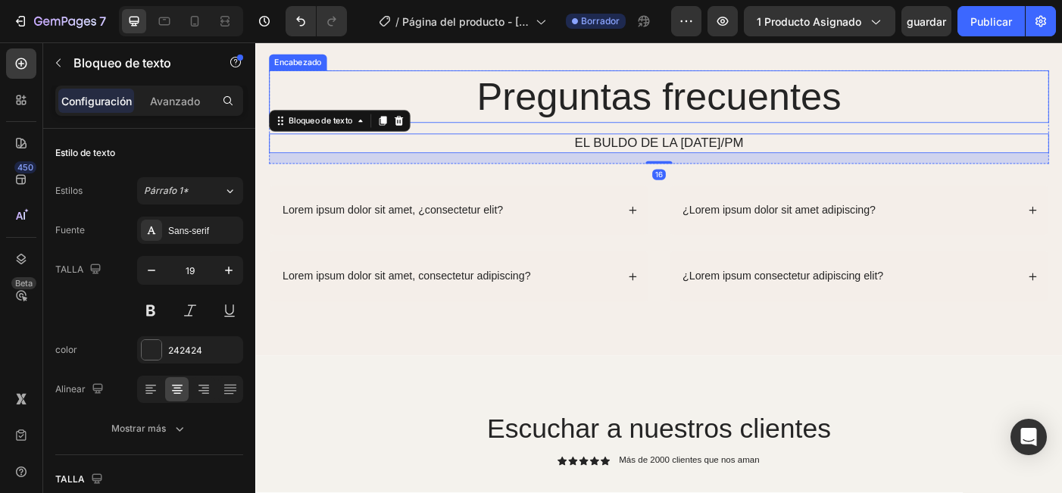
scroll to position [1717, 0]
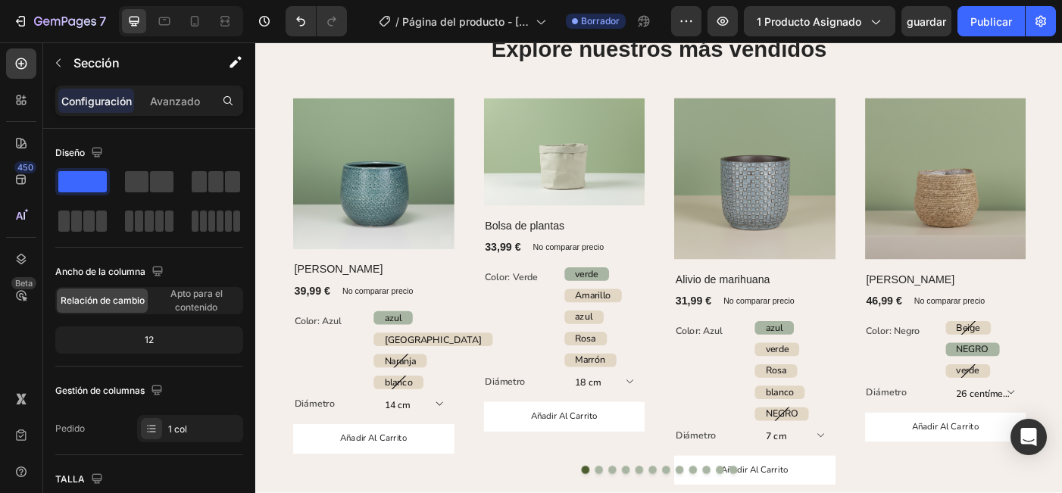
scroll to position [1506, 0]
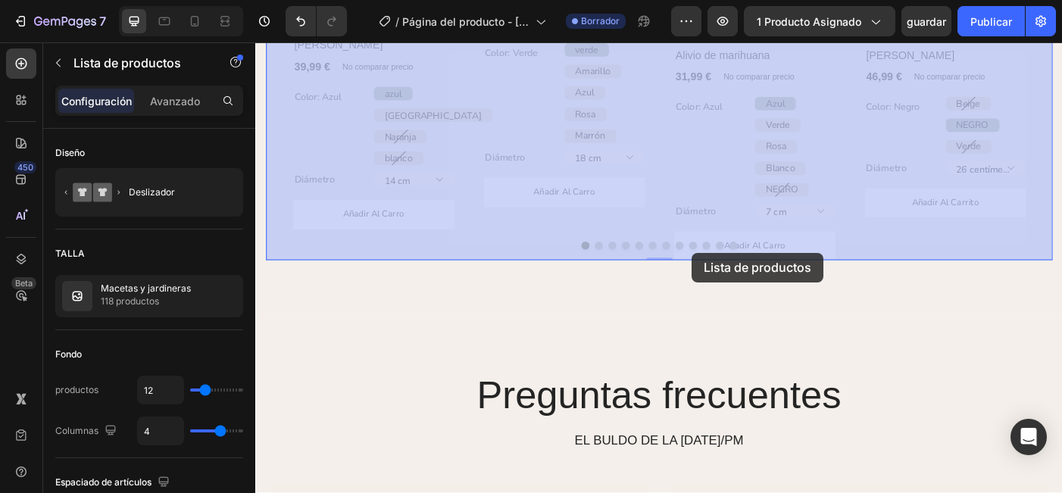
drag, startPoint x: 744, startPoint y: 272, endPoint x: 747, endPoint y: 279, distance: 7.9
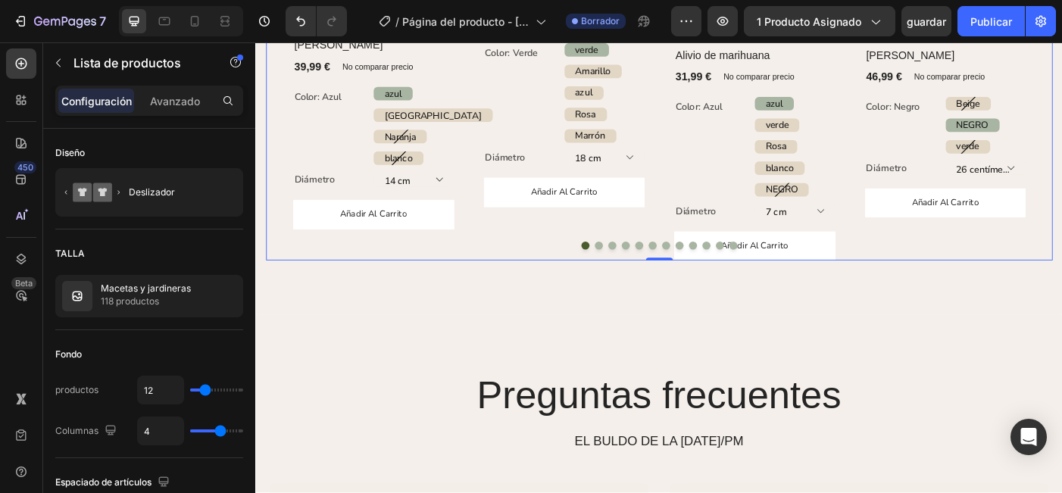
click at [654, 271] on button "Punto" at bounding box center [656, 271] width 9 height 9
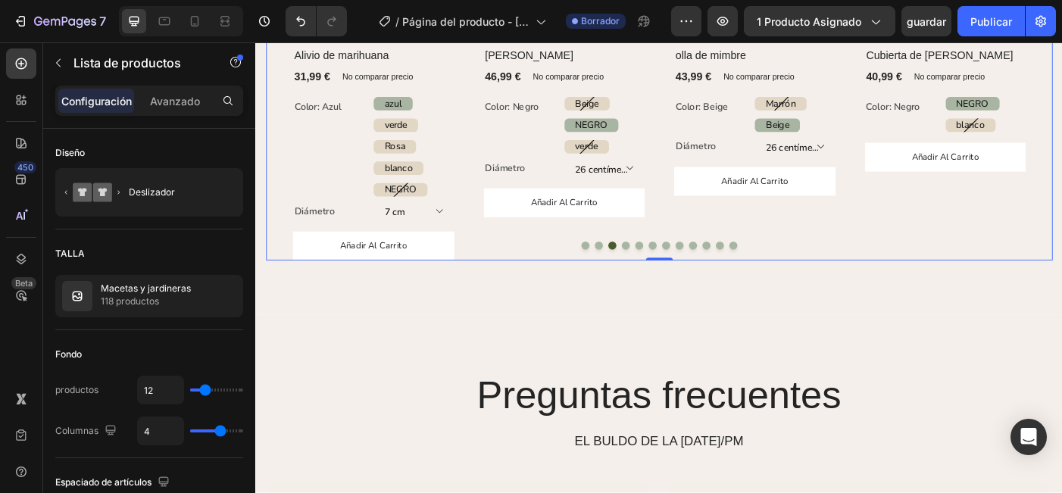
click at [653, 271] on button "Punto" at bounding box center [656, 271] width 9 height 9
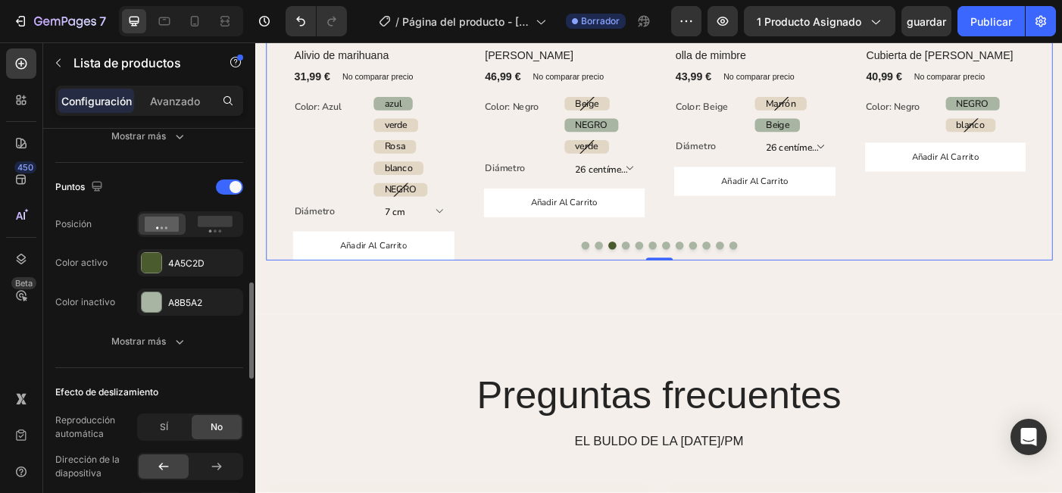
scroll to position [633, 0]
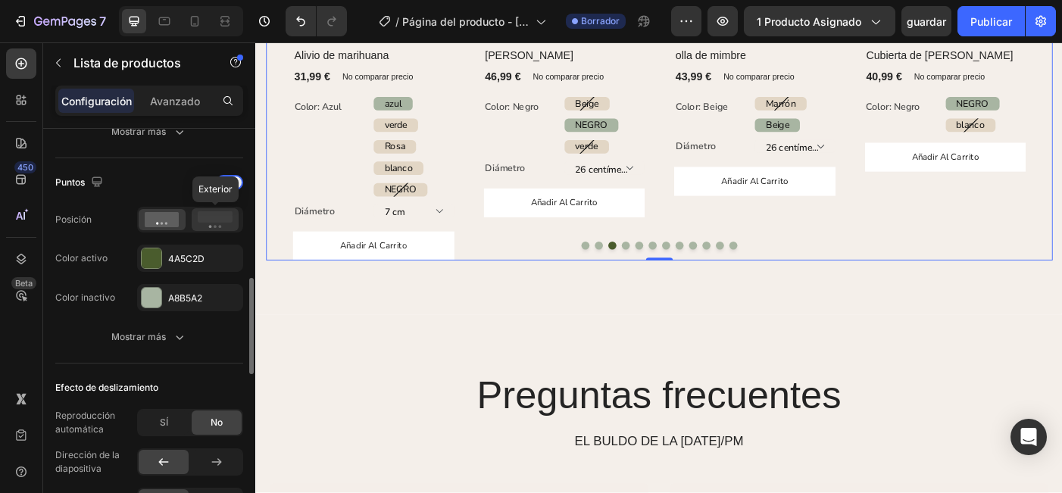
click at [207, 226] on icon at bounding box center [215, 219] width 35 height 17
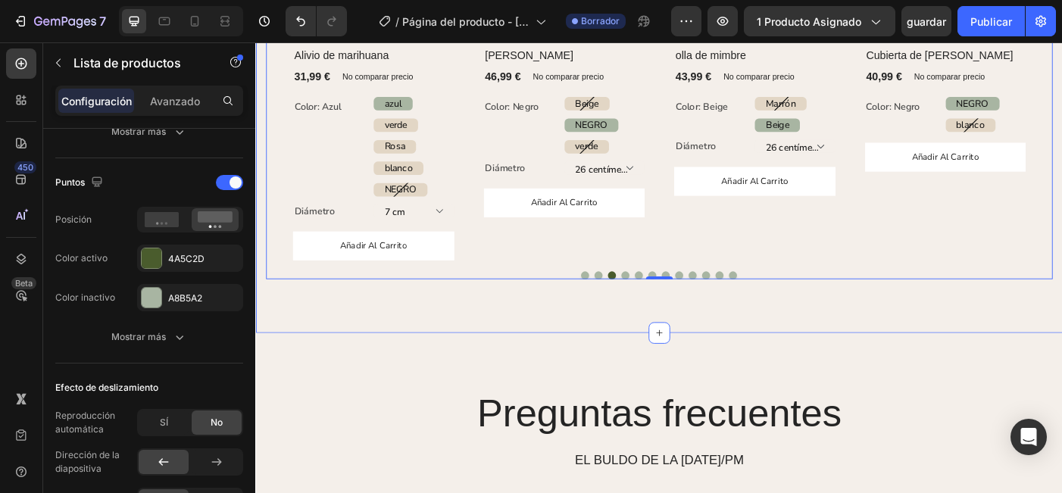
click at [476, 365] on div "Explore nuestros más vendidos Encabezado Fila (P) Imágenes Fila Olla Gabriel (P…" at bounding box center [709, 46] width 909 height 650
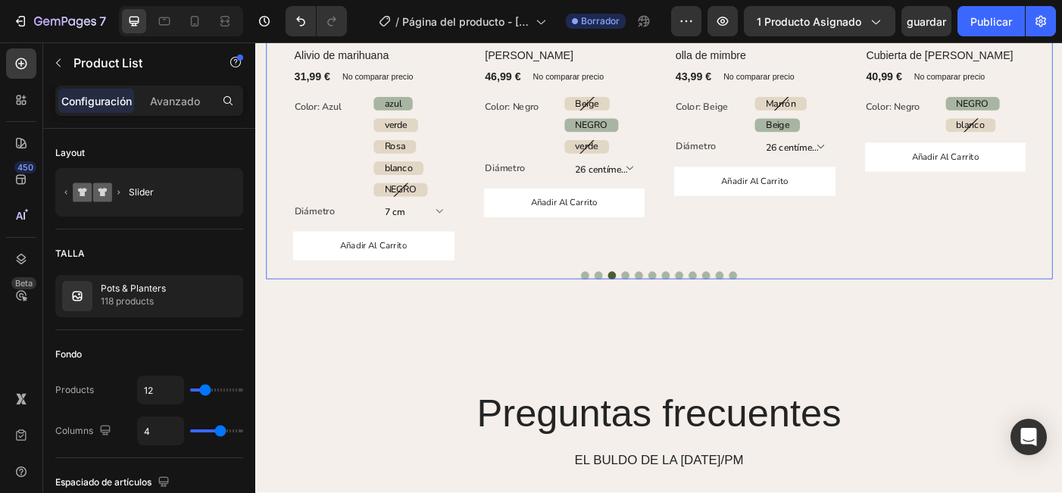
click at [283, 73] on icon "Flecha hacia atrás del carrusel" at bounding box center [278, 71] width 18 height 18
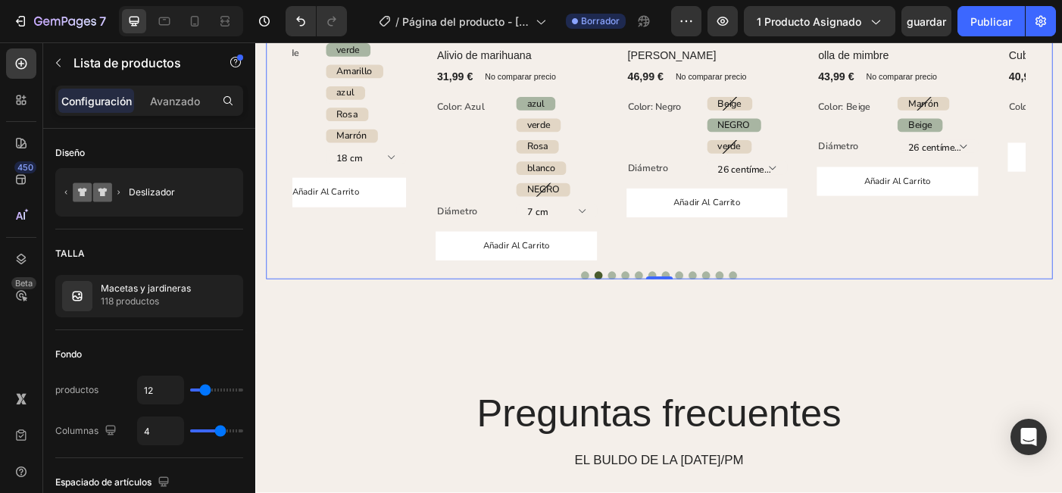
click at [277, 70] on icon "Flecha hacia atrás del carrusel" at bounding box center [278, 71] width 18 height 18
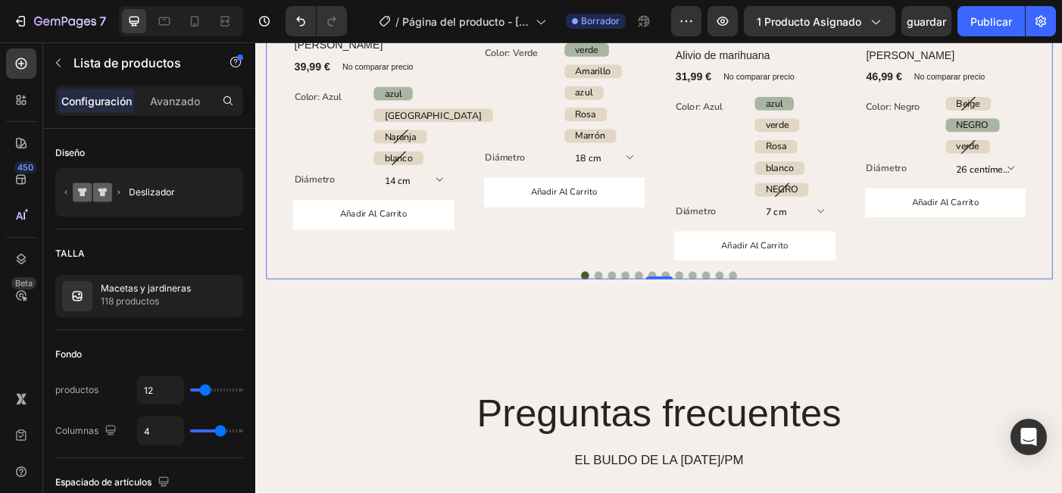
click at [277, 70] on icon "Flecha hacia atrás del carrusel" at bounding box center [278, 71] width 18 height 18
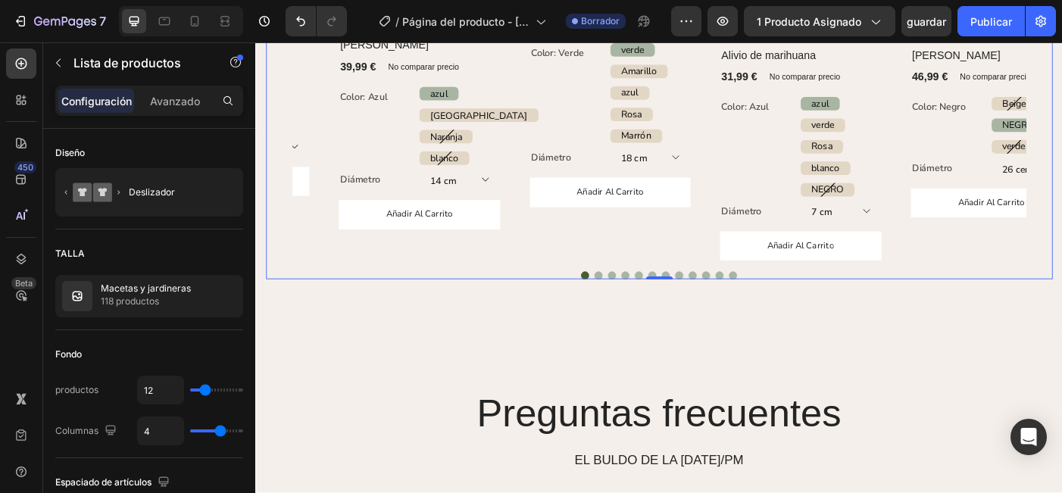
click at [277, 70] on icon "Flecha hacia atrás del carrusel" at bounding box center [278, 71] width 18 height 18
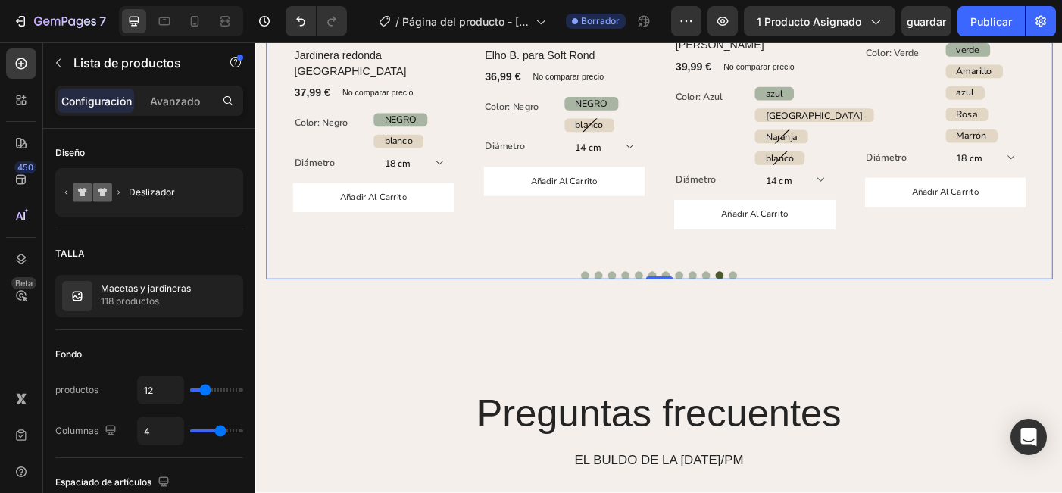
click at [277, 70] on icon "Flecha hacia atrás del carrusel" at bounding box center [278, 71] width 18 height 18
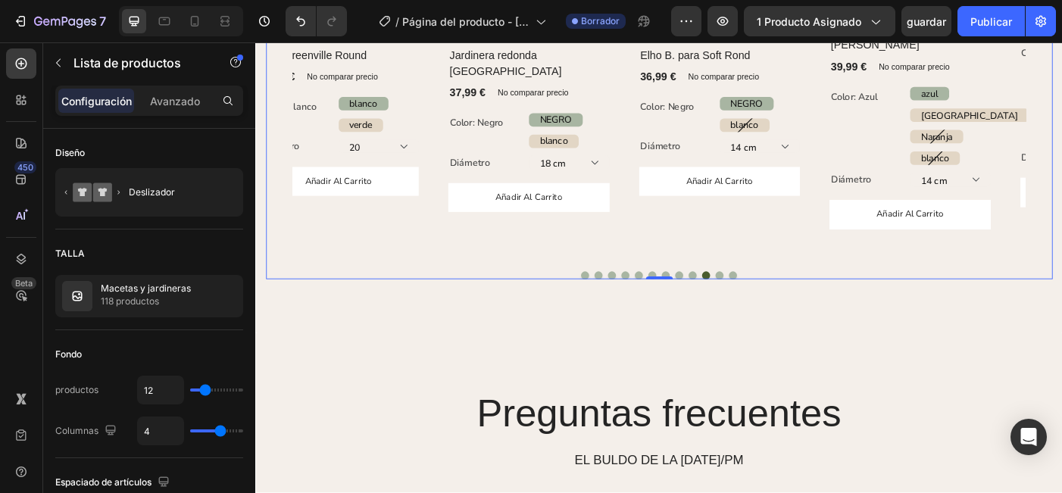
click at [277, 70] on icon "Flecha hacia atrás del carrusel" at bounding box center [278, 71] width 18 height 18
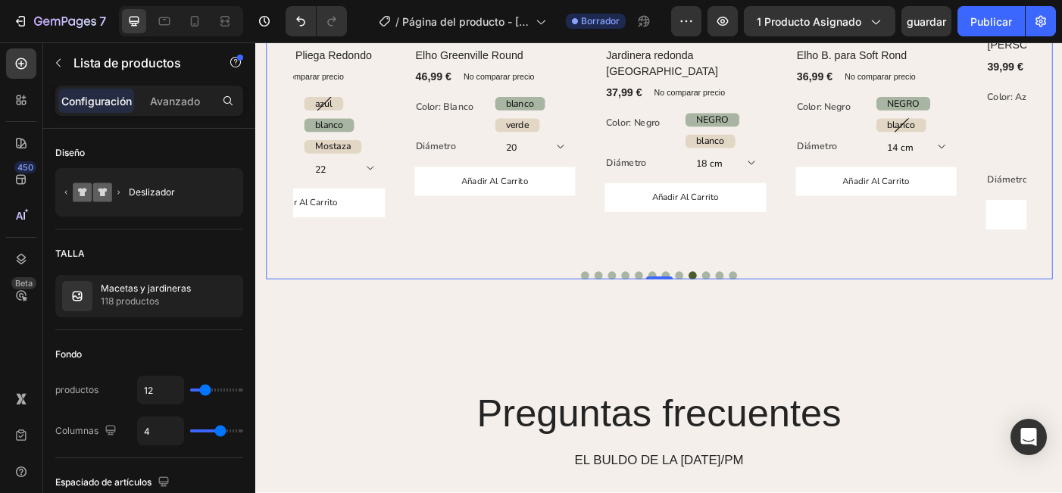
click at [277, 70] on icon "Flecha hacia atrás del carrusel" at bounding box center [278, 71] width 18 height 18
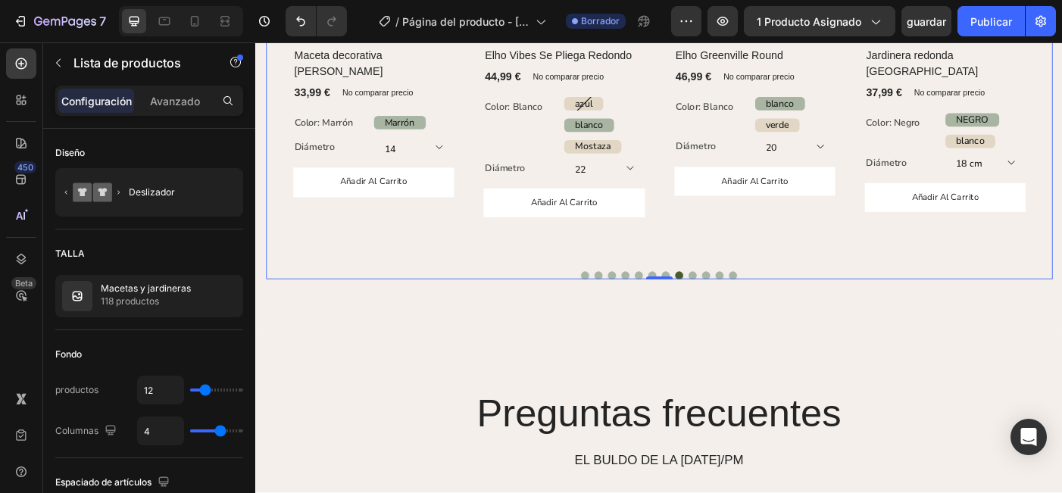
click at [277, 70] on icon "Flecha hacia atrás del carrusel" at bounding box center [278, 71] width 18 height 18
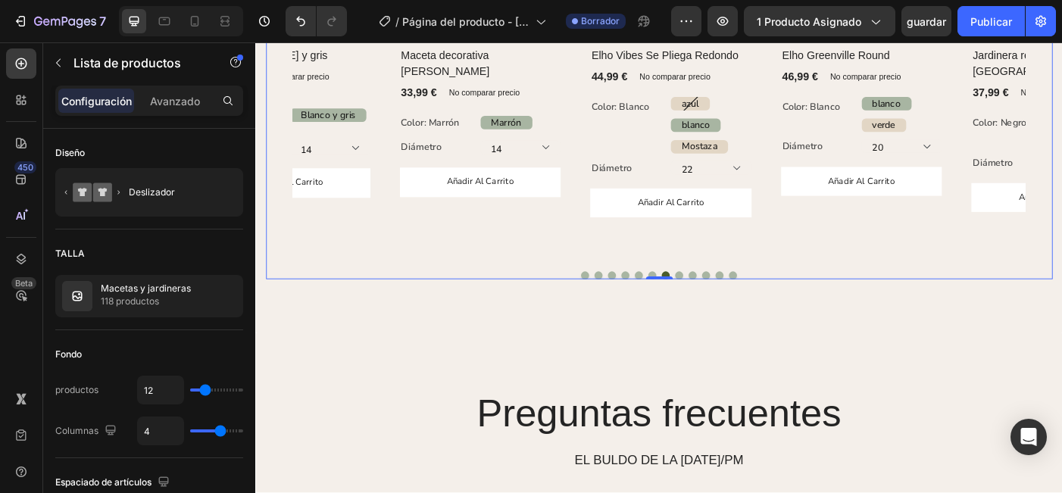
click at [277, 70] on icon "Flecha hacia atrás del carrusel" at bounding box center [278, 71] width 18 height 18
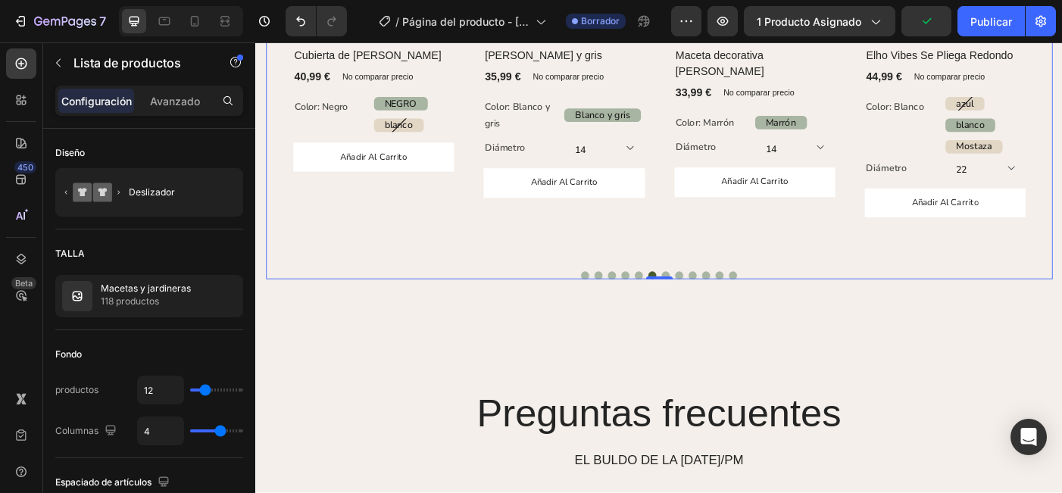
click at [406, 202] on div "(P) Imágenes Fila Cubierta de maceta tejida (P) Título 40,99 € (P) Precio (P) P…" at bounding box center [388, 70] width 182 height 435
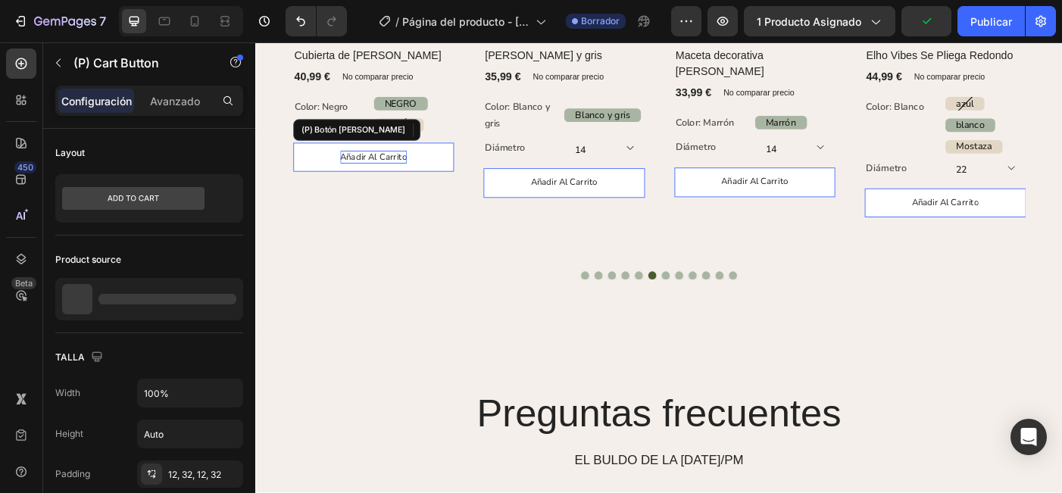
click at [392, 176] on div "añadir al carrito" at bounding box center [387, 172] width 75 height 15
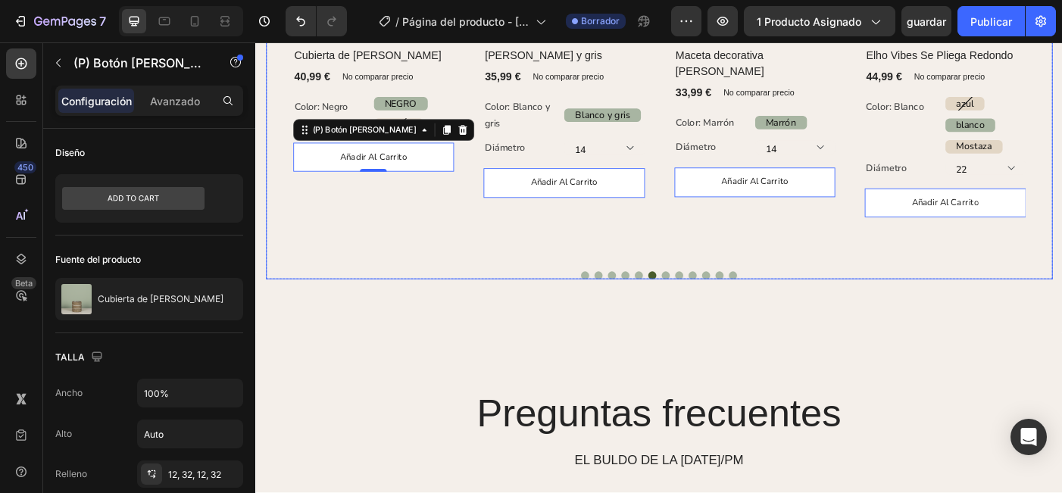
click at [460, 199] on div "(P) Imágenes Fila Cubierta de maceta tejida (P) Título 40,99 € (P) Precio (P) P…" at bounding box center [388, 70] width 182 height 435
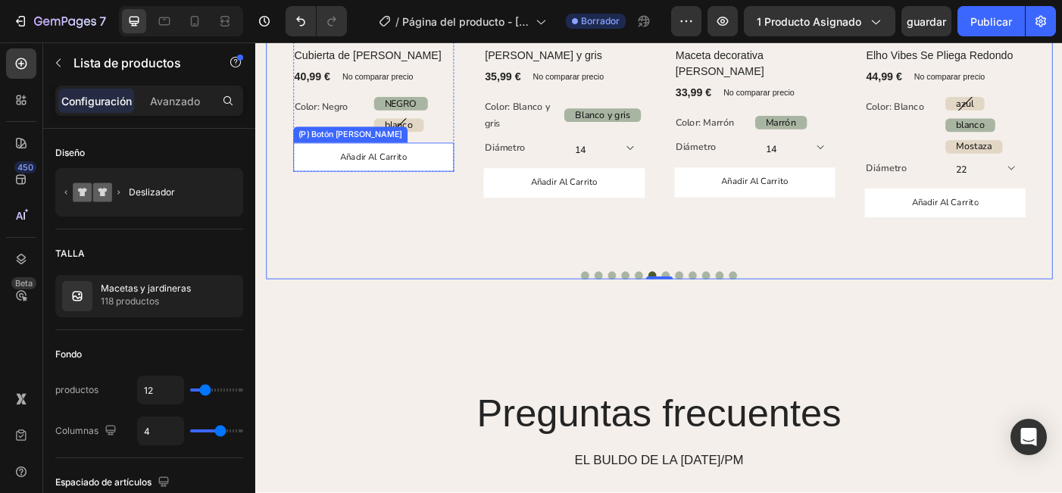
click at [454, 173] on button "añadir al carrito" at bounding box center [388, 172] width 182 height 33
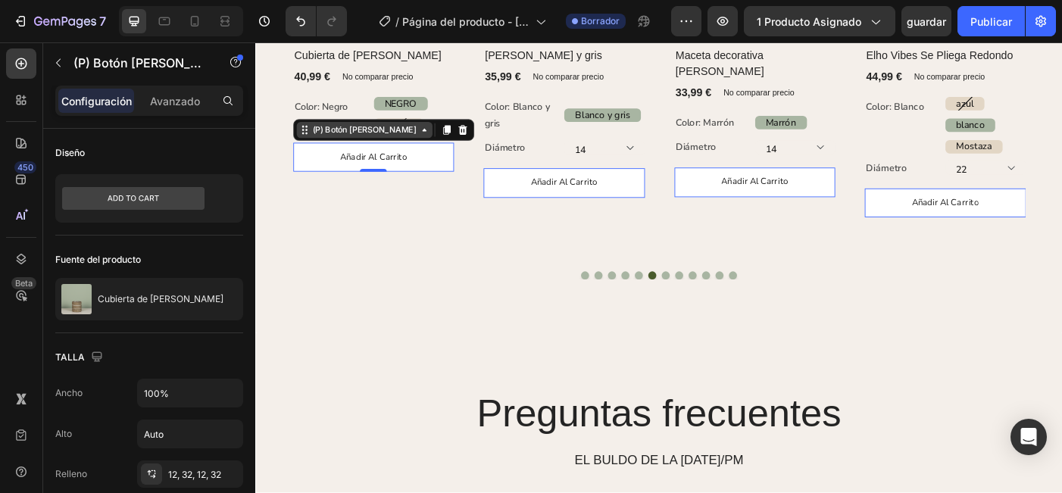
click at [388, 144] on div "(P) Botón del carro" at bounding box center [377, 142] width 123 height 14
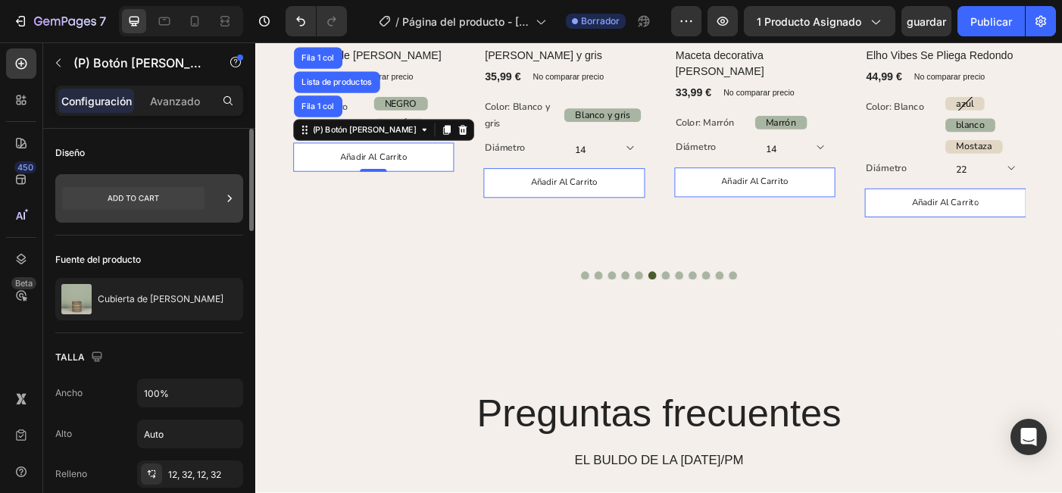
click at [236, 195] on icon at bounding box center [229, 198] width 15 height 15
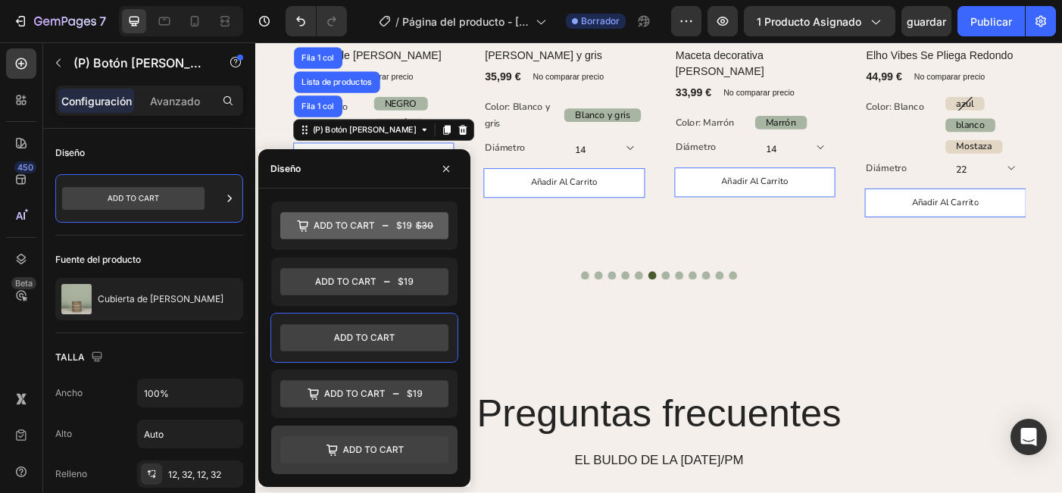
click at [358, 449] on icon at bounding box center [364, 449] width 168 height 27
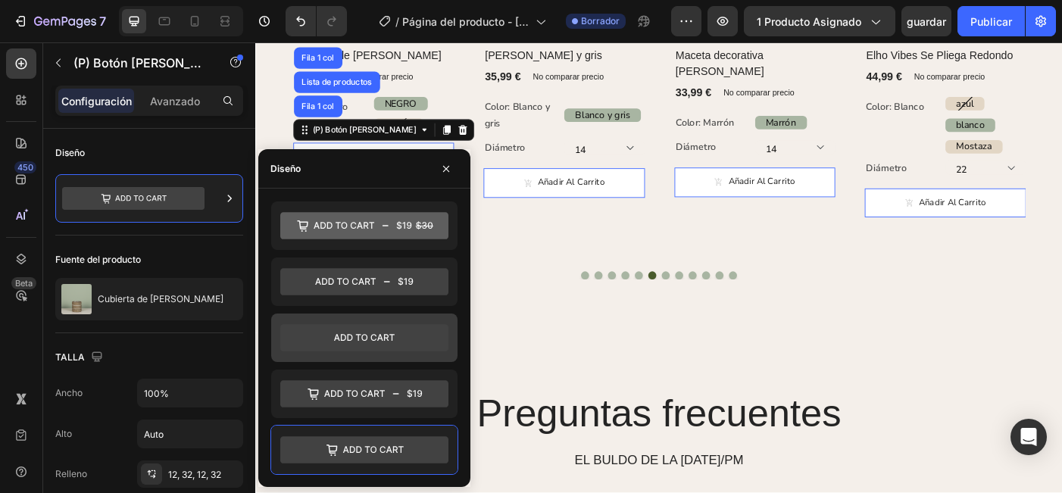
click at [336, 345] on icon at bounding box center [364, 337] width 168 height 27
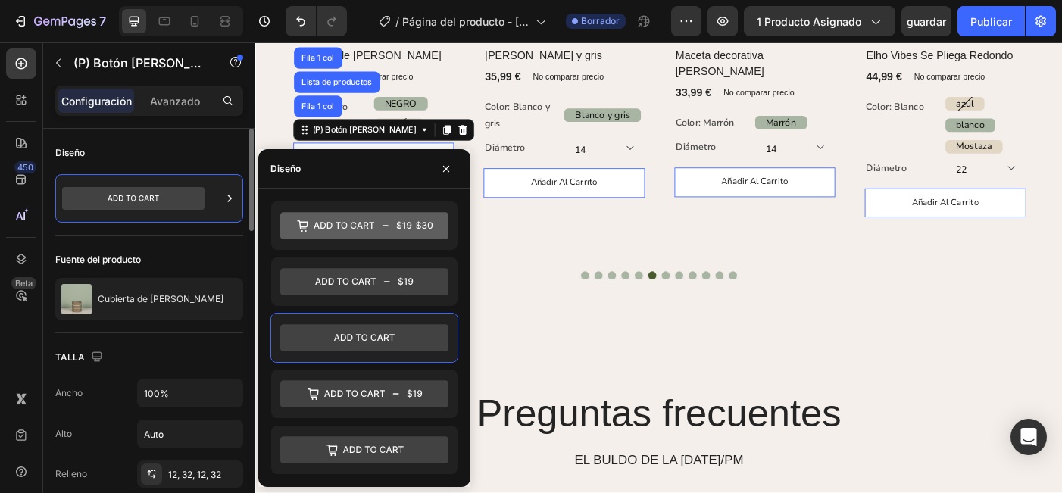
click at [204, 261] on div "Fuente del producto" at bounding box center [149, 260] width 188 height 24
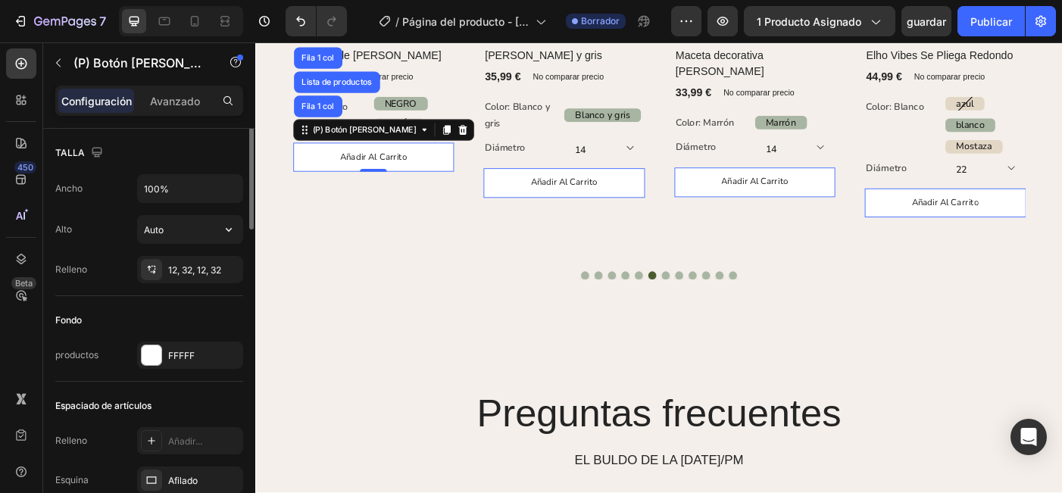
scroll to position [145, 0]
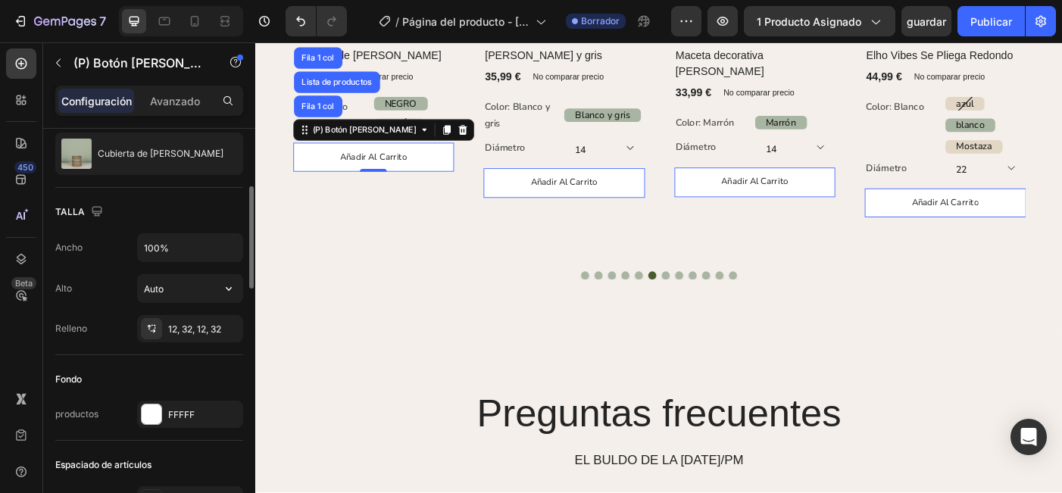
click at [161, 84] on div "(P) Botón del carro" at bounding box center [129, 63] width 173 height 43
click at [192, 101] on p "Avanzado" at bounding box center [175, 101] width 50 height 16
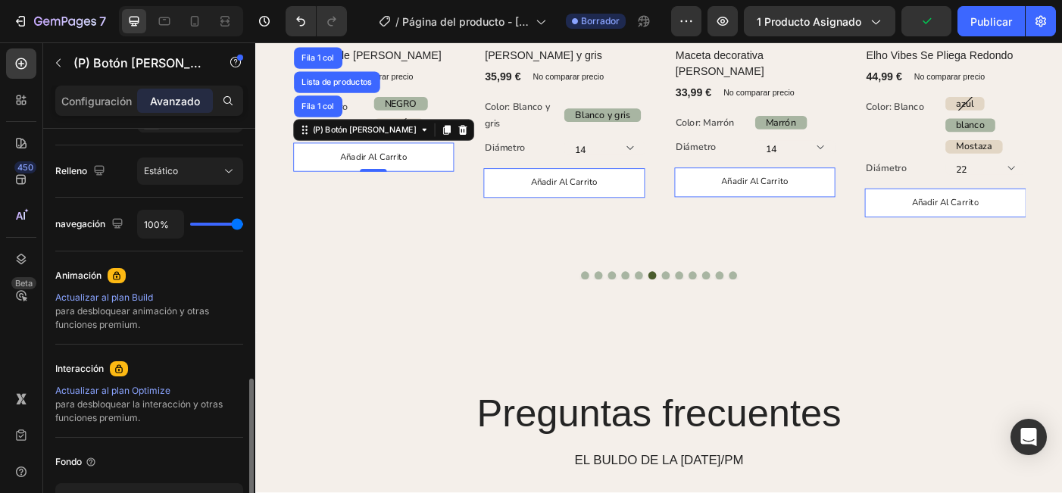
scroll to position [644, 0]
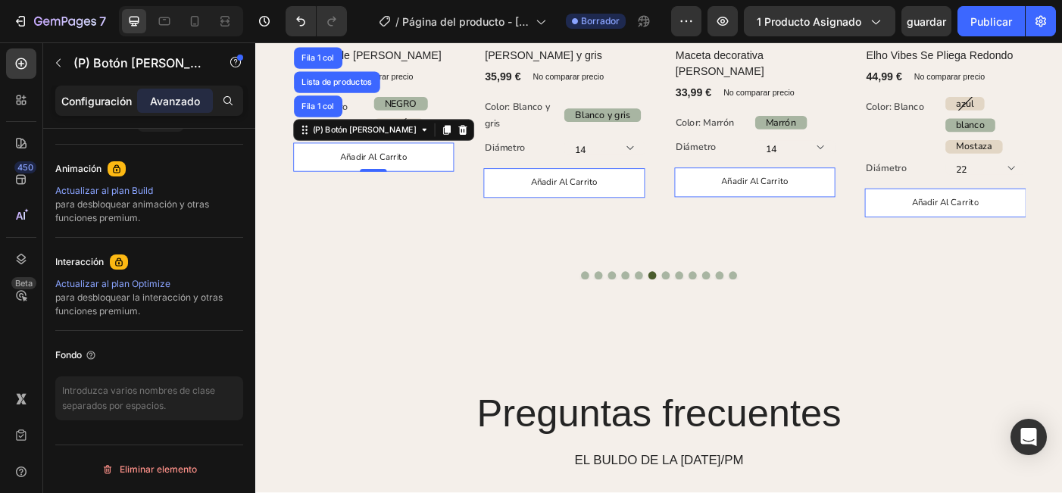
click at [98, 98] on p "Configuración" at bounding box center [96, 101] width 70 height 16
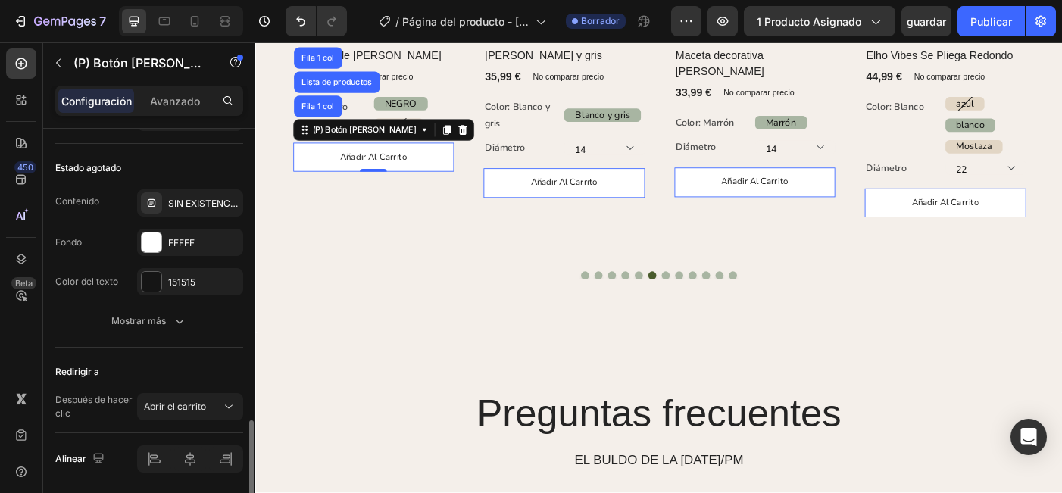
scroll to position [1216, 0]
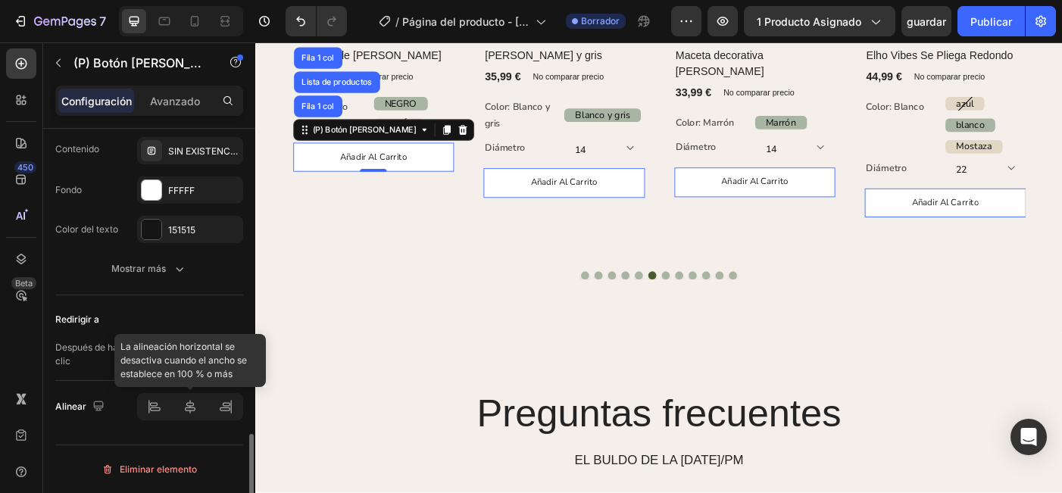
click at [192, 410] on div at bounding box center [190, 406] width 106 height 27
click at [227, 412] on div at bounding box center [190, 406] width 106 height 27
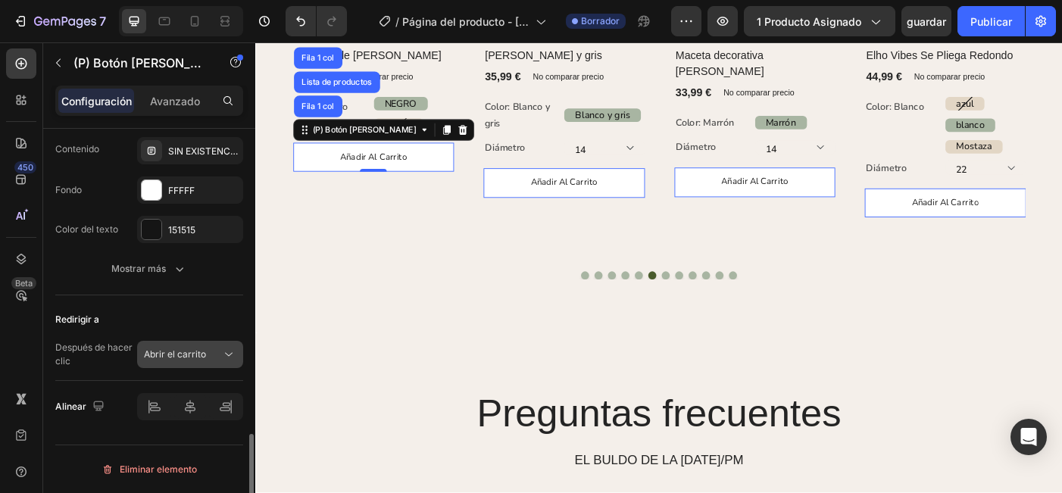
click at [203, 362] on button "Abrir el carrito" at bounding box center [190, 354] width 106 height 27
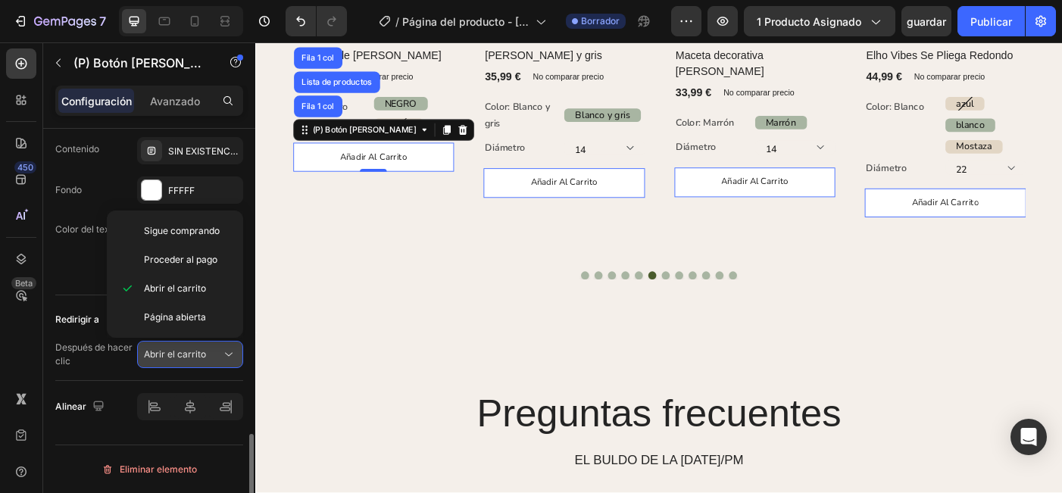
click at [203, 355] on span "Abrir el carrito" at bounding box center [175, 353] width 62 height 11
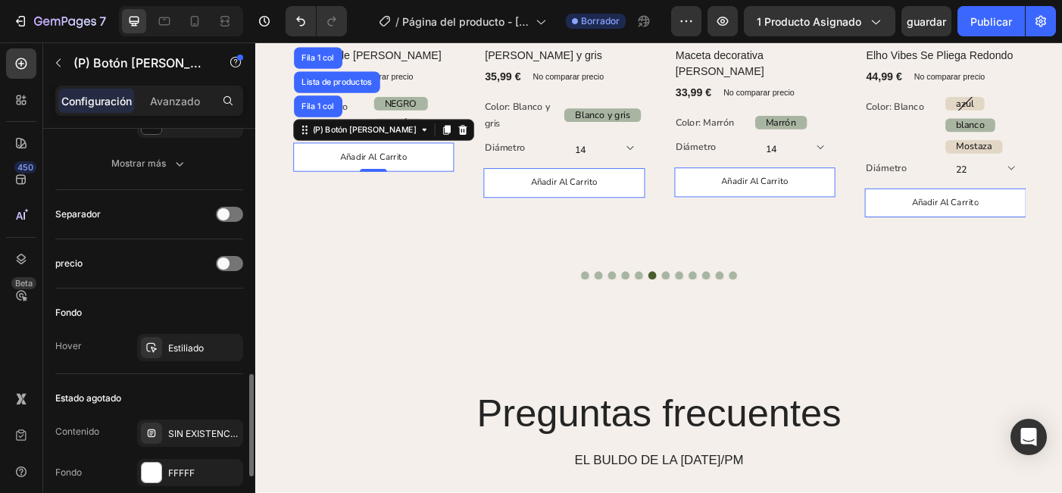
scroll to position [942, 0]
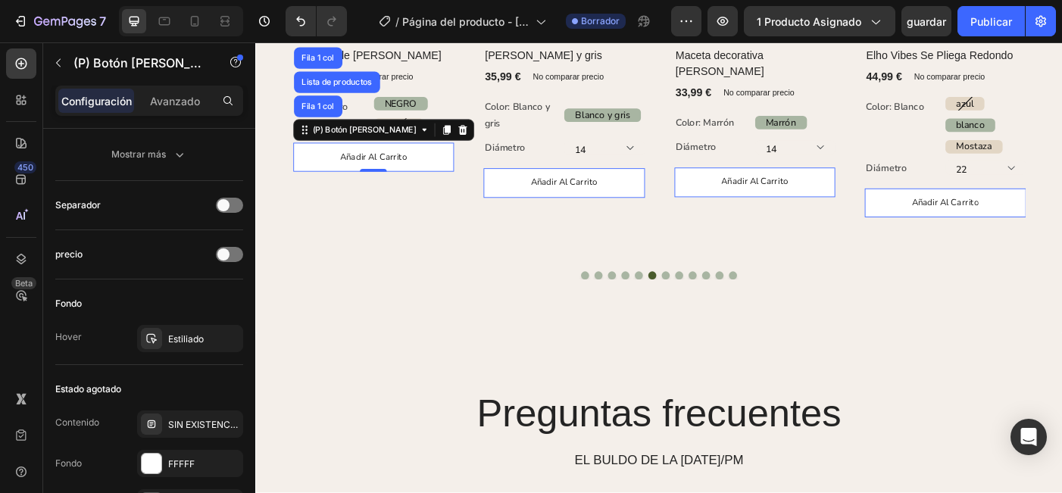
click at [446, 177] on button "añadir al carrito" at bounding box center [388, 172] width 182 height 33
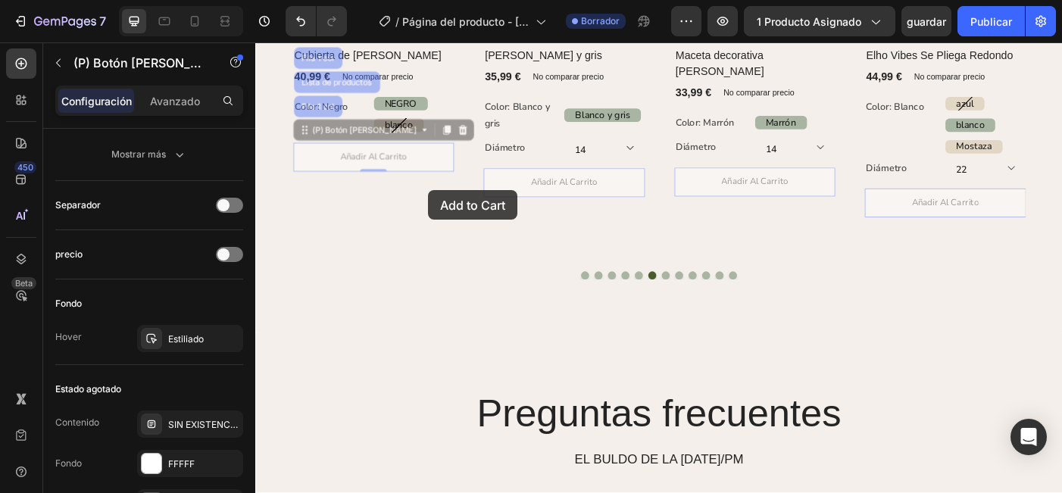
drag, startPoint x: 446, startPoint y: 177, endPoint x: 450, endPoint y: 209, distance: 32.0
click at [450, 209] on div "Encabezado Explore nuestros más vendidos Encabezado Fila (P) Imágenes Fila Olla…" at bounding box center [709, 169] width 909 height 3265
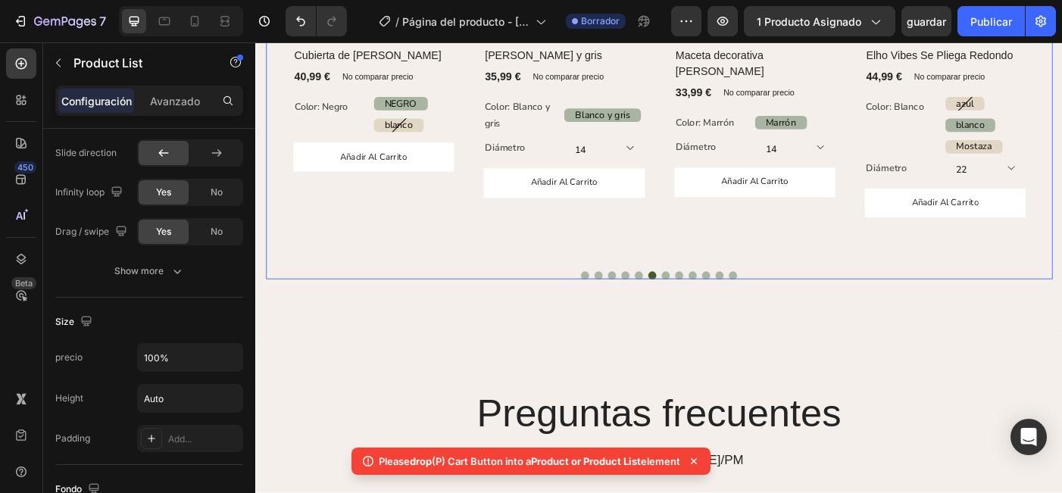
click at [458, 247] on div "(P) Imágenes Fila Cubierta de maceta tejida (P) Título 40,99 € (P) Precio (P) P…" at bounding box center [388, 70] width 182 height 435
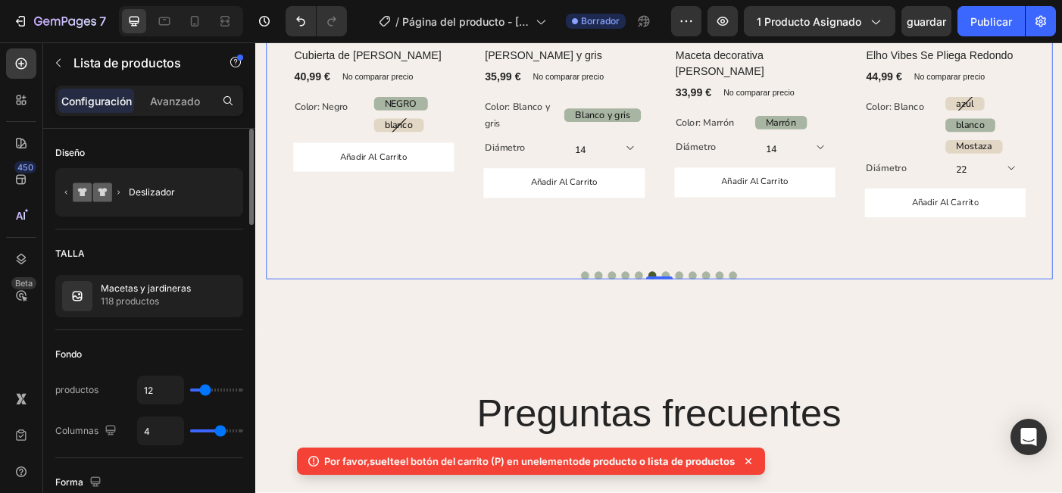
click at [496, 199] on div "(P) Imágenes Fila Olla Gabriel (P) Título 39,99 € (P) Precio (P) Precio No comp…" at bounding box center [710, 70] width 826 height 435
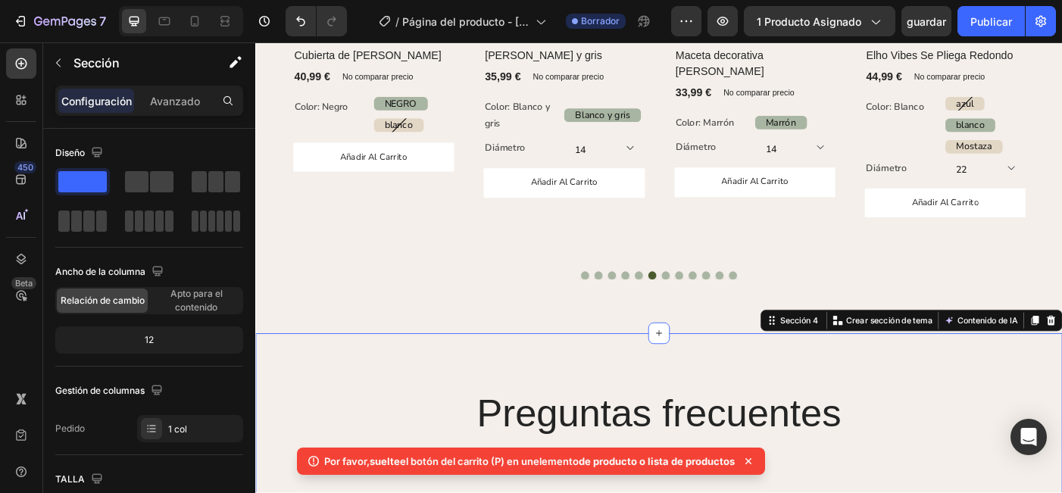
click at [754, 462] on icon at bounding box center [748, 461] width 15 height 15
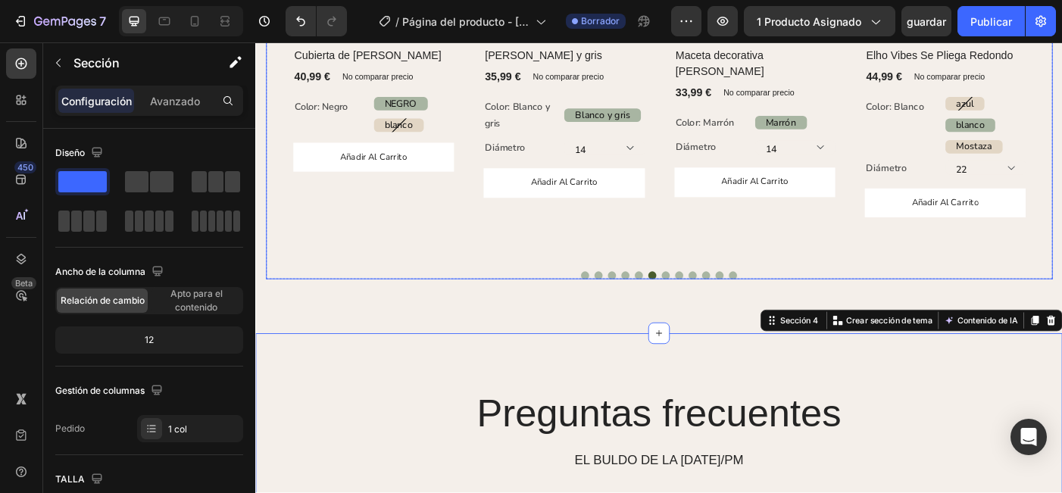
click at [629, 261] on div "(P) Imágenes Fila Cesta blanca y gris (P) Título 35,99 € (P) Precio (P) Precio …" at bounding box center [602, 70] width 182 height 435
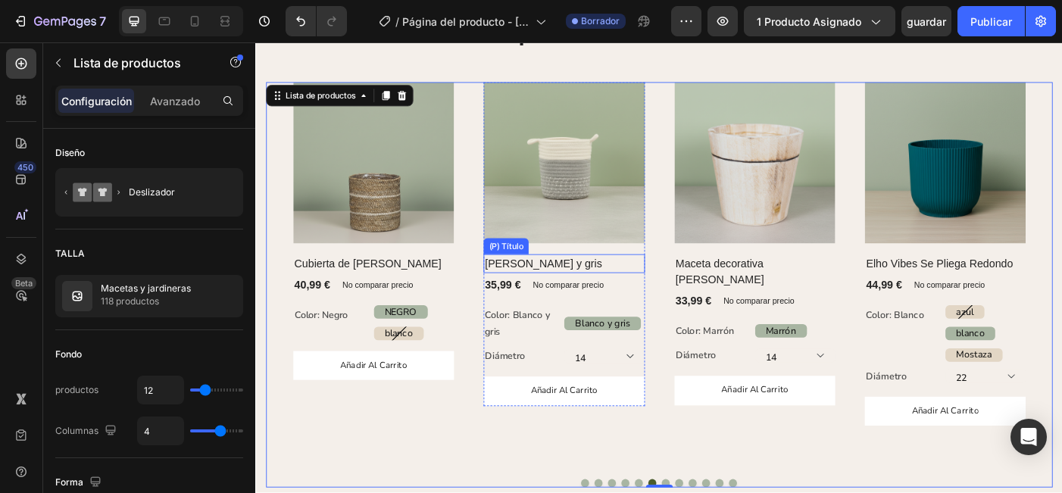
scroll to position [1306, 0]
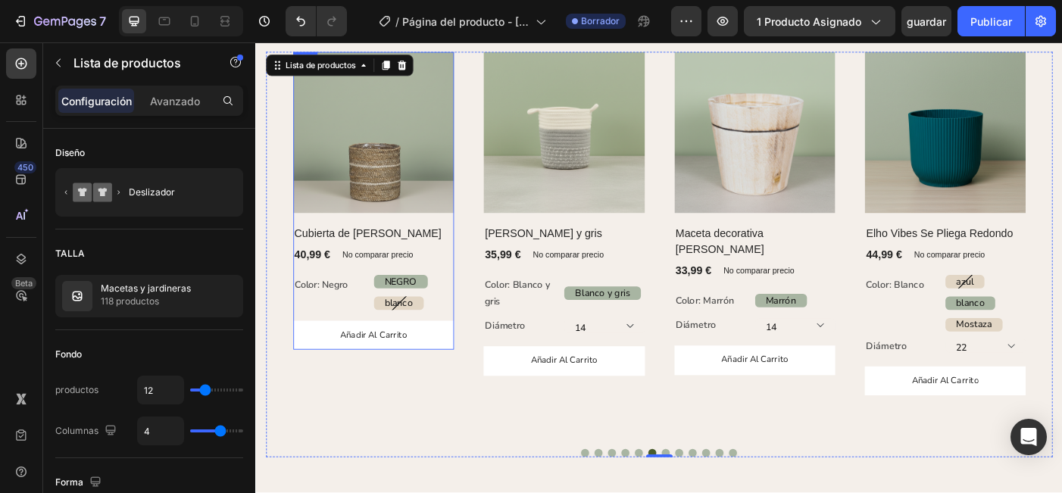
click at [472, 302] on div "(P) Imágenes Fila Cubierta de maceta tejida (P) Título 40,99 € (P) Precio (P) P…" at bounding box center [388, 221] width 182 height 336
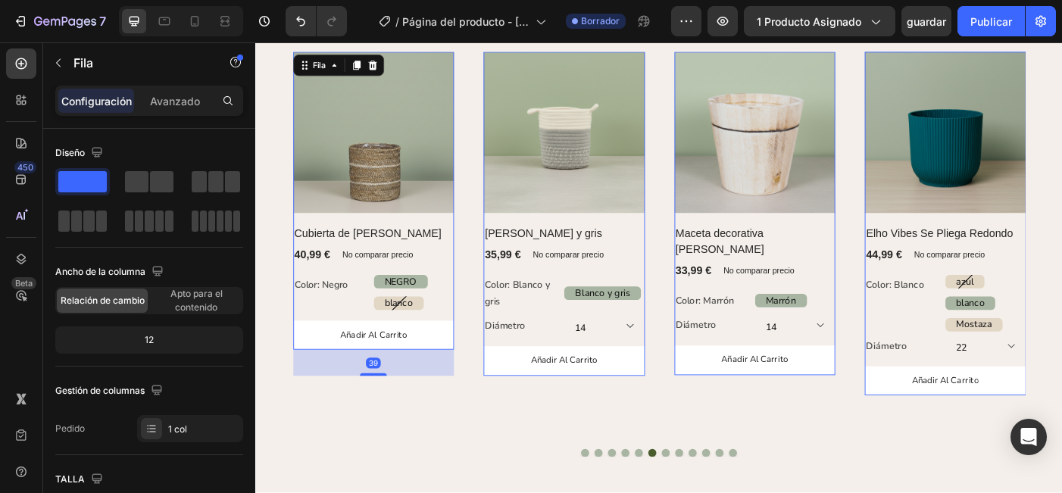
drag, startPoint x: 396, startPoint y: 387, endPoint x: 403, endPoint y: 417, distance: 30.3
click at [403, 389] on div "39" at bounding box center [388, 389] width 182 height 0
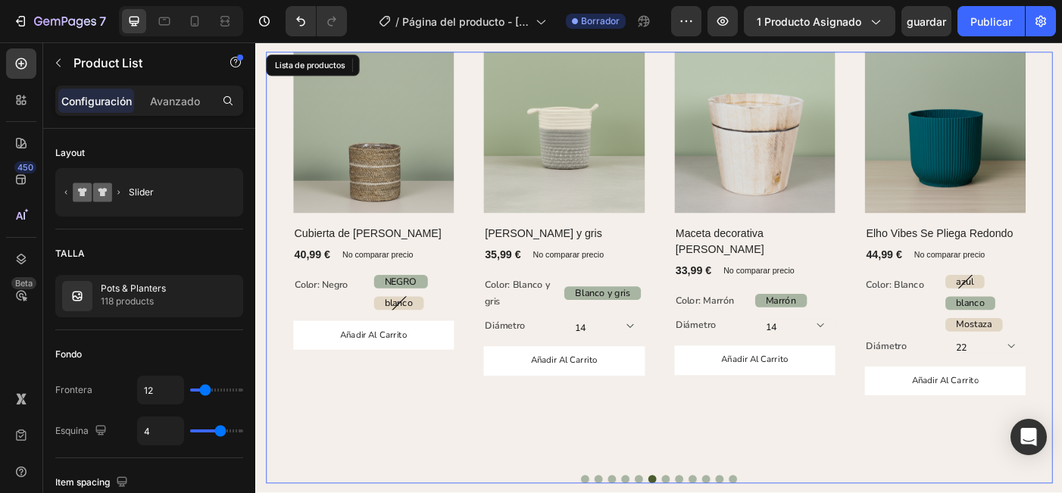
click at [560, 467] on div "(P) Imágenes Fila Cesta blanca y gris (P) Título 35,99 € (P) Precio (P) Precio …" at bounding box center [602, 285] width 182 height 465
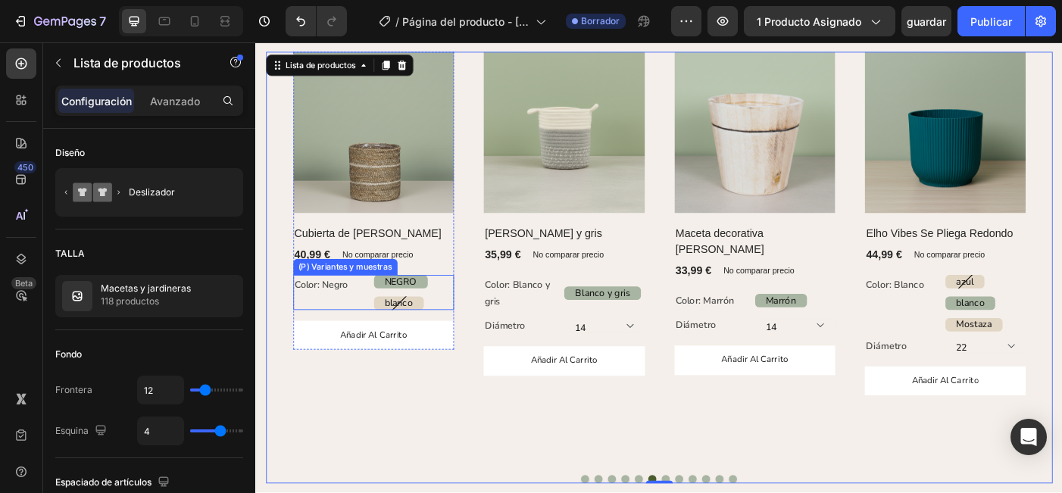
click at [453, 342] on div "NEGRO NEGRO NEGRO blanco blanco blanco" at bounding box center [433, 323] width 91 height 39
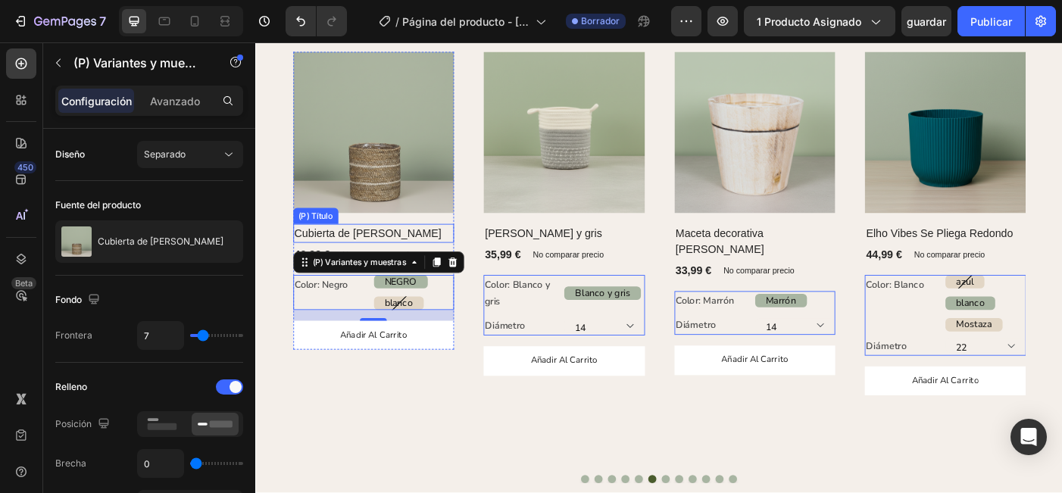
click at [473, 261] on h2 "Cubierta de [PERSON_NAME]" at bounding box center [388, 257] width 182 height 21
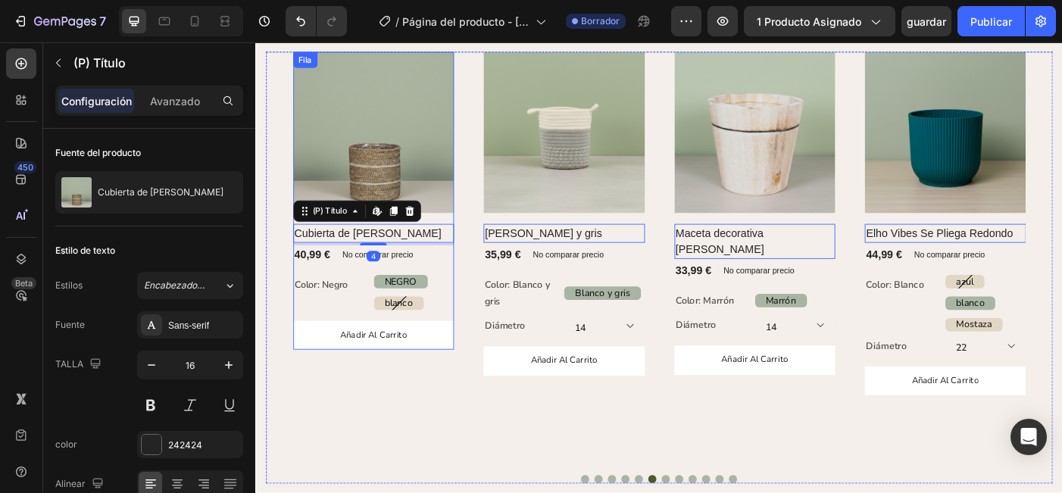
click at [475, 236] on div "(P) Imágenes Fila Cubierta de maceta tejida (P) Título Editar contenido en Shop…" at bounding box center [388, 221] width 182 height 336
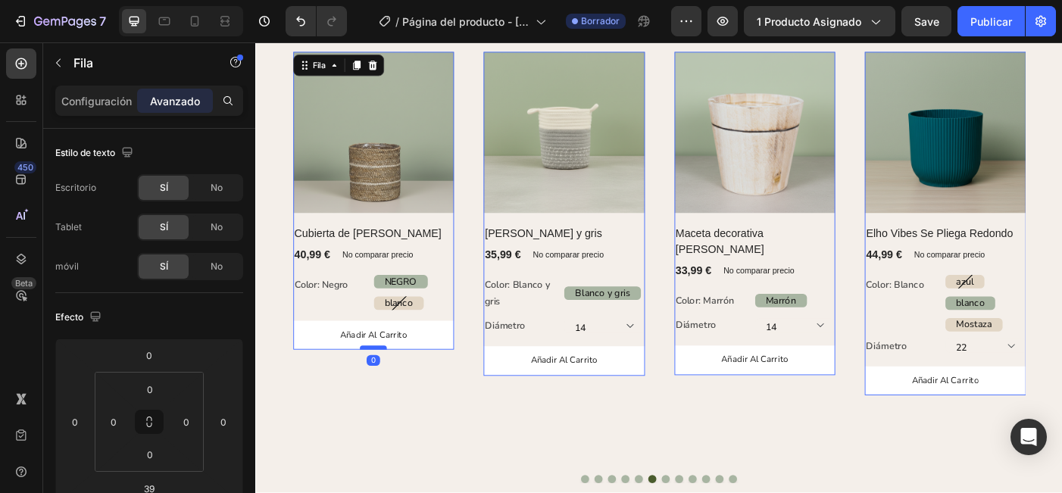
drag, startPoint x: 389, startPoint y: 417, endPoint x: 389, endPoint y: 386, distance: 30.3
click at [389, 386] on div at bounding box center [388, 386] width 30 height 5
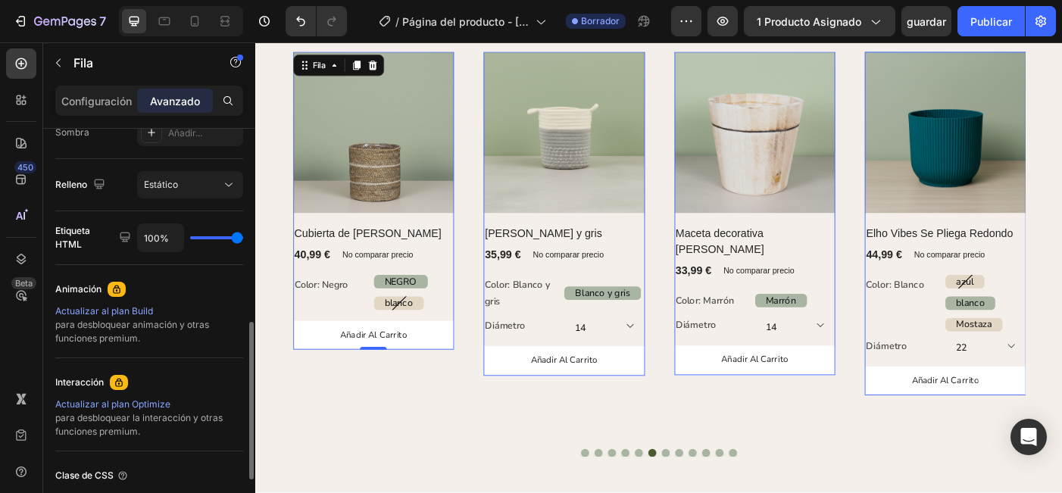
scroll to position [523, 0]
click at [90, 106] on p "Configuración" at bounding box center [96, 101] width 70 height 16
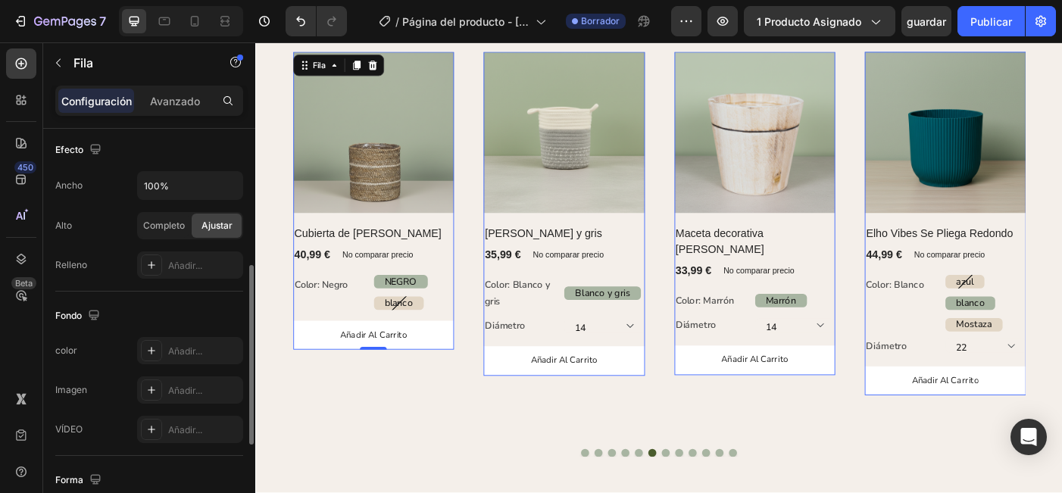
scroll to position [323, 0]
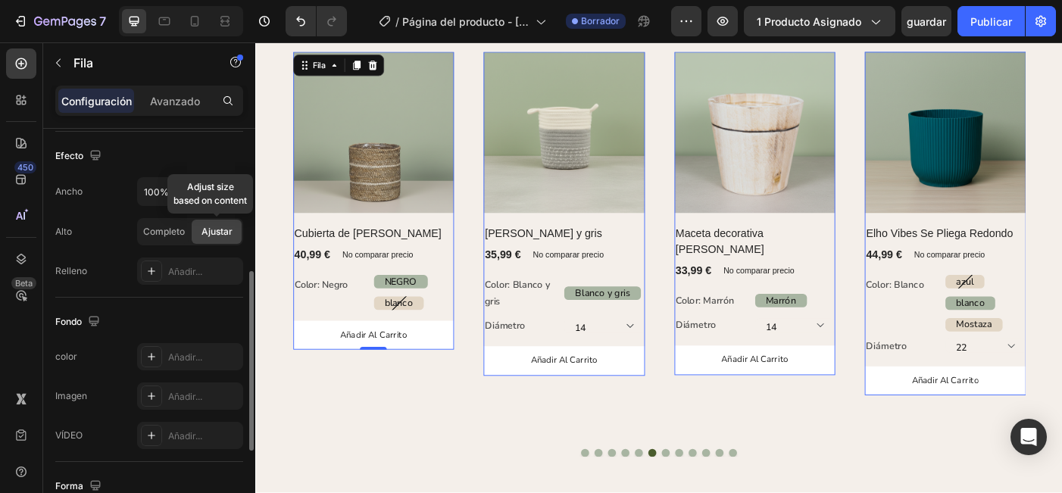
click at [208, 238] on span "Ajustar" at bounding box center [216, 232] width 31 height 14
click at [178, 236] on span "Completo" at bounding box center [164, 232] width 42 height 14
click at [222, 233] on span "Ajustar" at bounding box center [216, 232] width 31 height 14
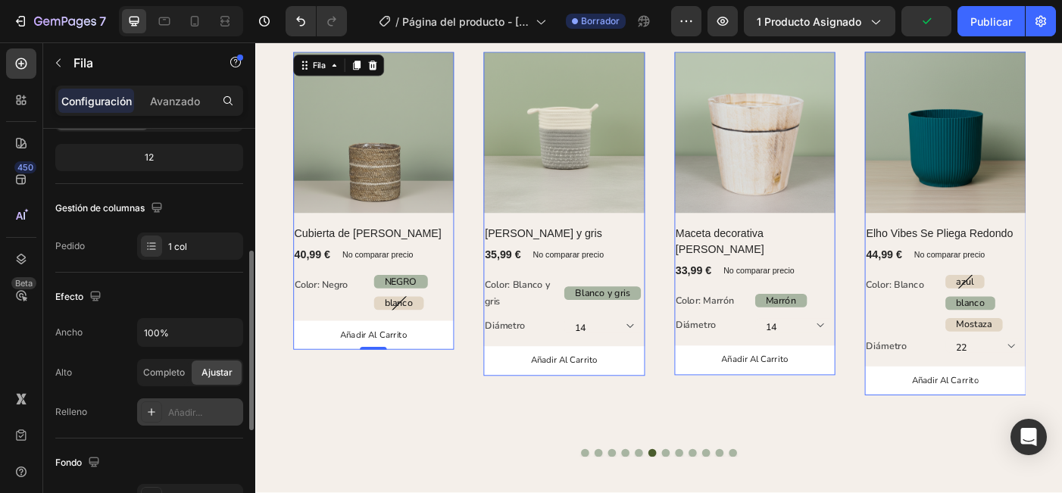
scroll to position [179, 0]
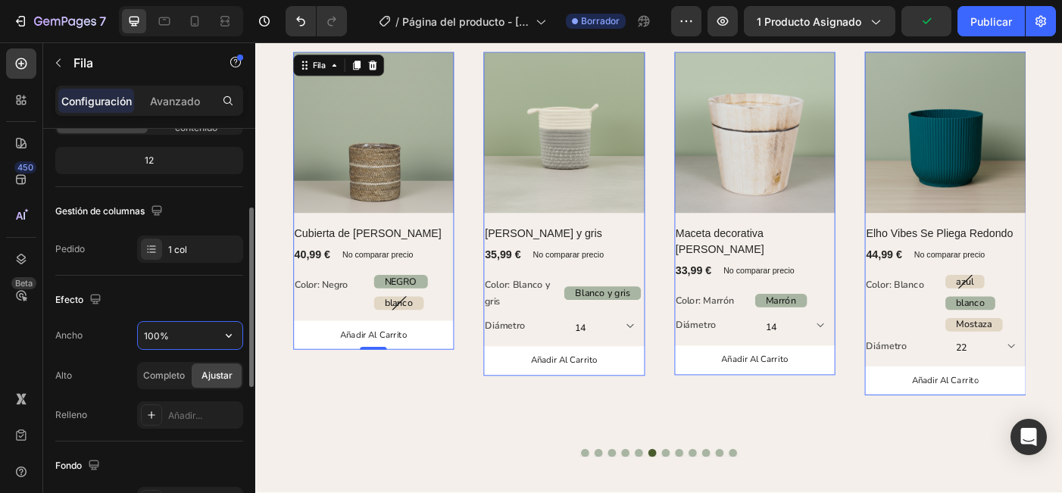
click at [192, 338] on input "100%" at bounding box center [190, 335] width 105 height 27
click at [238, 339] on button "button" at bounding box center [228, 335] width 27 height 27
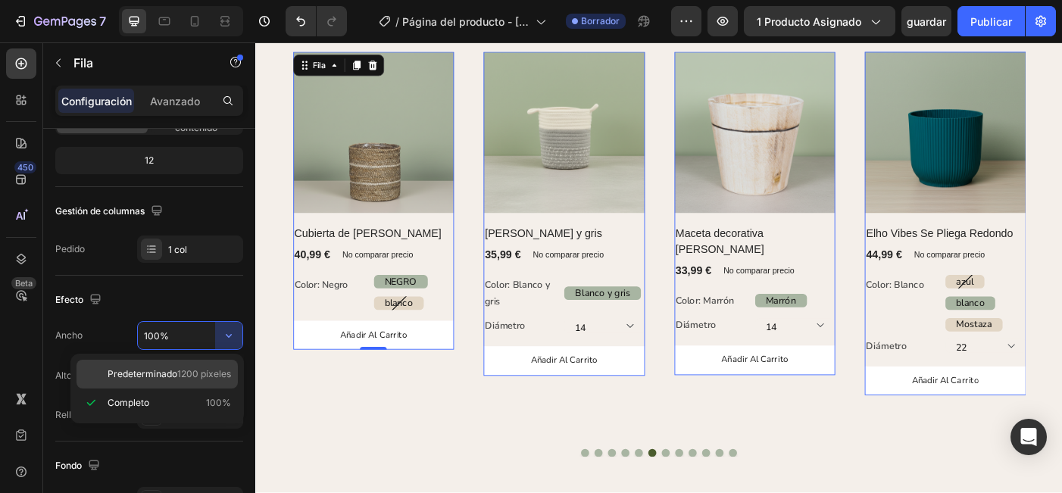
click at [191, 376] on span "1200 píxeles" at bounding box center [204, 374] width 54 height 14
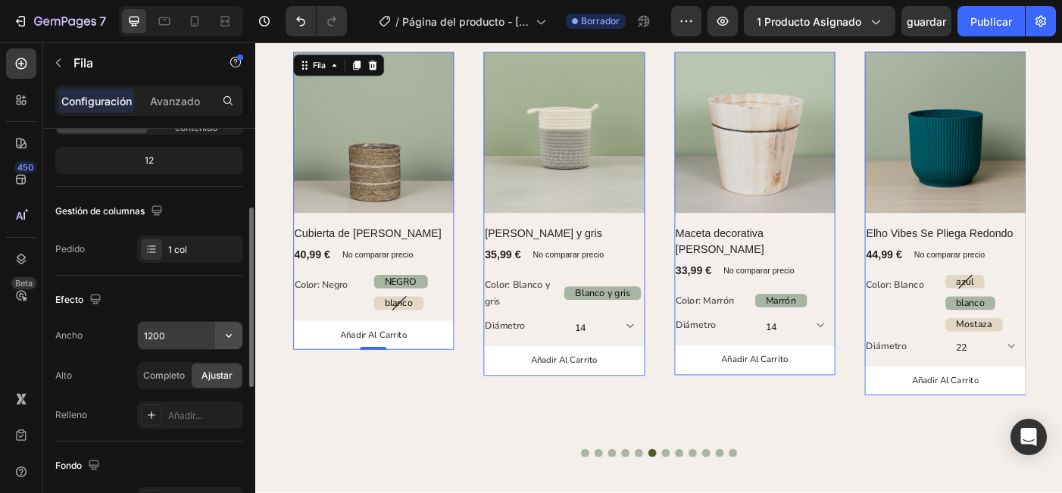
click at [218, 339] on button "button" at bounding box center [228, 335] width 27 height 27
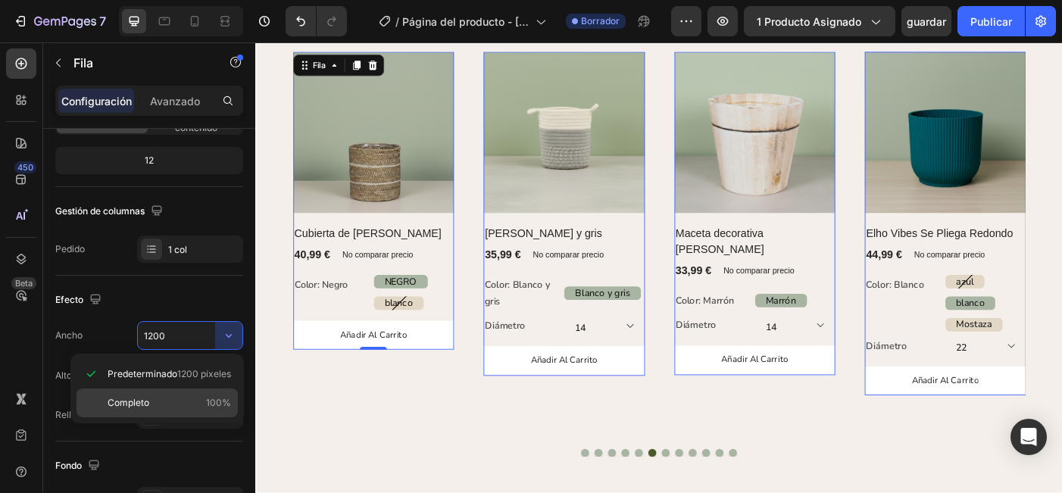
click at [176, 407] on p "Completo 100%" at bounding box center [169, 403] width 123 height 14
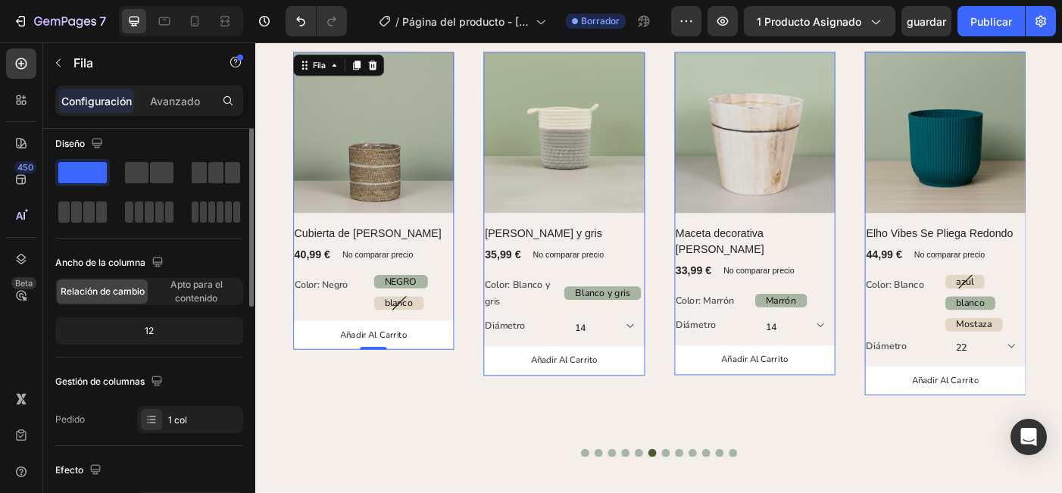
scroll to position [0, 0]
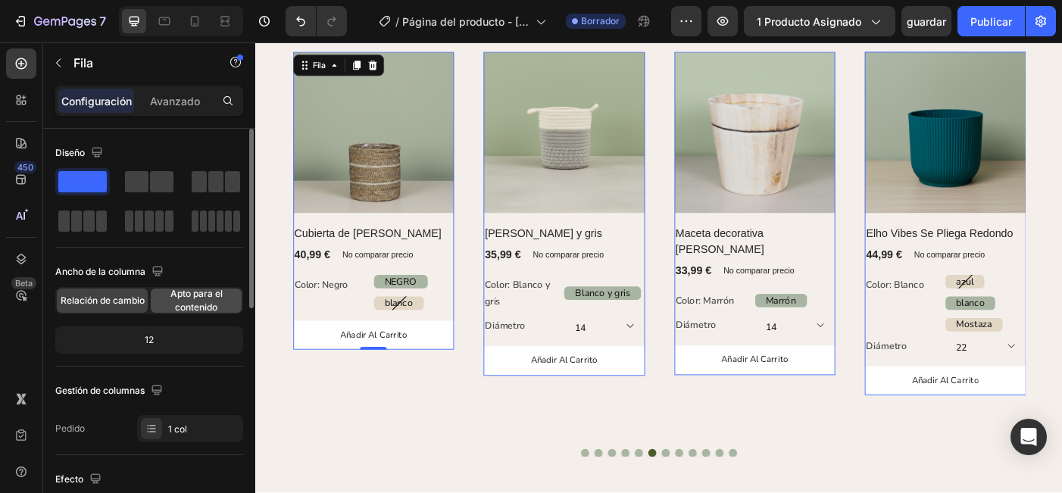
click at [187, 304] on span "Apto para el contenido" at bounding box center [196, 300] width 91 height 27
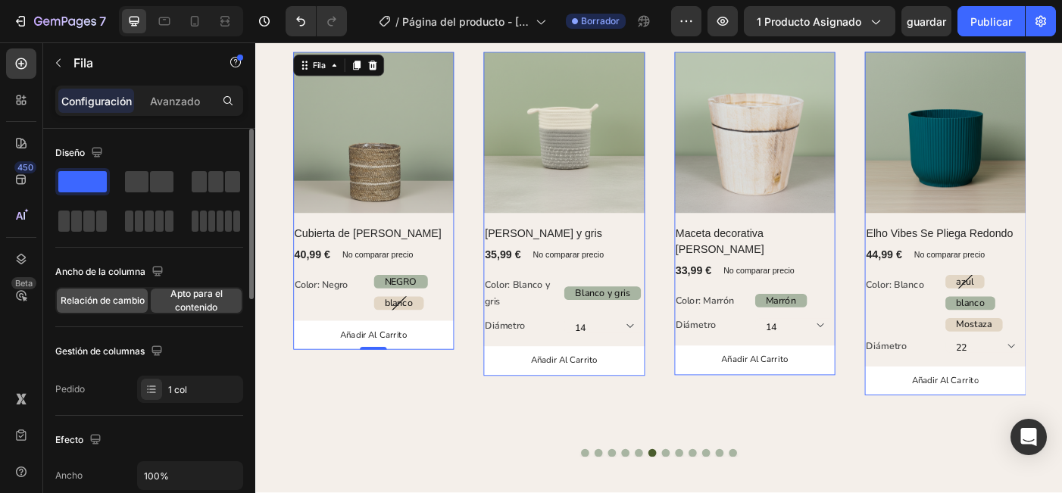
click at [115, 305] on span "Relación de cambio" at bounding box center [103, 301] width 84 height 14
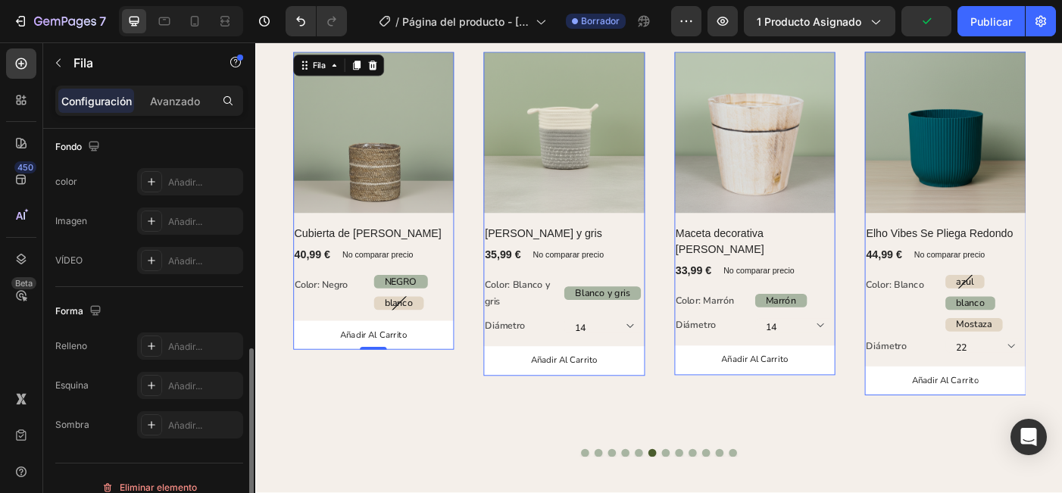
scroll to position [517, 0]
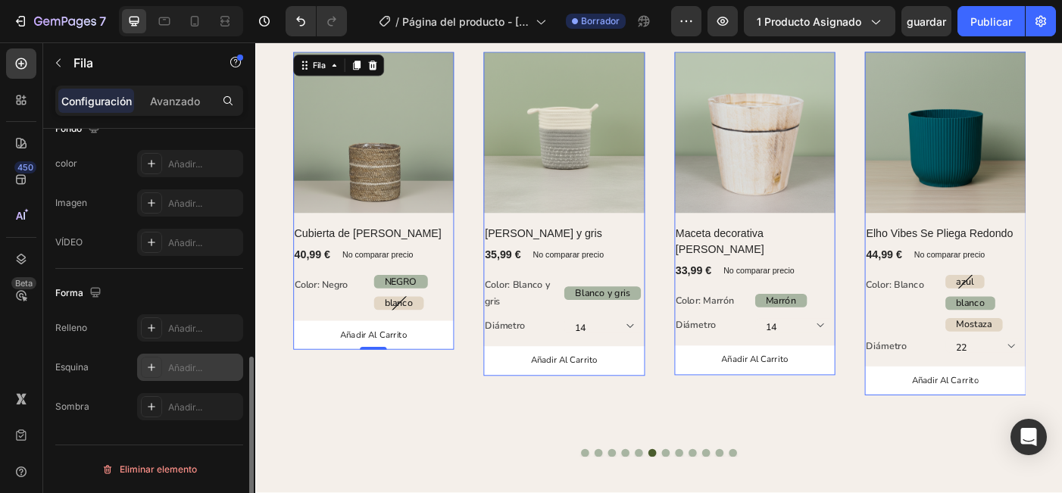
click at [197, 371] on div "Añadir..." at bounding box center [203, 368] width 71 height 14
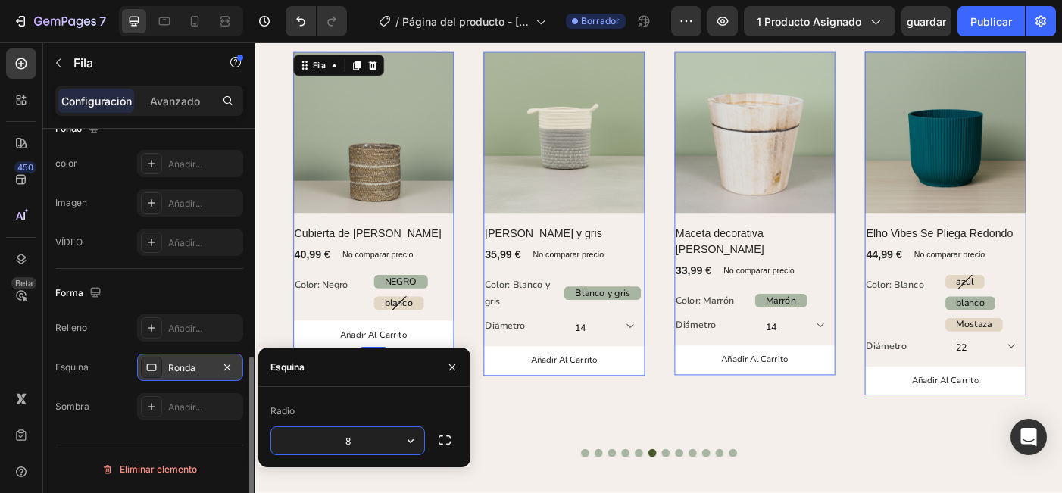
click at [367, 448] on input "8" at bounding box center [347, 440] width 153 height 27
click at [178, 445] on div at bounding box center [149, 445] width 188 height 1
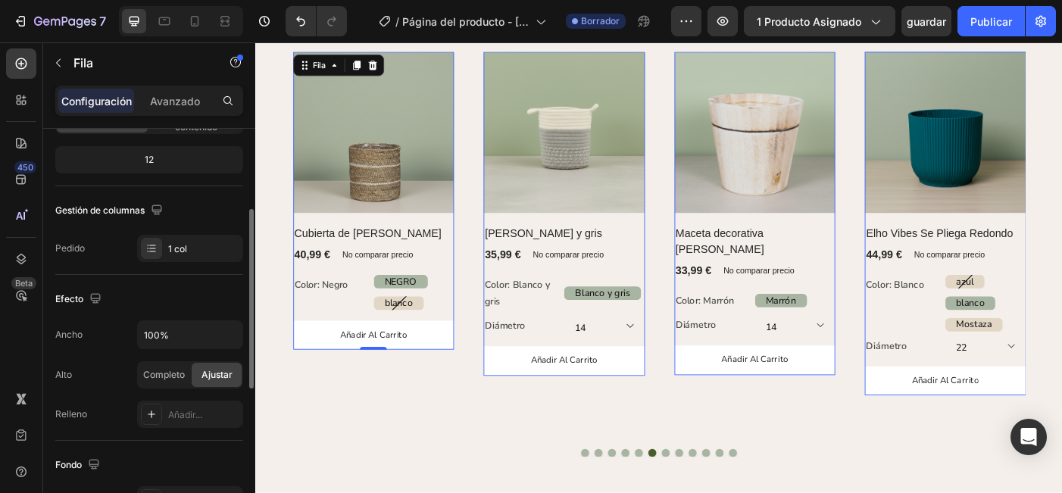
scroll to position [181, 0]
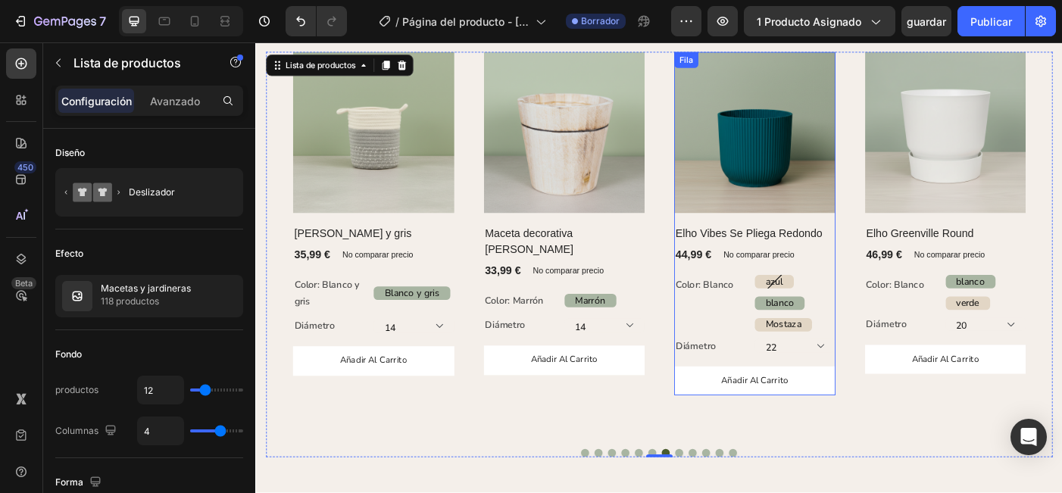
click at [902, 236] on div "(P) Imágenes Fila Elho Vibes Se Pliega Redondo (P) Título 44,99 € (P) Precio (P…" at bounding box center [817, 246] width 182 height 387
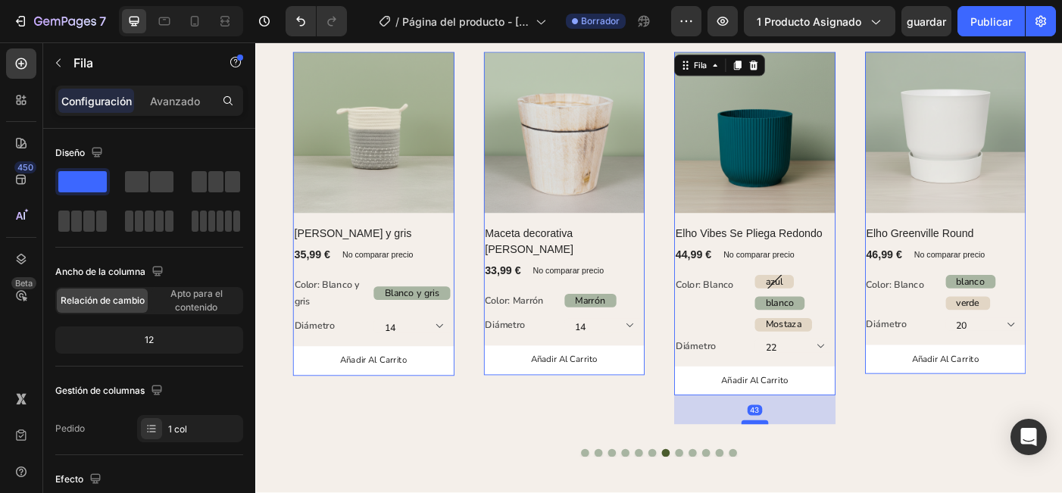
drag, startPoint x: 816, startPoint y: 439, endPoint x: 825, endPoint y: 471, distance: 33.8
click at [825, 471] on div at bounding box center [817, 470] width 30 height 5
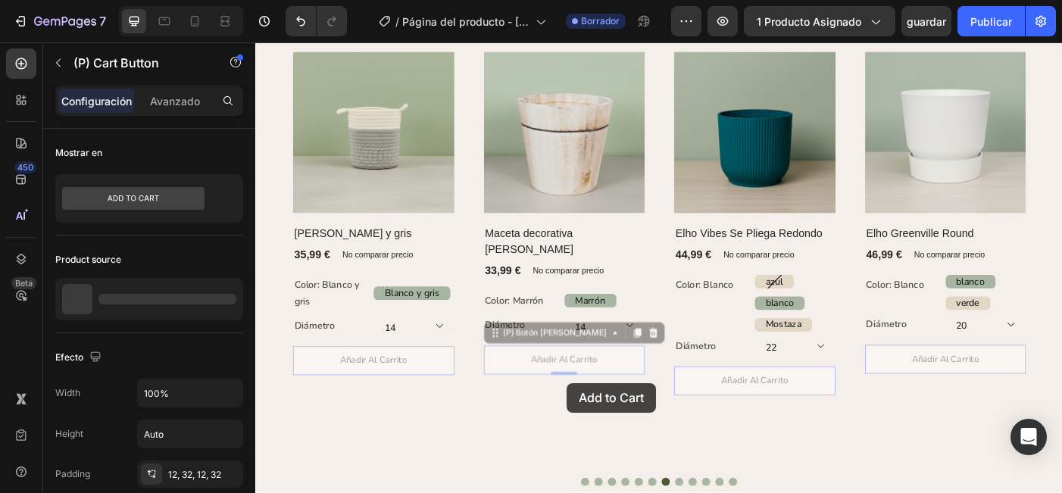
drag, startPoint x: 604, startPoint y: 397, endPoint x: 606, endPoint y: 426, distance: 29.6
click at [606, 426] on div "(P) Imágenes Fila Maceta decorativa de madera (P) Título 33,99 € (P) Precio (P)…" at bounding box center [602, 287] width 182 height 468
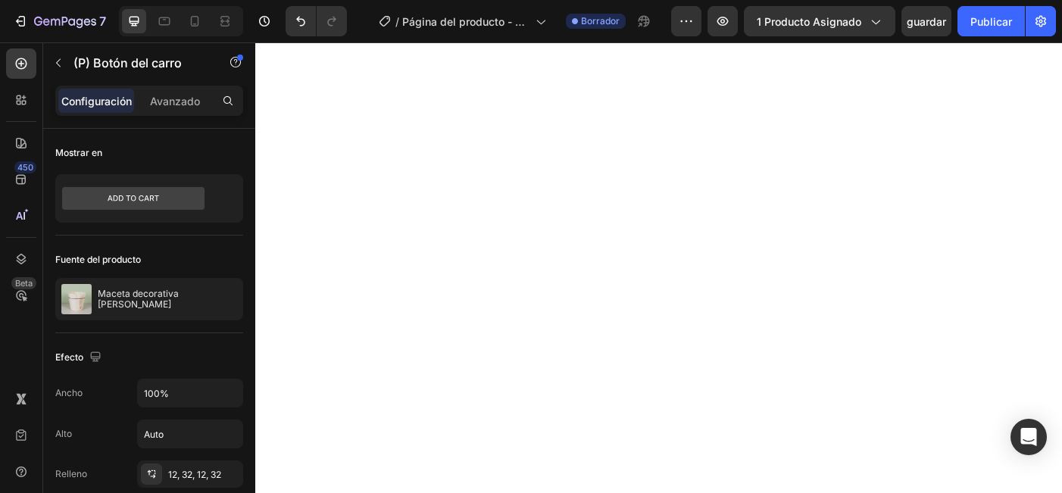
select select "22"
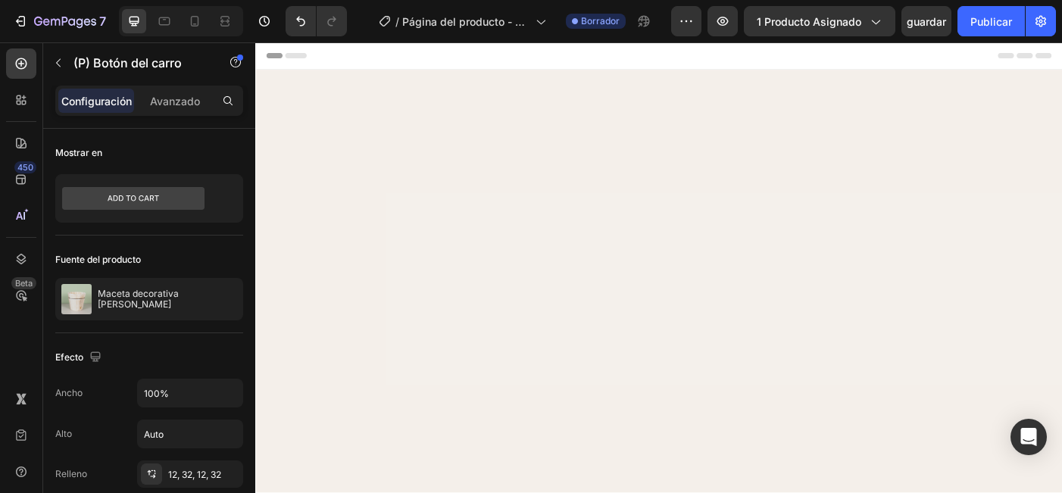
scroll to position [1306, 0]
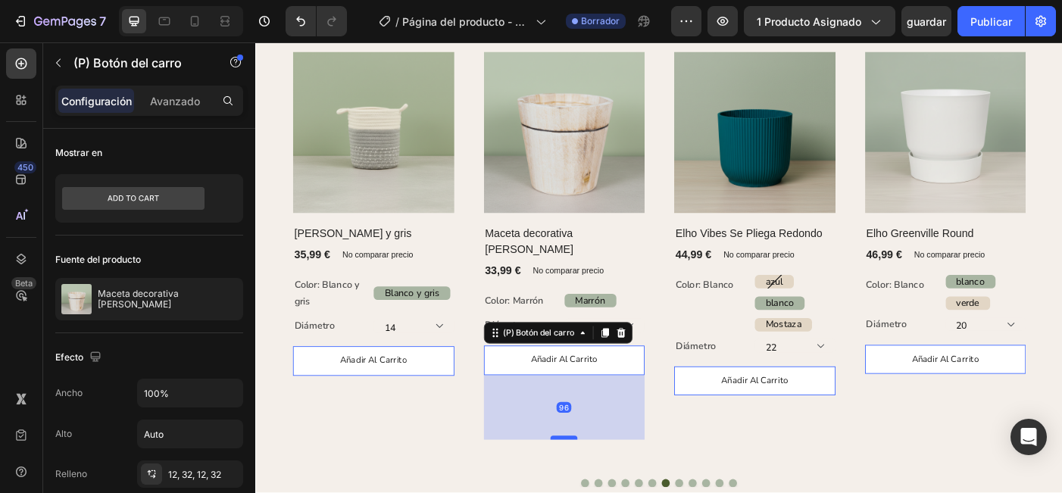
click at [605, 485] on div at bounding box center [602, 487] width 30 height 5
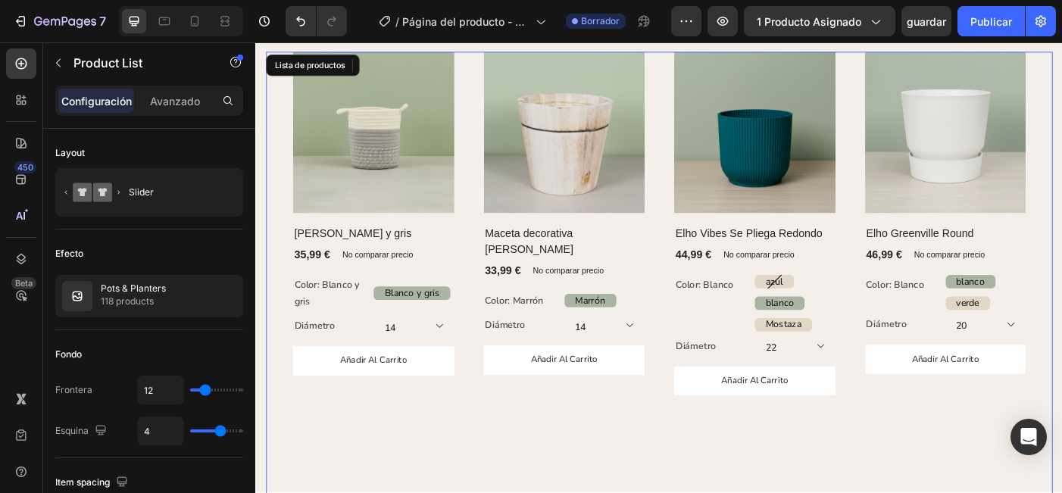
click at [572, 492] on div "(P) Imágenes Fila Maceta decorativa [PERSON_NAME] (P) Título 33,99 € (P) Precio…" at bounding box center [602, 322] width 182 height 538
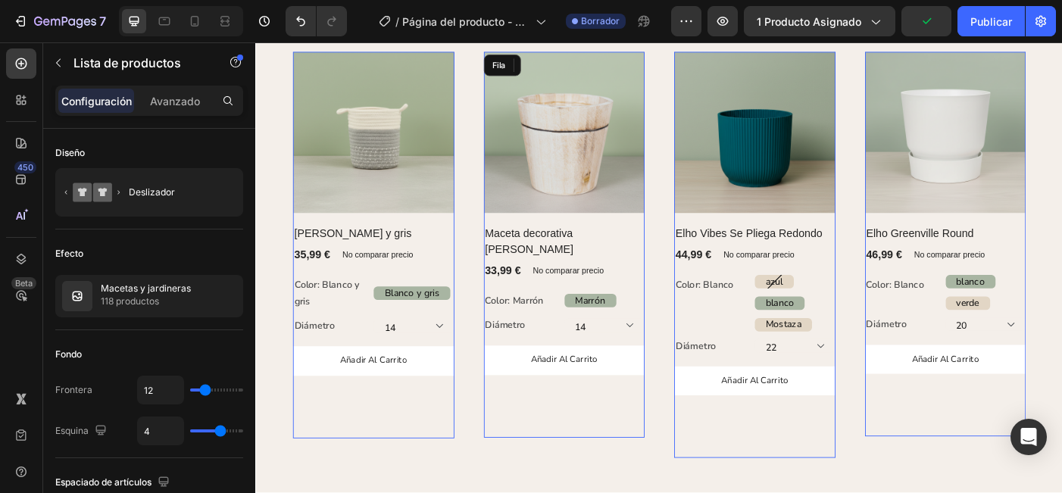
click at [679, 427] on div "añadir al carrito (P) Botón del carro" at bounding box center [602, 436] width 182 height 104
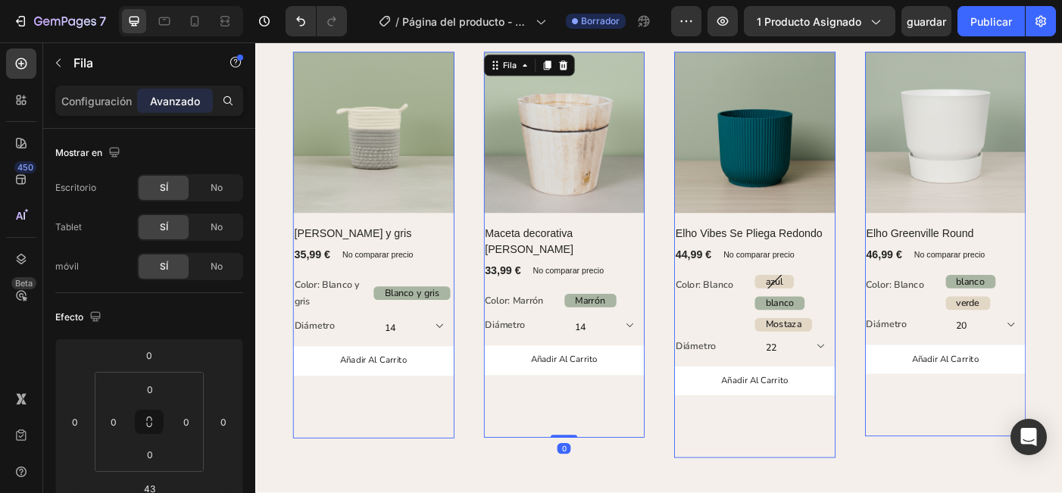
drag, startPoint x: 605, startPoint y: 498, endPoint x: 590, endPoint y: 407, distance: 91.4
click at [590, 407] on div "(P) Imágenes Fila Maceta decorativa [PERSON_NAME] (P) Título 33,99 € (P) Precio…" at bounding box center [602, 270] width 182 height 434
drag, startPoint x: 601, startPoint y: 467, endPoint x: 590, endPoint y: 390, distance: 77.3
click at [590, 390] on div "(P) Imágenes Fila Maceta decorativa [PERSON_NAME] (P) Título 33,99 € (P) Precio…" at bounding box center [602, 270] width 182 height 434
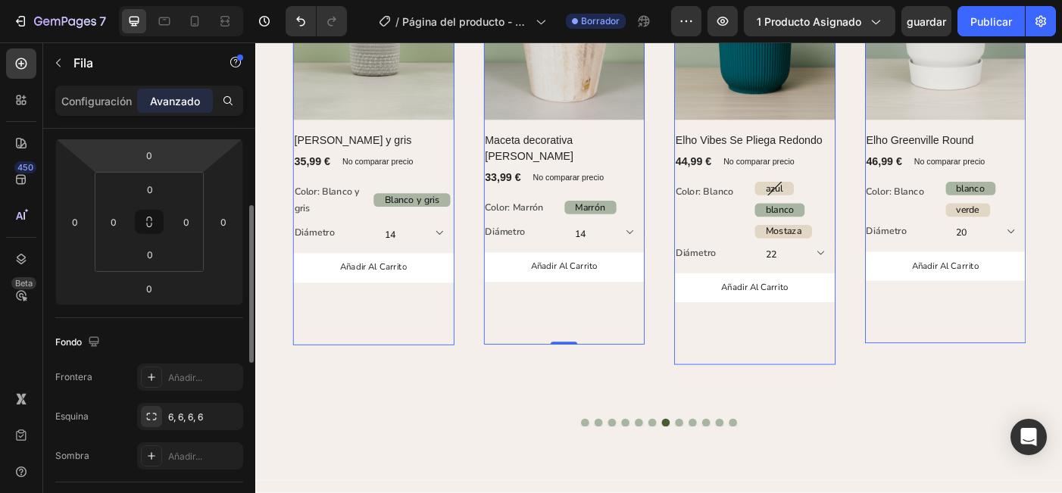
scroll to position [199, 0]
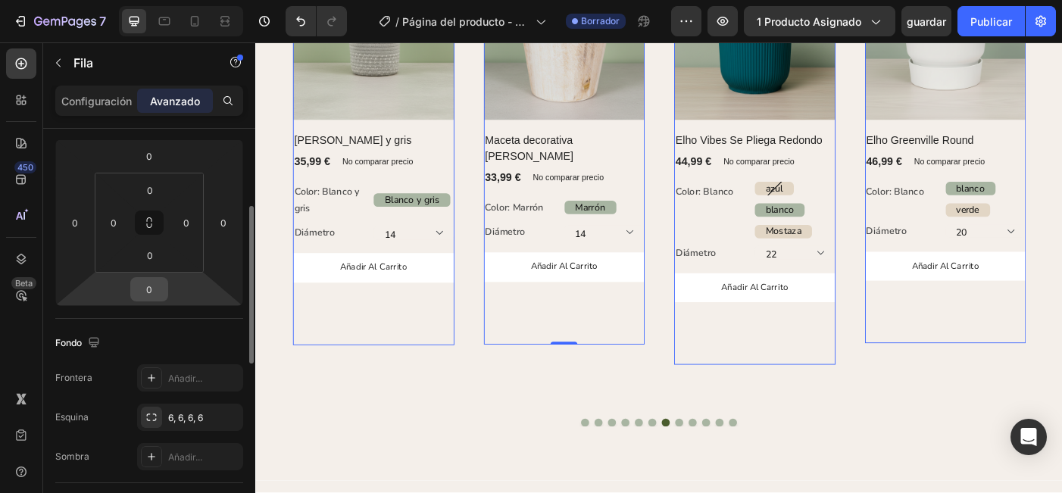
click at [163, 297] on input "0" at bounding box center [149, 289] width 30 height 23
click at [157, 294] on input "5" at bounding box center [149, 289] width 30 height 23
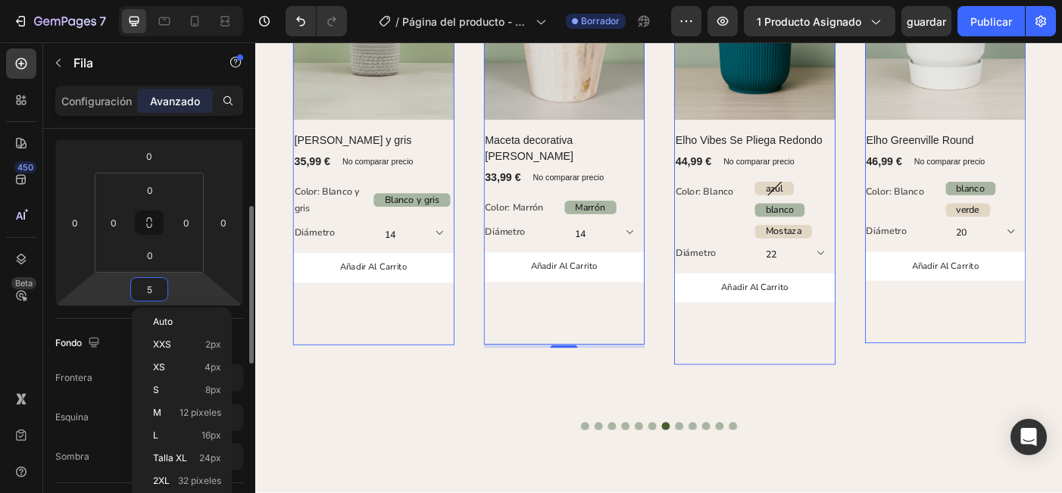
click at [157, 294] on input "5" at bounding box center [149, 289] width 30 height 23
click at [197, 473] on div "2XL 32 píxeles" at bounding box center [182, 481] width 94 height 23
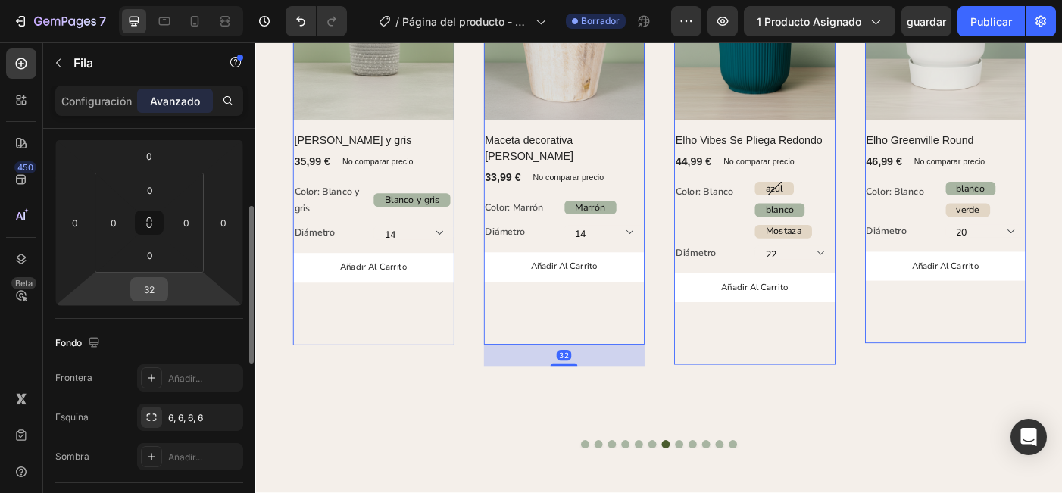
click at [164, 300] on div "32" at bounding box center [149, 289] width 38 height 24
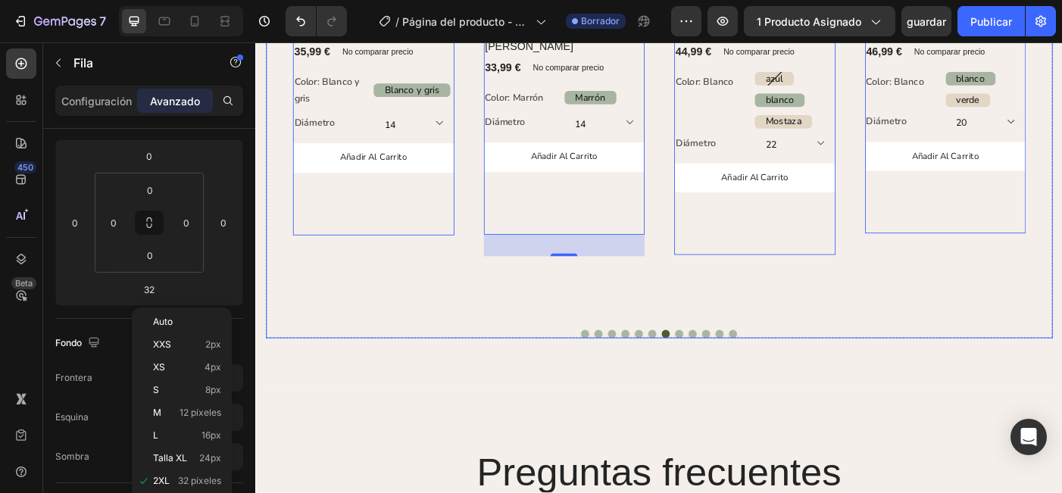
scroll to position [1559, 0]
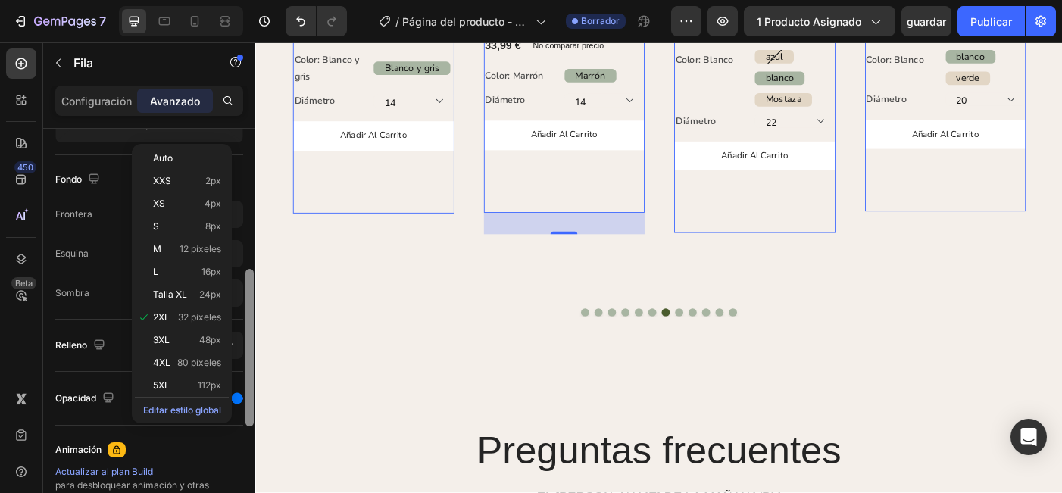
drag, startPoint x: 248, startPoint y: 330, endPoint x: 251, endPoint y: 392, distance: 61.4
click at [251, 392] on div at bounding box center [249, 348] width 8 height 158
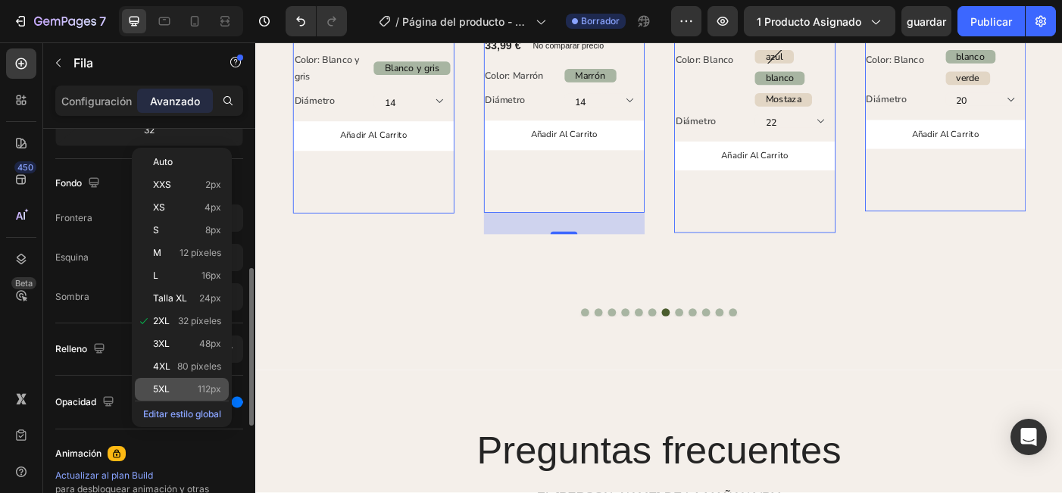
click at [217, 389] on span "112px" at bounding box center [209, 389] width 23 height 11
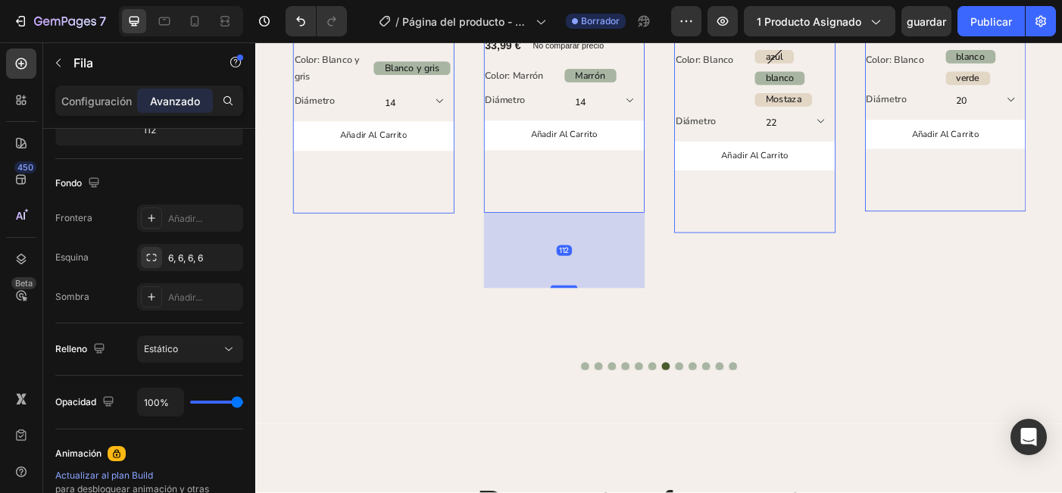
click at [422, 202] on div "añadir al carrito (P) Botón del carro" at bounding box center [388, 184] width 182 height 104
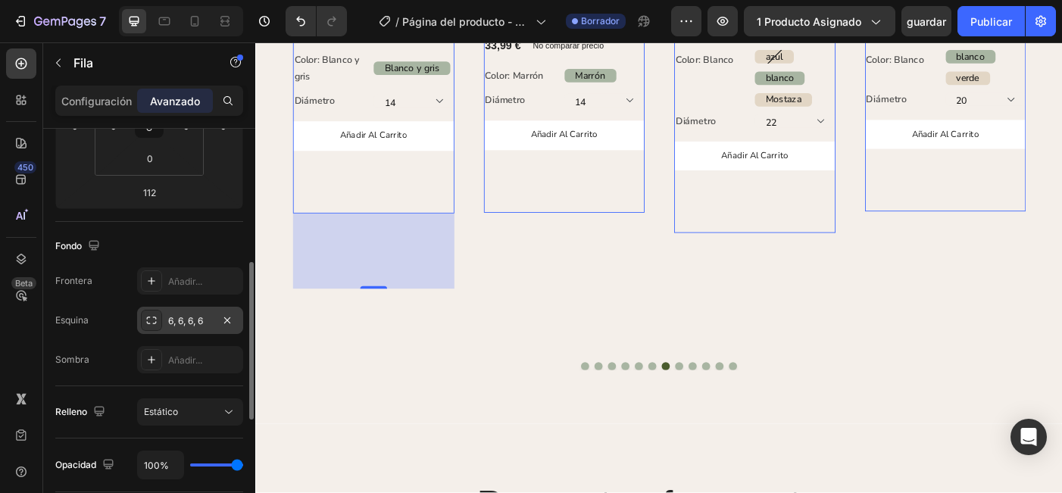
scroll to position [270, 0]
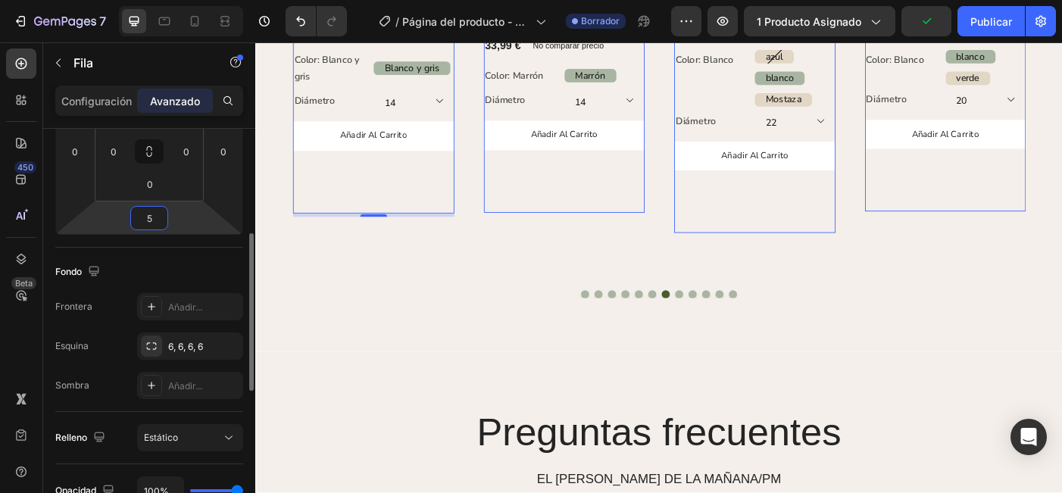
click at [169, 0] on html "7 / Página del producto - 27 de septiembre, 20:29:05 Borrador Preview 1 product…" at bounding box center [531, 0] width 1062 height 0
click at [155, 223] on input "5" at bounding box center [149, 218] width 30 height 23
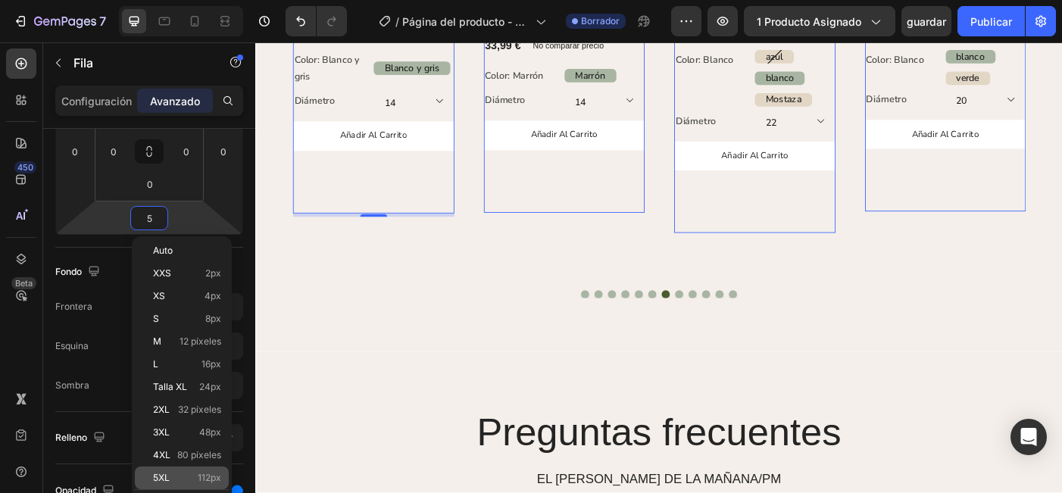
click at [193, 471] on div "5XL 112px" at bounding box center [182, 478] width 94 height 23
type input "112"
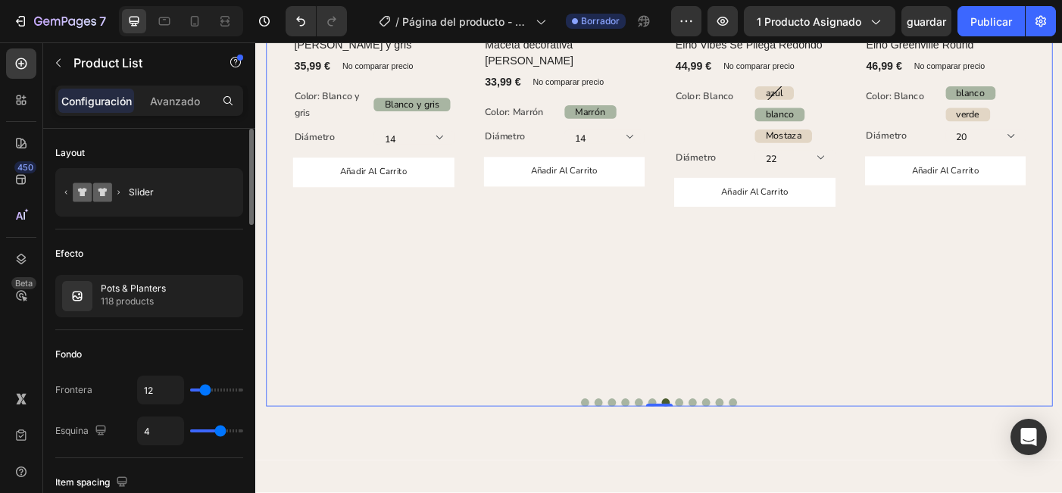
scroll to position [1509, 0]
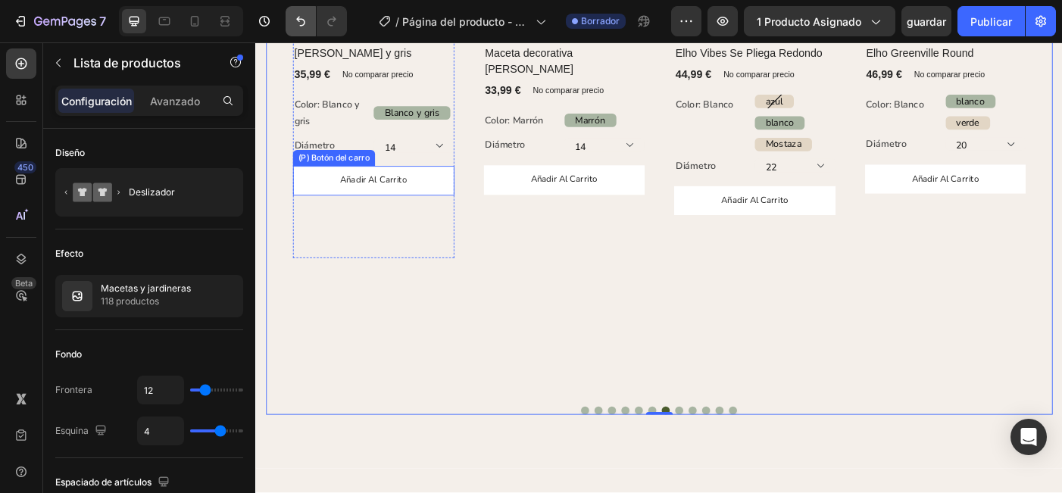
click at [295, 18] on icon "Deshacer/Rehacer" at bounding box center [300, 21] width 15 height 15
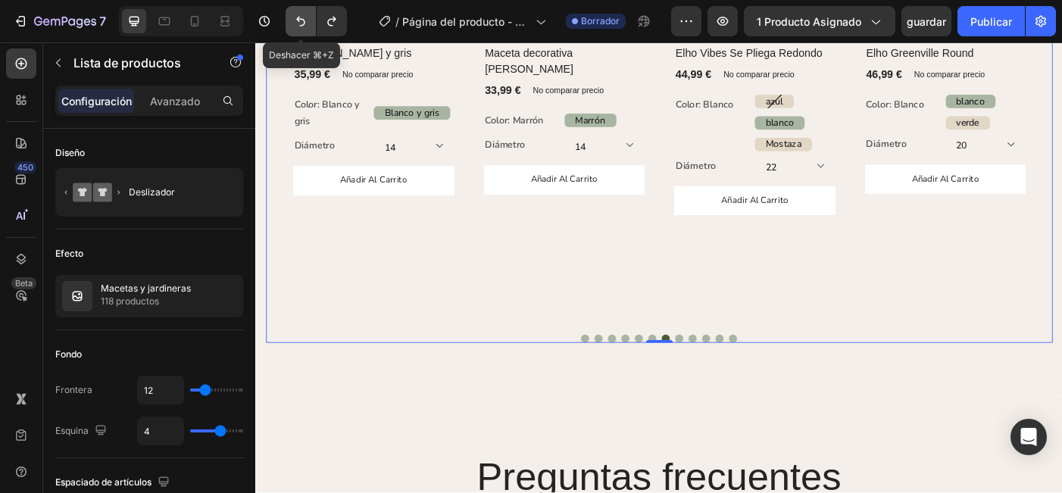
click at [295, 18] on icon "Deshacer/Rehacer" at bounding box center [300, 21] width 15 height 15
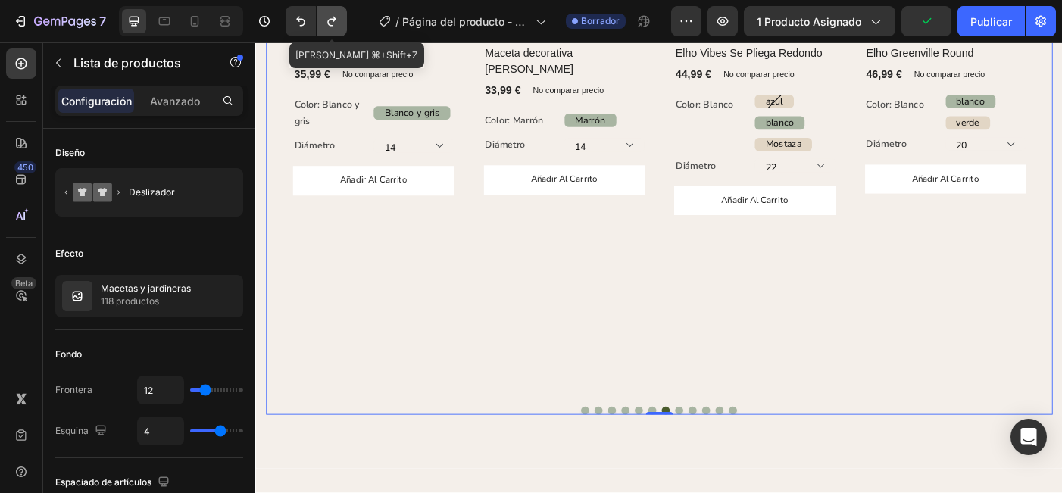
click at [330, 29] on button "Deshacer/Rehacer" at bounding box center [332, 21] width 30 height 30
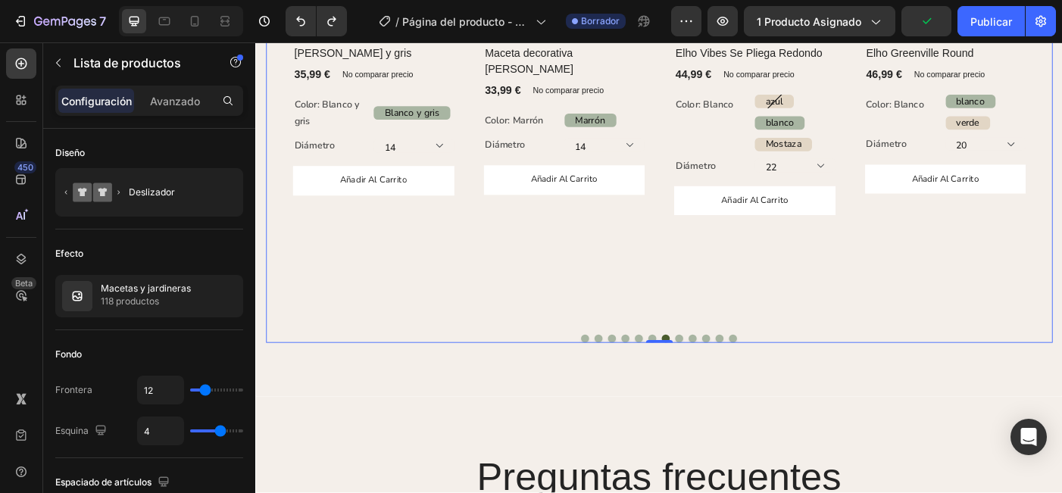
click at [401, 316] on div "(P) Imágenes Fila [PERSON_NAME] y gris (P) Título 35,99 € (P) Precio (P) Precio…" at bounding box center [388, 105] width 182 height 510
click at [410, 305] on div "(P) Imágenes Fila [PERSON_NAME] y gris (P) Título 35,99 € (P) Precio (P) Precio…" at bounding box center [388, 105] width 182 height 510
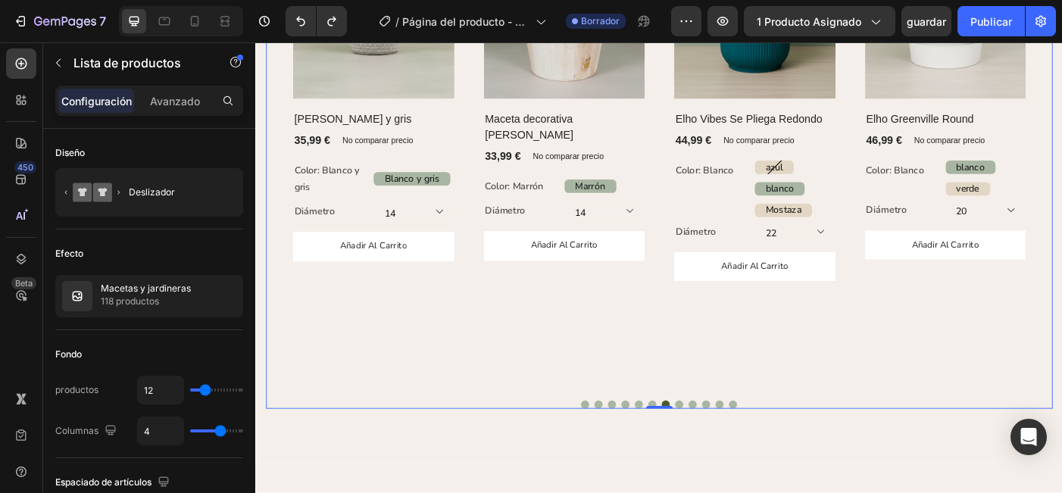
scroll to position [1409, 0]
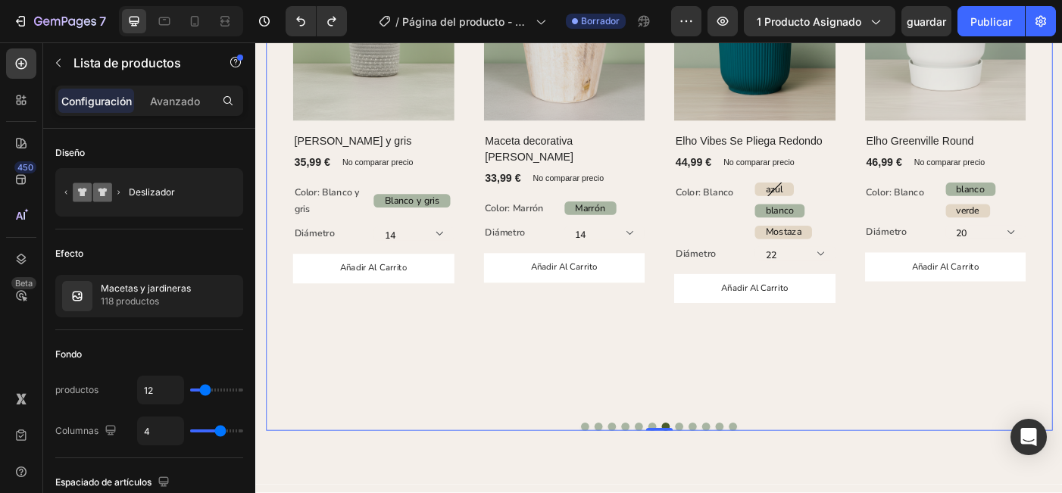
click at [277, 205] on icon "Flecha hacia atrás del carrusel" at bounding box center [277, 204] width 11 height 18
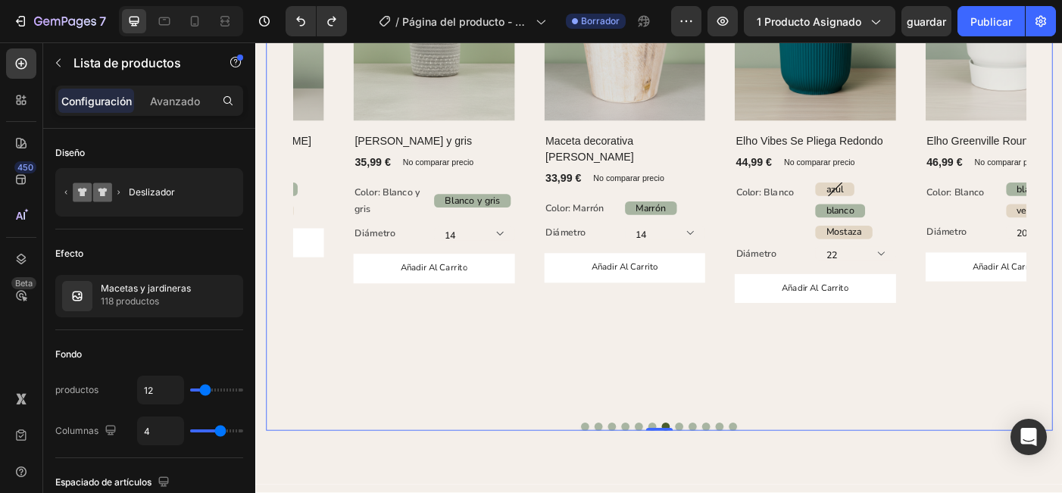
click at [277, 205] on icon "Flecha hacia atrás del carrusel" at bounding box center [277, 204] width 11 height 18
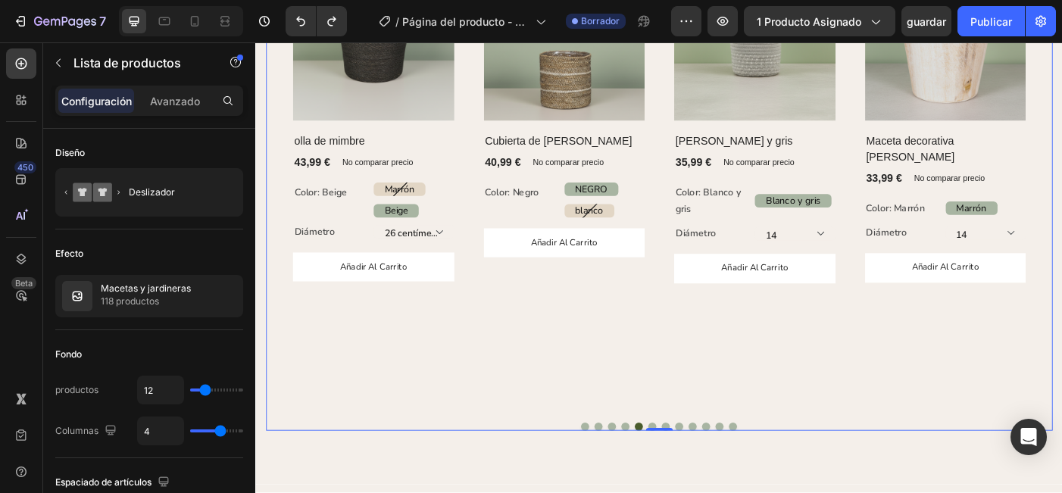
click at [277, 205] on icon "Flecha hacia atrás del carrusel" at bounding box center [277, 204] width 11 height 18
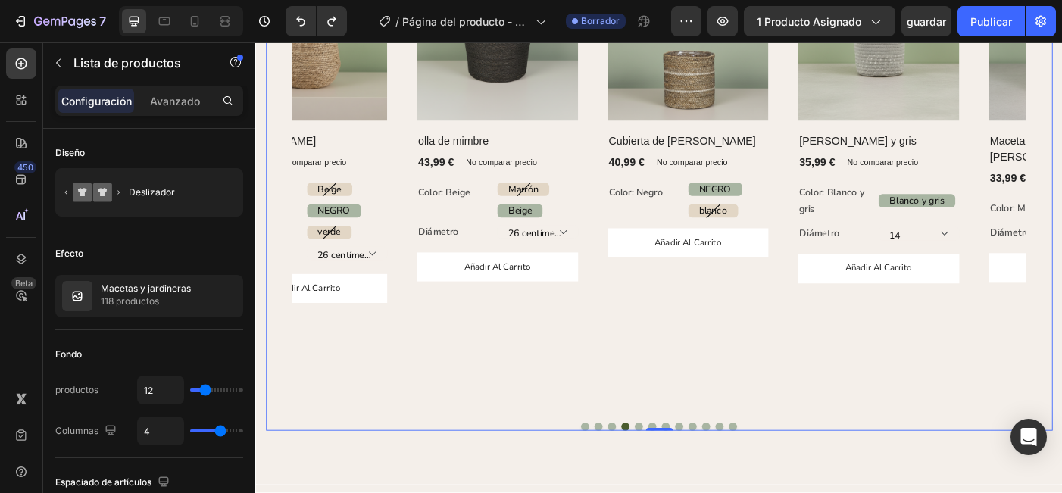
click at [277, 205] on icon "Flecha hacia atrás del carrusel" at bounding box center [277, 204] width 11 height 18
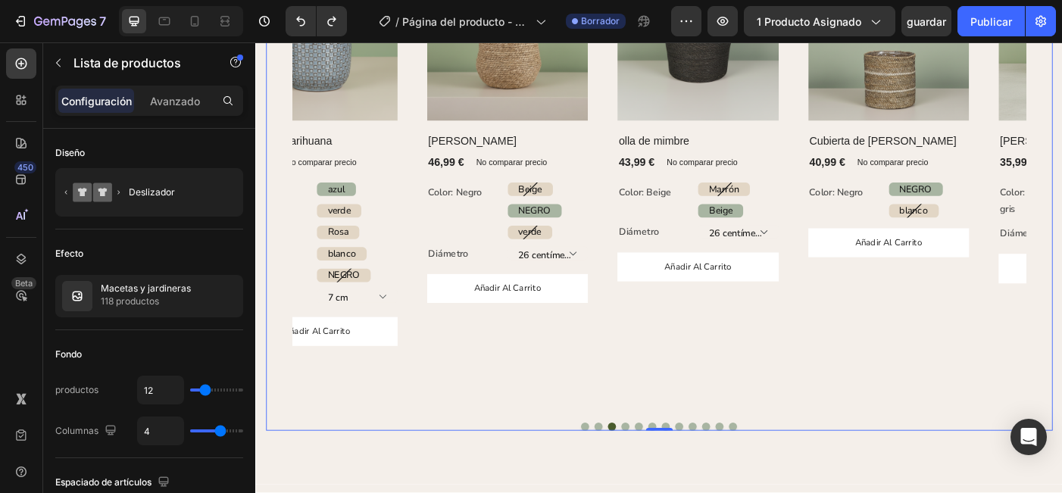
click at [277, 205] on icon "Flecha hacia atrás del carrusel" at bounding box center [277, 204] width 11 height 18
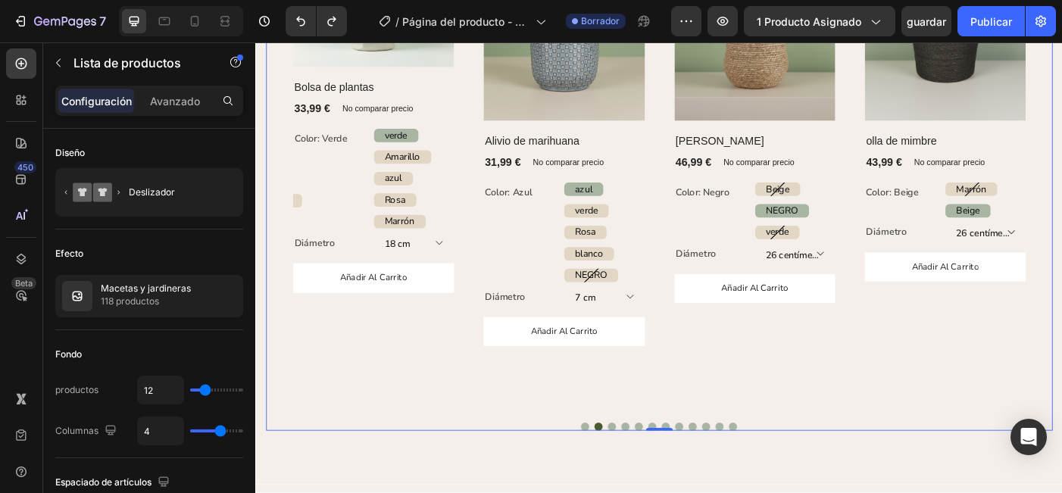
click at [277, 205] on icon "Flecha hacia atrás del carrusel" at bounding box center [277, 204] width 11 height 18
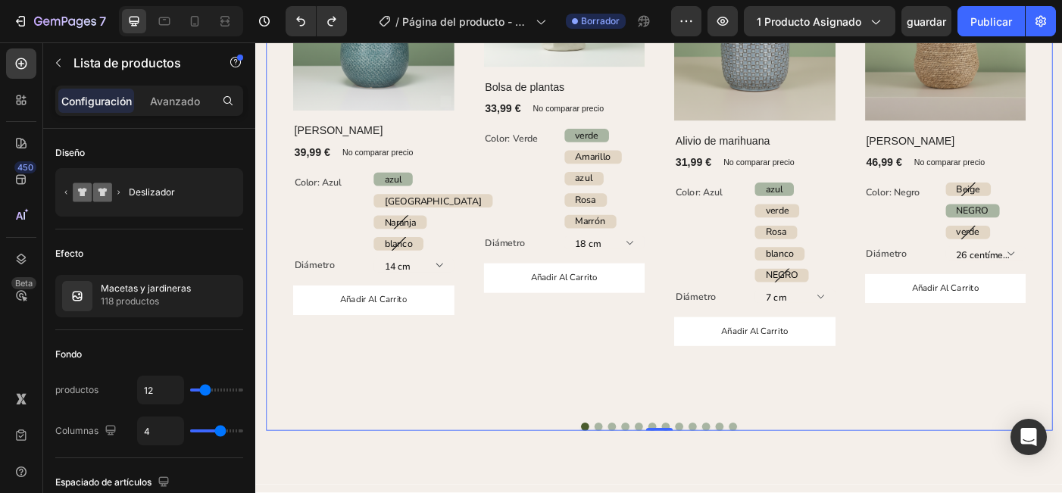
click at [277, 205] on icon "Flecha hacia atrás del carrusel" at bounding box center [277, 204] width 11 height 18
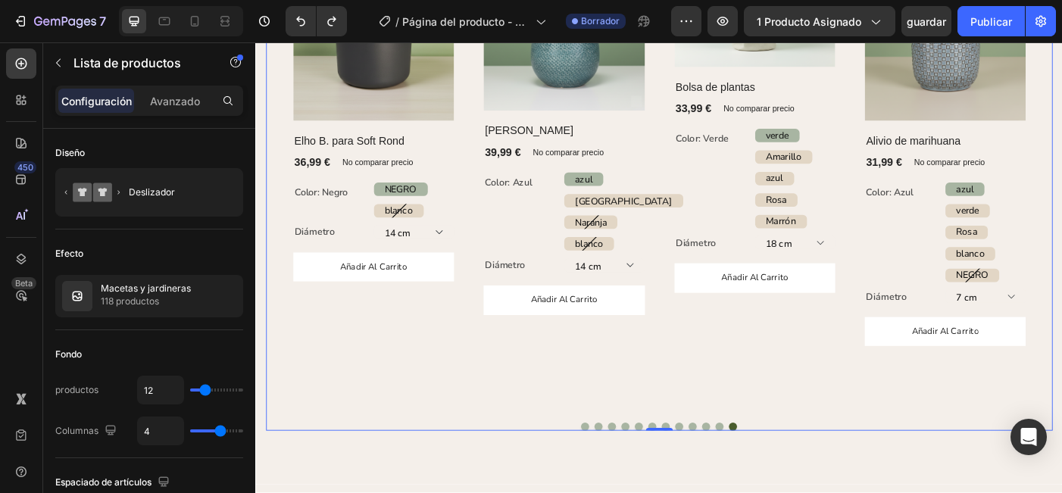
click at [396, 458] on div "(P) Imágenes Fila [PERSON_NAME] (P) Título 39,99 € (P) Precio (P) Precio No com…" at bounding box center [710, 214] width 886 height 531
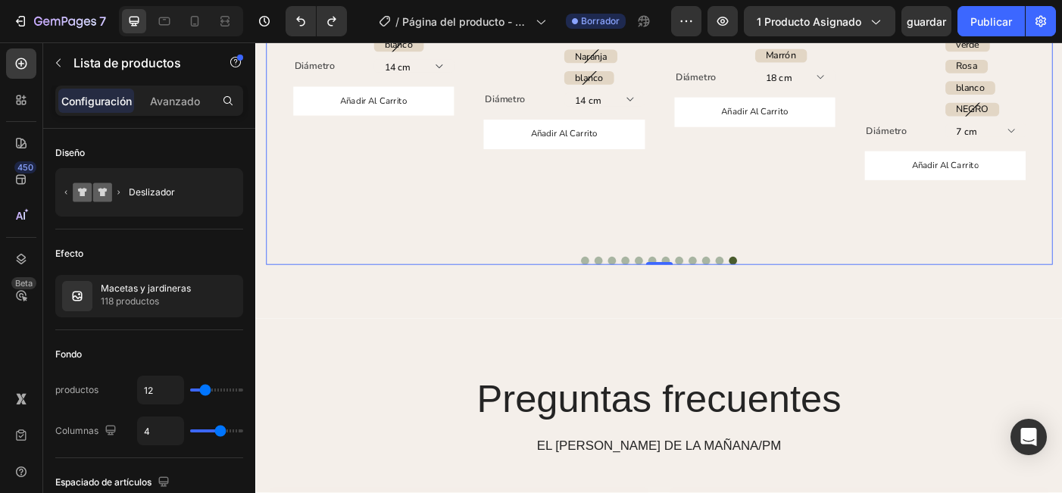
scroll to position [1634, 0]
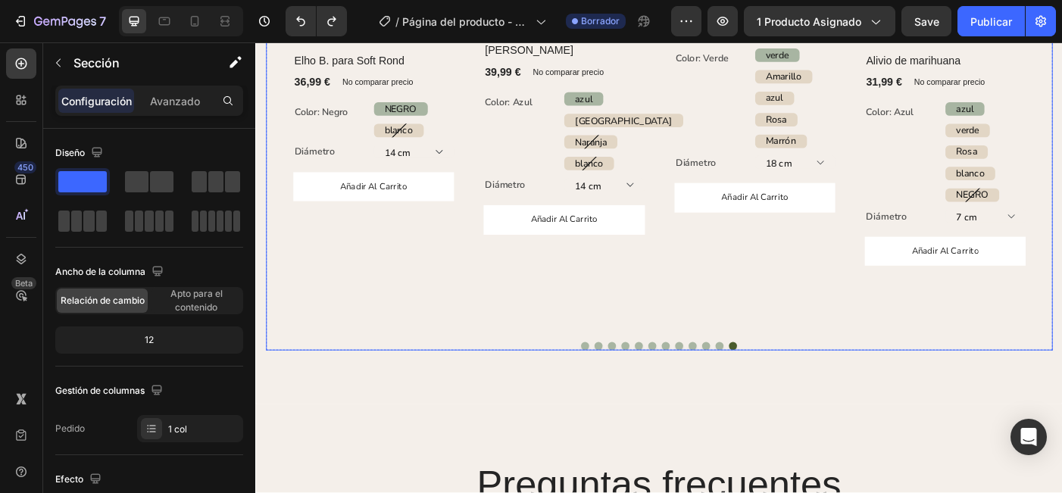
scroll to position [1487, 0]
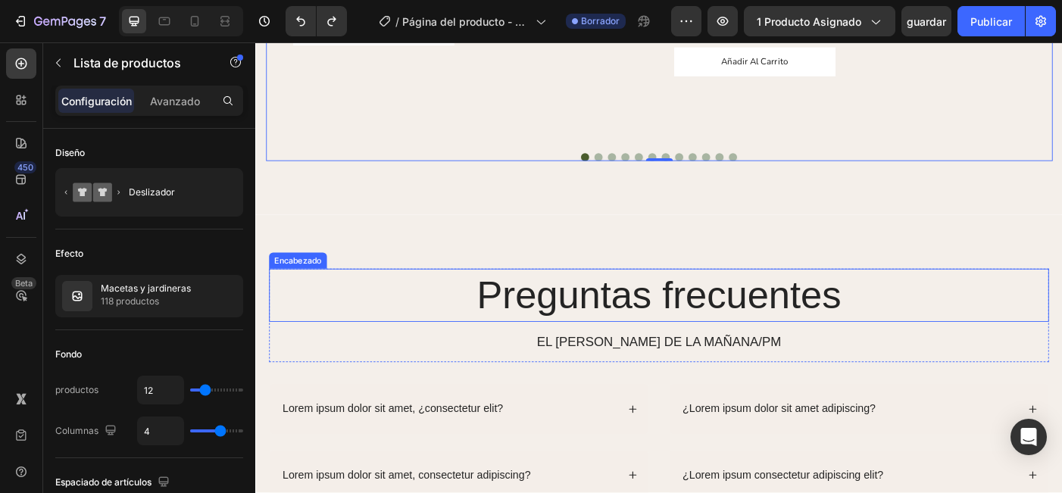
scroll to position [1721, 0]
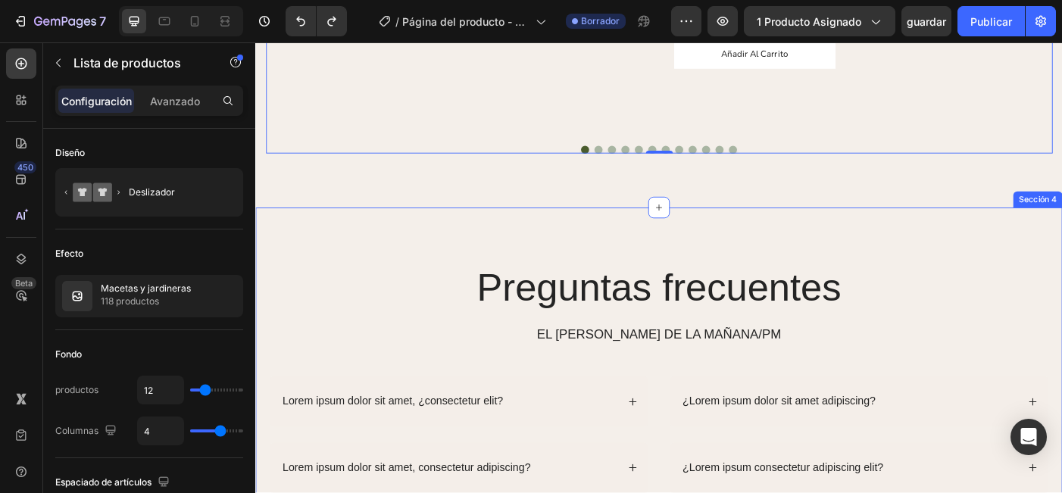
click at [741, 252] on div "Preguntas frecuentes Encabezado EL [PERSON_NAME] DE LA MAÑANA/PM Bloqueo de tex…" at bounding box center [709, 420] width 909 height 382
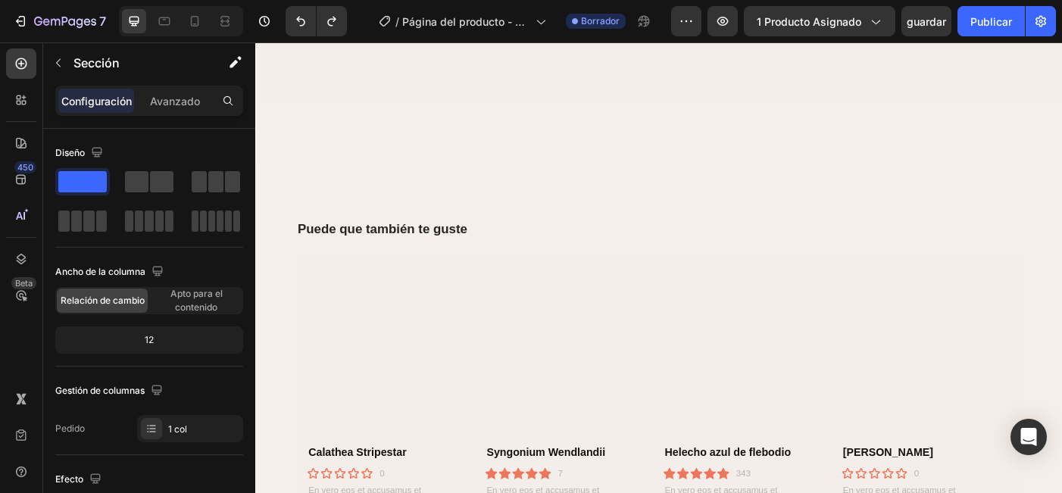
scroll to position [652, 0]
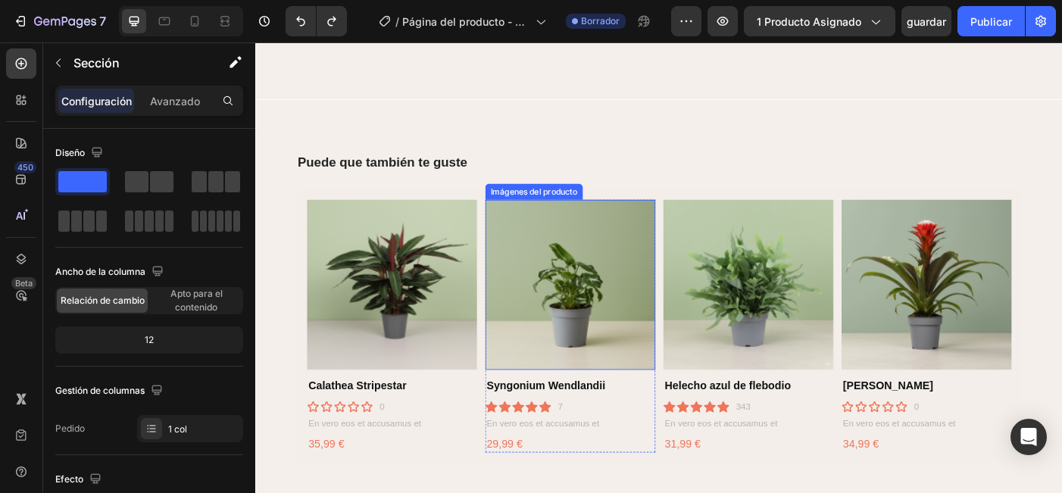
click at [623, 318] on img at bounding box center [609, 316] width 192 height 192
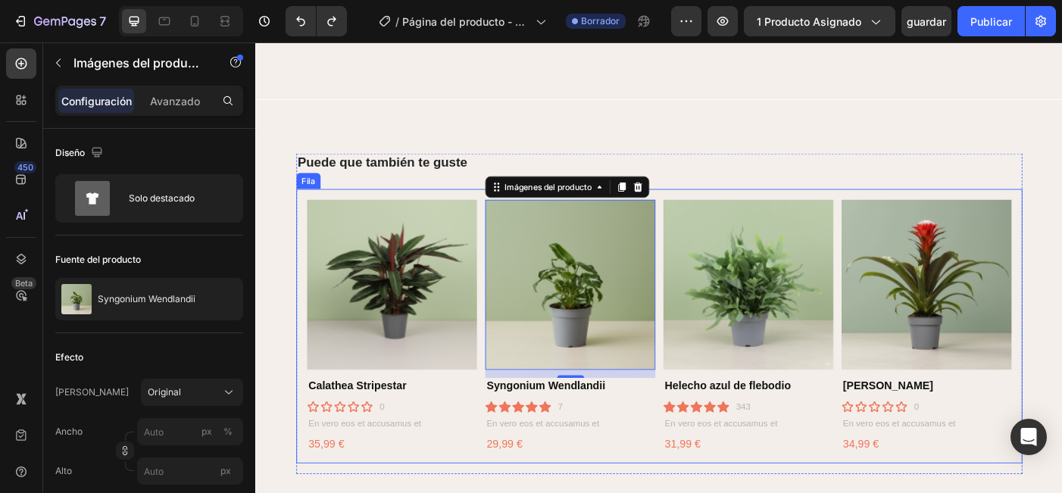
click at [301, 323] on div "Imágenes del producto Calathea Stripestar Título del producto icono icono icono…" at bounding box center [710, 362] width 818 height 309
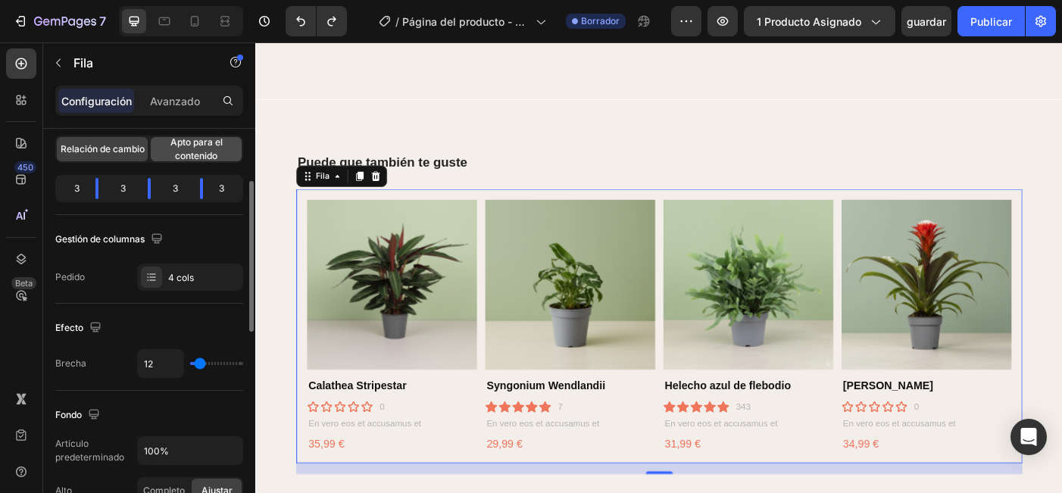
scroll to position [156, 0]
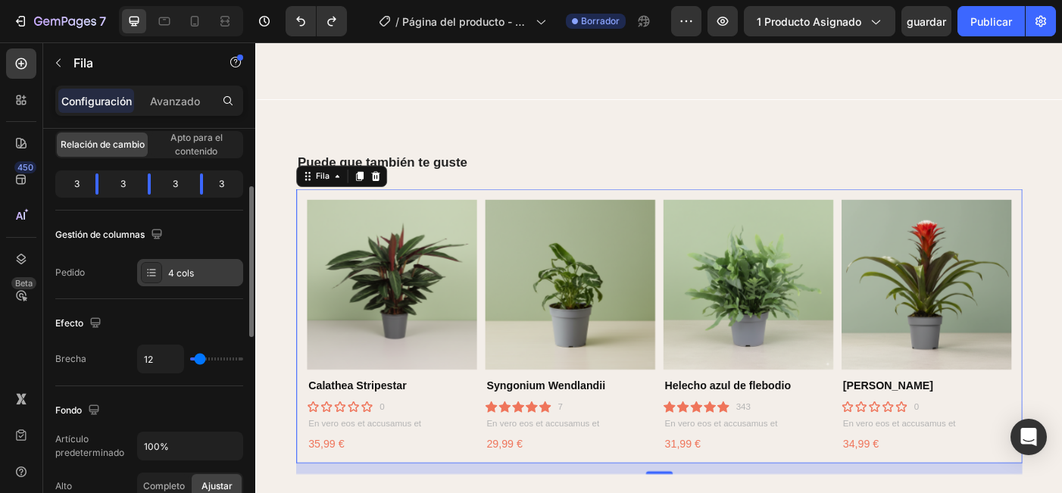
click at [186, 277] on div "4 cols" at bounding box center [203, 274] width 71 height 14
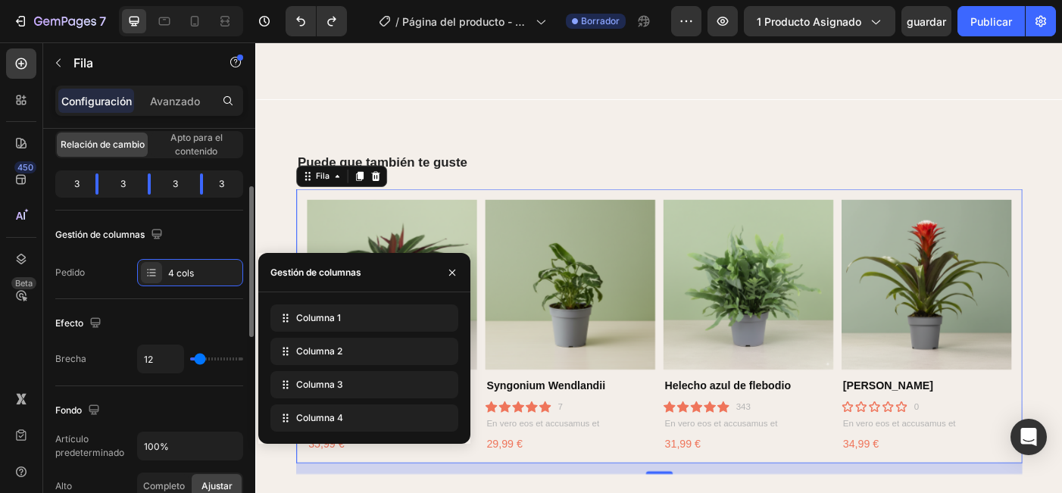
click at [195, 244] on div "Gestión de columnas" at bounding box center [149, 235] width 188 height 24
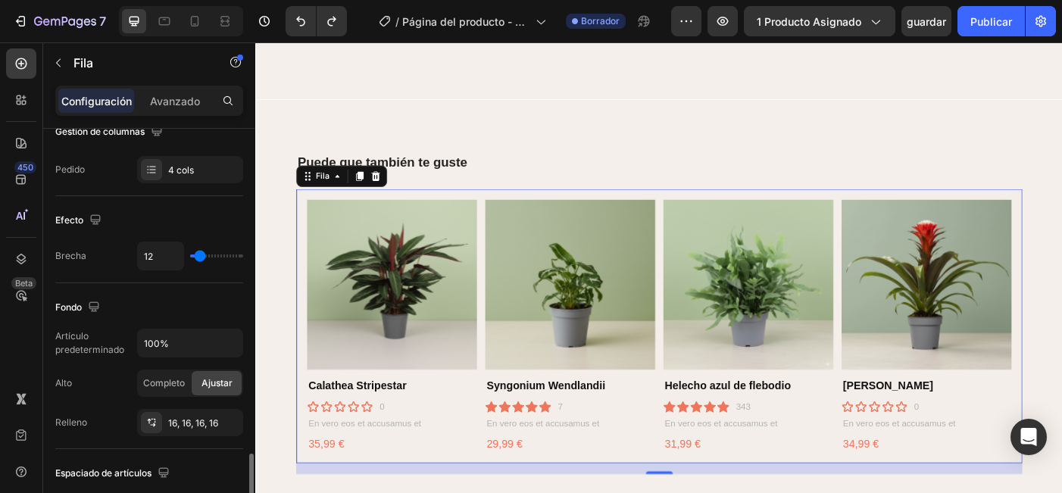
scroll to position [0, 0]
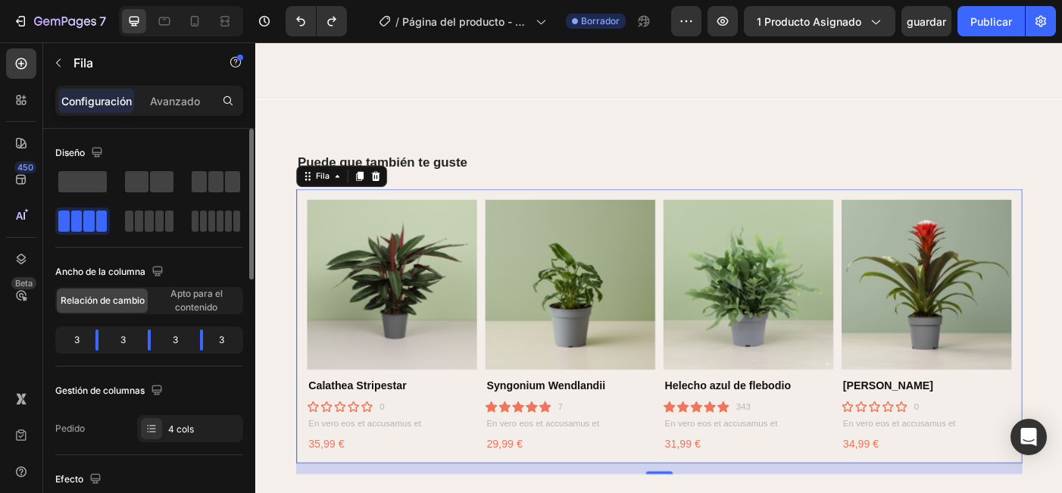
click at [75, 148] on div "Diseño" at bounding box center [80, 153] width 51 height 20
click at [176, 109] on div "Avanzado" at bounding box center [175, 101] width 76 height 24
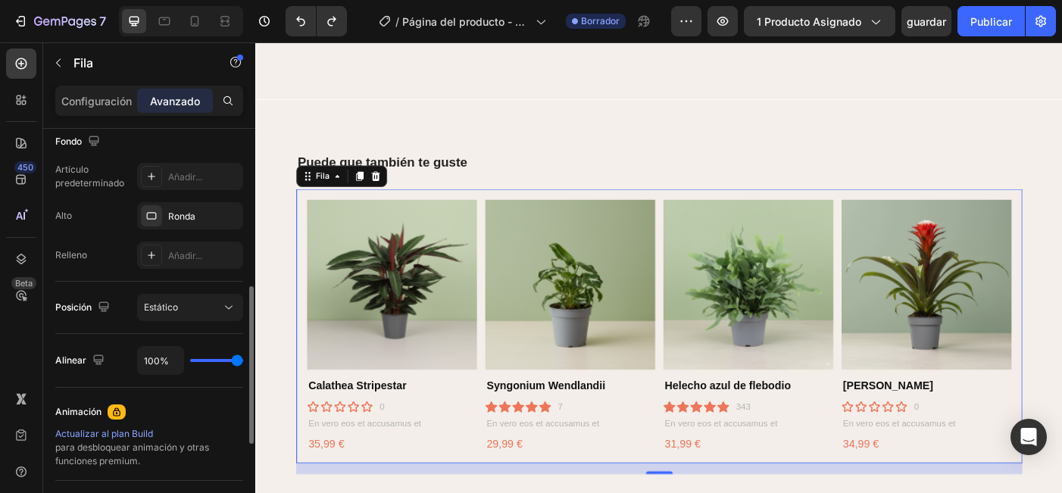
scroll to position [401, 0]
click at [161, 307] on span "Estático" at bounding box center [161, 306] width 34 height 11
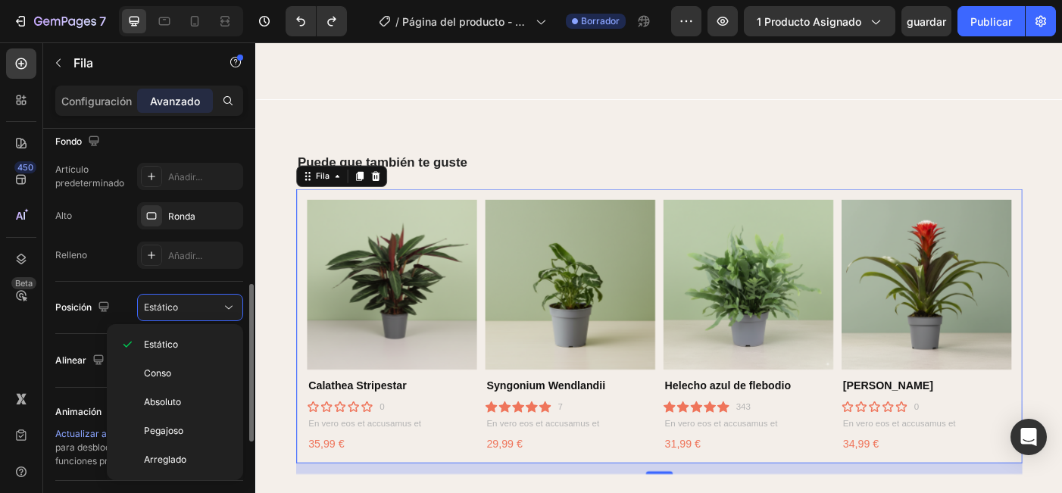
click at [90, 300] on div "Posición" at bounding box center [84, 308] width 58 height 20
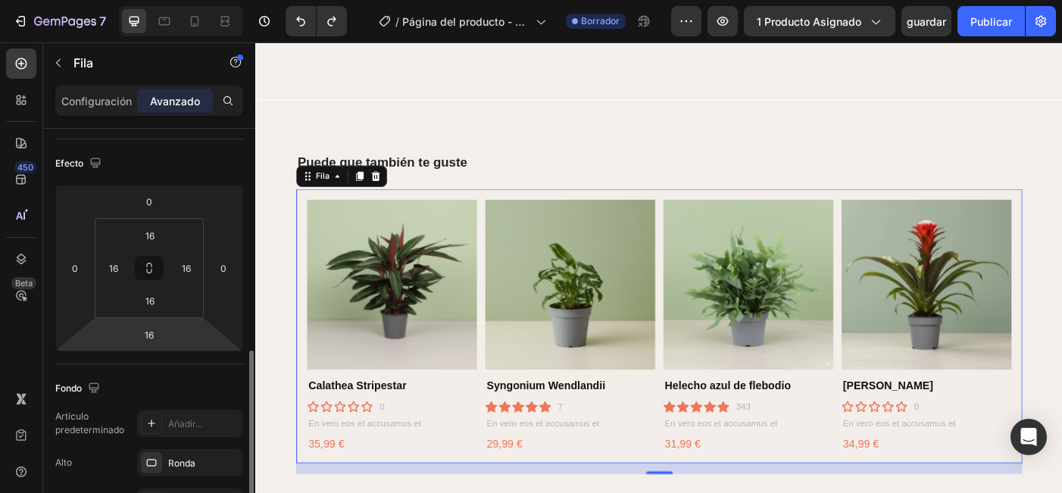
scroll to position [288, 0]
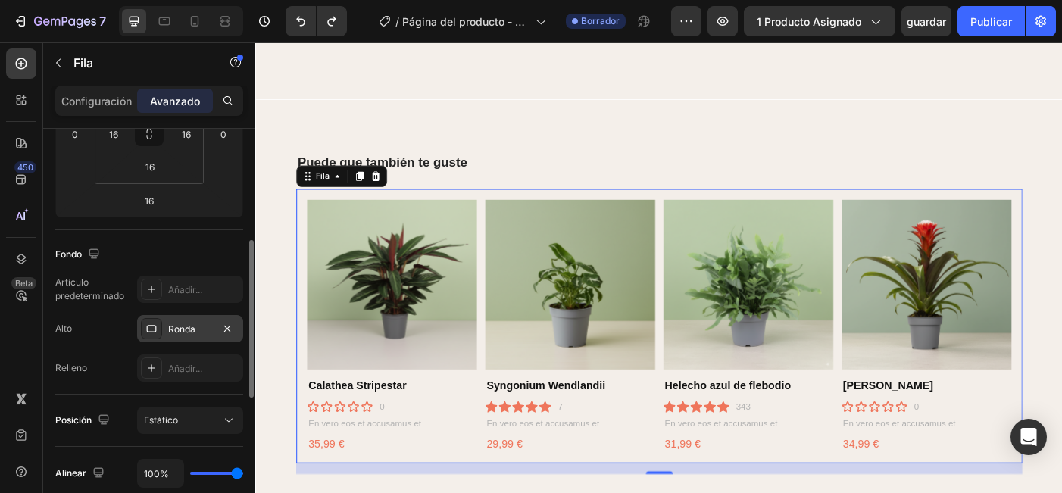
click at [191, 340] on div "Ronda" at bounding box center [190, 328] width 106 height 27
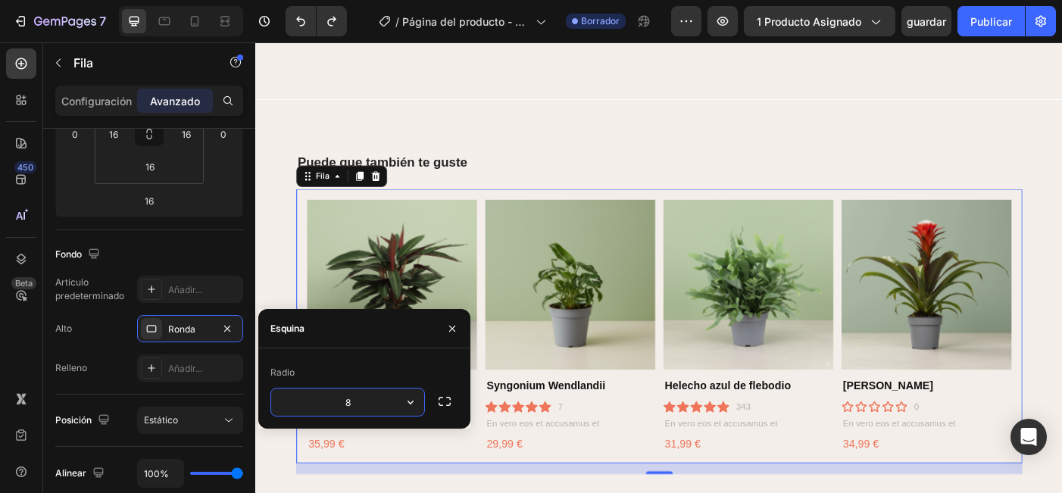
click at [346, 408] on input "8" at bounding box center [347, 402] width 153 height 27
type input "6"
click at [161, 245] on div "Fondo" at bounding box center [149, 254] width 188 height 24
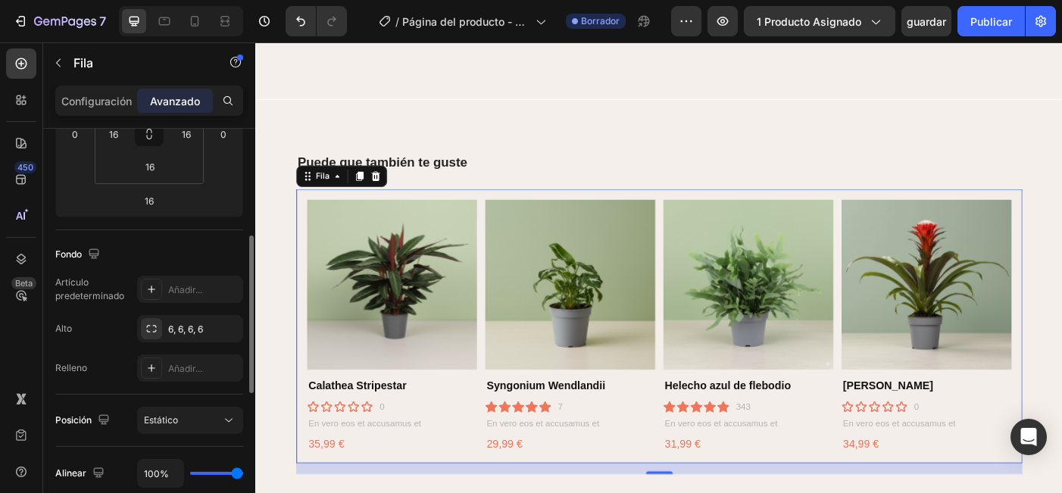
scroll to position [0, 0]
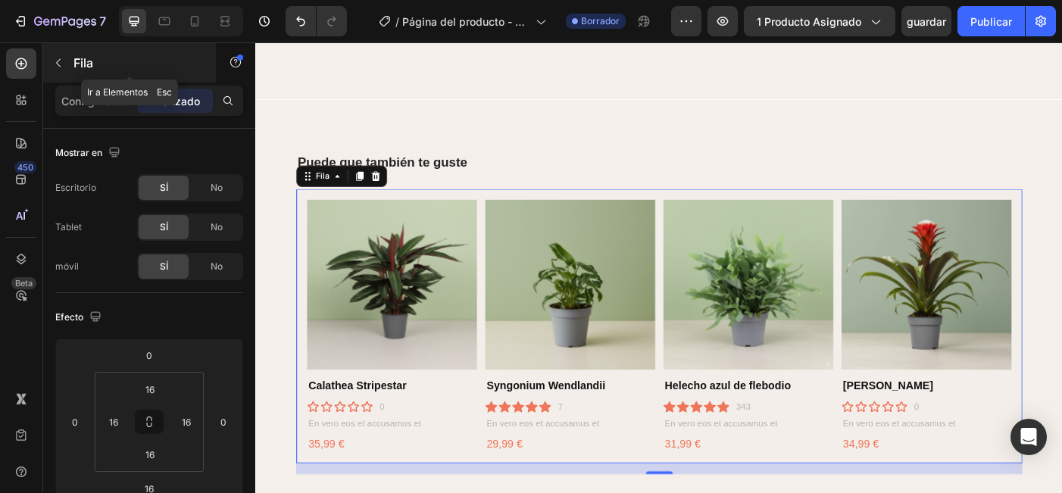
click at [66, 62] on button "button" at bounding box center [58, 63] width 24 height 24
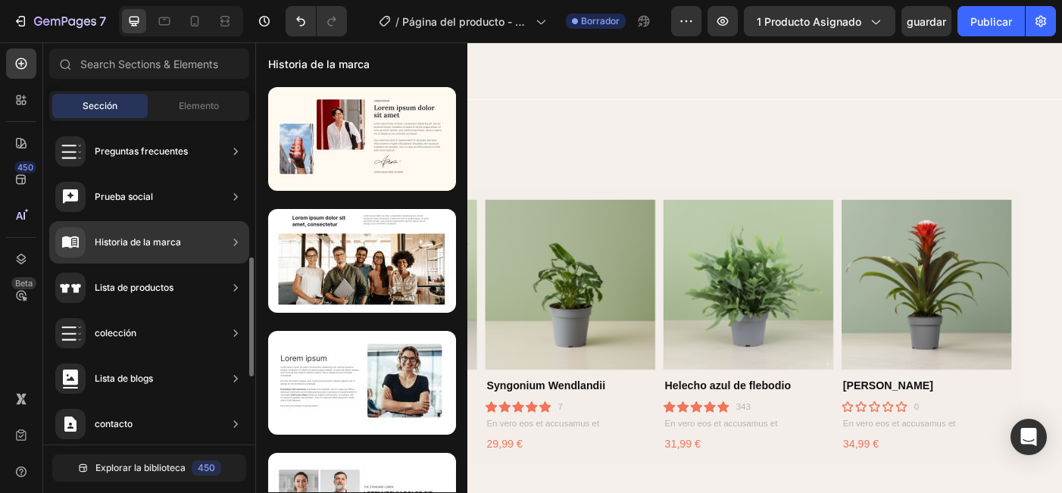
scroll to position [462, 0]
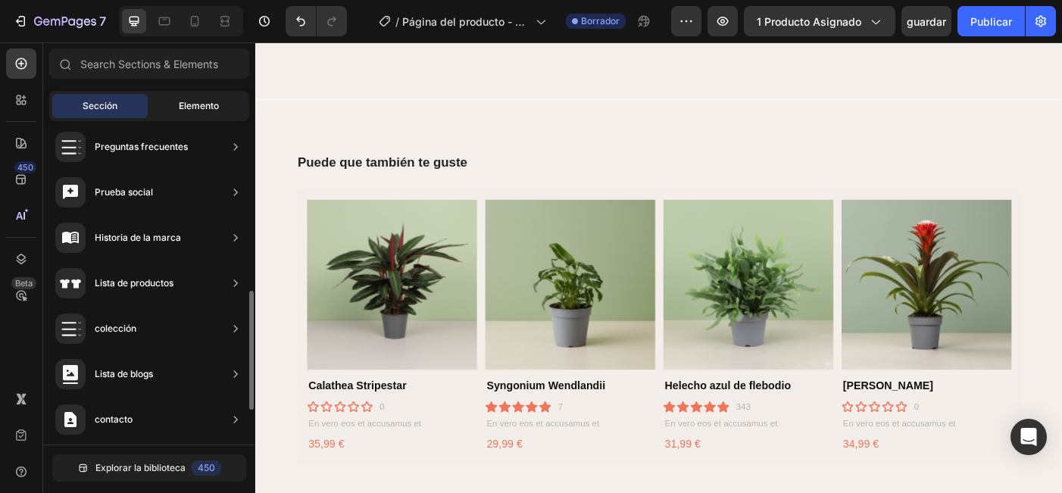
click at [206, 101] on span "Elemento" at bounding box center [199, 106] width 40 height 14
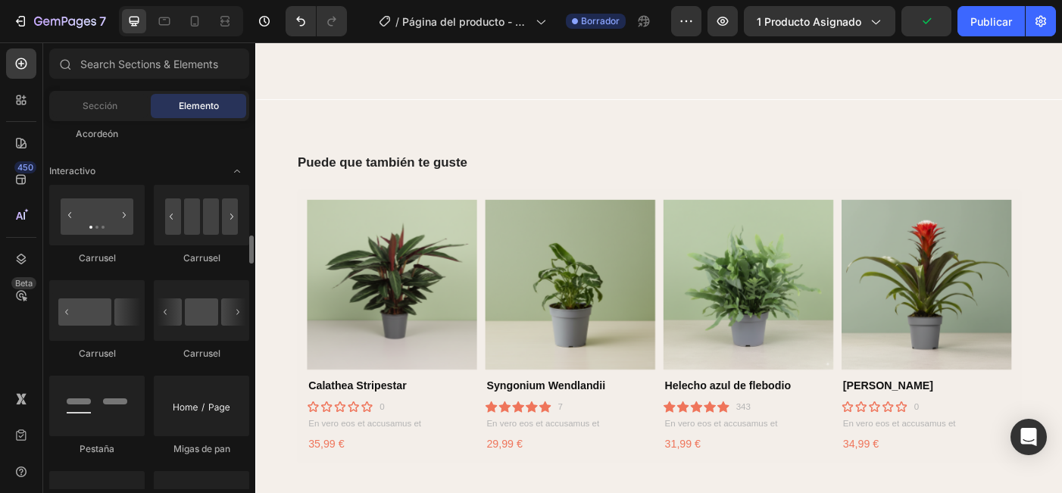
scroll to position [1509, 0]
drag, startPoint x: 205, startPoint y: 229, endPoint x: 63, endPoint y: 198, distance: 145.7
click at [63, 198] on div "Carrusel [GEOGRAPHIC_DATA] [GEOGRAPHIC_DATA] [GEOGRAPHIC_DATA] [PERSON_NAME] Mi…" at bounding box center [149, 378] width 200 height 385
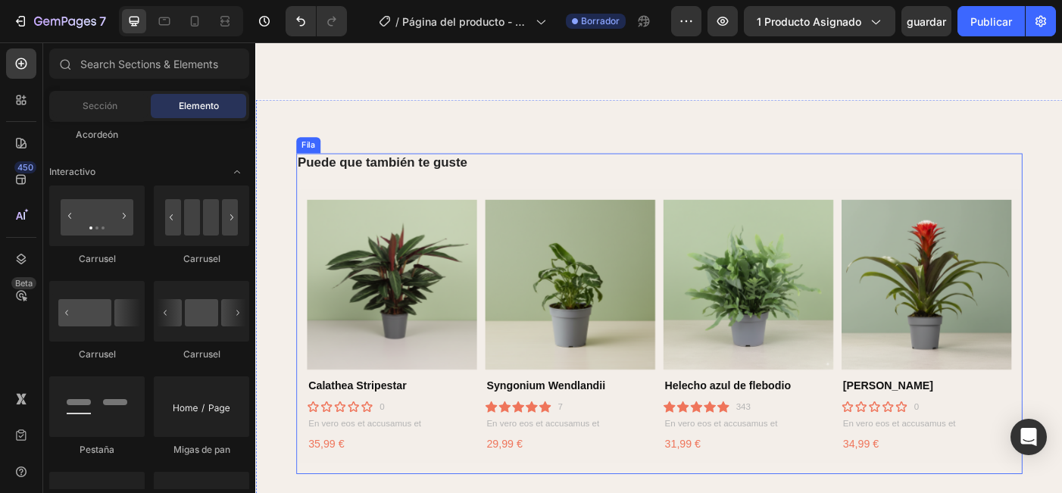
click at [345, 199] on div "Puede que también te guste Encabezado Imágenes del producto Calathea Stripestar…" at bounding box center [710, 347] width 818 height 361
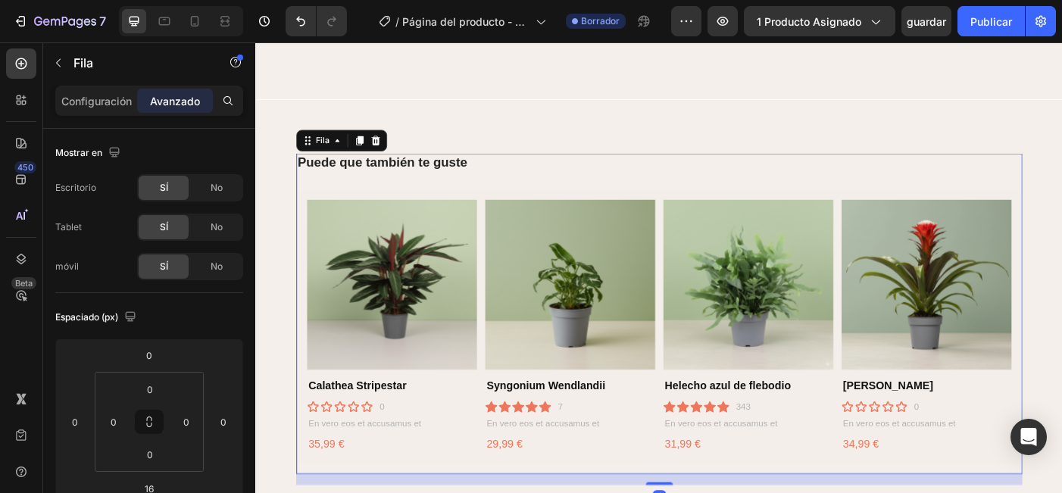
click at [343, 200] on div "Puede que también te guste Encabezado Imágenes del producto Calathea Stripestar…" at bounding box center [710, 347] width 818 height 361
click at [332, 155] on div "Fila" at bounding box center [330, 153] width 21 height 14
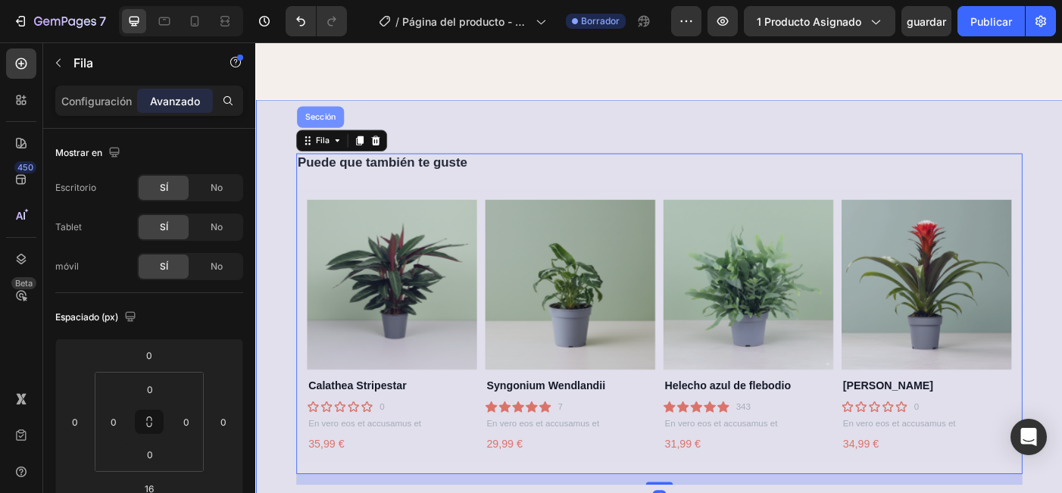
click at [332, 129] on div "Sección" at bounding box center [327, 126] width 41 height 9
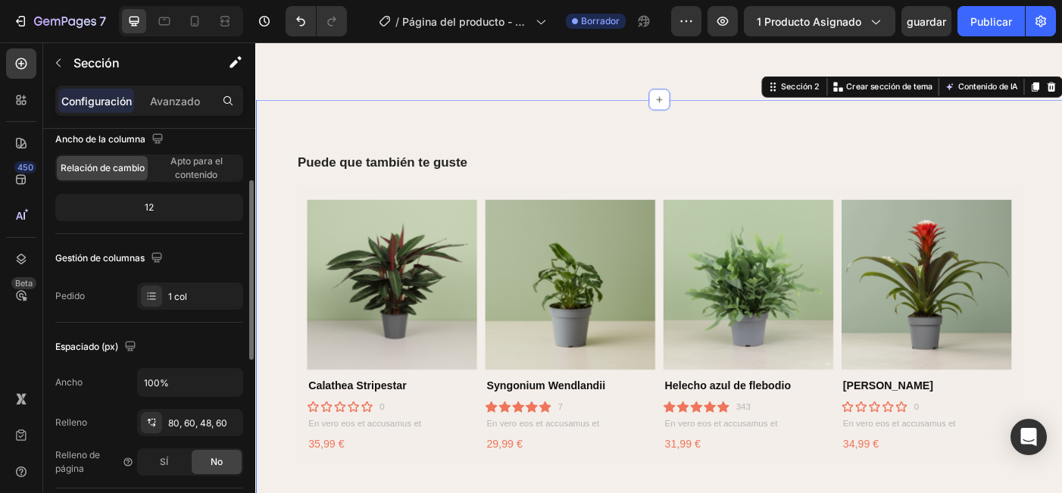
scroll to position [134, 0]
click at [164, 298] on div "1 col" at bounding box center [190, 294] width 106 height 27
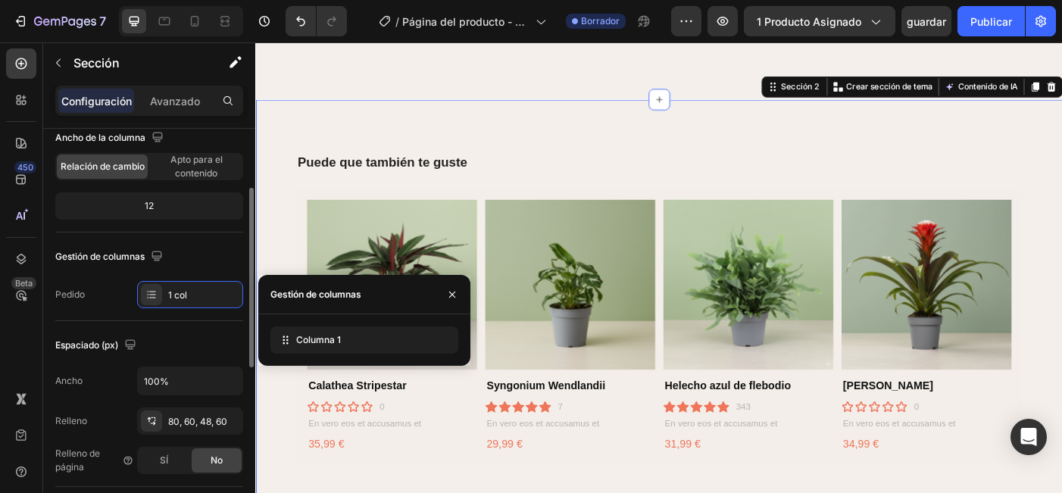
click at [70, 336] on div "Espaciado (px)" at bounding box center [97, 346] width 84 height 20
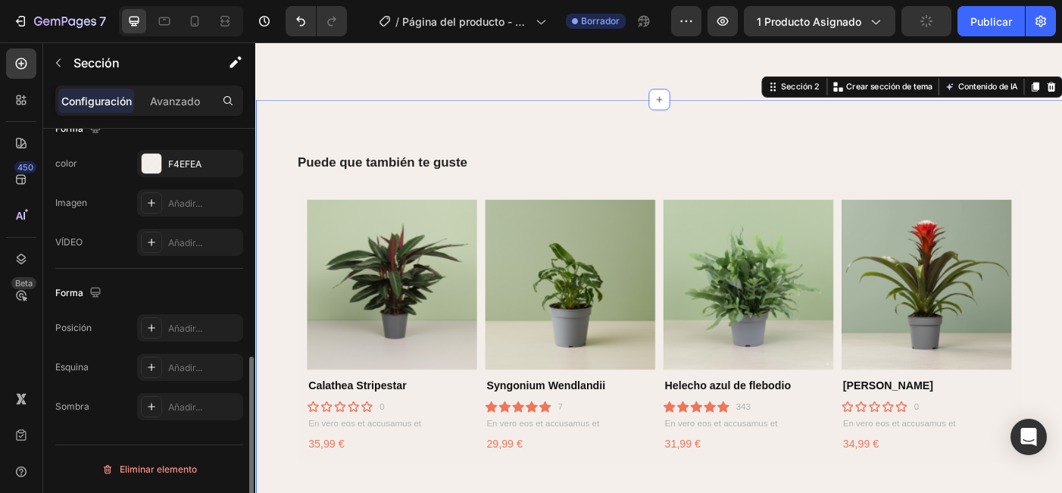
scroll to position [0, 0]
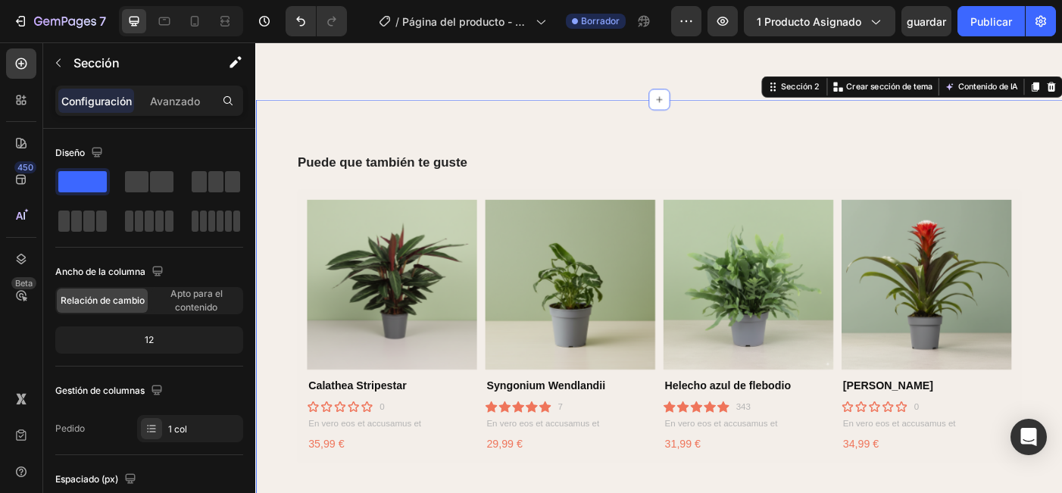
click at [470, 148] on div "Puede que también te guste Encabezado Imágenes del producto Calathea Stripestar…" at bounding box center [709, 342] width 909 height 470
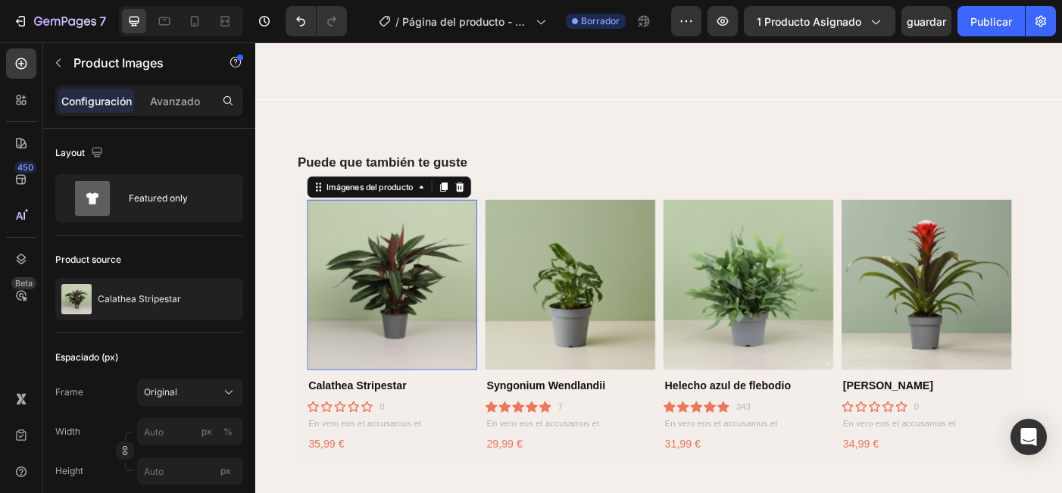
click at [345, 245] on img at bounding box center [409, 316] width 192 height 192
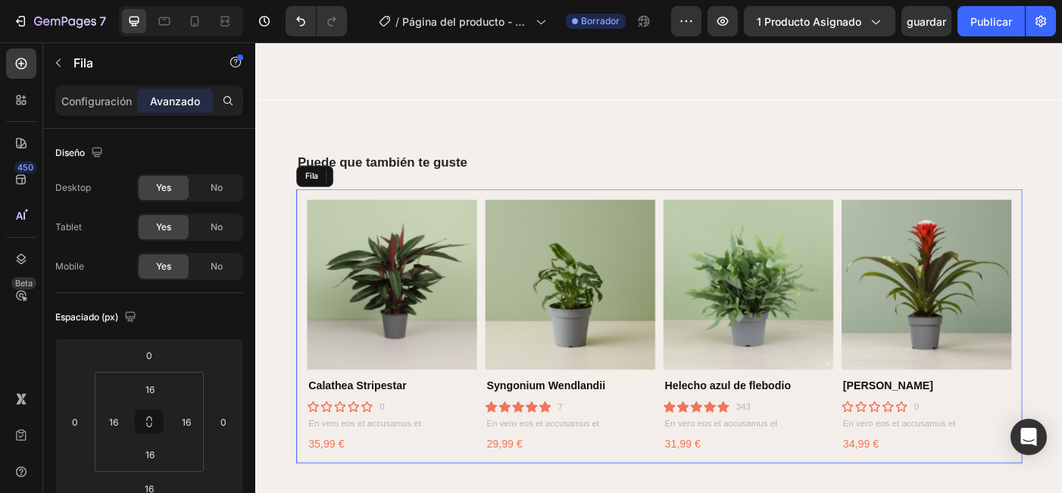
click at [510, 224] on div "Imágenes del producto Calathea Stripestar Título del producto icono icono icono…" at bounding box center [710, 362] width 818 height 309
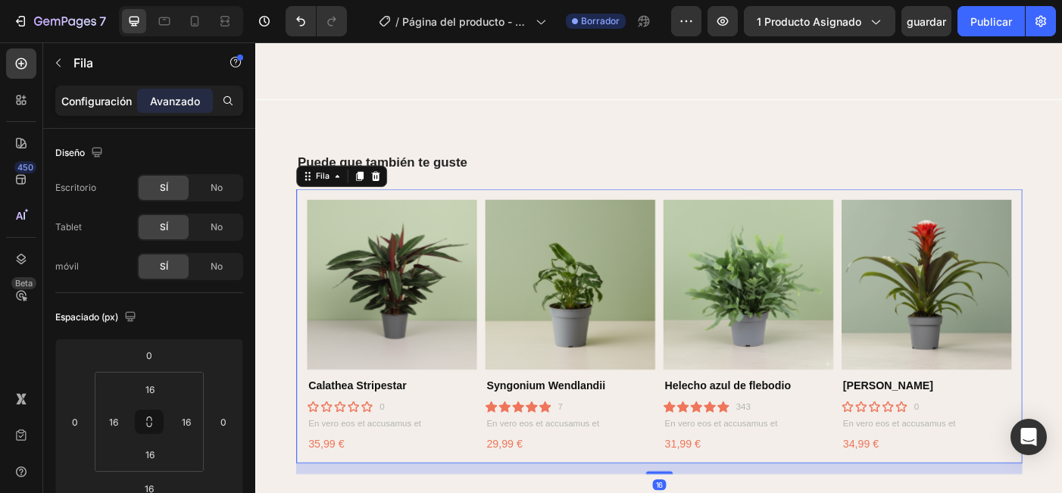
click at [100, 110] on div "Configuración" at bounding box center [96, 101] width 76 height 24
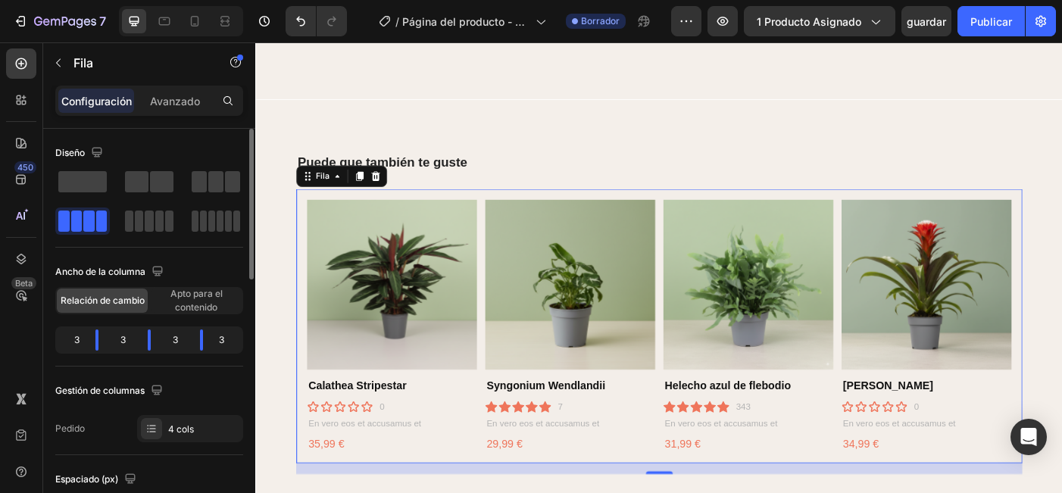
click at [83, 221] on div at bounding box center [82, 221] width 48 height 21
click at [189, 301] on span "Apto para el contenido" at bounding box center [196, 300] width 91 height 27
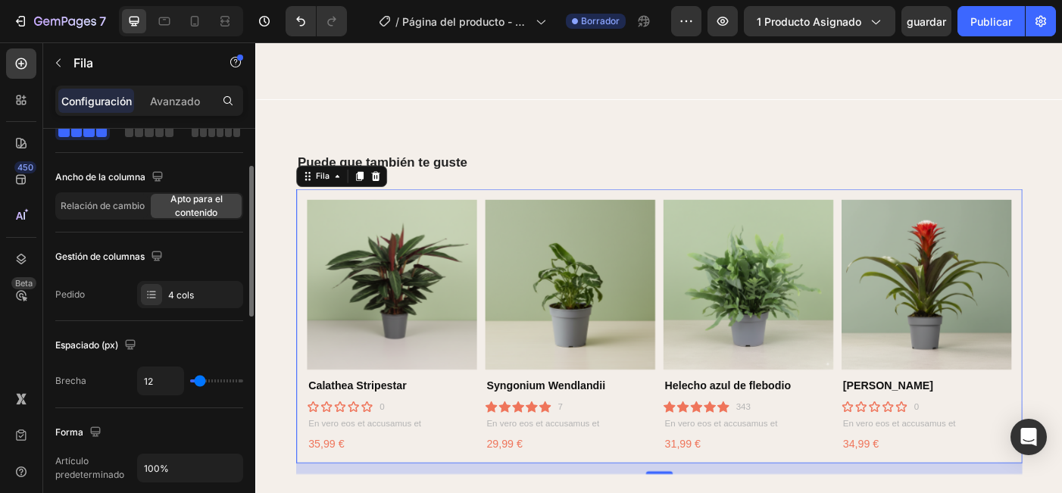
scroll to position [96, 0]
click at [111, 209] on span "Relación de cambio" at bounding box center [103, 205] width 84 height 14
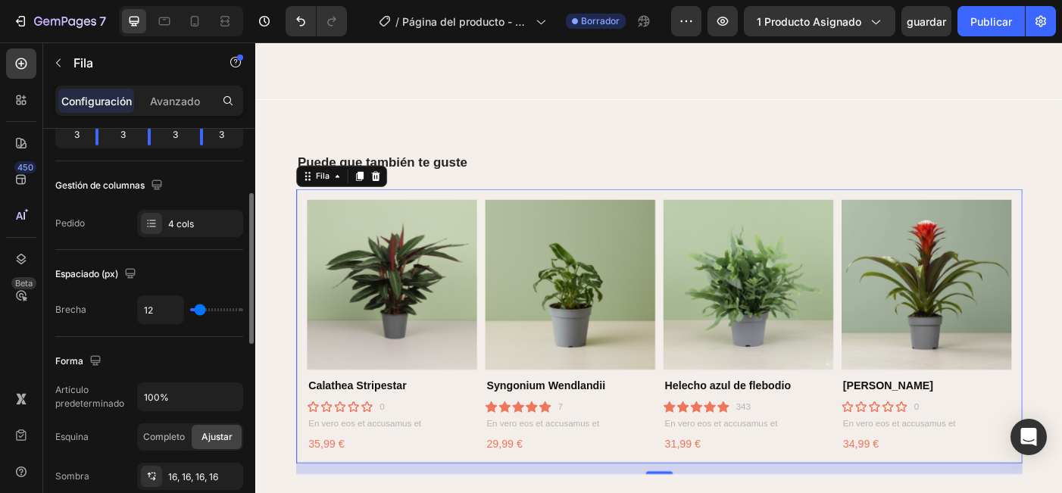
scroll to position [209, 0]
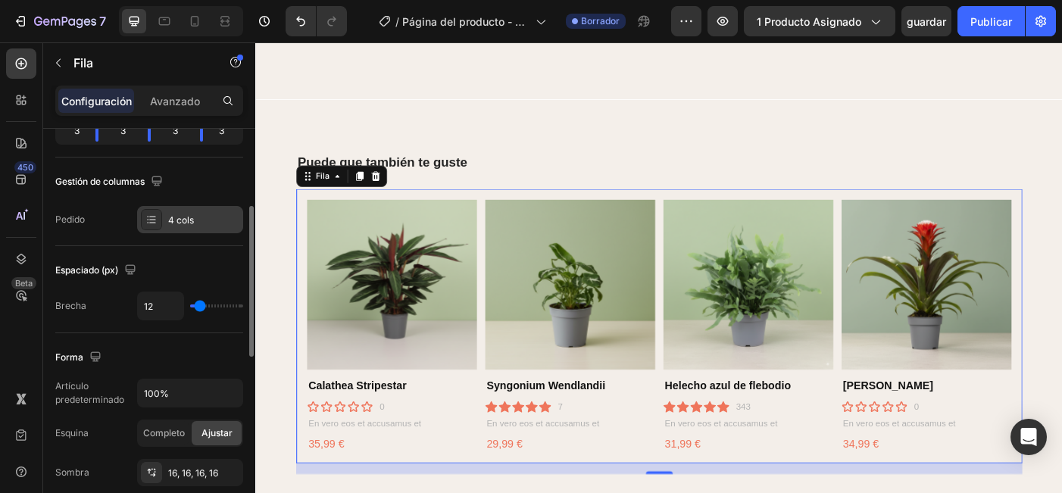
click at [223, 220] on div "4 cols" at bounding box center [203, 221] width 71 height 14
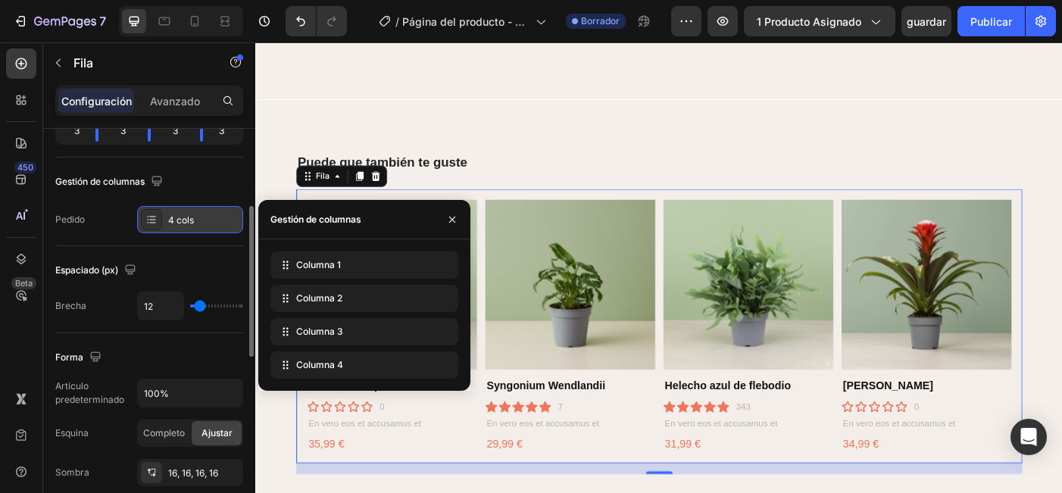
click at [223, 221] on div "4 cols" at bounding box center [203, 221] width 71 height 14
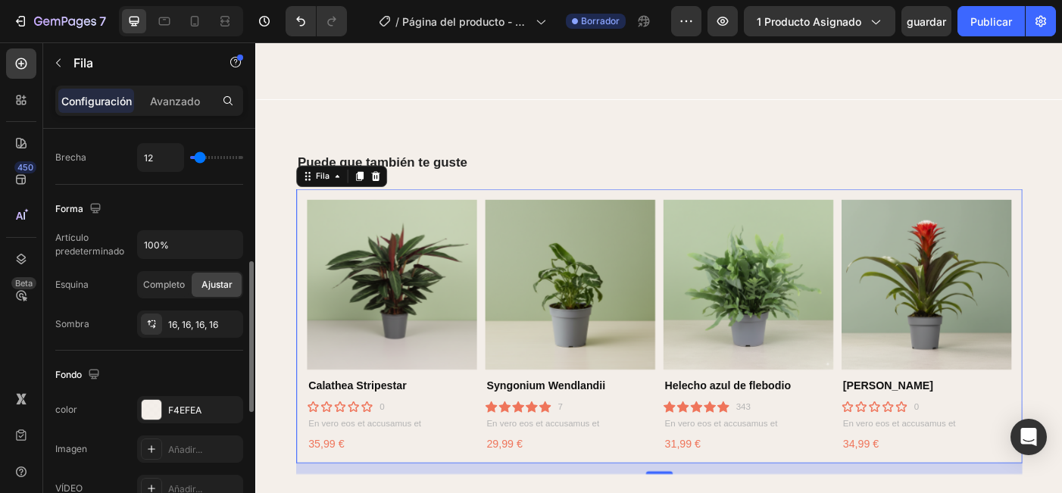
scroll to position [364, 0]
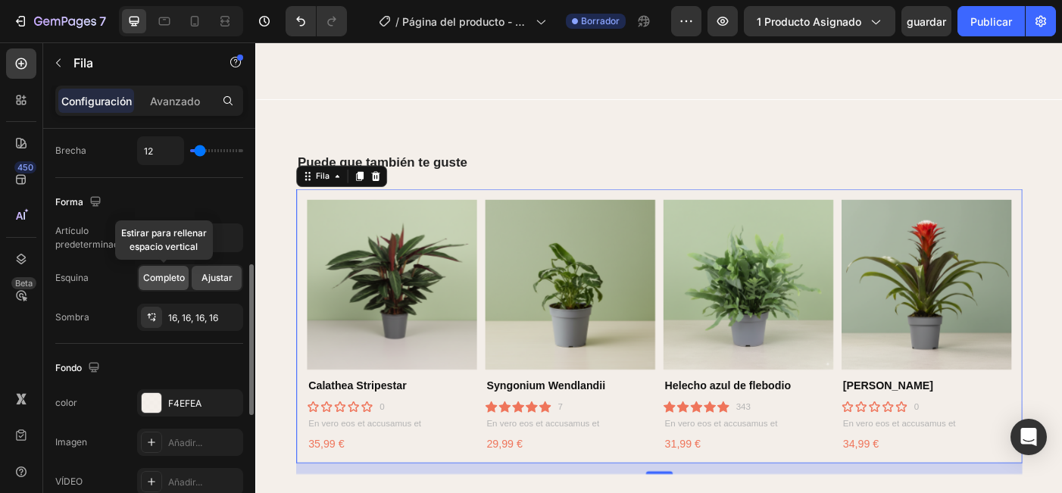
click at [151, 281] on span "Completo" at bounding box center [164, 278] width 42 height 14
click at [221, 283] on span "Ajustar" at bounding box center [216, 278] width 31 height 14
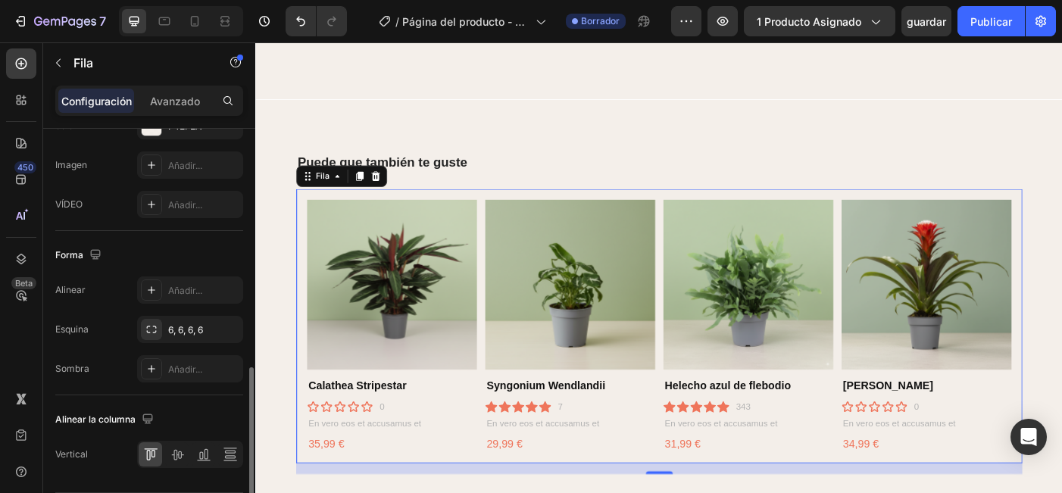
scroll to position [689, 0]
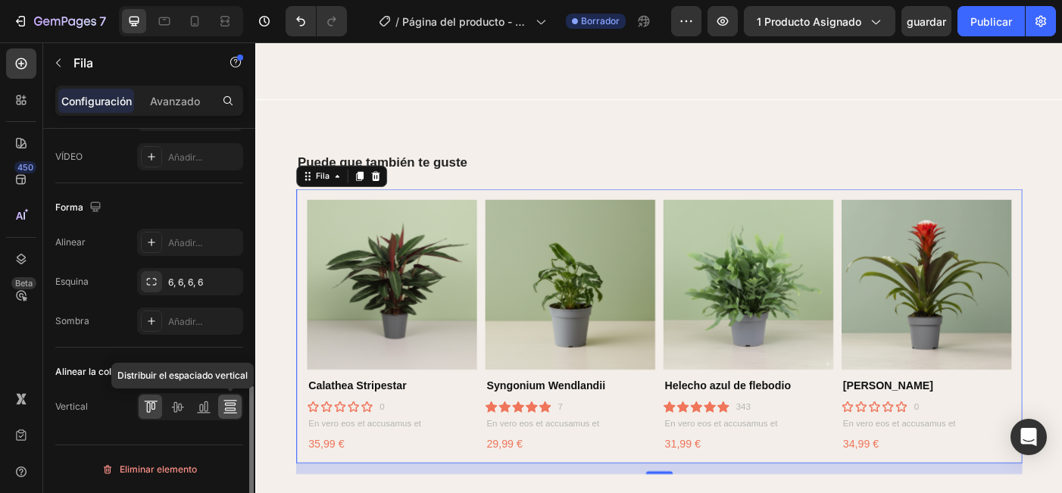
click at [229, 407] on icon at bounding box center [230, 406] width 15 height 15
click at [151, 408] on icon at bounding box center [153, 406] width 4 height 8
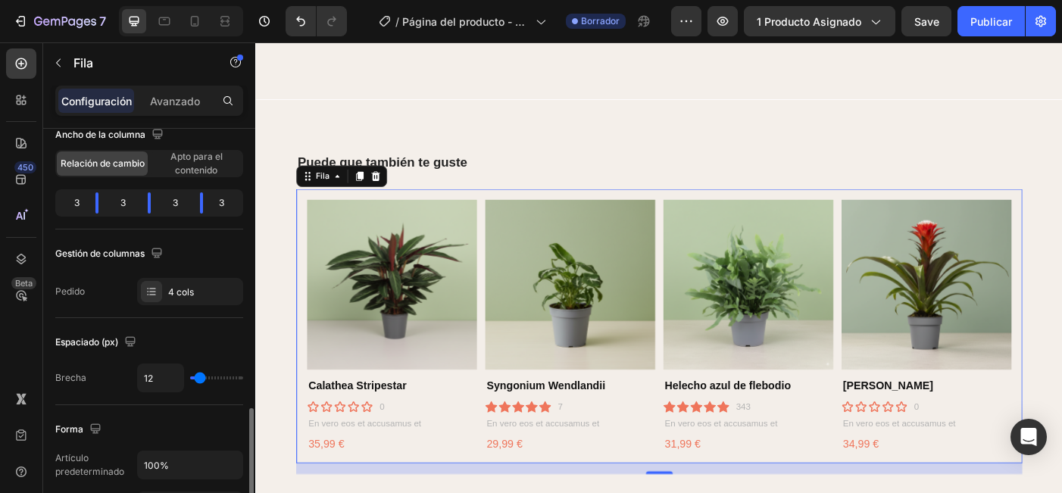
scroll to position [0, 0]
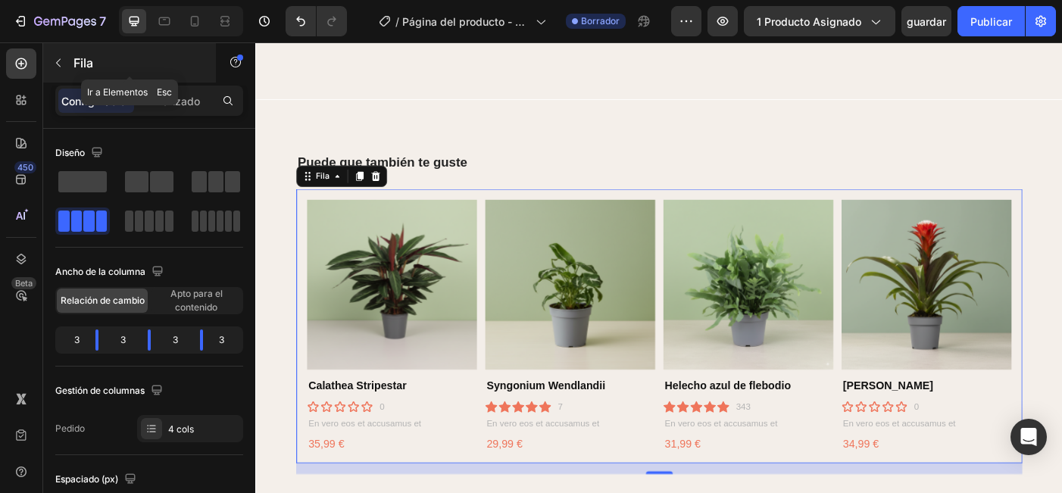
click at [62, 61] on icon "button" at bounding box center [58, 63] width 12 height 12
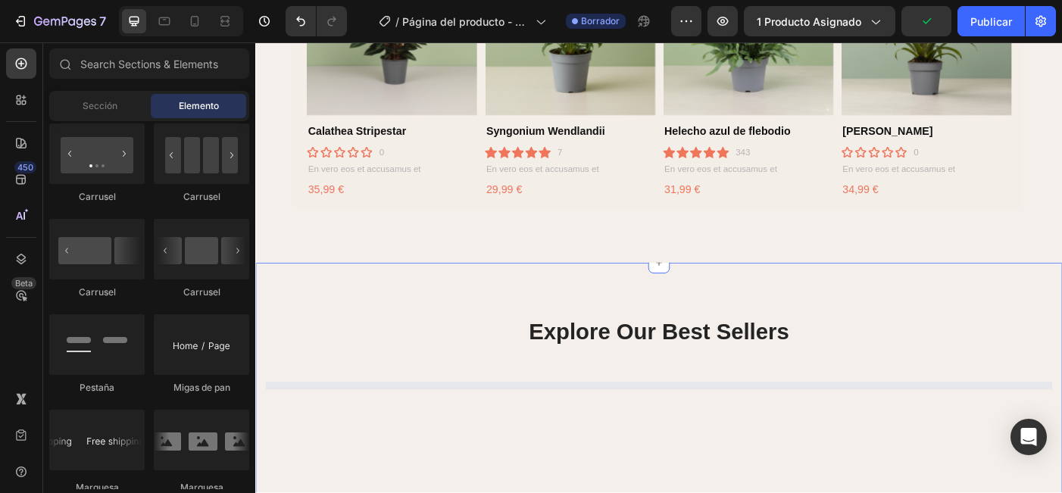
scroll to position [934, 0]
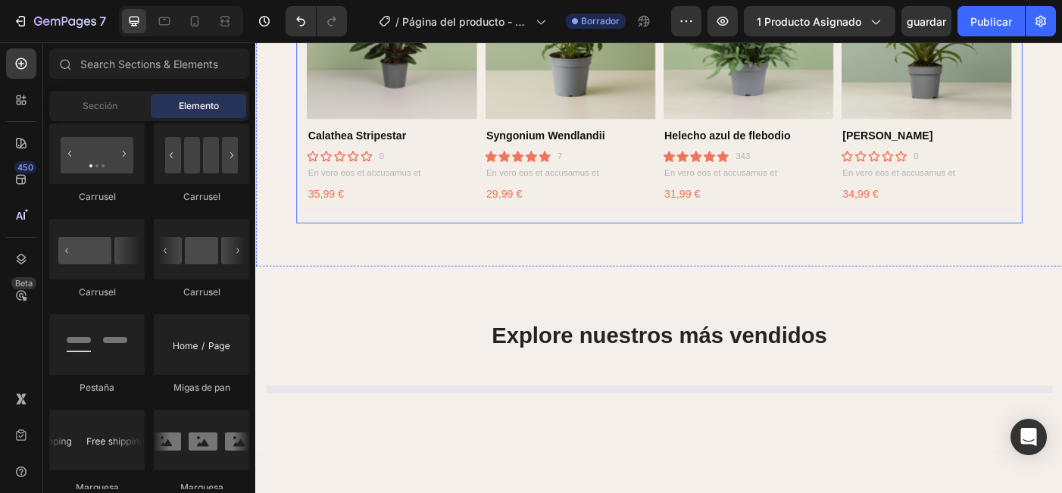
select select "22"
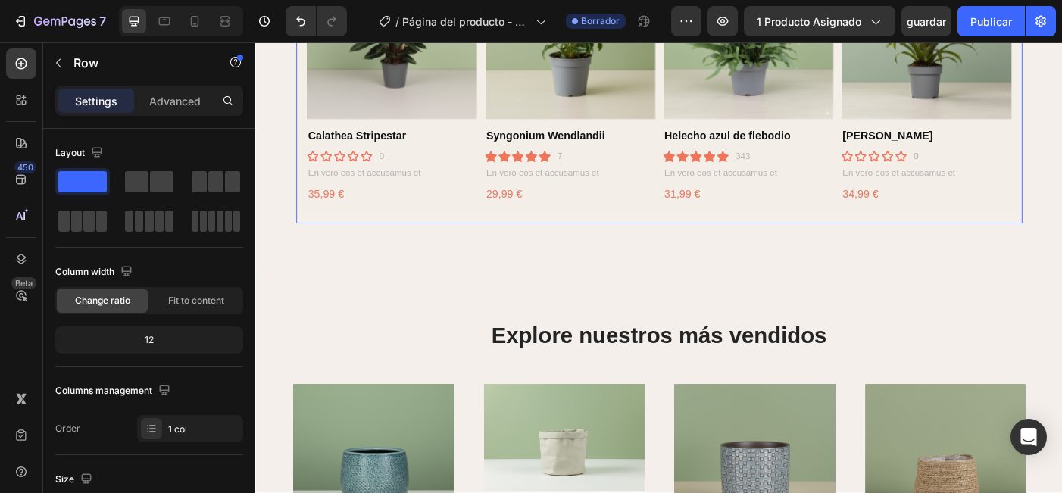
click at [410, 239] on div "Puede que también te guste Encabezado Imágenes del producto Calathea Stripestar…" at bounding box center [710, 66] width 818 height 361
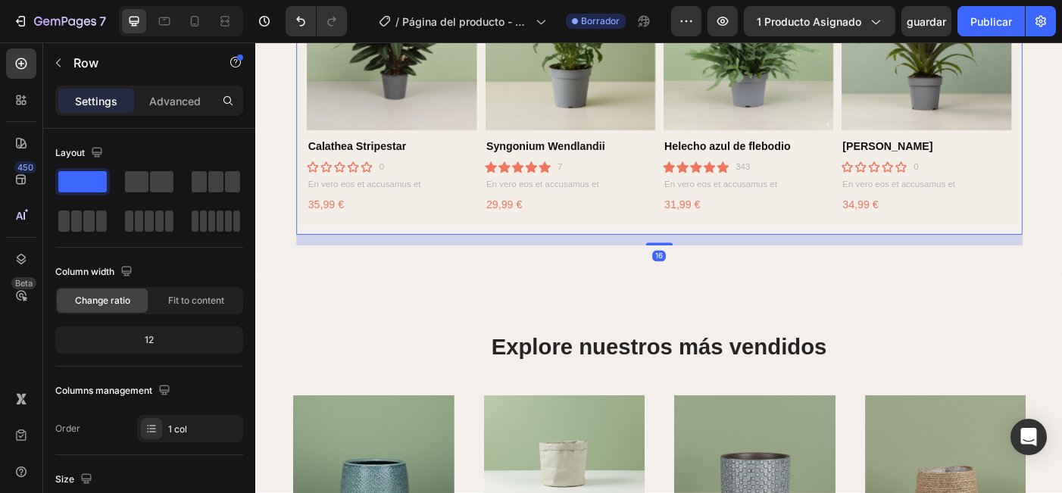
scroll to position [918, 0]
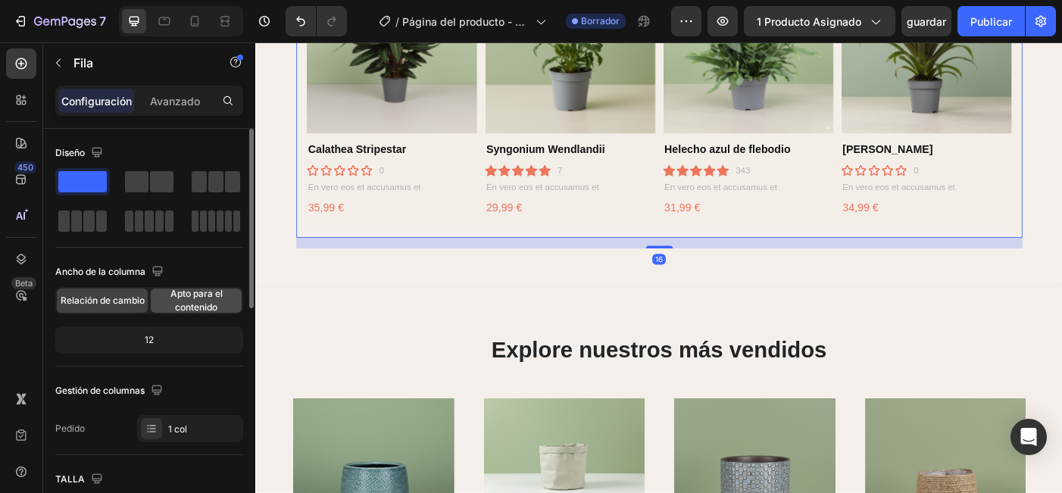
click at [211, 298] on span "Apto para el contenido" at bounding box center [196, 300] width 91 height 27
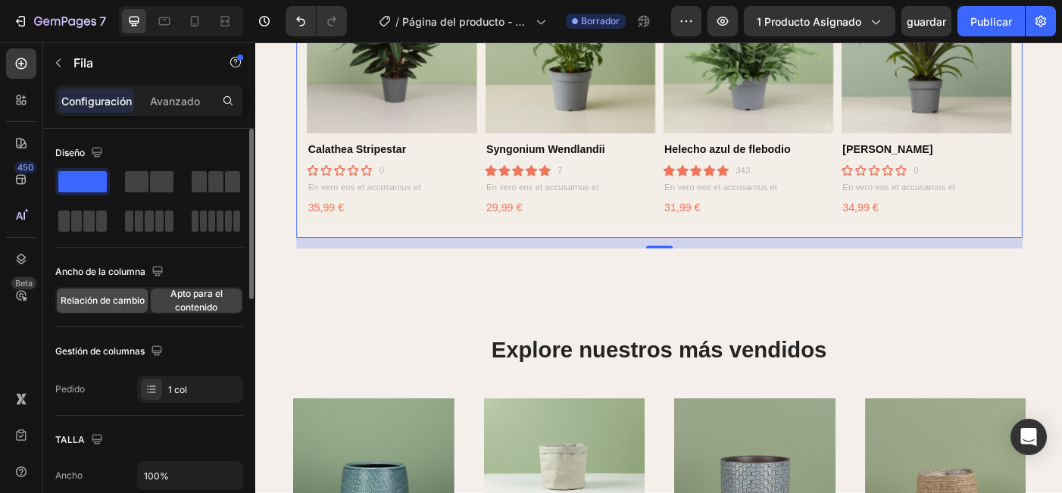
click at [101, 312] on div "Relación de cambio" at bounding box center [102, 301] width 91 height 24
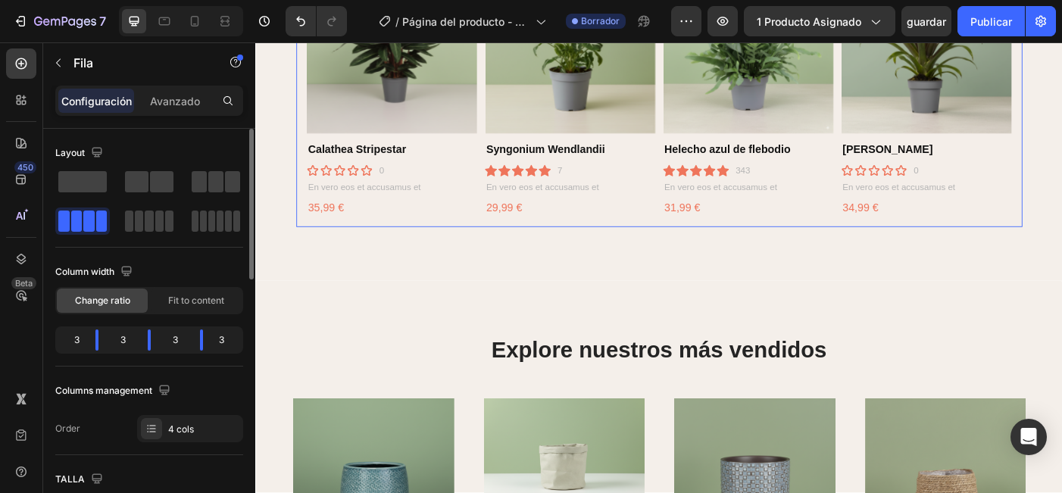
click at [369, 244] on div "Imágenes del producto Calathea Stripestar Título del producto icono icono icono…" at bounding box center [710, 96] width 818 height 309
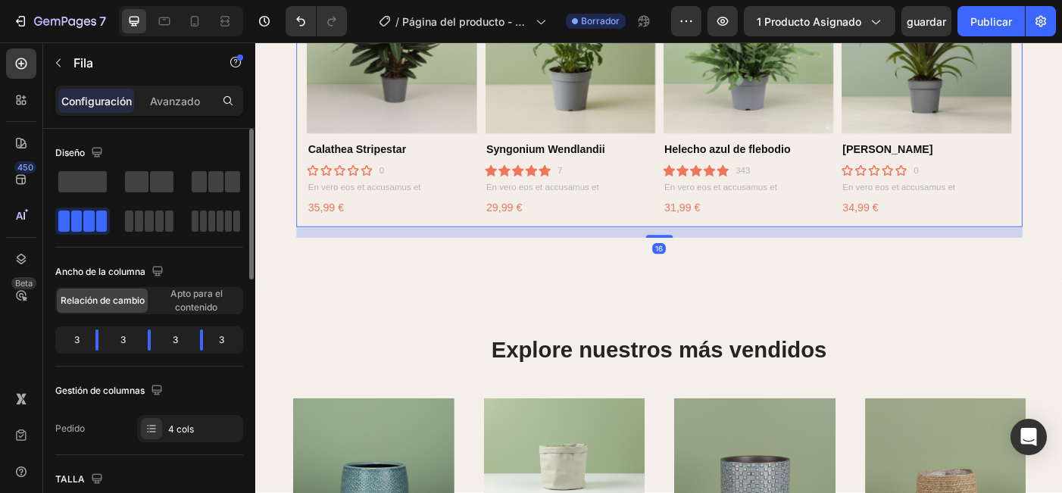
click at [362, 239] on div "Imágenes del producto Calathea Stripestar Título del producto icono icono icono…" at bounding box center [710, 96] width 818 height 309
click at [85, 221] on span at bounding box center [88, 221] width 11 height 21
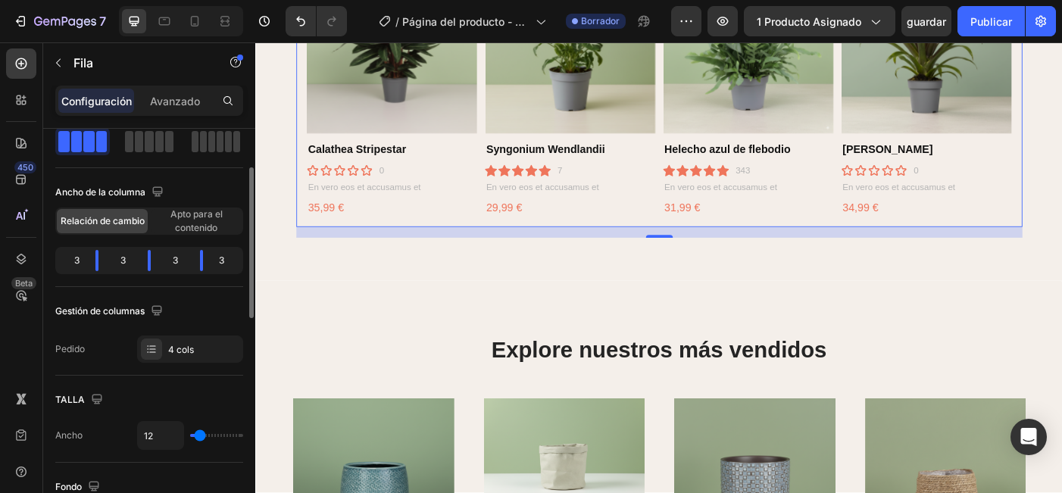
scroll to position [86, 0]
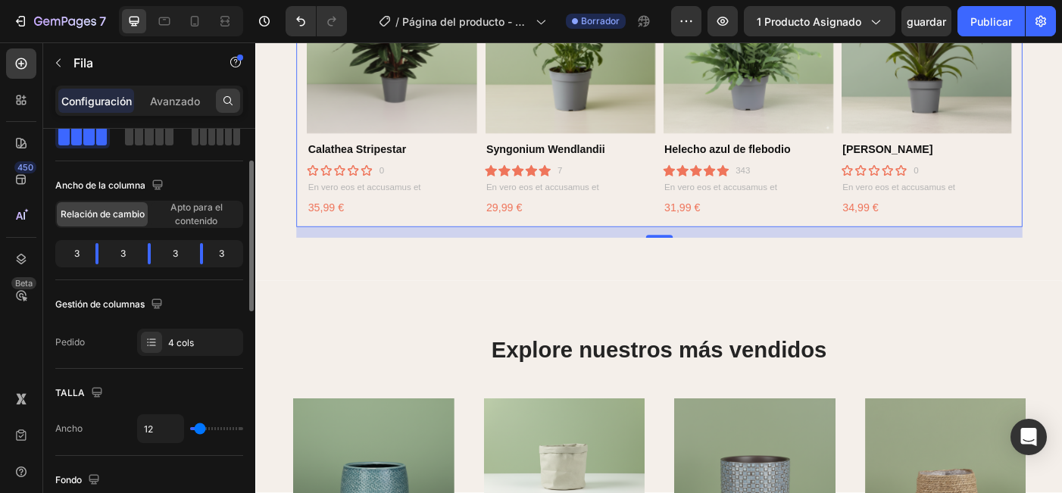
click at [227, 101] on icon at bounding box center [228, 101] width 12 height 12
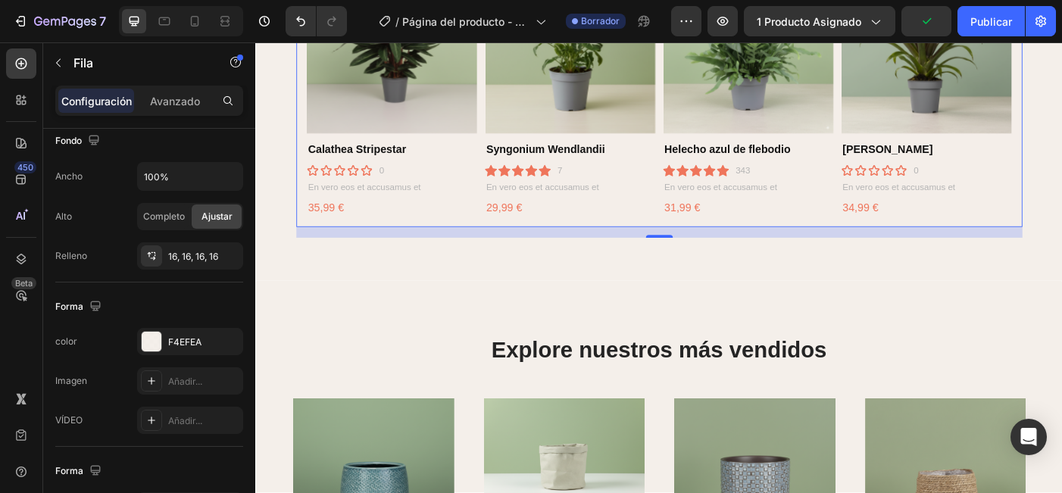
scroll to position [0, 0]
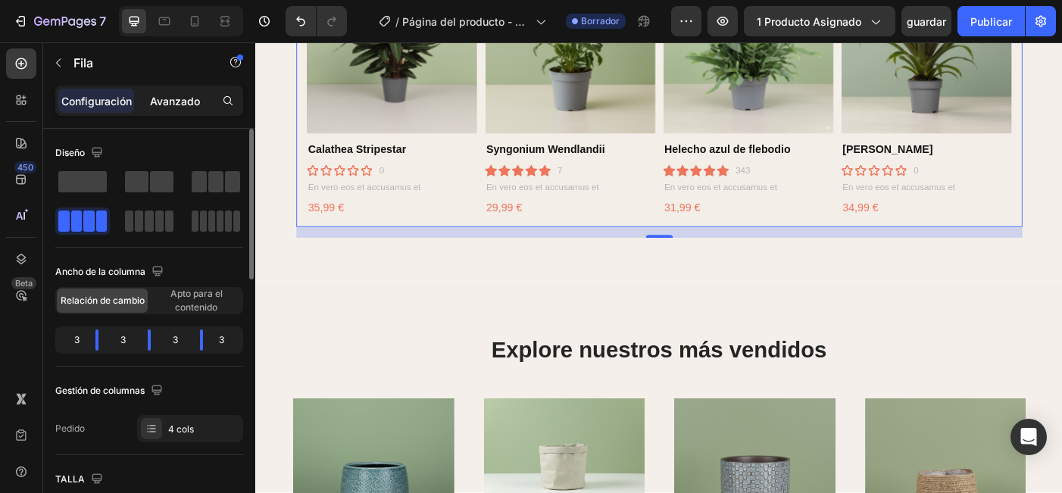
click at [186, 91] on div "Avanzado" at bounding box center [175, 101] width 76 height 24
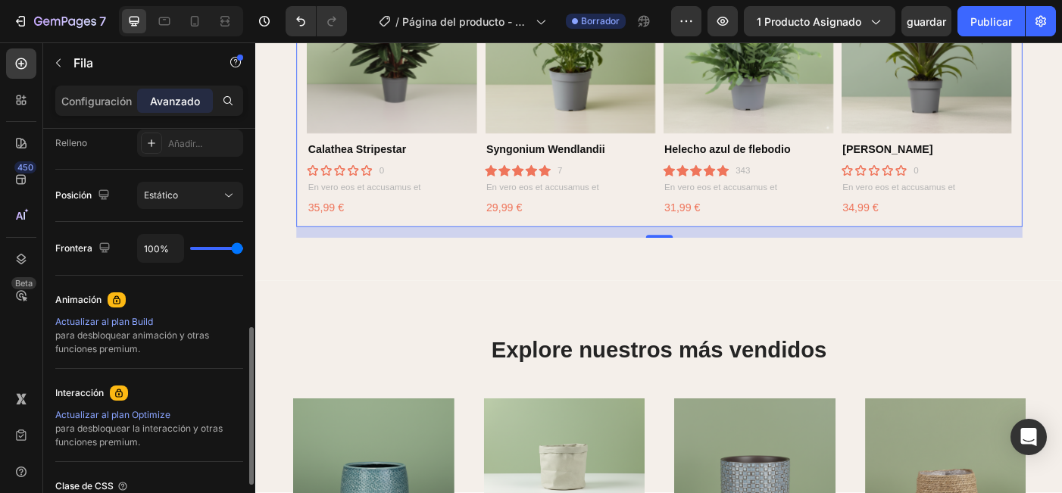
scroll to position [523, 0]
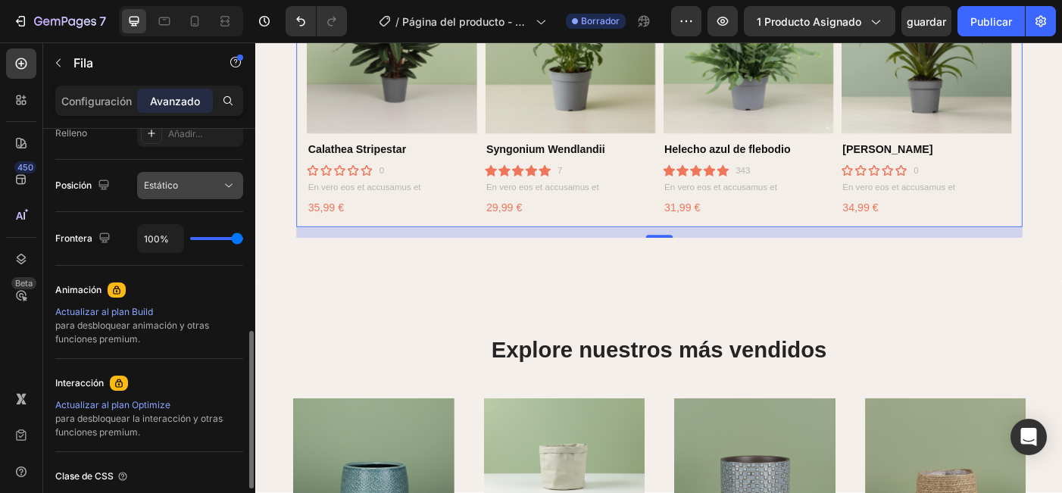
click at [229, 173] on button "Estático" at bounding box center [190, 185] width 106 height 27
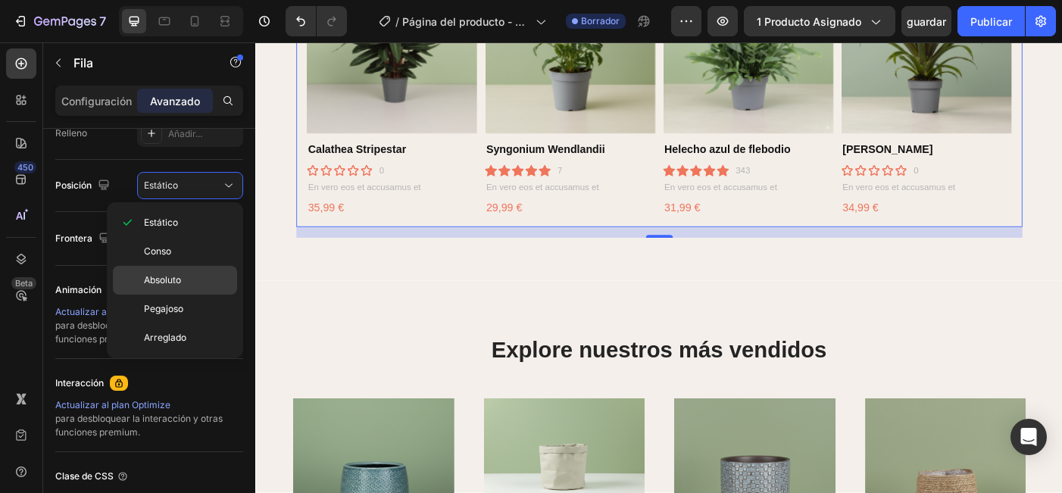
click at [183, 274] on p "Absoluto" at bounding box center [187, 280] width 86 height 14
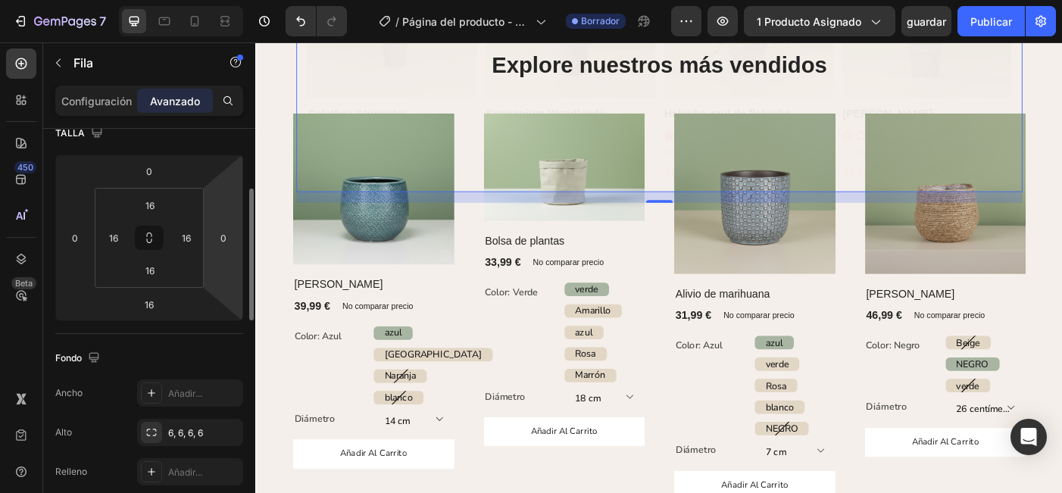
scroll to position [184, 0]
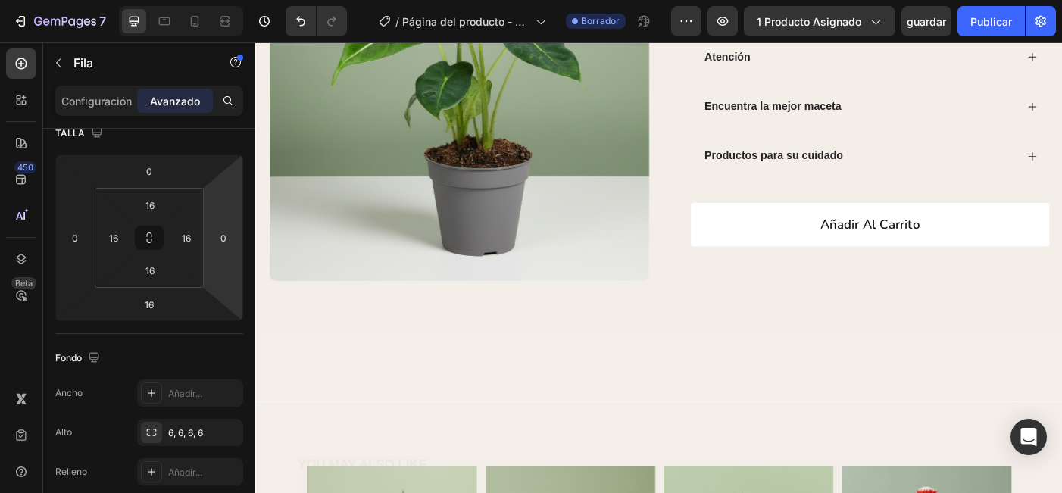
select select "22"
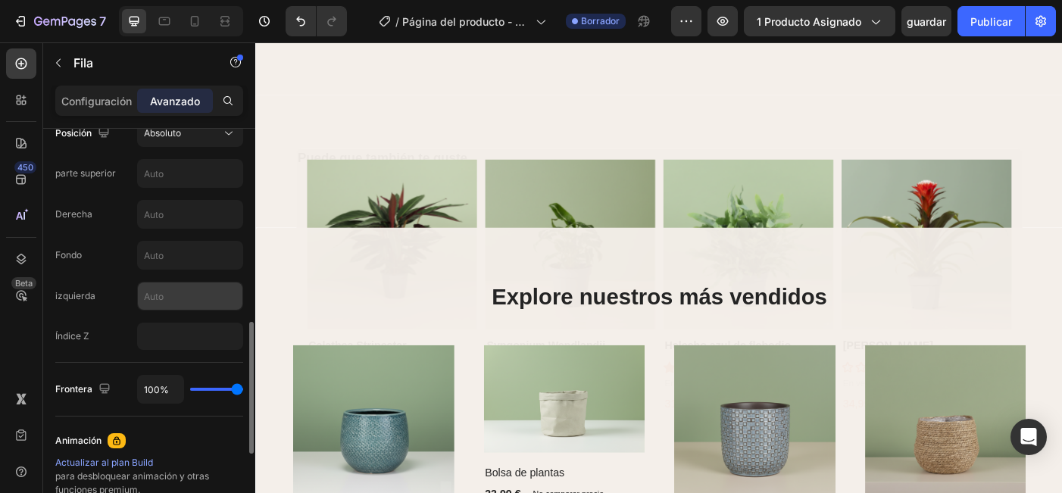
scroll to position [535, 0]
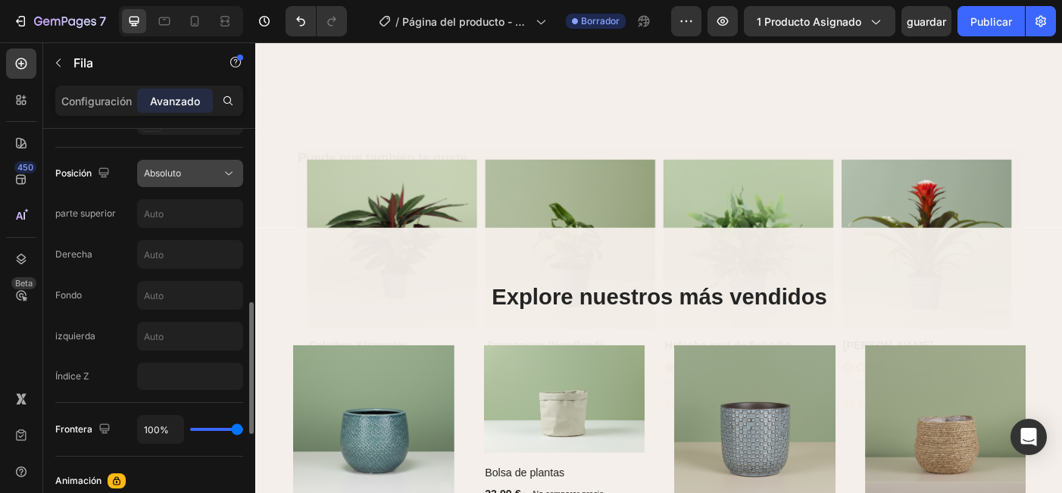
click at [199, 173] on div "Absoluto" at bounding box center [182, 174] width 77 height 14
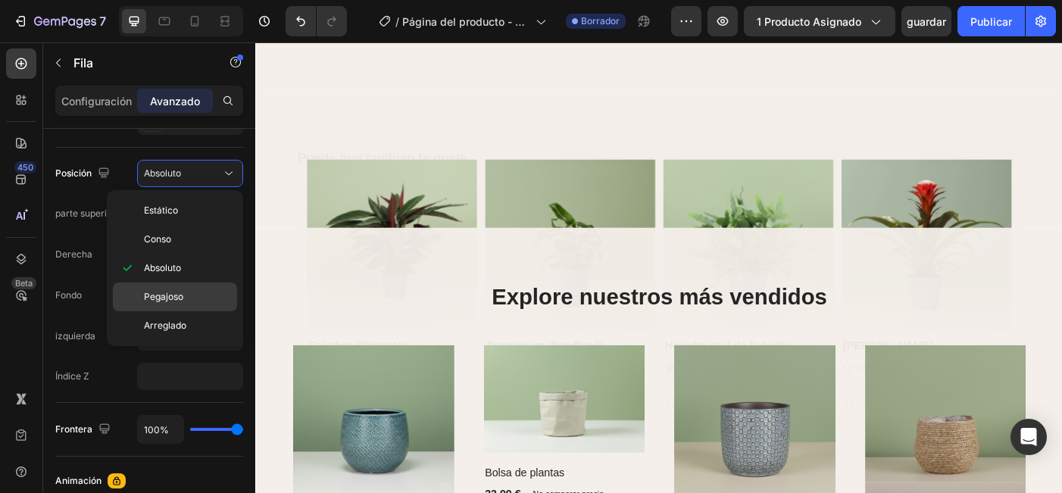
click at [173, 301] on span "Pegajoso" at bounding box center [163, 297] width 39 height 14
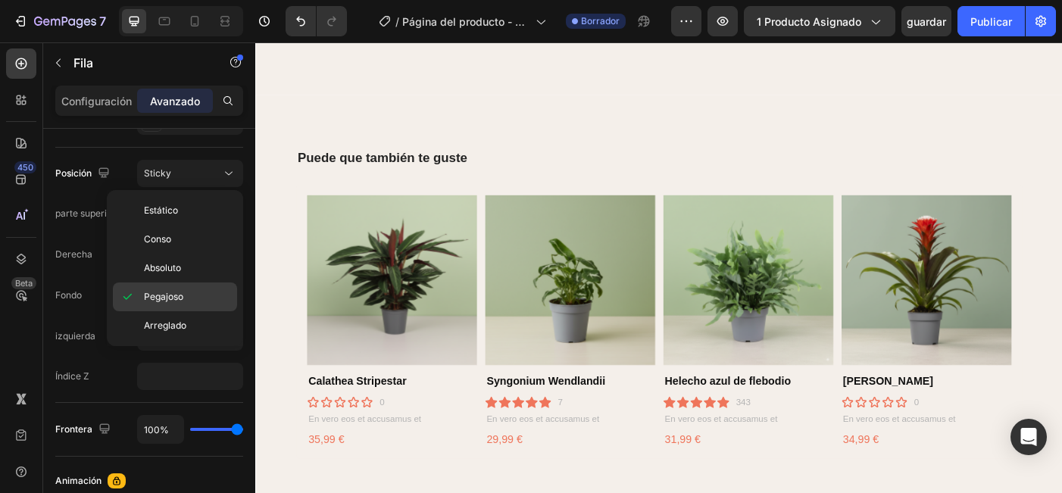
type input "0"
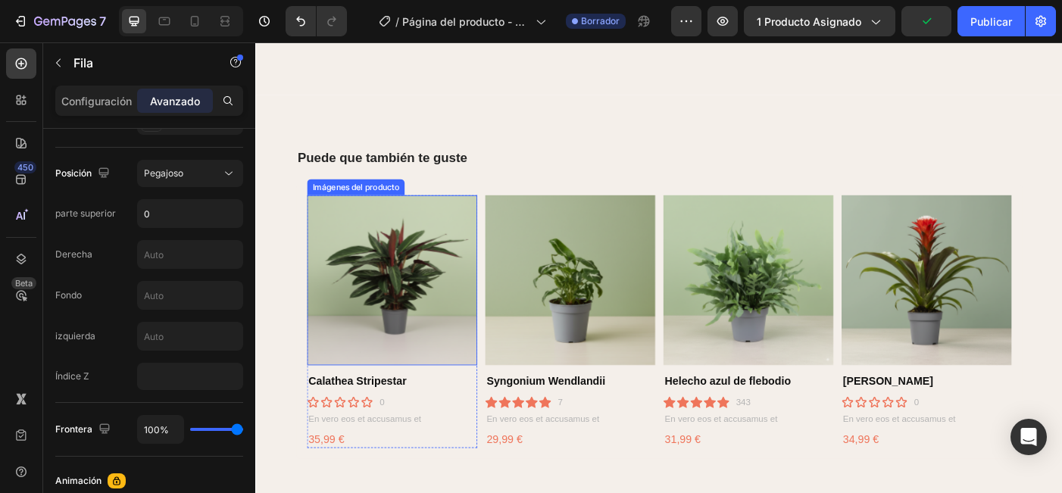
select select "22"
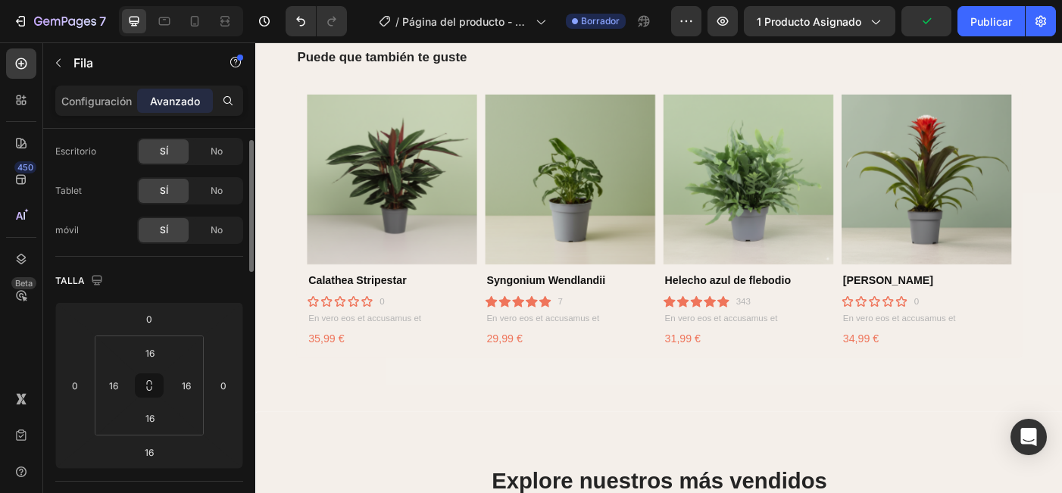
scroll to position [0, 0]
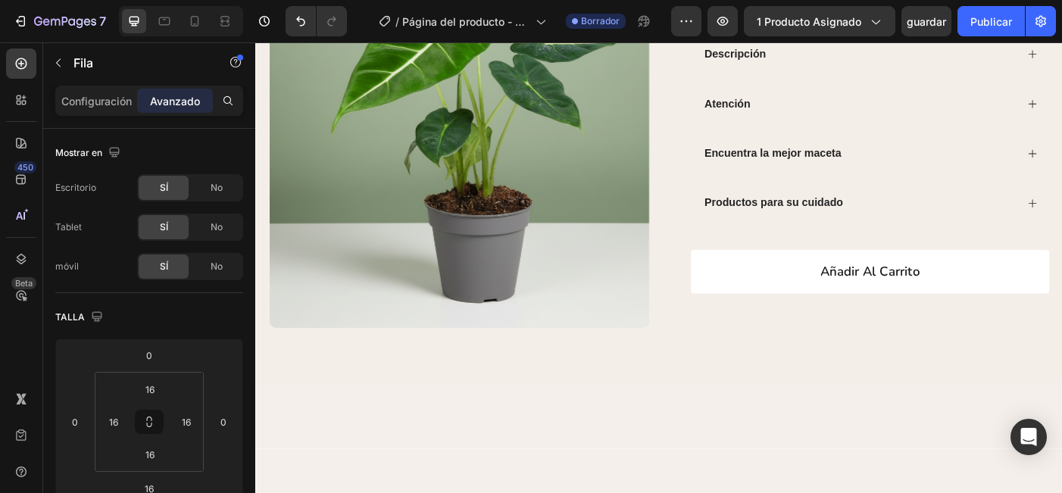
select select "22"
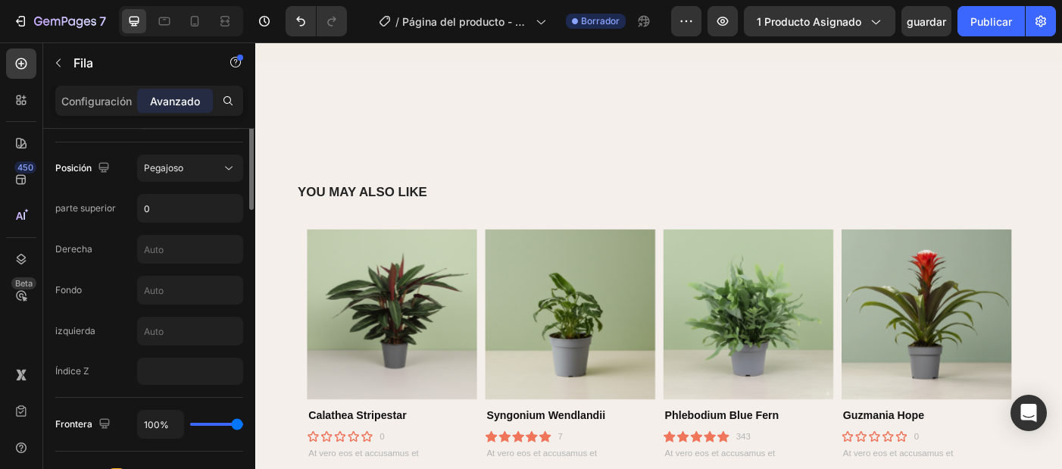
scroll to position [540, 0]
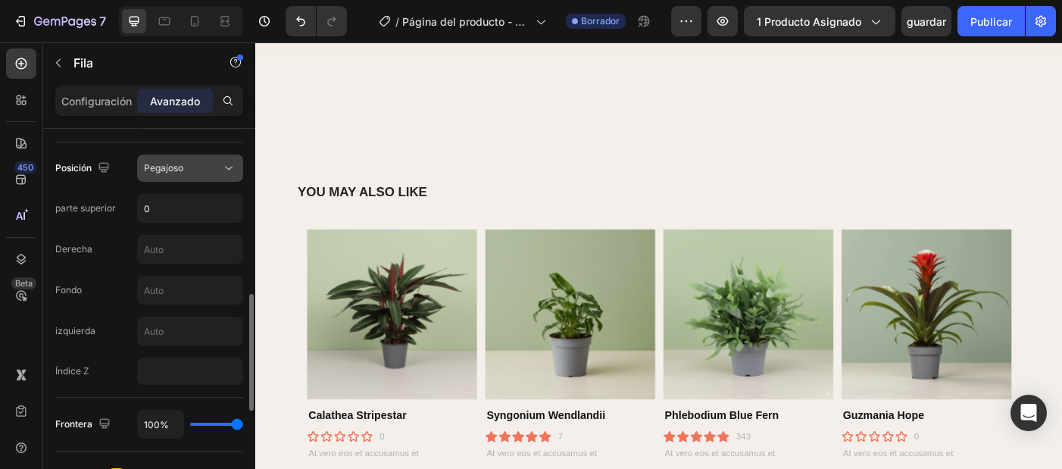
click at [213, 173] on div "Pegajoso" at bounding box center [182, 168] width 77 height 14
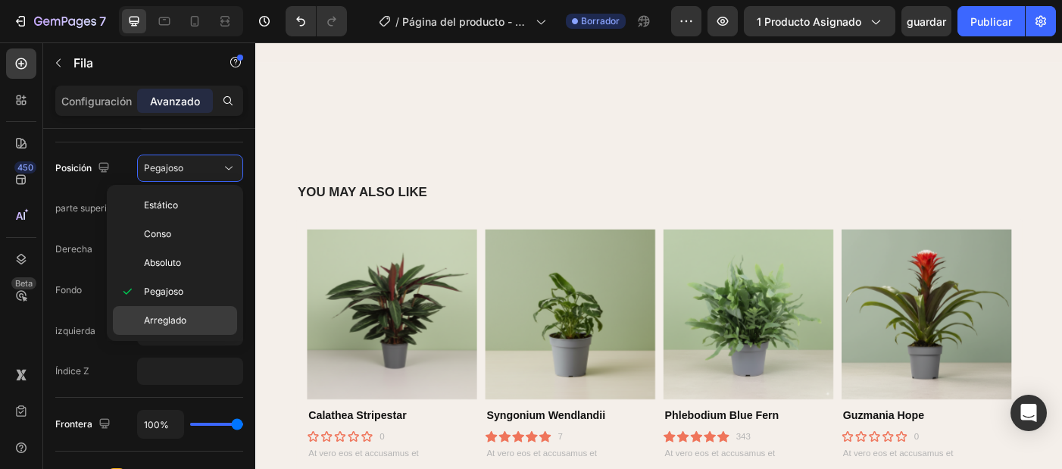
click at [195, 317] on p "Arreglado" at bounding box center [187, 321] width 86 height 14
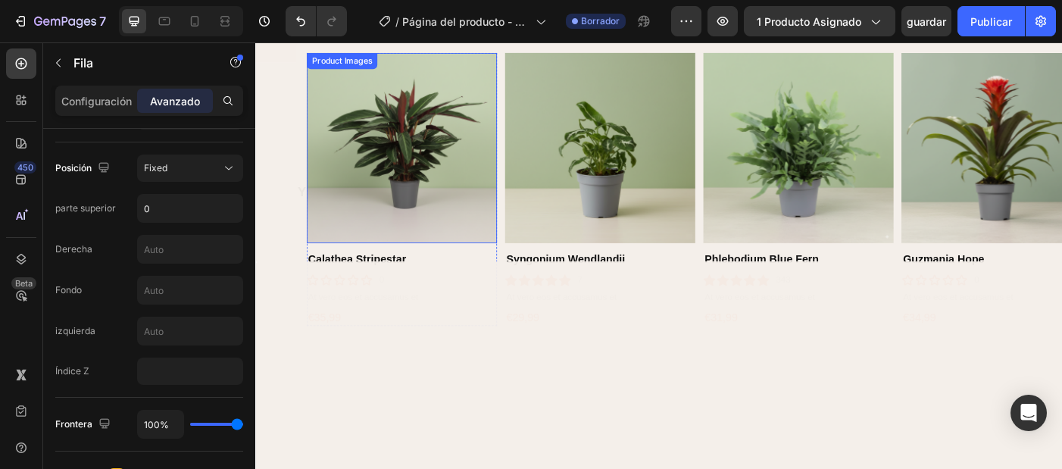
select select "22"
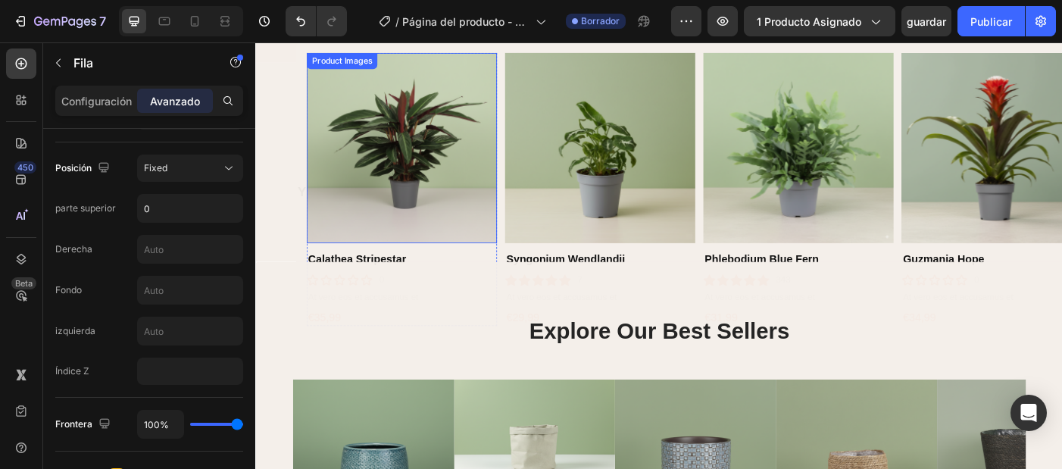
scroll to position [599, 0]
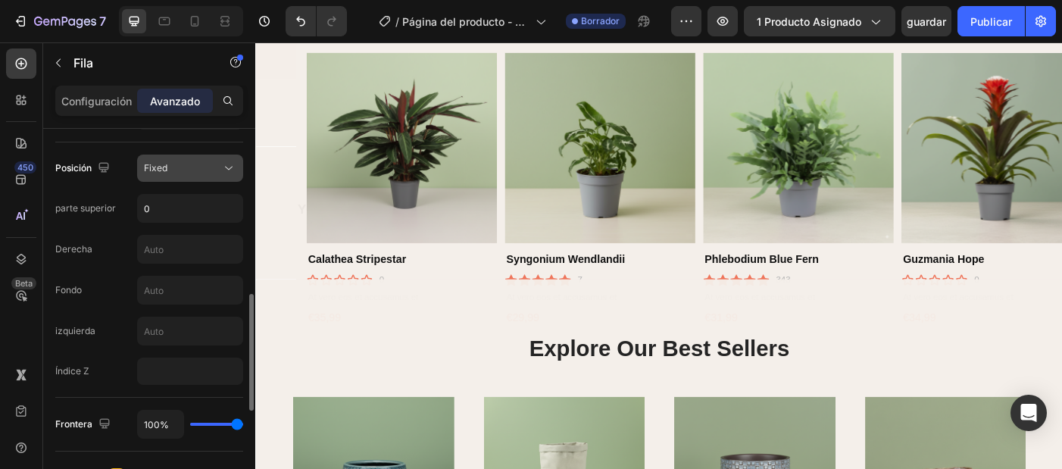
click at [197, 170] on div "Fixed" at bounding box center [182, 168] width 77 height 14
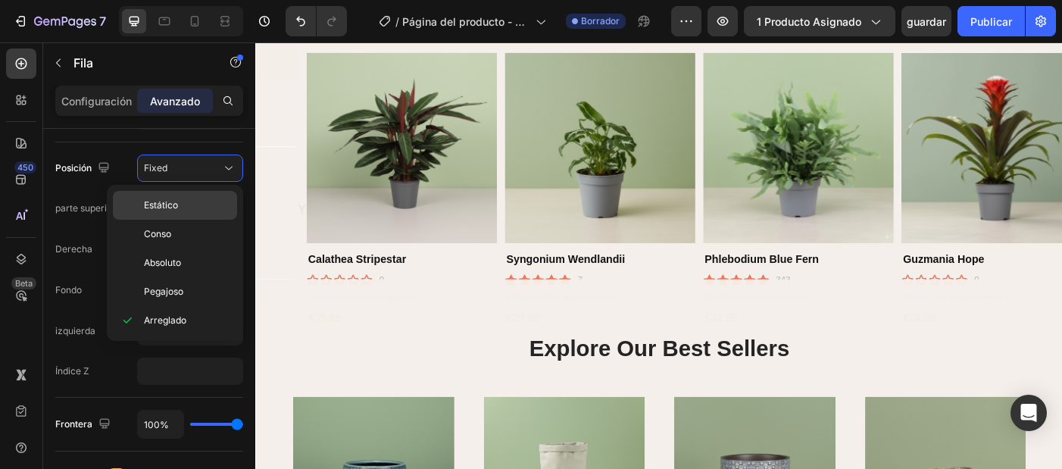
click at [189, 211] on p "Estático" at bounding box center [187, 205] width 86 height 14
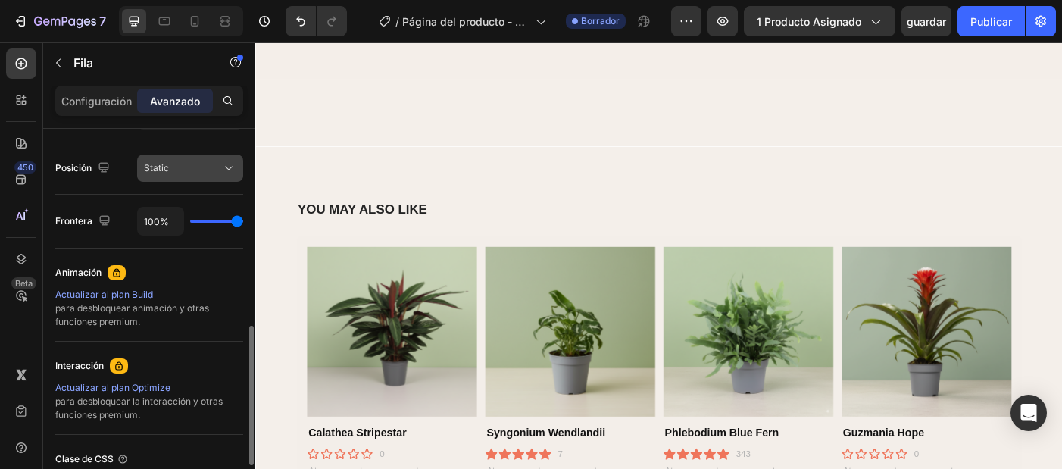
click at [216, 173] on div "Static" at bounding box center [182, 168] width 77 height 14
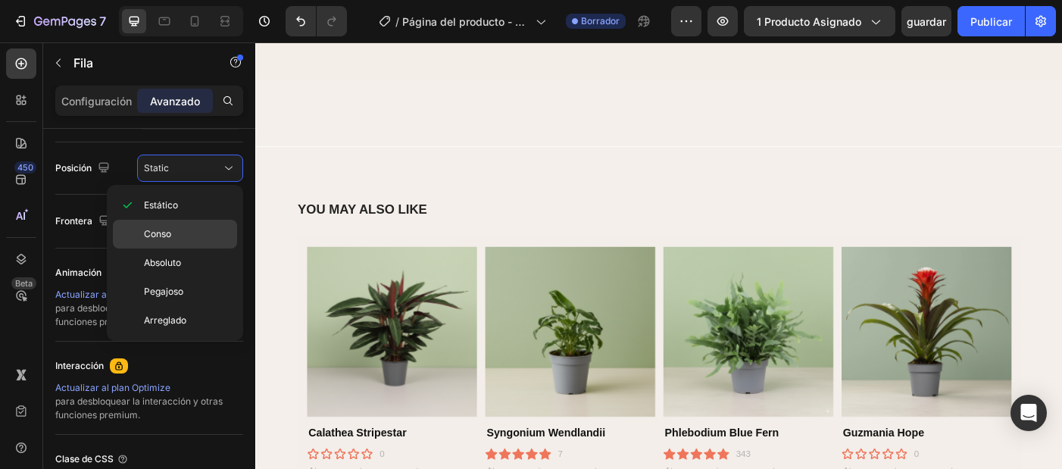
click at [193, 227] on div "Conso" at bounding box center [175, 234] width 124 height 29
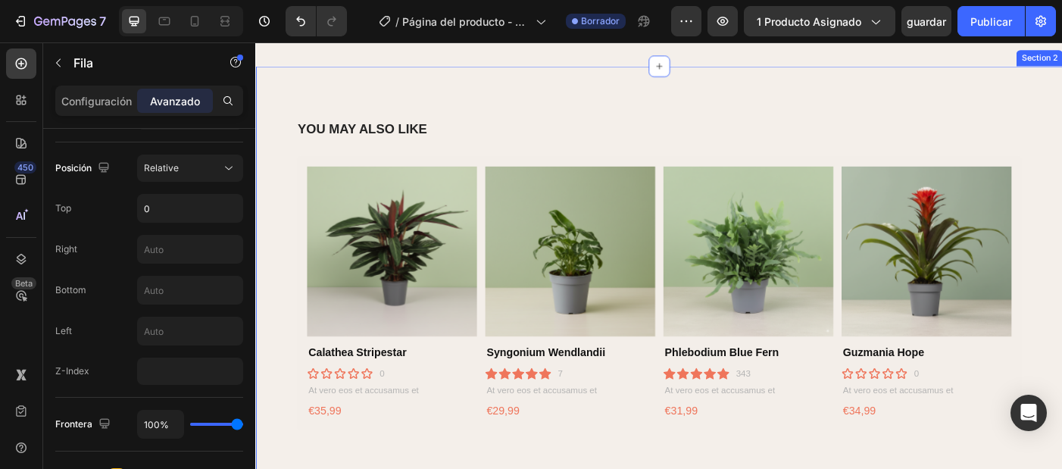
select select "22"
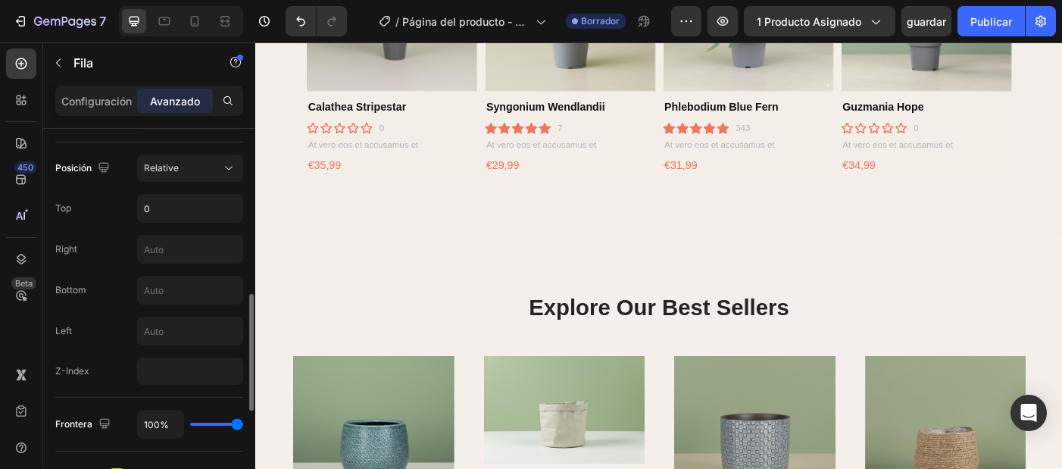
click at [219, 153] on div "Posición Relative Top 0 Right Bottom Left Z-Index" at bounding box center [149, 269] width 188 height 255
click at [218, 163] on div "Relative" at bounding box center [182, 168] width 77 height 14
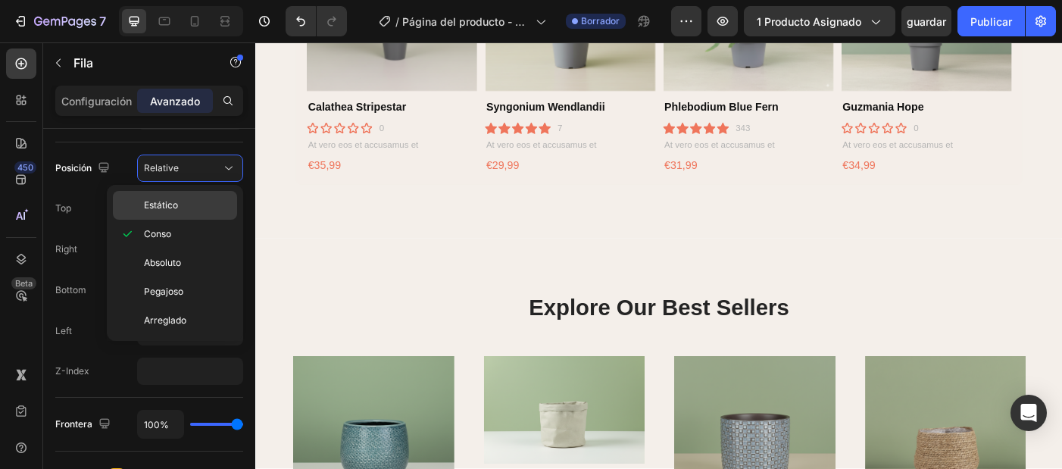
click at [186, 211] on p "Estático" at bounding box center [187, 205] width 86 height 14
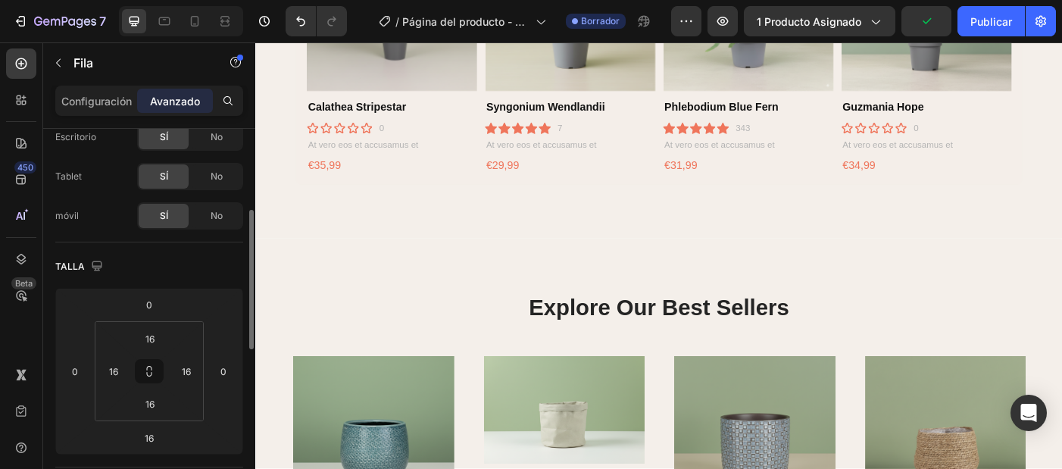
scroll to position [0, 0]
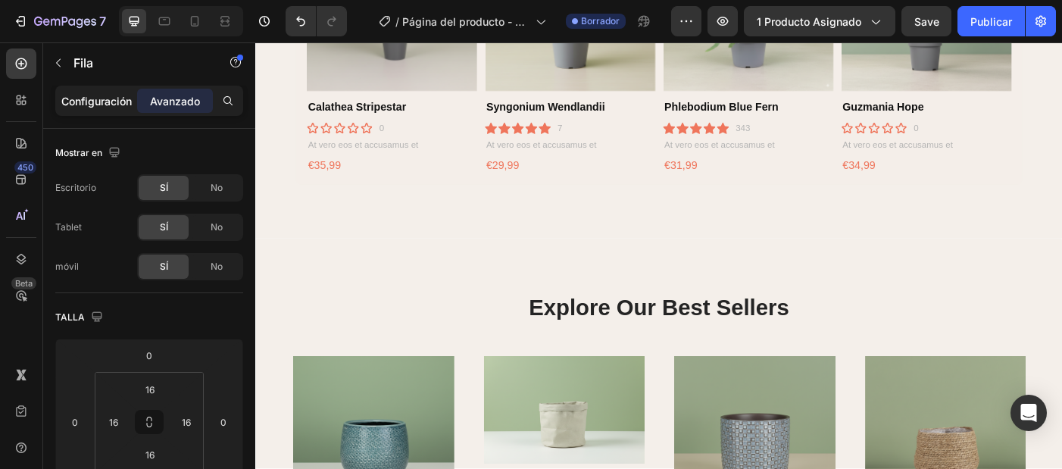
click at [100, 100] on p "Configuración" at bounding box center [96, 101] width 70 height 16
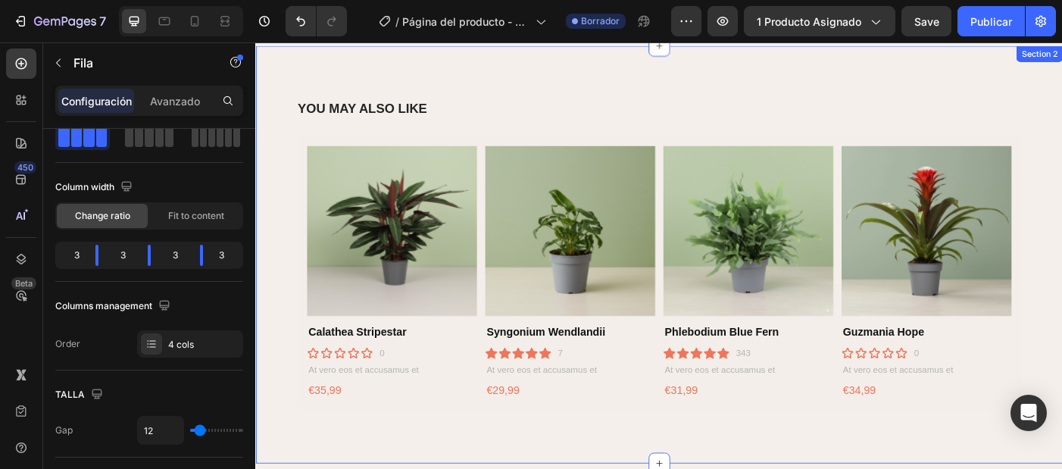
scroll to position [661, 0]
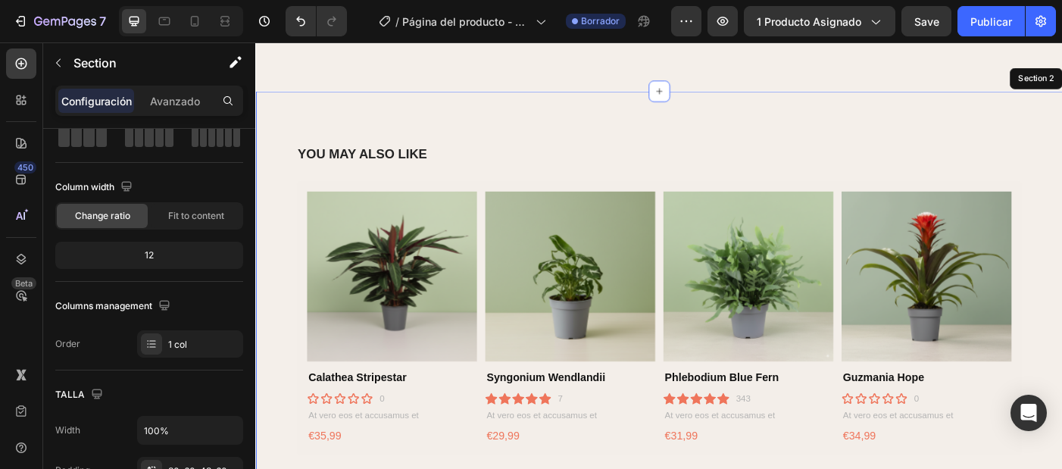
click at [289, 264] on div "YOU MAY ALSO LIKE Heading Product Images Calathea Stripestar Product Title Icon…" at bounding box center [709, 333] width 909 height 470
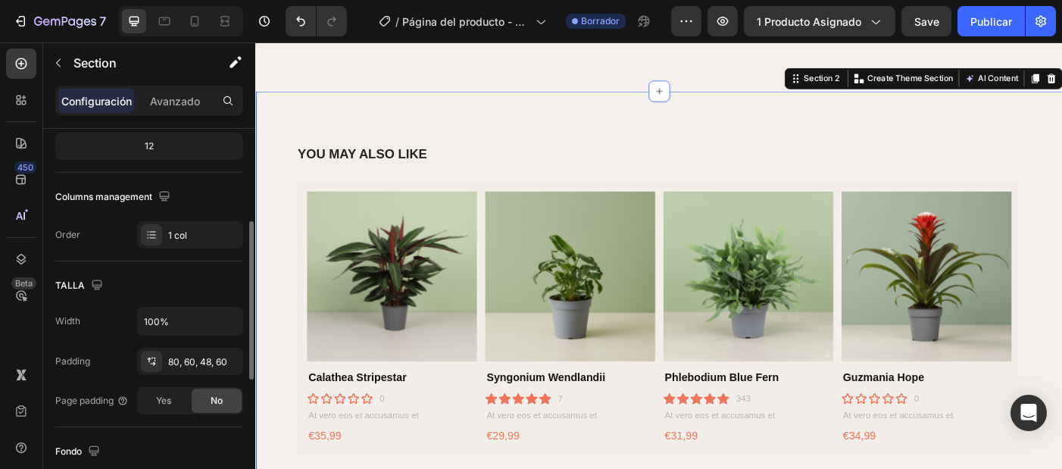
scroll to position [202, 0]
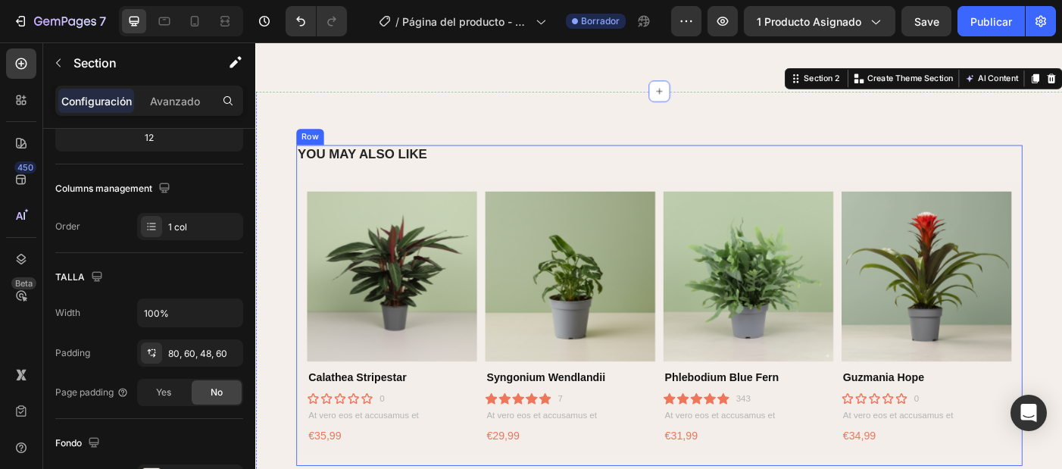
click at [399, 198] on div "YOU MAY ALSO LIKE Heading Product Images Calathea Stripestar Product Title Icon…" at bounding box center [710, 338] width 818 height 361
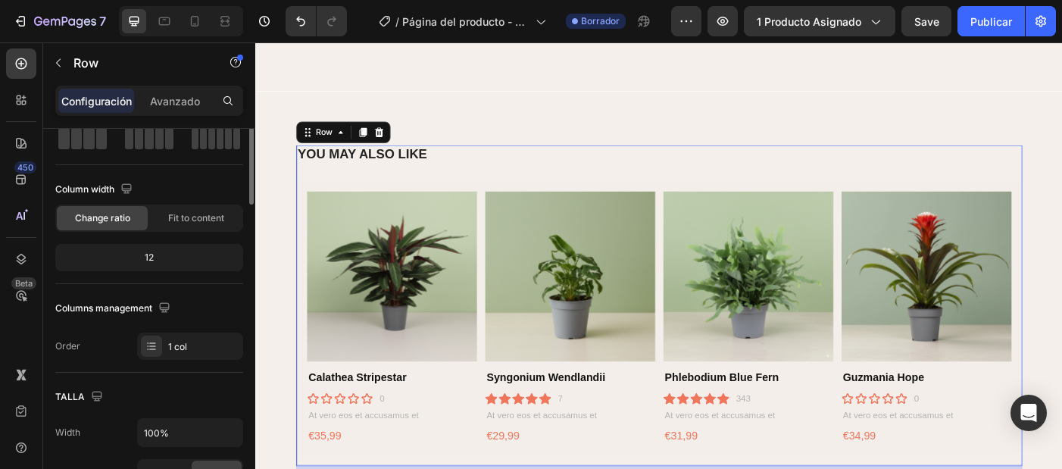
scroll to position [0, 0]
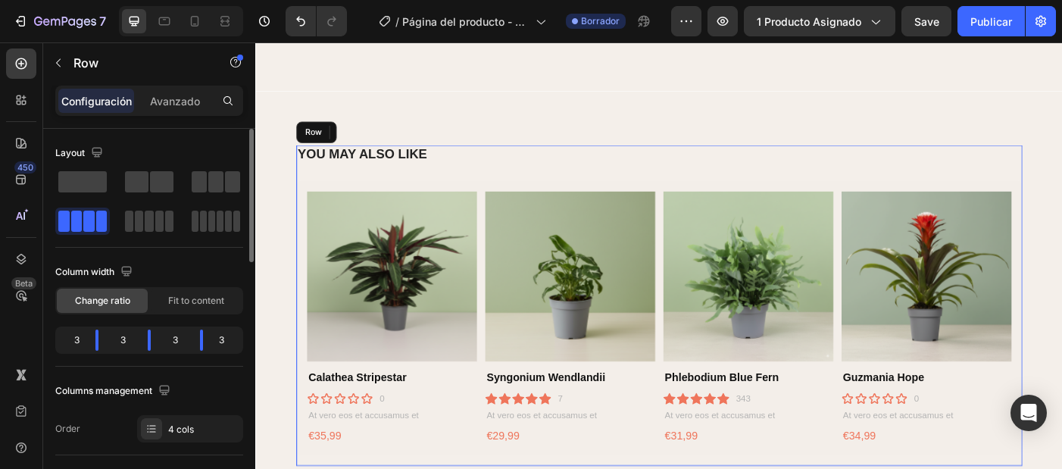
click at [508, 227] on div "Product Images Calathea Stripestar Product Title Icon Icon Icon Icon Icon Icon …" at bounding box center [710, 352] width 818 height 309
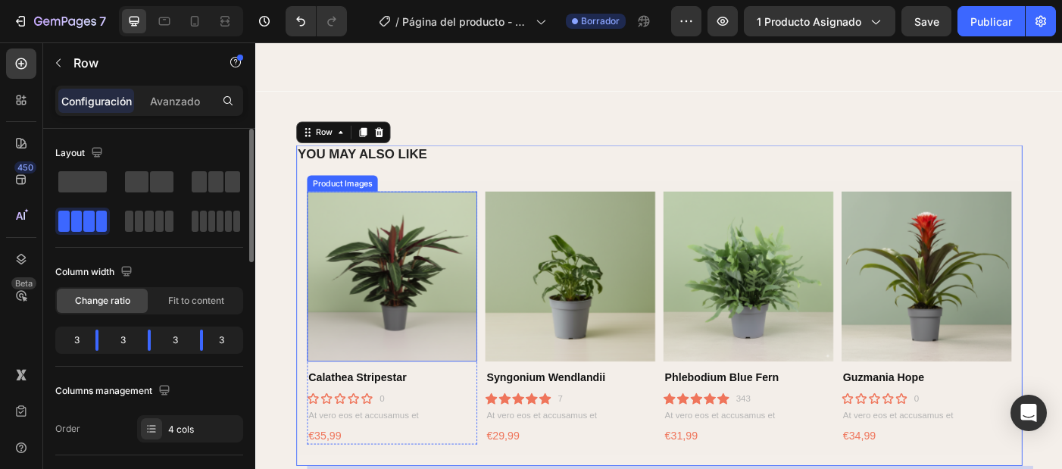
click at [480, 219] on img at bounding box center [409, 307] width 192 height 192
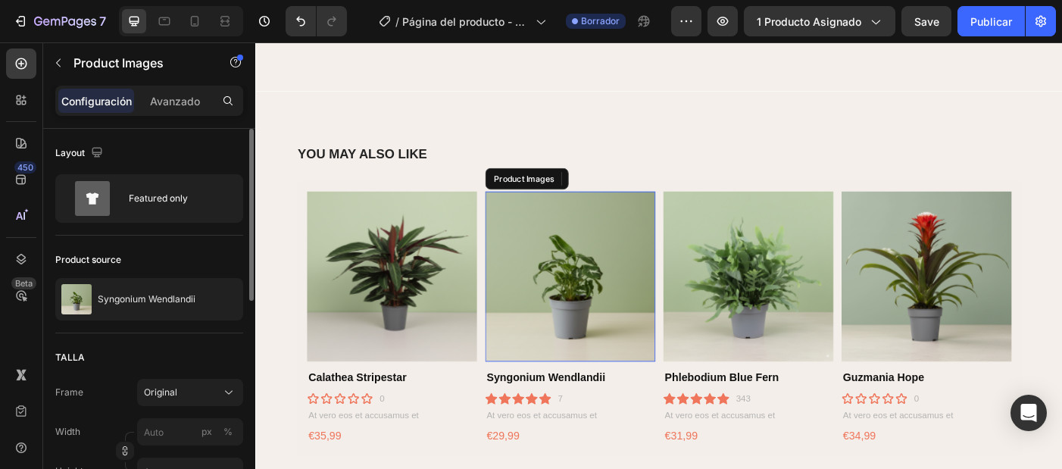
click at [583, 292] on img at bounding box center [609, 307] width 192 height 192
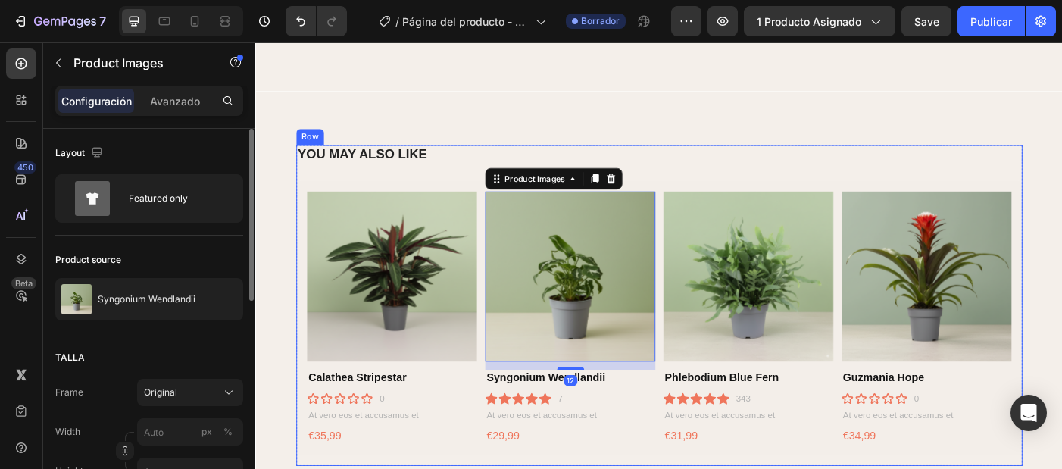
click at [508, 284] on div "Product Images Calathea Stripestar Product Title Icon Icon Icon Icon Icon Icon …" at bounding box center [710, 352] width 818 height 309
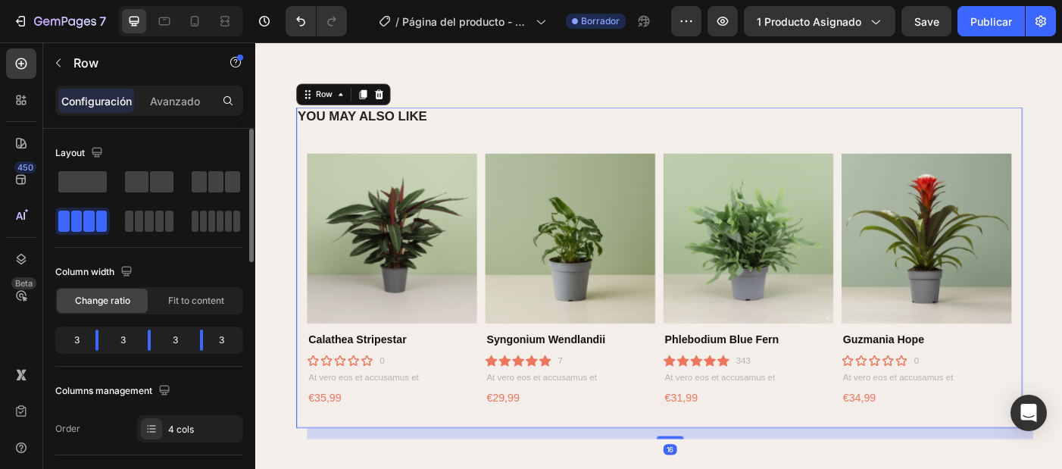
scroll to position [805, 0]
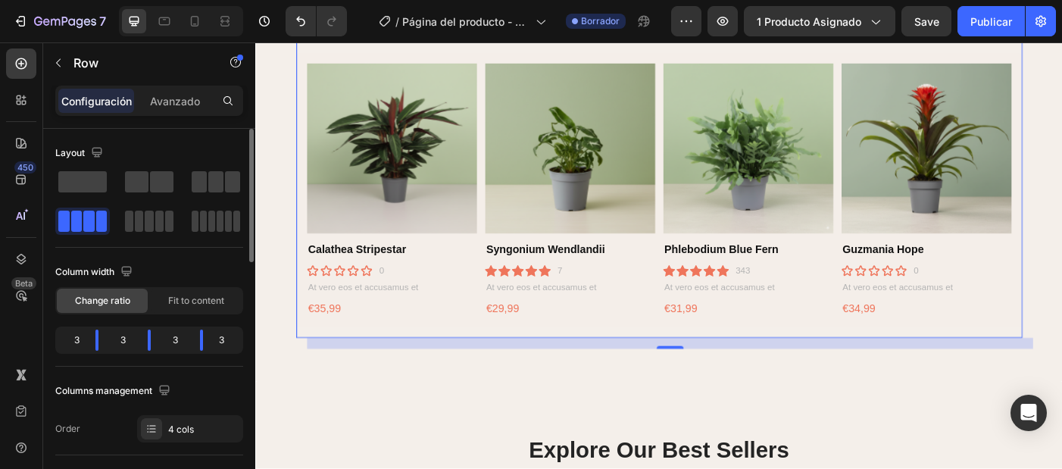
select select "22"
click at [304, 28] on icon "Deshacer/Rehacer" at bounding box center [300, 21] width 15 height 15
click at [301, 20] on icon "Deshacer/Rehacer" at bounding box center [300, 21] width 15 height 15
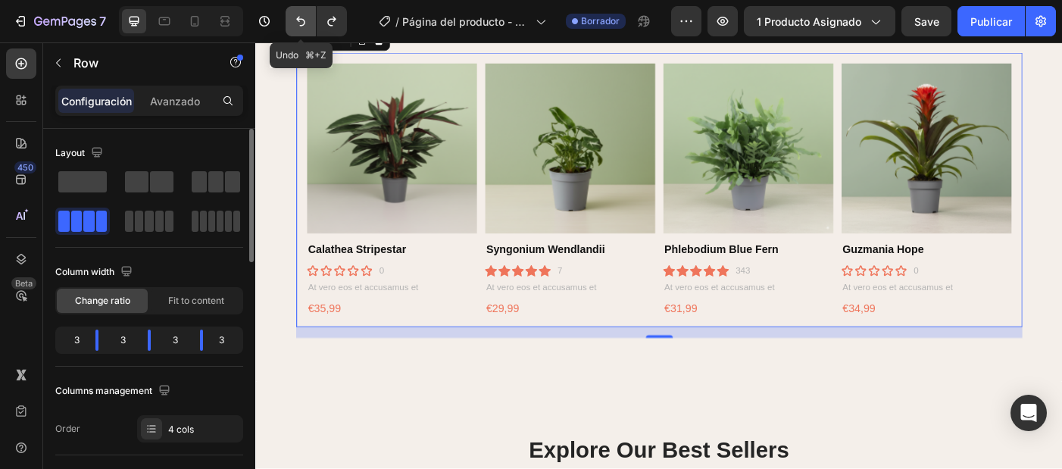
click at [301, 20] on icon "Deshacer/Rehacer" at bounding box center [300, 21] width 15 height 15
click at [301, 20] on icon "Deshacer/Rehacer" at bounding box center [300, 22] width 9 height 10
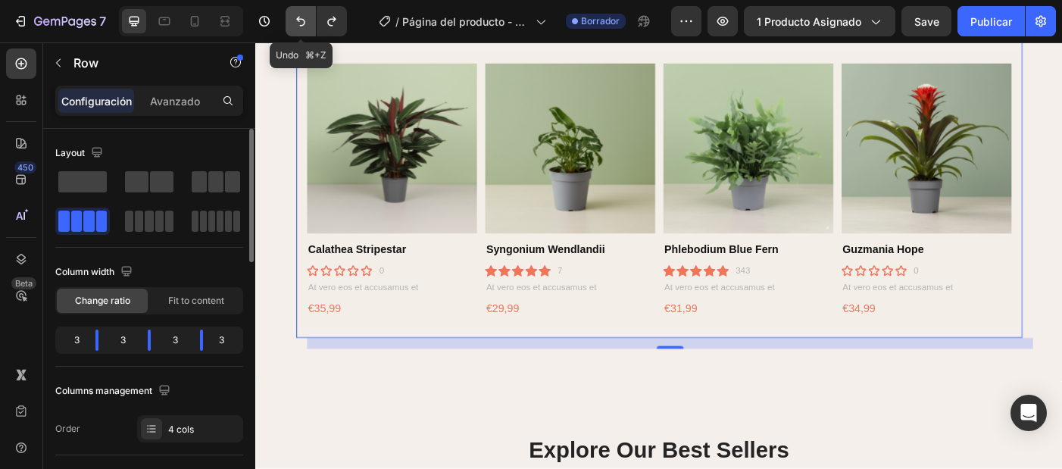
click at [301, 20] on icon "Deshacer/Rehacer" at bounding box center [300, 22] width 9 height 10
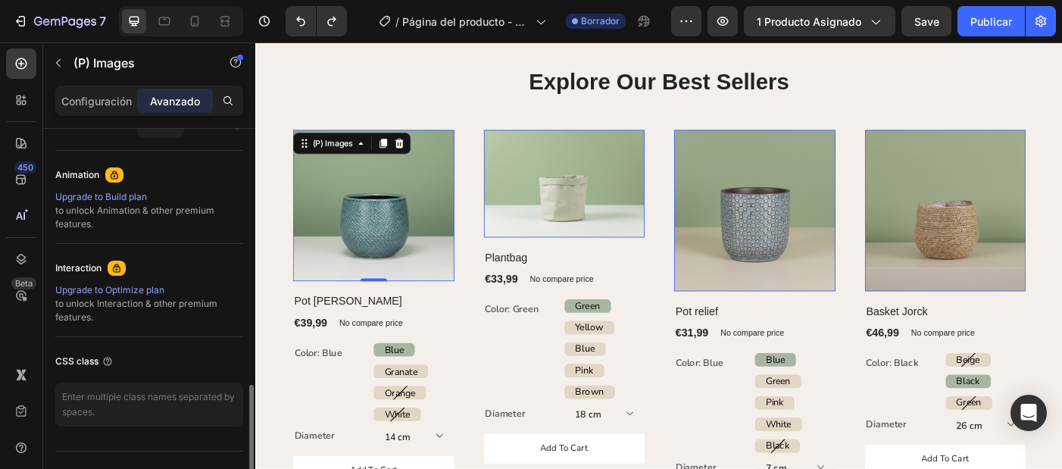
scroll to position [668, 0]
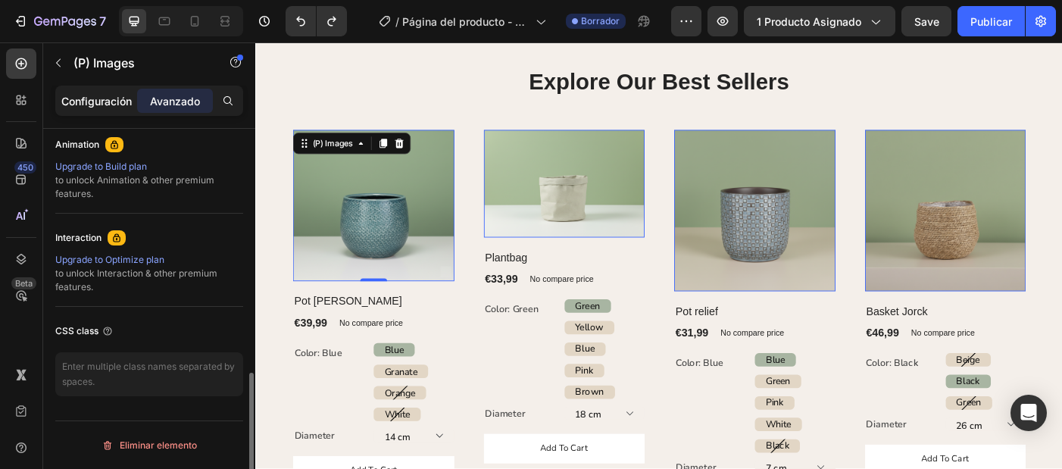
click at [119, 104] on p "Configuración" at bounding box center [96, 101] width 70 height 16
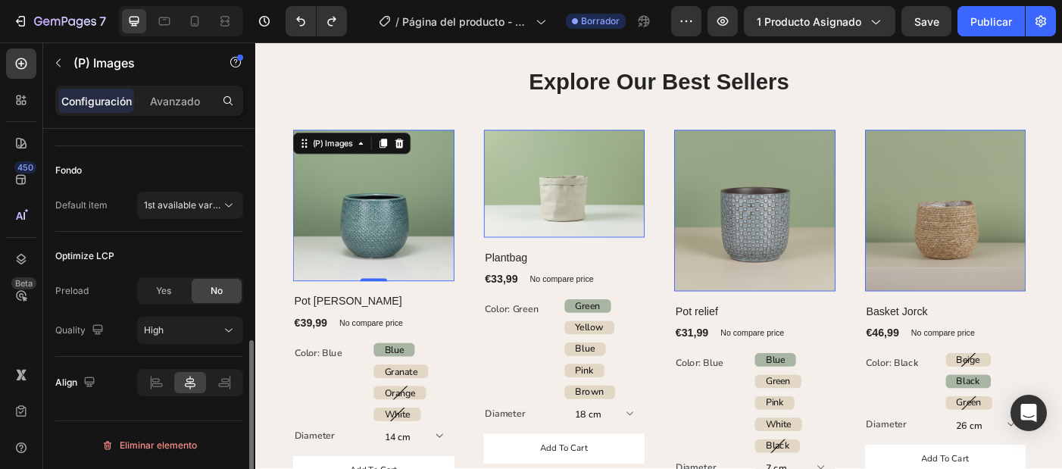
scroll to position [470, 0]
click at [184, 389] on icon at bounding box center [190, 382] width 15 height 15
click at [173, 286] on div "Yes" at bounding box center [164, 291] width 50 height 24
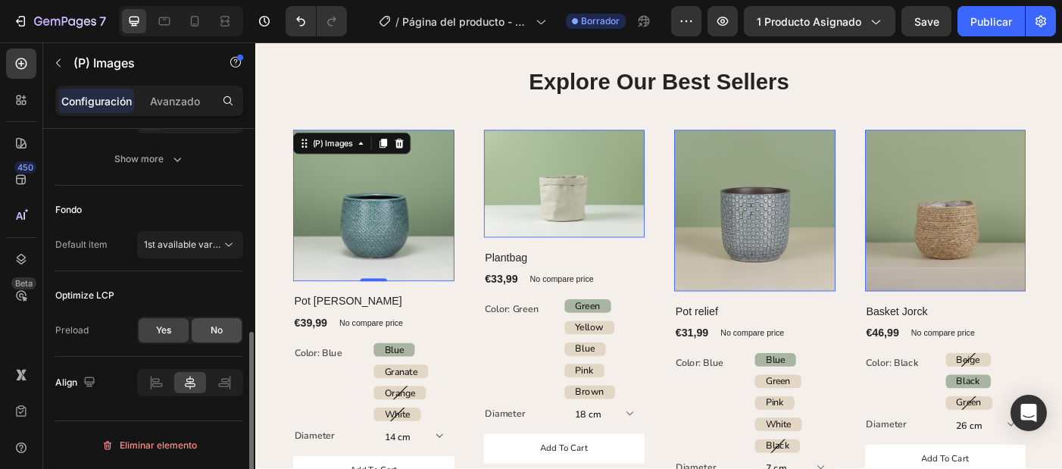
click at [223, 342] on div "No" at bounding box center [217, 330] width 50 height 24
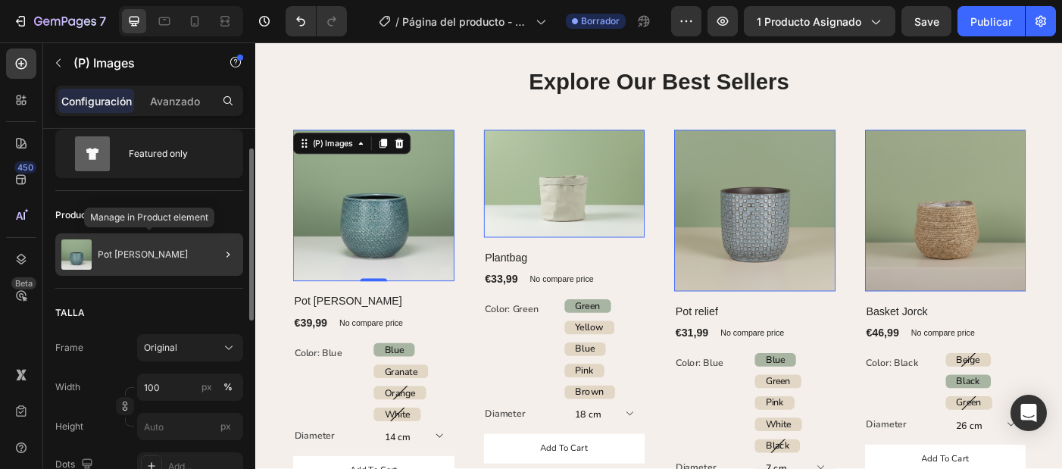
scroll to position [0, 0]
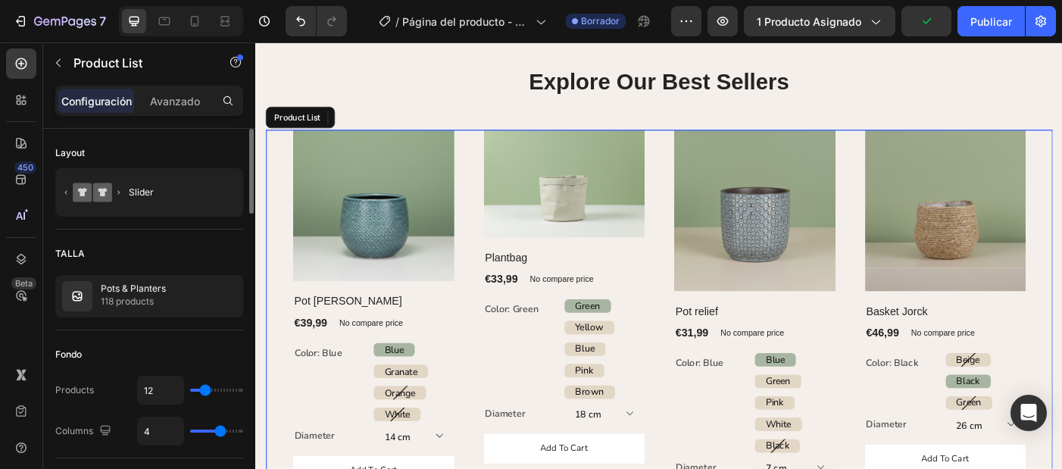
click at [493, 246] on div "(P) Images 0 Row Pot Gabriel (P) Title €39,99 (P) Price (P) Price No compare pr…" at bounding box center [710, 397] width 826 height 510
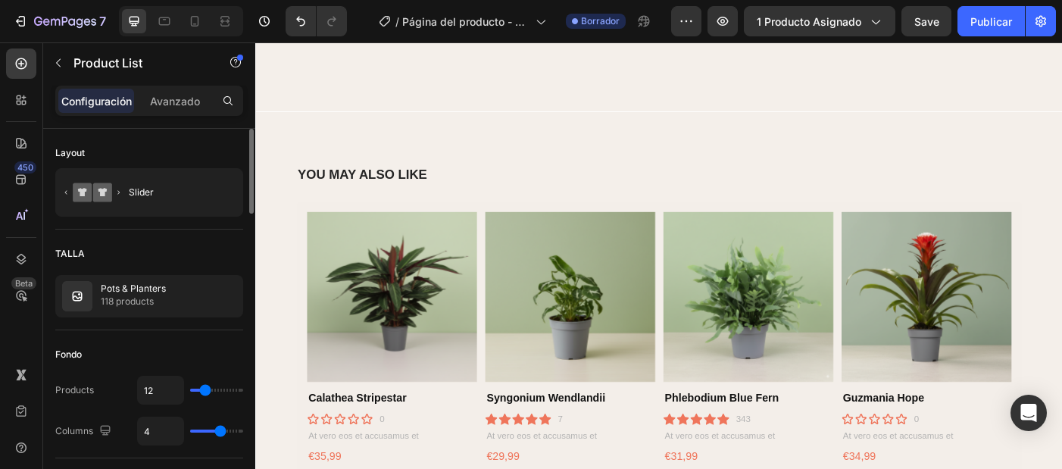
scroll to position [673, 0]
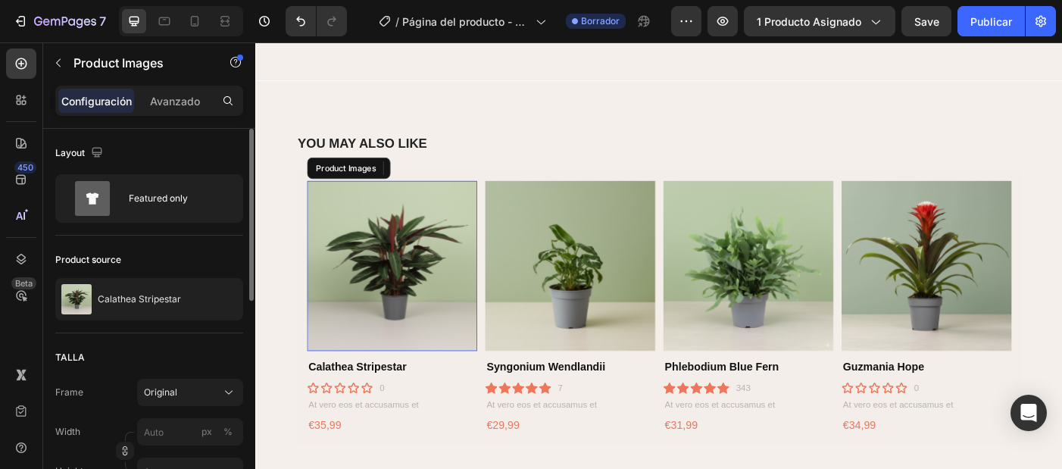
click at [493, 250] on img at bounding box center [409, 294] width 192 height 192
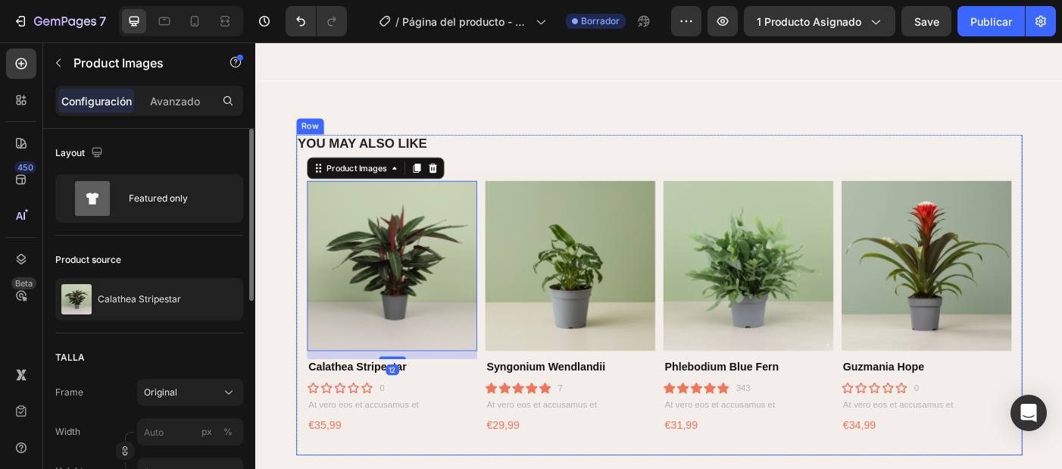
click at [509, 267] on div "Product Images 12 Calathea Stripestar Product Title Icon Icon Icon Icon Icon Ic…" at bounding box center [710, 340] width 818 height 309
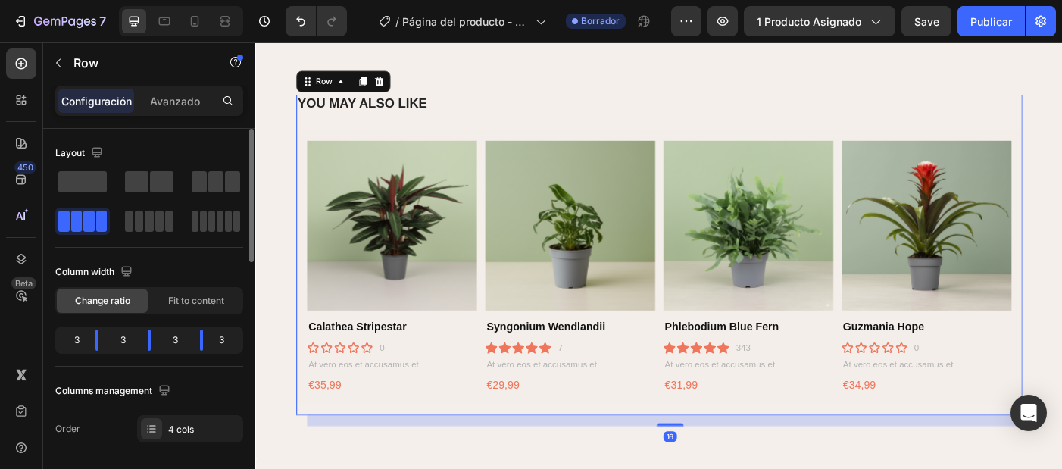
select select "22"
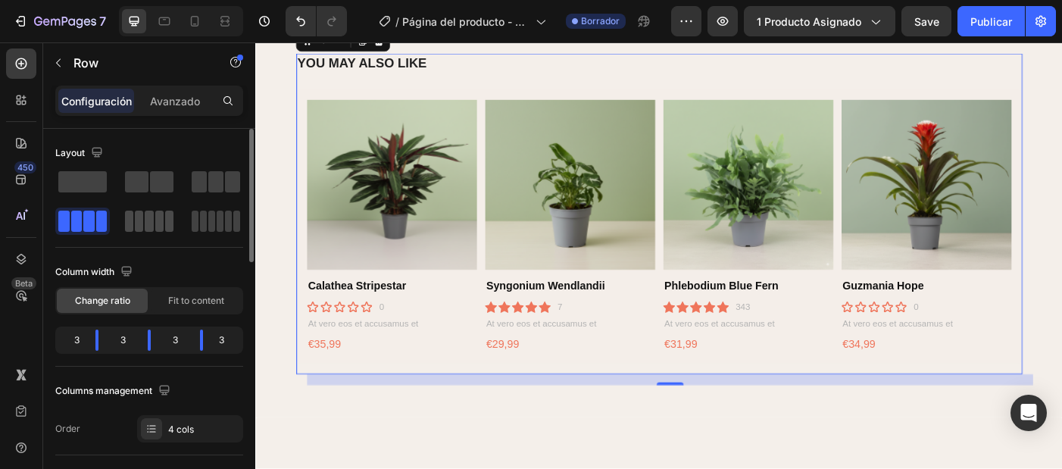
click at [143, 220] on span at bounding box center [139, 221] width 8 height 21
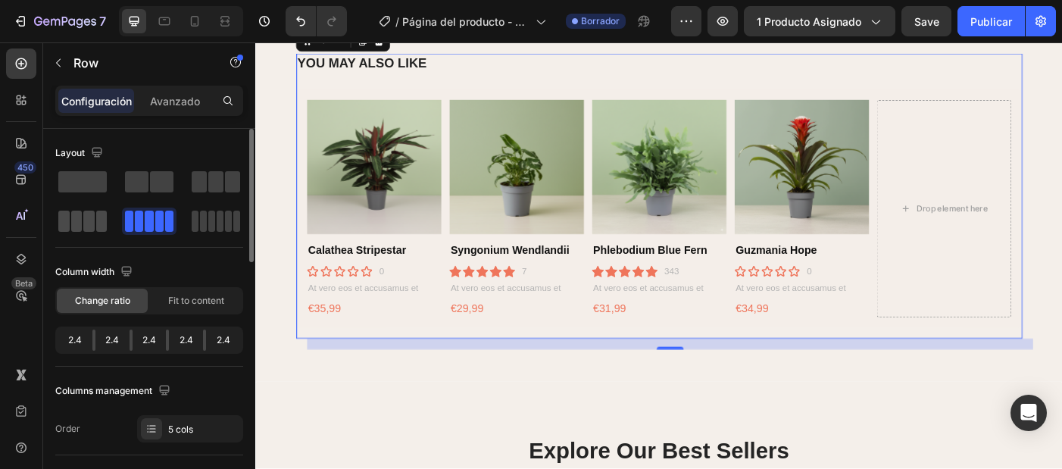
click at [76, 223] on span at bounding box center [76, 221] width 11 height 21
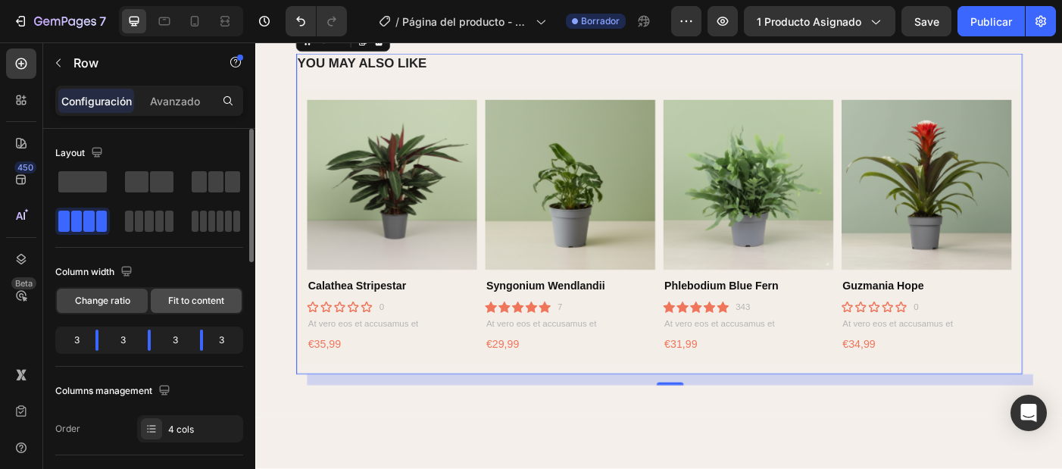
click at [203, 309] on div "Fit to content" at bounding box center [196, 301] width 91 height 24
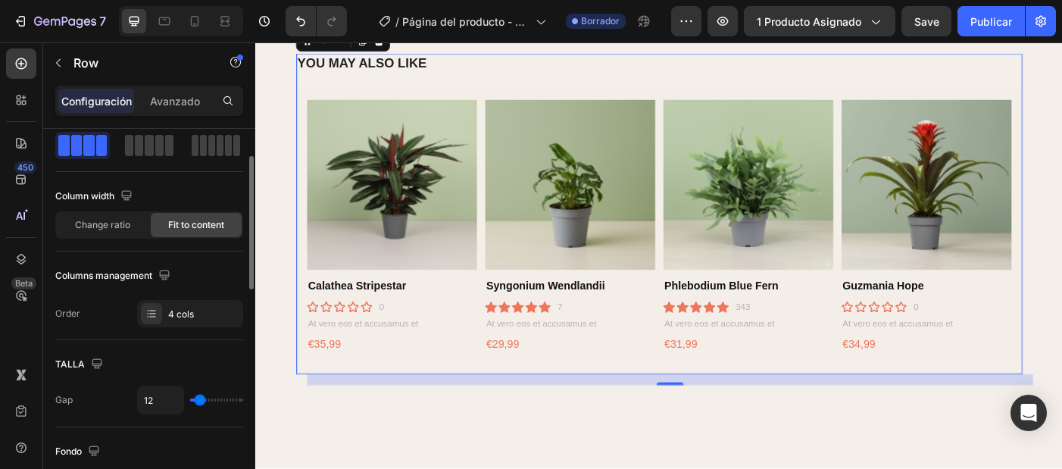
scroll to position [76, 0]
click at [208, 313] on div "4 cols" at bounding box center [203, 314] width 71 height 14
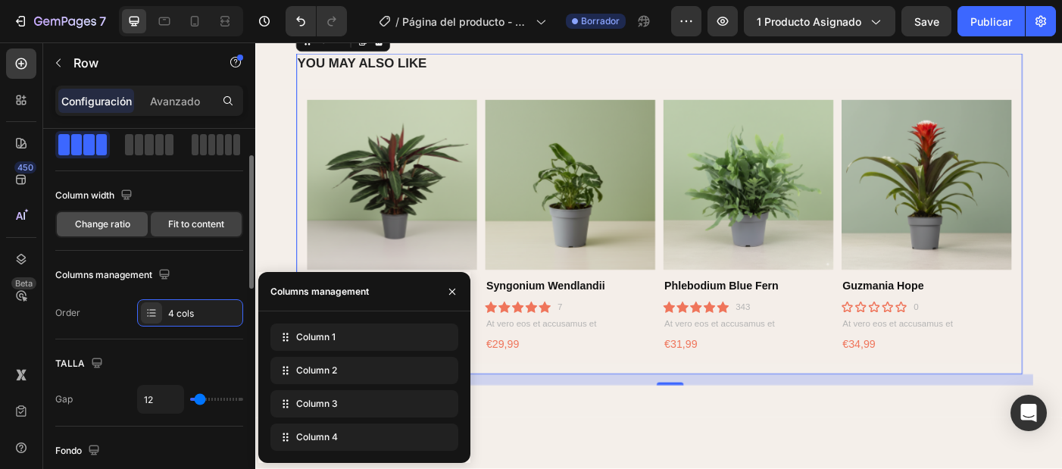
click at [101, 224] on span "Change ratio" at bounding box center [102, 224] width 55 height 14
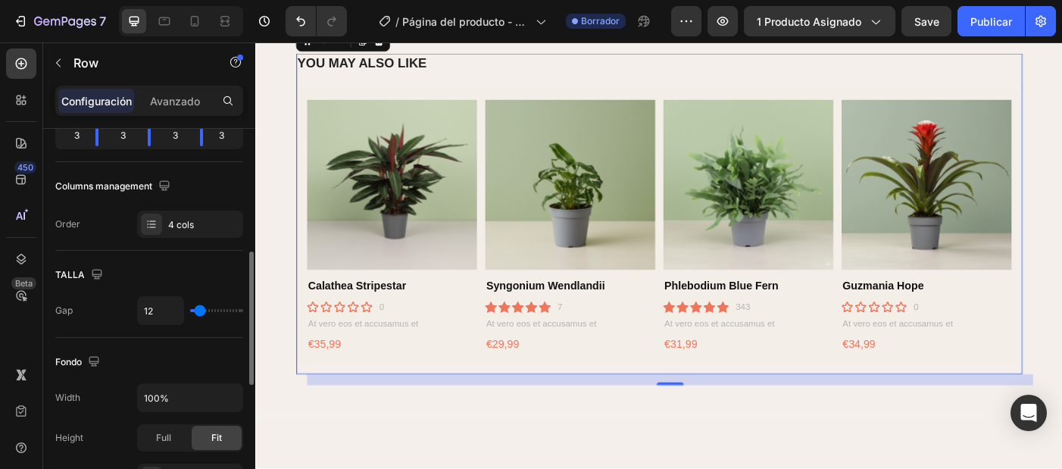
scroll to position [203, 0]
click at [198, 231] on div "4 cols" at bounding box center [203, 227] width 71 height 14
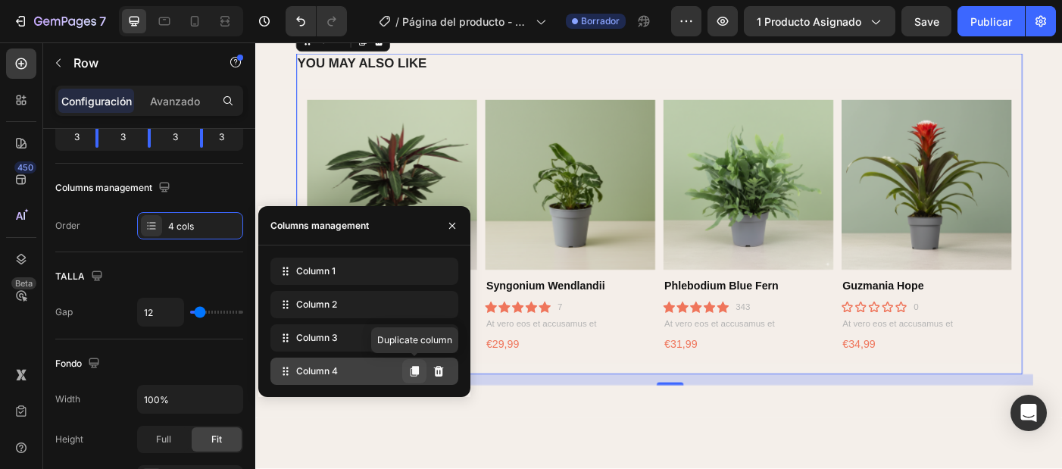
click at [416, 370] on icon at bounding box center [414, 371] width 8 height 11
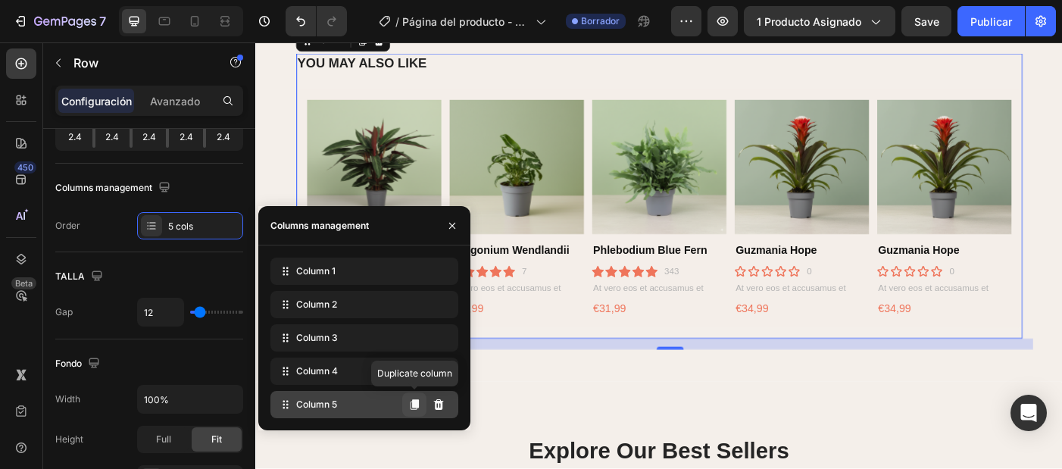
click at [416, 404] on icon at bounding box center [414, 404] width 8 height 11
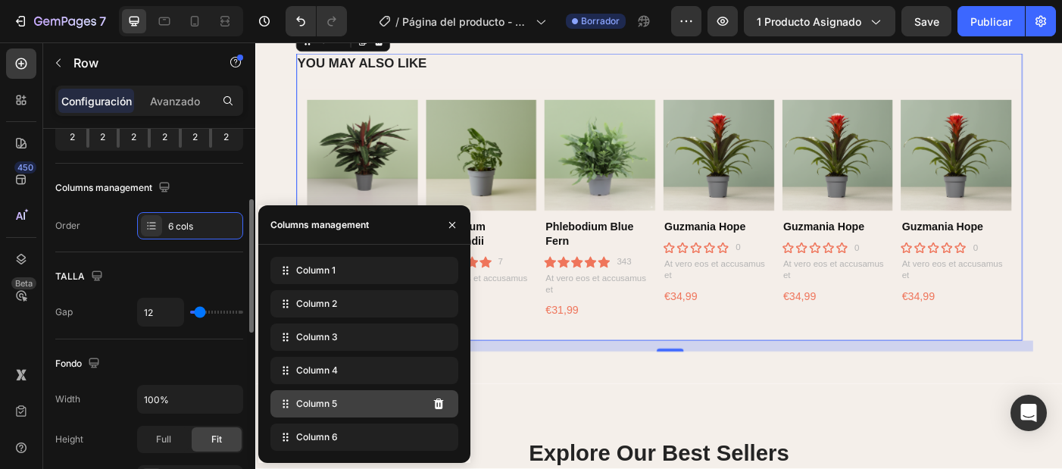
click at [108, 258] on div "TALLA Gap 12" at bounding box center [149, 295] width 188 height 87
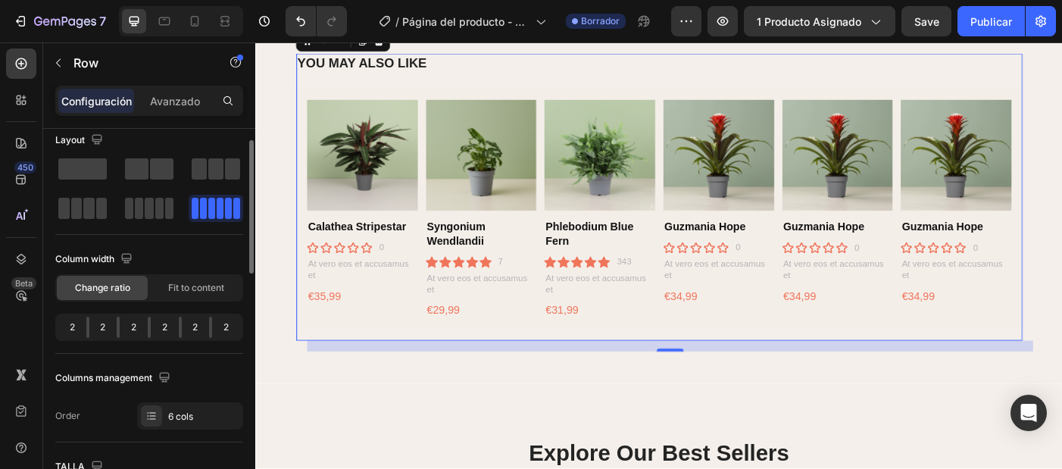
scroll to position [0, 0]
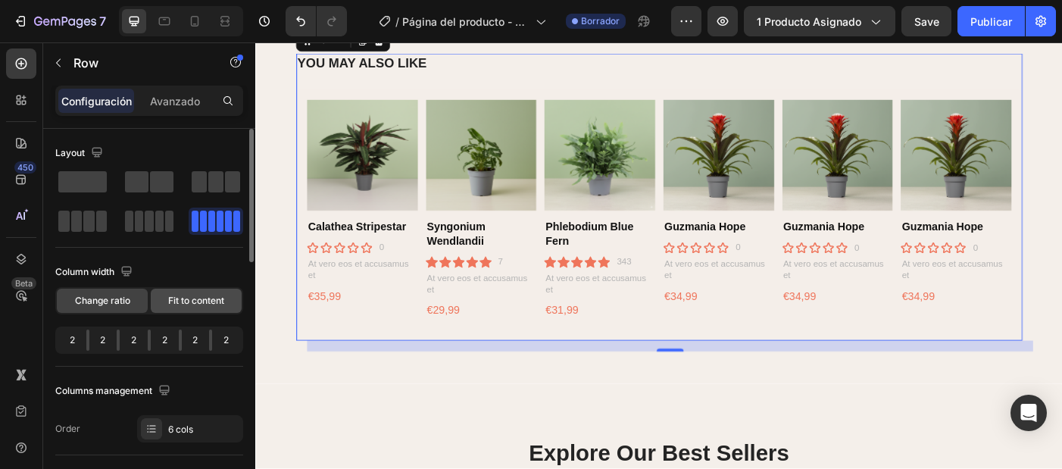
click at [191, 306] on span "Fit to content" at bounding box center [196, 301] width 56 height 14
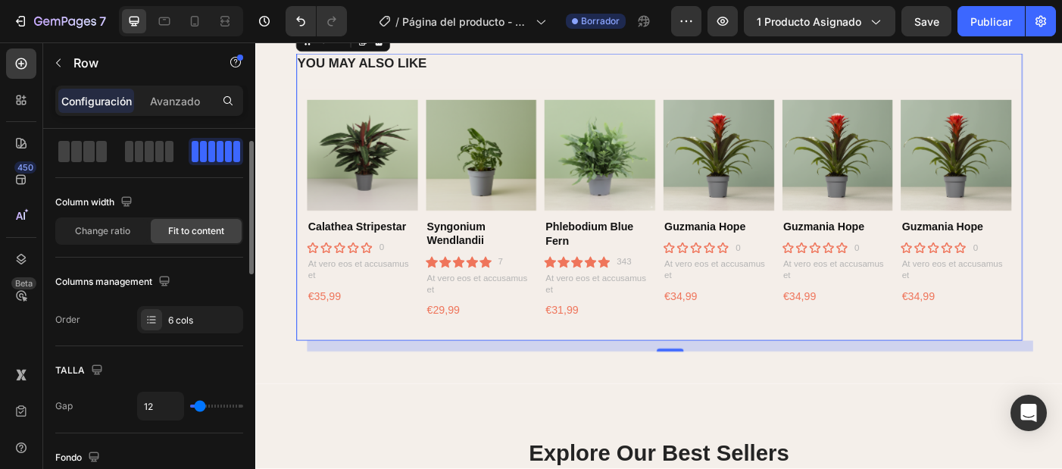
scroll to position [73, 0]
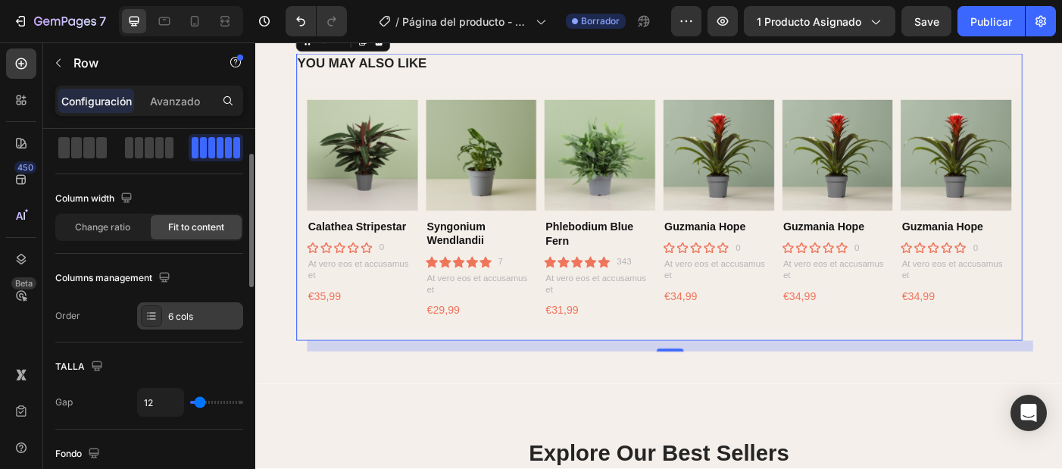
click at [204, 319] on div "6 cols" at bounding box center [203, 317] width 71 height 14
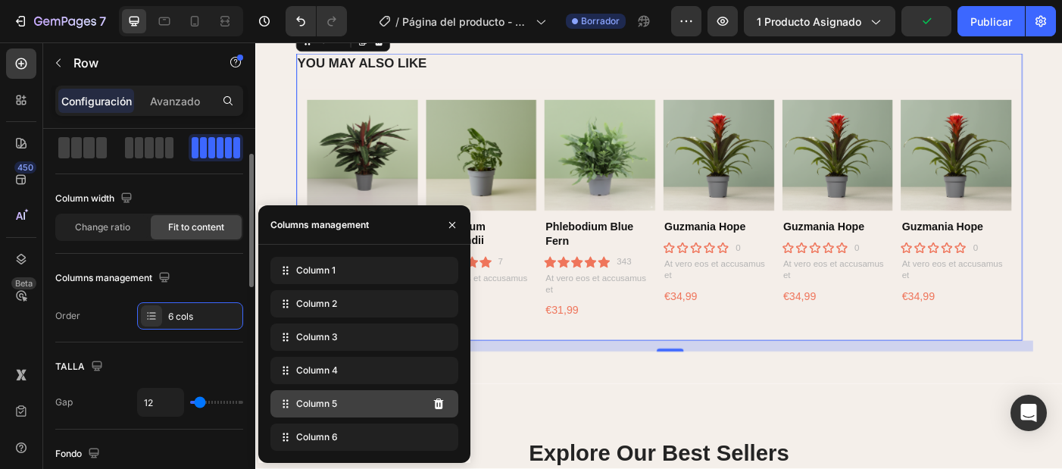
click at [170, 357] on div "TALLA" at bounding box center [149, 366] width 188 height 24
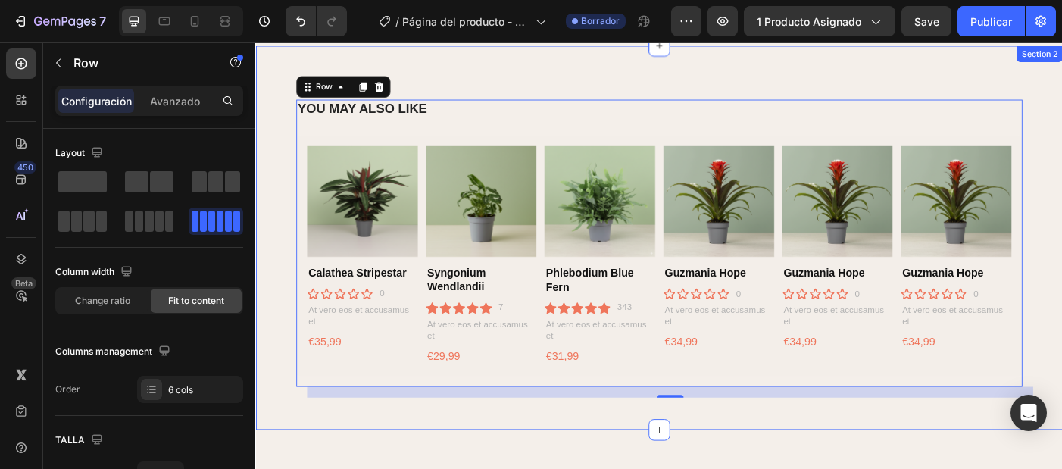
scroll to position [674, 0]
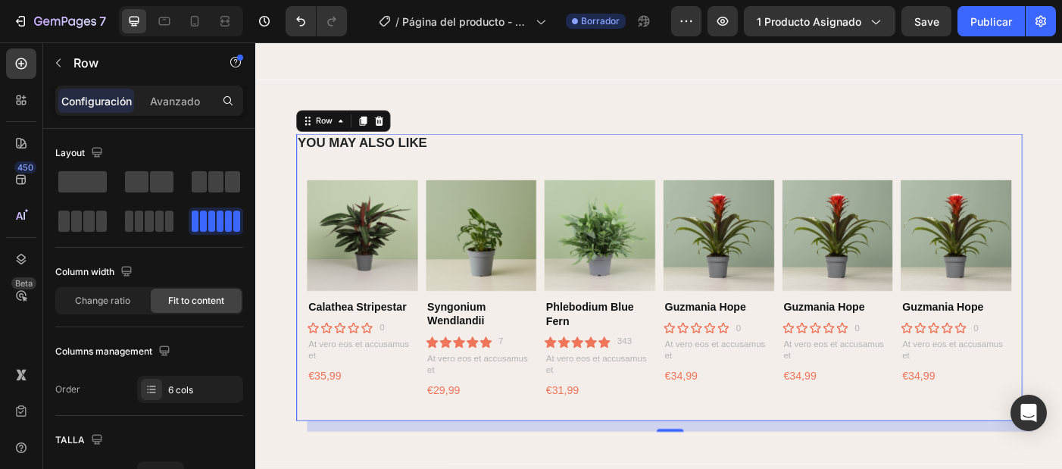
click at [385, 186] on div "Product Images Calathea Stripestar Product Title Icon Icon Icon Icon Icon Icon …" at bounding box center [710, 321] width 818 height 271
click at [390, 135] on icon at bounding box center [394, 131] width 10 height 11
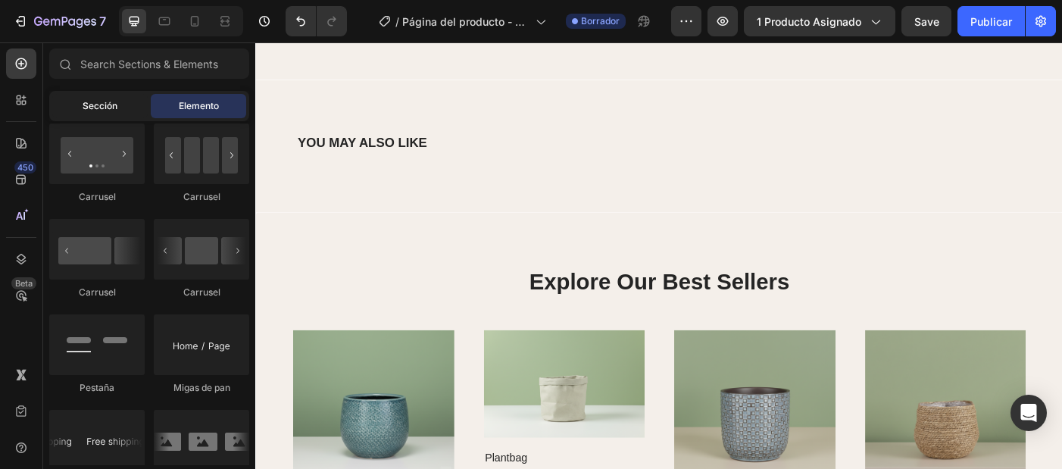
click at [84, 108] on span "Sección" at bounding box center [100, 106] width 35 height 14
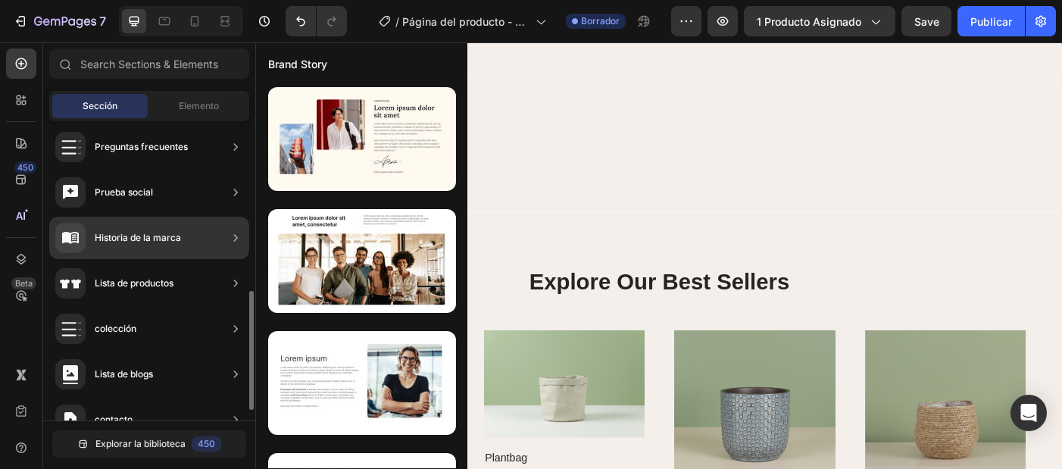
click at [213, 283] on div "Lista de productos" at bounding box center [149, 283] width 200 height 42
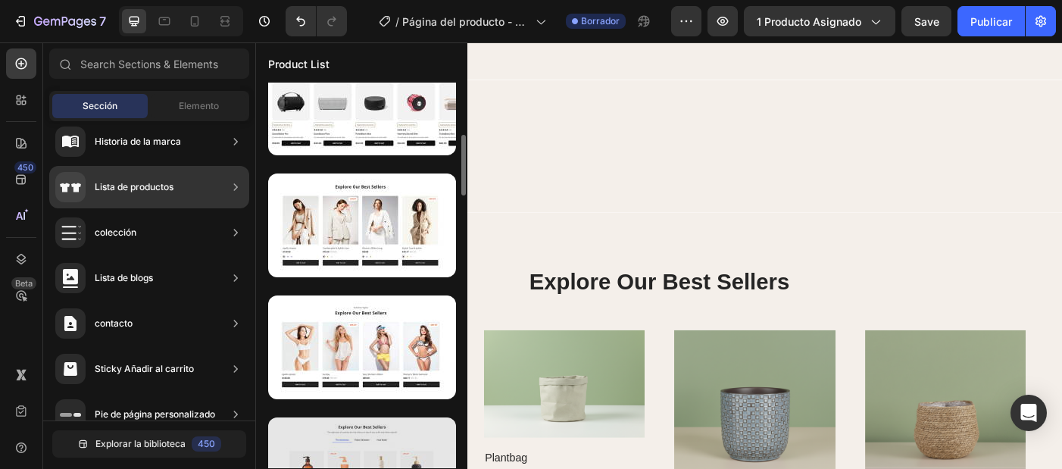
scroll to position [392, 0]
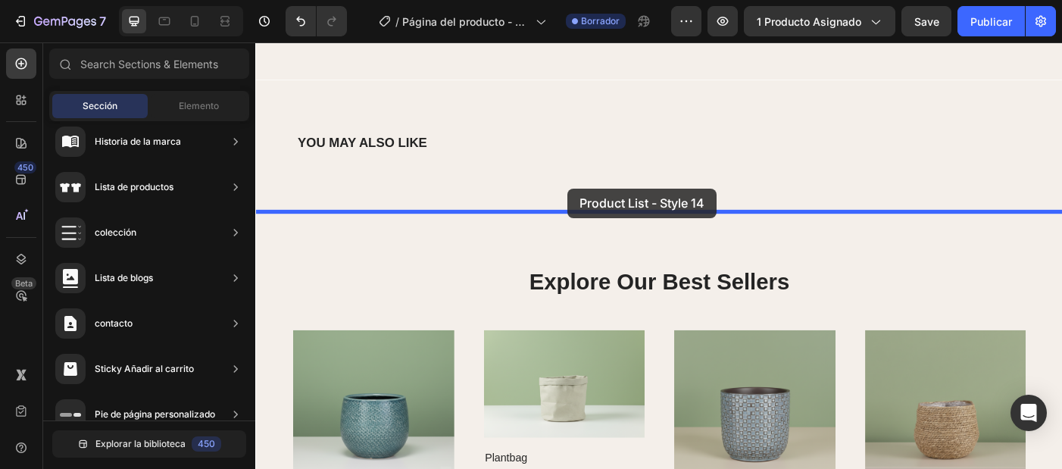
drag, startPoint x: 594, startPoint y: 278, endPoint x: 606, endPoint y: 206, distance: 73.0
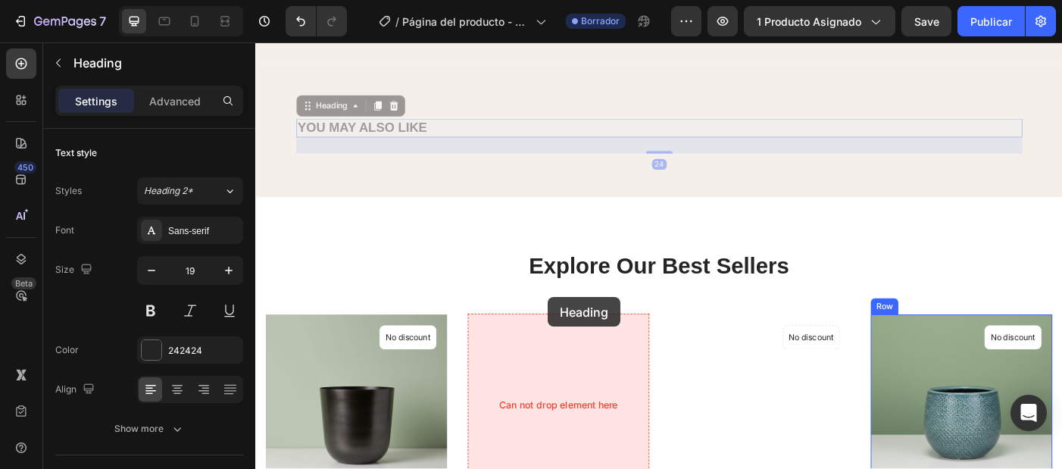
scroll to position [744, 0]
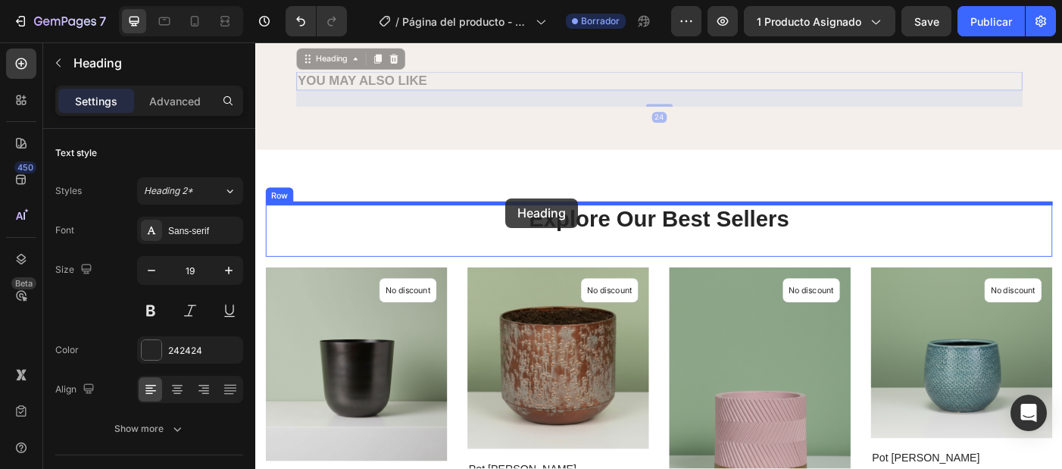
drag, startPoint x: 392, startPoint y: 272, endPoint x: 538, endPoint y: 218, distance: 155.0
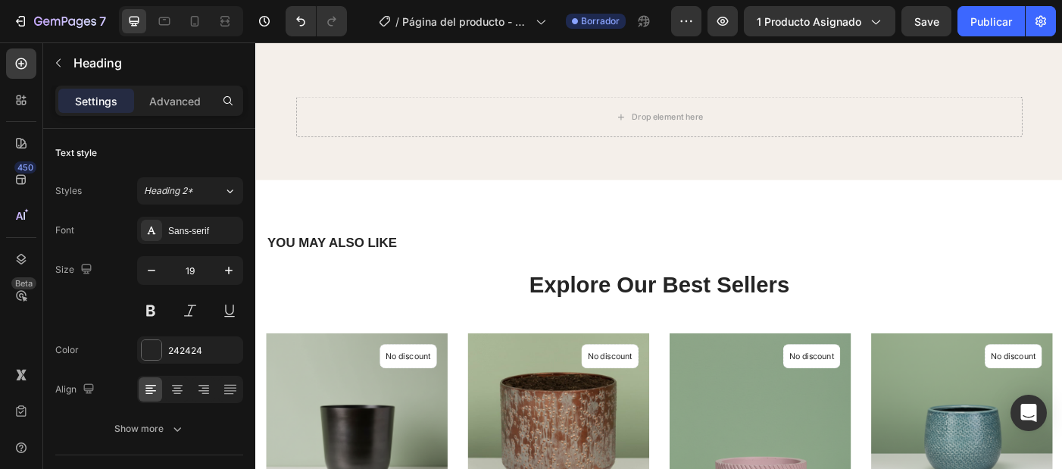
scroll to position [672, 0]
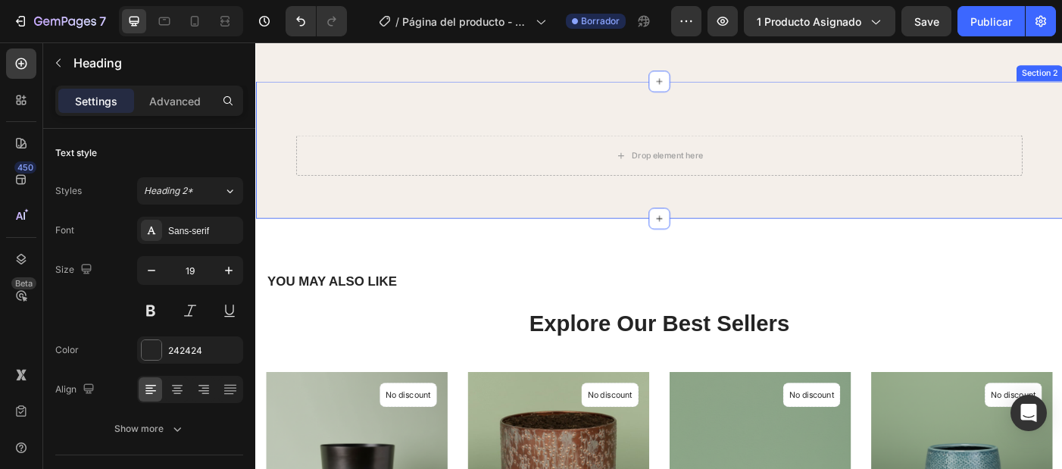
click at [565, 129] on div "Drop element here Row Section 2" at bounding box center [709, 164] width 909 height 155
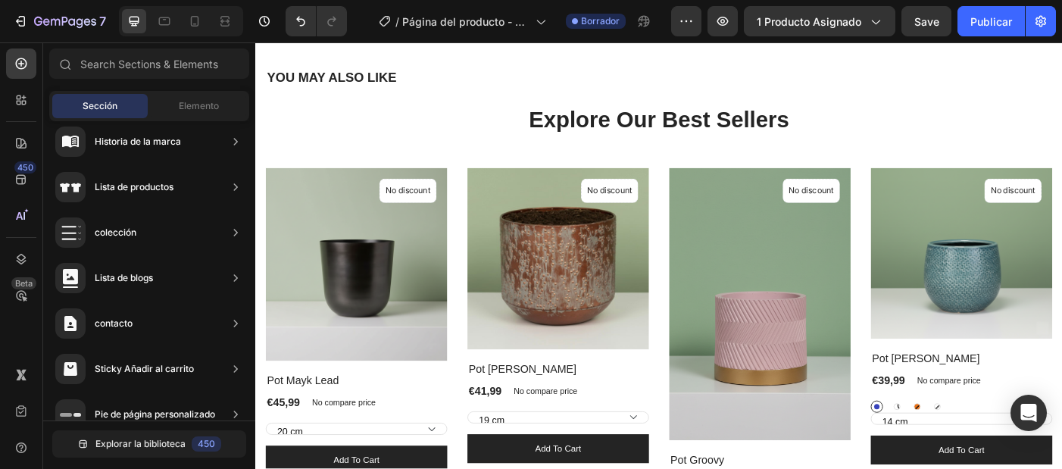
scroll to position [741, 0]
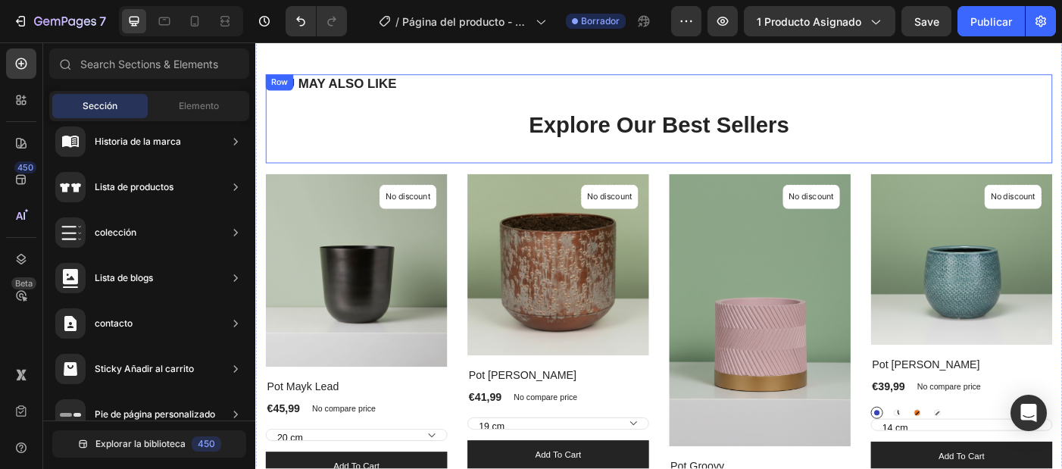
click at [688, 101] on div "YOU MAY ALSO LIKE Heading Explore Our Best Sellers Heading" at bounding box center [710, 129] width 886 height 100
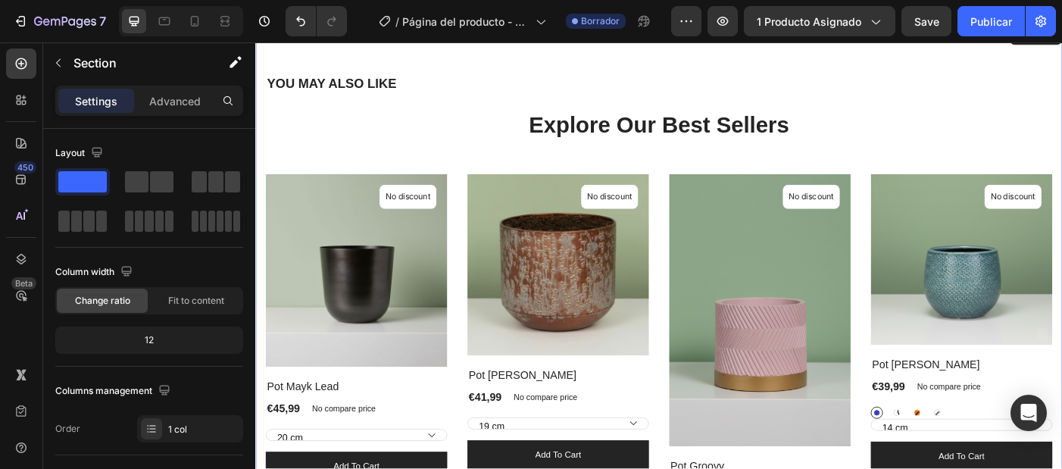
click at [657, 69] on div "YOU MAY ALSO LIKE Heading Explore Our Best Sellers Heading Row 16 (P) Images No…" at bounding box center [709, 359] width 909 height 682
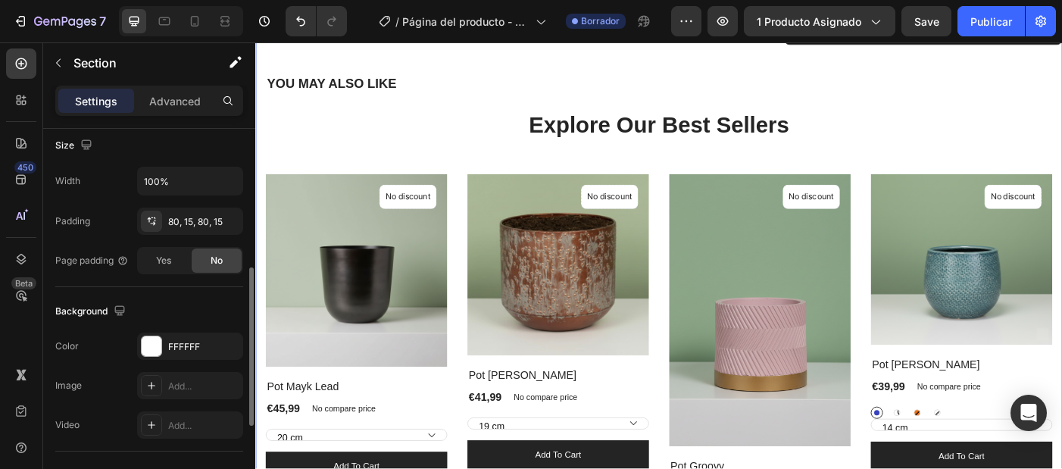
scroll to position [476, 0]
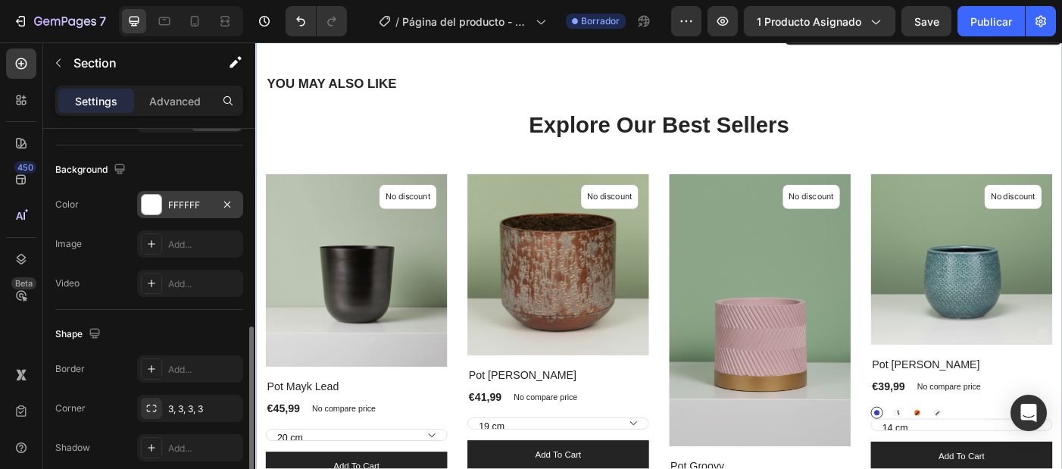
click at [187, 199] on div "FFFFFF" at bounding box center [190, 205] width 44 height 14
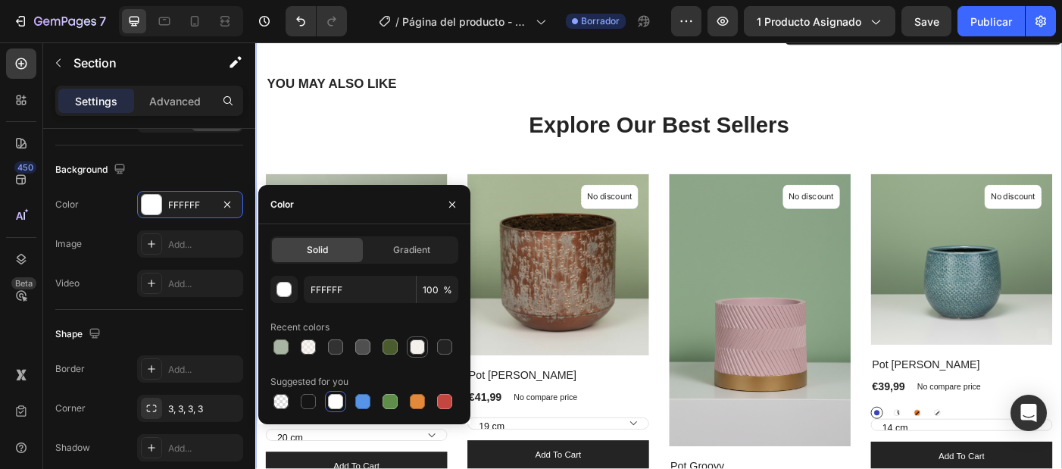
click at [412, 348] on div at bounding box center [417, 346] width 15 height 15
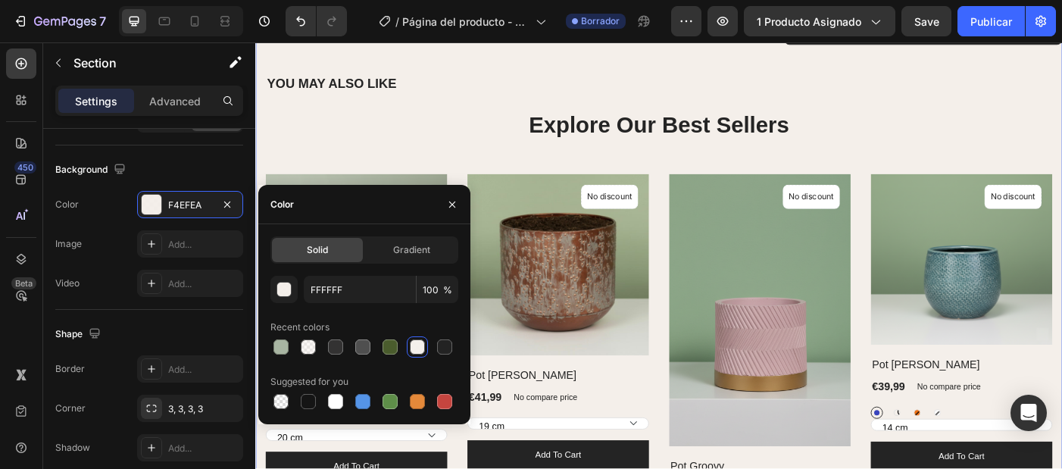
type input "F4EFEA"
type input "96"
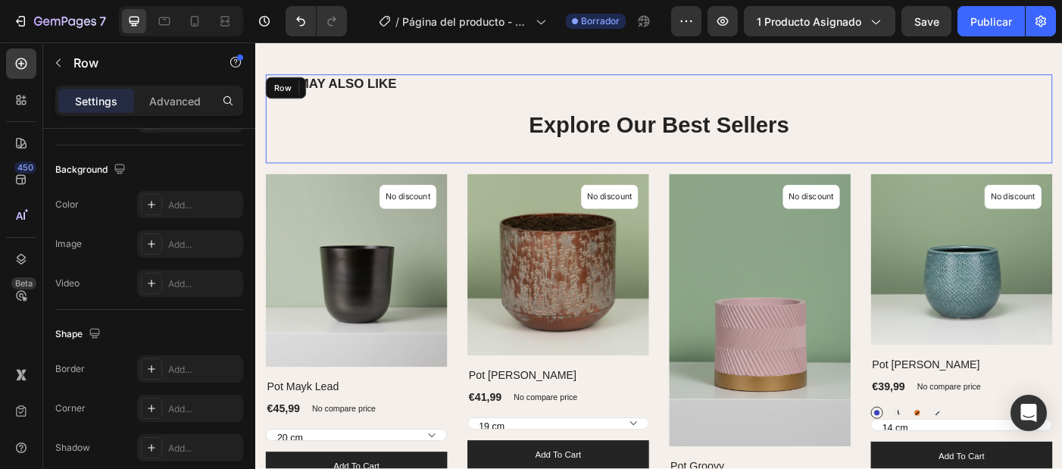
click at [464, 114] on div "YOU MAY ALSO LIKE Heading Explore Our Best Sellers Heading" at bounding box center [710, 129] width 886 height 100
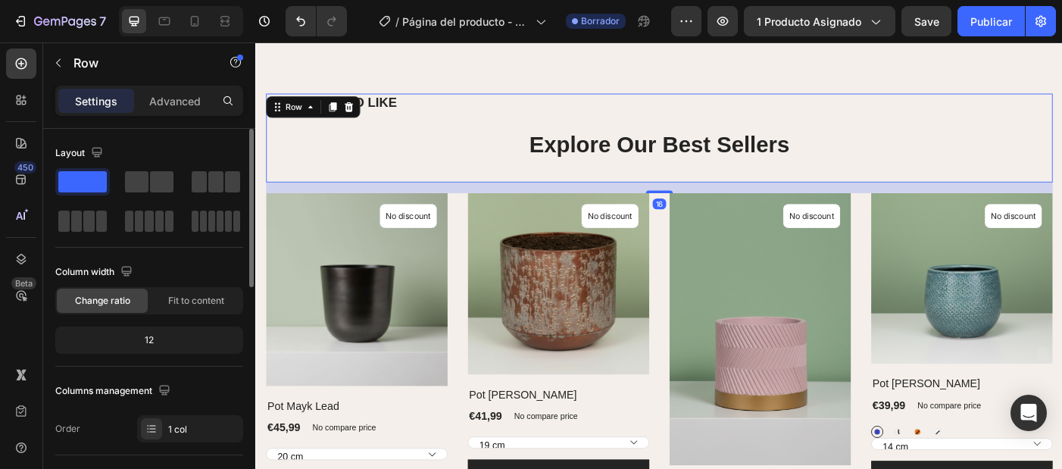
scroll to position [688, 0]
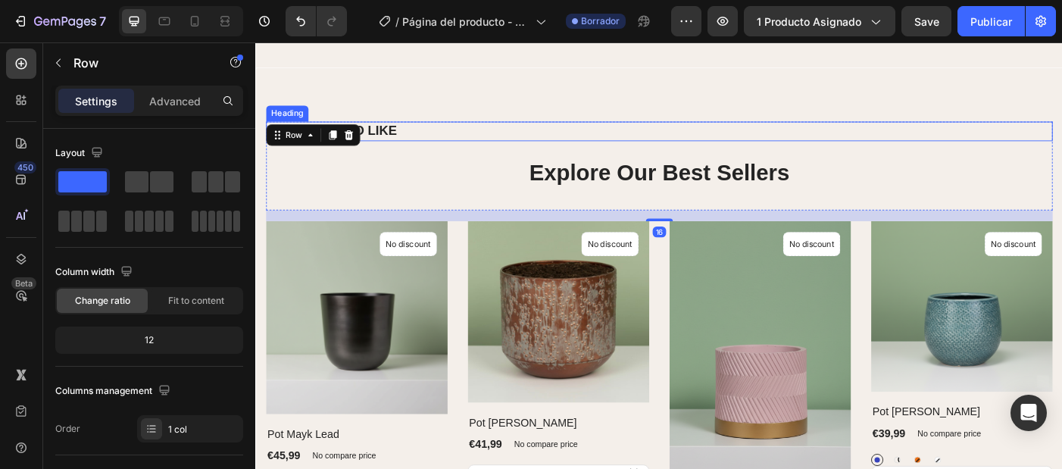
click at [389, 134] on h2 "YOU MAY ALSO LIKE" at bounding box center [710, 143] width 886 height 22
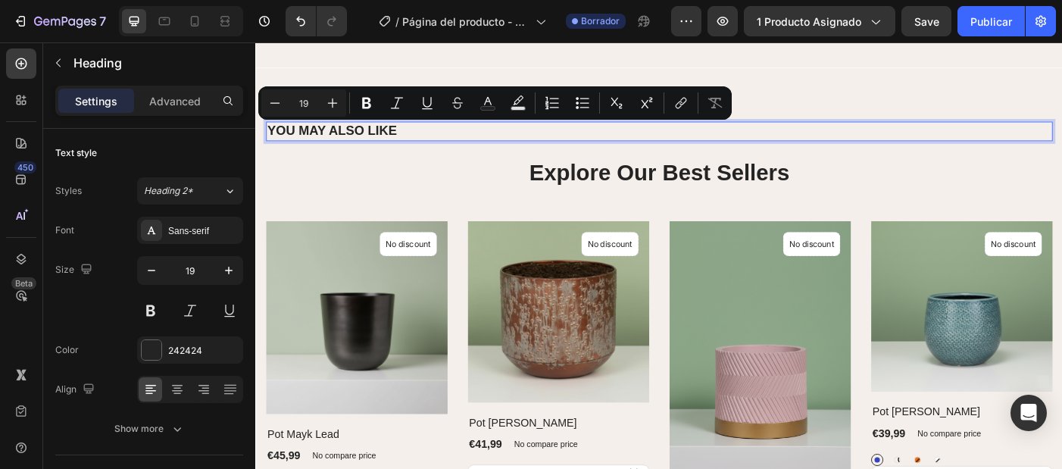
click at [389, 134] on p "YOU MAY ALSO LIKE" at bounding box center [709, 142] width 883 height 19
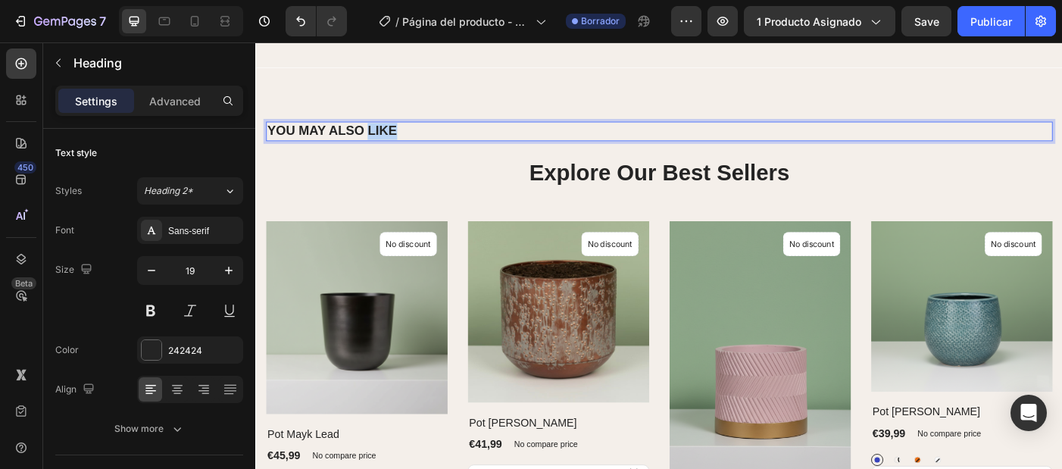
click at [389, 134] on p "YOU MAY ALSO LIKE" at bounding box center [709, 142] width 883 height 19
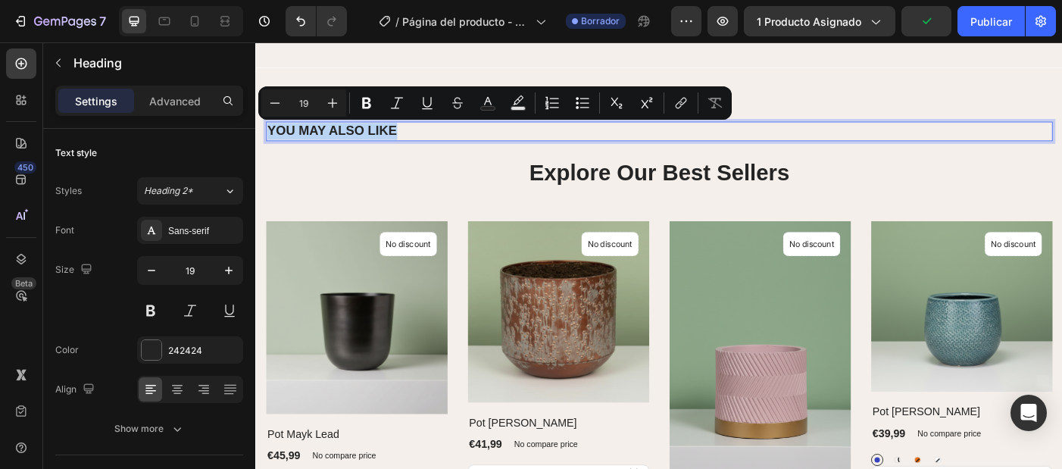
copy p "YOU MAY ALSO LIKE"
click at [655, 198] on p "Explore Our Best Sellers" at bounding box center [709, 189] width 883 height 33
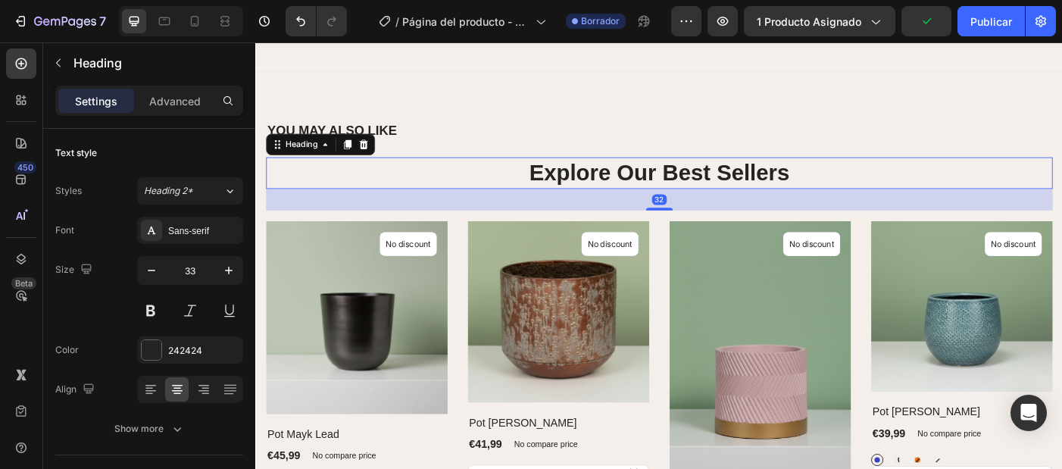
click at [655, 198] on p "Explore Our Best Sellers" at bounding box center [709, 189] width 883 height 33
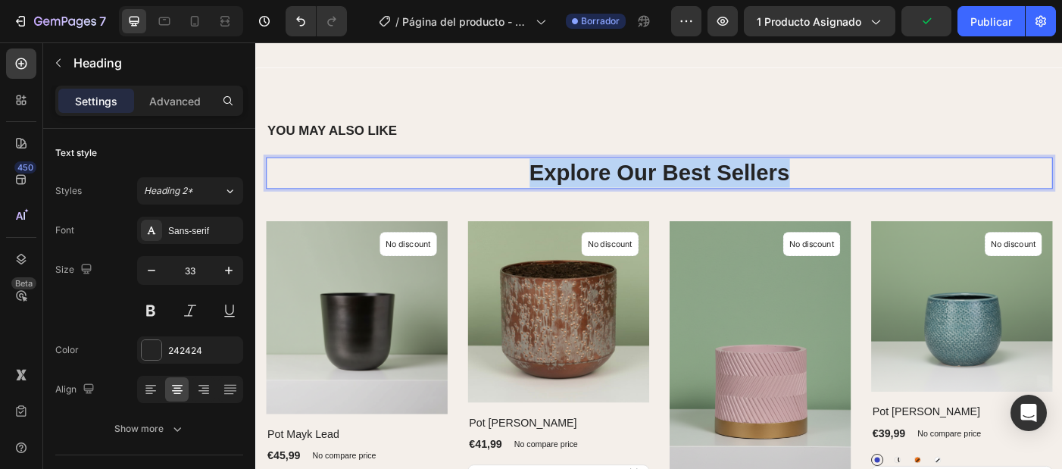
click at [655, 198] on p "Explore Our Best Sellers" at bounding box center [709, 189] width 883 height 33
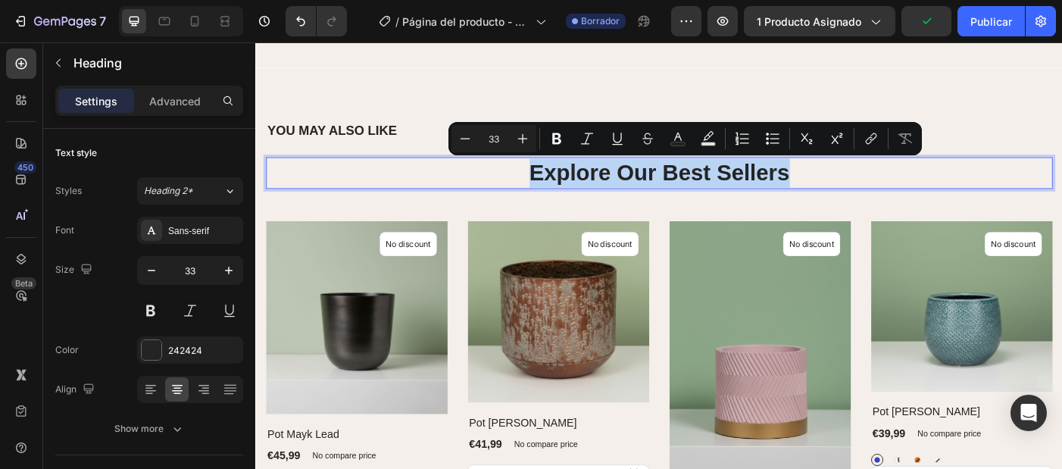
click at [655, 198] on p "Explore Our Best Sellers" at bounding box center [709, 189] width 883 height 33
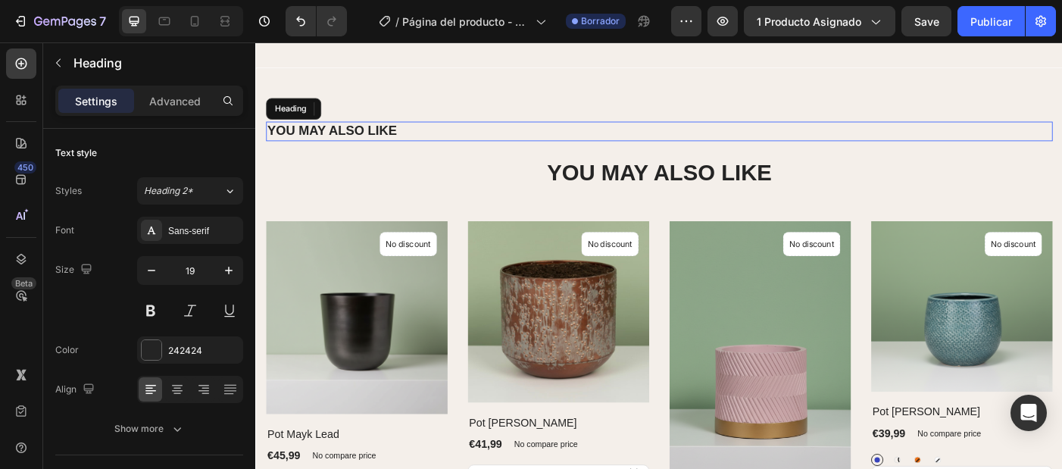
click at [398, 145] on p "YOU MAY ALSO LIKE" at bounding box center [709, 142] width 883 height 19
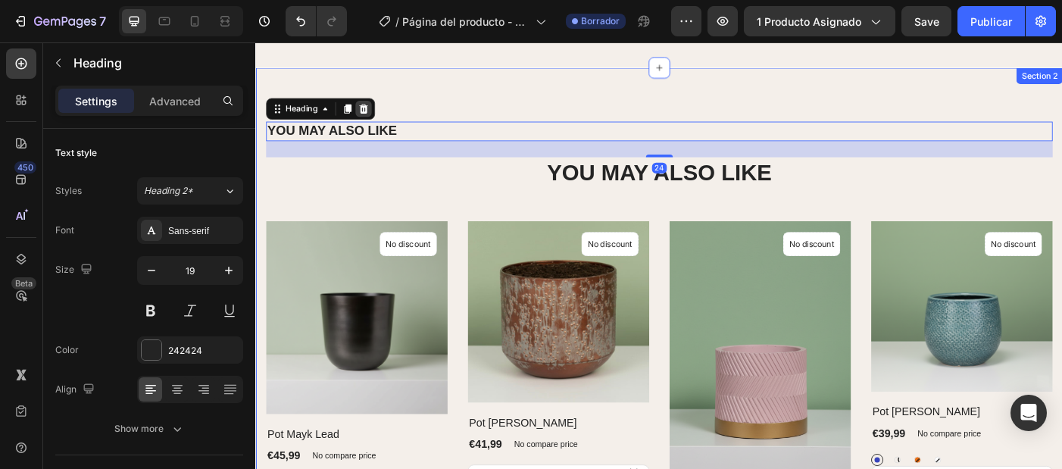
click at [378, 117] on icon at bounding box center [377, 117] width 10 height 11
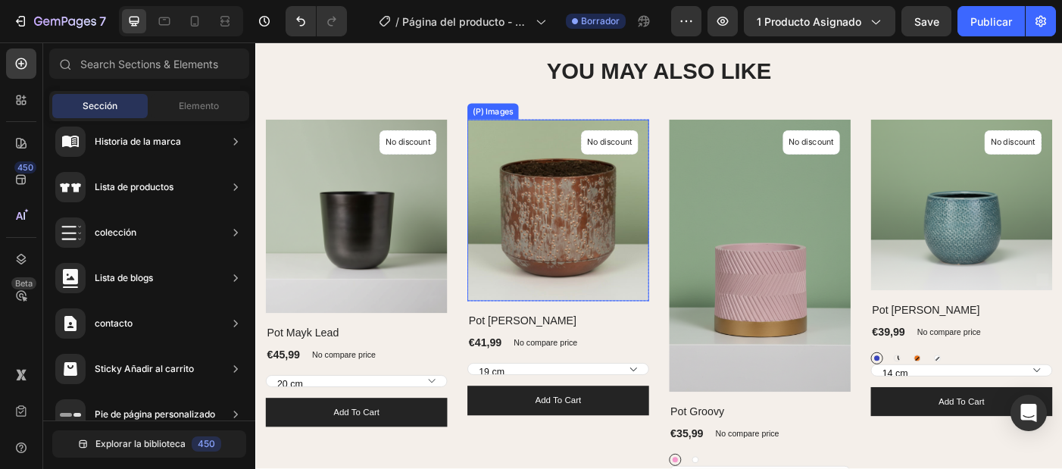
scroll to position [765, 0]
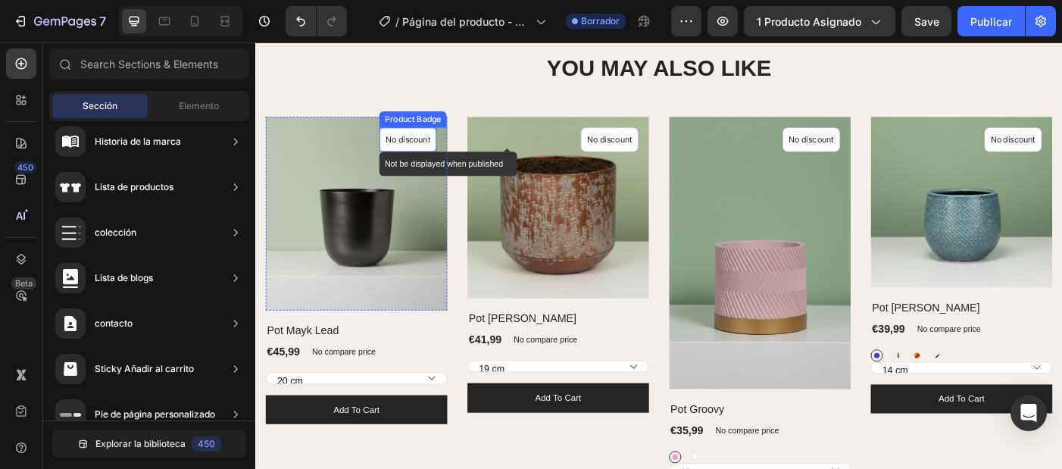
click at [439, 153] on p "No discount" at bounding box center [426, 152] width 51 height 14
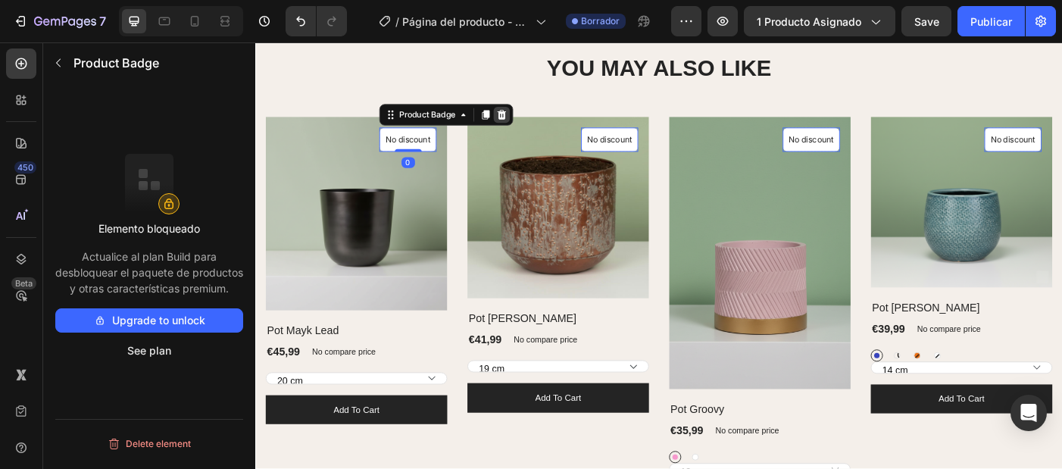
click at [532, 123] on icon at bounding box center [533, 124] width 10 height 11
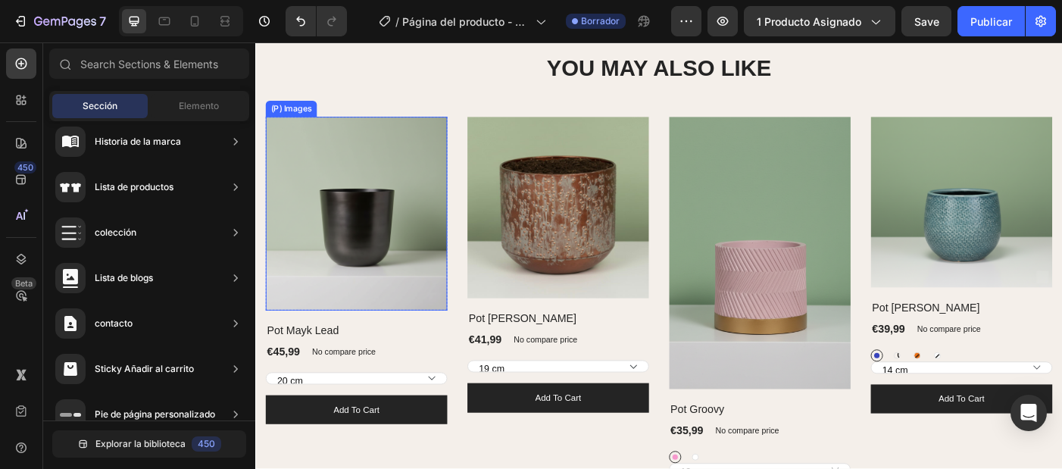
click at [408, 301] on img at bounding box center [369, 234] width 204 height 217
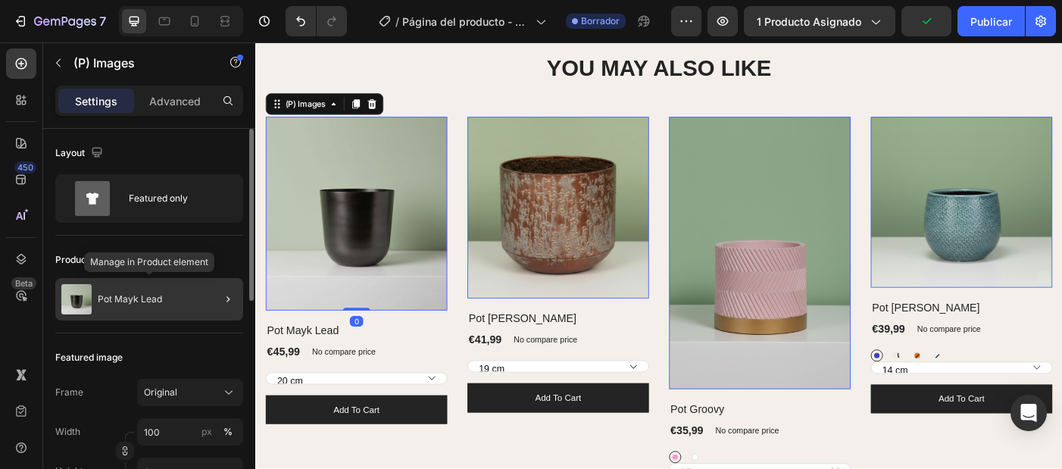
click at [177, 302] on div "Pot Mayk Lead" at bounding box center [149, 299] width 188 height 42
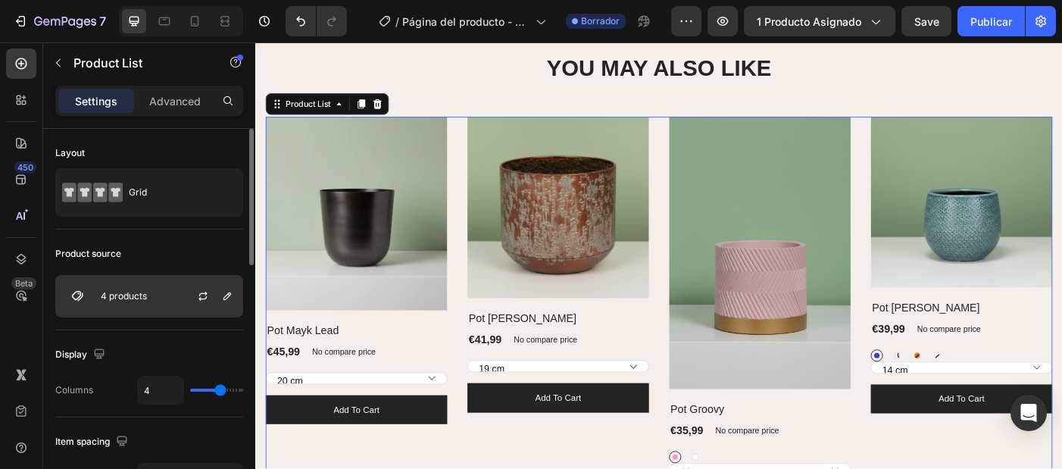
click at [170, 298] on div "4 products" at bounding box center [149, 296] width 188 height 42
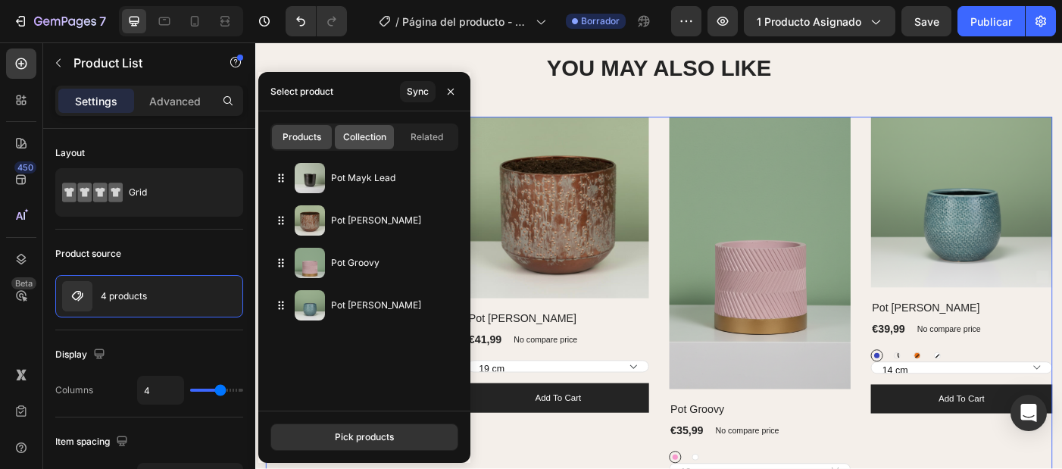
click at [360, 136] on span "Collection" at bounding box center [364, 137] width 43 height 14
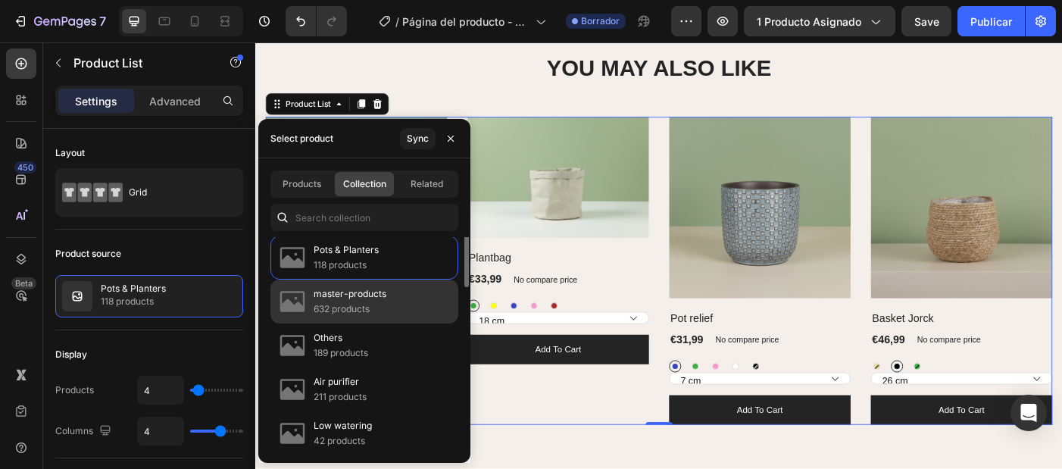
scroll to position [0, 0]
click at [361, 308] on p "632 products" at bounding box center [350, 310] width 73 height 15
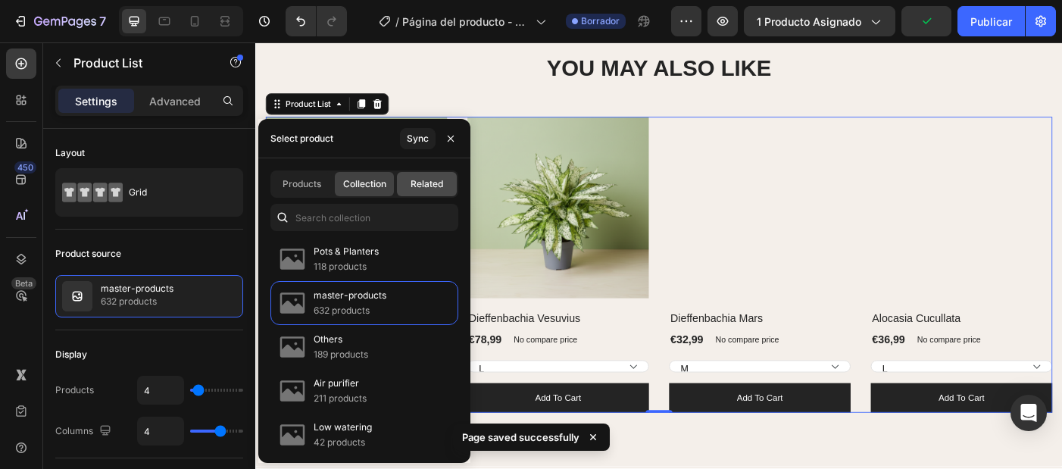
click at [428, 183] on span "Related" at bounding box center [426, 184] width 33 height 14
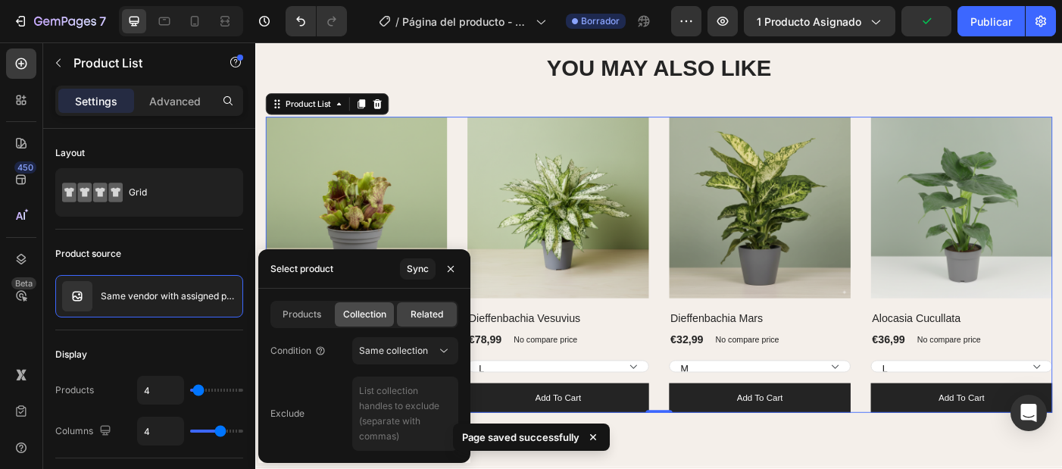
click at [372, 312] on span "Collection" at bounding box center [364, 314] width 43 height 14
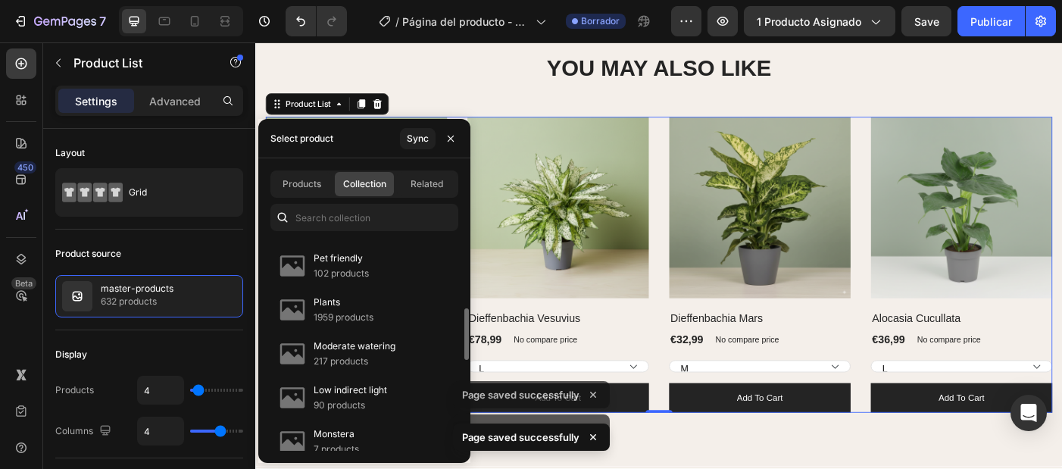
scroll to position [314, 0]
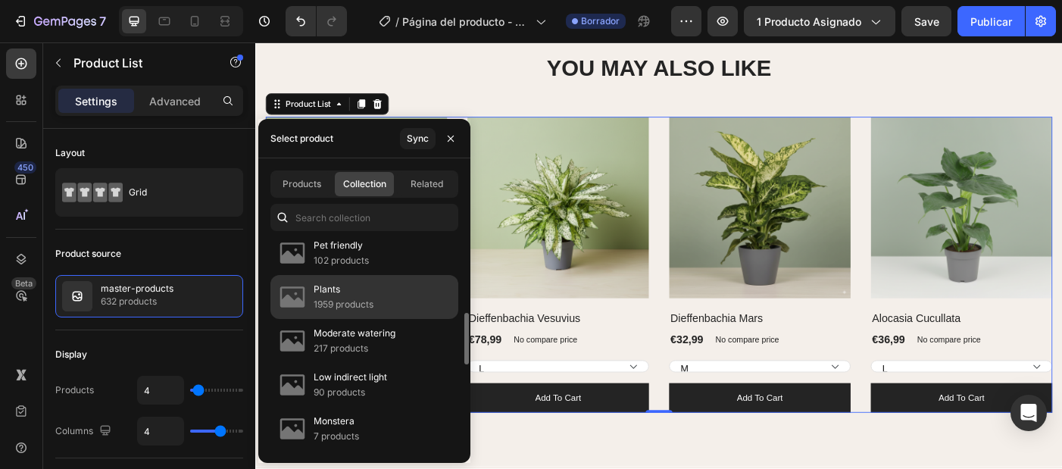
click at [348, 292] on p "Plants" at bounding box center [344, 289] width 60 height 15
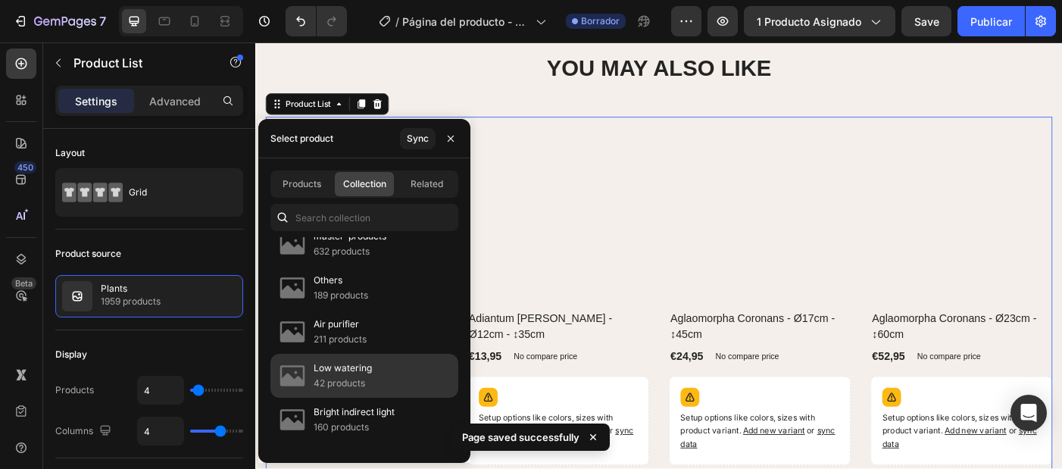
scroll to position [0, 0]
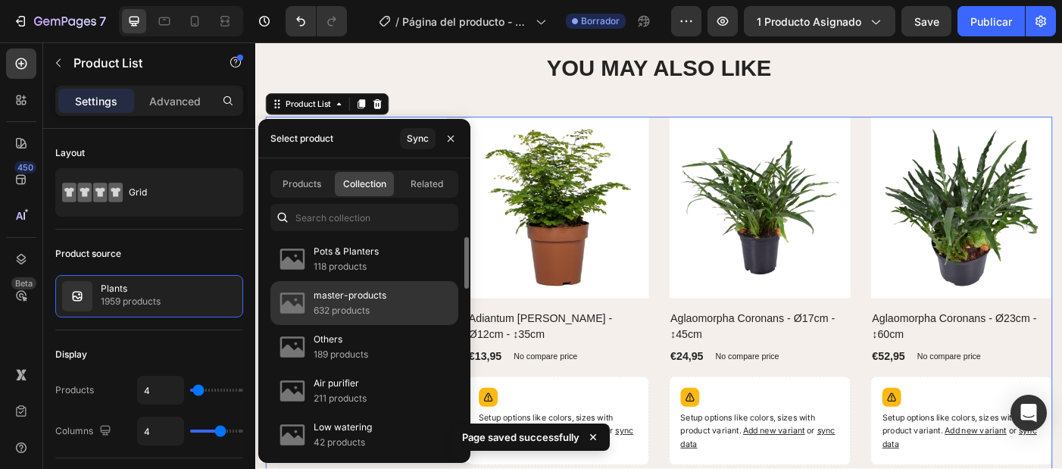
click at [330, 305] on p "632 products" at bounding box center [350, 310] width 73 height 15
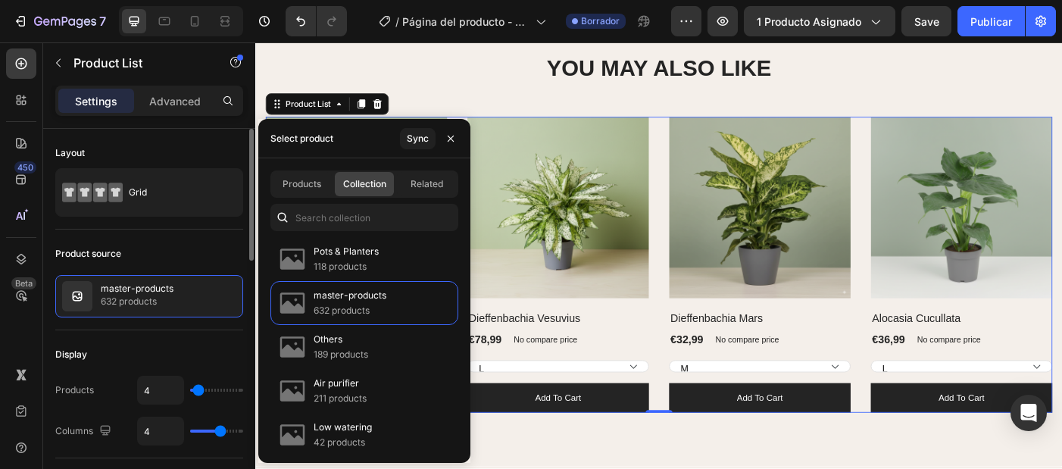
click at [175, 241] on div "Product source master-products 632 products" at bounding box center [149, 279] width 188 height 101
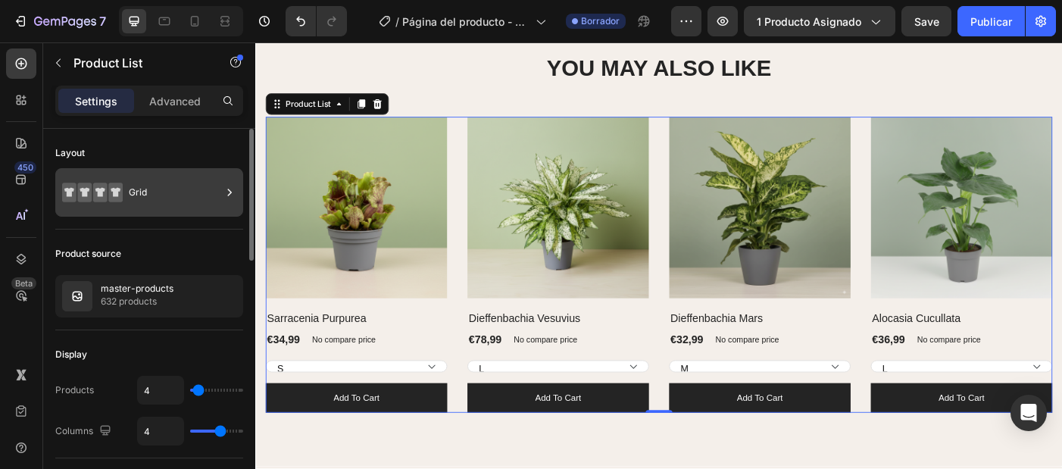
click at [134, 201] on div "Grid" at bounding box center [175, 192] width 92 height 35
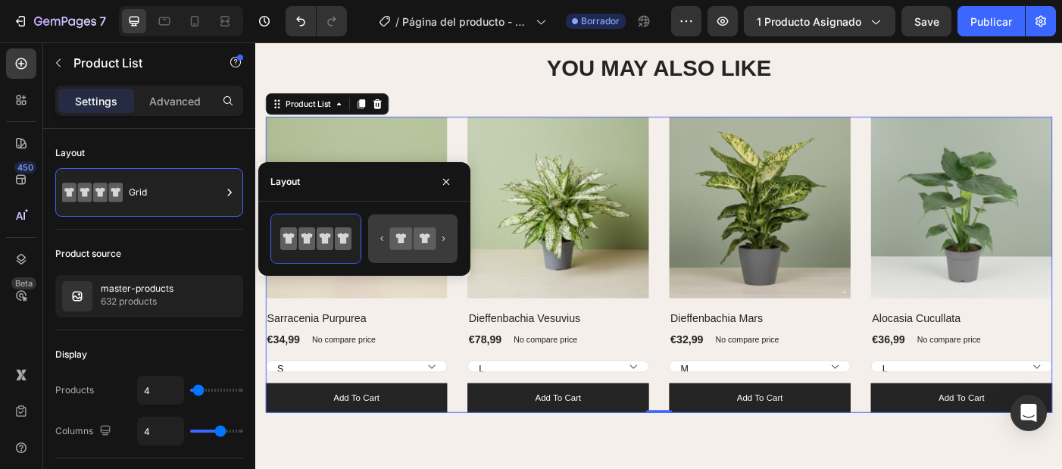
click at [412, 237] on icon at bounding box center [401, 238] width 22 height 22
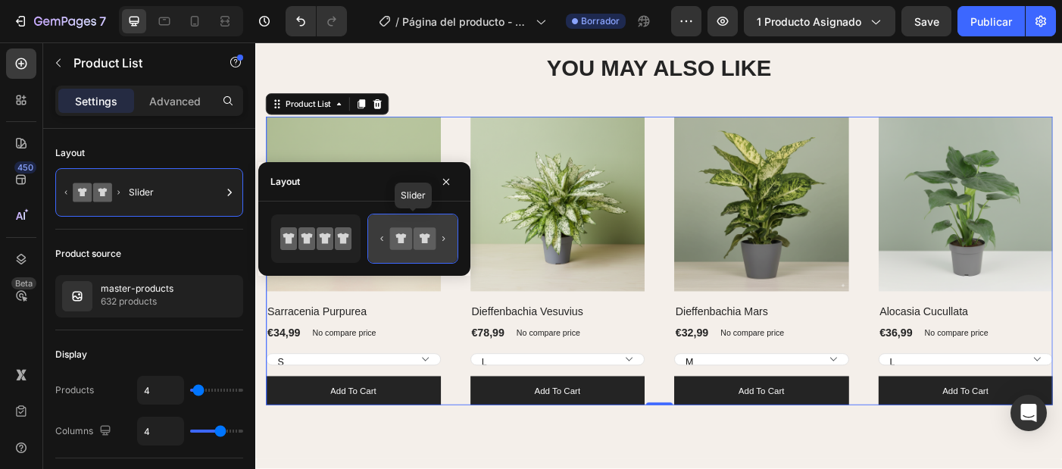
click at [388, 240] on icon at bounding box center [412, 238] width 71 height 30
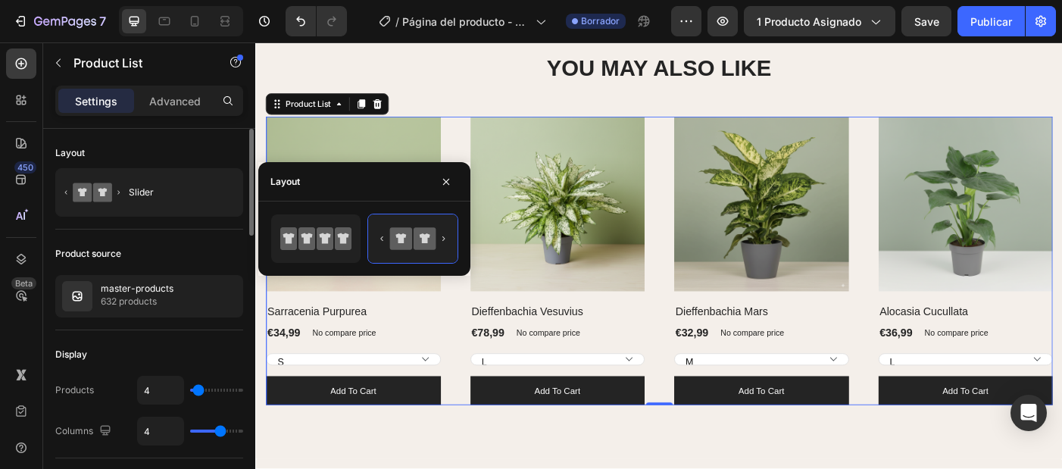
click at [176, 233] on div "Product source master-products 632 products" at bounding box center [149, 279] width 188 height 101
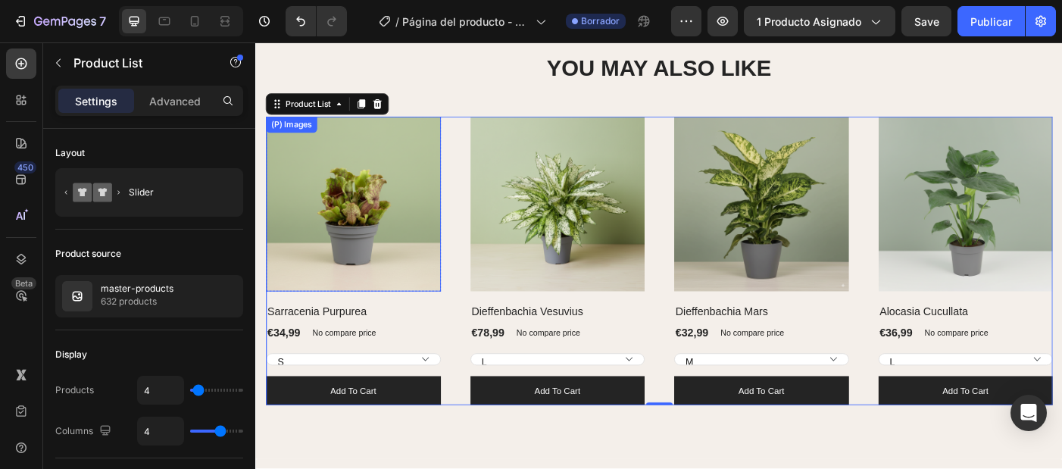
scroll to position [852, 0]
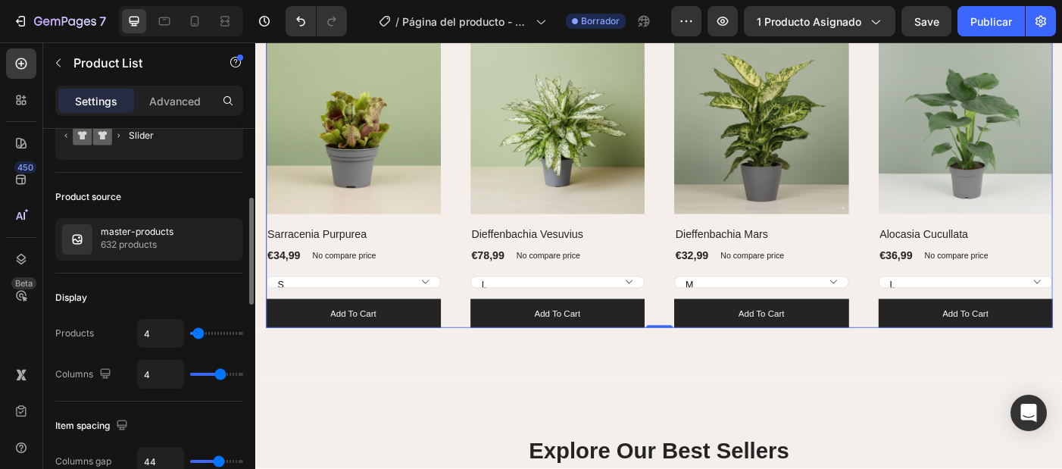
select select "22"
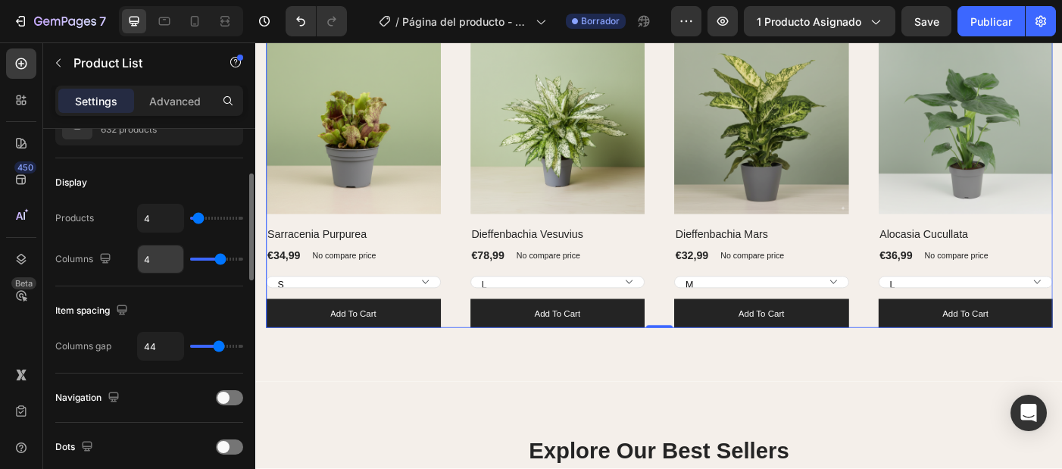
scroll to position [173, 0]
type input "5"
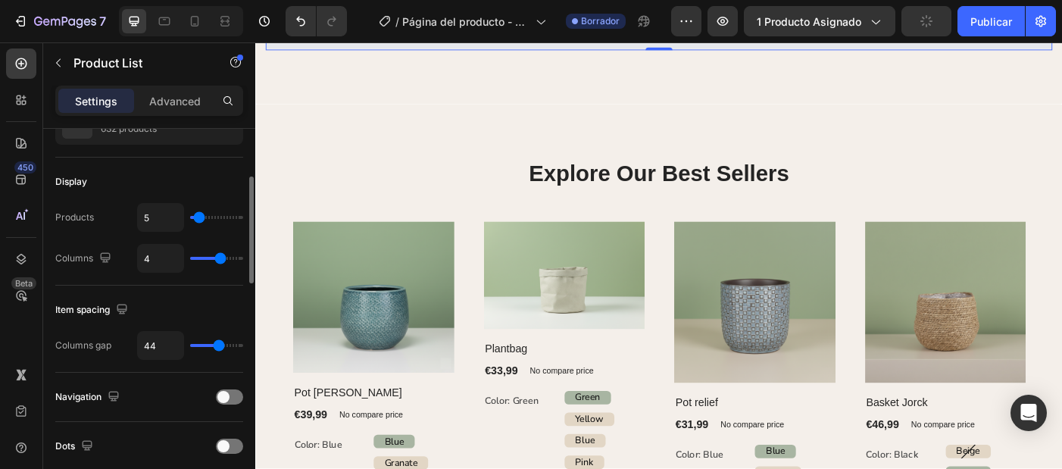
type input "9"
type input "13"
type input "14"
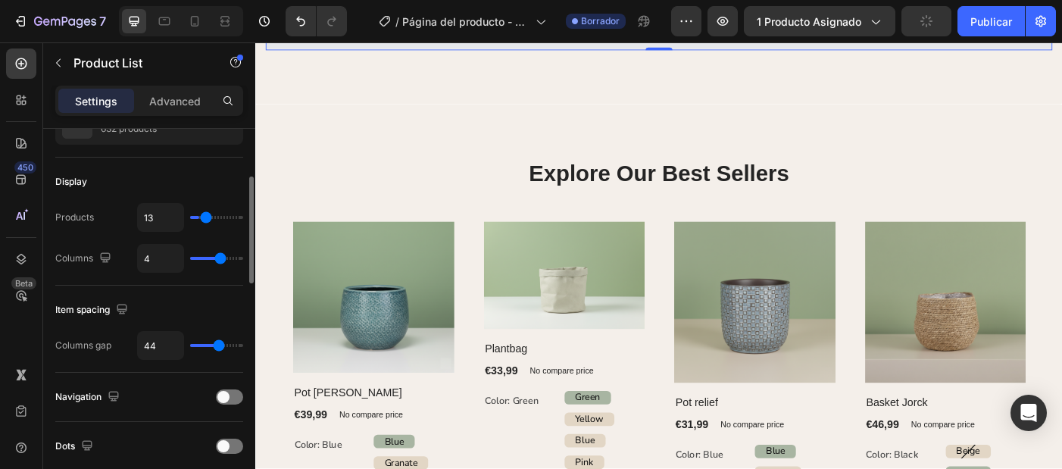
type input "14"
type input "15"
type input "16"
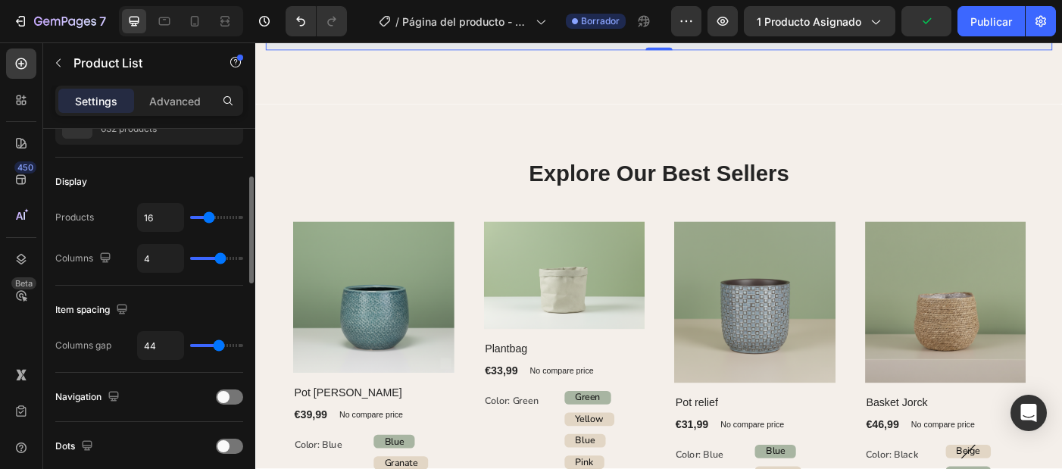
type input "17"
type input "18"
type input "19"
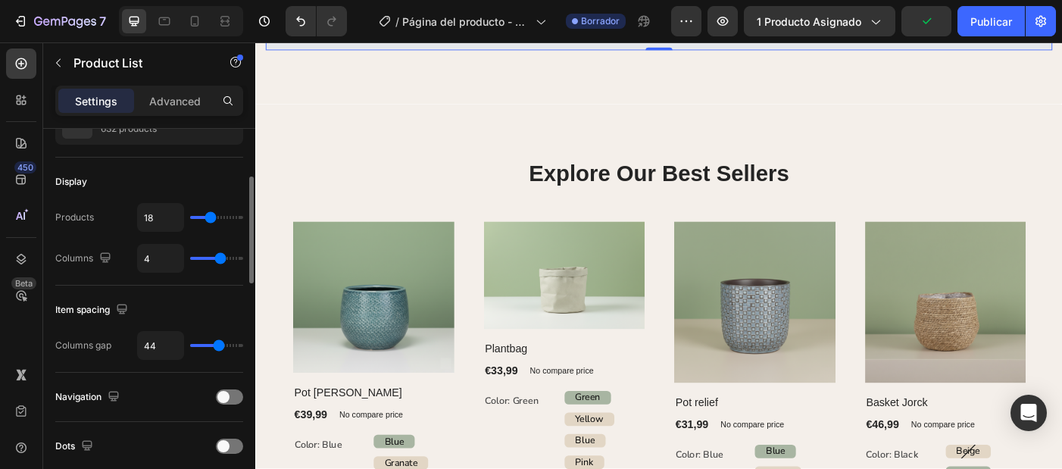
type input "19"
type input "20"
type input "21"
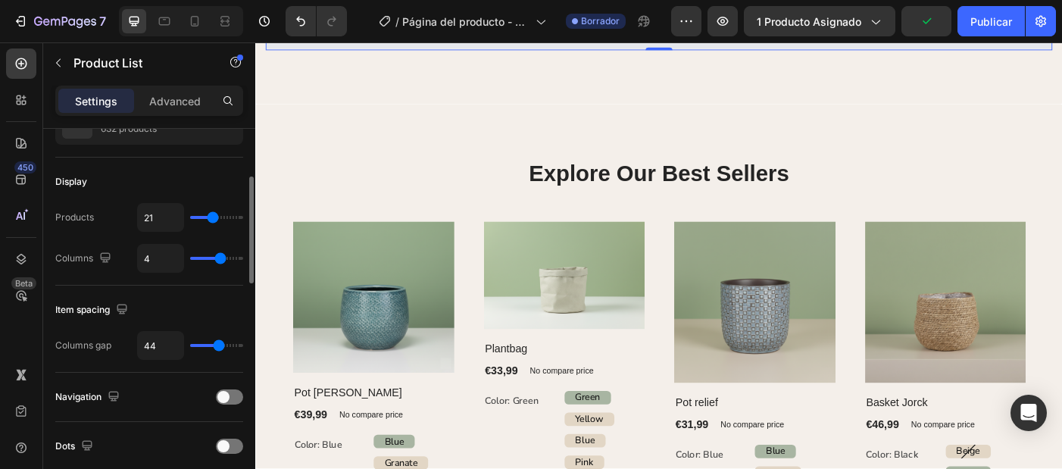
type input "22"
type input "23"
type input "24"
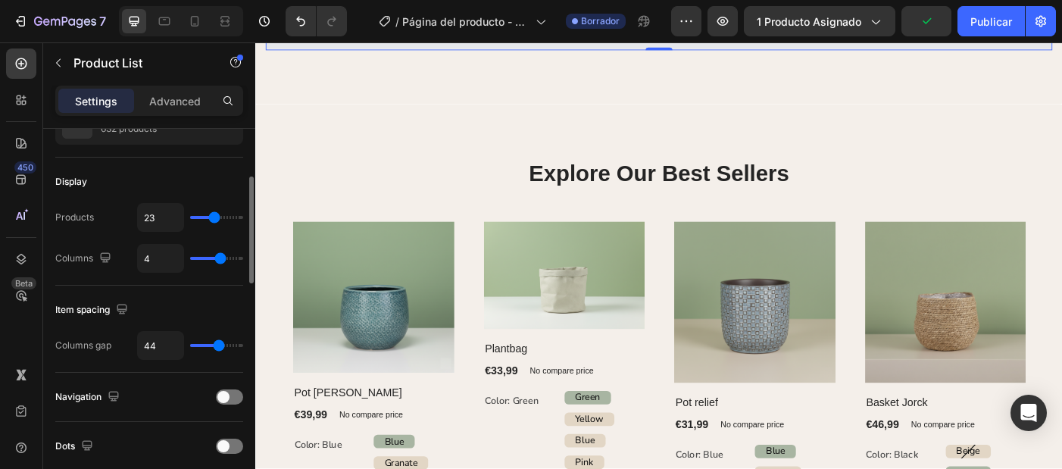
type input "24"
type input "26"
type input "27"
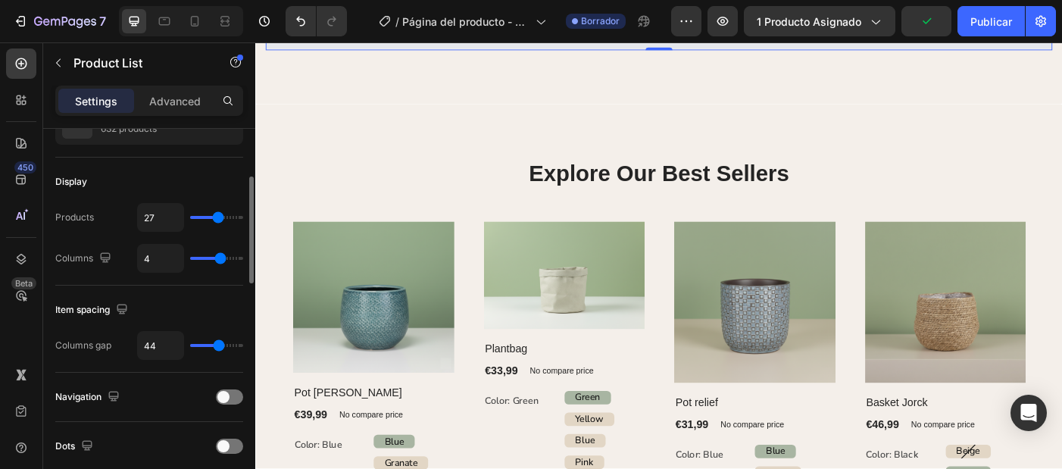
type input "28"
type input "29"
type input "30"
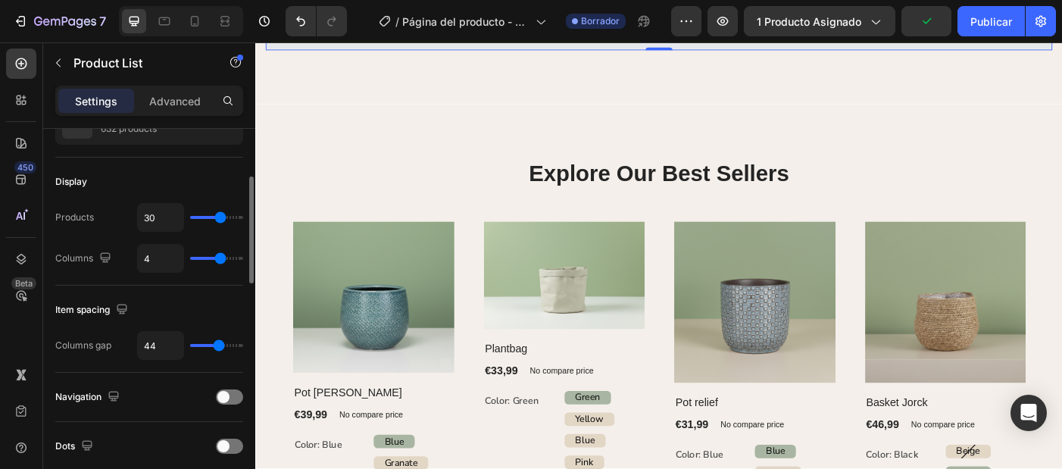
drag, startPoint x: 197, startPoint y: 218, endPoint x: 219, endPoint y: 221, distance: 22.2
type input "30"
click at [219, 219] on input "range" at bounding box center [216, 217] width 53 height 3
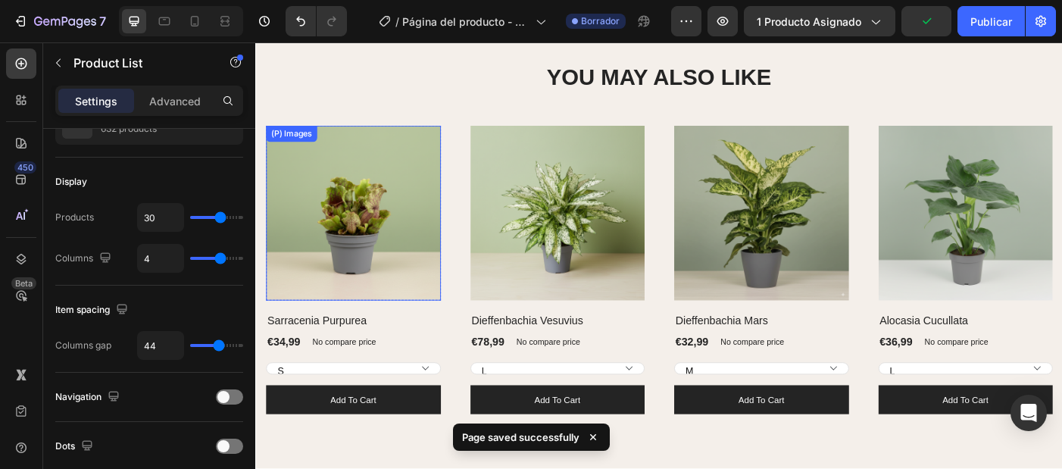
scroll to position [757, 0]
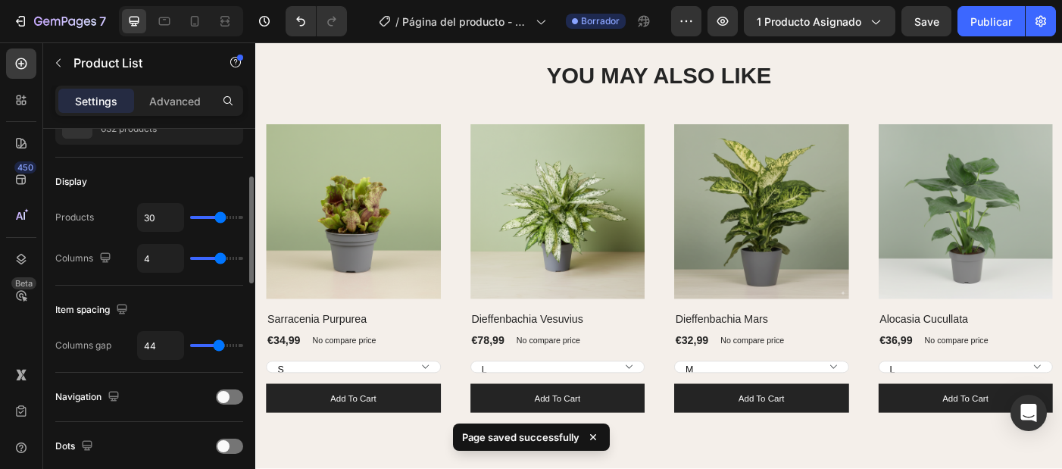
type input "5"
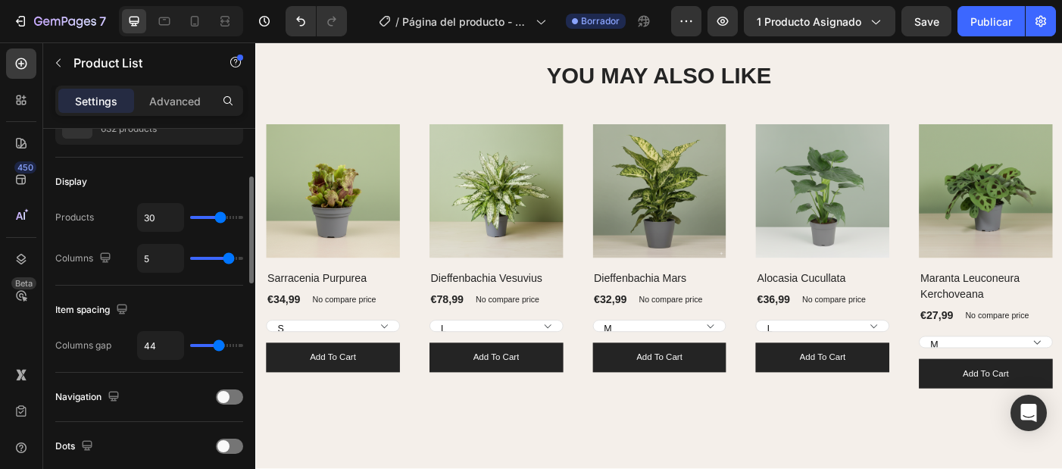
type input "4"
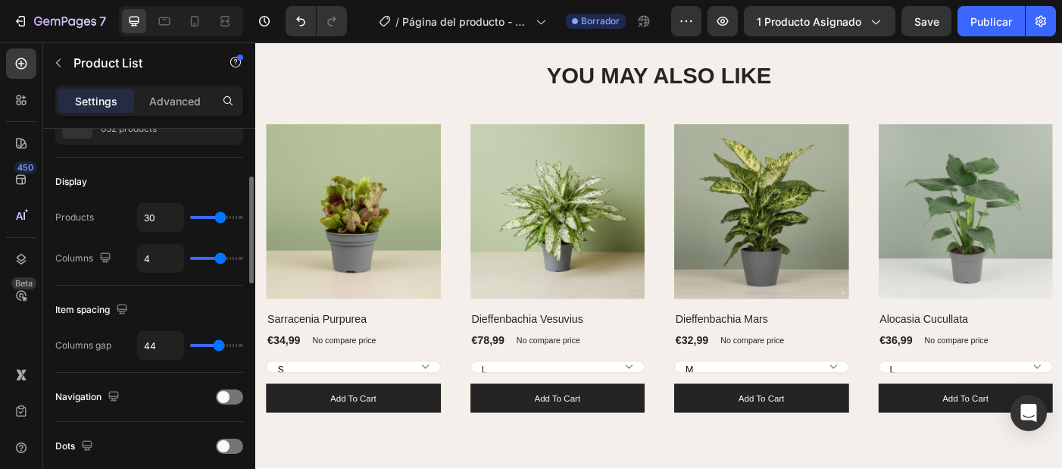
type input "3"
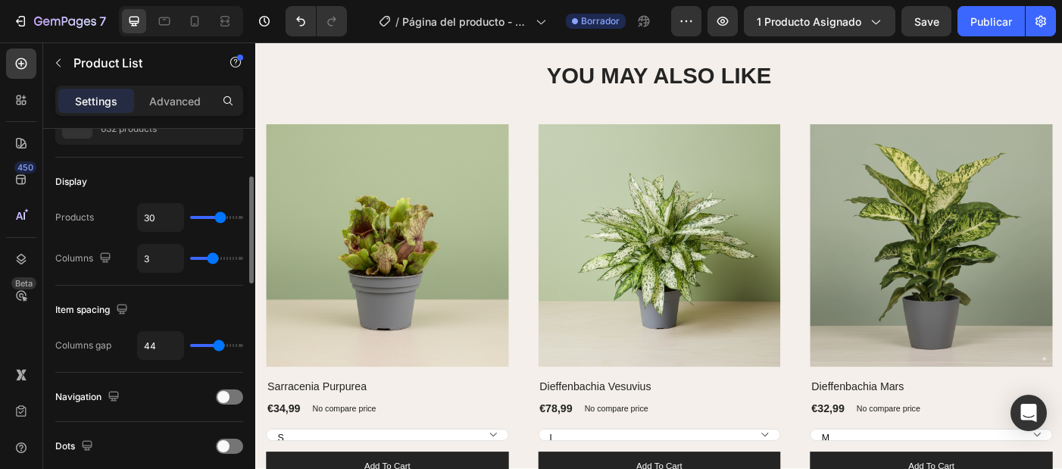
type input "4"
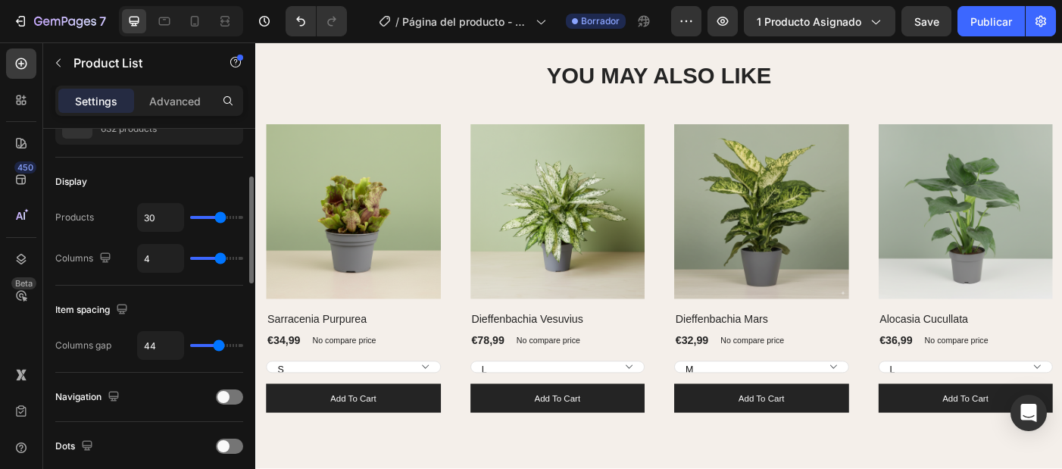
type input "3"
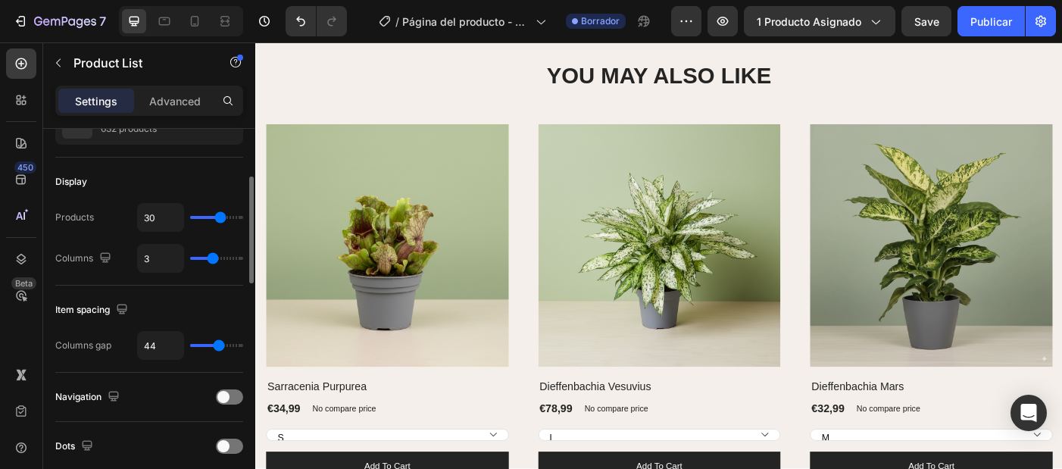
drag, startPoint x: 217, startPoint y: 256, endPoint x: 210, endPoint y: 254, distance: 7.9
type input "3"
click at [210, 257] on input "range" at bounding box center [216, 258] width 53 height 3
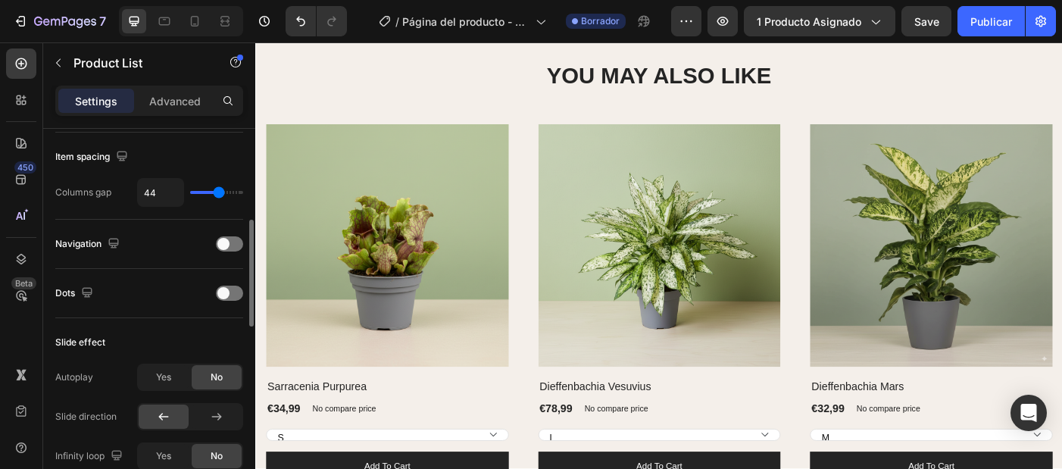
scroll to position [339, 0]
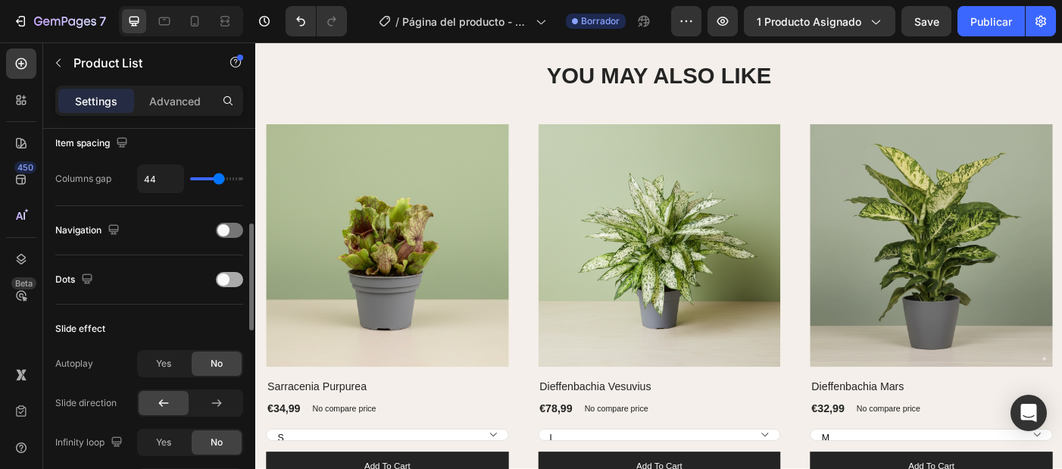
click at [235, 279] on div at bounding box center [229, 279] width 27 height 15
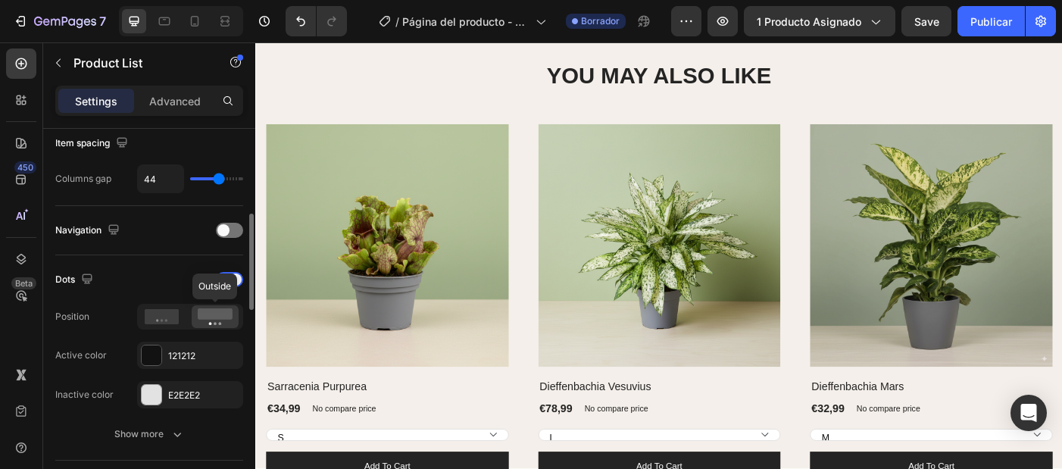
click at [219, 322] on icon at bounding box center [215, 316] width 35 height 17
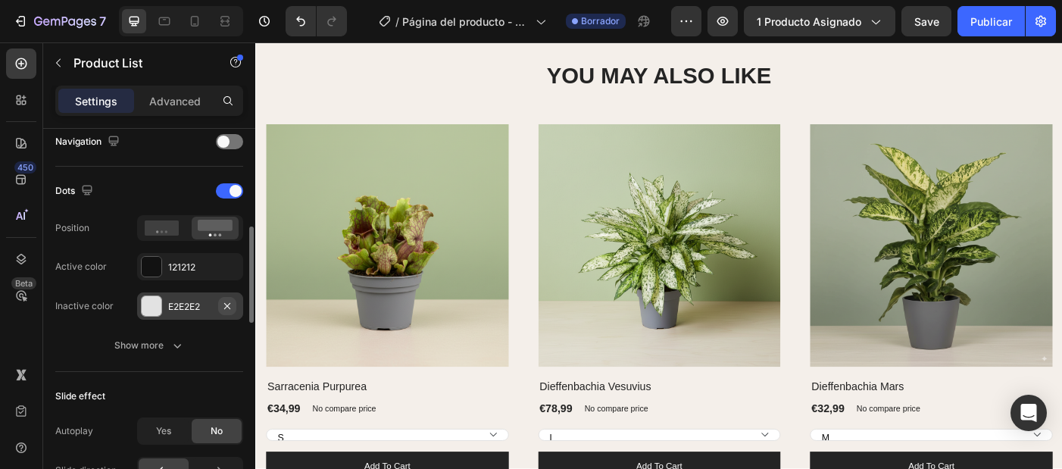
scroll to position [435, 0]
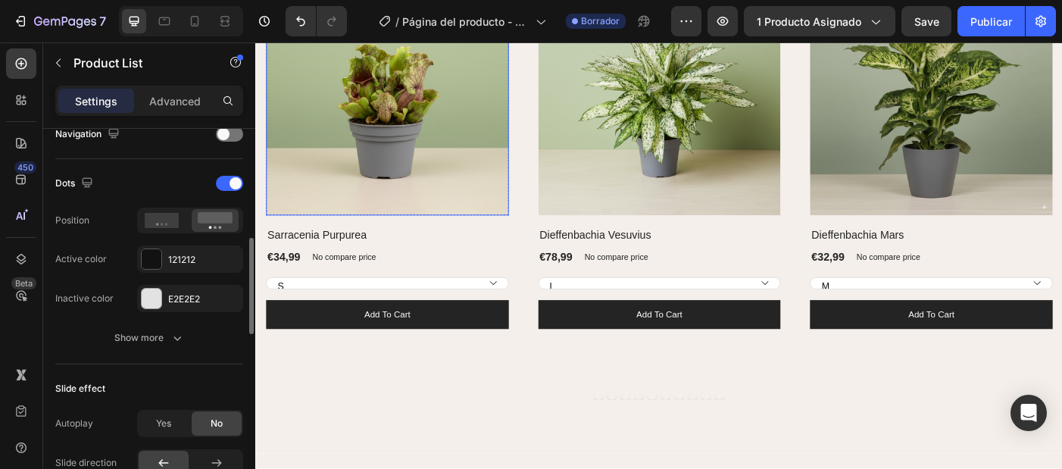
select select "22"
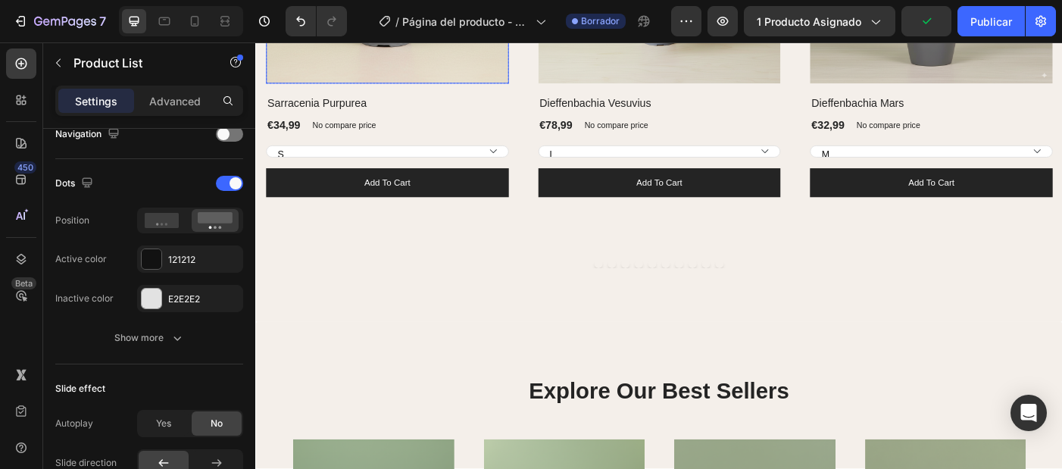
scroll to position [1066, 0]
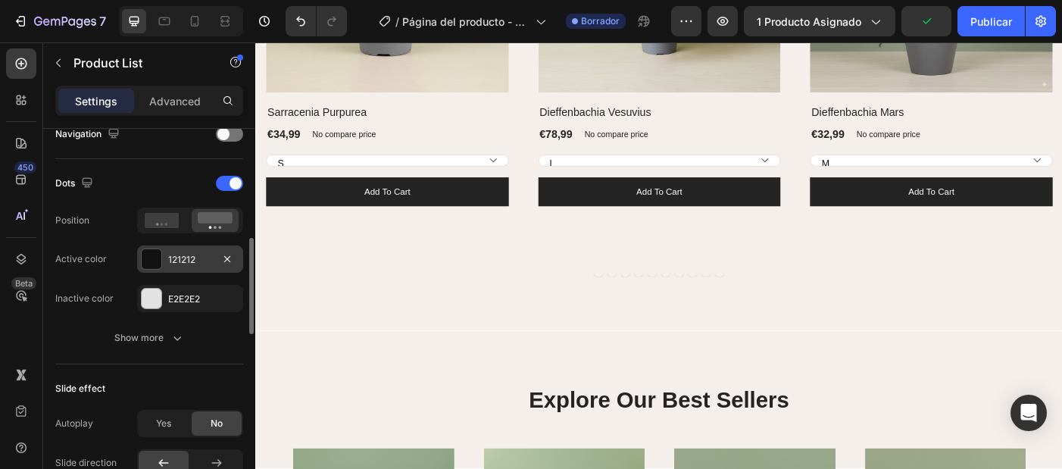
click at [186, 260] on div "121212" at bounding box center [190, 260] width 44 height 14
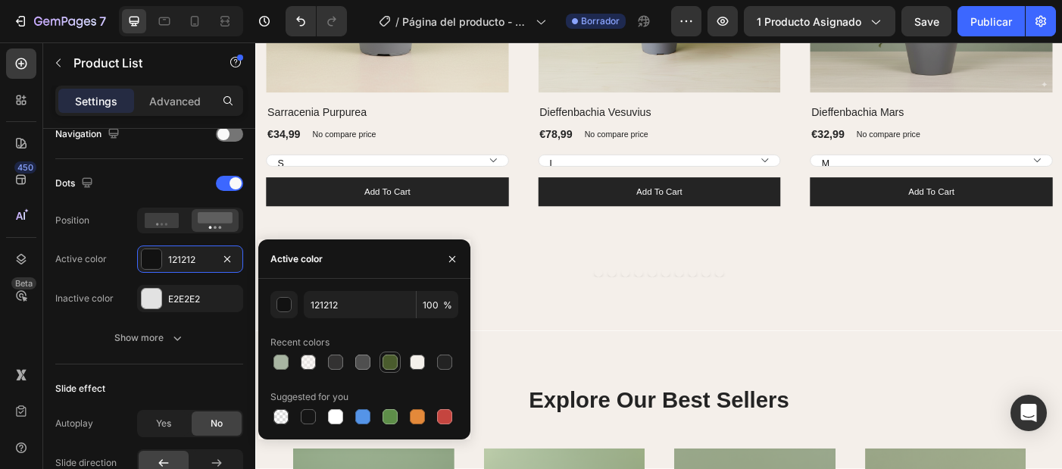
click at [394, 364] on div at bounding box center [389, 361] width 15 height 15
type input "4A5C2D"
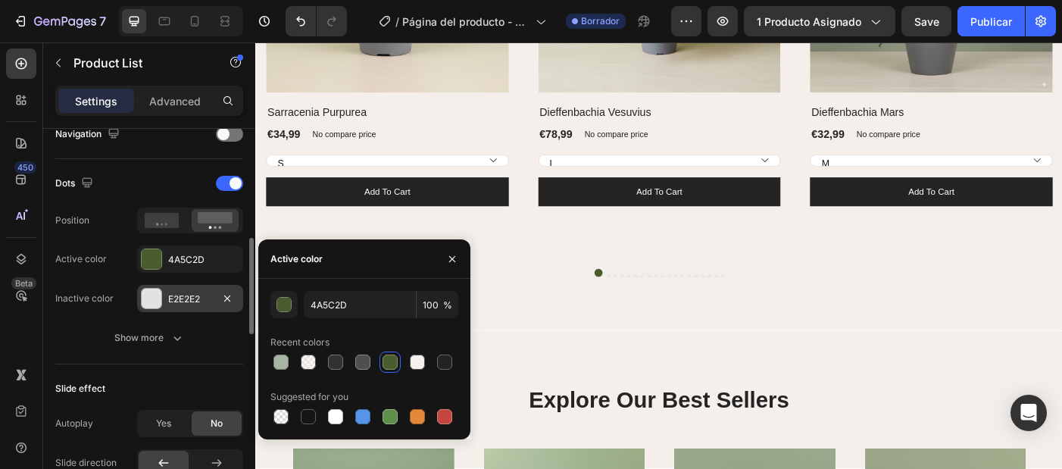
click at [192, 301] on div "E2E2E2" at bounding box center [190, 299] width 44 height 14
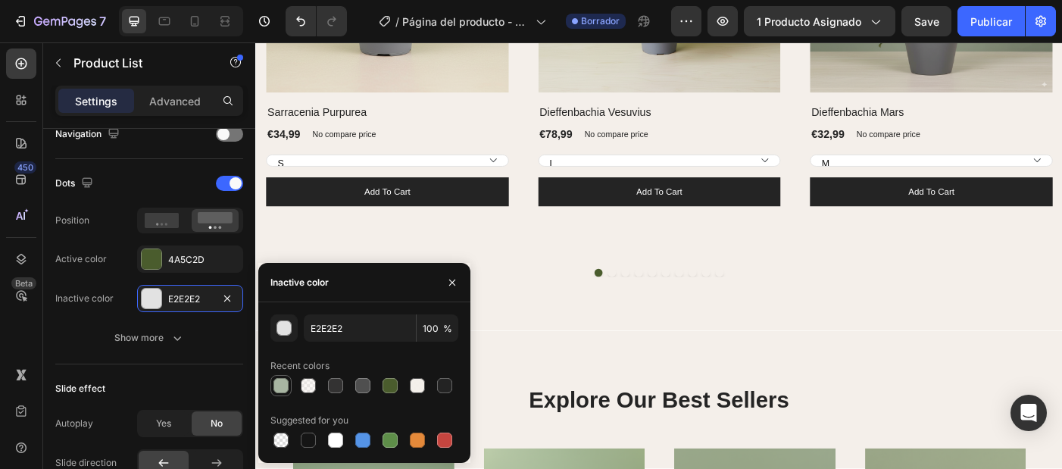
click at [286, 393] on div at bounding box center [281, 385] width 18 height 18
type input "A8B5A2"
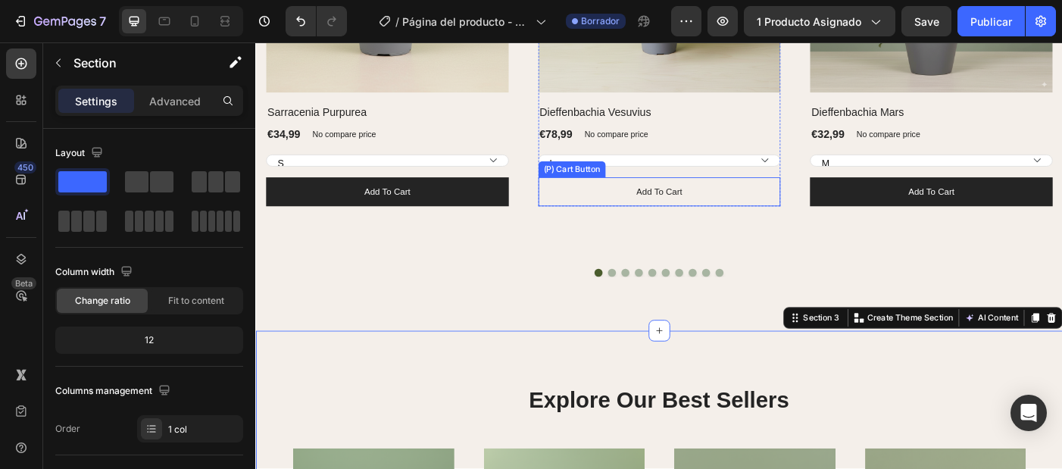
click at [624, 210] on button "Add to cart" at bounding box center [709, 211] width 273 height 33
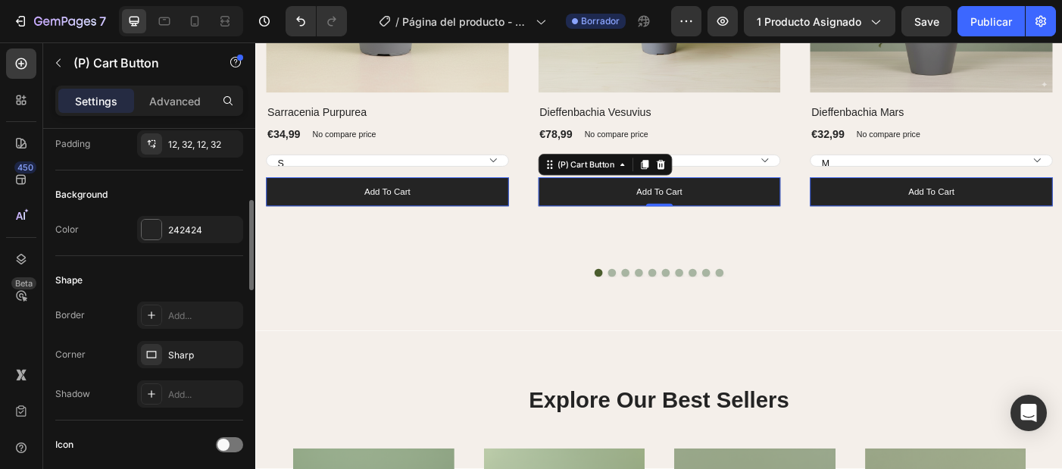
scroll to position [332, 0]
click at [186, 228] on div "242424" at bounding box center [190, 229] width 44 height 14
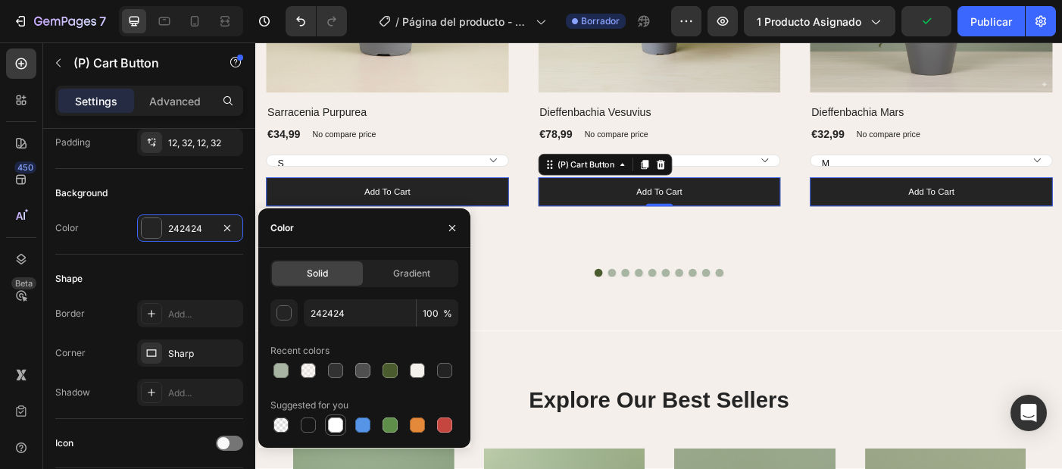
click at [330, 427] on div at bounding box center [335, 424] width 15 height 15
type input "FFFFFF"
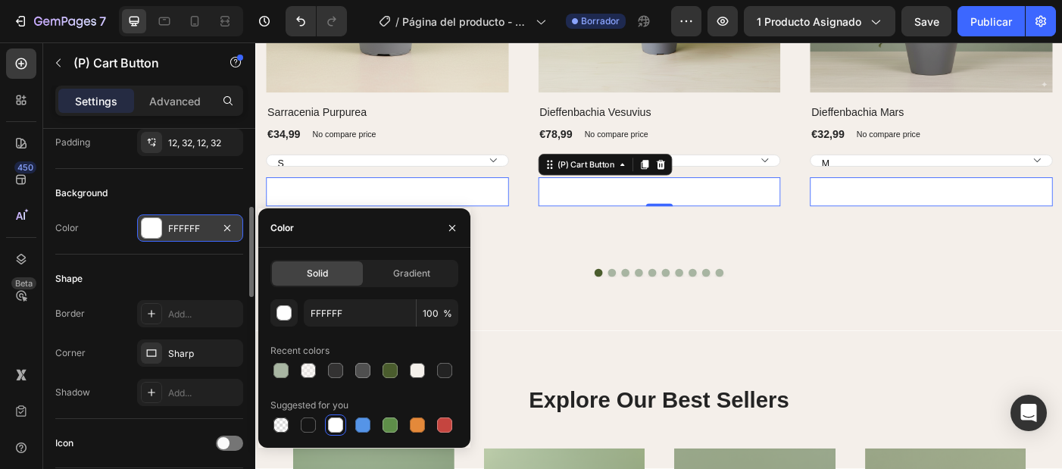
click at [171, 224] on div "FFFFFF" at bounding box center [190, 229] width 44 height 14
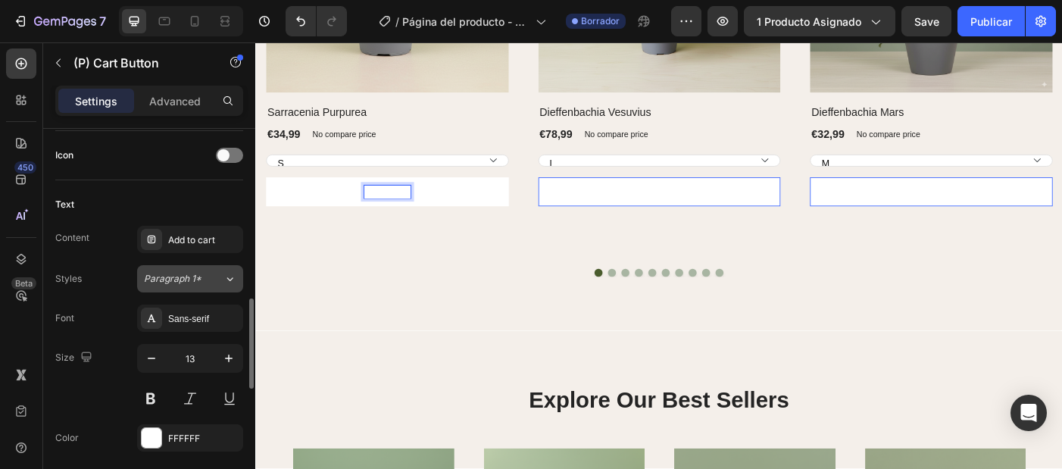
scroll to position [638, 0]
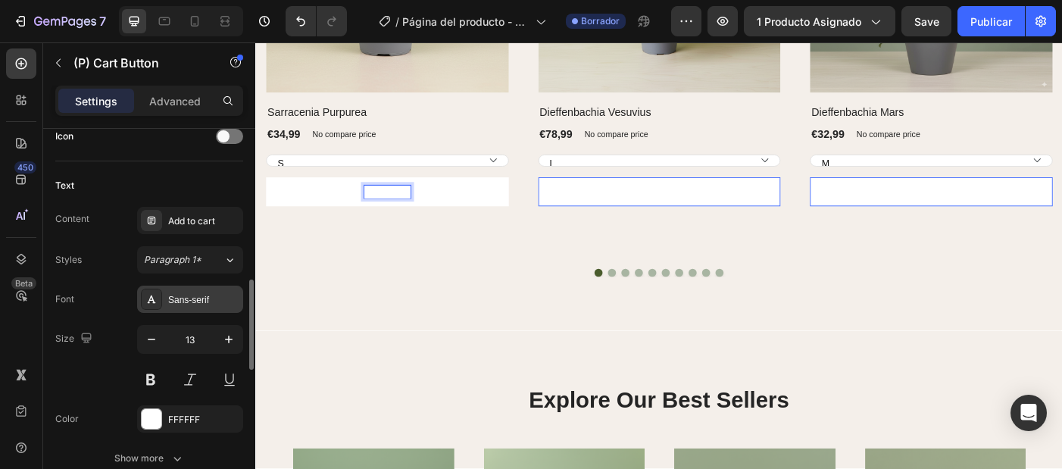
click at [190, 304] on div "Sans-serif" at bounding box center [203, 300] width 71 height 14
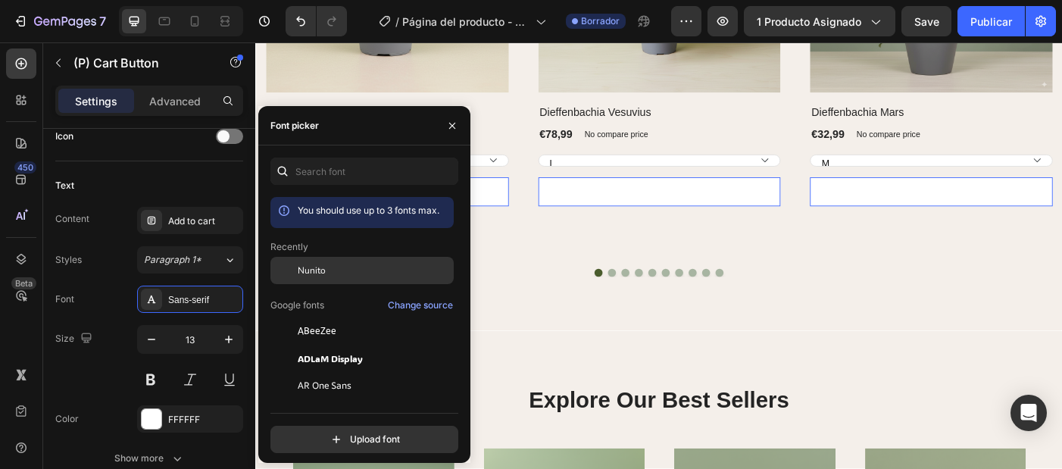
click at [319, 273] on span "Nunito" at bounding box center [312, 271] width 28 height 14
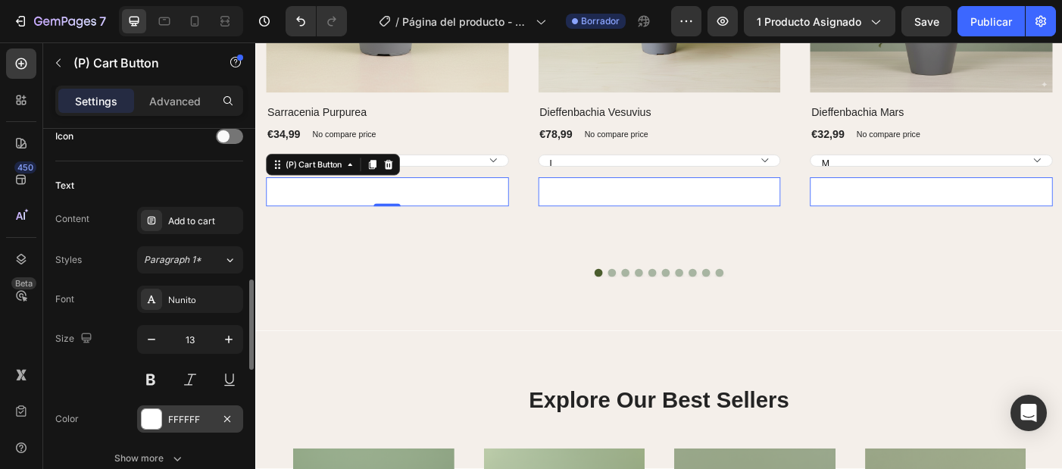
click at [179, 424] on div "FFFFFF" at bounding box center [190, 420] width 44 height 14
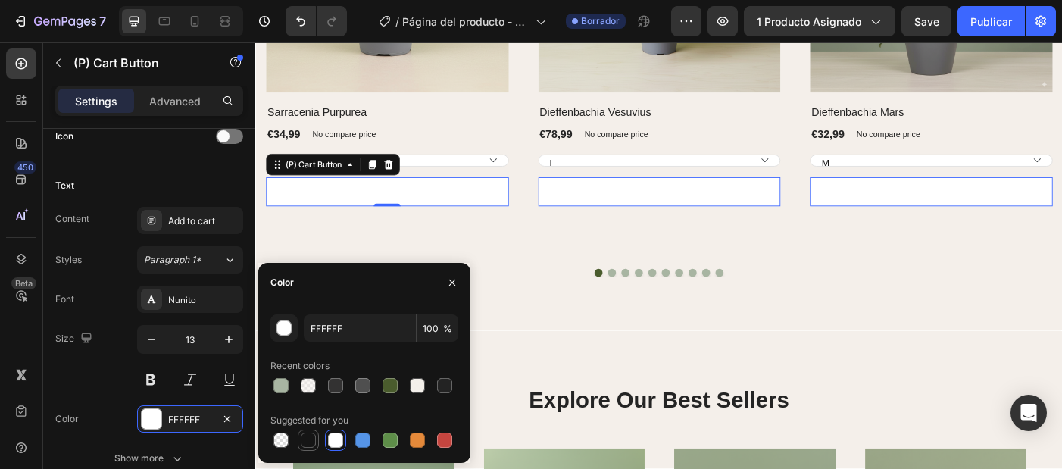
click at [311, 439] on div at bounding box center [308, 439] width 15 height 15
type input "151515"
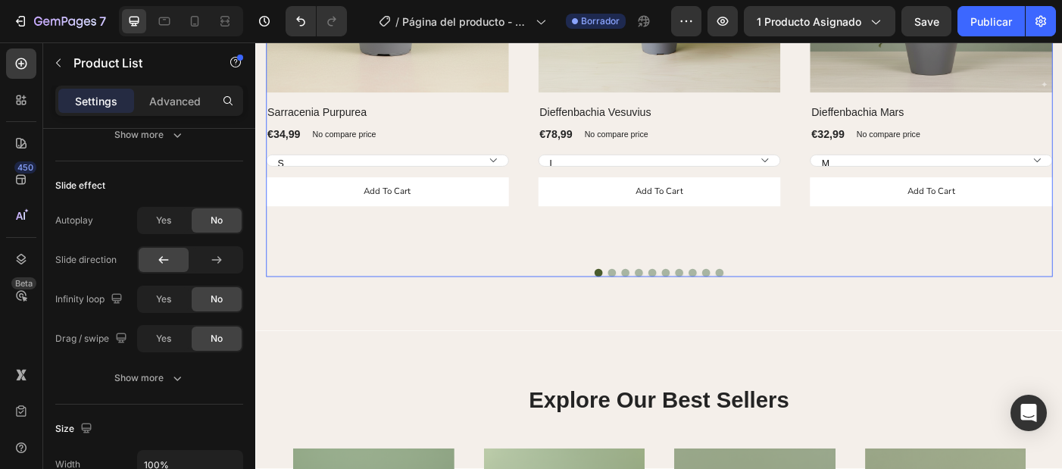
click at [544, 285] on div "(P) Images Row Sarracenia Purpurea (P) Title €34,99 (P) Price (P) Price No comp…" at bounding box center [710, 66] width 886 height 481
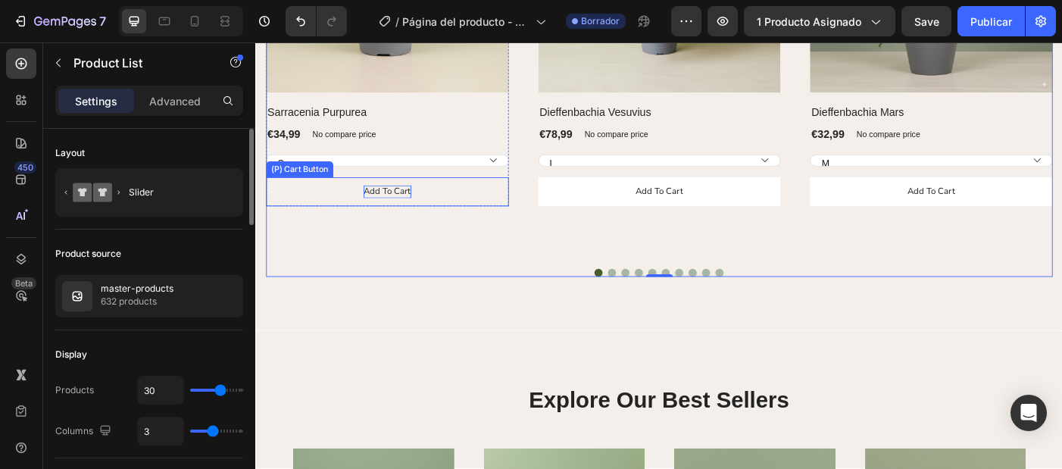
click at [424, 211] on p "Add to cart" at bounding box center [403, 211] width 54 height 15
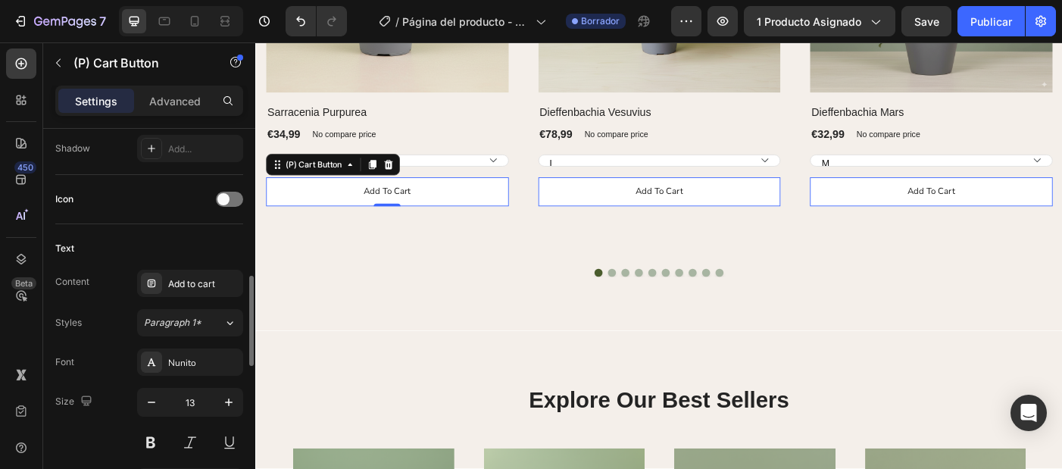
scroll to position [585, 0]
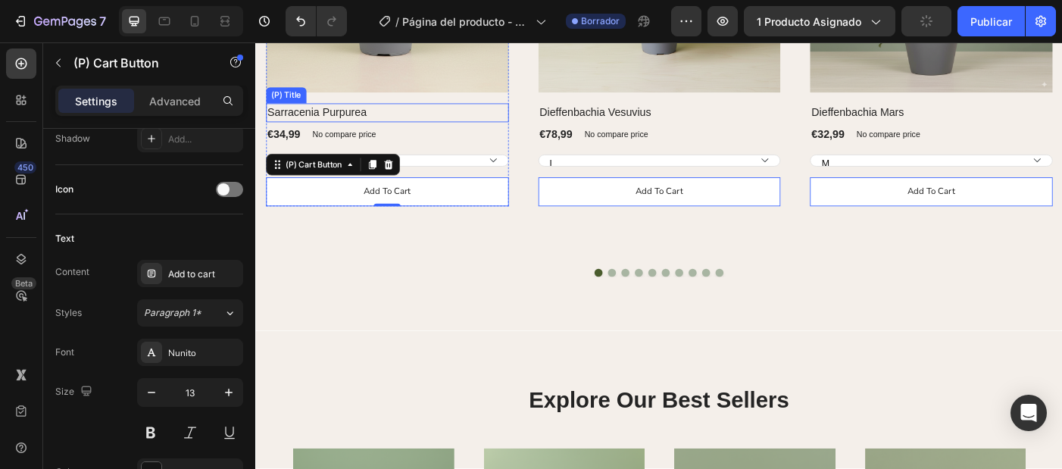
click at [347, 120] on h2 "Sarracenia Purpurea" at bounding box center [403, 121] width 273 height 21
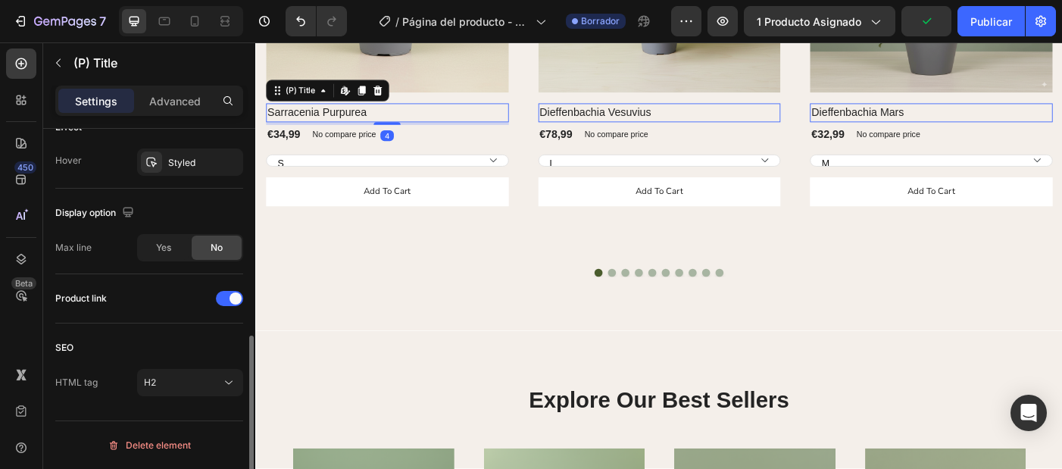
scroll to position [0, 0]
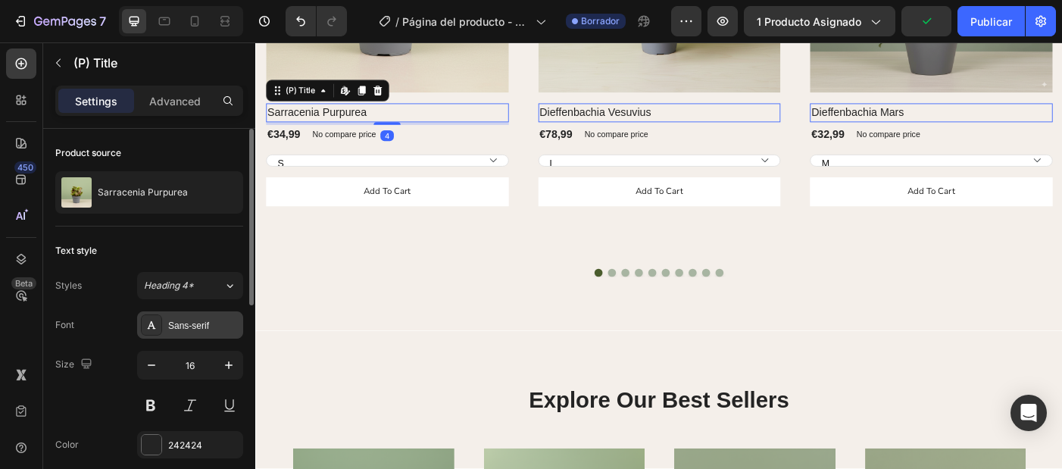
click at [188, 323] on div "Sans-serif" at bounding box center [203, 326] width 71 height 14
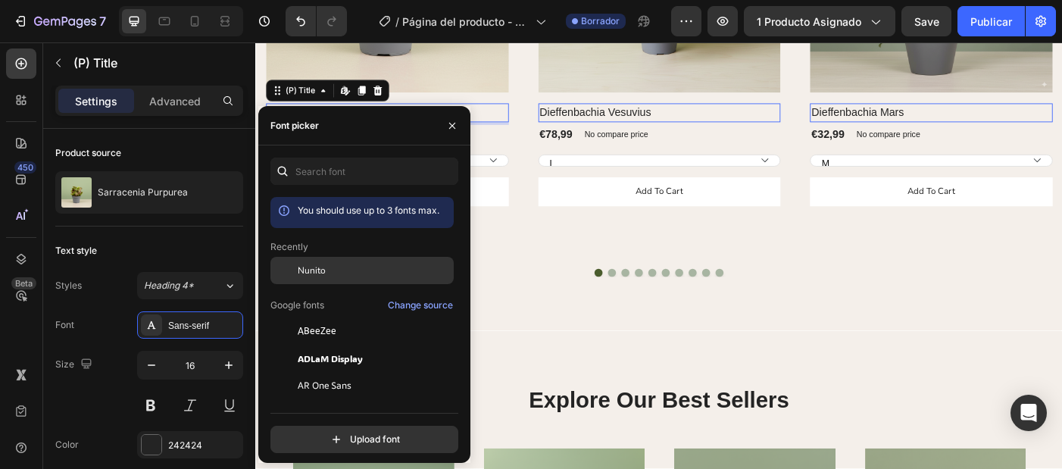
click at [317, 268] on span "Nunito" at bounding box center [312, 271] width 28 height 14
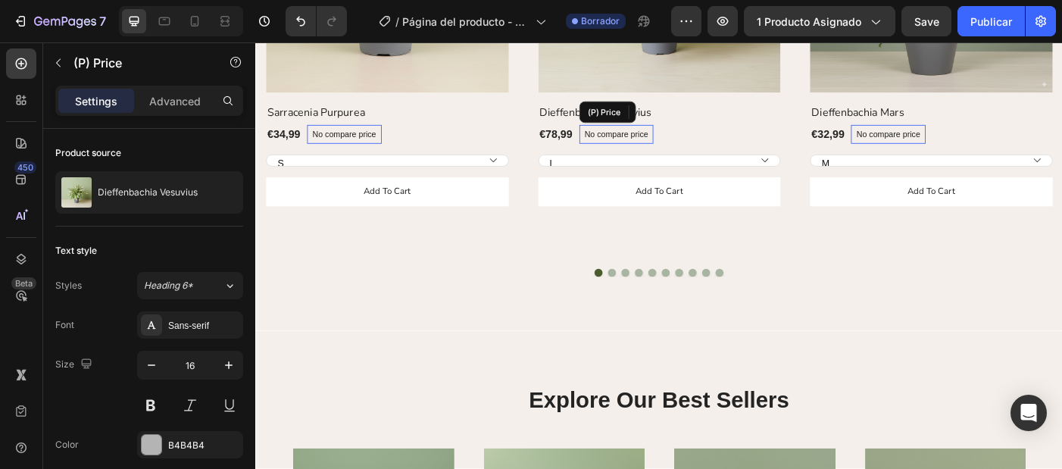
click at [641, 151] on p "No compare price" at bounding box center [662, 146] width 72 height 9
click at [753, 122] on icon at bounding box center [749, 121] width 12 height 12
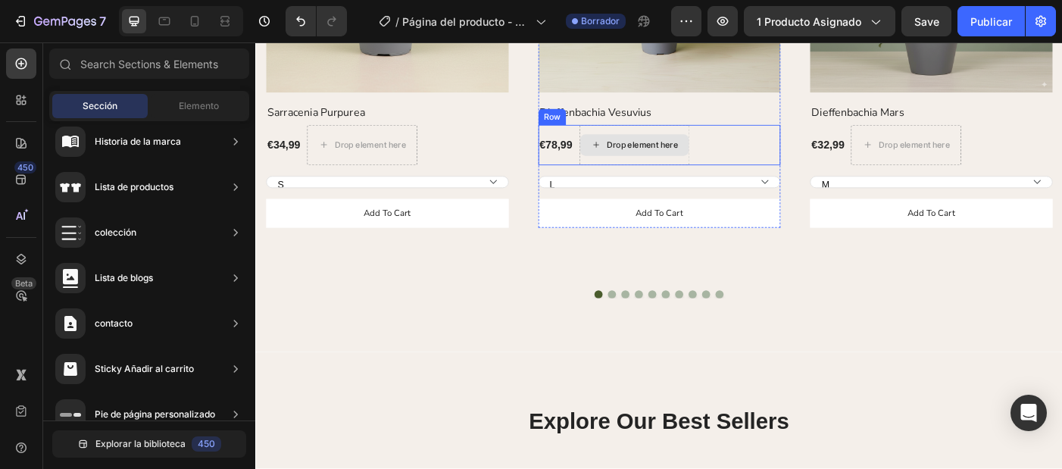
click at [677, 160] on div "Drop element here" at bounding box center [691, 158] width 80 height 12
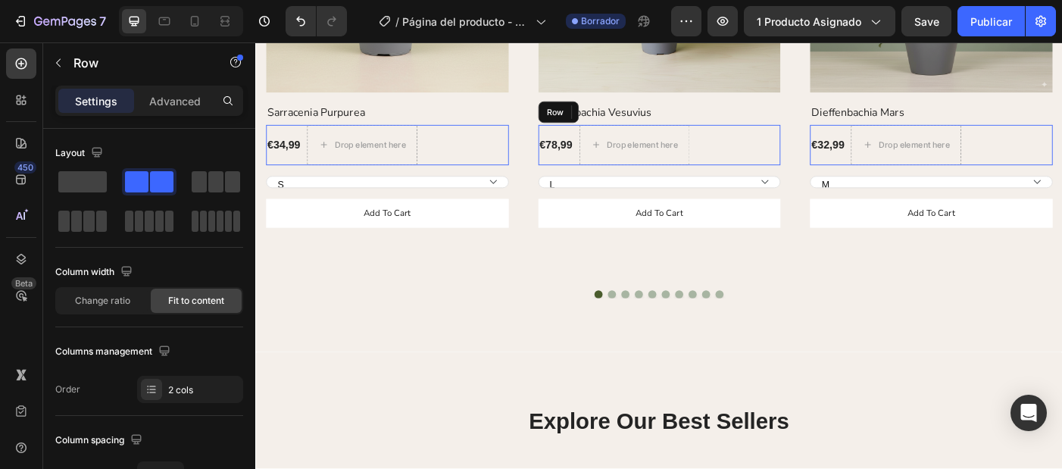
click at [598, 169] on div "€78,99 (P) Price (P) Price" at bounding box center [593, 158] width 40 height 45
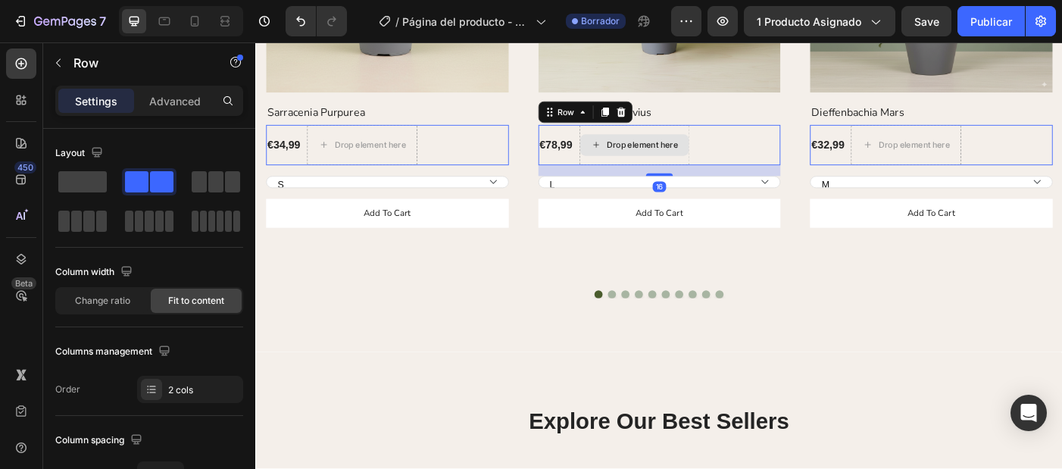
click at [651, 136] on div "Drop element here" at bounding box center [682, 158] width 124 height 45
click at [779, 155] on div "€78,99 (P) Price (P) Price Drop element here Row 16" at bounding box center [709, 158] width 273 height 45
click at [79, 183] on span at bounding box center [82, 181] width 48 height 21
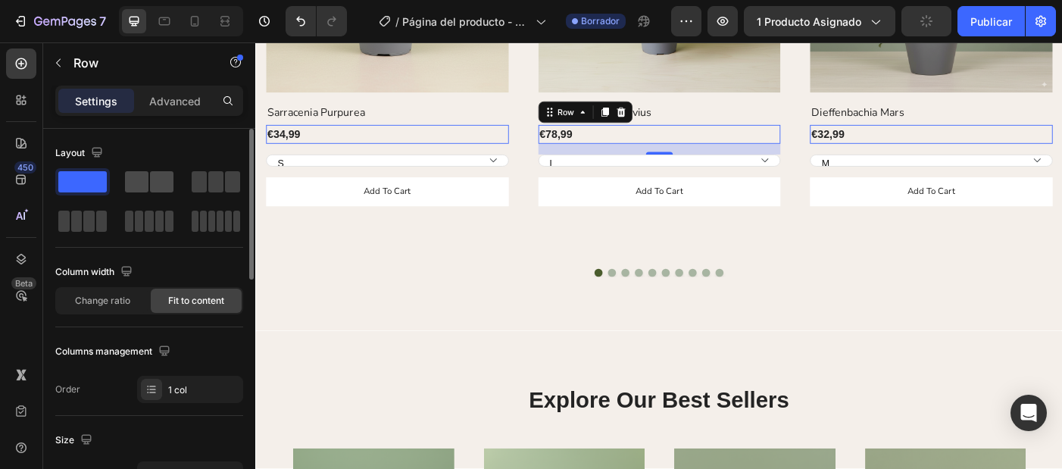
click at [151, 180] on span at bounding box center [161, 181] width 23 height 21
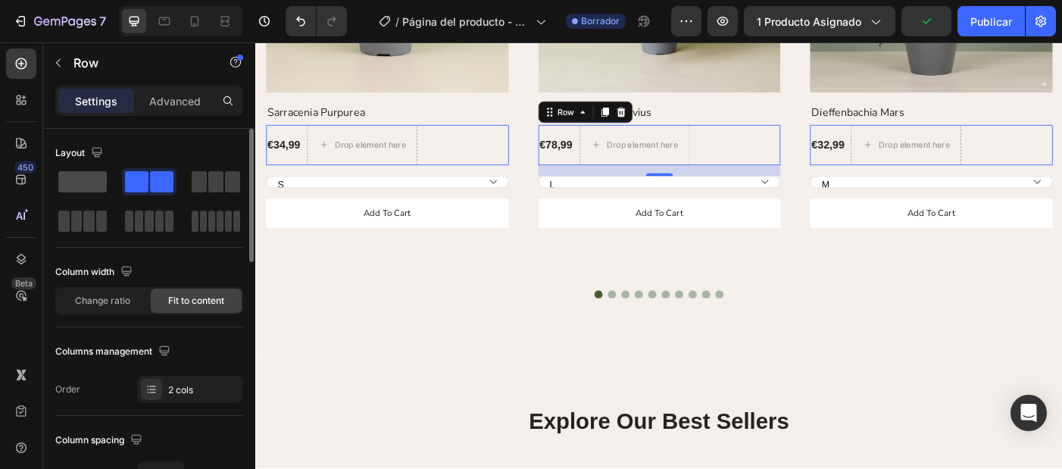
click at [71, 185] on span at bounding box center [82, 181] width 48 height 21
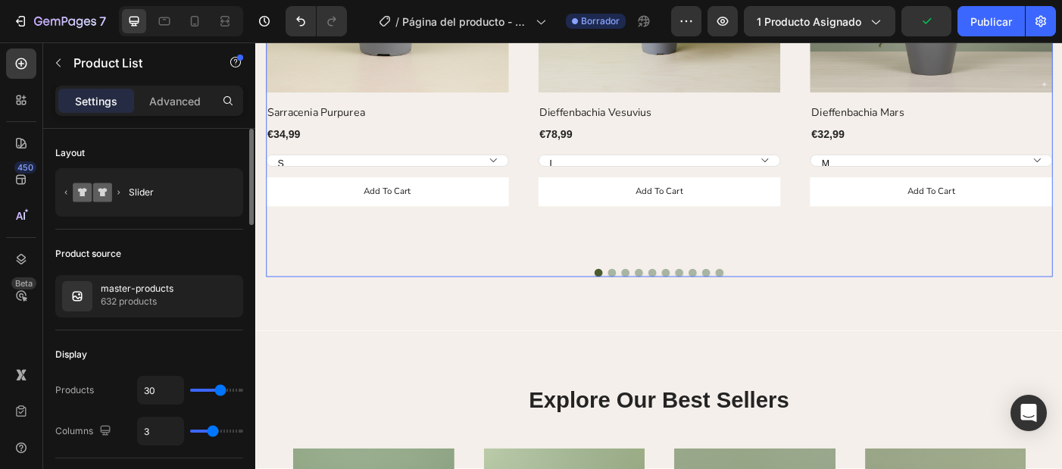
click at [409, 289] on div "(P) Images Row Sarracenia Purpurea (P) Title €34,99 (P) Price (P) Price Row 0 S…" at bounding box center [710, 66] width 886 height 481
click at [430, 175] on select "S" at bounding box center [403, 176] width 273 height 14
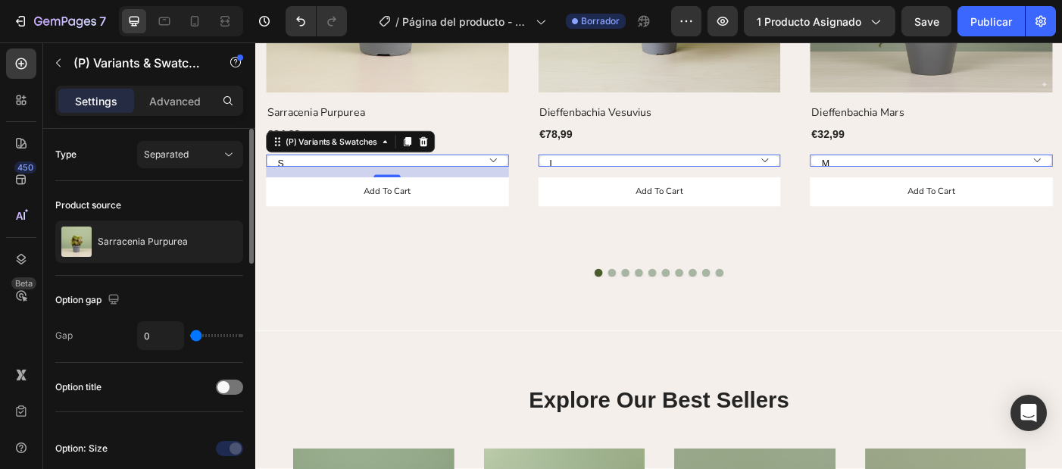
type input "28"
type input "29"
type input "33"
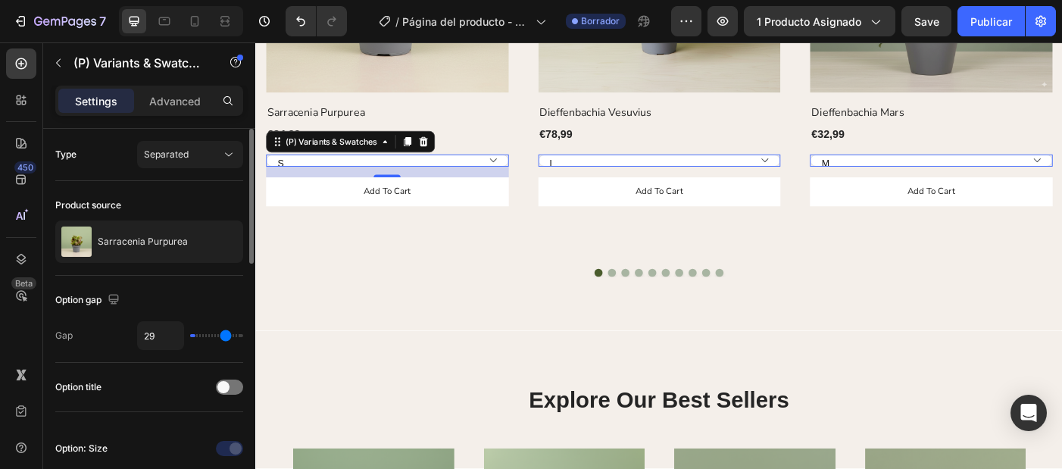
type input "33"
type input "38"
type input "40"
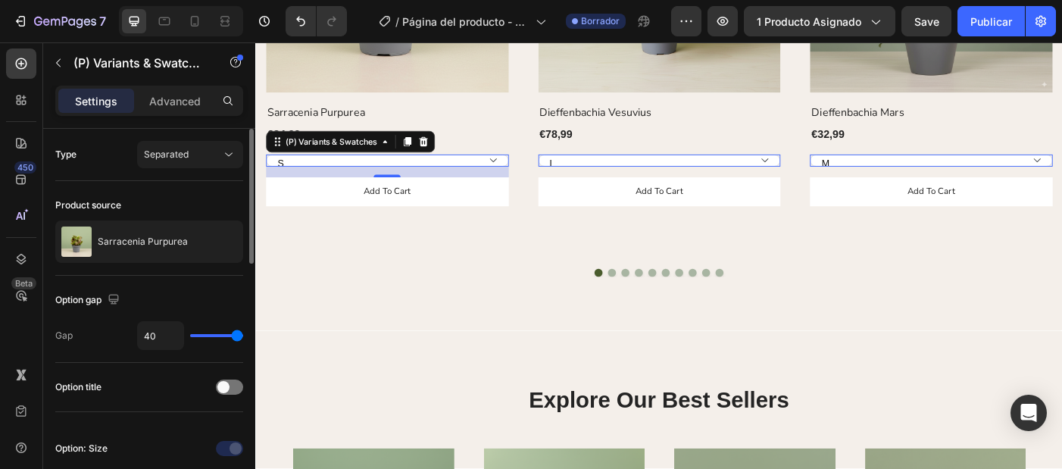
type input "33"
type input "15"
type input "8"
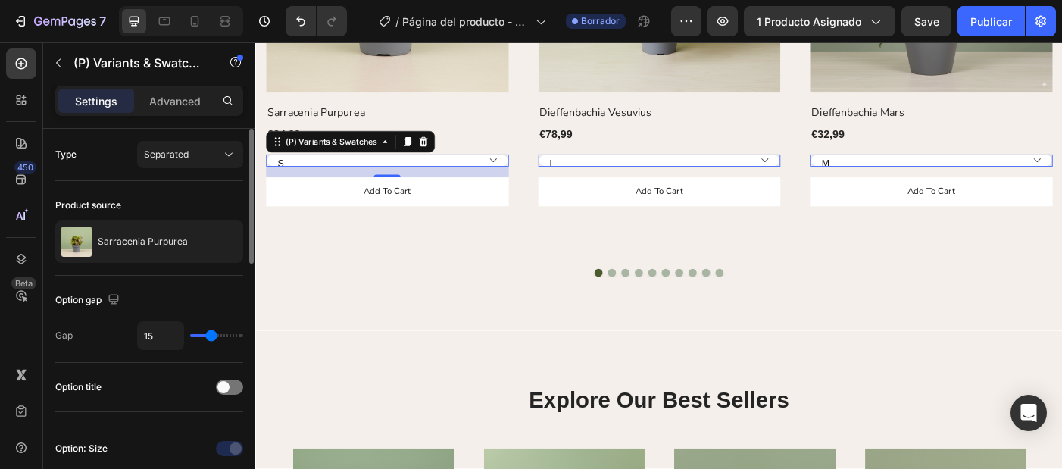
type input "8"
type input "0"
drag, startPoint x: 195, startPoint y: 339, endPoint x: 164, endPoint y: 345, distance: 31.1
click at [164, 345] on div "0" at bounding box center [190, 335] width 106 height 29
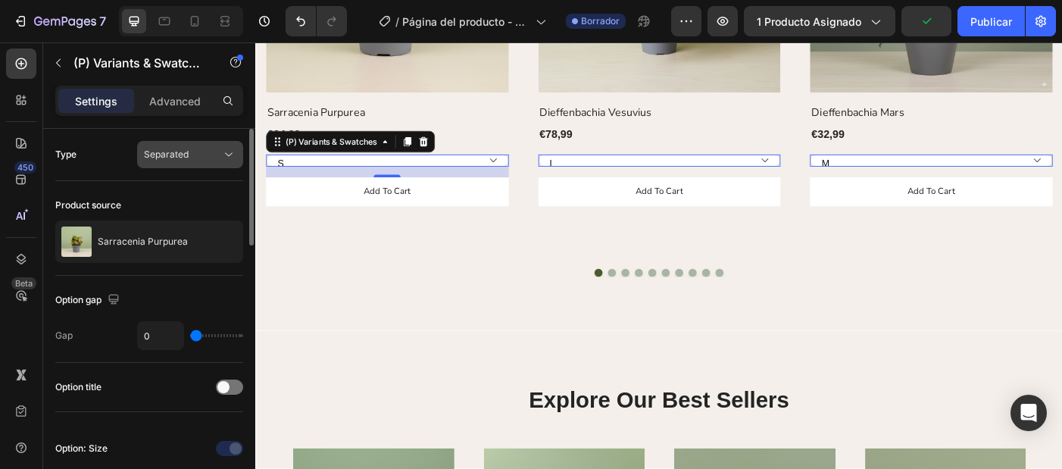
click at [192, 160] on div "Separated" at bounding box center [182, 155] width 77 height 14
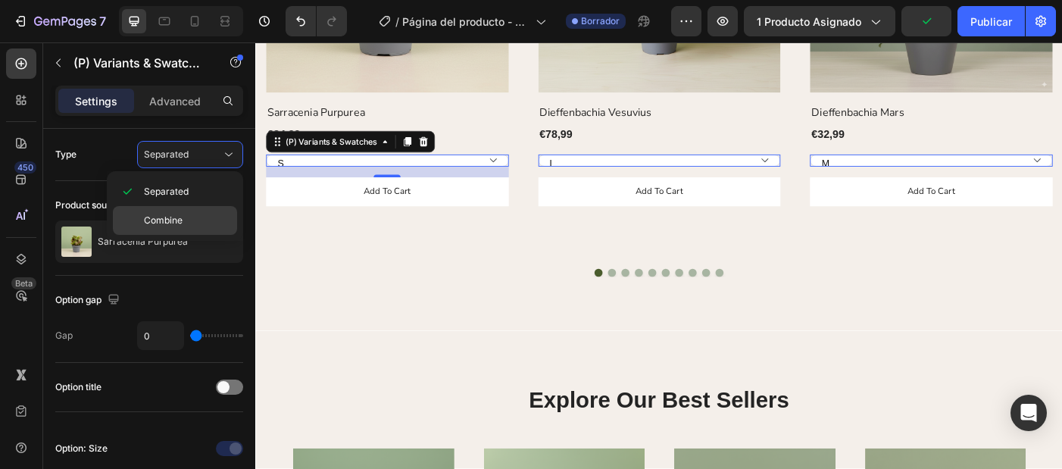
click at [197, 224] on p "Combine" at bounding box center [187, 221] width 86 height 14
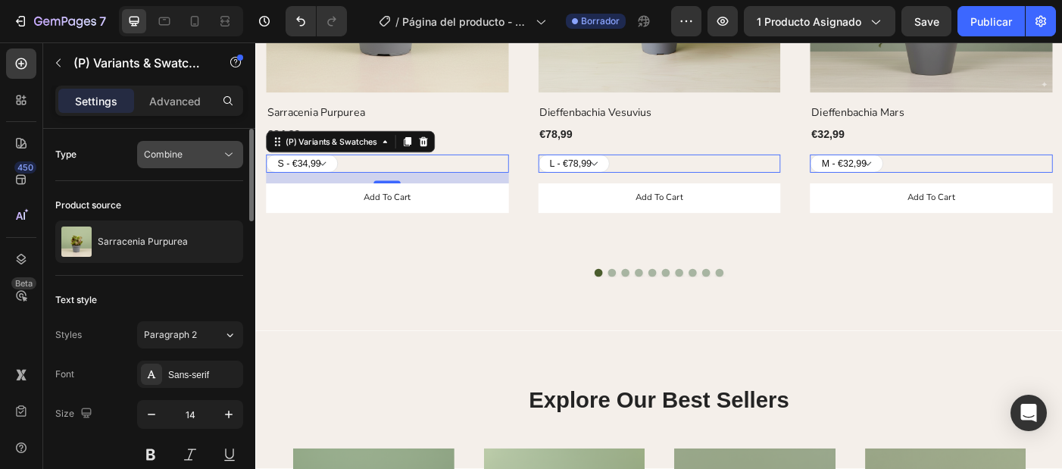
click at [203, 154] on div "Combine" at bounding box center [182, 155] width 77 height 14
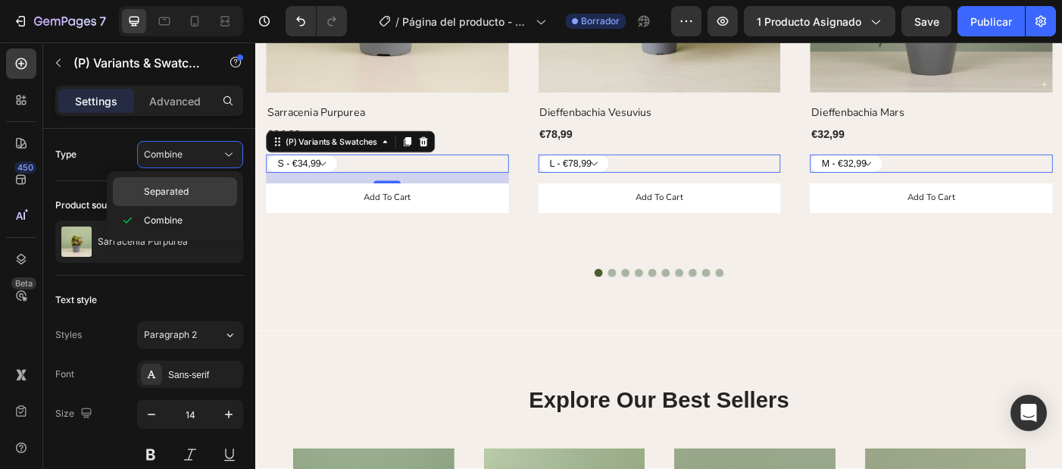
click at [198, 191] on p "Separated" at bounding box center [187, 192] width 86 height 14
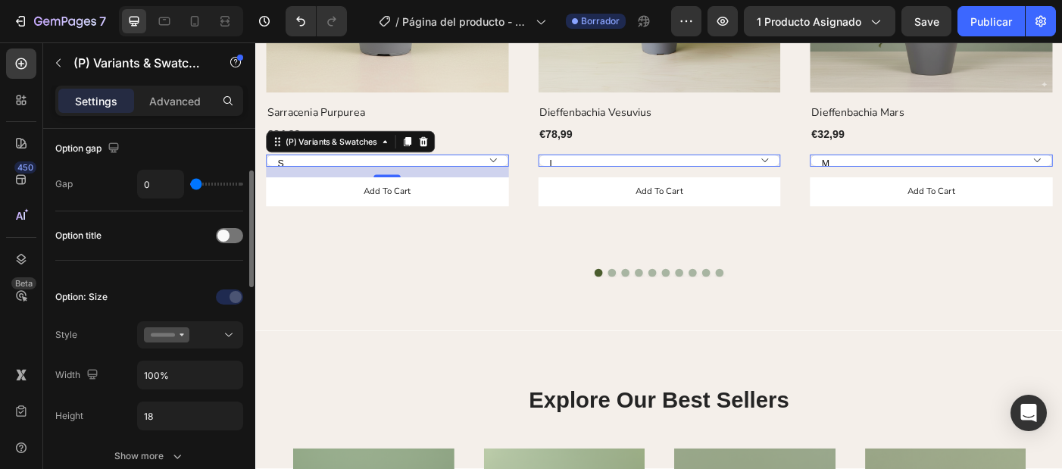
scroll to position [165, 0]
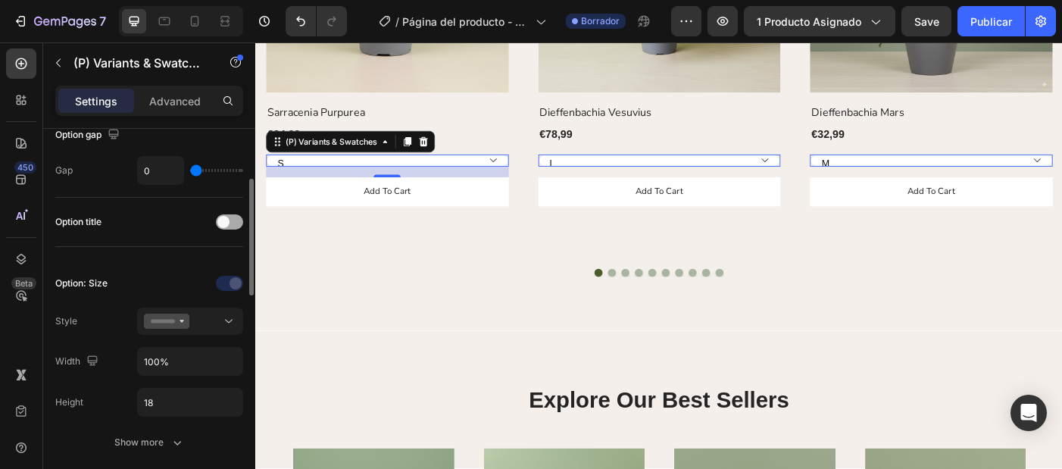
click at [230, 224] on div at bounding box center [229, 221] width 27 height 15
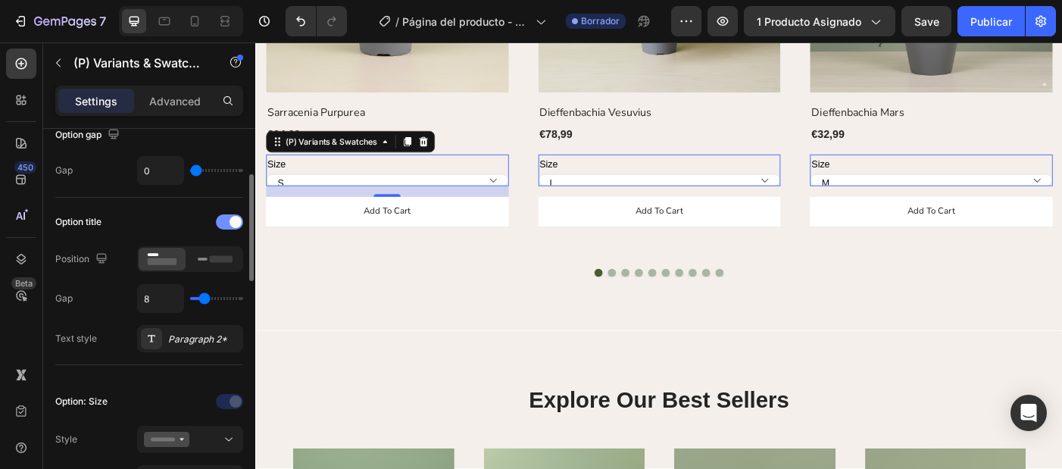
click at [231, 223] on span at bounding box center [235, 222] width 12 height 12
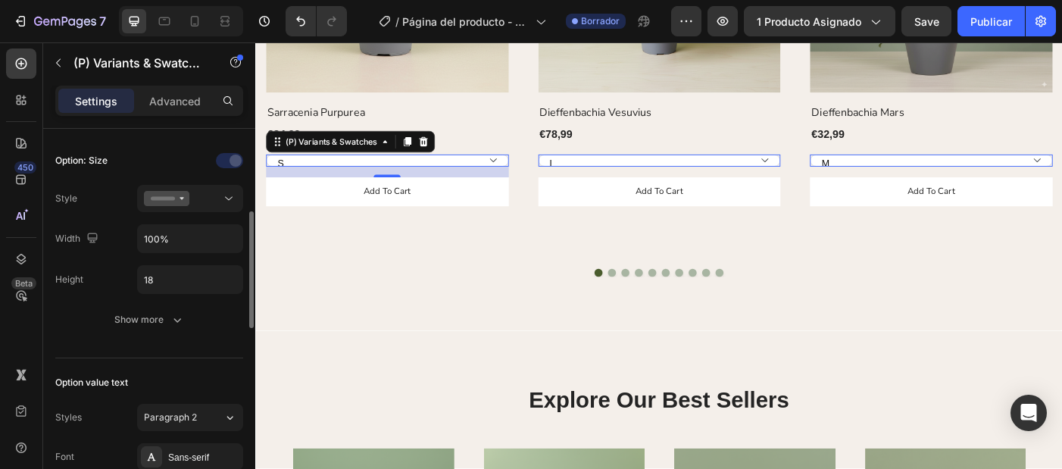
scroll to position [290, 0]
click at [192, 190] on div at bounding box center [190, 196] width 92 height 15
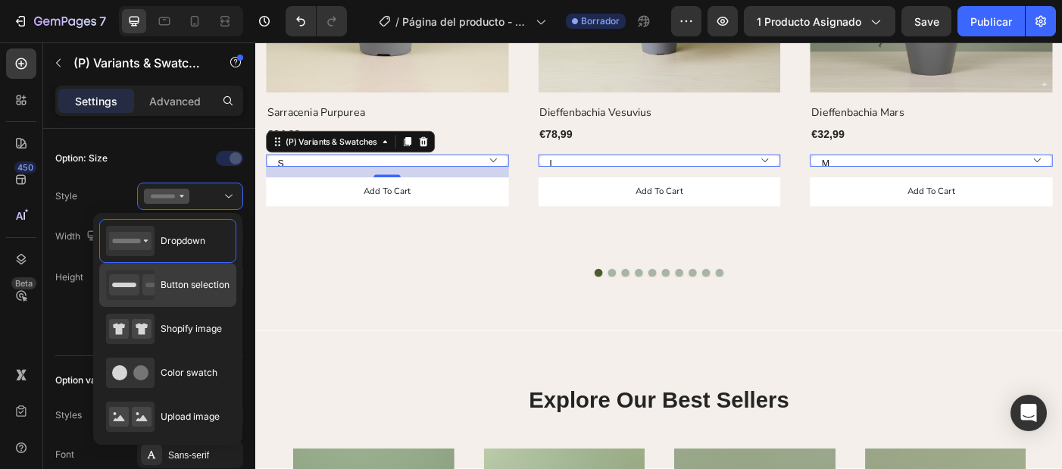
click at [201, 286] on span "Button selection" at bounding box center [195, 285] width 69 height 14
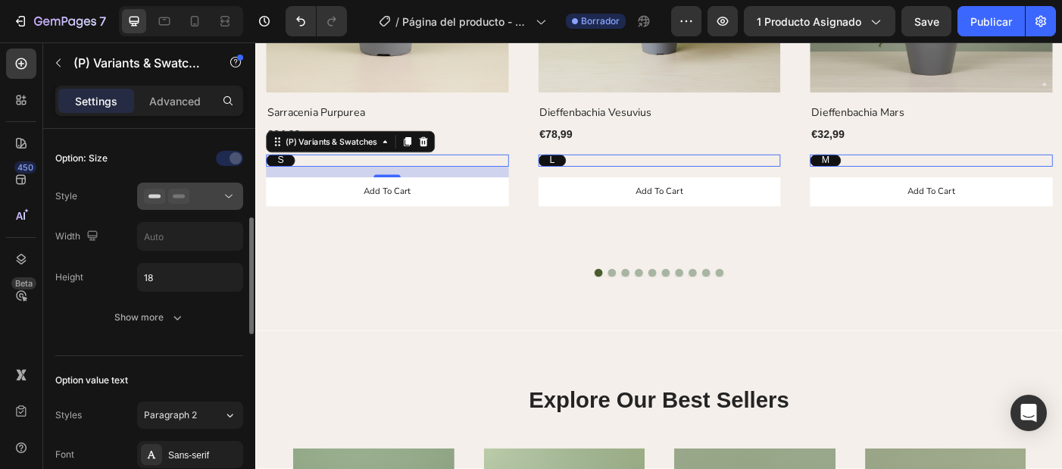
click at [211, 202] on div at bounding box center [190, 196] width 92 height 15
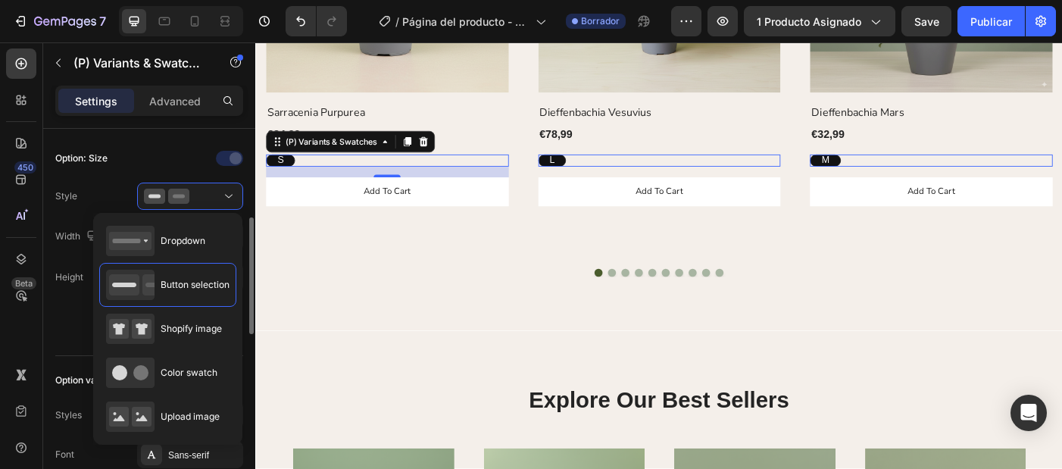
click at [119, 197] on div "Style" at bounding box center [149, 196] width 188 height 27
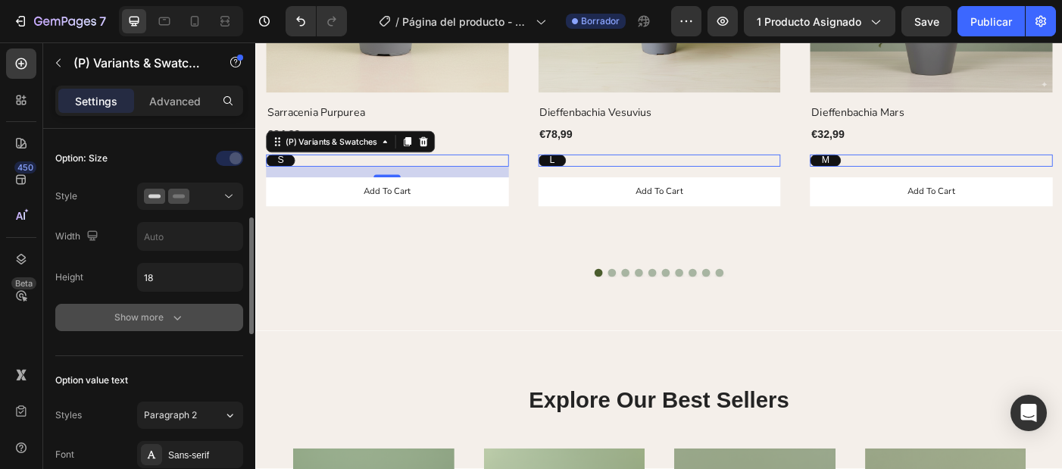
click at [179, 320] on icon "button" at bounding box center [177, 317] width 15 height 15
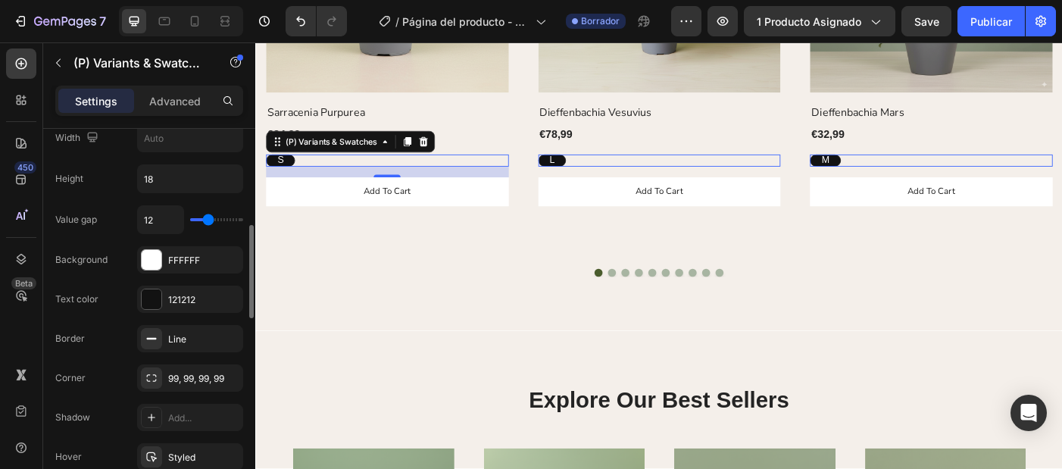
scroll to position [390, 0]
click at [201, 292] on div "121212" at bounding box center [190, 299] width 44 height 14
click at [195, 301] on div "121212" at bounding box center [190, 299] width 44 height 14
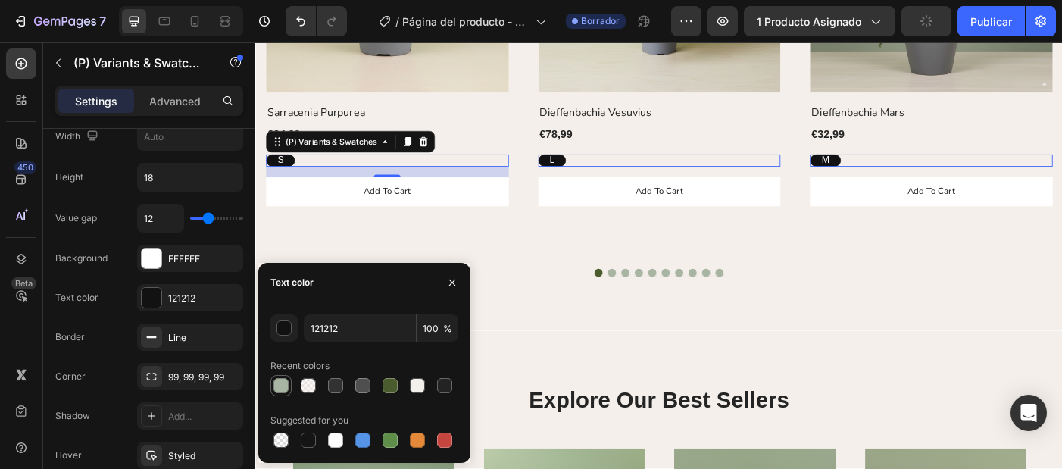
click at [279, 379] on div at bounding box center [280, 385] width 15 height 15
click at [304, 446] on div at bounding box center [308, 439] width 15 height 15
click at [339, 443] on div at bounding box center [335, 439] width 15 height 15
type input "FFFFFF"
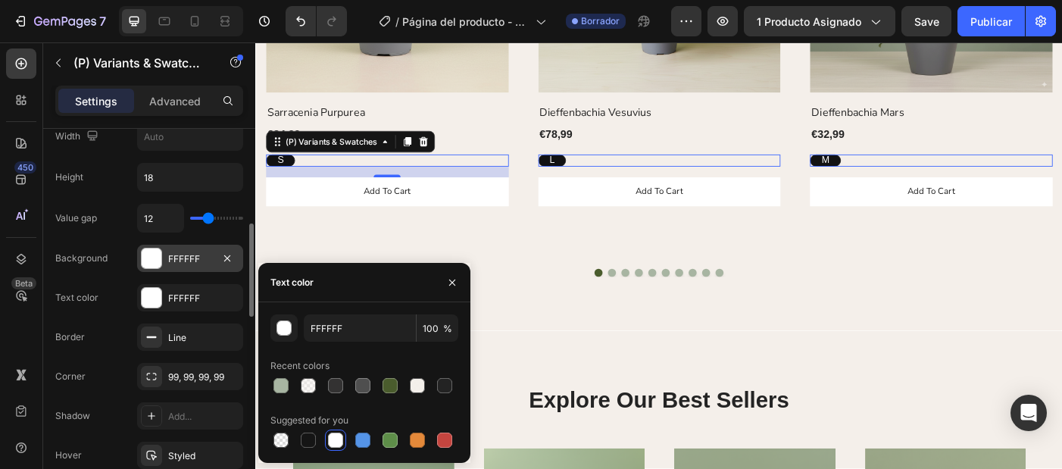
click at [192, 261] on div "FFFFFF" at bounding box center [190, 259] width 44 height 14
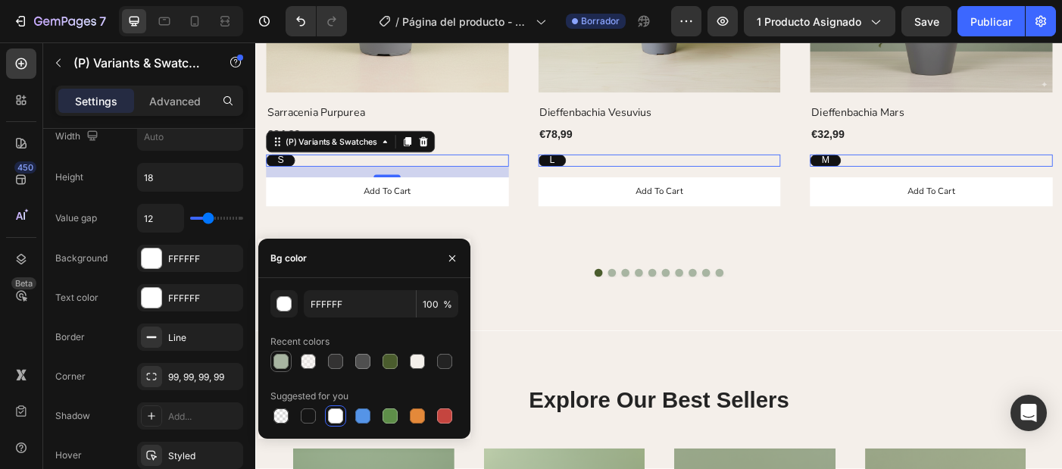
click at [280, 365] on div at bounding box center [280, 361] width 15 height 15
type input "A8B5A2"
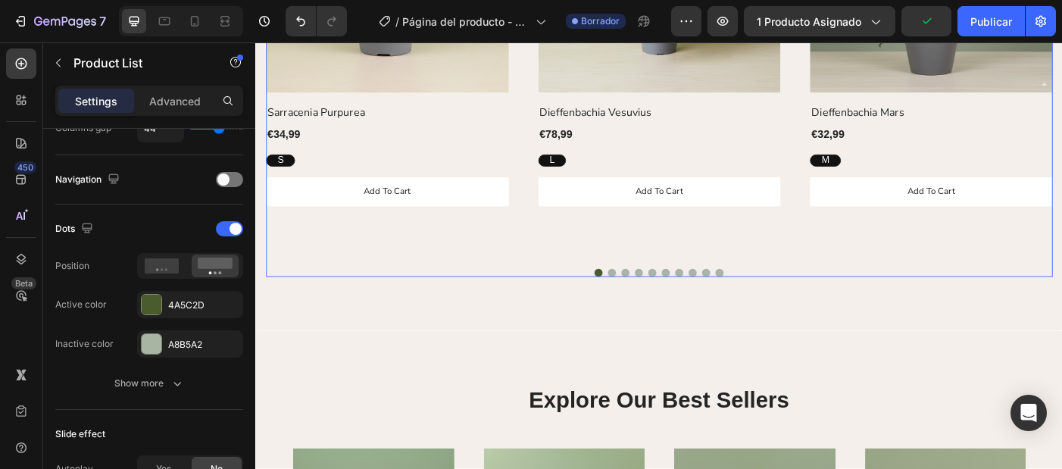
click at [517, 274] on div "(P) Images Row Sarracenia Purpurea (P) Title €34,99 (P) Price (P) Price Row S S…" at bounding box center [403, 56] width 273 height 460
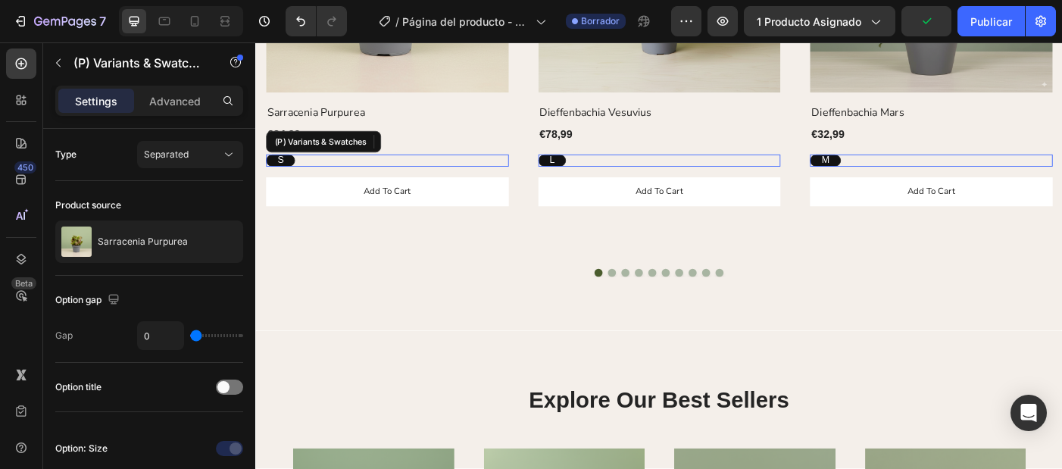
click at [291, 177] on div "S" at bounding box center [282, 175] width 31 height 31
click at [267, 169] on input "S S S" at bounding box center [266, 168] width 1 height 1
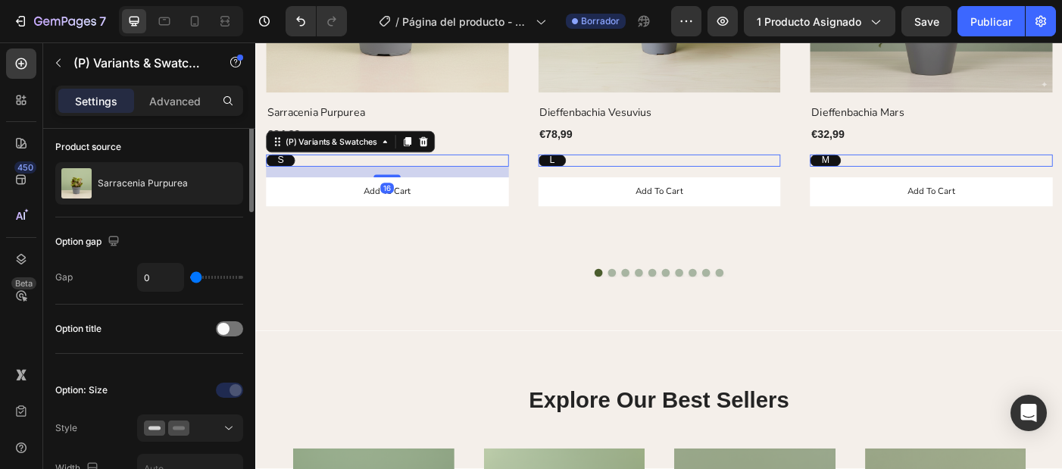
scroll to position [61, 0]
click at [287, 171] on div "S" at bounding box center [282, 175] width 31 height 31
click at [267, 169] on input "S S S" at bounding box center [266, 168] width 1 height 1
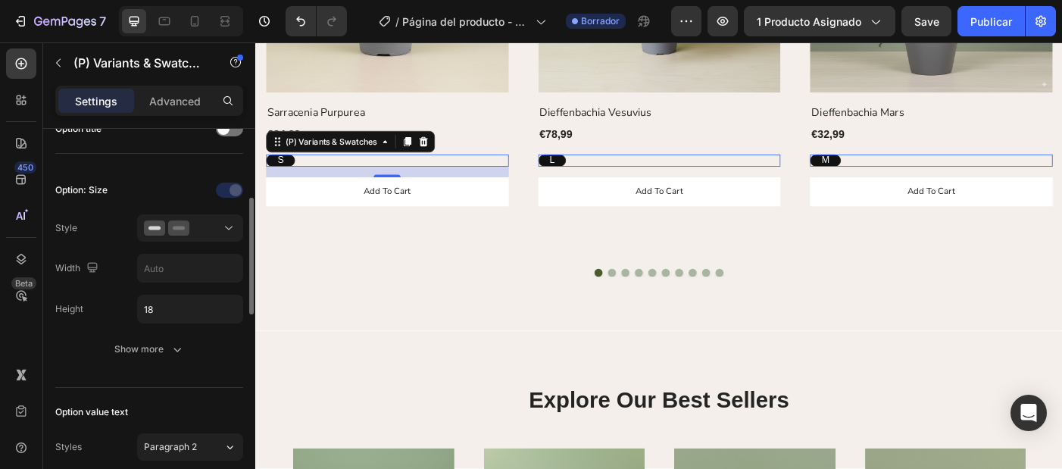
scroll to position [262, 0]
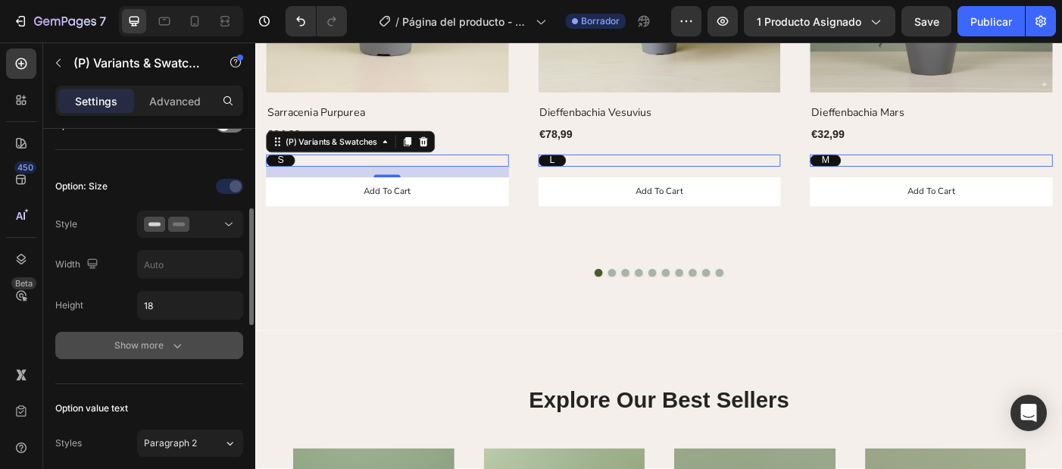
click at [167, 342] on div "Show more" at bounding box center [149, 345] width 70 height 15
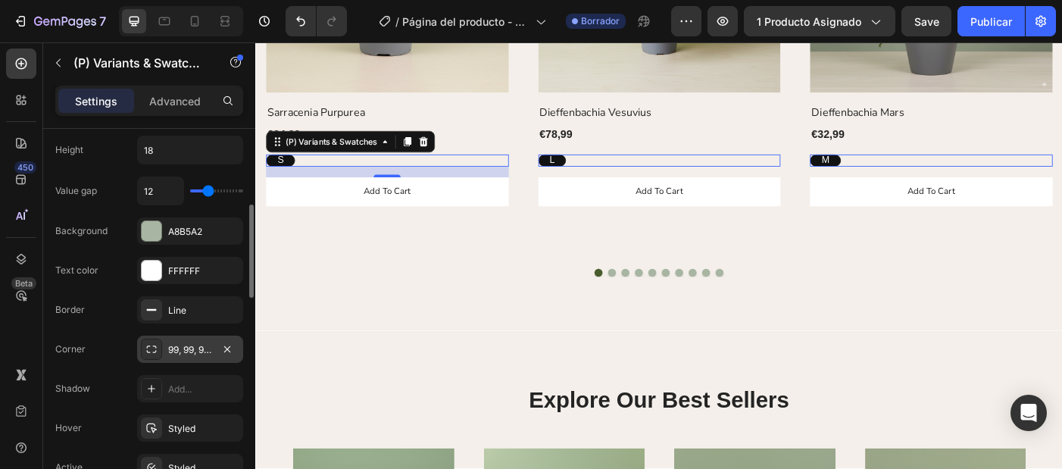
scroll to position [426, 0]
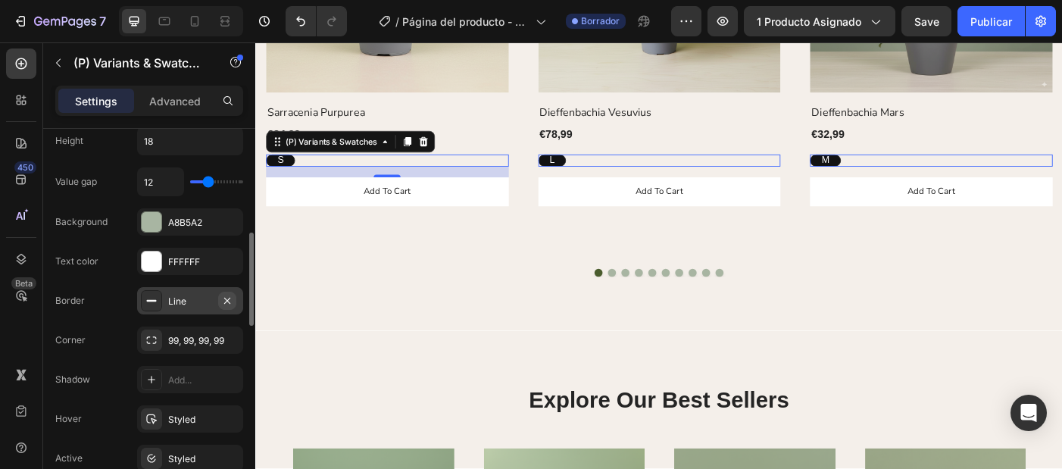
click at [227, 301] on icon "button" at bounding box center [227, 300] width 6 height 6
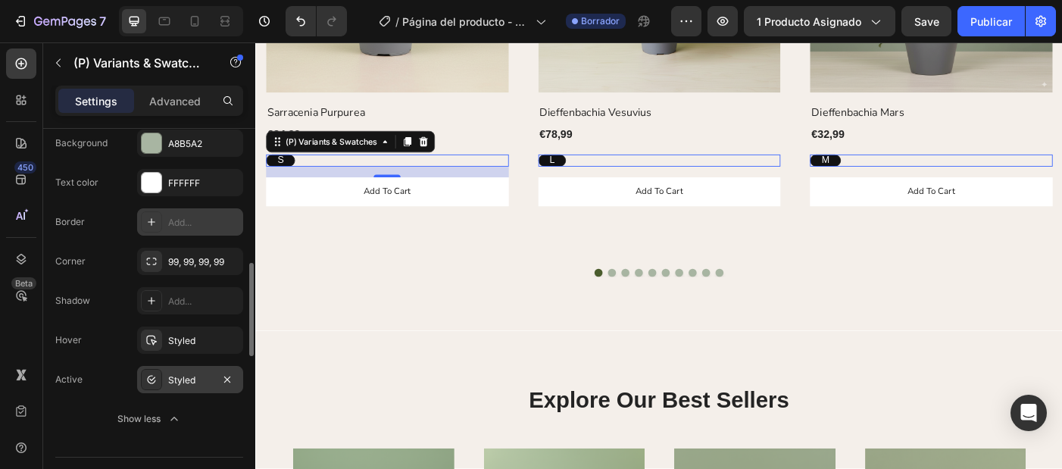
scroll to position [514, 0]
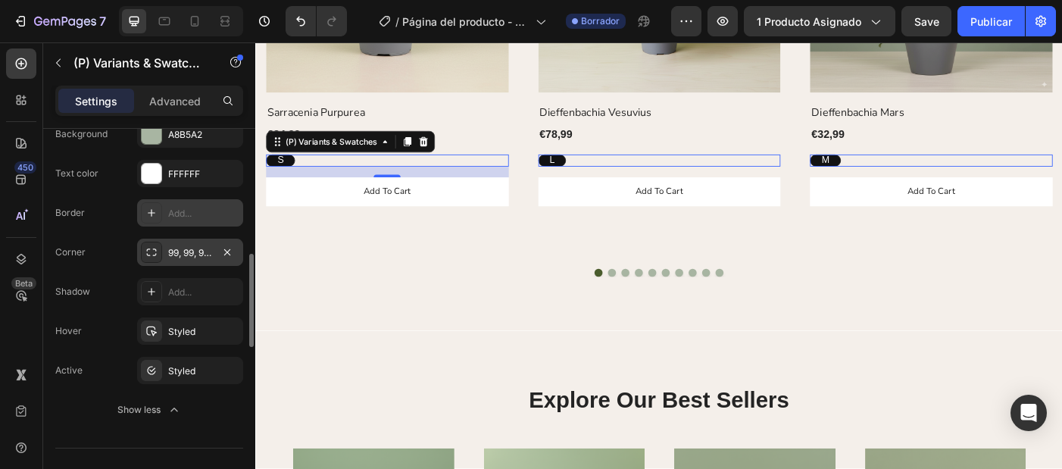
click at [193, 254] on div "99, 99, 99, 99" at bounding box center [190, 253] width 44 height 14
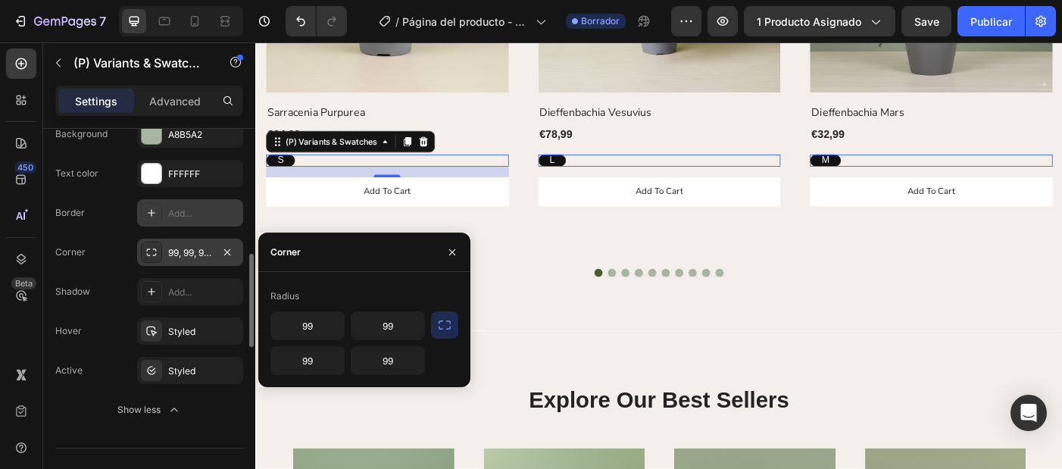
click at [193, 254] on div "99, 99, 99, 99" at bounding box center [190, 253] width 44 height 14
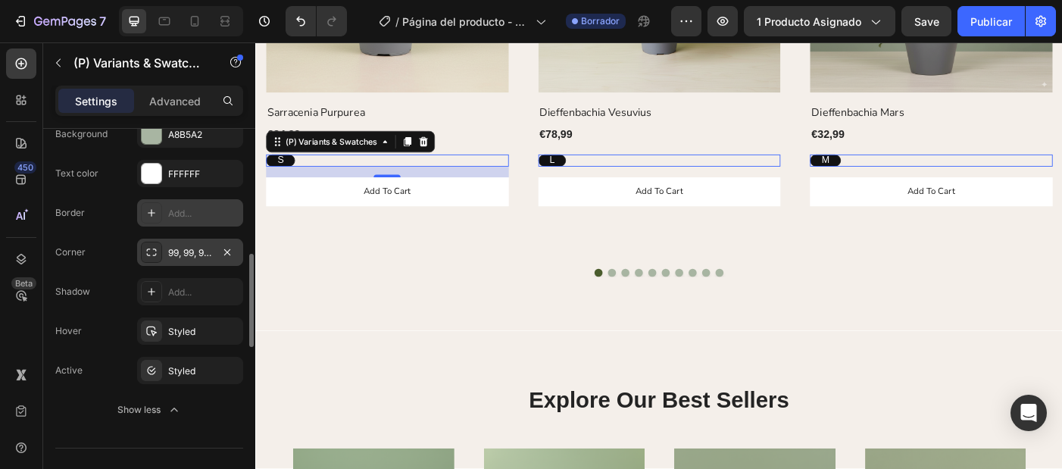
click at [194, 254] on div "99, 99, 99, 99" at bounding box center [190, 253] width 44 height 14
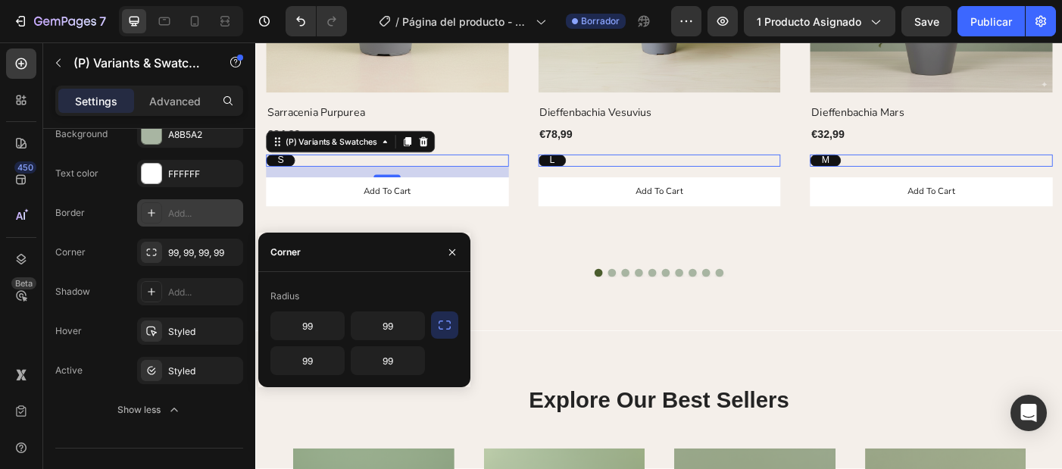
click at [449, 329] on icon "button" at bounding box center [445, 324] width 12 height 9
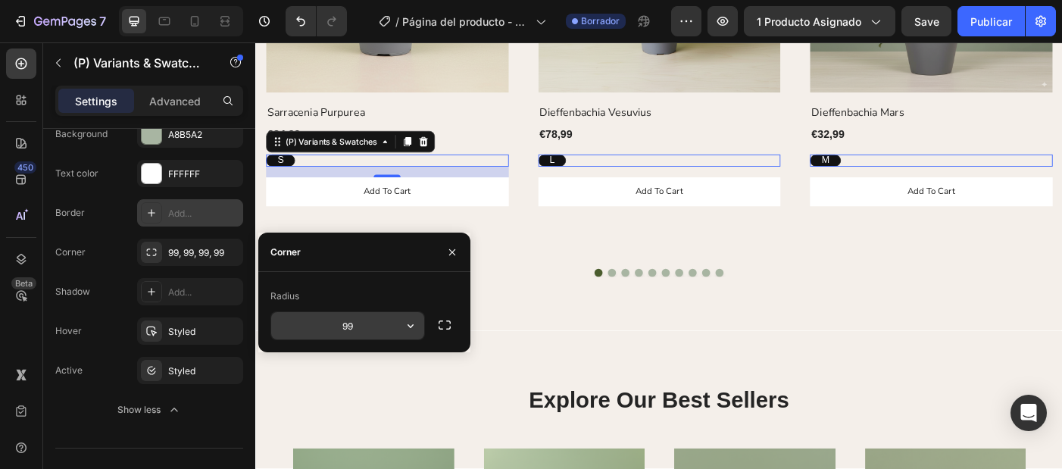
click at [381, 324] on input "99" at bounding box center [347, 325] width 153 height 27
type input "6"
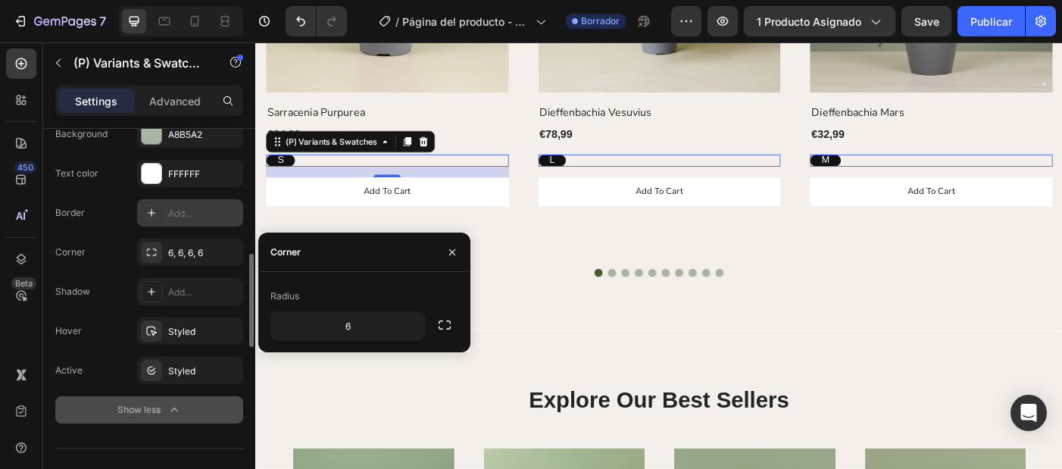
click at [93, 400] on button "Show less" at bounding box center [149, 409] width 188 height 27
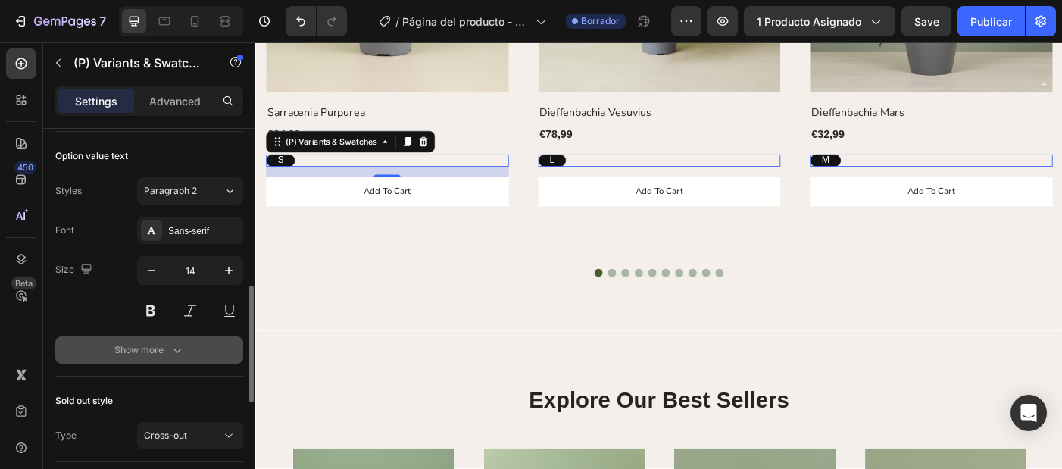
click at [150, 357] on button "Show more" at bounding box center [149, 349] width 188 height 27
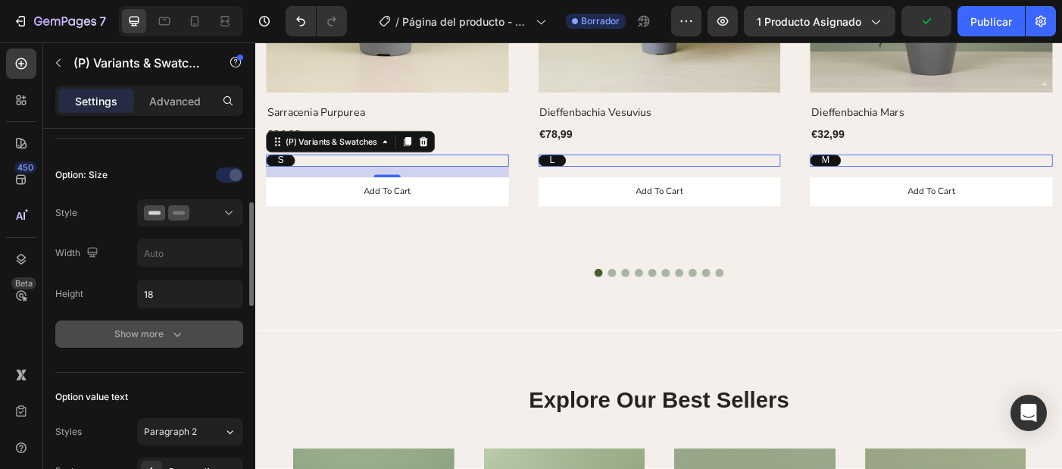
click at [138, 347] on button "Show more" at bounding box center [149, 333] width 188 height 27
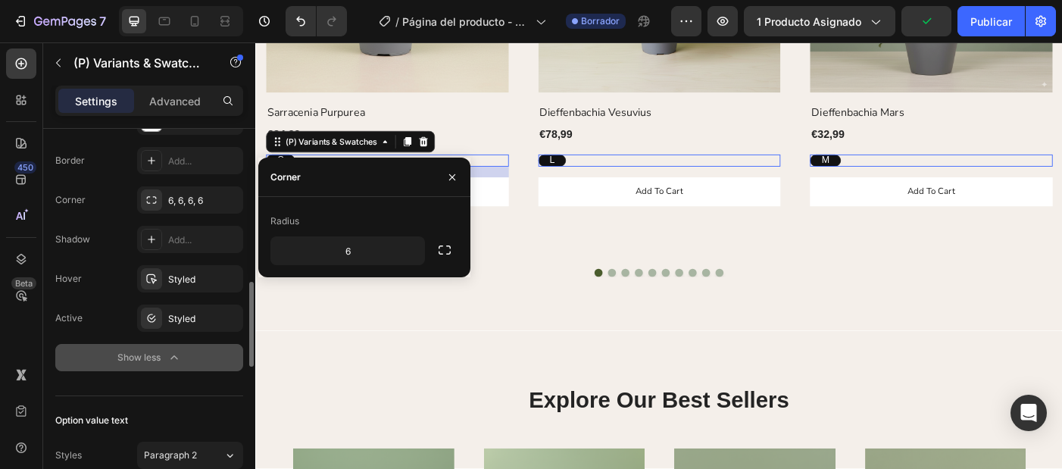
scroll to position [595, 0]
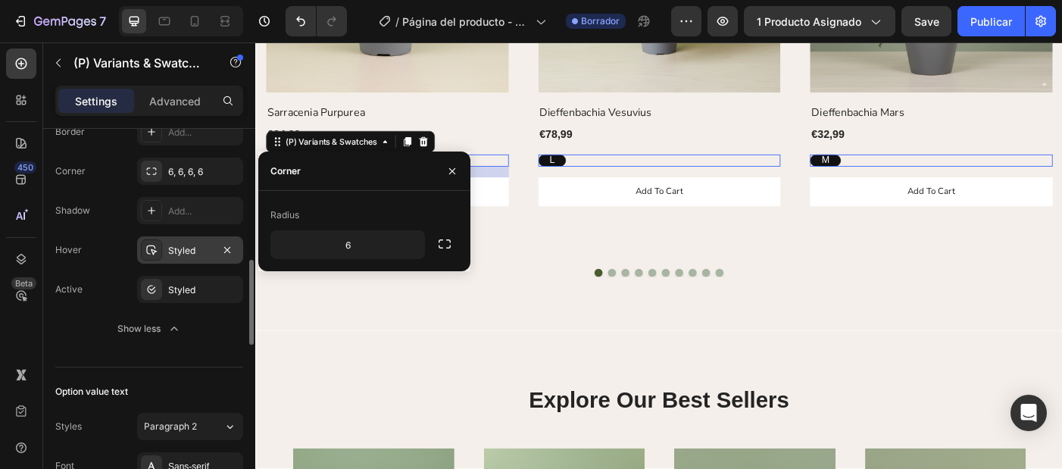
click at [185, 254] on div "Styled" at bounding box center [190, 251] width 44 height 14
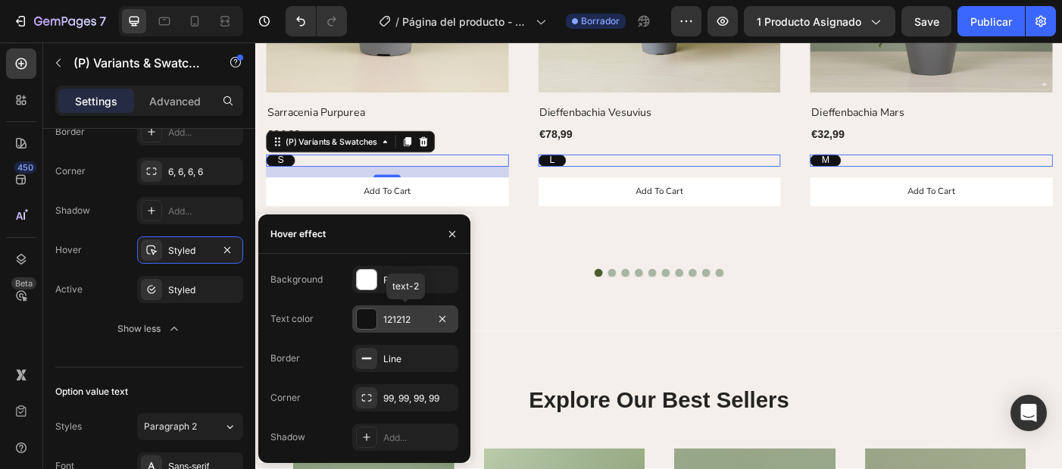
click at [398, 322] on div "121212" at bounding box center [405, 320] width 44 height 14
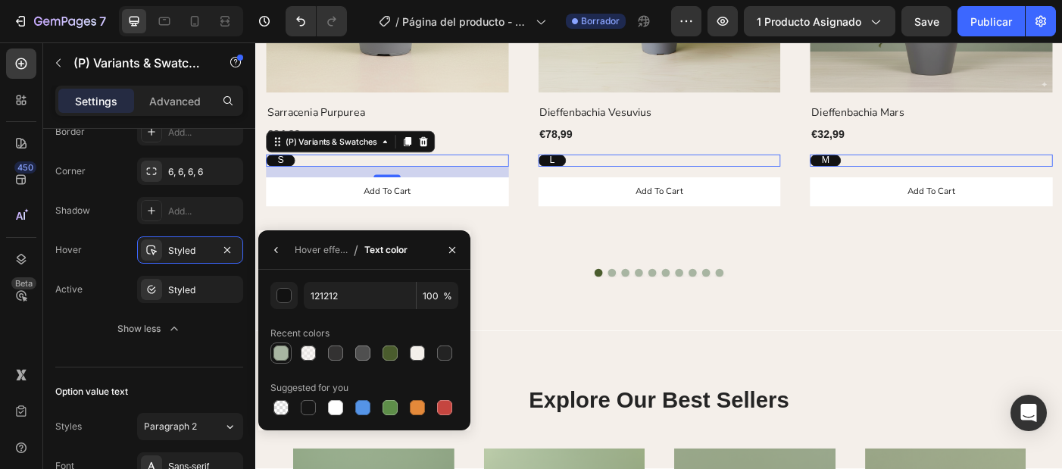
click at [282, 358] on div at bounding box center [280, 352] width 15 height 15
click at [332, 412] on div at bounding box center [335, 407] width 15 height 15
type input "FFFFFF"
click at [270, 251] on icon "button" at bounding box center [276, 250] width 12 height 12
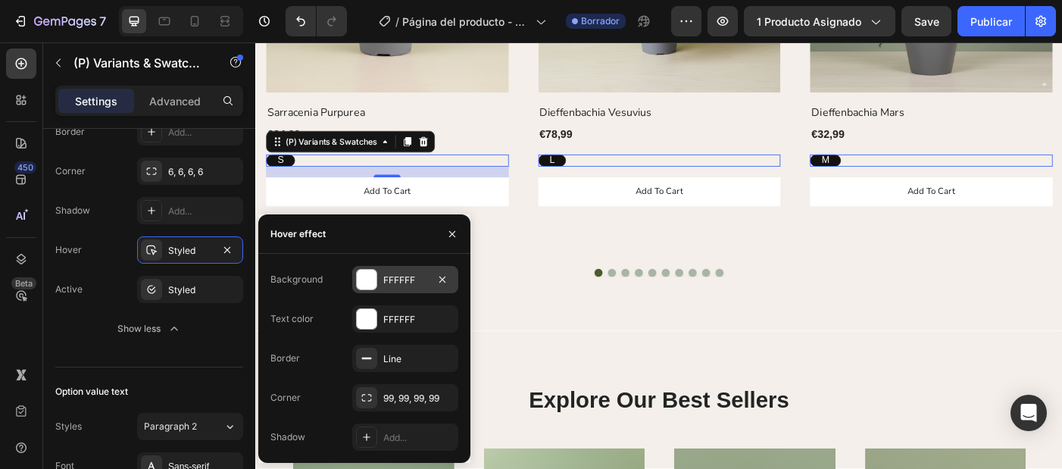
click at [378, 281] on div "FFFFFF" at bounding box center [405, 279] width 106 height 27
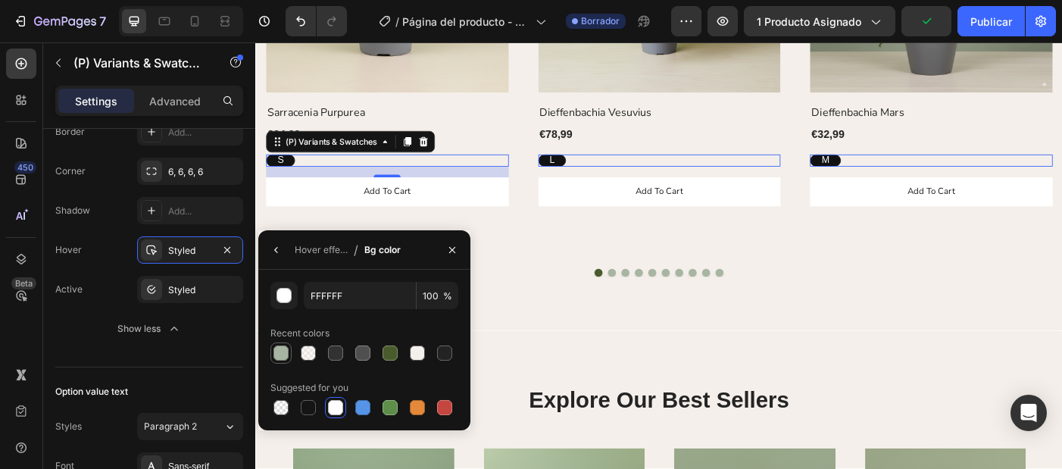
click at [281, 359] on div at bounding box center [280, 352] width 15 height 15
type input "A8B5A2"
click at [178, 289] on div "Styled" at bounding box center [190, 290] width 44 height 14
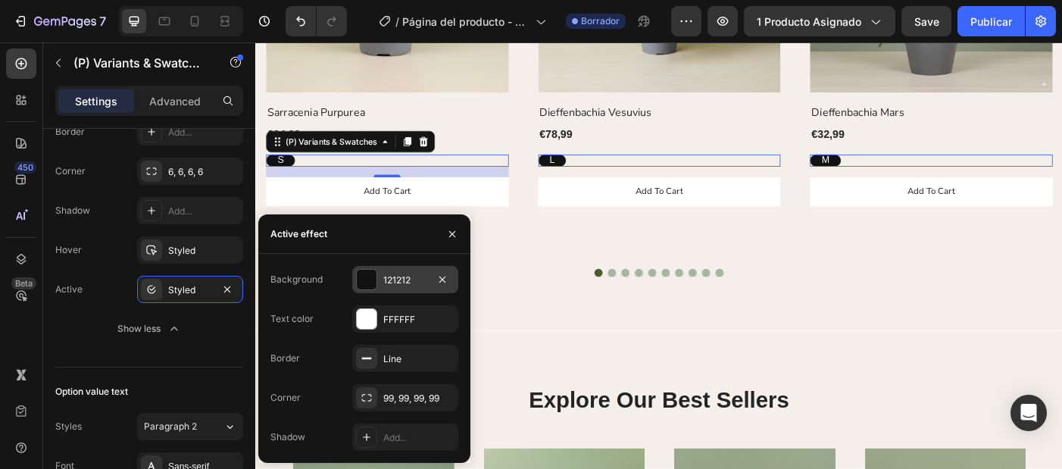
click at [395, 283] on div "121212" at bounding box center [405, 280] width 44 height 14
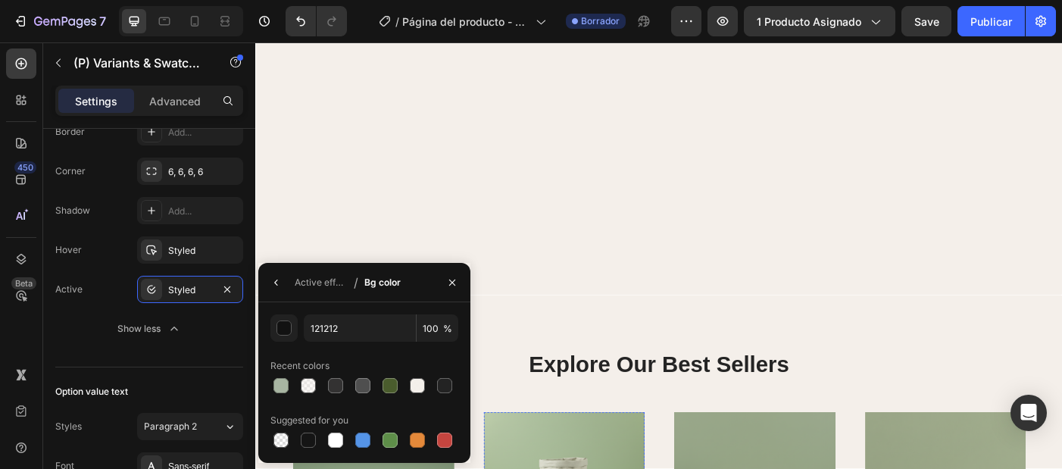
scroll to position [1064, 0]
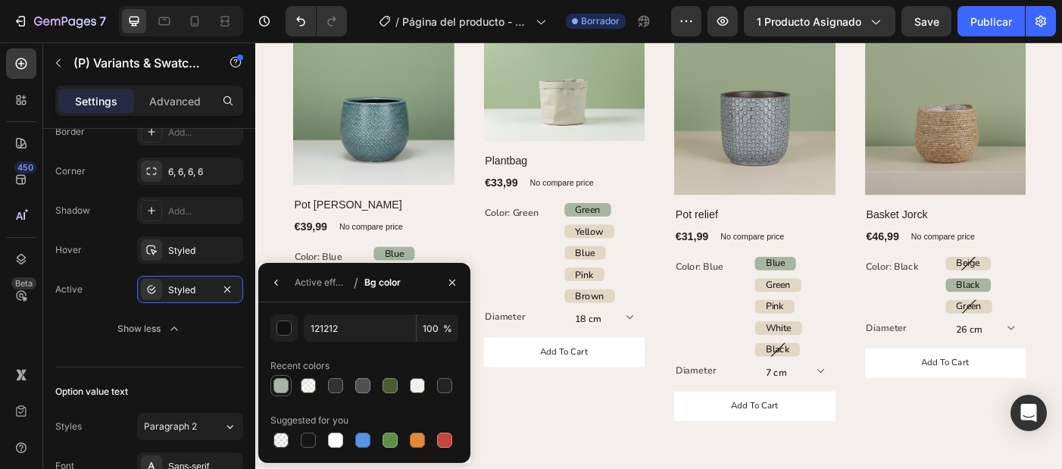
click at [279, 381] on div at bounding box center [280, 385] width 15 height 15
type input "A8B5A2"
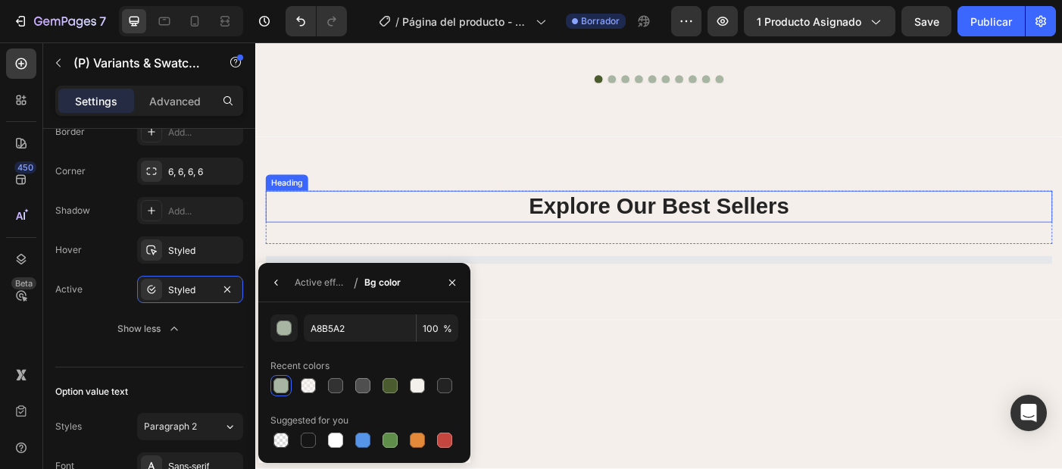
select select "22"
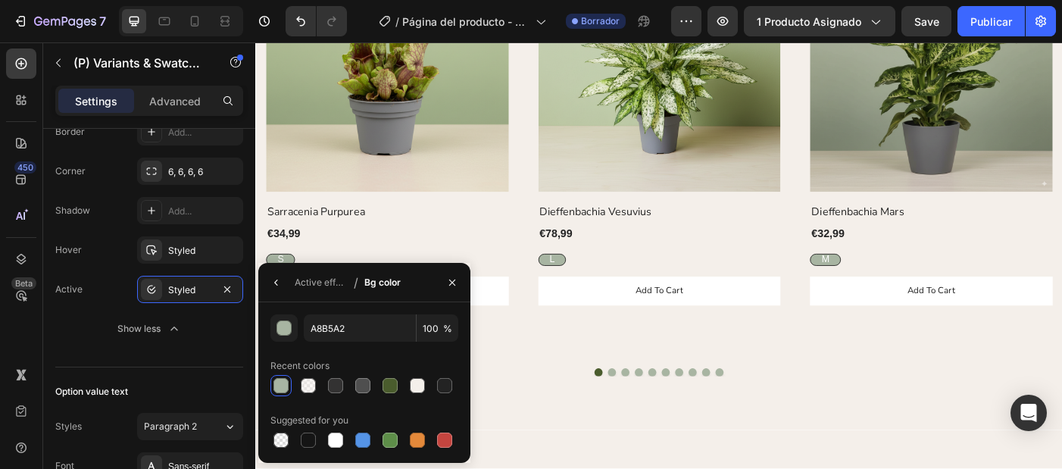
scroll to position [950, 0]
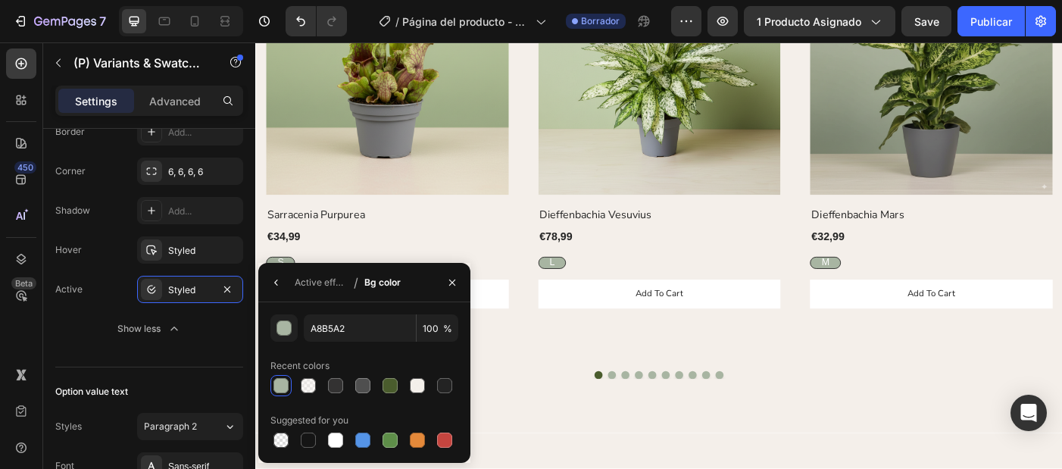
click at [290, 287] on div "Active effect / Bg color" at bounding box center [332, 282] width 148 height 39
click at [276, 286] on icon "button" at bounding box center [276, 282] width 12 height 12
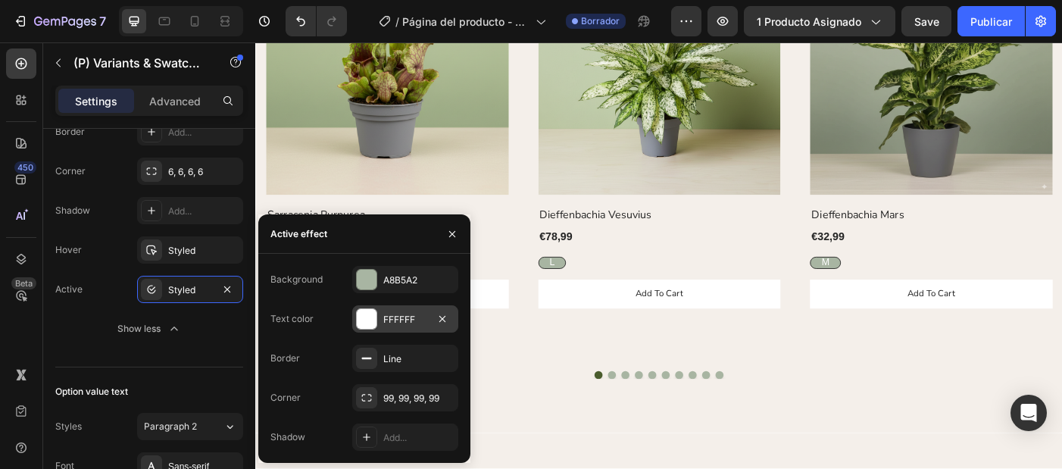
click at [409, 317] on div "FFFFFF" at bounding box center [405, 320] width 44 height 14
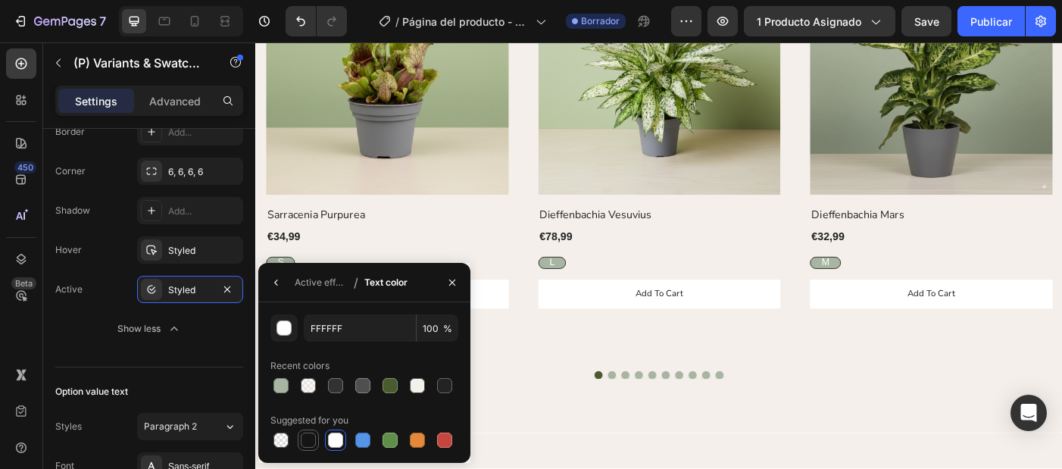
click at [307, 439] on div at bounding box center [308, 439] width 15 height 15
type input "151515"
click at [187, 252] on div "Styled" at bounding box center [190, 251] width 44 height 14
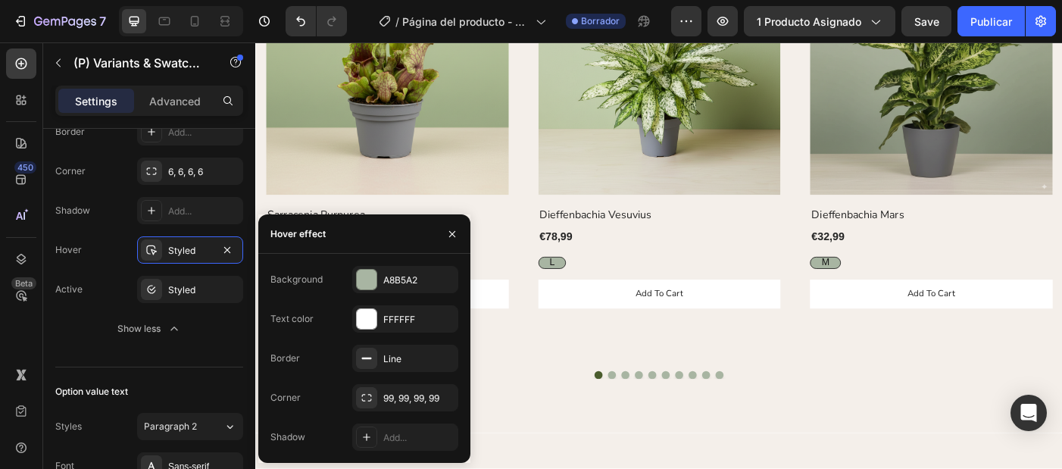
click at [592, 291] on div "L" at bounding box center [589, 290] width 30 height 31
click at [573, 284] on input "L L L" at bounding box center [573, 283] width 1 height 1
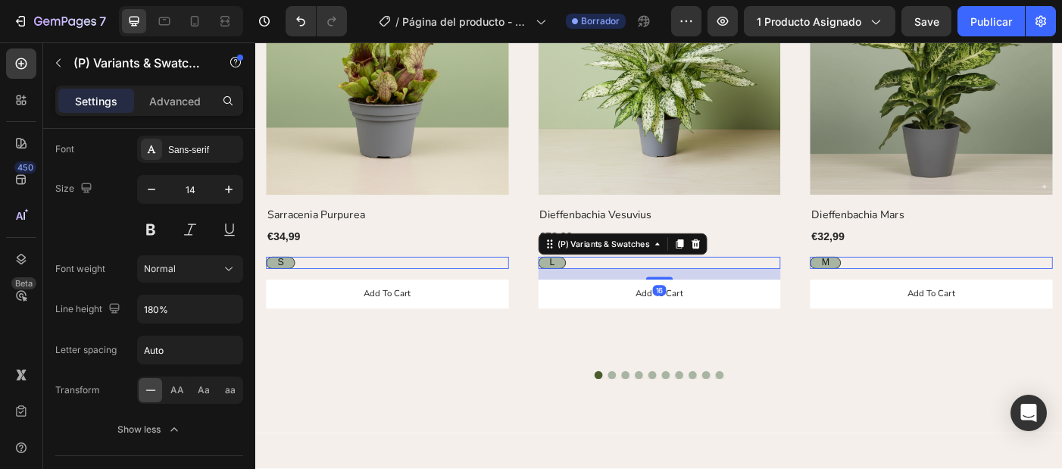
click at [593, 290] on div "L" at bounding box center [589, 290] width 30 height 31
click at [573, 284] on input "L L L" at bounding box center [573, 283] width 1 height 1
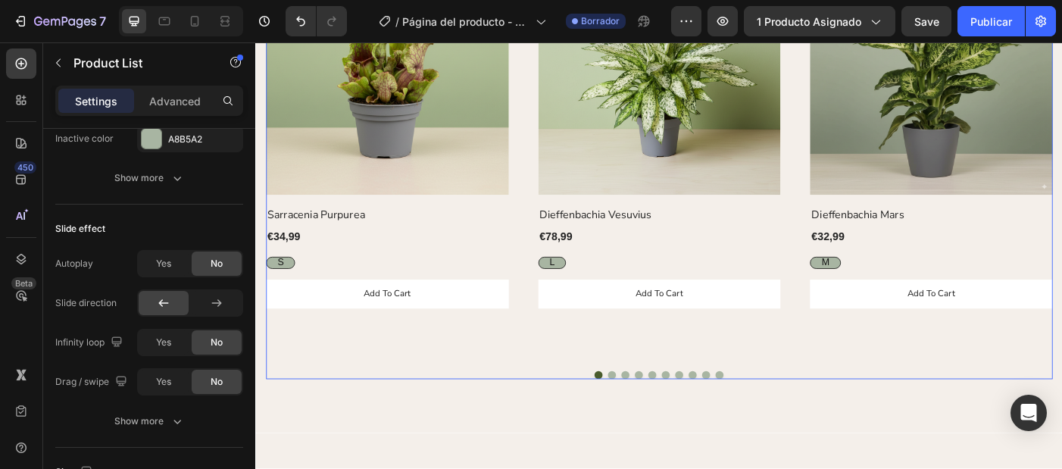
click at [554, 410] on div "(P) Images Row Sarracenia Purpurea (P) Title €34,99 (P) Price (P) Price Row S S…" at bounding box center [710, 181] width 886 height 481
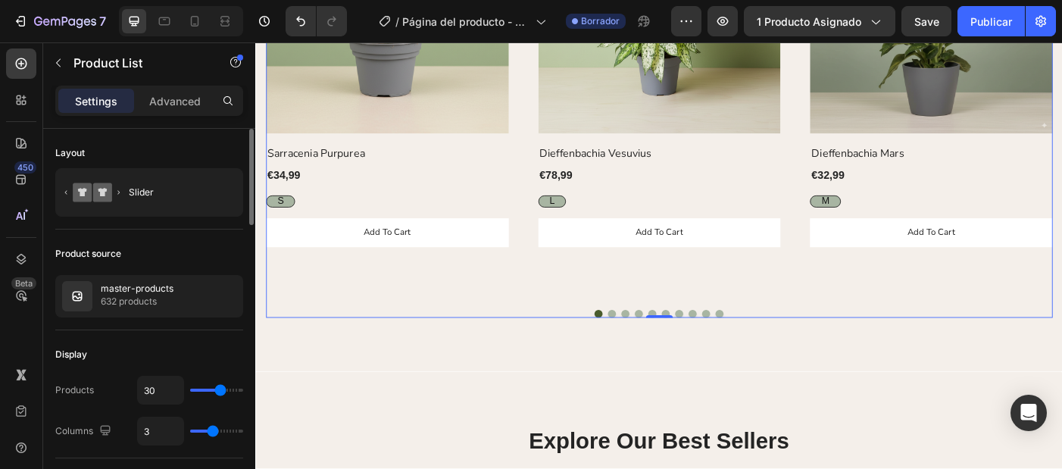
scroll to position [1020, 0]
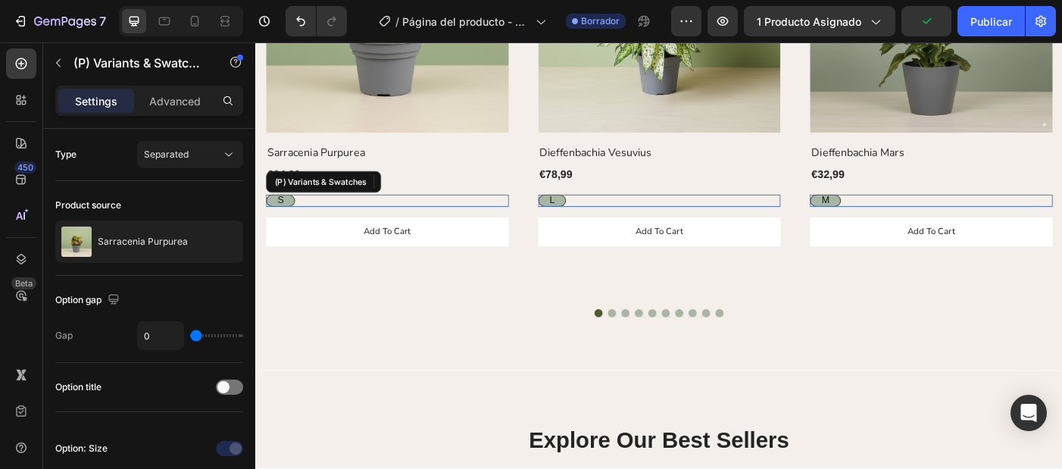
click at [277, 215] on div "S" at bounding box center [282, 220] width 31 height 31
click at [267, 214] on input "S S S" at bounding box center [266, 214] width 1 height 1
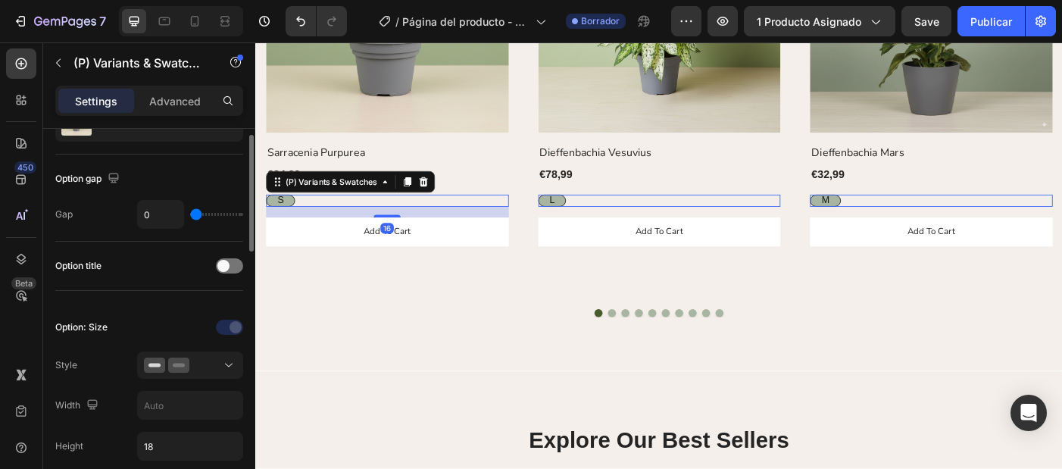
scroll to position [124, 0]
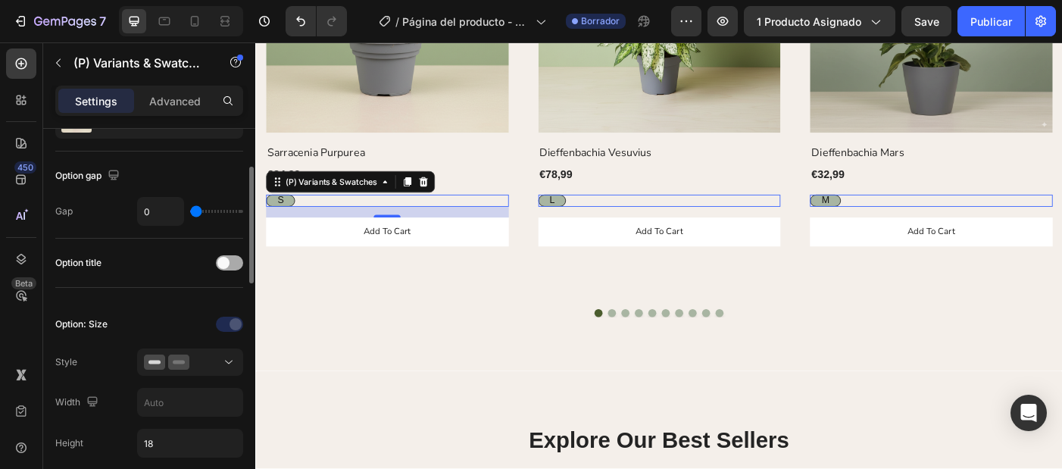
click at [231, 267] on div at bounding box center [229, 262] width 27 height 15
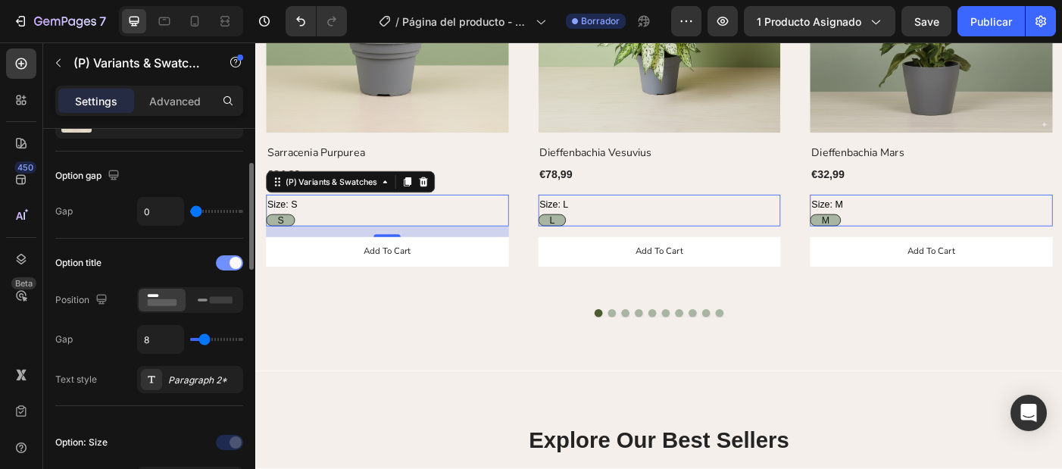
click at [229, 263] on span at bounding box center [235, 263] width 12 height 12
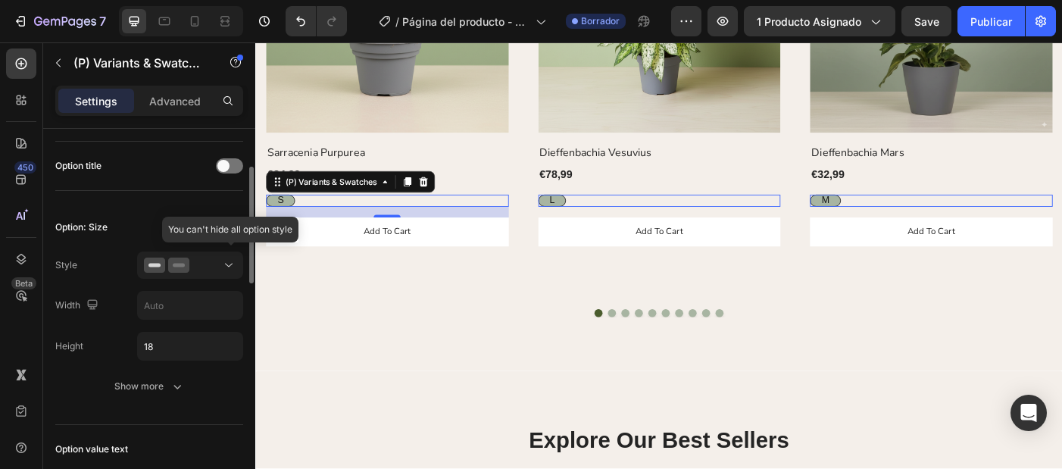
scroll to position [297, 0]
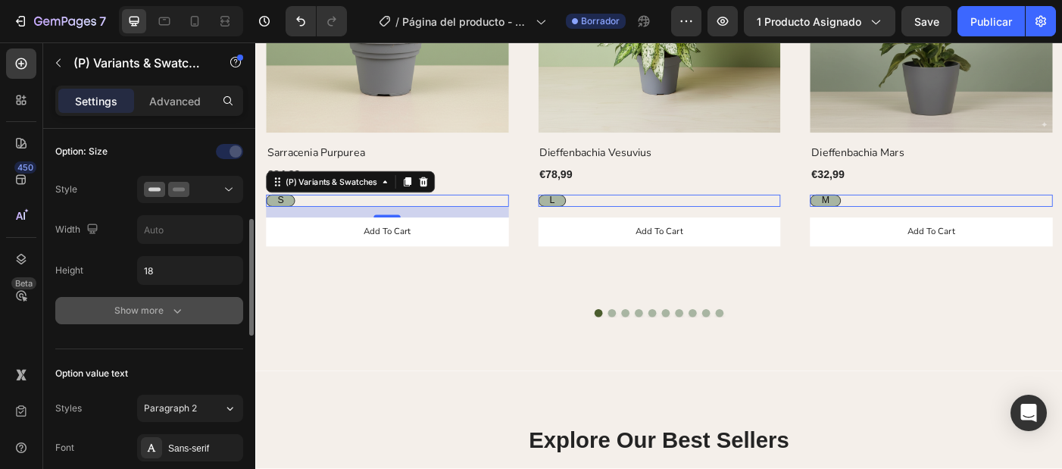
click at [176, 323] on button "Show more" at bounding box center [149, 310] width 188 height 27
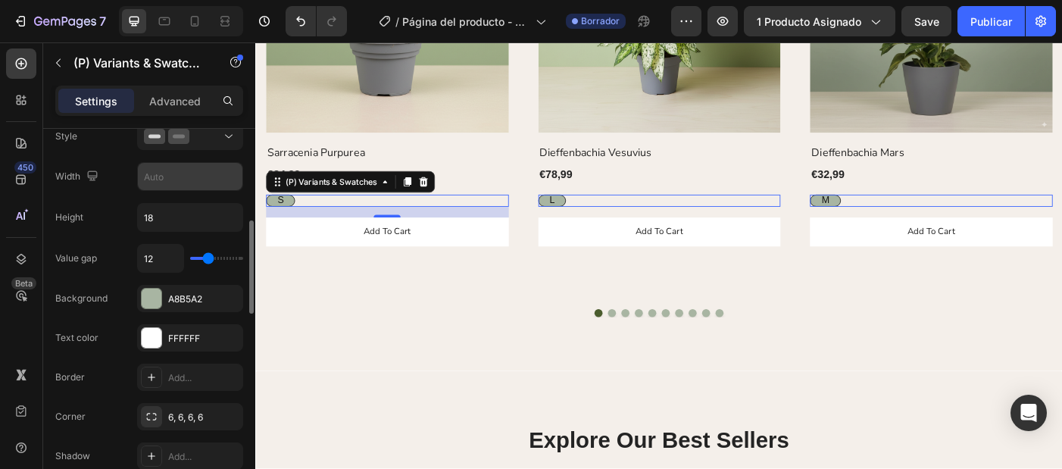
scroll to position [361, 0]
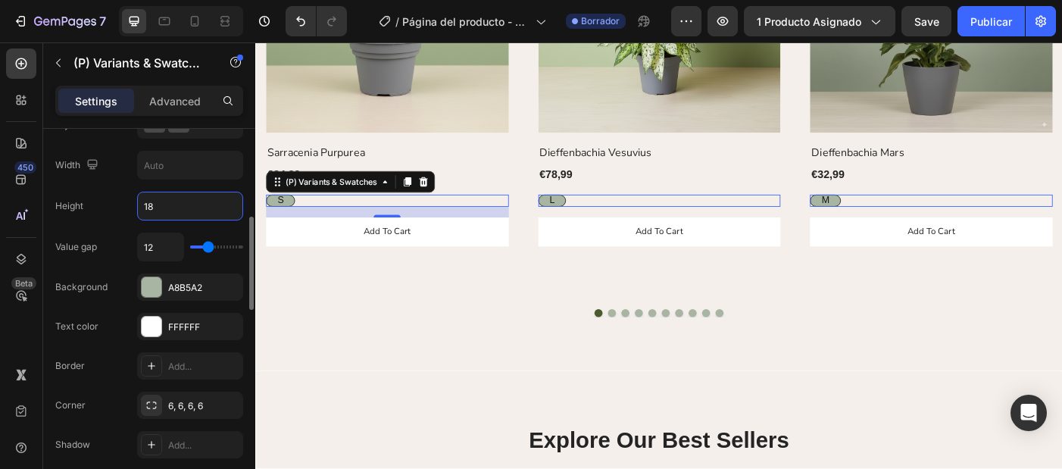
click at [205, 198] on input "18" at bounding box center [190, 205] width 105 height 27
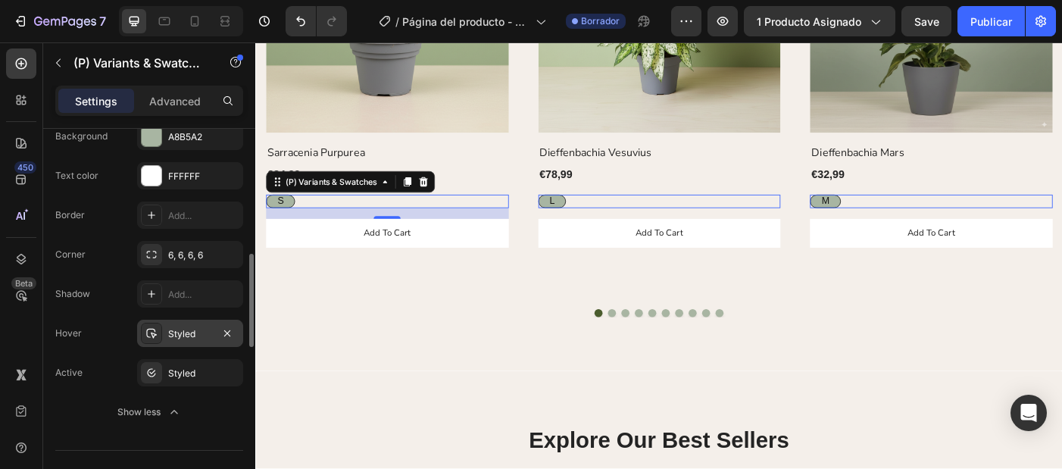
type input "20"
click at [196, 334] on div "Styled" at bounding box center [190, 334] width 44 height 14
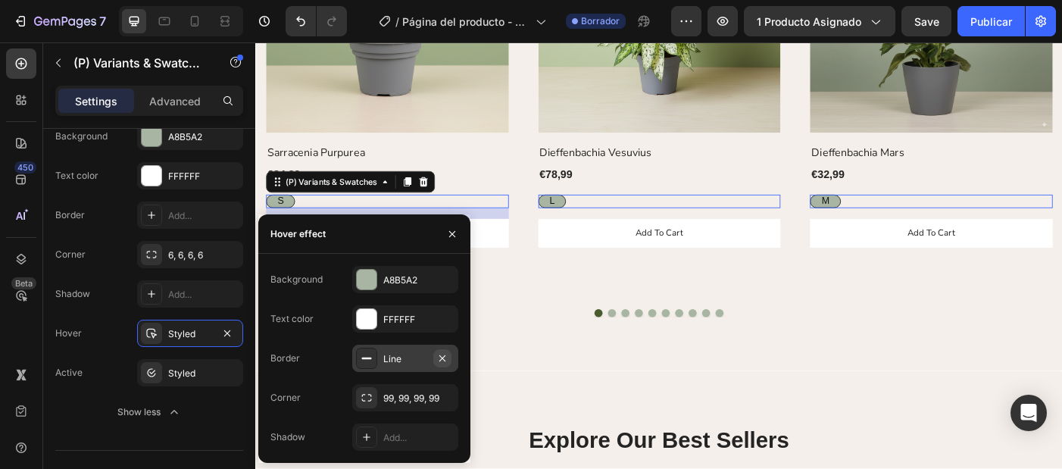
click at [443, 362] on icon "button" at bounding box center [442, 358] width 12 height 12
click at [192, 376] on div "Styled" at bounding box center [190, 374] width 44 height 14
click at [445, 360] on icon "button" at bounding box center [442, 357] width 6 height 6
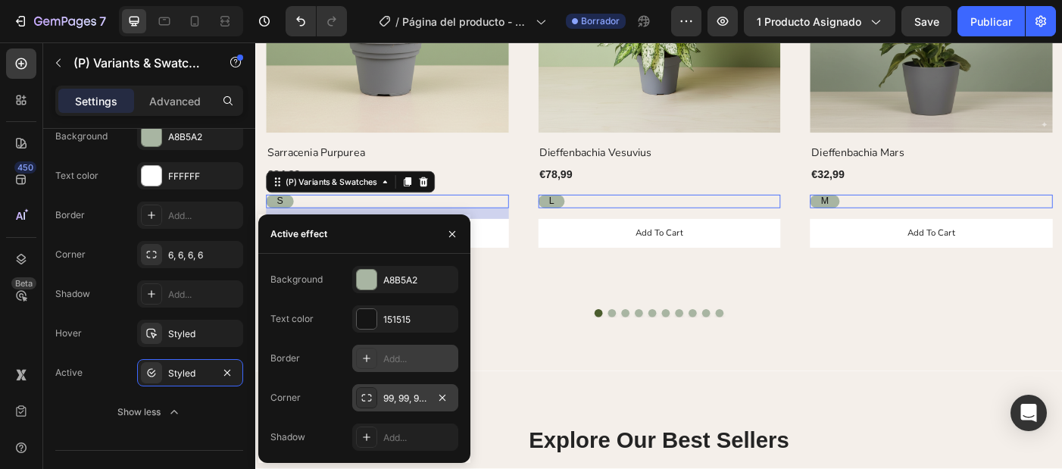
click at [422, 399] on div "99, 99, 99, 99" at bounding box center [405, 399] width 44 height 14
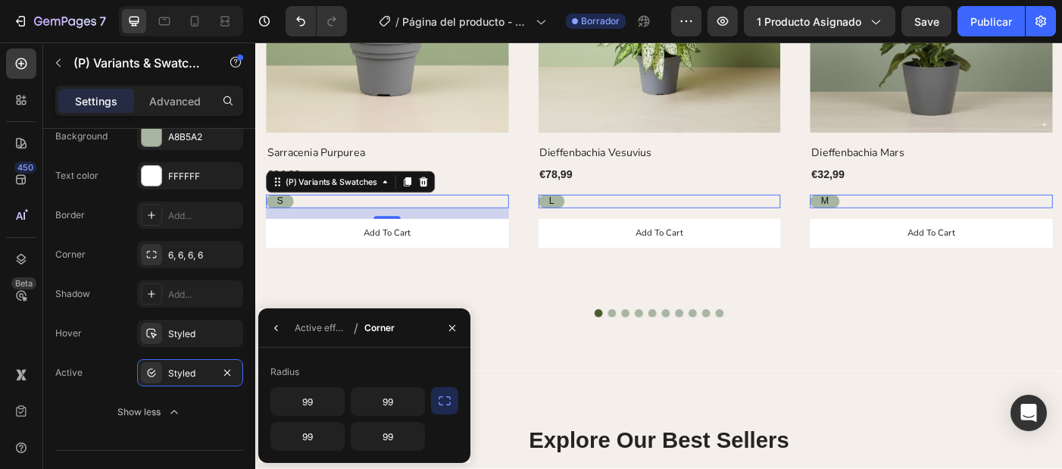
click at [447, 401] on icon "button" at bounding box center [444, 400] width 15 height 15
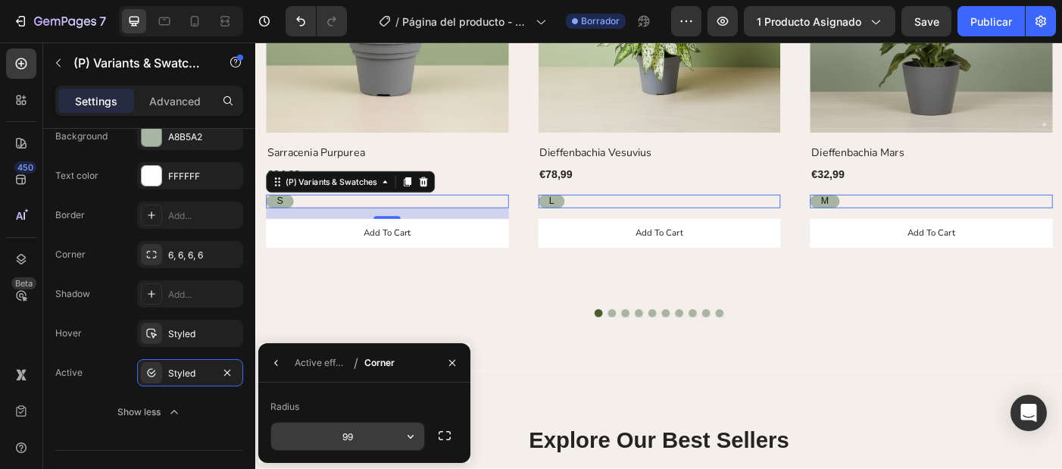
click at [373, 432] on input "99" at bounding box center [347, 436] width 153 height 27
type input "6"
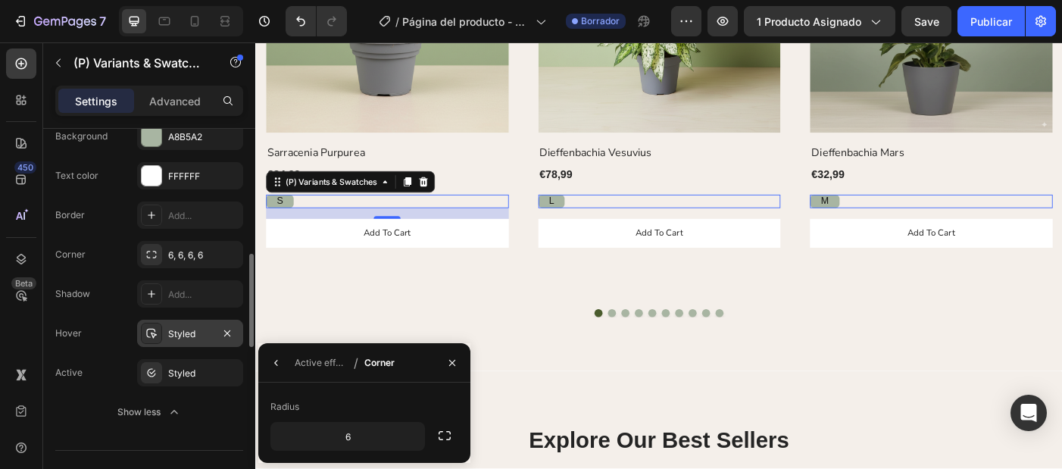
click at [198, 339] on div "Styled" at bounding box center [190, 334] width 44 height 14
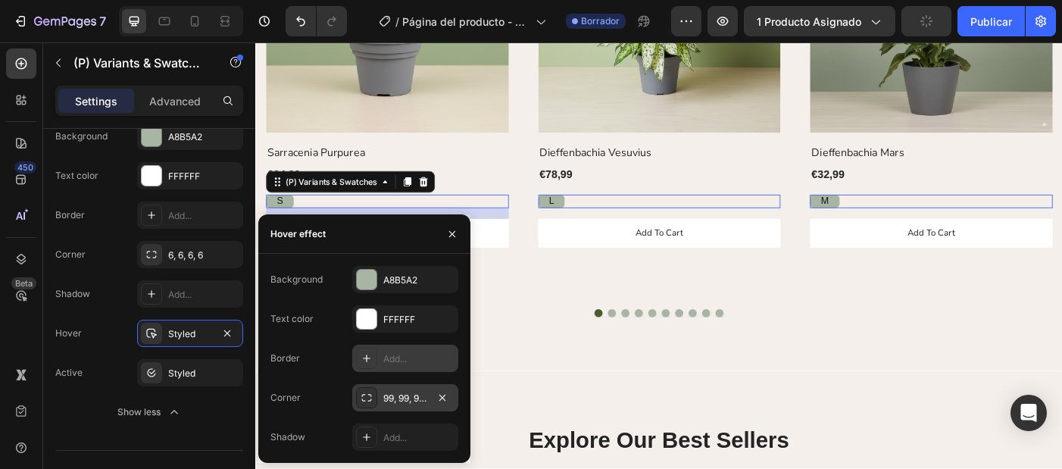
click at [403, 395] on div "99, 99, 99, 99" at bounding box center [405, 399] width 44 height 14
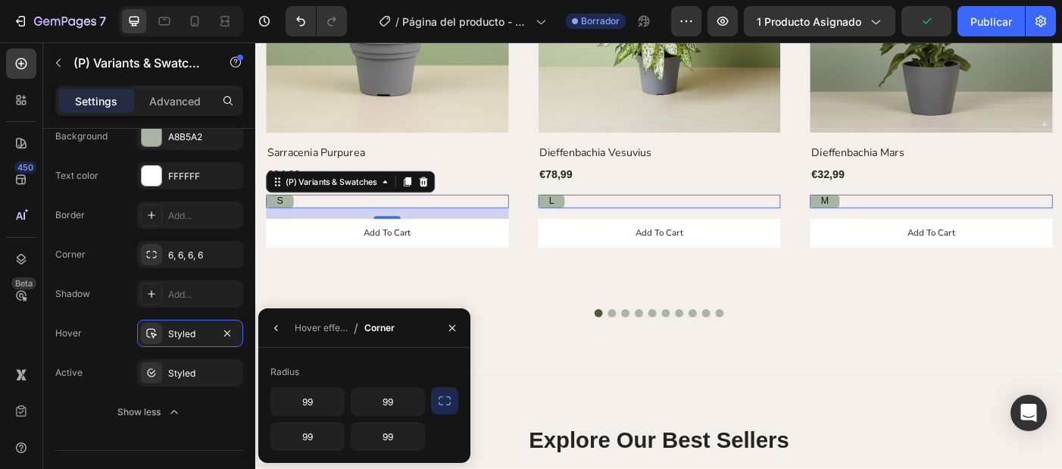
click at [439, 401] on icon "button" at bounding box center [444, 400] width 15 height 15
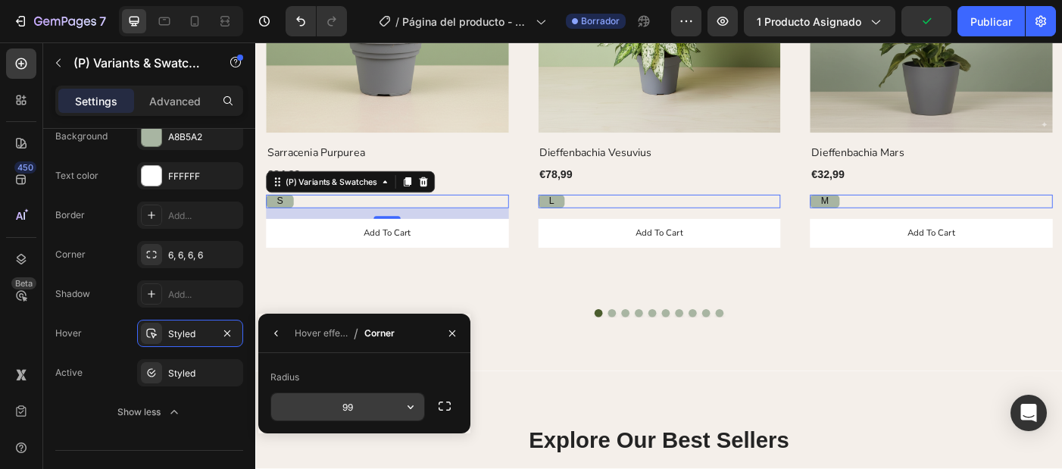
click at [364, 408] on input "99" at bounding box center [347, 406] width 153 height 27
type input "6"
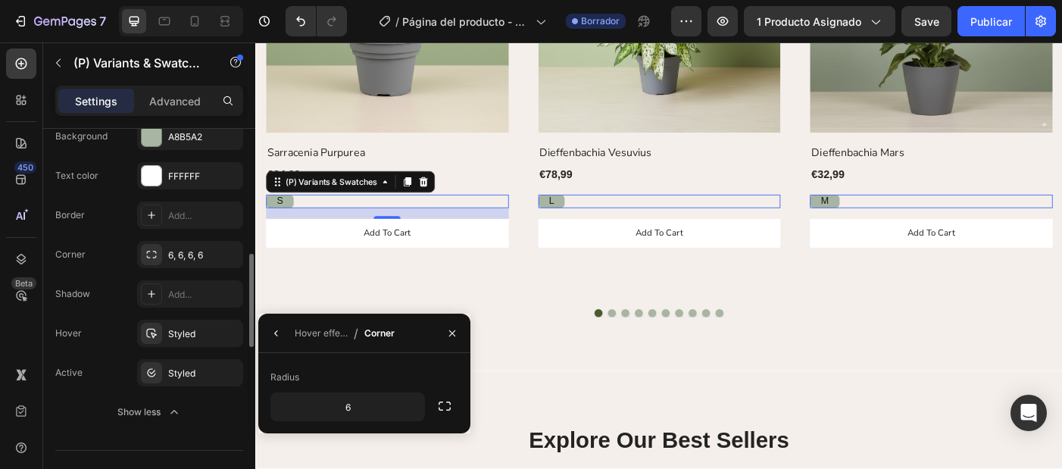
click at [97, 397] on div "Value gap 12 Background A8B5A2 Text color FFFFFF Border Add... Corner 6, 6, 6, …" at bounding box center [149, 254] width 188 height 344
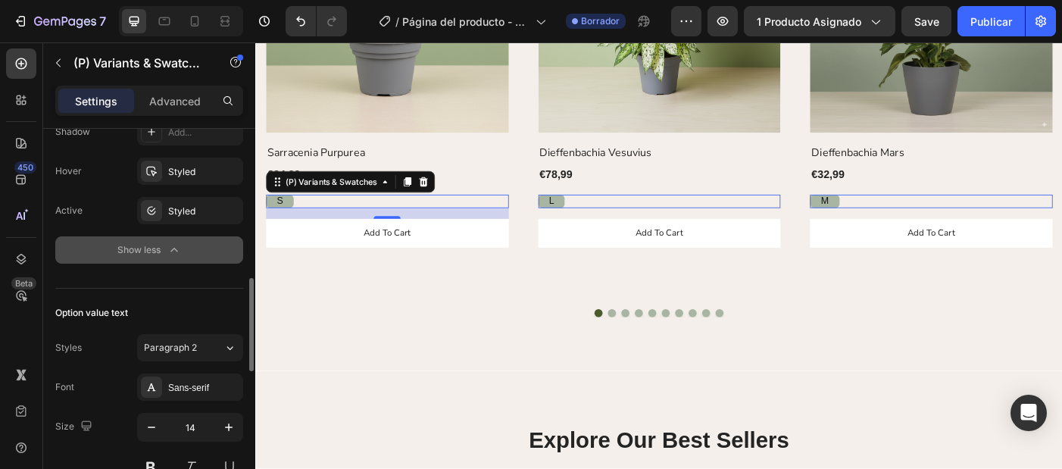
scroll to position [678, 0]
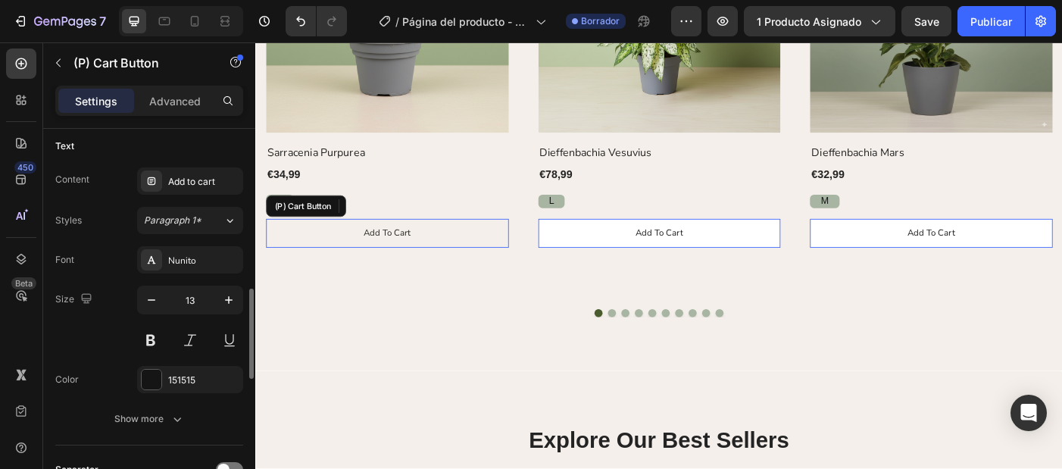
click at [373, 257] on button "Add to cart" at bounding box center [403, 258] width 273 height 33
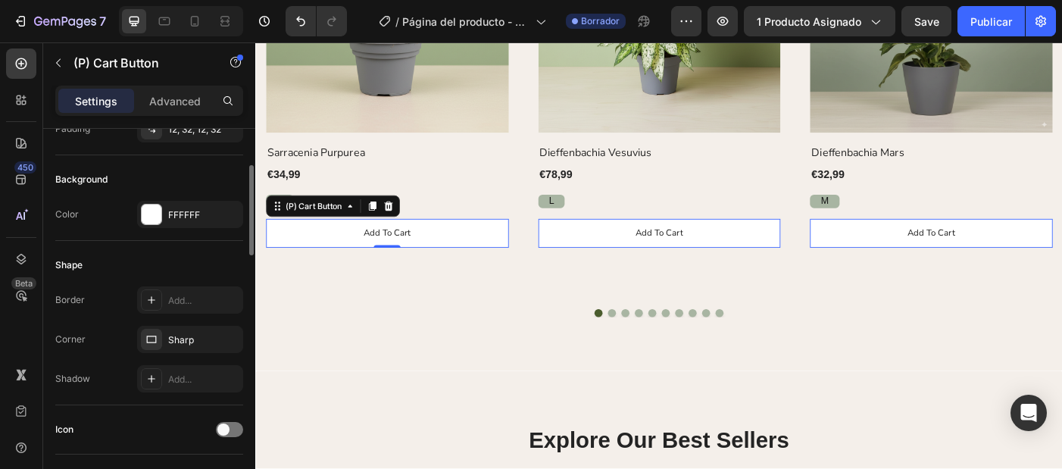
scroll to position [273, 0]
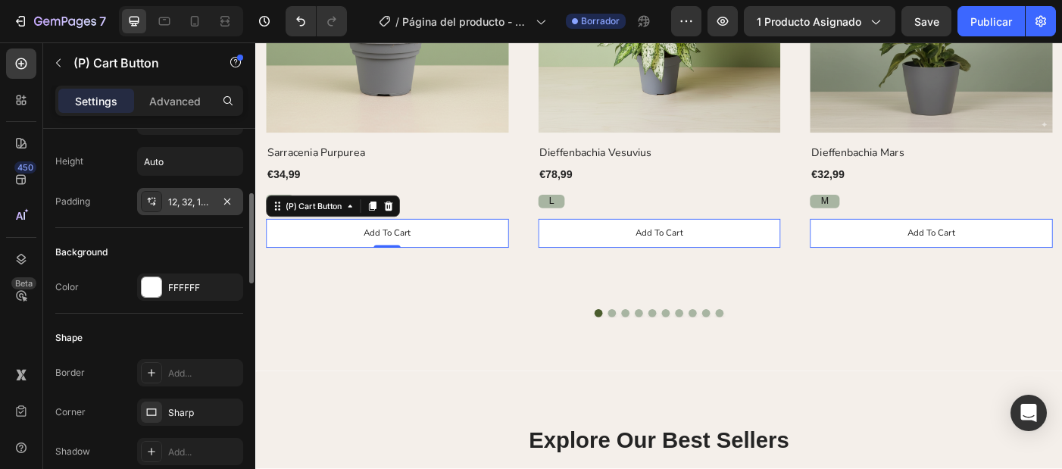
click at [189, 204] on div "12, 32, 12, 32" at bounding box center [190, 202] width 44 height 14
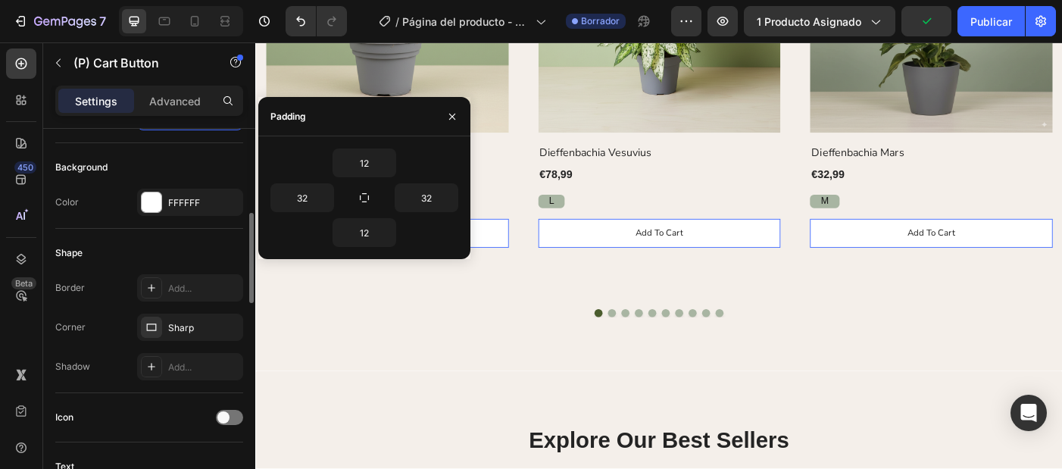
click at [123, 383] on div "Shape Border Add... Corner Sharp Shadow Add..." at bounding box center [149, 311] width 188 height 164
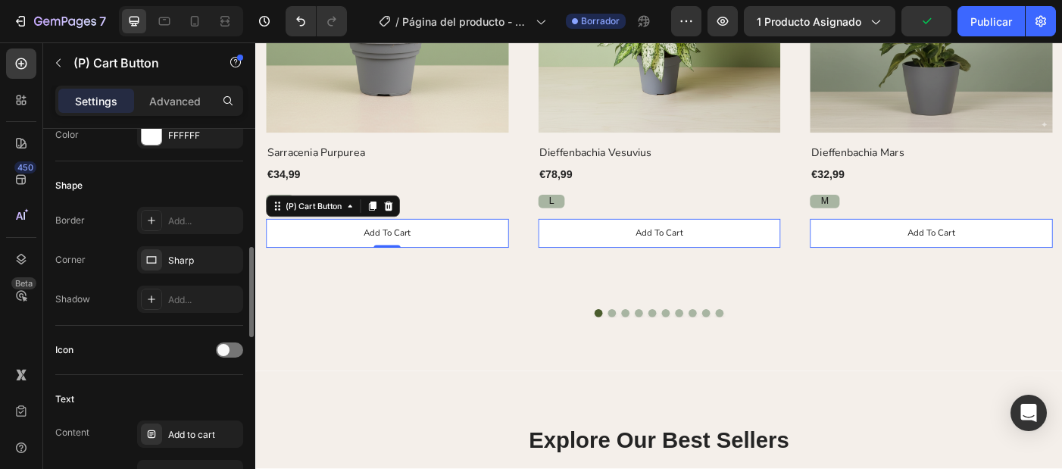
scroll to position [439, 0]
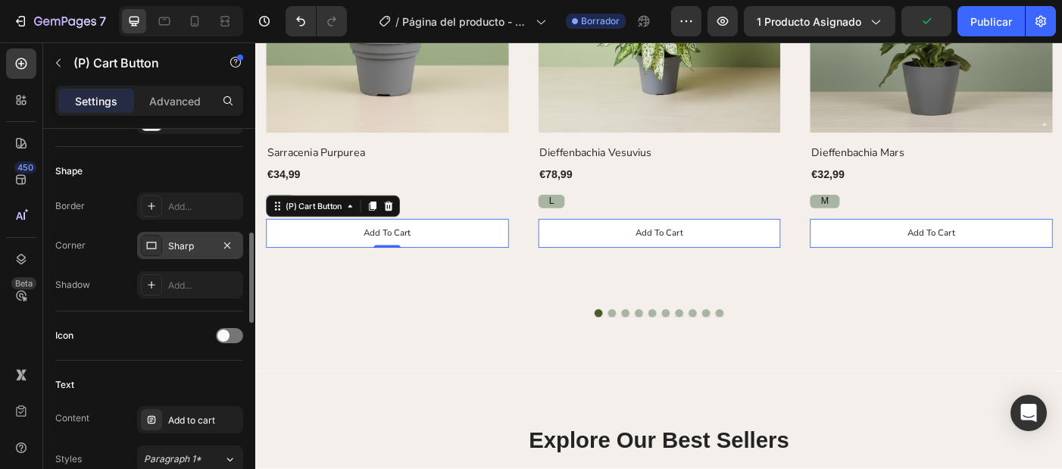
click at [199, 236] on div "Sharp" at bounding box center [190, 245] width 106 height 27
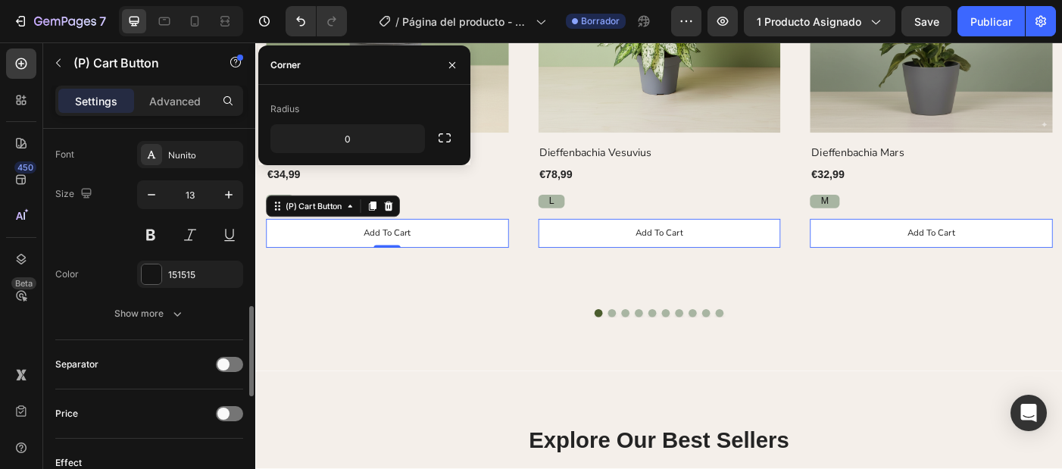
scroll to position [786, 0]
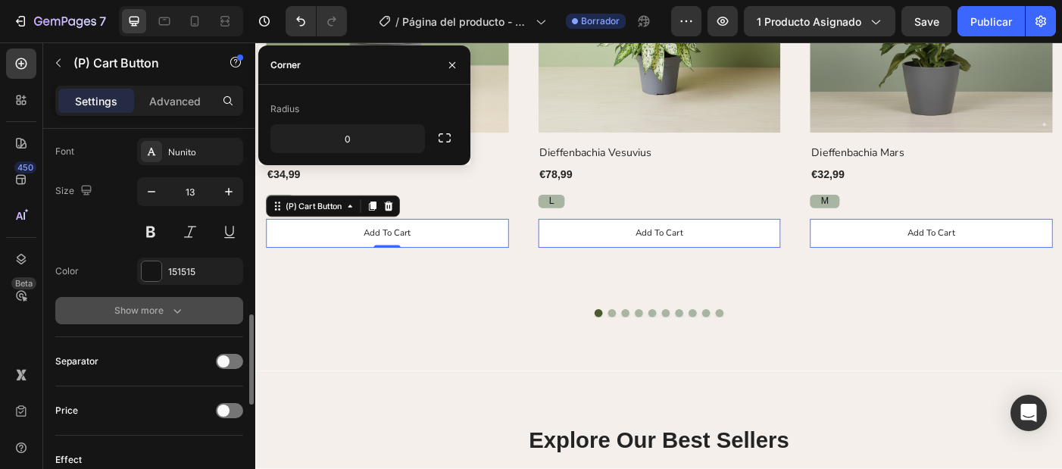
click at [145, 315] on div "Show more" at bounding box center [149, 310] width 70 height 15
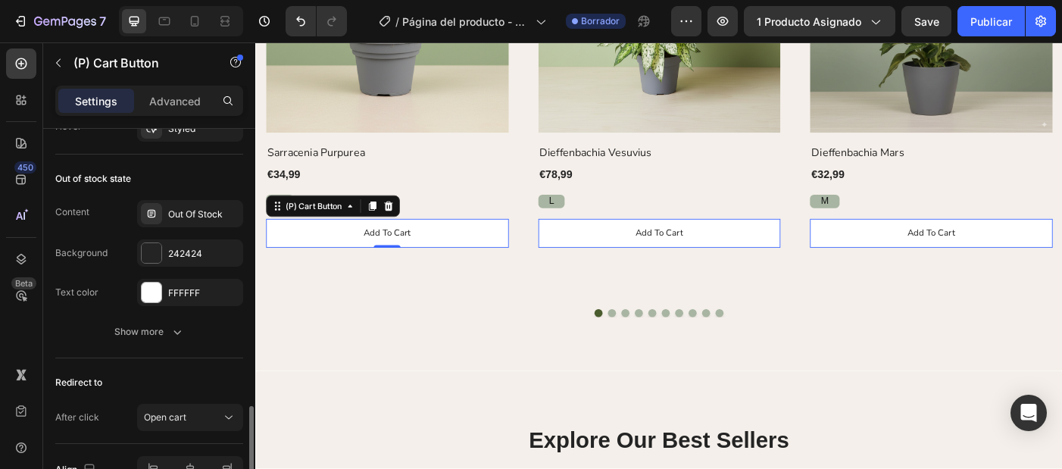
scroll to position [1361, 0]
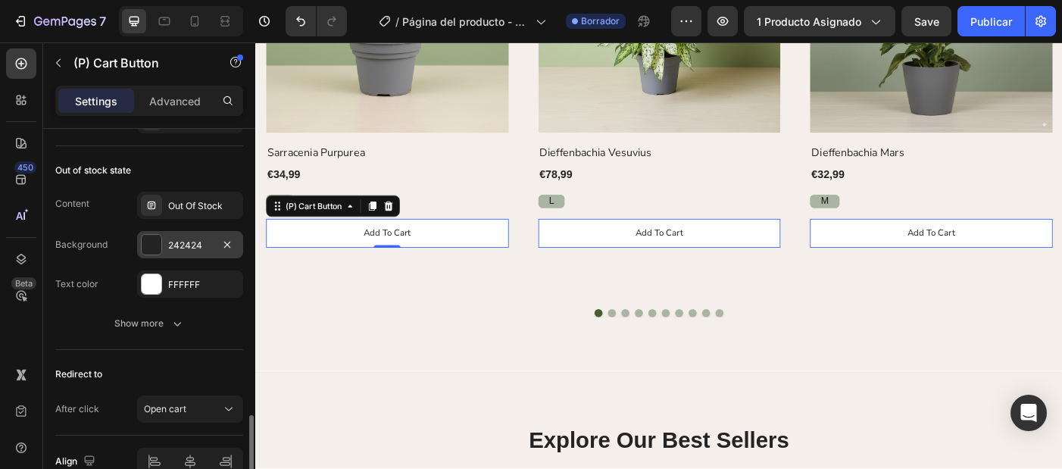
click at [173, 245] on div "242424" at bounding box center [190, 246] width 44 height 14
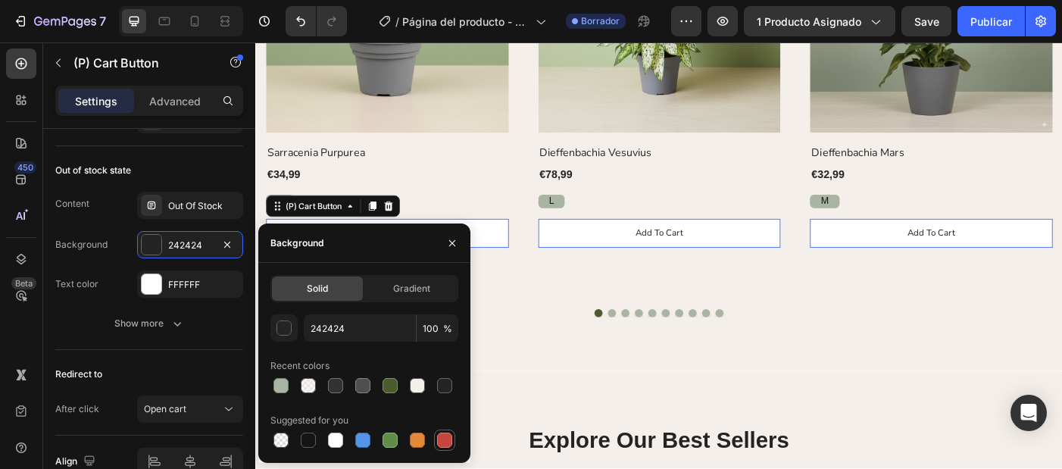
click at [448, 439] on div at bounding box center [444, 439] width 15 height 15
type input "C5453F"
click at [168, 290] on div "FFFFFF" at bounding box center [190, 285] width 44 height 14
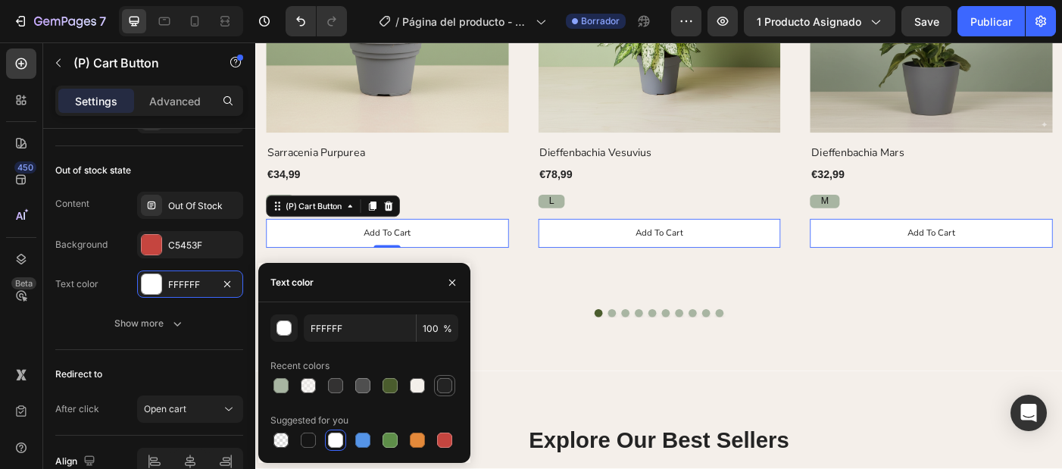
click at [442, 389] on div at bounding box center [444, 385] width 15 height 15
click at [311, 441] on div at bounding box center [308, 439] width 15 height 15
type input "151515"
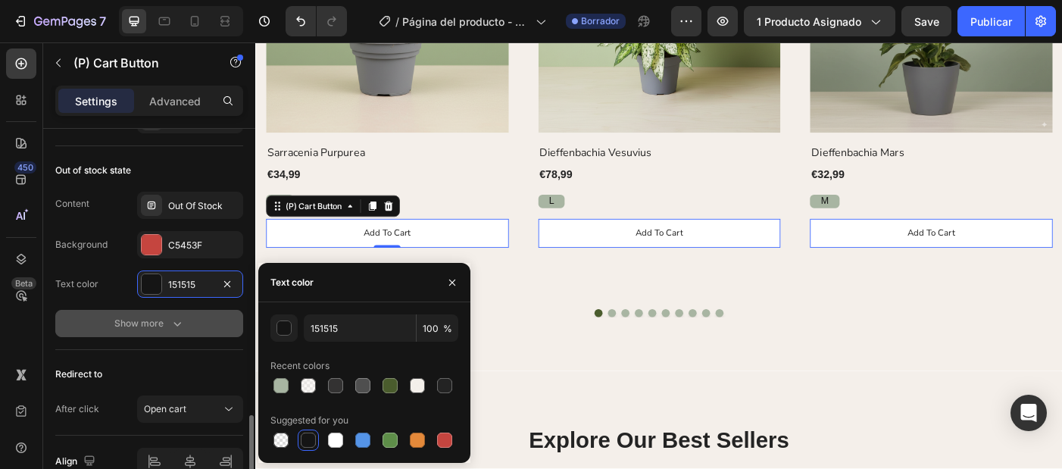
click at [98, 331] on button "Show more" at bounding box center [149, 323] width 188 height 27
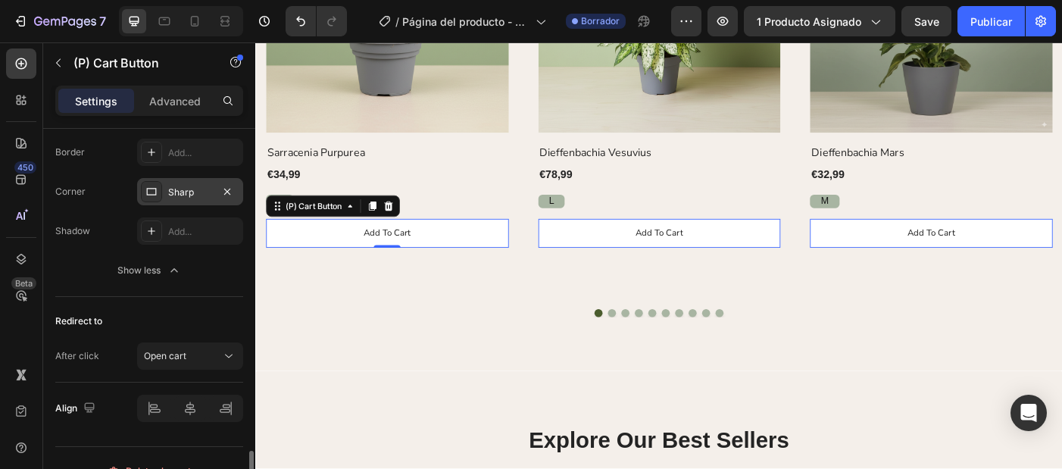
scroll to position [1558, 0]
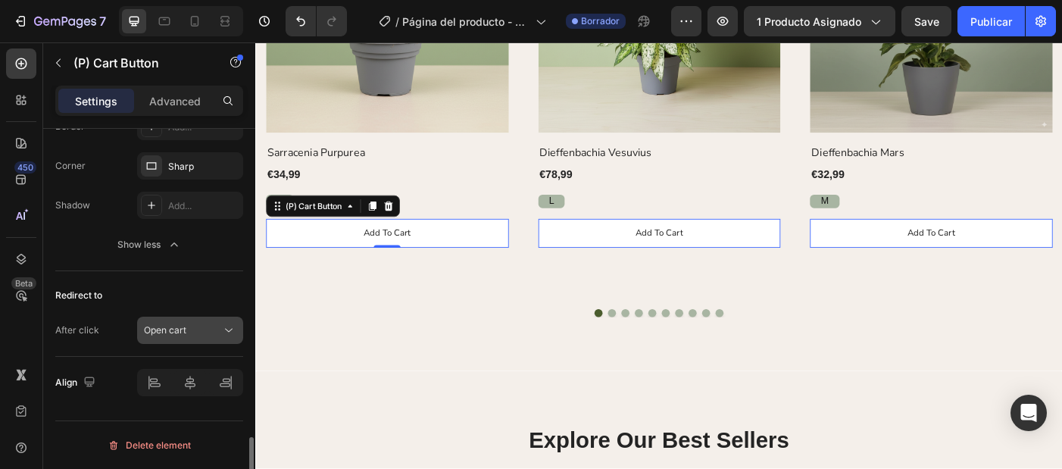
click at [195, 333] on div "Open cart" at bounding box center [182, 330] width 77 height 14
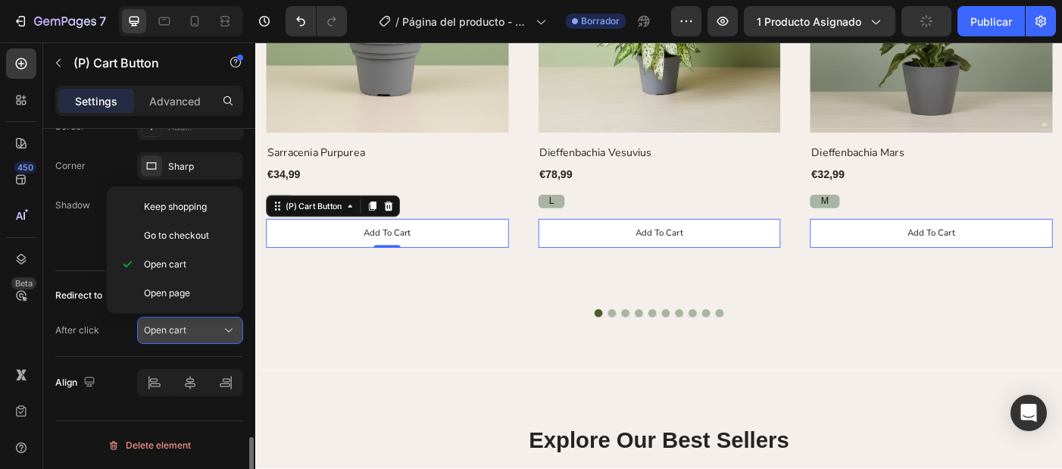
click at [195, 333] on div "Open cart" at bounding box center [182, 330] width 77 height 14
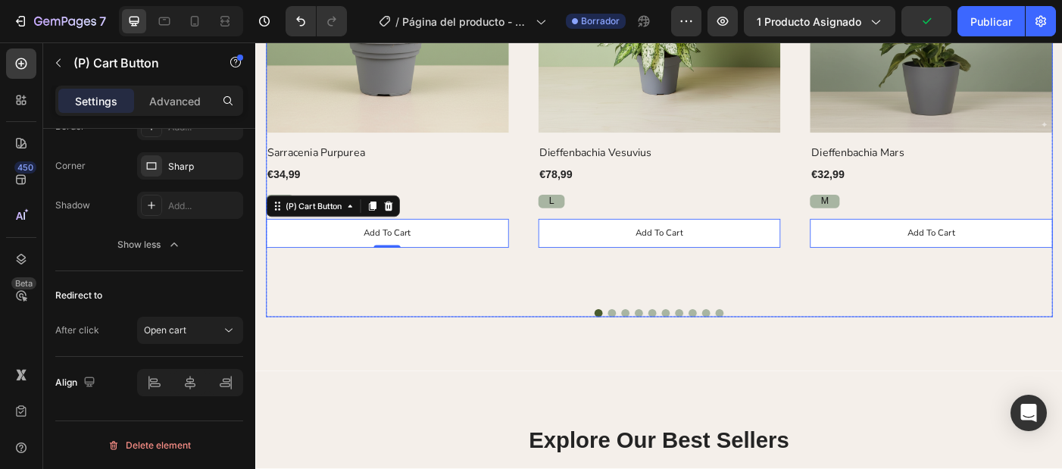
click at [445, 337] on div "(P) Images Row Sarracenia Purpurea (P) Title €34,99 (P) Price (P) Price Row S S…" at bounding box center [710, 111] width 886 height 481
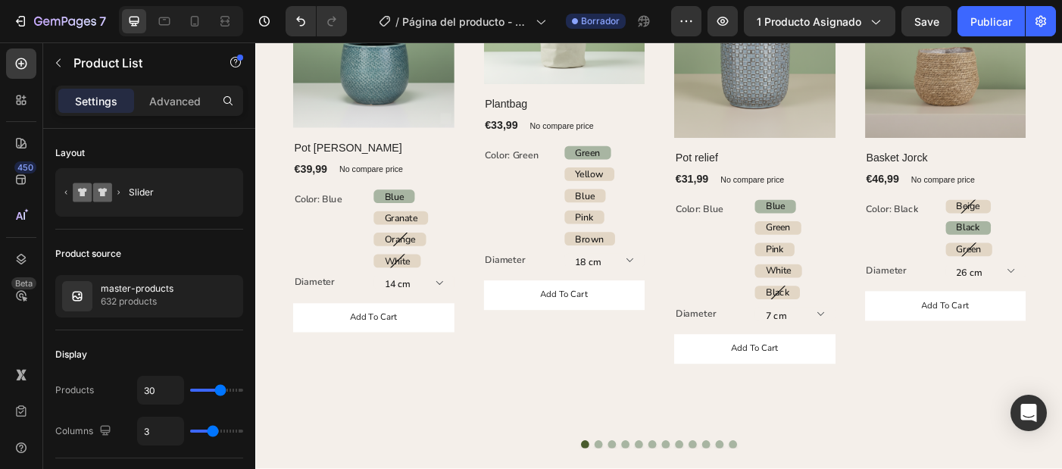
scroll to position [1600, 0]
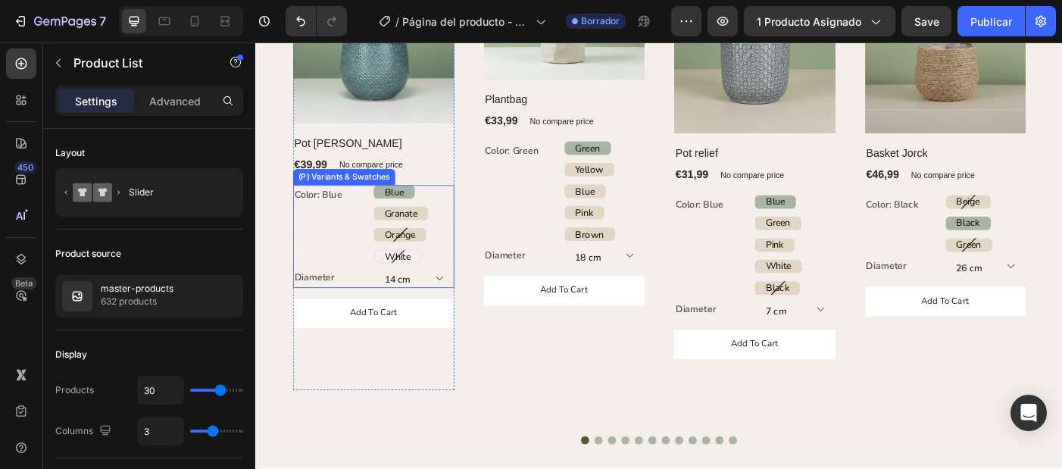
click at [417, 286] on span "White" at bounding box center [415, 284] width 29 height 14
click at [388, 276] on input "White White White" at bounding box center [387, 276] width 1 height 1
radio input "true"
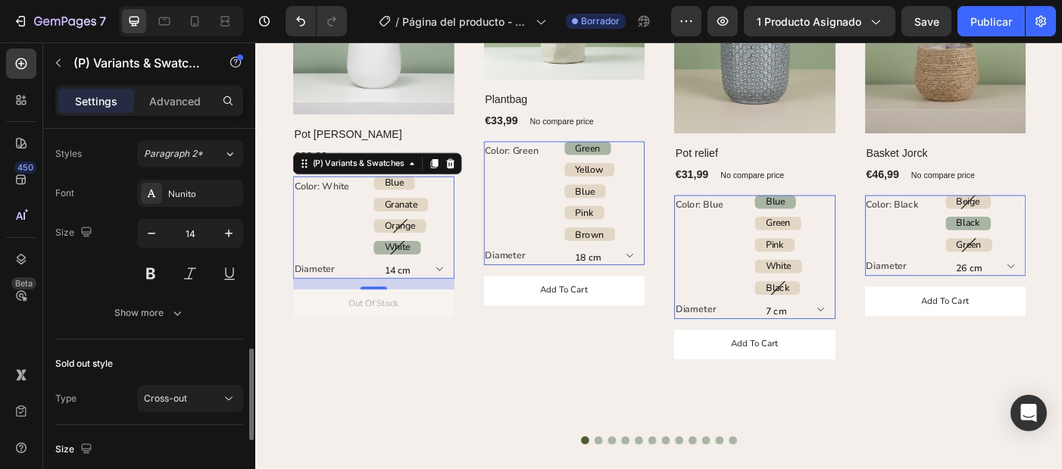
scroll to position [885, 0]
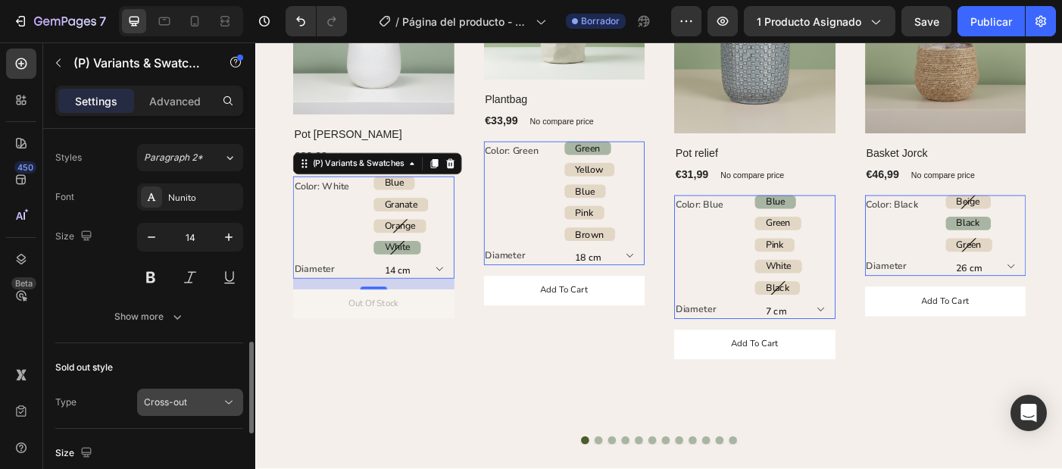
click at [190, 395] on div "Cross-out" at bounding box center [182, 402] width 77 height 14
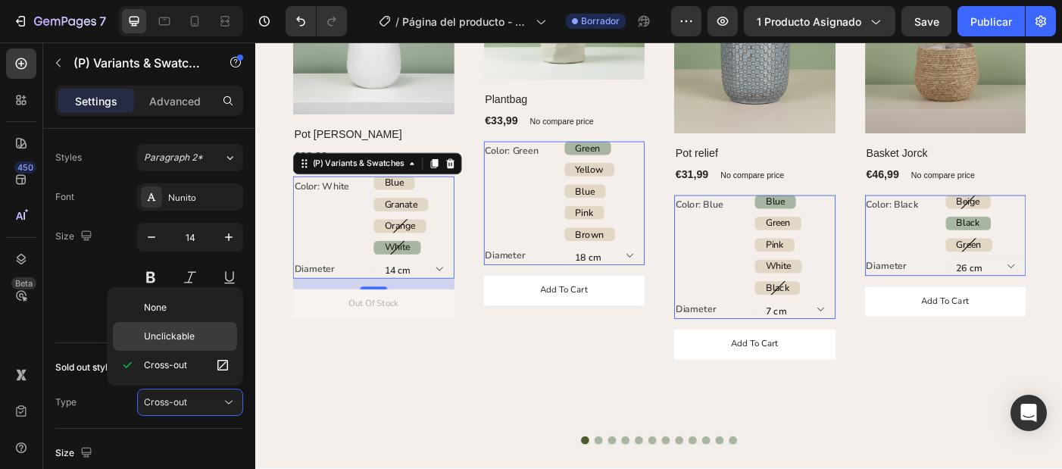
click at [173, 335] on span "Unclickable" at bounding box center [169, 336] width 51 height 14
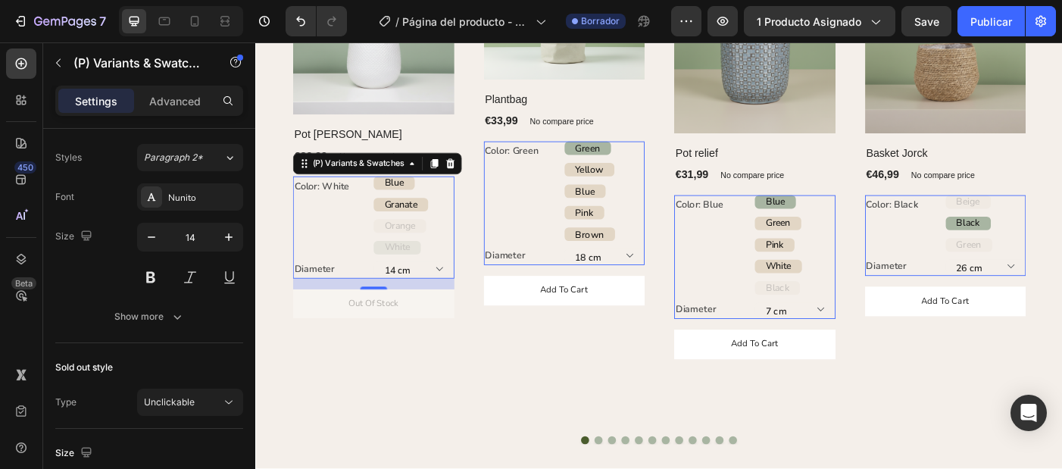
scroll to position [1587, 0]
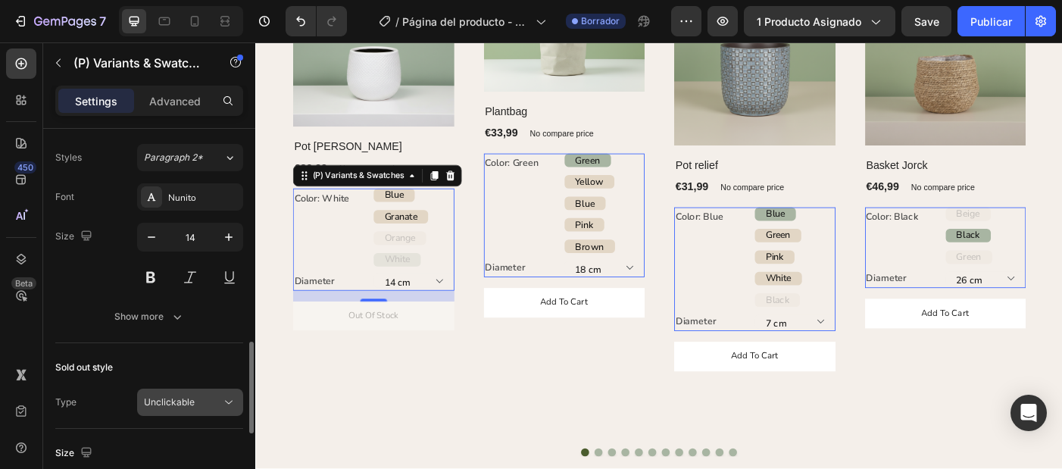
click at [214, 404] on div "Unclickable" at bounding box center [182, 402] width 77 height 14
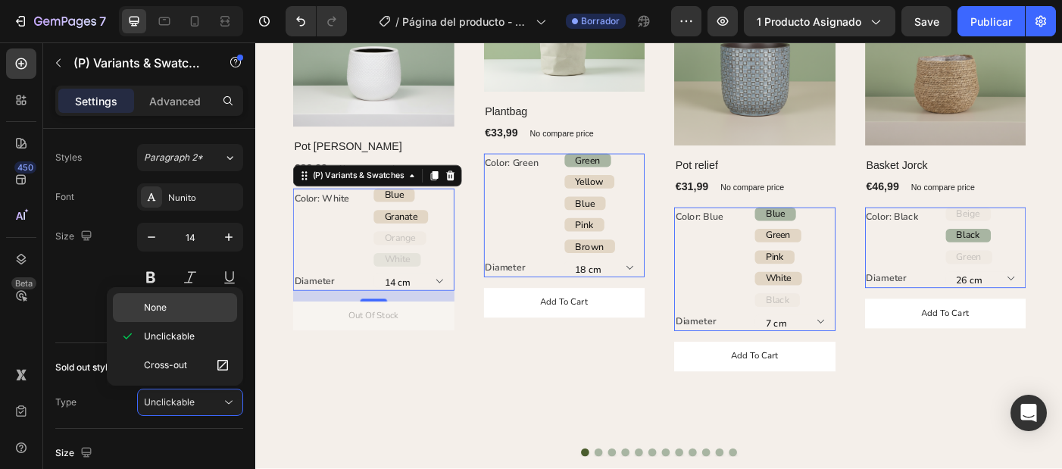
click at [179, 312] on p "None" at bounding box center [187, 308] width 86 height 14
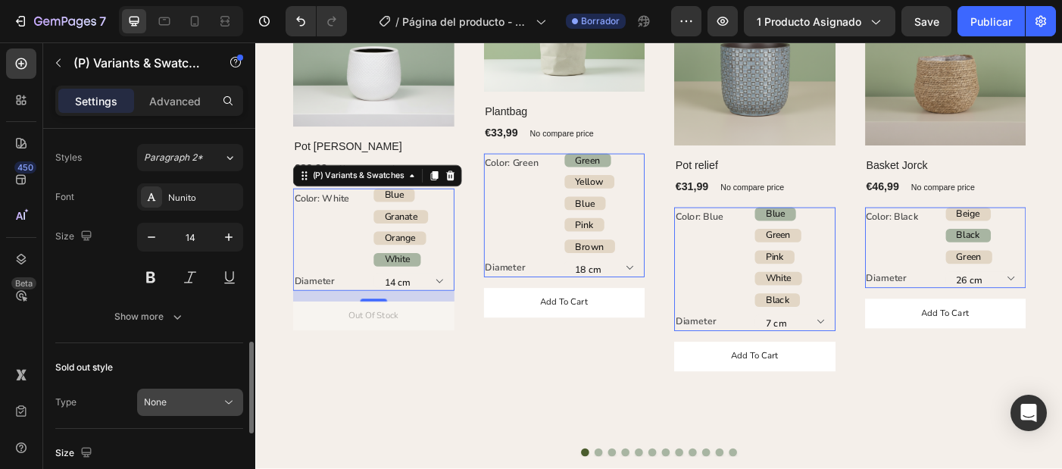
click at [191, 414] on button "None" at bounding box center [190, 402] width 106 height 27
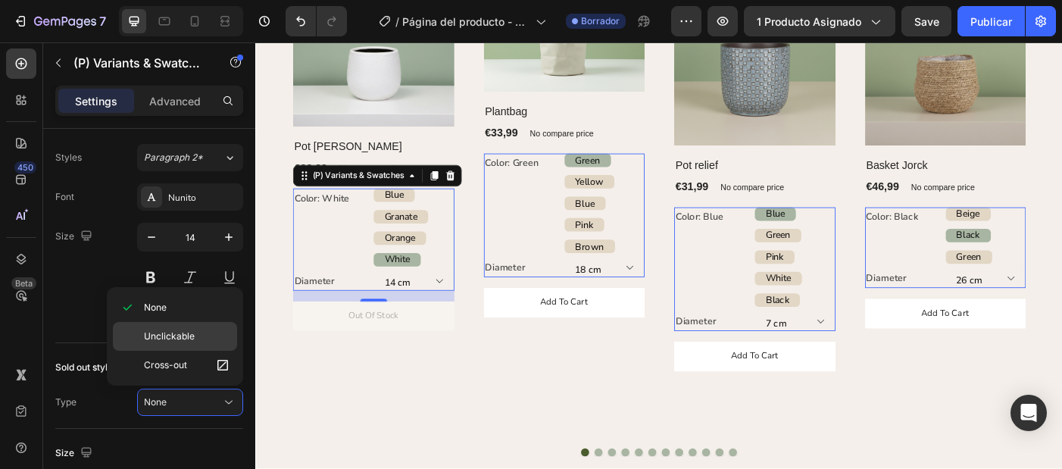
click at [182, 336] on span "Unclickable" at bounding box center [169, 336] width 51 height 14
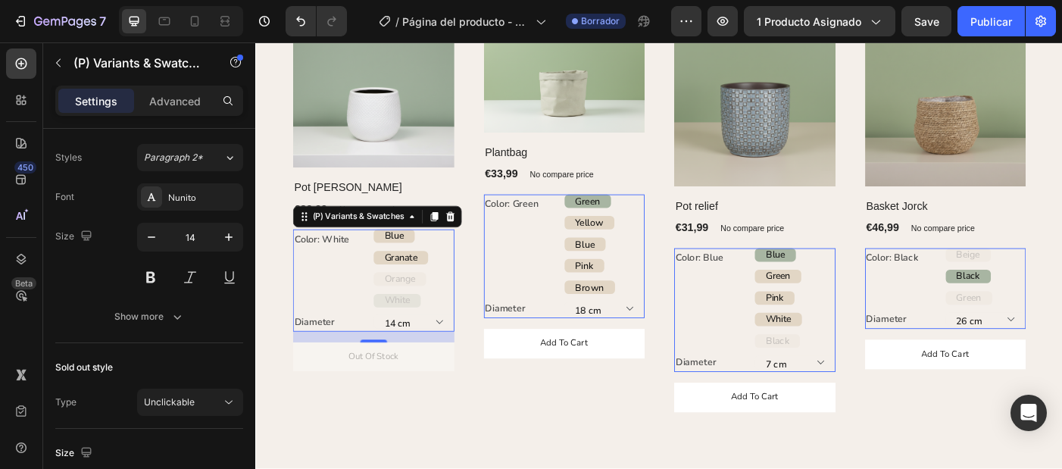
scroll to position [1525, 0]
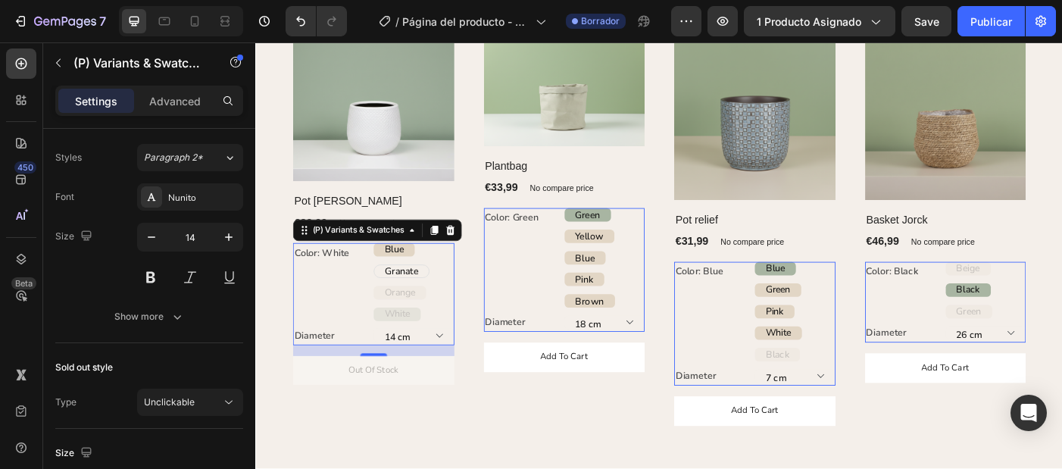
click at [437, 298] on span "Granate" at bounding box center [419, 300] width 37 height 14
click at [388, 293] on input "Granate Granate Granate" at bounding box center [387, 292] width 1 height 1
radio input "true"
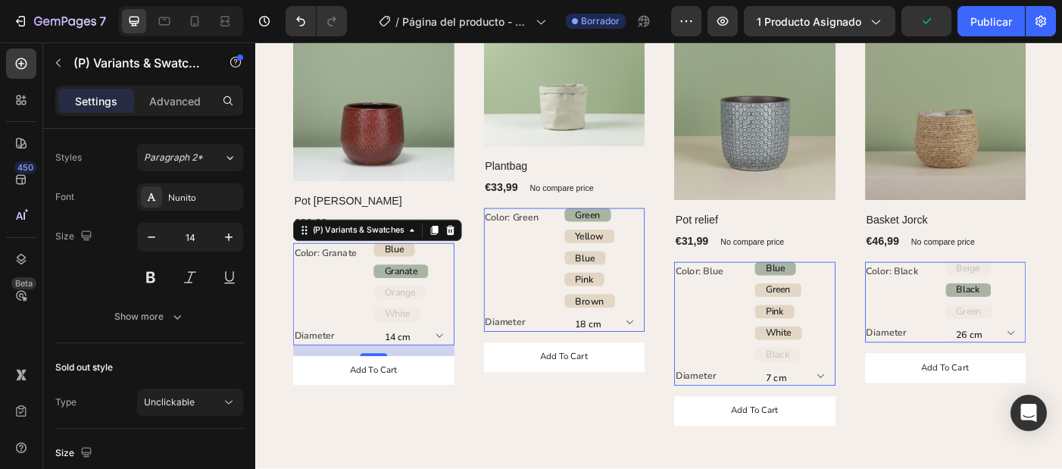
click at [410, 278] on p "Granate" at bounding box center [418, 276] width 33 height 14
click at [388, 292] on input "Granate Granate Granate" at bounding box center [387, 292] width 1 height 1
click at [390, 280] on div "Blue" at bounding box center [412, 276] width 46 height 31
click at [388, 269] on input "Blue Blue Blue" at bounding box center [387, 268] width 1 height 1
radio input "true"
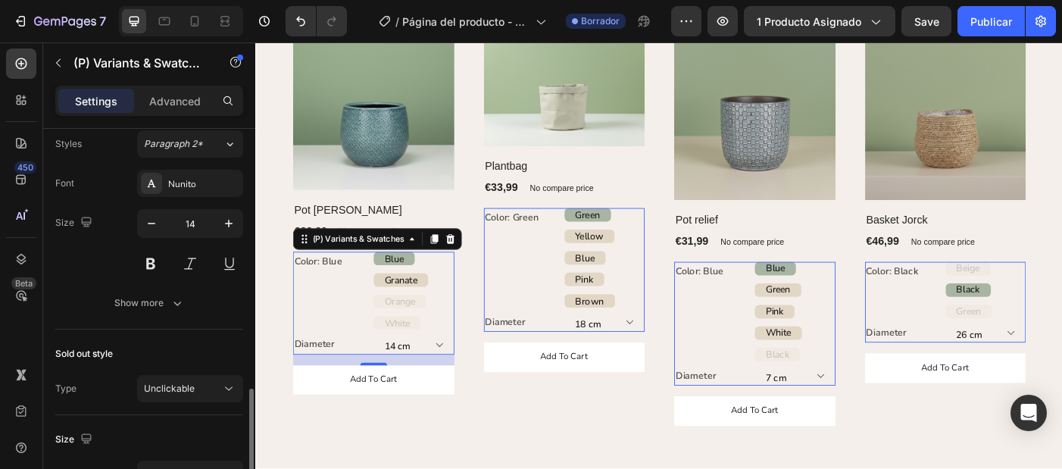
scroll to position [933, 0]
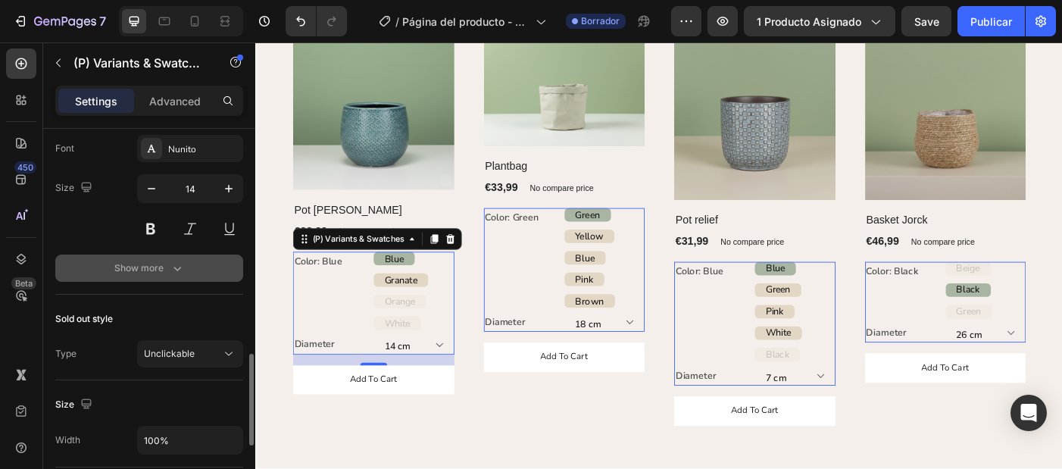
click at [164, 270] on div "Show more" at bounding box center [149, 268] width 70 height 15
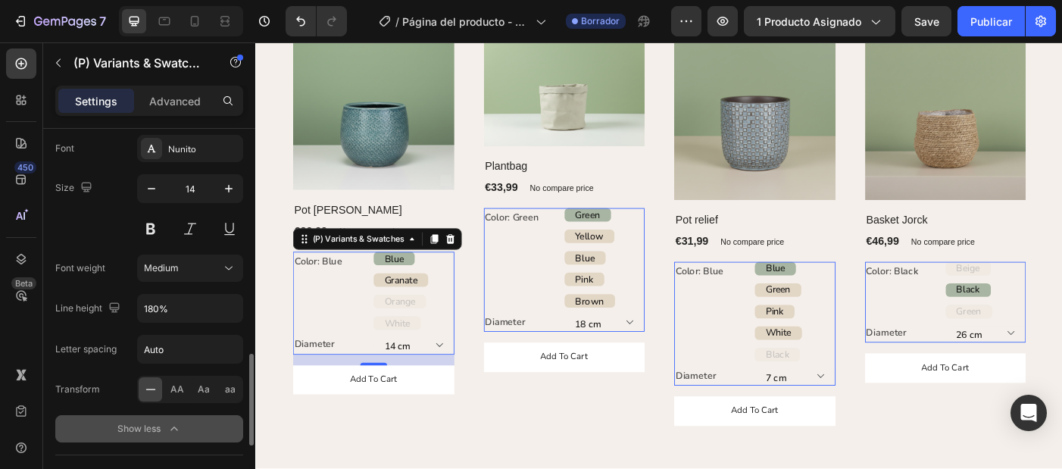
click at [136, 271] on div "Font weight Medium" at bounding box center [149, 267] width 188 height 27
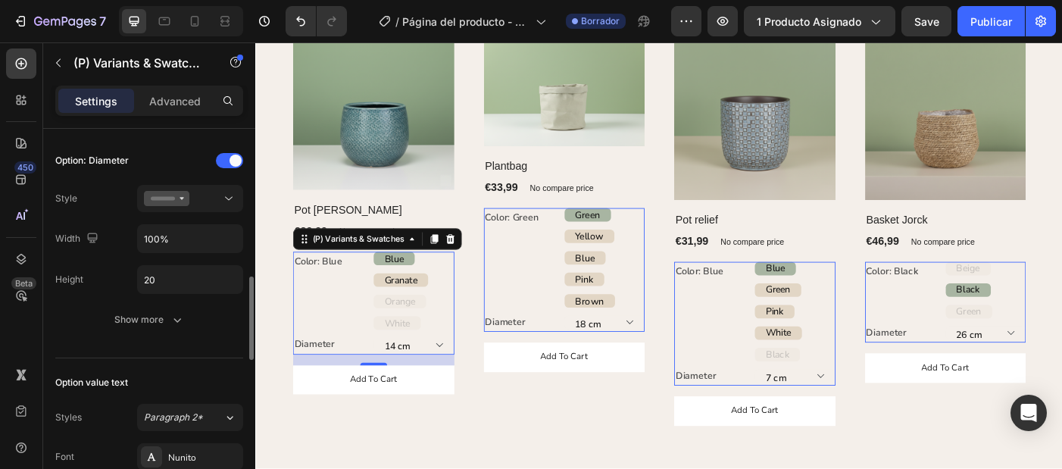
scroll to position [623, 0]
click at [176, 316] on icon "button" at bounding box center [177, 321] width 15 height 15
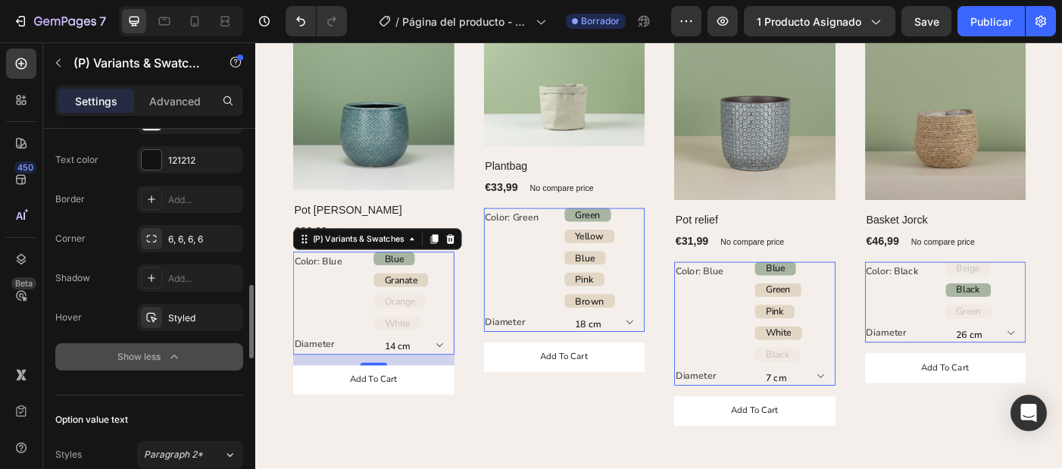
scroll to position [826, 0]
click at [189, 321] on div "Styled" at bounding box center [190, 317] width 44 height 14
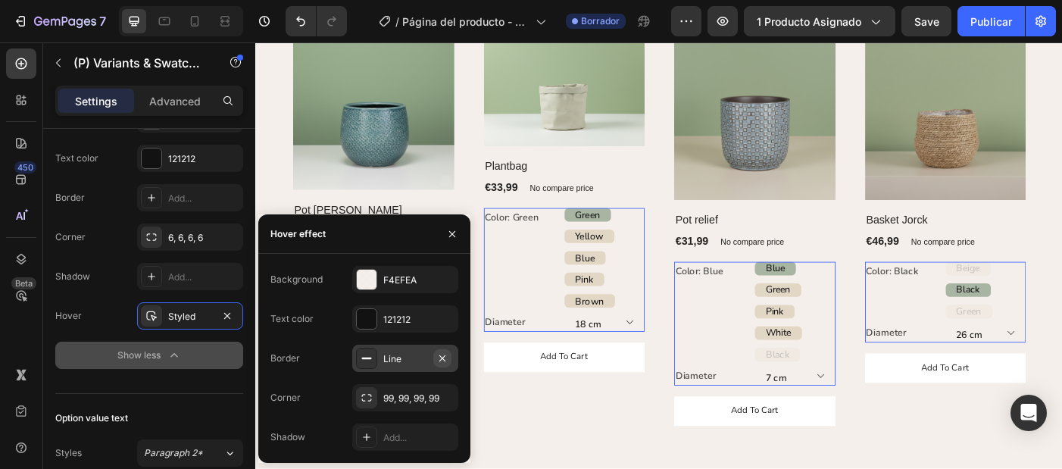
click at [442, 360] on icon "button" at bounding box center [442, 358] width 12 height 12
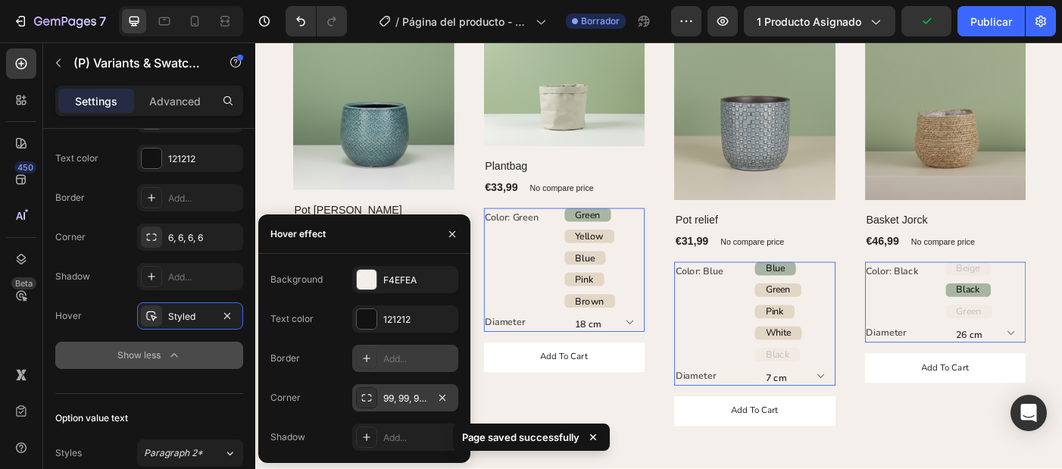
click at [401, 395] on div "99, 99, 99, 99" at bounding box center [405, 399] width 44 height 14
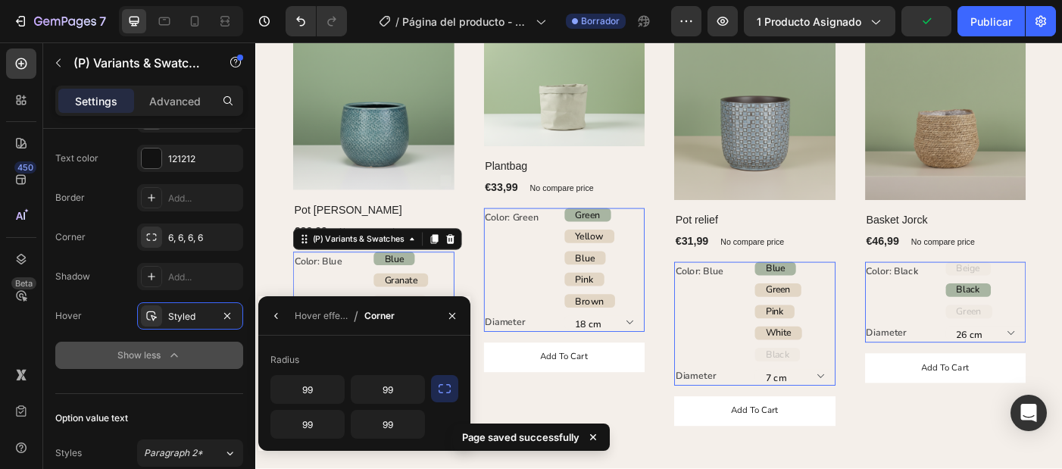
click at [448, 392] on icon "button" at bounding box center [445, 388] width 12 height 9
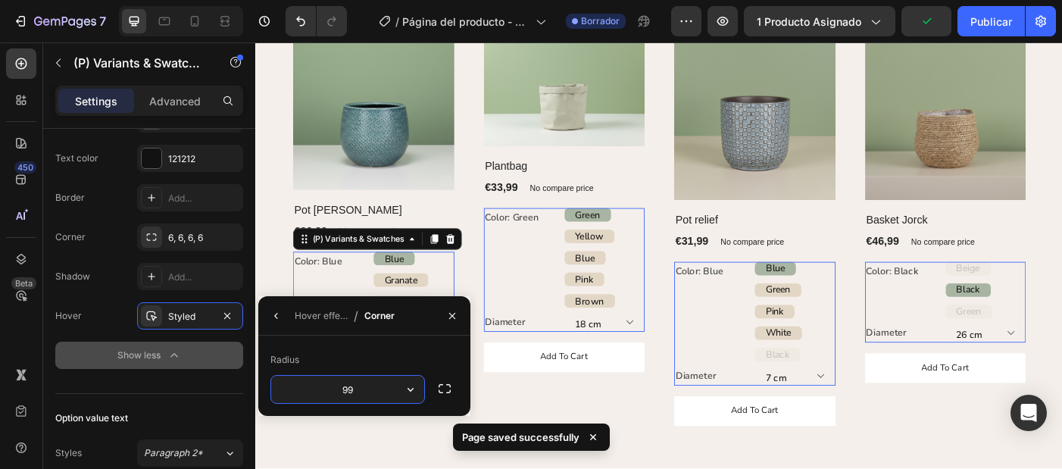
click at [382, 386] on input "99" at bounding box center [347, 389] width 153 height 27
click at [376, 380] on input "99" at bounding box center [347, 389] width 153 height 27
click at [376, 388] on input "99" at bounding box center [347, 389] width 153 height 27
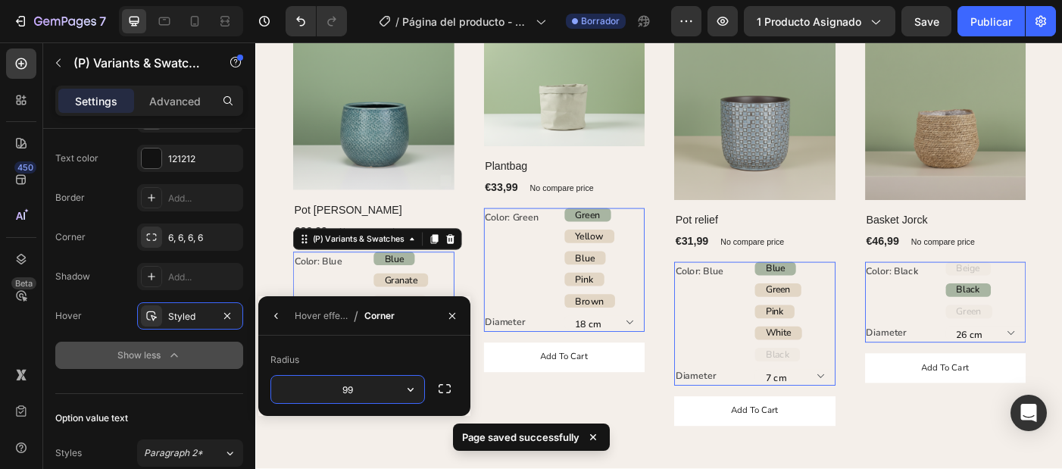
type input "6"
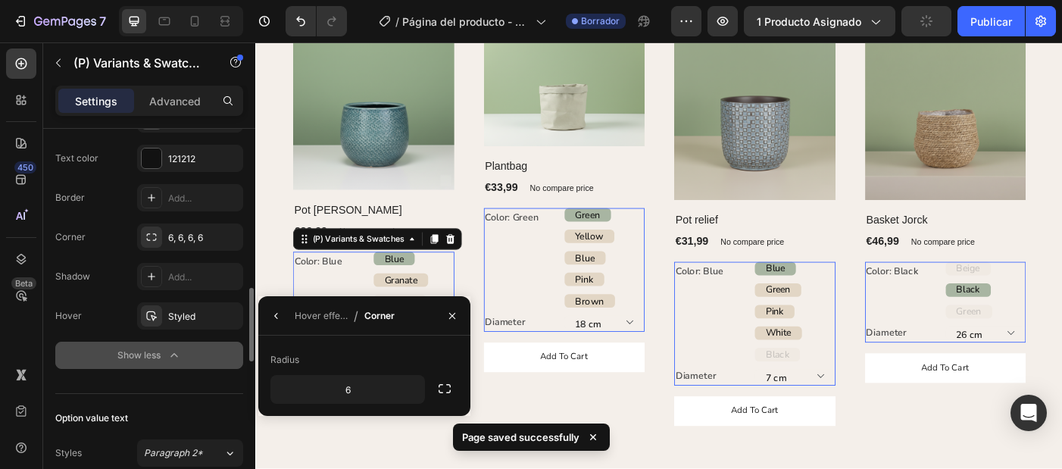
click at [215, 373] on div "Option: Diameter Style Width 100% Height 20 Background F4EFEA Text color 121212…" at bounding box center [149, 158] width 188 height 445
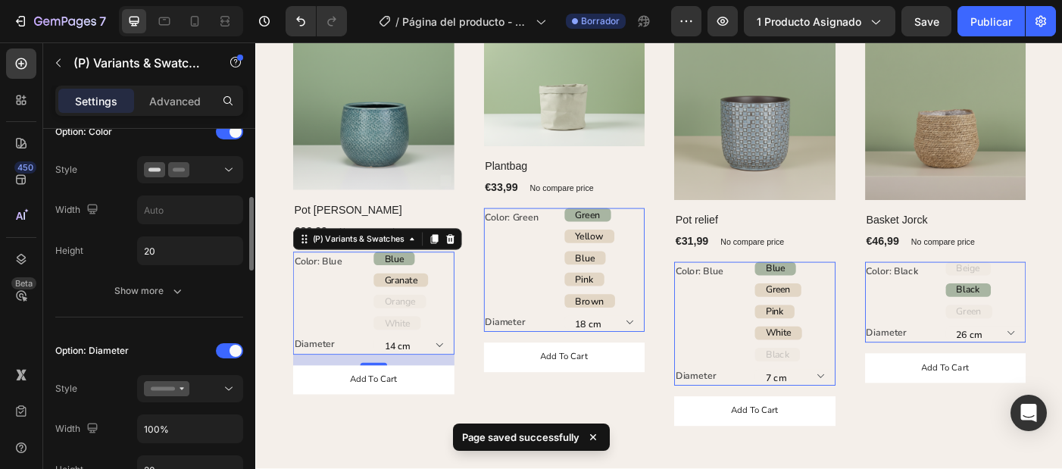
scroll to position [422, 0]
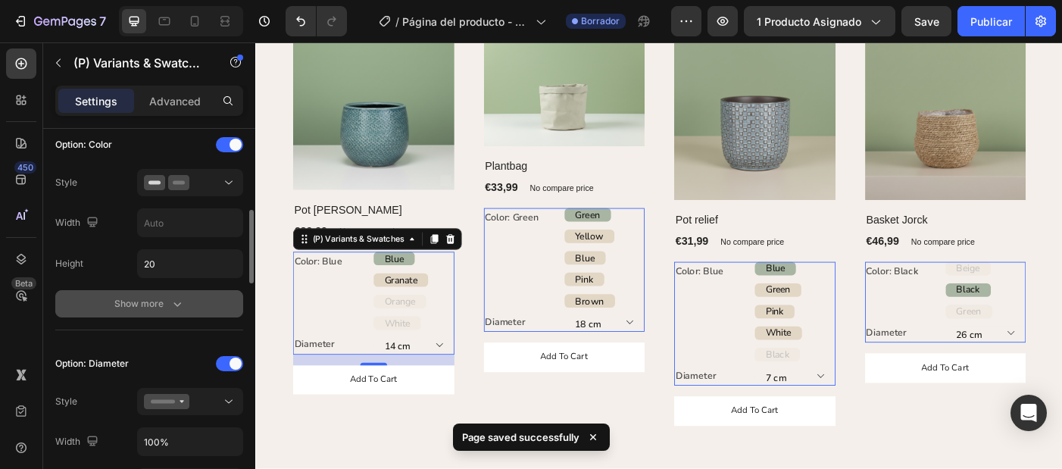
click at [164, 314] on button "Show more" at bounding box center [149, 303] width 188 height 27
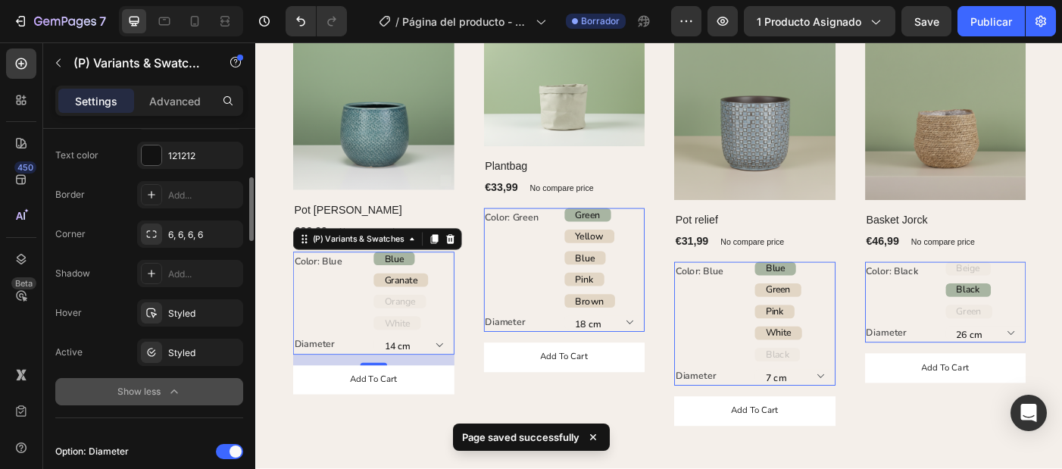
scroll to position [659, 0]
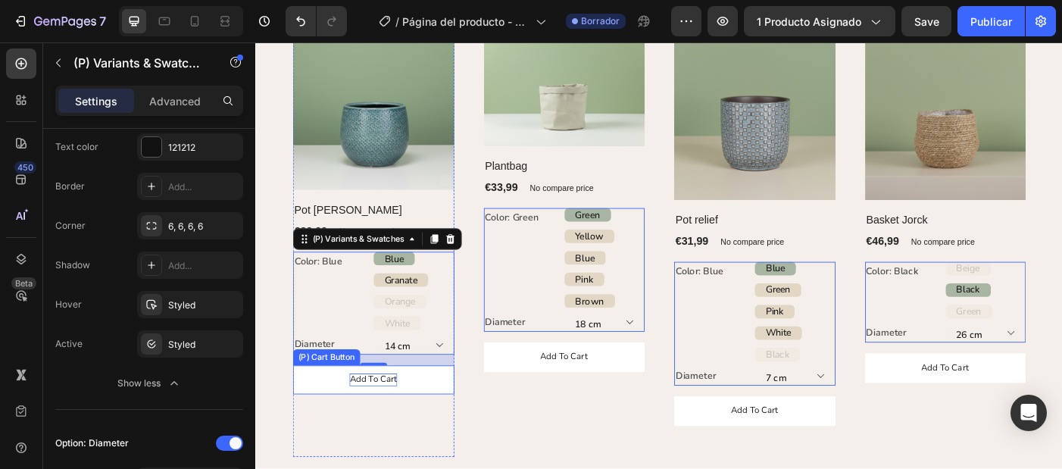
click at [375, 424] on div "Add to cart" at bounding box center [388, 423] width 54 height 15
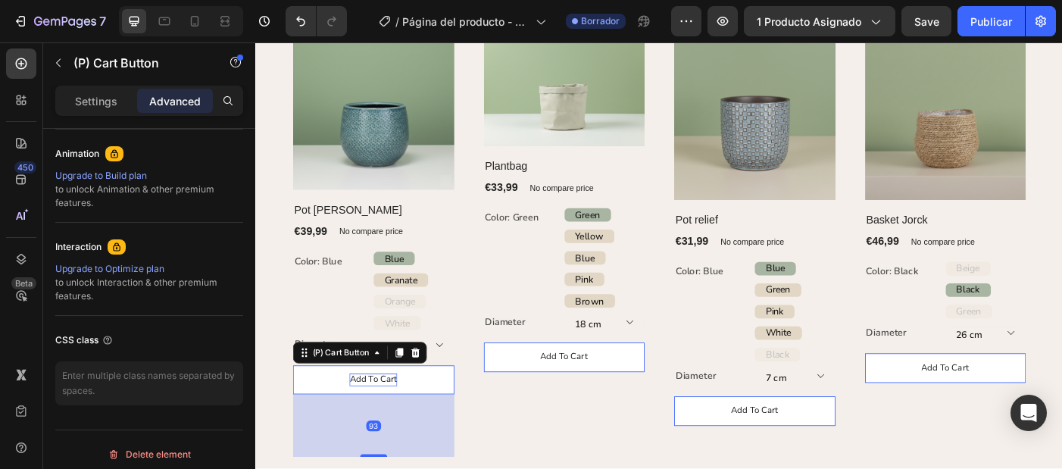
scroll to position [0, 0]
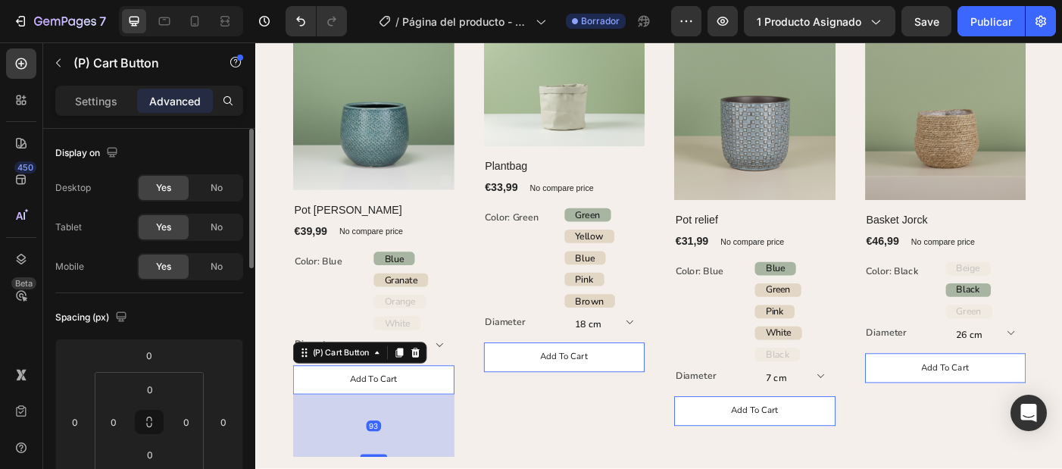
click at [351, 422] on button "Add to cart" at bounding box center [388, 423] width 182 height 33
click at [97, 100] on p "Settings" at bounding box center [96, 101] width 42 height 16
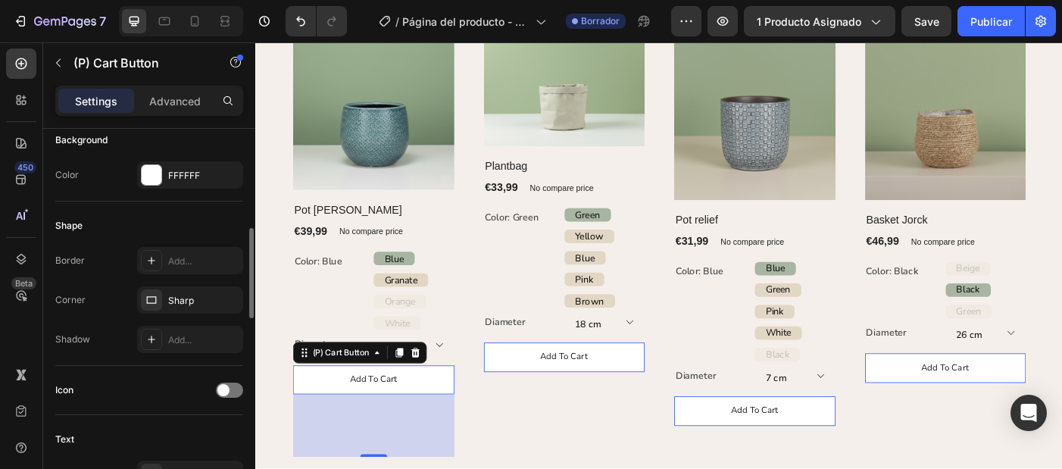
scroll to position [395, 0]
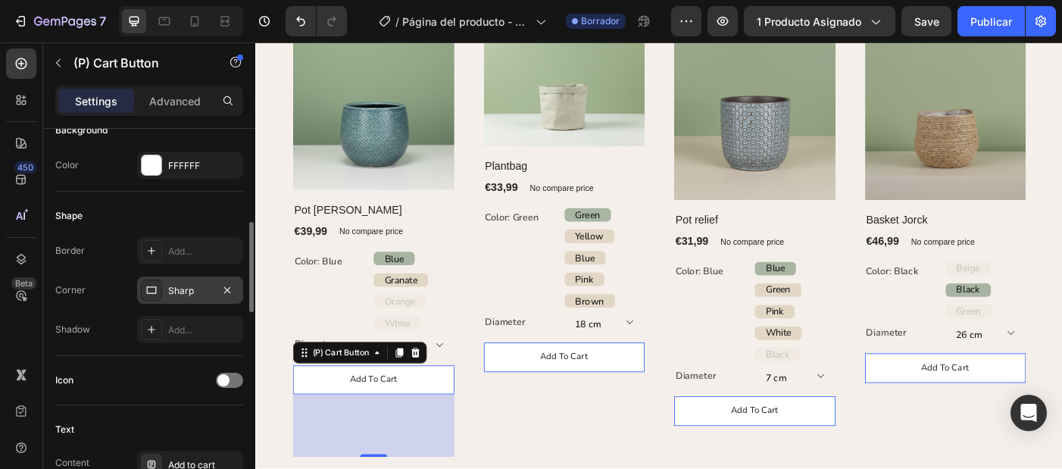
click at [154, 294] on icon at bounding box center [151, 290] width 12 height 12
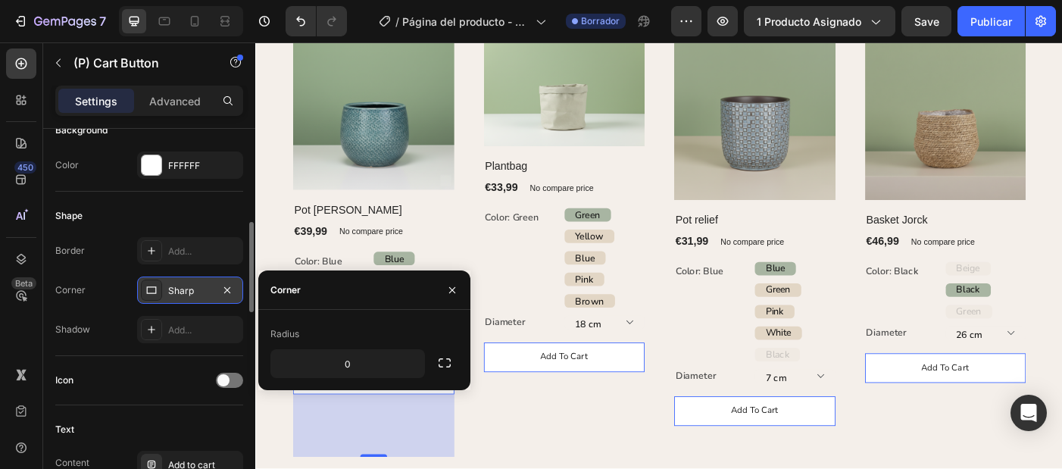
click at [154, 294] on icon at bounding box center [151, 290] width 12 height 12
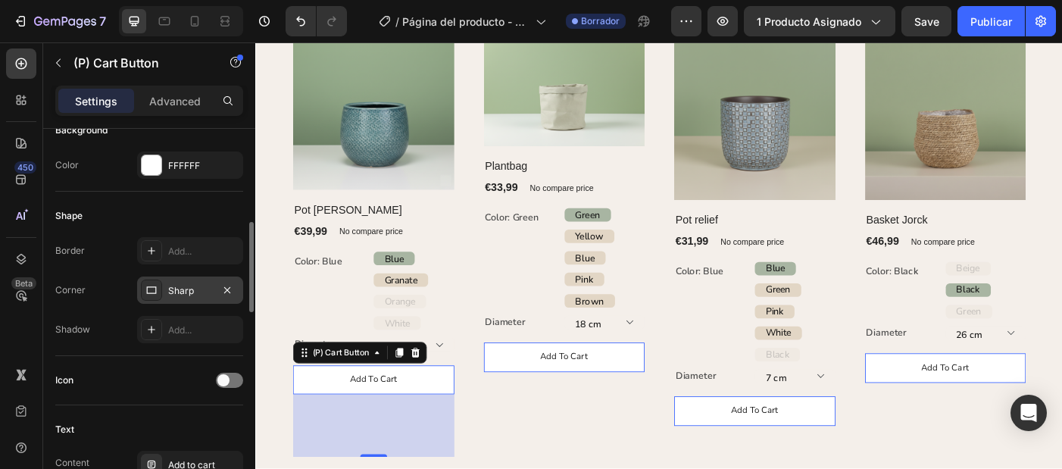
click at [154, 294] on icon at bounding box center [151, 290] width 12 height 12
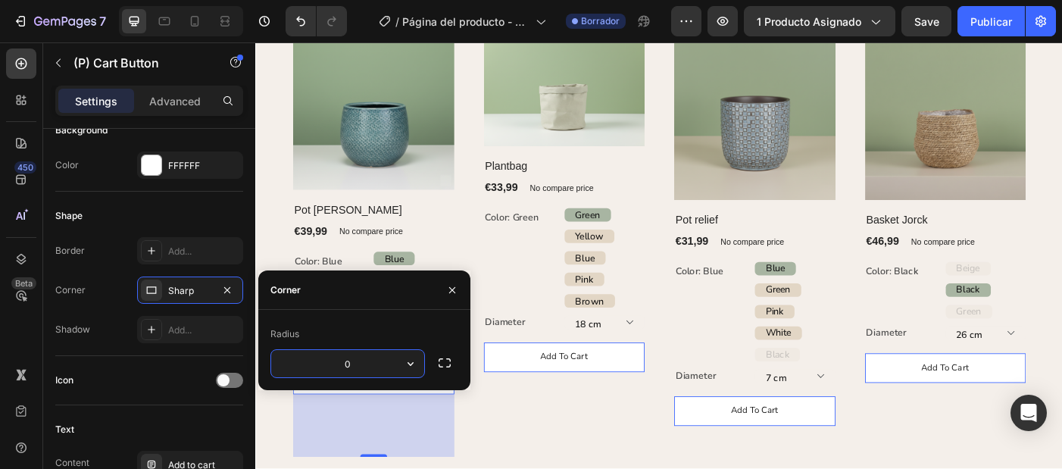
type input "6"
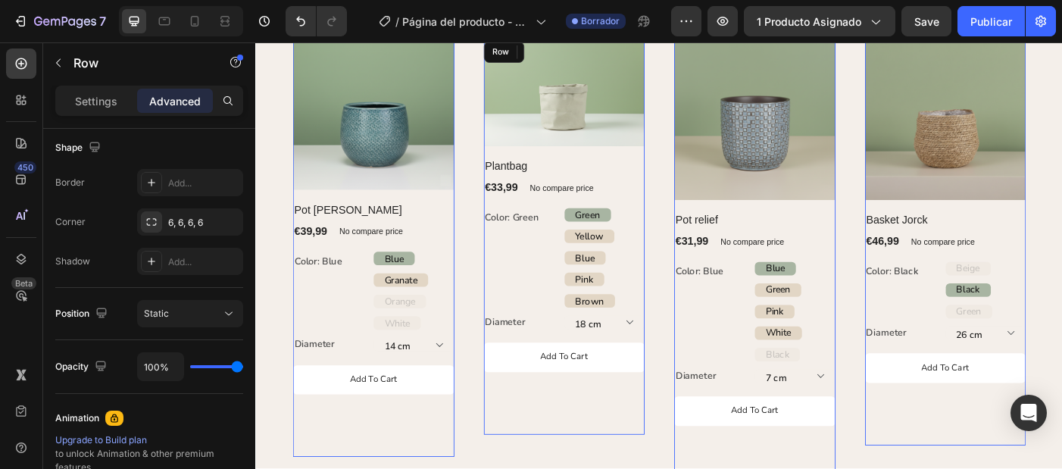
click at [539, 473] on div "Add to cart (P) Cart Button 0" at bounding box center [603, 433] width 182 height 104
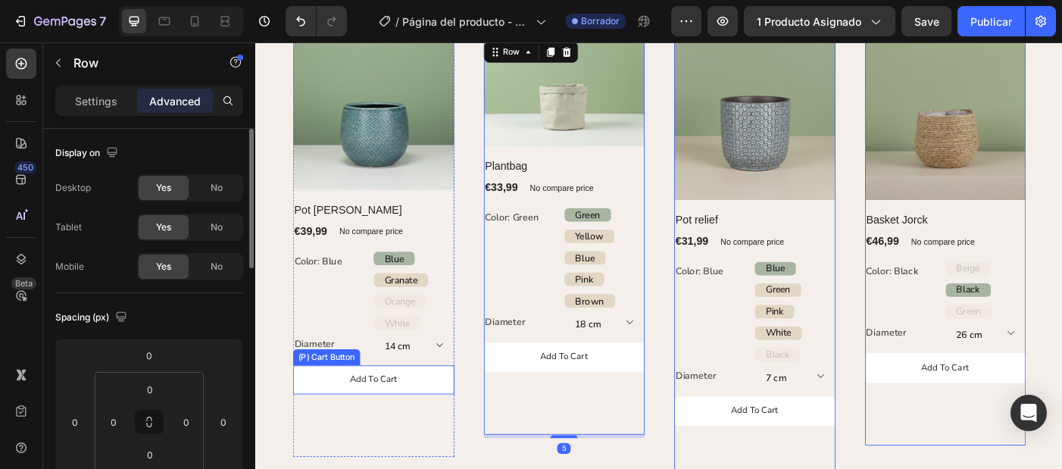
click at [445, 420] on button "Add to cart" at bounding box center [388, 423] width 182 height 33
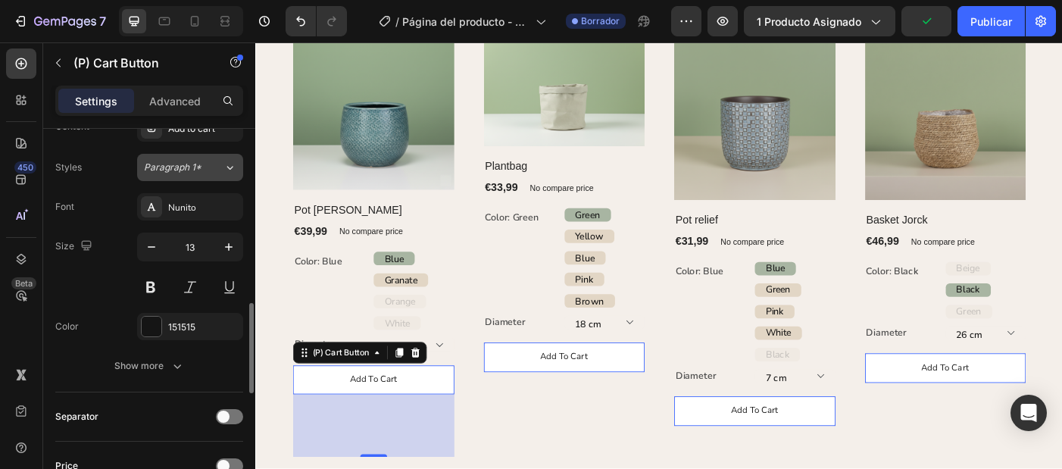
scroll to position [732, 0]
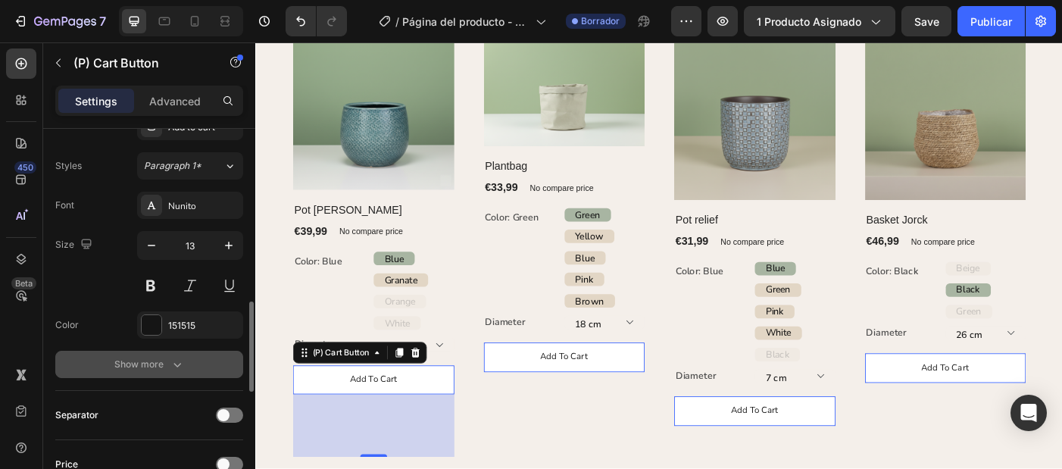
click at [173, 363] on icon "button" at bounding box center [177, 364] width 15 height 15
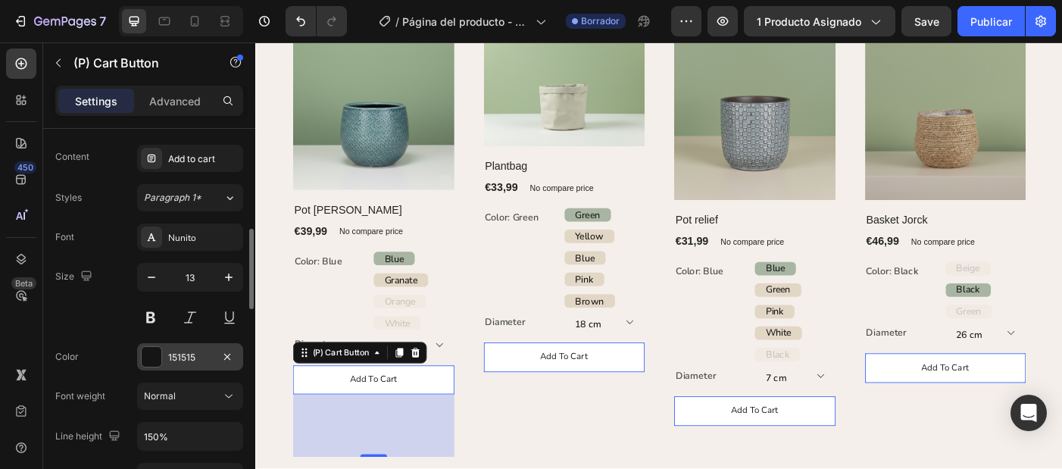
scroll to position [648, 0]
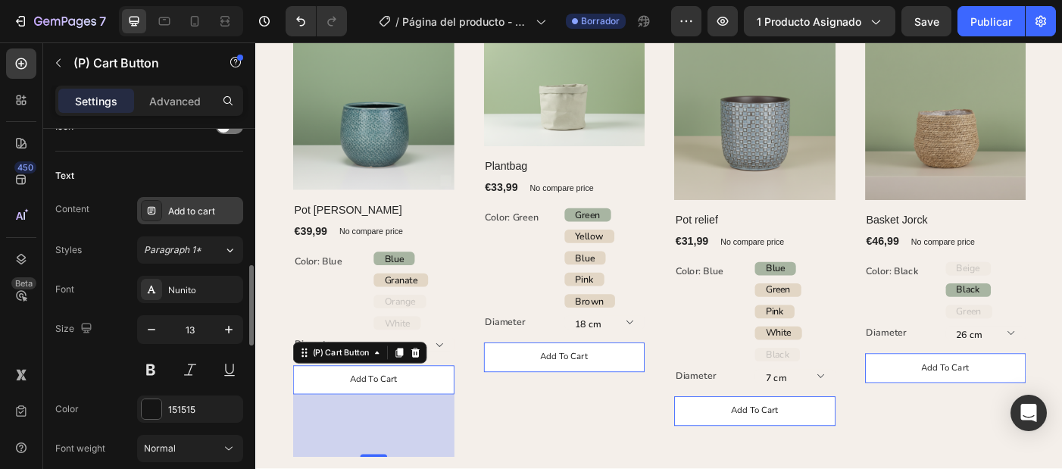
click at [174, 215] on div "Add to cart" at bounding box center [203, 211] width 71 height 14
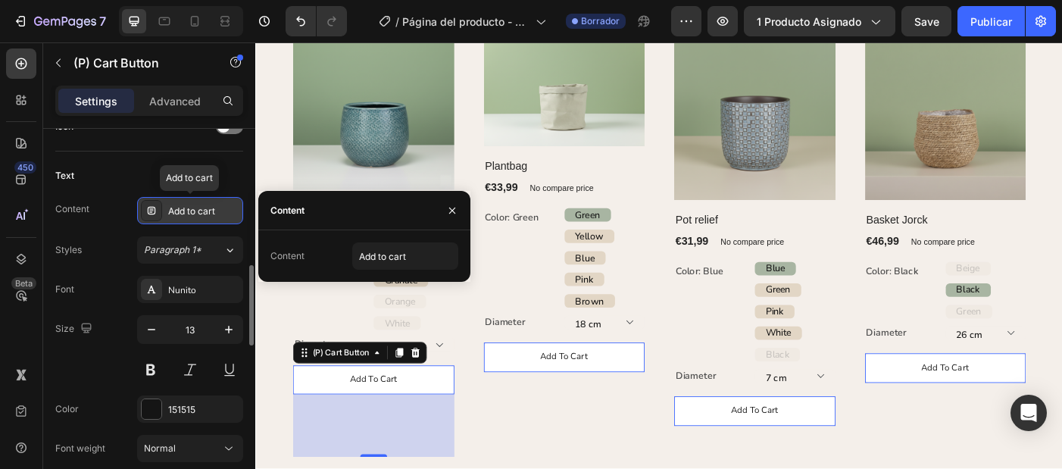
click at [183, 215] on div "Add to cart" at bounding box center [203, 211] width 71 height 14
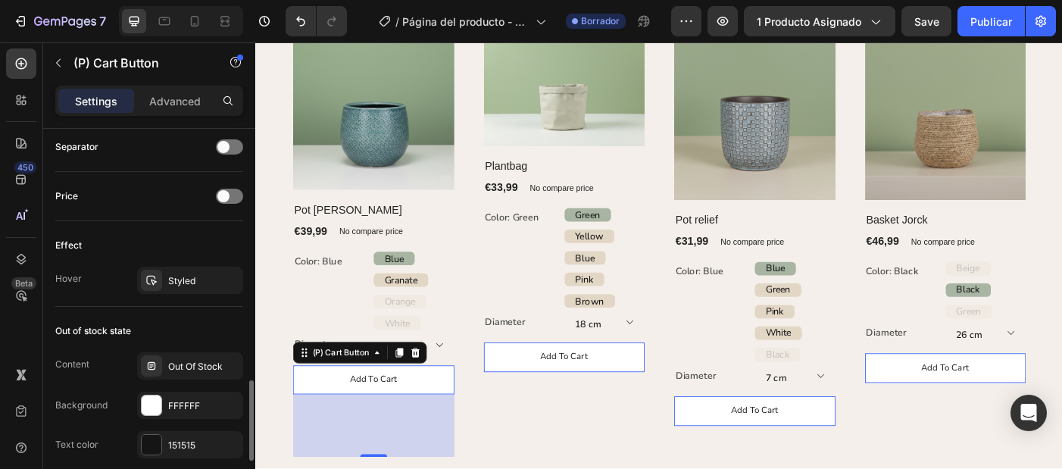
scroll to position [1203, 0]
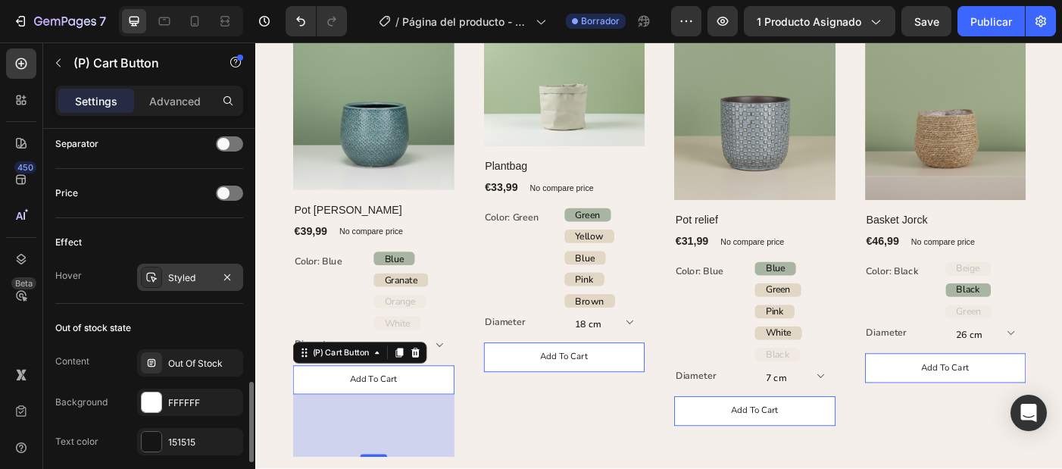
click at [186, 275] on div "Styled" at bounding box center [190, 278] width 44 height 14
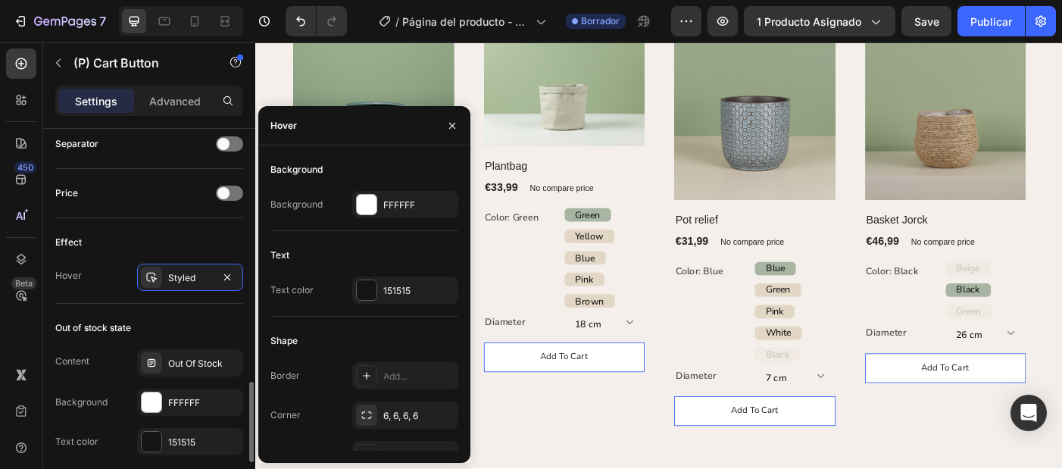
click at [164, 317] on div "Out of stock state" at bounding box center [149, 328] width 188 height 24
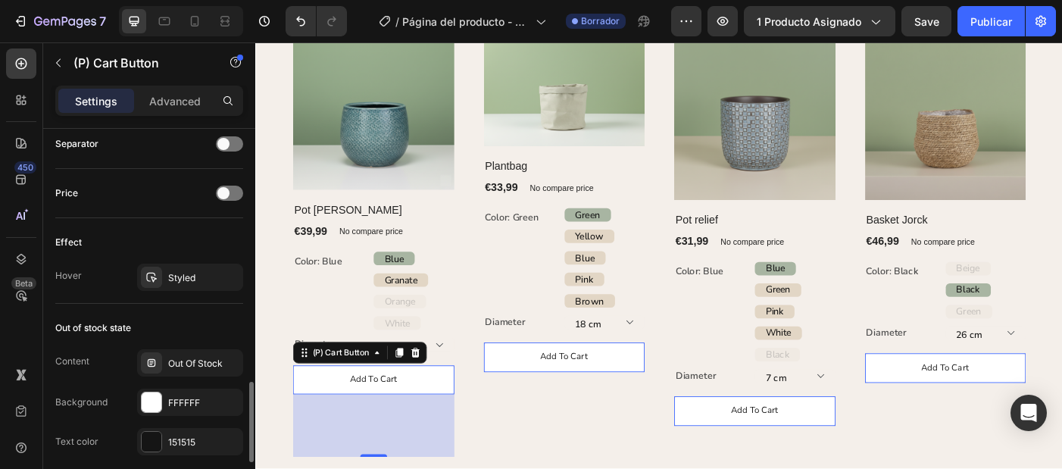
scroll to position [1246, 0]
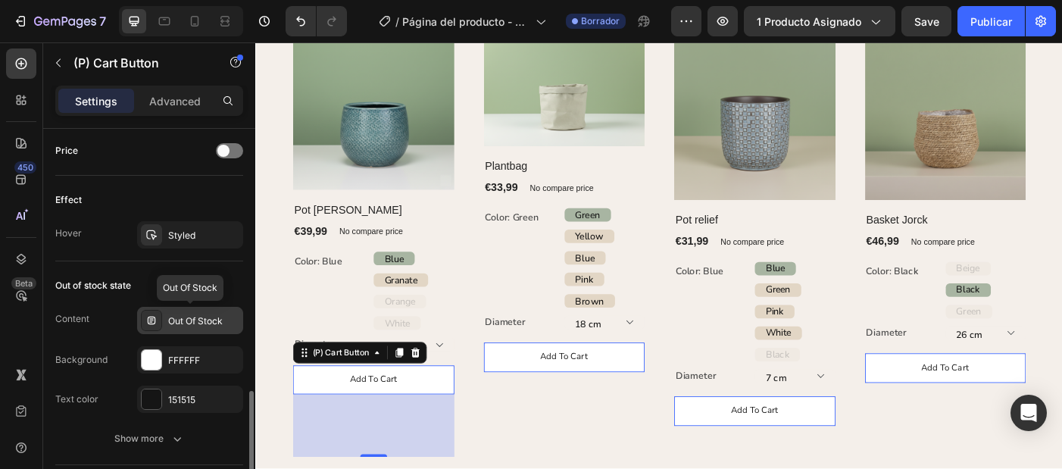
click at [188, 318] on div "Out Of Stock" at bounding box center [203, 321] width 71 height 14
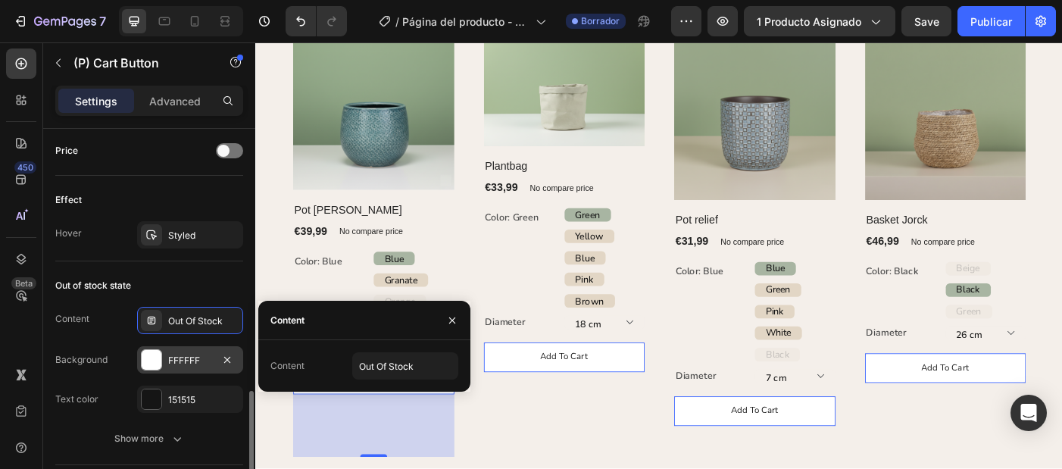
click at [198, 363] on div "FFFFFF" at bounding box center [190, 361] width 44 height 14
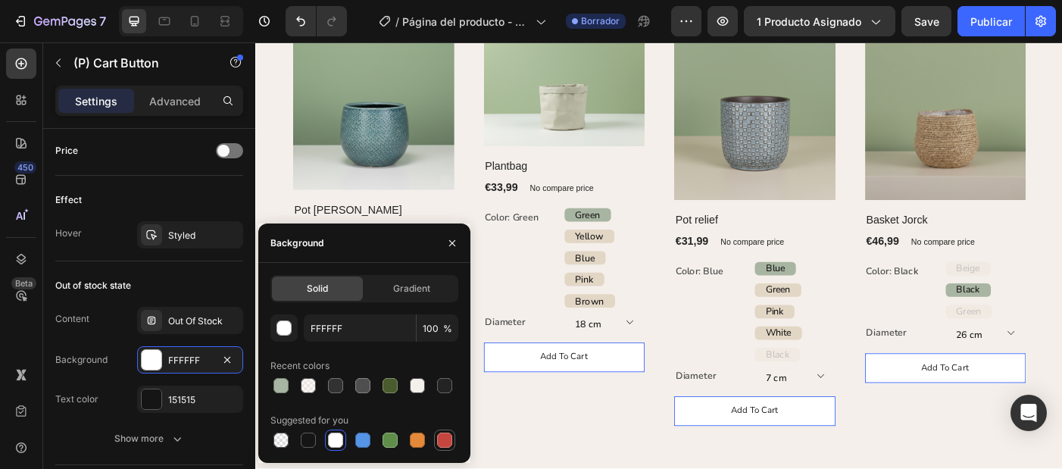
click at [441, 444] on div at bounding box center [444, 439] width 15 height 15
type input "C5453F"
click at [98, 413] on div "Content Out Of Stock Background C5453F Text color 151515 #151515 Show more" at bounding box center [149, 379] width 188 height 145
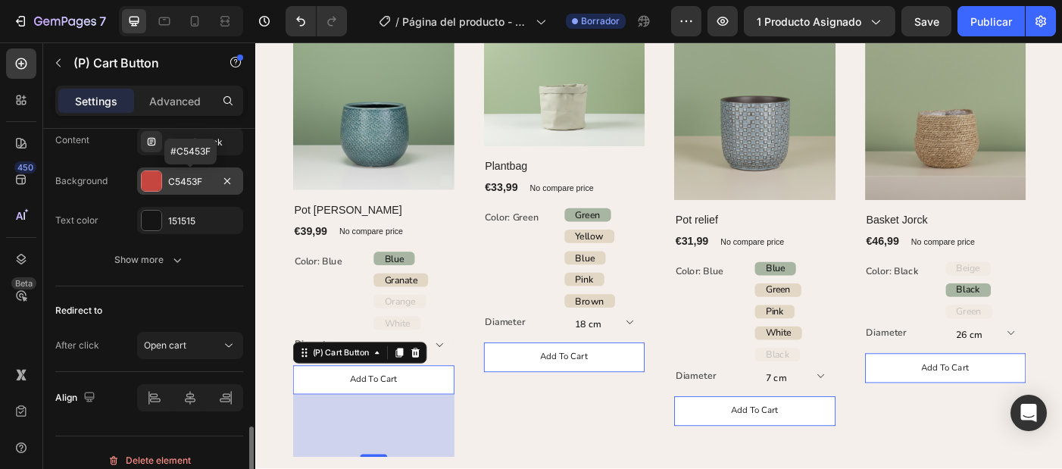
scroll to position [1426, 0]
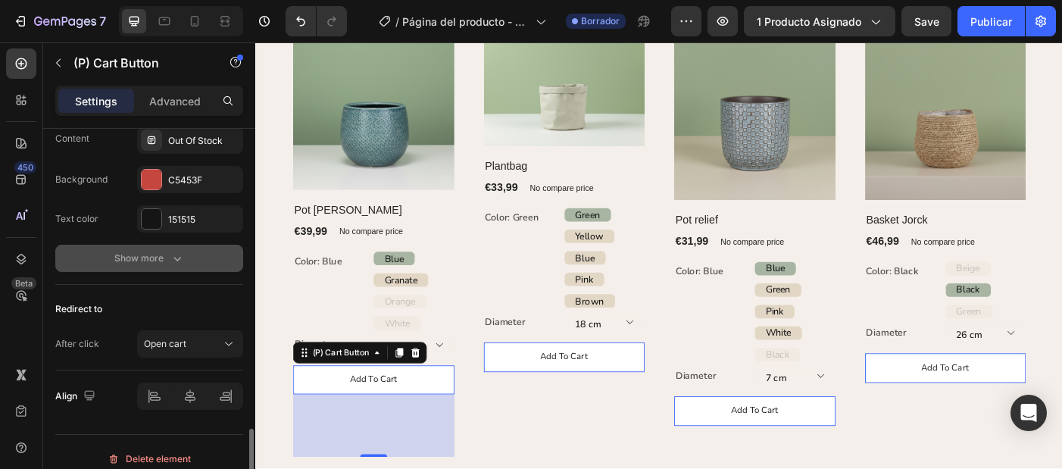
click at [164, 264] on div "Show more" at bounding box center [149, 258] width 70 height 15
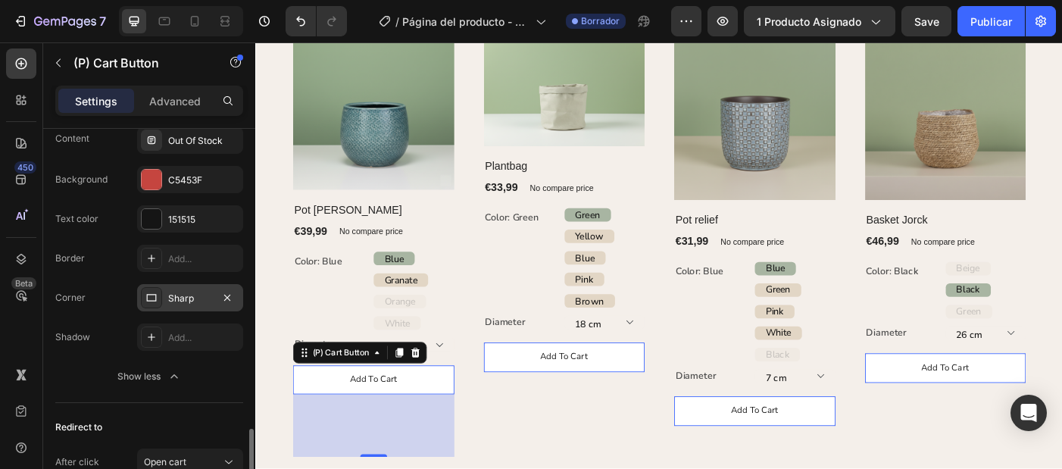
click at [183, 298] on div "Sharp" at bounding box center [190, 299] width 44 height 14
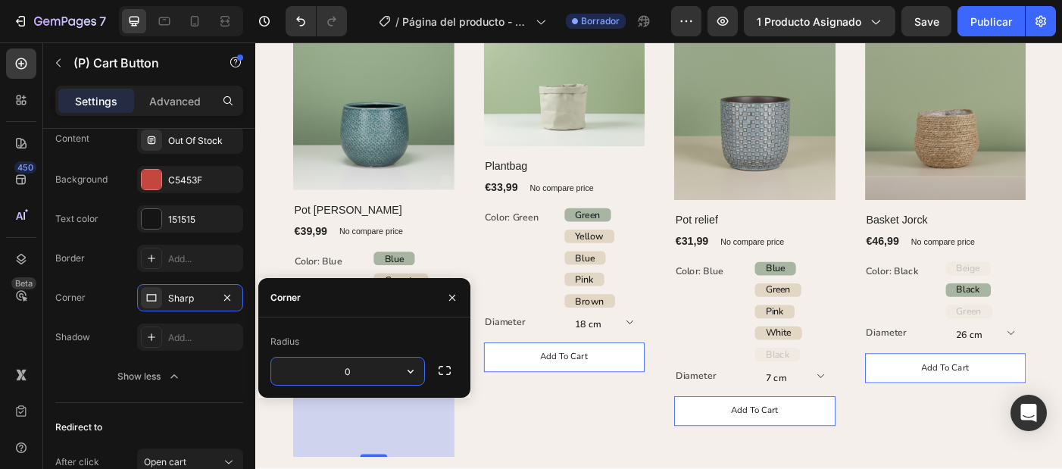
click at [364, 378] on input "0" at bounding box center [347, 370] width 153 height 27
type input "6"
click at [97, 348] on div "Shadow Add..." at bounding box center [149, 336] width 188 height 27
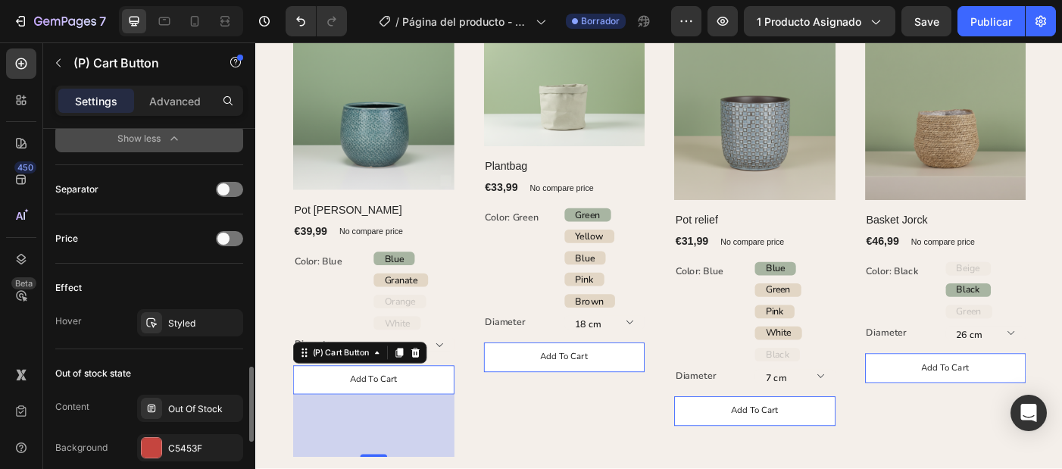
scroll to position [1157, 0]
click at [179, 325] on div "Styled" at bounding box center [190, 324] width 44 height 14
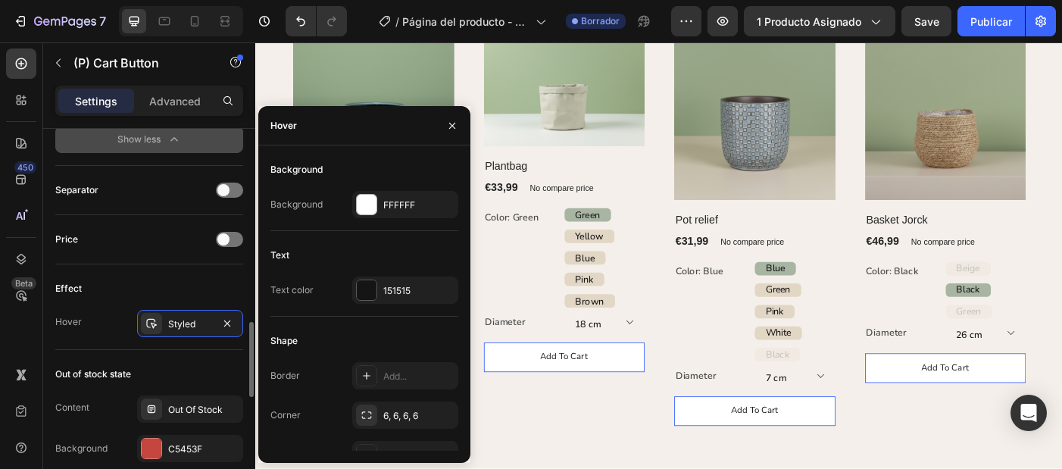
scroll to position [1123, 0]
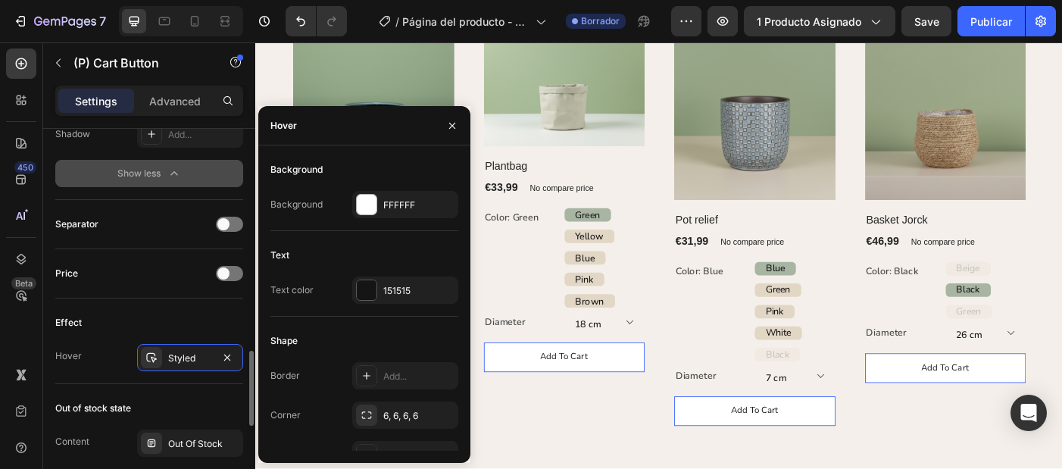
click at [160, 236] on div "Separator" at bounding box center [149, 224] width 188 height 24
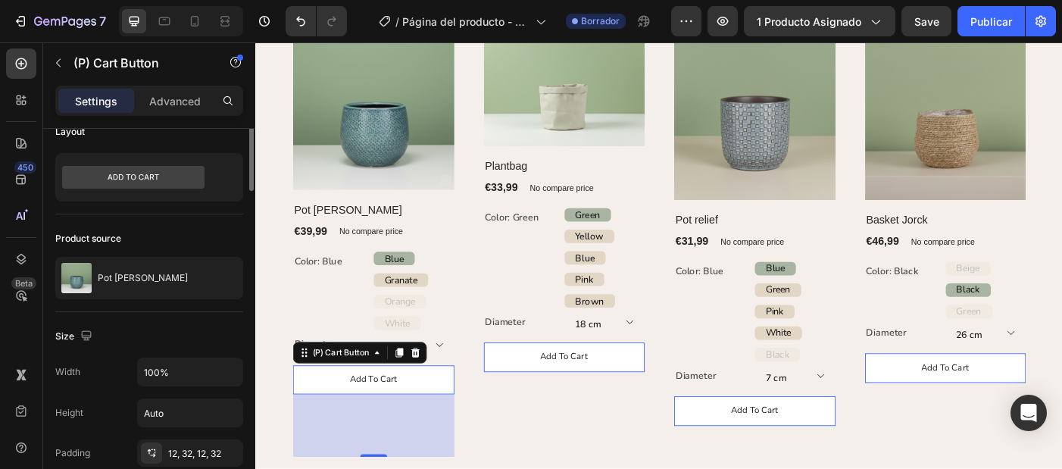
scroll to position [27, 0]
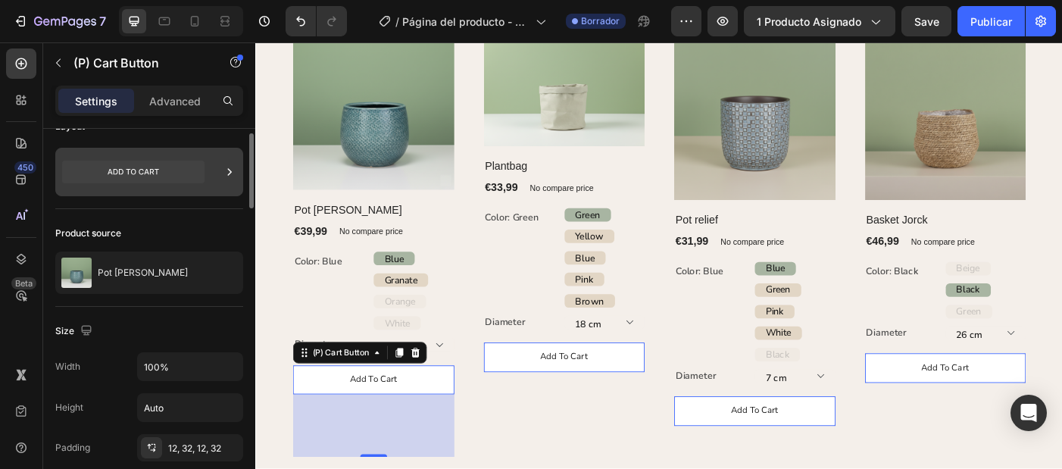
click at [223, 174] on icon at bounding box center [229, 171] width 15 height 15
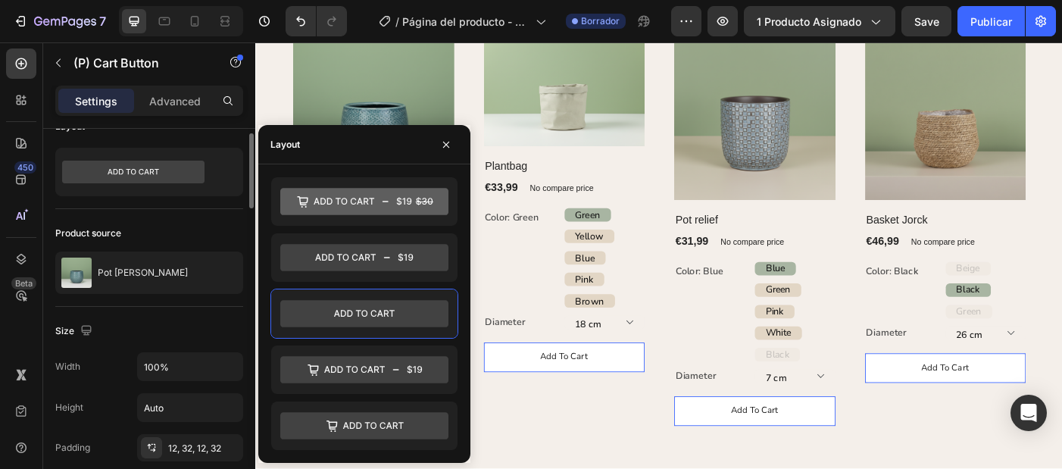
click at [212, 233] on div "Product source" at bounding box center [149, 233] width 188 height 24
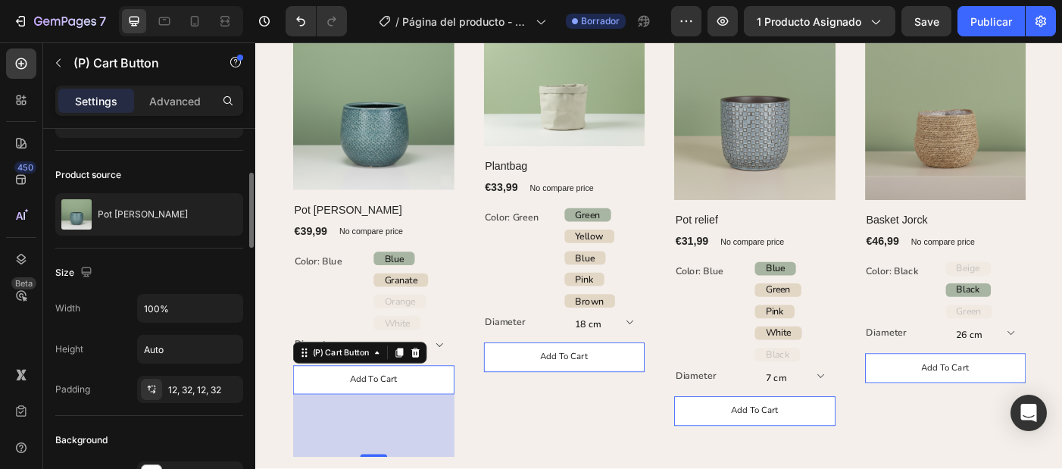
scroll to position [135, 0]
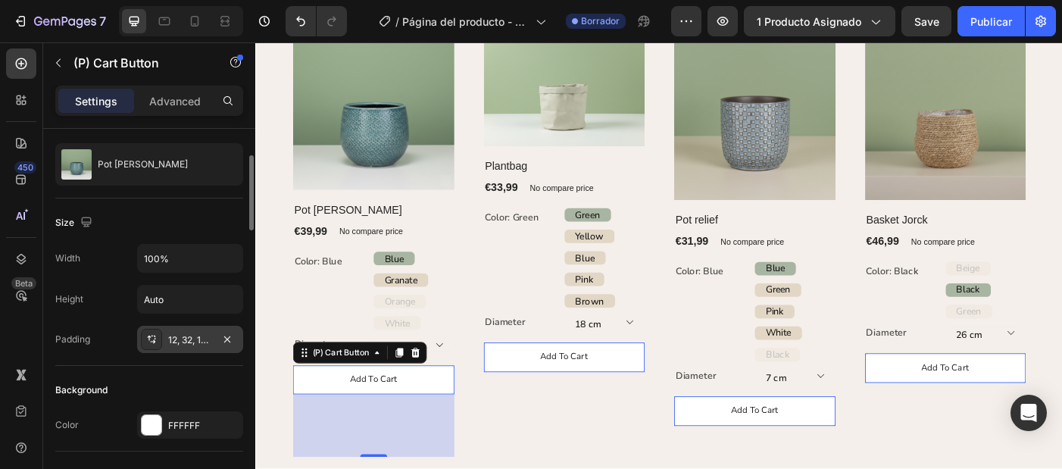
click at [188, 338] on div "12, 32, 12, 32" at bounding box center [190, 340] width 44 height 14
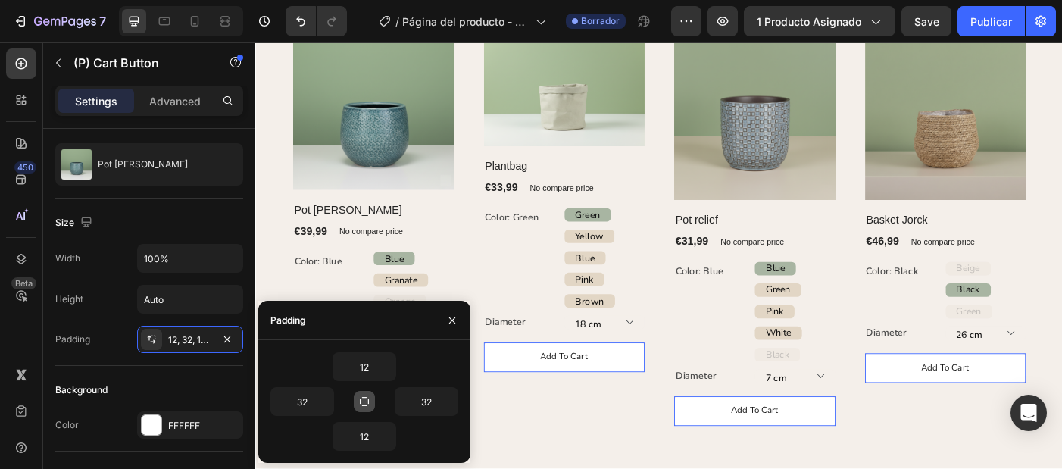
click at [361, 402] on icon "button" at bounding box center [364, 401] width 12 height 12
type input "12"
click at [451, 322] on icon "button" at bounding box center [452, 320] width 12 height 12
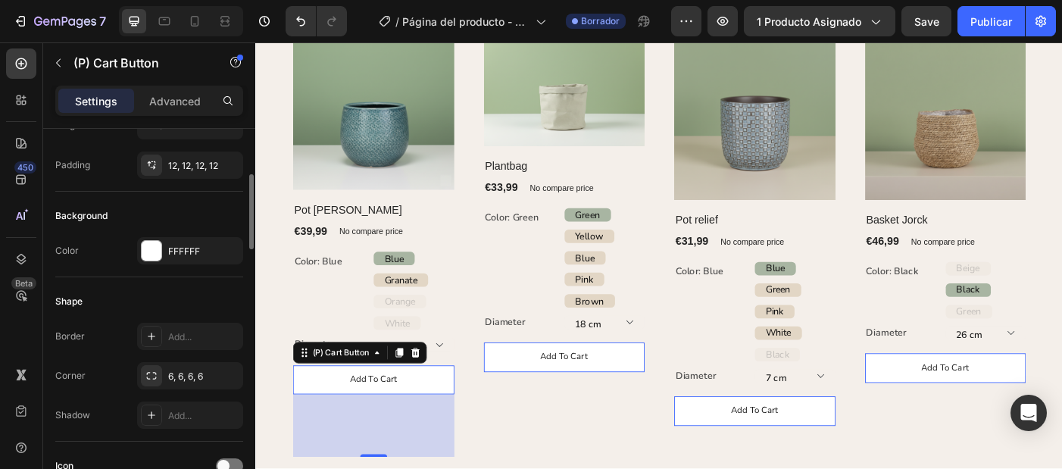
scroll to position [309, 0]
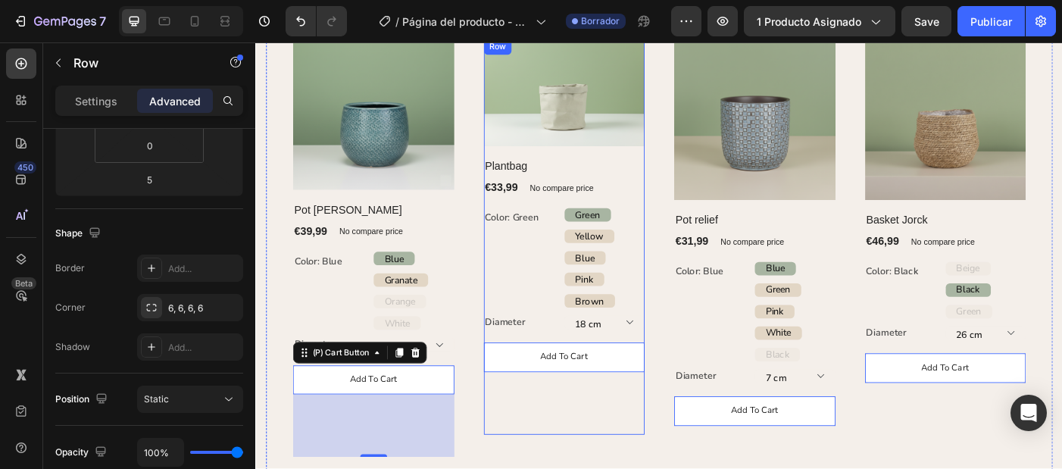
click at [582, 430] on div "Add to cart (P) Cart Button 0" at bounding box center [603, 433] width 182 height 104
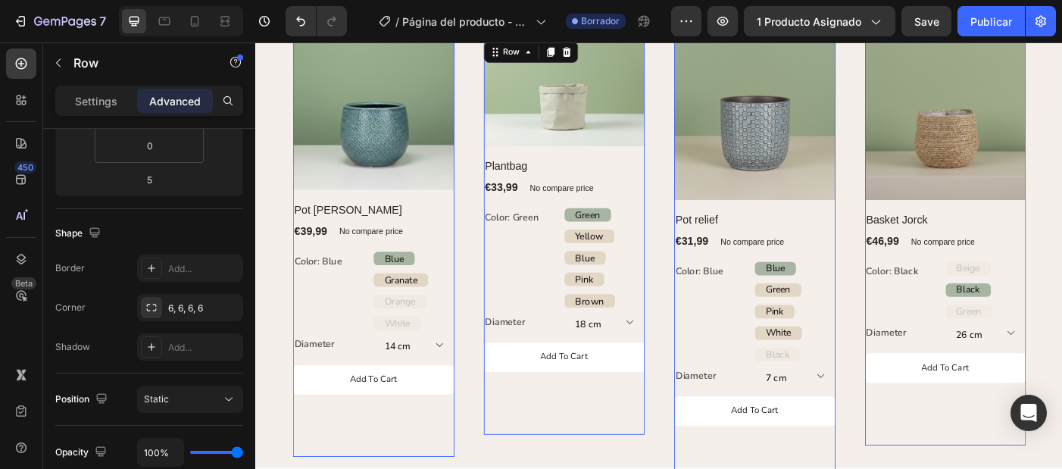
scroll to position [0, 0]
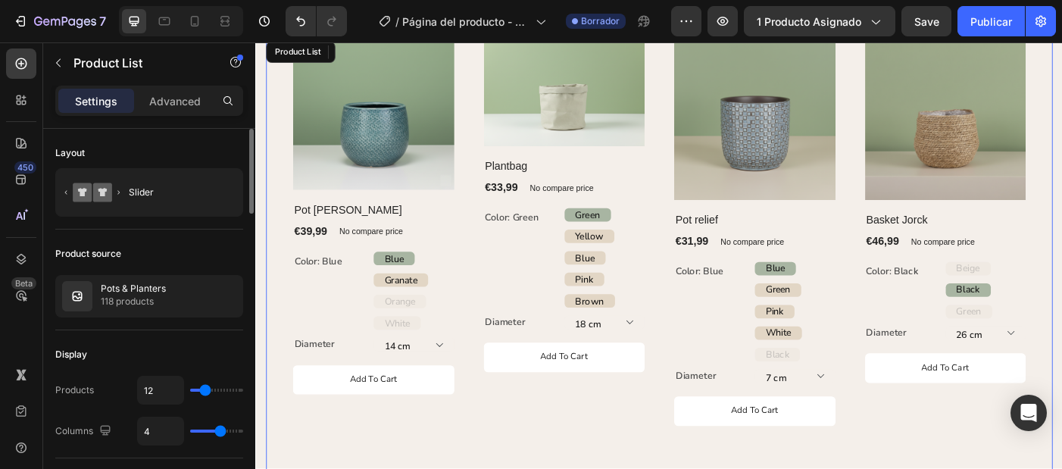
click at [512, 492] on div "(P) Images Row Plantbag (P) Title €33,99 (P) Price (P) Price No compare price (…" at bounding box center [603, 294] width 182 height 510
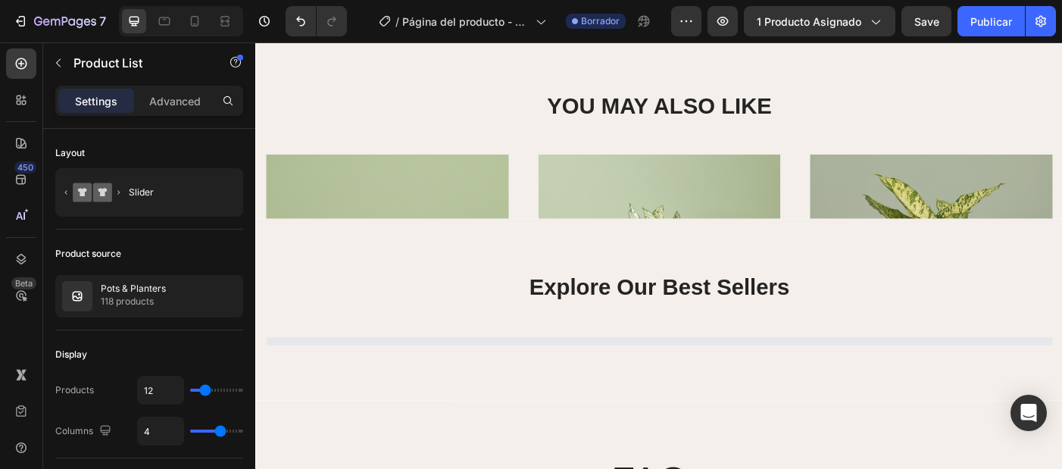
scroll to position [662, 0]
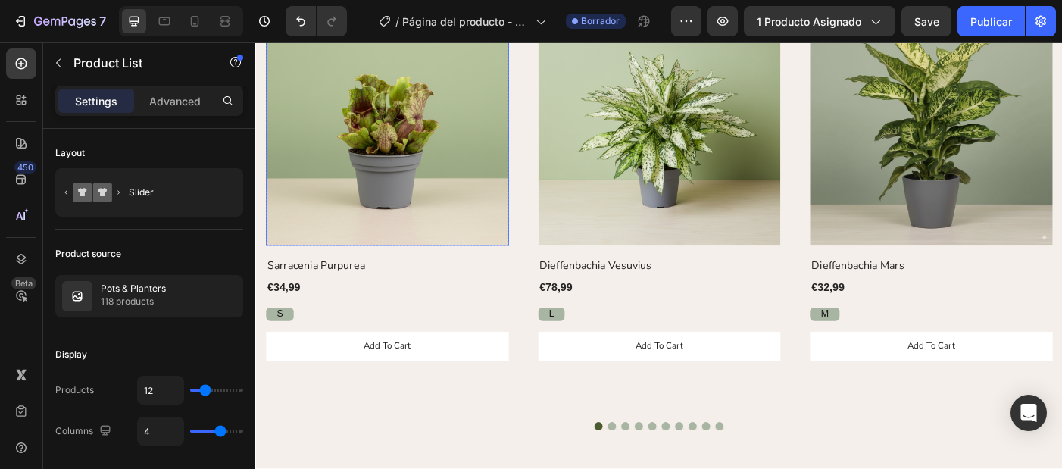
select select "22"
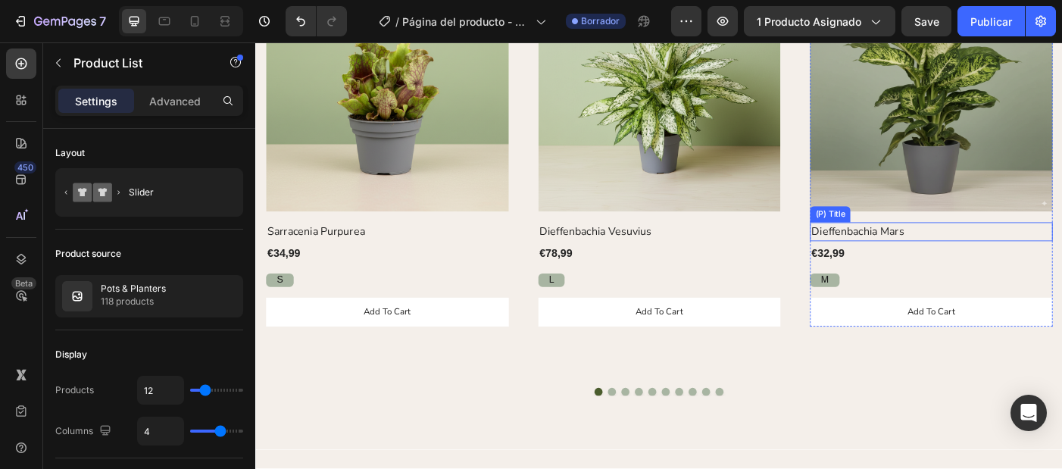
scroll to position [875, 0]
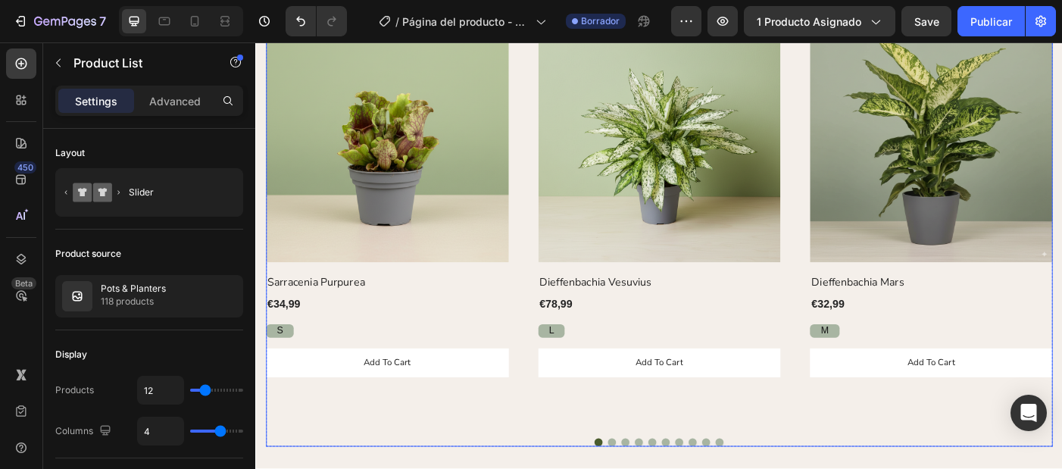
click at [563, 306] on div "(P) Images Row Sarracenia Purpurea (P) Title €34,99 (P) Price (P) Price Row S S…" at bounding box center [710, 247] width 886 height 460
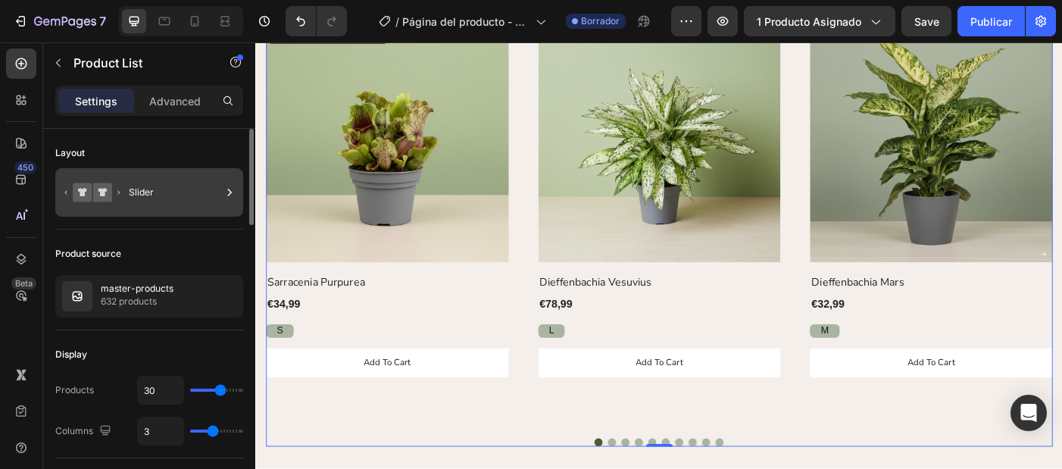
click at [157, 189] on div "Slider" at bounding box center [175, 192] width 92 height 35
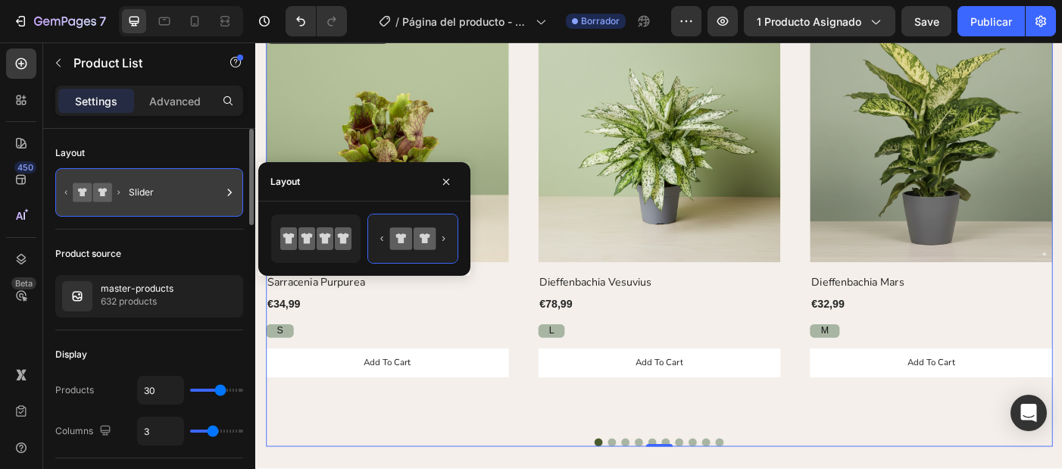
click at [158, 189] on div "Slider" at bounding box center [175, 192] width 92 height 35
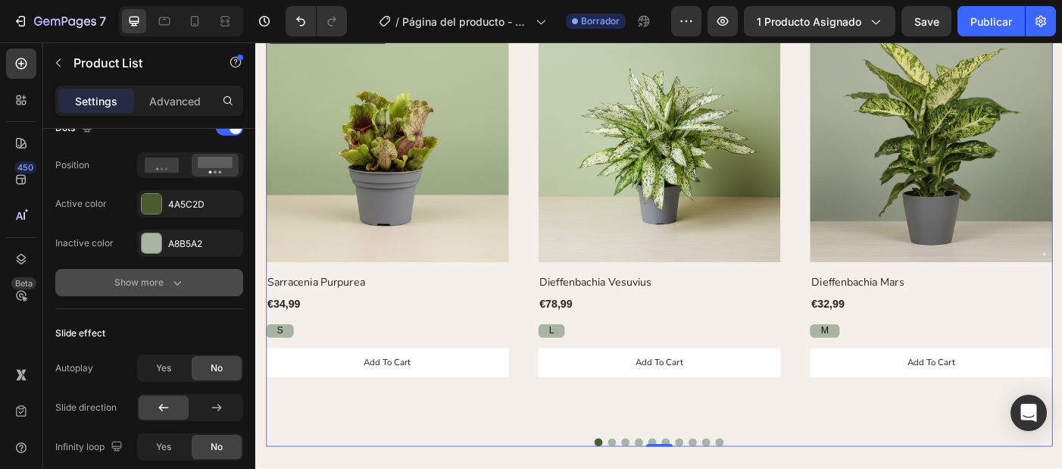
scroll to position [0, 0]
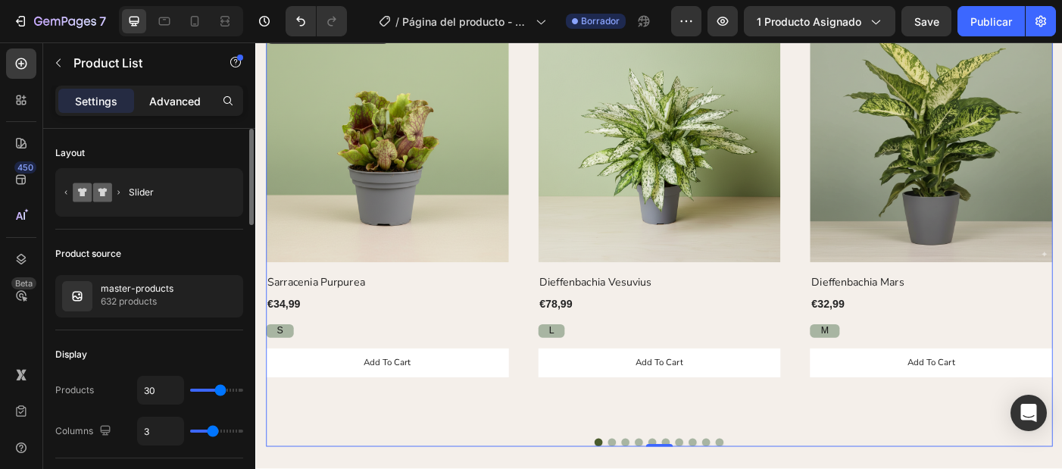
click at [172, 96] on p "Advanced" at bounding box center [175, 101] width 52 height 16
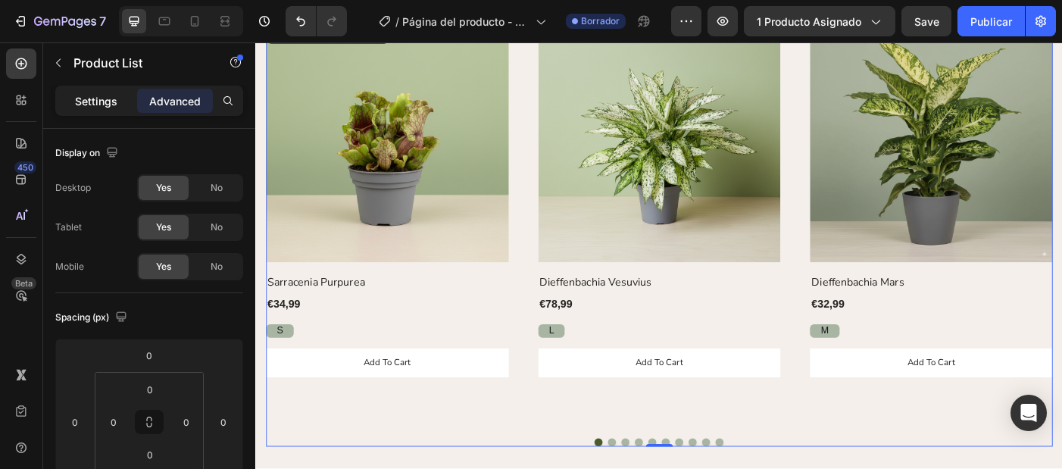
click at [97, 101] on p "Settings" at bounding box center [96, 101] width 42 height 16
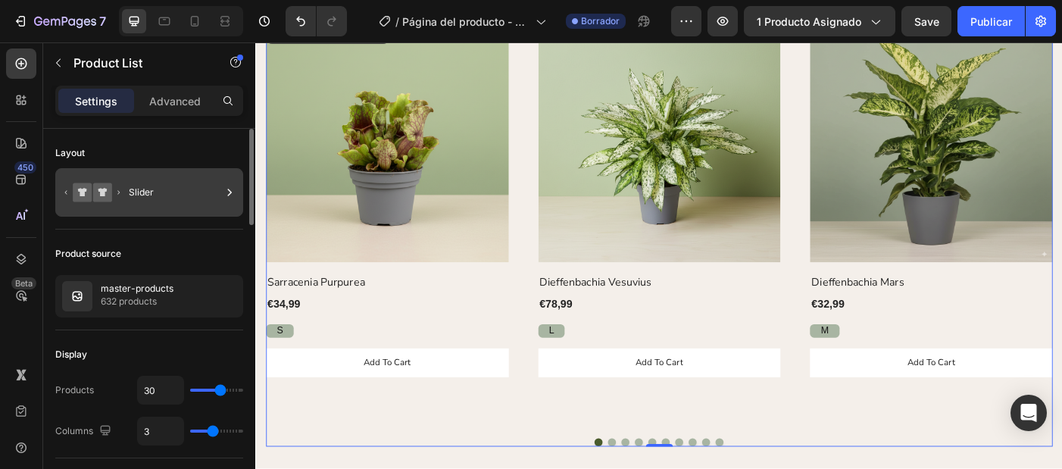
click at [108, 192] on icon at bounding box center [102, 192] width 19 height 19
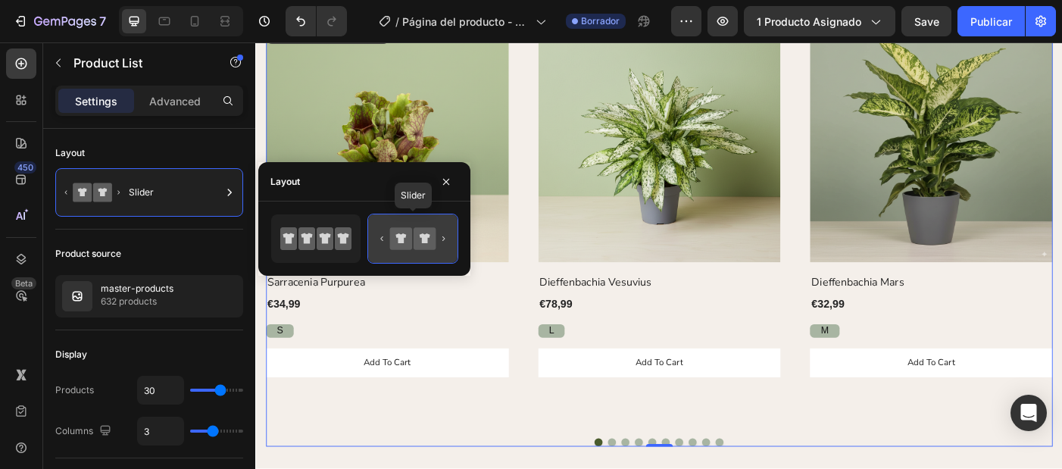
click at [396, 248] on icon at bounding box center [401, 238] width 22 height 22
click at [374, 239] on div at bounding box center [412, 238] width 89 height 48
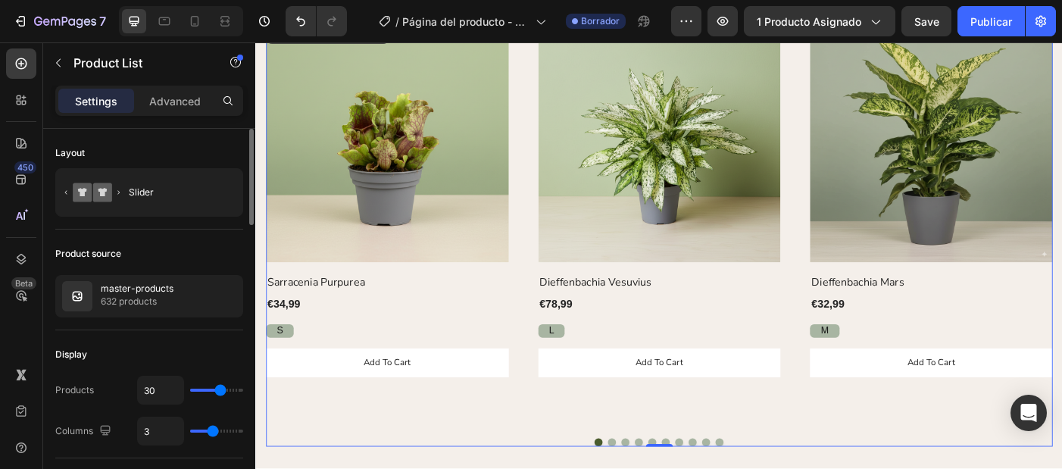
click at [178, 251] on div "Product source" at bounding box center [149, 254] width 188 height 24
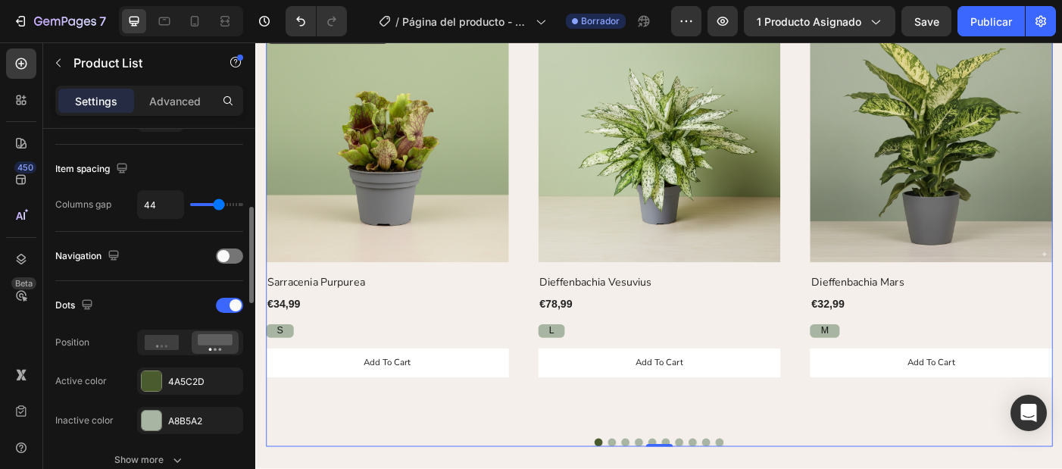
scroll to position [336, 0]
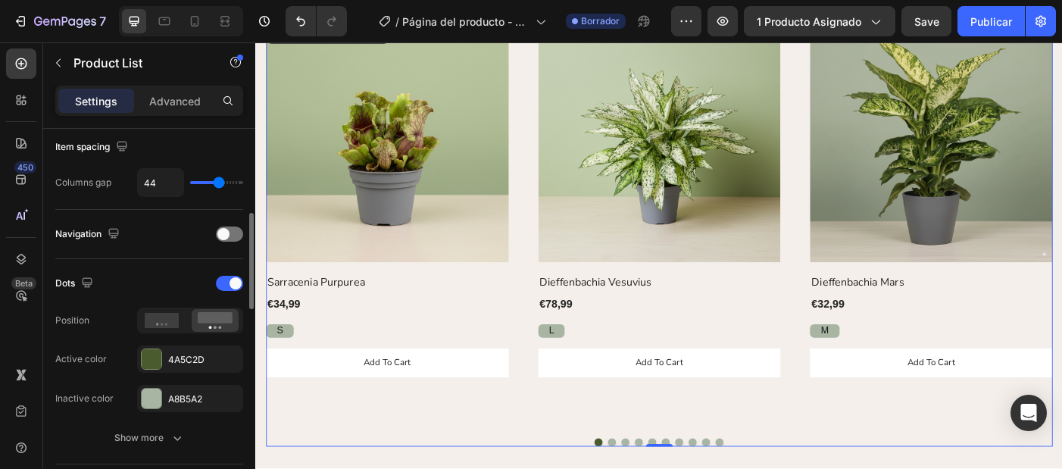
click at [229, 242] on div "Navigation" at bounding box center [149, 234] width 188 height 24
click at [227, 231] on span at bounding box center [223, 234] width 12 height 12
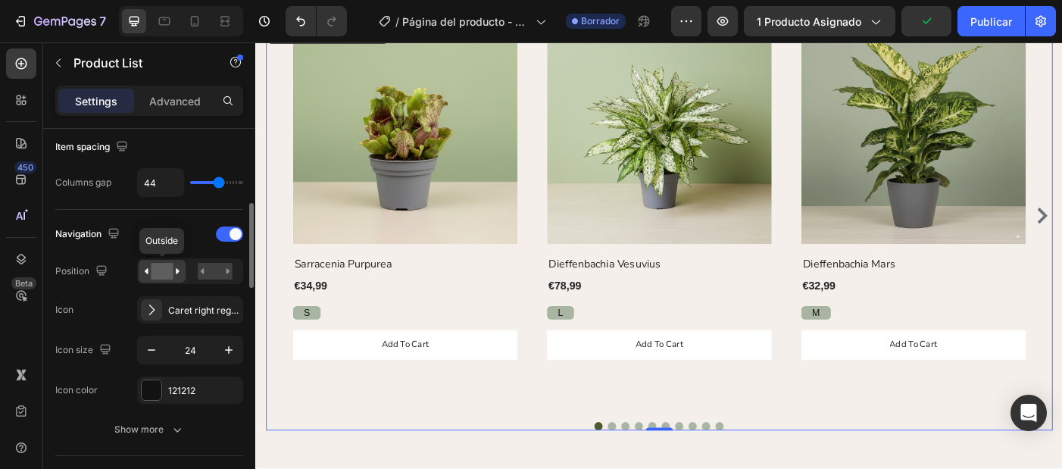
click at [153, 276] on rect at bounding box center [162, 271] width 22 height 17
click at [199, 314] on div "Caret right regular" at bounding box center [203, 311] width 71 height 14
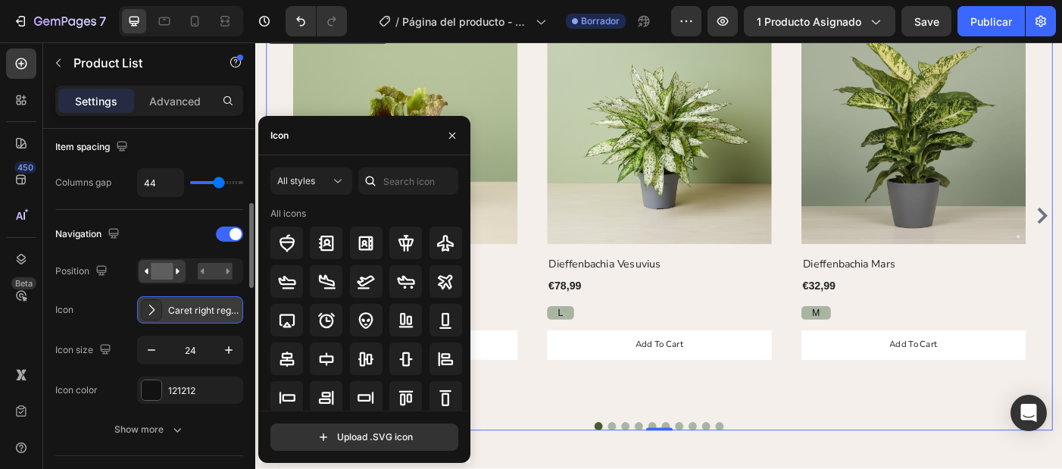
click at [199, 314] on div "Caret right regular" at bounding box center [203, 311] width 71 height 14
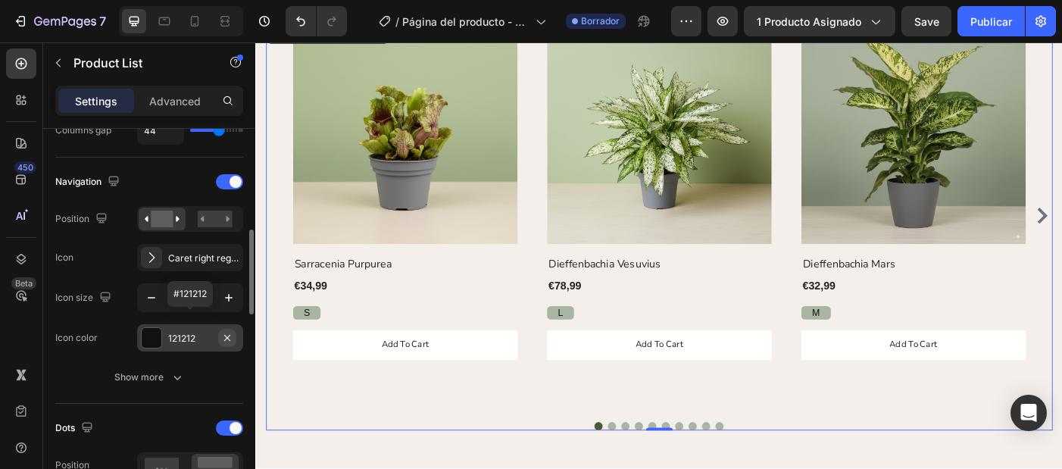
scroll to position [400, 0]
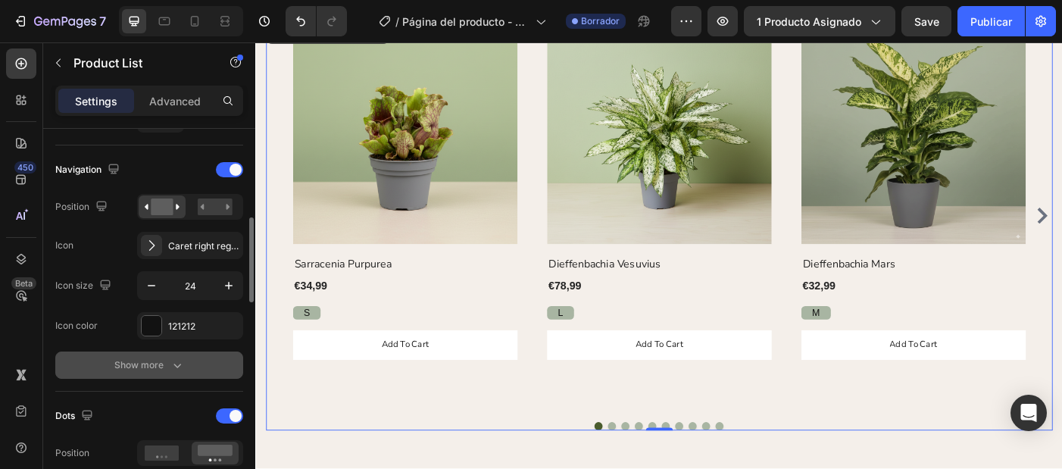
click at [173, 375] on button "Show more" at bounding box center [149, 364] width 188 height 27
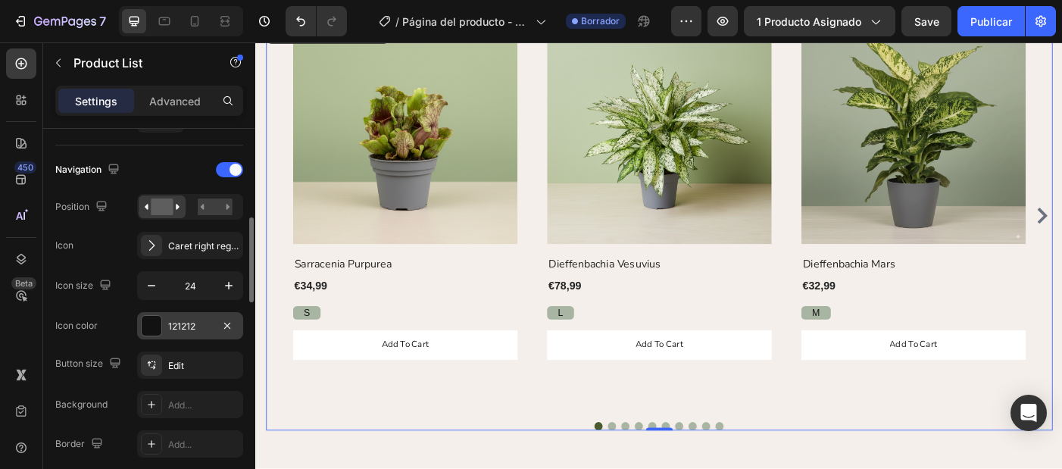
click at [171, 327] on div "121212" at bounding box center [190, 327] width 44 height 14
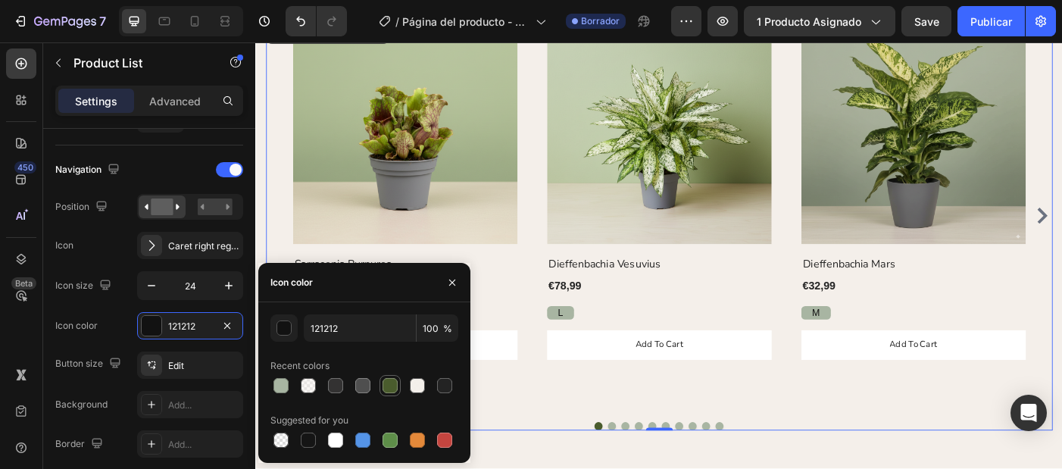
click at [386, 384] on div at bounding box center [389, 385] width 15 height 15
type input "4A5C2D"
select select "22"
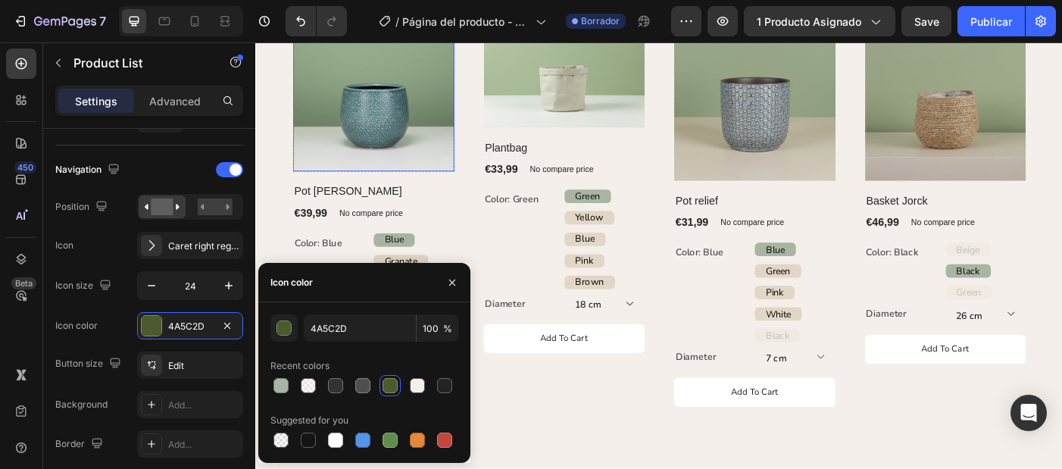
scroll to position [1530, 0]
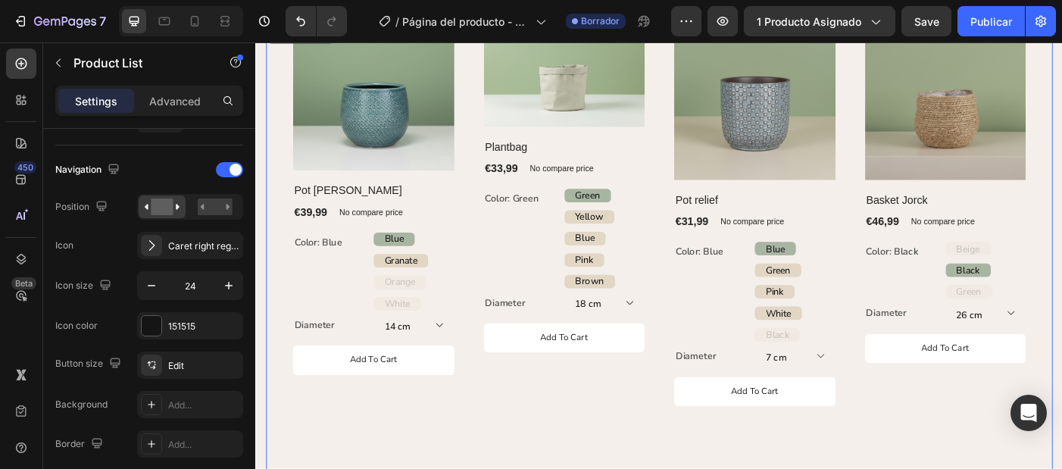
click at [275, 269] on icon "Carousel Back Arrow" at bounding box center [277, 271] width 11 height 18
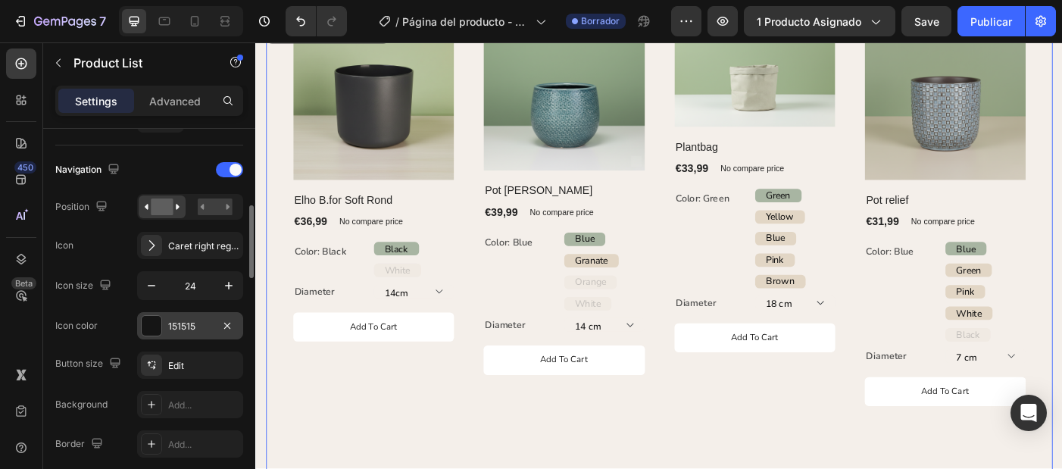
click at [191, 326] on div "151515" at bounding box center [190, 327] width 44 height 14
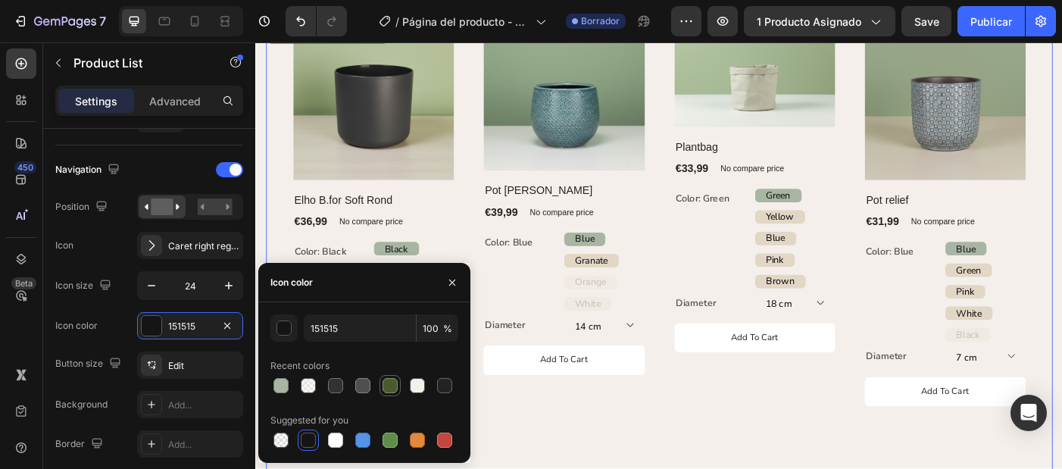
click at [389, 393] on div at bounding box center [390, 385] width 18 height 18
type input "4A5C2D"
click at [563, 453] on div "Add to cart (P) Cart Button" at bounding box center [602, 436] width 182 height 104
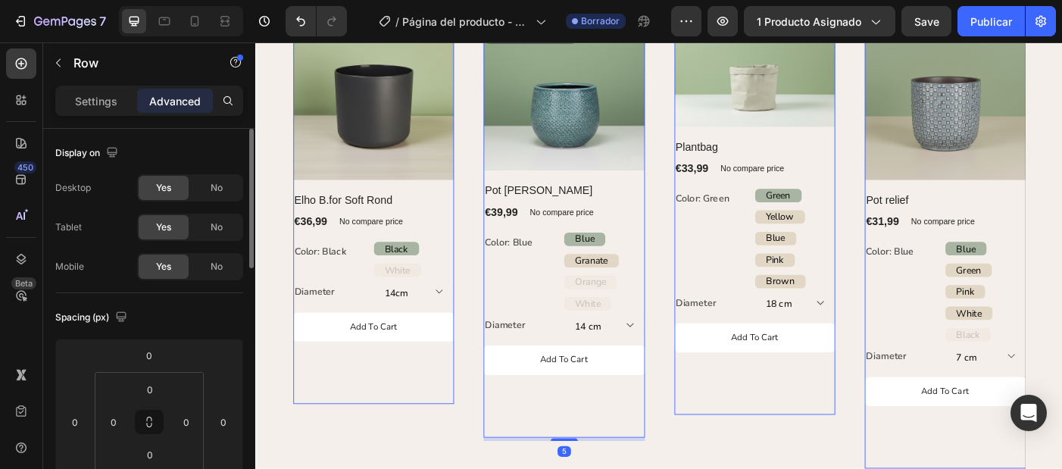
scroll to position [1411, 0]
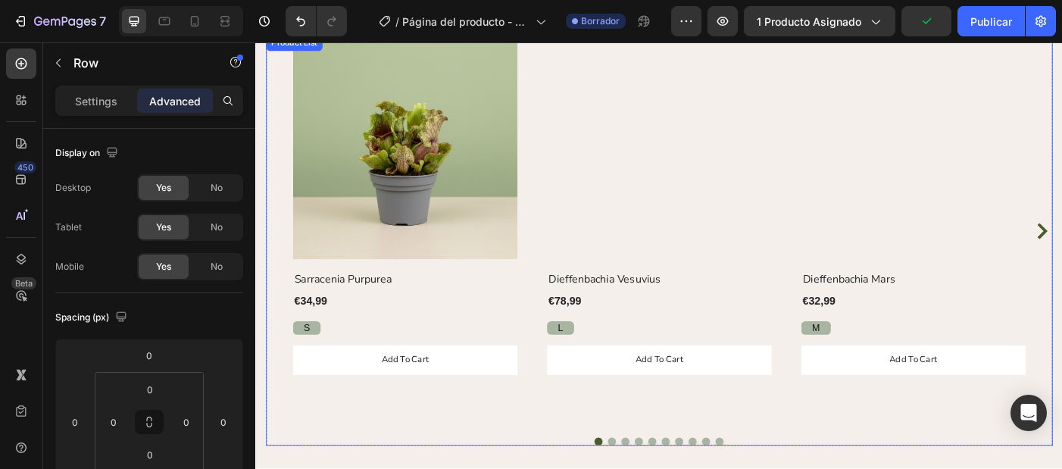
scroll to position [841, 0]
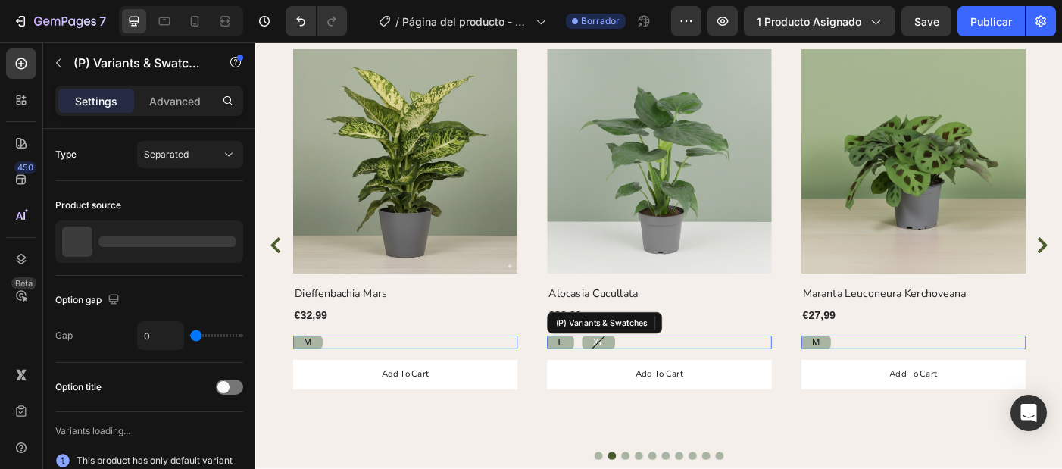
click at [648, 379] on div "XL" at bounding box center [641, 380] width 37 height 31
click at [623, 373] on input "XL XL XL" at bounding box center [622, 372] width 1 height 1
radio input "true"
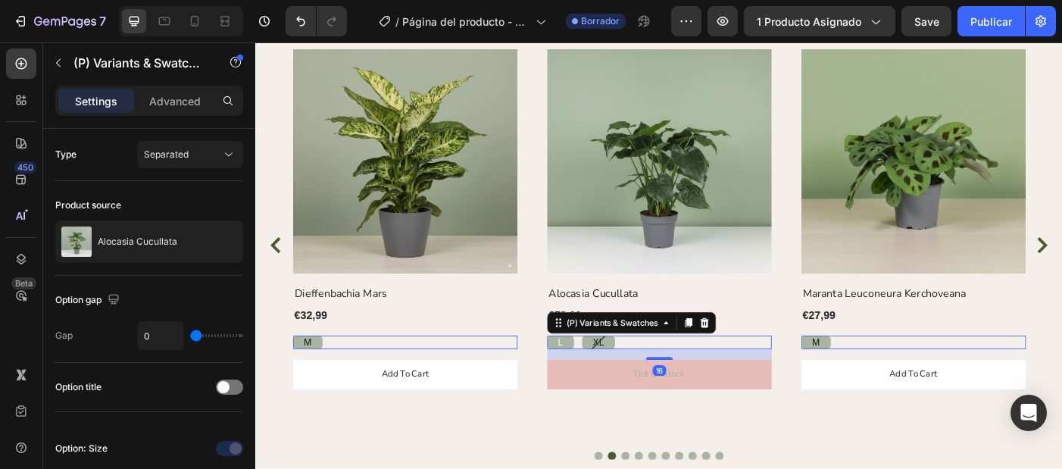
click at [645, 379] on span "XL" at bounding box center [641, 380] width 13 height 12
click at [623, 373] on input "XL XL XL" at bounding box center [622, 372] width 1 height 1
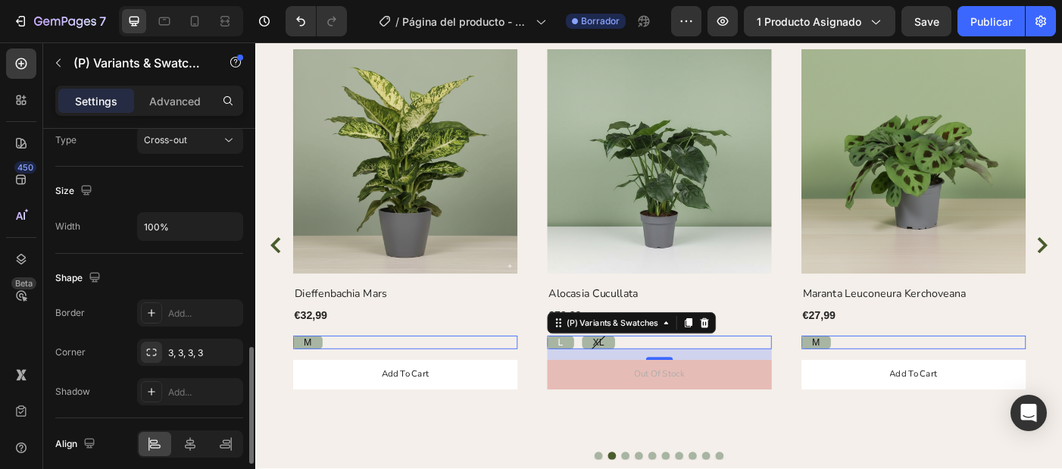
scroll to position [735, 0]
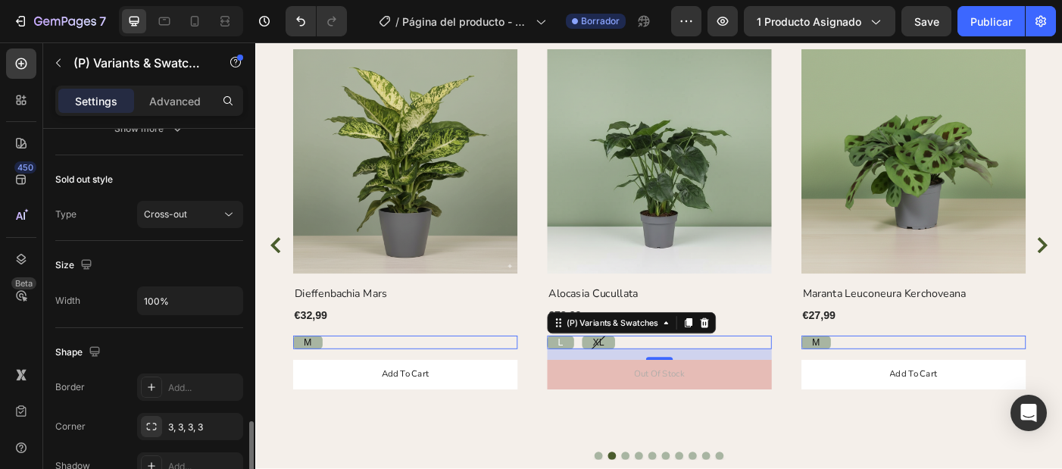
click at [158, 151] on div "Option value text Styles Paragraph 2 Font Sans-serif Size 14 Show more" at bounding box center [149, 33] width 188 height 245
click at [164, 219] on span "Cross-out" at bounding box center [165, 213] width 43 height 11
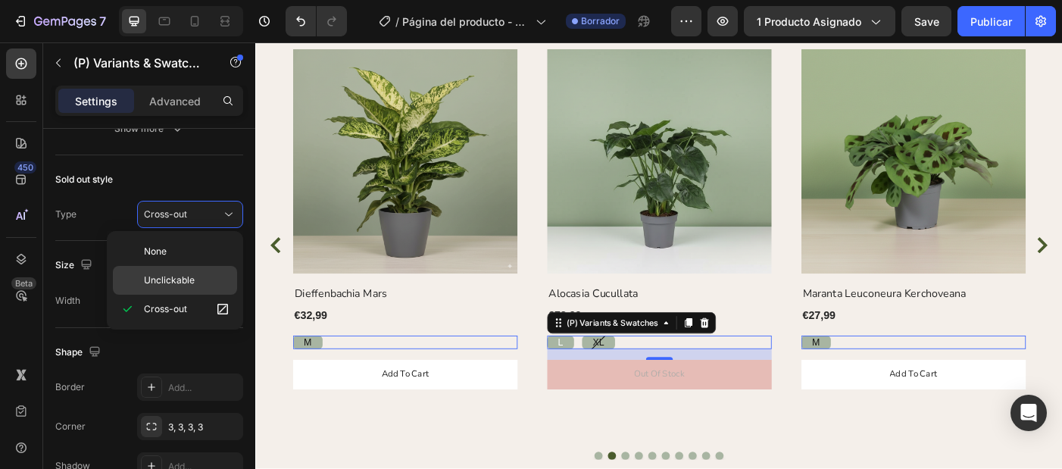
click at [198, 284] on p "Unclickable" at bounding box center [187, 280] width 86 height 14
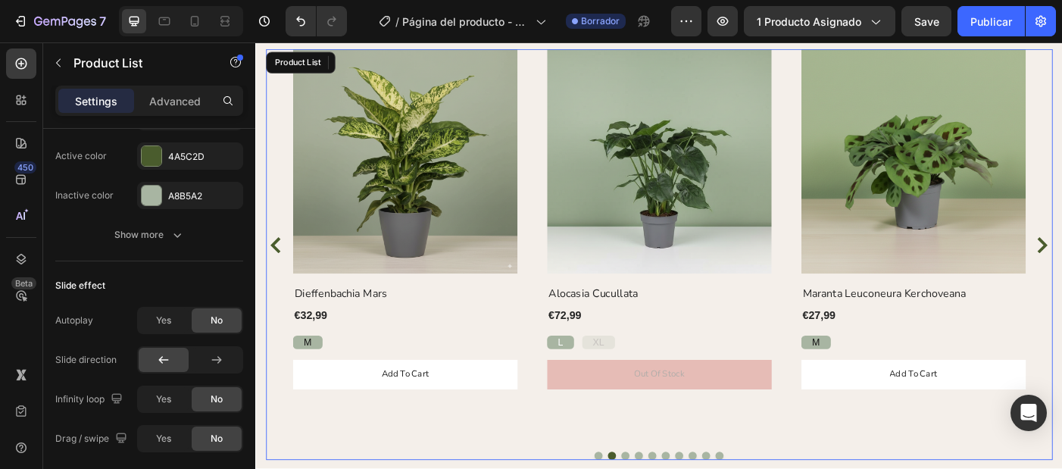
click at [534, 454] on div "(P) Images Row Dieffenbachia Mars (P) Title €32,99 (P) Price (P) Price Row M M …" at bounding box center [423, 271] width 253 height 442
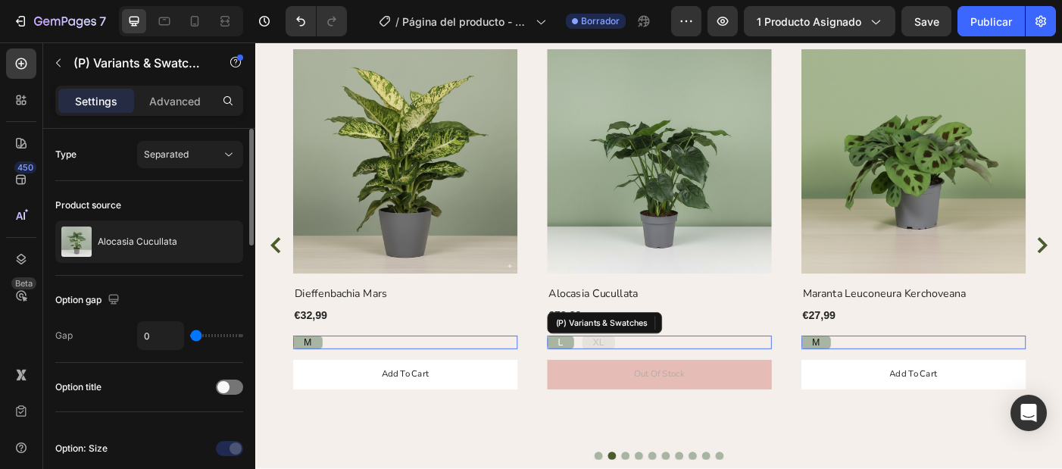
click at [640, 376] on div "L L L XL XL XL" at bounding box center [709, 380] width 253 height 15
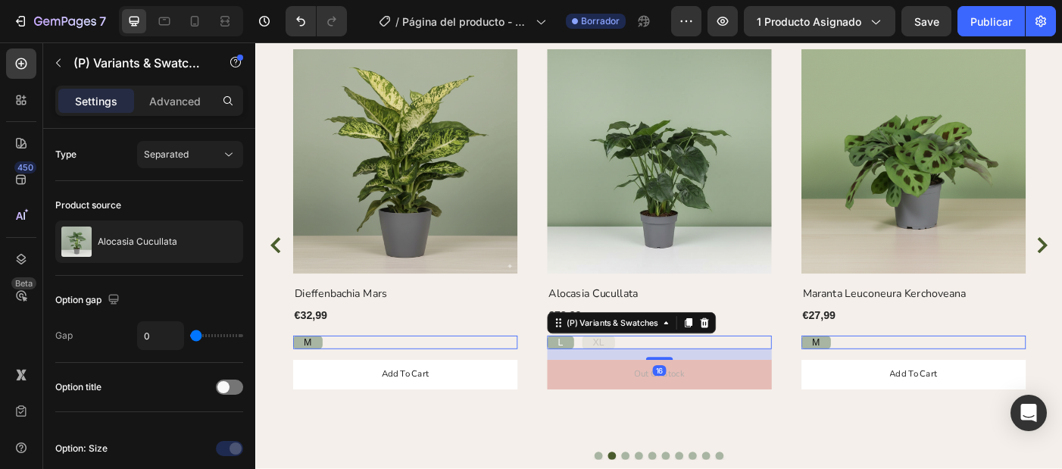
click at [606, 378] on div "L" at bounding box center [598, 380] width 30 height 31
click at [583, 373] on input "L L L" at bounding box center [582, 372] width 1 height 1
radio input "true"
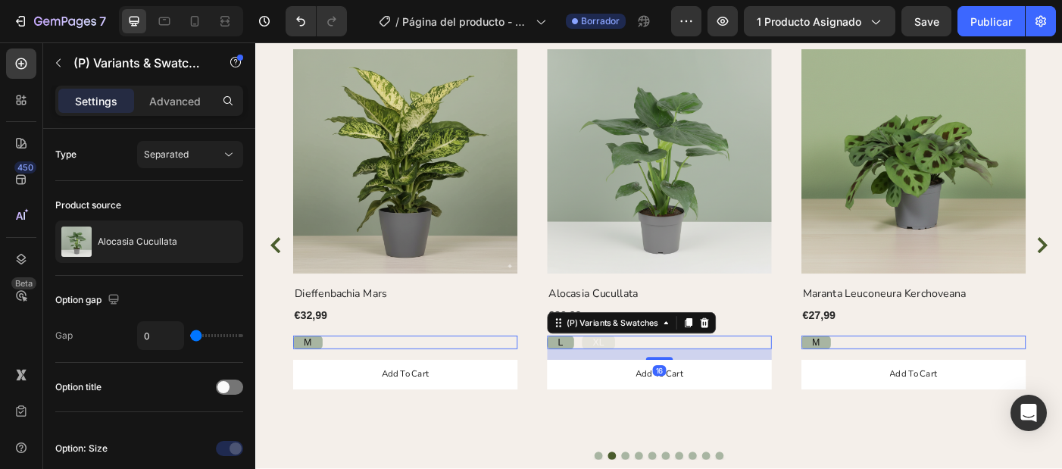
click at [314, 382] on span "M" at bounding box center [313, 380] width 9 height 12
click at [297, 373] on input "M M M" at bounding box center [296, 372] width 1 height 1
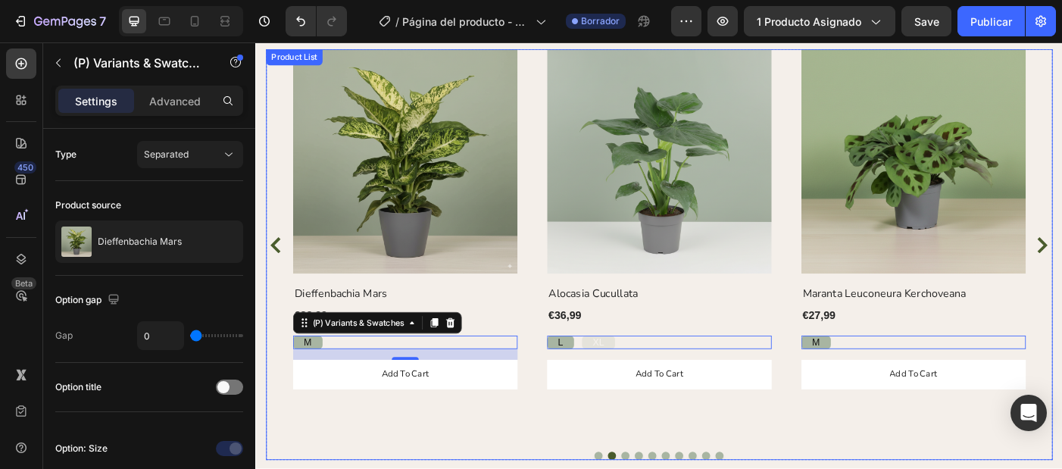
click at [498, 463] on div "(P) Images Row Dieffenbachia Mars (P) Title €32,99 (P) Price (P) Price Row M M …" at bounding box center [423, 271] width 253 height 442
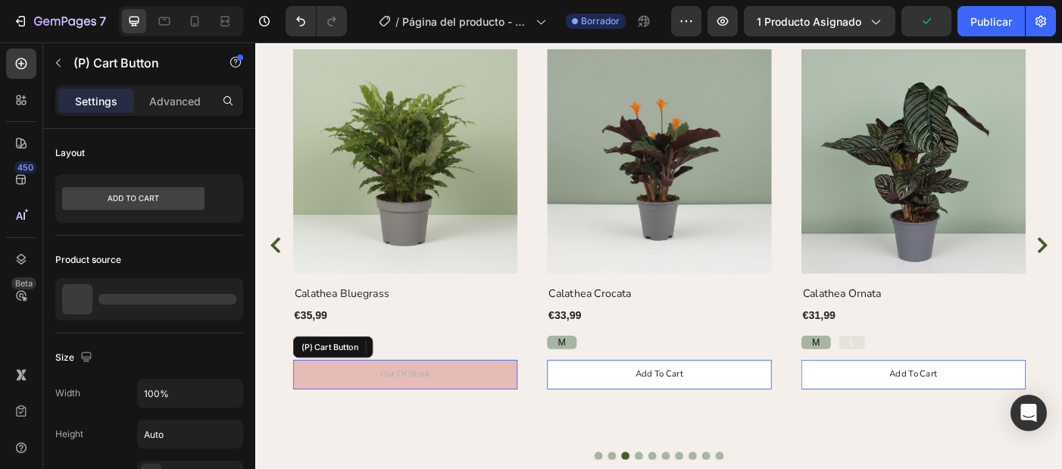
click at [506, 420] on button "Out Of Stock" at bounding box center [423, 416] width 253 height 33
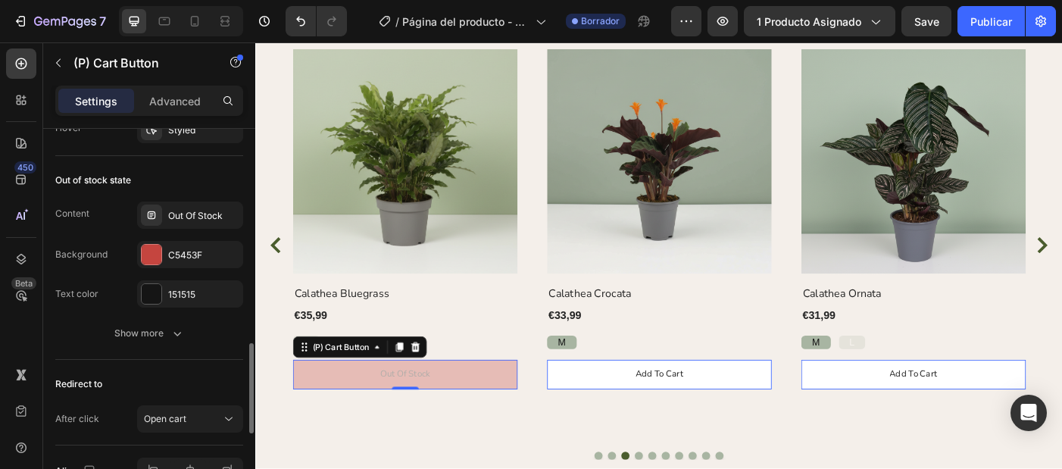
scroll to position [1240, 0]
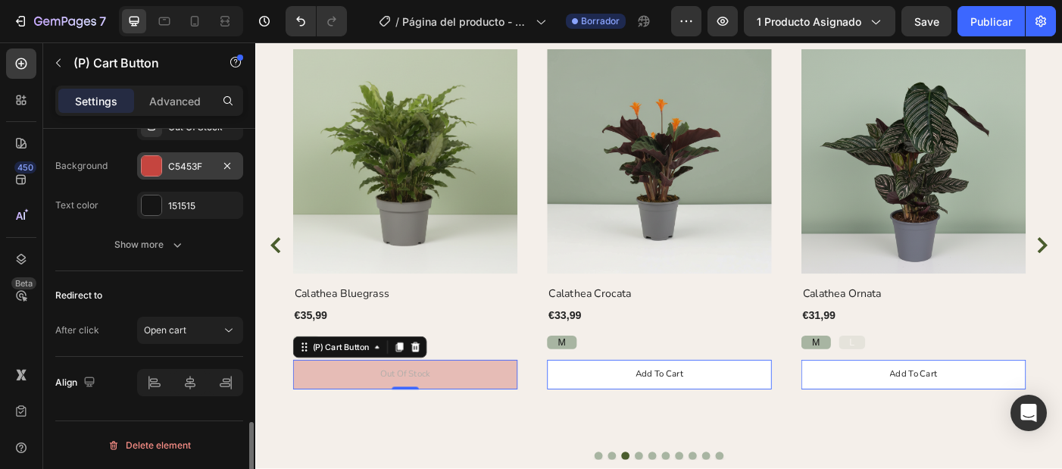
click at [183, 170] on div "C5453F" at bounding box center [190, 167] width 44 height 14
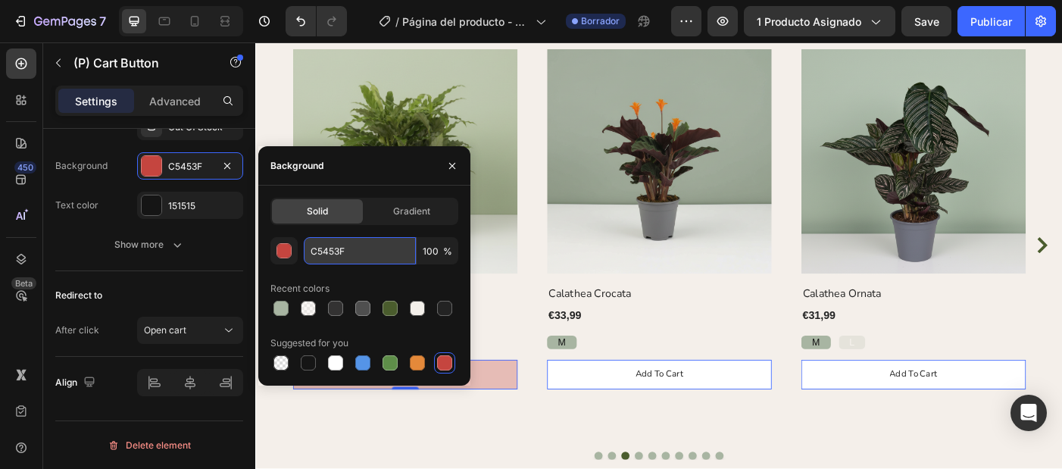
click at [369, 246] on input "C5453F" at bounding box center [360, 250] width 112 height 27
type input "745840"
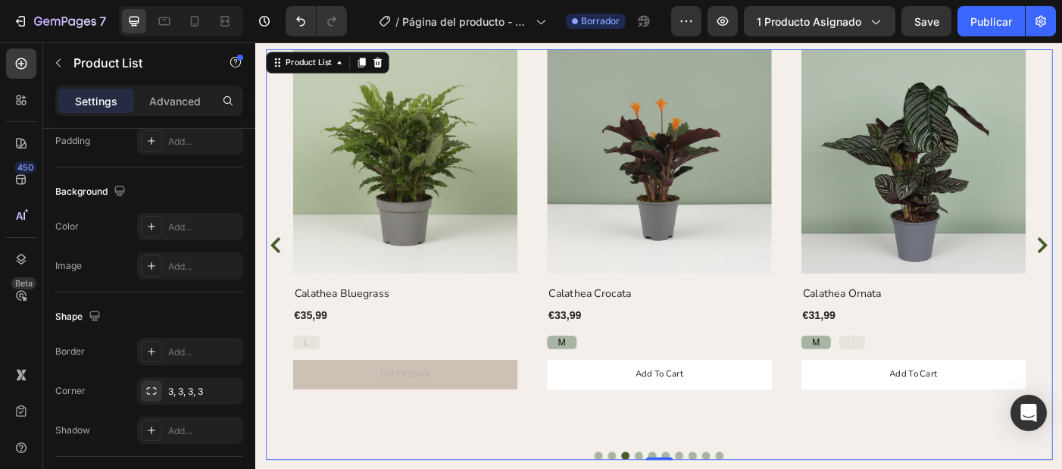
scroll to position [0, 0]
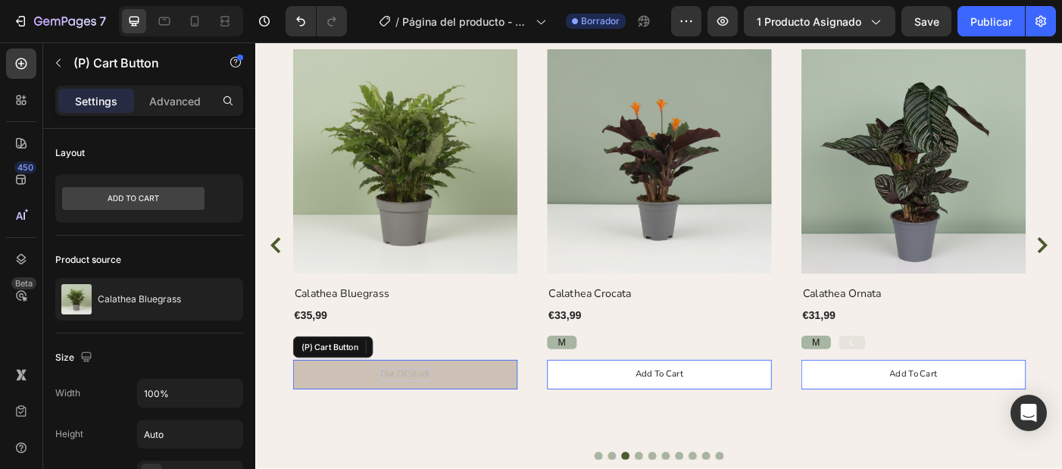
click at [429, 418] on div "Out Of Stock" at bounding box center [423, 416] width 57 height 15
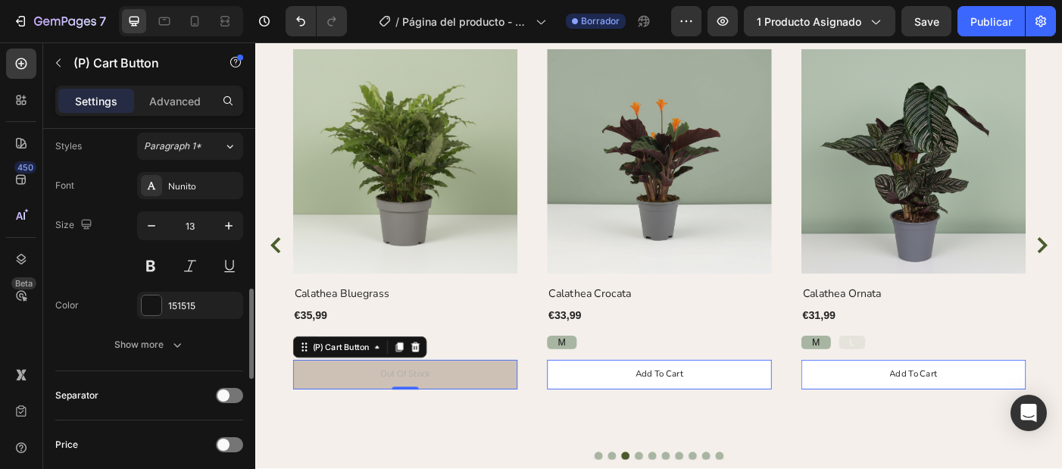
scroll to position [737, 0]
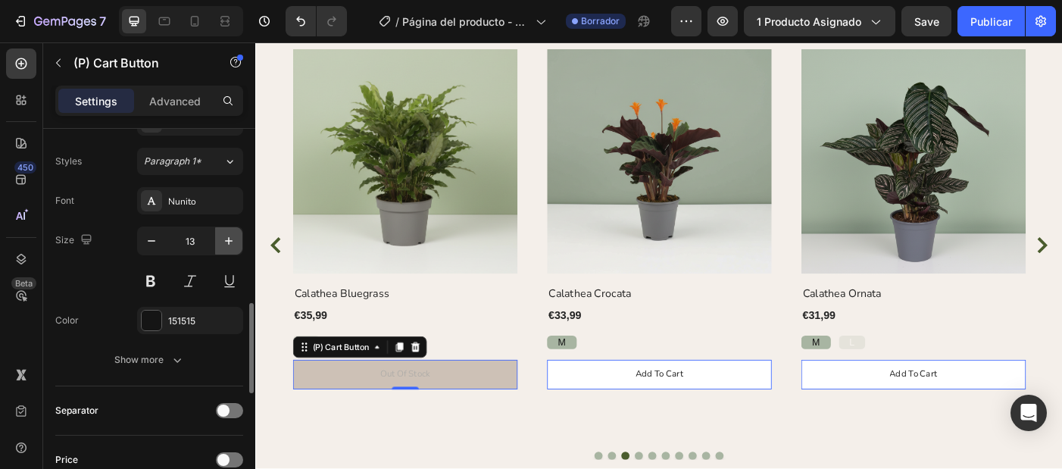
click at [227, 242] on icon "button" at bounding box center [228, 240] width 15 height 15
type input "14"
click at [167, 361] on div "Show more" at bounding box center [149, 359] width 70 height 15
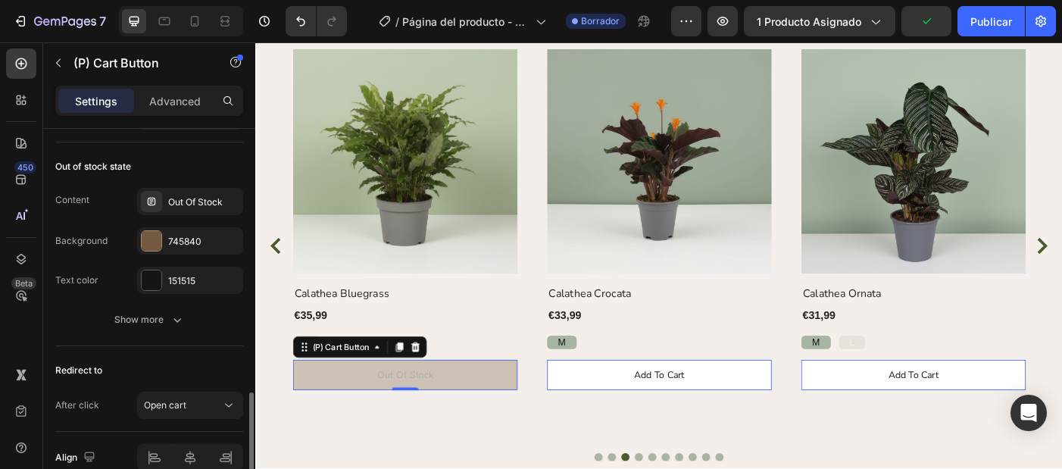
scroll to position [1431, 0]
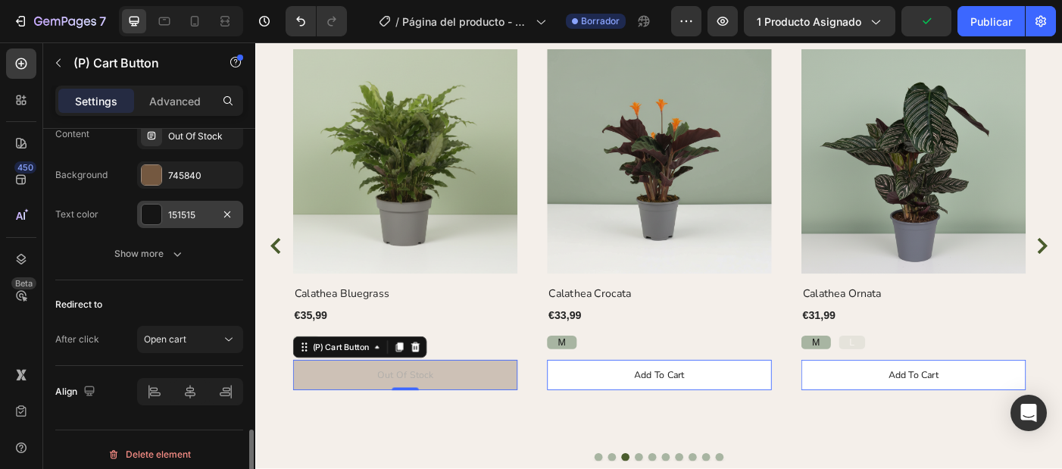
click at [191, 212] on div "151515" at bounding box center [190, 215] width 44 height 14
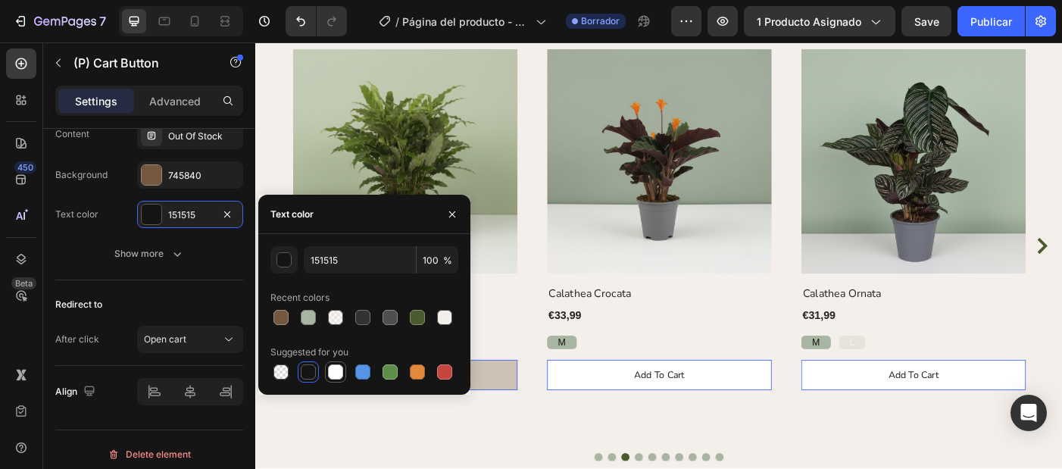
click at [336, 378] on div at bounding box center [335, 371] width 15 height 15
type input "FFFFFF"
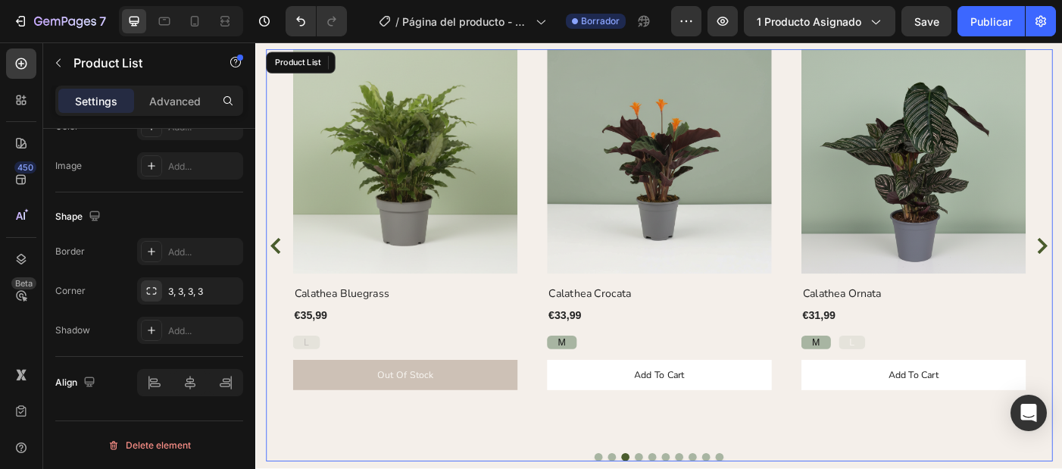
click at [384, 468] on div "(P) Images Row Sarracenia Purpurea (P) Title €34,99 (P) Price (P) Price Row S S…" at bounding box center [710, 282] width 886 height 464
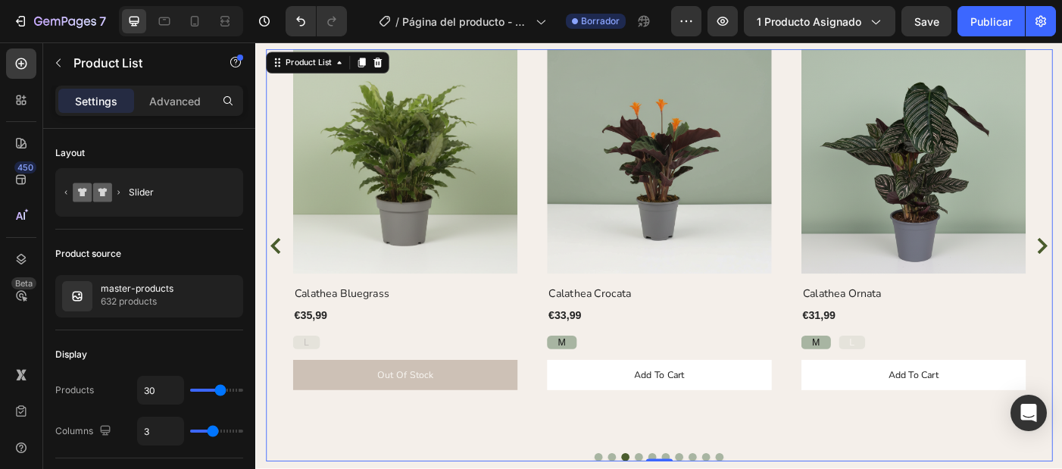
scroll to position [842, 0]
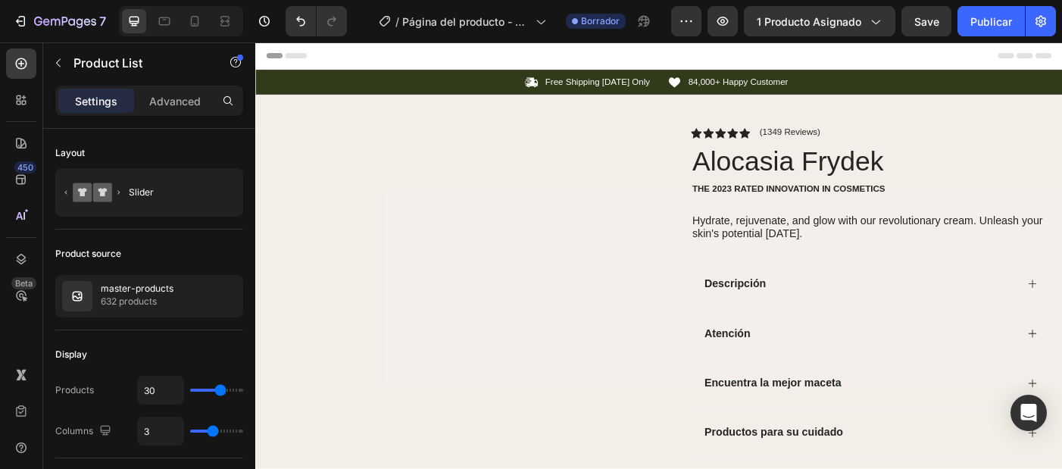
scroll to position [0, 0]
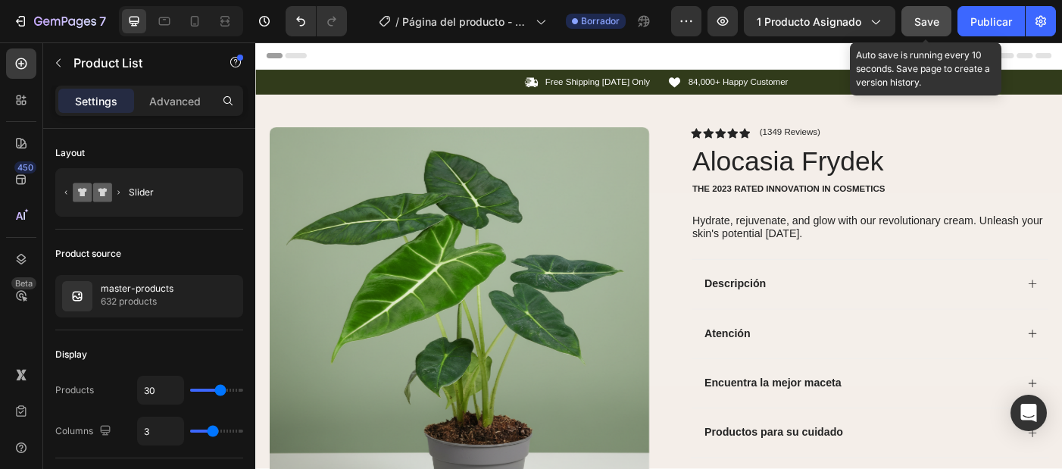
click at [918, 17] on span "Save" at bounding box center [926, 21] width 25 height 13
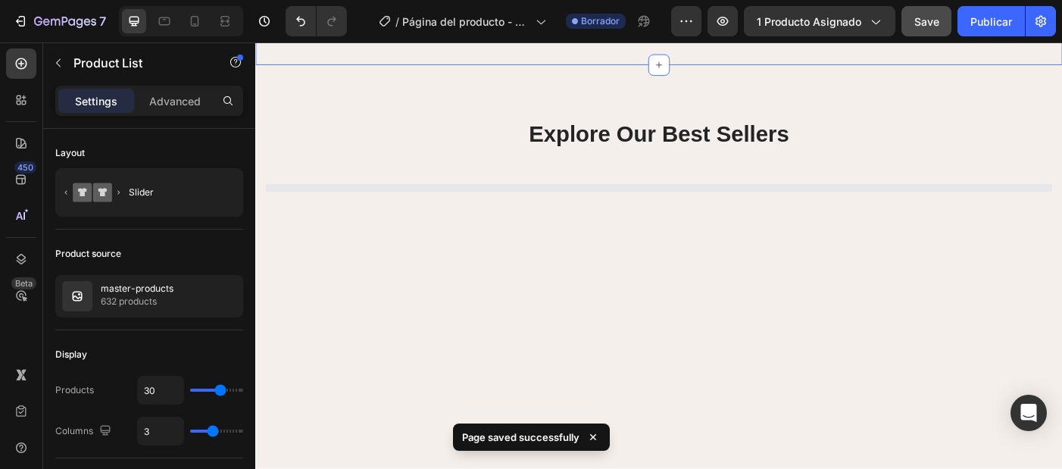
scroll to position [897, 0]
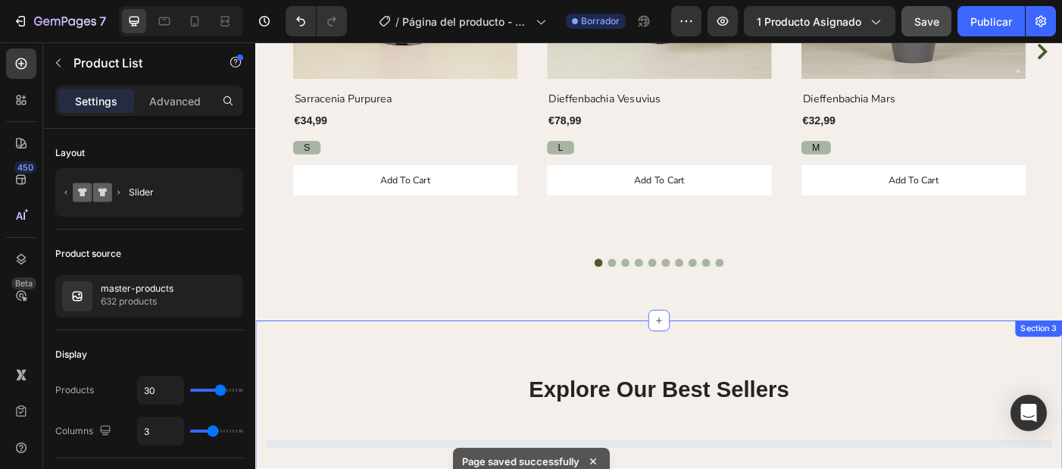
select select "22"
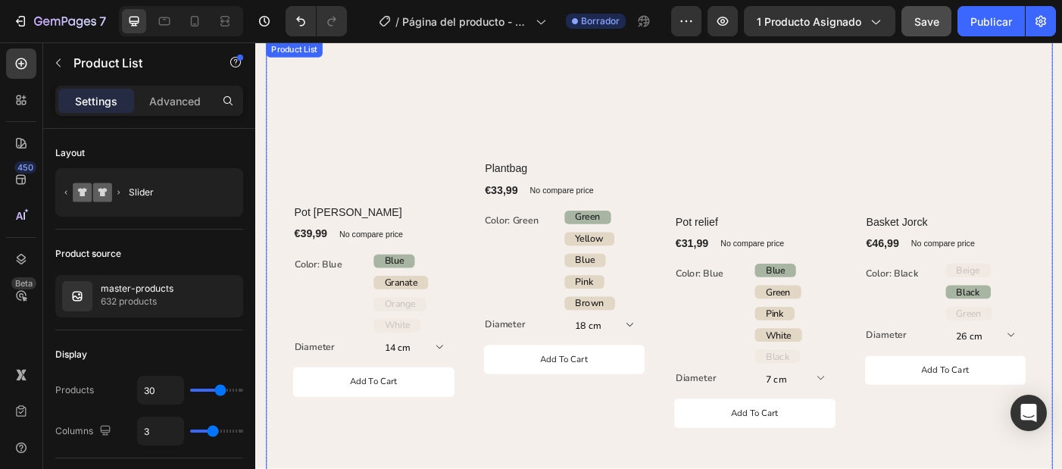
scroll to position [1500, 0]
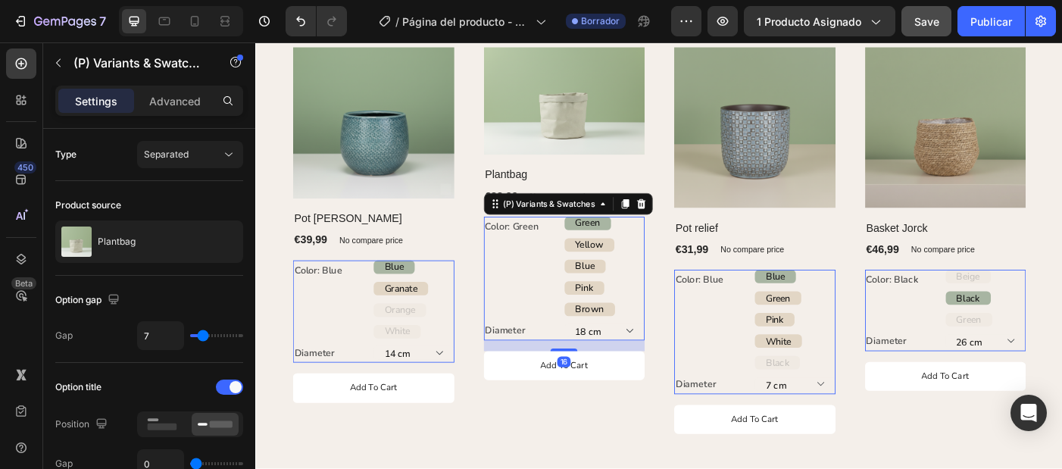
click at [655, 294] on div "Green Green Green Yellow Yellow Yellow Blue Blue Blue Pink Pink Pink Brown Brow…" at bounding box center [648, 295] width 91 height 112
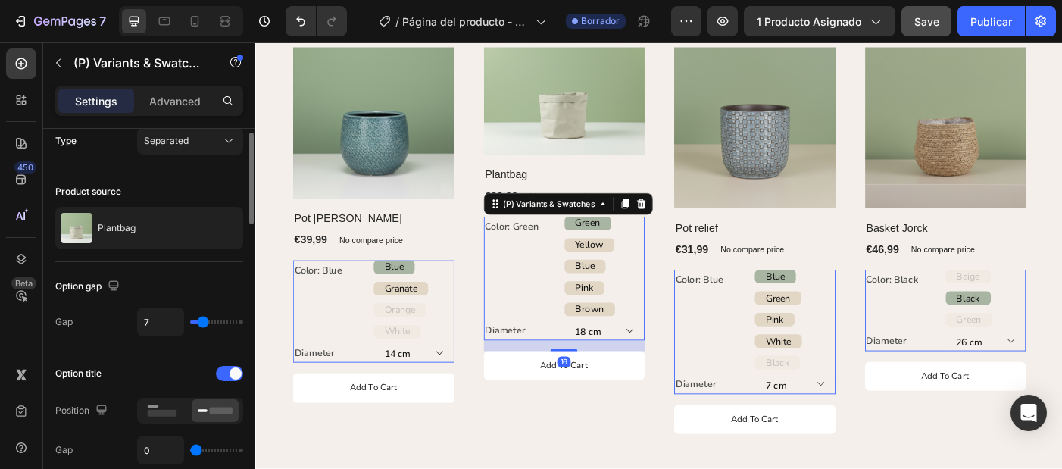
scroll to position [30, 0]
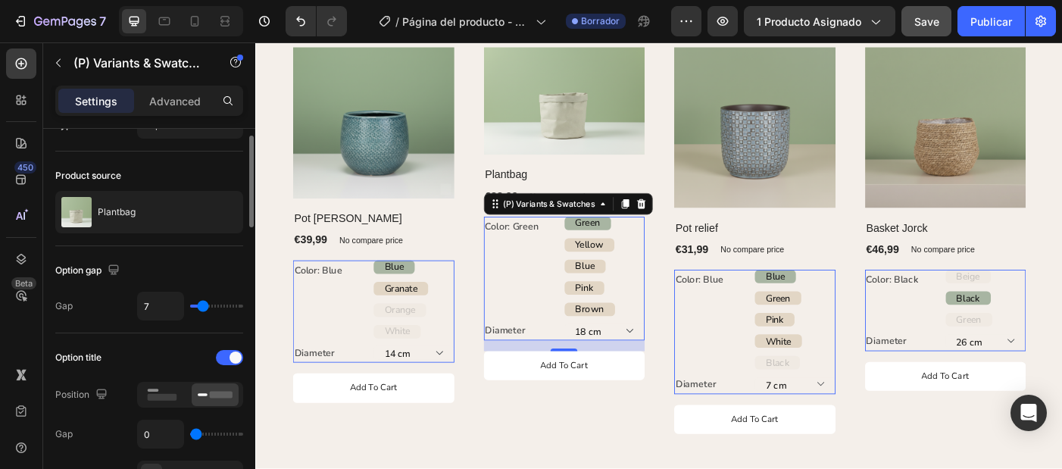
type input "9"
type input "8"
type input "0"
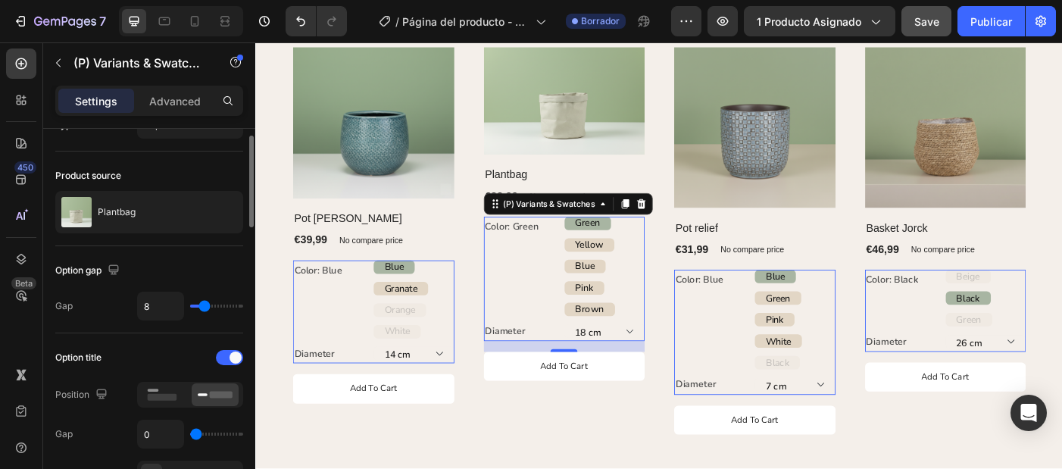
type input "0"
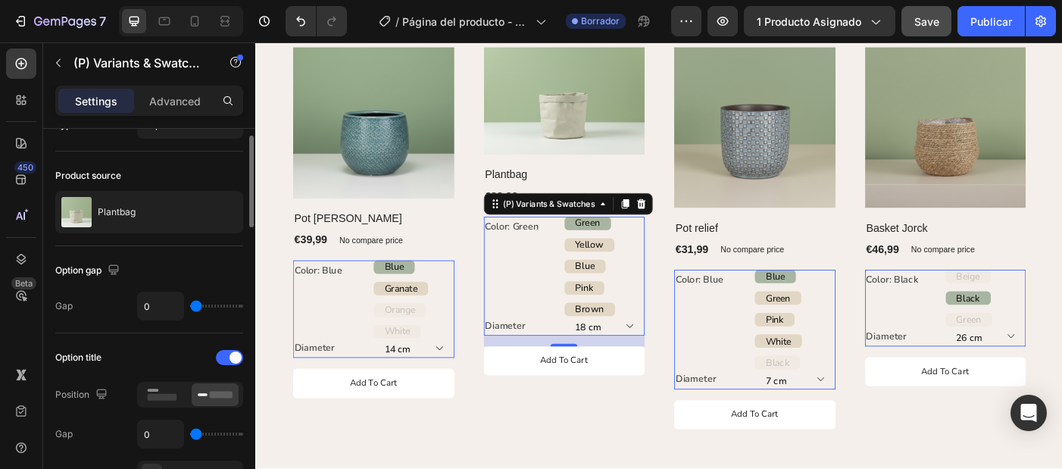
type input "1"
type input "2"
type input "4"
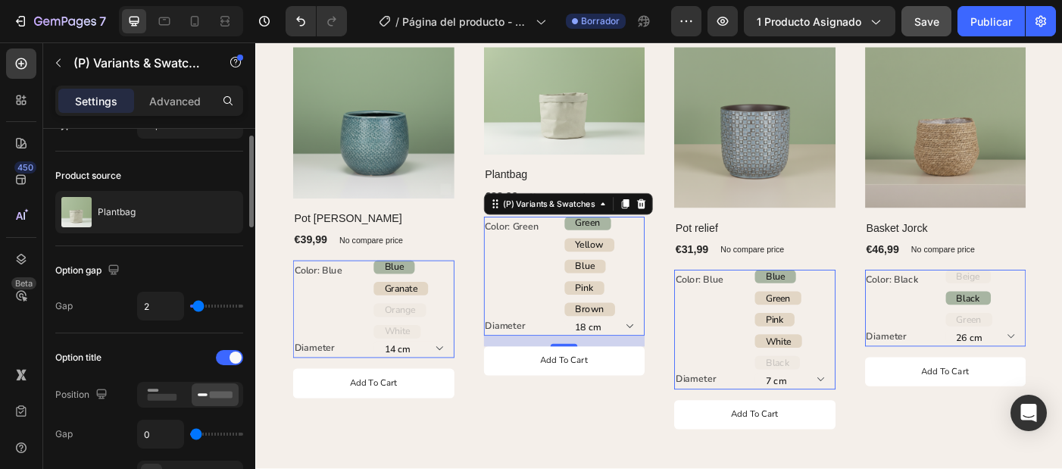
type input "4"
type input "5"
type input "7"
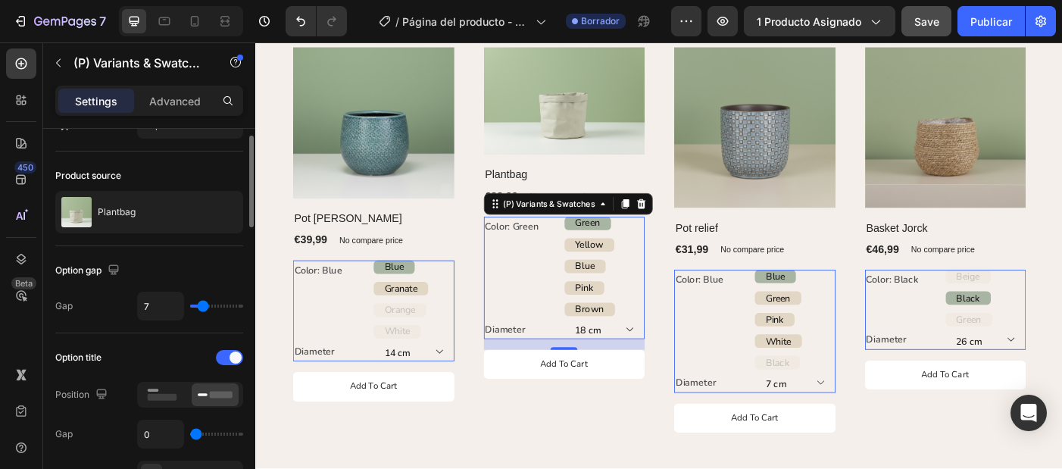
type input "8"
type input "9"
type input "10"
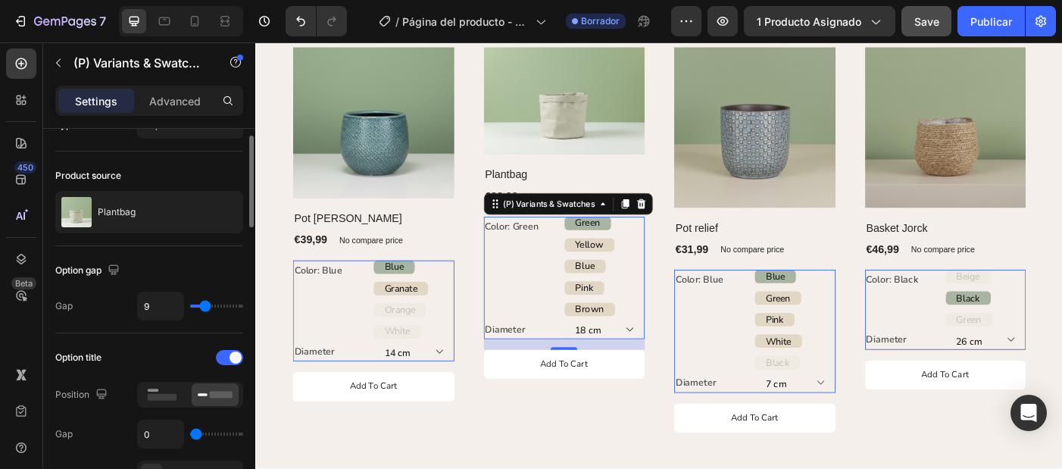
type input "10"
type input "11"
type input "12"
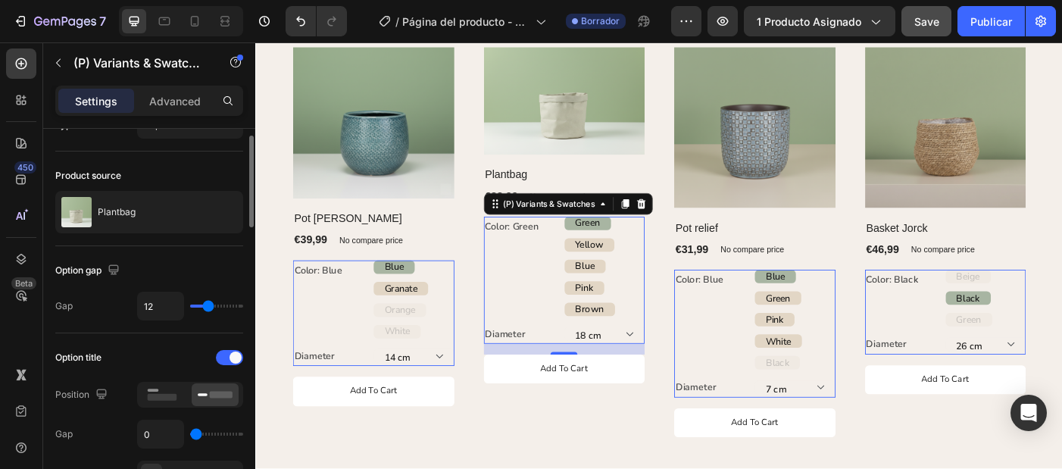
type input "13"
click at [208, 306] on input "range" at bounding box center [216, 305] width 53 height 3
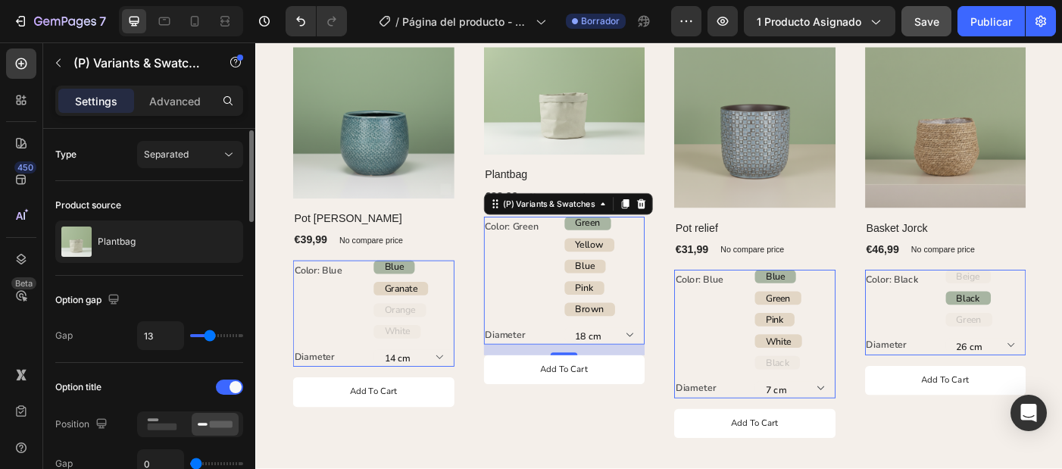
scroll to position [2, 0]
click at [195, 146] on div "Separated" at bounding box center [182, 153] width 77 height 14
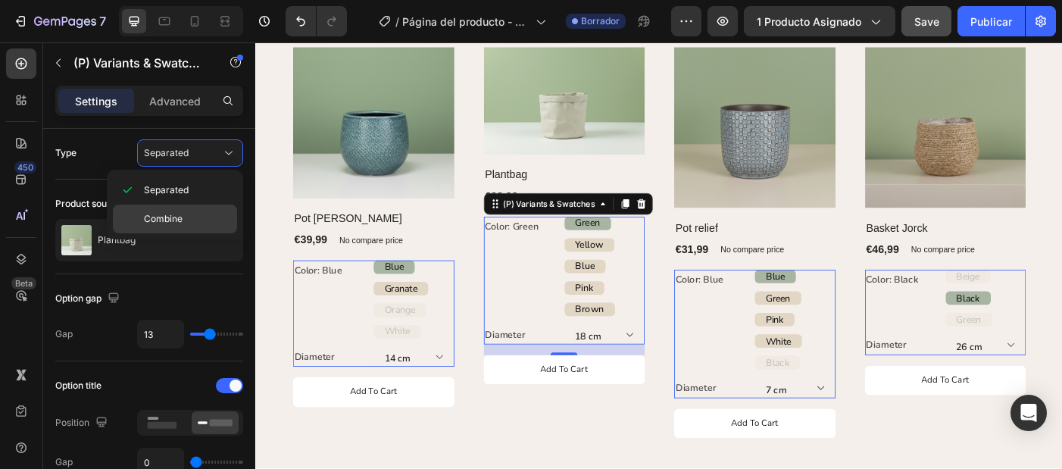
click at [195, 220] on p "Combine" at bounding box center [187, 219] width 86 height 14
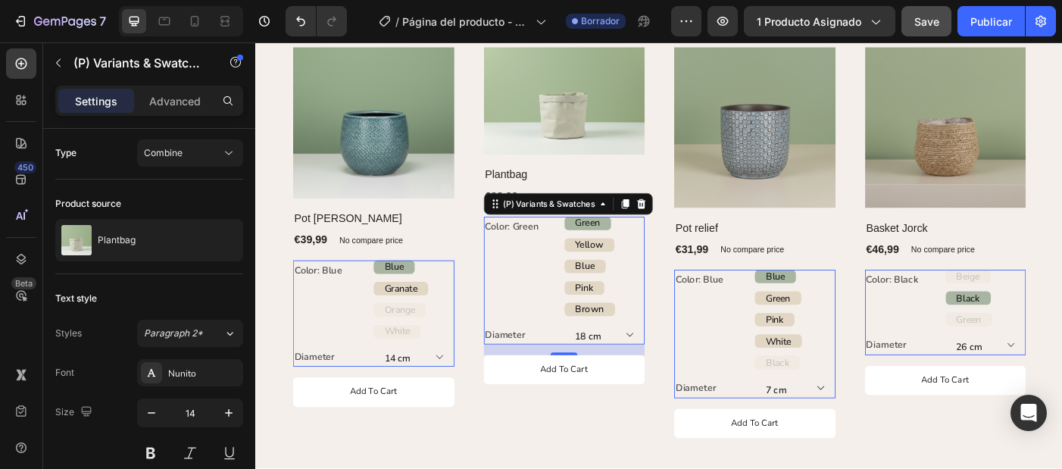
select select "[CREDIT_CARD_NUMBER]"
select select "586151824369713724"
select select "585589115437974198"
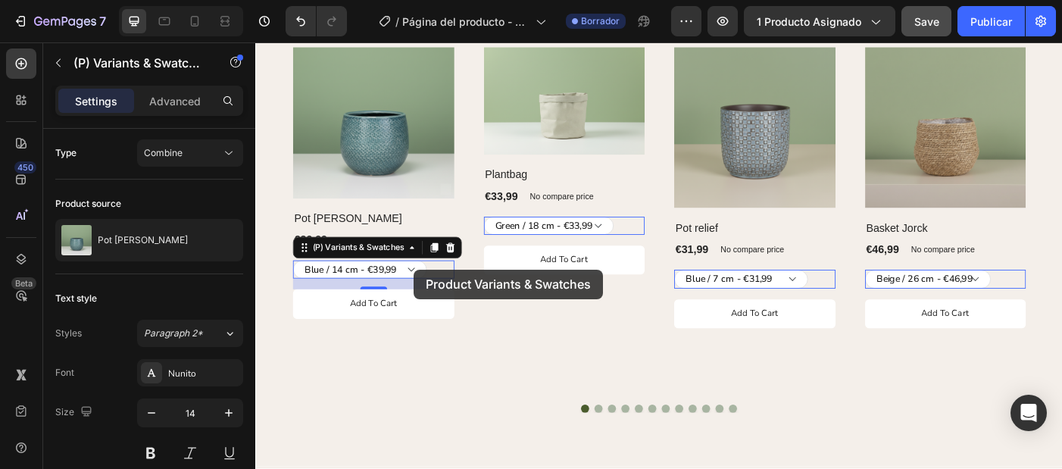
select select "[CREDIT_CARD_NUMBER]"
select select "586151824369713724"
select select "585589115437974198"
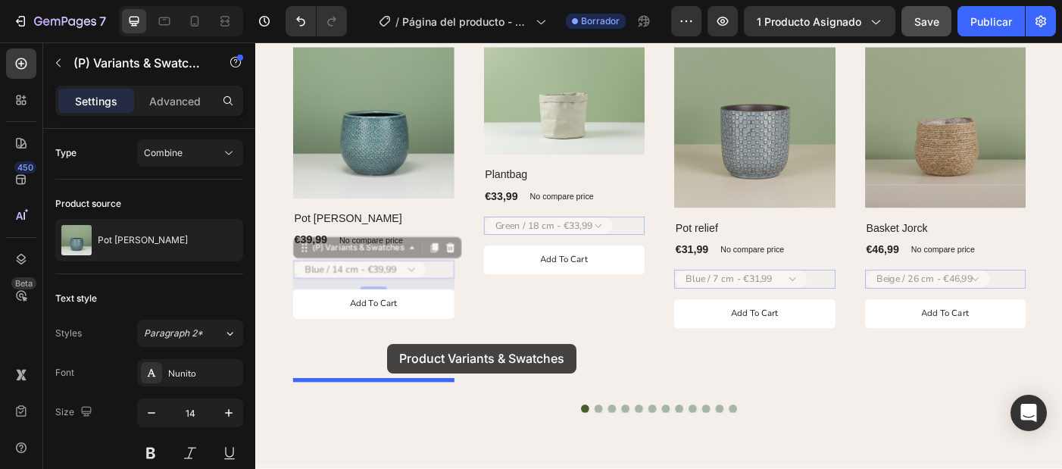
scroll to position [1507, 0]
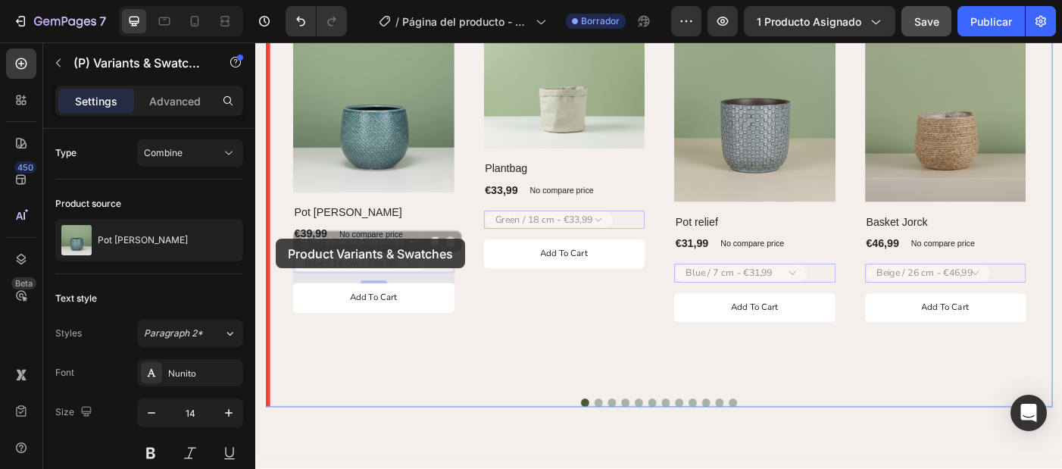
click at [203, 153] on div "Combine" at bounding box center [182, 153] width 77 height 14
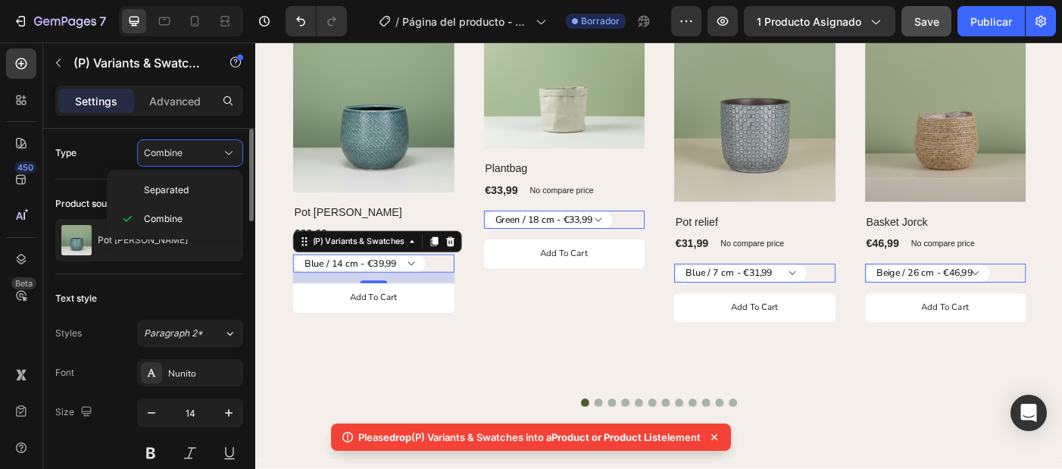
click at [120, 154] on div "Type Combine" at bounding box center [149, 152] width 188 height 27
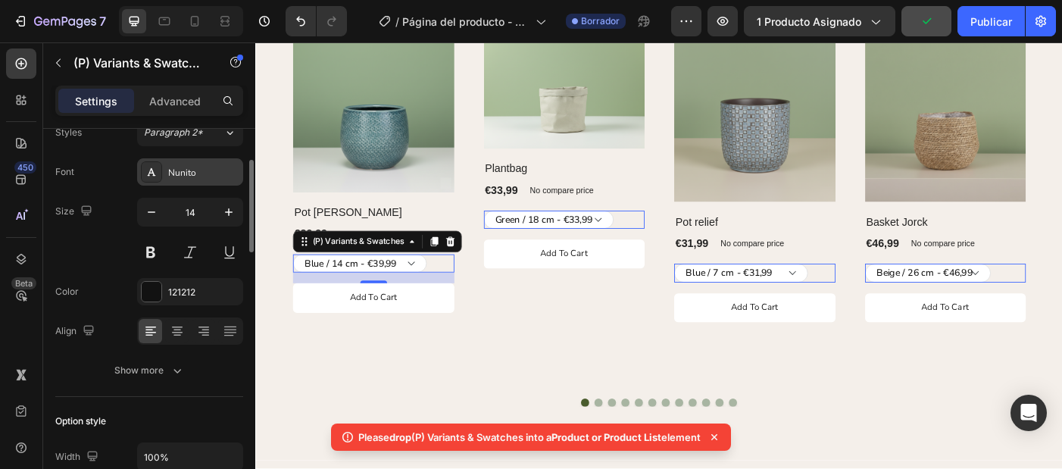
scroll to position [242, 0]
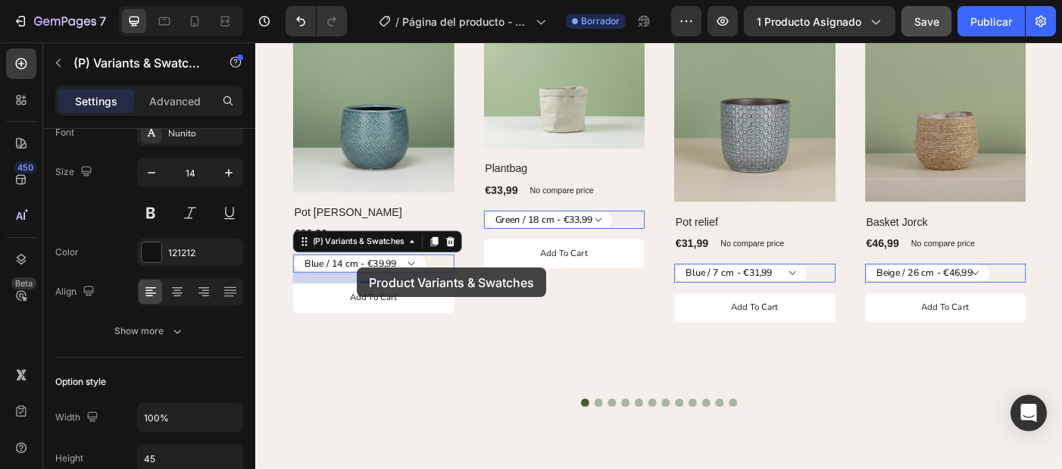
select select "[CREDIT_CARD_NUMBER]"
select select "586151824369713724"
select select "585589115437974198"
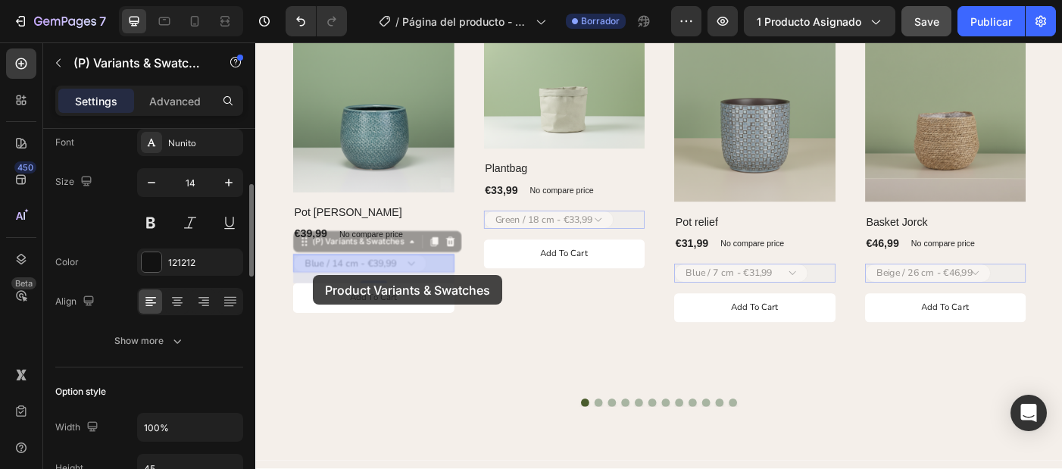
scroll to position [231, 0]
click at [182, 262] on div "121212" at bounding box center [203, 264] width 71 height 14
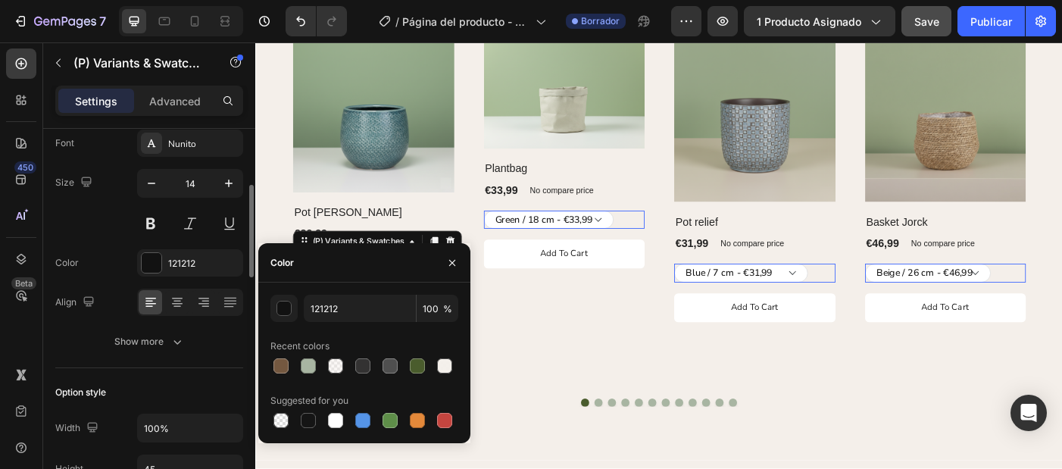
click at [115, 323] on div "Font Nunito Size 14 Color 121212 Align Show more" at bounding box center [149, 243] width 188 height 226
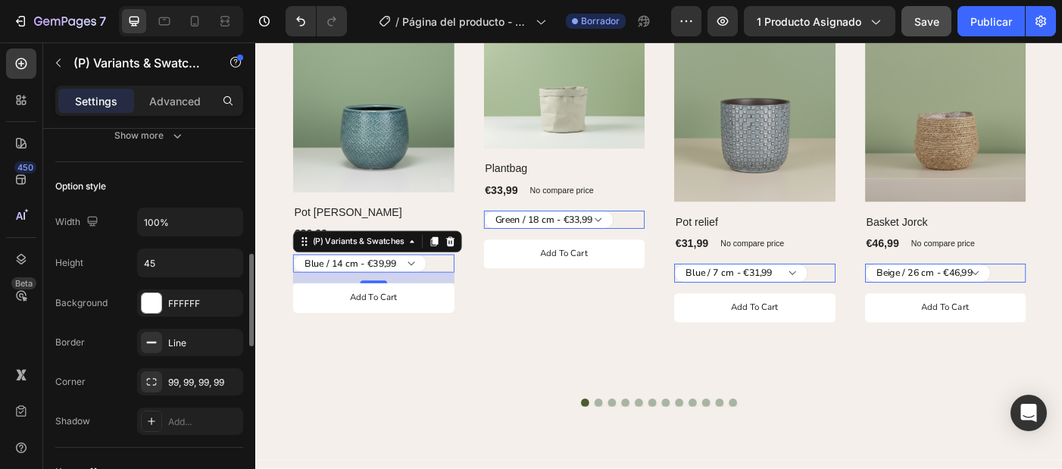
scroll to position [454, 0]
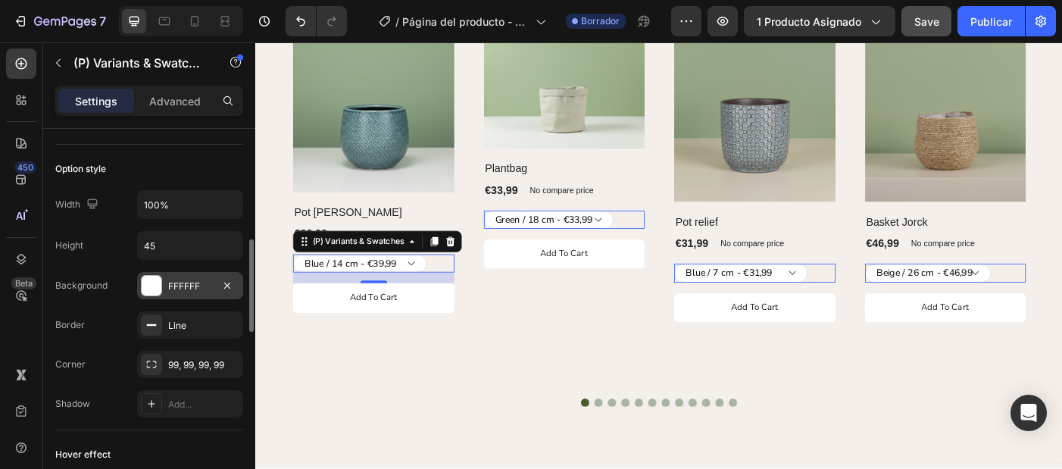
click at [192, 298] on div "FFFFFF" at bounding box center [190, 285] width 106 height 27
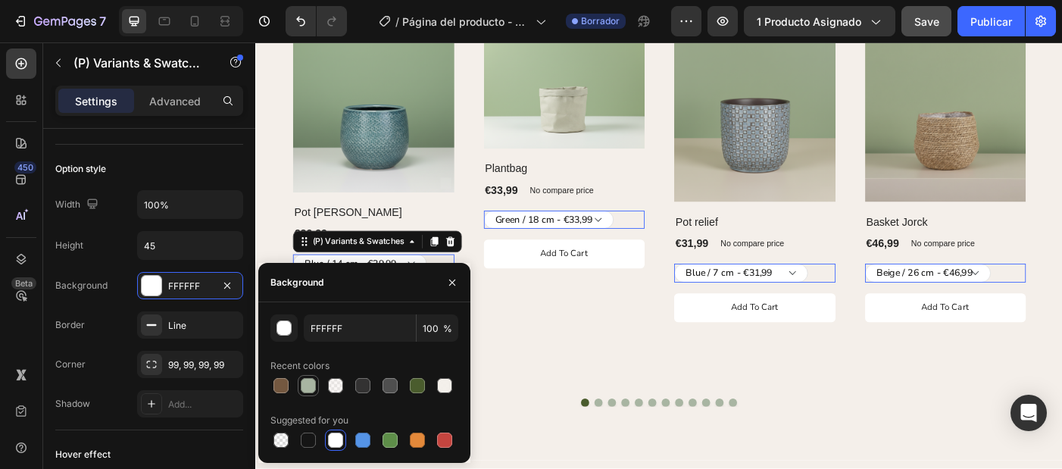
click at [307, 386] on div at bounding box center [308, 385] width 15 height 15
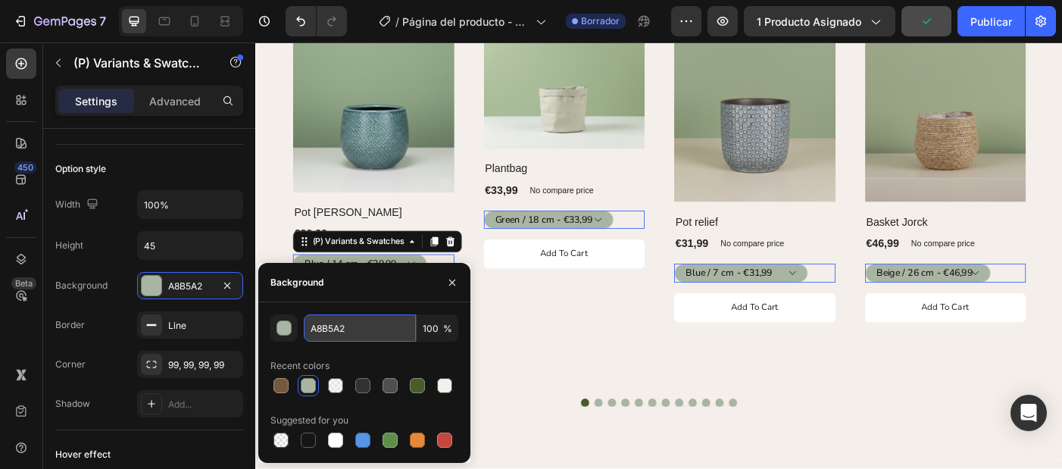
click at [357, 328] on input "A8B5A2" at bounding box center [360, 327] width 112 height 27
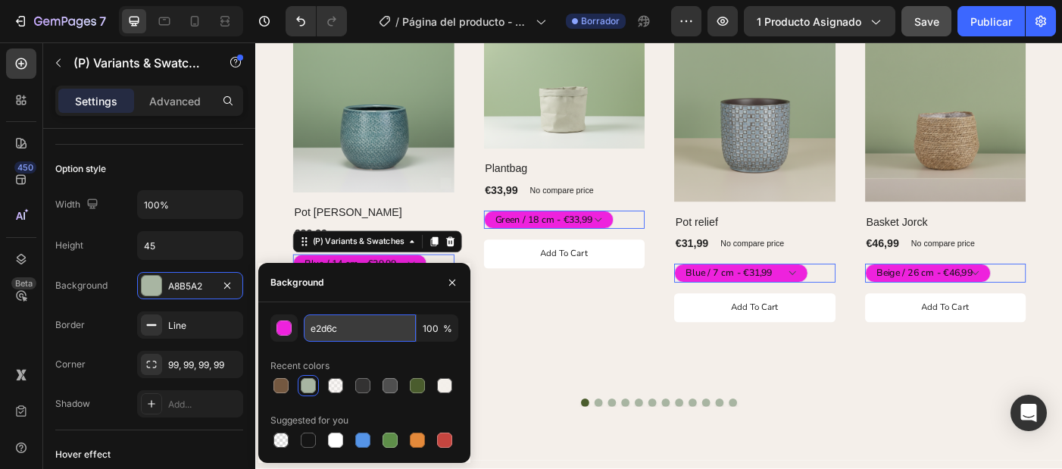
type input "e2d6c5"
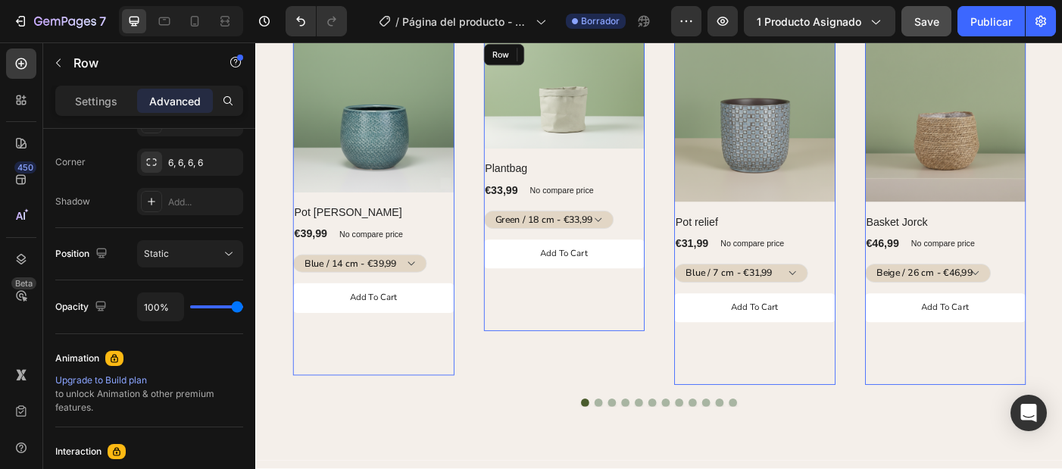
click at [535, 365] on div "Add to cart (P) Cart Button" at bounding box center [603, 316] width 182 height 104
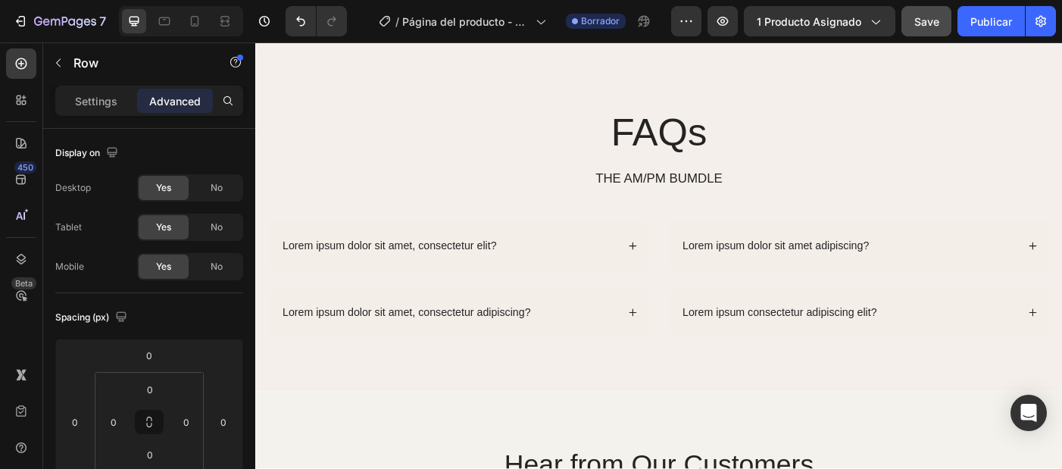
select select "[CREDIT_CARD_NUMBER]"
select select "586151824369713724"
select select "585589115437974198"
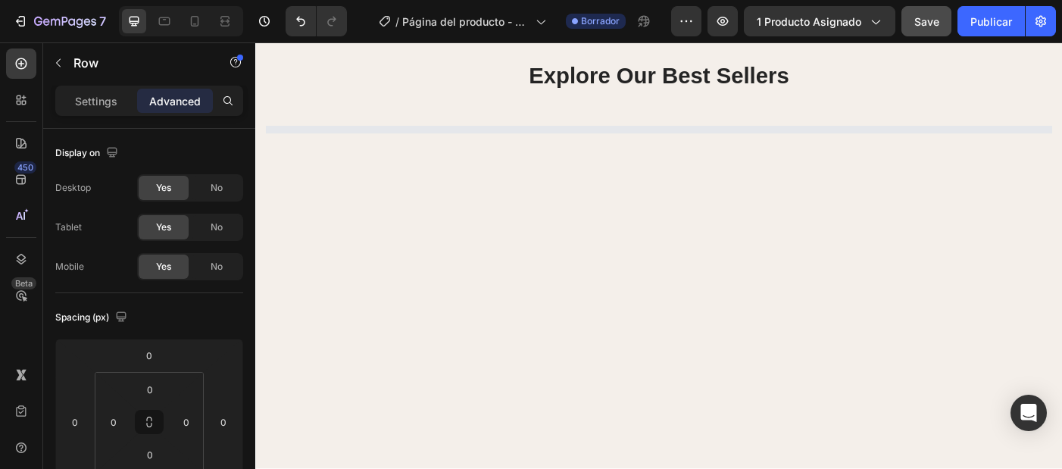
scroll to position [1202, 0]
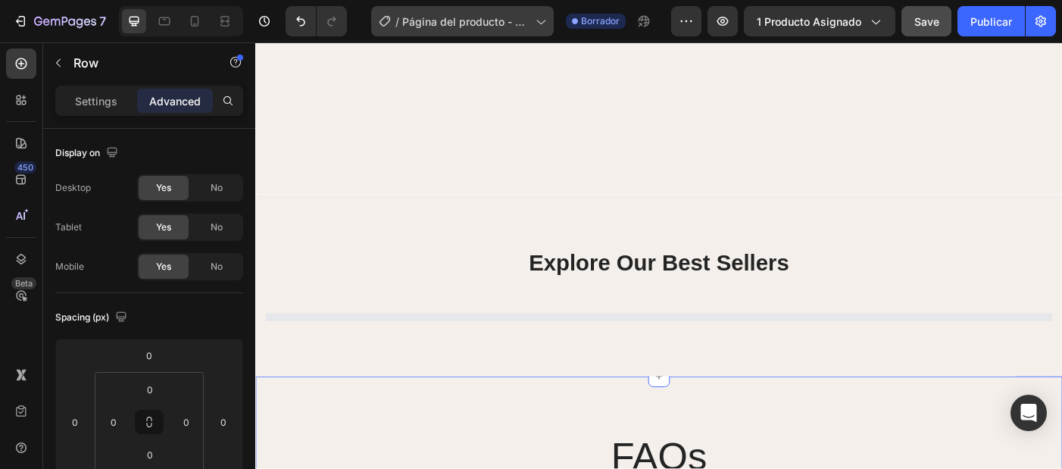
select select "[CREDIT_CARD_NUMBER]"
select select "586151824369713724"
select select "585589115437974198"
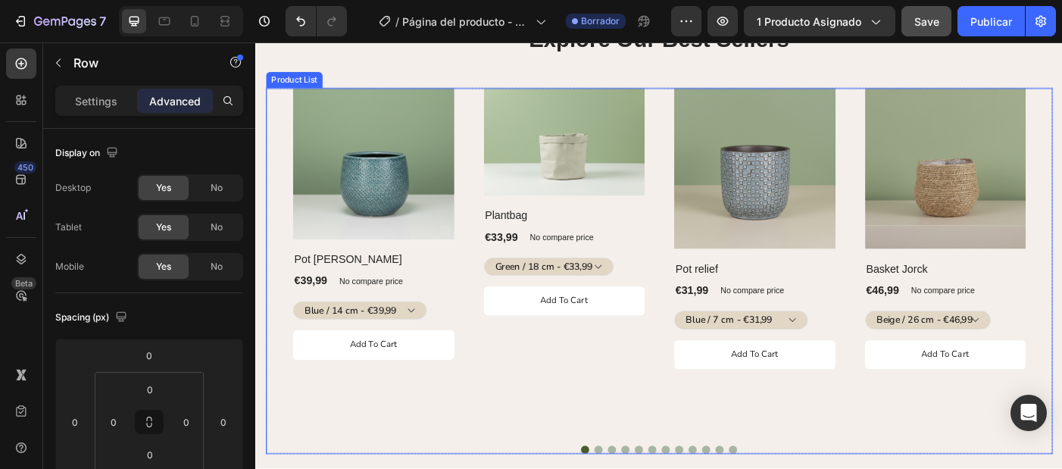
scroll to position [1475, 0]
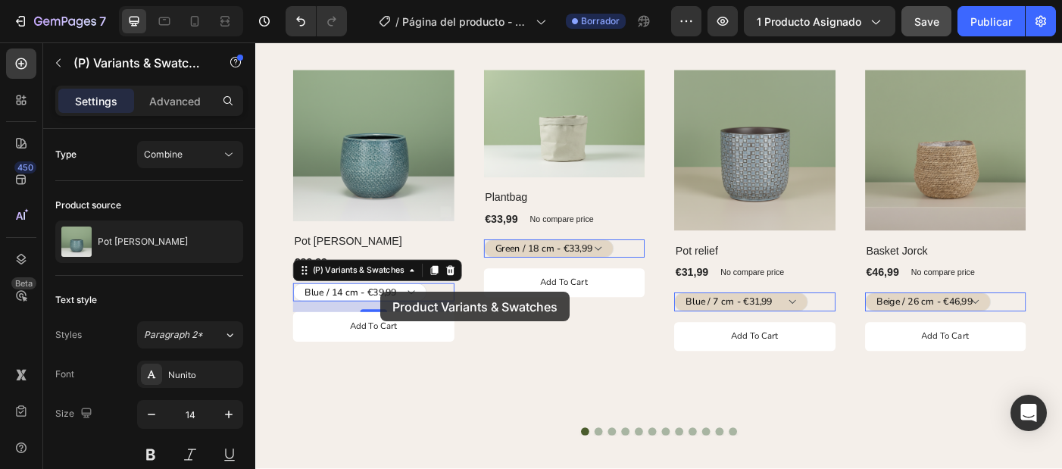
select select "[CREDIT_CARD_NUMBER]"
select select "586151824369713724"
select select "585589115437974198"
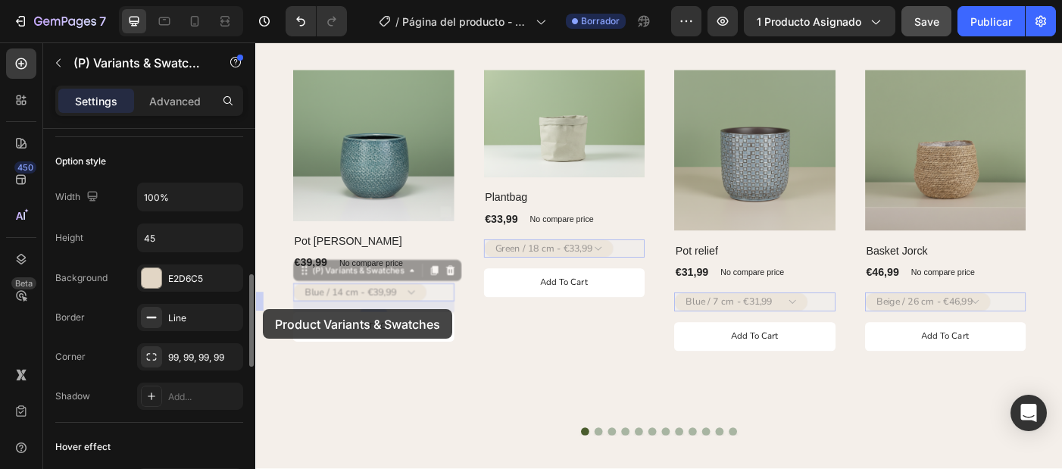
scroll to position [497, 0]
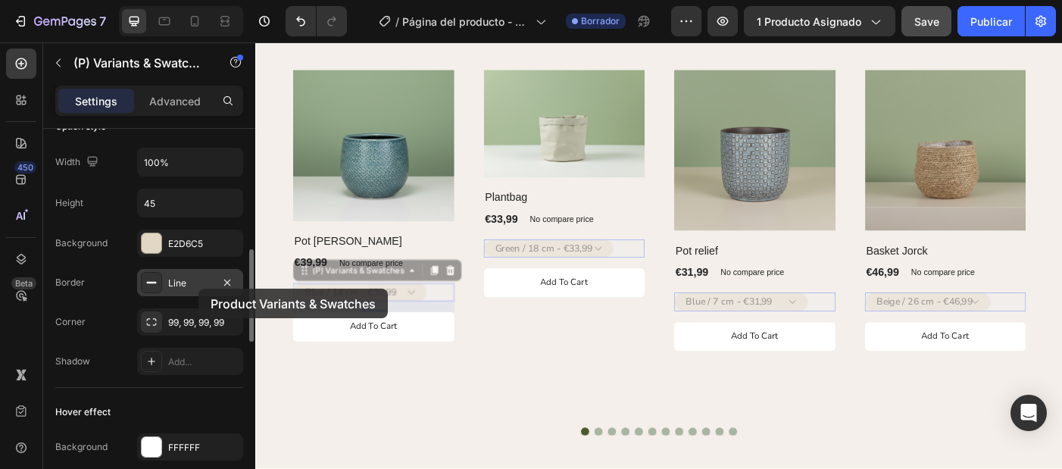
drag, startPoint x: 8, startPoint y: 301, endPoint x: 198, endPoint y: 289, distance: 190.5
click at [198, 289] on div "Line" at bounding box center [190, 283] width 44 height 14
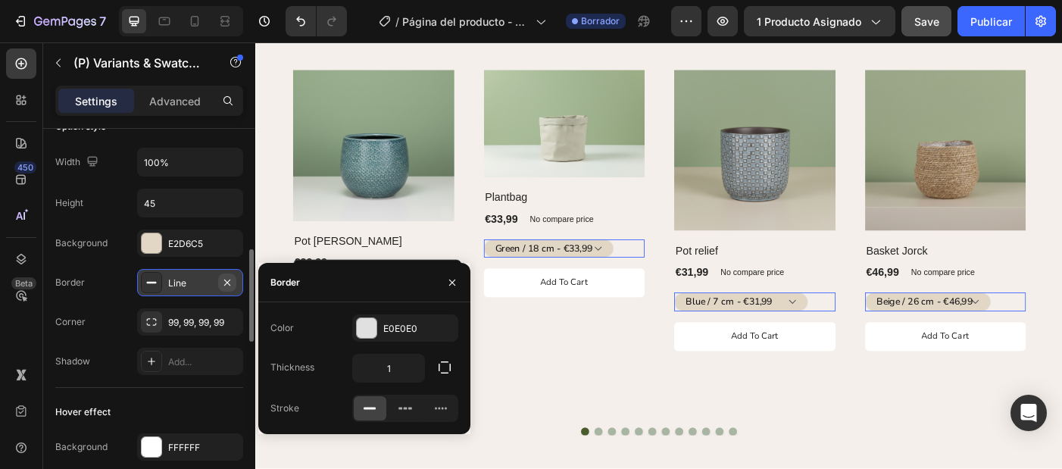
click at [224, 284] on icon "button" at bounding box center [227, 282] width 12 height 12
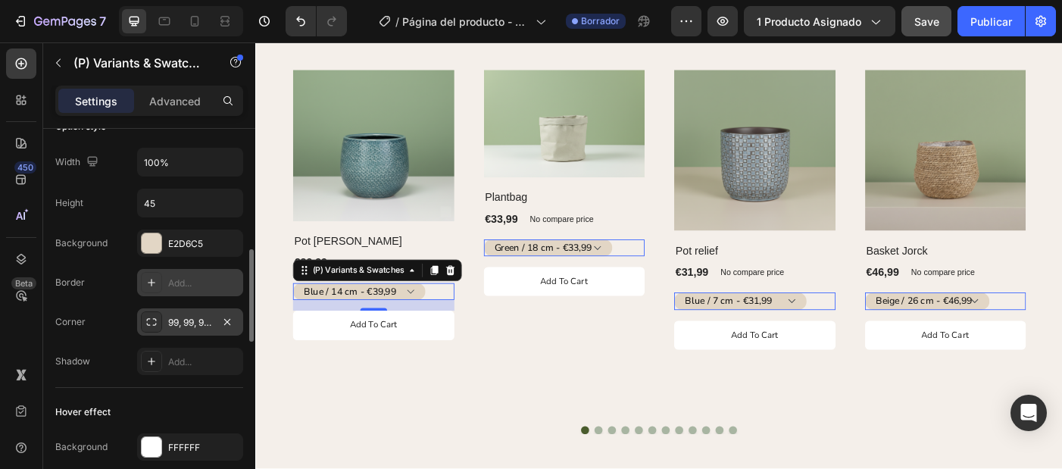
click at [198, 313] on div "99, 99, 99, 99" at bounding box center [190, 321] width 106 height 27
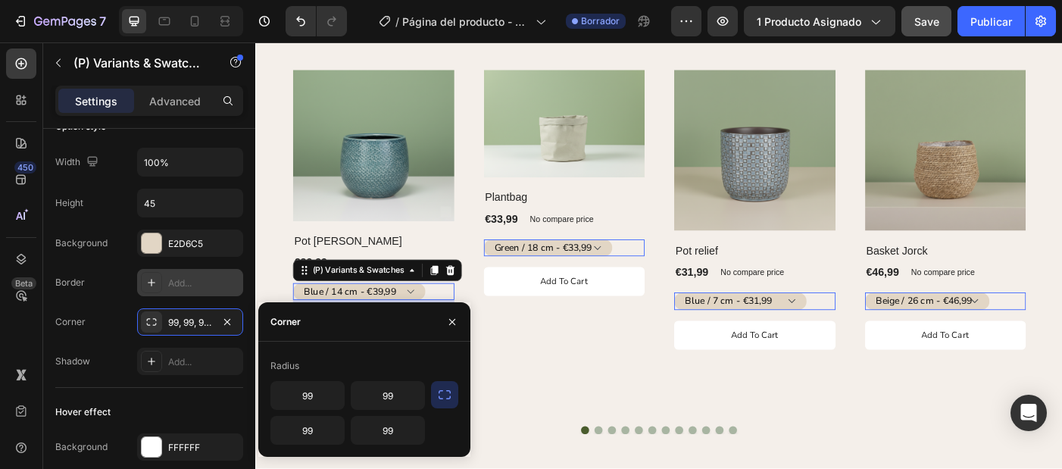
click at [446, 404] on button "button" at bounding box center [444, 394] width 27 height 27
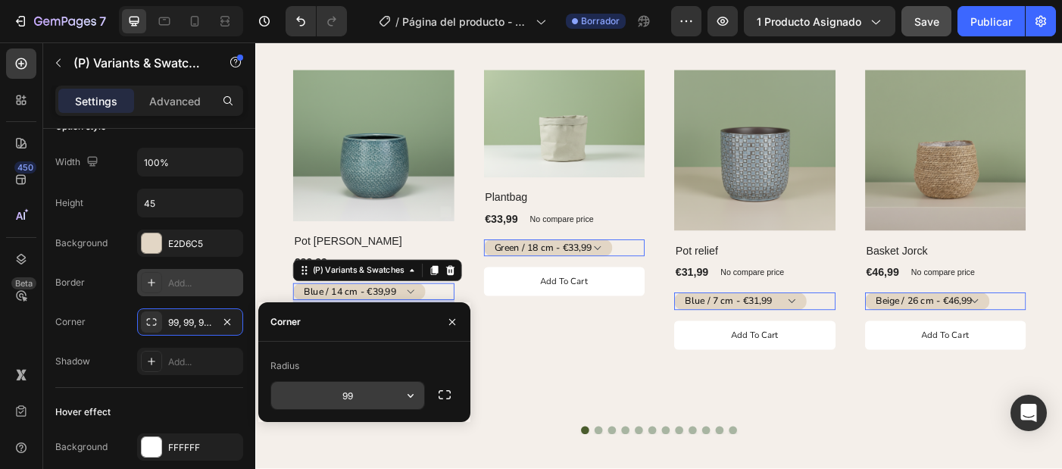
click at [362, 397] on input "99" at bounding box center [347, 395] width 153 height 27
type input "6"
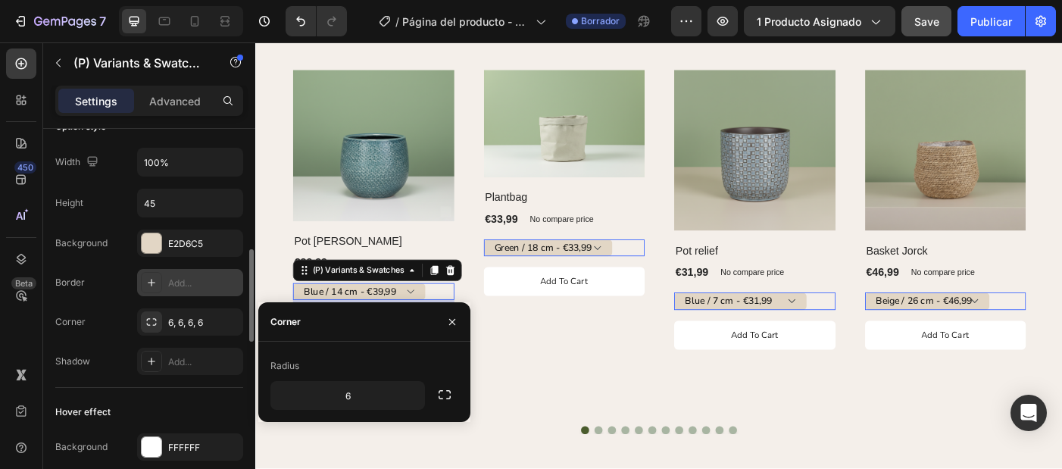
click at [124, 352] on div "Shadow Add..." at bounding box center [149, 361] width 188 height 27
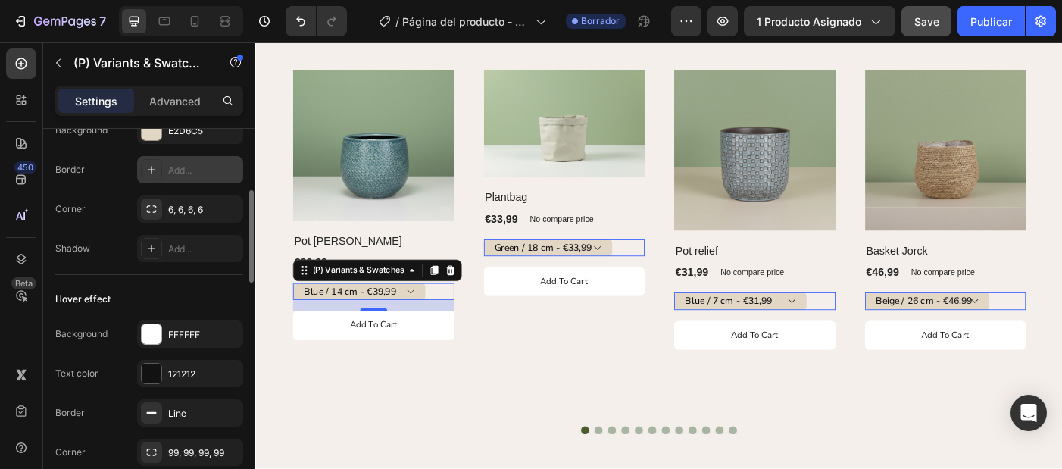
scroll to position [620, 0]
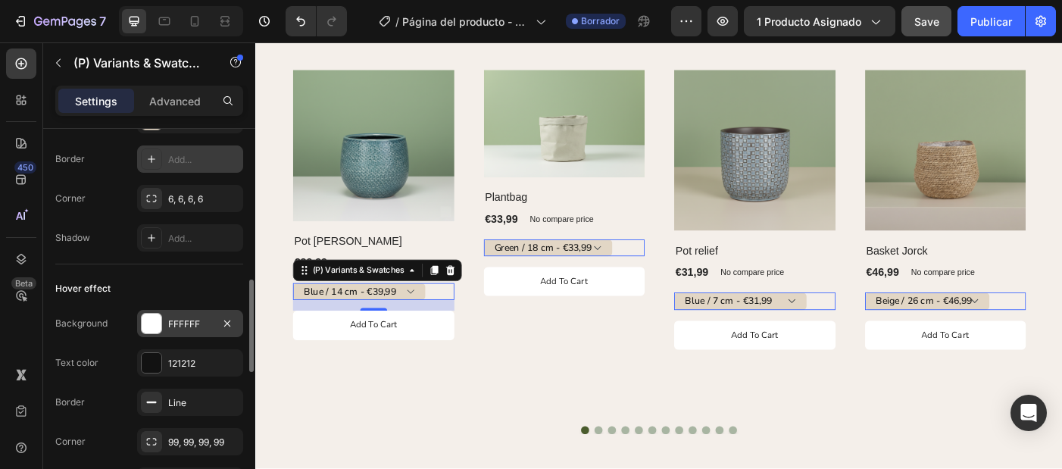
click at [204, 325] on div "FFFFFF" at bounding box center [190, 324] width 44 height 14
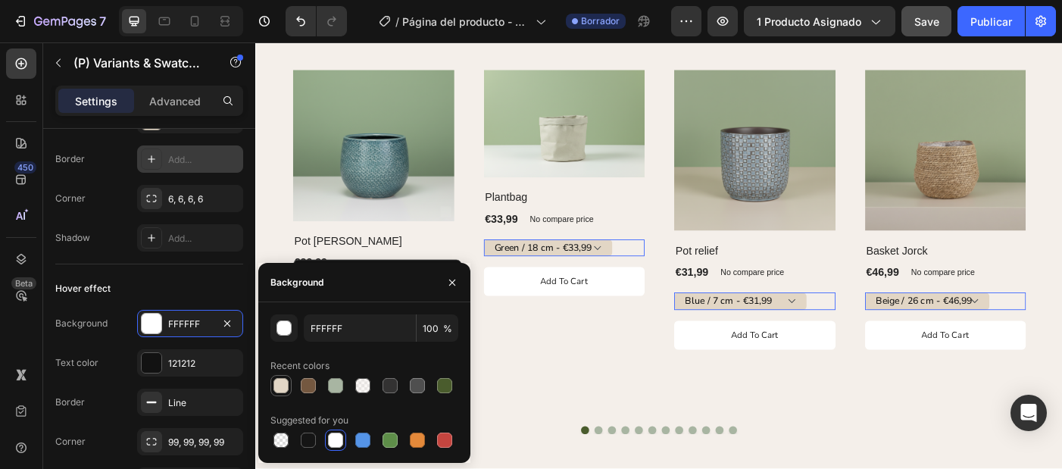
click at [283, 387] on div at bounding box center [280, 385] width 15 height 15
type input "E2D6C5"
click at [111, 355] on div "Text color 121212" at bounding box center [149, 362] width 188 height 27
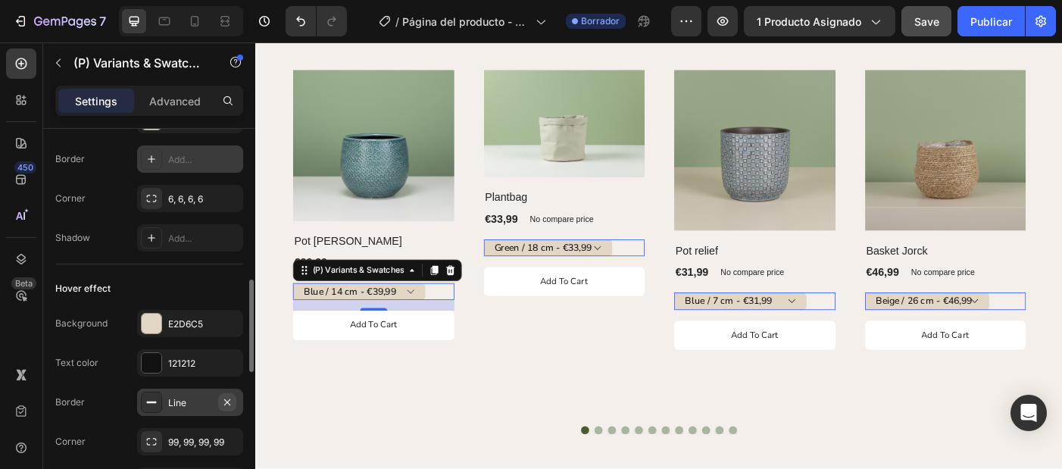
click at [223, 403] on icon "button" at bounding box center [227, 402] width 12 height 12
click at [213, 432] on div "99, 99, 99, 99" at bounding box center [190, 441] width 106 height 27
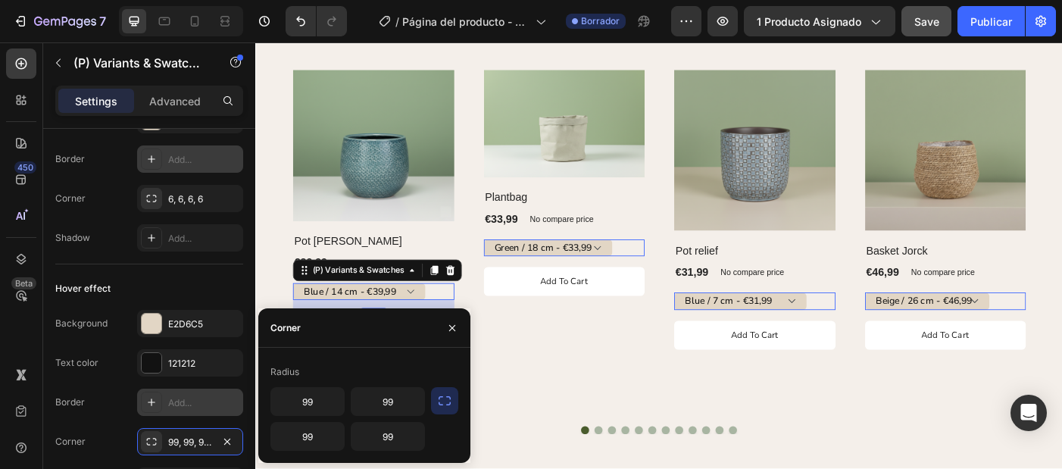
click at [453, 406] on button "button" at bounding box center [444, 400] width 27 height 27
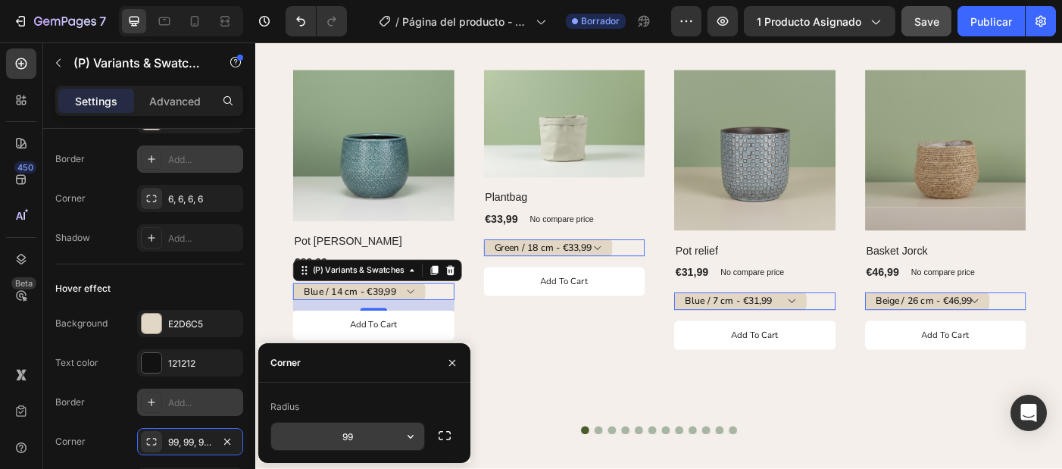
click at [357, 445] on input "99" at bounding box center [347, 436] width 153 height 27
type input "6"
click at [105, 446] on div "Corner 99, 99, 99, 99" at bounding box center [149, 441] width 188 height 27
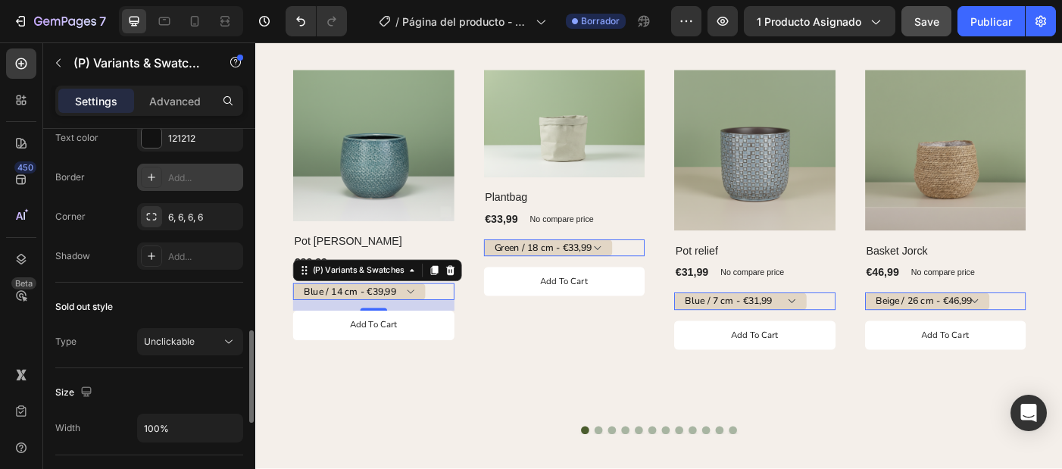
scroll to position [845, 0]
click at [170, 344] on span "Unclickable" at bounding box center [169, 341] width 51 height 11
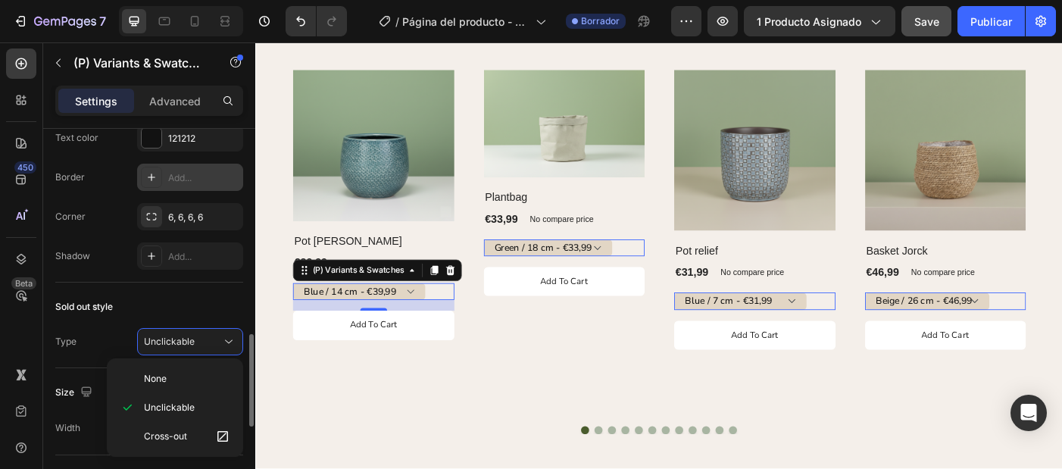
click at [120, 343] on div "Type Unclickable" at bounding box center [149, 341] width 188 height 27
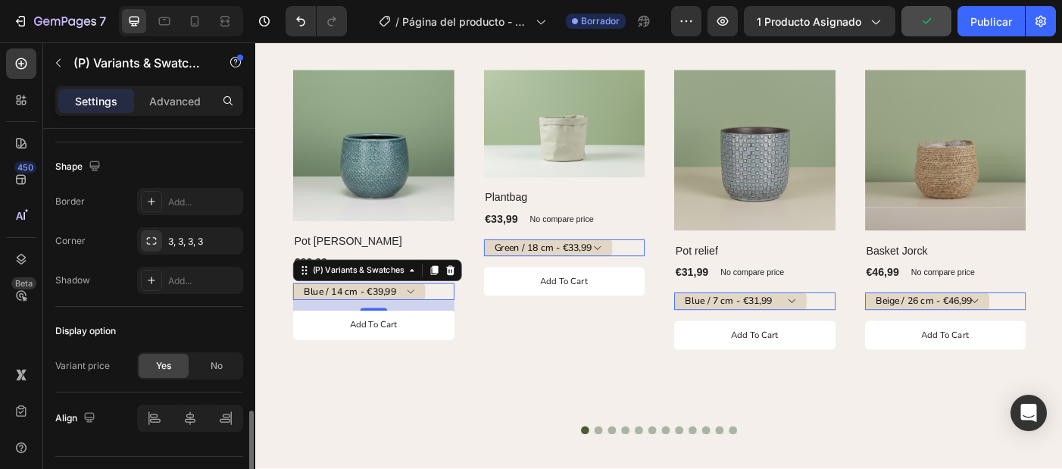
scroll to position [1168, 0]
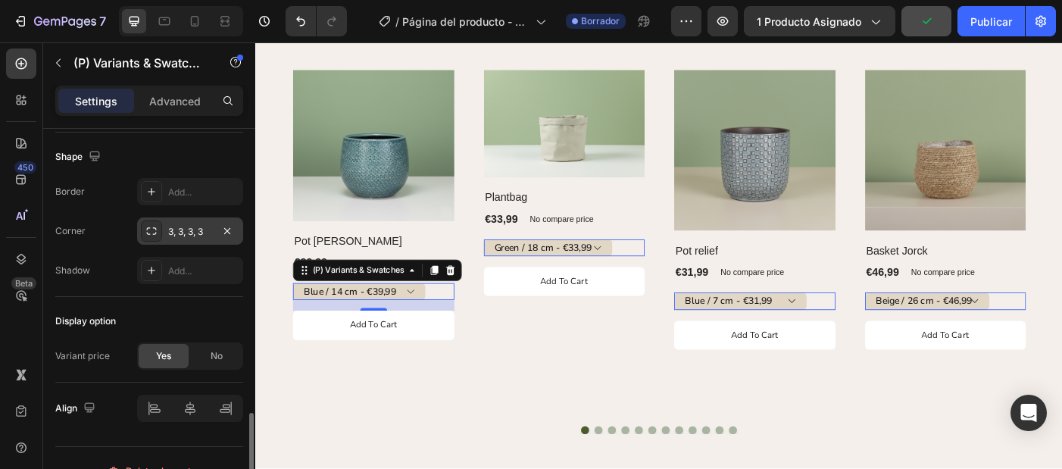
click at [189, 236] on div "3, 3, 3, 3" at bounding box center [190, 232] width 44 height 14
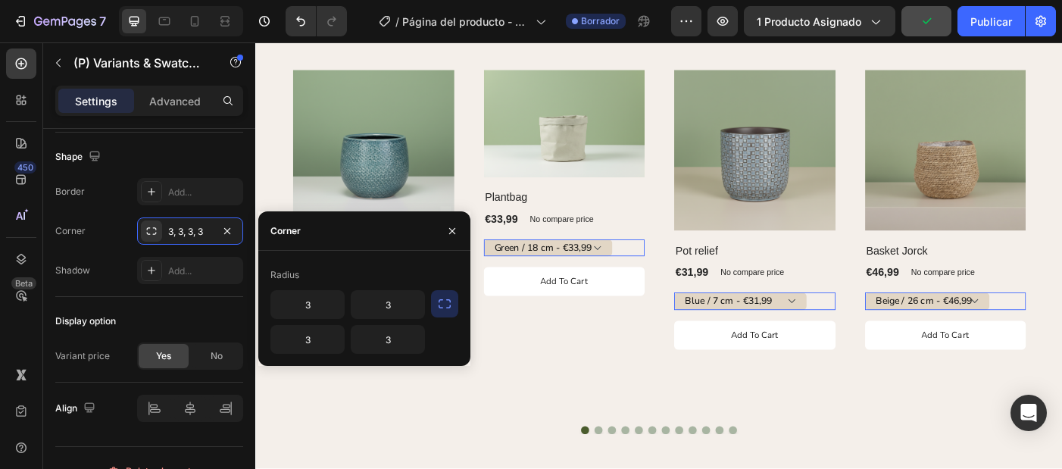
click at [442, 310] on icon "button" at bounding box center [444, 303] width 15 height 15
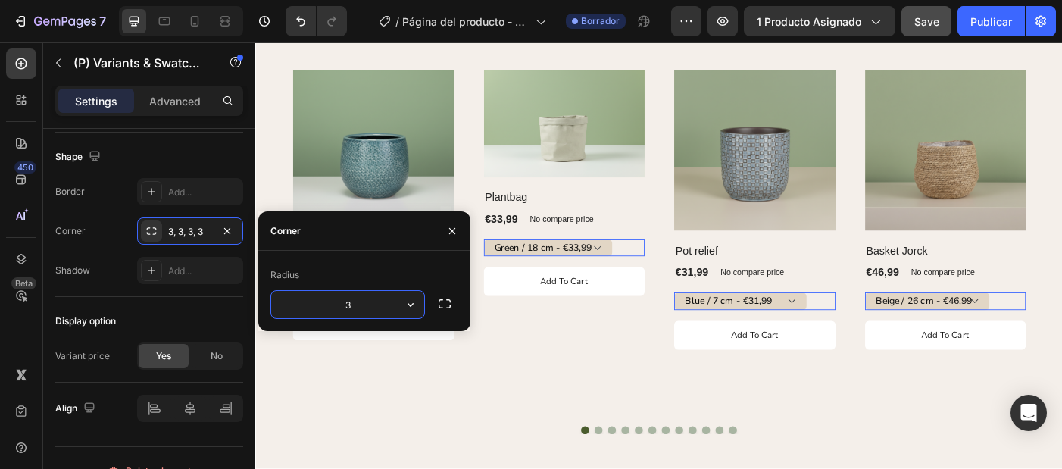
click at [374, 305] on input "3" at bounding box center [347, 304] width 153 height 27
type input "6"
click at [114, 290] on div "Shape Border Add... Corner 6, 6, 6, 6 Shadow Add..." at bounding box center [149, 215] width 188 height 164
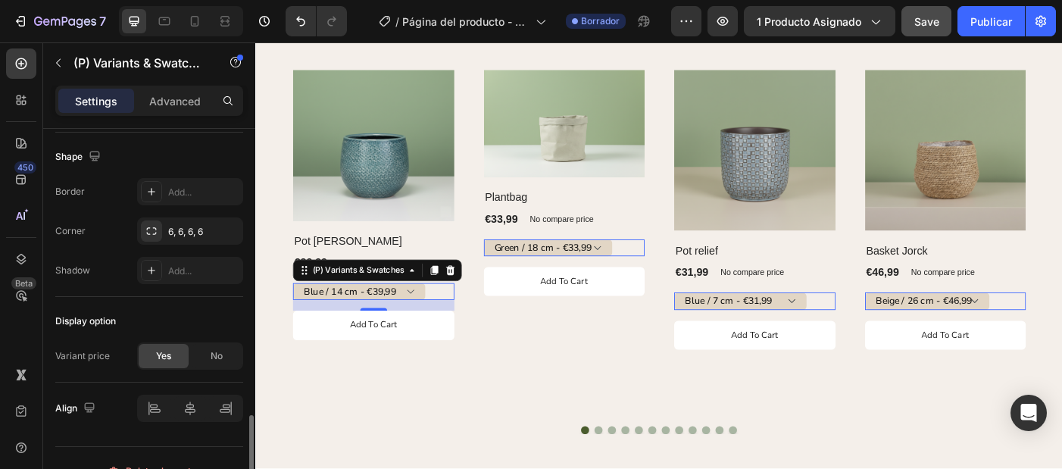
scroll to position [1194, 0]
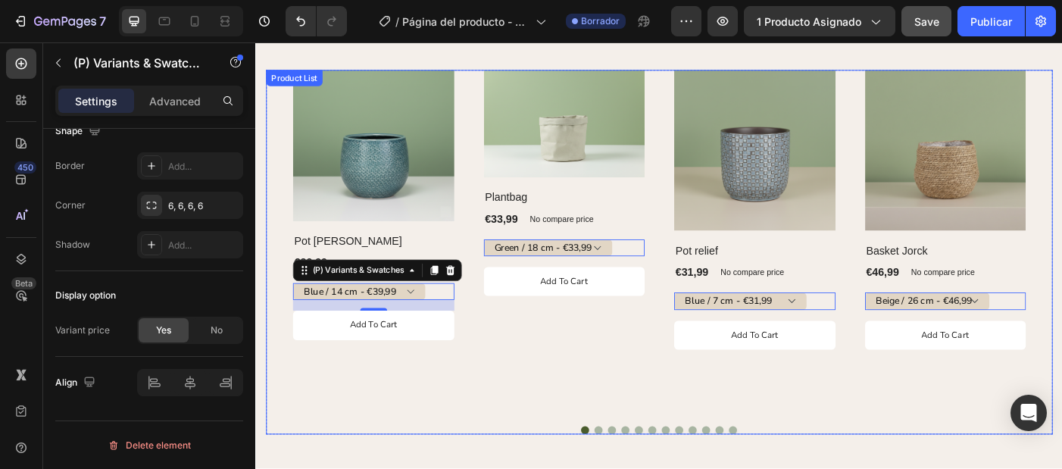
click at [542, 440] on div "(P) Images Row Plantbag (P) Title €33,99 (P) Price (P) Price No compare price (…" at bounding box center [603, 267] width 182 height 389
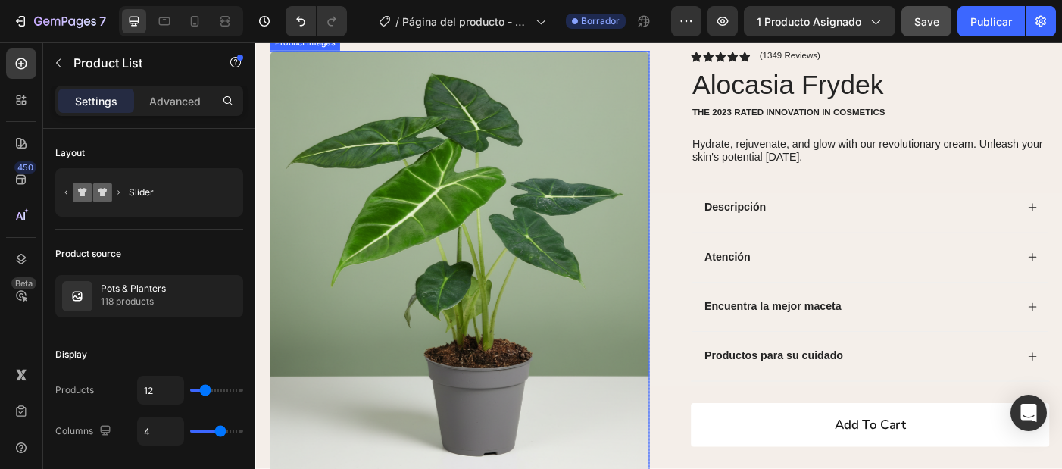
scroll to position [223, 0]
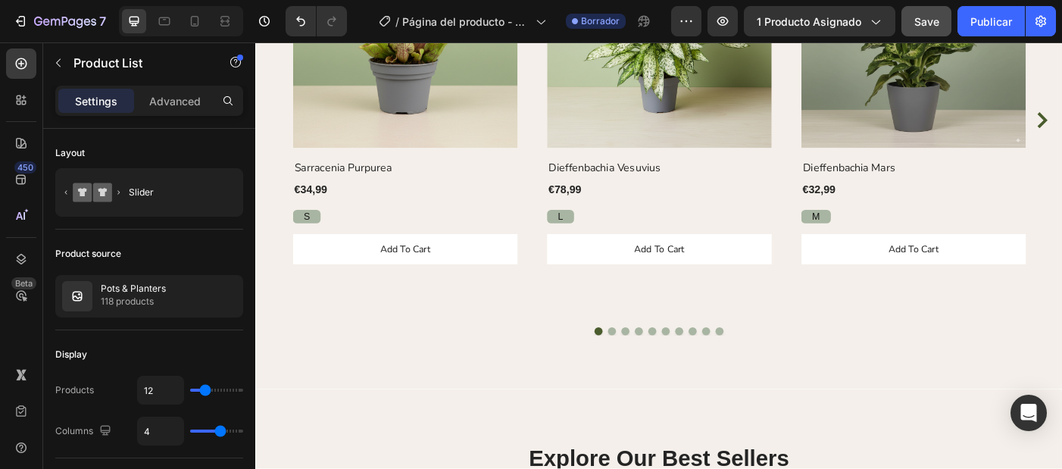
select select "[CREDIT_CARD_NUMBER]"
select select "586151824369713724"
select select "585589115437974198"
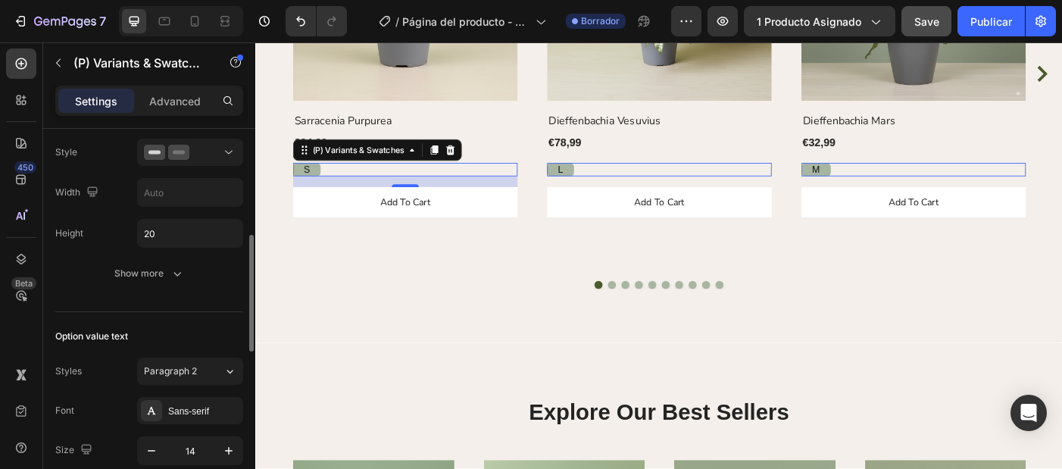
scroll to position [338, 0]
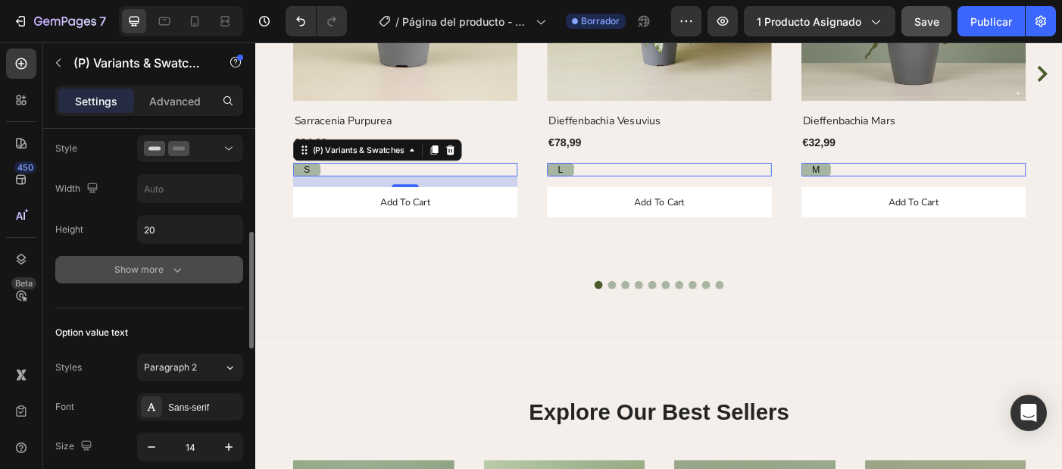
click at [164, 273] on div "Show more" at bounding box center [149, 269] width 70 height 15
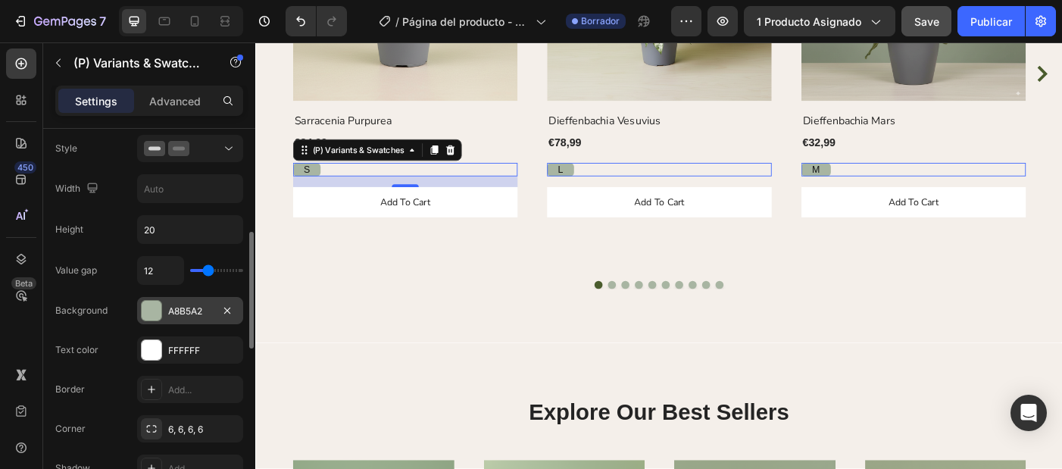
click at [167, 304] on div "A8B5A2" at bounding box center [190, 310] width 106 height 27
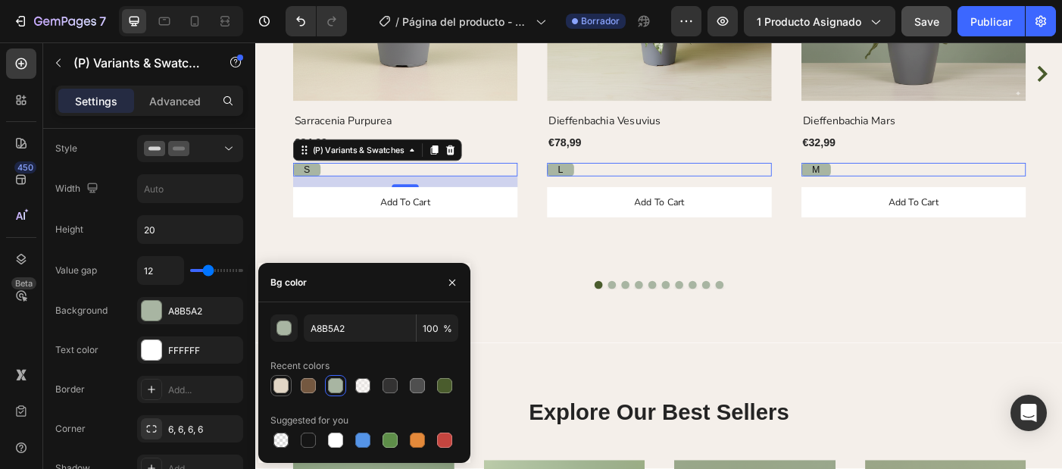
click at [281, 383] on div at bounding box center [280, 385] width 15 height 15
type input "E2D6C5"
click at [126, 360] on div "Text color FFFFFF" at bounding box center [149, 349] width 188 height 27
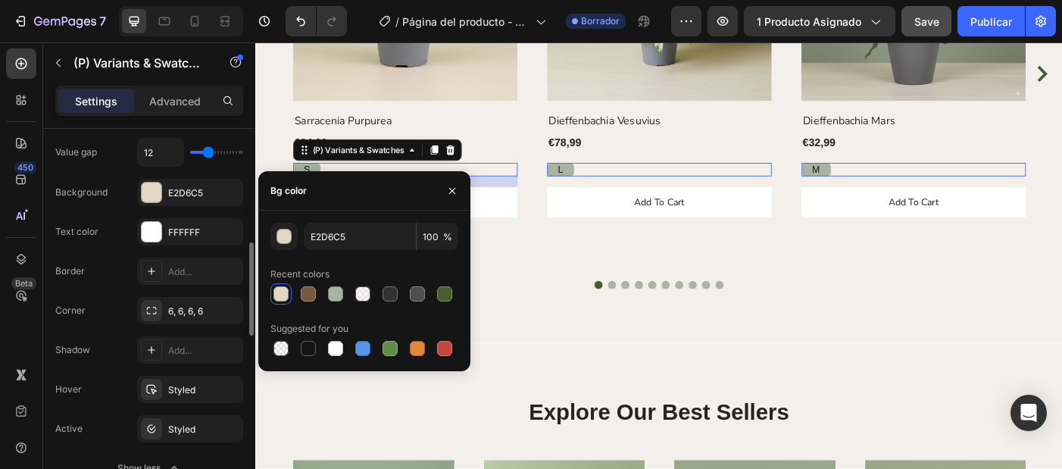
scroll to position [461, 0]
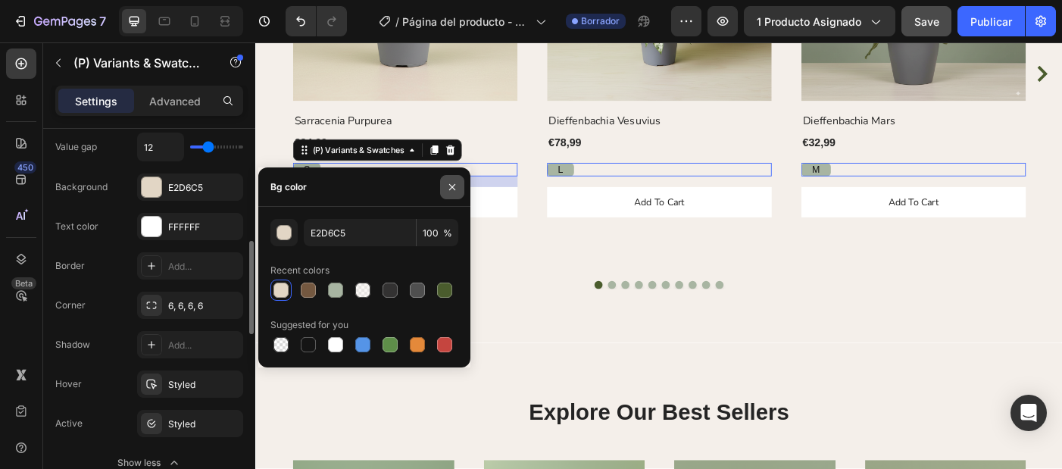
click at [454, 185] on icon "button" at bounding box center [452, 186] width 6 height 6
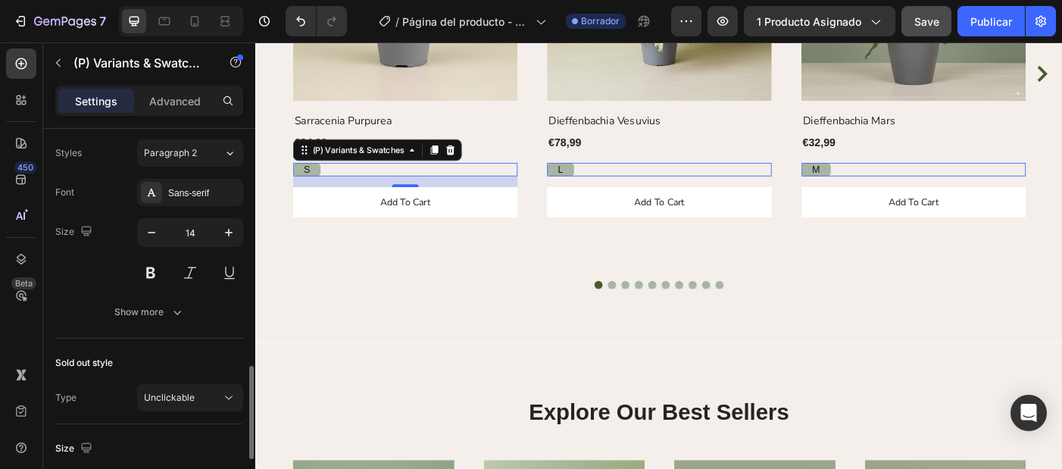
scroll to position [889, 0]
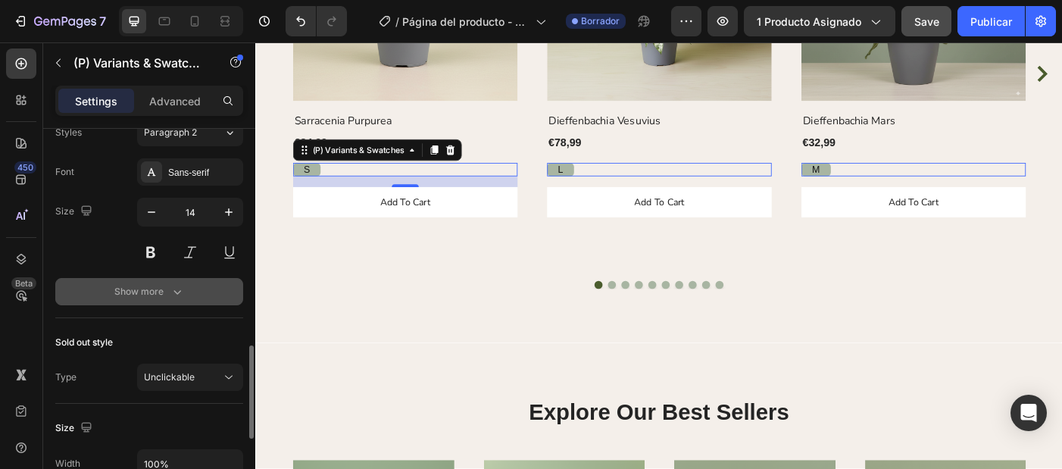
click at [133, 300] on button "Show more" at bounding box center [149, 291] width 188 height 27
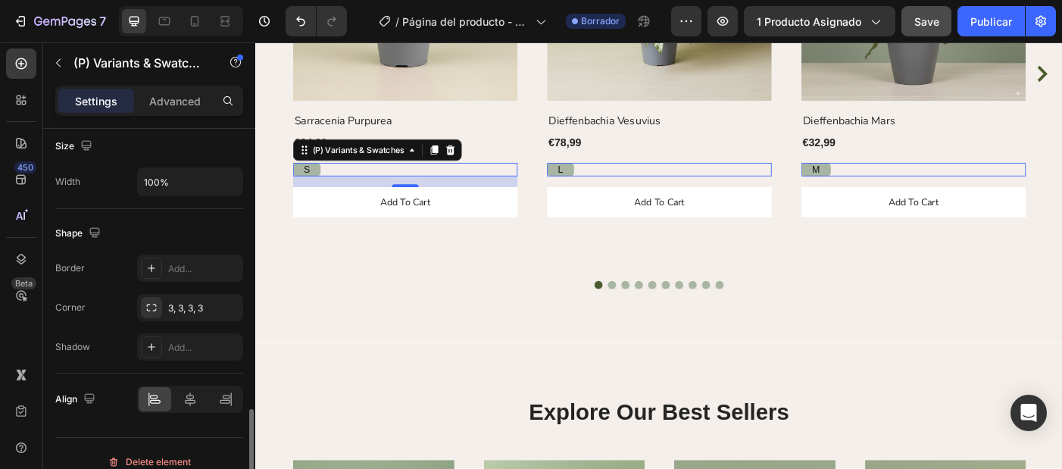
scroll to position [1348, 0]
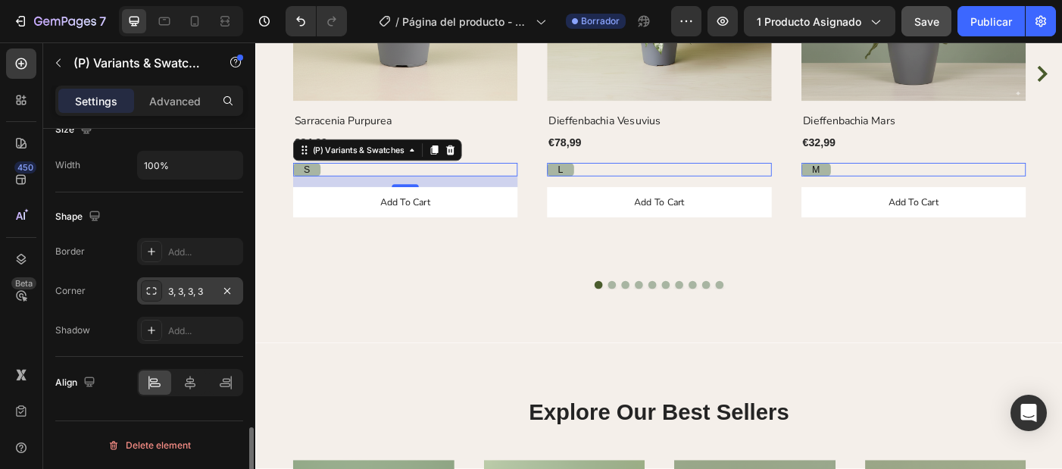
click at [207, 301] on div "3, 3, 3, 3" at bounding box center [190, 290] width 106 height 27
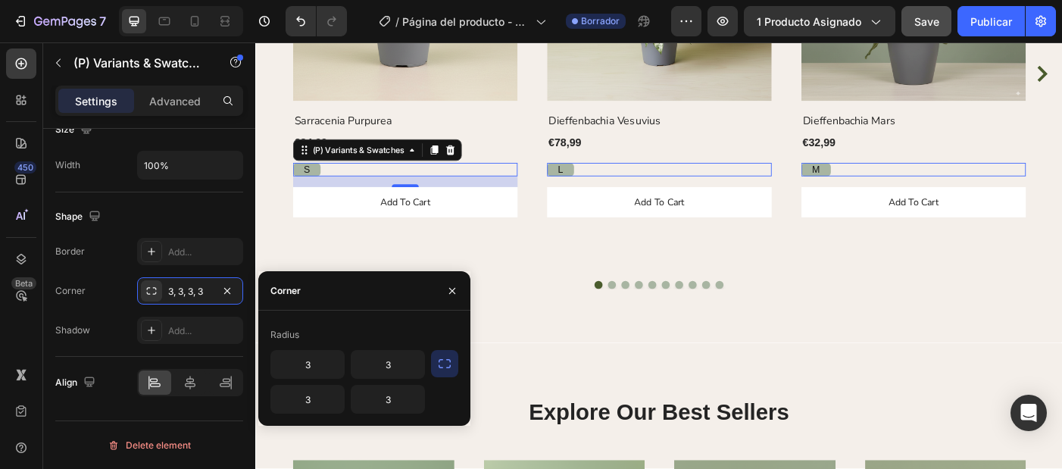
click at [458, 373] on div "Radius 3 3 3 3" at bounding box center [364, 368] width 212 height 91
click at [445, 369] on icon "button" at bounding box center [444, 363] width 15 height 15
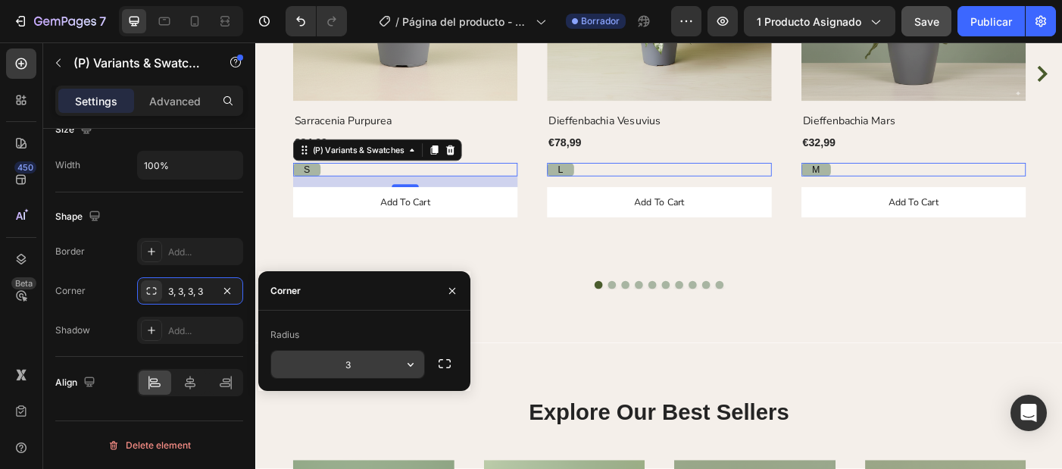
click at [371, 365] on input "3" at bounding box center [347, 364] width 153 height 27
type input "6"
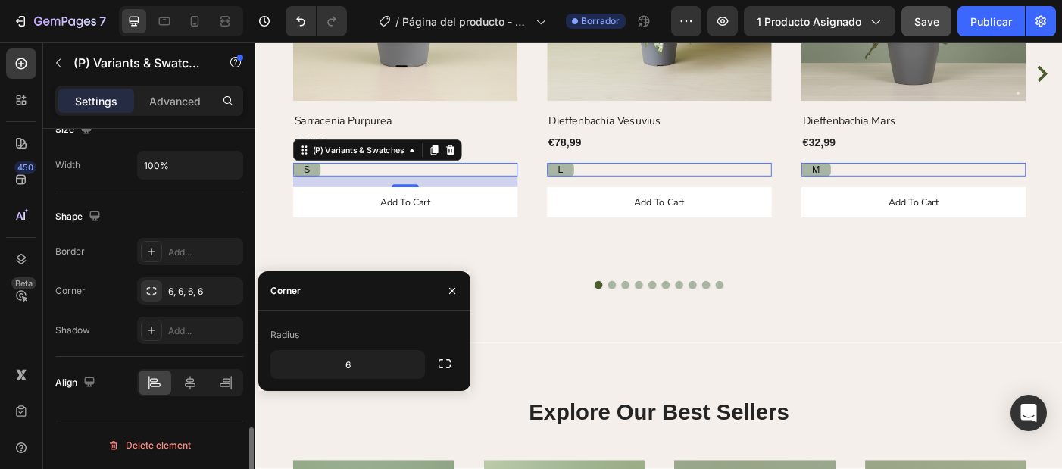
click at [117, 332] on div "Shadow Add..." at bounding box center [149, 330] width 188 height 27
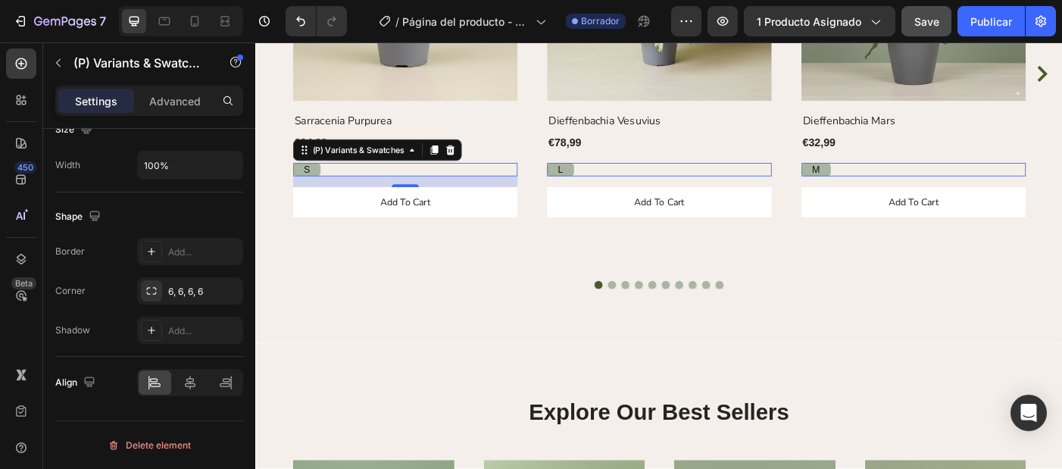
click at [309, 185] on span "S" at bounding box center [312, 186] width 7 height 12
click at [297, 179] on input "S S S" at bounding box center [296, 178] width 1 height 1
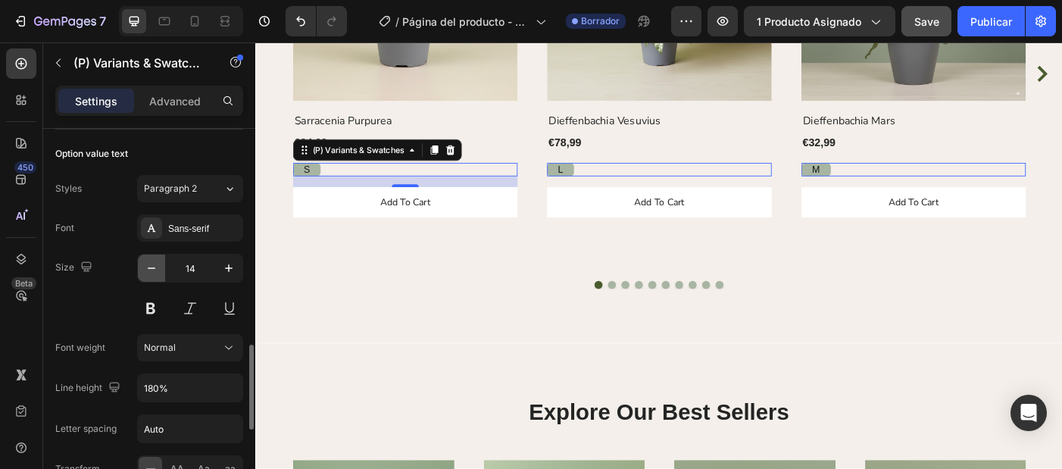
scroll to position [872, 0]
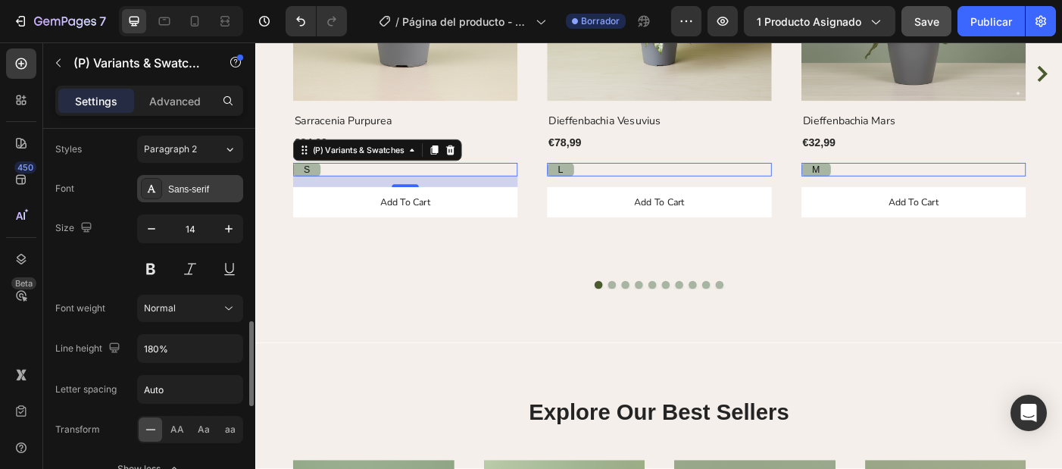
click at [173, 185] on div "Sans-serif" at bounding box center [203, 190] width 71 height 14
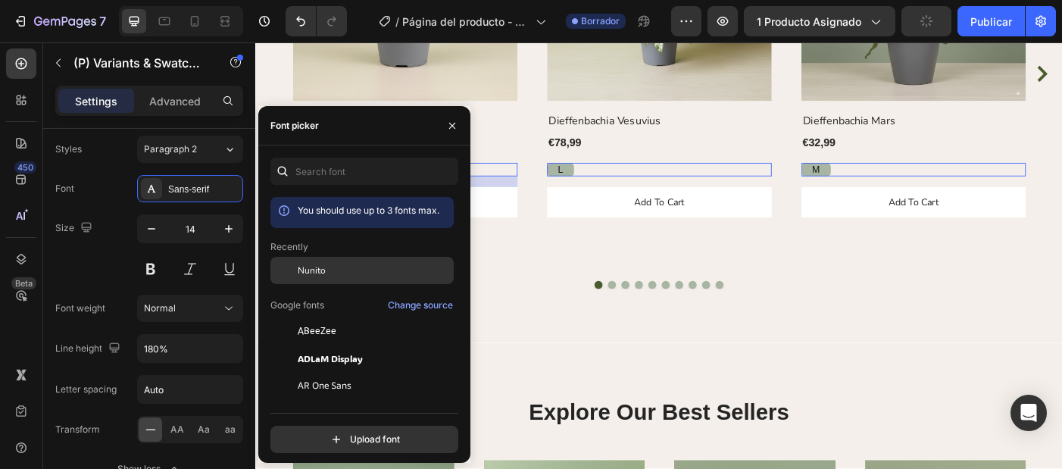
click at [299, 262] on div "Nunito" at bounding box center [361, 270] width 183 height 27
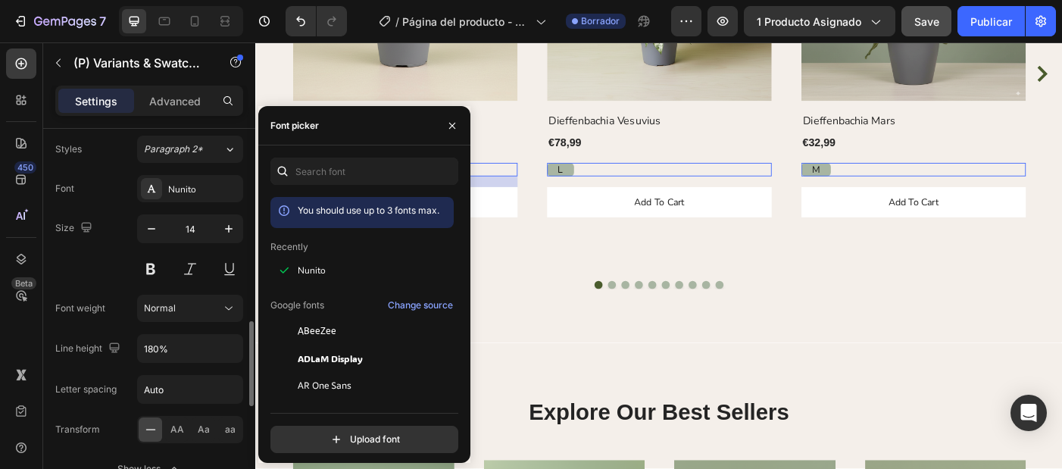
click at [91, 248] on div "Size 14" at bounding box center [149, 248] width 188 height 68
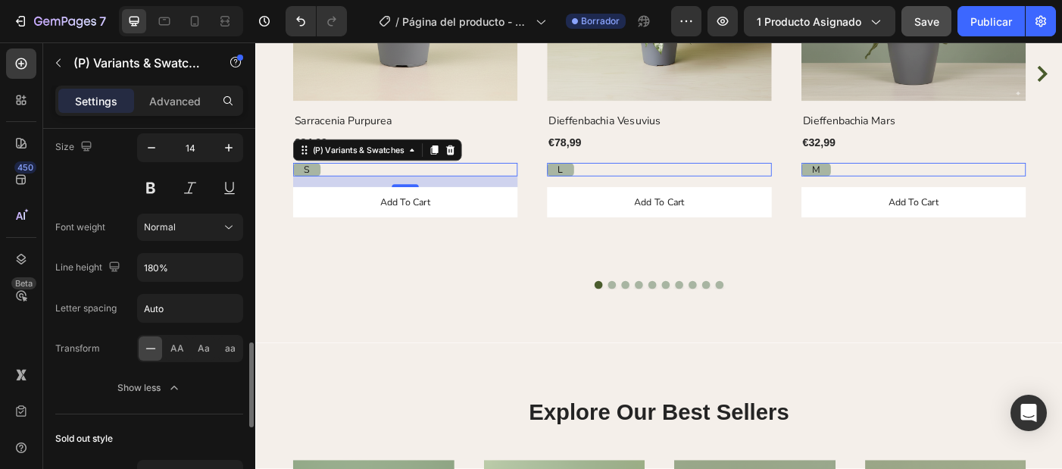
scroll to position [954, 0]
click at [201, 347] on span "Aa" at bounding box center [204, 349] width 12 height 14
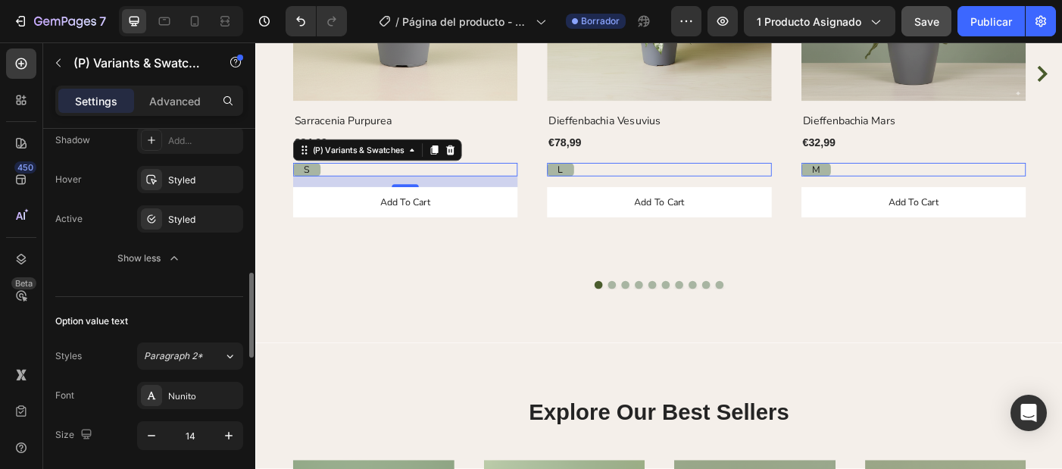
scroll to position [621, 0]
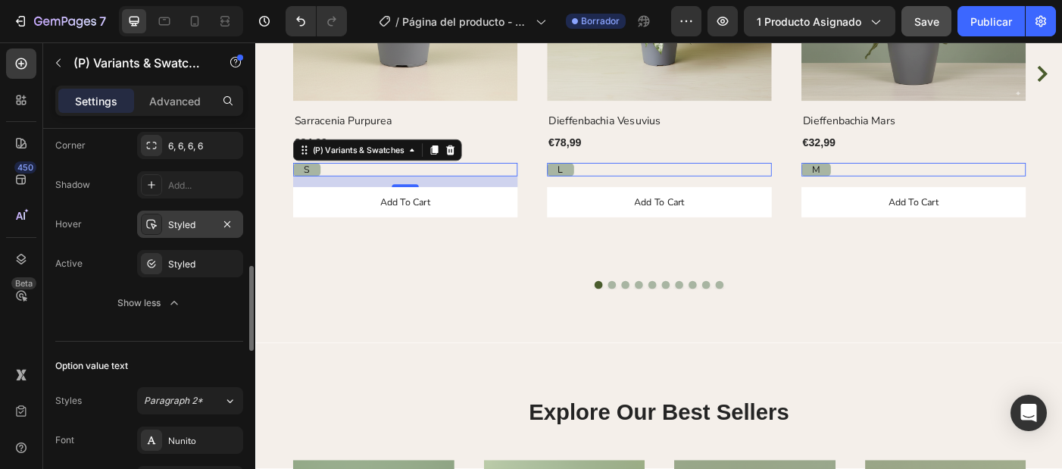
click at [179, 233] on div "Styled" at bounding box center [190, 224] width 106 height 27
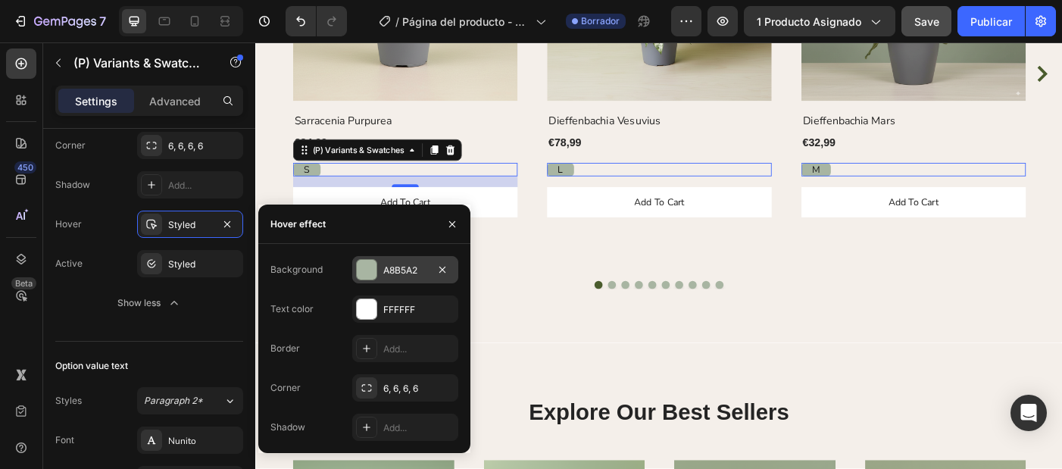
click at [383, 267] on div "A8B5A2" at bounding box center [405, 271] width 44 height 14
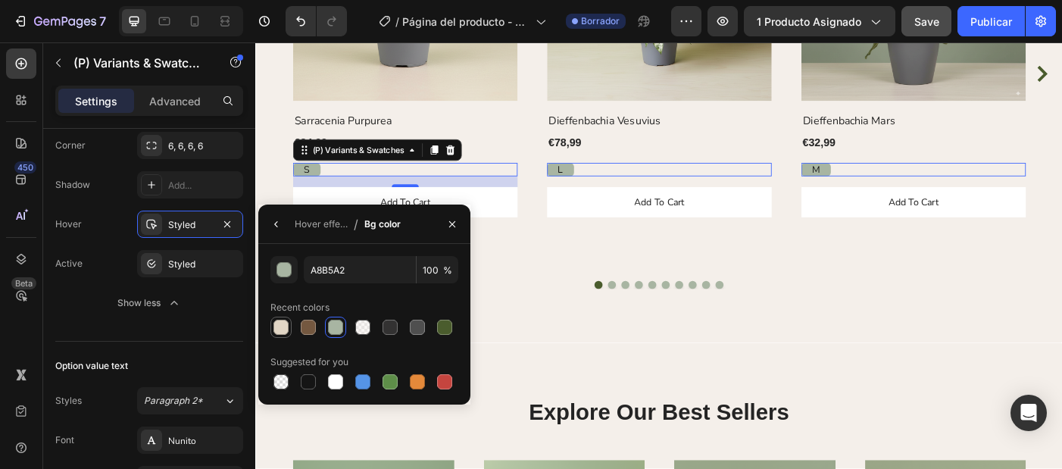
click at [284, 326] on div at bounding box center [280, 327] width 15 height 15
type input "E2D6C5"
click at [182, 268] on div "Styled" at bounding box center [190, 265] width 44 height 14
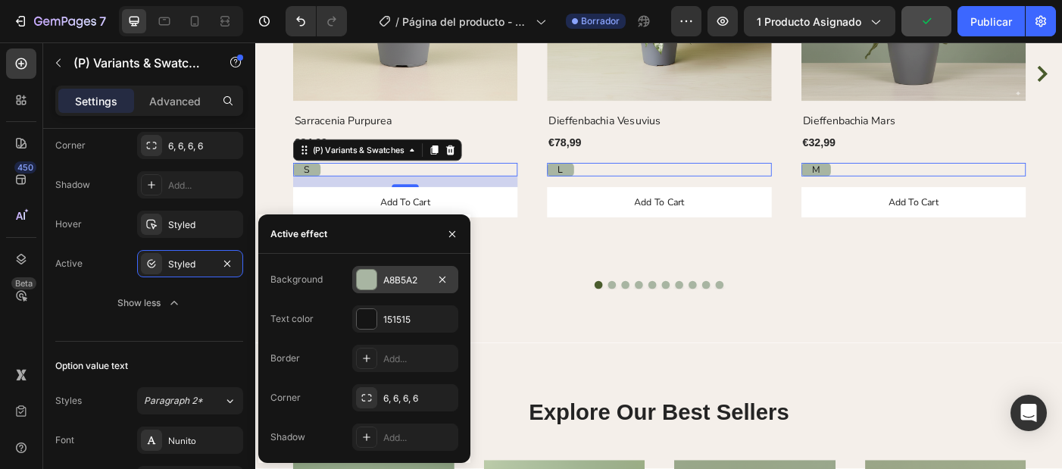
click at [377, 269] on div "A8B5A2" at bounding box center [405, 279] width 106 height 27
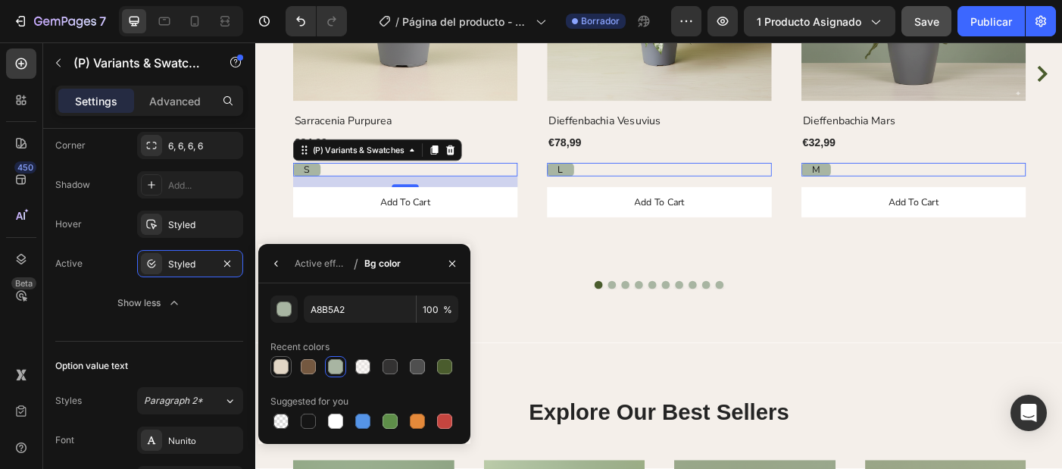
click at [278, 366] on div at bounding box center [280, 366] width 15 height 15
type input "E2D6C5"
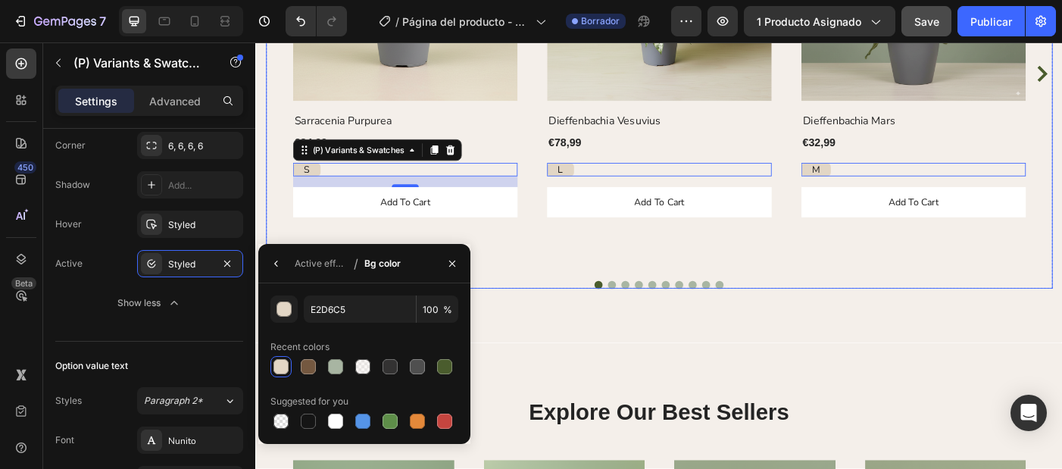
click at [586, 276] on div "(P) Images Row Dieffenbachia Vesuvius (P) Title €78,99 (P) Price (P) Price Row …" at bounding box center [709, 77] width 253 height 443
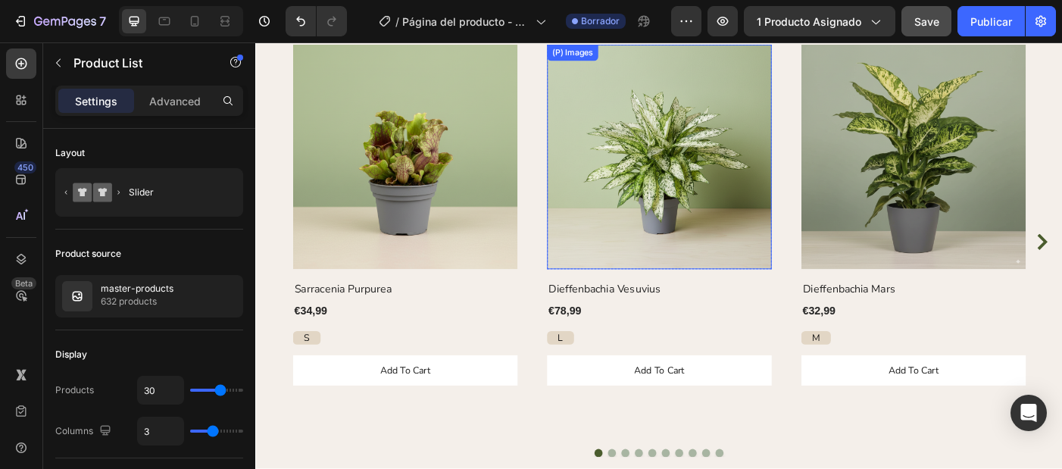
scroll to position [841, 0]
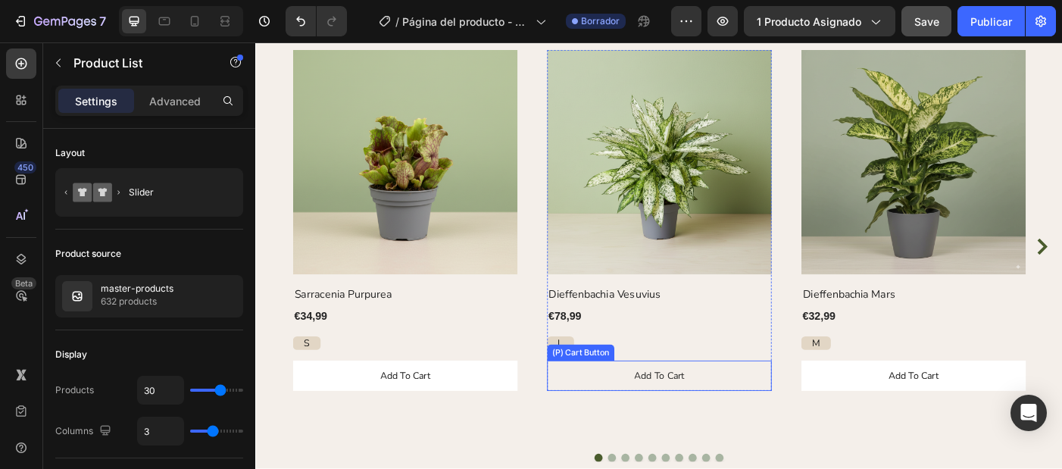
click at [599, 430] on button "Add to cart" at bounding box center [709, 418] width 253 height 34
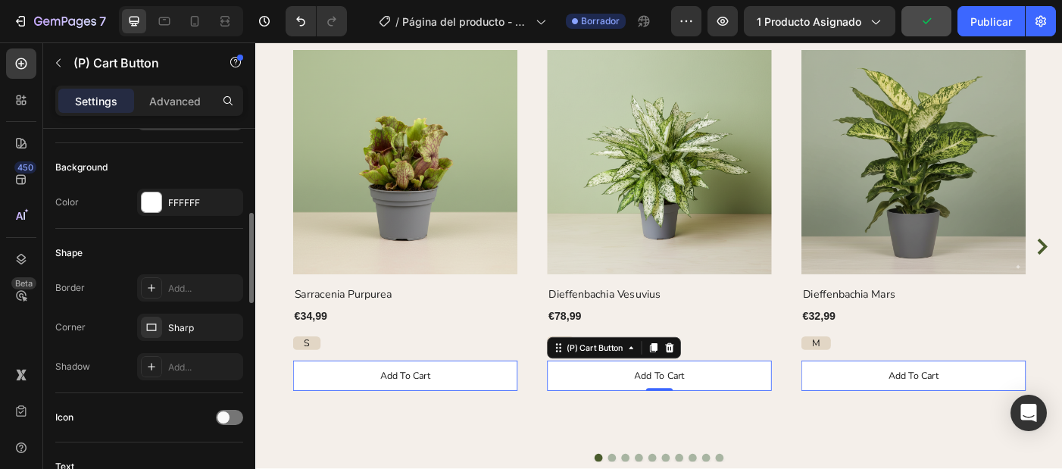
scroll to position [358, 0]
click at [170, 323] on div "Sharp" at bounding box center [190, 327] width 44 height 14
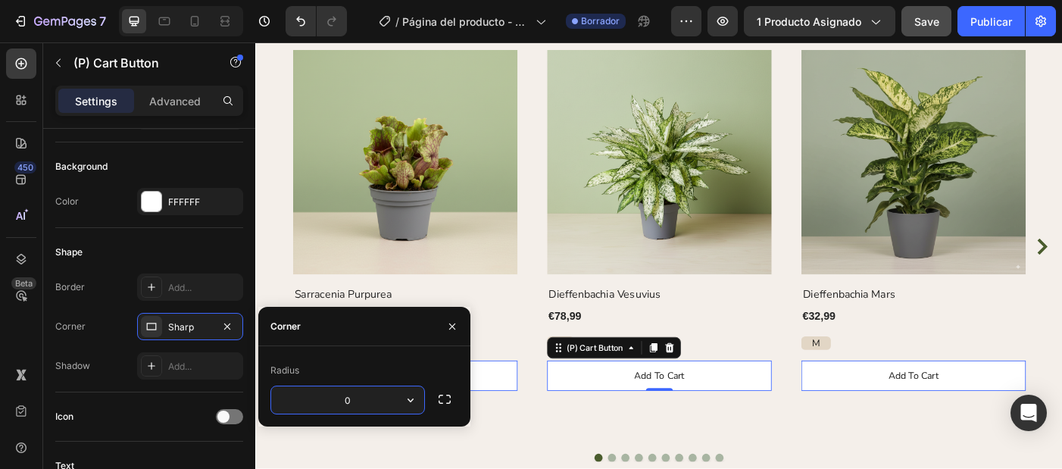
click at [366, 404] on input "0" at bounding box center [347, 399] width 153 height 27
type input "6"
click at [420, 370] on div "Radius" at bounding box center [364, 370] width 188 height 24
click at [121, 357] on div "Shadow Add..." at bounding box center [149, 365] width 188 height 27
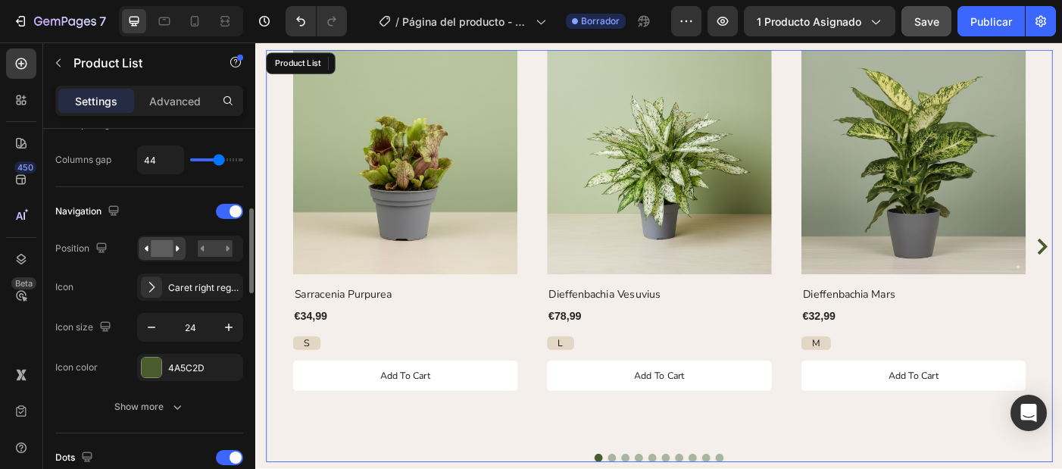
click at [355, 467] on div "(P) Images Row Sarracenia Purpurea (P) Title €34,99 (P) Price (P) Price Row S S…" at bounding box center [423, 272] width 253 height 443
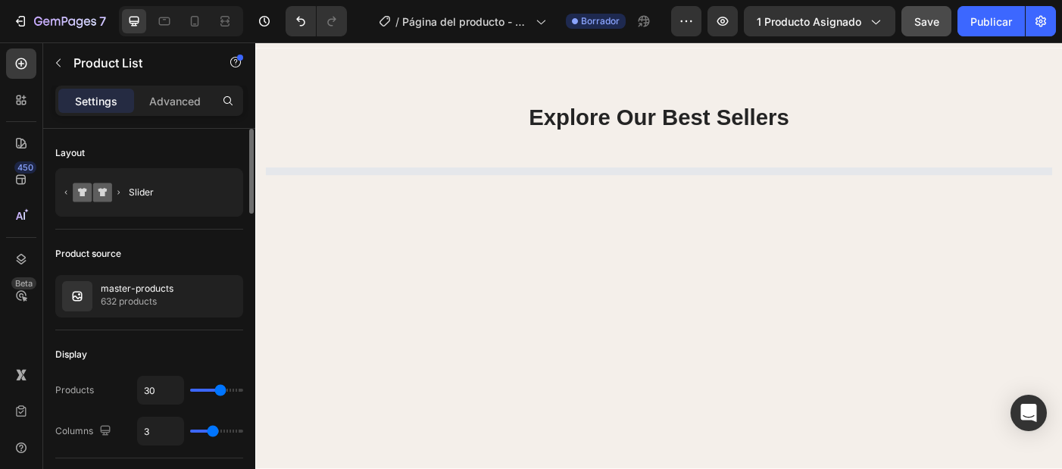
scroll to position [1421, 0]
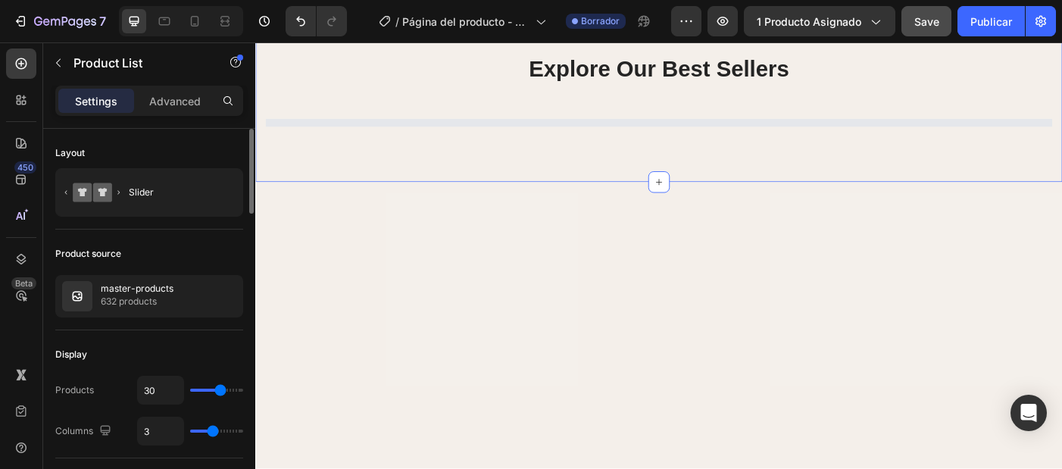
select select "[CREDIT_CARD_NUMBER]"
select select "586151824369713724"
select select "585589115437974198"
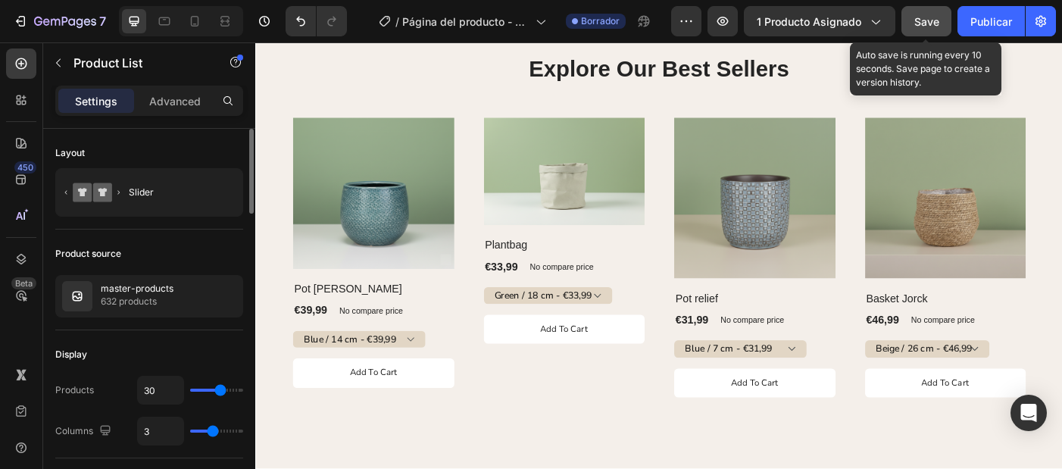
click at [916, 25] on span "Save" at bounding box center [926, 21] width 25 height 13
click at [917, 15] on span "Save" at bounding box center [926, 21] width 25 height 13
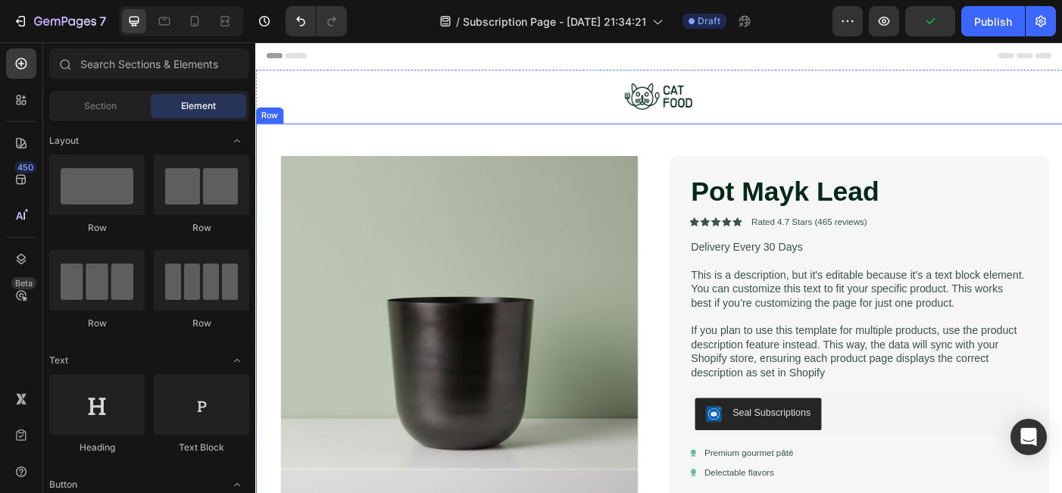
click at [695, 135] on div "Product Images Pot Mayk Lead Product Title Icon Icon Icon Icon Icon Icon List R…" at bounding box center [709, 478] width 909 height 688
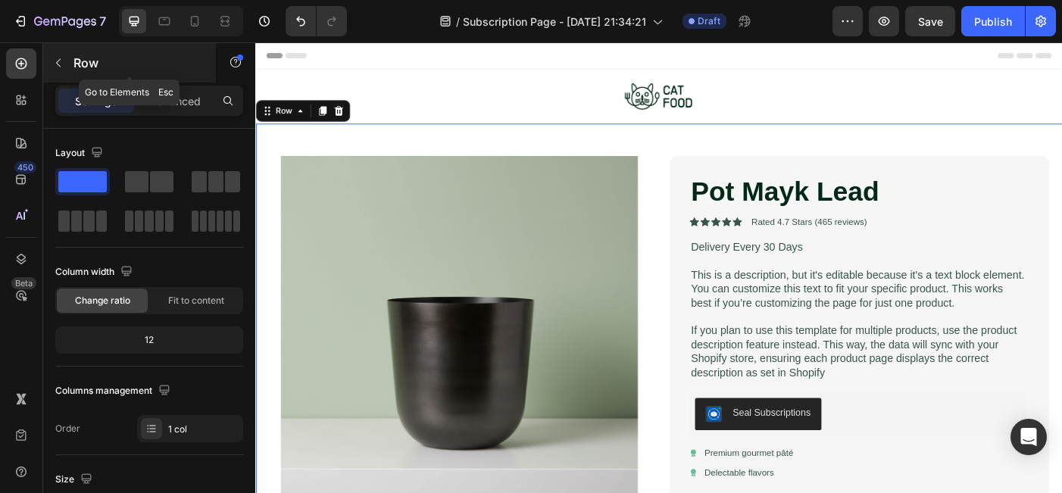
click at [61, 66] on icon "button" at bounding box center [58, 63] width 12 height 12
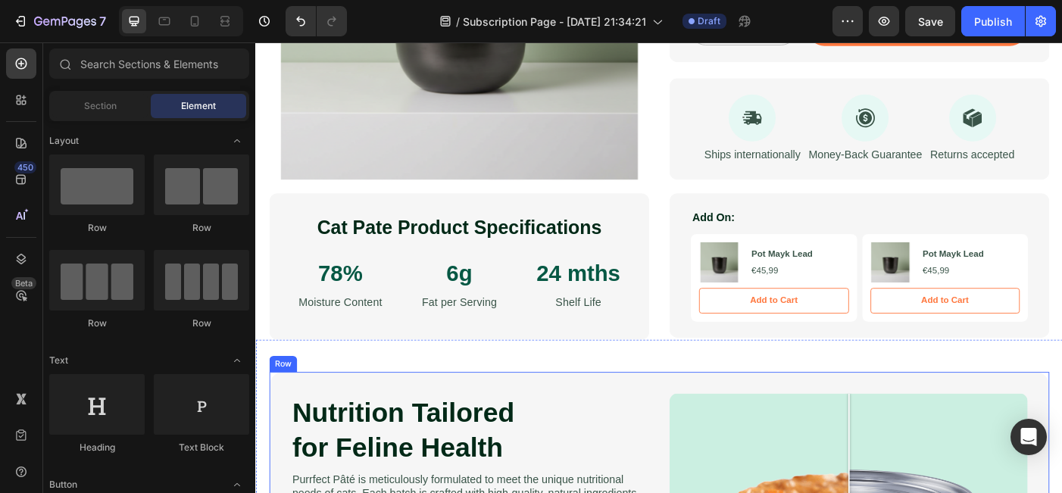
scroll to position [557, 0]
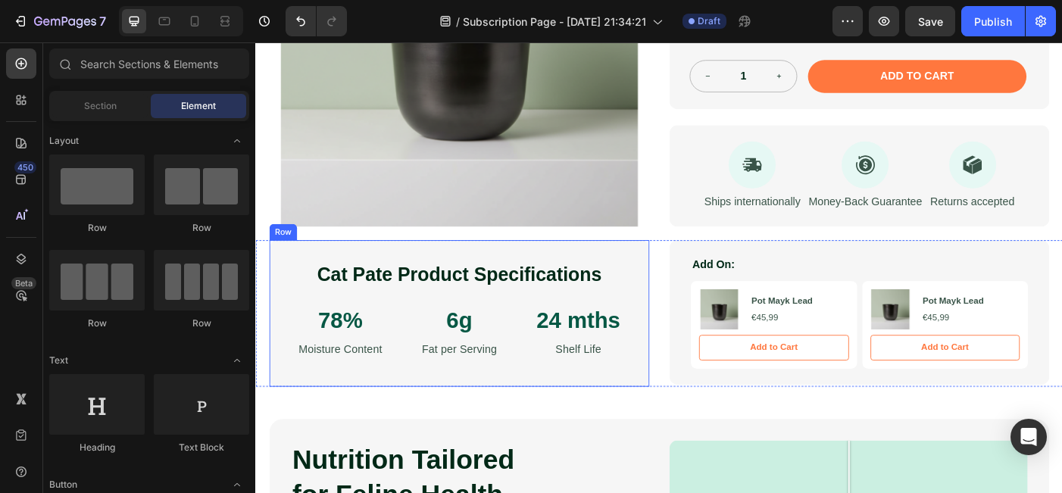
click at [682, 311] on div "Cat [PERSON_NAME] Product Specifications Heading 78% Text Block Moisture Conten…" at bounding box center [484, 348] width 428 height 165
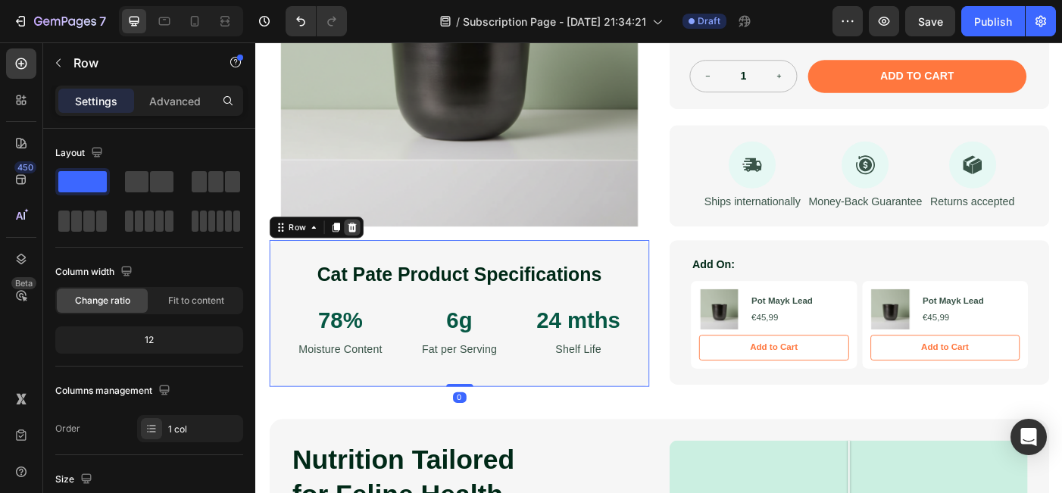
click at [361, 246] on icon at bounding box center [364, 251] width 10 height 11
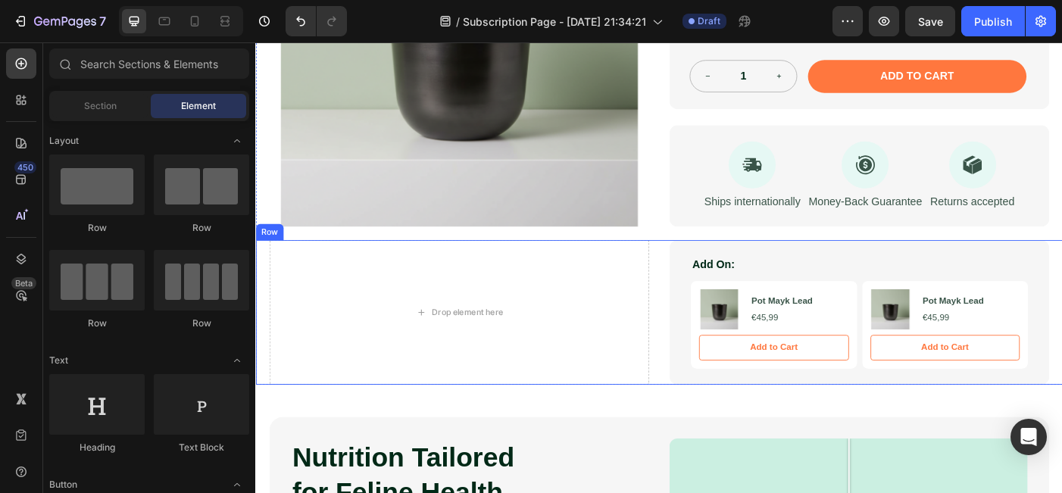
click at [708, 284] on div "Drop element here Add On: Text Block Product Images Pot Mayk Lead Product Title…" at bounding box center [709, 347] width 909 height 163
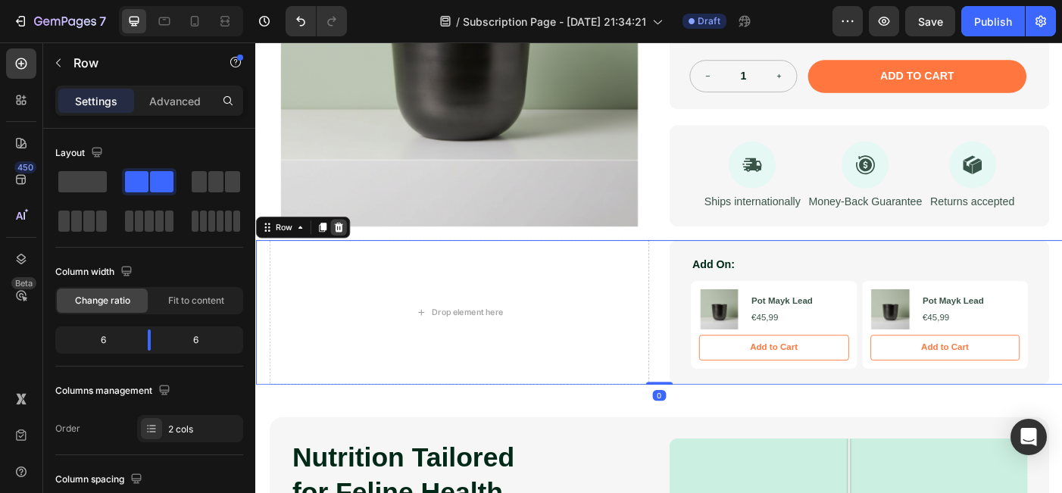
click at [347, 250] on div at bounding box center [348, 251] width 18 height 18
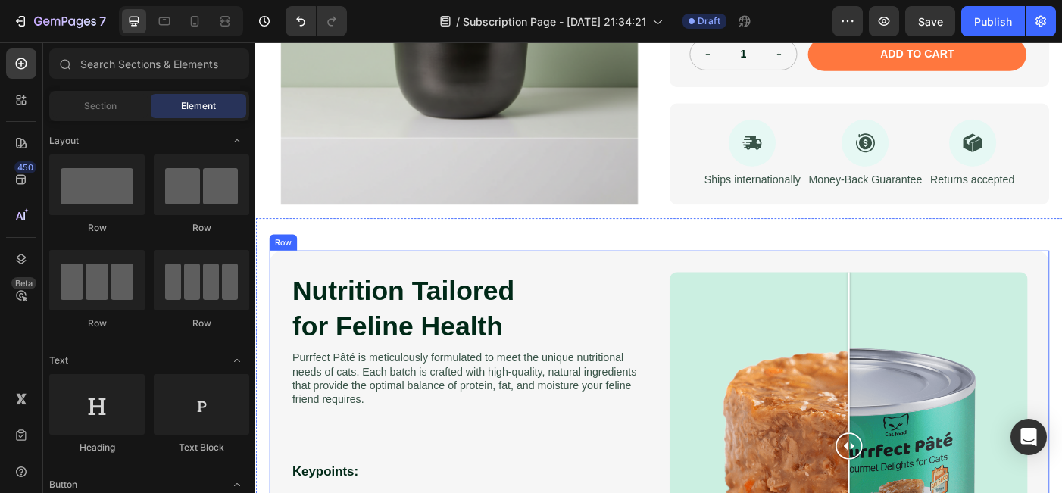
scroll to position [588, 0]
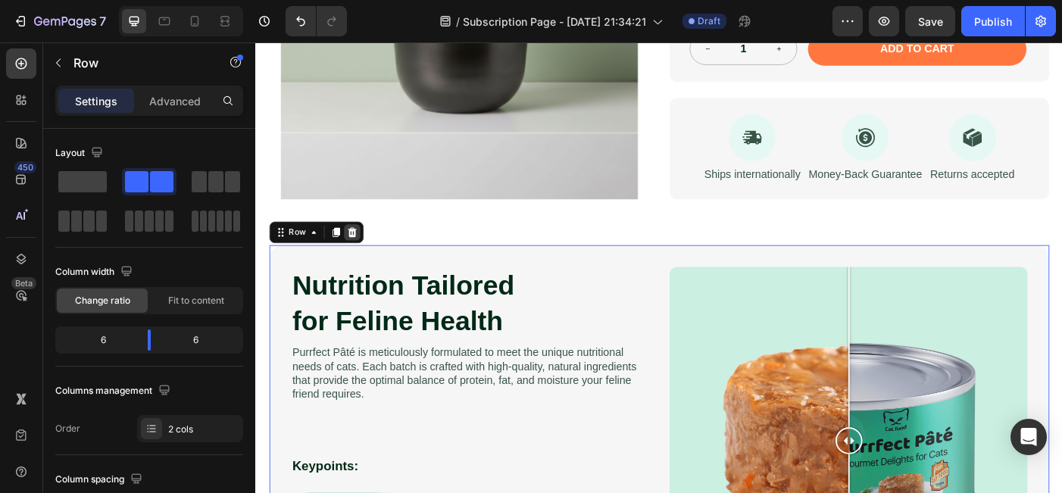
click at [359, 251] on icon at bounding box center [363, 257] width 12 height 12
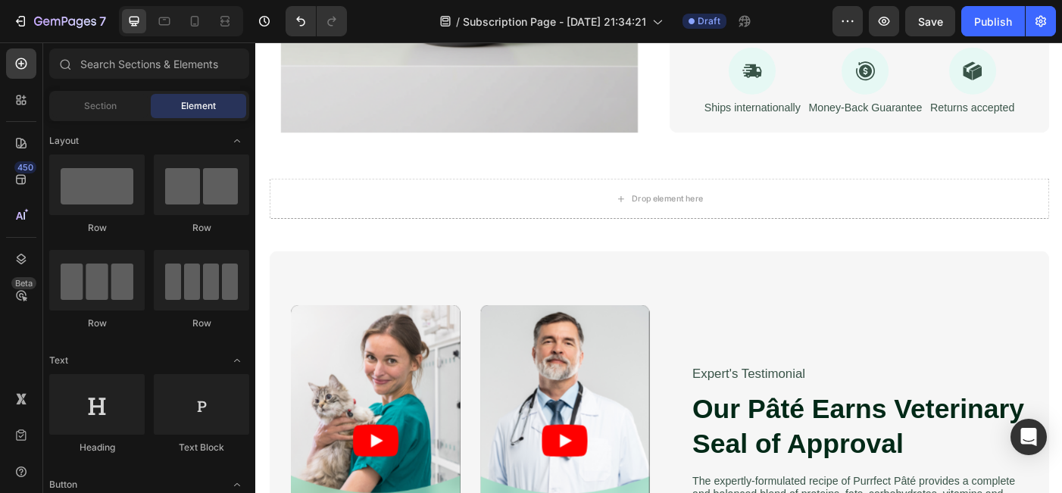
scroll to position [663, 0]
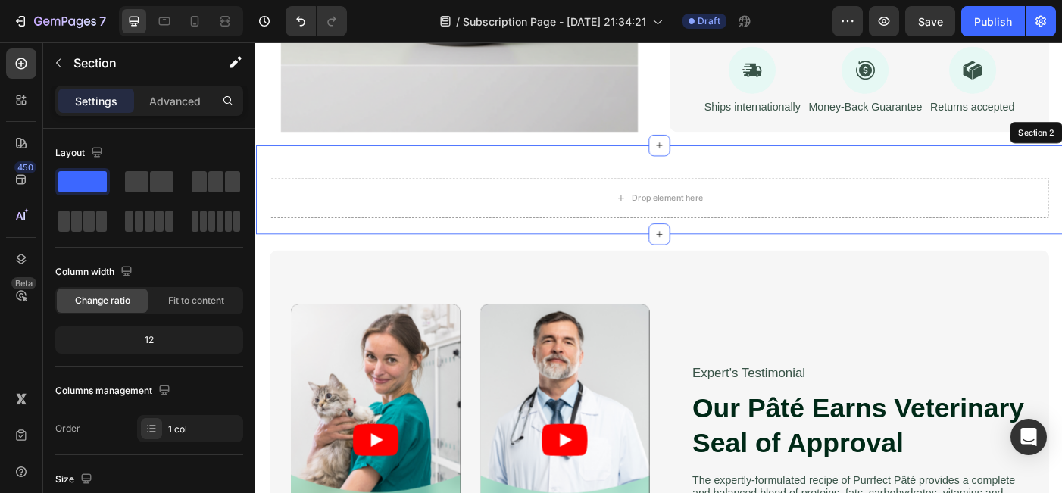
click at [338, 174] on div "Drop element here Section 2" at bounding box center [709, 209] width 909 height 100
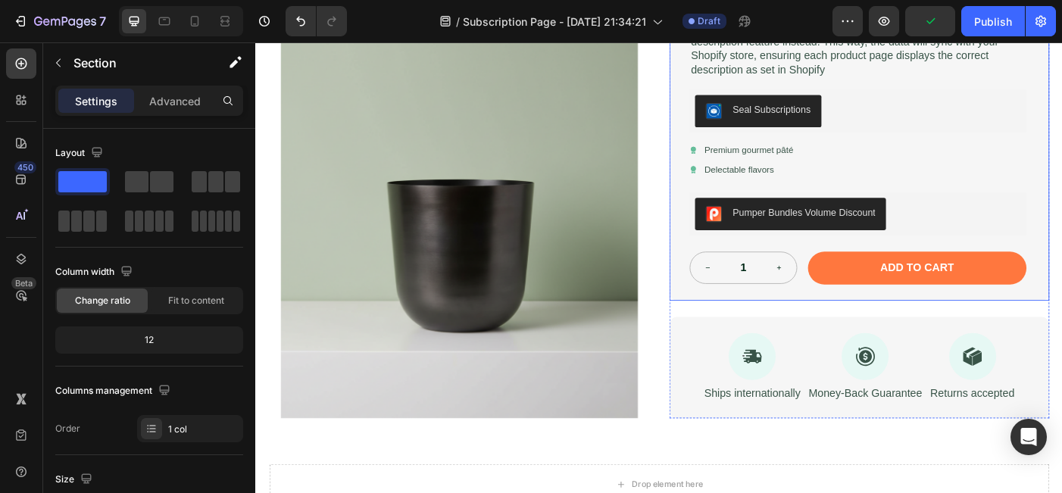
scroll to position [479, 0]
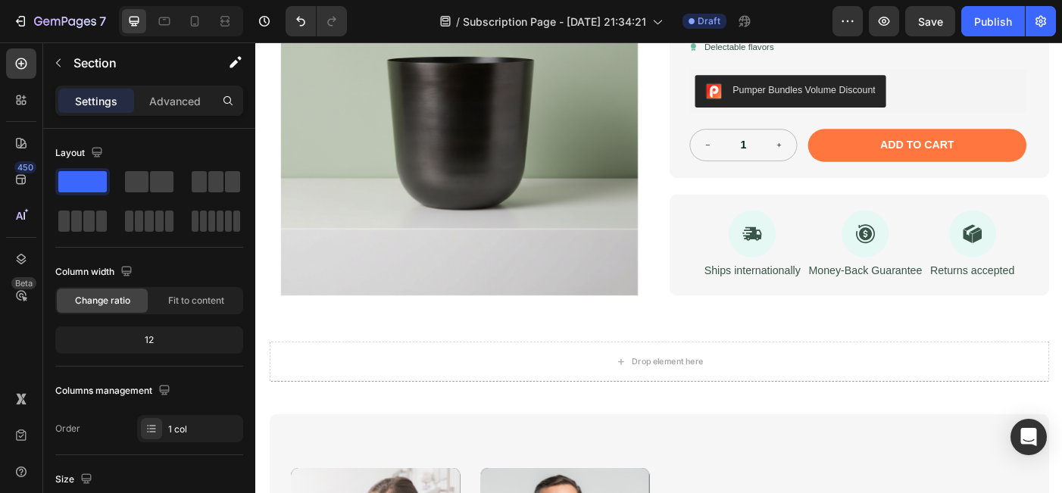
click at [1061, 358] on div "Drop element here Section 2" at bounding box center [709, 393] width 909 height 100
click at [1061, 392] on div "Drop element here" at bounding box center [709, 401] width 879 height 45
click at [1061, 356] on div "Drop element here Section 2" at bounding box center [709, 393] width 909 height 100
click at [857, 430] on div "Drop element here Section 2" at bounding box center [709, 393] width 909 height 100
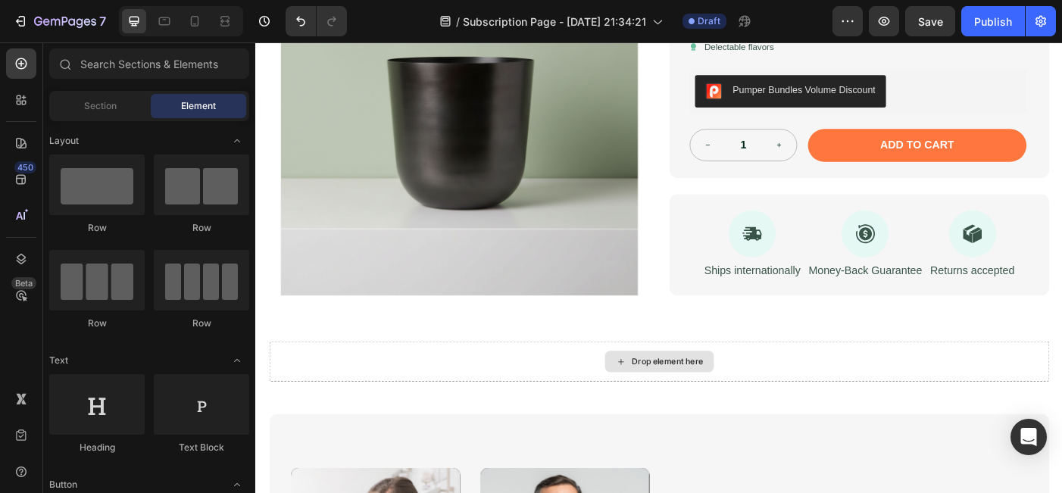
click at [733, 396] on div "Drop element here" at bounding box center [719, 402] width 80 height 12
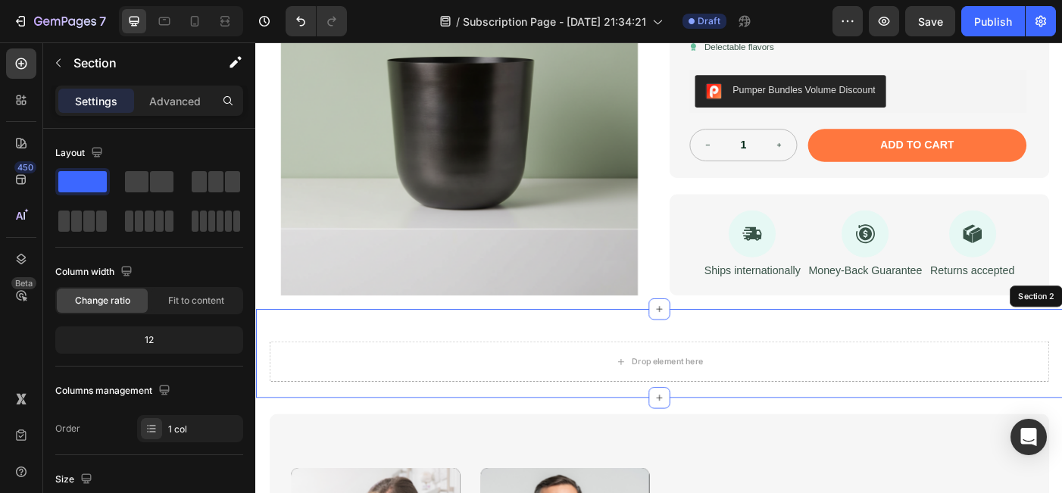
click at [579, 367] on div "Drop element here Section 2" at bounding box center [709, 393] width 909 height 100
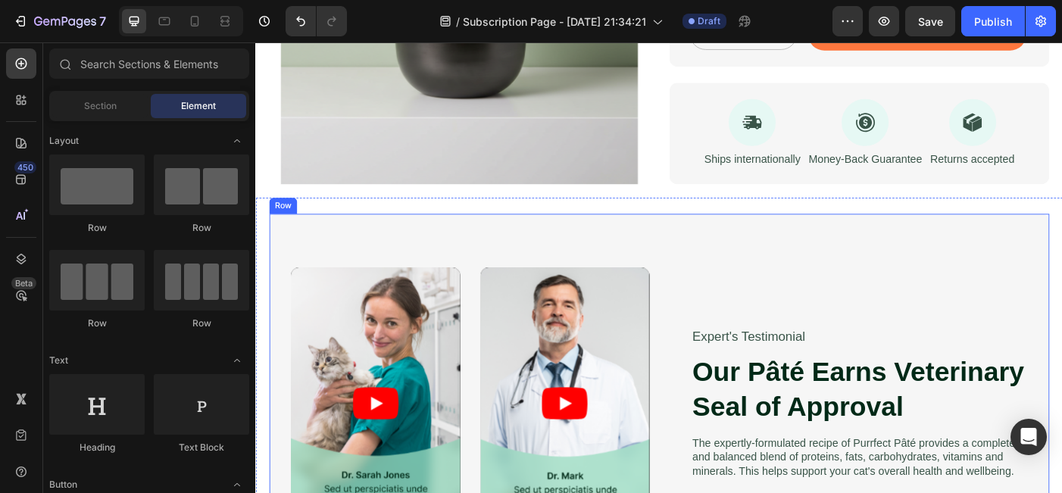
scroll to position [685, 0]
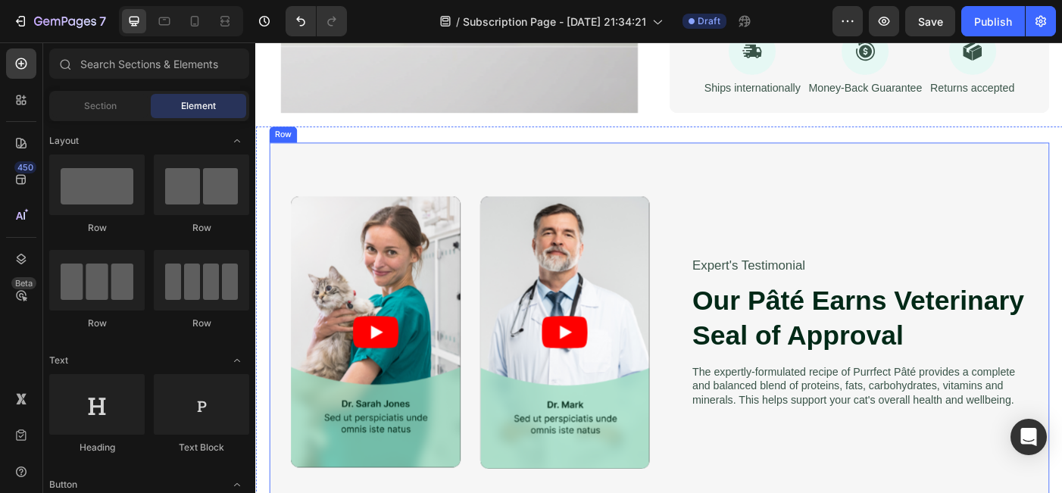
click at [1001, 237] on div "Expert's Testimonial Text Block Our [PERSON_NAME] Earns Veterinary Seal of Appr…" at bounding box center [923, 370] width 404 height 307
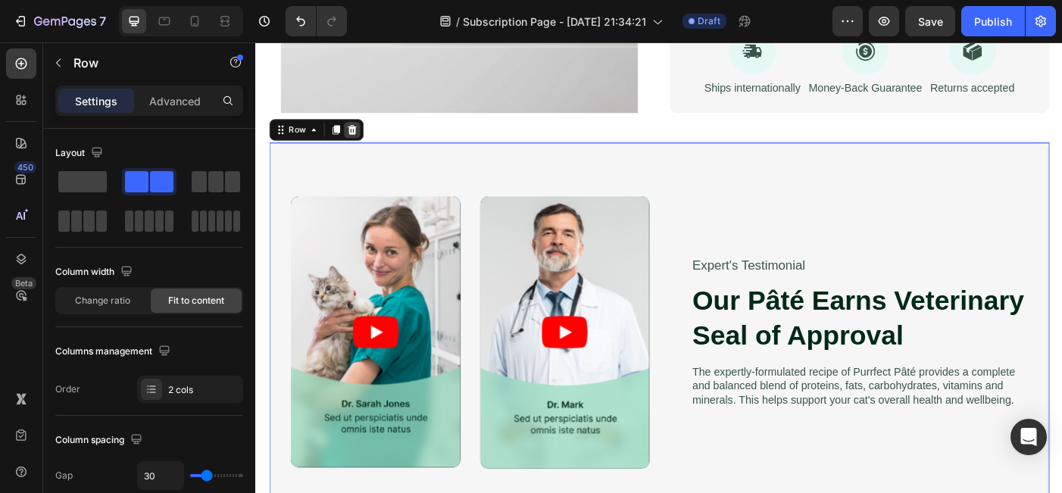
click at [358, 139] on icon at bounding box center [363, 142] width 12 height 12
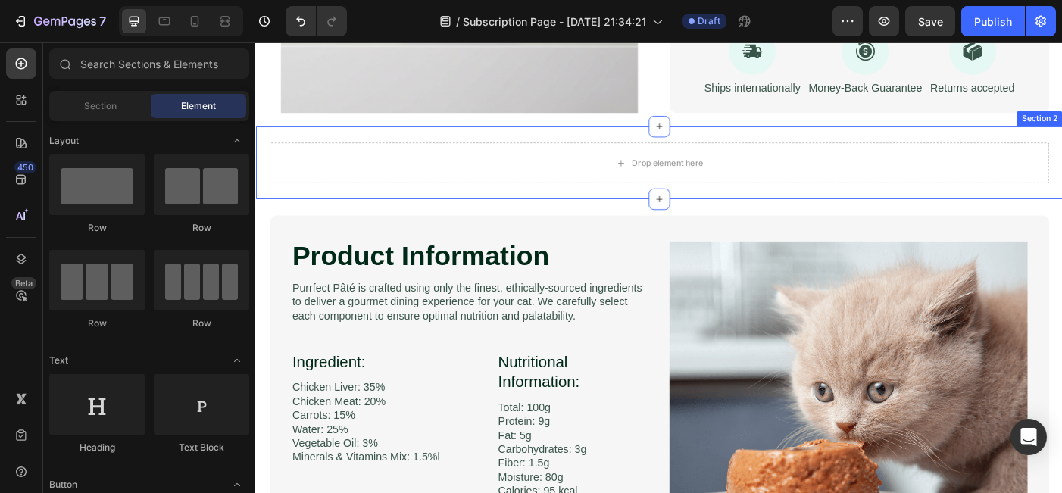
scroll to position [700, 0]
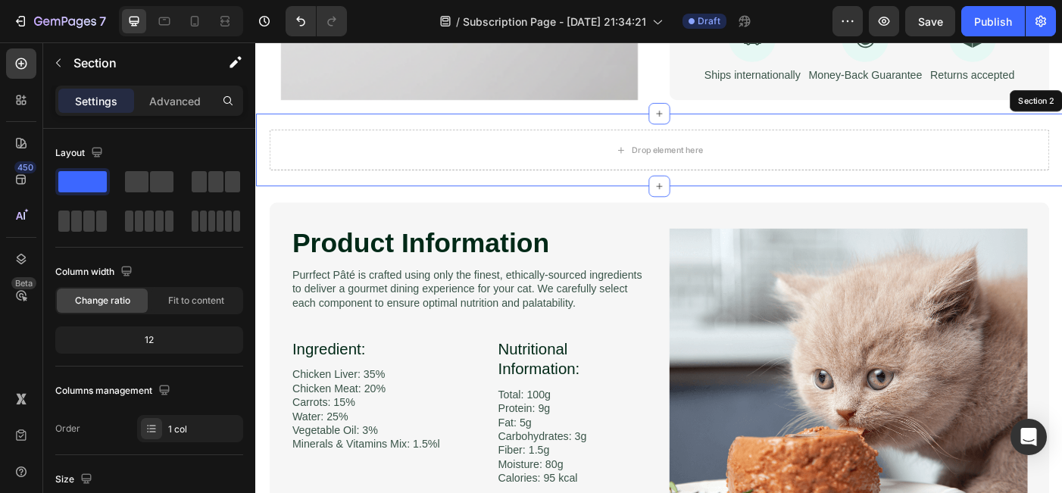
click at [1008, 123] on div "Drop element here Section 2" at bounding box center [709, 164] width 909 height 82
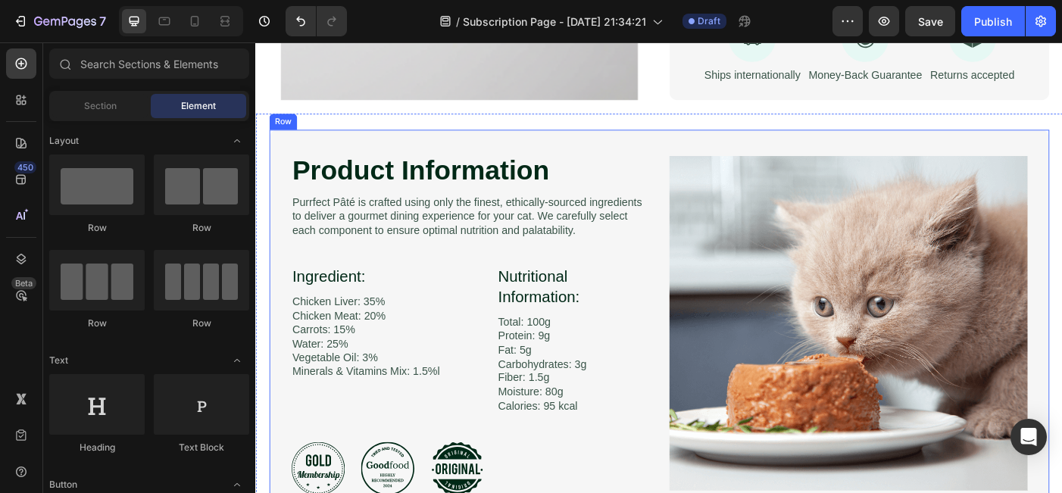
click at [677, 155] on div "Product Information Heading Image Purrfect [PERSON_NAME] is crafted using only …" at bounding box center [709, 359] width 879 height 436
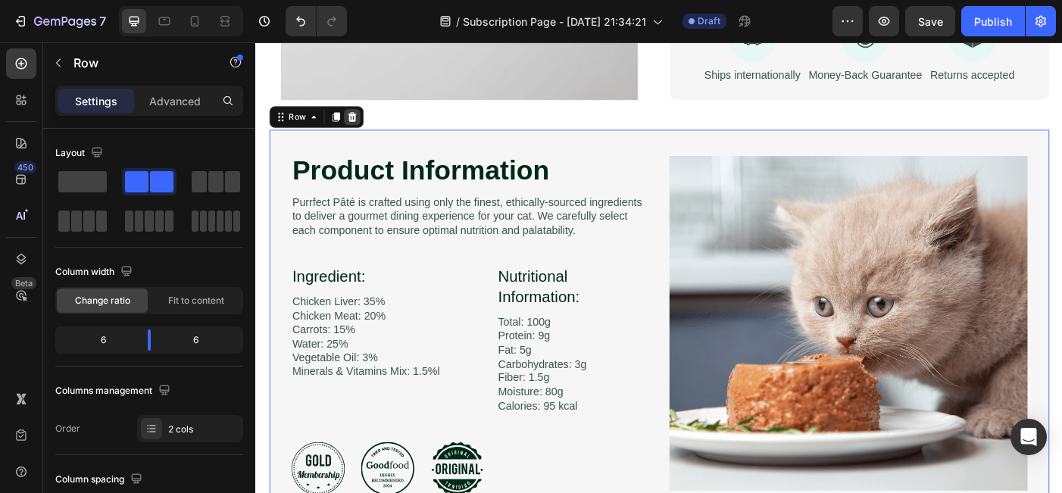
click at [364, 121] on icon at bounding box center [364, 126] width 10 height 11
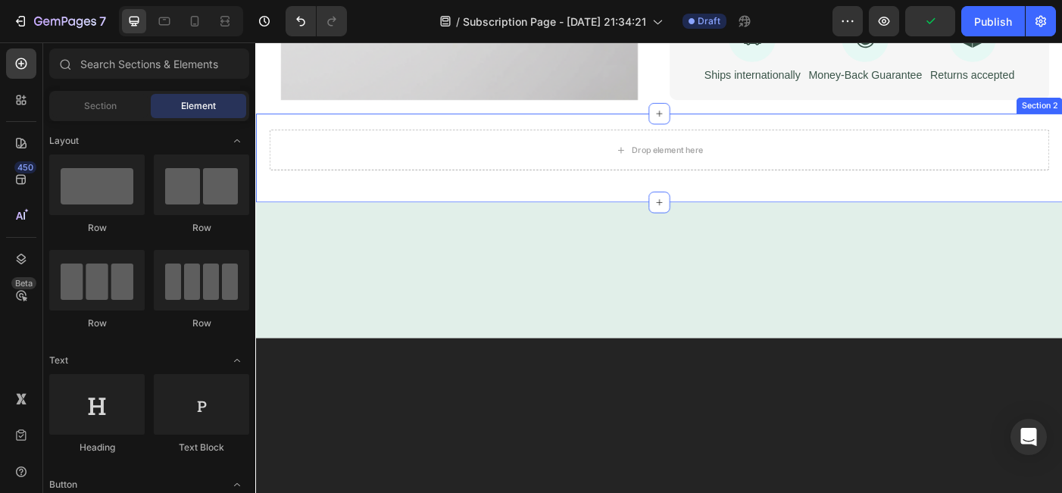
click at [401, 129] on div "Drop element here Section 2" at bounding box center [709, 173] width 909 height 100
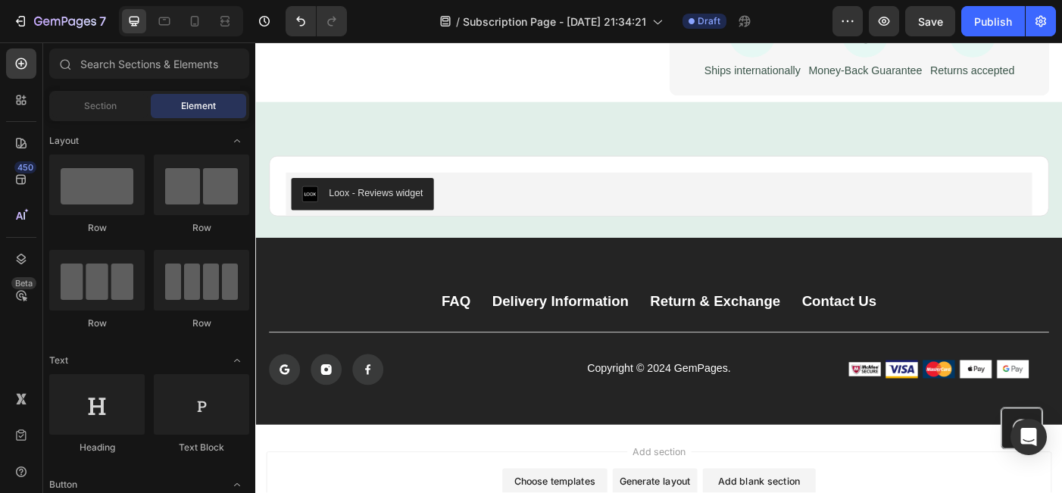
scroll to position [657, 0]
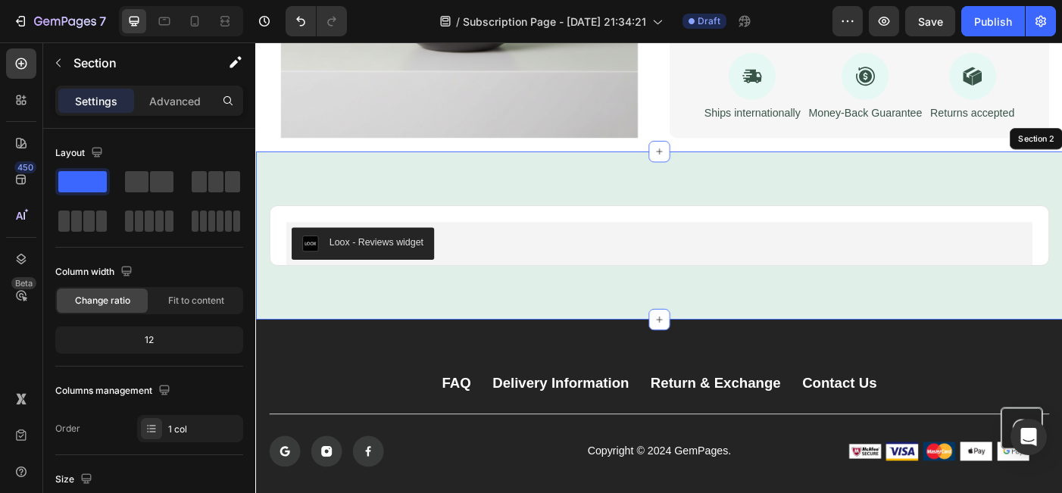
click at [867, 197] on div "Loox - Reviews widget Loox Product Row Section 2" at bounding box center [709, 260] width 909 height 189
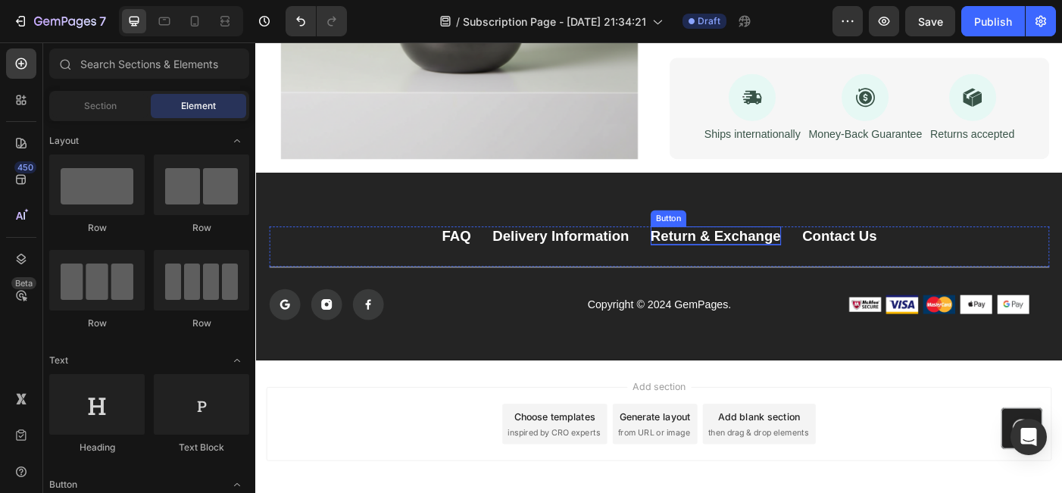
scroll to position [622, 0]
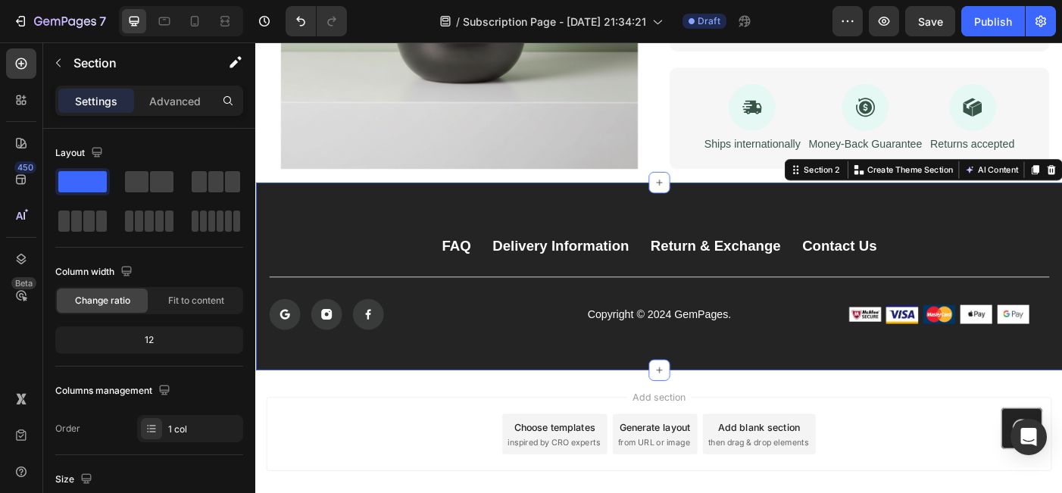
click at [547, 380] on div "FAQ Button Delivery Information Button Return & Exchange Button Contact Us Butt…" at bounding box center [709, 306] width 909 height 211
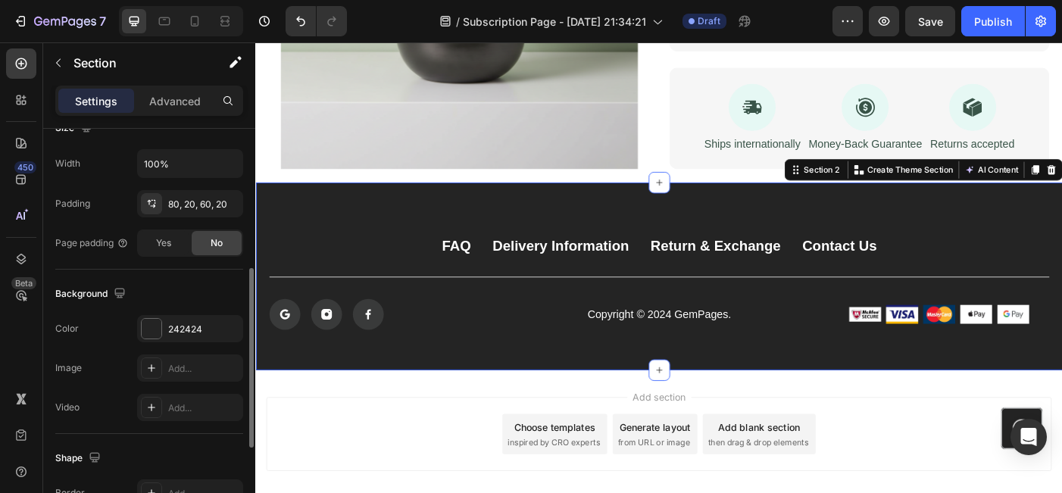
scroll to position [386, 0]
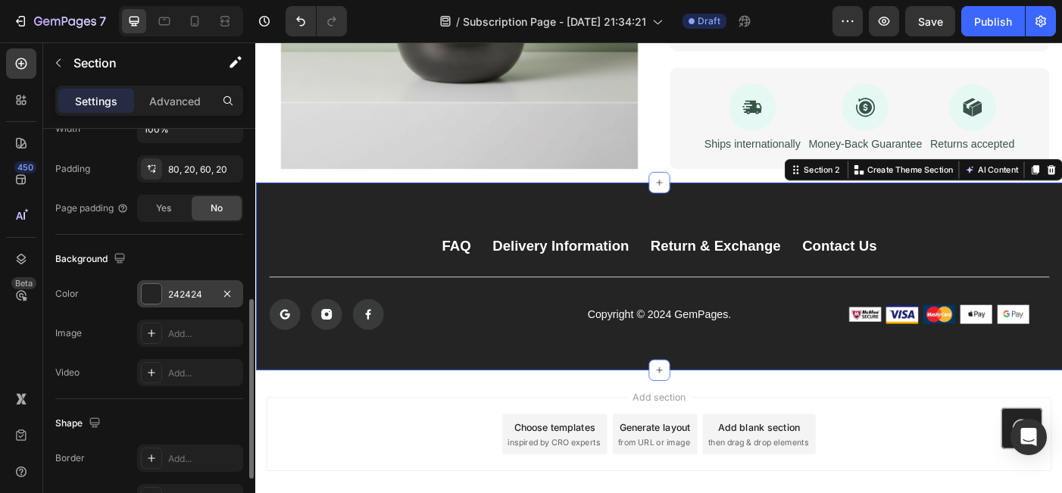
click at [184, 298] on div "242424" at bounding box center [190, 295] width 44 height 14
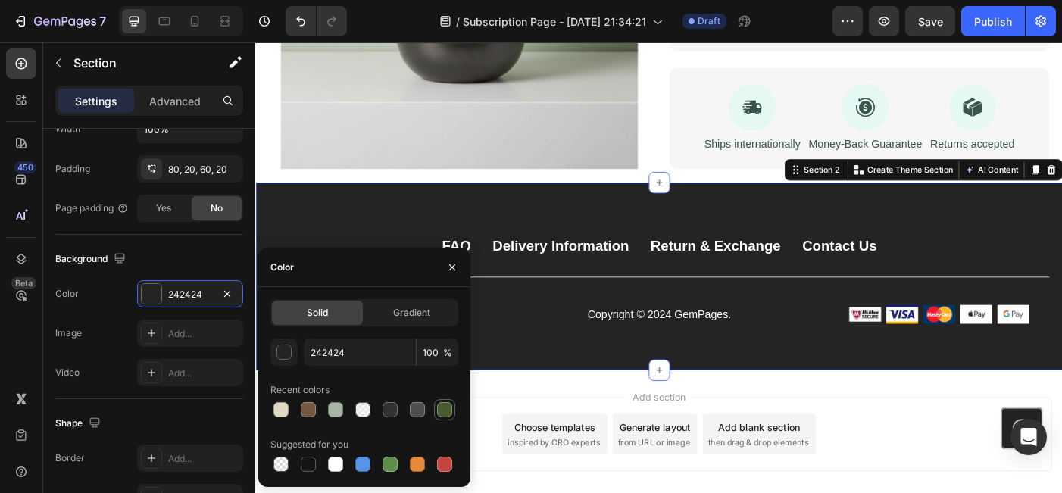
click at [441, 414] on div at bounding box center [444, 409] width 15 height 15
type input "4A5C2D"
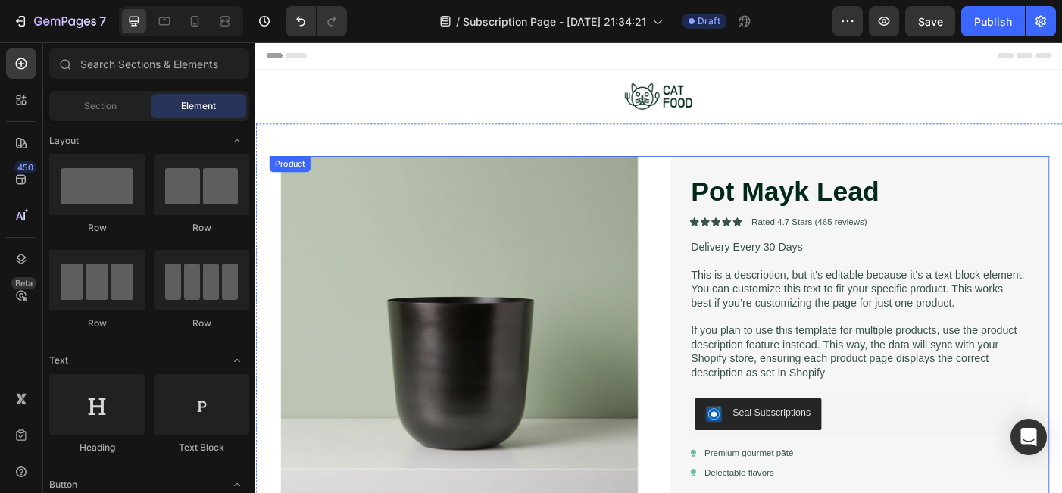
scroll to position [0, 0]
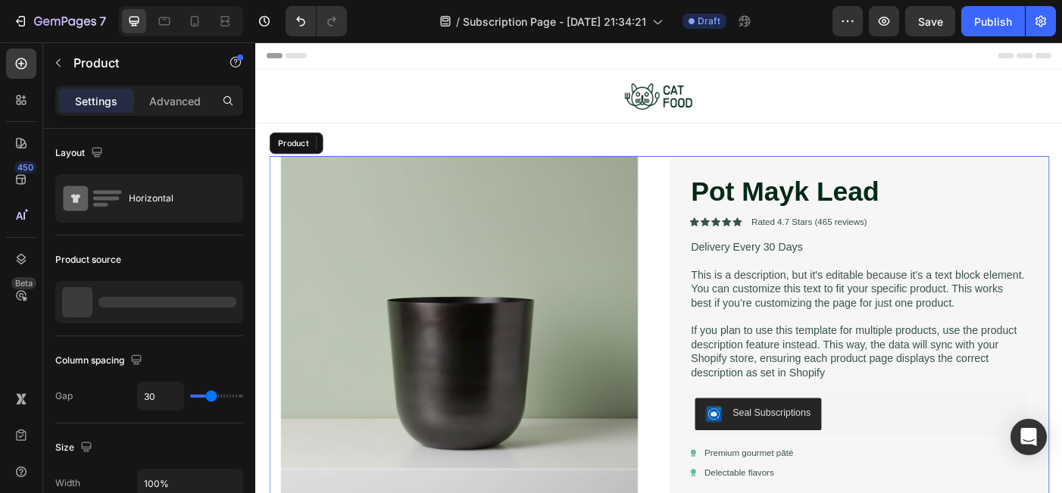
click at [705, 259] on div "Product Images Pot Mayk Lead Product Title Icon Icon Icon Icon Icon Icon List R…" at bounding box center [709, 488] width 879 height 637
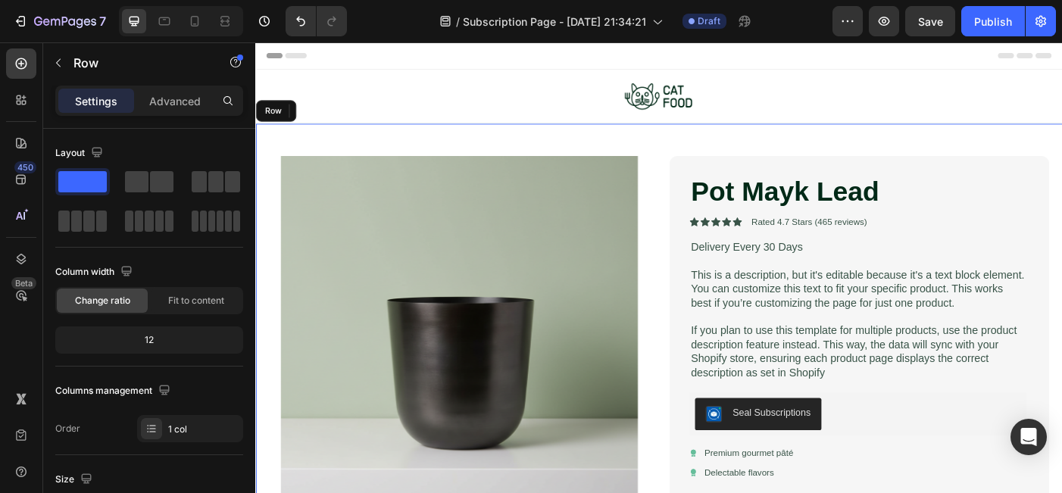
click at [332, 155] on div "Product Images Pot Mayk Lead Product Title Icon Icon Icon Icon Icon Icon List R…" at bounding box center [709, 478] width 909 height 688
click at [347, 125] on icon at bounding box center [348, 120] width 12 height 12
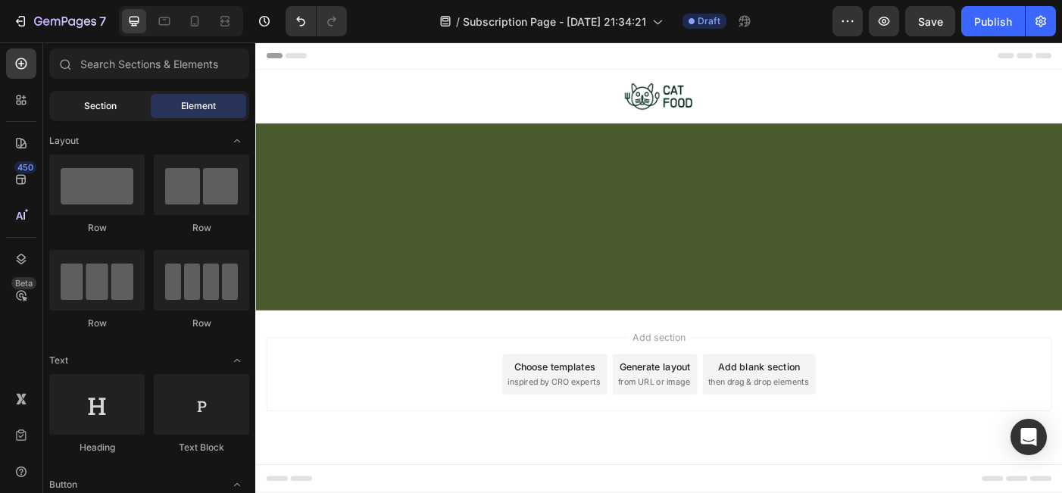
click at [105, 117] on div "Section" at bounding box center [99, 106] width 95 height 24
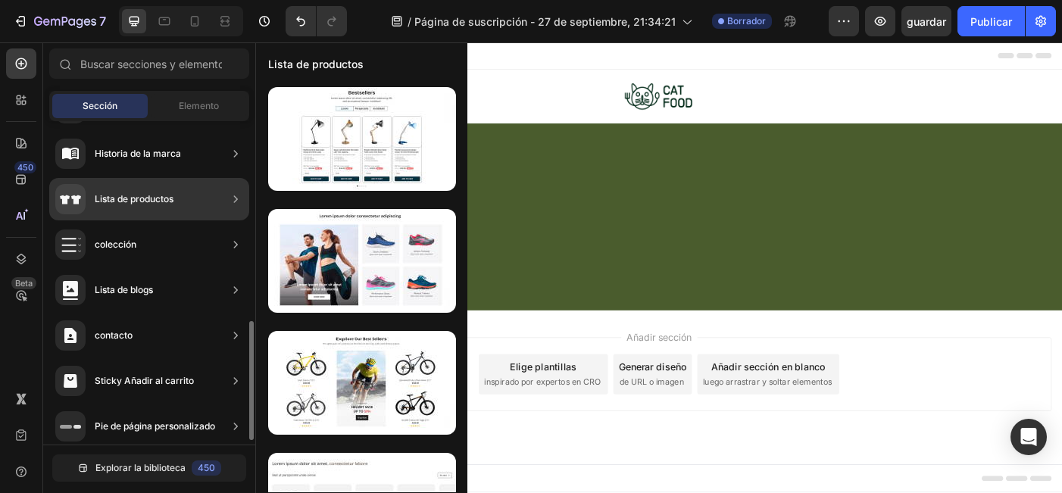
scroll to position [555, 0]
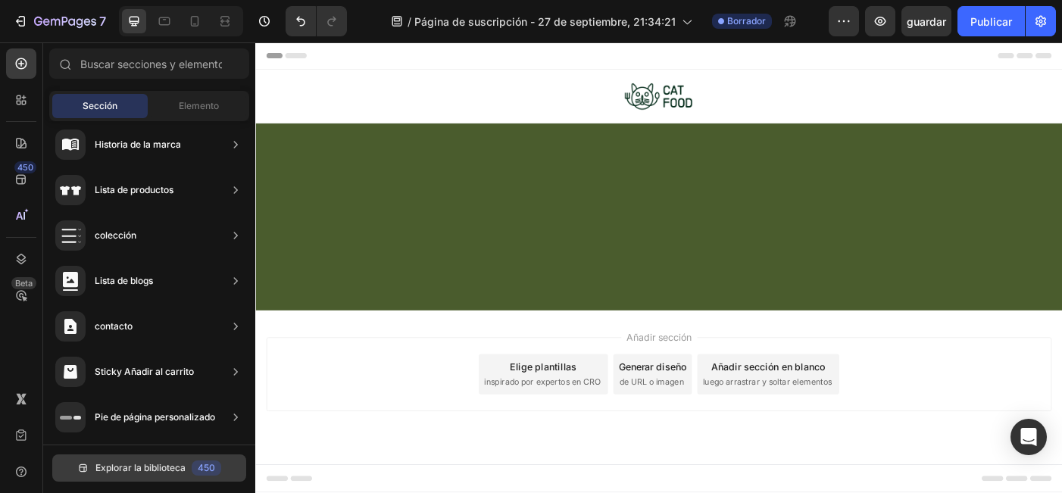
click at [190, 464] on button "Explorar la biblioteca 450" at bounding box center [149, 467] width 194 height 27
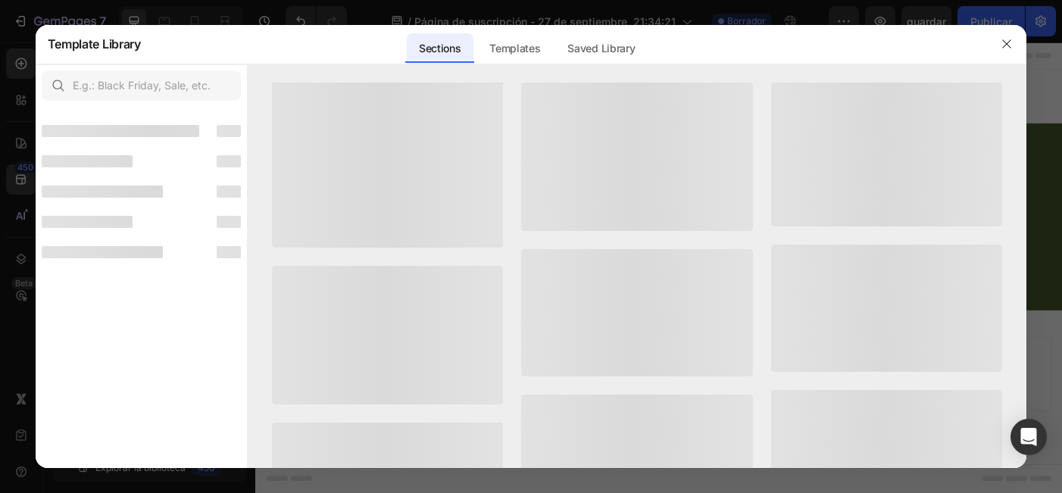
scroll to position [537, 0]
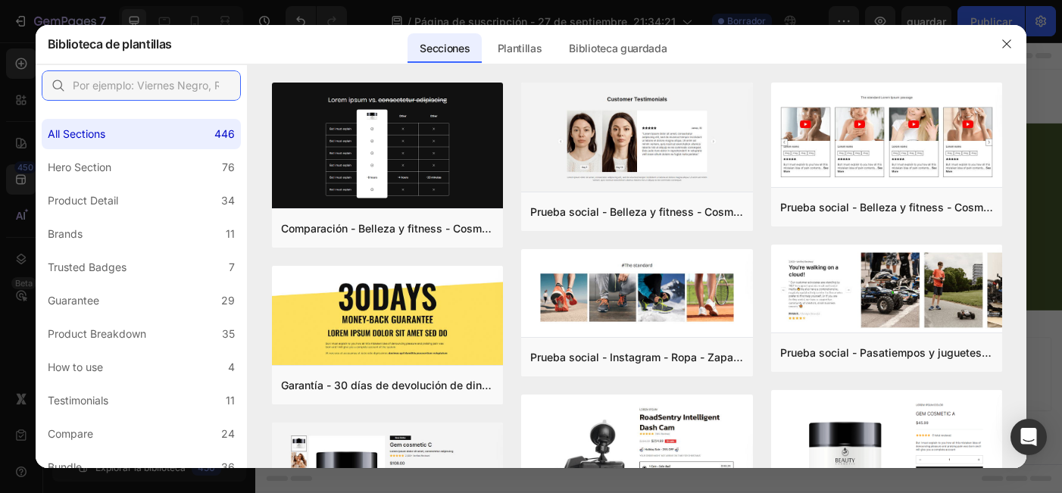
click at [164, 84] on input "text" at bounding box center [141, 85] width 199 height 30
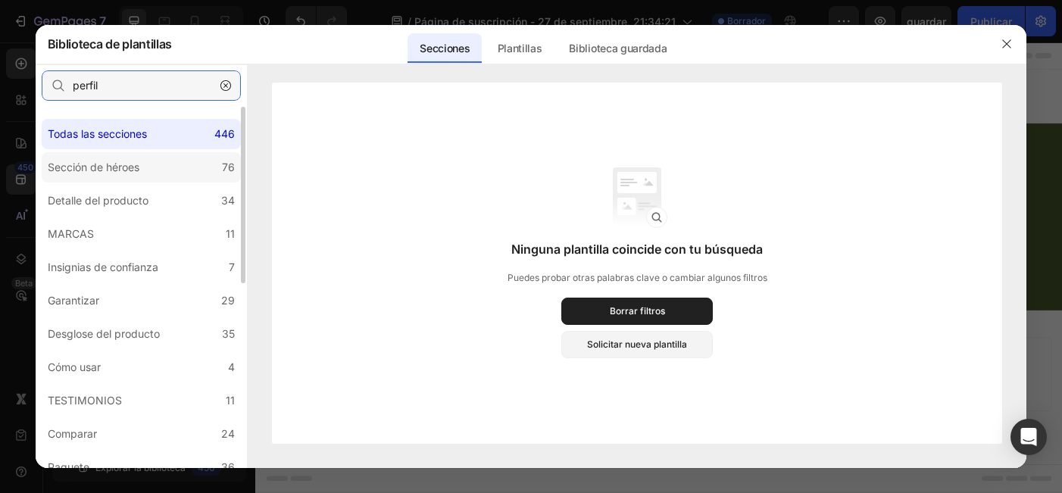
type input "perfil"
click at [155, 165] on label "Sección de héroes 76" at bounding box center [141, 167] width 199 height 30
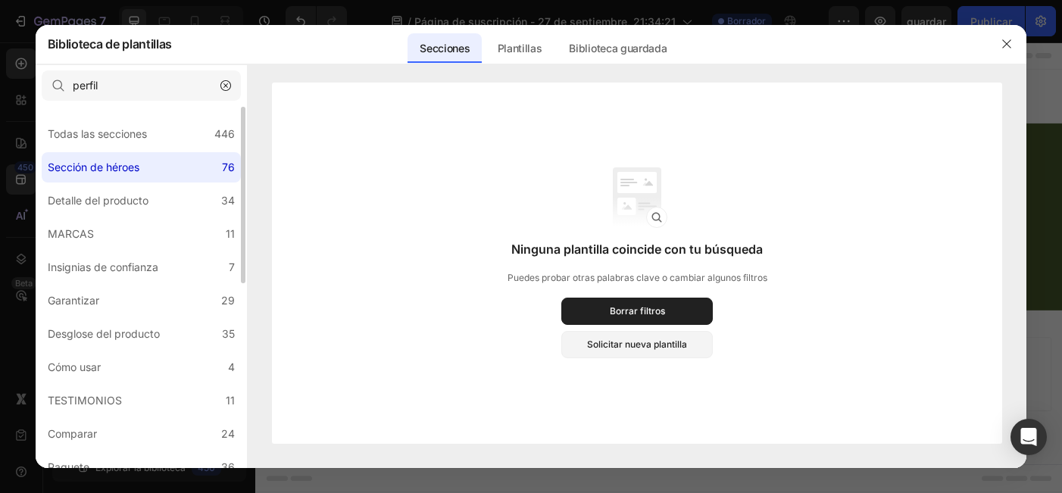
click at [177, 170] on label "Sección de héroes 76" at bounding box center [141, 167] width 199 height 30
click at [229, 83] on icon "button" at bounding box center [225, 85] width 11 height 11
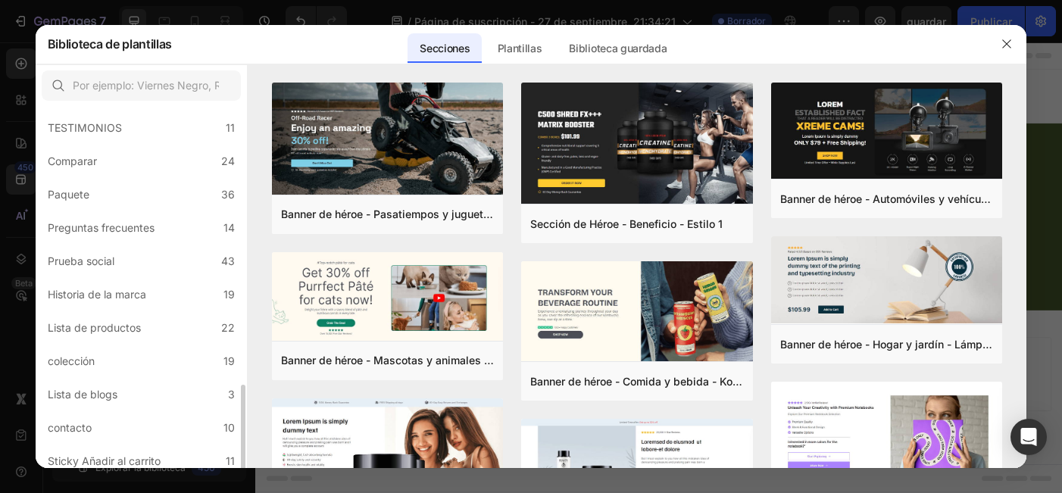
scroll to position [380, 0]
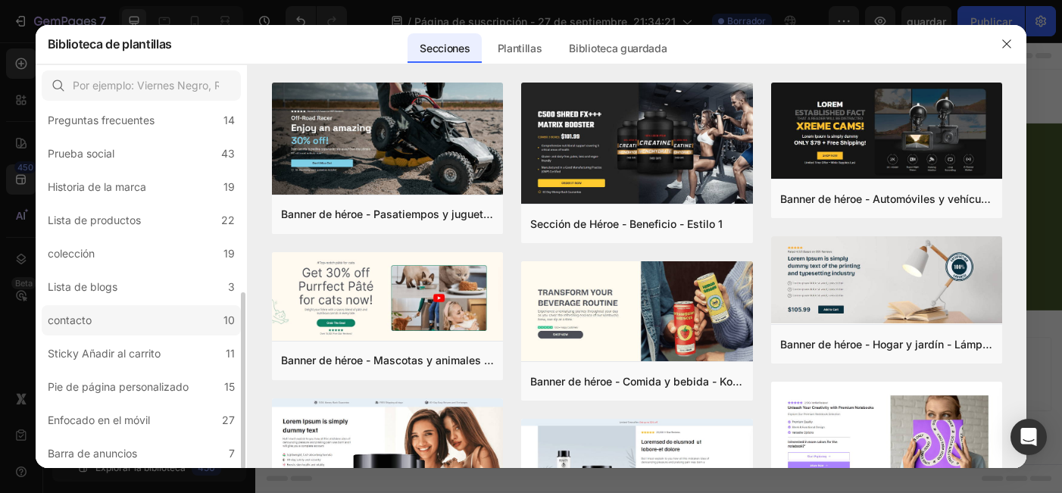
click at [179, 325] on label "contacto 10" at bounding box center [141, 320] width 199 height 30
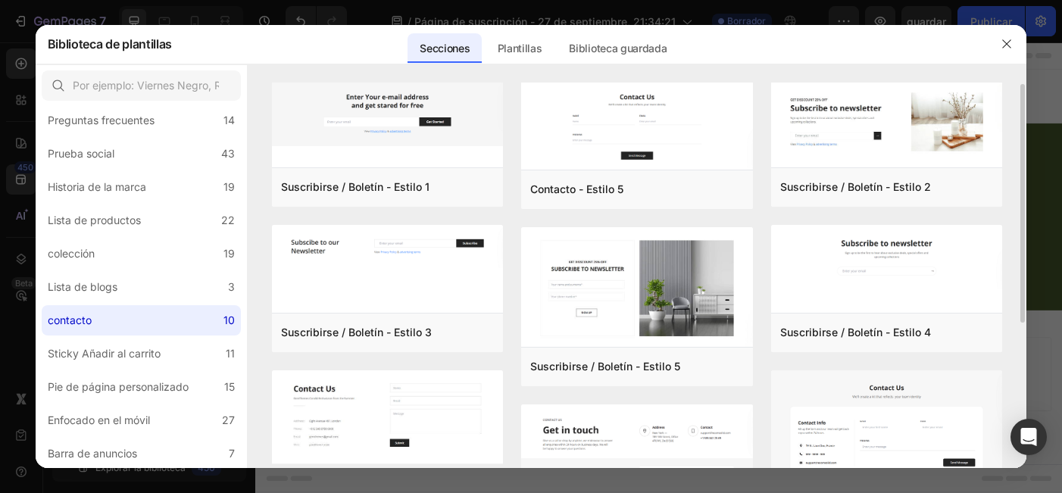
scroll to position [0, 0]
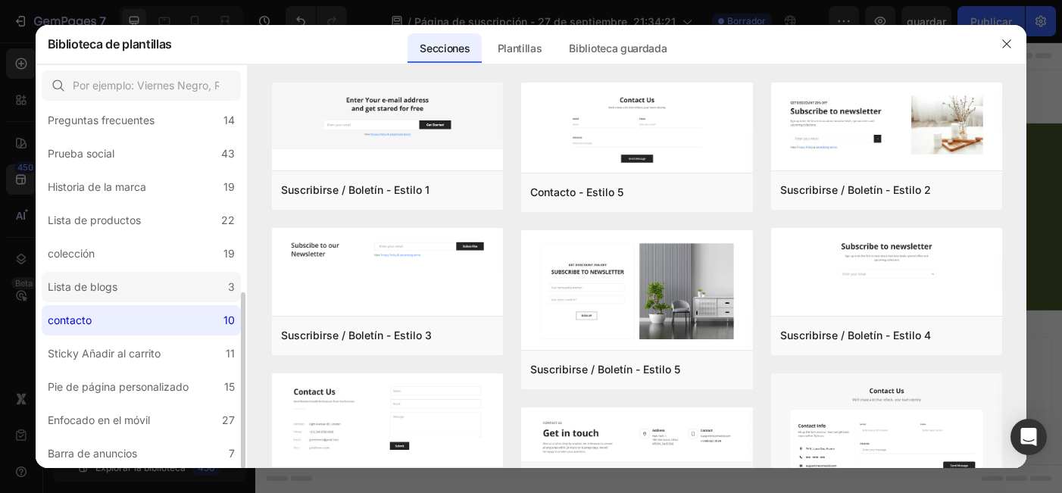
click at [173, 280] on label "Lista de blogs 3" at bounding box center [141, 287] width 199 height 30
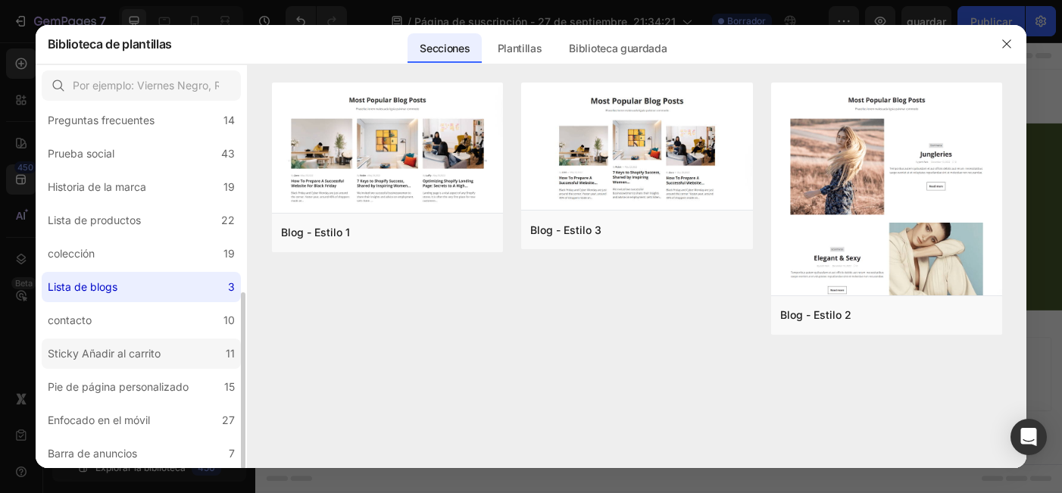
click at [168, 353] on label "Sticky Añadir al carrito 11" at bounding box center [141, 354] width 199 height 30
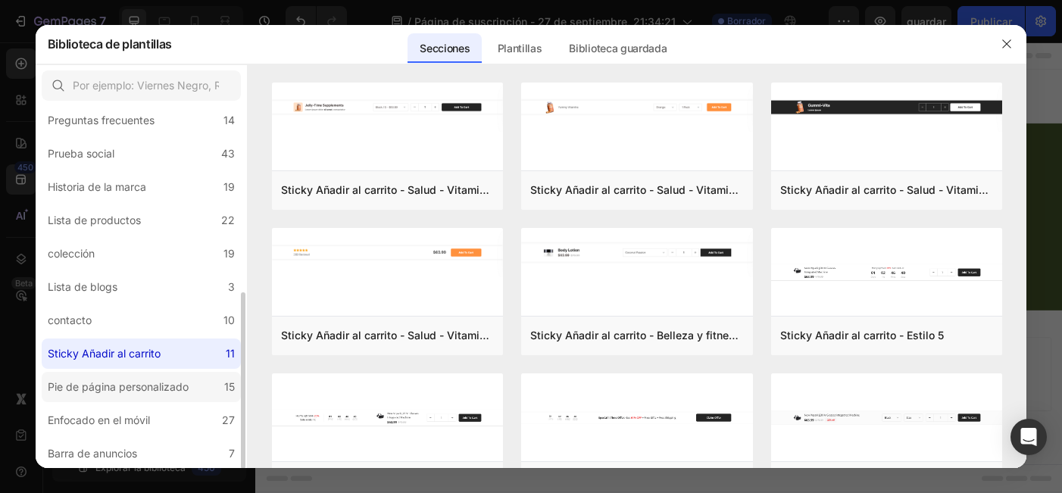
click at [176, 386] on div "Pie de página personalizado" at bounding box center [118, 387] width 141 height 18
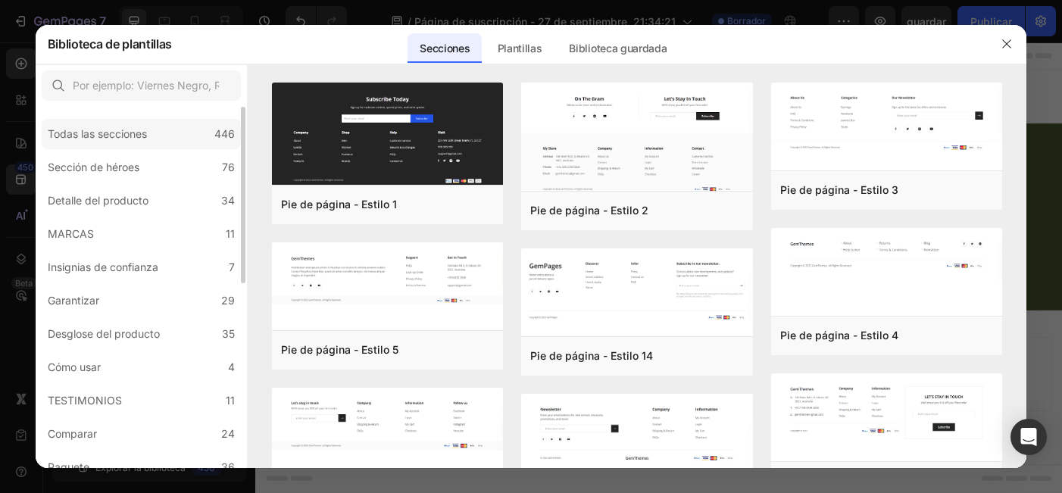
click at [164, 136] on div "Todas las secciones 446" at bounding box center [141, 134] width 199 height 30
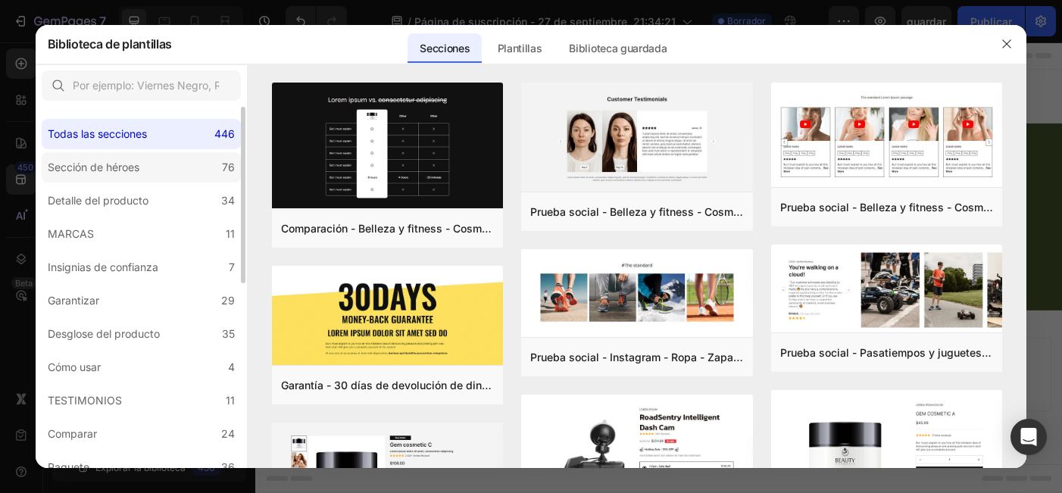
click at [161, 173] on label "Sección de héroes 76" at bounding box center [141, 167] width 199 height 30
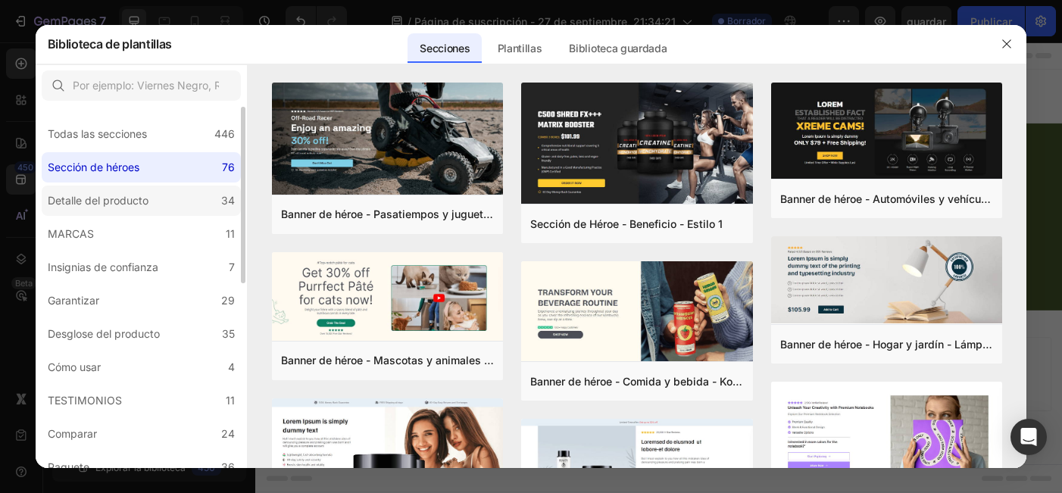
click at [161, 208] on label "Detalle del producto 34" at bounding box center [141, 201] width 199 height 30
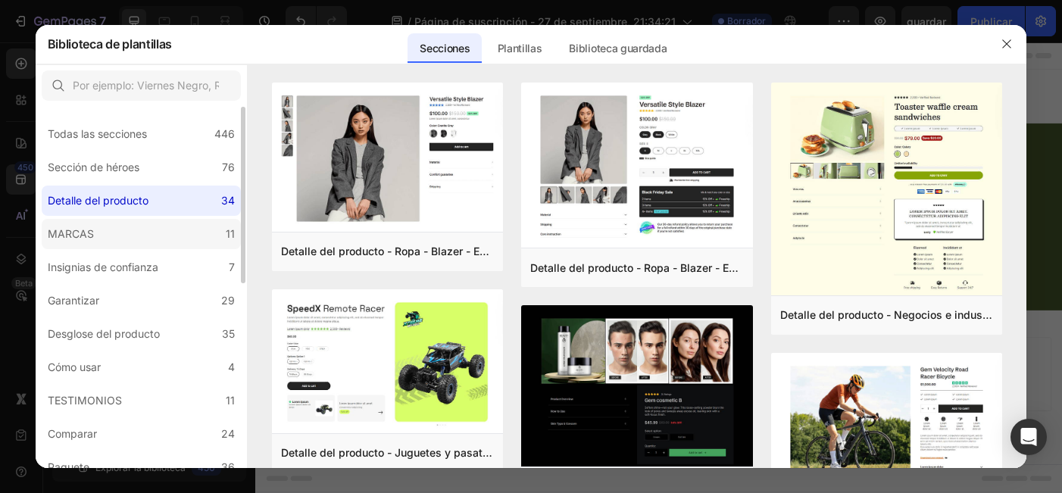
click at [161, 233] on label "MARCAS 11" at bounding box center [141, 234] width 199 height 30
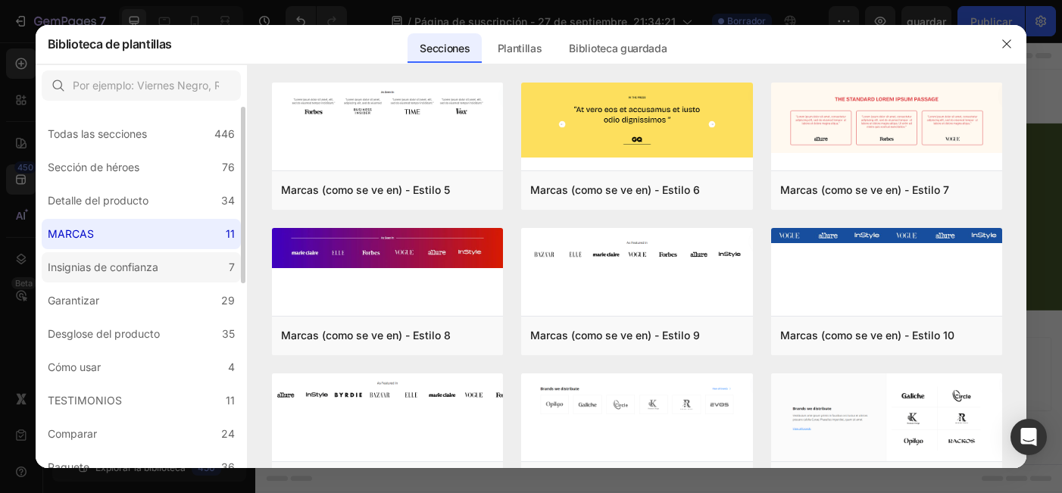
click at [167, 267] on label "Insignias de confianza 7" at bounding box center [141, 267] width 199 height 30
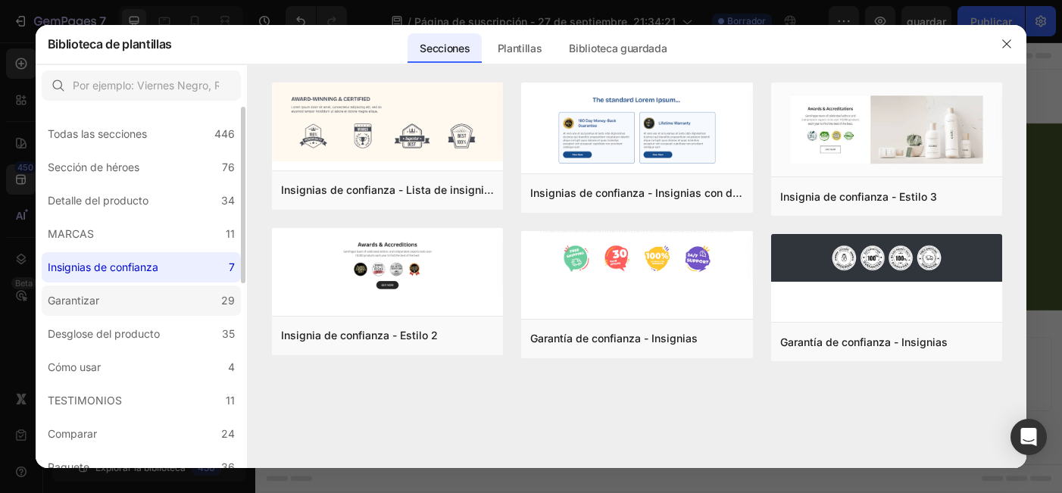
click at [169, 304] on label "Garantizar 29" at bounding box center [141, 301] width 199 height 30
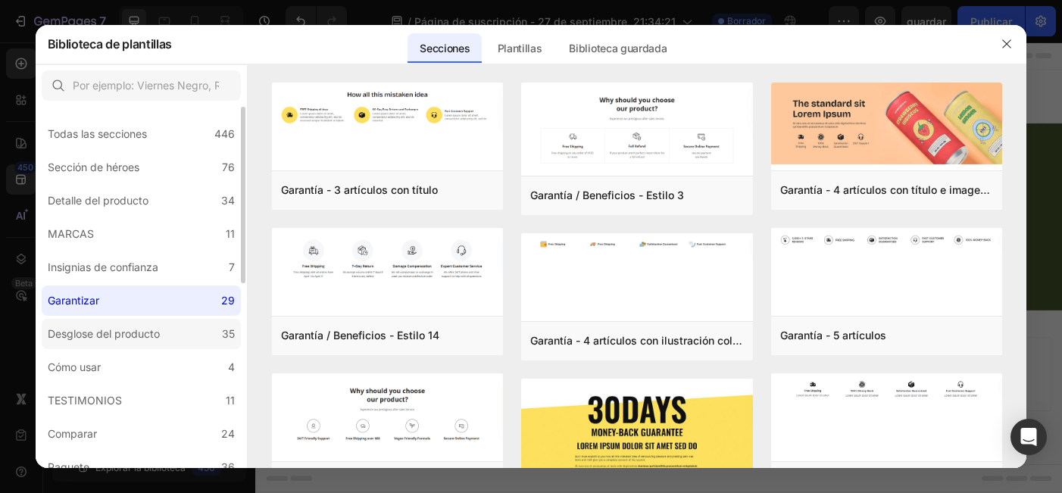
click at [178, 329] on label "Desglose del producto 35" at bounding box center [141, 334] width 199 height 30
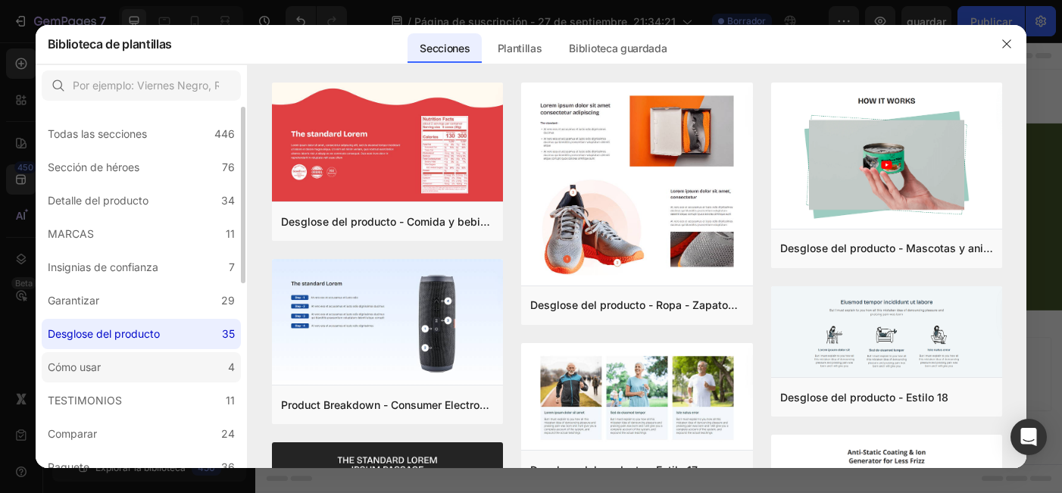
click at [188, 361] on label "Cómo usar 4" at bounding box center [141, 367] width 199 height 30
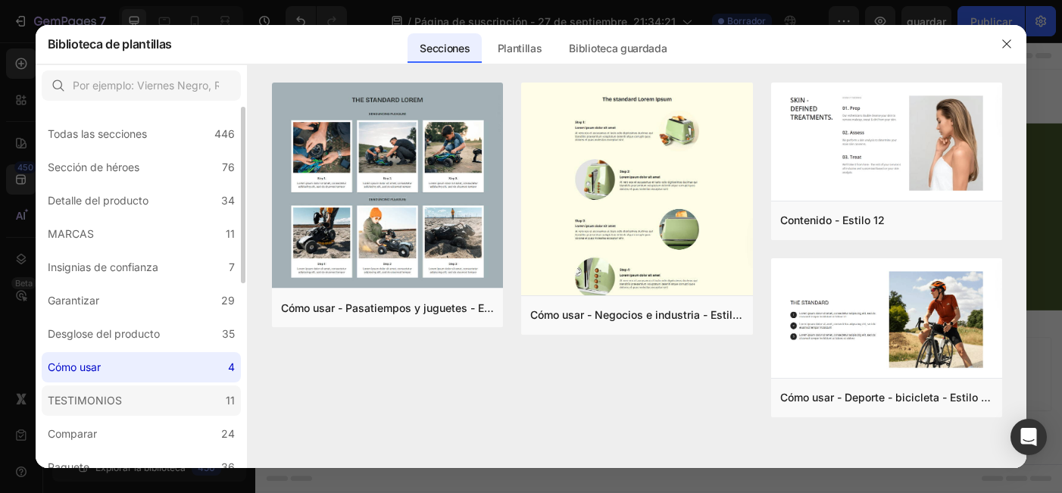
click at [189, 395] on label "TESTIMONIOS 11" at bounding box center [141, 401] width 199 height 30
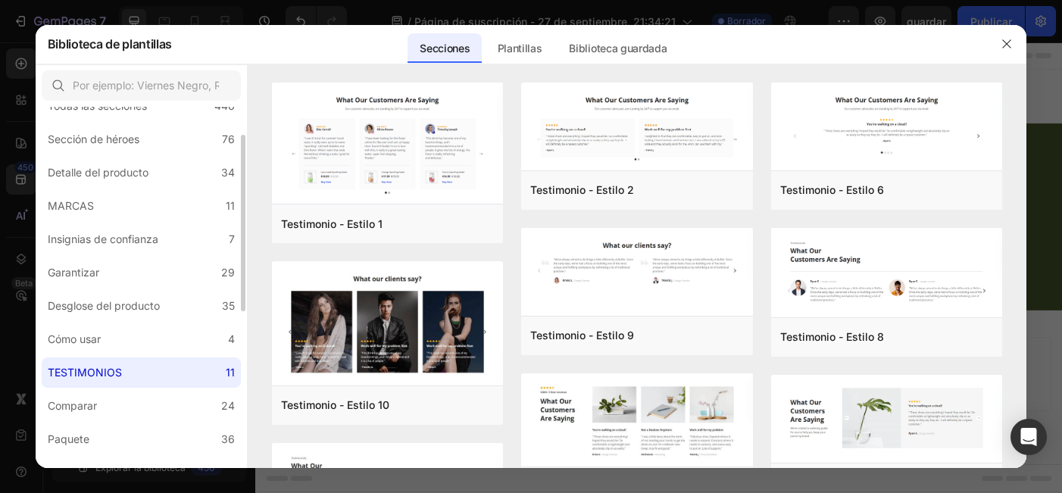
scroll to position [42, 0]
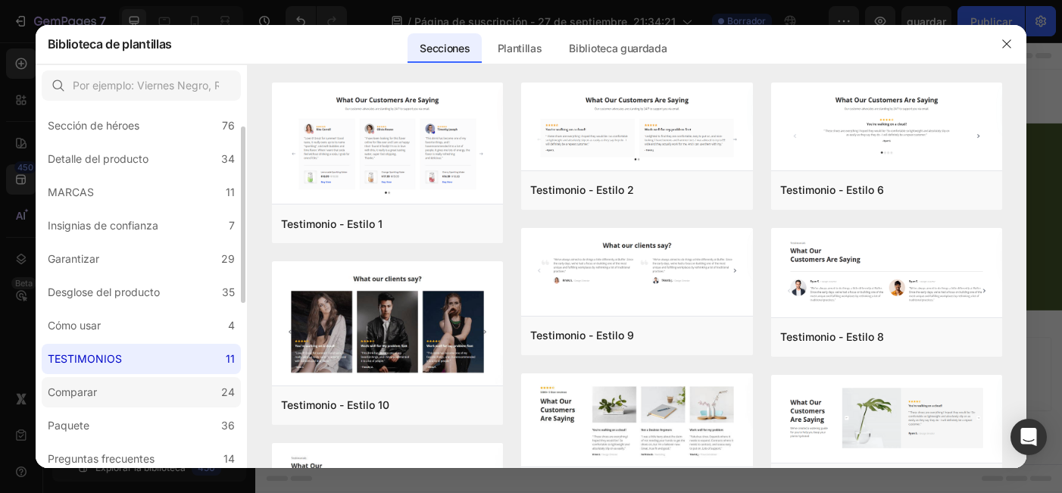
click at [189, 406] on label "Comparar 24" at bounding box center [141, 392] width 199 height 30
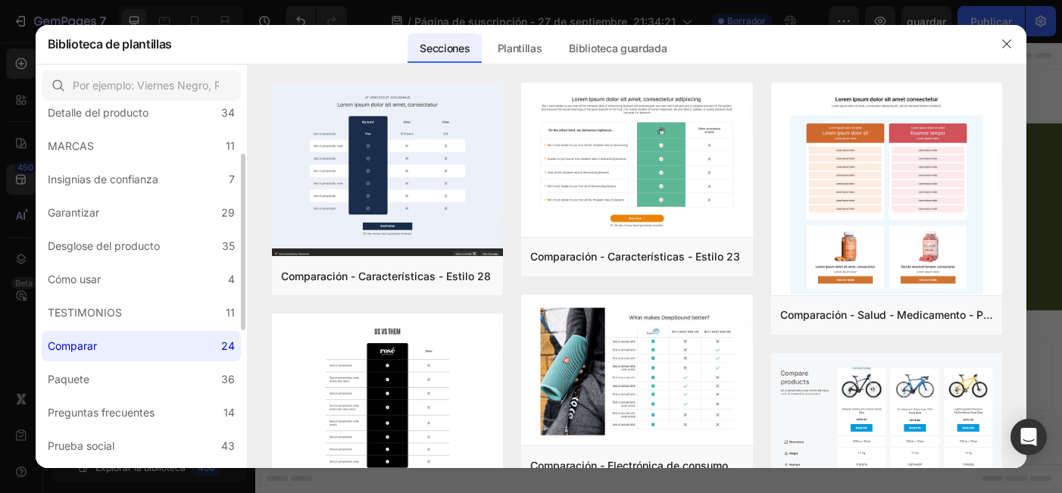
scroll to position [91, 0]
click at [189, 380] on label "Paquete 36" at bounding box center [141, 376] width 199 height 30
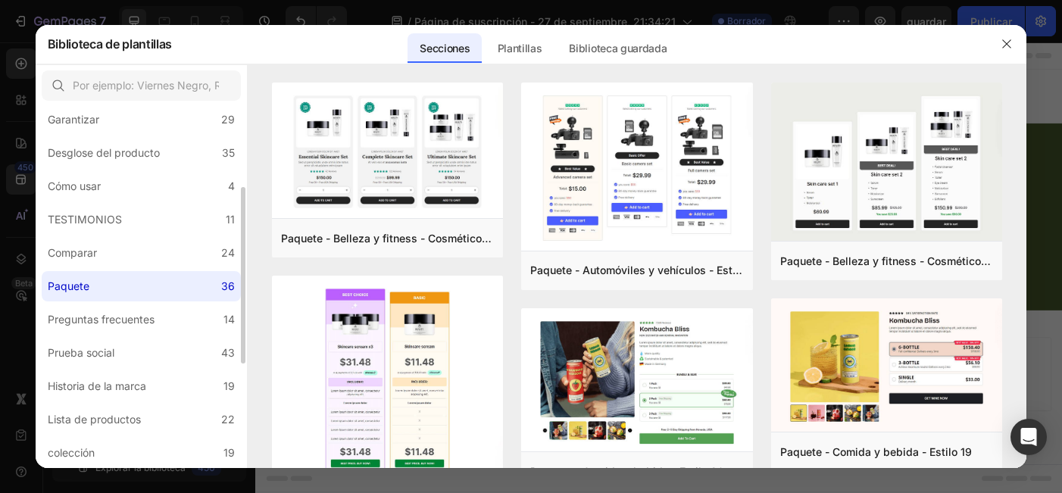
scroll to position [181, 0]
click at [179, 330] on label "Preguntas frecuentes 14" at bounding box center [141, 319] width 199 height 30
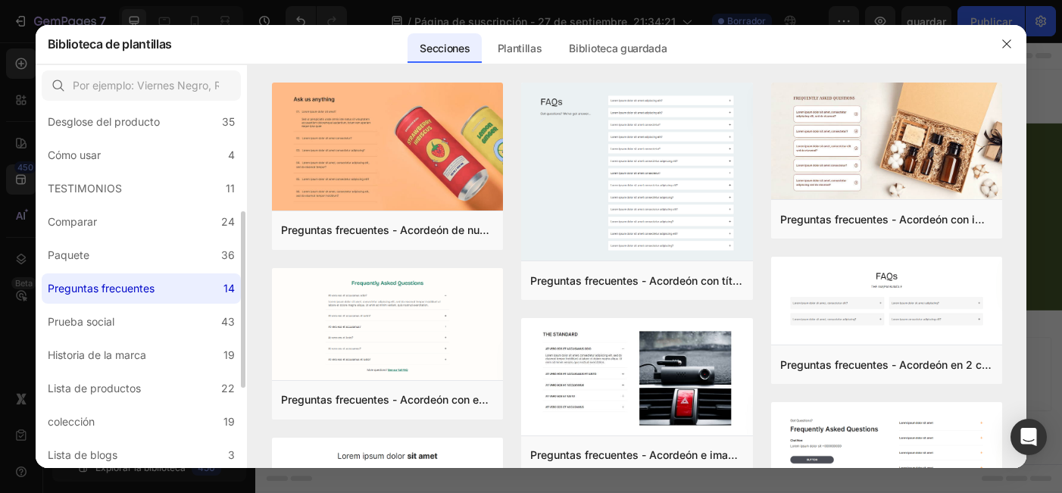
scroll to position [214, 0]
click at [176, 329] on label "Prueba social 43" at bounding box center [141, 319] width 199 height 30
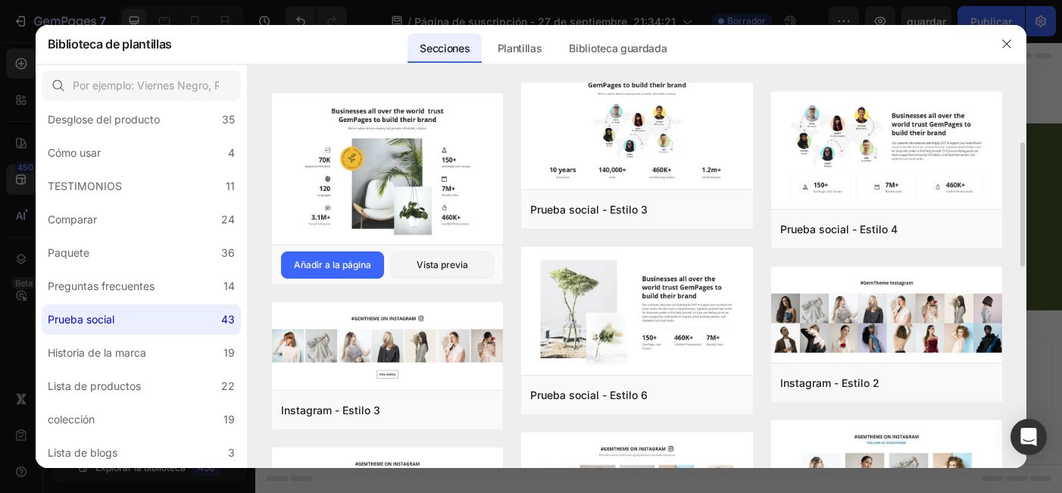
scroll to position [177, 0]
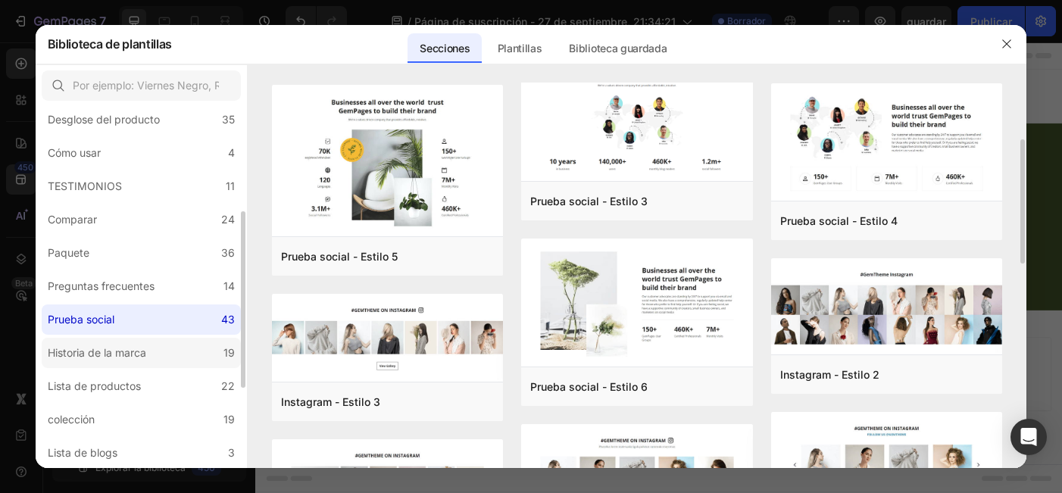
click at [198, 351] on label "Historia de la marca 19" at bounding box center [141, 353] width 199 height 30
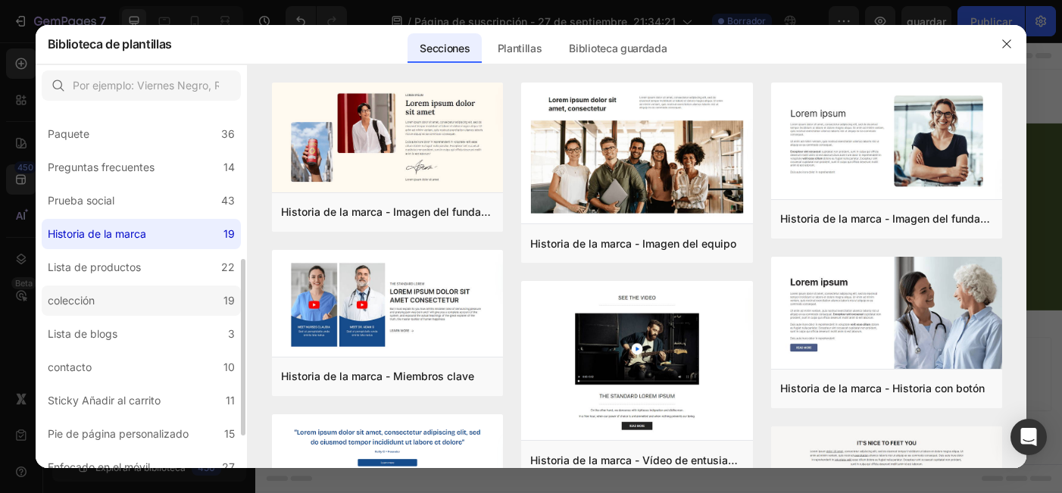
scroll to position [336, 0]
click at [188, 263] on label "Lista de productos 22" at bounding box center [141, 265] width 199 height 30
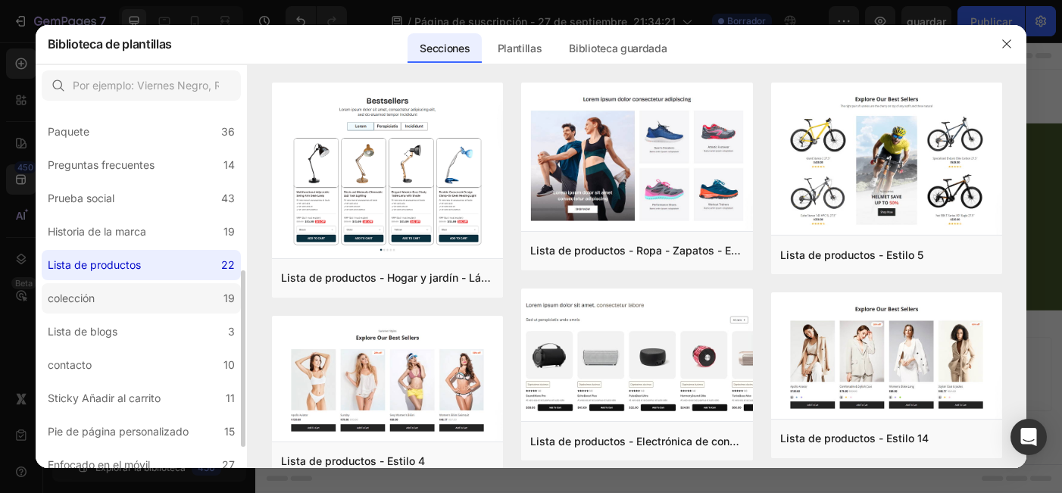
click at [187, 293] on label "colección 19" at bounding box center [141, 298] width 199 height 30
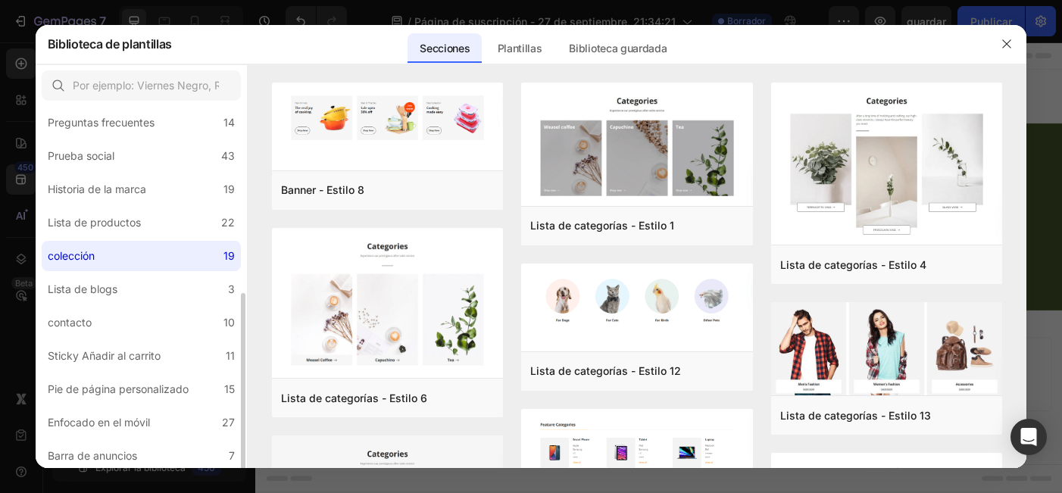
scroll to position [380, 0]
click at [199, 289] on label "Lista de blogs 3" at bounding box center [141, 287] width 199 height 30
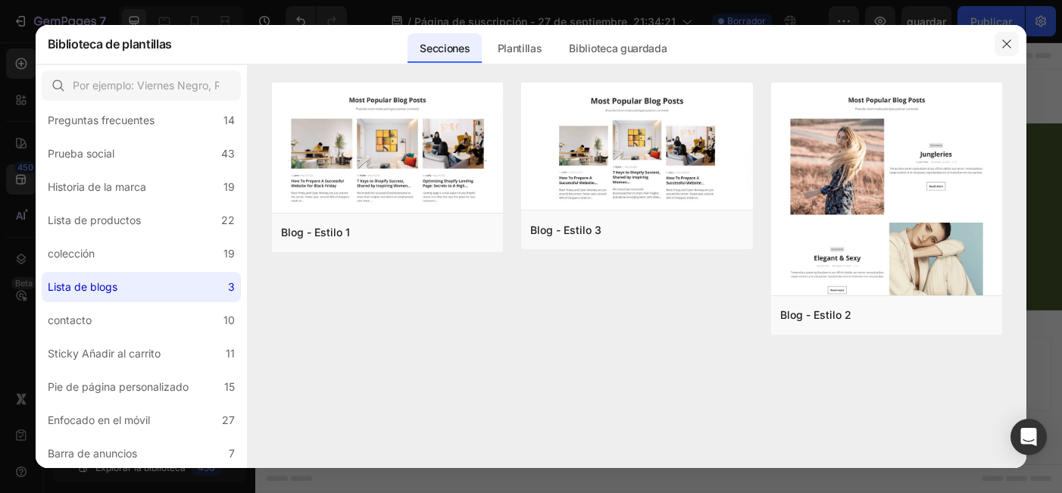
click at [1010, 46] on icon "button" at bounding box center [1006, 44] width 12 height 12
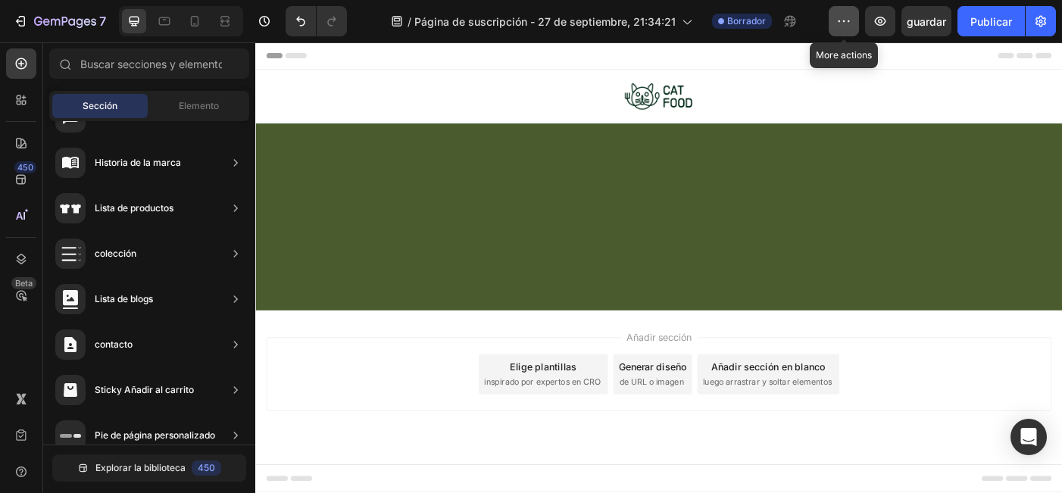
click at [849, 27] on icon "button" at bounding box center [843, 21] width 15 height 15
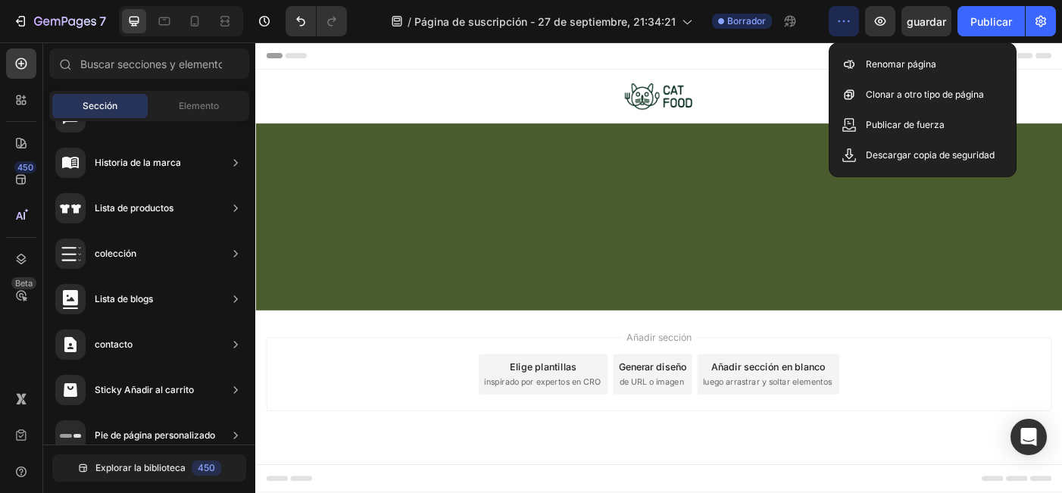
click at [882, 240] on div at bounding box center [709, 239] width 909 height 211
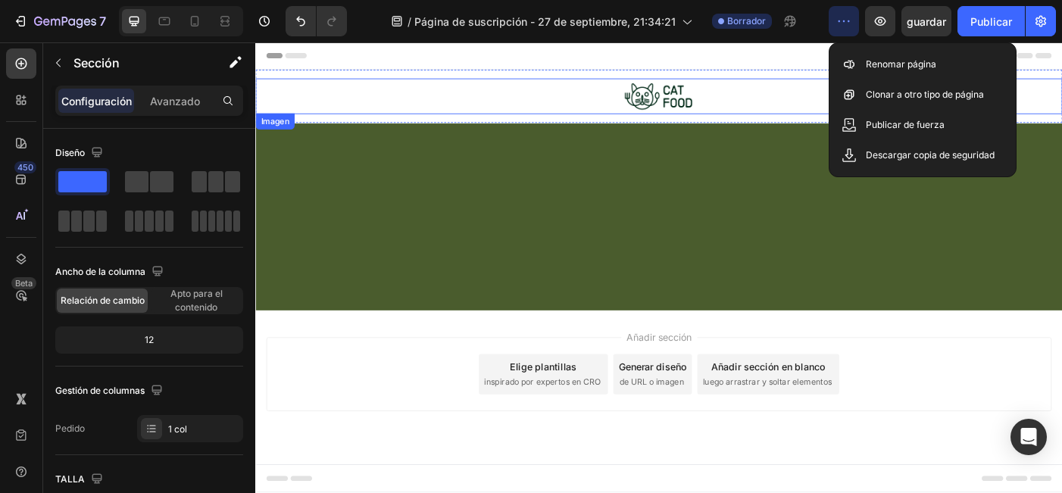
click at [825, 90] on div at bounding box center [709, 103] width 909 height 40
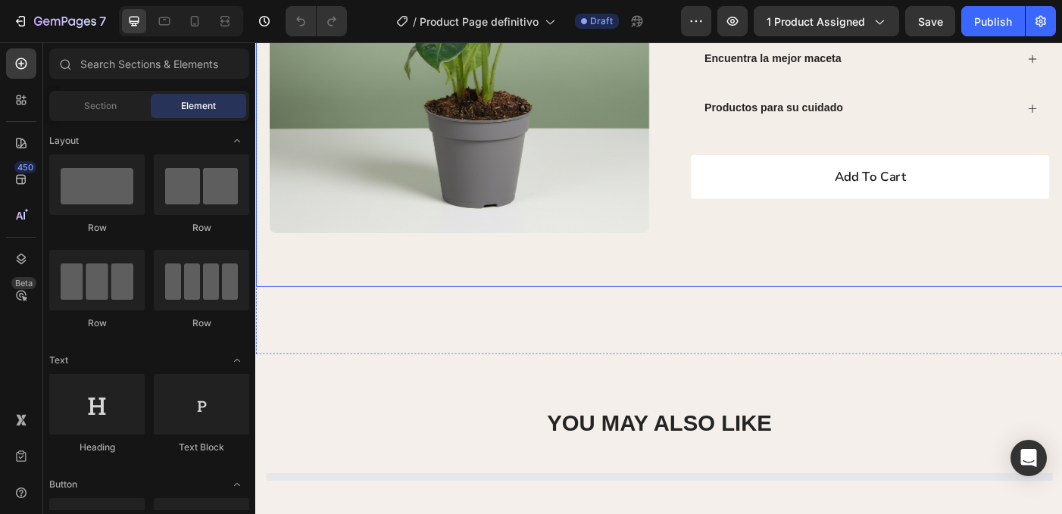
scroll to position [382, 0]
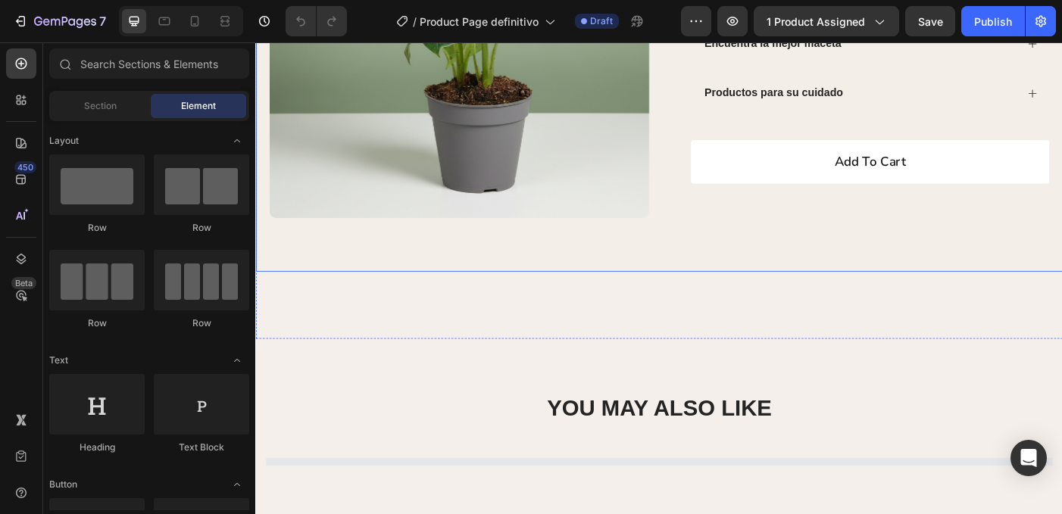
select select "[CREDIT_CARD_NUMBER]"
select select "586151824369713724"
select select "585589115437974198"
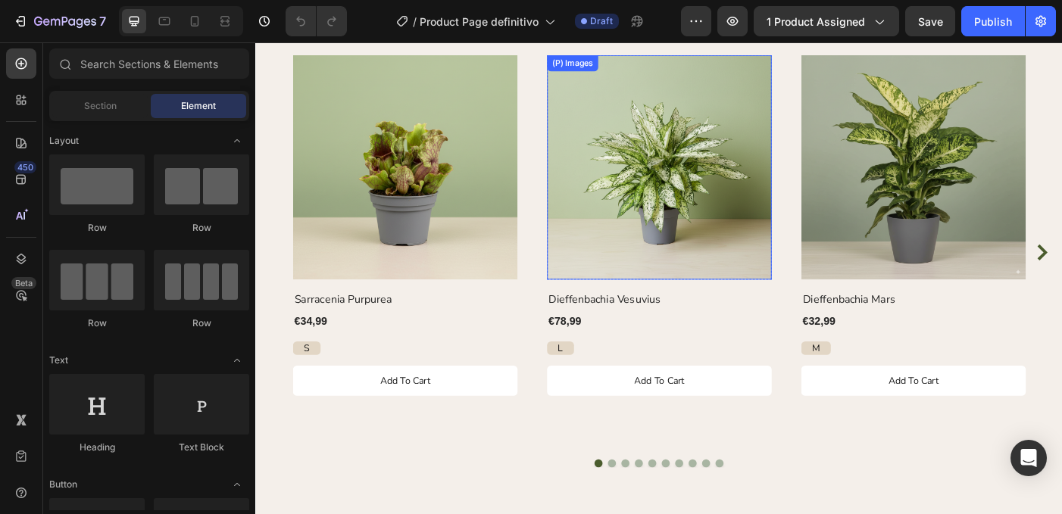
select select "[CREDIT_CARD_NUMBER]"
select select "586151824369713724"
select select "585589115437974198"
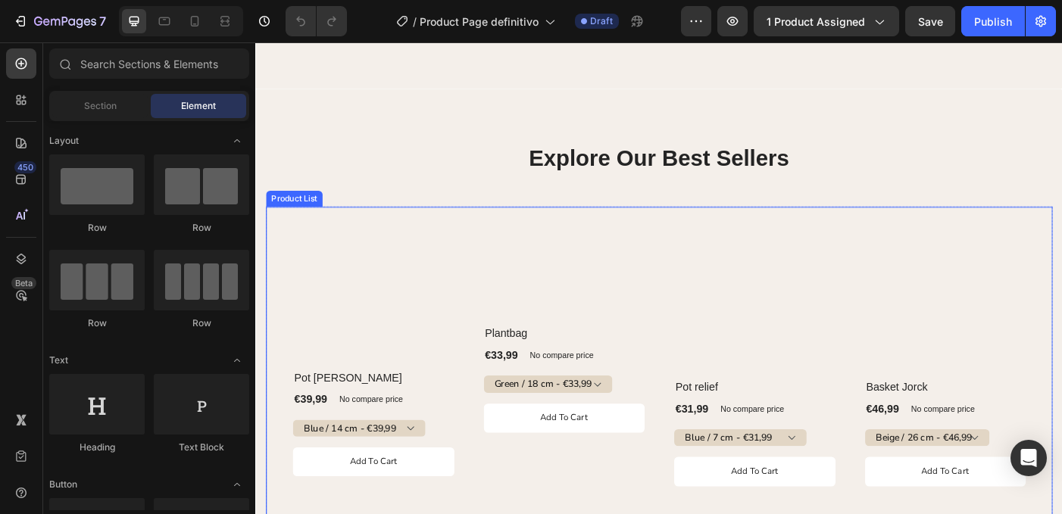
scroll to position [1325, 0]
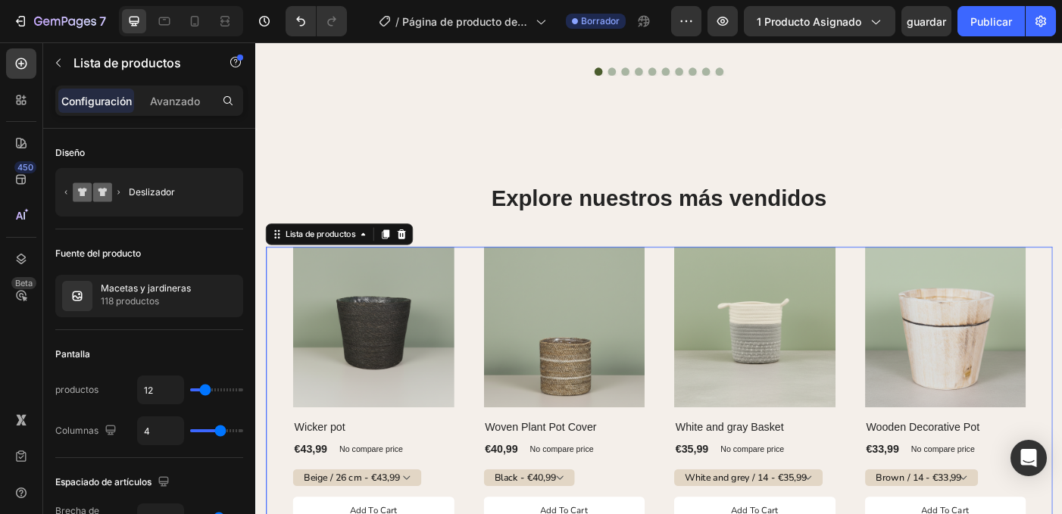
click at [1061, 423] on div "(P) Imágenes Fila [PERSON_NAME] (P) Título 39,99 € (P) Precio (P) Precio No com…" at bounding box center [710, 467] width 886 height 389
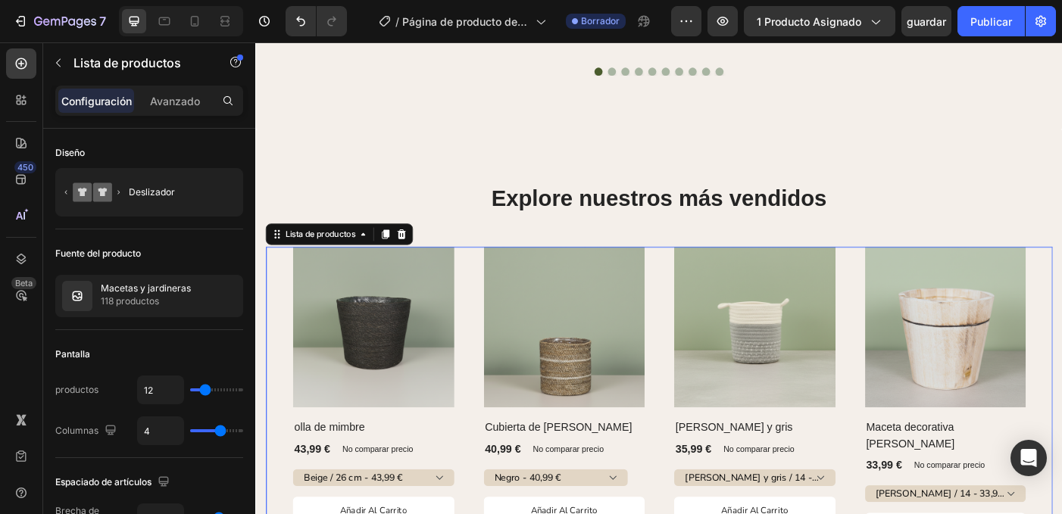
click at [1061, 460] on div "(P) Imágenes Fila [PERSON_NAME] (P) Título 39,99 € (P) Precio (P) Precio No com…" at bounding box center [710, 476] width 886 height 407
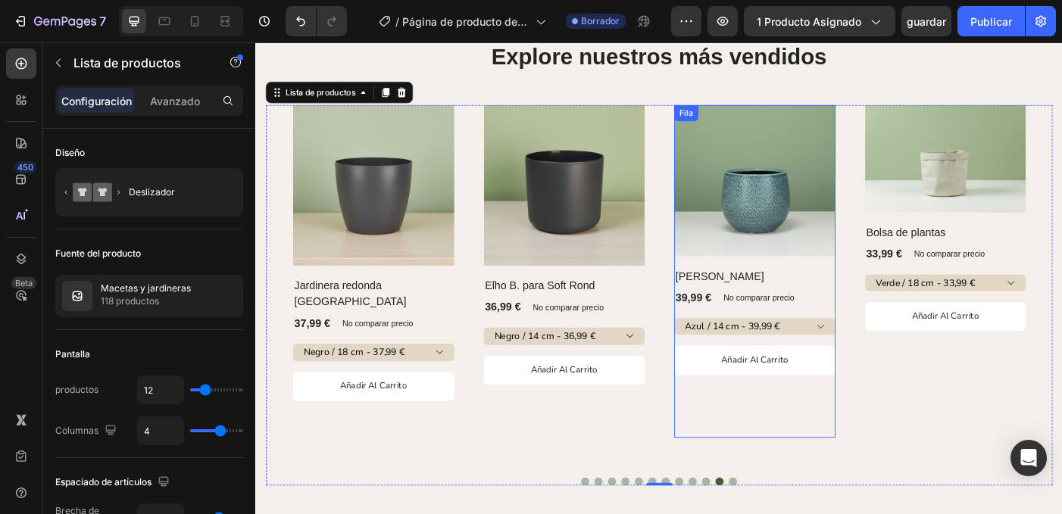
scroll to position [1469, 0]
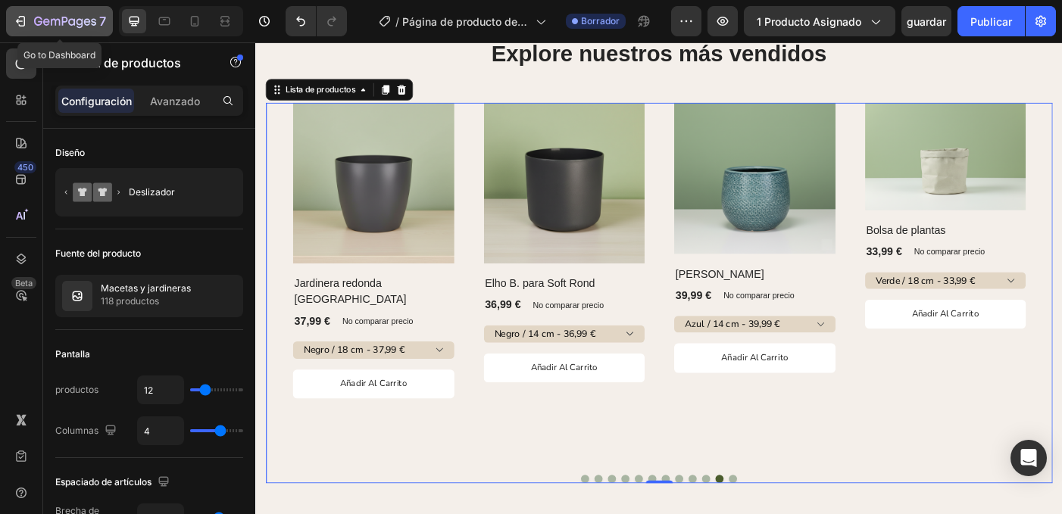
click at [20, 27] on icon "button" at bounding box center [20, 21] width 15 height 15
